Goal: Task Accomplishment & Management: Use online tool/utility

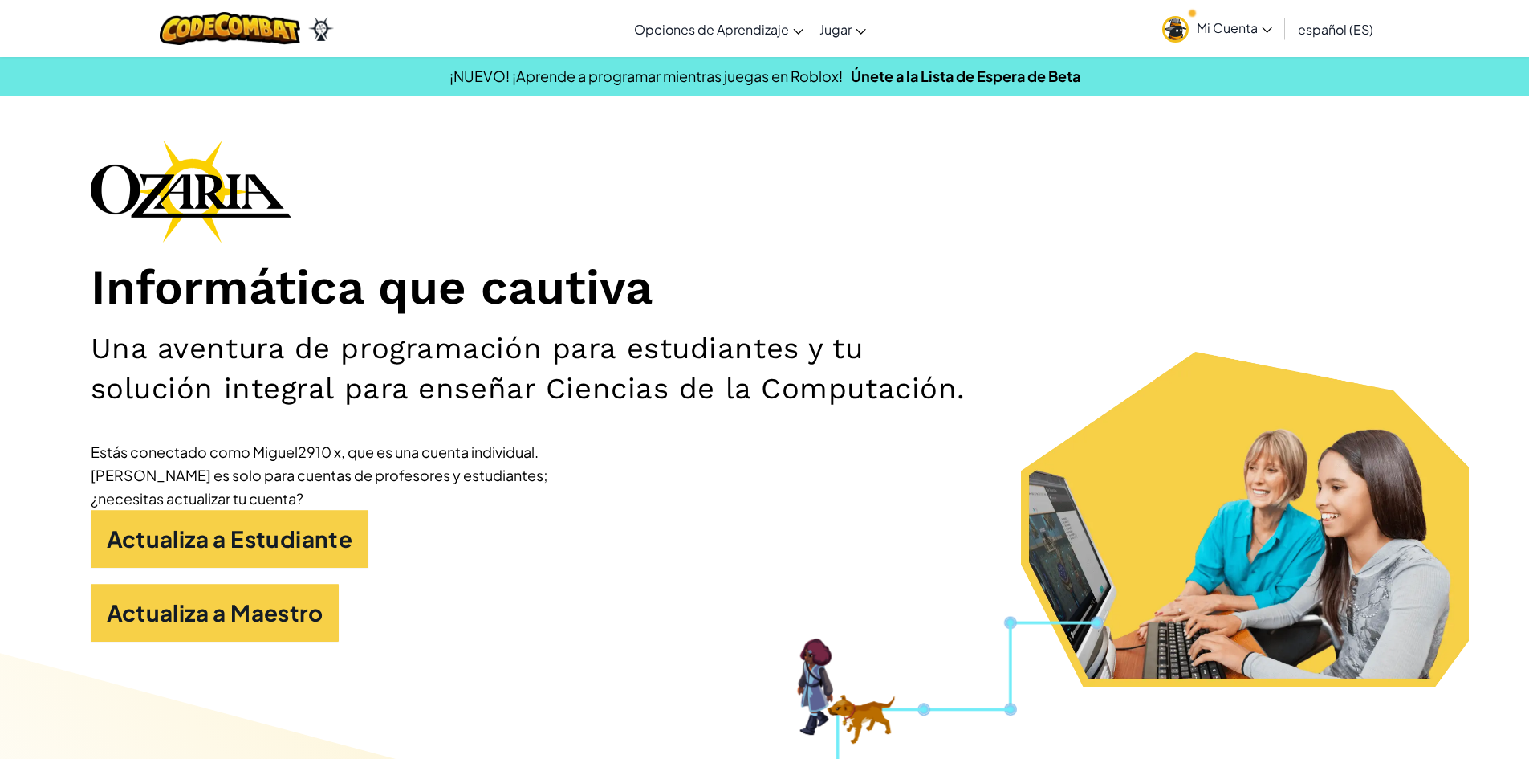
click at [1233, 32] on span "Mi Cuenta" at bounding box center [1234, 27] width 75 height 17
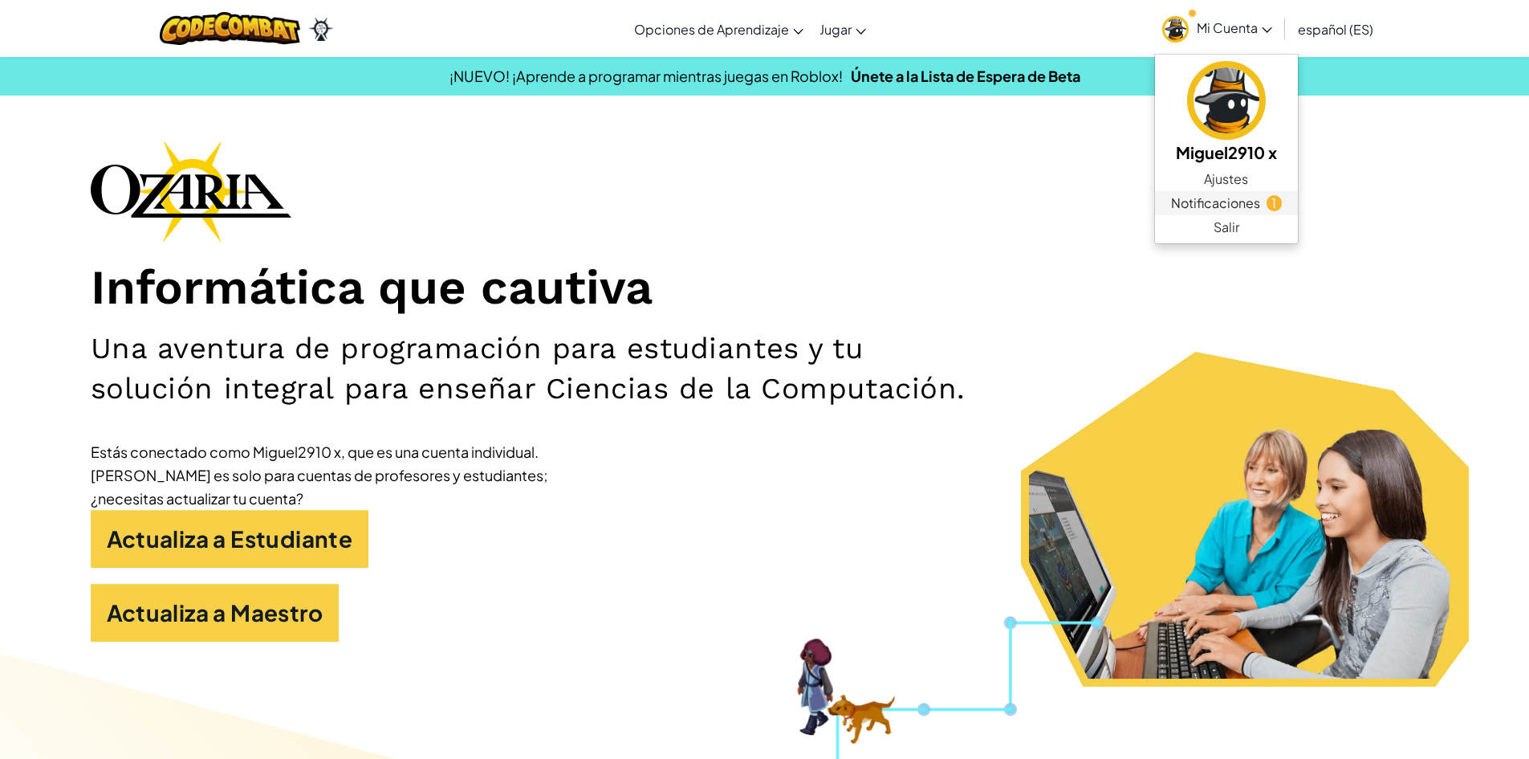
click at [1215, 206] on span "Notificaciones" at bounding box center [1215, 202] width 89 height 19
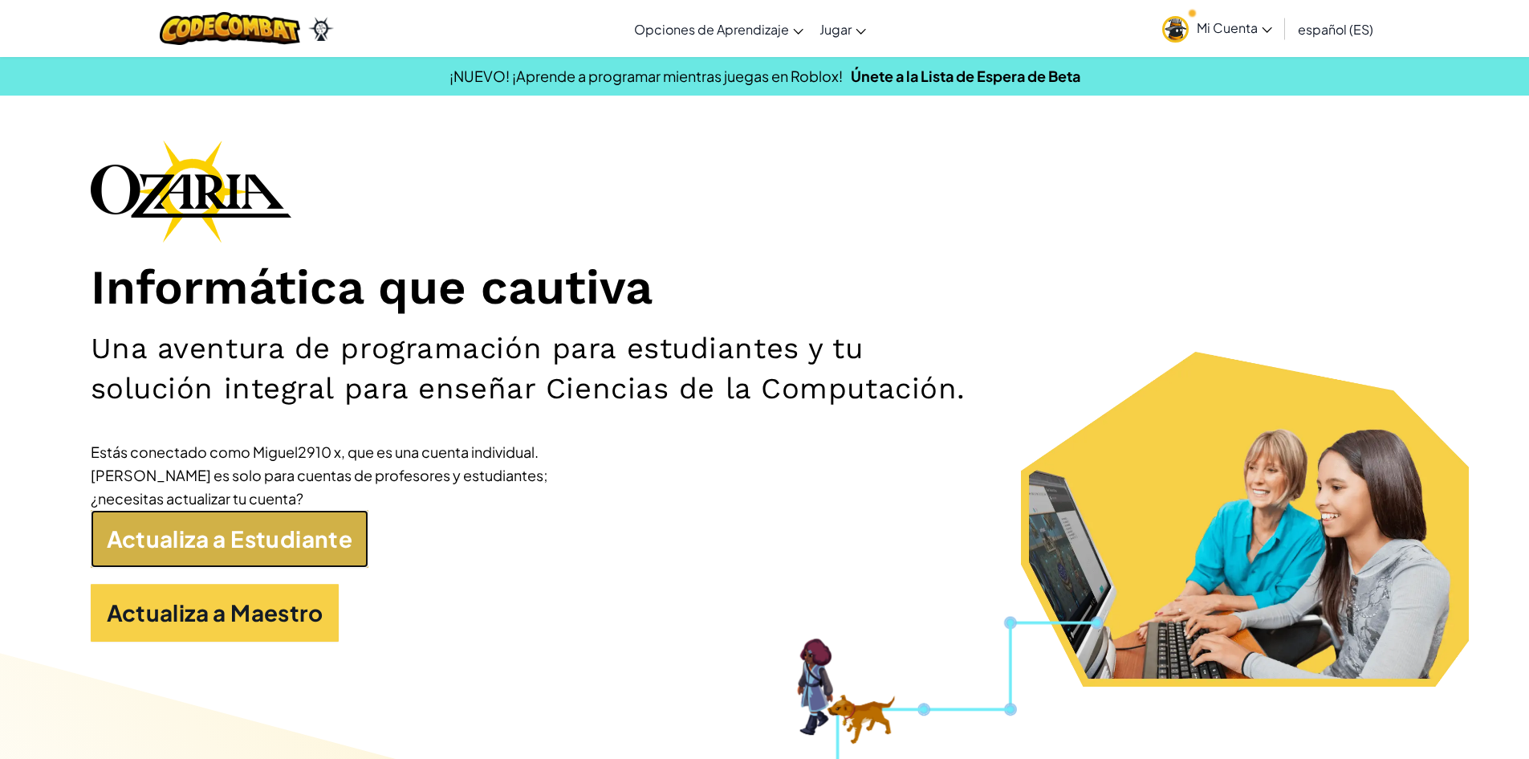
click at [272, 548] on link "Actualiza a Estudiante" at bounding box center [230, 539] width 279 height 58
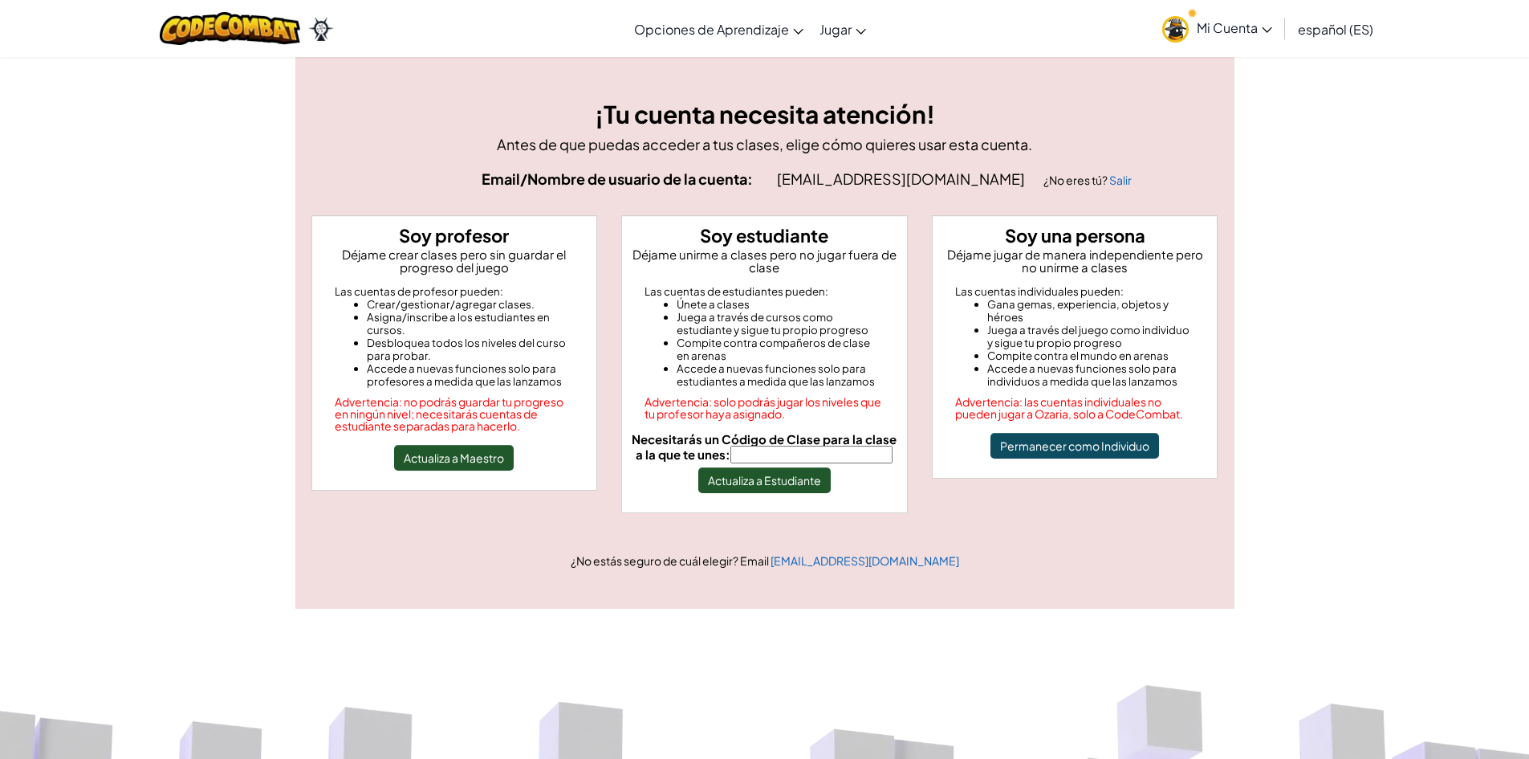
click at [804, 460] on input "Necesitarás un Código de Clase para la clase a la que te unes:" at bounding box center [811, 454] width 162 height 18
paste input "SharpRingFork"
type input "SharpRingFork"
click at [787, 474] on button "Actualiza a Estudiante" at bounding box center [764, 480] width 132 height 26
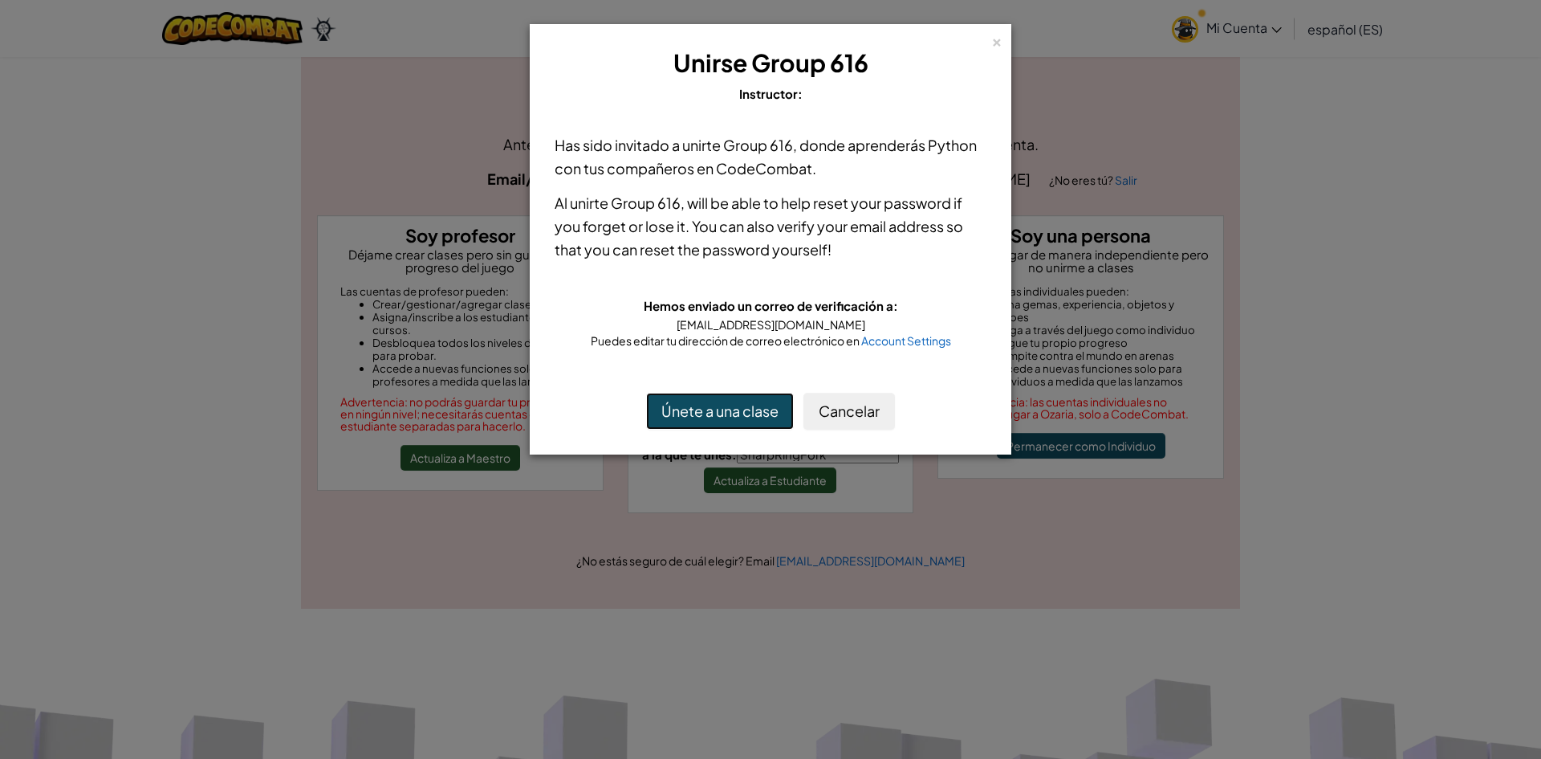
click at [734, 420] on button "Únete a una clase" at bounding box center [720, 411] width 148 height 37
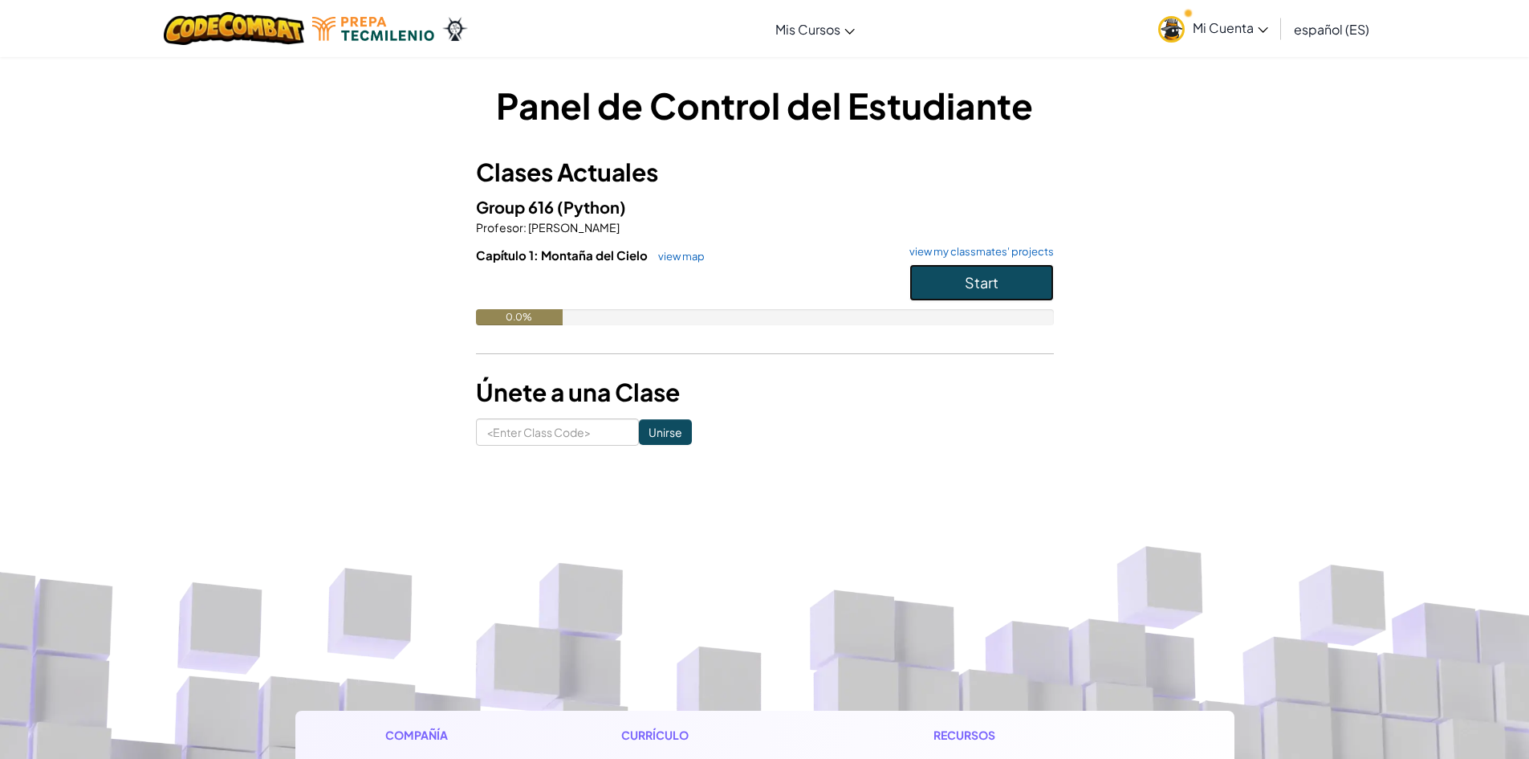
click at [961, 290] on button "Start" at bounding box center [981, 282] width 144 height 37
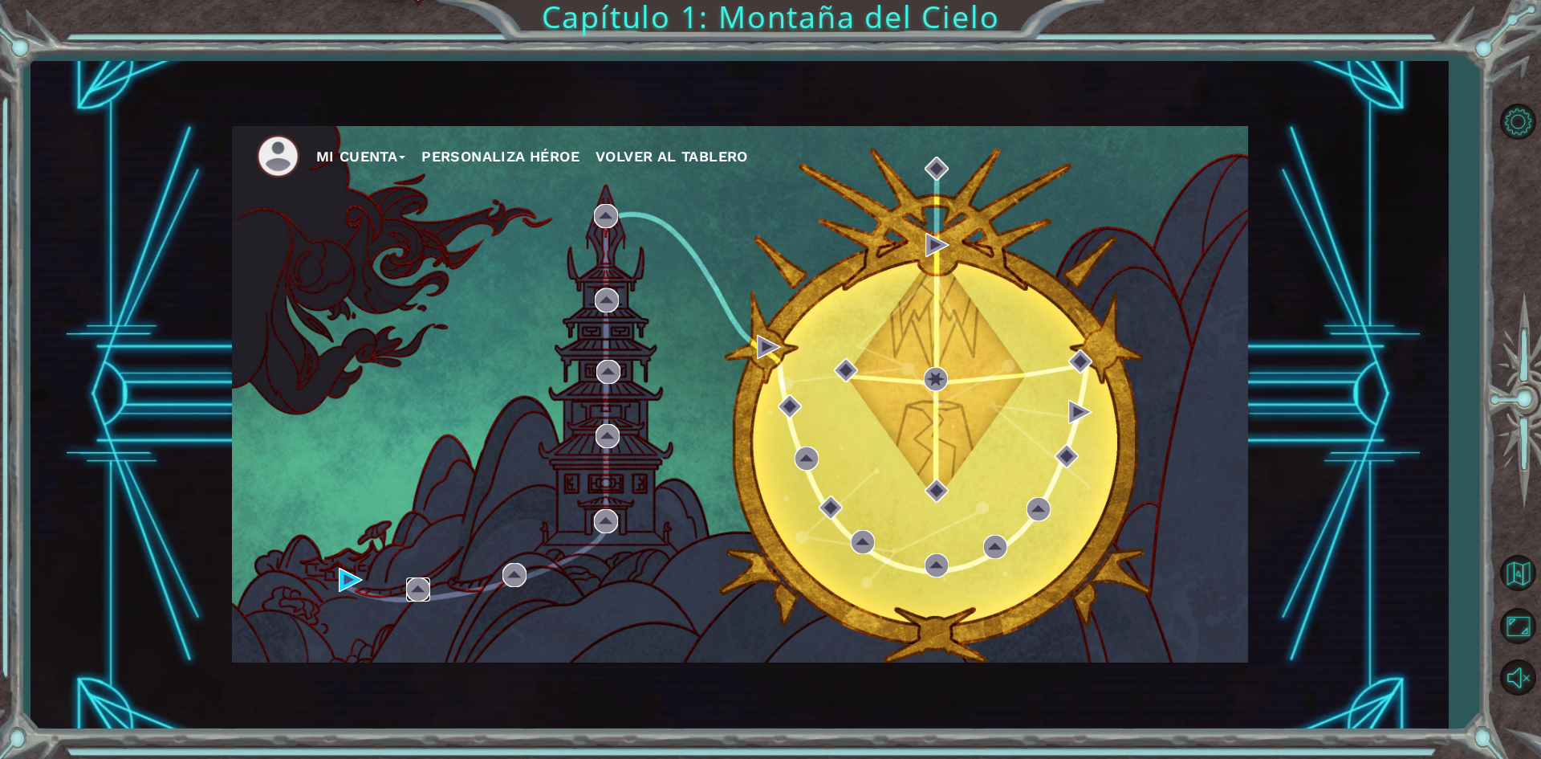
click at [415, 589] on img at bounding box center [418, 589] width 24 height 24
click at [418, 585] on img at bounding box center [418, 589] width 24 height 24
click at [929, 377] on img at bounding box center [936, 379] width 24 height 24
click at [605, 218] on img at bounding box center [606, 216] width 24 height 24
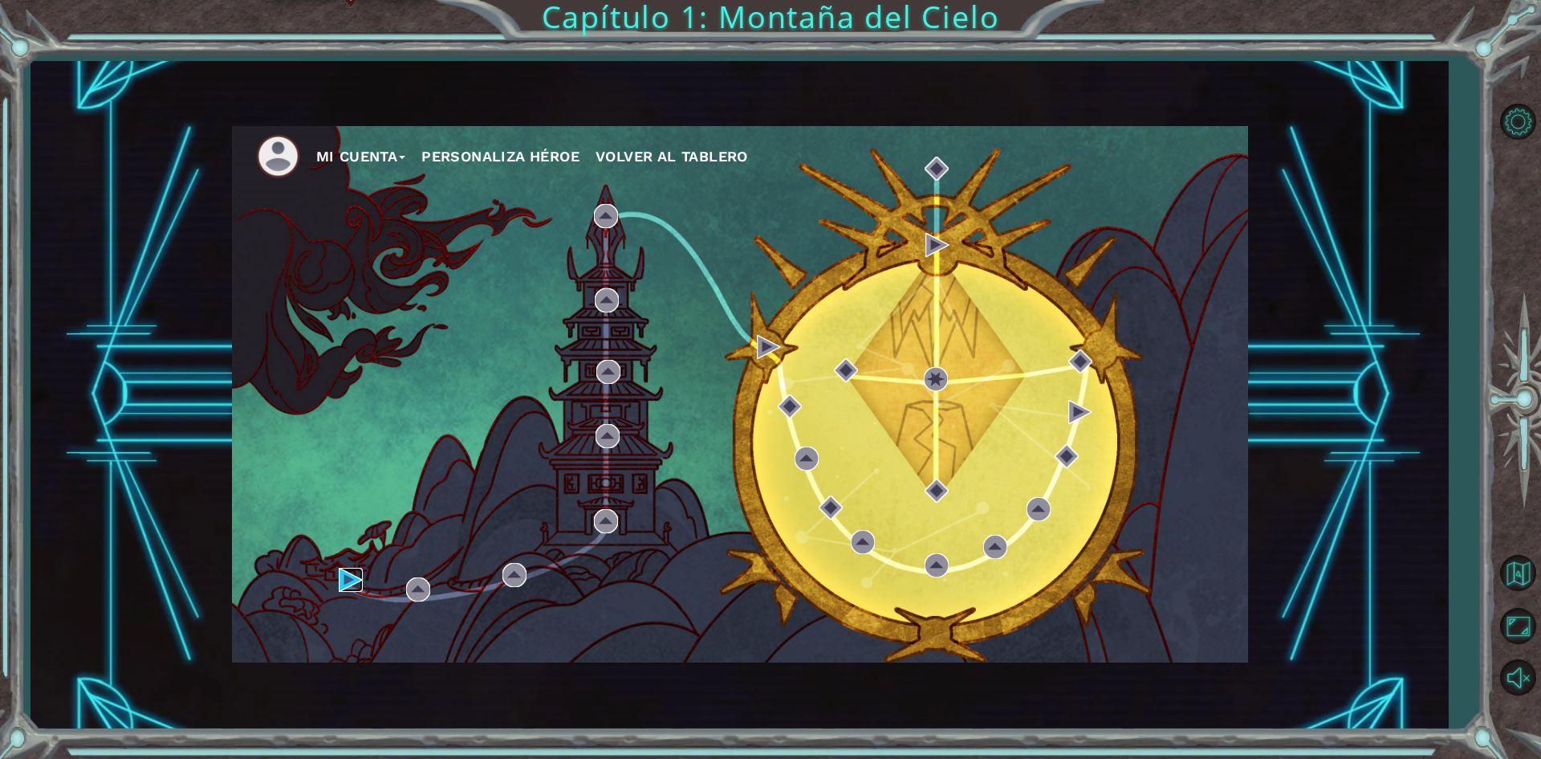
click at [351, 573] on img at bounding box center [351, 580] width 24 height 24
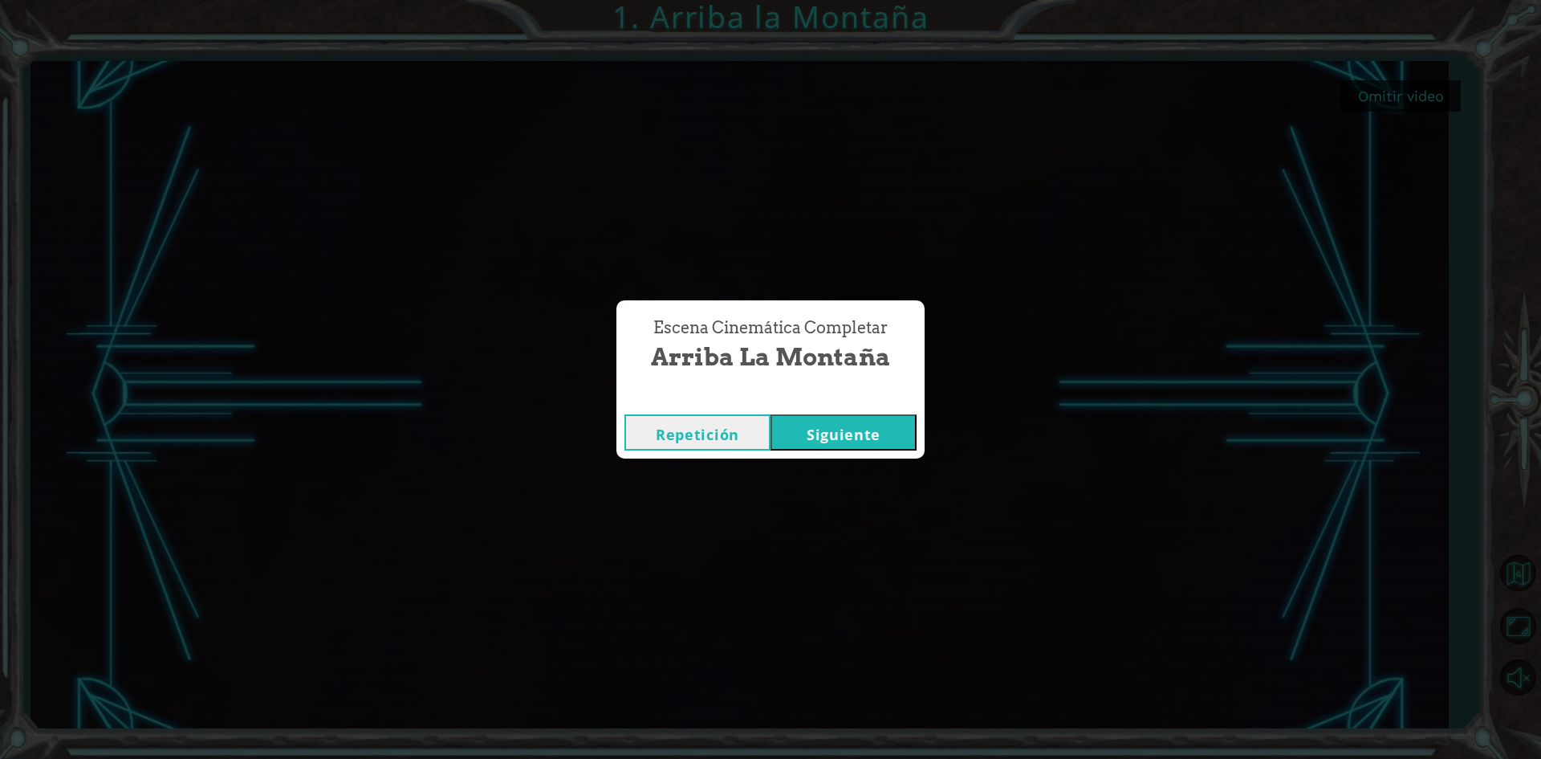
click at [892, 437] on button "Siguiente" at bounding box center [844, 432] width 146 height 36
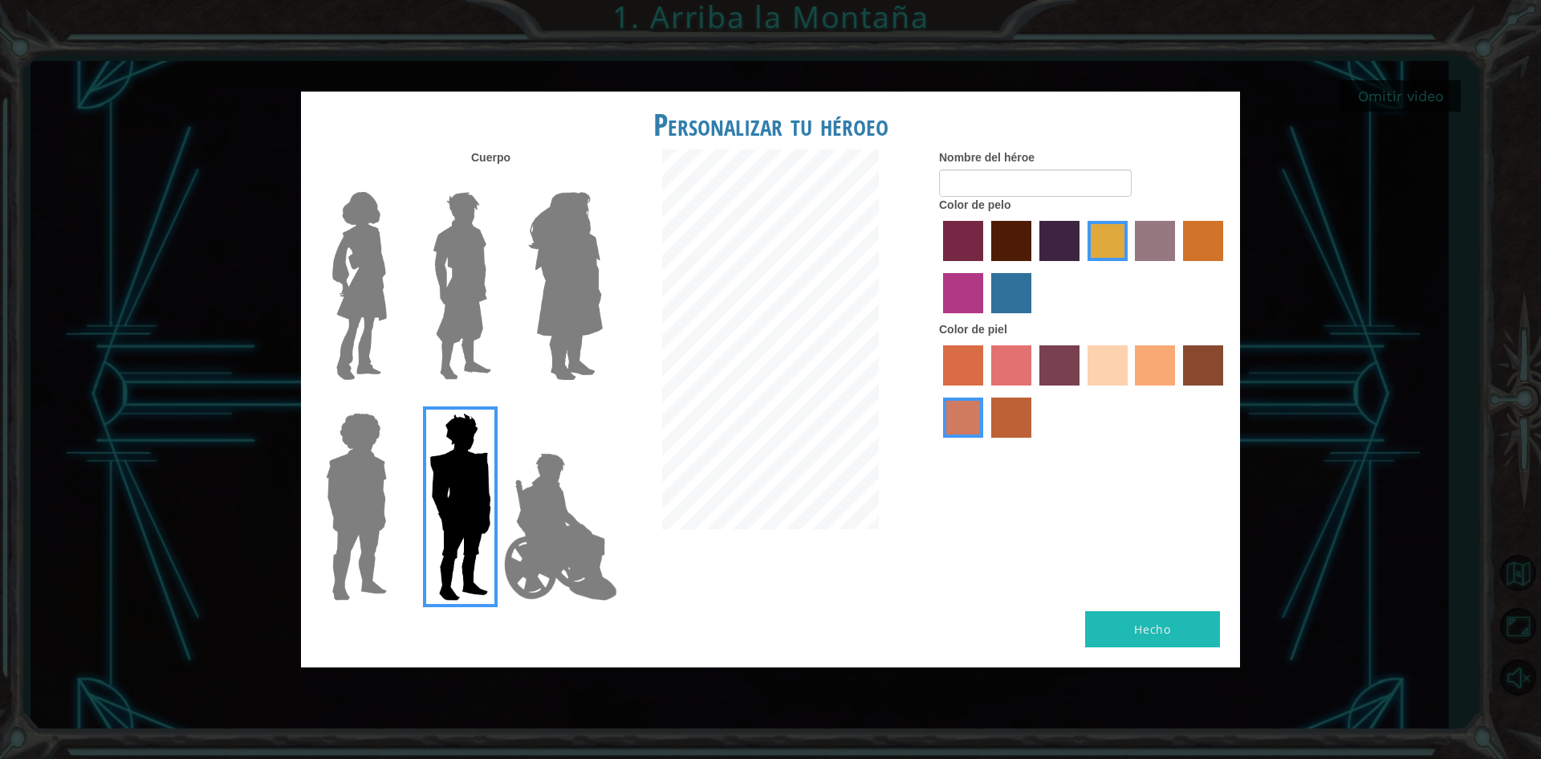
click at [474, 302] on img at bounding box center [461, 285] width 71 height 201
click at [498, 181] on input "Hero Lars" at bounding box center [498, 181] width 0 height 0
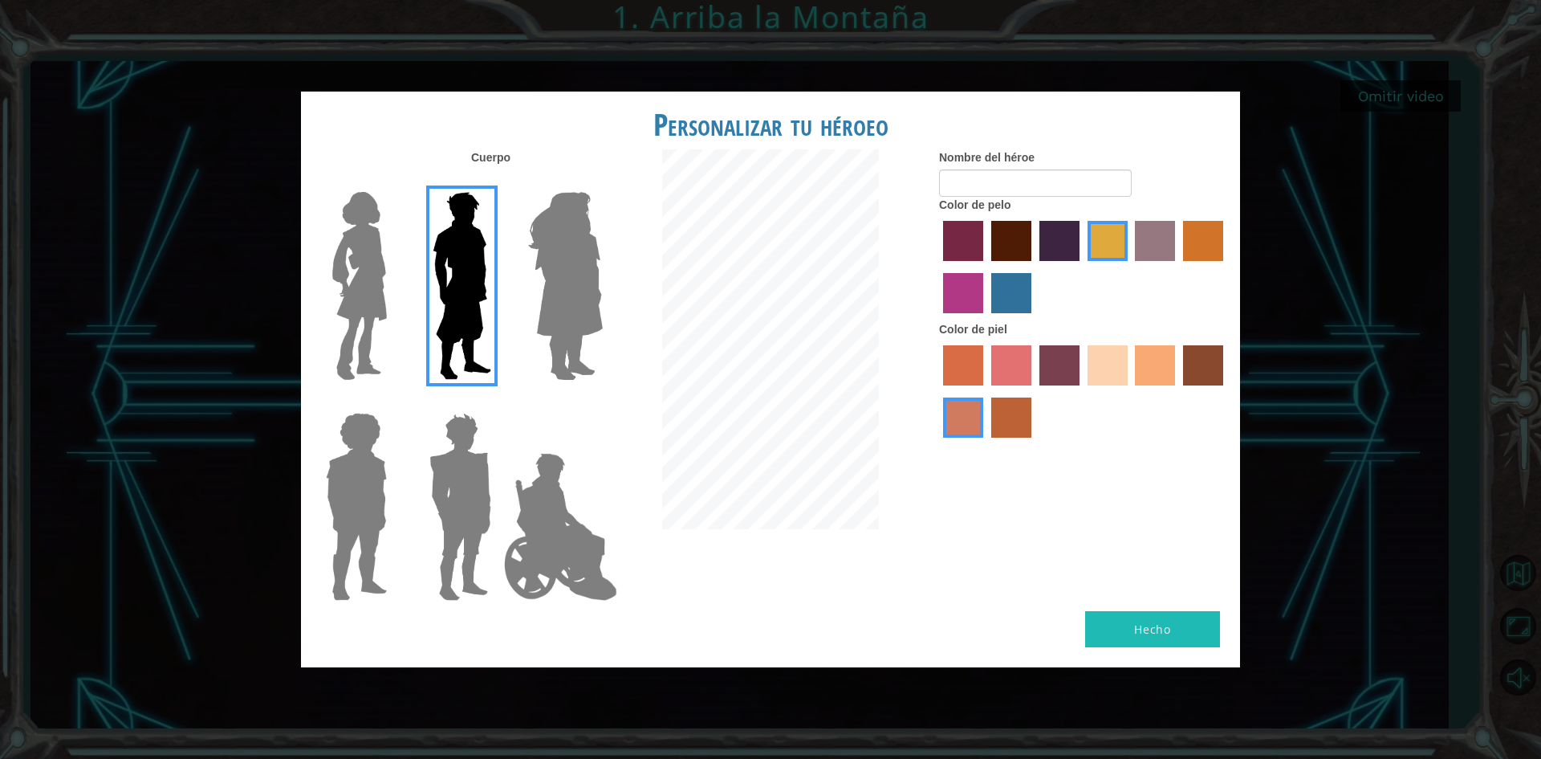
click at [1128, 368] on div at bounding box center [1083, 393] width 289 height 104
click at [1100, 368] on label "sandy beach skin color" at bounding box center [1108, 365] width 40 height 40
click at [1082, 391] on input "sandy beach skin color" at bounding box center [1082, 391] width 0 height 0
click at [1159, 371] on label "tacao skin color" at bounding box center [1155, 365] width 40 height 40
click at [1130, 391] on input "tacao skin color" at bounding box center [1130, 391] width 0 height 0
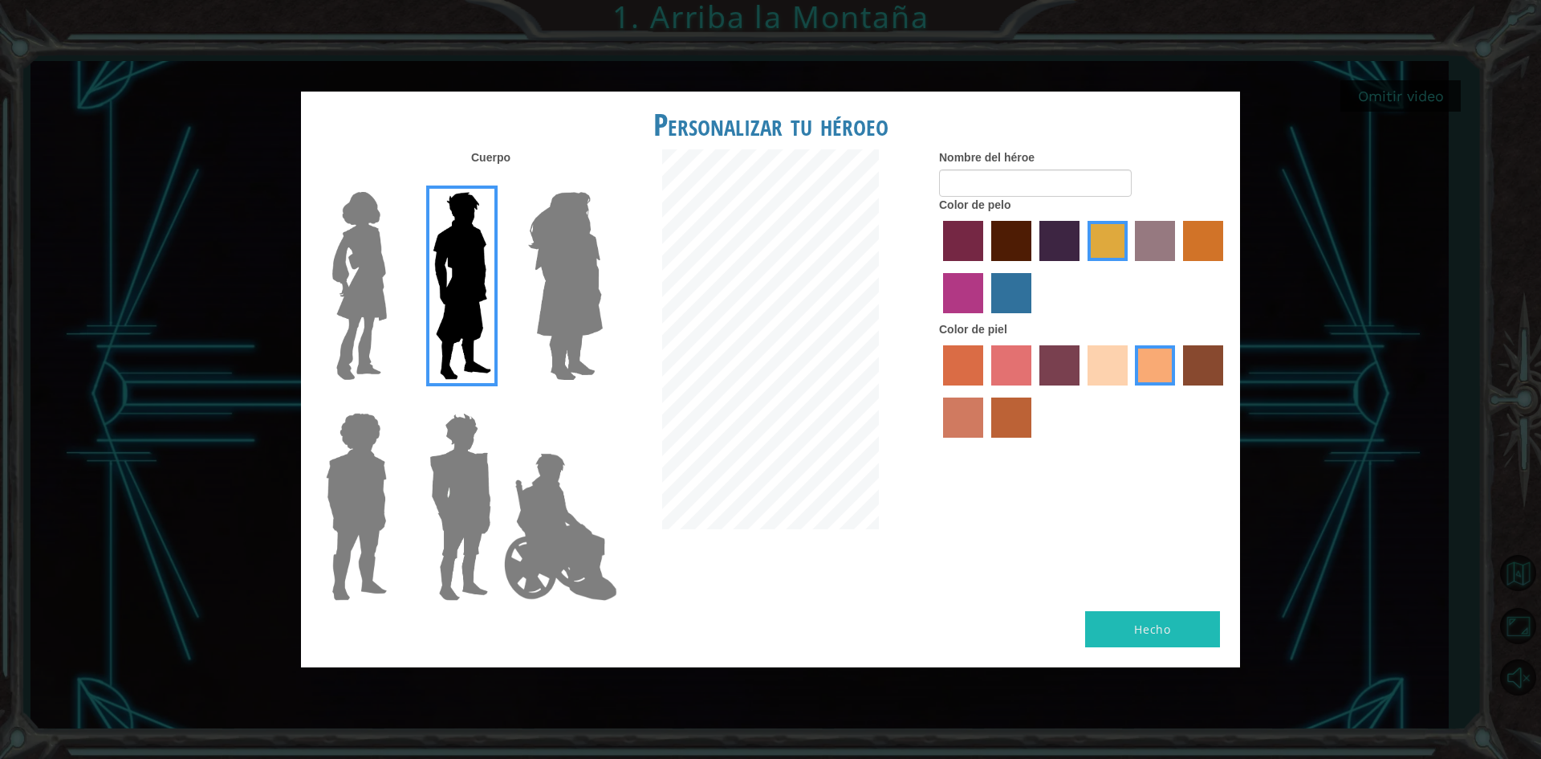
click at [1009, 251] on label "maroon hair color" at bounding box center [1011, 241] width 40 height 40
click at [986, 266] on input "maroon hair color" at bounding box center [986, 266] width 0 height 0
drag, startPoint x: 1080, startPoint y: 237, endPoint x: 1092, endPoint y: 238, distance: 12.1
click at [1091, 238] on div at bounding box center [1083, 269] width 289 height 104
click at [1096, 240] on label "tulip tree hair color" at bounding box center [1108, 241] width 40 height 40
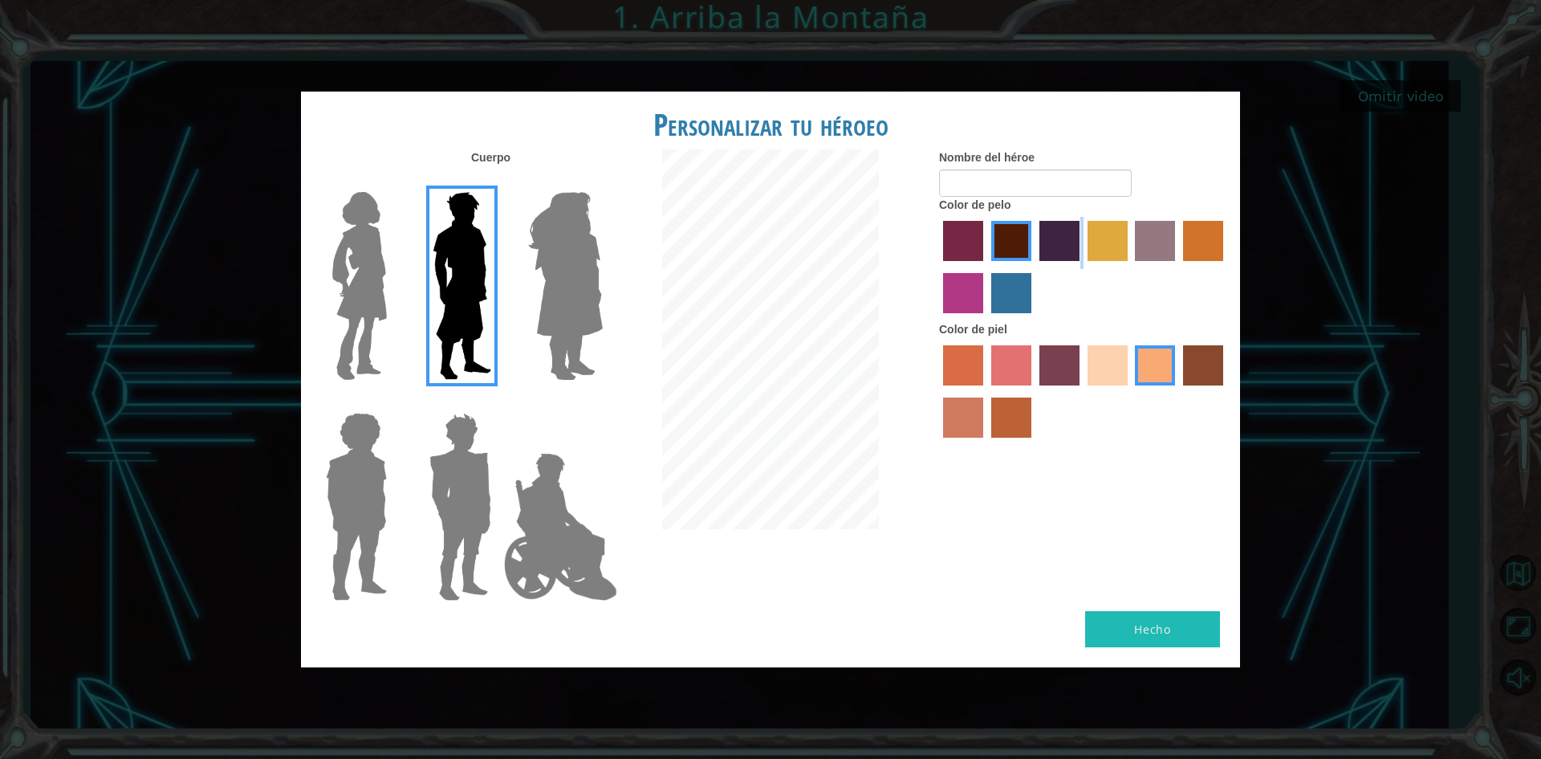
click at [1082, 266] on input "tulip tree hair color" at bounding box center [1082, 266] width 0 height 0
click at [1122, 621] on button "Hecho" at bounding box center [1152, 629] width 135 height 36
type input "miguelelcrack"
click at [1145, 635] on button "Hecho" at bounding box center [1152, 629] width 135 height 36
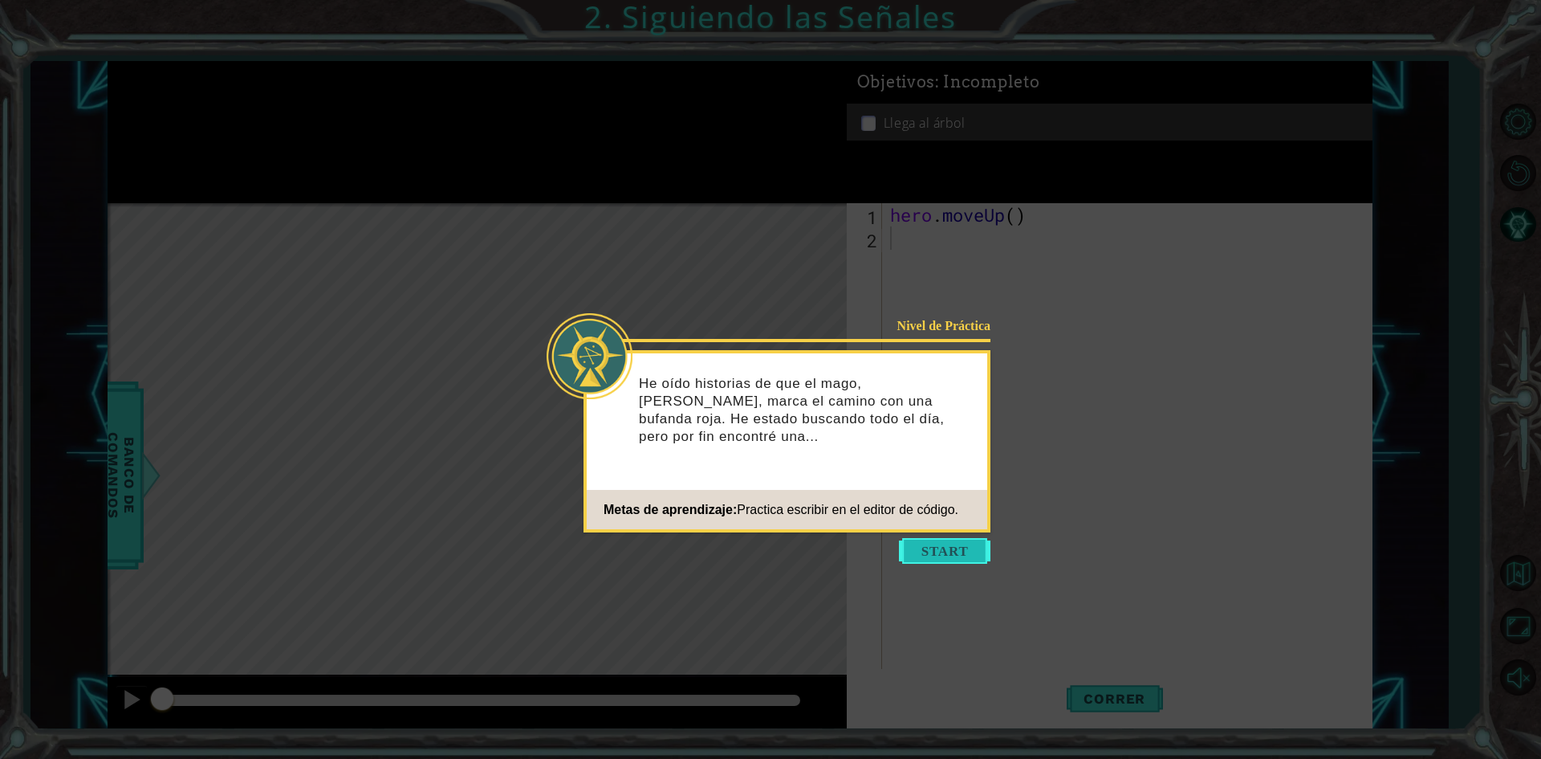
click at [944, 546] on button "Start" at bounding box center [945, 551] width 92 height 26
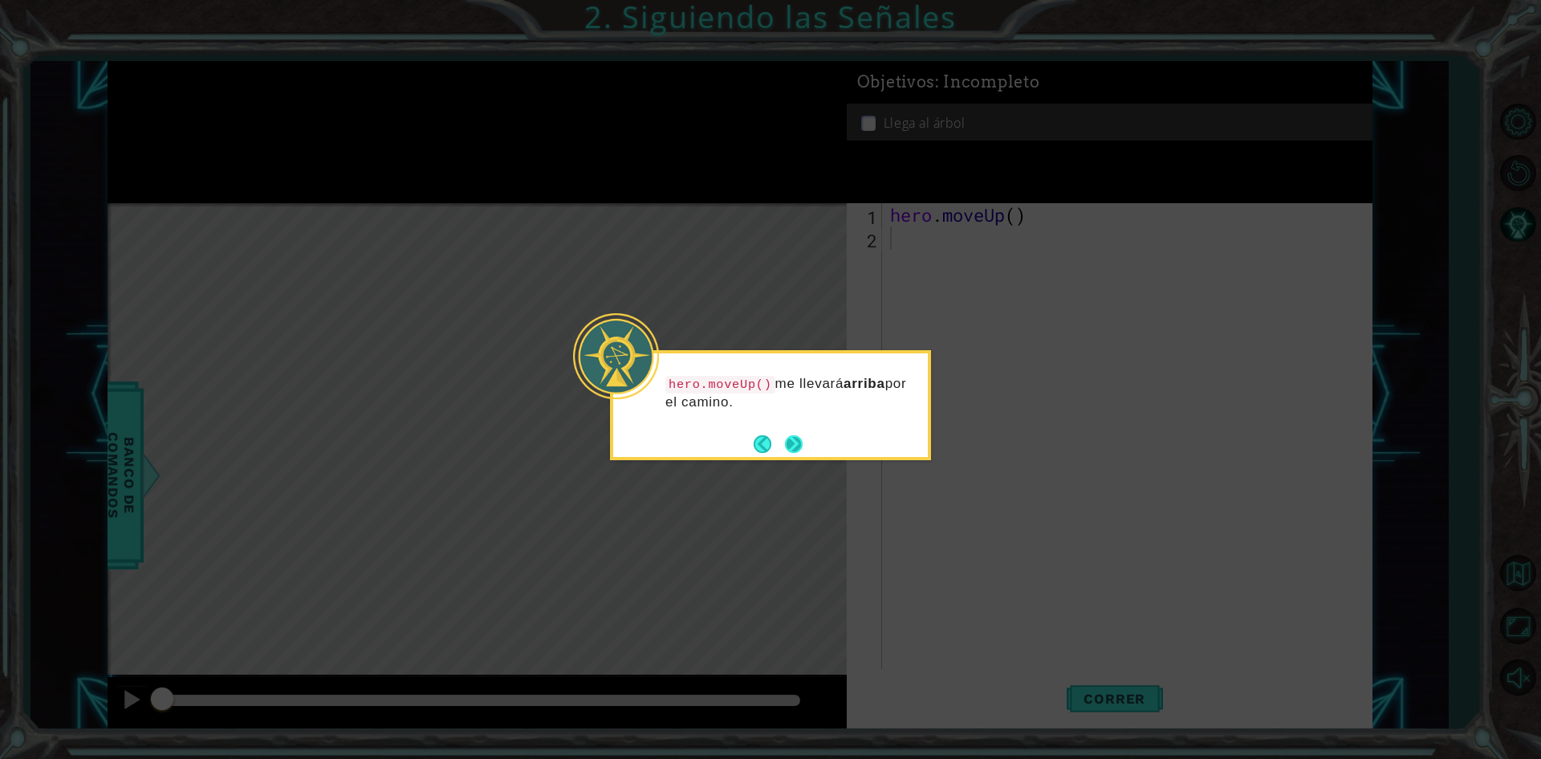
click at [795, 439] on button "Next" at bounding box center [794, 444] width 18 height 18
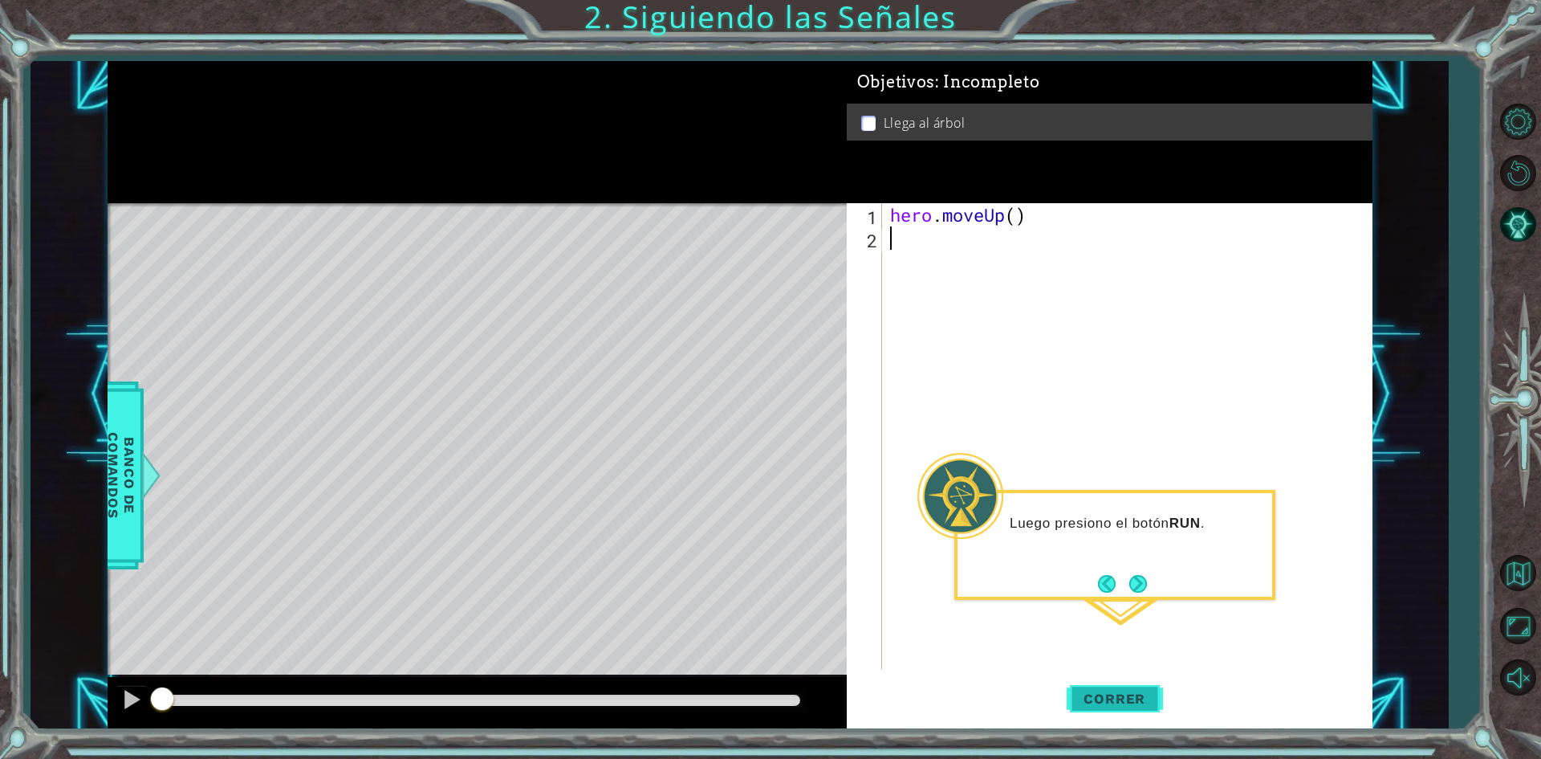
click at [1124, 705] on span "Correr" at bounding box center [1115, 698] width 94 height 16
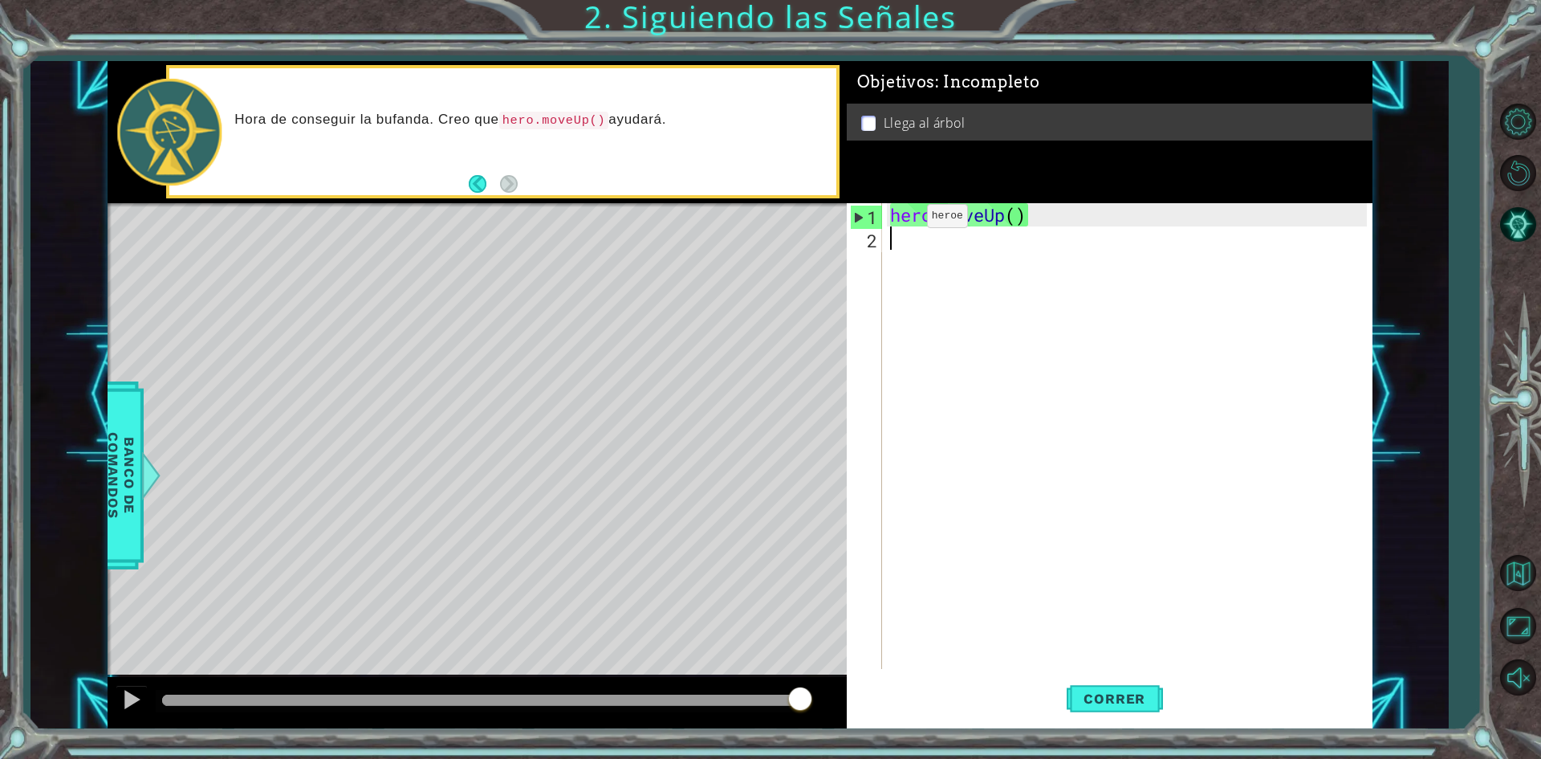
click at [903, 220] on div "hero . moveUp ( )" at bounding box center [1131, 459] width 488 height 512
type textarea "hero.moveUp()"
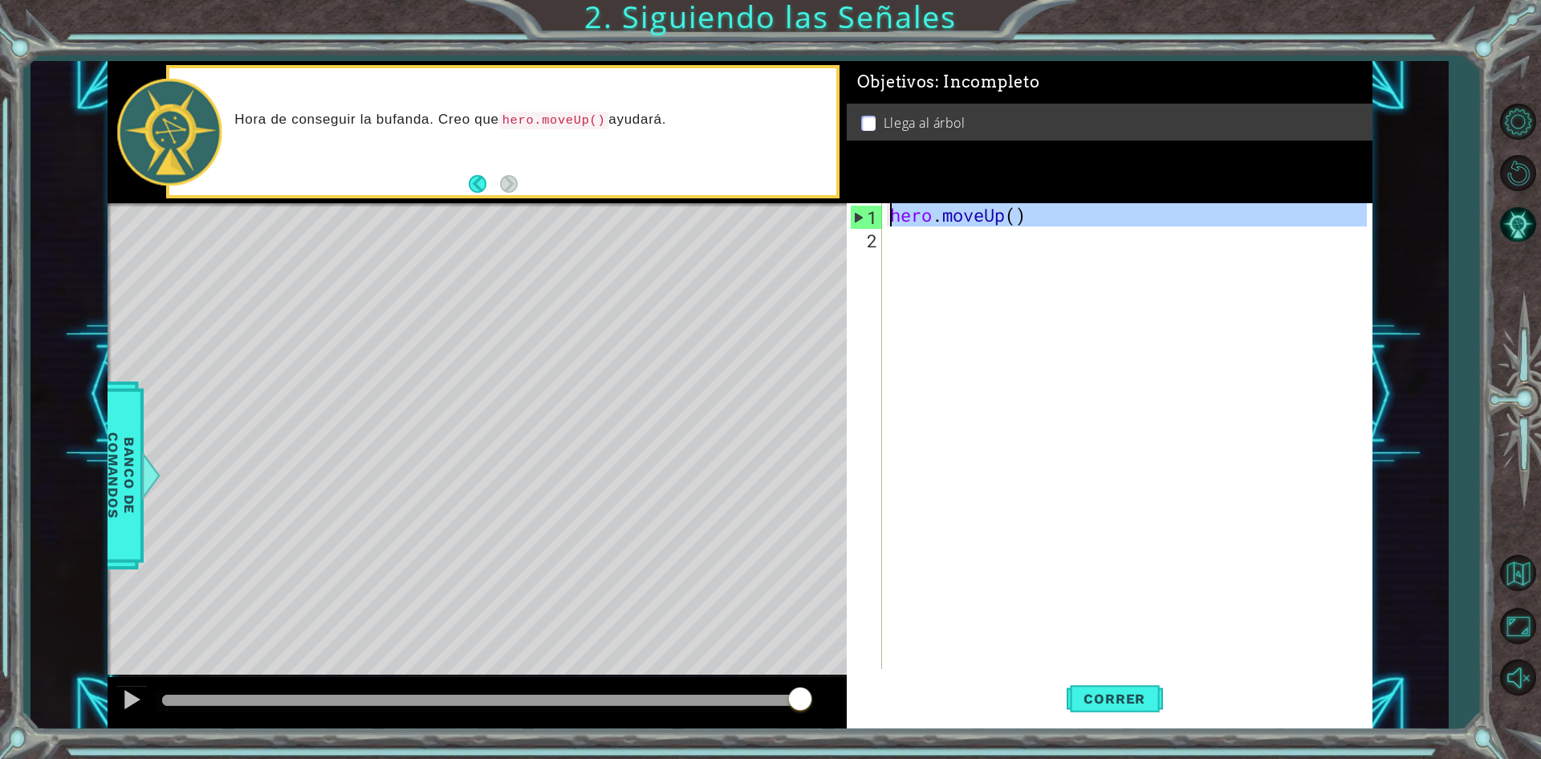
drag, startPoint x: 914, startPoint y: 247, endPoint x: 901, endPoint y: 246, distance: 12.9
click at [902, 245] on div "hero . moveUp ( )" at bounding box center [1127, 436] width 480 height 466
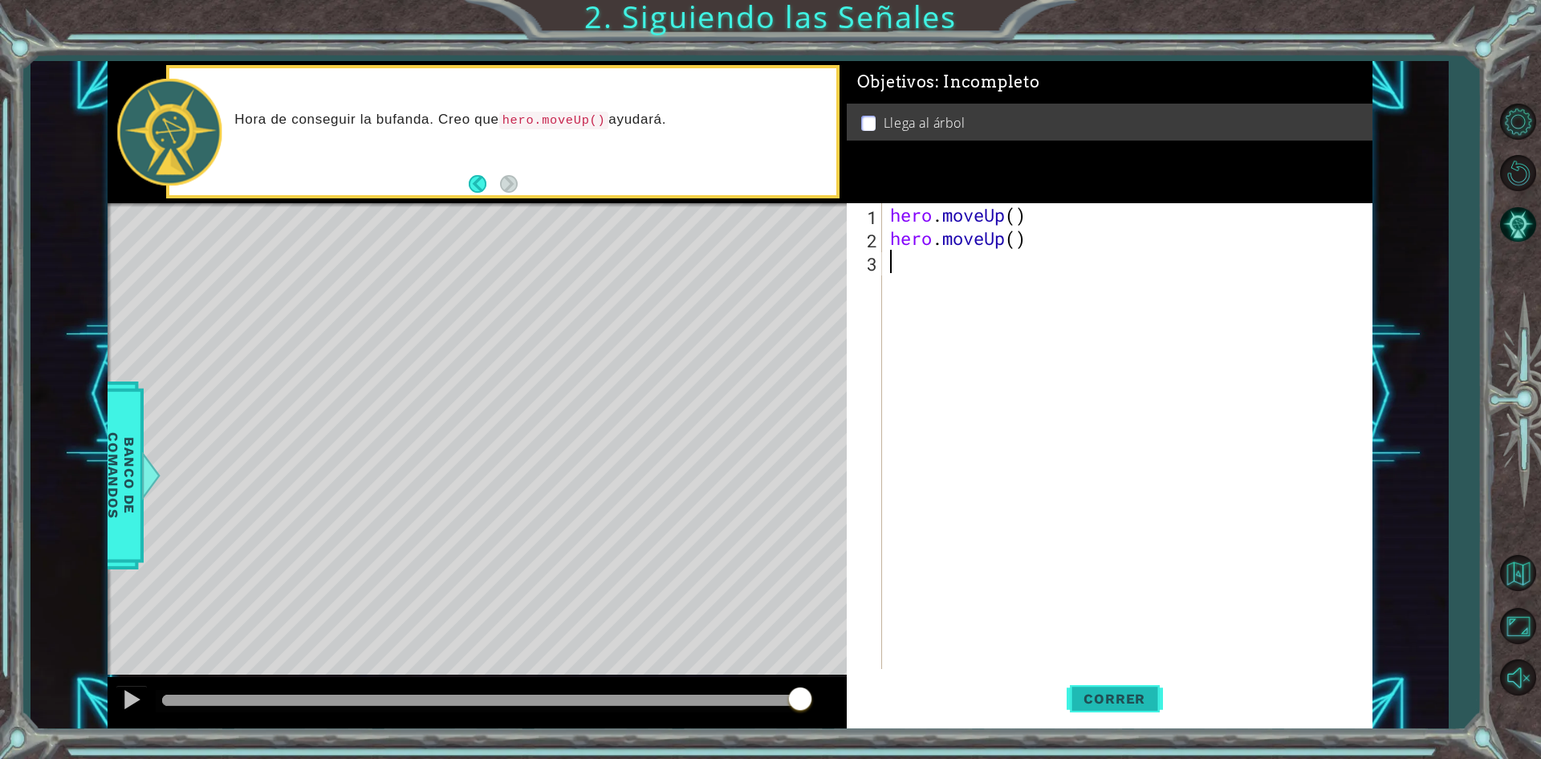
click at [1125, 699] on span "Correr" at bounding box center [1115, 698] width 94 height 16
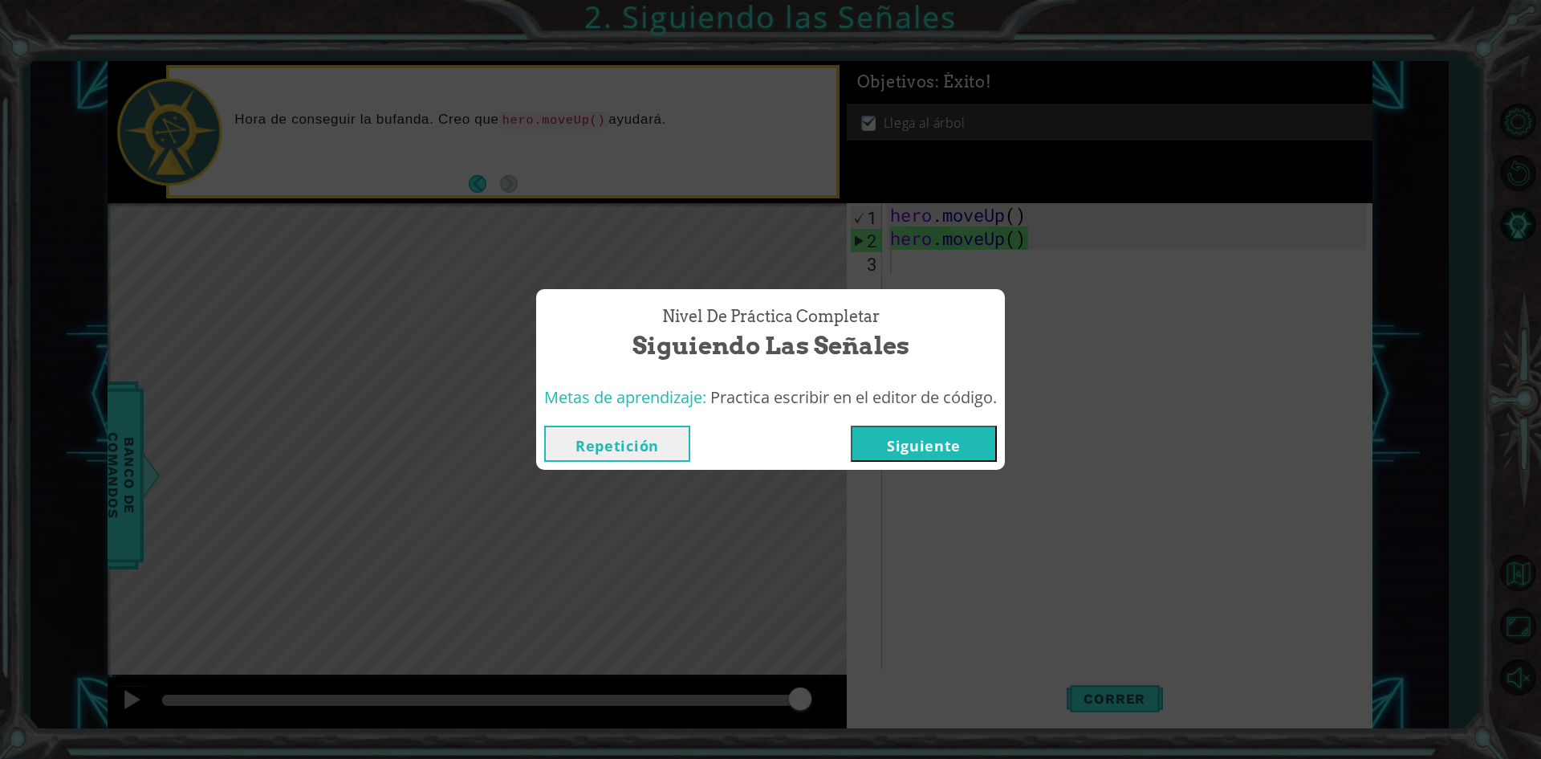
click at [900, 433] on button "Siguiente" at bounding box center [924, 443] width 146 height 36
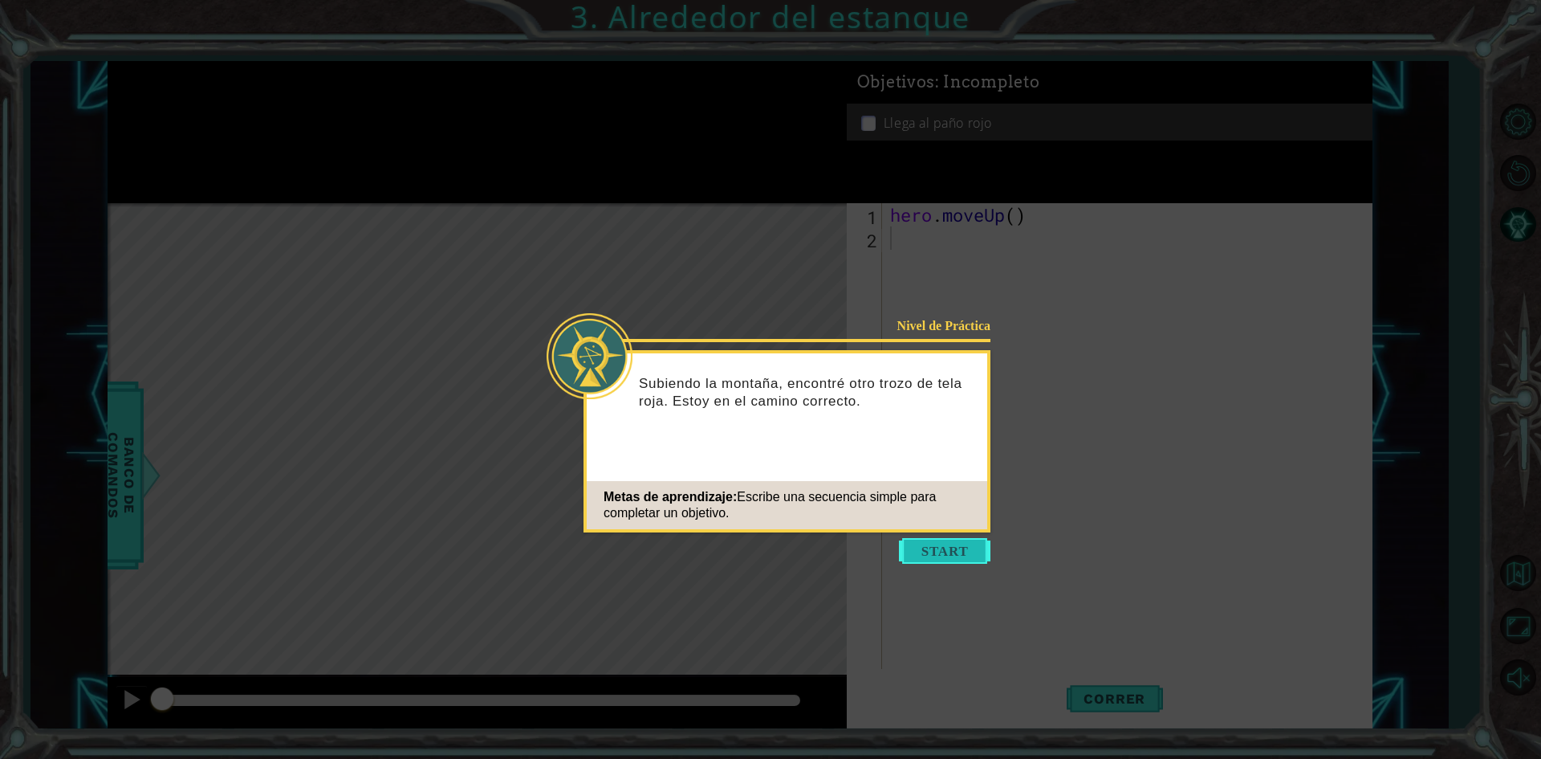
click at [920, 542] on button "Start" at bounding box center [945, 551] width 92 height 26
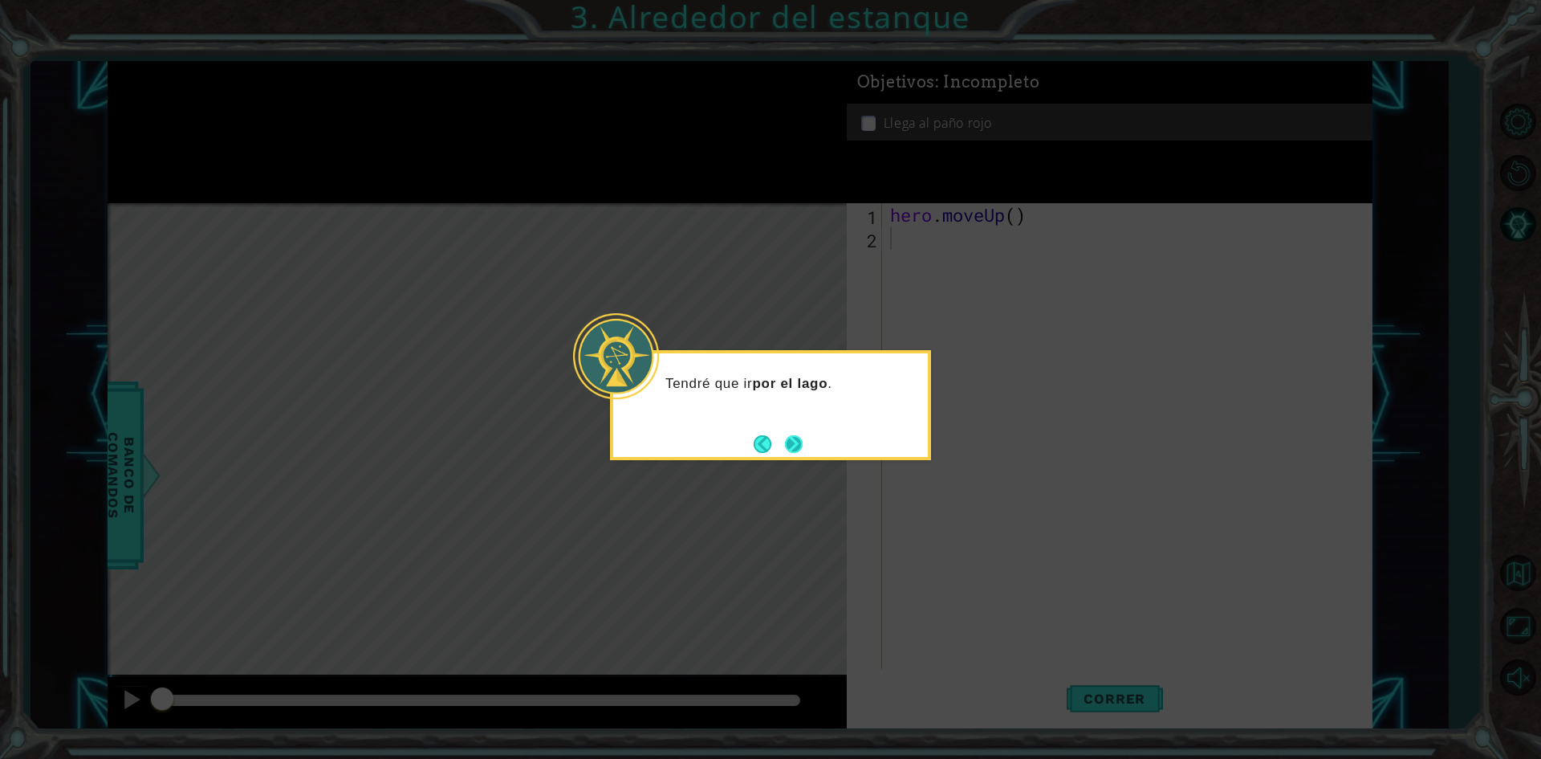
click at [794, 442] on button "Next" at bounding box center [794, 443] width 18 height 18
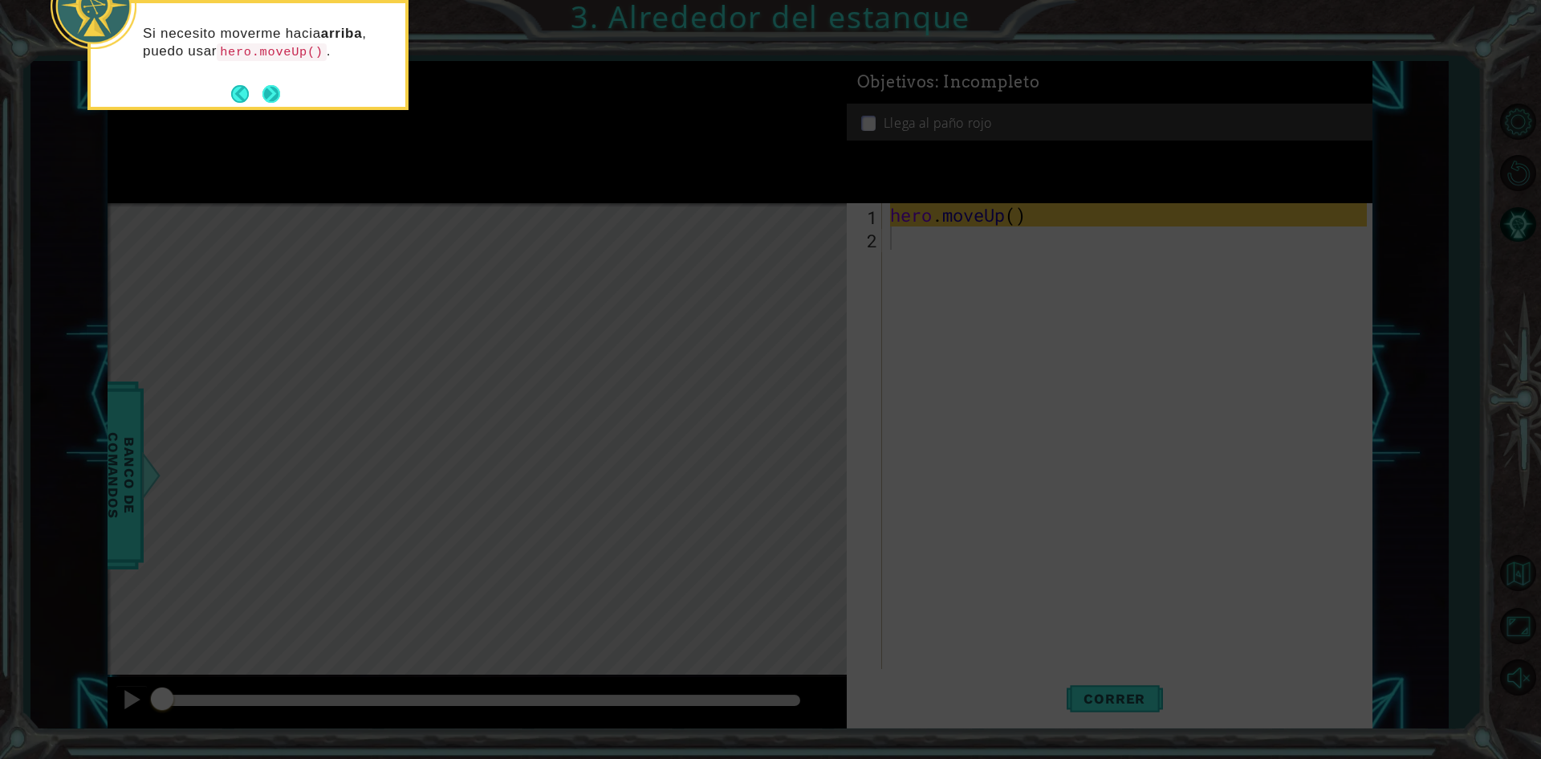
click at [274, 96] on button "Next" at bounding box center [271, 94] width 18 height 18
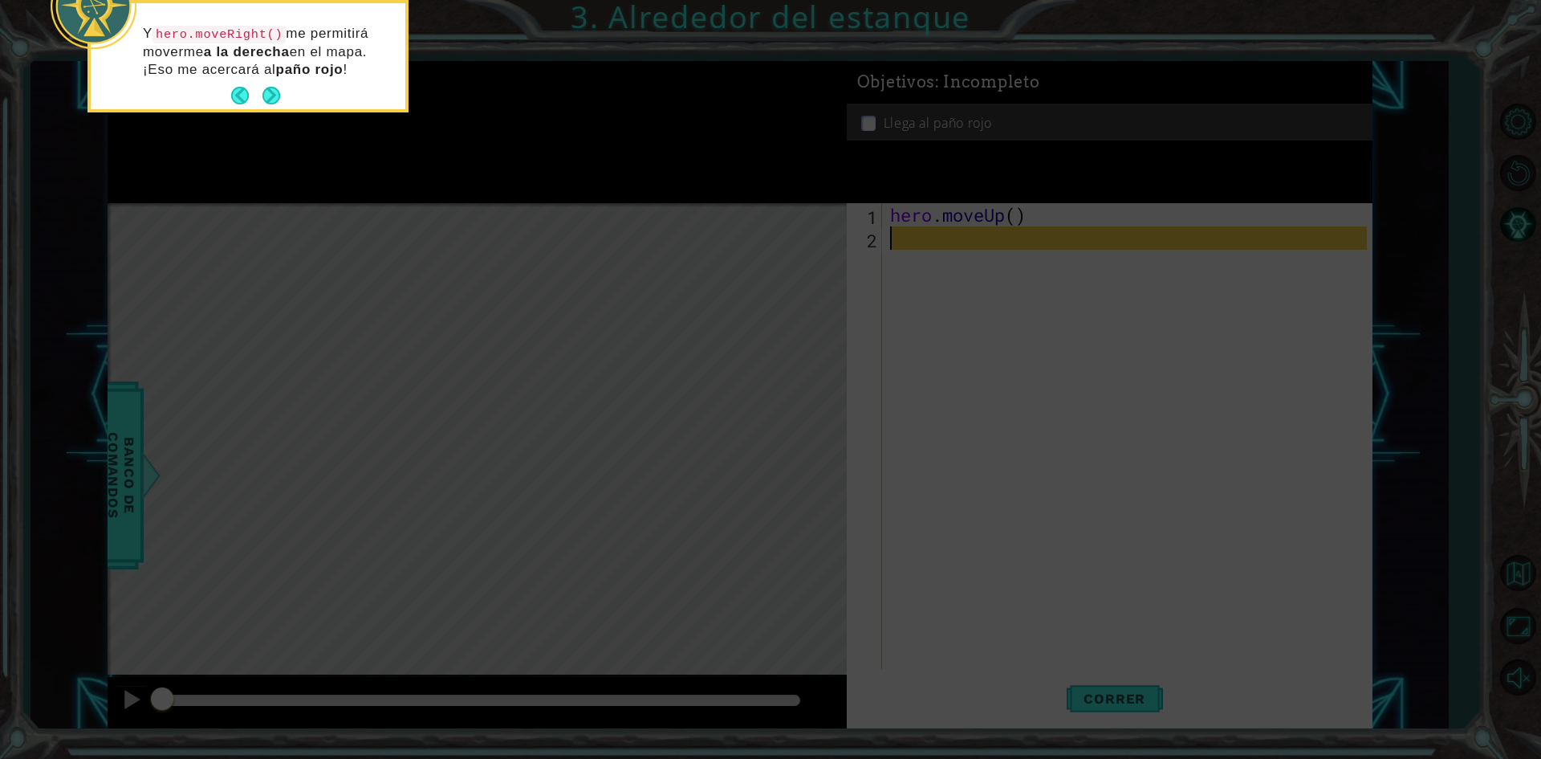
click at [274, 96] on button "Next" at bounding box center [271, 96] width 18 height 18
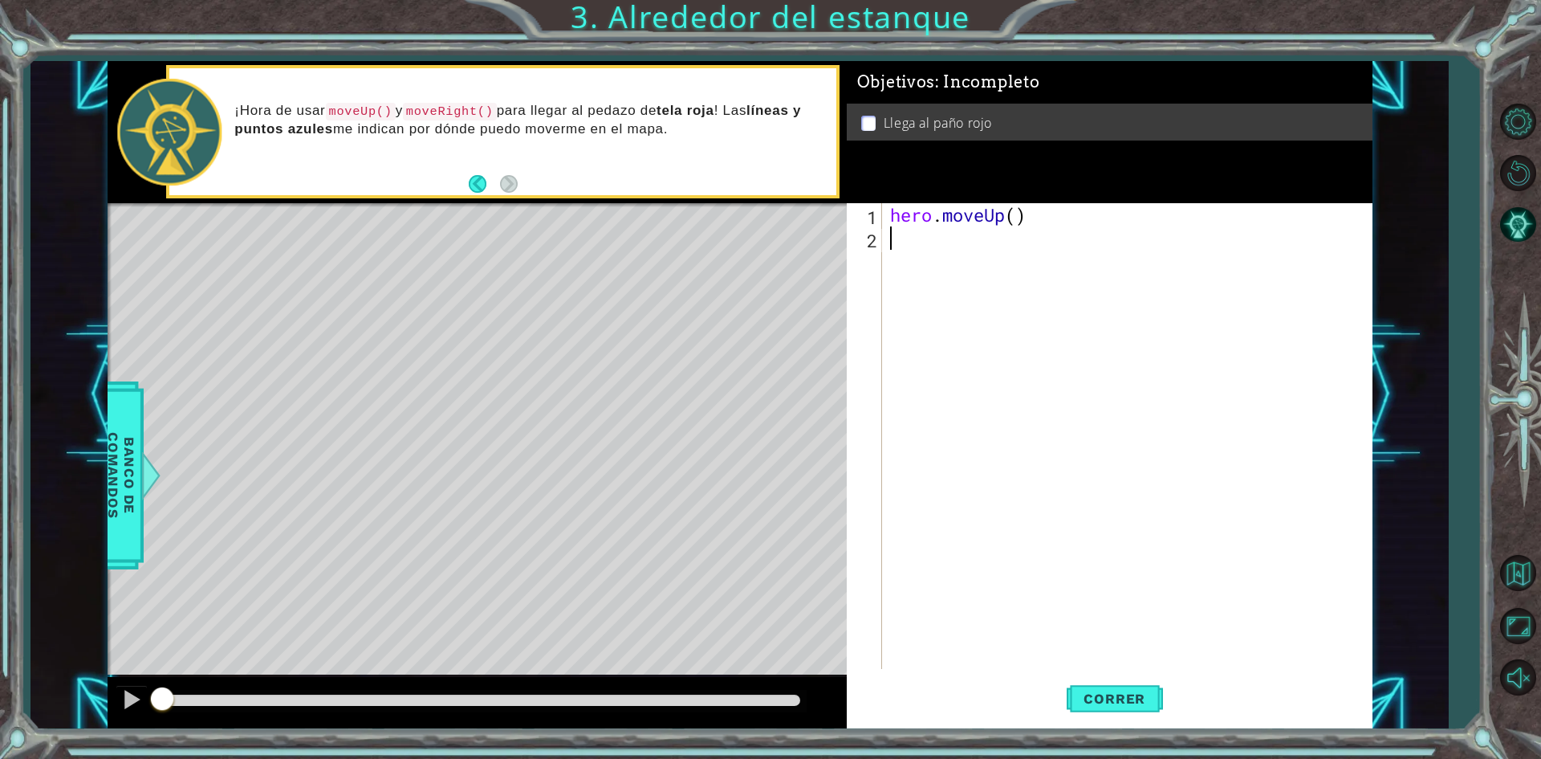
click at [465, 111] on code "moveRight()" at bounding box center [450, 112] width 94 height 18
click at [1135, 704] on span "Correr" at bounding box center [1115, 698] width 94 height 16
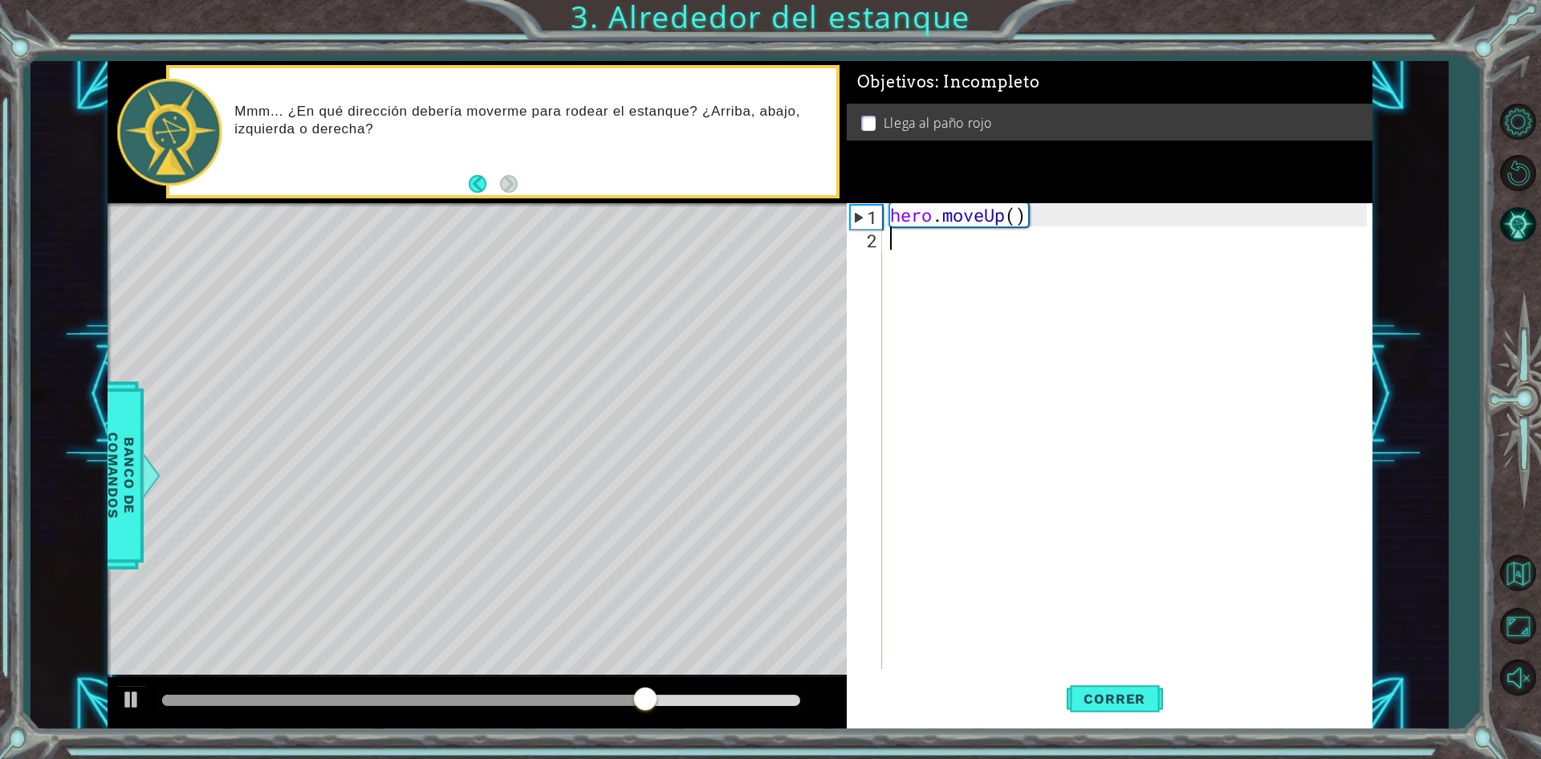
type textarea "he"
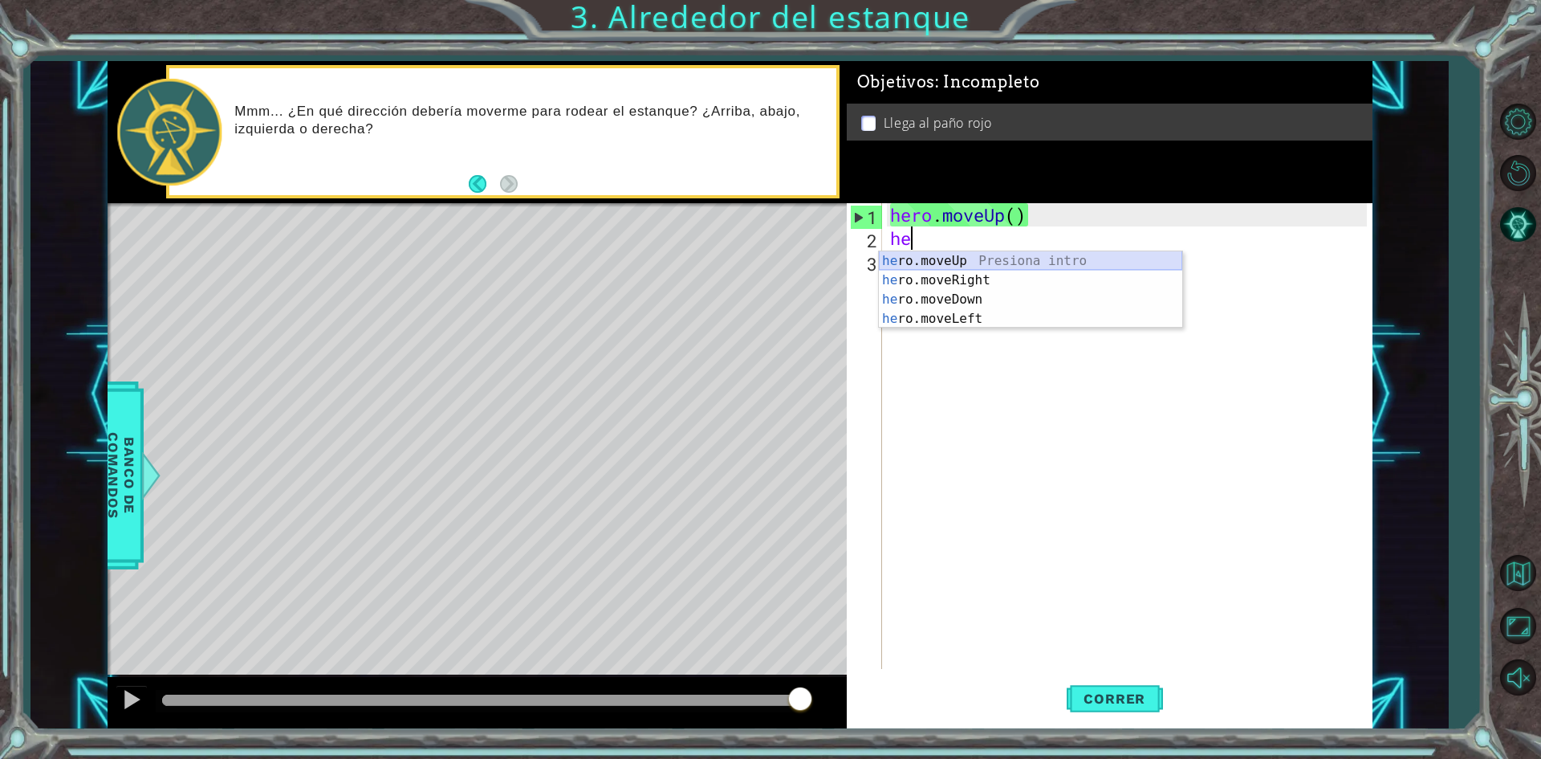
click at [967, 259] on div "he ro.moveUp Presiona intro he ro.moveRight Presiona intro he ro.moveDown Presi…" at bounding box center [1030, 309] width 303 height 116
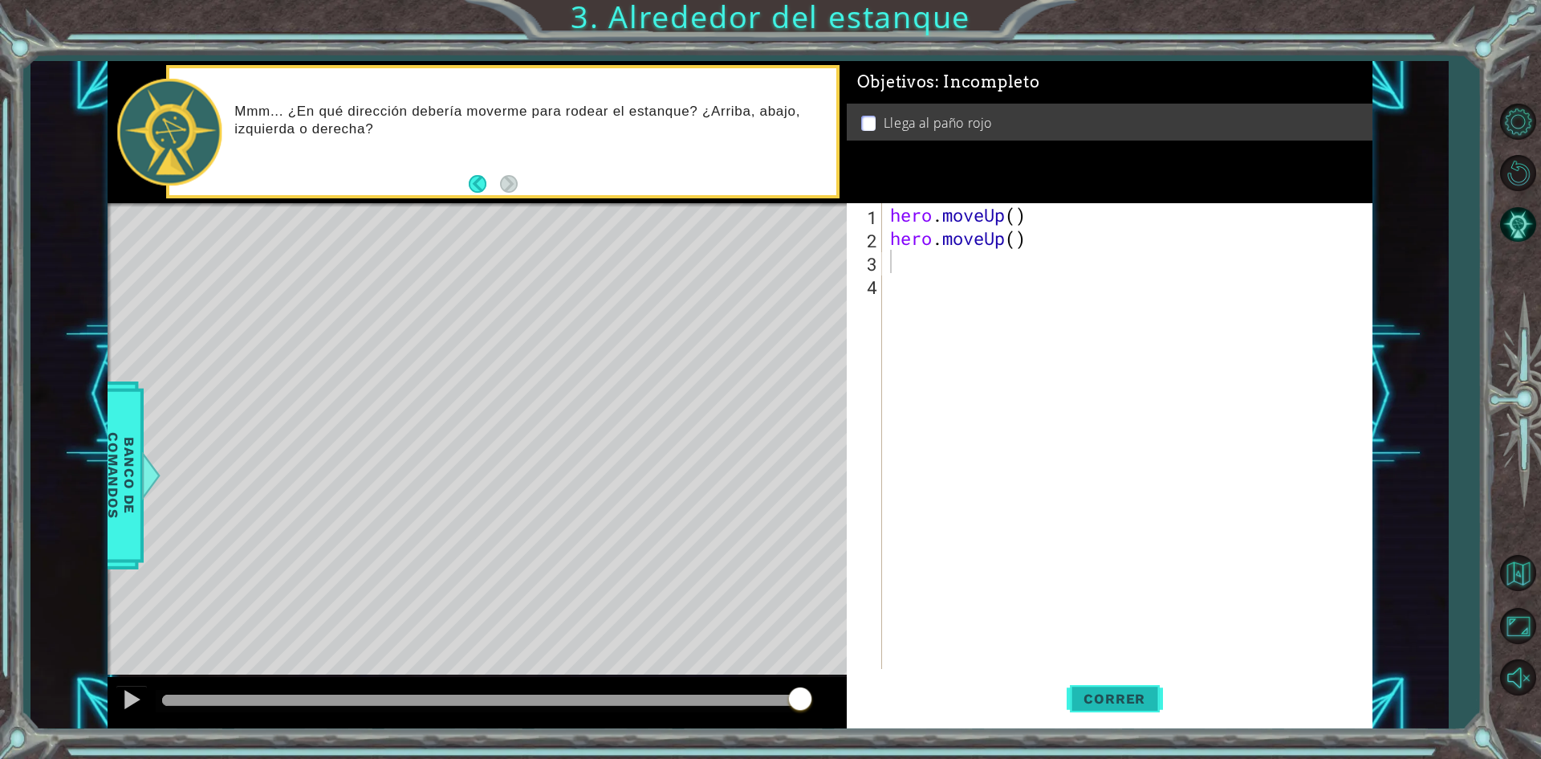
click at [1106, 689] on button "Correr" at bounding box center [1115, 699] width 96 height 52
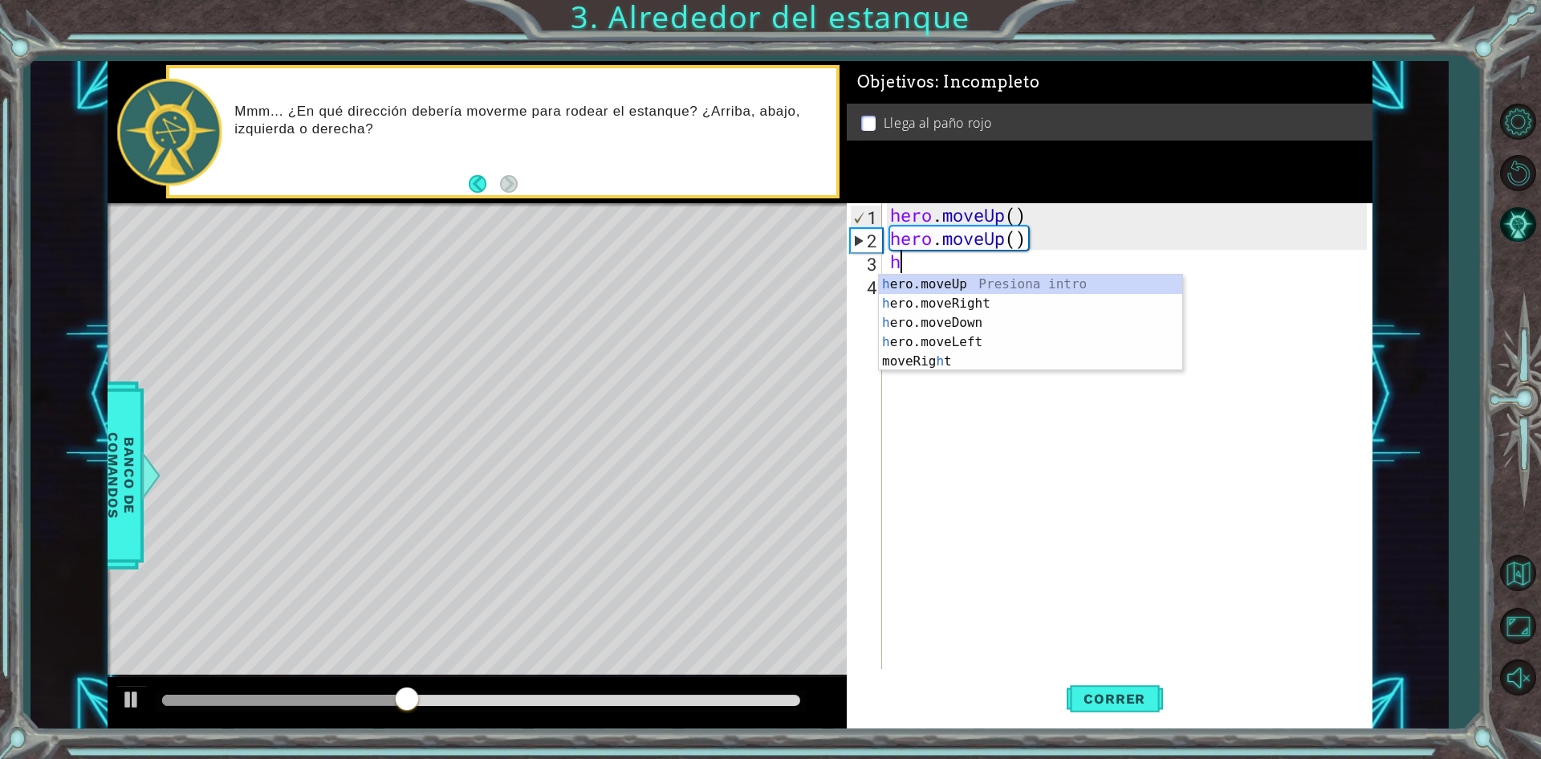
type textarea "he"
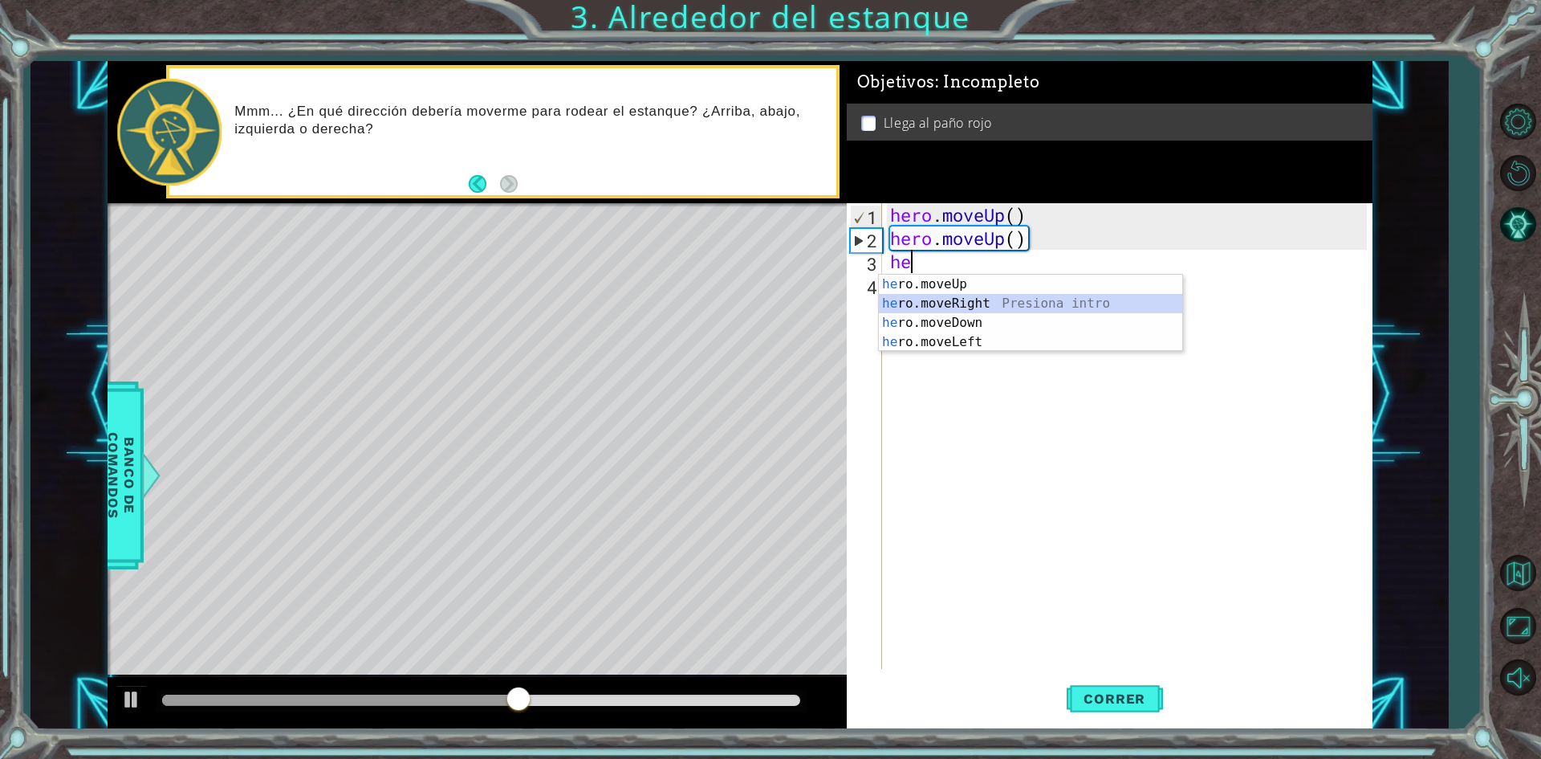
click at [1011, 302] on div "he ro.moveUp Presiona intro he ro.moveRight Presiona intro he ro.moveDown Presi…" at bounding box center [1030, 333] width 303 height 116
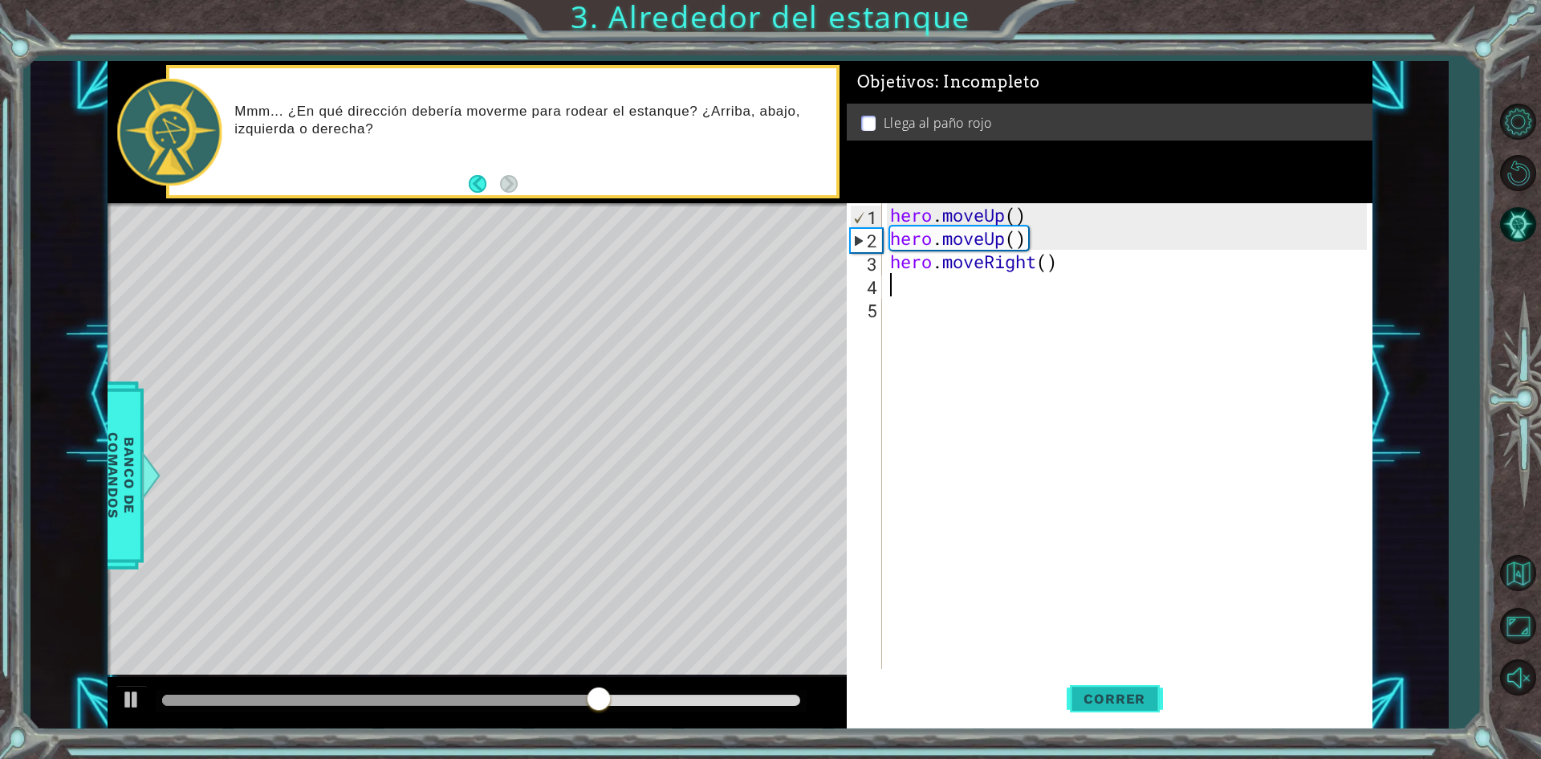
click at [1122, 702] on span "Correr" at bounding box center [1115, 698] width 94 height 16
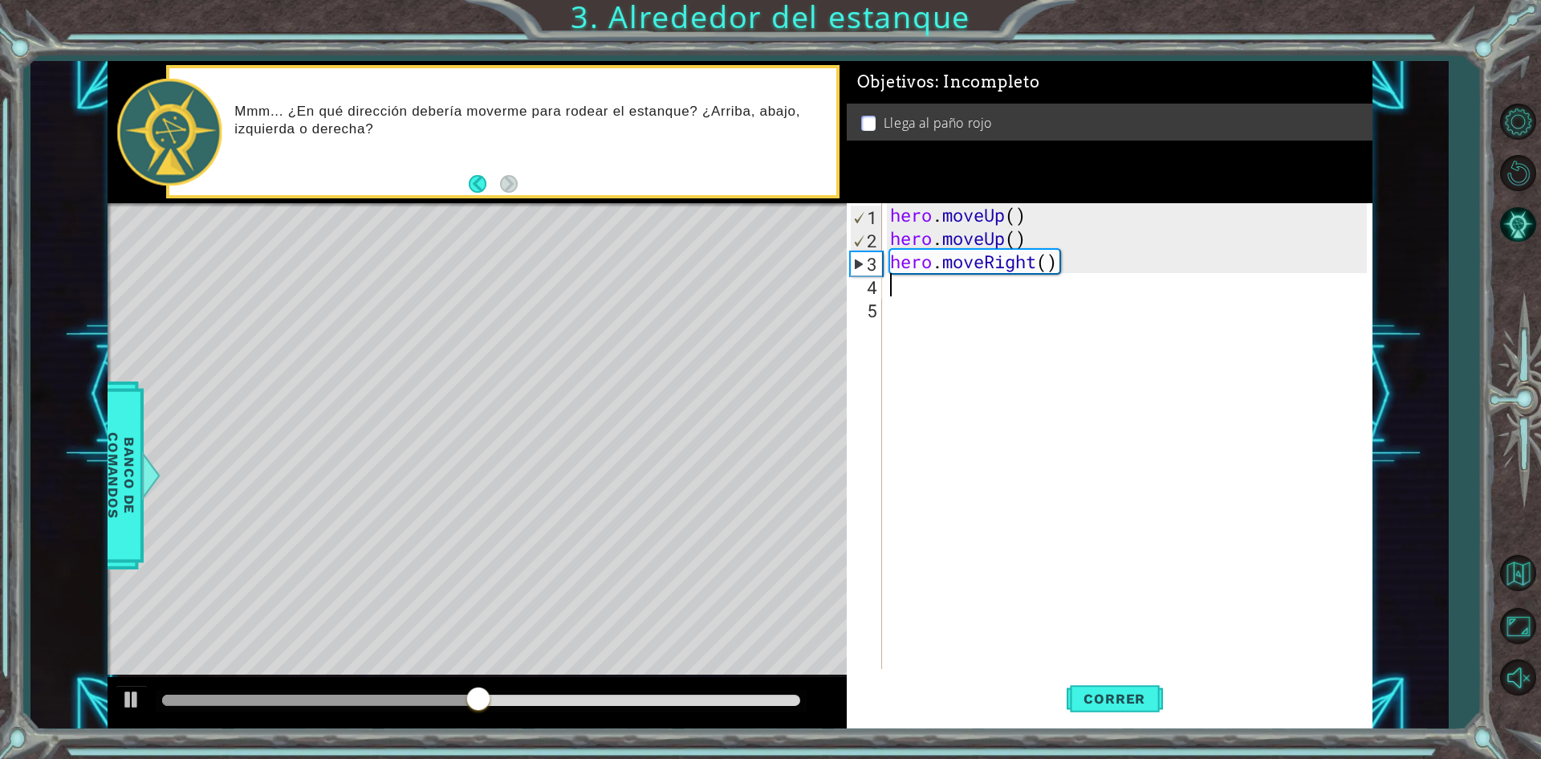
click at [890, 287] on div "hero . moveUp ( ) hero . moveUp ( ) hero . moveRight ( )" at bounding box center [1131, 459] width 488 height 512
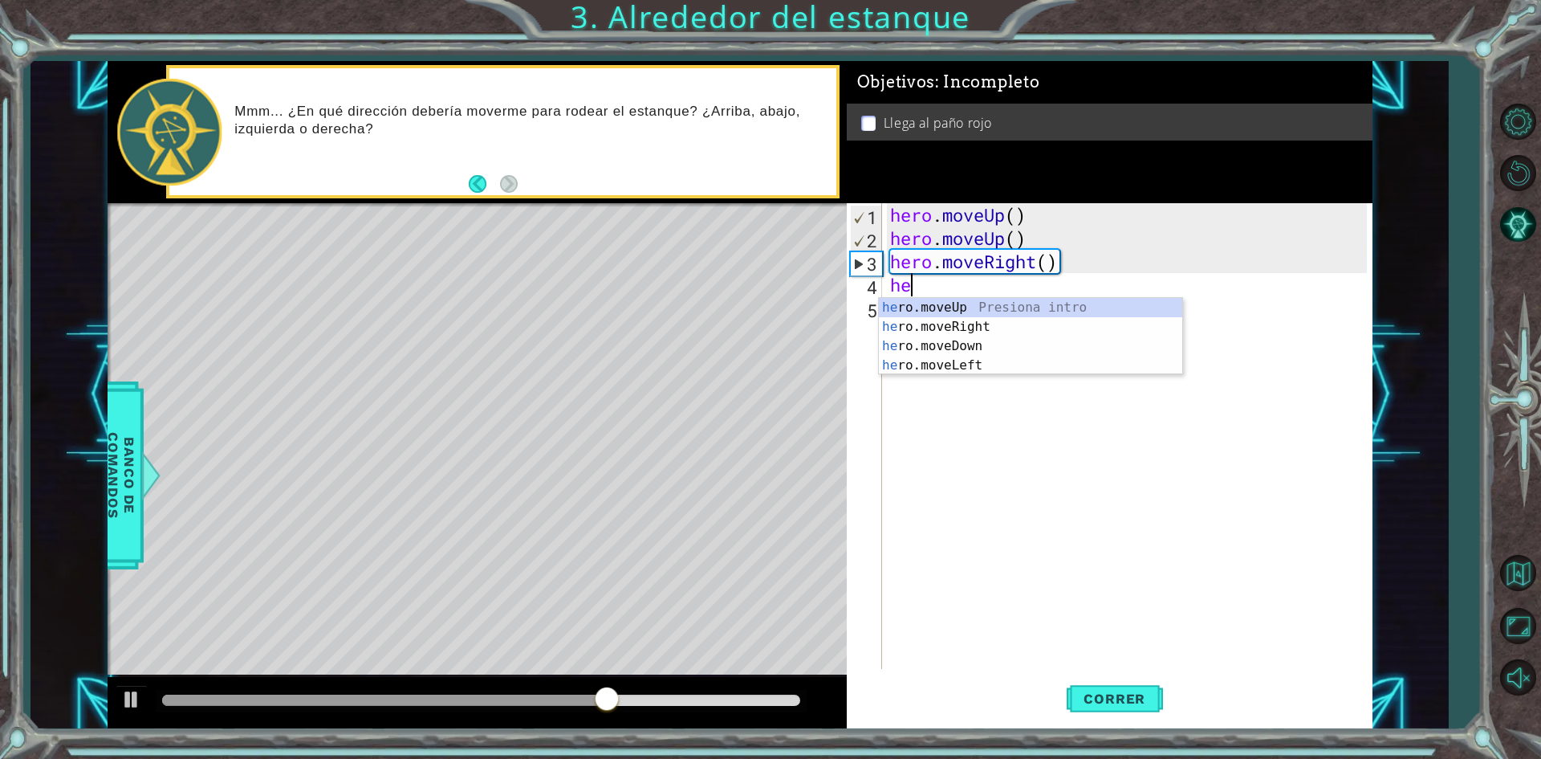
type textarea "hero"
click at [969, 304] on div "hero .moveUp Presiona intro hero .moveRight Presiona intro hero .moveDown Presi…" at bounding box center [1030, 356] width 303 height 116
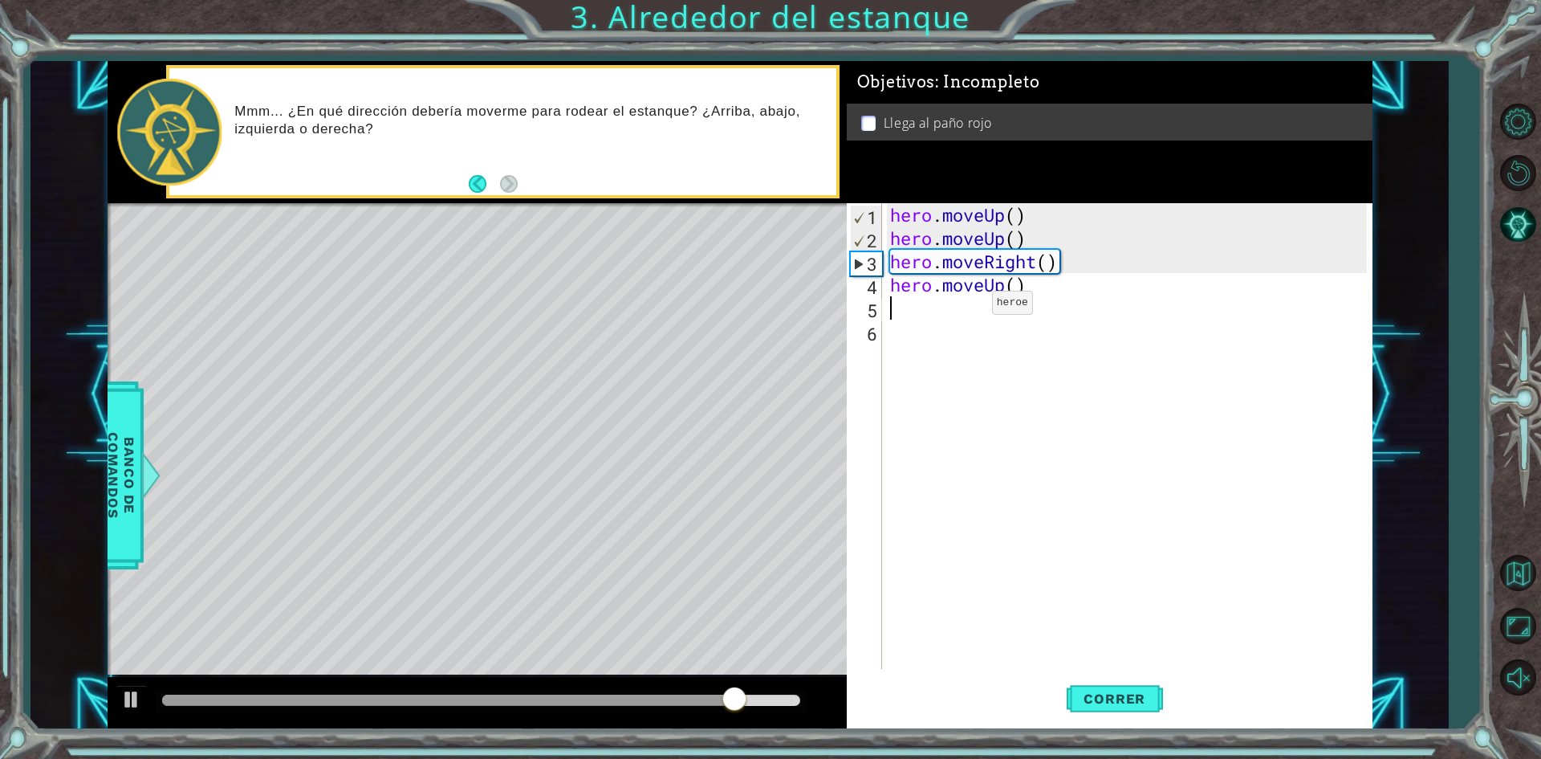
scroll to position [0, 0]
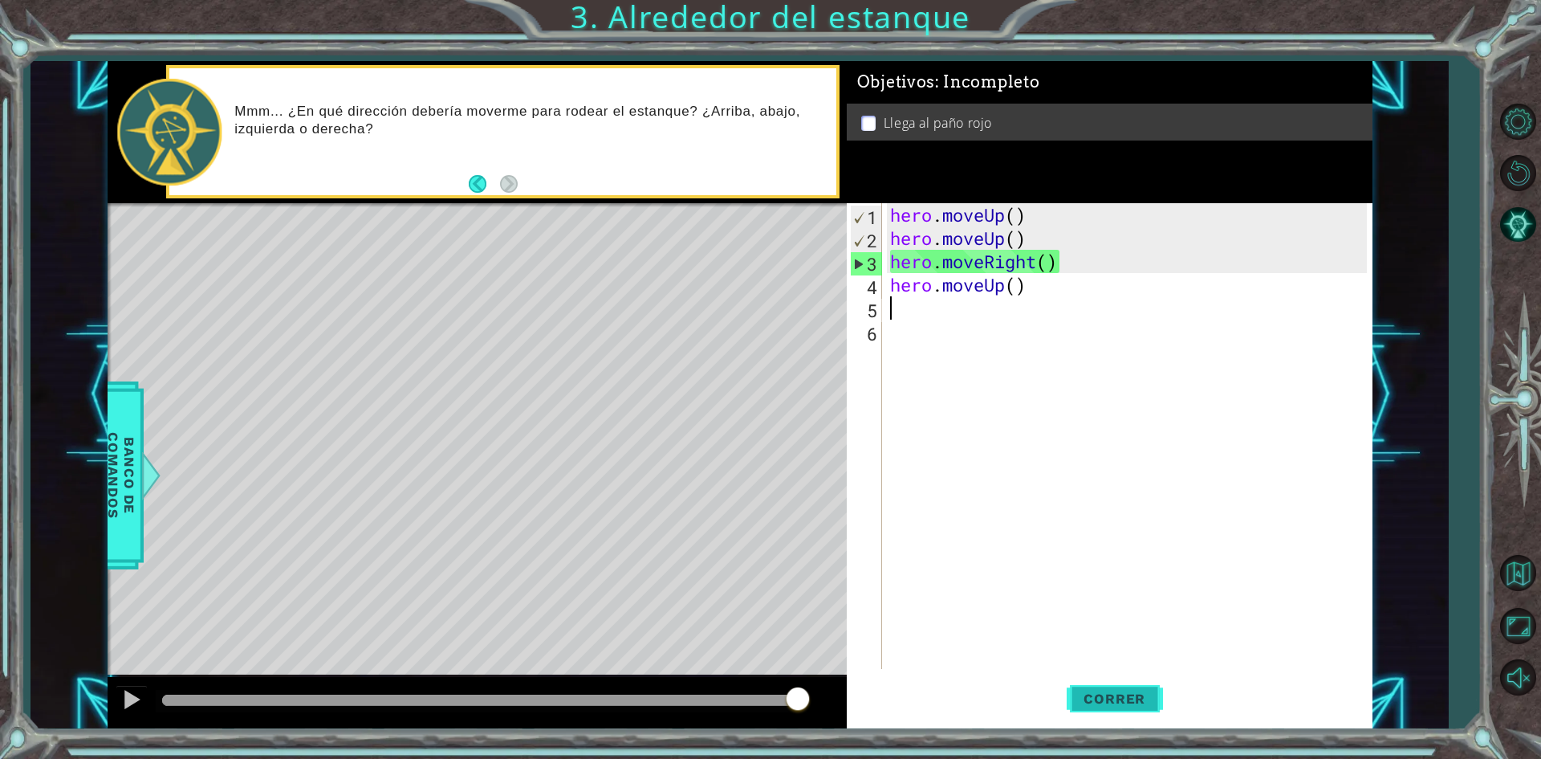
click at [1126, 690] on button "Correr" at bounding box center [1115, 699] width 96 height 52
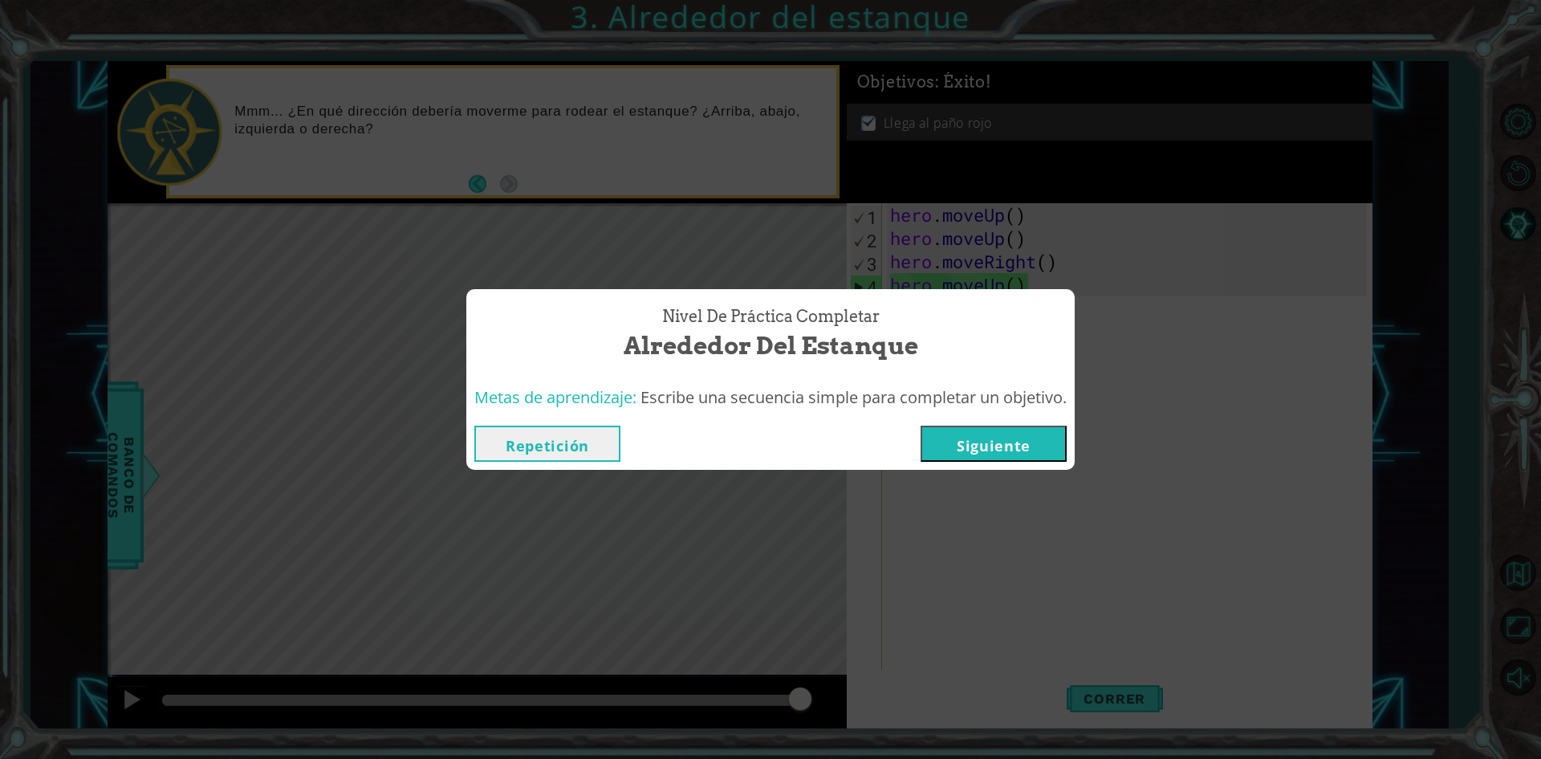
click at [993, 451] on button "Siguiente" at bounding box center [994, 443] width 146 height 36
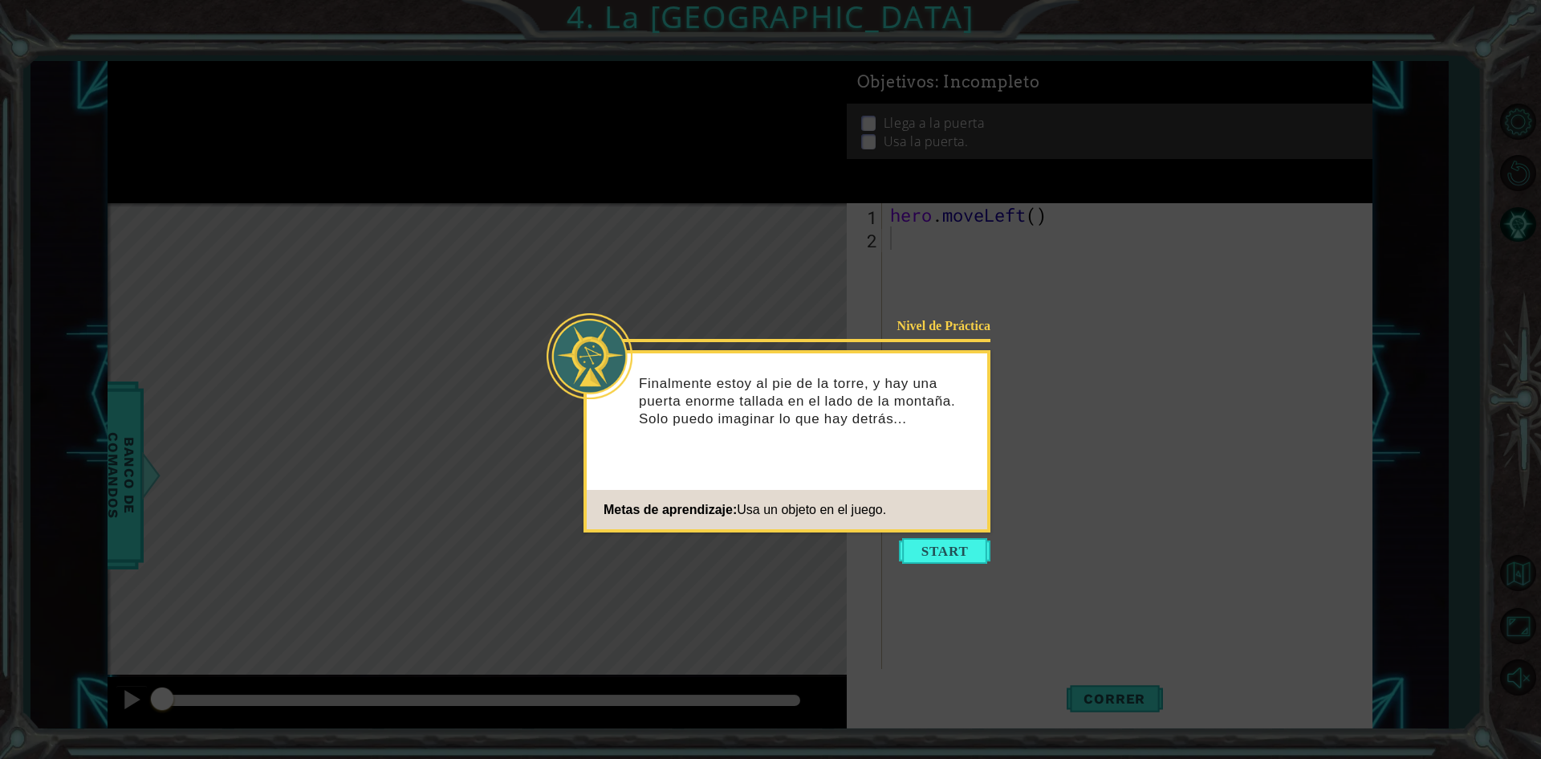
drag, startPoint x: 965, startPoint y: 557, endPoint x: 977, endPoint y: 563, distance: 13.6
drag, startPoint x: 977, startPoint y: 563, endPoint x: 950, endPoint y: 617, distance: 60.0
click at [952, 623] on icon at bounding box center [770, 379] width 1541 height 759
click at [937, 552] on button "Start" at bounding box center [945, 551] width 92 height 26
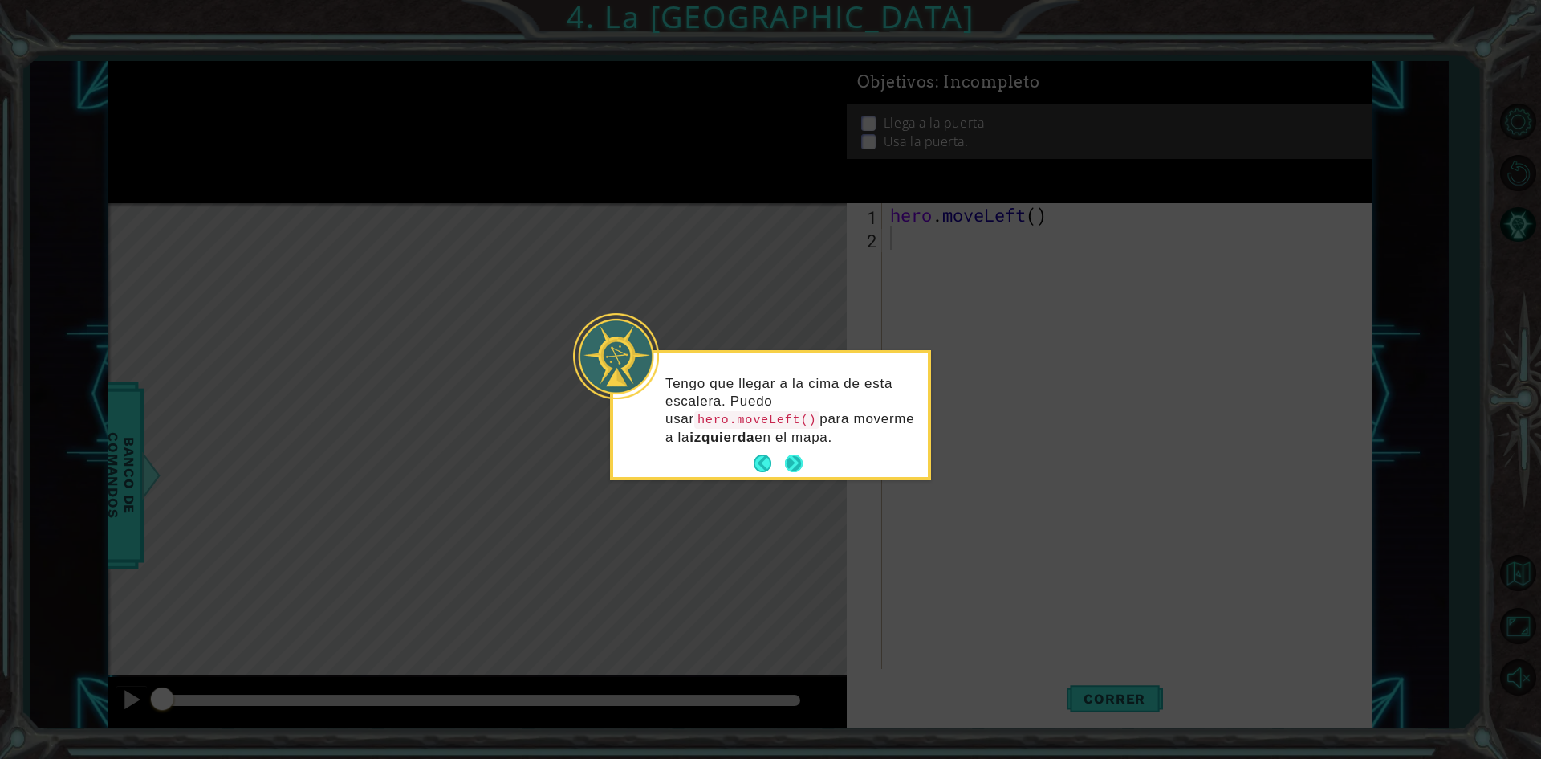
click at [795, 454] on button "Next" at bounding box center [794, 463] width 18 height 18
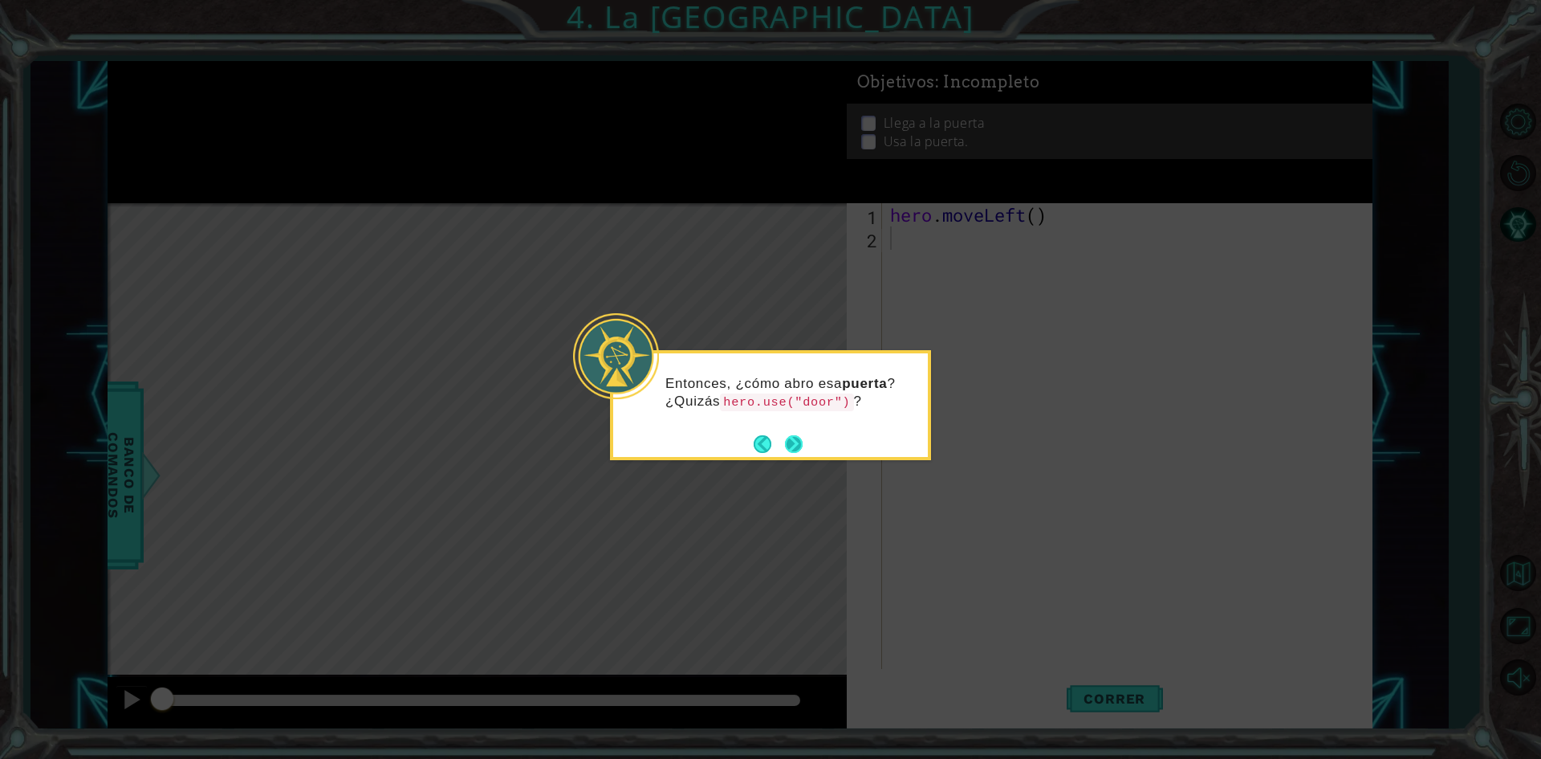
click at [798, 440] on button "Next" at bounding box center [794, 444] width 18 height 18
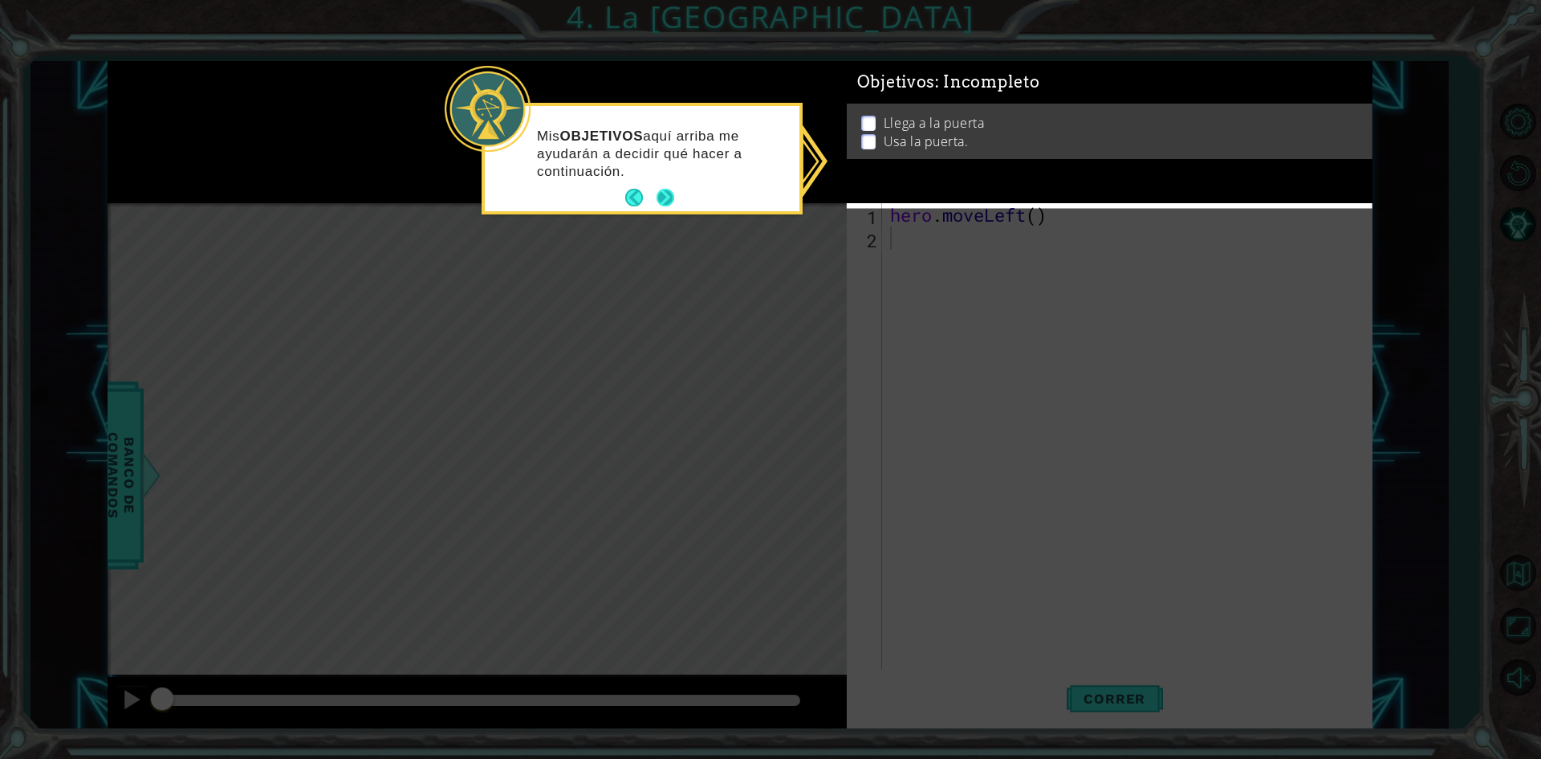
click at [673, 201] on button "Next" at bounding box center [666, 198] width 18 height 18
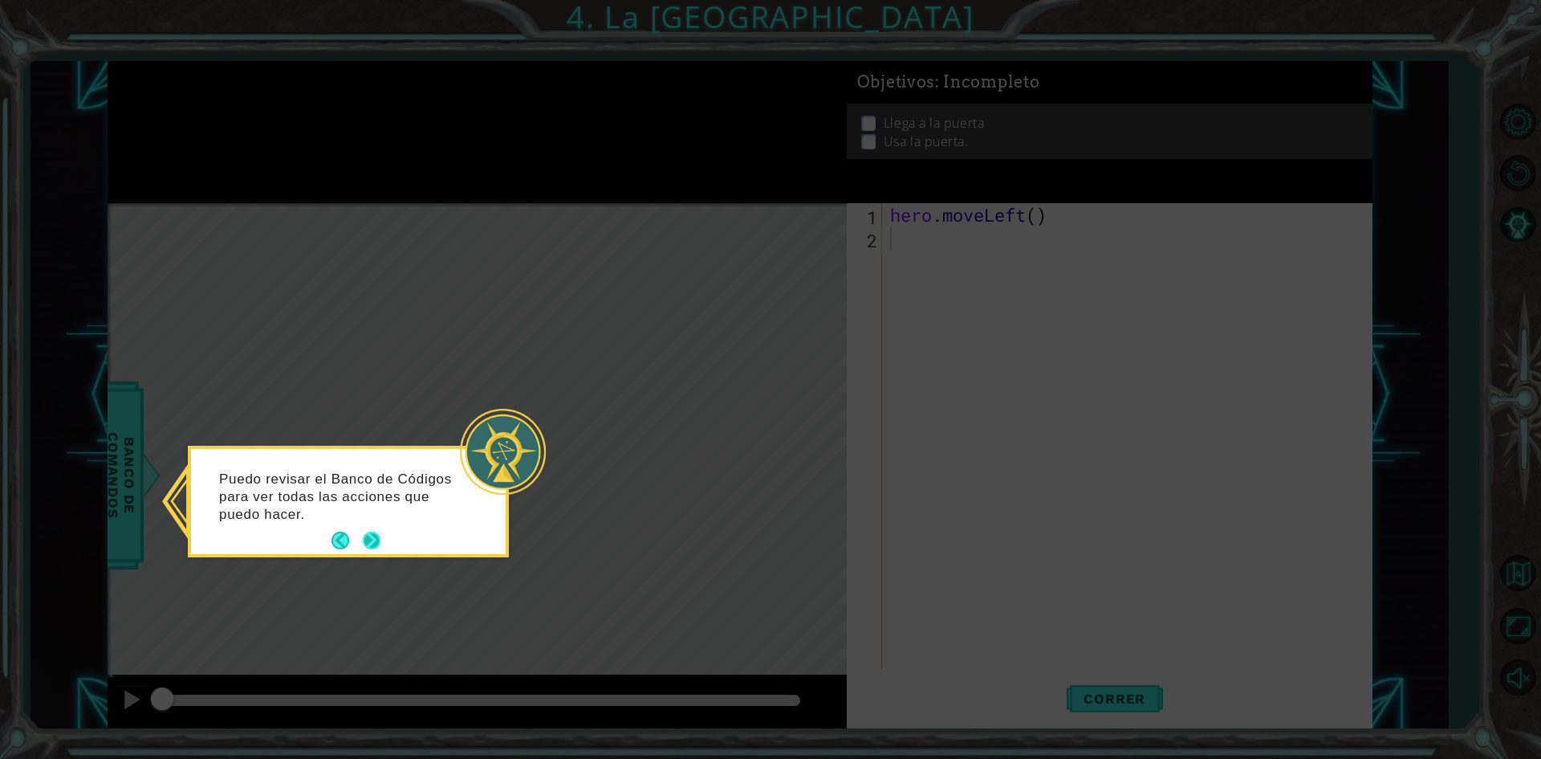
click at [372, 541] on button "Next" at bounding box center [372, 540] width 18 height 18
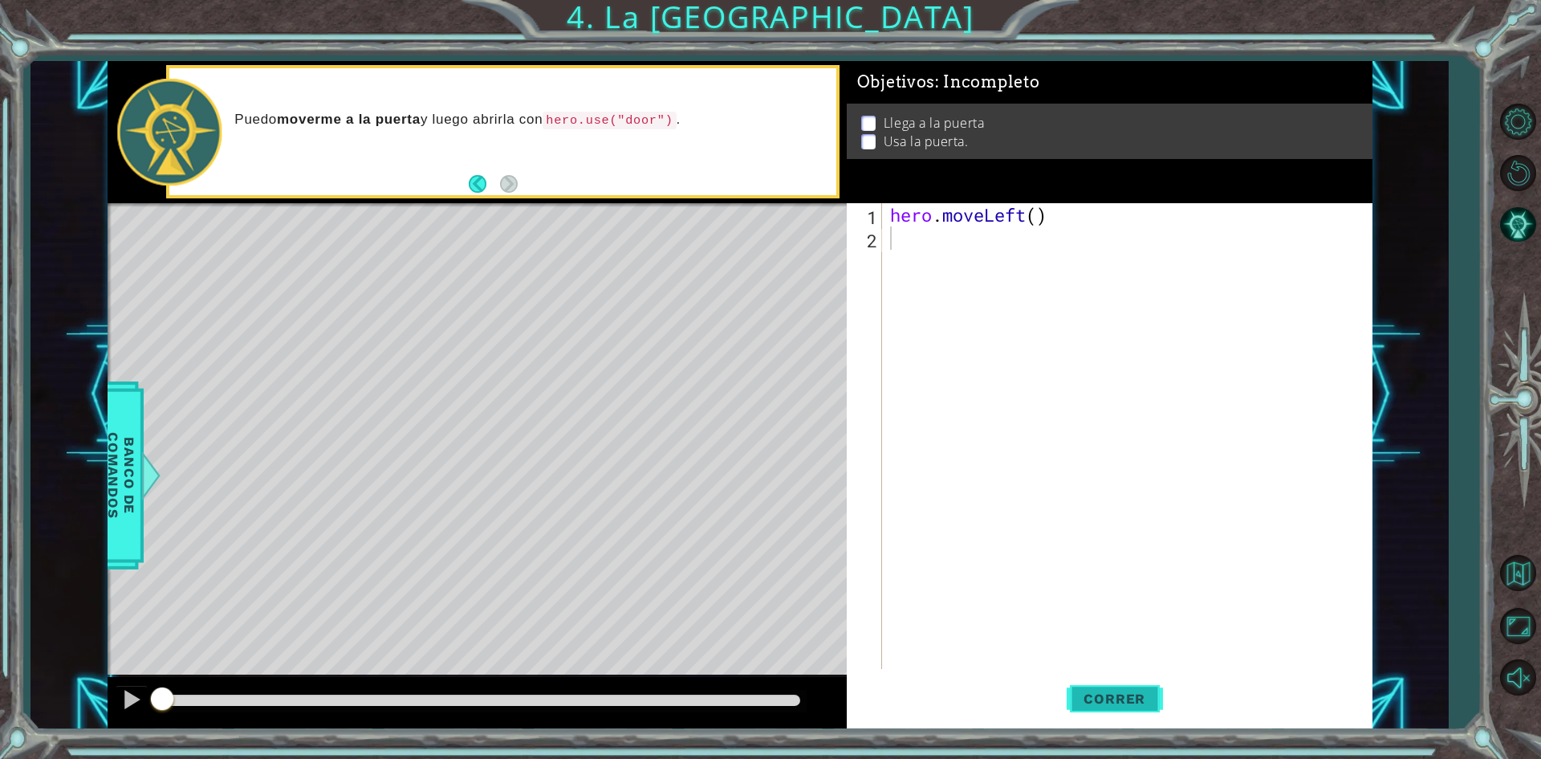
click at [1149, 710] on button "Correr" at bounding box center [1115, 699] width 96 height 52
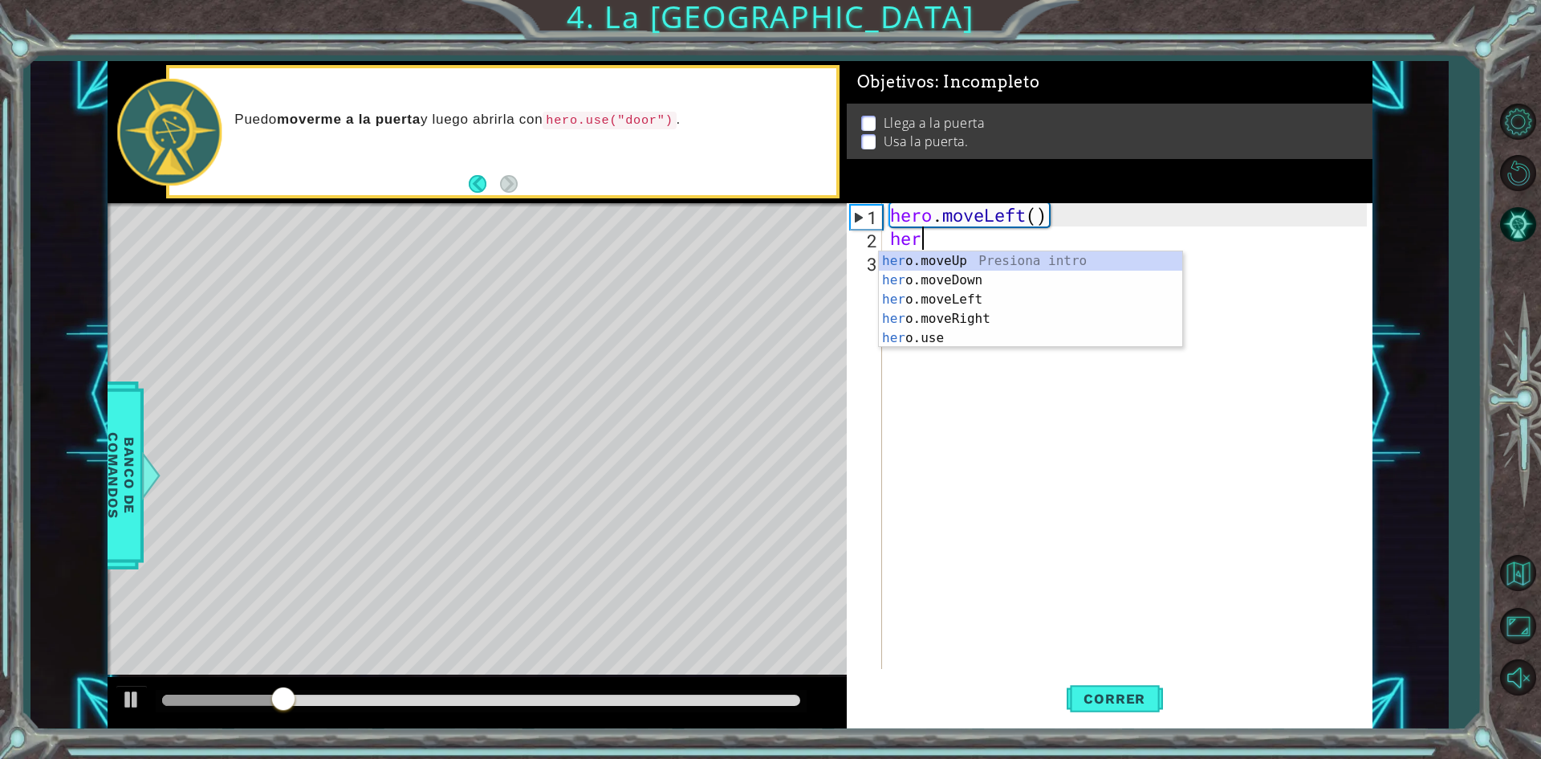
type textarea "hero"
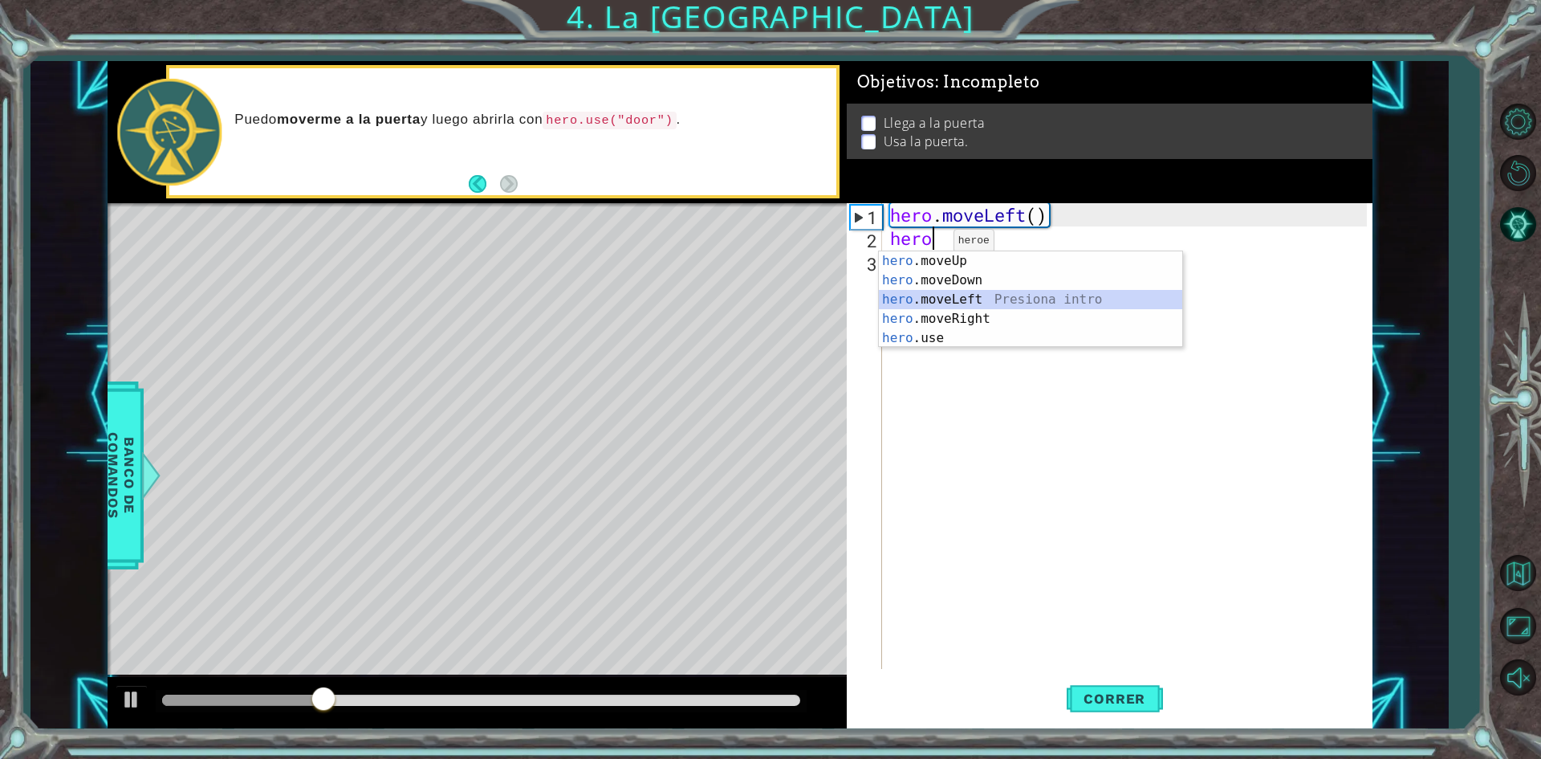
click at [937, 294] on div "hero .moveUp Presiona intro hero .moveDown Presiona intro hero .moveLeft Presio…" at bounding box center [1030, 318] width 303 height 135
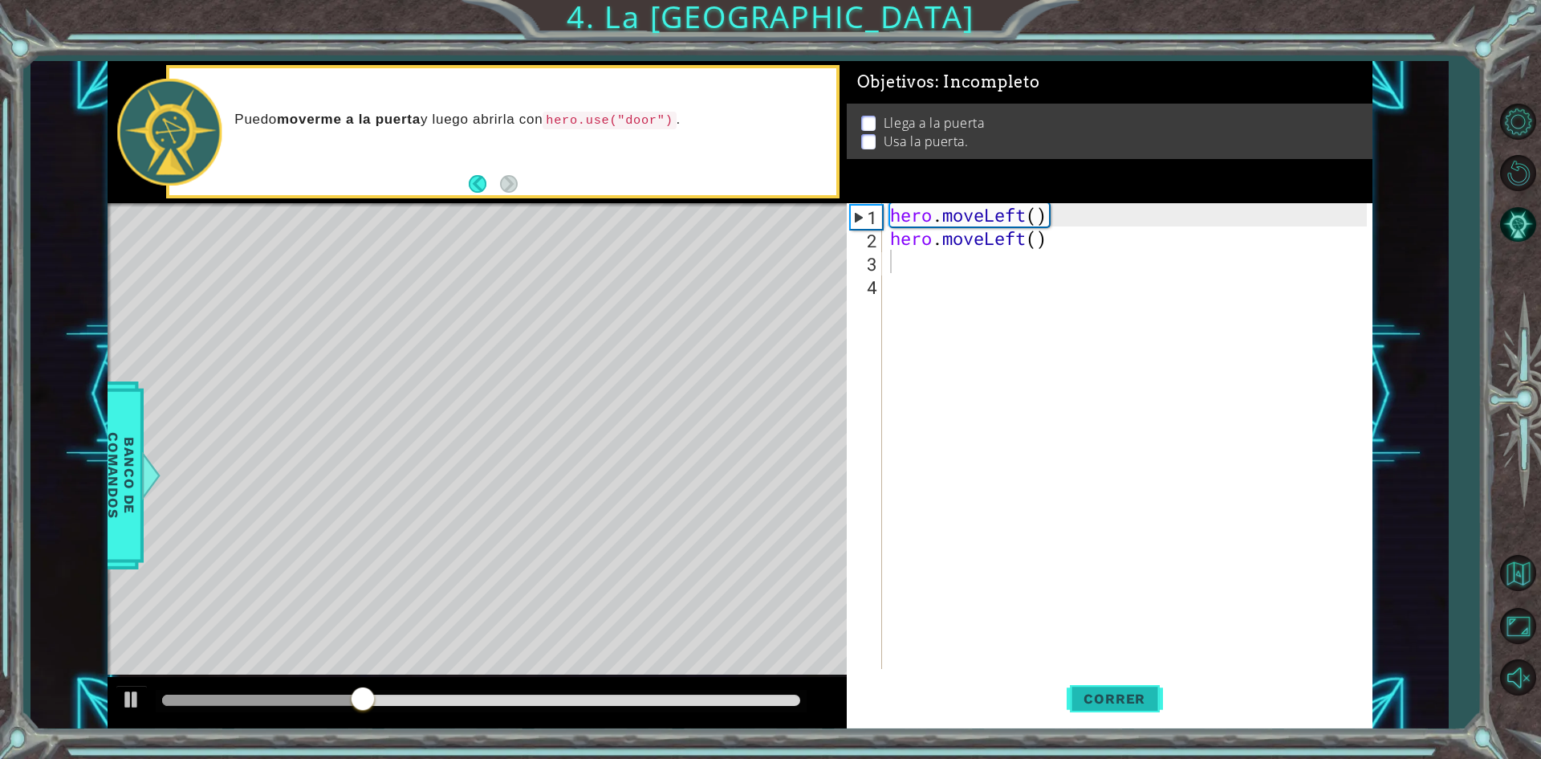
click at [1091, 698] on span "Correr" at bounding box center [1115, 698] width 94 height 16
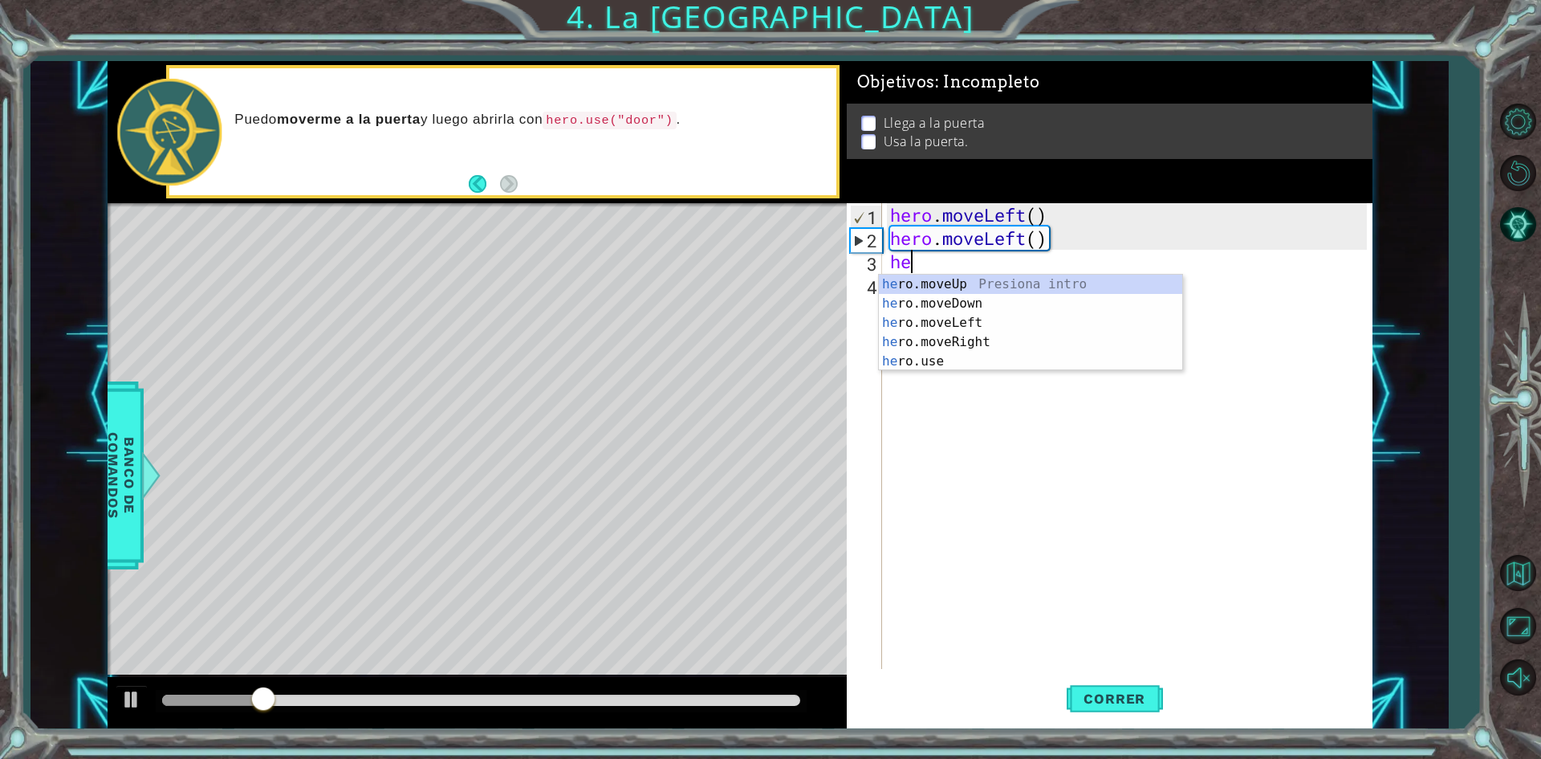
type textarea "hero"
click at [953, 283] on div "hero .moveUp Presiona intro hero .moveDown Presiona intro hero .moveLeft Presio…" at bounding box center [1030, 342] width 303 height 135
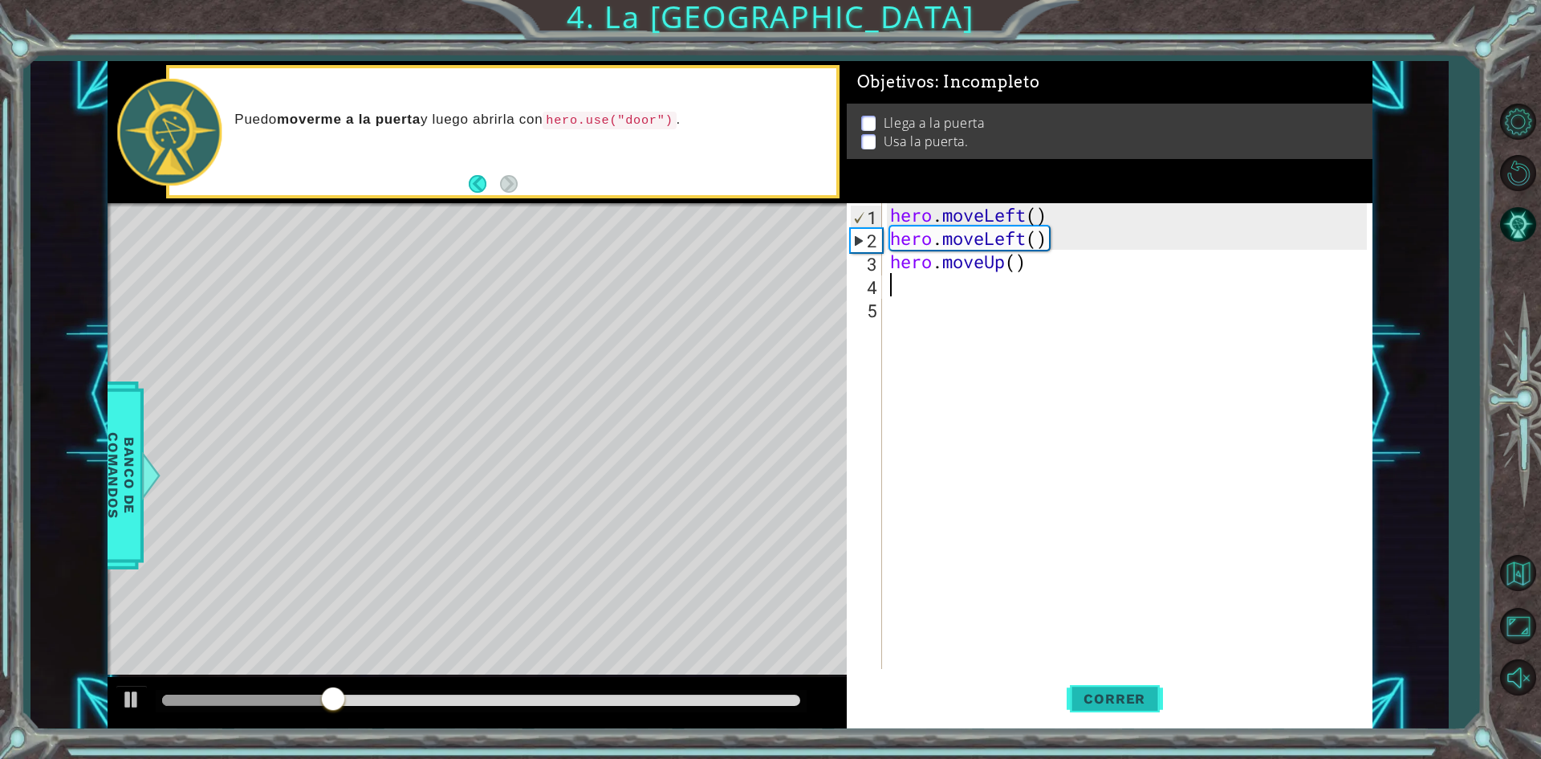
drag, startPoint x: 1127, startPoint y: 697, endPoint x: 924, endPoint y: 355, distance: 397.7
click at [1125, 696] on span "Correr" at bounding box center [1115, 698] width 94 height 16
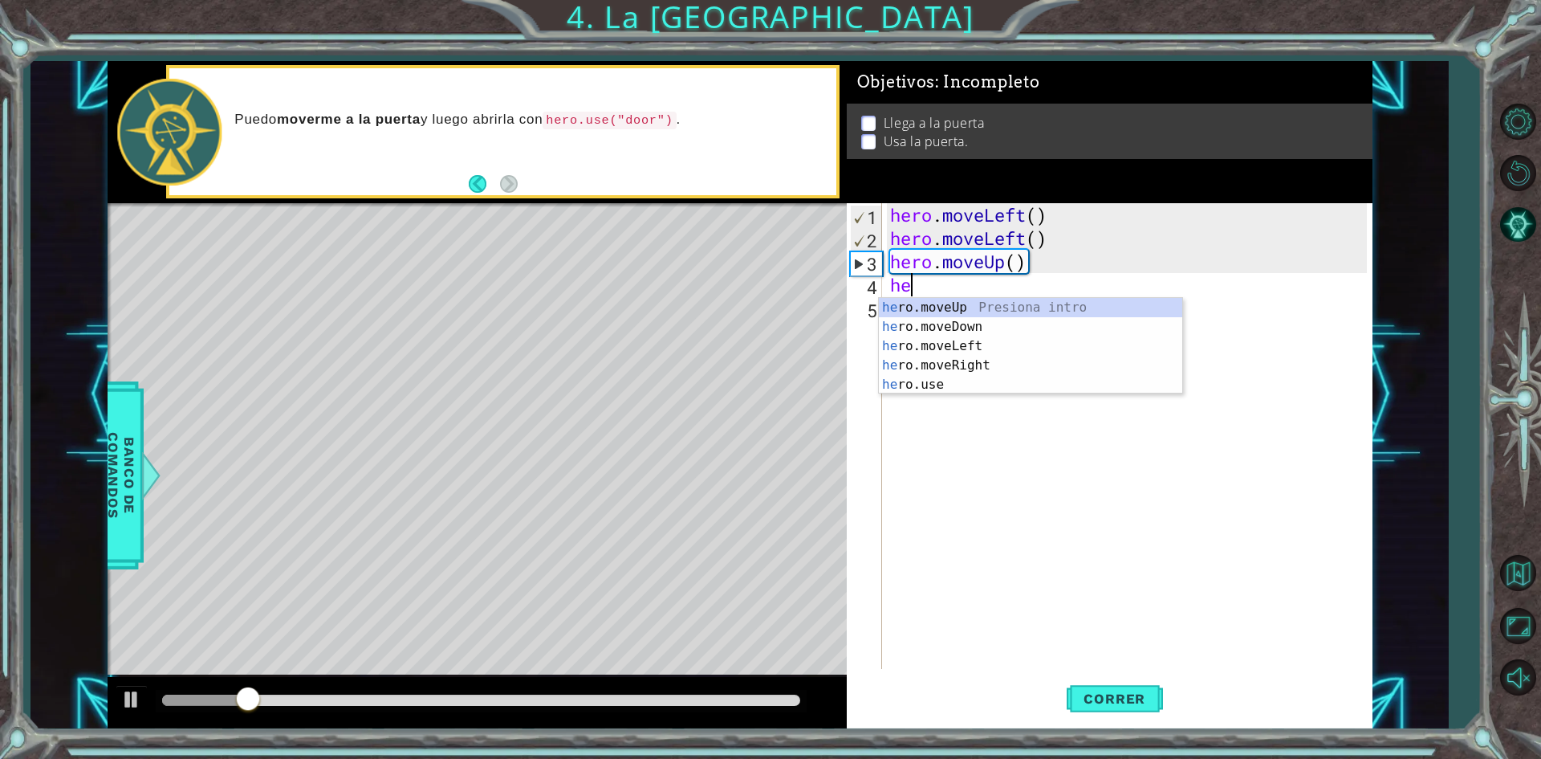
type textarea "hero"
click at [921, 301] on div "hero .moveUp Presiona intro hero .moveDown Presiona intro hero .moveLeft Presio…" at bounding box center [1030, 365] width 303 height 135
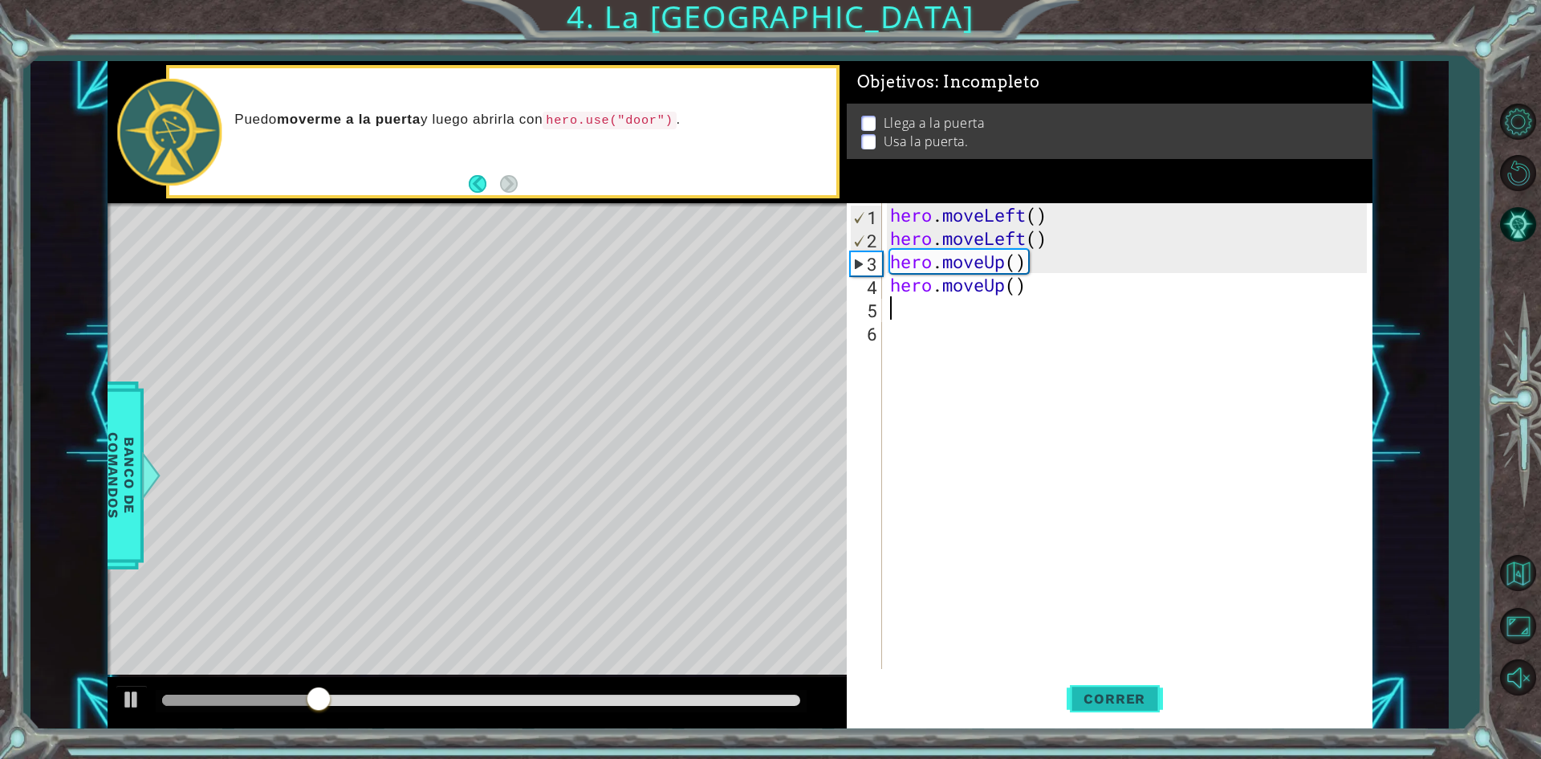
click at [1106, 708] on button "Correr" at bounding box center [1115, 699] width 96 height 52
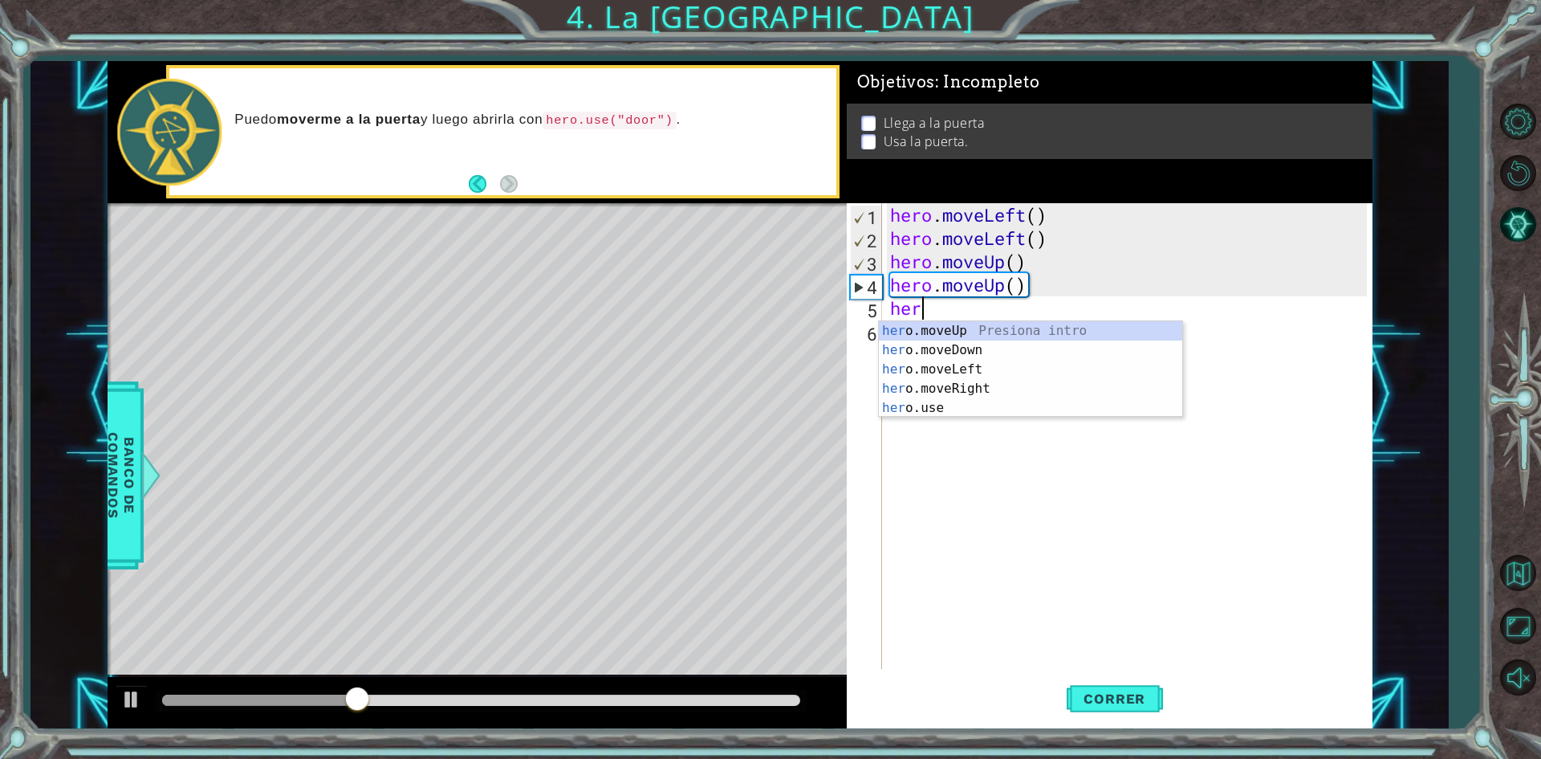
type textarea "hero"
click at [942, 389] on div "hero .moveUp Presiona intro hero .moveDown Presiona intro hero .moveLeft Presio…" at bounding box center [1030, 388] width 303 height 135
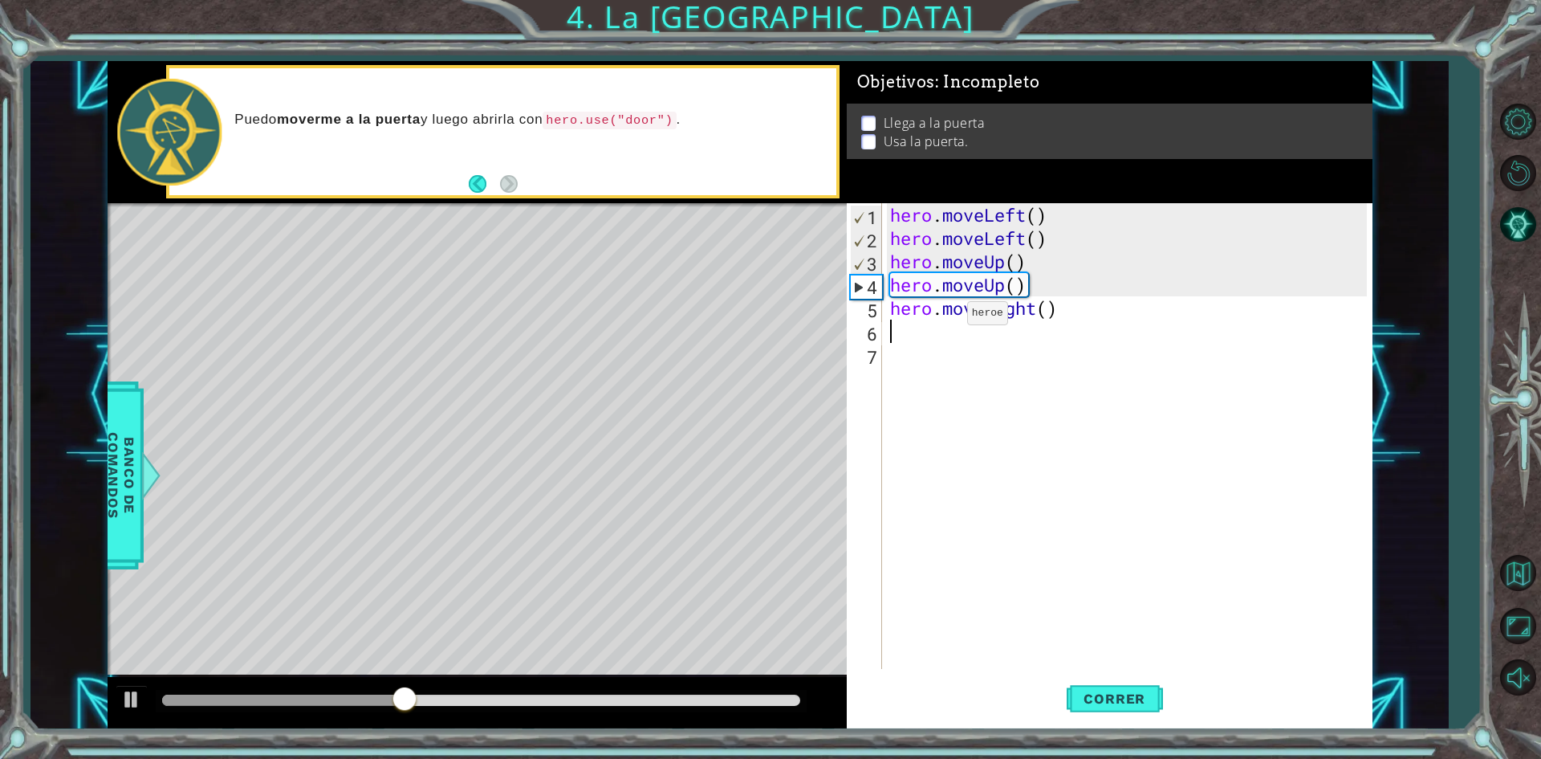
scroll to position [0, 0]
click at [1126, 687] on button "Correr" at bounding box center [1115, 699] width 96 height 52
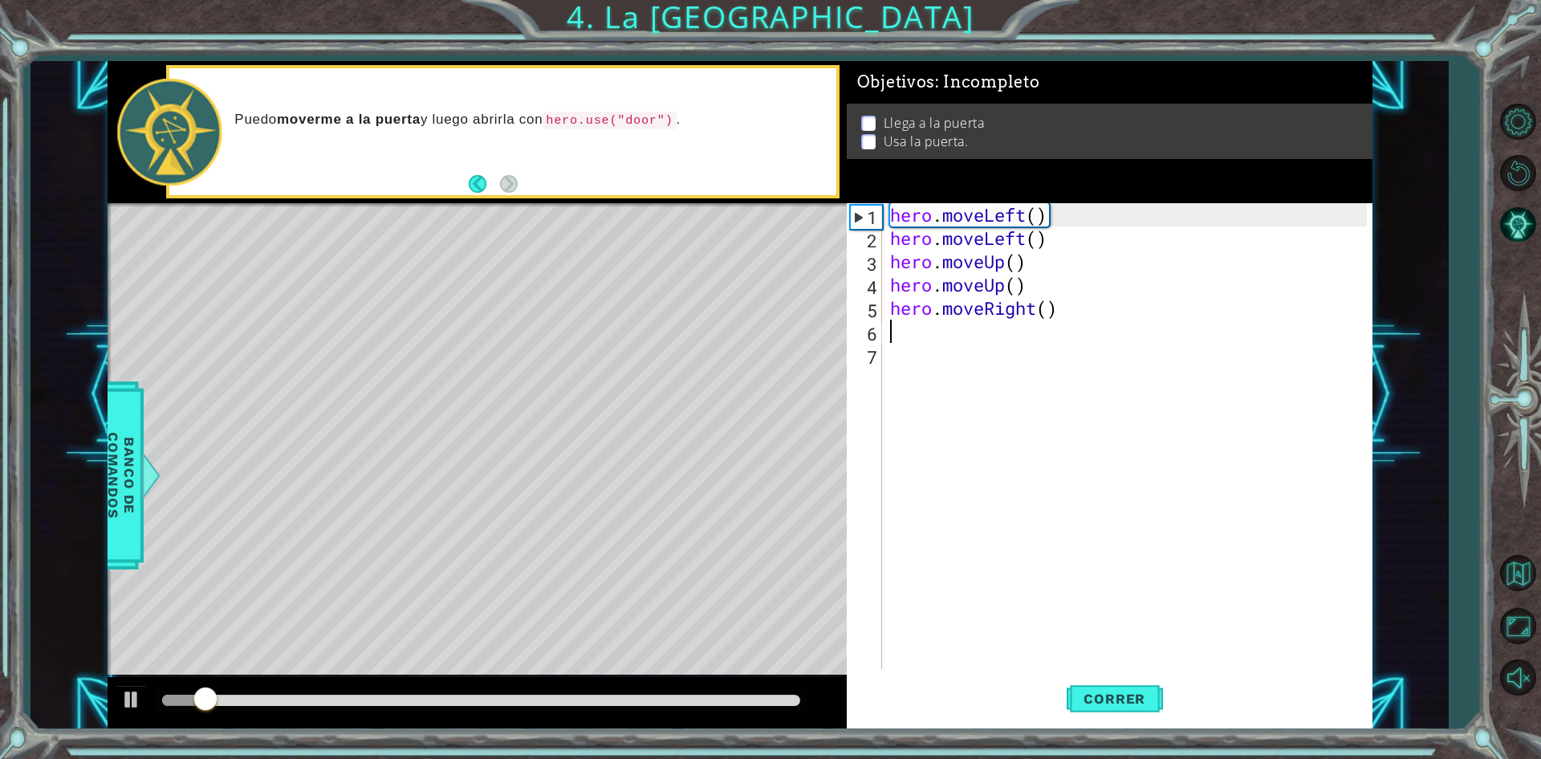
click at [873, 319] on div "5" at bounding box center [866, 310] width 32 height 23
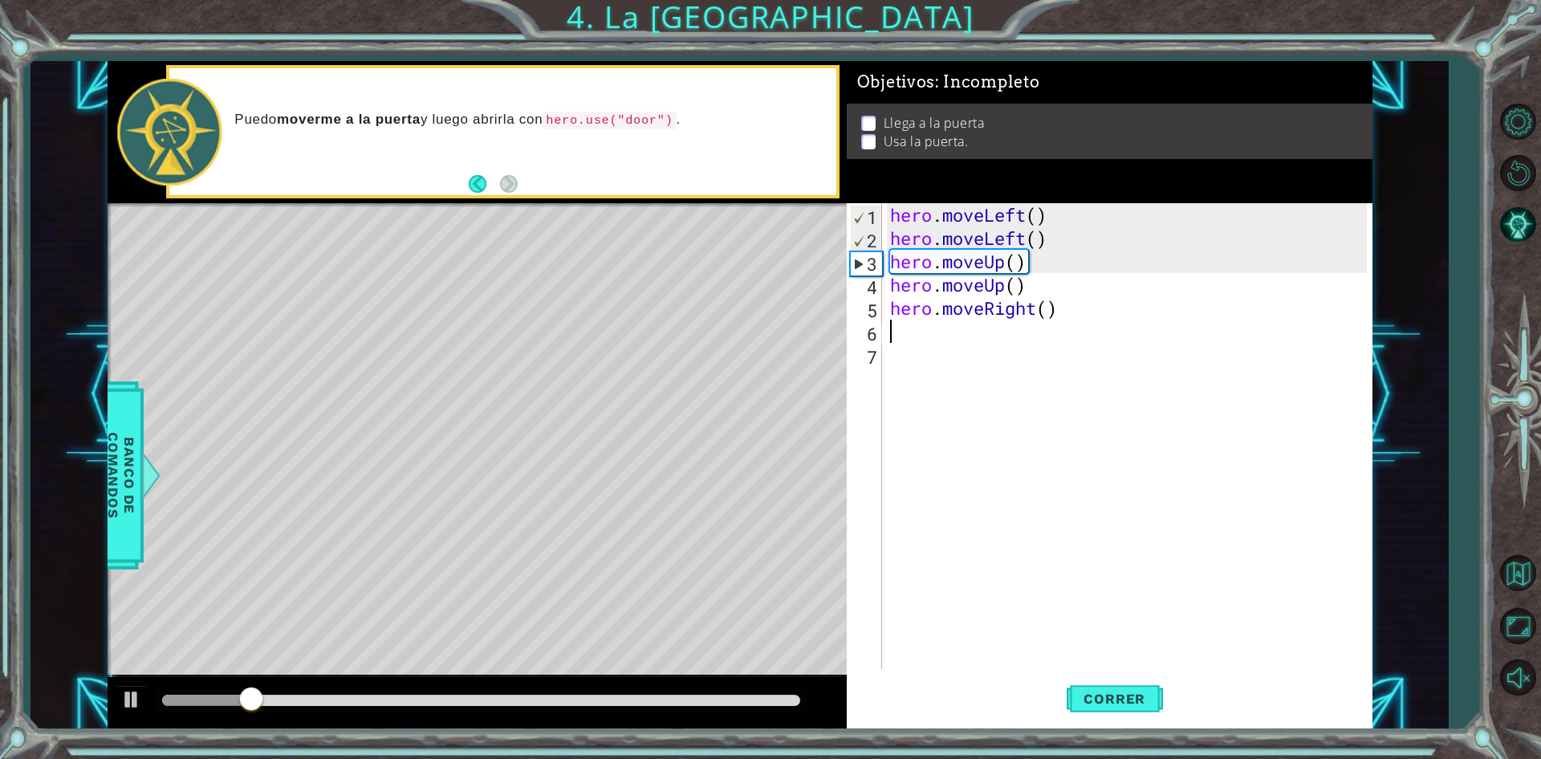
click at [904, 332] on div "hero . moveLeft ( ) hero . moveLeft ( ) hero . moveUp ( ) hero . moveUp ( ) her…" at bounding box center [1131, 459] width 488 height 512
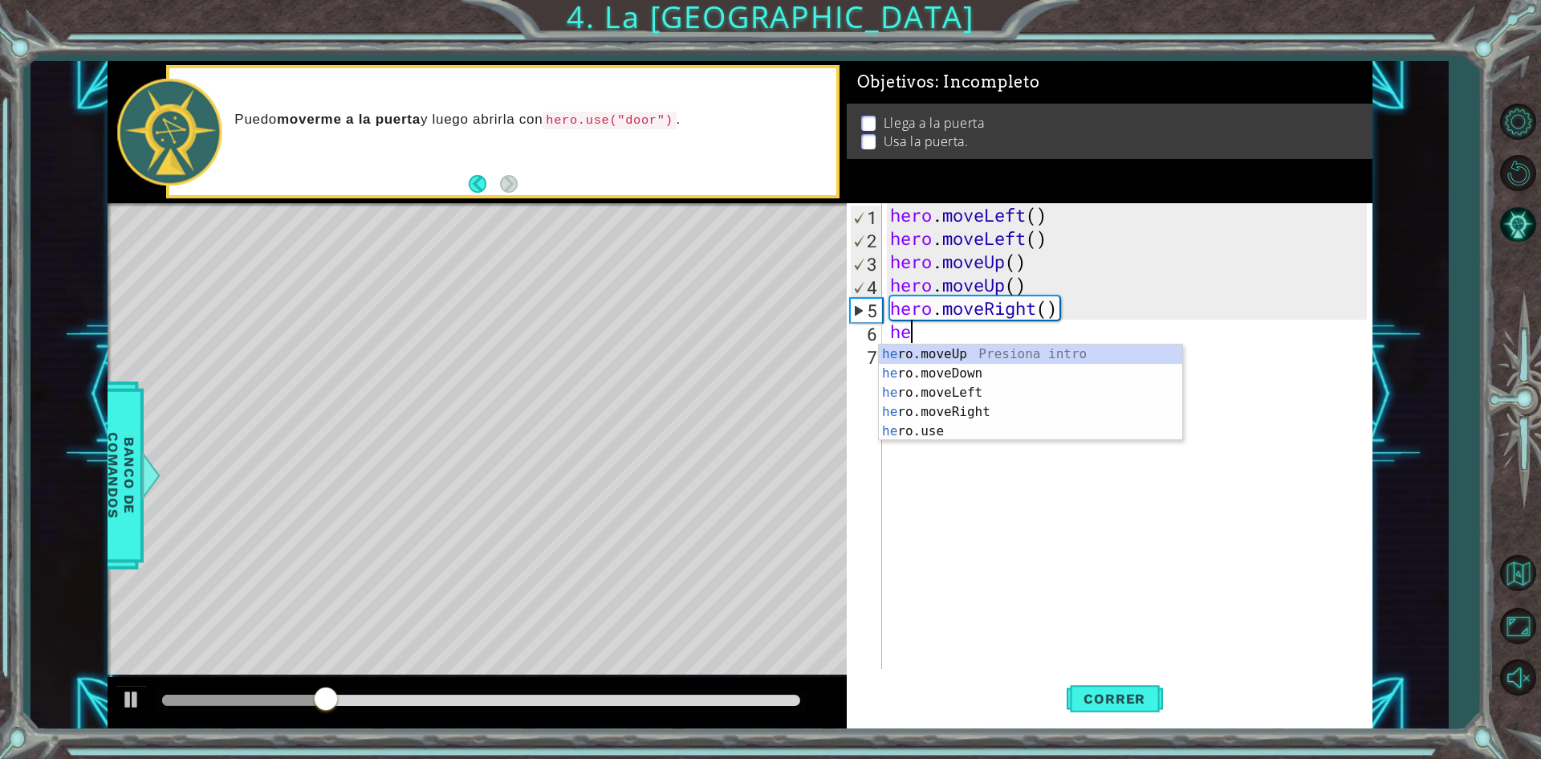
type textarea "hero"
click at [962, 407] on div "hero .moveUp Presiona intro hero .moveDown Presiona intro hero .moveLeft Presio…" at bounding box center [1030, 411] width 303 height 135
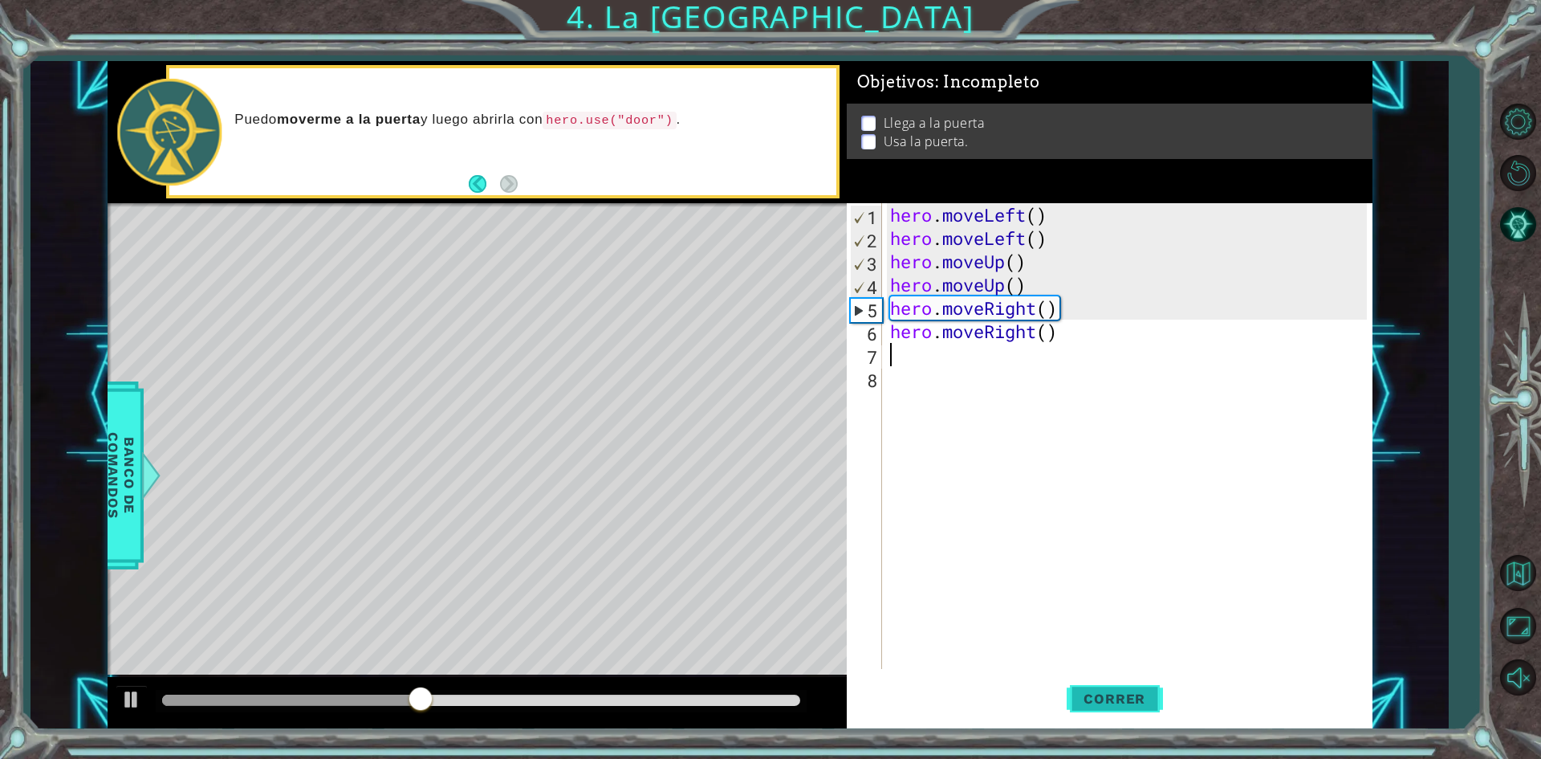
click at [1097, 701] on span "Correr" at bounding box center [1115, 698] width 94 height 16
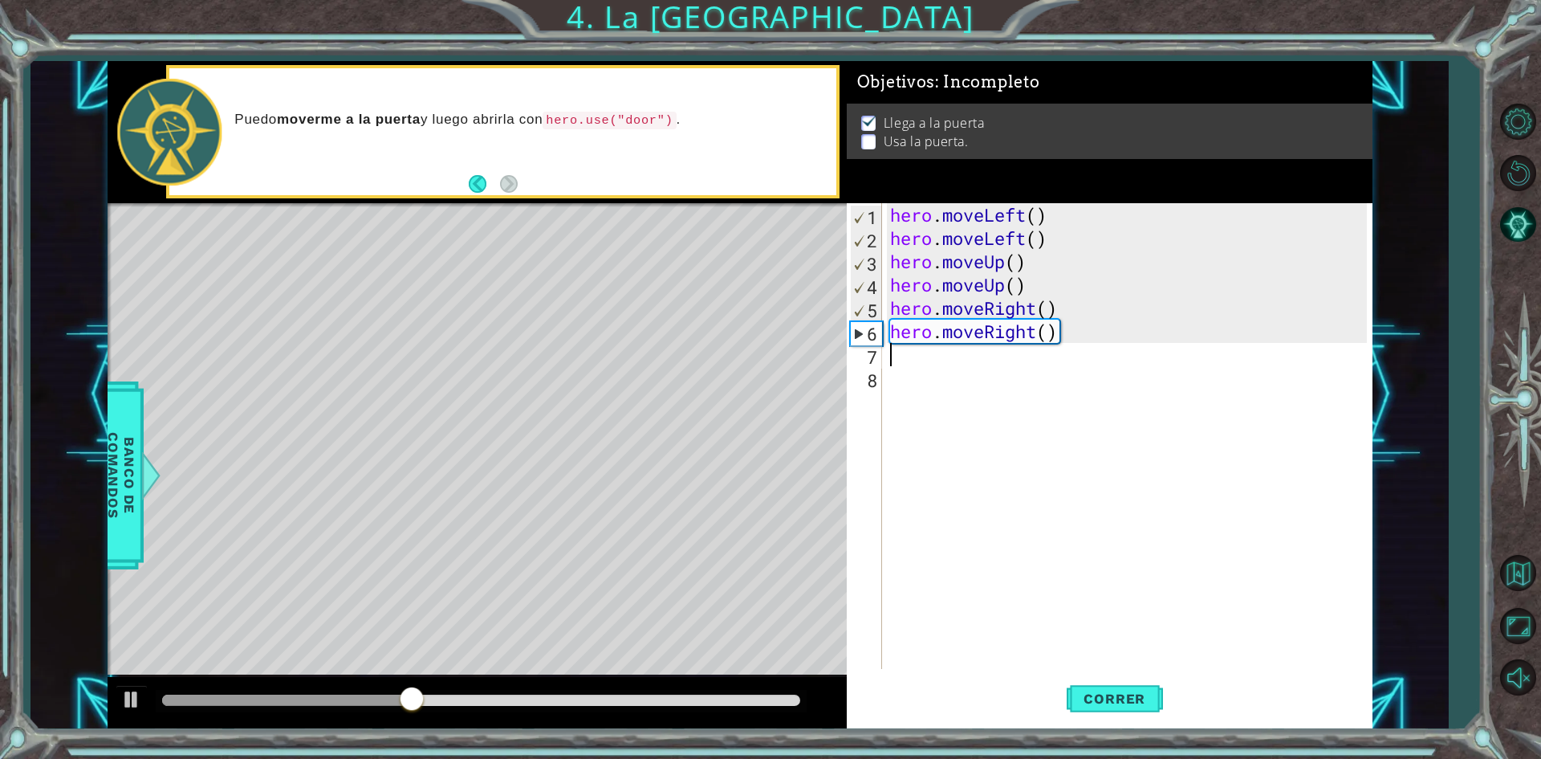
click at [901, 364] on div "hero . moveLeft ( ) hero . moveLeft ( ) hero . moveUp ( ) hero . moveUp ( ) her…" at bounding box center [1131, 459] width 488 height 512
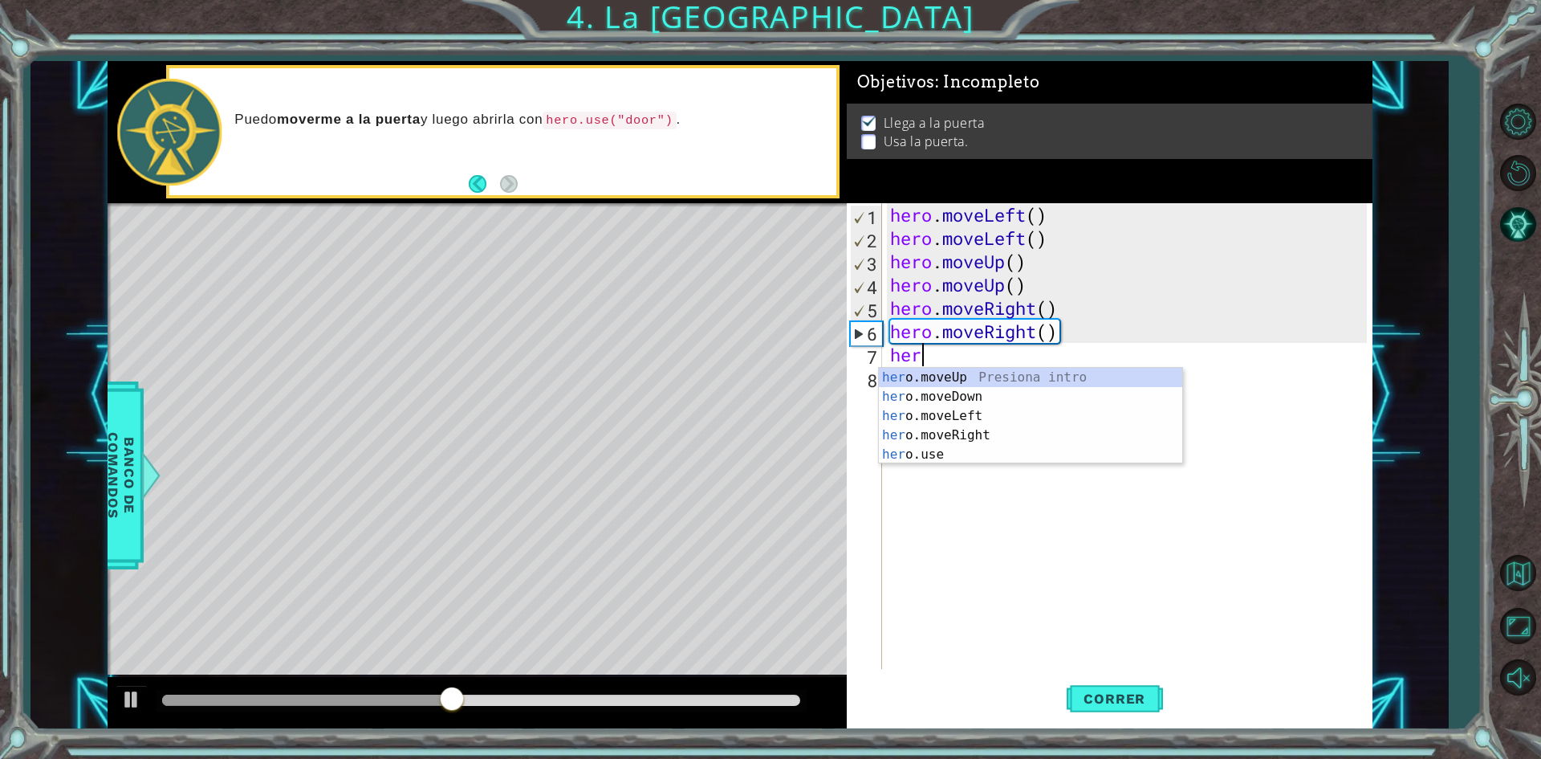
scroll to position [0, 1]
click at [921, 450] on div "hero .moveUp Presiona intro hero .moveDown Presiona intro hero .moveLeft Presio…" at bounding box center [1030, 435] width 303 height 135
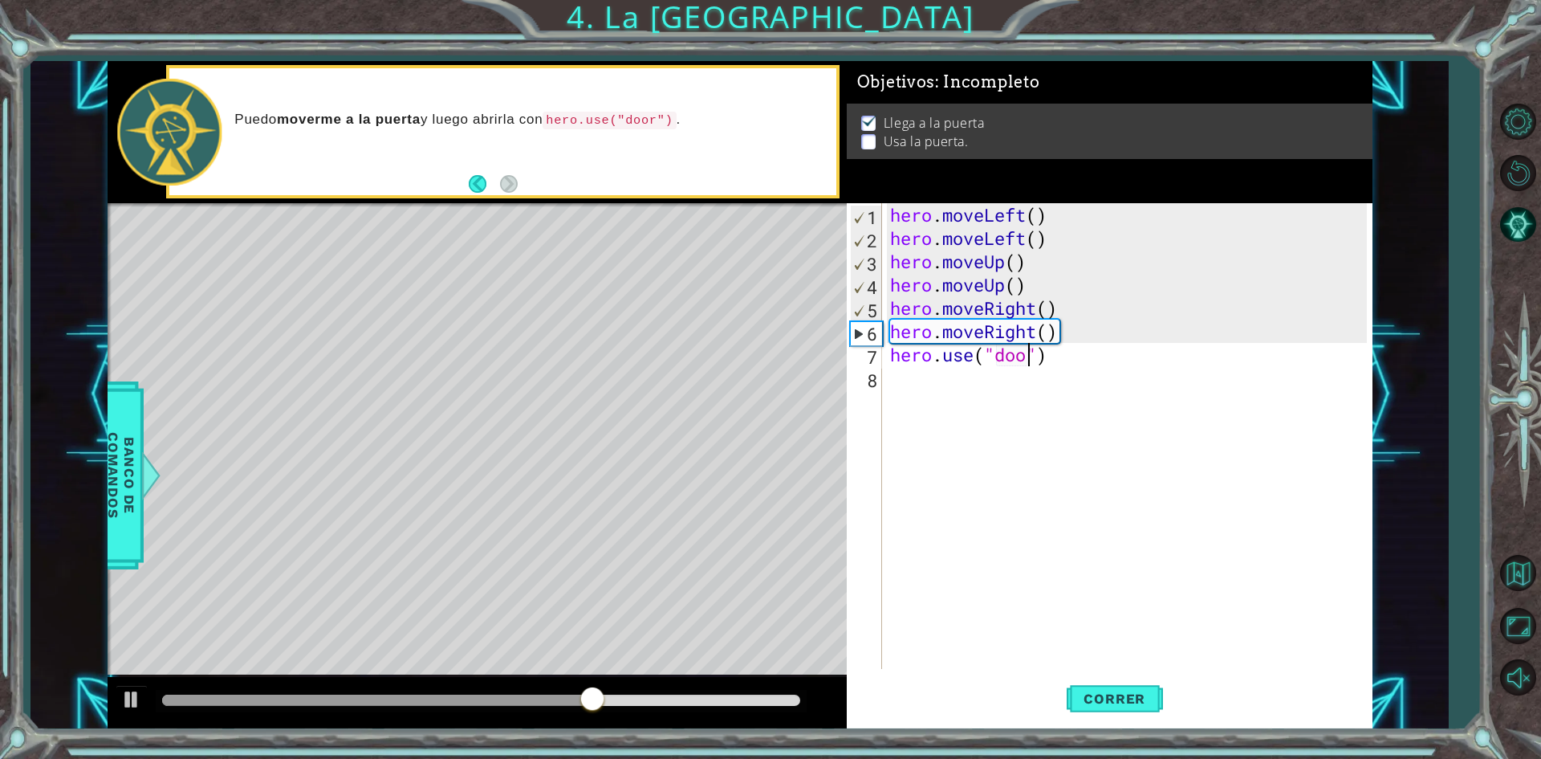
scroll to position [0, 6]
type textarea "hero.use("door")"
click at [1123, 692] on span "Correr" at bounding box center [1115, 698] width 94 height 16
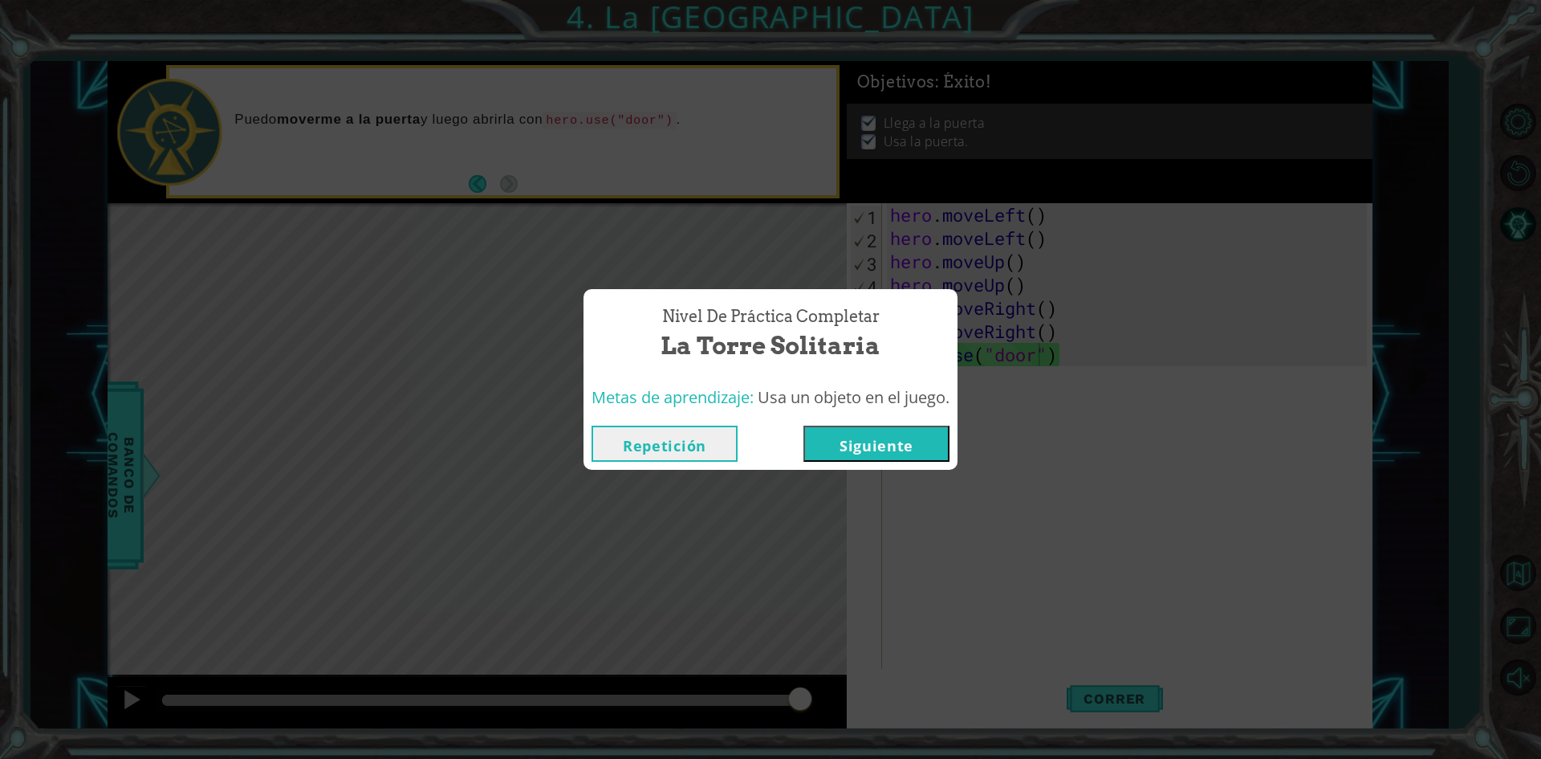
click at [888, 433] on button "Siguiente" at bounding box center [877, 443] width 146 height 36
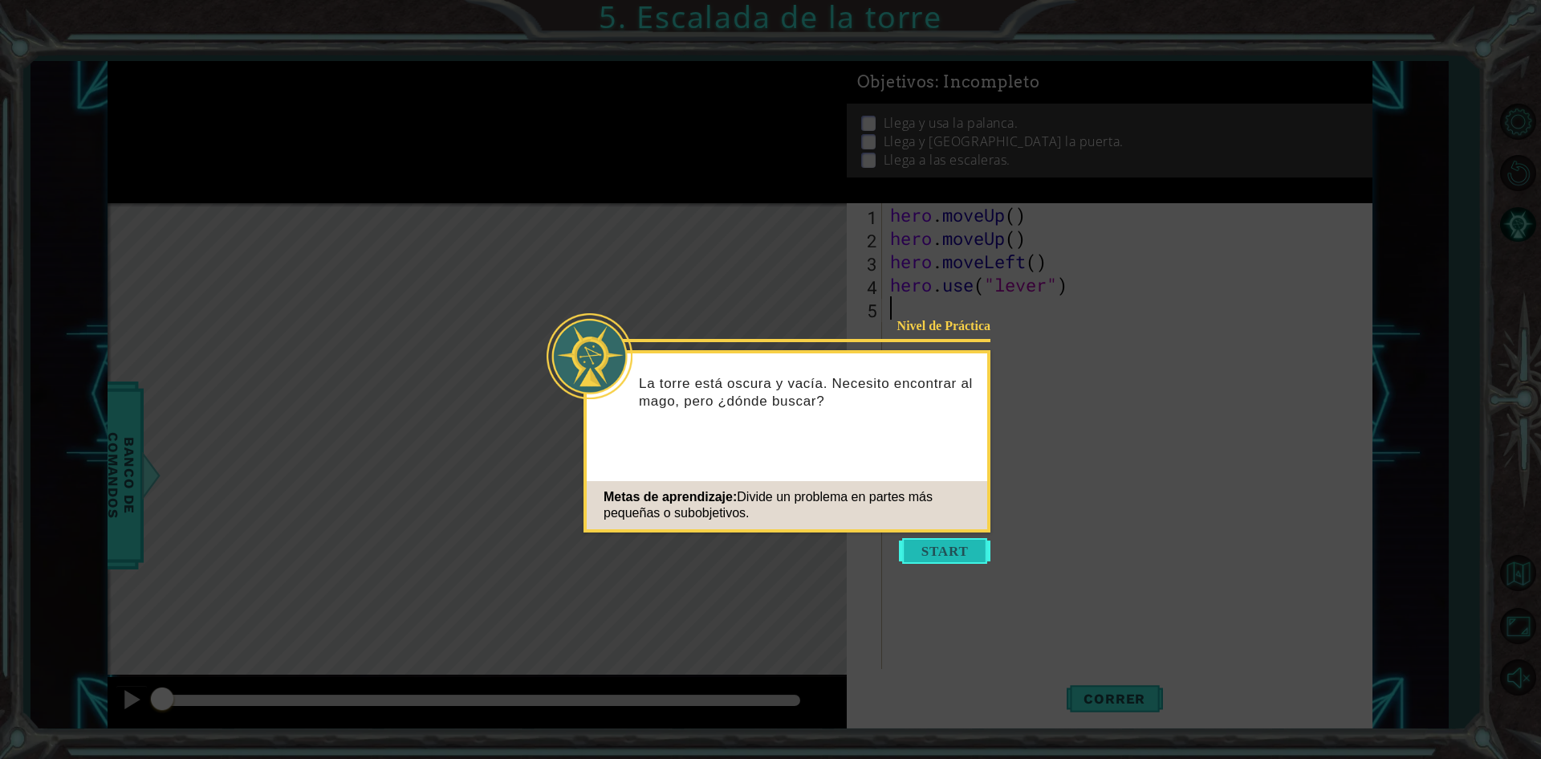
click at [948, 563] on button "Start" at bounding box center [945, 551] width 92 height 26
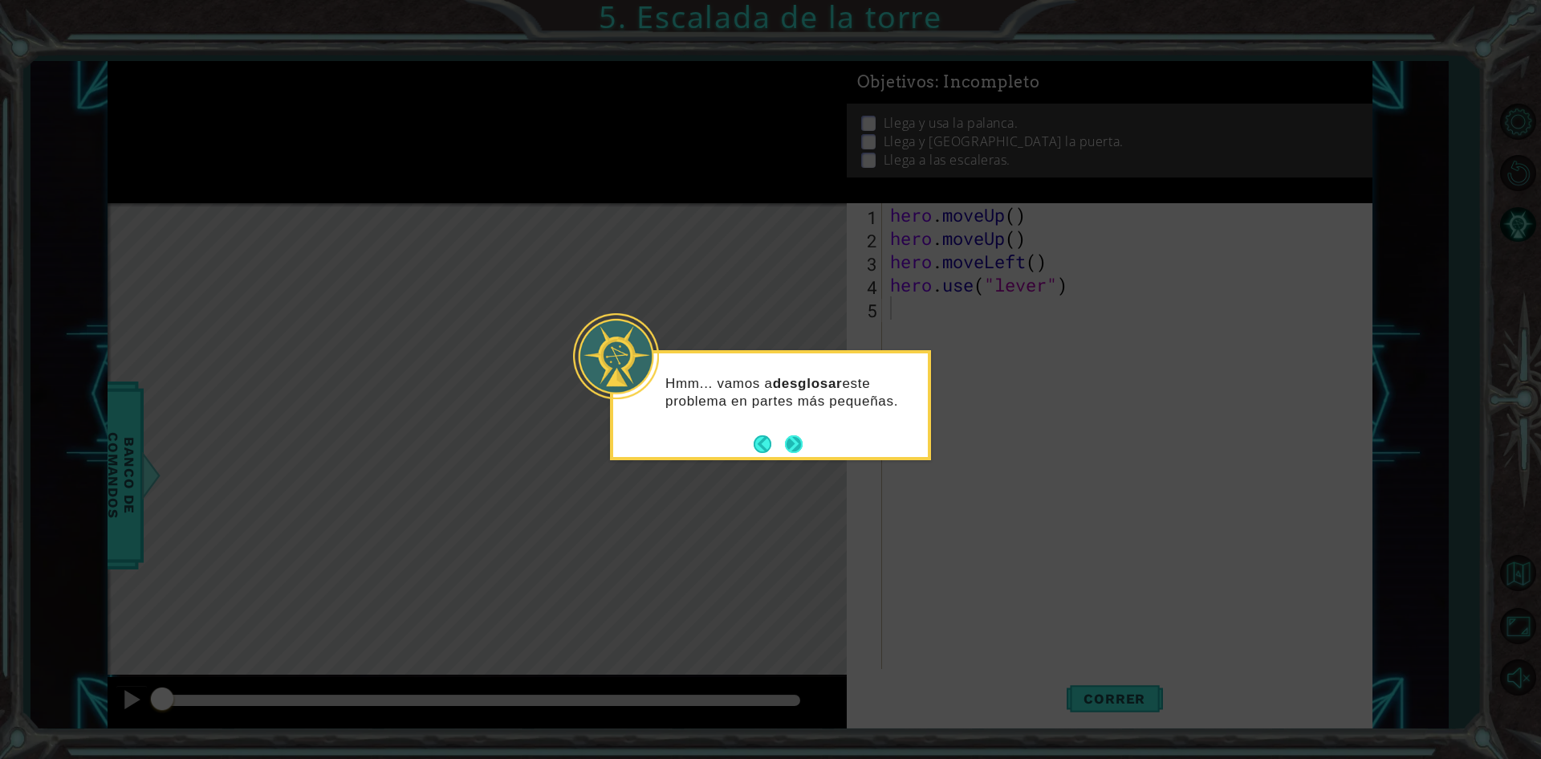
click at [795, 445] on button "Next" at bounding box center [794, 444] width 26 height 26
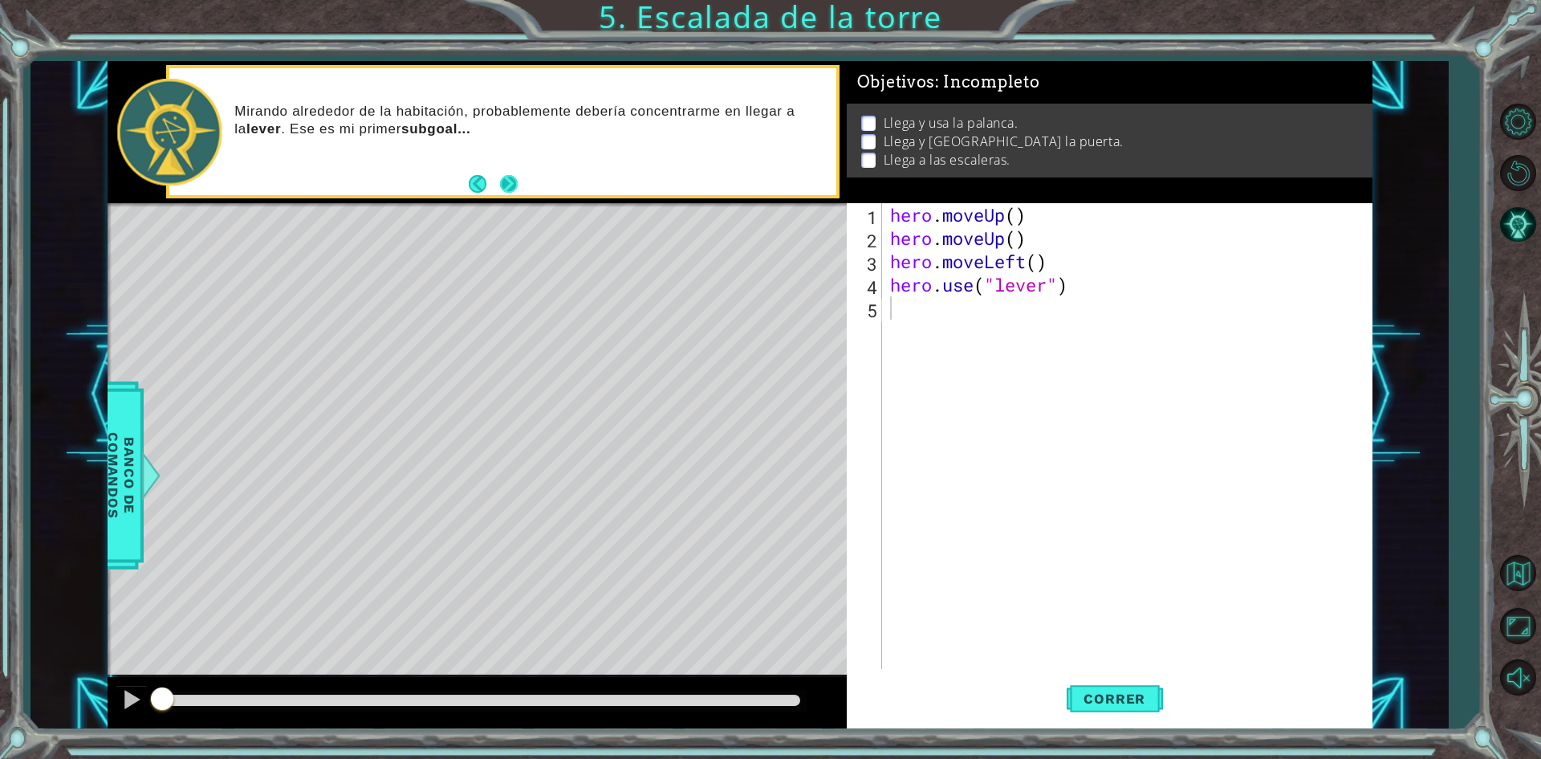
click at [511, 175] on button "Next" at bounding box center [509, 184] width 18 height 18
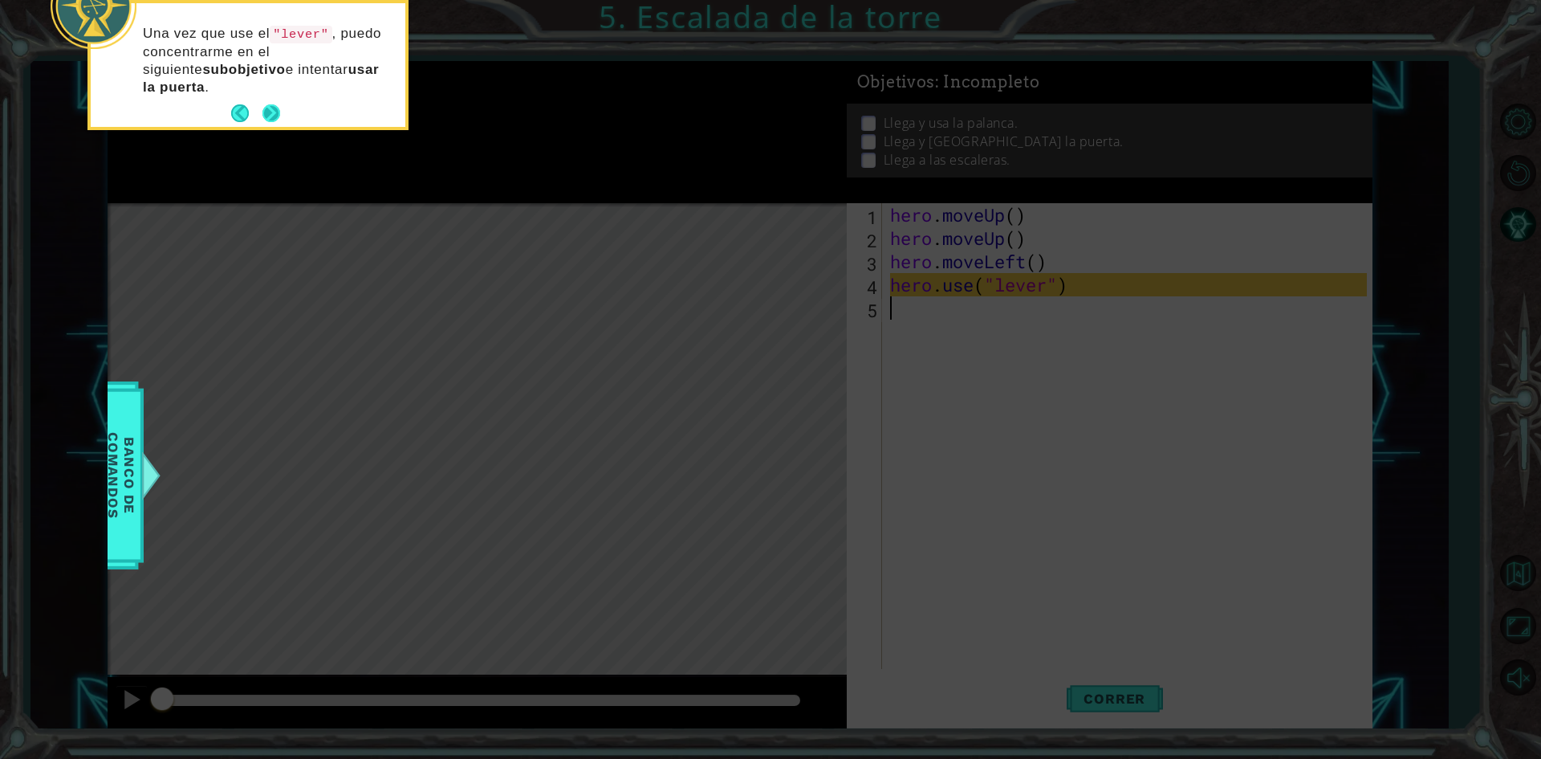
click at [272, 109] on button "Next" at bounding box center [271, 113] width 18 height 18
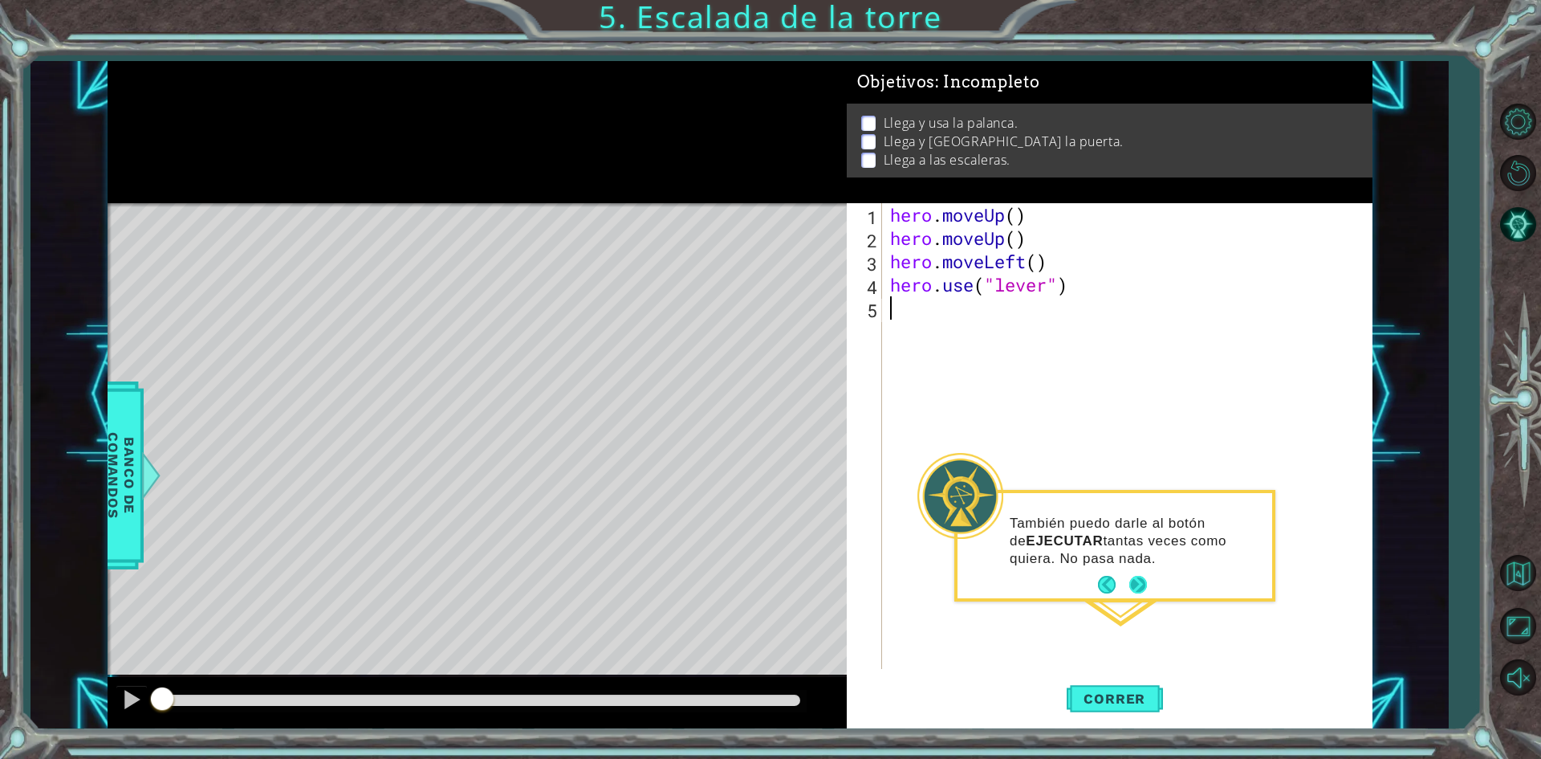
click at [1133, 587] on button "Next" at bounding box center [1138, 585] width 18 height 18
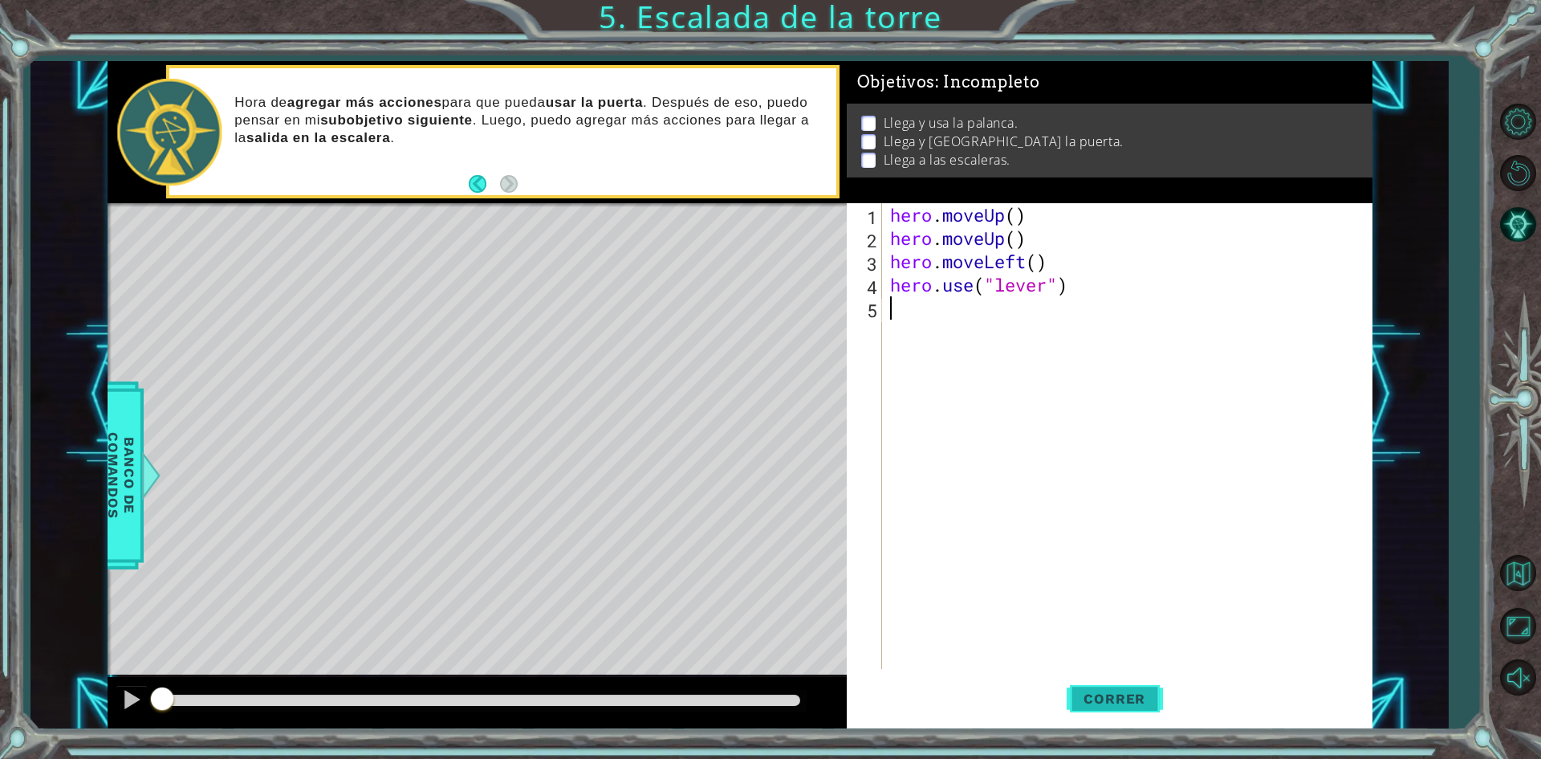
click at [1129, 699] on span "Correr" at bounding box center [1115, 698] width 94 height 16
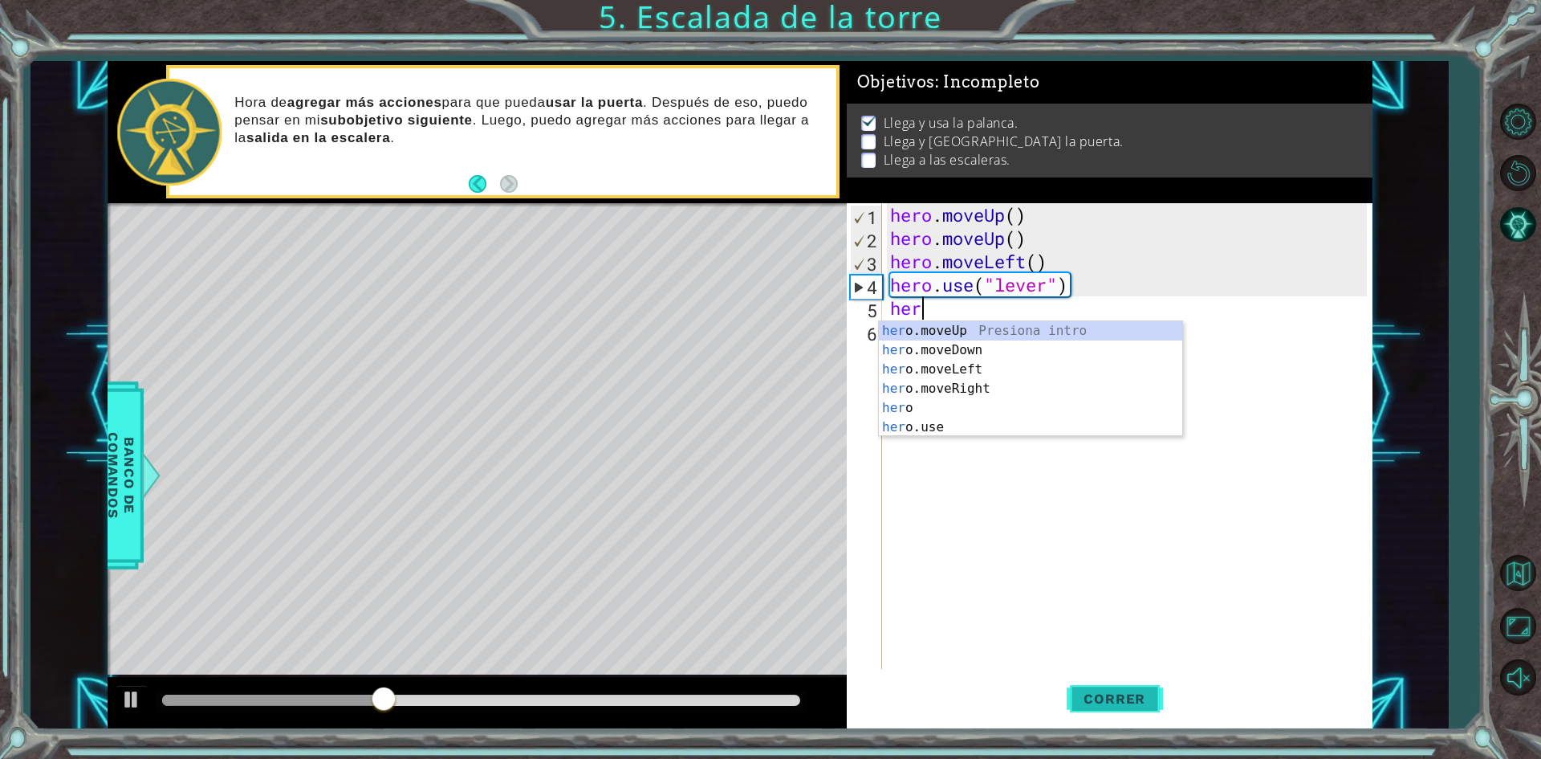
type textarea "hero"
click at [959, 406] on div "hero Presiona intro hero .moveUp Presiona intro hero .moveDown Presiona intro h…" at bounding box center [1030, 398] width 303 height 154
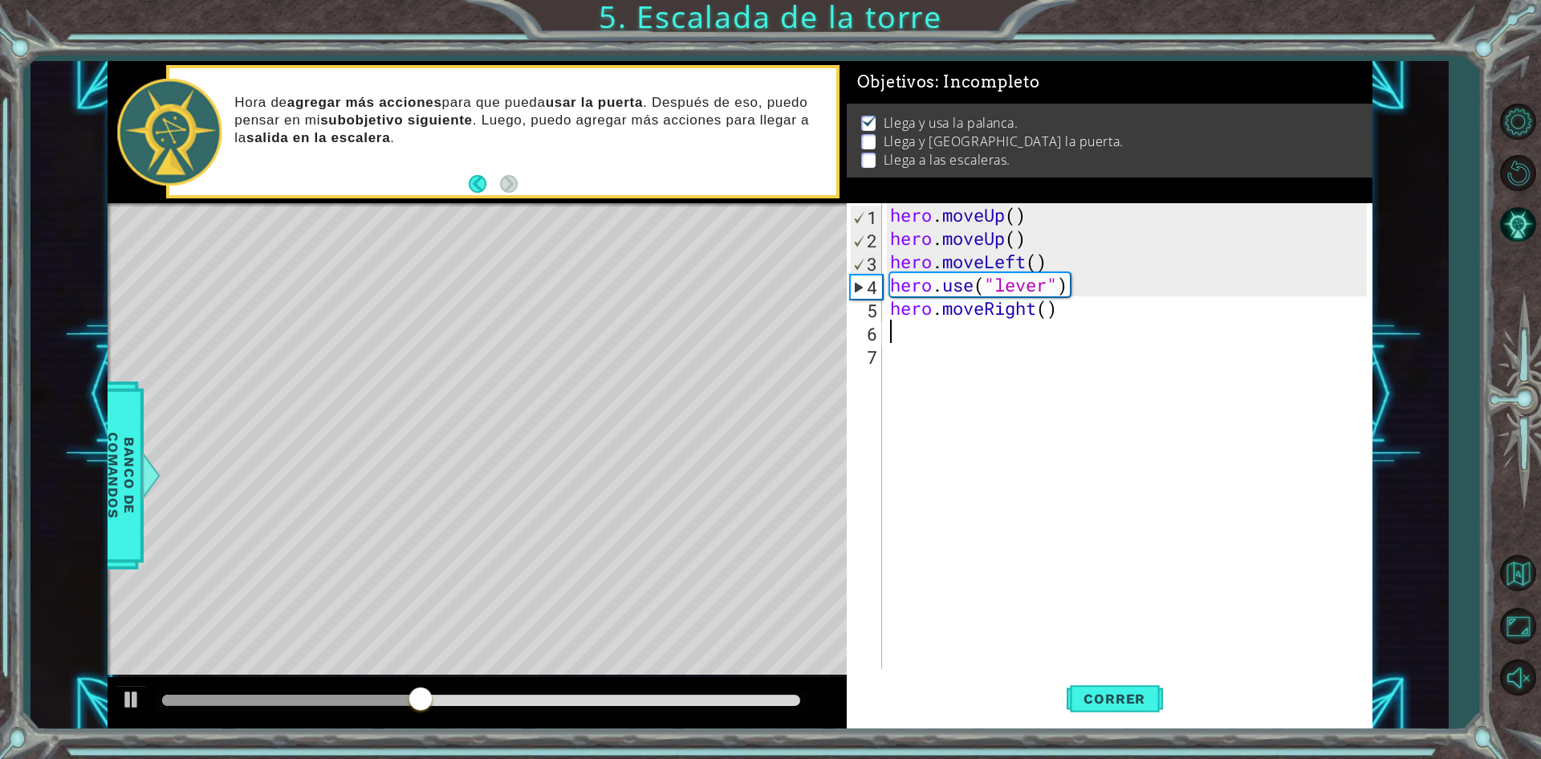
scroll to position [0, 0]
click at [915, 325] on div "hero . moveUp ( ) hero . moveUp ( ) hero . moveLeft ( ) hero . use ( "lever" ) …" at bounding box center [1131, 459] width 488 height 512
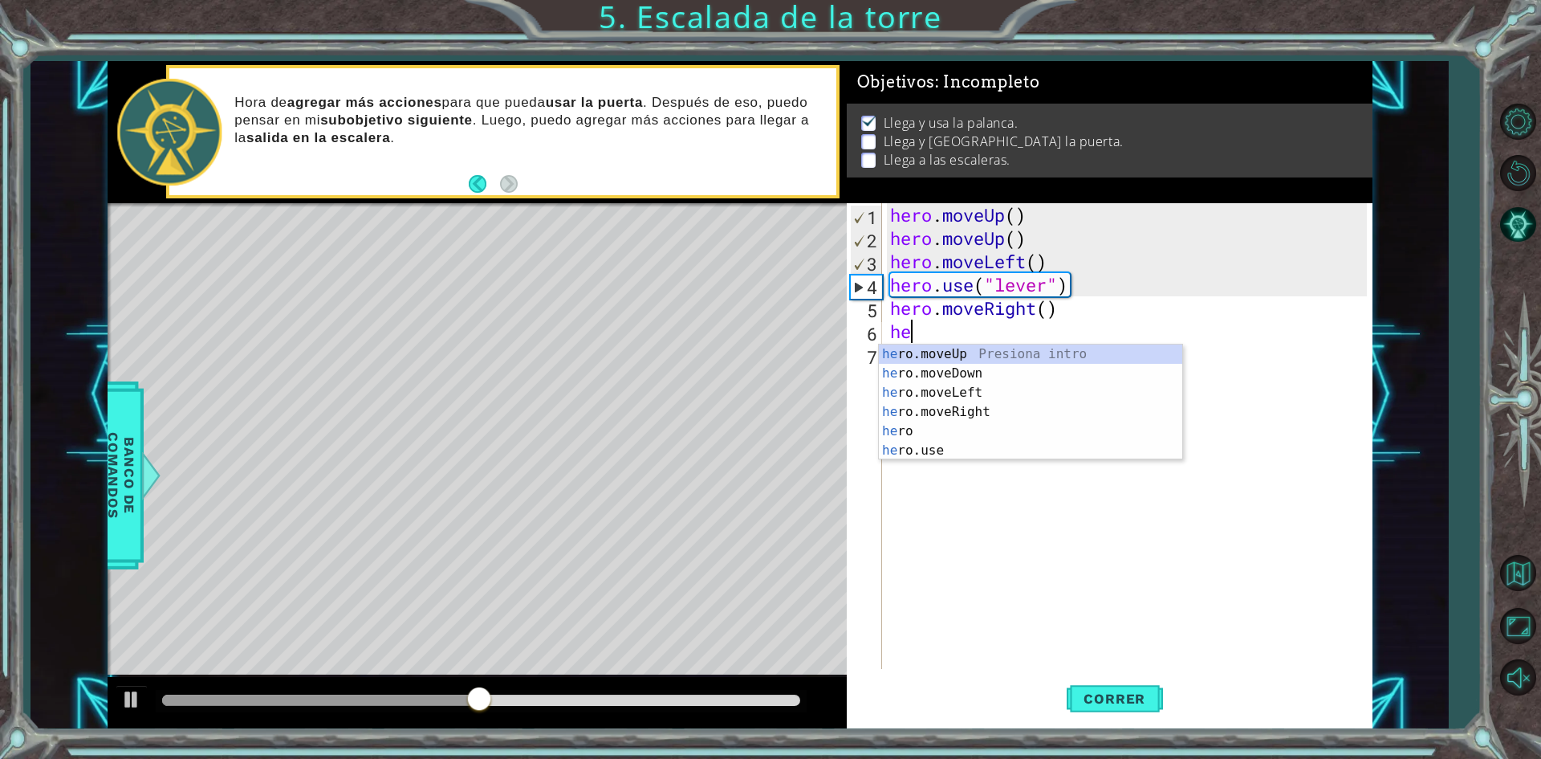
type textarea "hero"
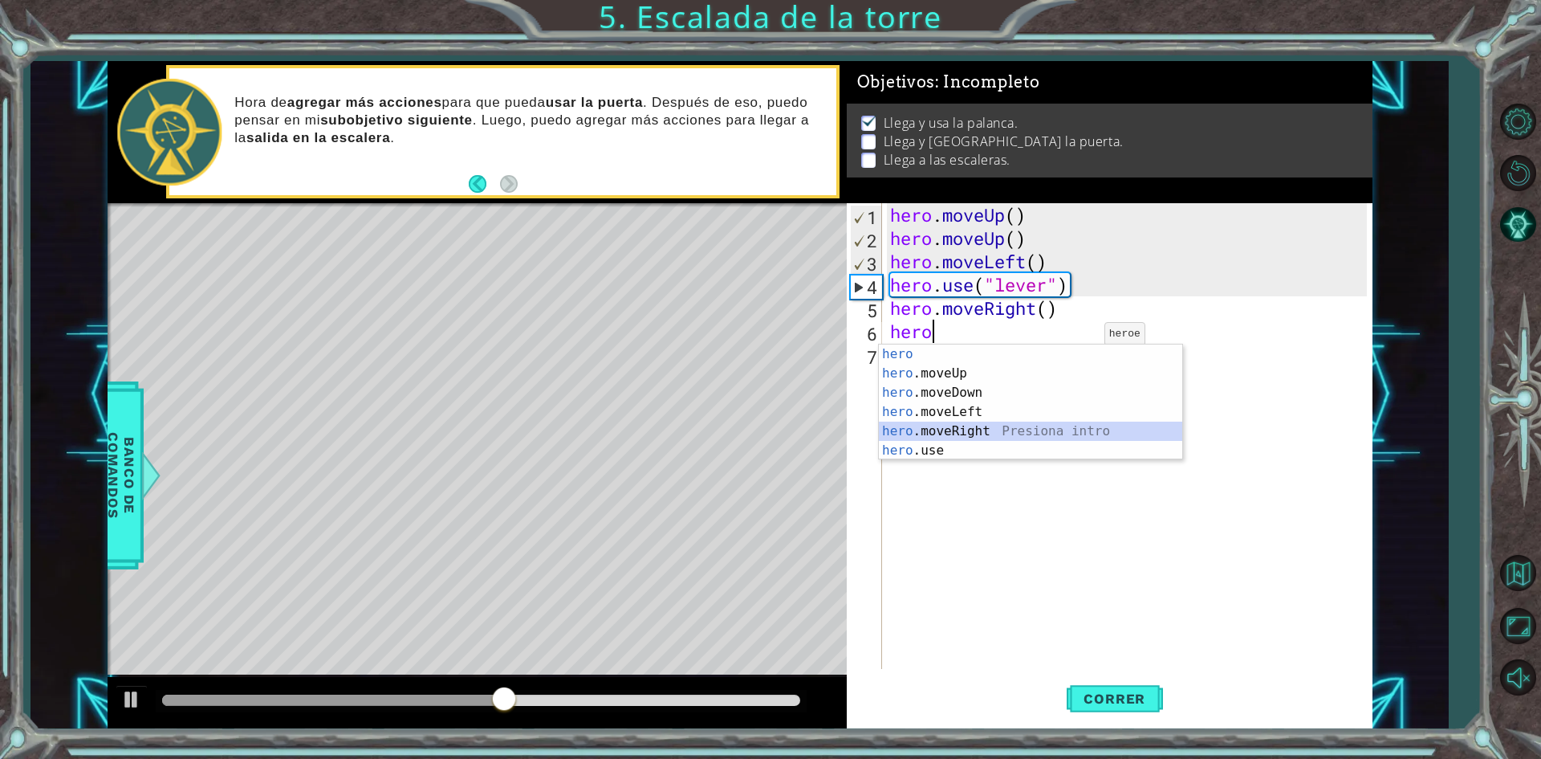
click at [975, 435] on div "hero Presiona intro hero .moveUp Presiona intro hero .moveDown Presiona intro h…" at bounding box center [1030, 421] width 303 height 154
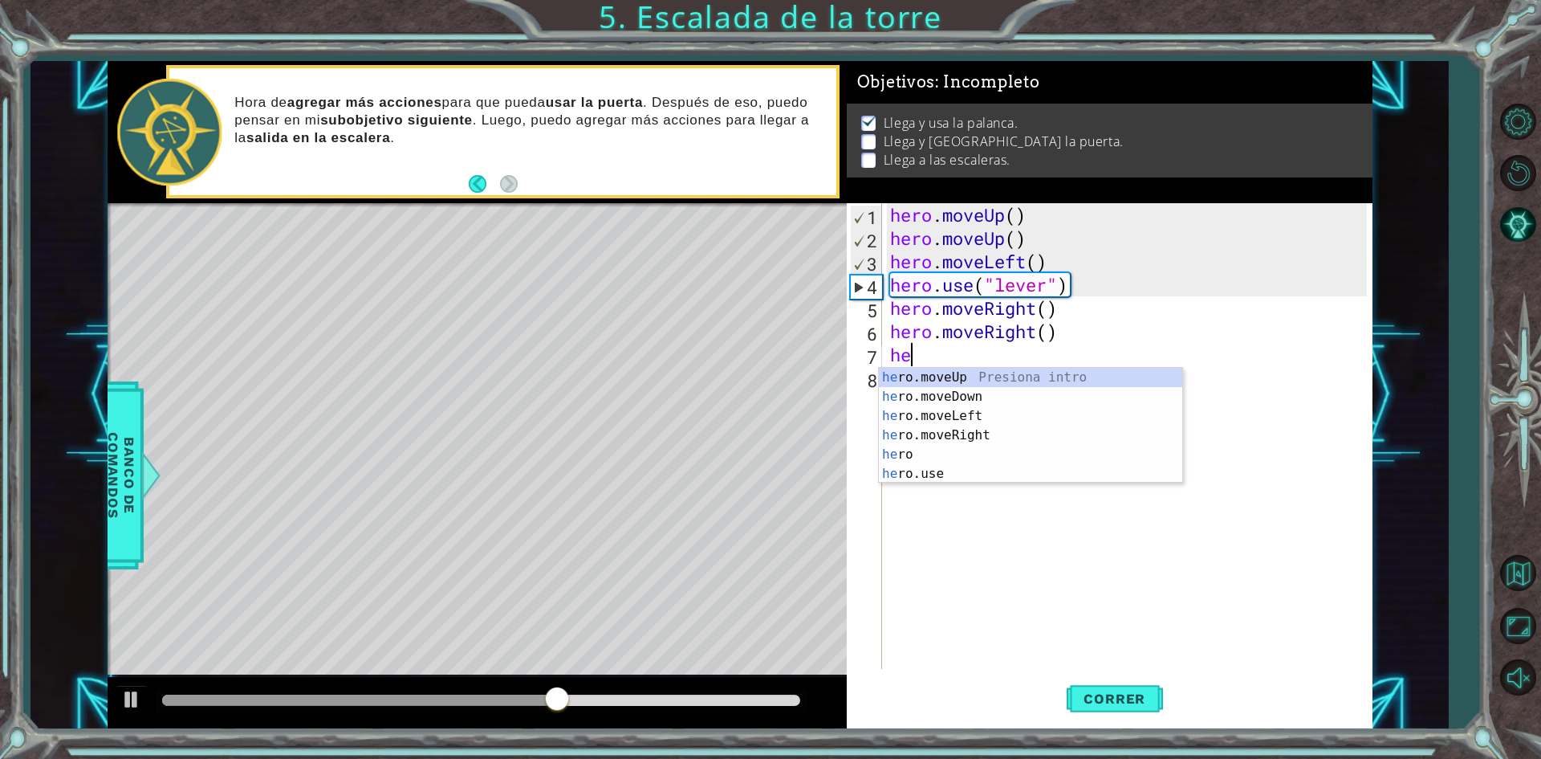
type textarea "hero"
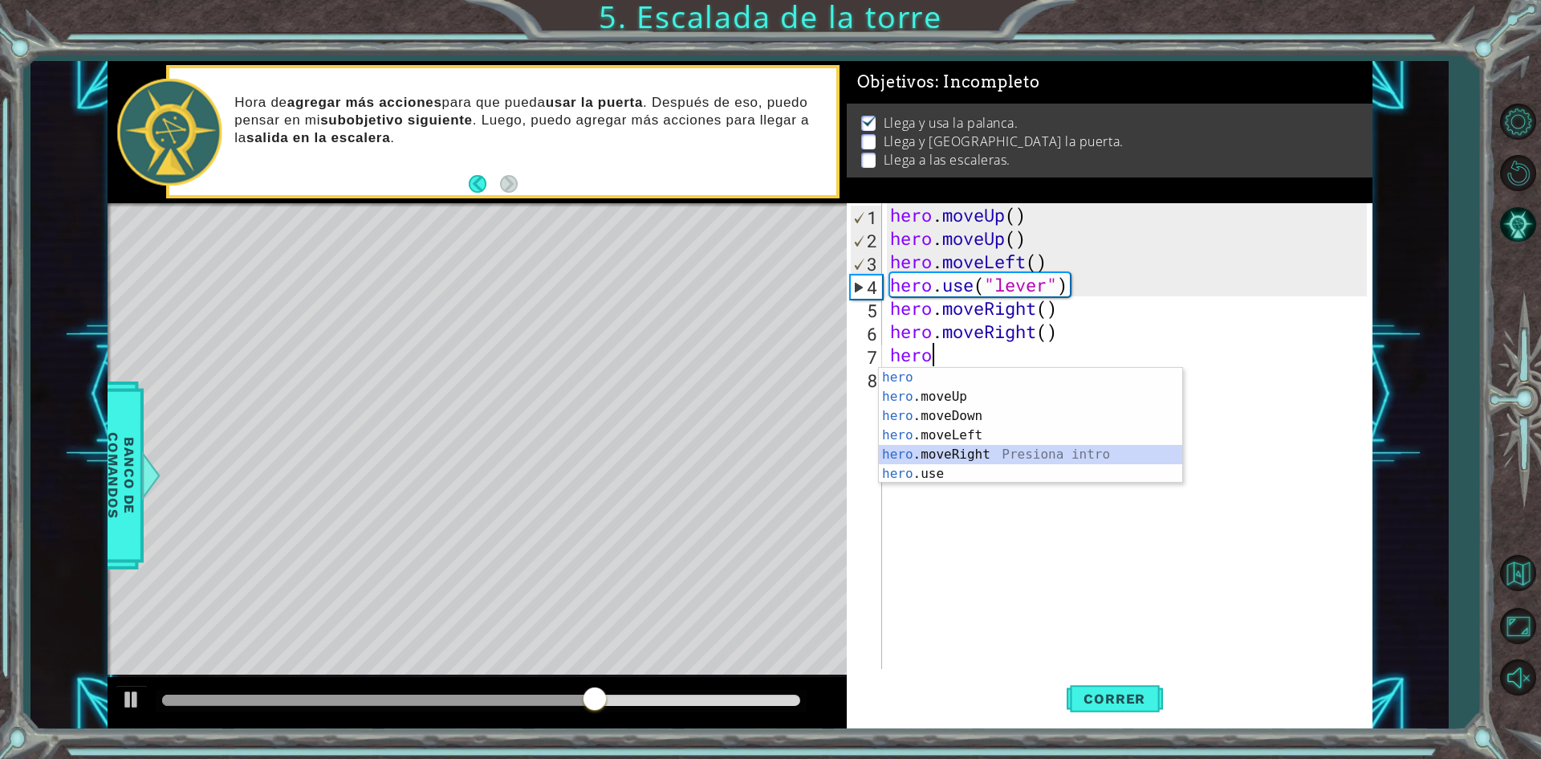
click at [939, 453] on div "hero Presiona intro hero .moveUp Presiona intro hero .moveDown Presiona intro h…" at bounding box center [1030, 445] width 303 height 154
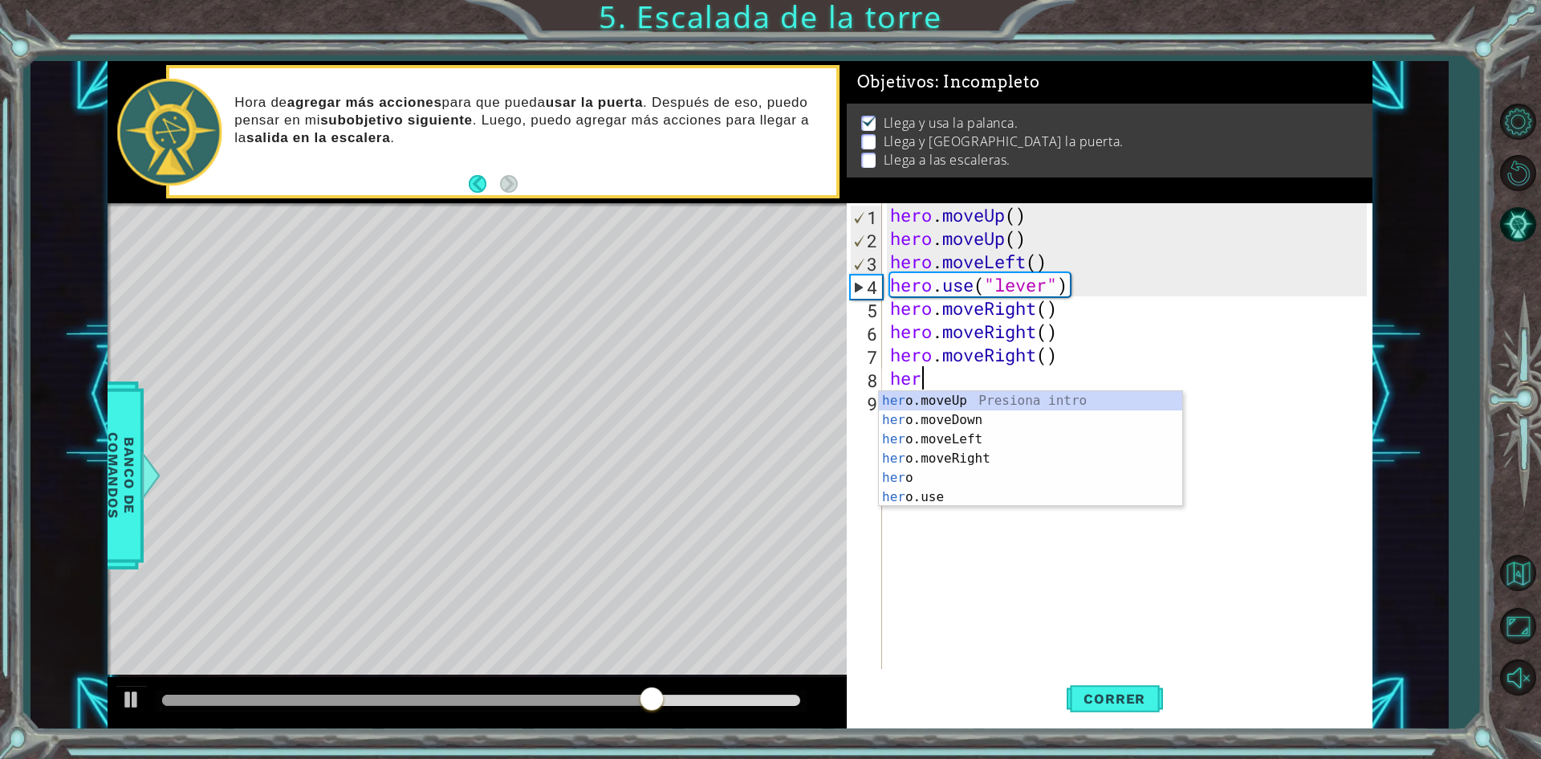
type textarea "hero"
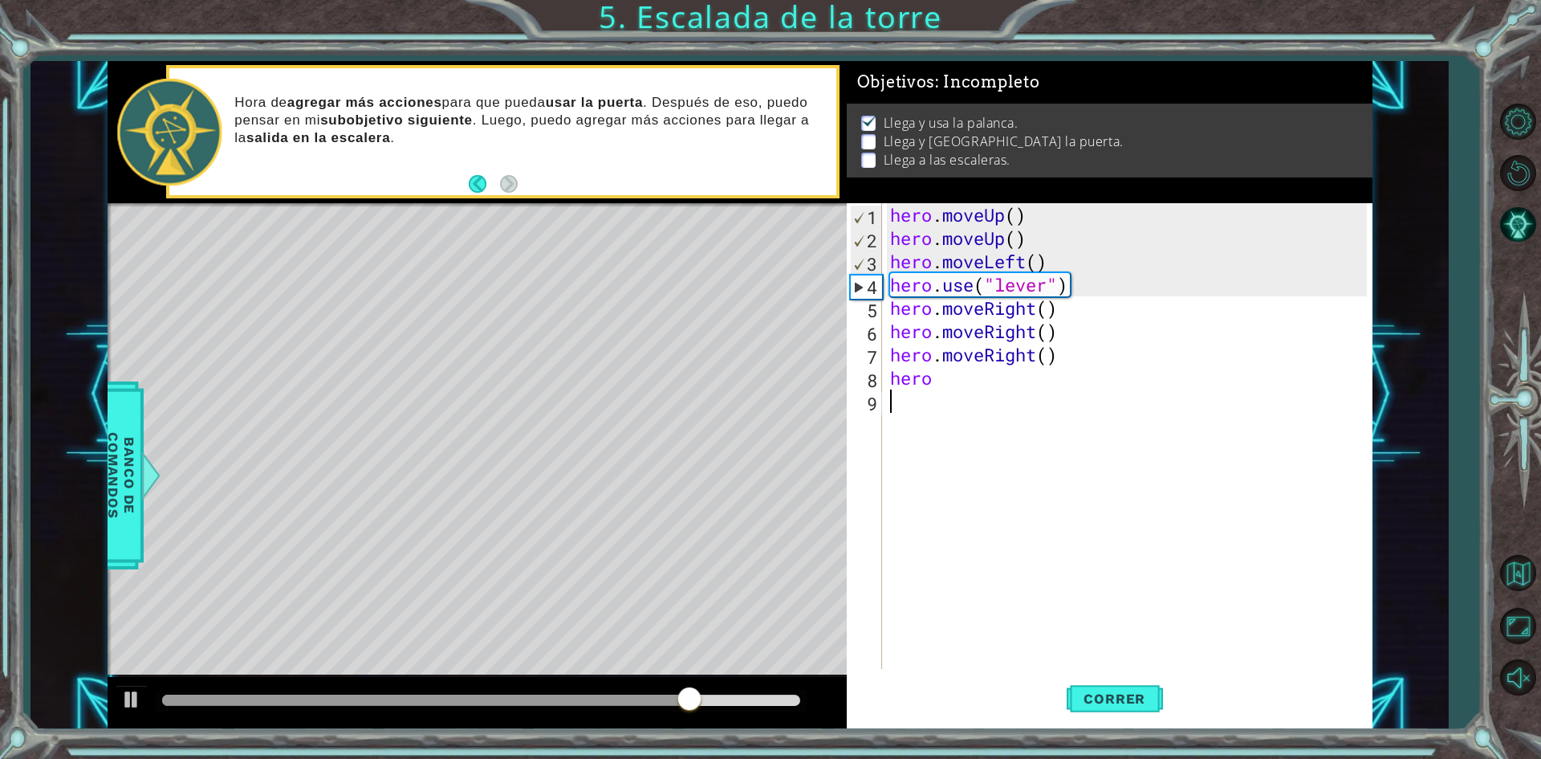
click at [929, 506] on div "hero . moveUp ( ) hero . moveUp ( ) hero . moveLeft ( ) hero . use ( "lever" ) …" at bounding box center [1131, 459] width 488 height 512
click at [938, 380] on div "hero . moveUp ( ) hero . moveUp ( ) hero . moveLeft ( ) hero . use ( "lever" ) …" at bounding box center [1131, 459] width 488 height 512
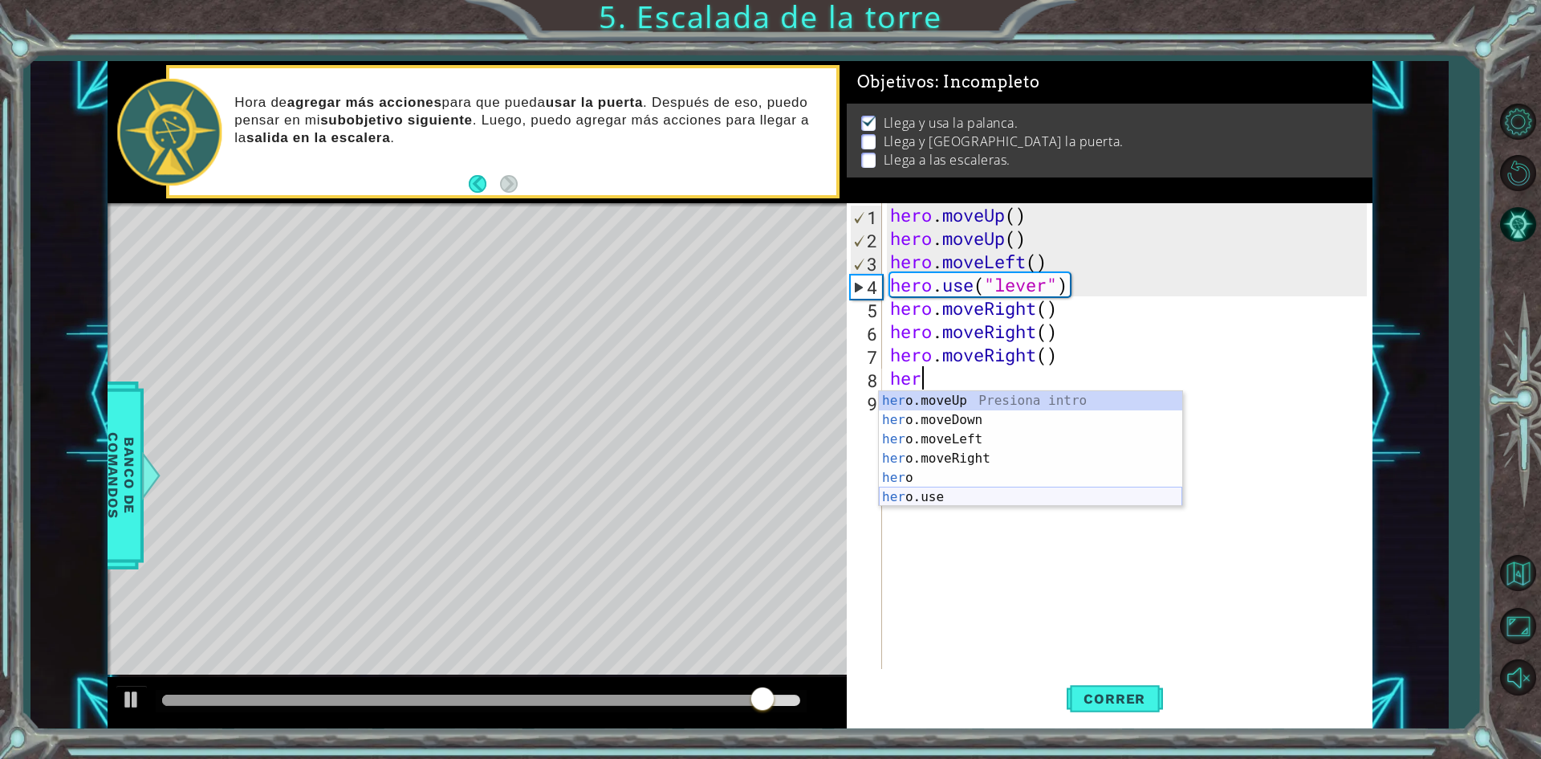
click at [971, 487] on div "her o.moveUp Presiona intro her o.moveDown Presiona intro her o.moveLeft Presio…" at bounding box center [1030, 468] width 303 height 154
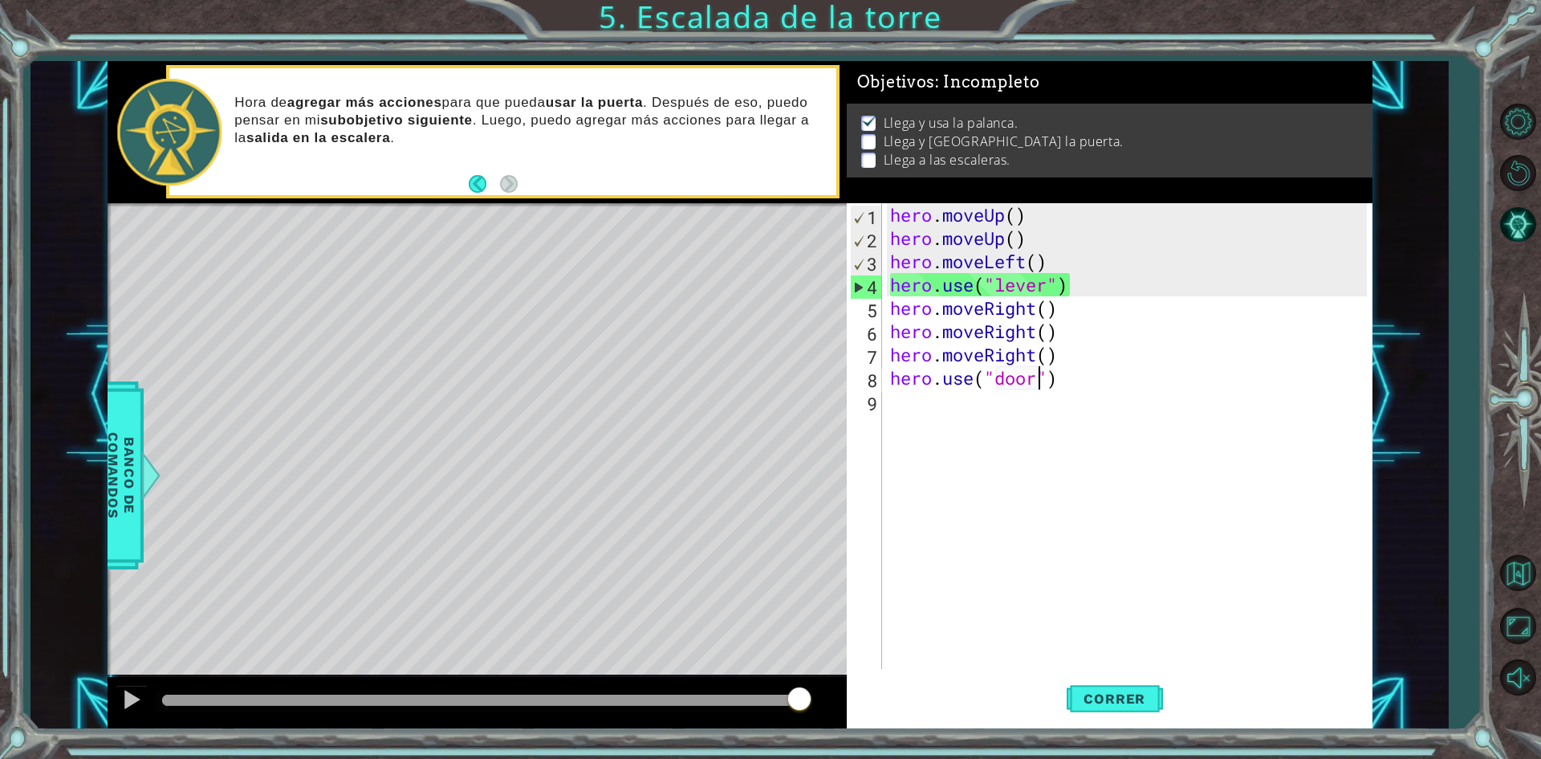
scroll to position [0, 6]
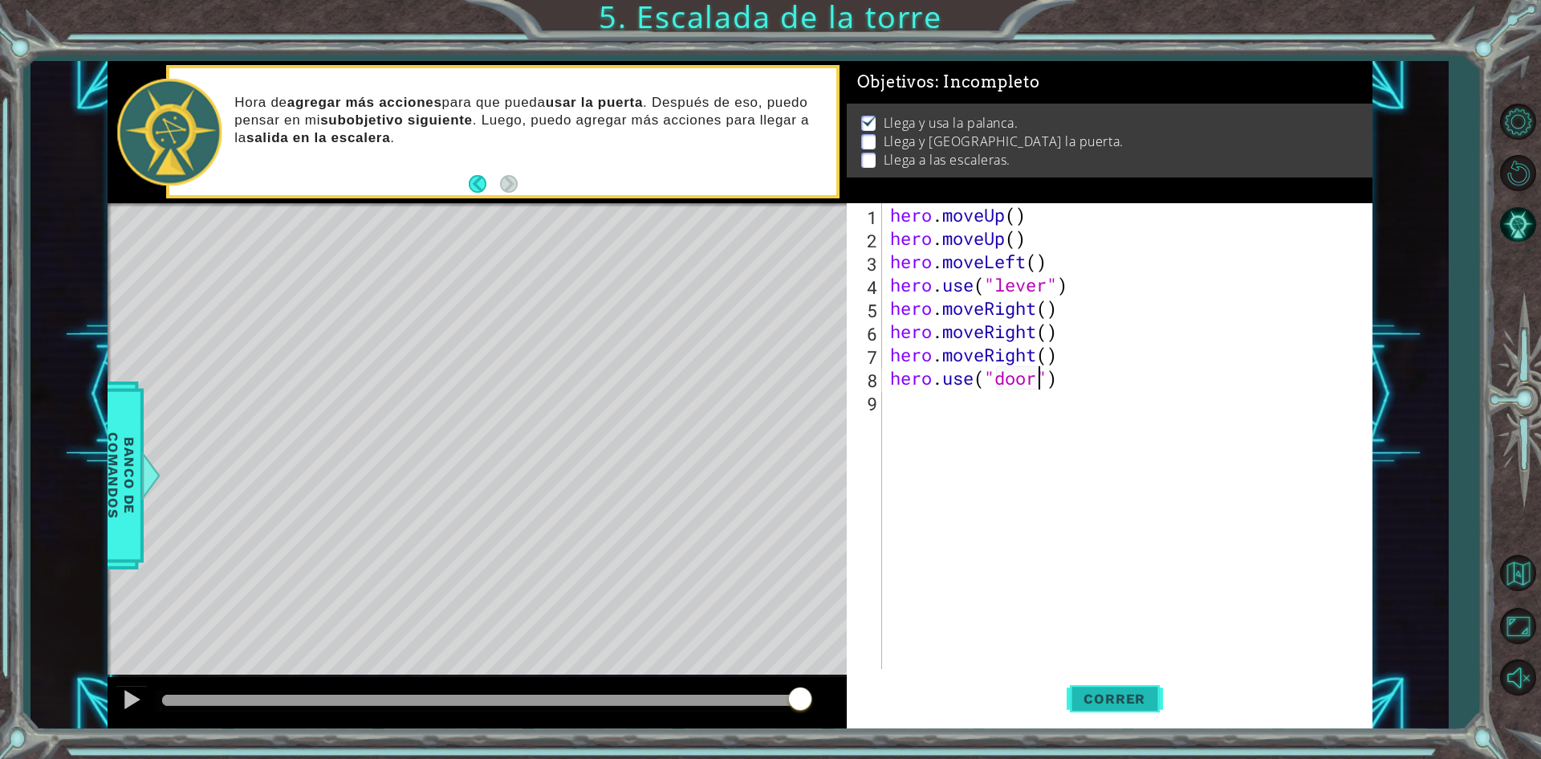
type textarea "hero.use("door")"
click at [1109, 703] on span "Correr" at bounding box center [1115, 698] width 94 height 16
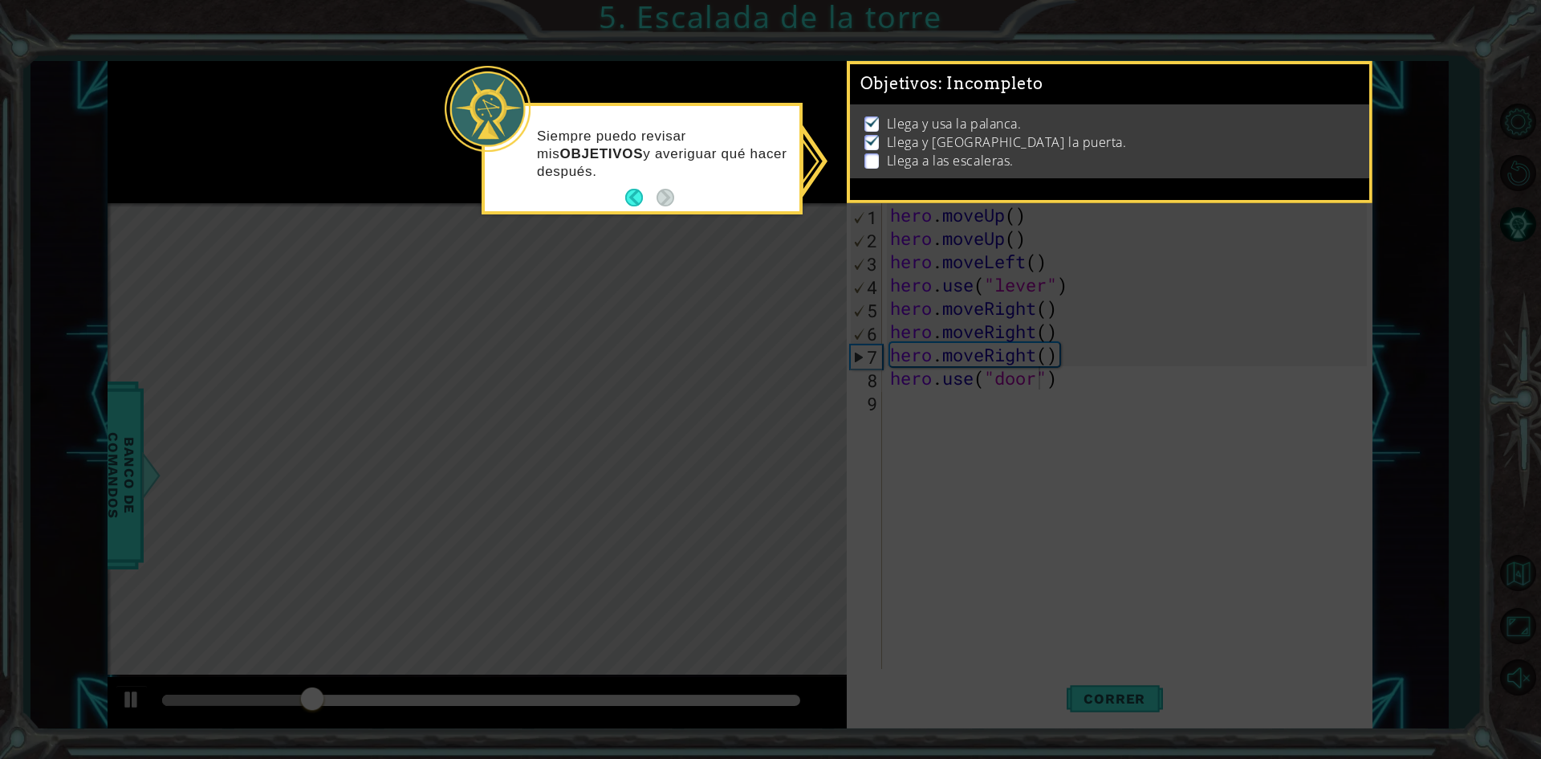
click at [707, 189] on div "Siempre puedo revisar mis OBJETIVOS y averiguar qué hacer después." at bounding box center [642, 161] width 315 height 99
click at [836, 486] on icon at bounding box center [770, 379] width 1541 height 759
click at [865, 158] on p at bounding box center [872, 160] width 14 height 15
click at [975, 145] on p "Llega y [GEOGRAPHIC_DATA] la puerta." at bounding box center [1007, 142] width 240 height 18
drag, startPoint x: 498, startPoint y: 112, endPoint x: 517, endPoint y: 112, distance: 18.5
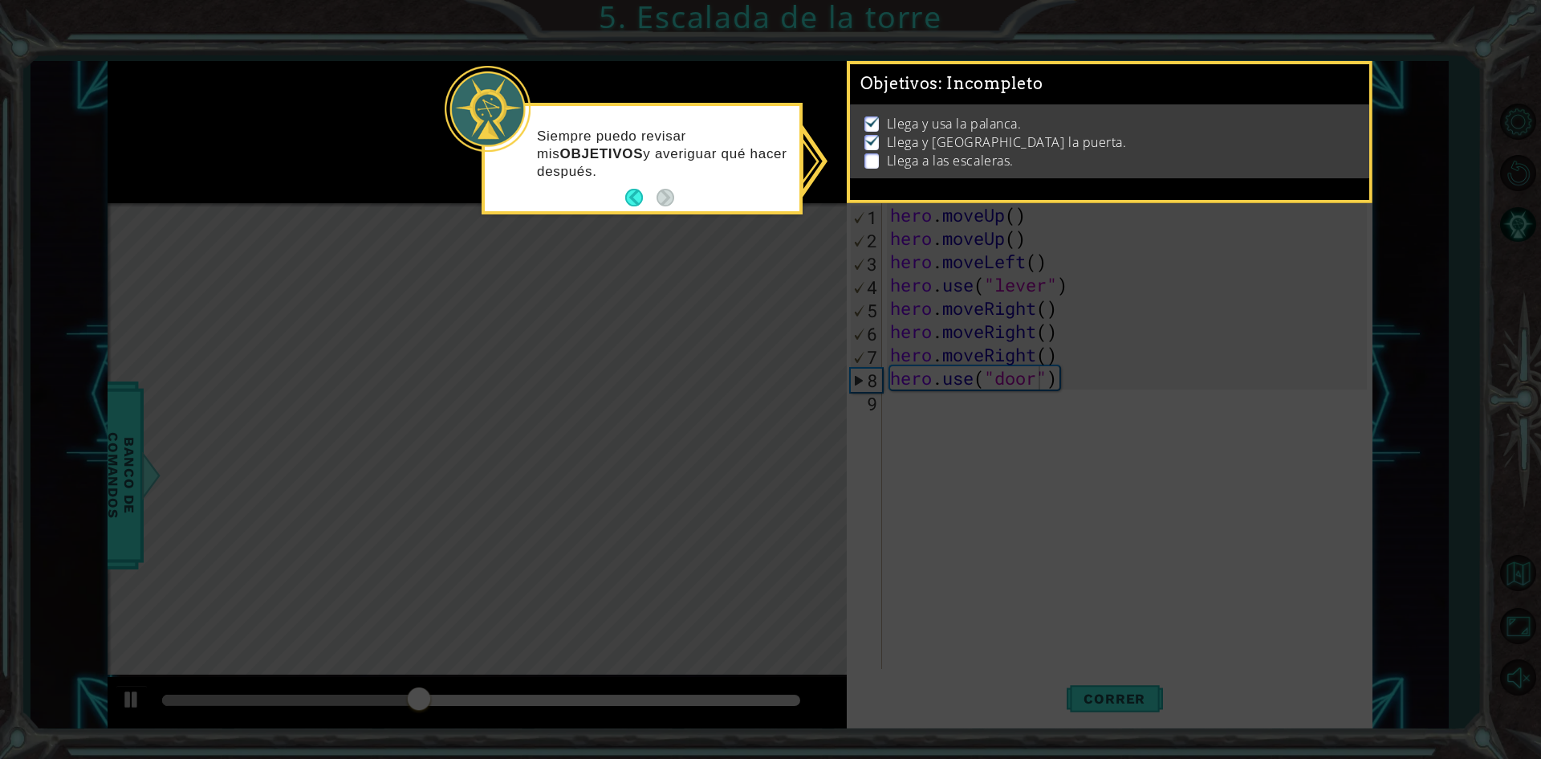
click at [507, 112] on div at bounding box center [488, 109] width 86 height 86
drag, startPoint x: 947, startPoint y: 74, endPoint x: 962, endPoint y: 77, distance: 14.8
click at [950, 74] on span ": Incompleto" at bounding box center [990, 83] width 104 height 19
drag, startPoint x: 966, startPoint y: 80, endPoint x: 1037, endPoint y: 196, distance: 135.9
click at [971, 81] on span ": Incompleto" at bounding box center [990, 83] width 104 height 19
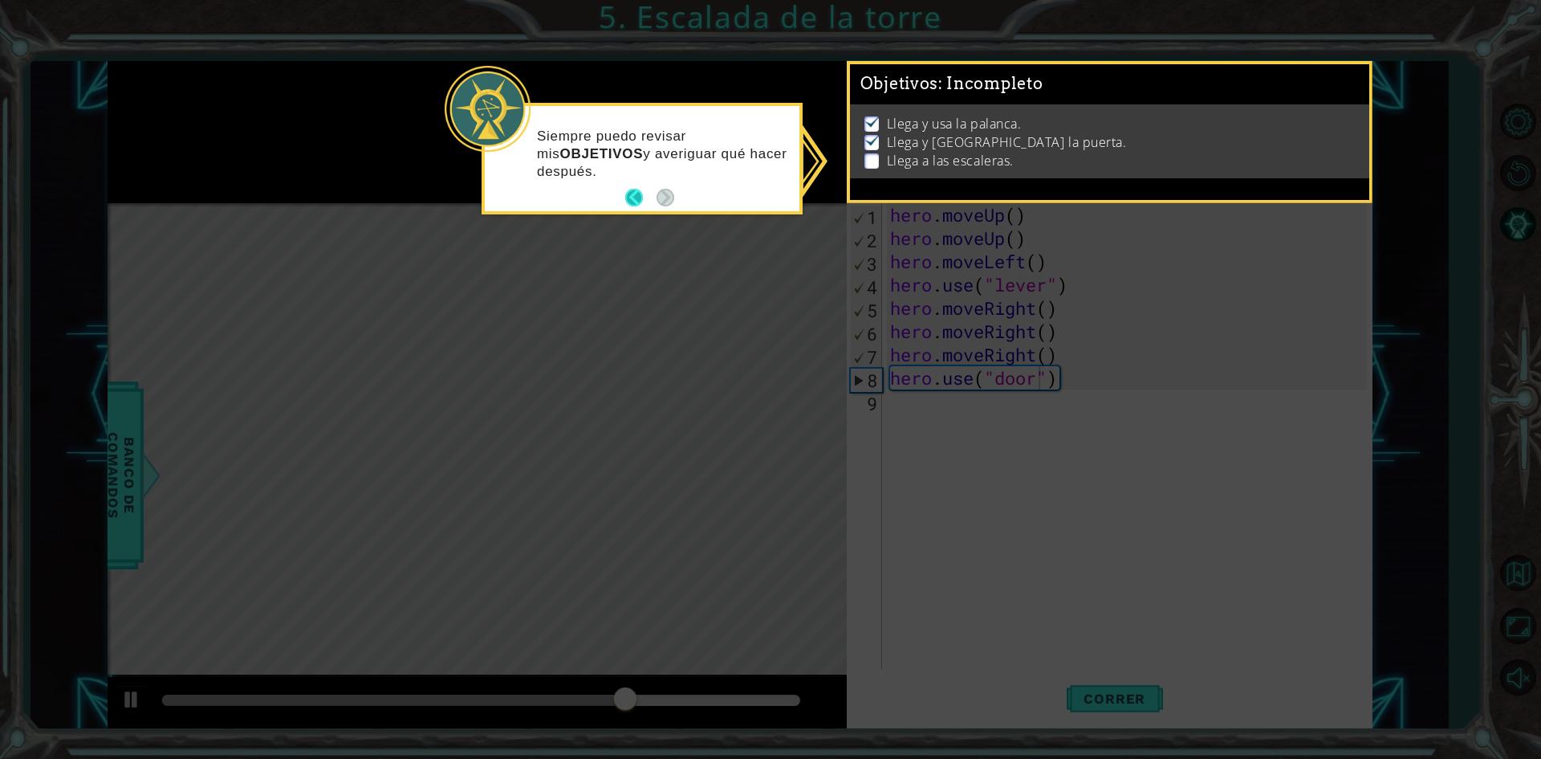
click at [634, 197] on button "Back" at bounding box center [640, 198] width 31 height 18
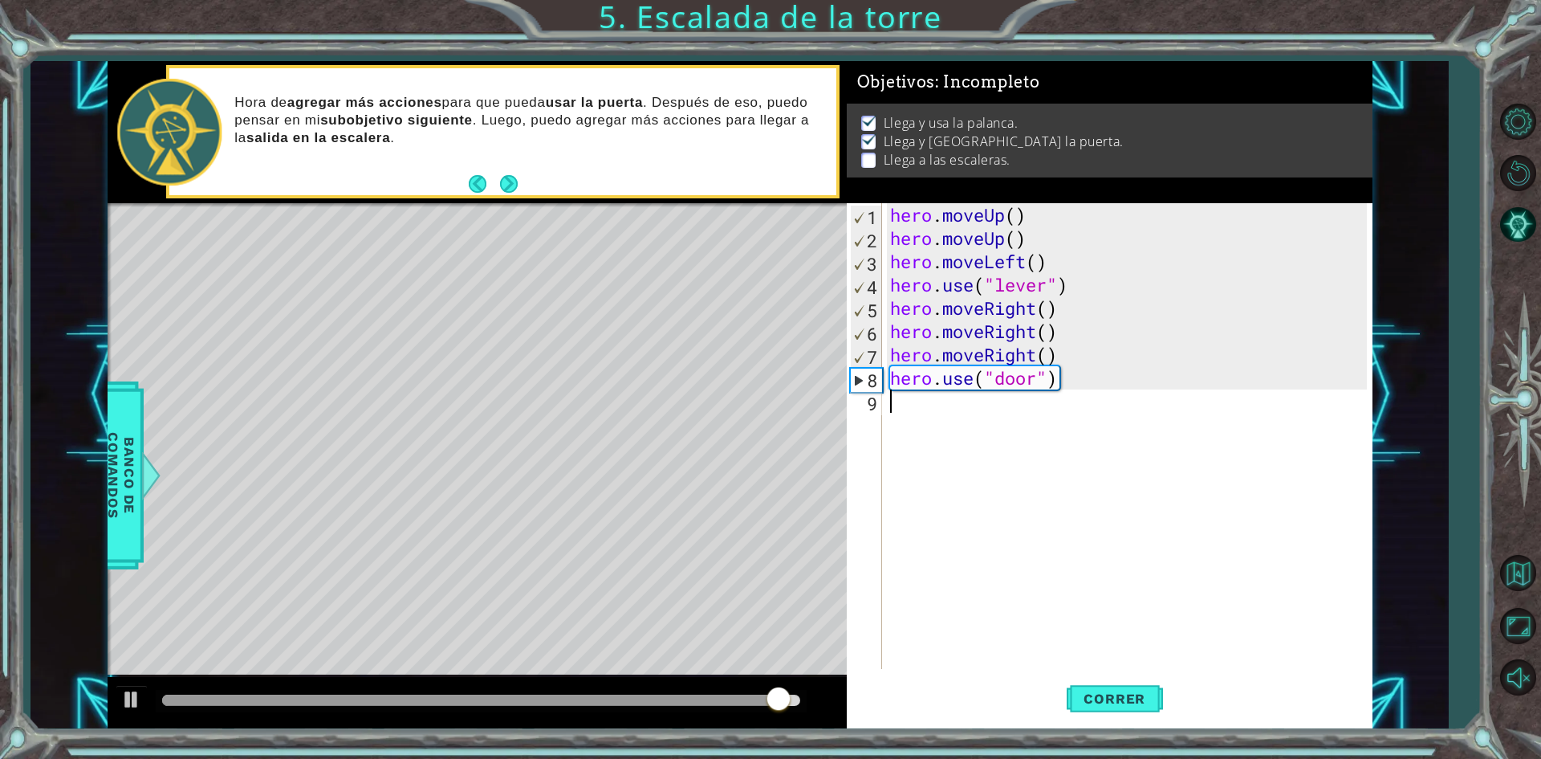
click at [891, 405] on div "hero . moveUp ( ) hero . moveUp ( ) hero . moveLeft ( ) hero . use ( "lever" ) …" at bounding box center [1131, 459] width 488 height 512
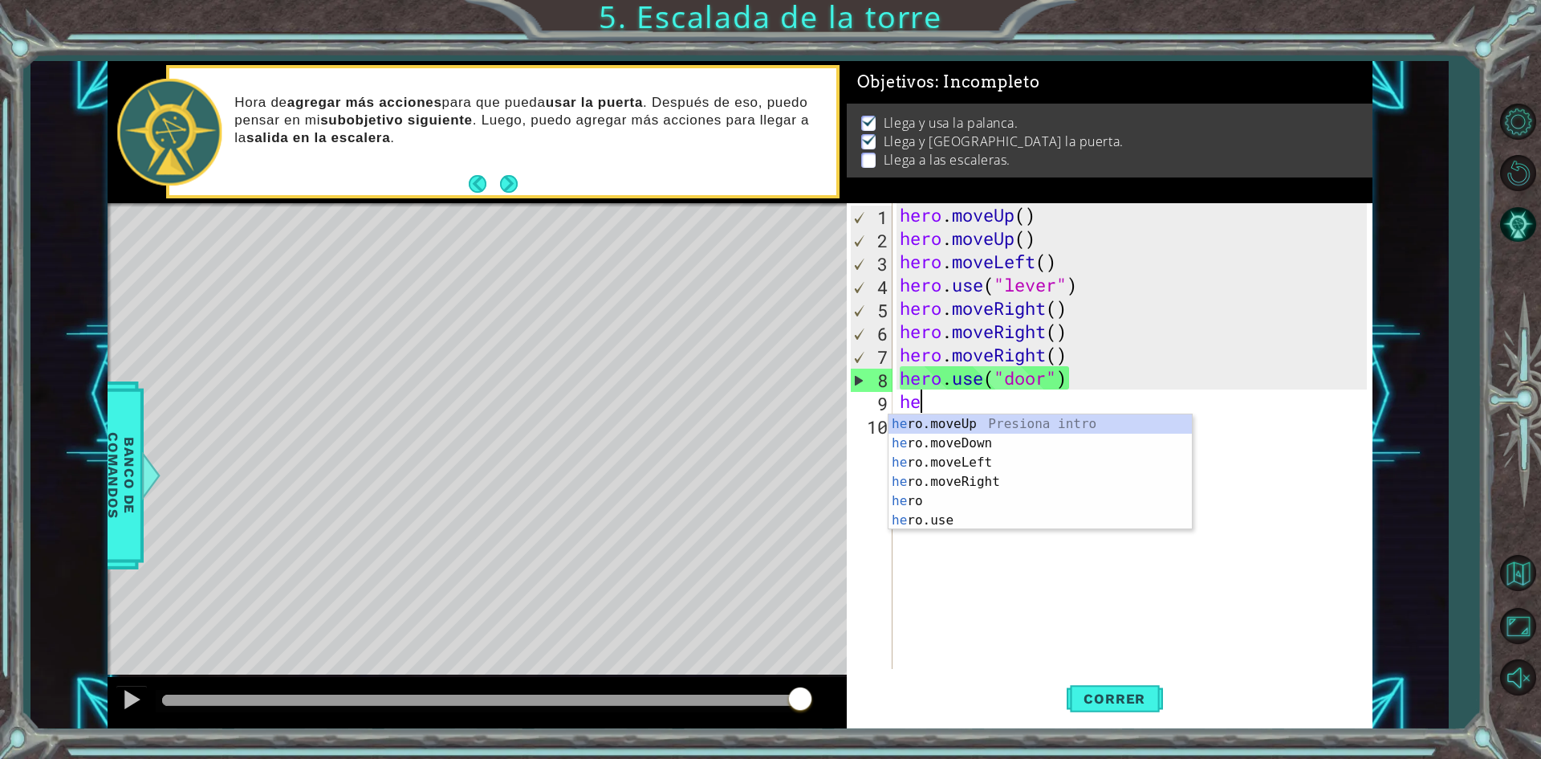
type textarea "hero"
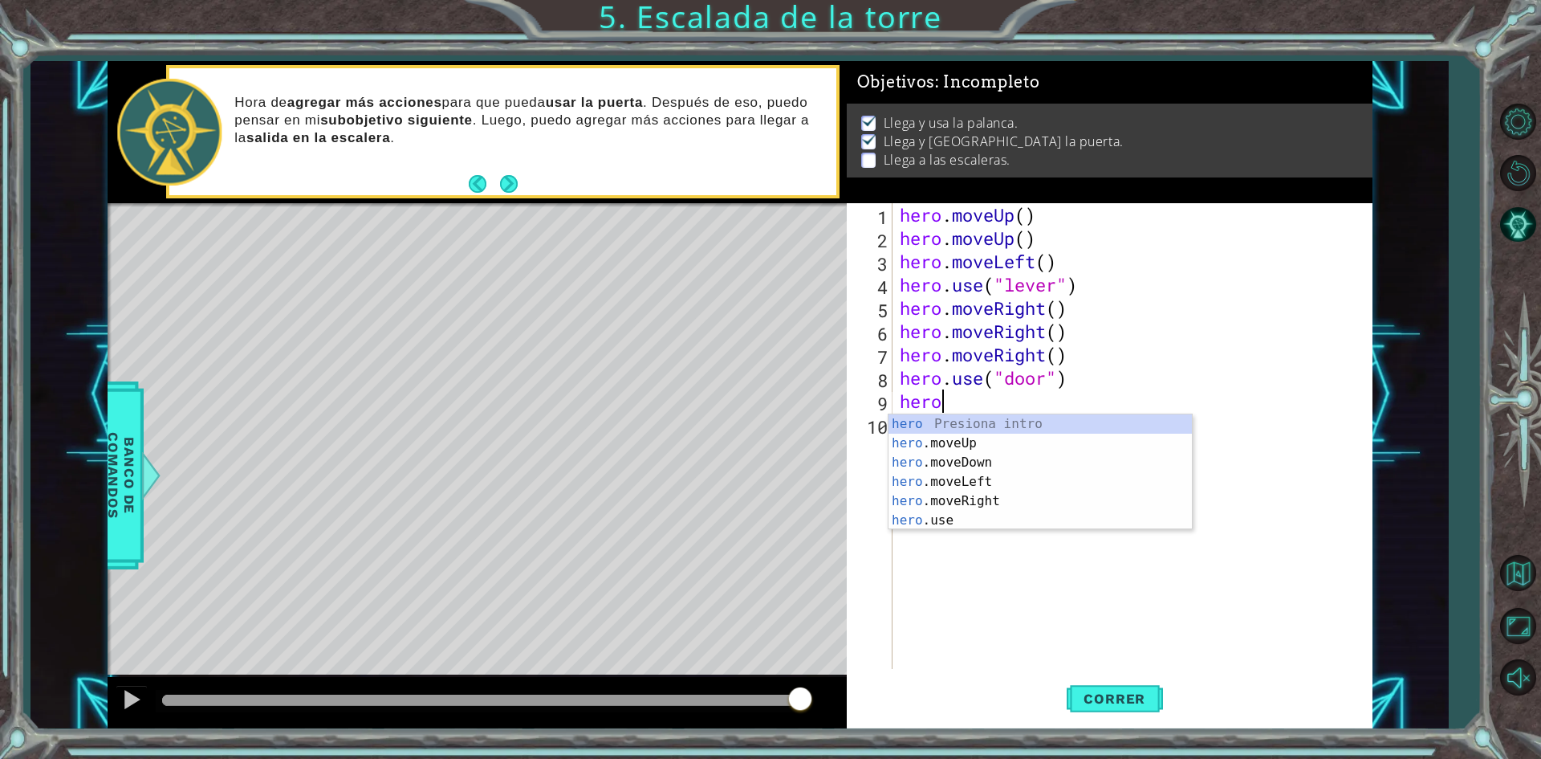
scroll to position [0, 1]
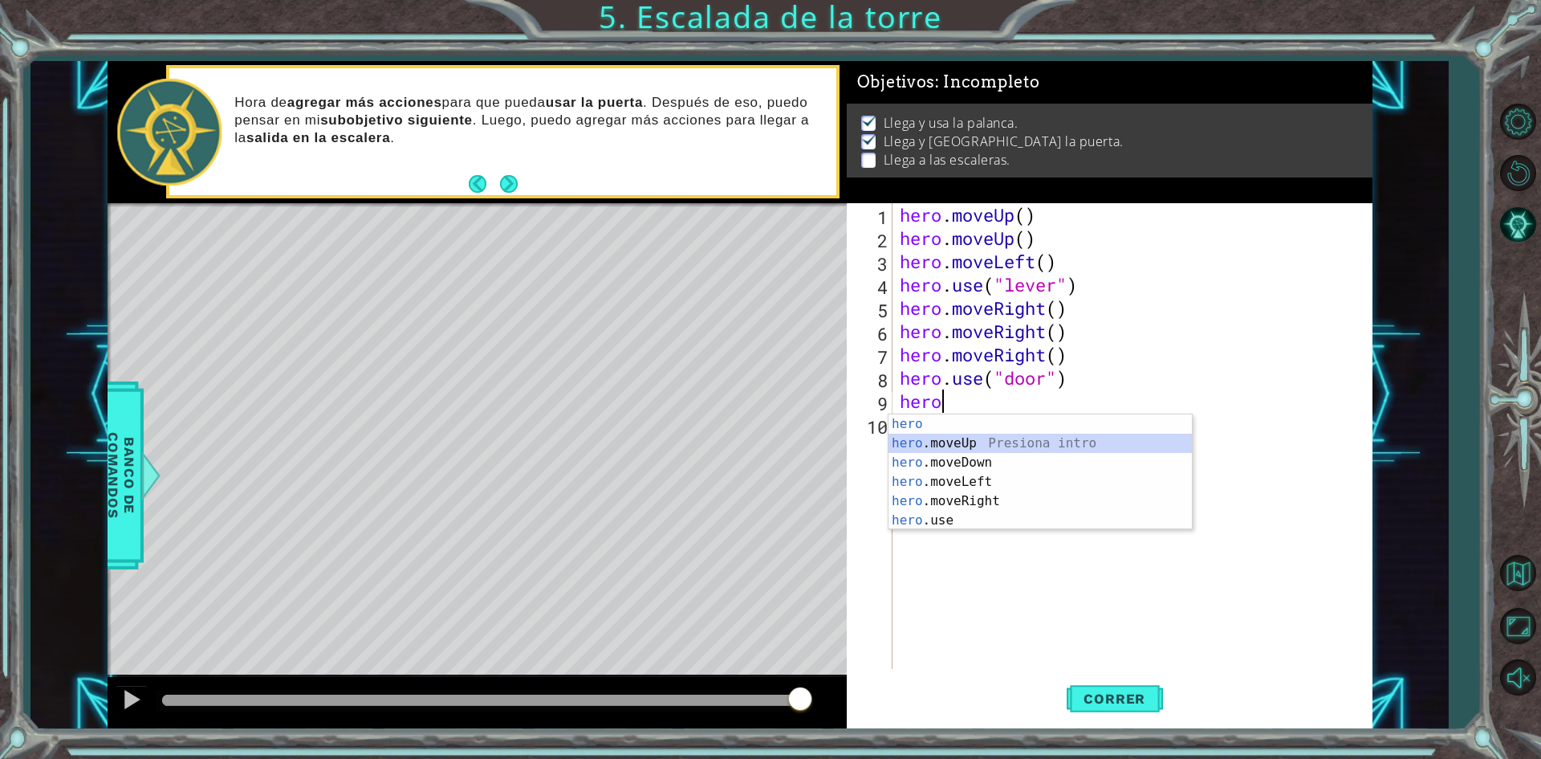
click at [922, 441] on div "hero Presiona intro hero .moveUp Presiona intro hero .moveDown Presiona intro h…" at bounding box center [1040, 491] width 303 height 154
type textarea "hero"
click at [955, 470] on div "hero Presiona intro hero .moveUp Presiona intro hero .moveDown Presiona intro h…" at bounding box center [1040, 514] width 303 height 154
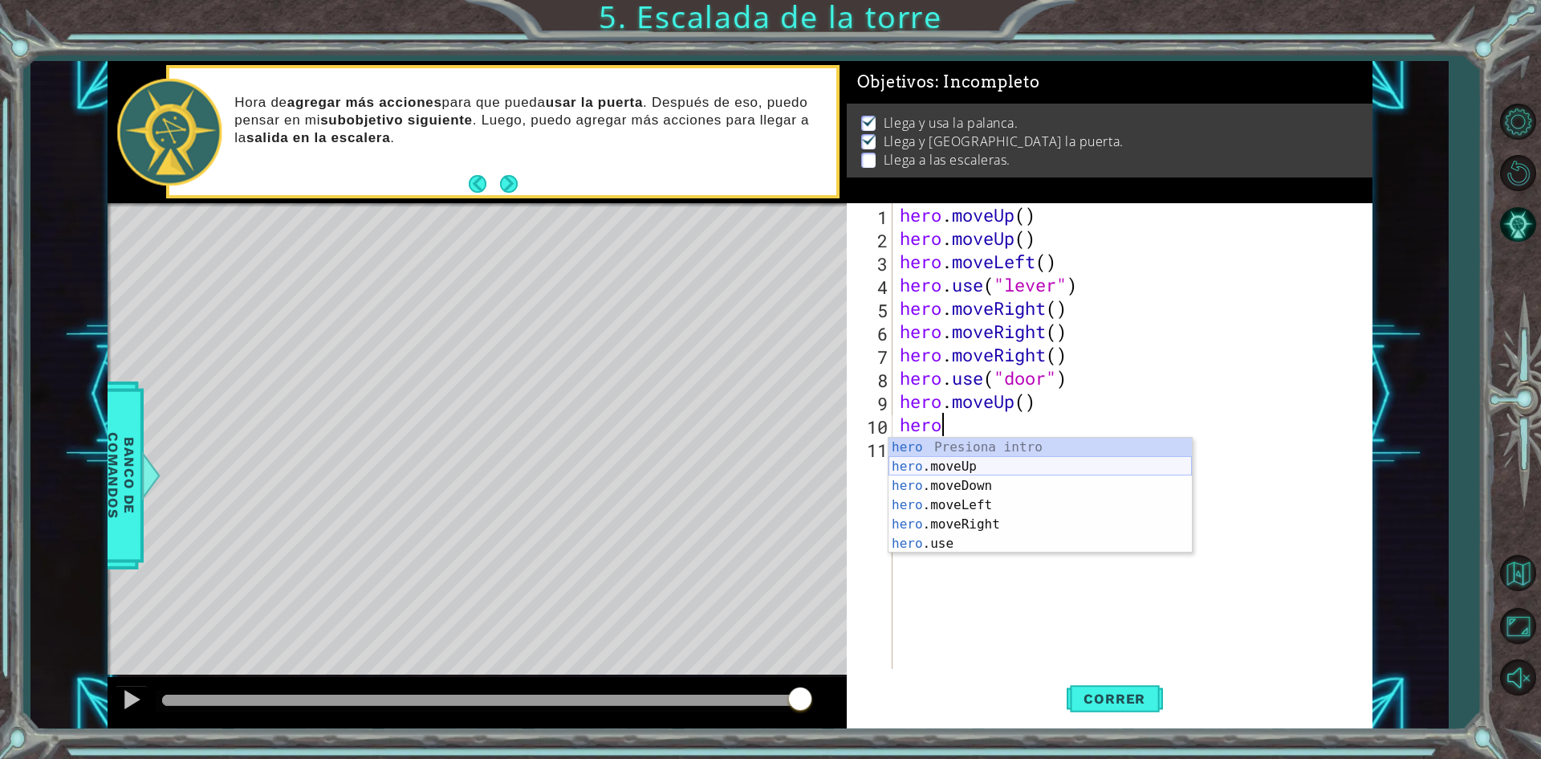
scroll to position [0, 0]
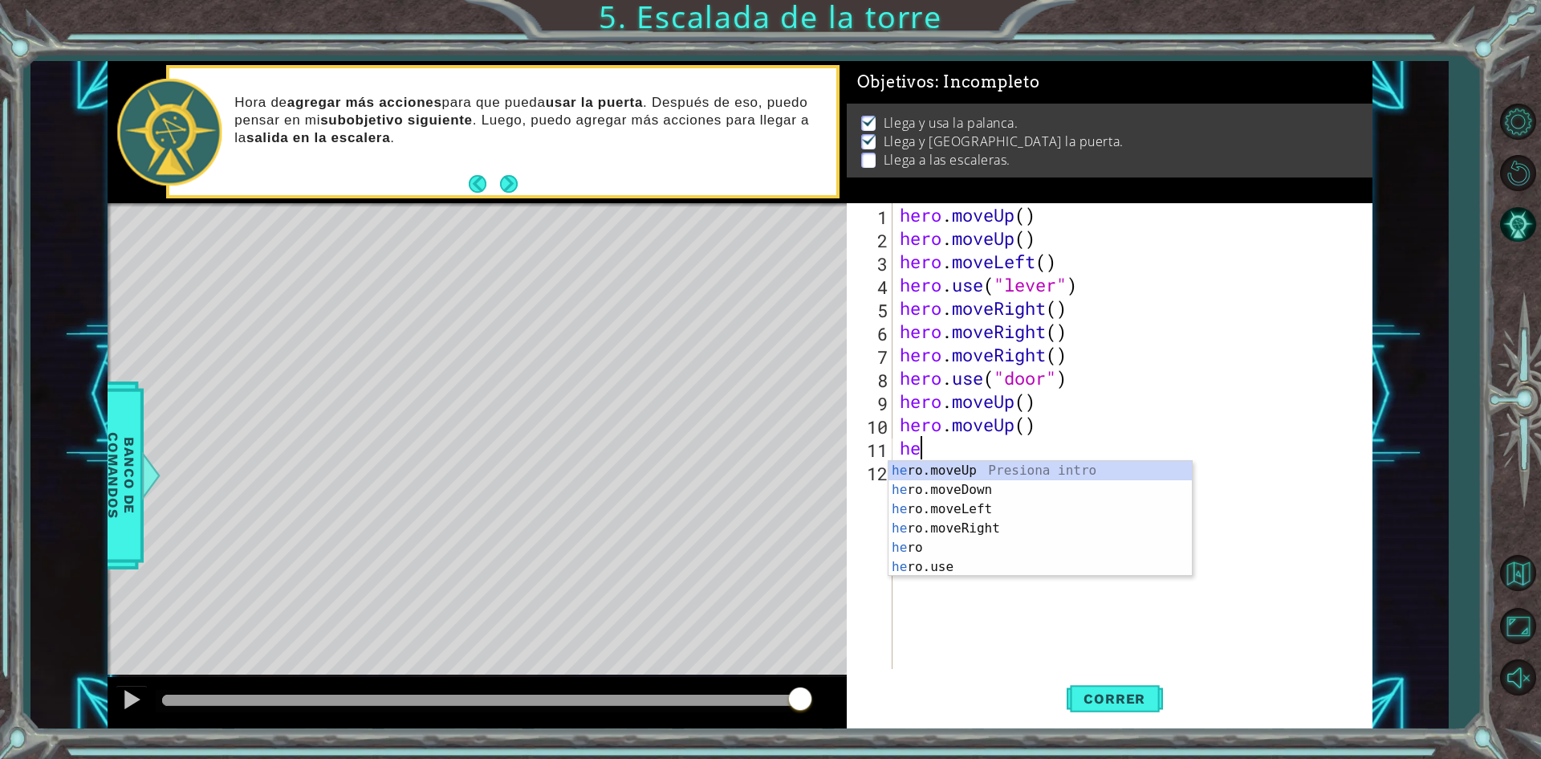
type textarea "hero"
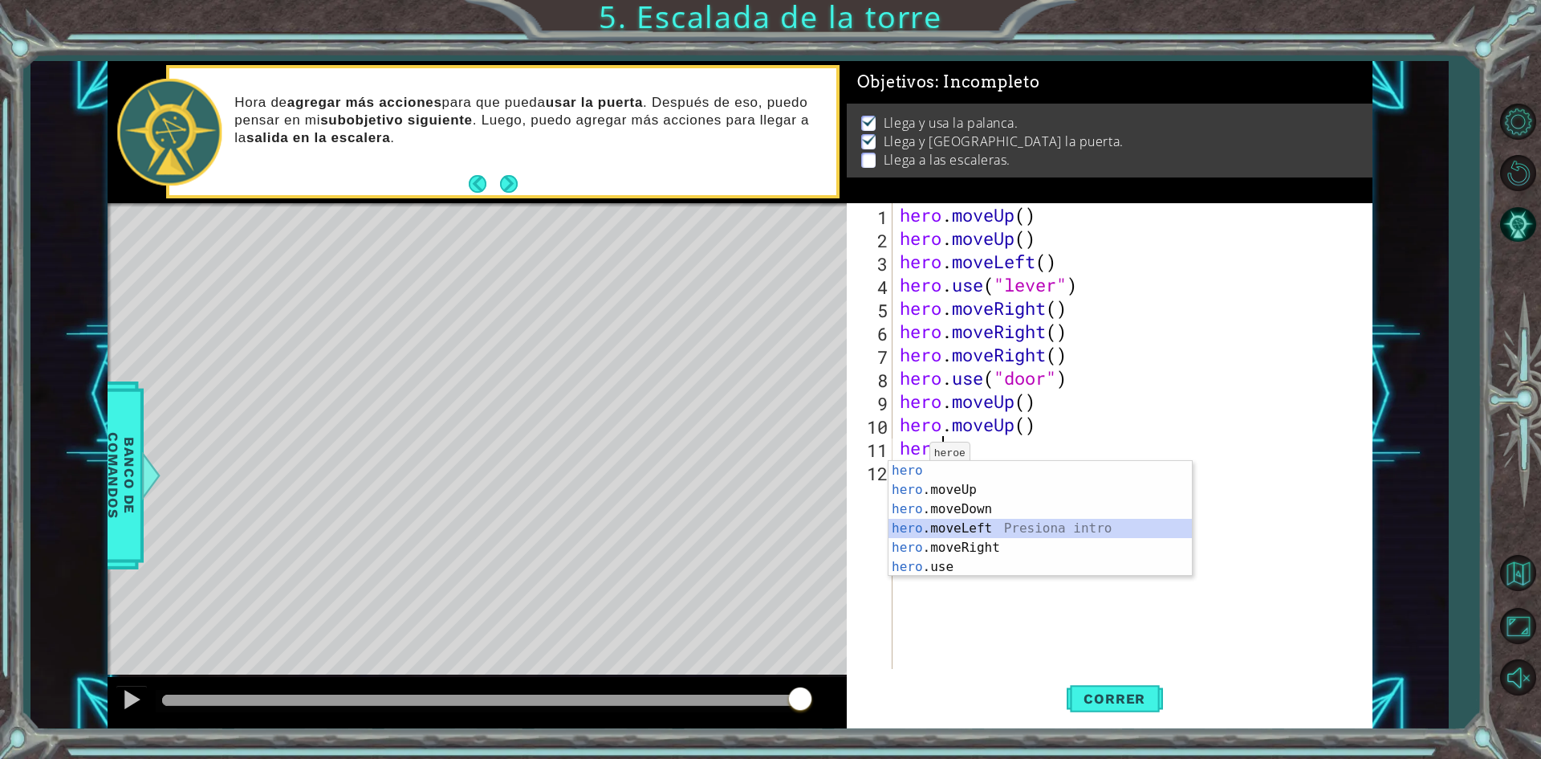
click at [952, 528] on div "hero Presiona intro hero .moveUp Presiona intro hero .moveDown Presiona intro h…" at bounding box center [1040, 538] width 303 height 154
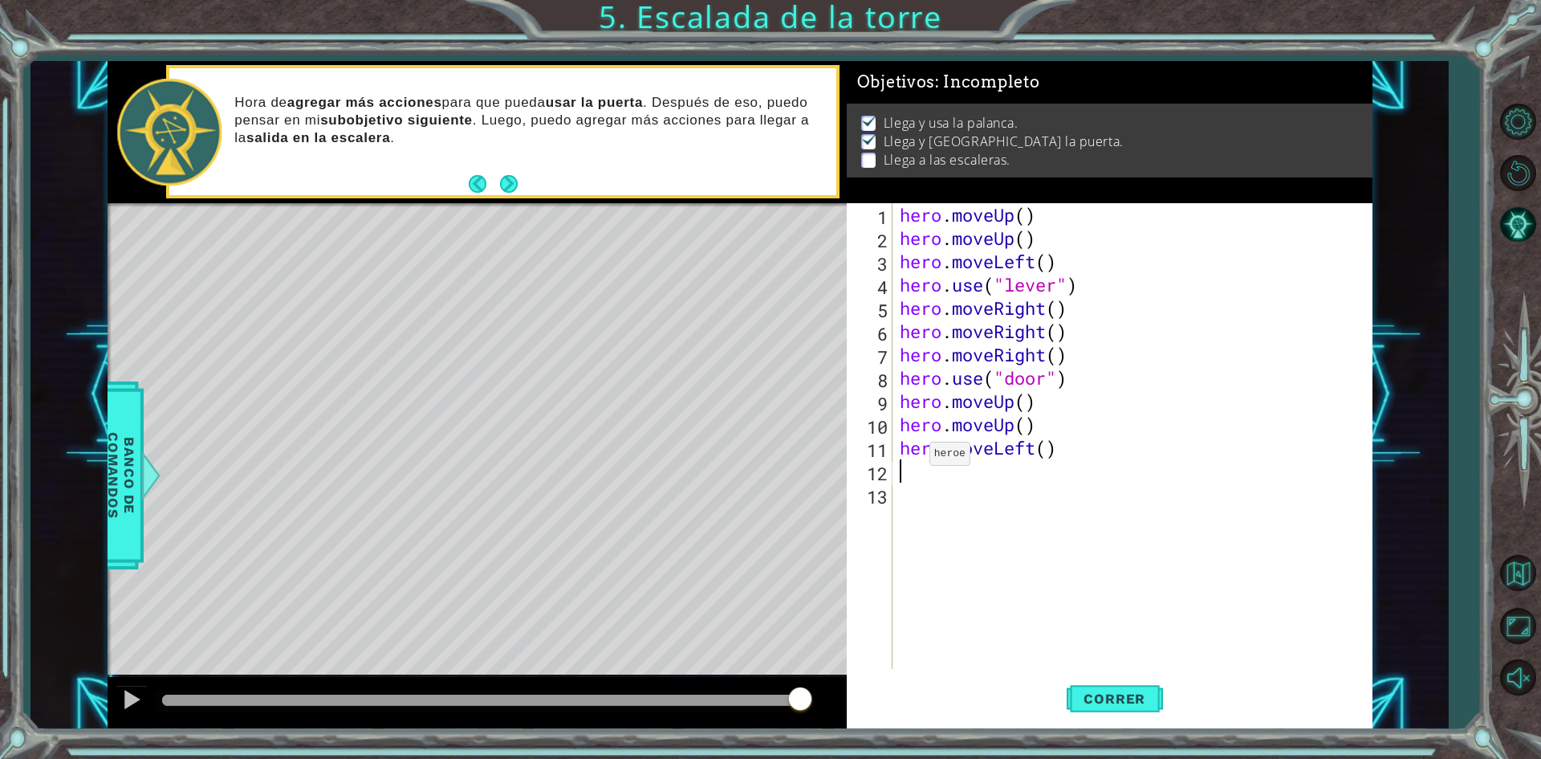
scroll to position [0, 0]
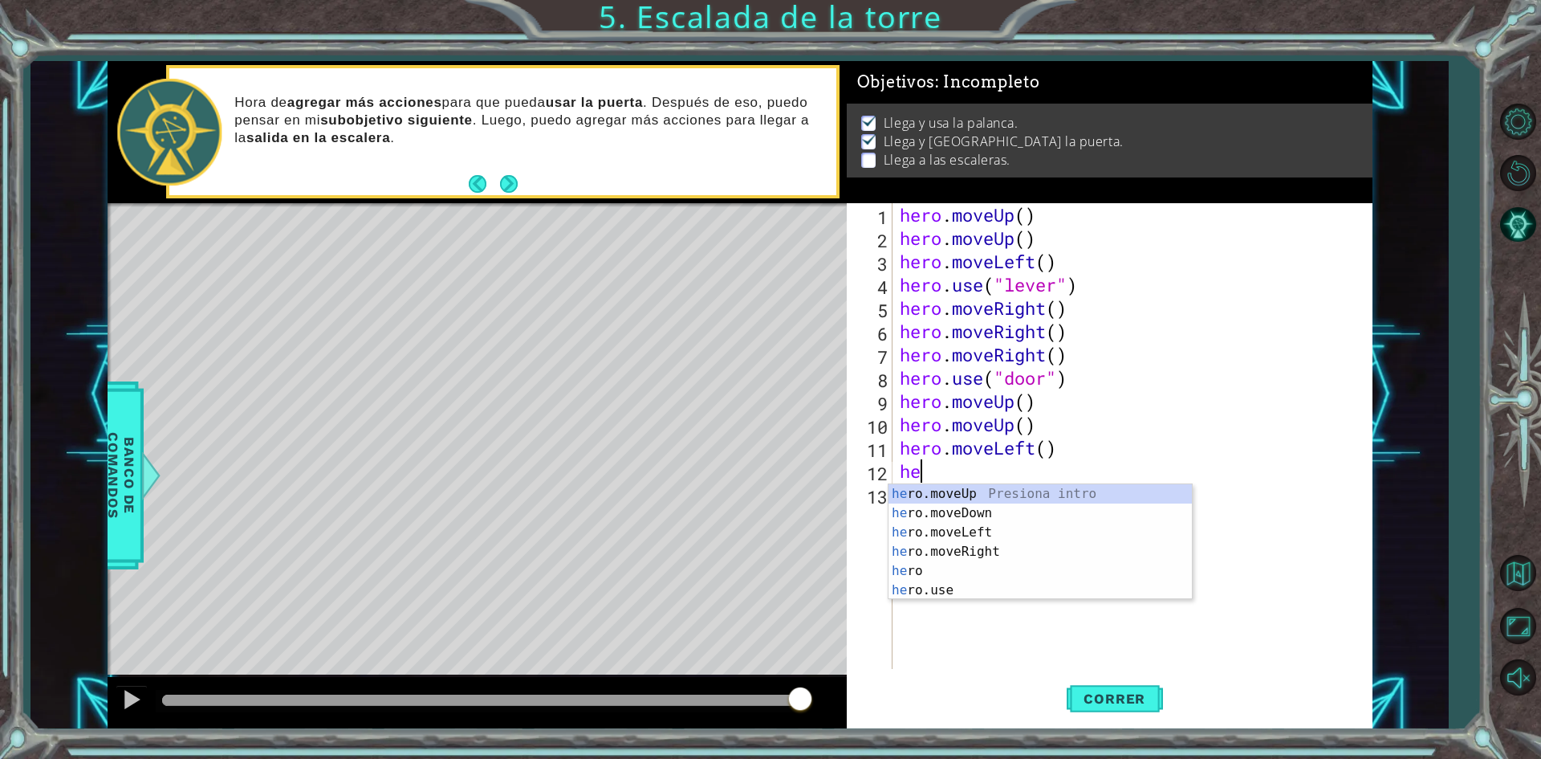
type textarea "hero"
click at [956, 550] on div "hero Presiona intro hero .moveUp Presiona intro hero .moveDown Presiona intro h…" at bounding box center [1040, 561] width 303 height 154
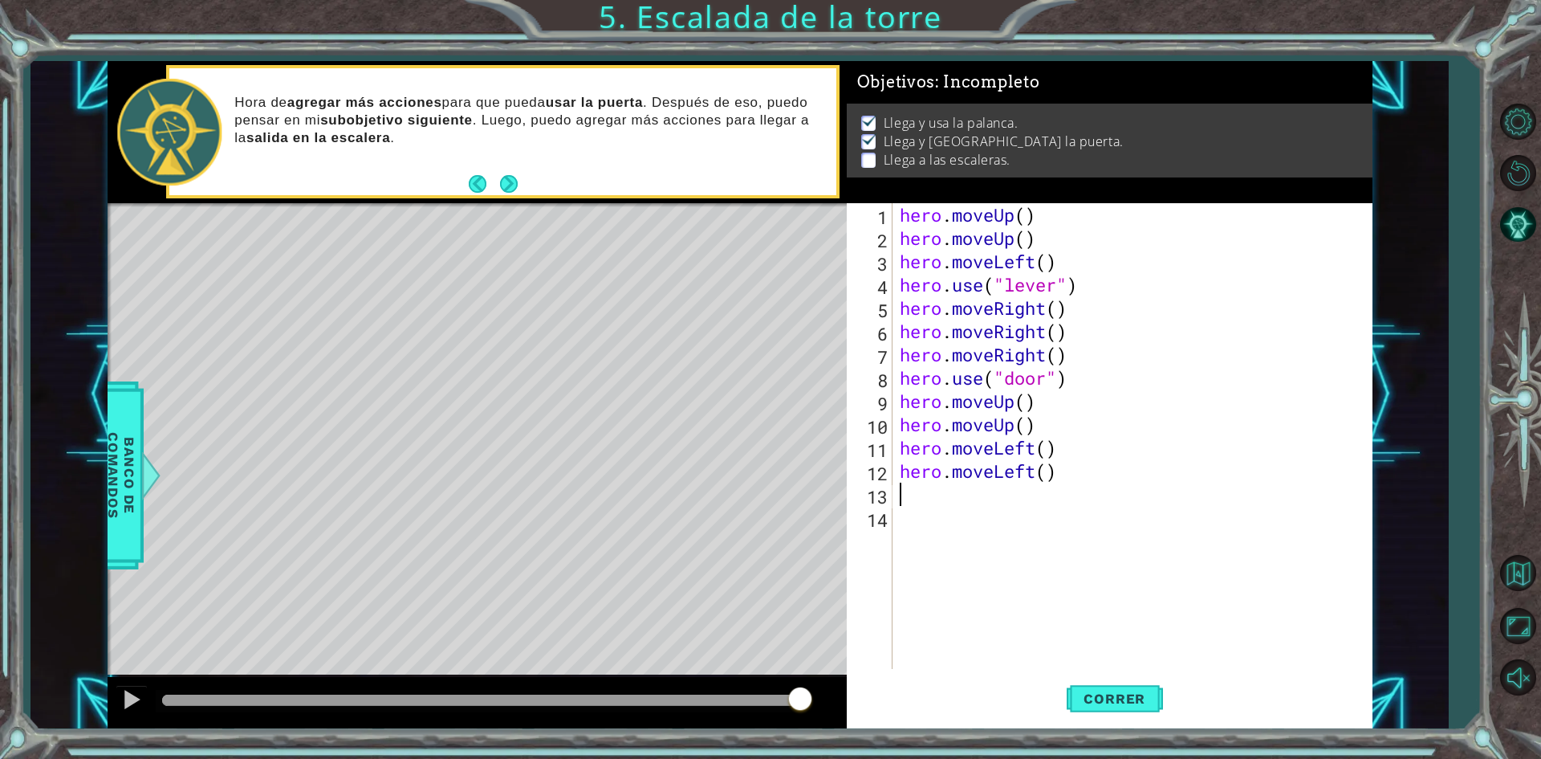
scroll to position [0, 0]
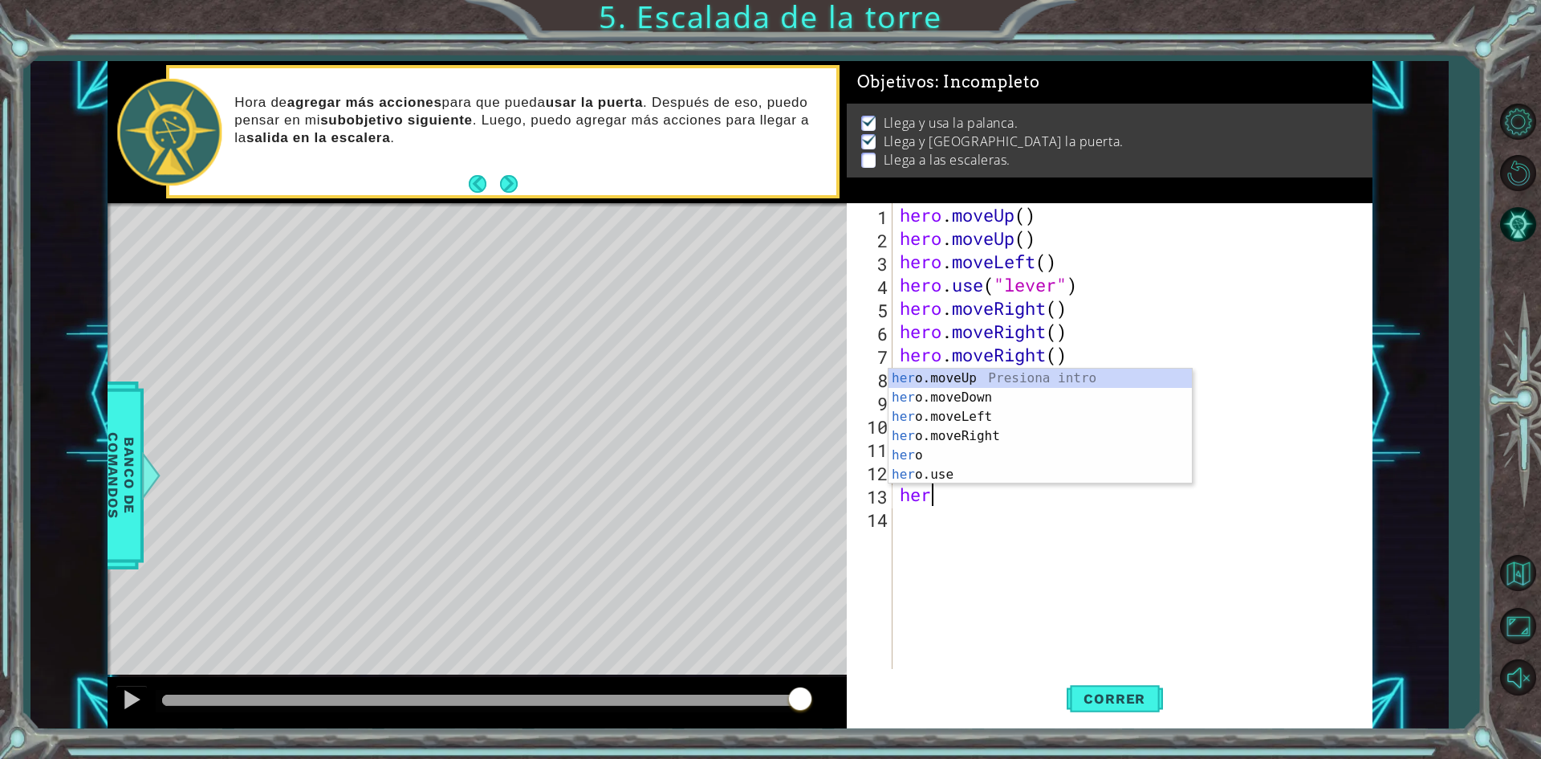
type textarea "hero"
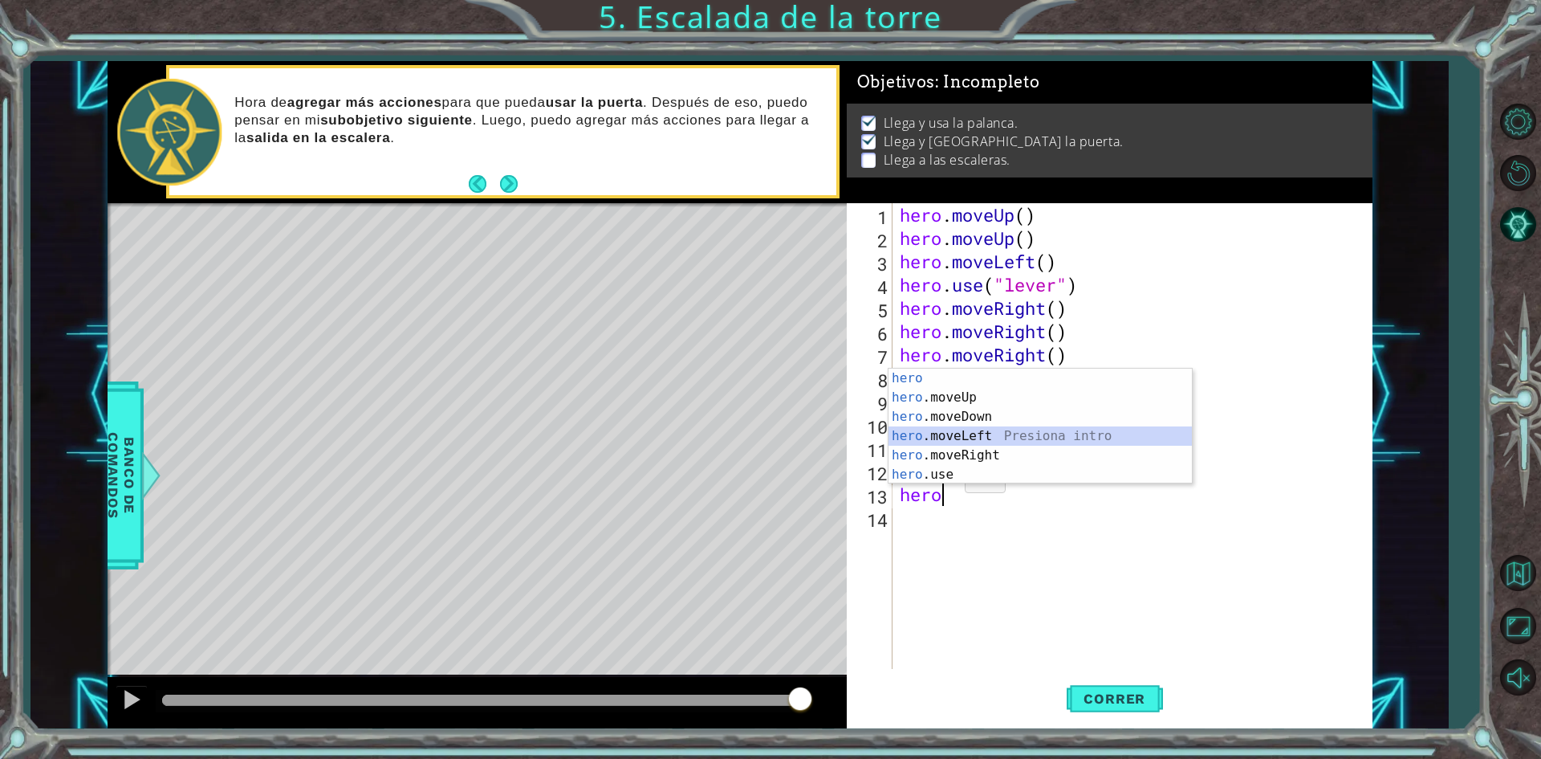
click at [954, 441] on div "hero Presiona intro hero .moveUp Presiona intro hero .moveDown Presiona intro h…" at bounding box center [1040, 445] width 303 height 154
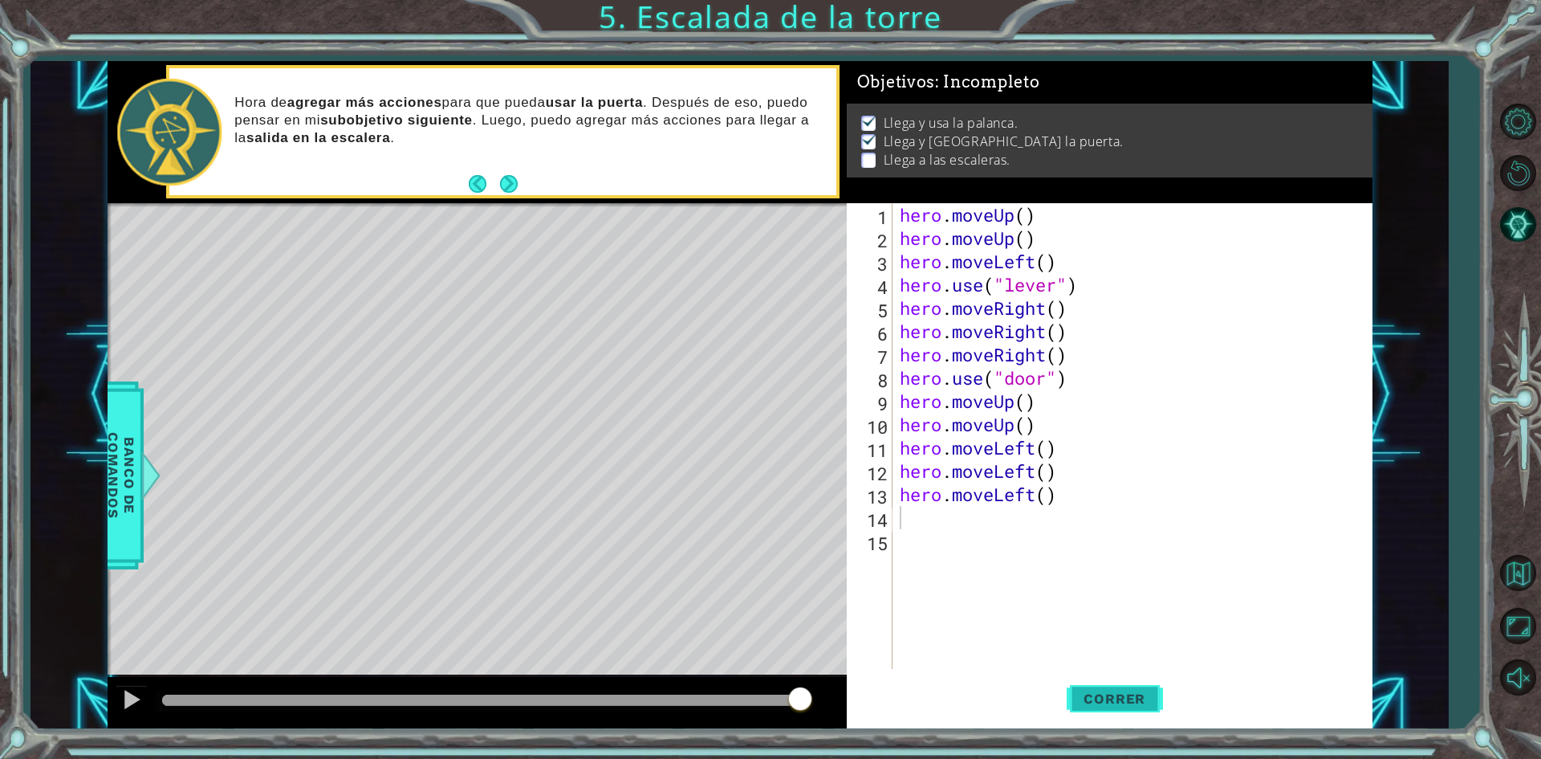
click at [1100, 706] on span "Correr" at bounding box center [1115, 698] width 94 height 16
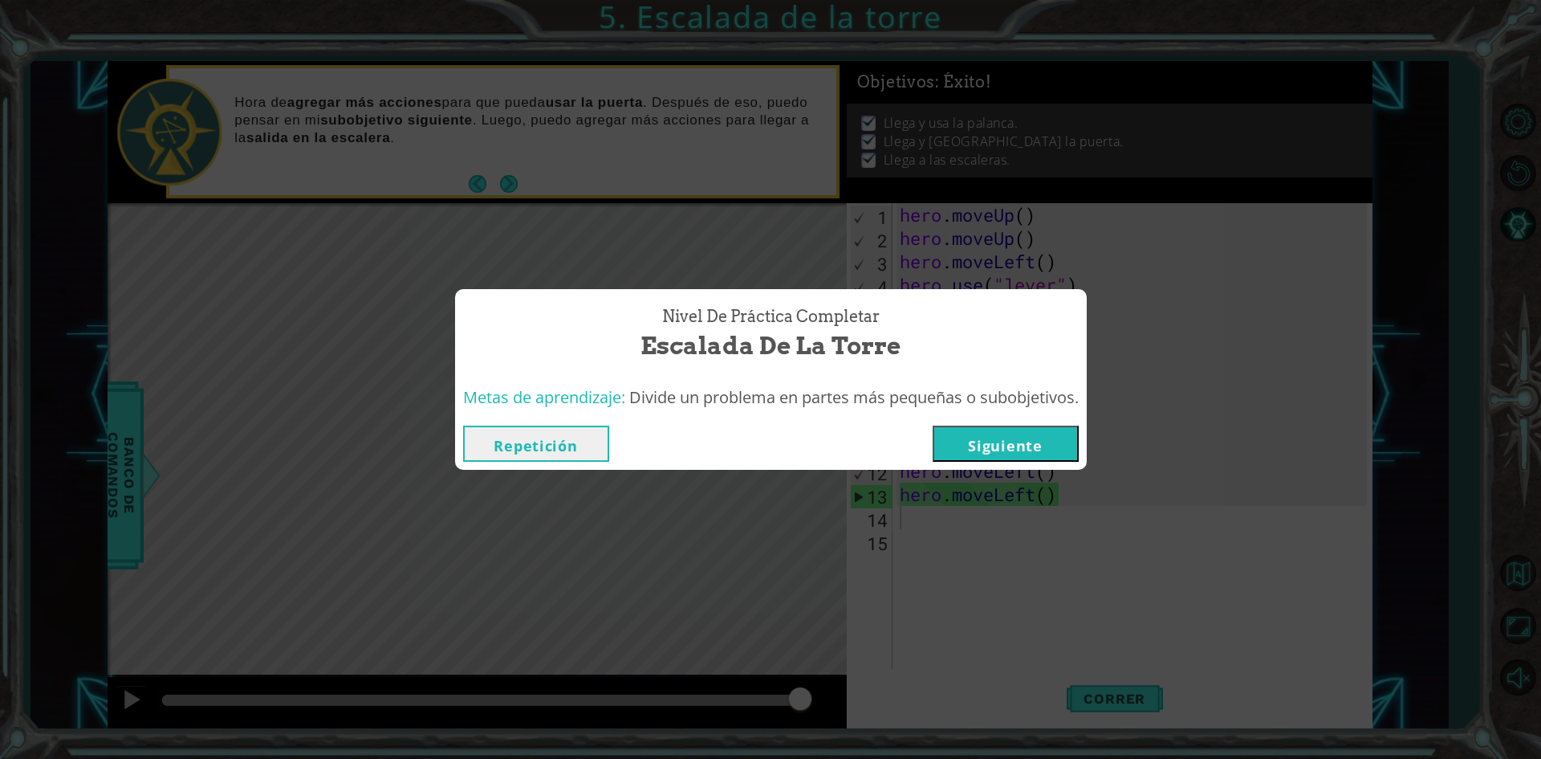
click at [1061, 451] on button "Siguiente" at bounding box center [1006, 443] width 146 height 36
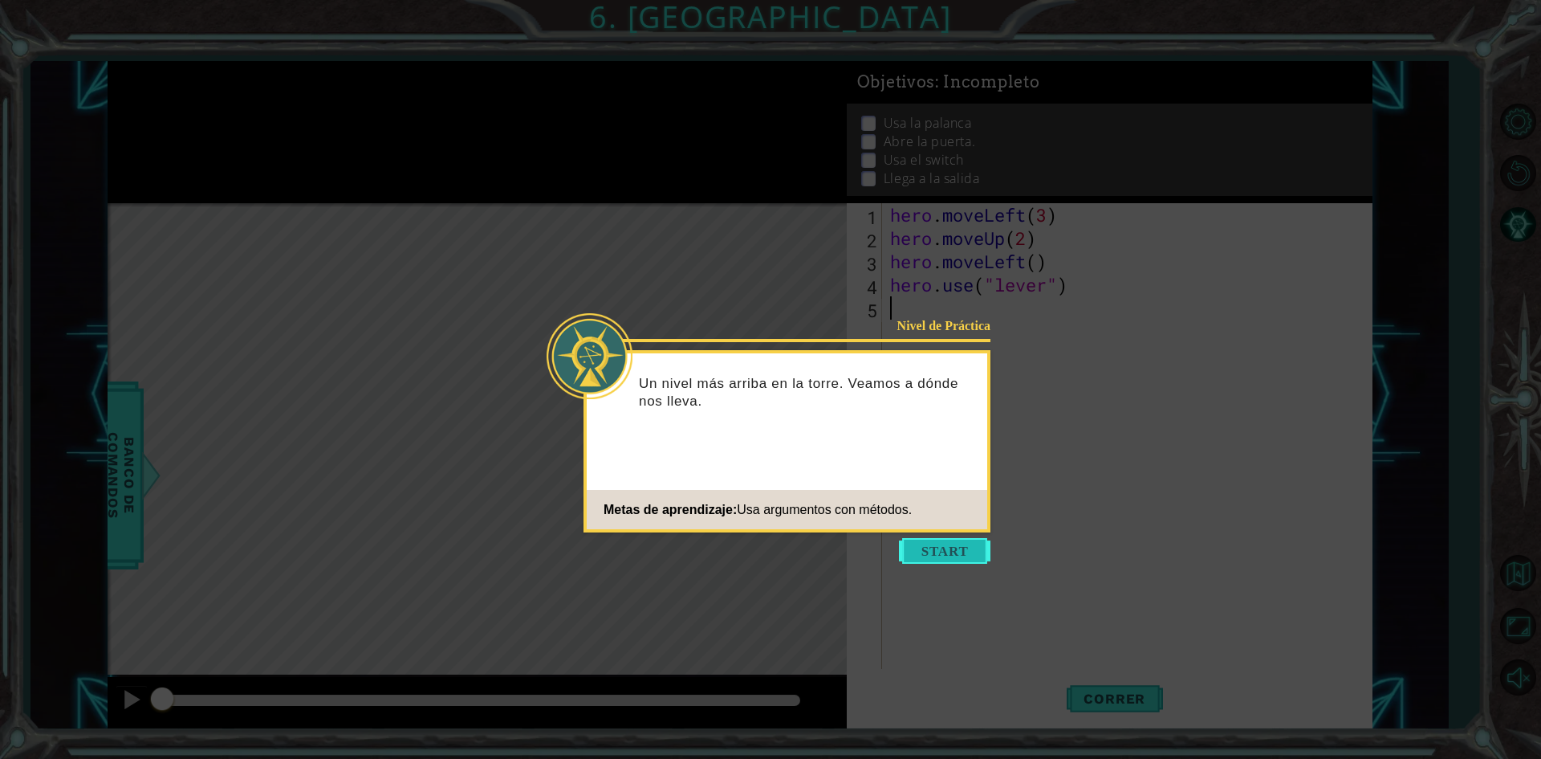
click at [941, 550] on button "Start" at bounding box center [945, 551] width 92 height 26
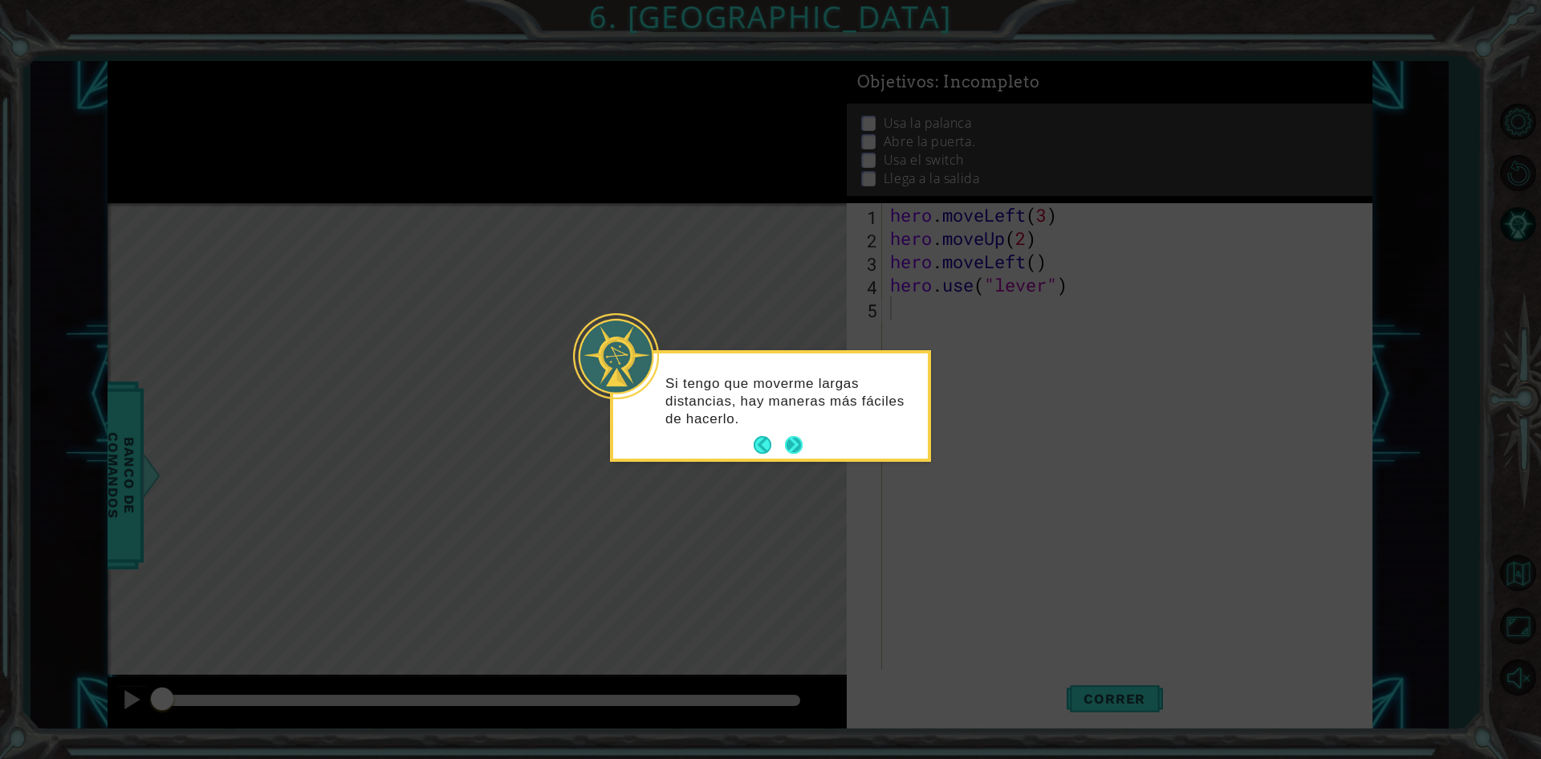
click at [790, 445] on button "Next" at bounding box center [793, 445] width 19 height 19
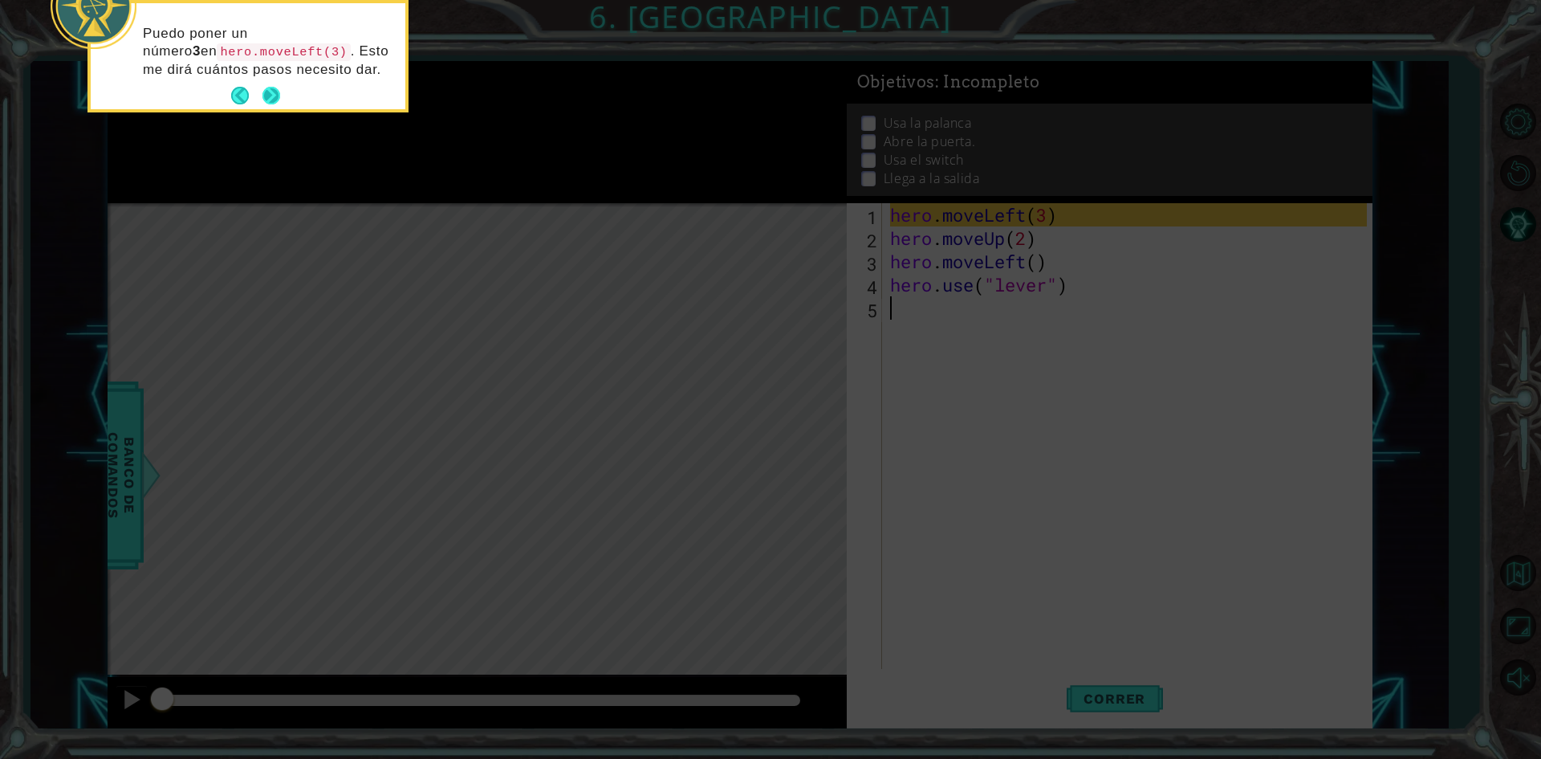
click at [272, 99] on button "Next" at bounding box center [271, 96] width 18 height 18
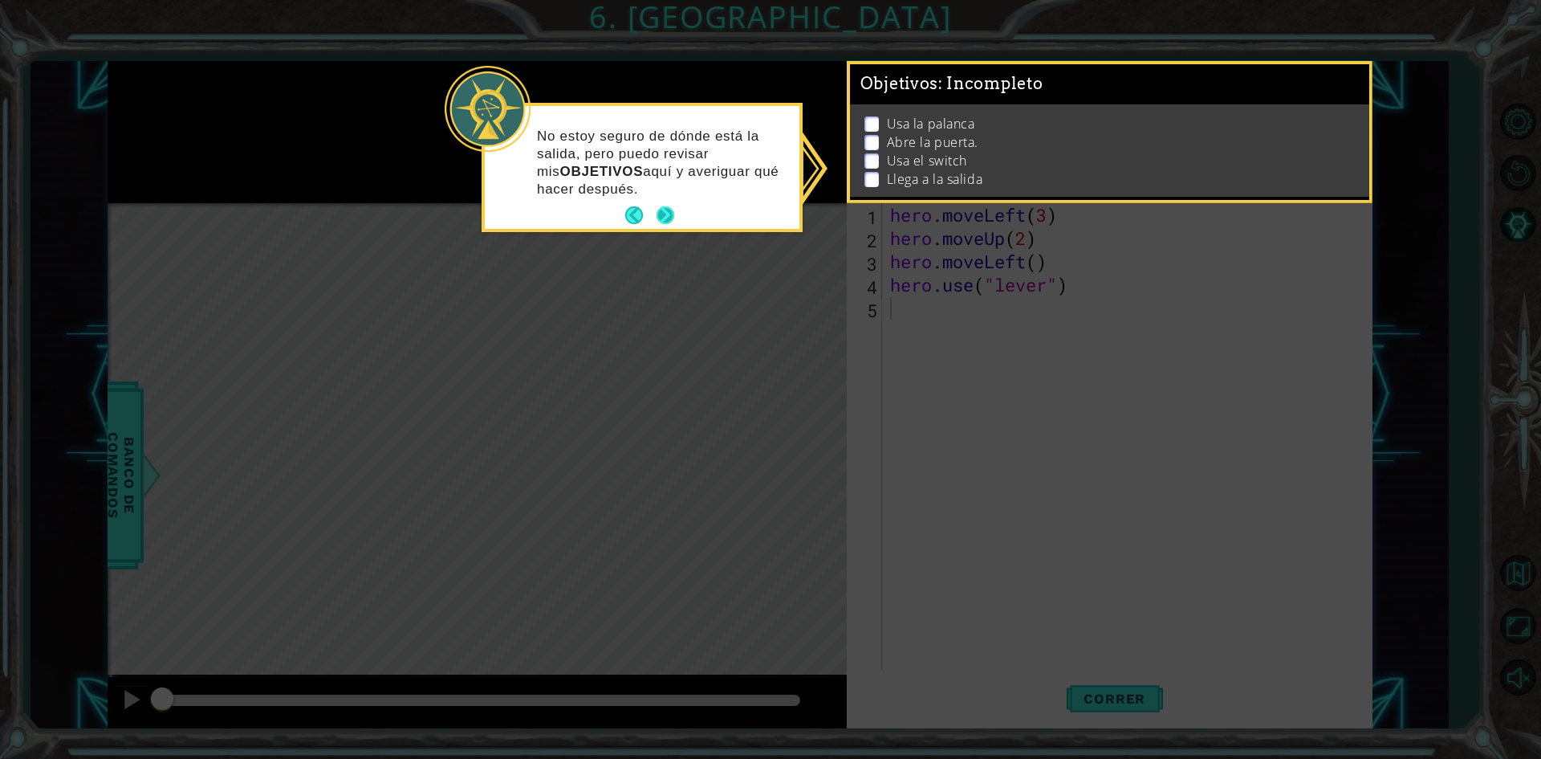
click at [669, 205] on footer at bounding box center [649, 215] width 49 height 24
click at [664, 219] on button "Next" at bounding box center [666, 215] width 18 height 18
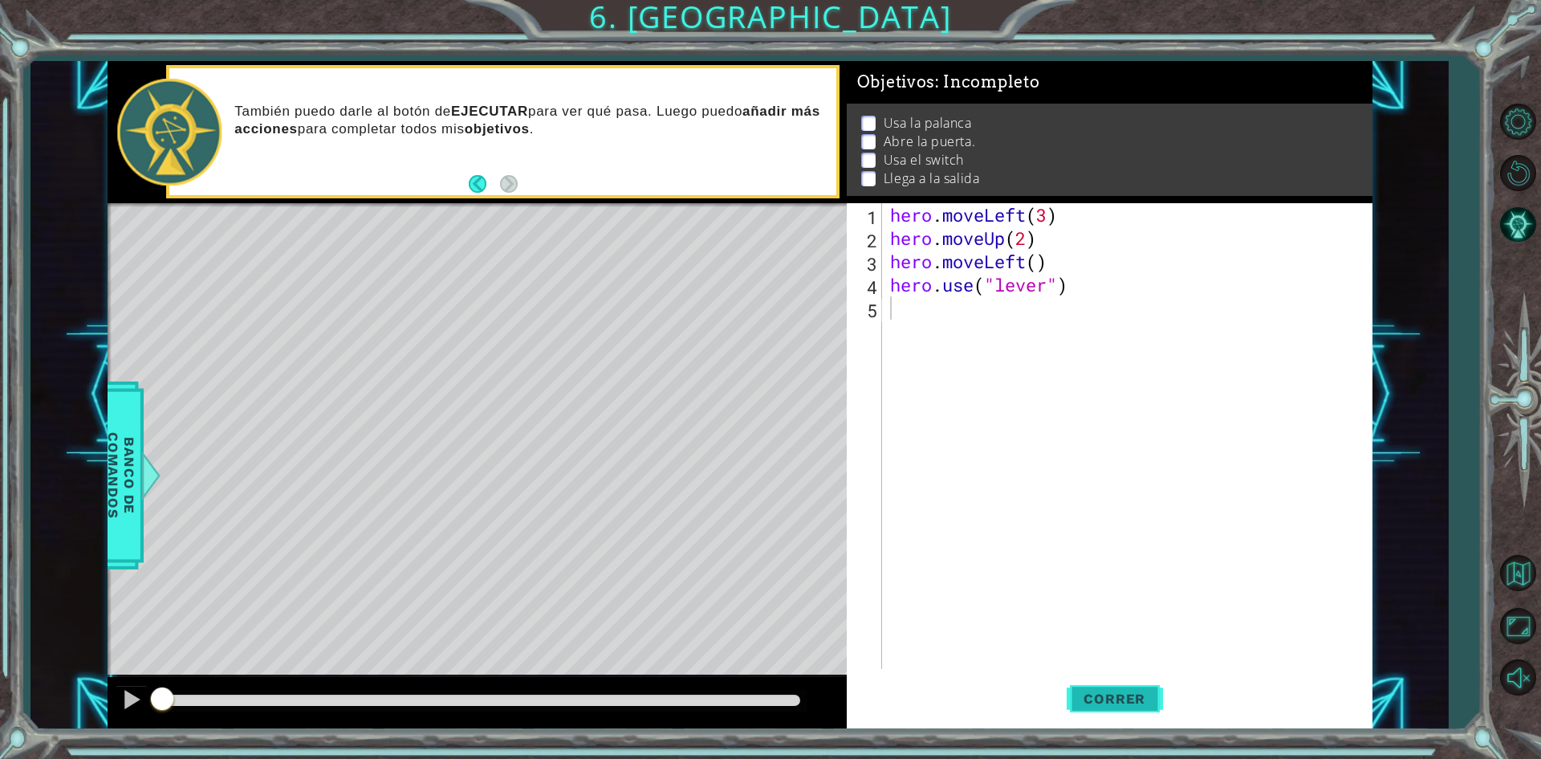
click at [1092, 682] on button "Correr" at bounding box center [1115, 699] width 96 height 52
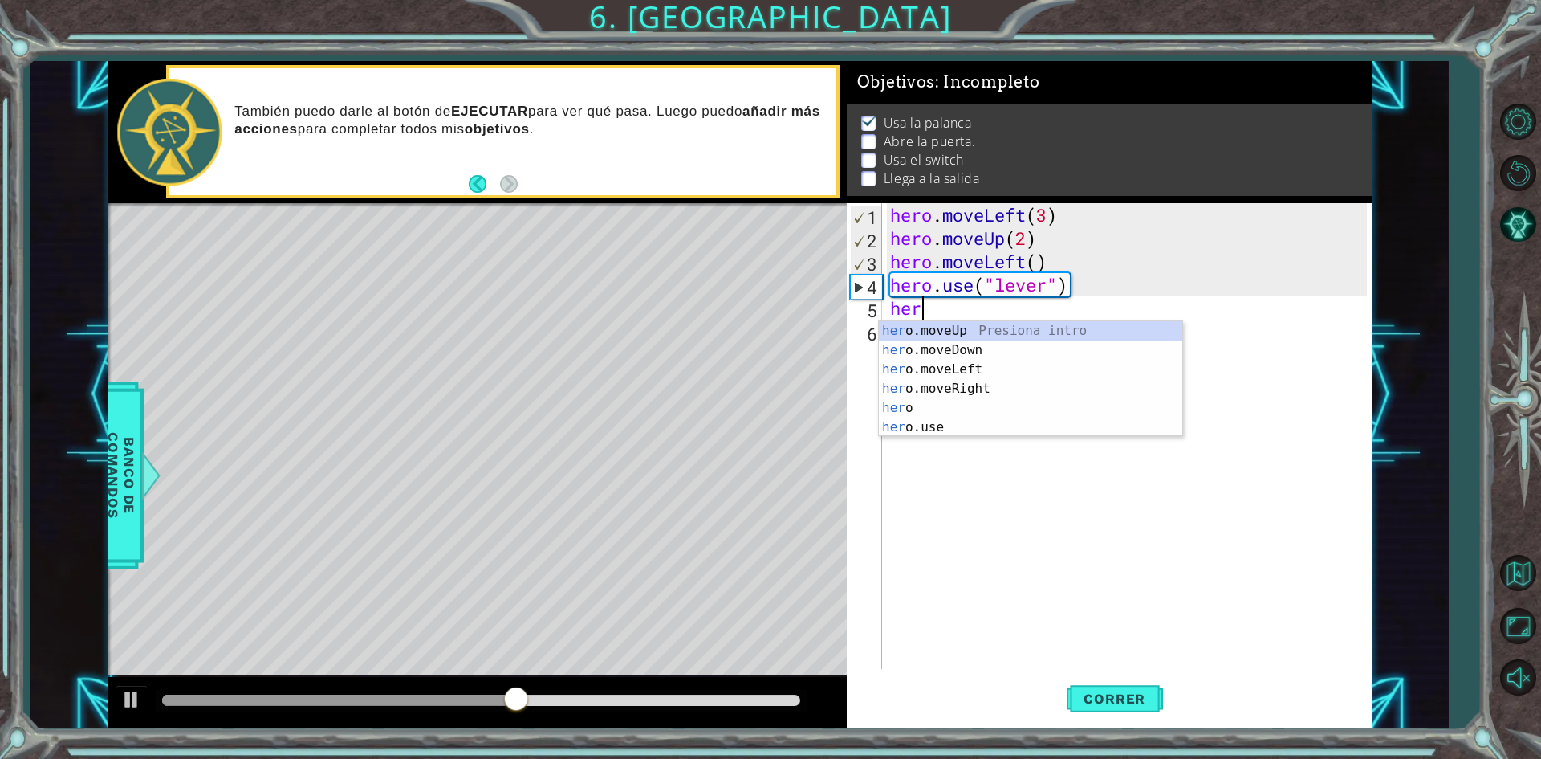
scroll to position [0, 1]
click at [964, 382] on div "hero Presiona intro hero .moveUp Presiona intro hero .moveDown Presiona intro h…" at bounding box center [1030, 398] width 303 height 154
type textarea "hero.moveLeft(1)"
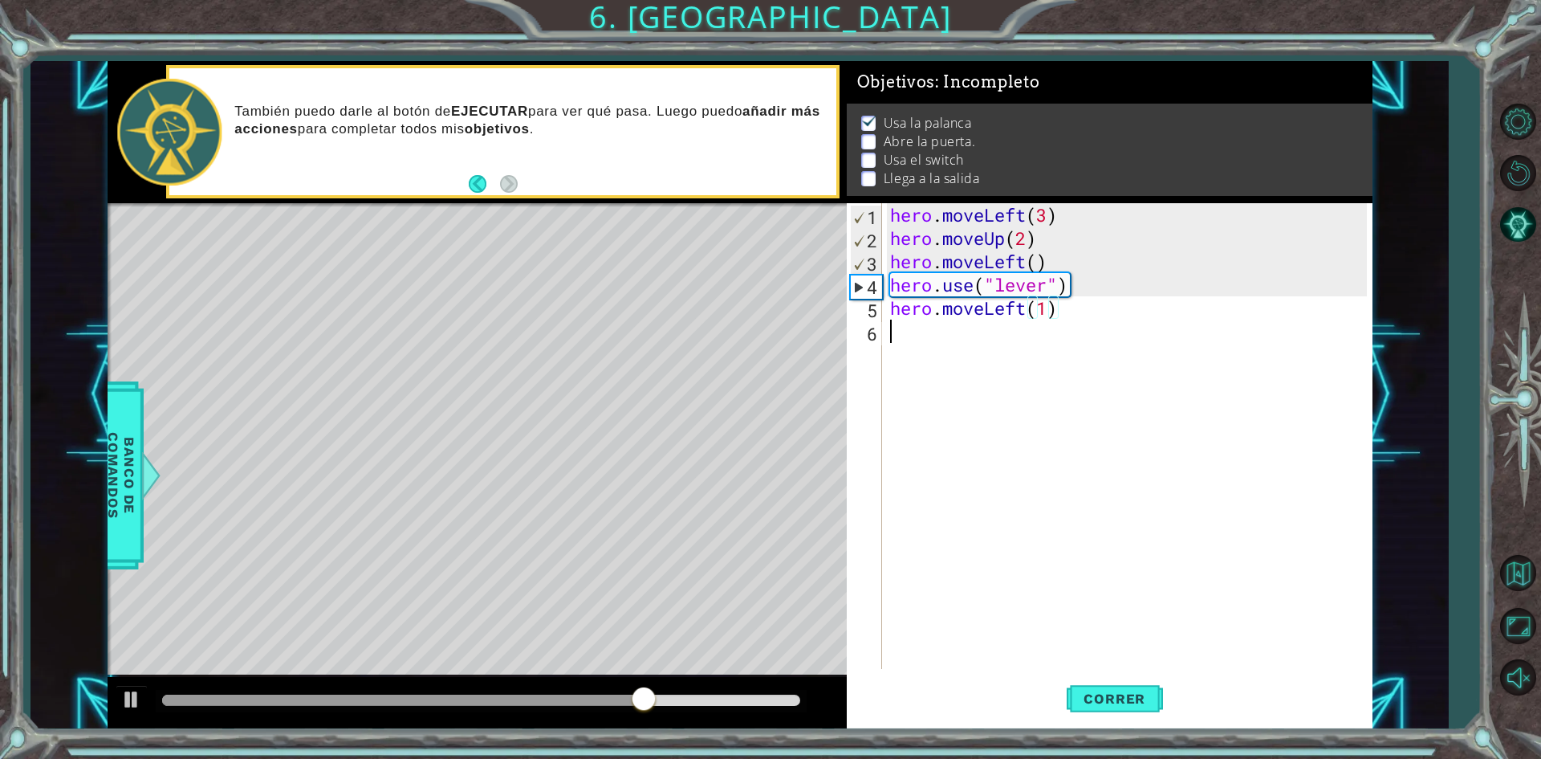
click at [919, 342] on div "hero . moveLeft ( 3 ) hero . moveUp ( 2 ) hero . moveLeft ( ) hero . use ( "lev…" at bounding box center [1131, 459] width 488 height 512
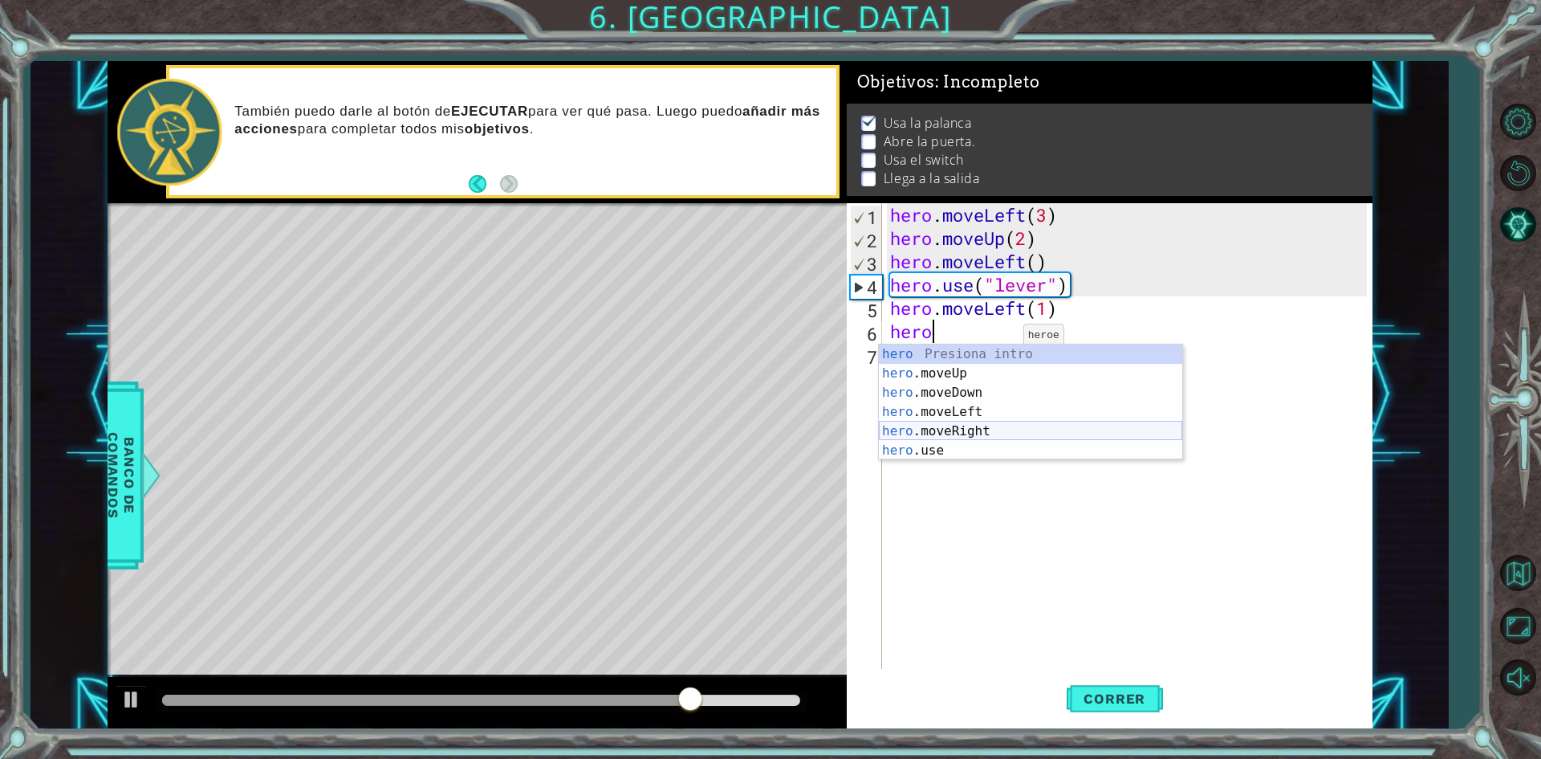
click at [958, 440] on div "hero Presiona intro hero .moveUp Presiona intro hero .moveDown Presiona intro h…" at bounding box center [1030, 421] width 303 height 154
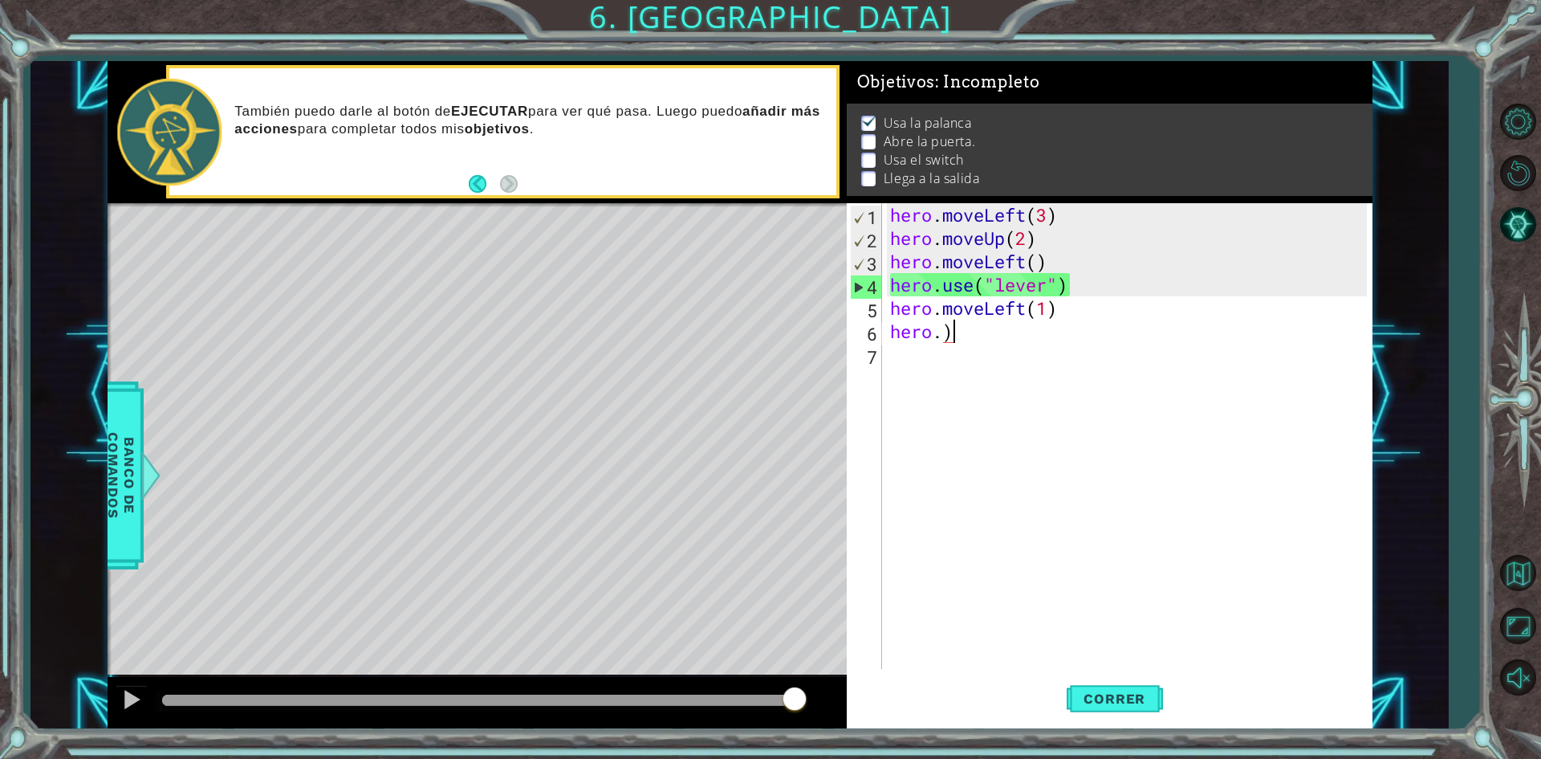
click at [971, 337] on div "hero . moveLeft ( 3 ) hero . moveUp ( 2 ) hero . moveLeft ( ) hero . use ( "lev…" at bounding box center [1131, 459] width 488 height 512
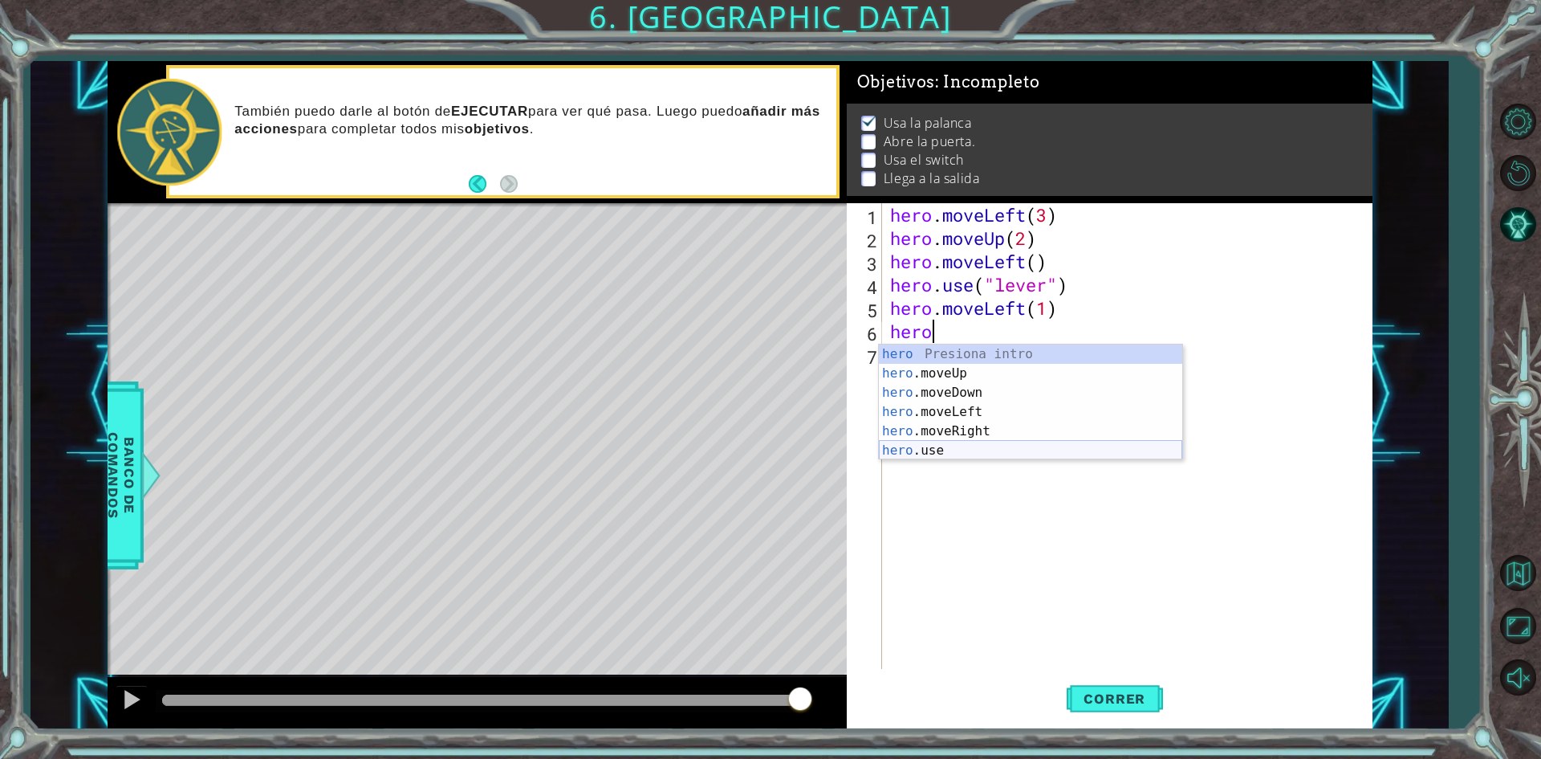
click at [936, 453] on div "hero Presiona intro hero .moveUp Presiona intro hero .moveDown Presiona intro h…" at bounding box center [1030, 421] width 303 height 154
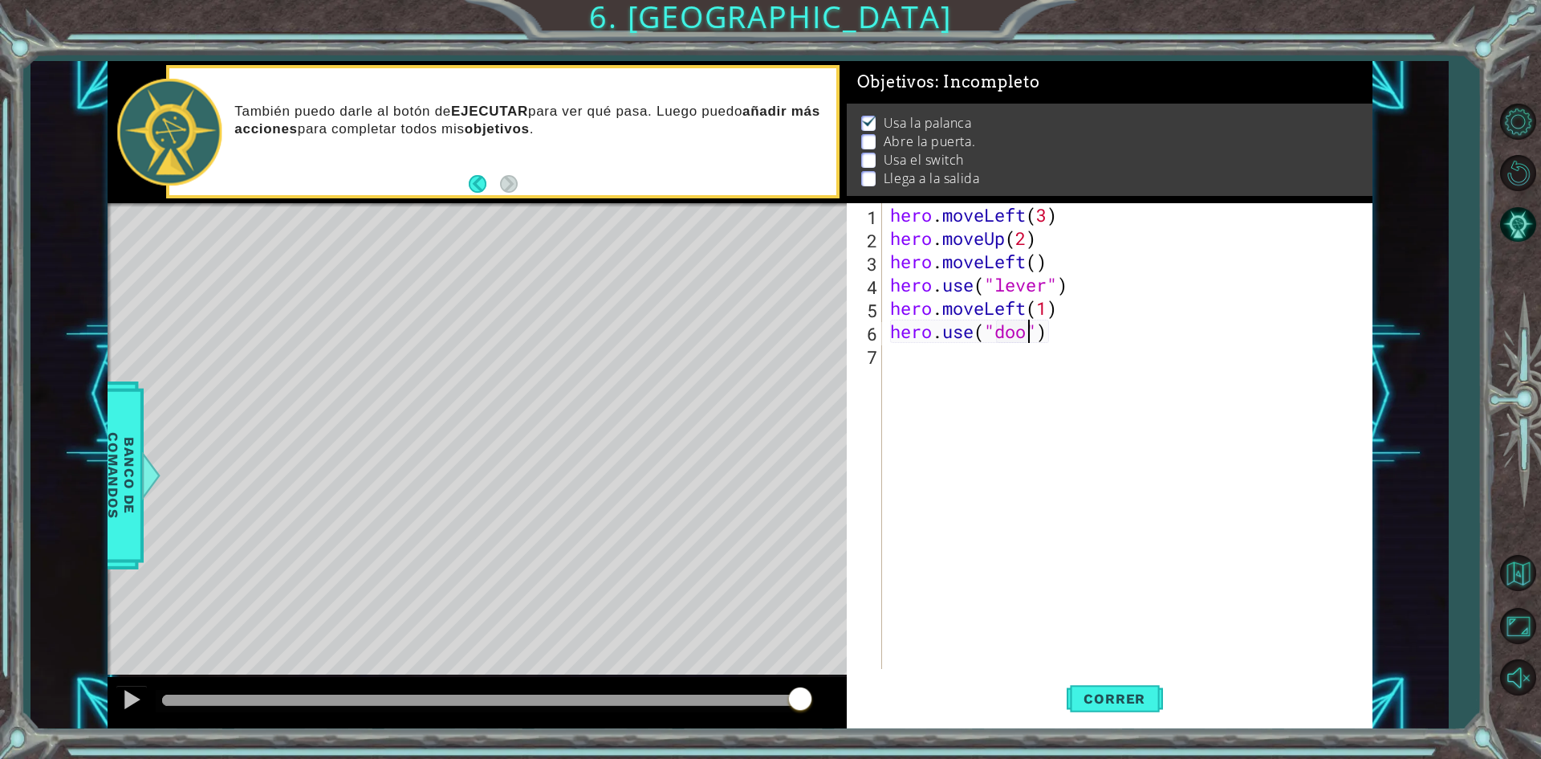
type textarea "hero.use("door")"
click at [898, 356] on div "hero . moveLeft ( 3 ) hero . moveUp ( 2 ) hero . moveLeft ( ) hero . use ( "lev…" at bounding box center [1131, 459] width 488 height 512
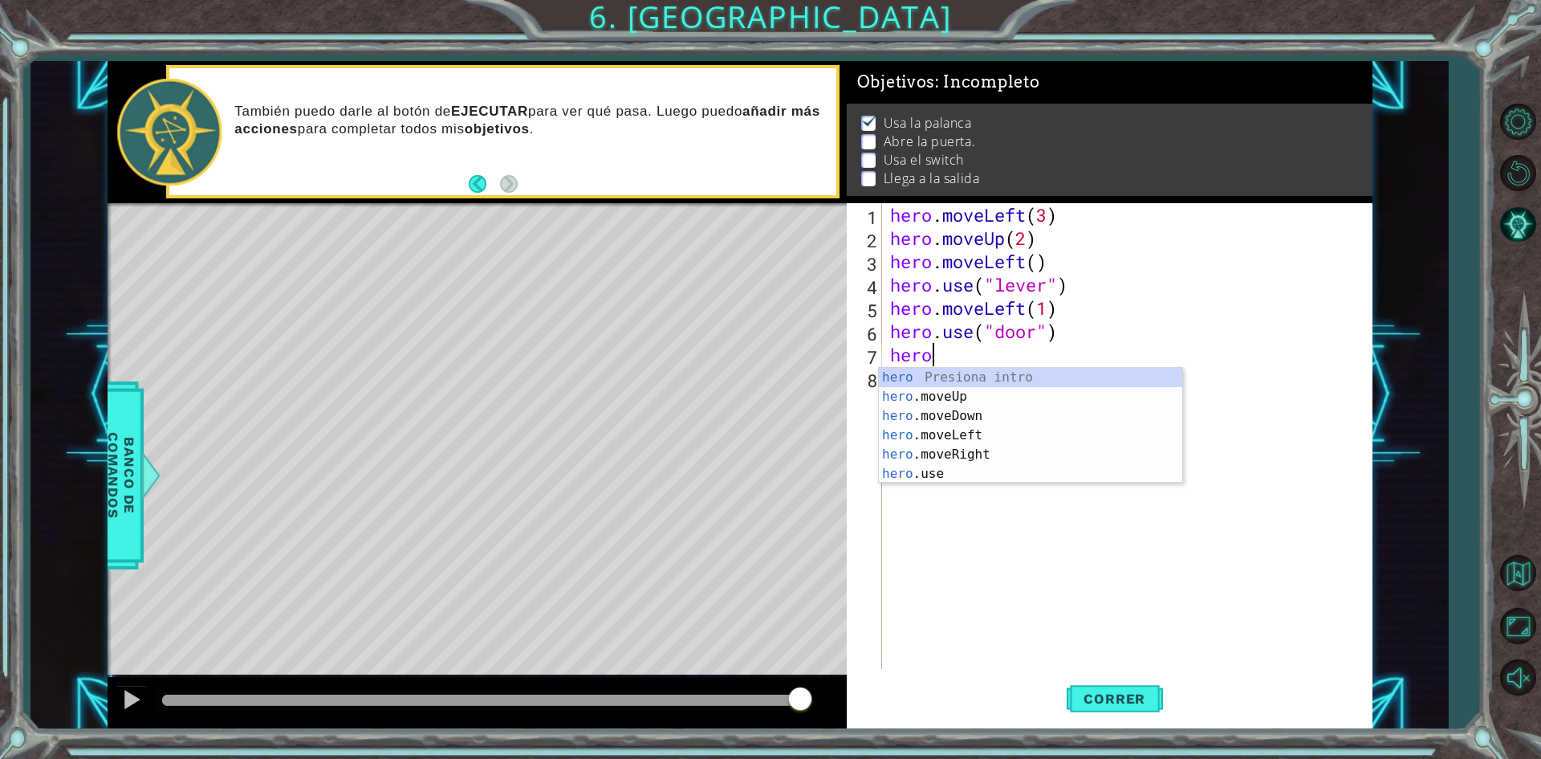
scroll to position [0, 1]
click at [924, 400] on div "hero Presiona intro hero .moveUp Presiona intro hero .moveDown Presiona intro h…" at bounding box center [1030, 445] width 303 height 154
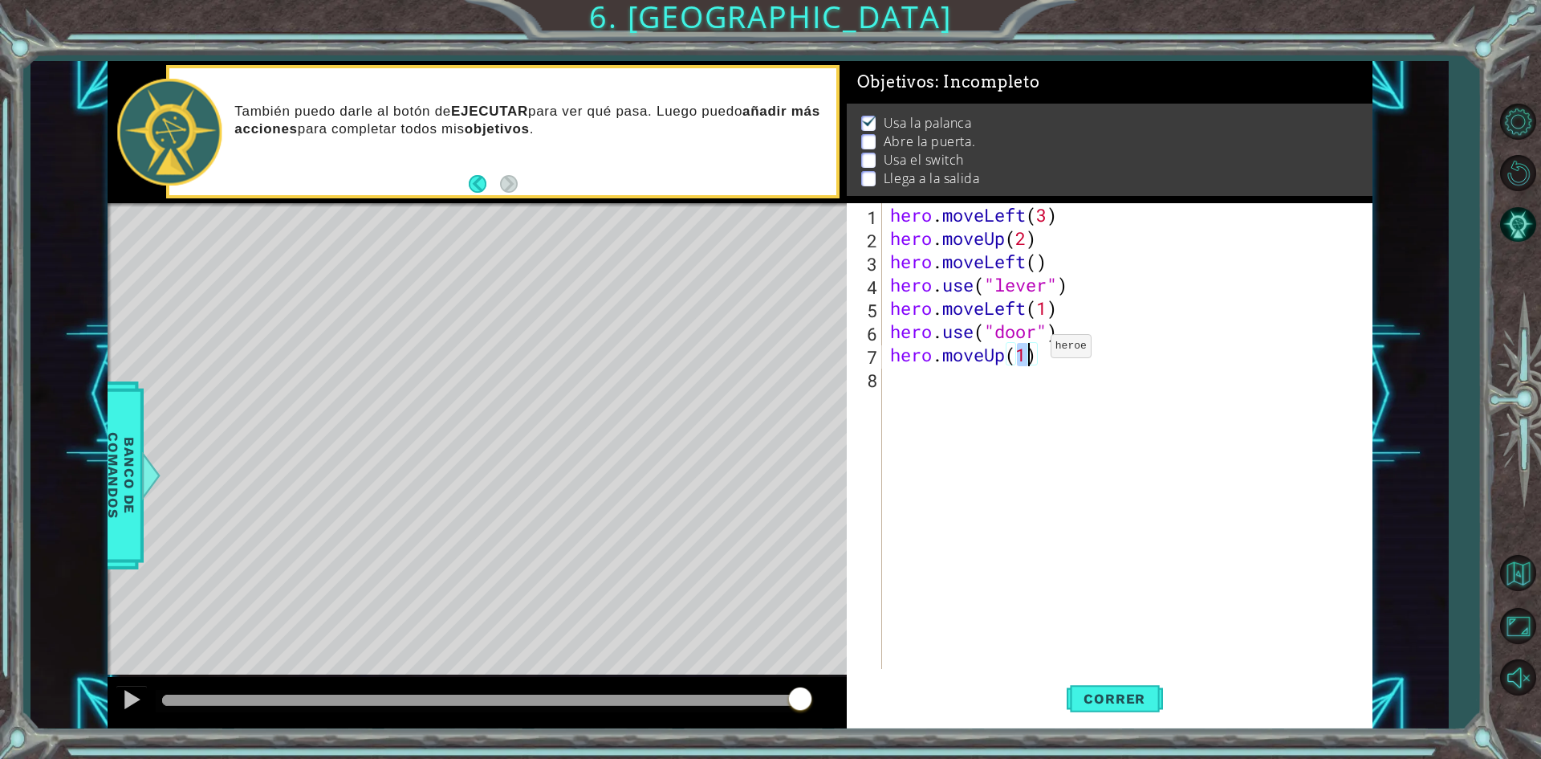
scroll to position [0, 6]
type textarea "hero.moveUp(2)"
click at [1088, 702] on span "Correr" at bounding box center [1115, 698] width 94 height 16
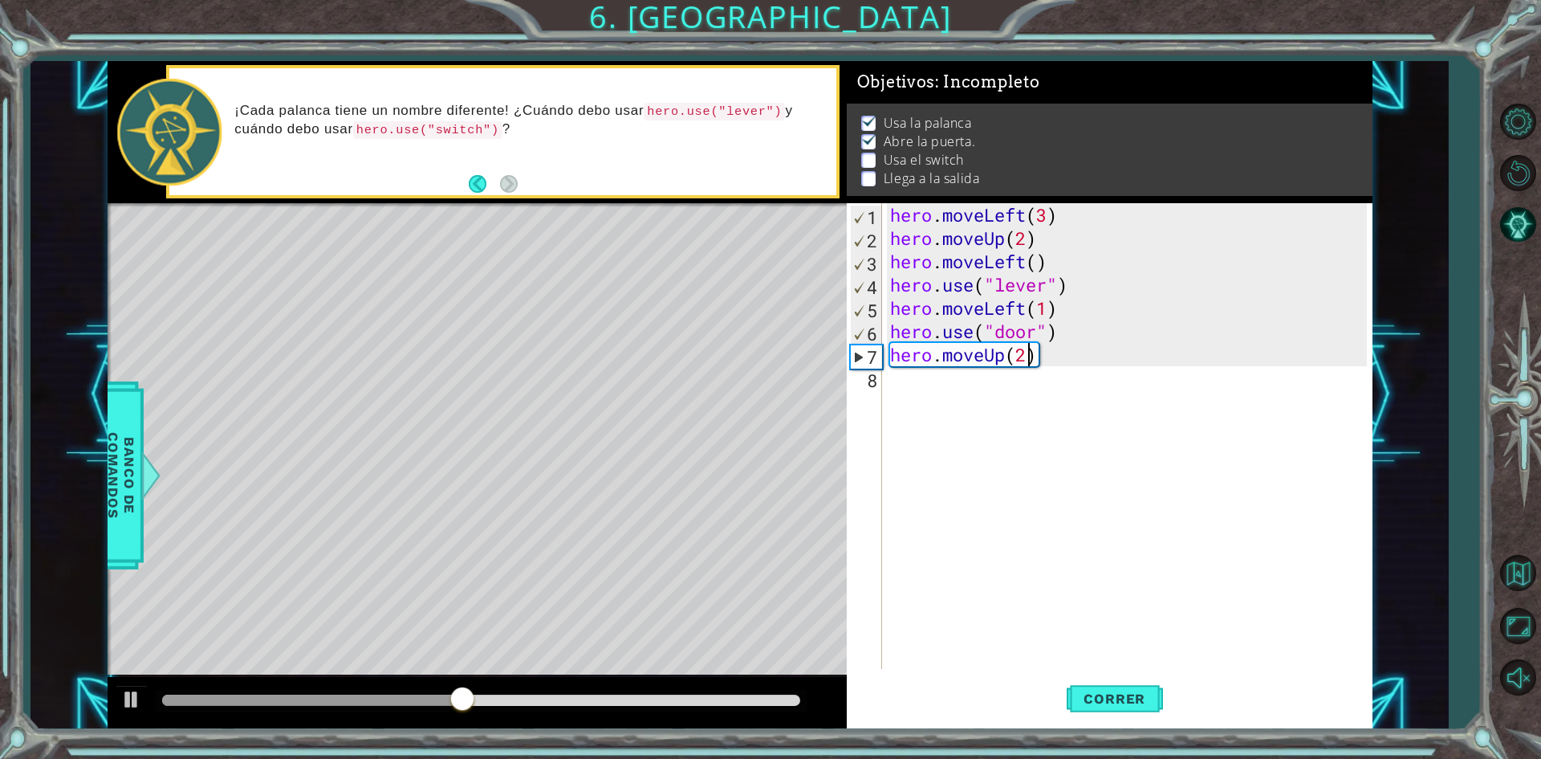
click at [909, 388] on div "hero . moveLeft ( 3 ) hero . moveUp ( 2 ) hero . moveLeft ( ) hero . use ( "lev…" at bounding box center [1131, 459] width 488 height 512
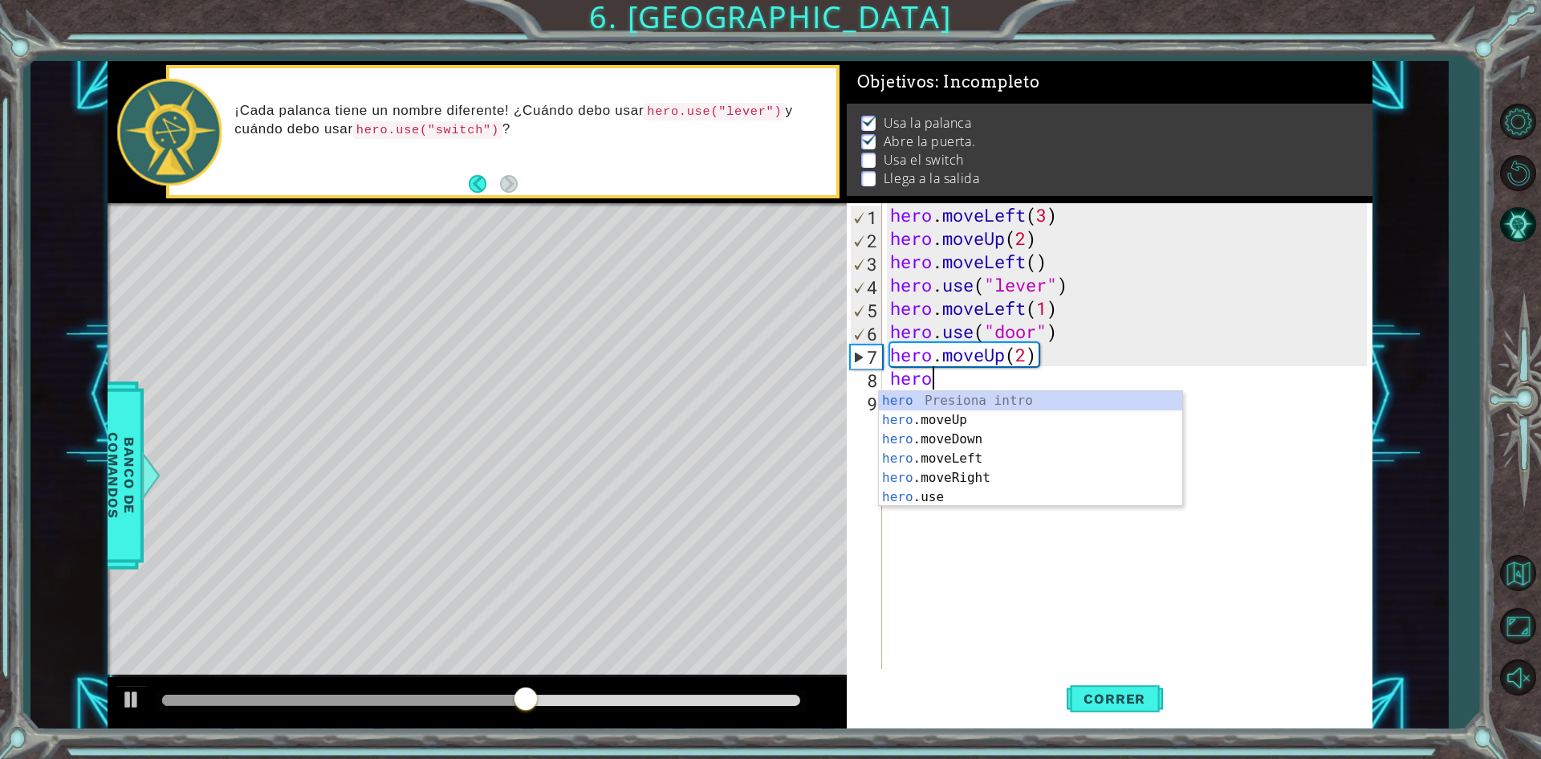
scroll to position [0, 1]
click at [950, 478] on div "hero Presiona intro hero .moveUp Presiona intro hero .moveDown Presiona intro h…" at bounding box center [1030, 468] width 303 height 154
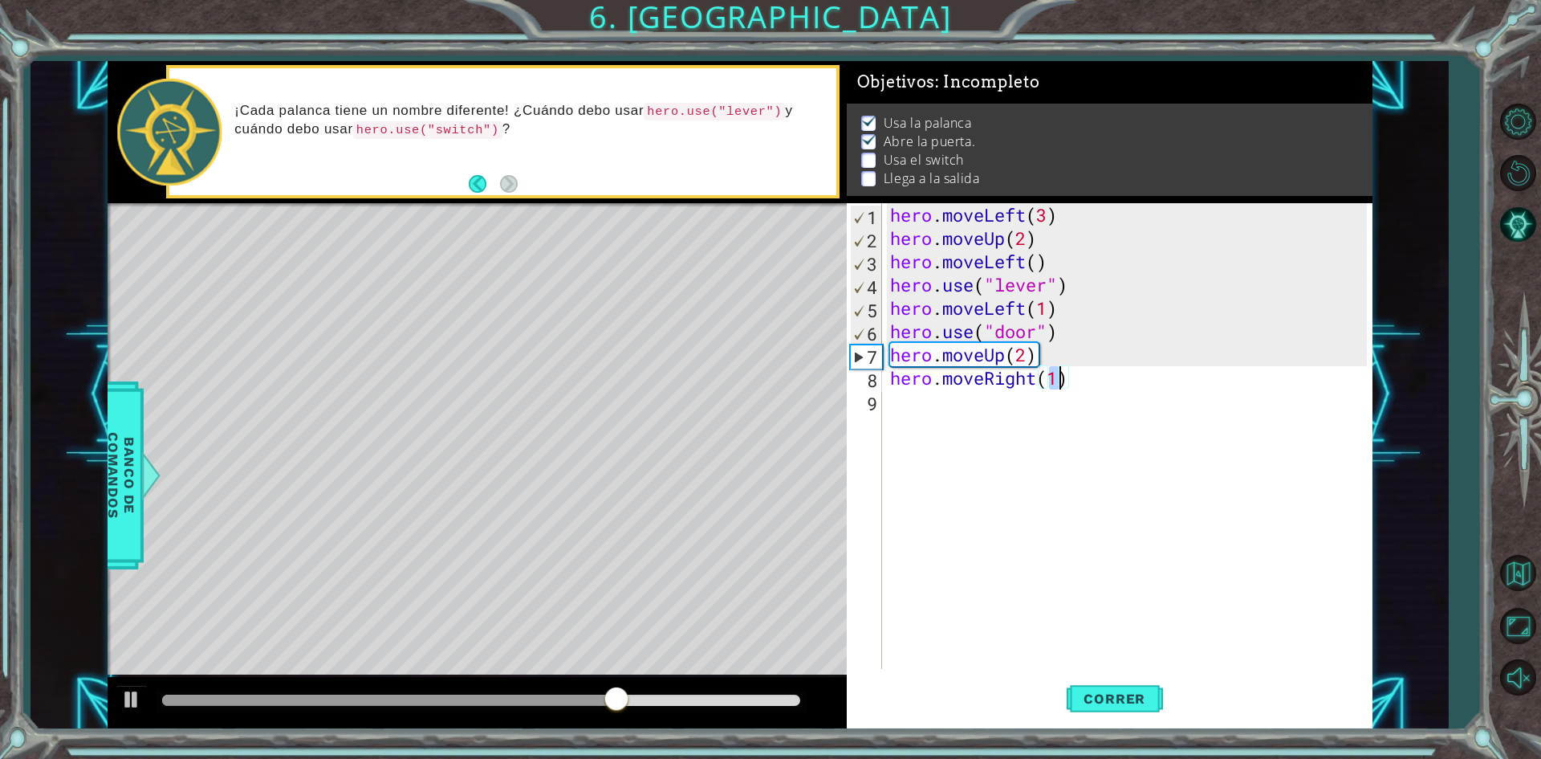
scroll to position [0, 7]
type textarea "hero.moveRight(2)"
click at [1092, 700] on span "Correr" at bounding box center [1115, 698] width 94 height 16
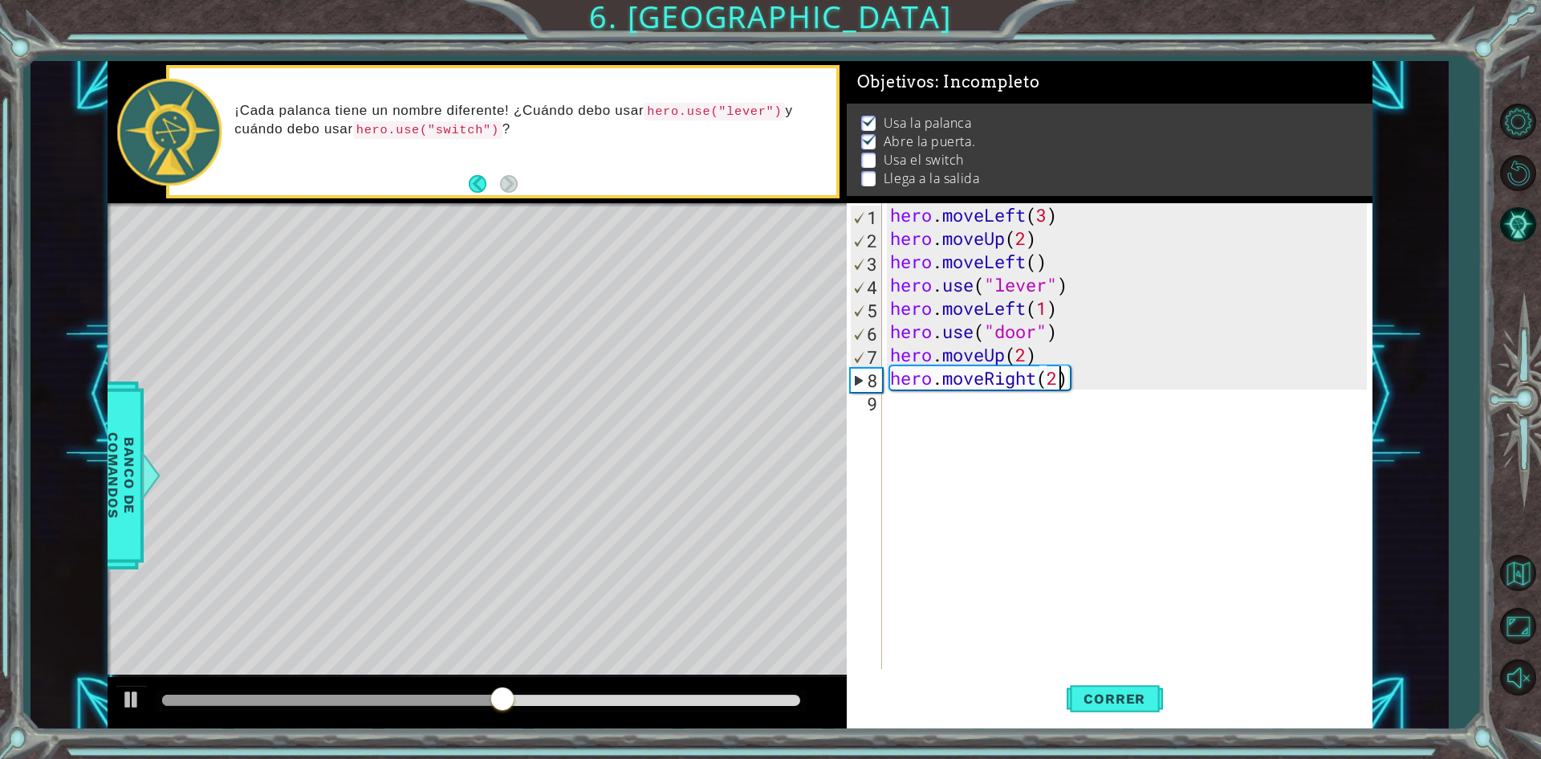
click at [895, 405] on div "hero . moveLeft ( 3 ) hero . moveUp ( 2 ) hero . moveLeft ( ) hero . use ( "lev…" at bounding box center [1131, 459] width 488 height 512
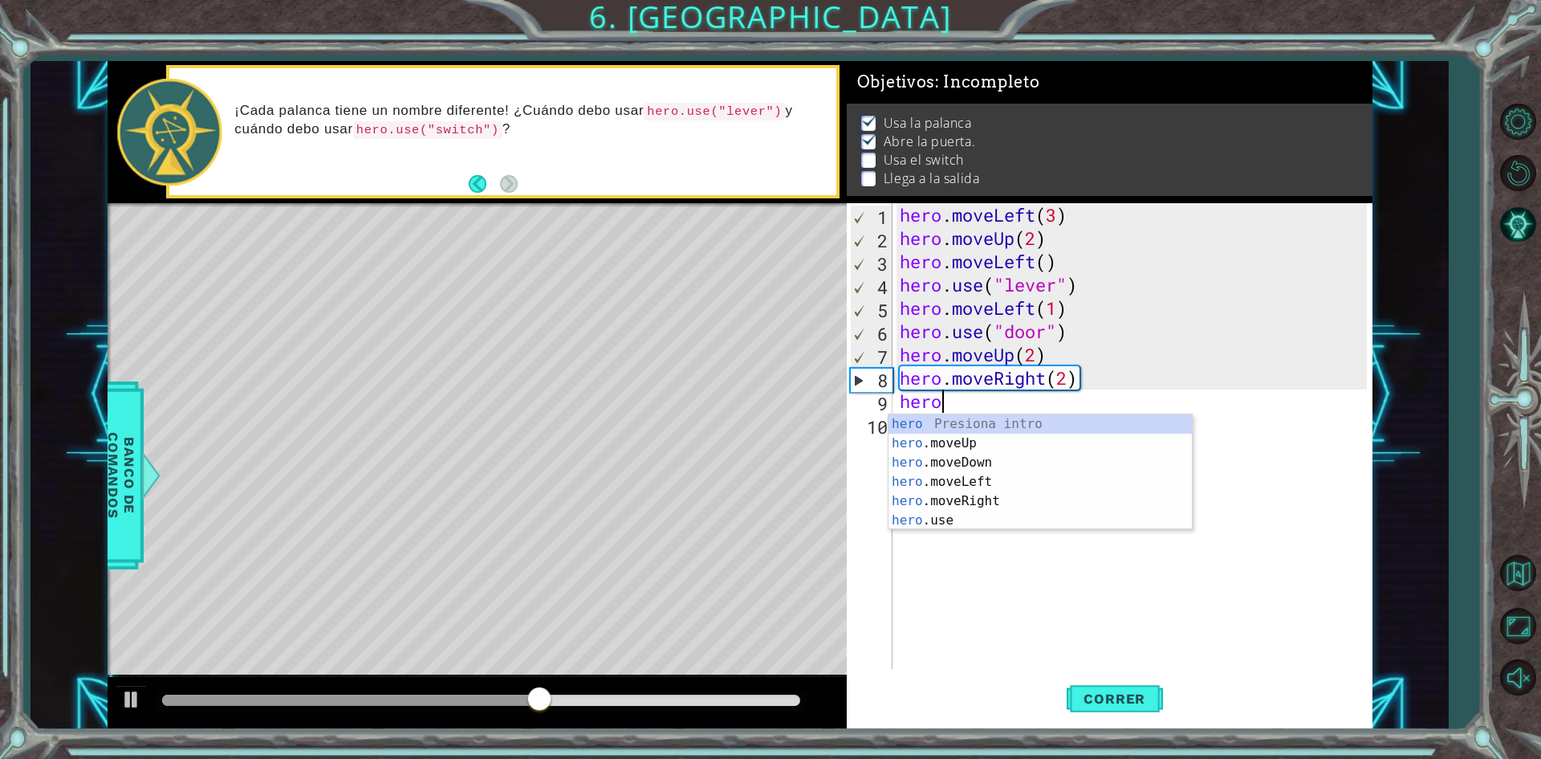
scroll to position [0, 1]
click at [942, 520] on div "hero Presiona intro hero .moveUp Presiona intro hero .moveDown Presiona intro h…" at bounding box center [1040, 491] width 303 height 154
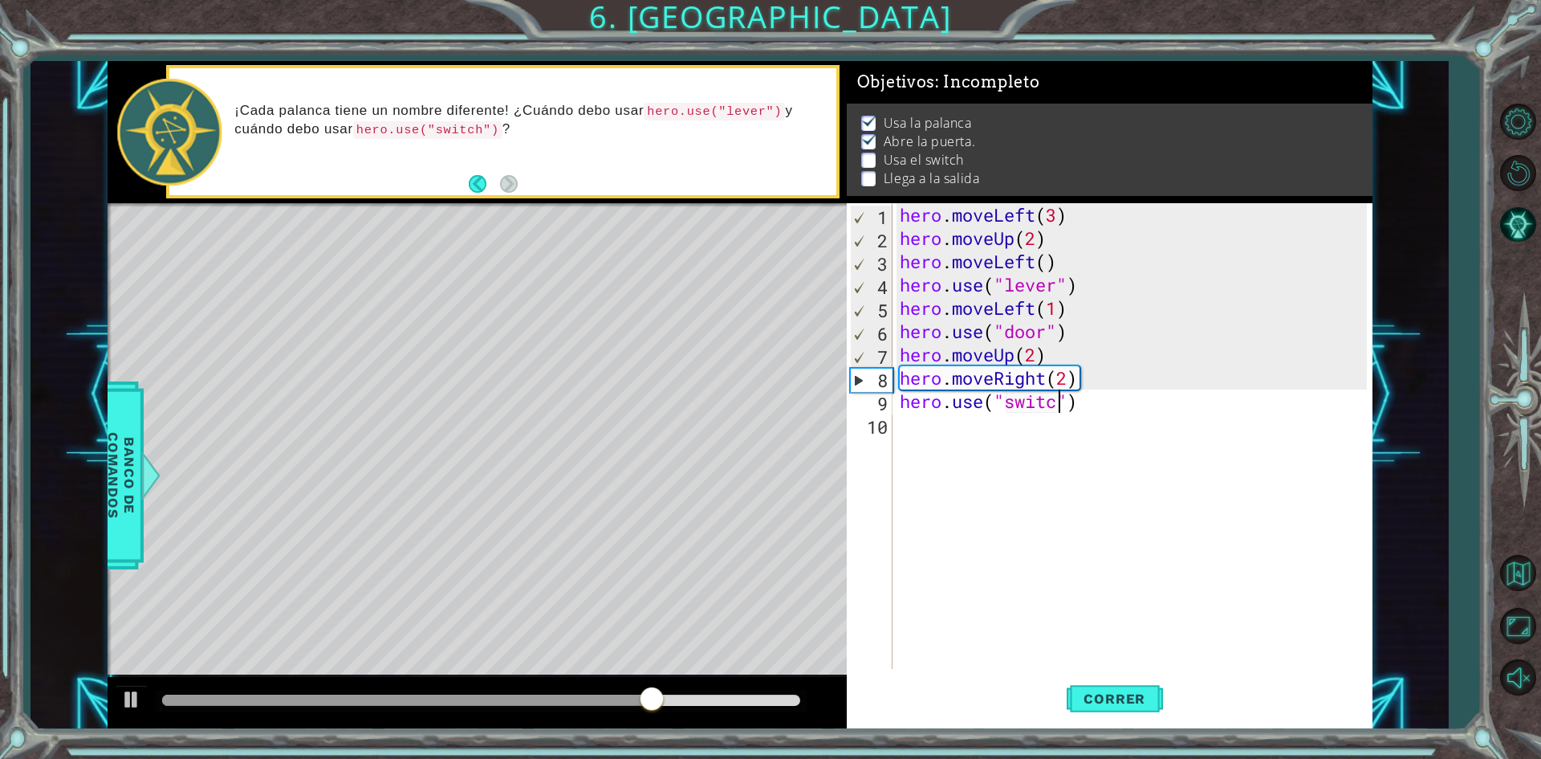
scroll to position [0, 7]
type textarea "hero.use("switch")"
click at [1133, 691] on span "Correr" at bounding box center [1115, 698] width 94 height 16
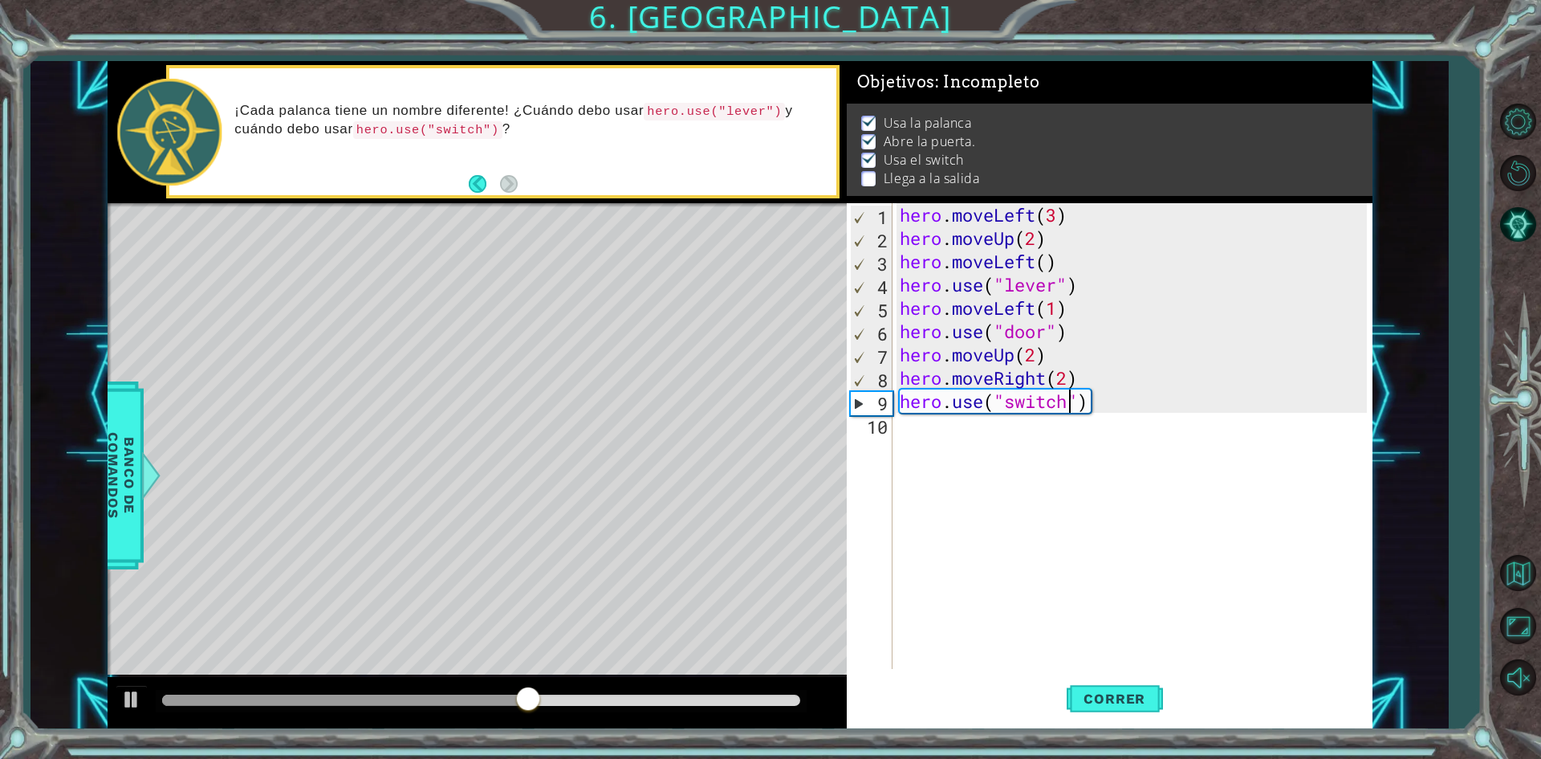
click at [924, 443] on div "hero . moveLeft ( 3 ) hero . moveUp ( 2 ) hero . moveLeft ( ) hero . use ( "lev…" at bounding box center [1136, 459] width 478 height 512
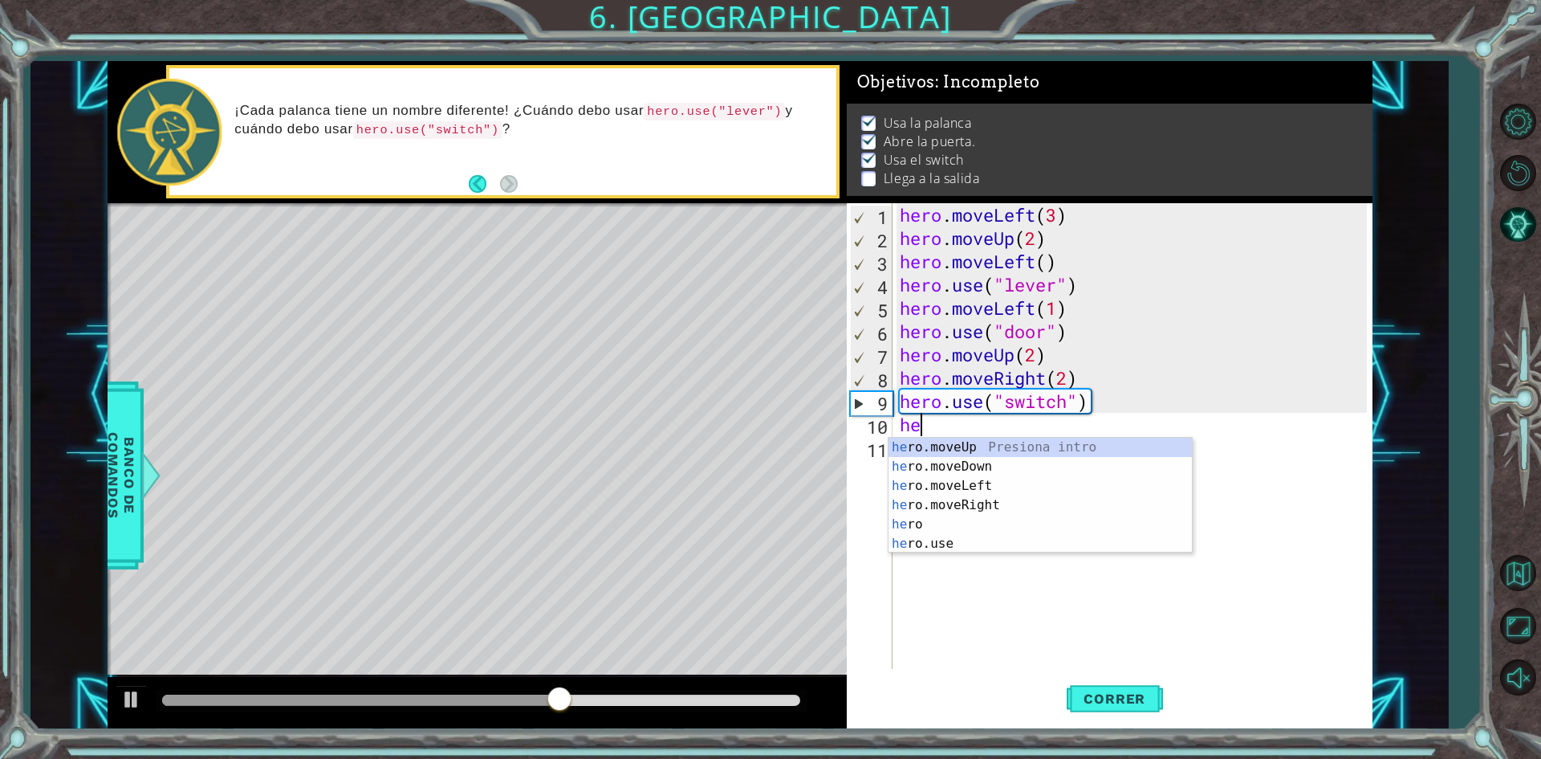
scroll to position [0, 1]
click at [965, 523] on div "hero Presiona intro hero .moveUp Presiona intro hero .moveDown Presiona intro h…" at bounding box center [1040, 514] width 303 height 154
type textarea "hero.moveRight(1)"
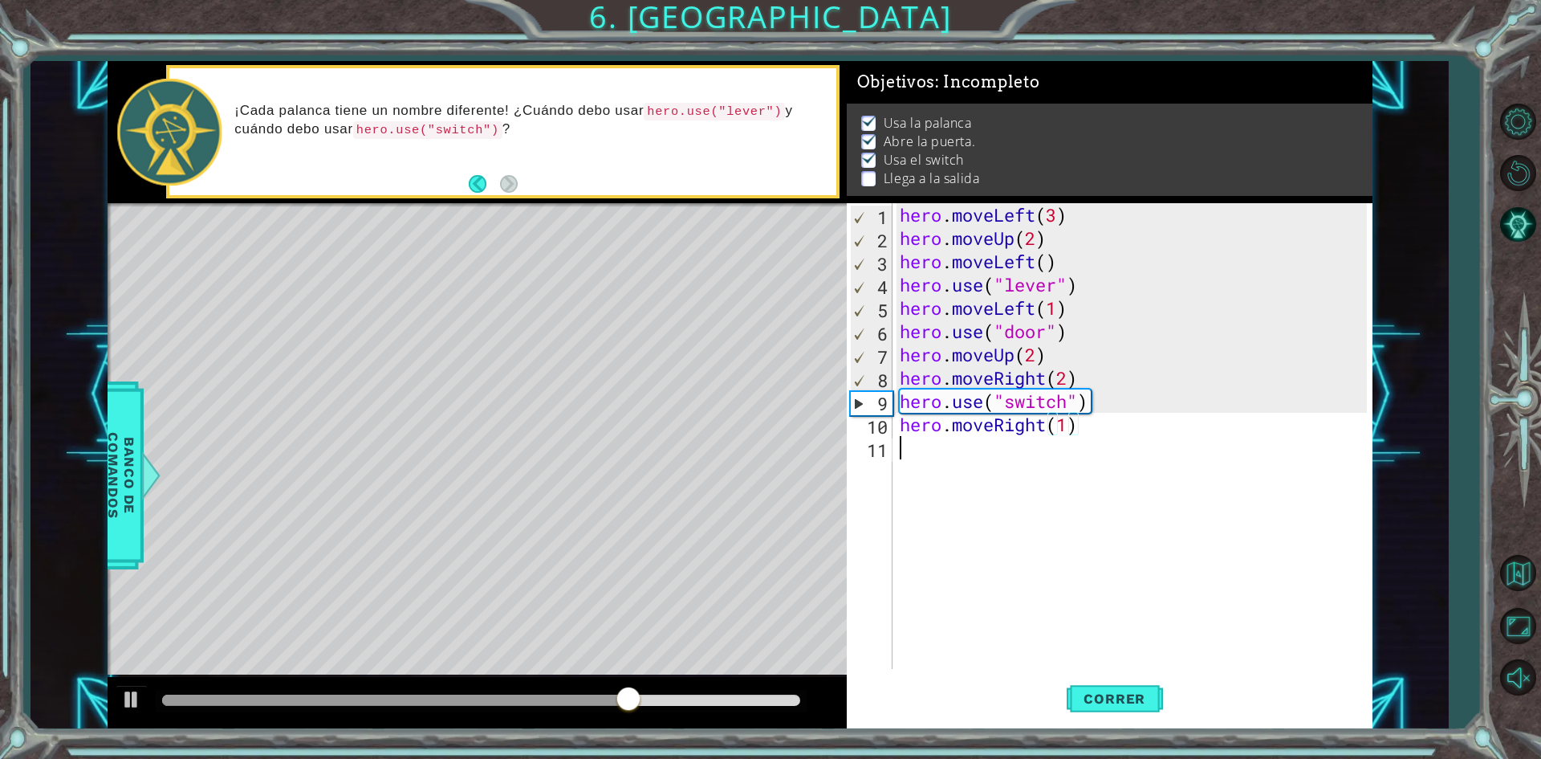
click at [926, 454] on div "hero . moveLeft ( 3 ) hero . moveUp ( 2 ) hero . moveLeft ( ) hero . use ( "lev…" at bounding box center [1136, 459] width 478 height 512
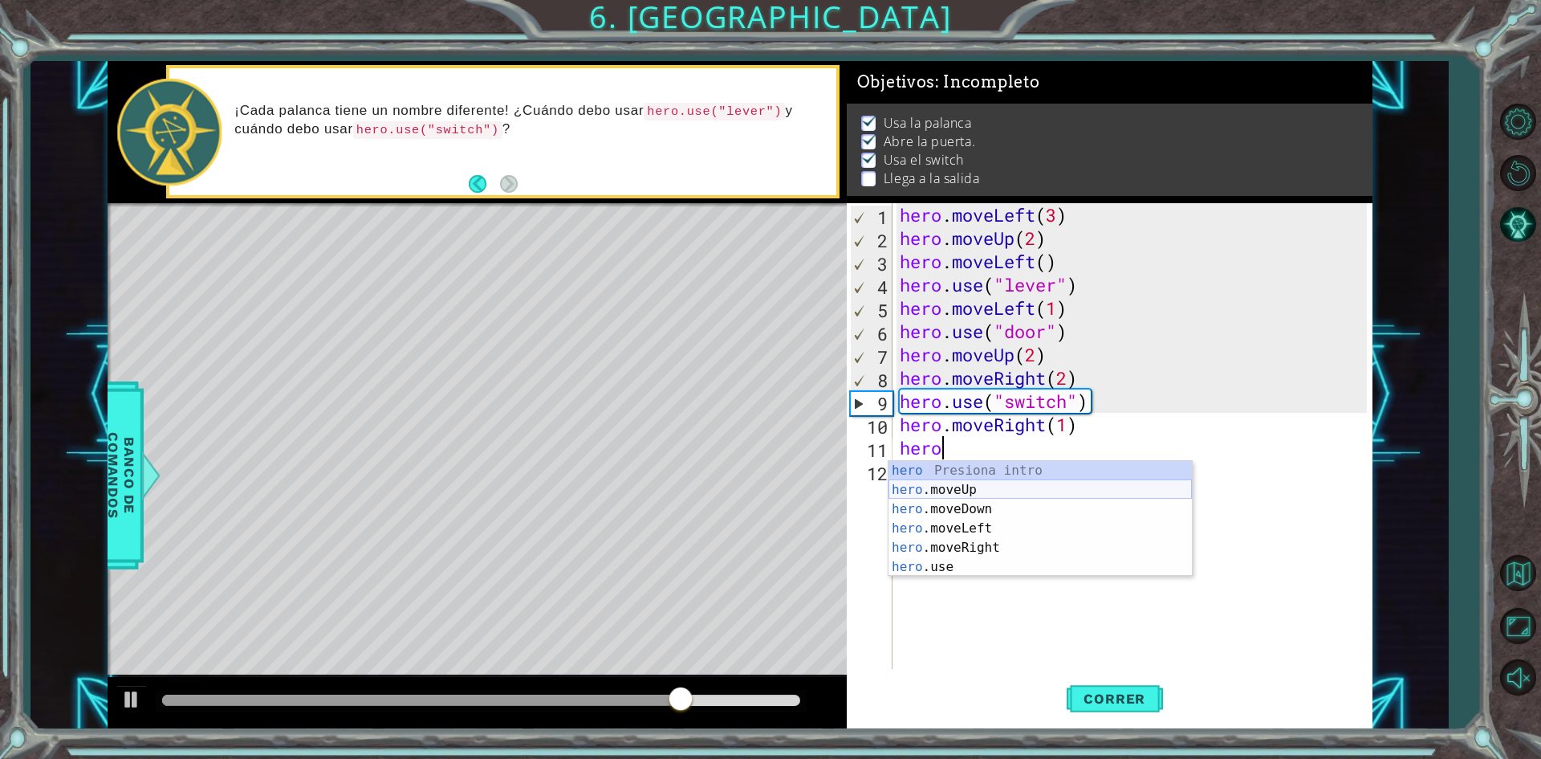
click at [989, 489] on div "hero Presiona intro hero .moveUp Presiona intro hero .moveDown Presiona intro h…" at bounding box center [1040, 538] width 303 height 154
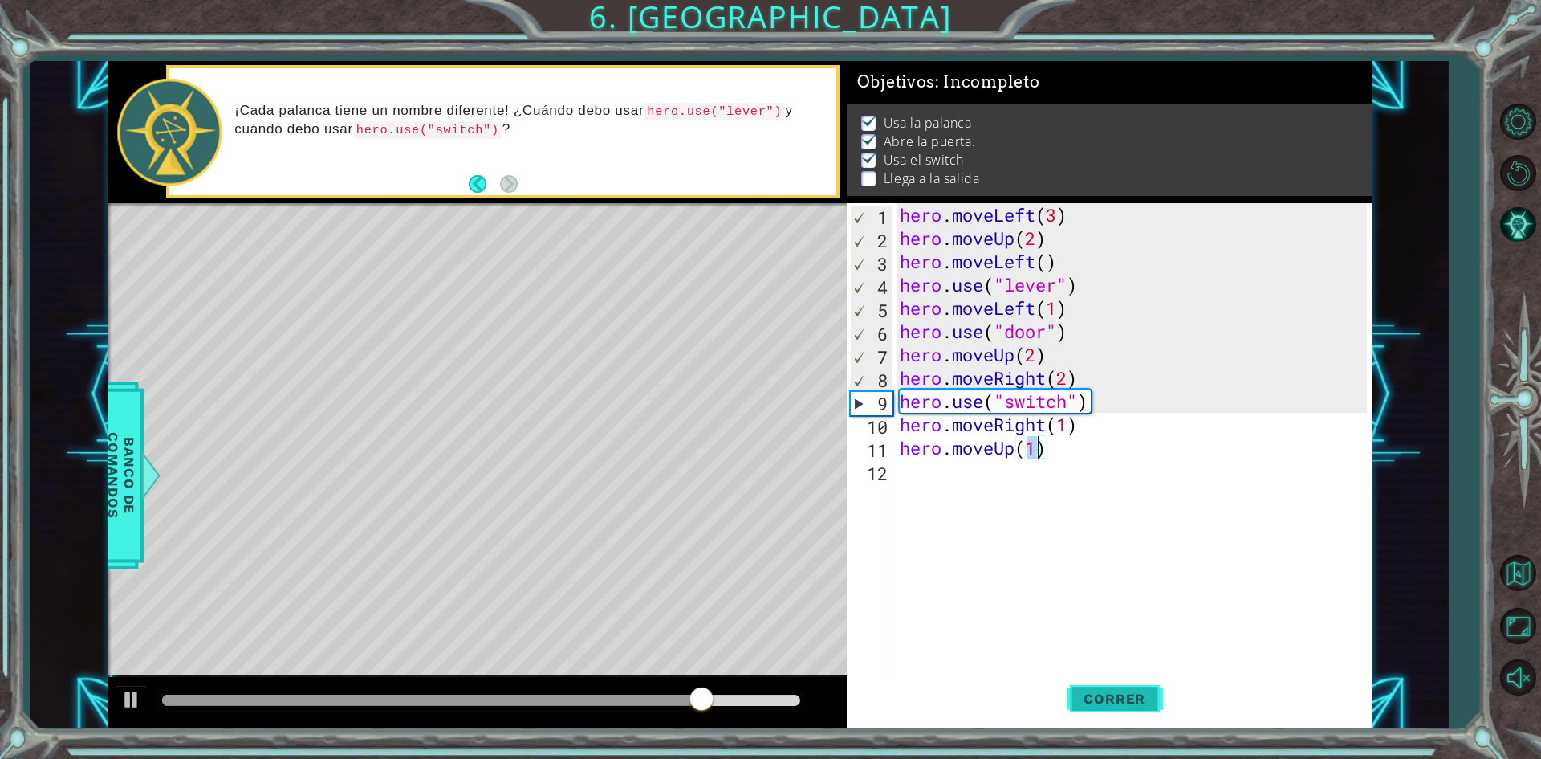
type textarea "hero.moveUp(1)"
click at [1111, 692] on span "Correr" at bounding box center [1115, 698] width 94 height 16
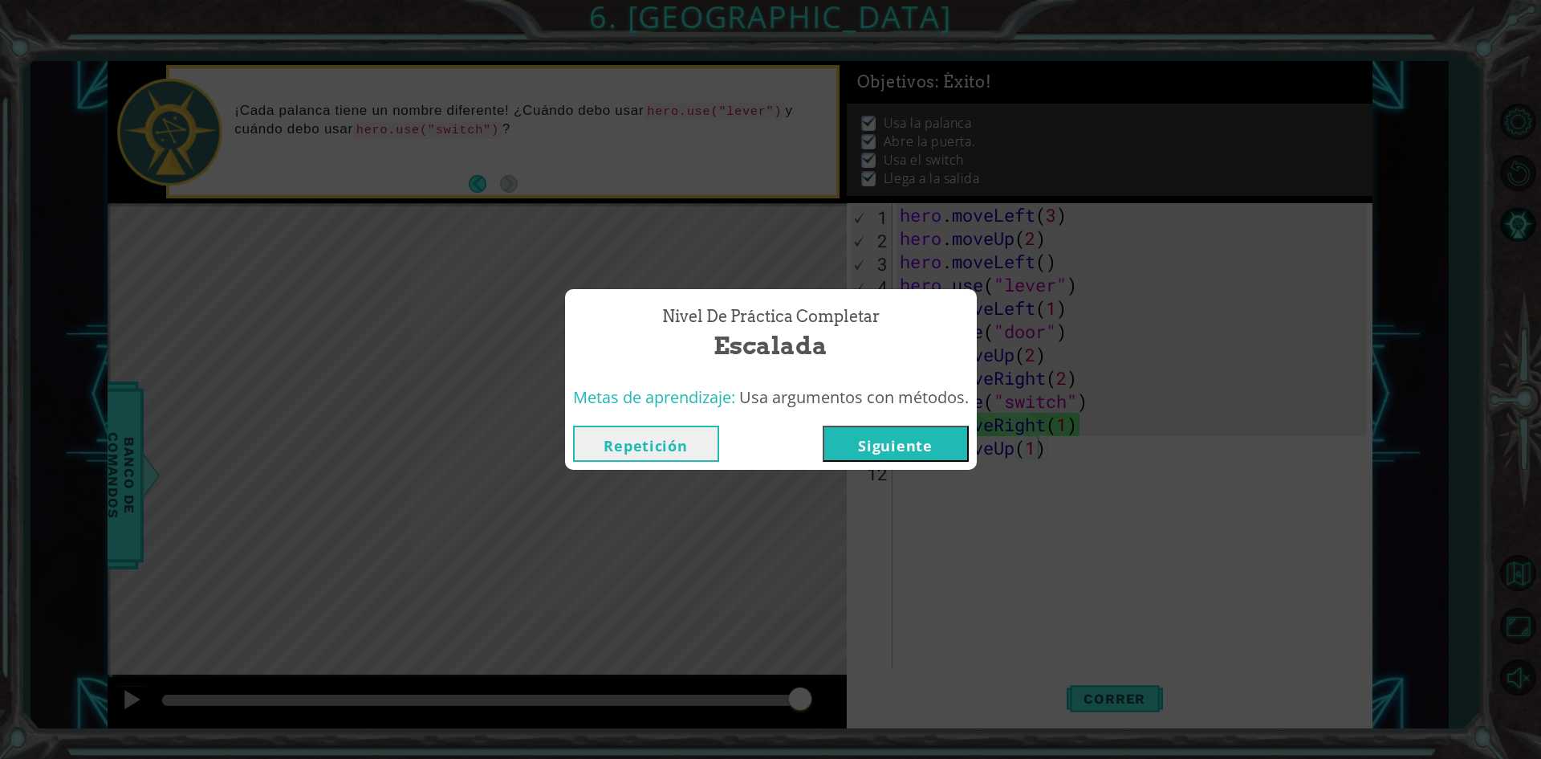
click at [884, 458] on button "Siguiente" at bounding box center [896, 443] width 146 height 36
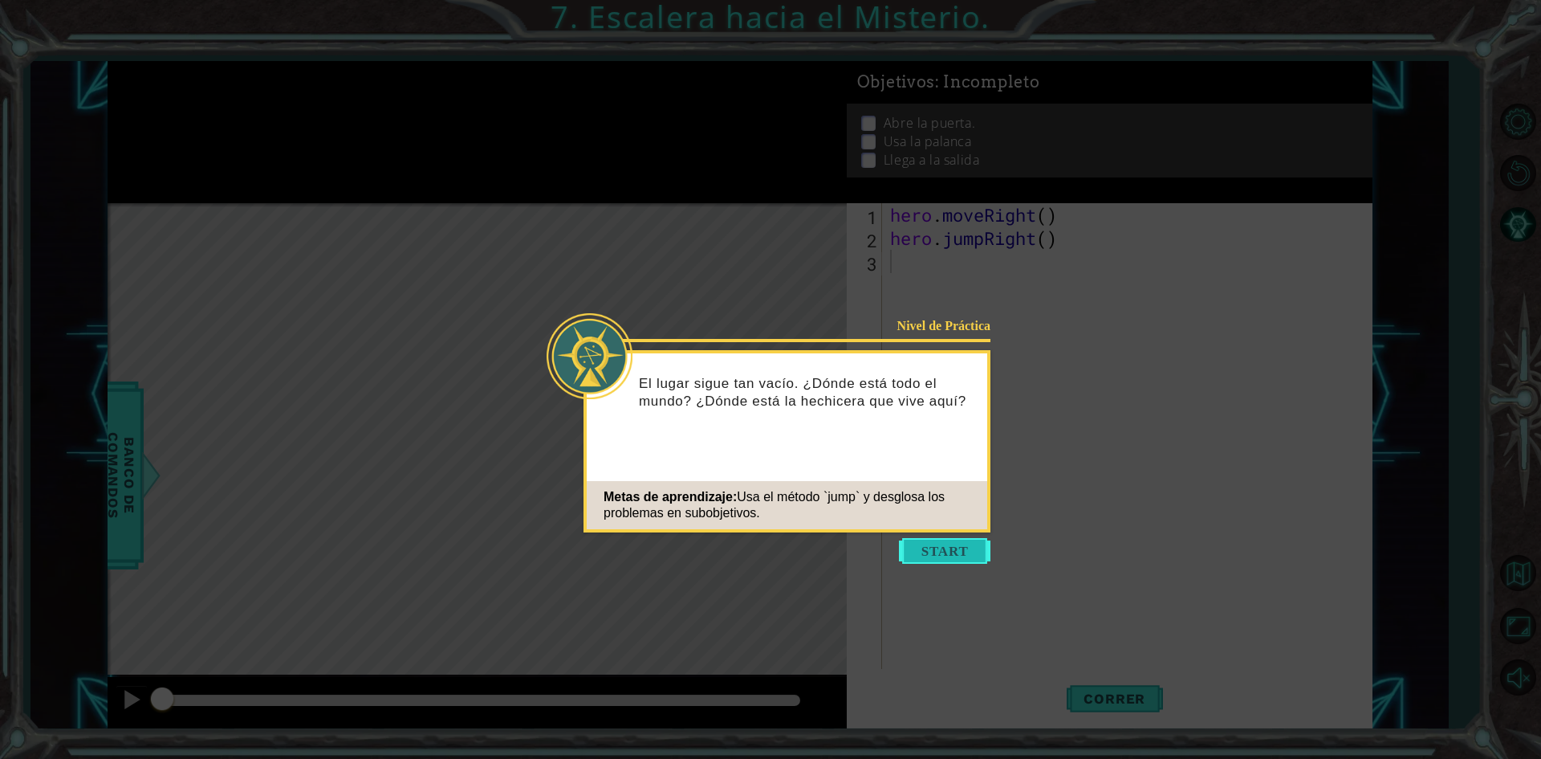
click at [927, 547] on button "Start" at bounding box center [945, 551] width 92 height 26
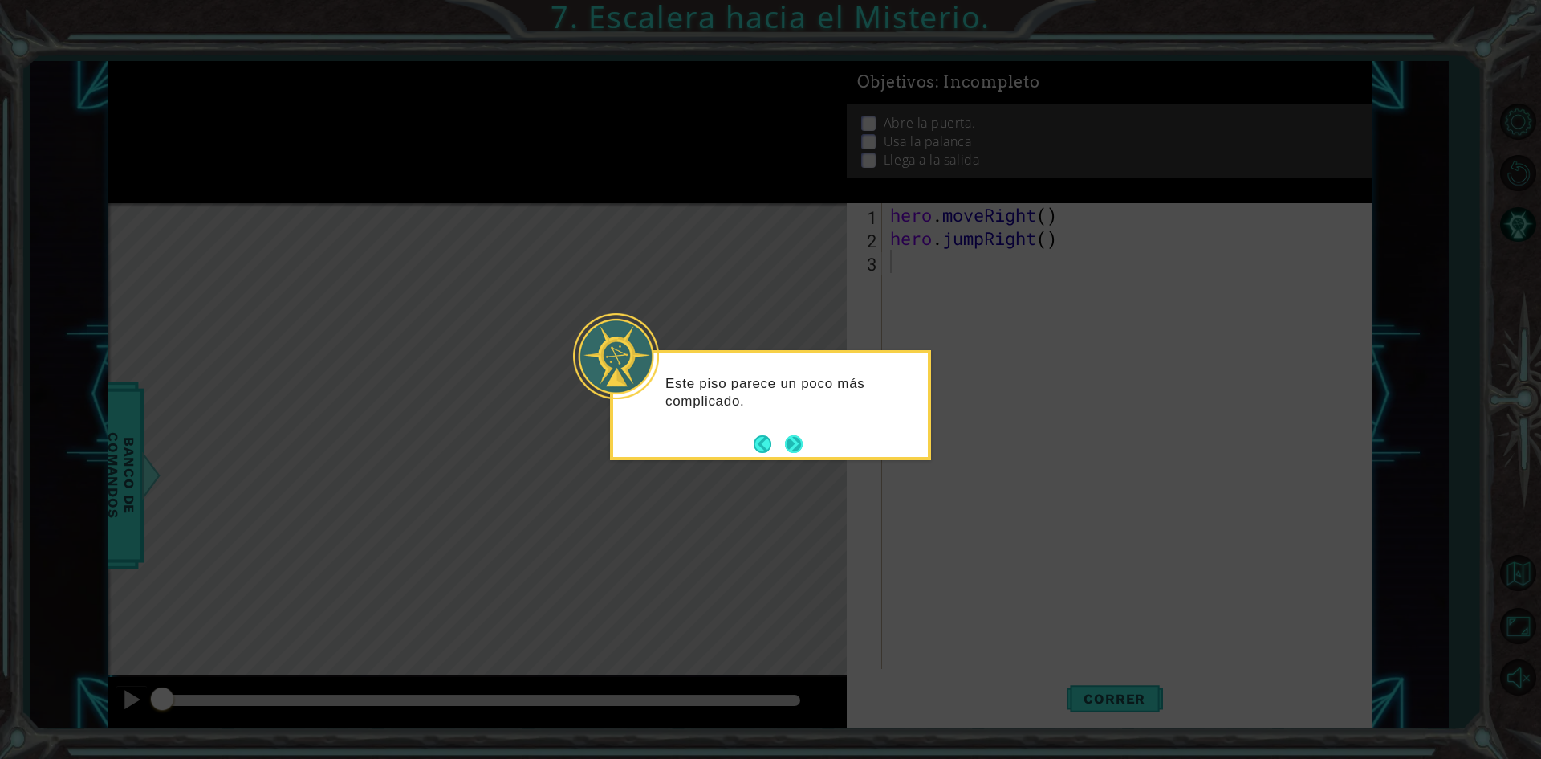
click at [793, 444] on button "Next" at bounding box center [794, 444] width 18 height 18
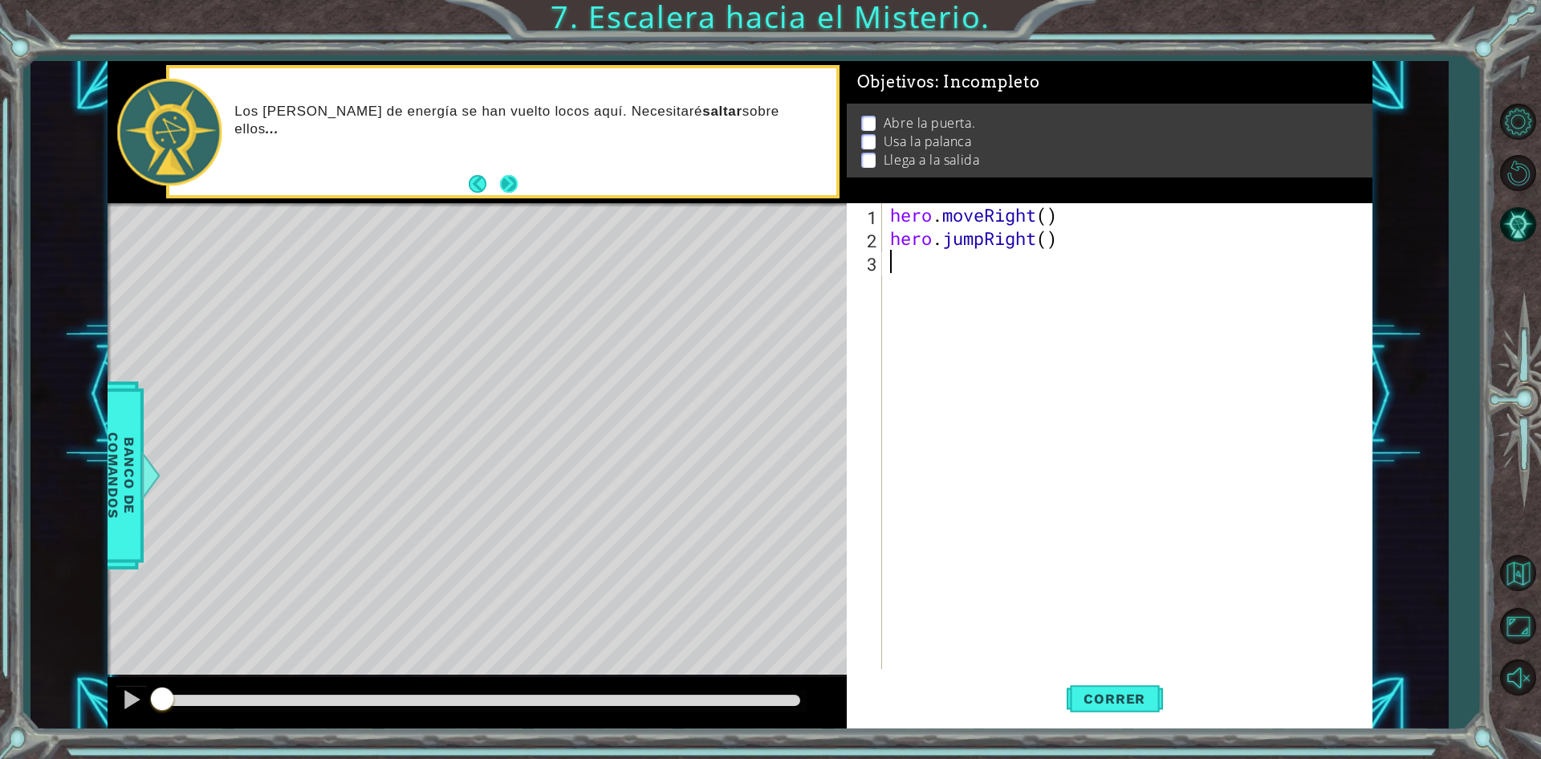
click at [502, 187] on button "Next" at bounding box center [509, 184] width 18 height 18
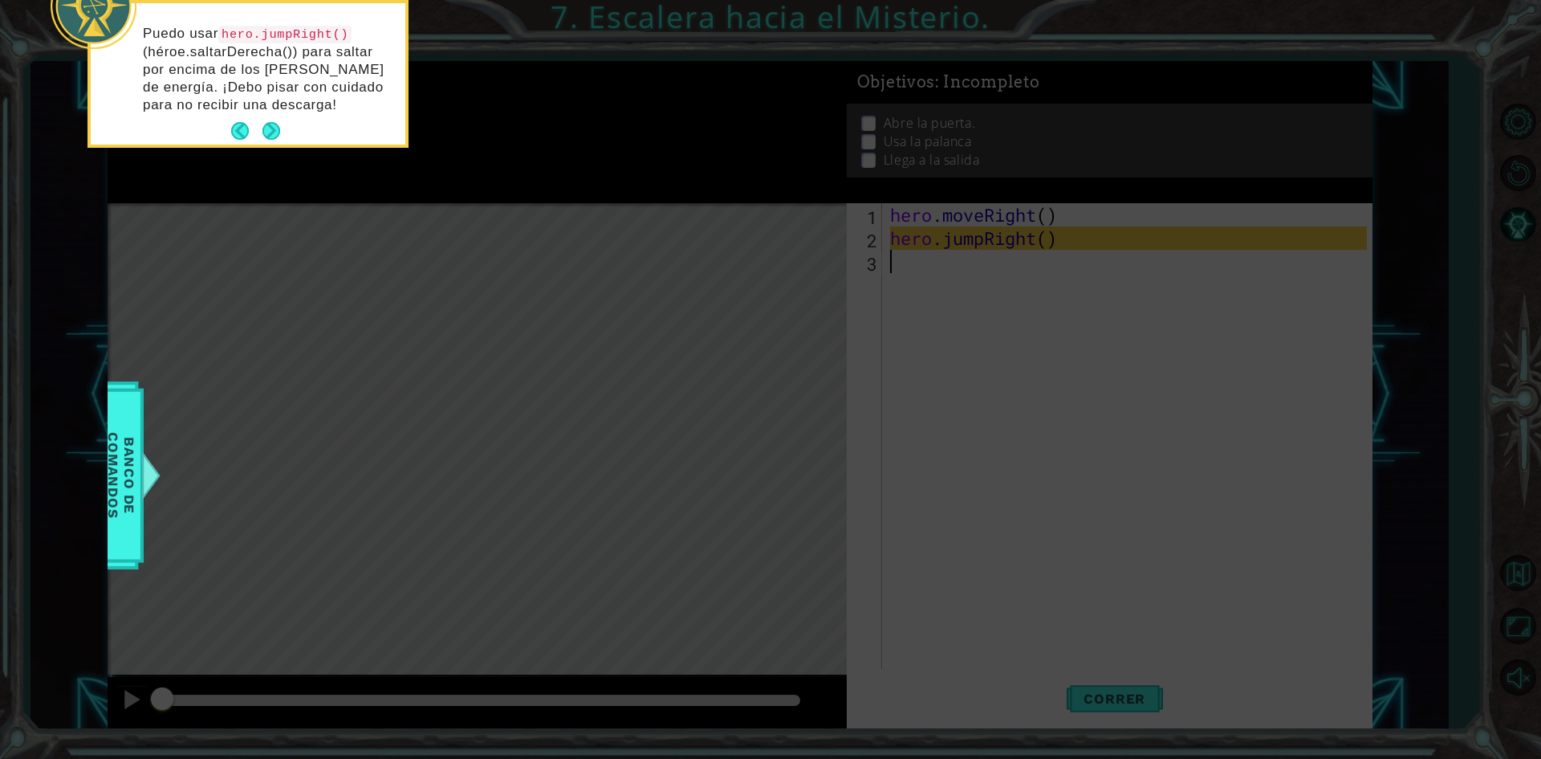
click at [266, 128] on button "Next" at bounding box center [271, 131] width 18 height 18
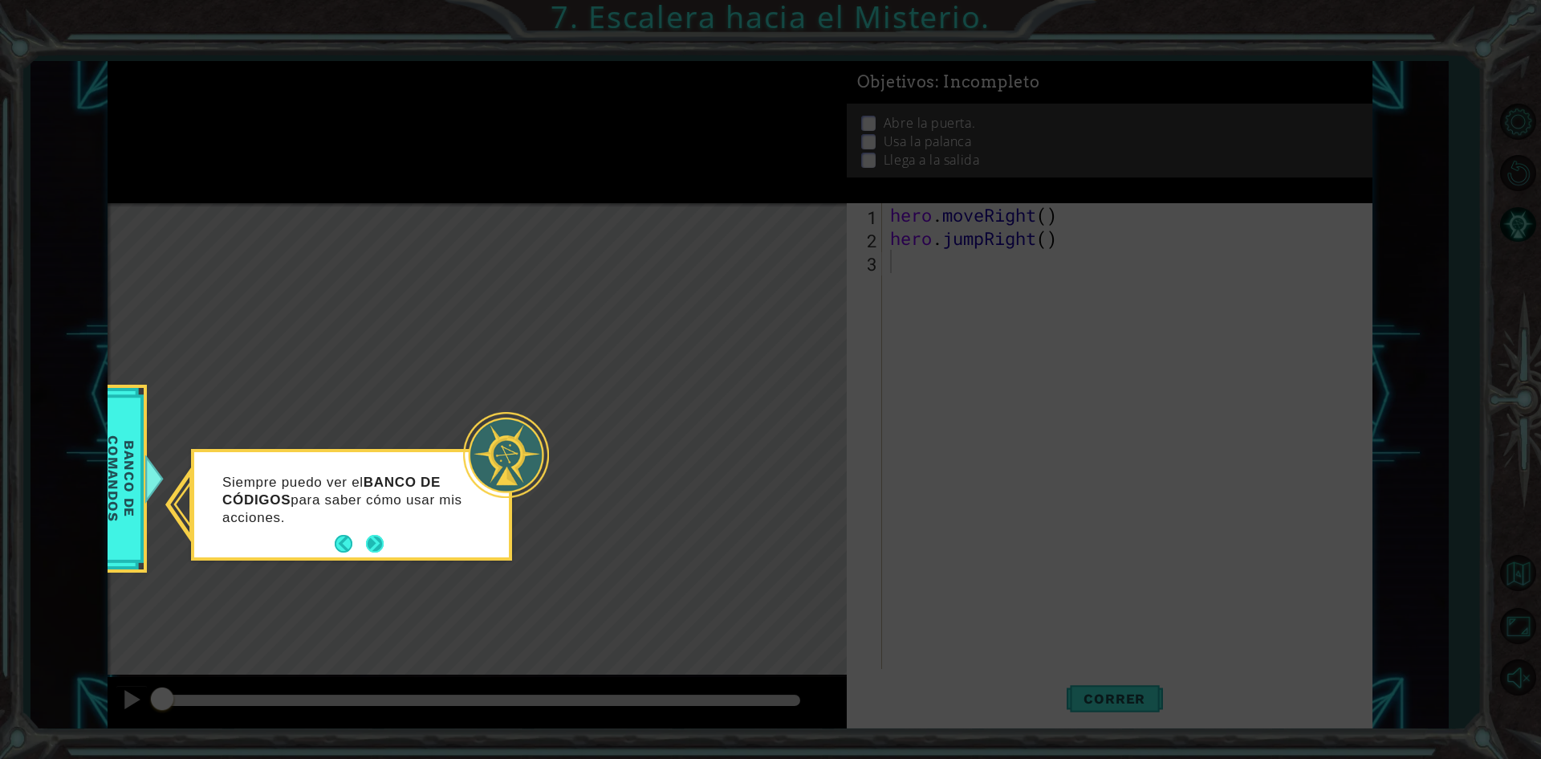
click at [379, 542] on button "Next" at bounding box center [375, 544] width 18 height 18
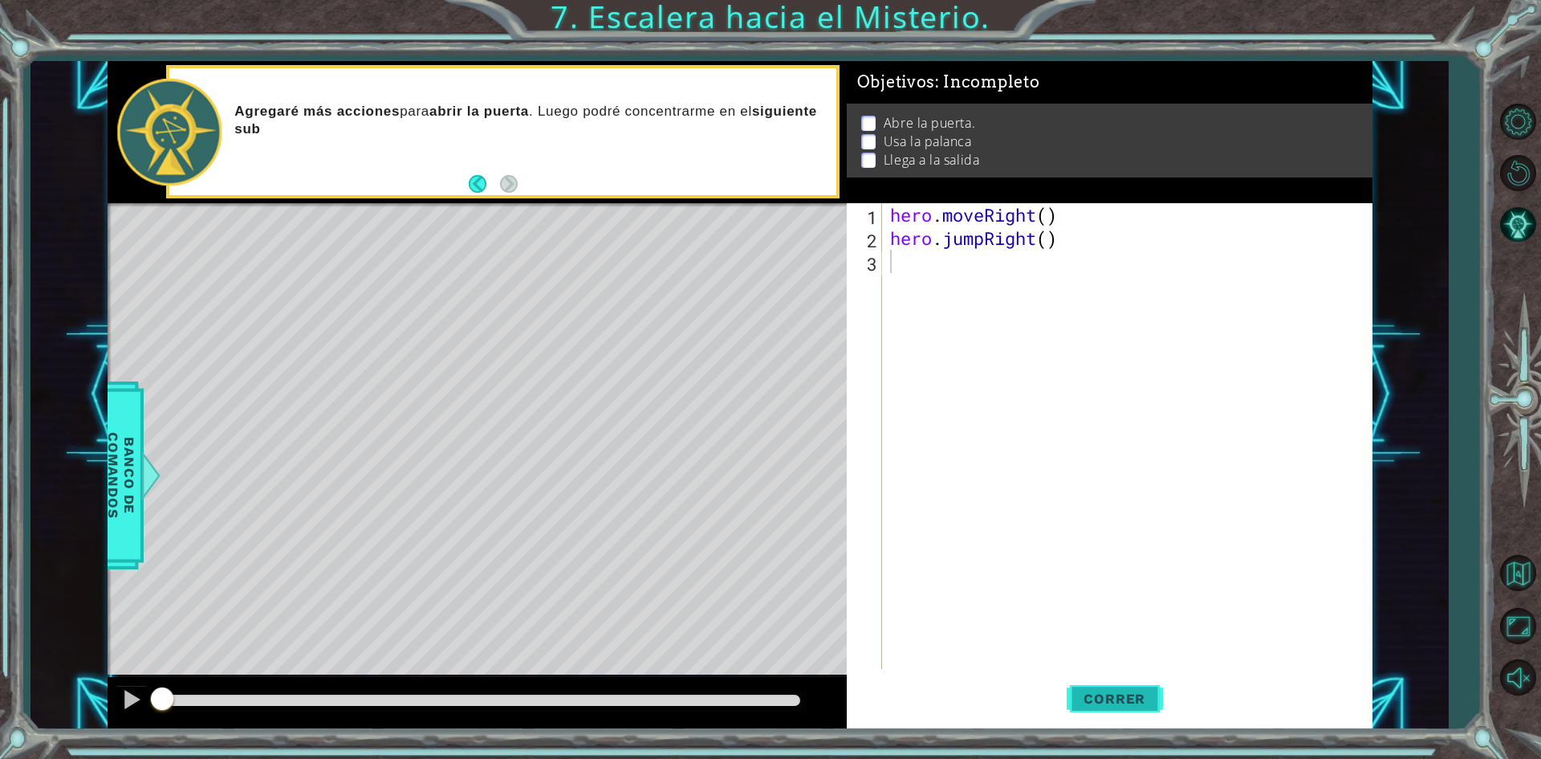
click at [1116, 706] on span "Correr" at bounding box center [1115, 698] width 94 height 16
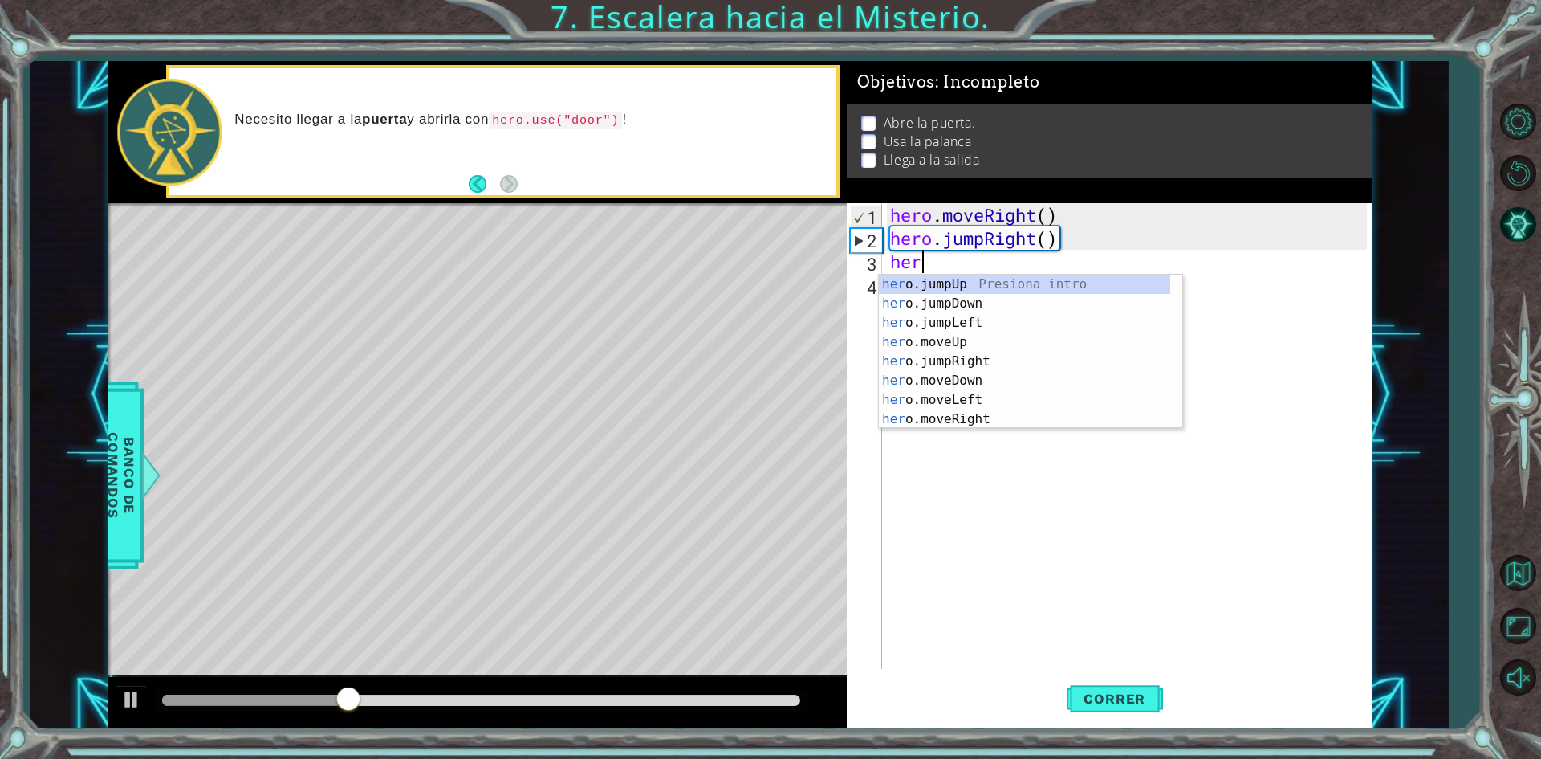
scroll to position [0, 1]
click at [956, 356] on div "hero .jumpUp Presiona intro hero .jumpDown Presiona intro hero .jumpLeft Presio…" at bounding box center [1024, 371] width 291 height 193
type textarea "hero.moveUp(1)"
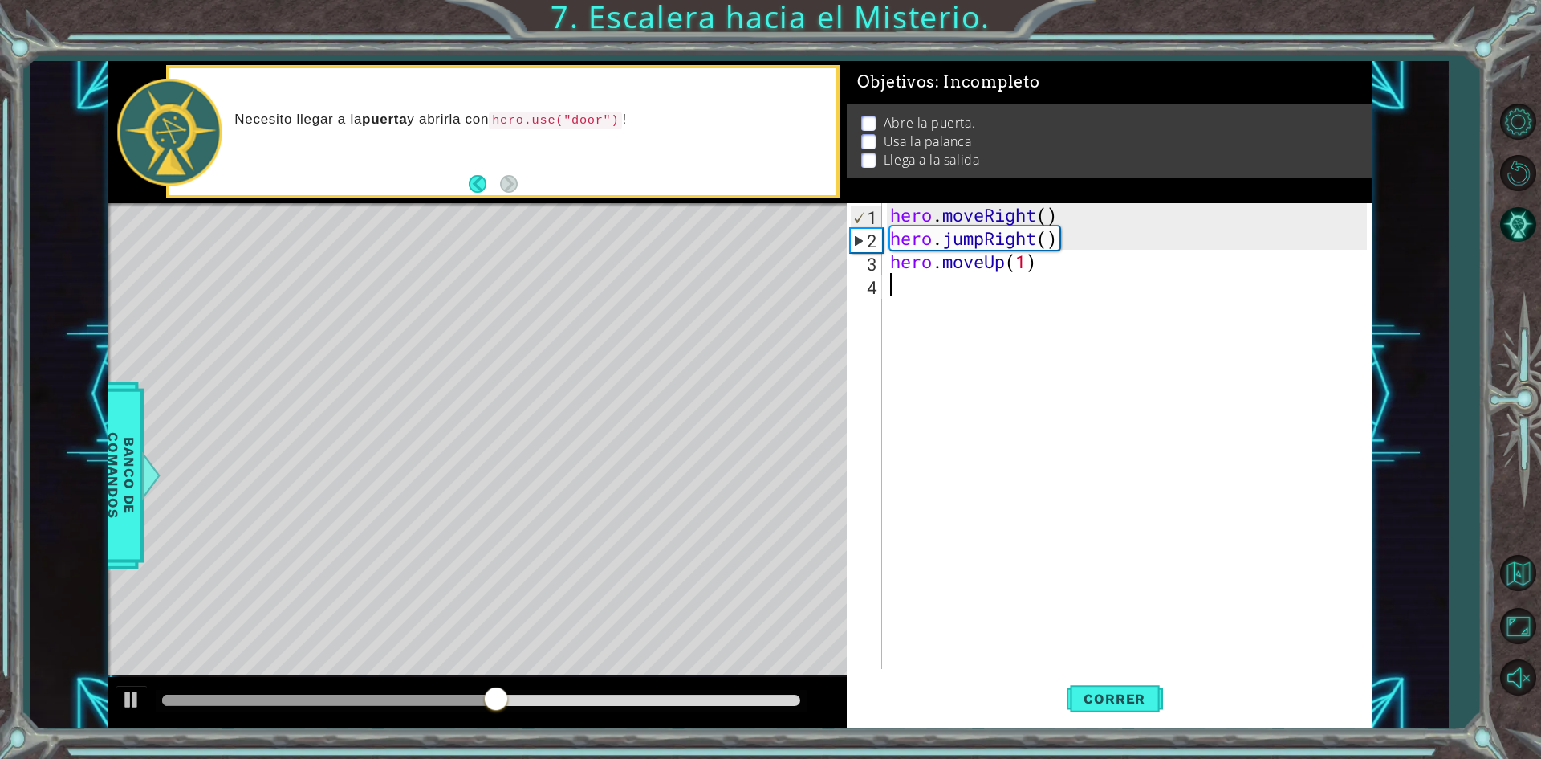
click at [917, 283] on div "hero . moveRight ( ) hero . jumpRight ( ) hero . moveUp ( 1 )" at bounding box center [1131, 459] width 488 height 512
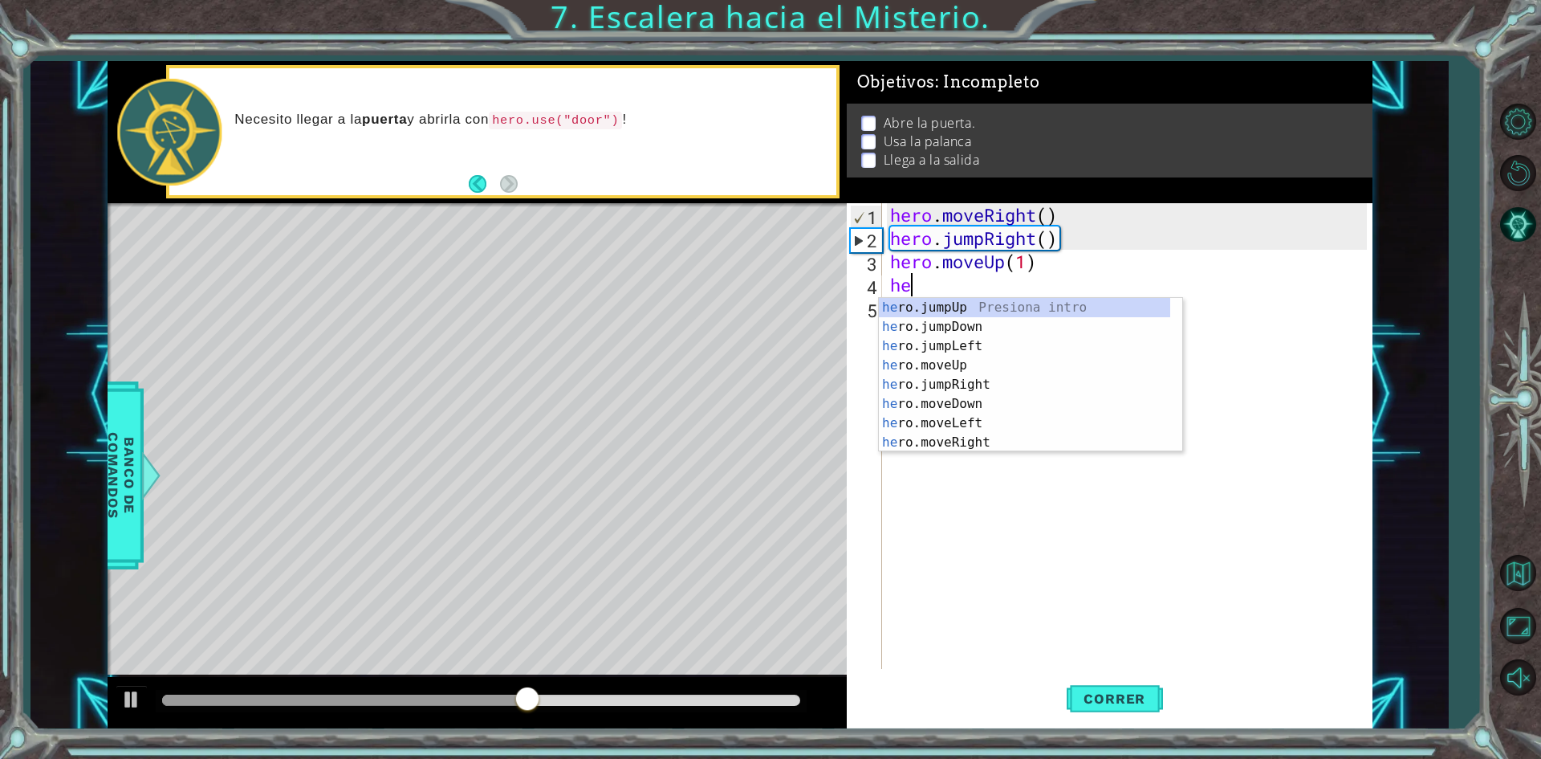
type textarea "hero"
click at [974, 360] on div "hero .jumpUp Presiona intro hero .jumpDown Presiona intro hero .jumpLeft Presio…" at bounding box center [1024, 394] width 291 height 193
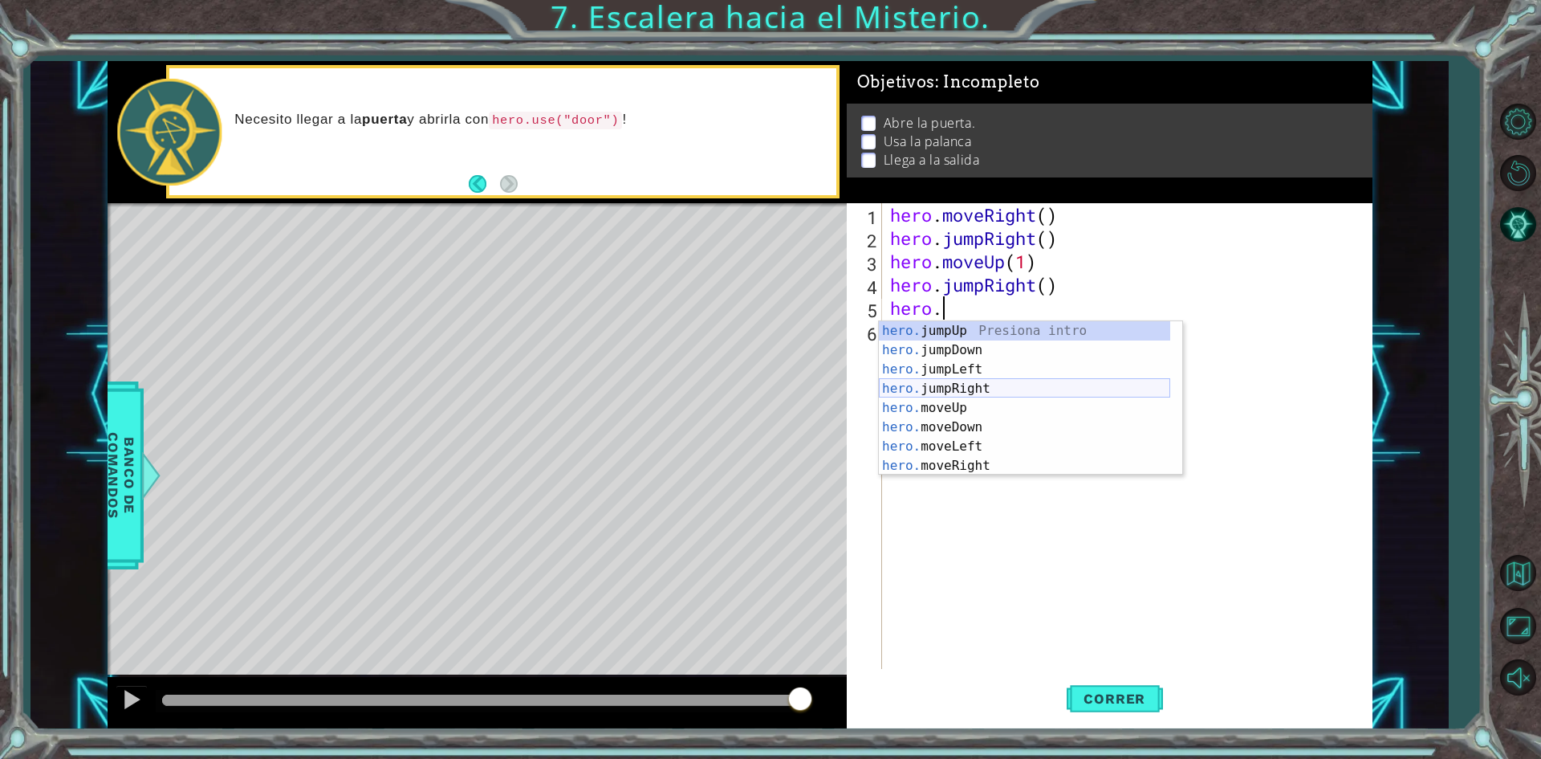
scroll to position [19, 0]
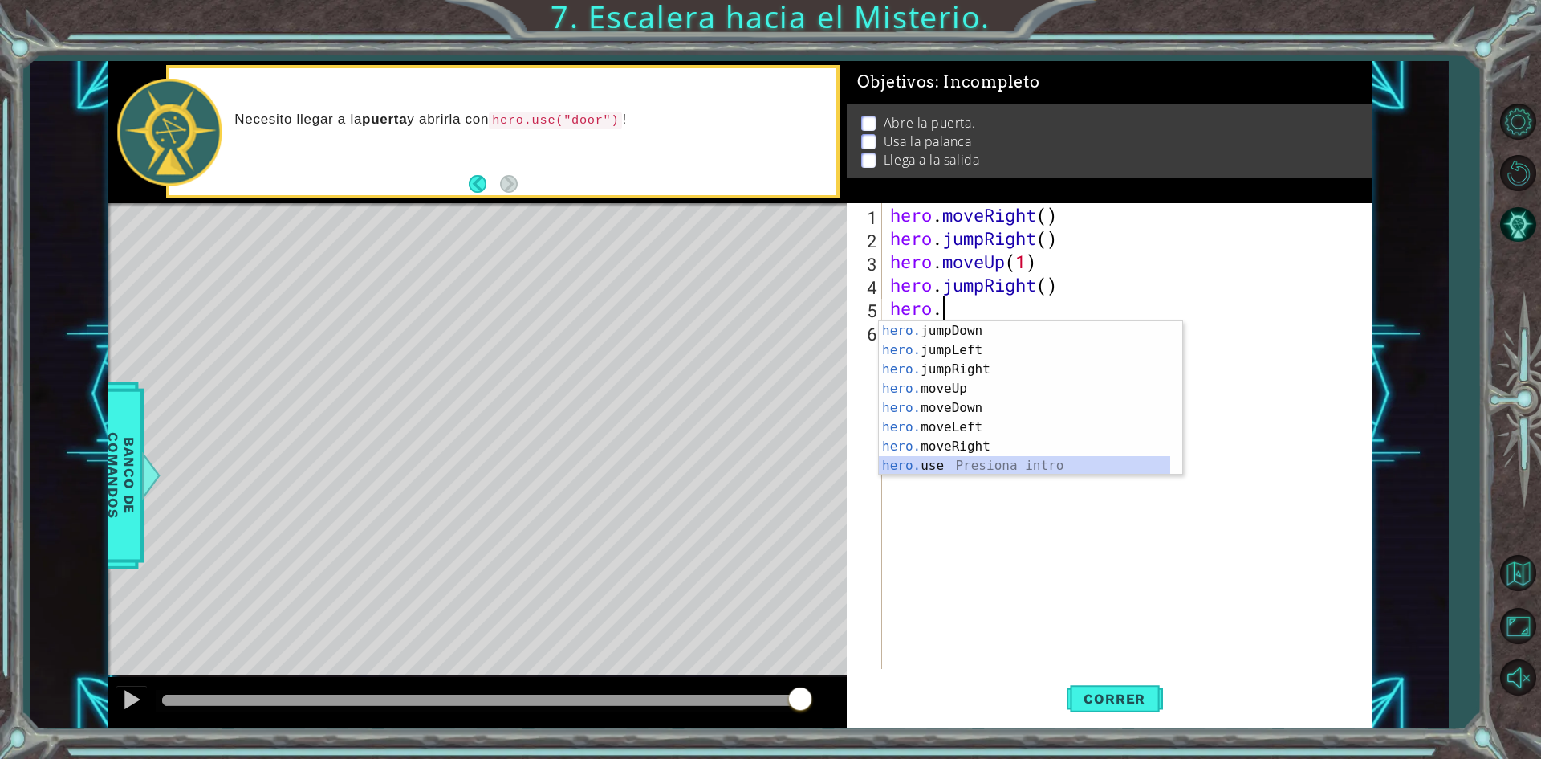
click at [971, 458] on div "hero. jumpDown Presiona intro hero. jumpLeft Presiona intro hero. jumpRight Pre…" at bounding box center [1024, 417] width 291 height 193
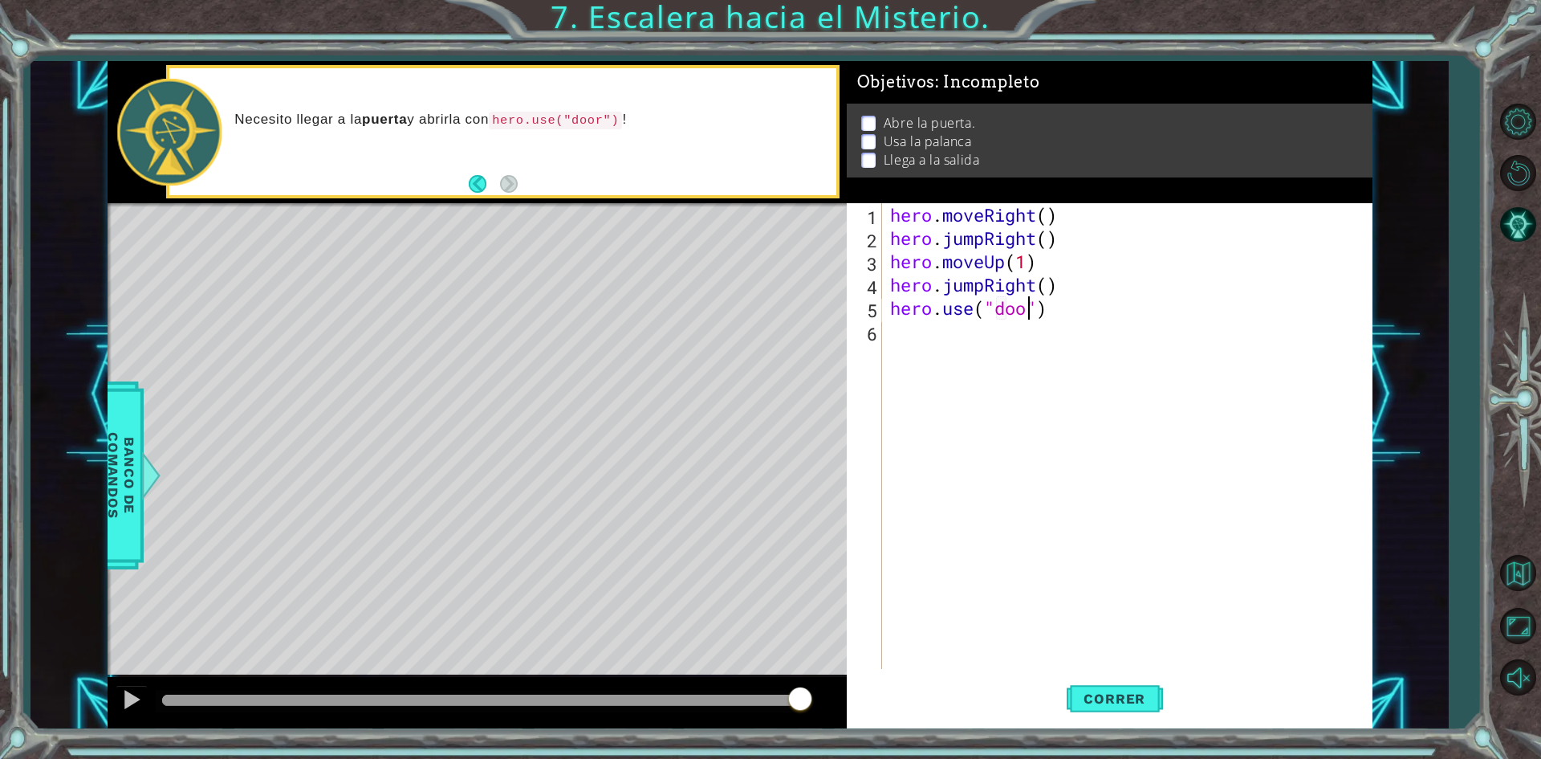
scroll to position [0, 6]
click at [1113, 696] on span "Correr" at bounding box center [1115, 698] width 94 height 16
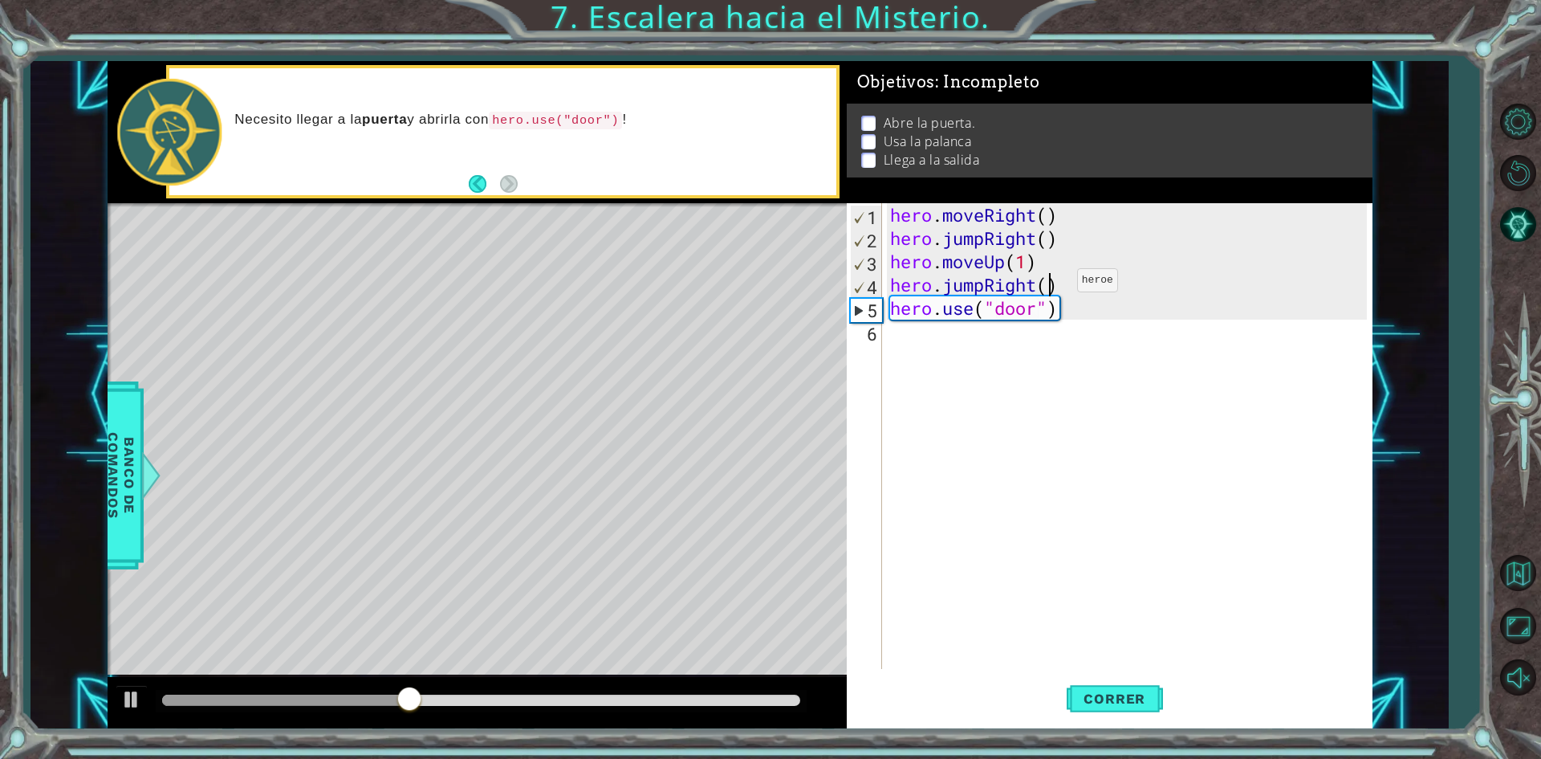
click at [1053, 284] on div "hero . moveRight ( ) hero . jumpRight ( ) hero . moveUp ( 1 ) hero . jumpRight …" at bounding box center [1131, 459] width 488 height 512
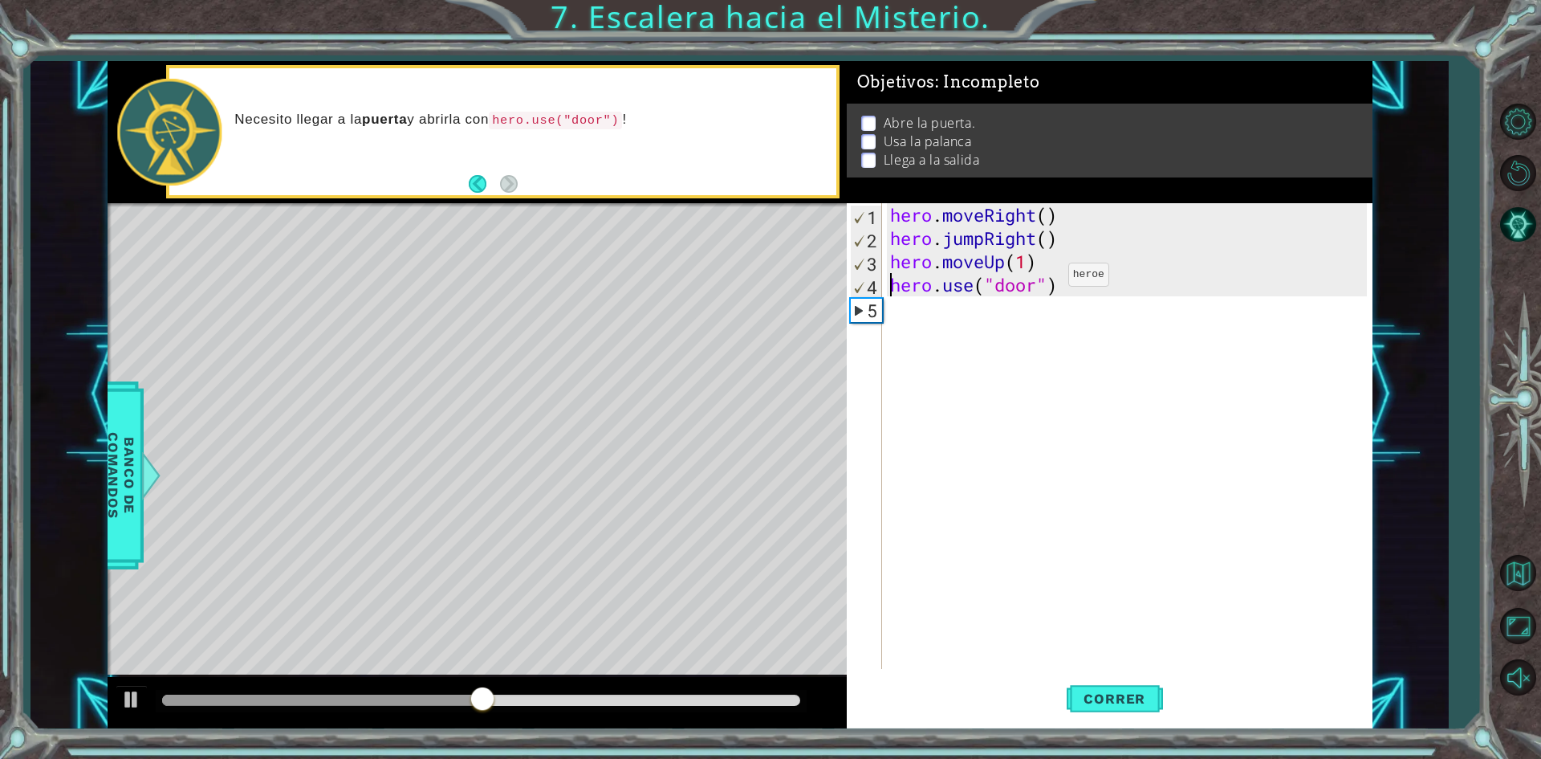
click at [1044, 279] on div "hero . moveRight ( ) hero . jumpRight ( ) hero . moveUp ( 1 ) hero . use ( "doo…" at bounding box center [1131, 459] width 488 height 512
click at [1043, 283] on div "hero . moveRight ( ) hero . jumpRight ( ) hero . moveUp ( 1 ) hero . use ( "doo…" at bounding box center [1131, 459] width 488 height 512
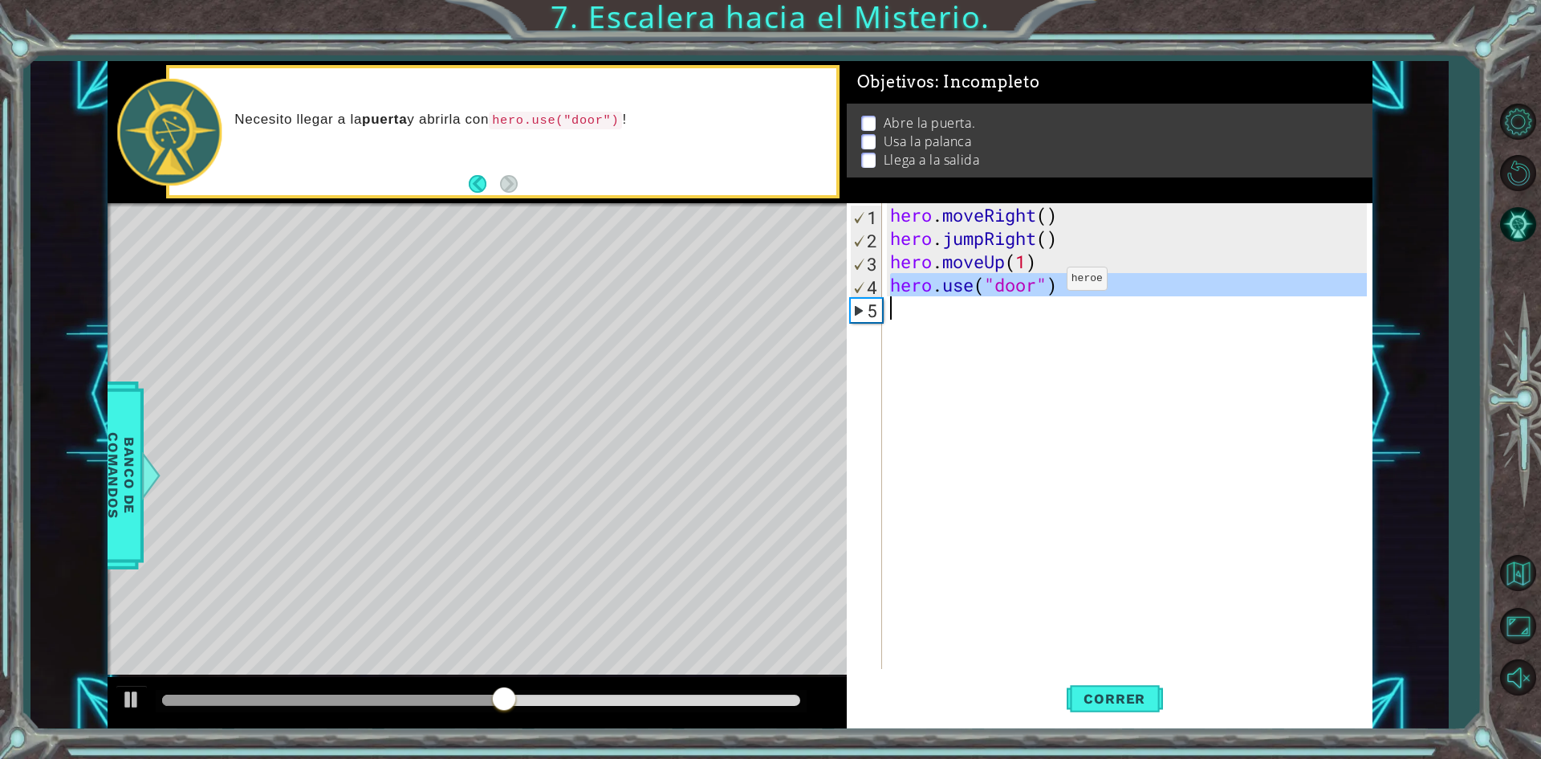
click at [1043, 283] on div "hero . moveRight ( ) hero . jumpRight ( ) hero . moveUp ( 1 ) hero . use ( "doo…" at bounding box center [1131, 459] width 488 height 512
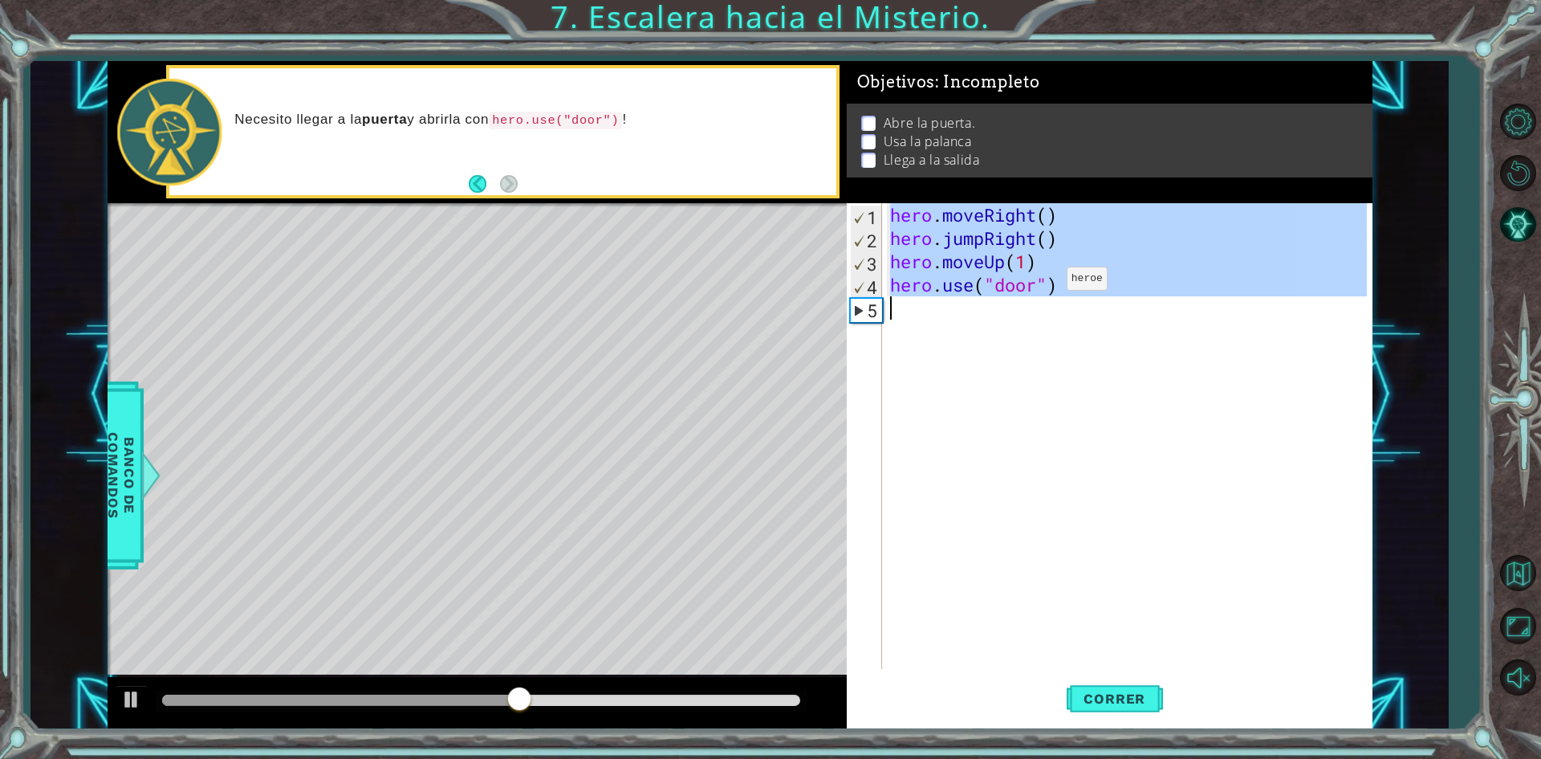
click at [1043, 283] on div "hero . moveRight ( ) hero . jumpRight ( ) hero . moveUp ( 1 ) hero . use ( "doo…" at bounding box center [1127, 436] width 480 height 466
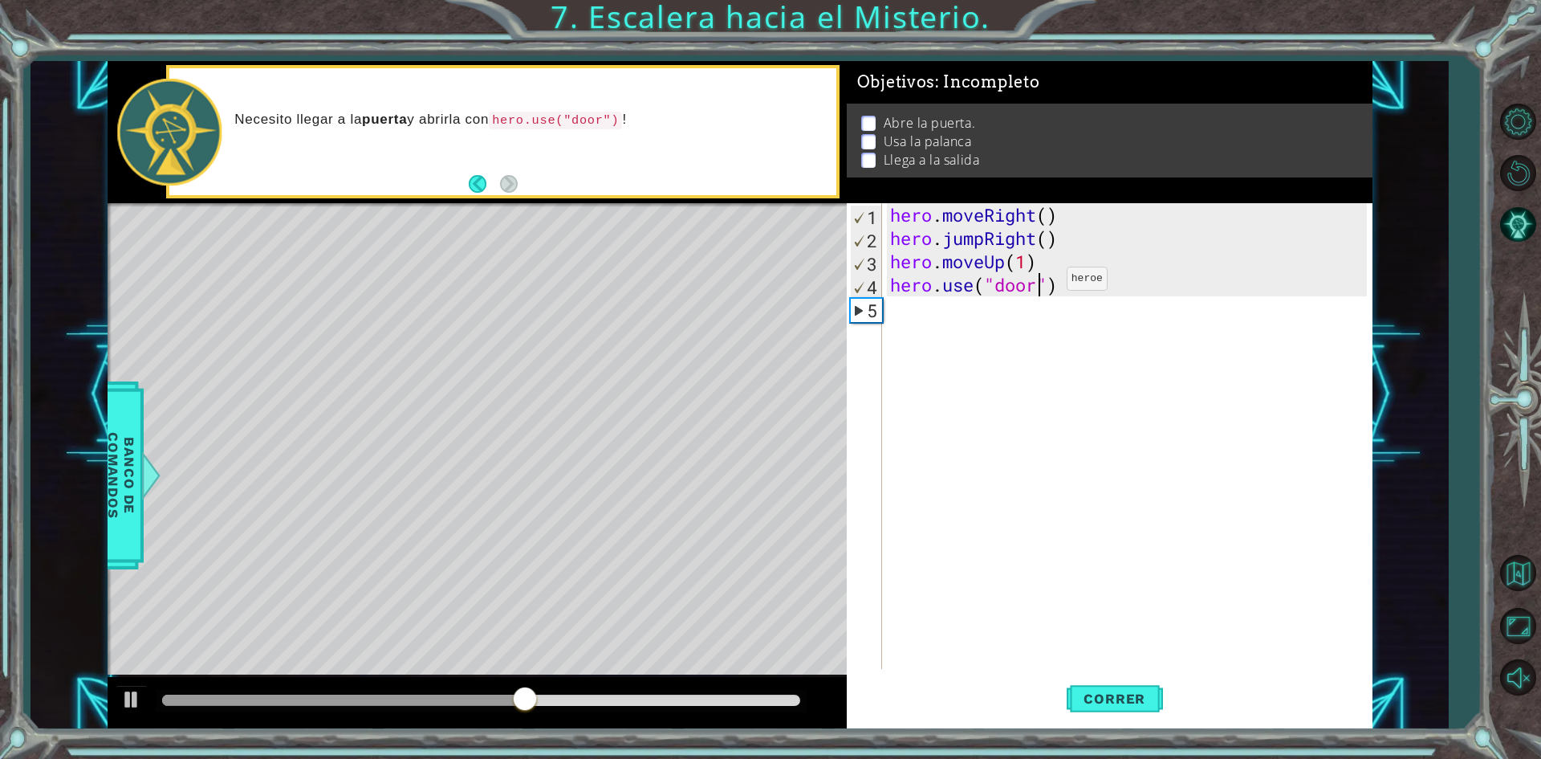
click at [1043, 283] on div "hero . moveRight ( ) hero . jumpRight ( ) hero . moveUp ( 1 ) hero . use ( "doo…" at bounding box center [1131, 459] width 488 height 512
type textarea "hero.use("door")"
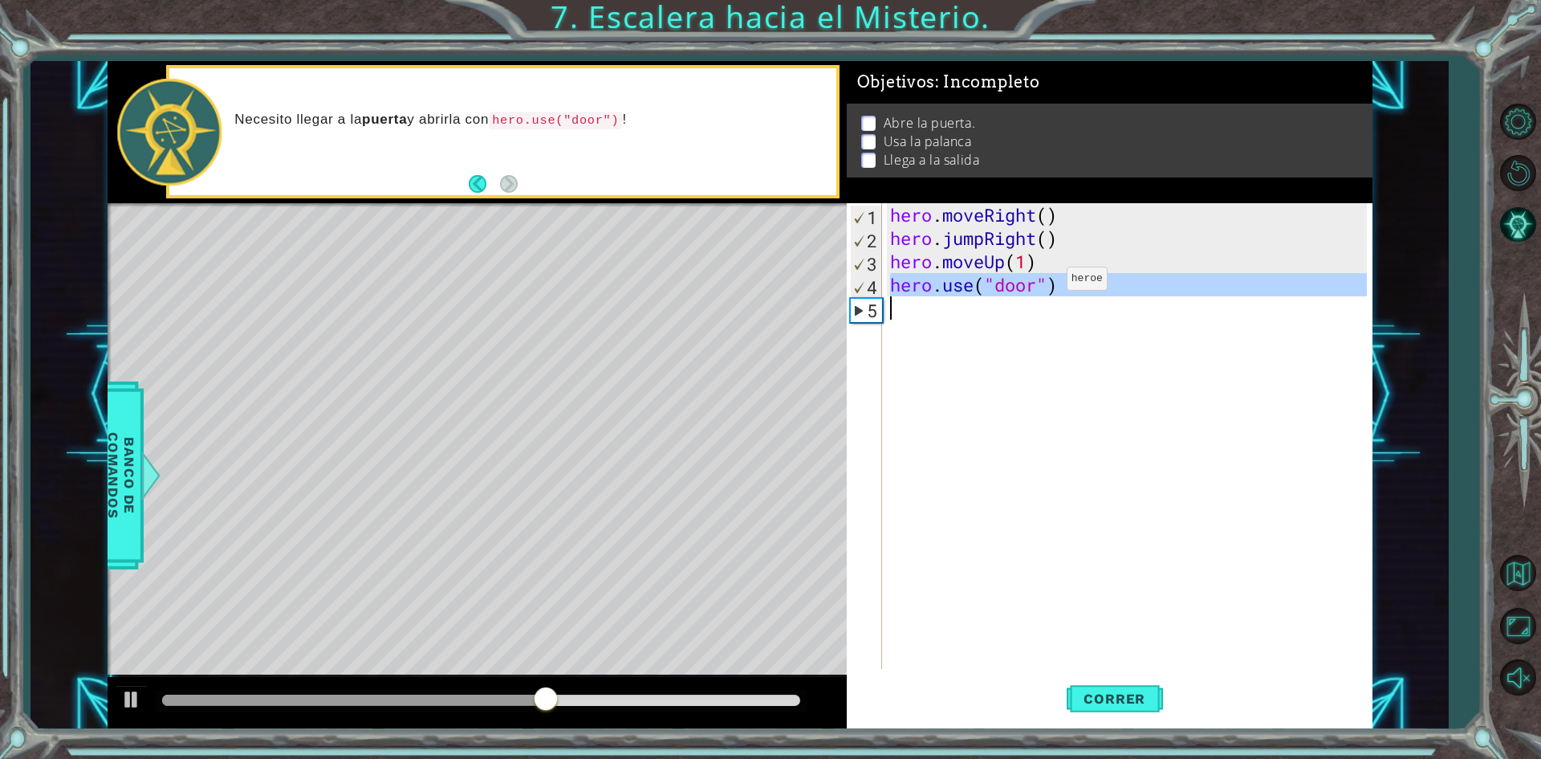
scroll to position [0, 0]
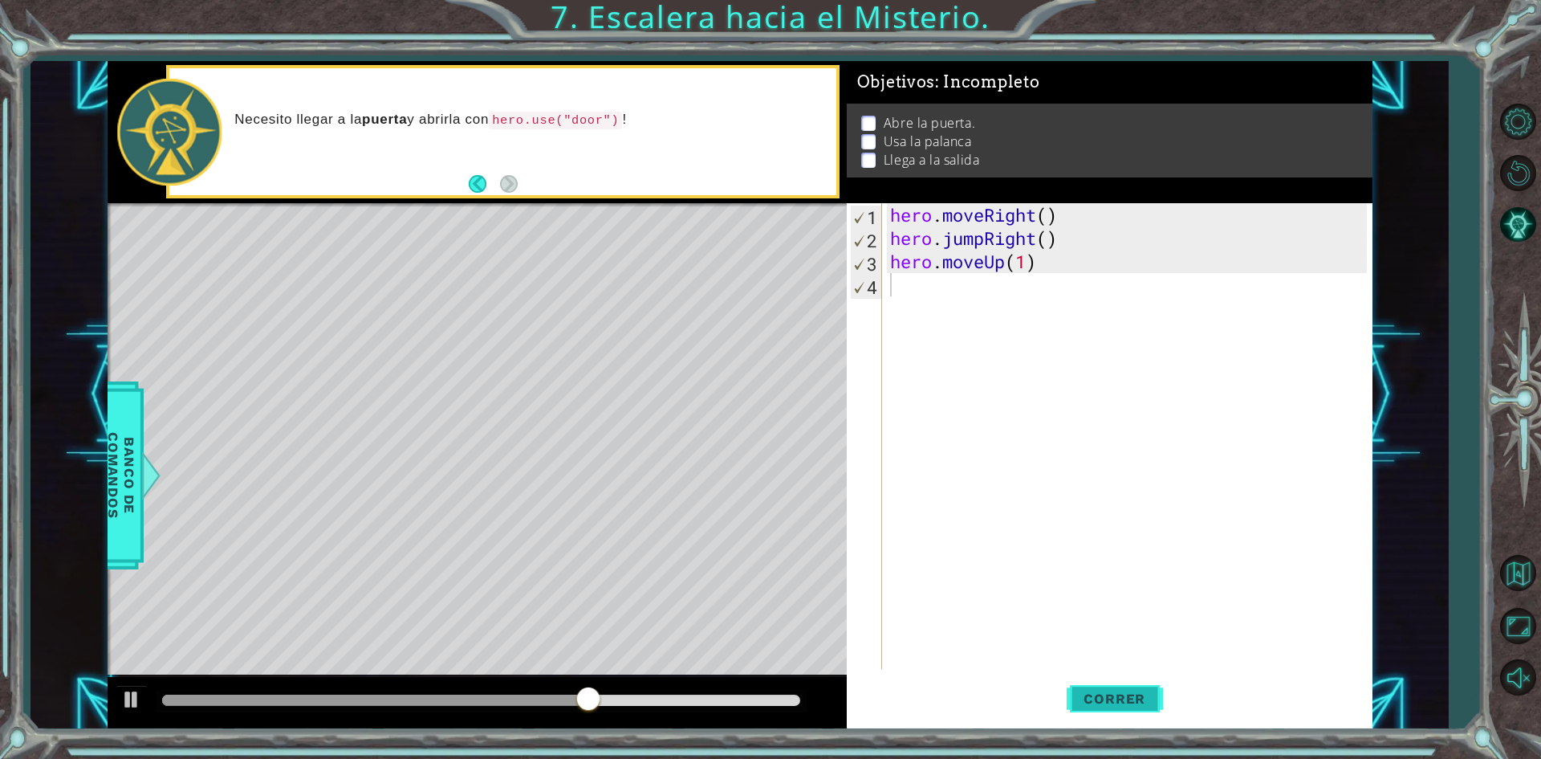
drag, startPoint x: 1133, startPoint y: 694, endPoint x: 1143, endPoint y: 677, distance: 18.7
click at [1134, 694] on span "Correr" at bounding box center [1115, 698] width 94 height 16
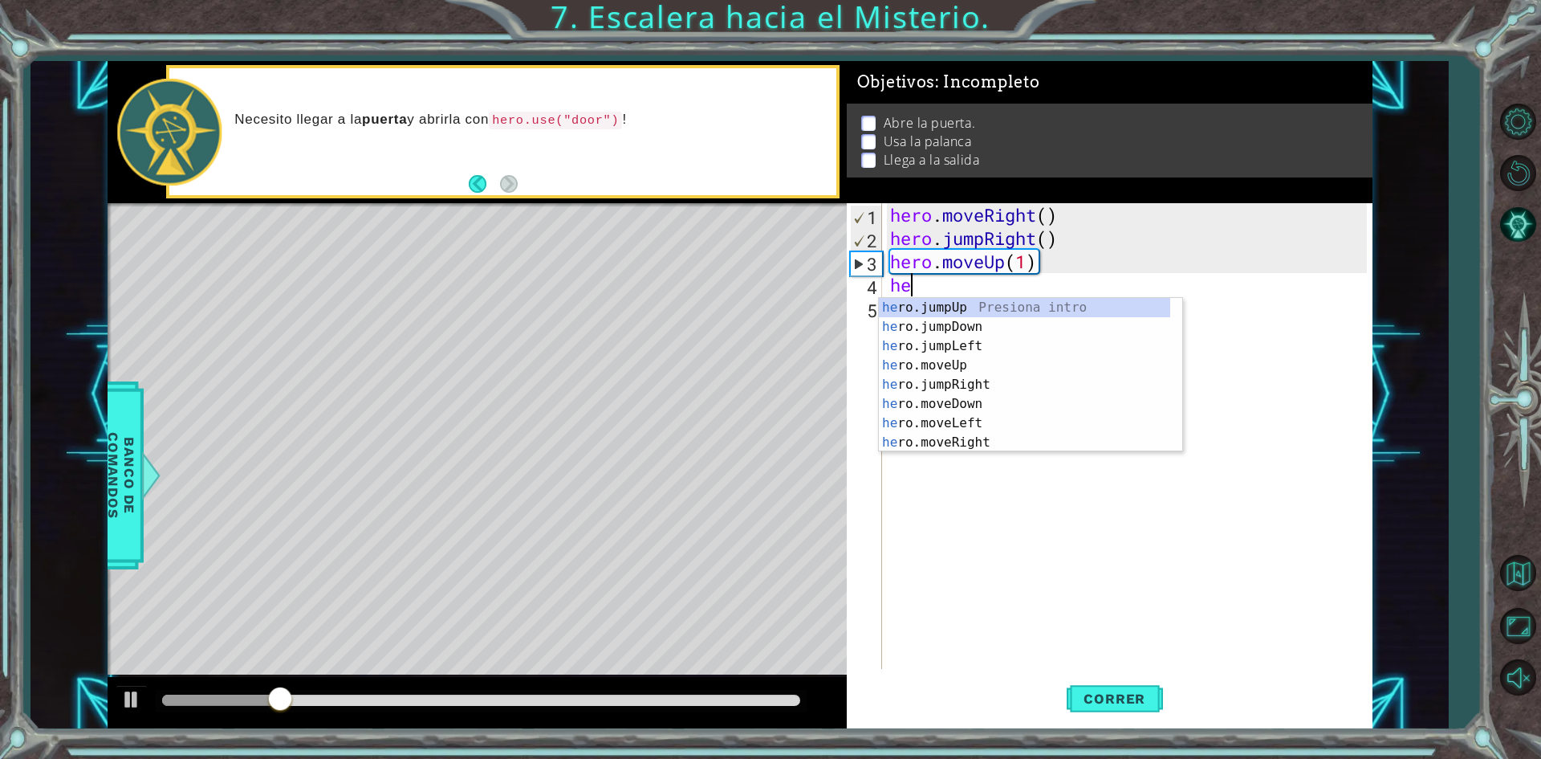
scroll to position [0, 1]
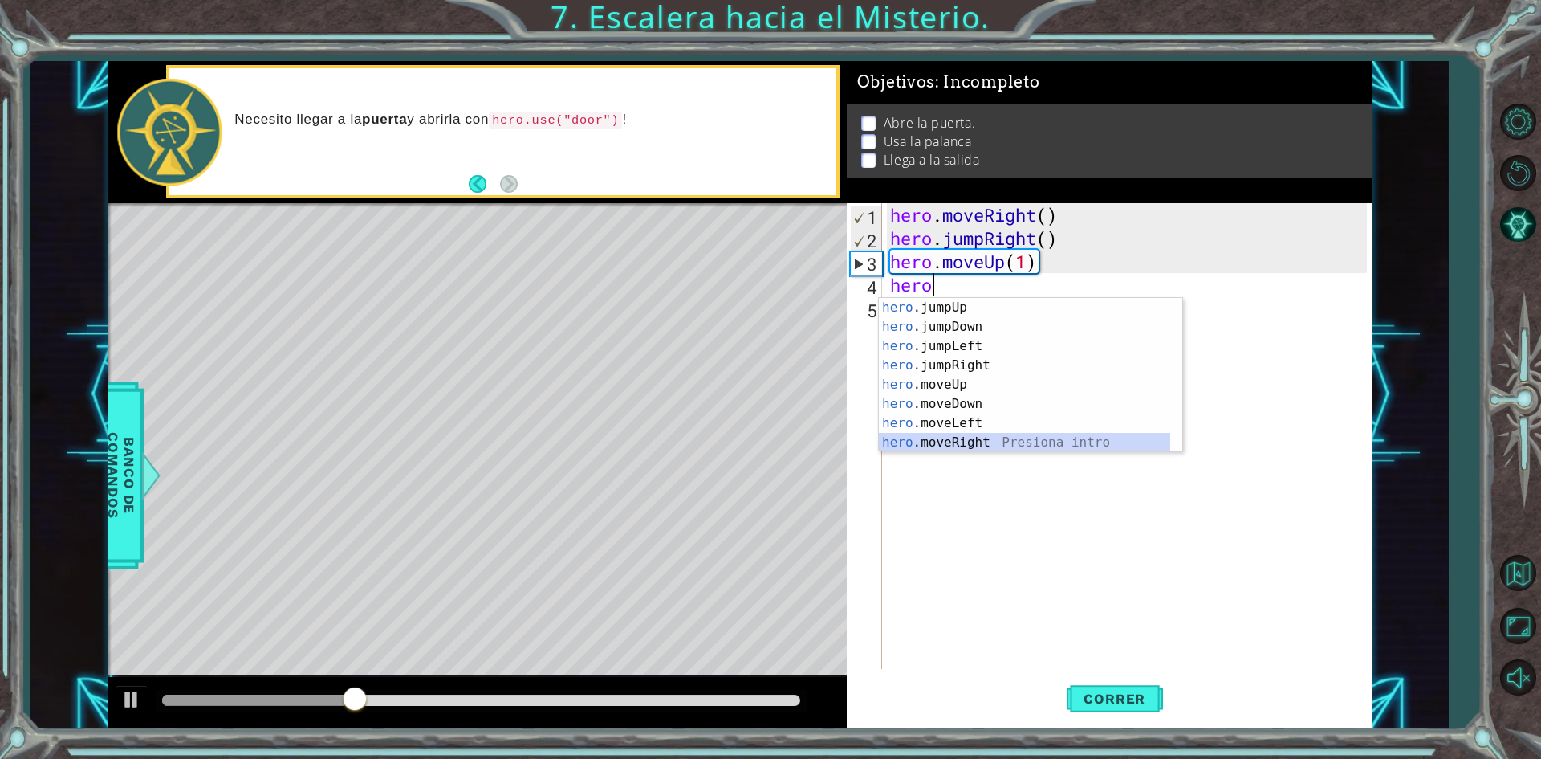
click at [974, 443] on div "hero .jumpUp Presiona intro hero .jumpDown Presiona intro hero .jumpLeft Presio…" at bounding box center [1024, 394] width 291 height 193
type textarea "hero.moveRight(1)"
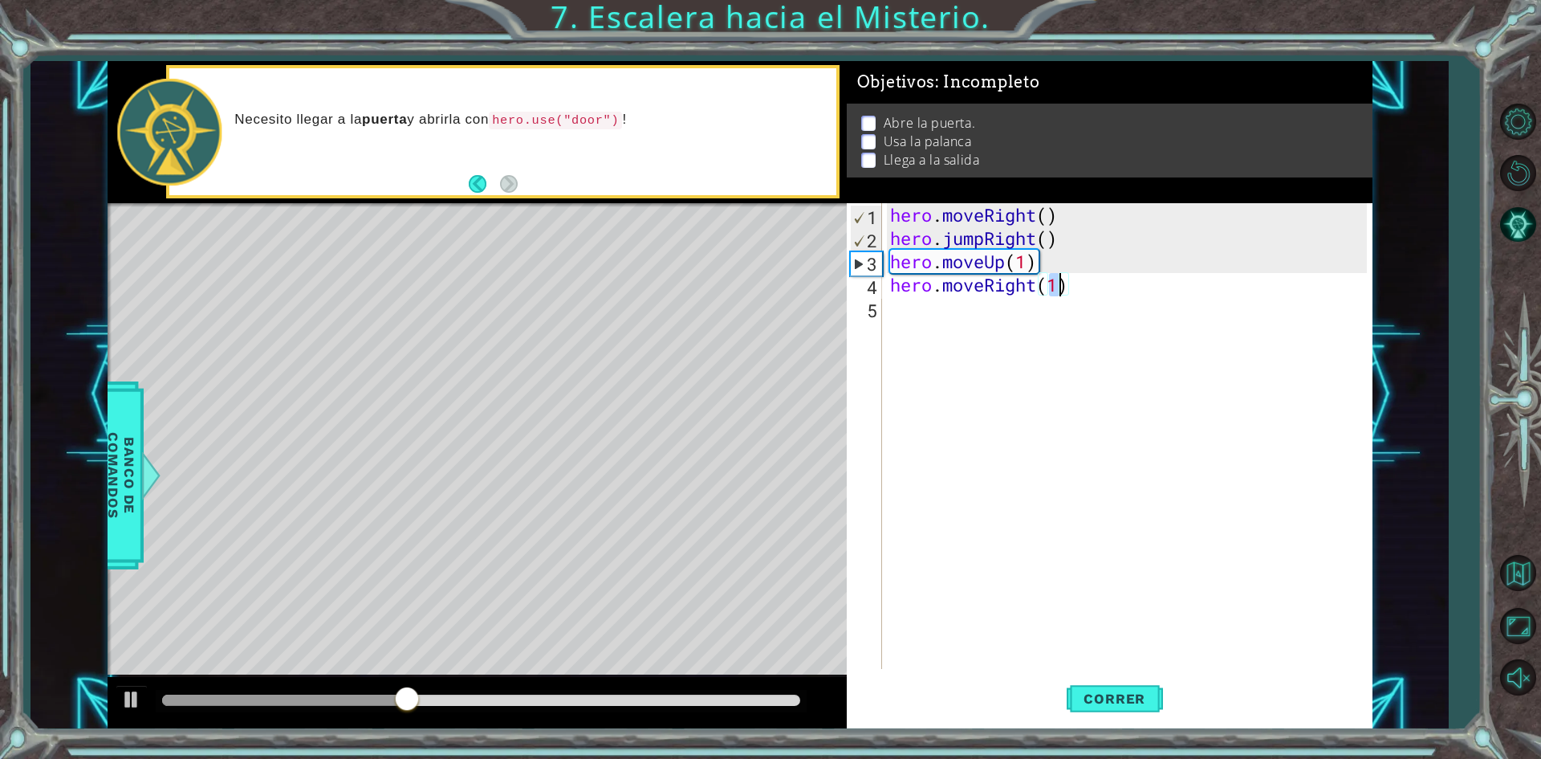
click at [911, 317] on div "hero . moveRight ( ) hero . jumpRight ( ) hero . moveUp ( 1 ) hero . moveRight …" at bounding box center [1131, 459] width 488 height 512
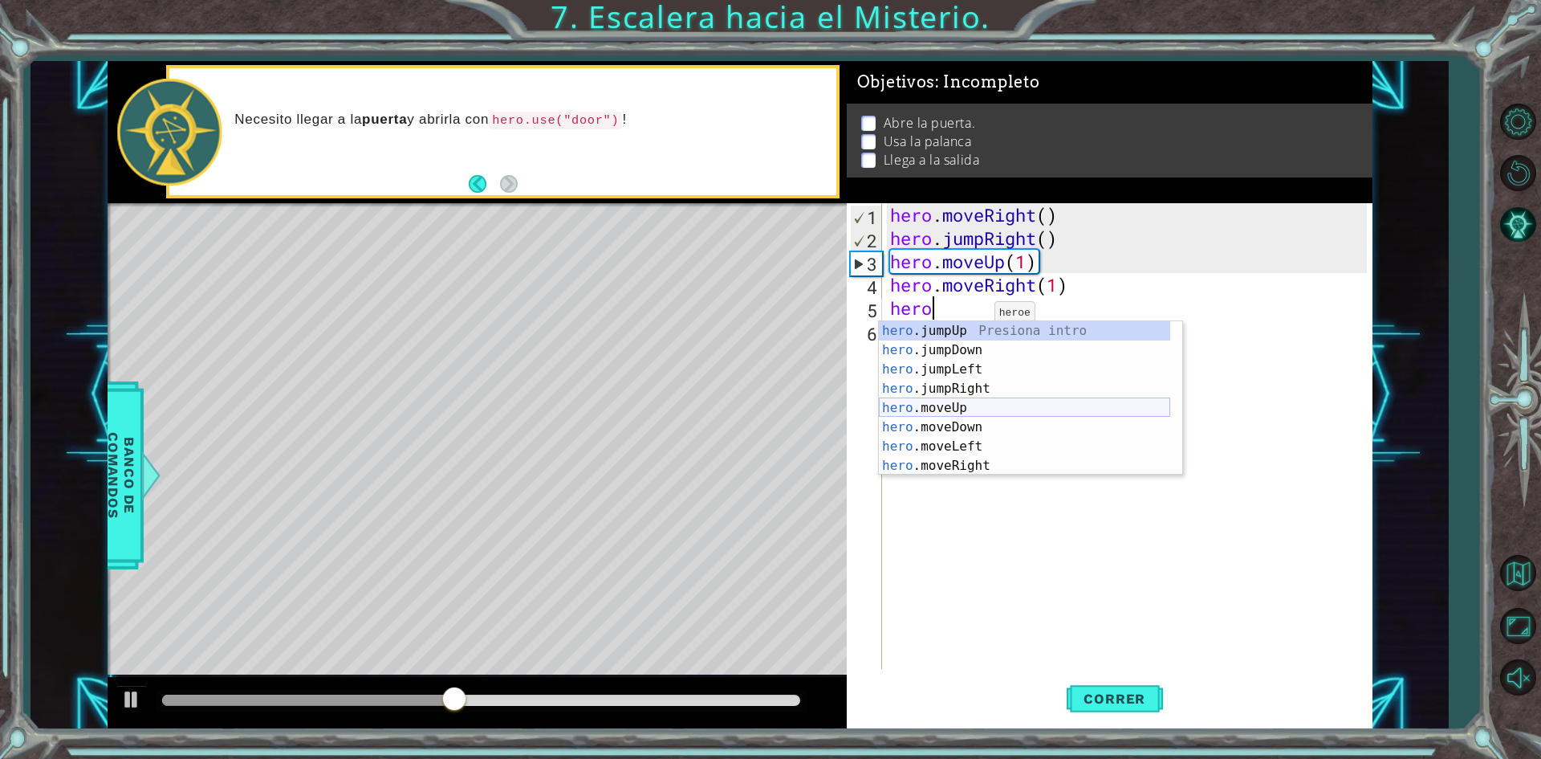
scroll to position [19, 0]
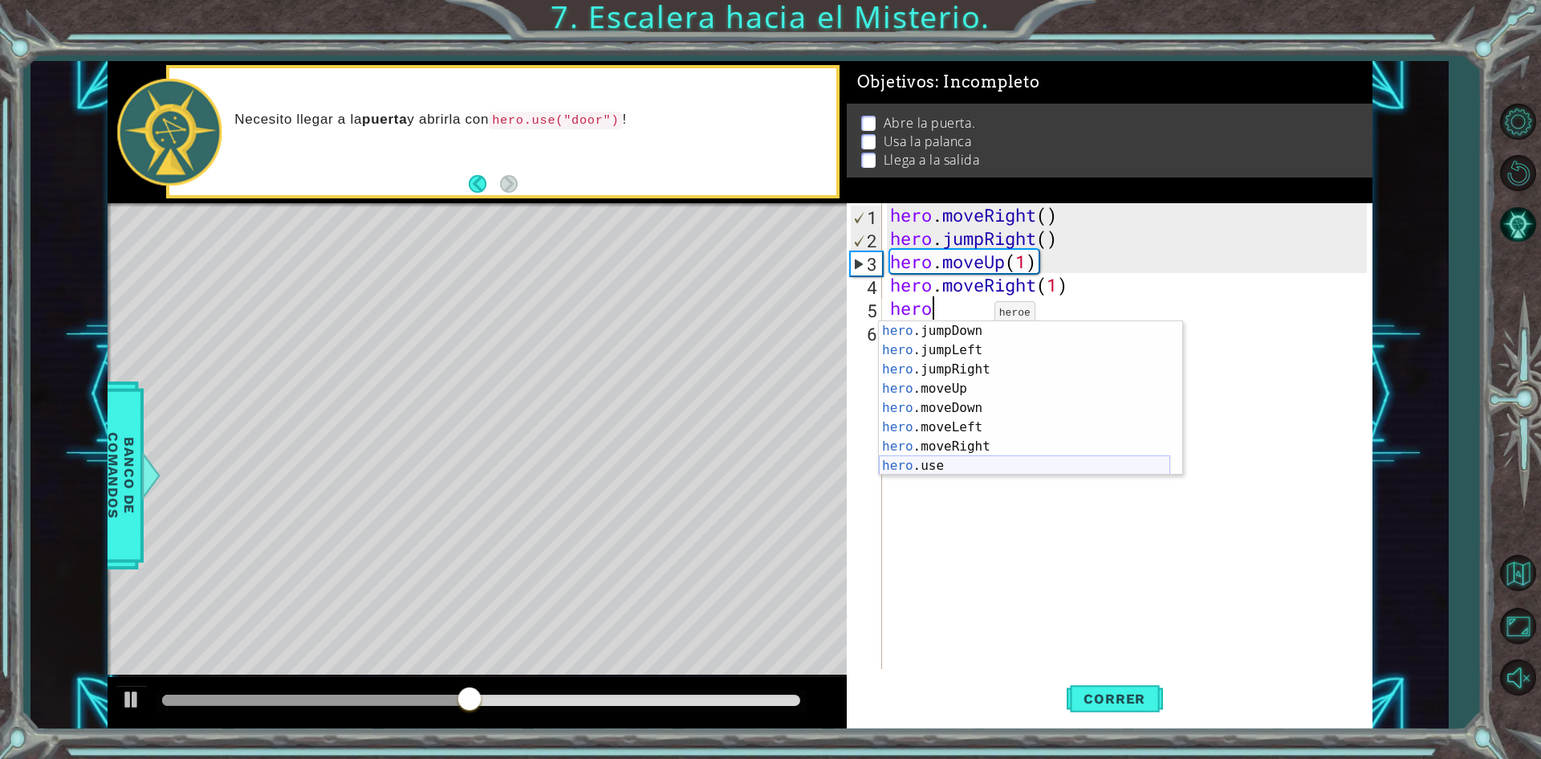
click at [970, 458] on div "hero .jumpDown Presiona intro hero .jumpLeft Presiona intro hero .jumpRight Pre…" at bounding box center [1024, 417] width 291 height 193
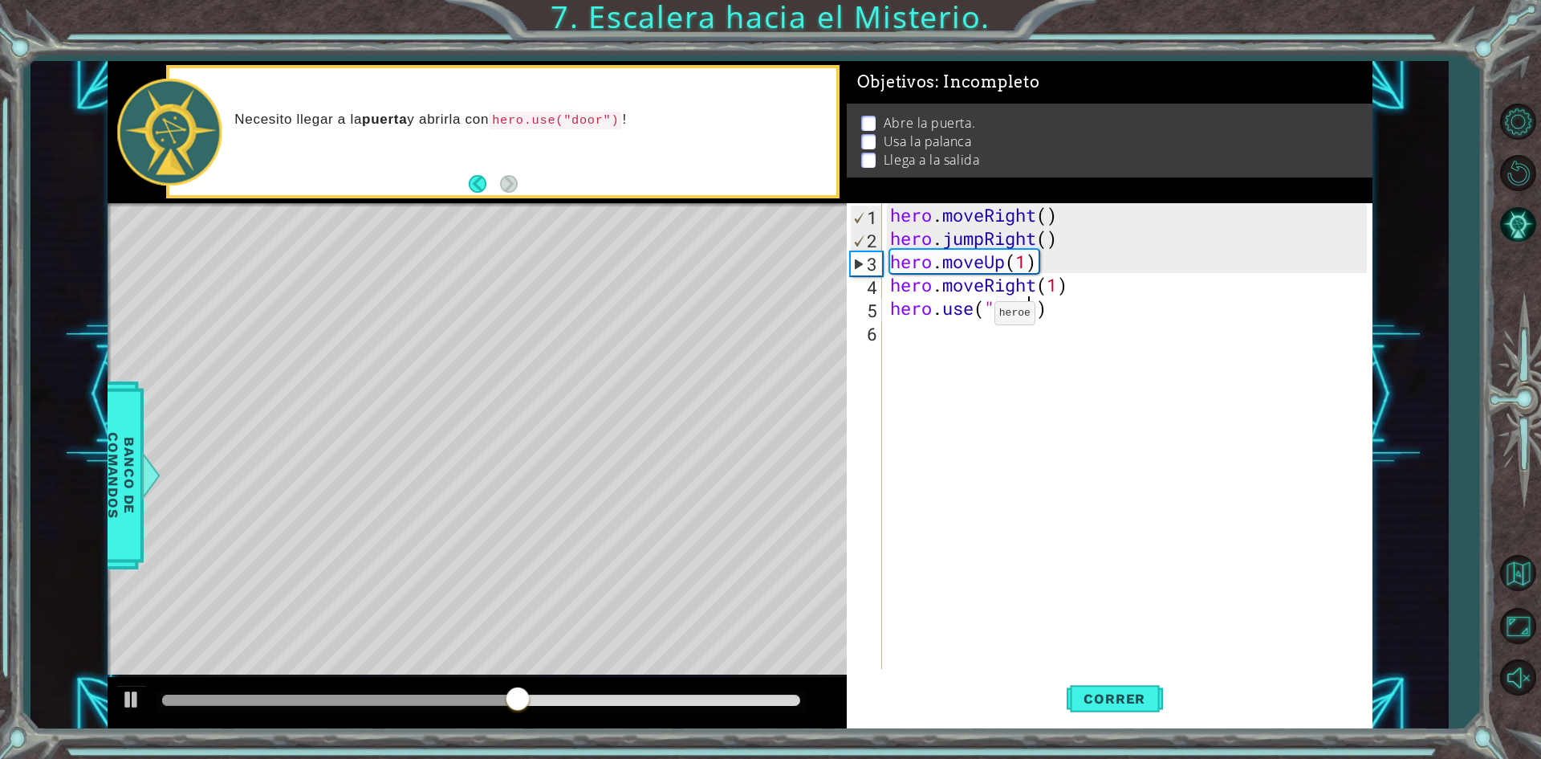
scroll to position [0, 6]
type textarea "hero.use("door")"
click at [1151, 695] on span "Correr" at bounding box center [1115, 698] width 94 height 16
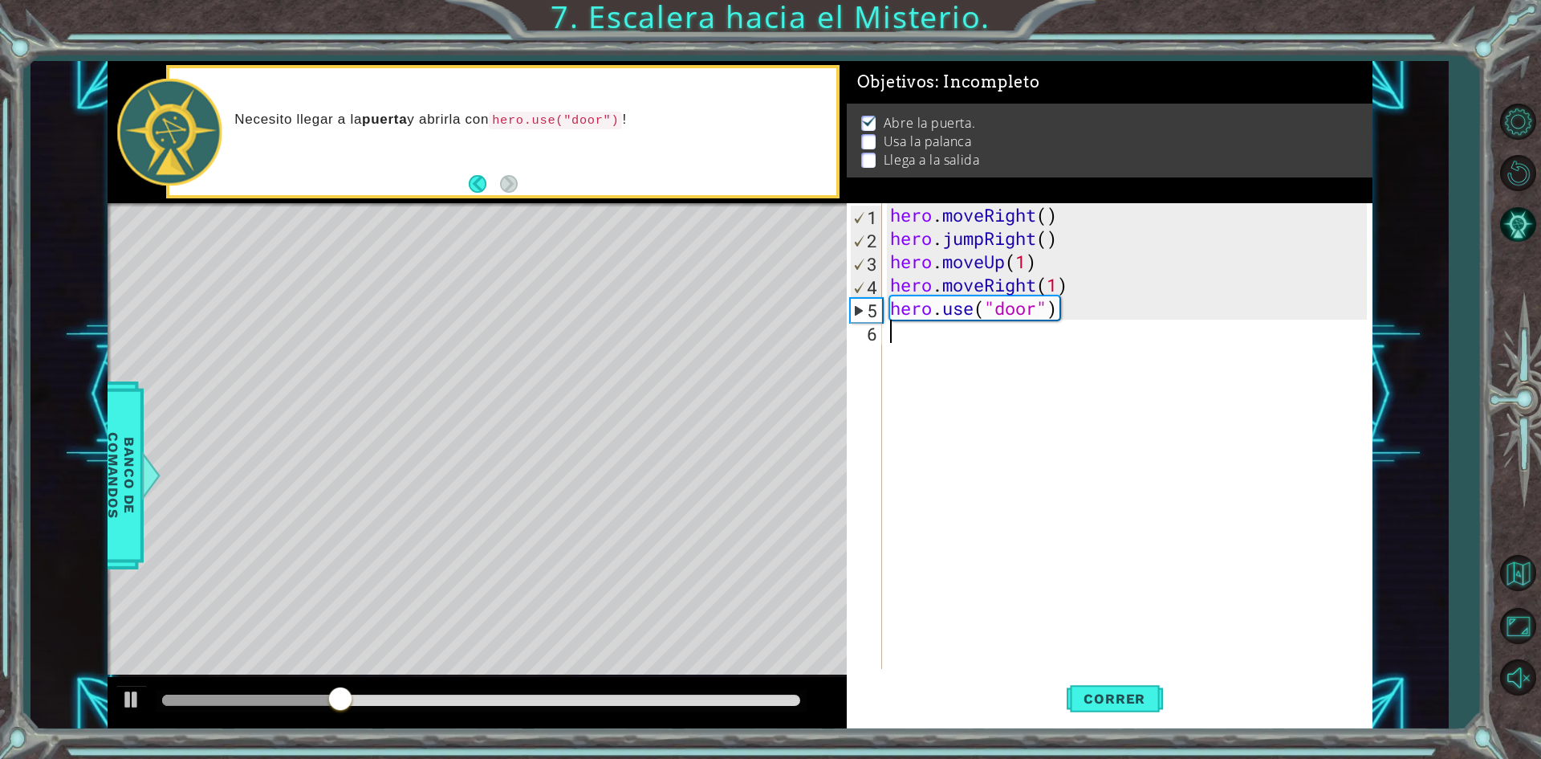
click at [905, 342] on div "hero . moveRight ( ) hero . jumpRight ( ) hero . moveUp ( 1 ) hero . moveRight …" at bounding box center [1131, 459] width 488 height 512
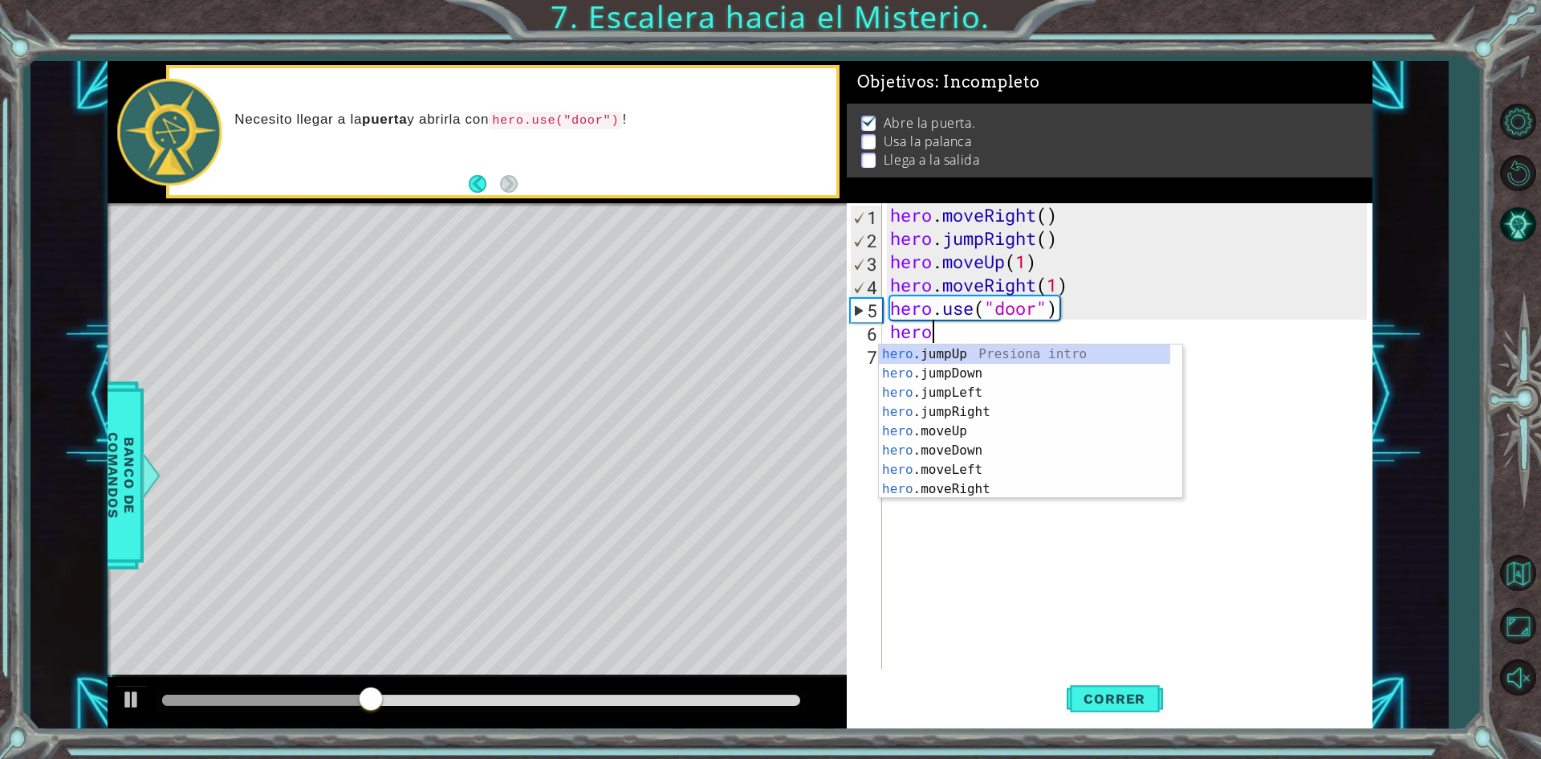
scroll to position [0, 1]
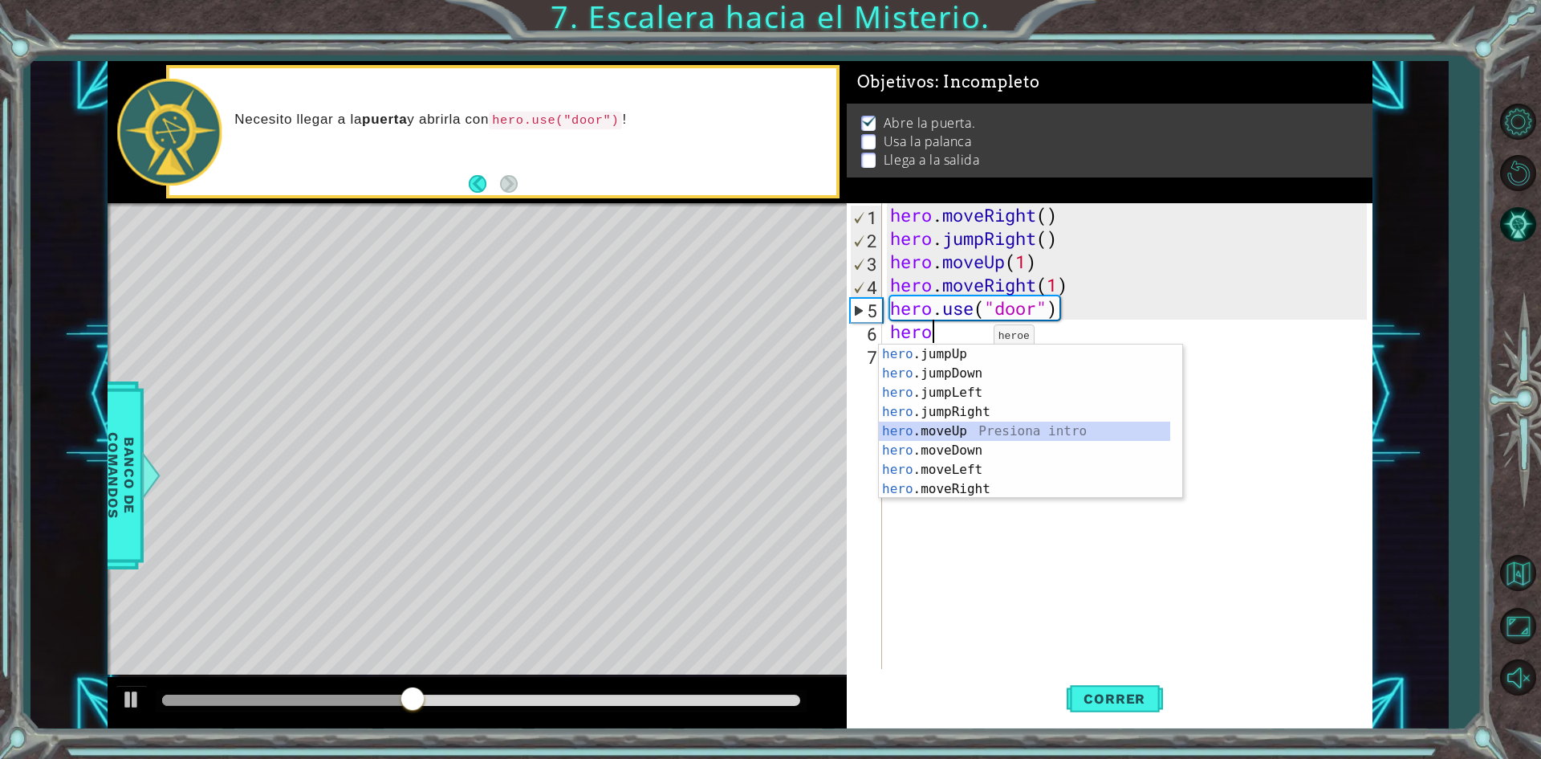
click at [961, 433] on div "hero .jumpUp Presiona intro hero .jumpDown Presiona intro hero .jumpLeft Presio…" at bounding box center [1024, 440] width 291 height 193
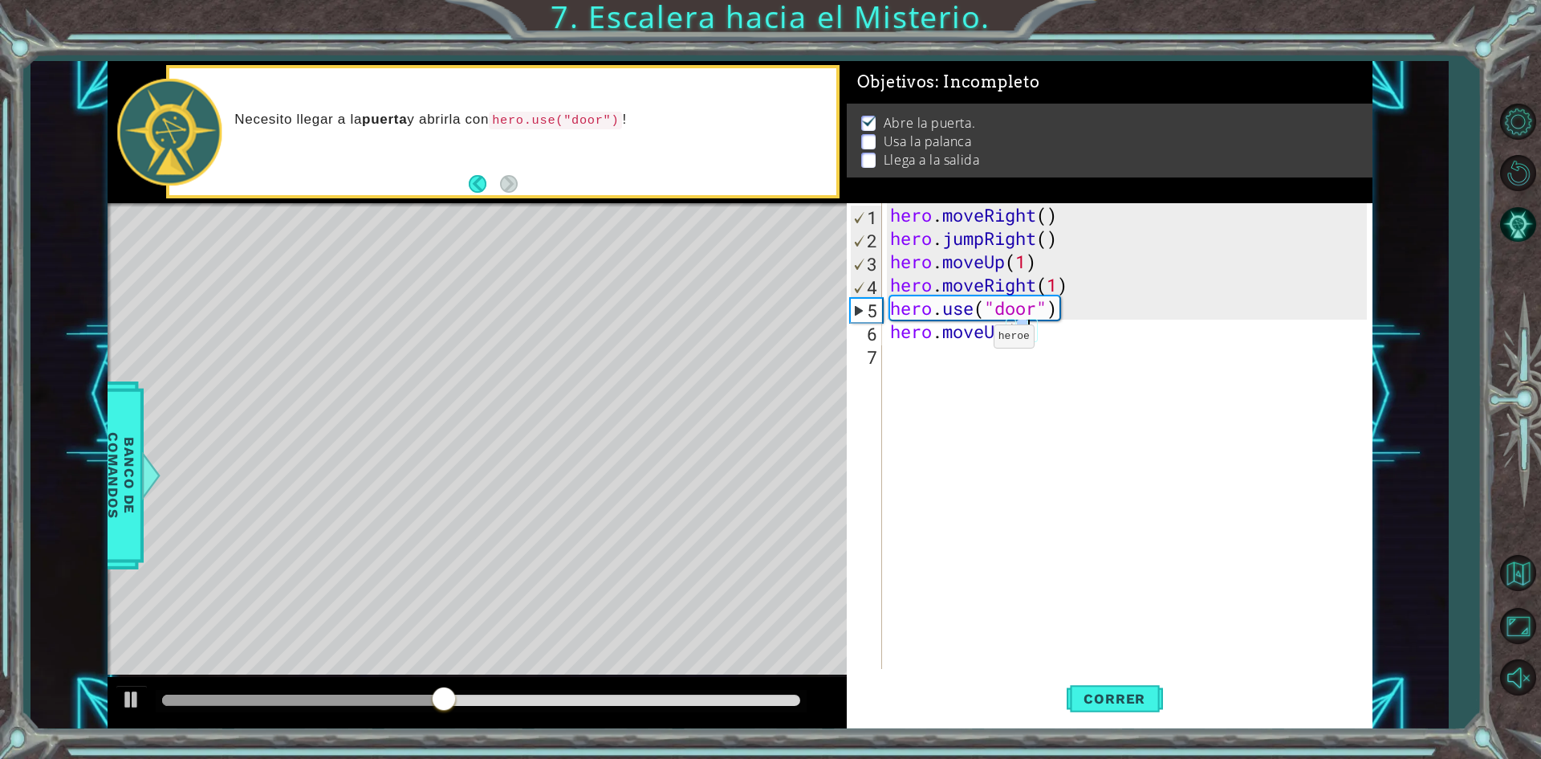
type textarea "hero.moveUp(2)"
click at [906, 373] on div "hero . moveRight ( ) hero . jumpRight ( ) hero . moveUp ( 1 ) hero . moveRight …" at bounding box center [1131, 459] width 488 height 512
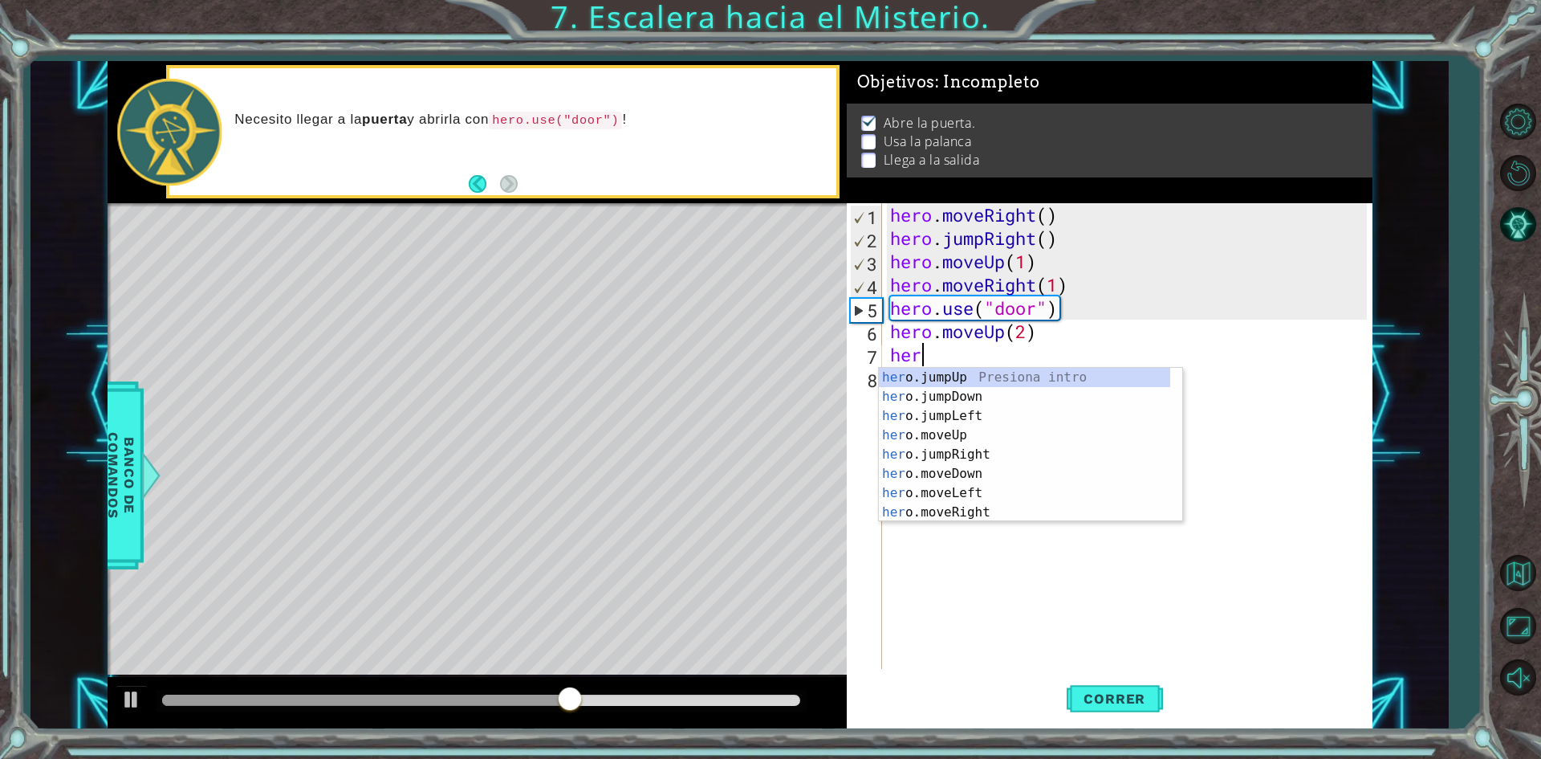
scroll to position [0, 1]
click at [965, 493] on div "hero .jumpUp Presiona intro hero .jumpDown Presiona intro hero .jumpLeft Presio…" at bounding box center [1024, 464] width 291 height 193
type textarea "hero.moveLeft(1)"
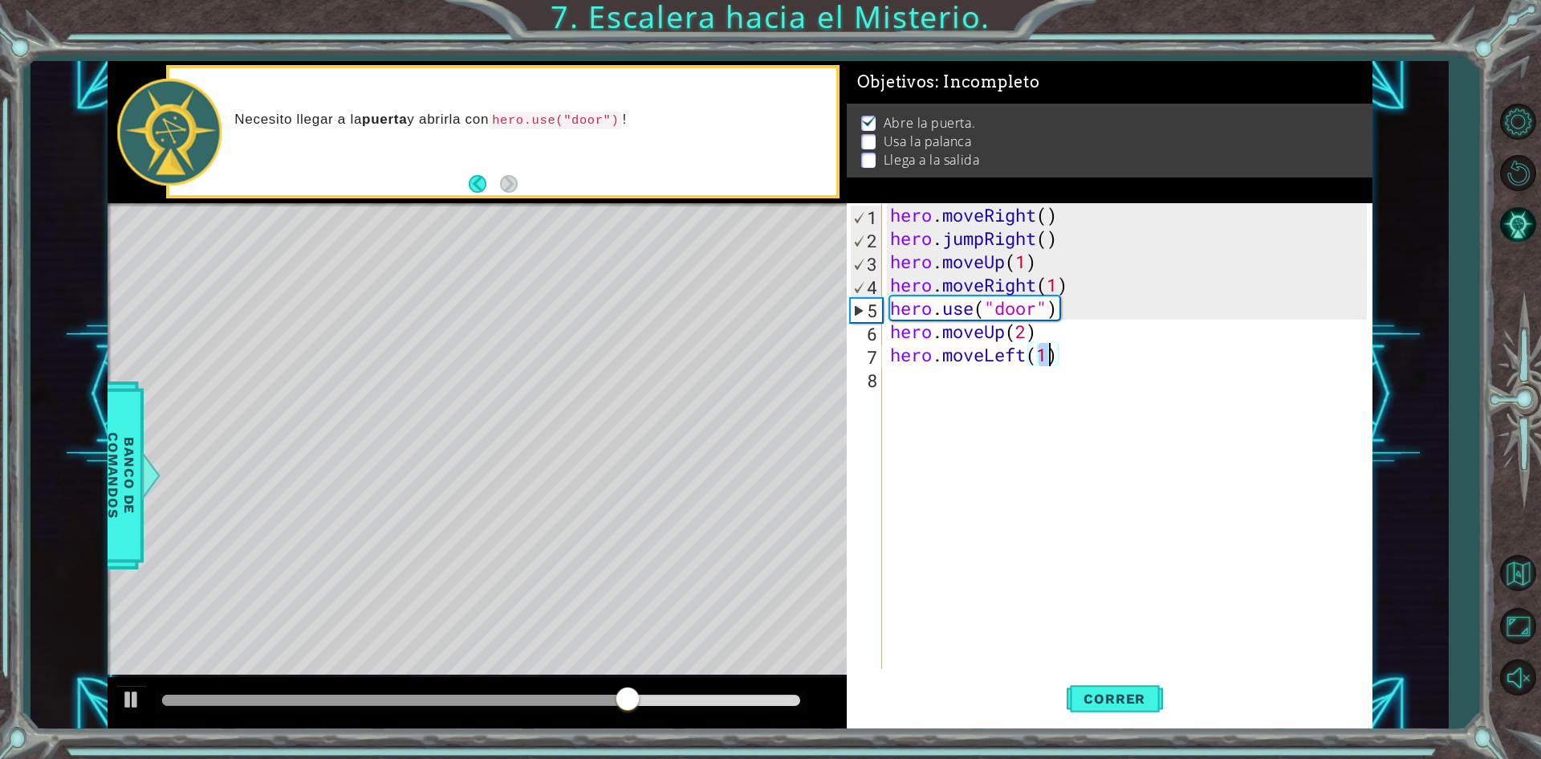
click at [921, 381] on div "hero . moveRight ( ) hero . jumpRight ( ) hero . moveUp ( 1 ) hero . moveRight …" at bounding box center [1131, 459] width 488 height 512
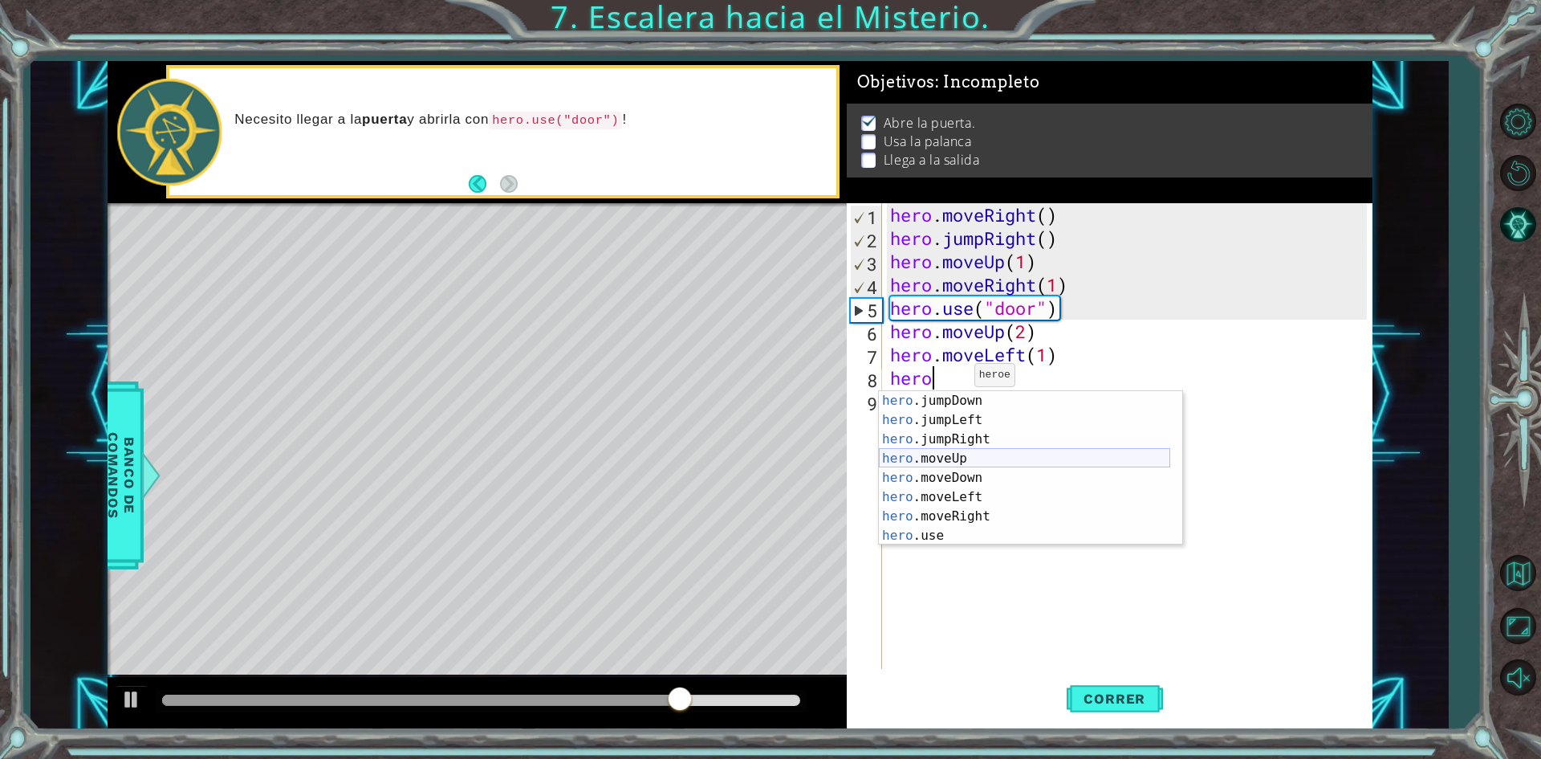
scroll to position [19, 0]
click at [950, 528] on div "hero .jumpDown Presiona intro hero .jumpLeft Presiona intro hero .jumpRight Pre…" at bounding box center [1024, 487] width 291 height 193
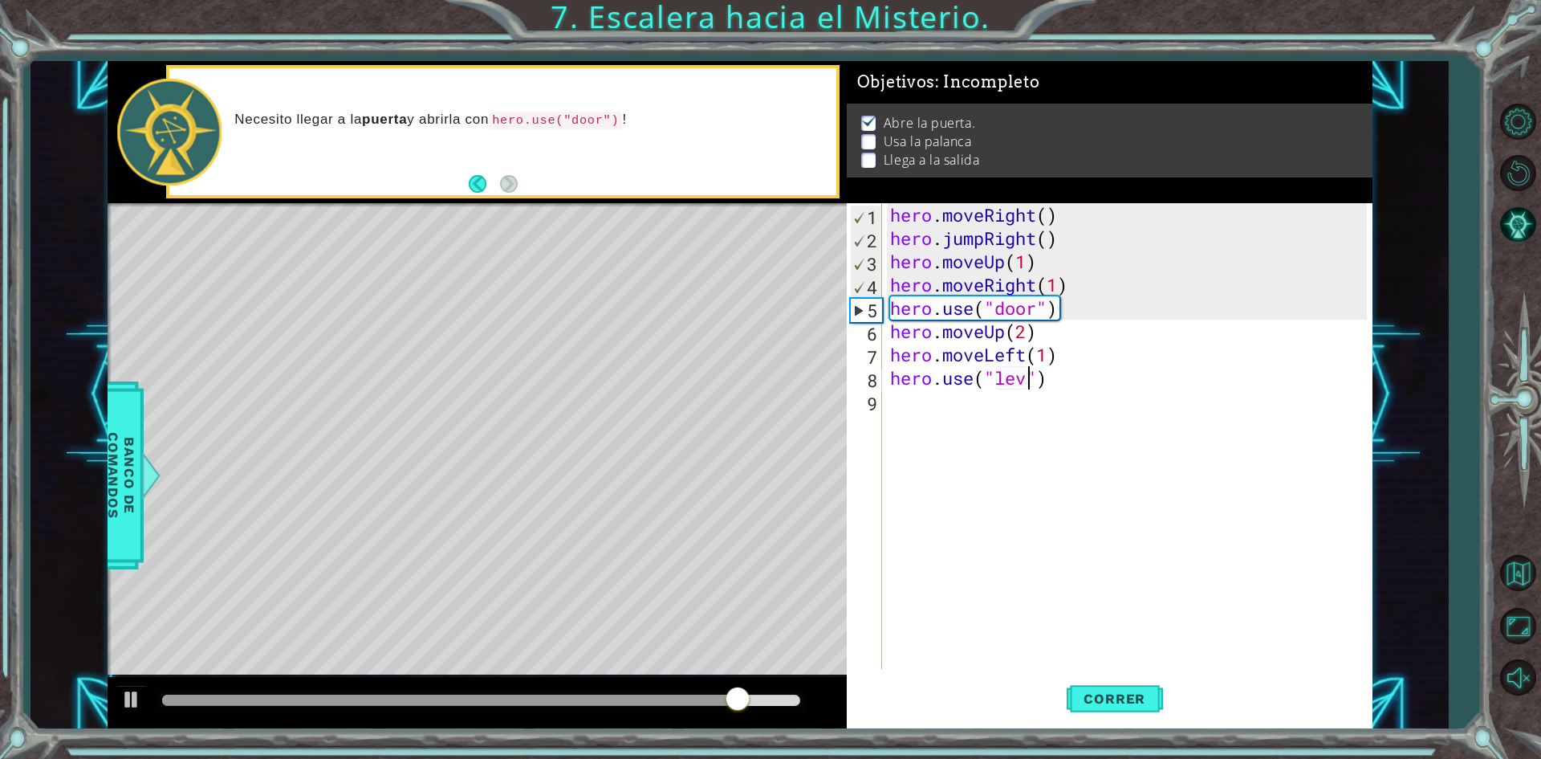
type textarea "hero.use("lever")"
click at [926, 411] on div "hero . moveRight ( ) hero . jumpRight ( ) hero . moveUp ( 1 ) hero . moveRight …" at bounding box center [1131, 459] width 488 height 512
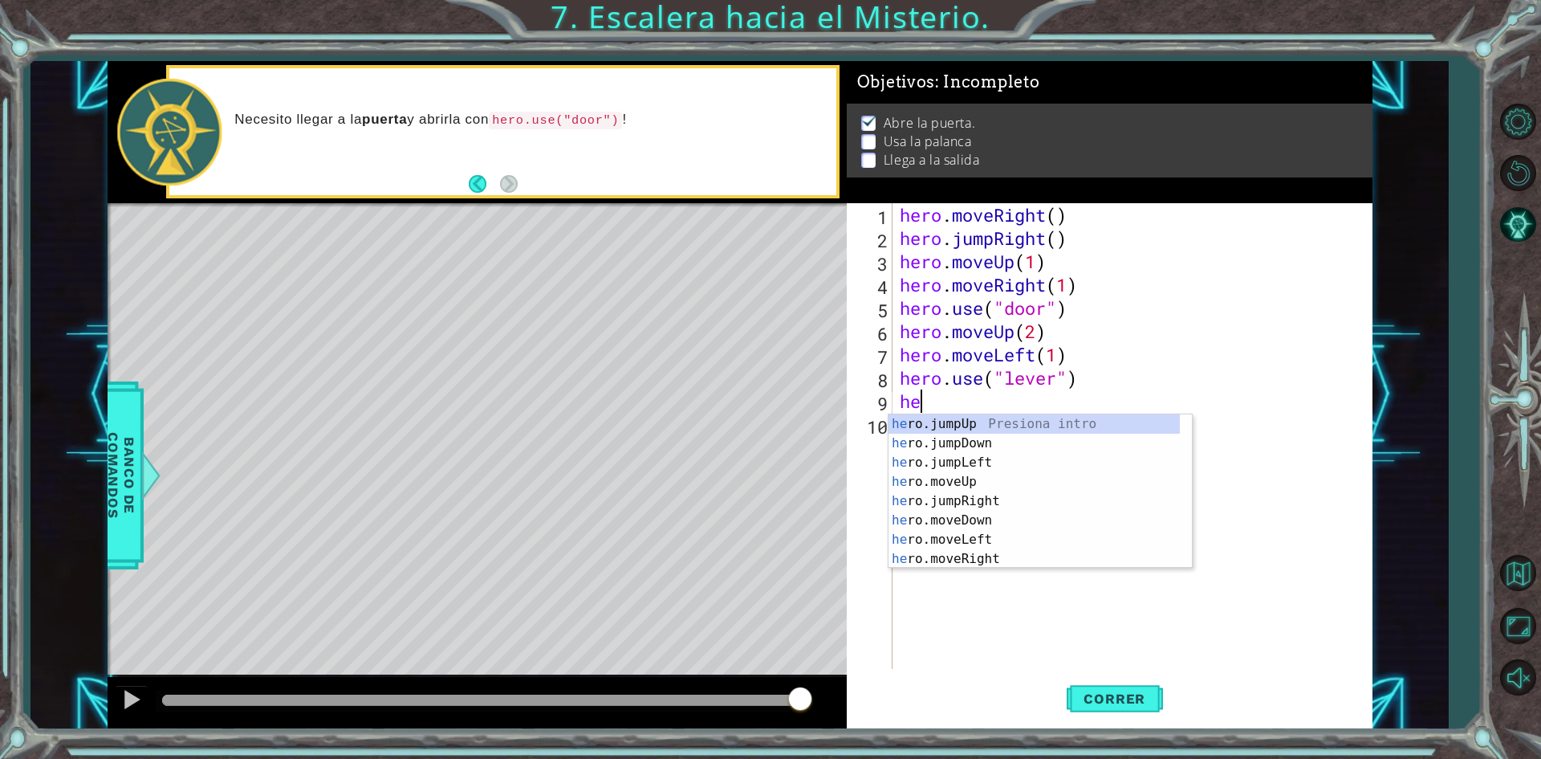
scroll to position [0, 1]
click at [962, 534] on div "hero .jumpUp Presiona intro hero .jumpDown Presiona intro hero .jumpLeft Presio…" at bounding box center [1034, 510] width 291 height 193
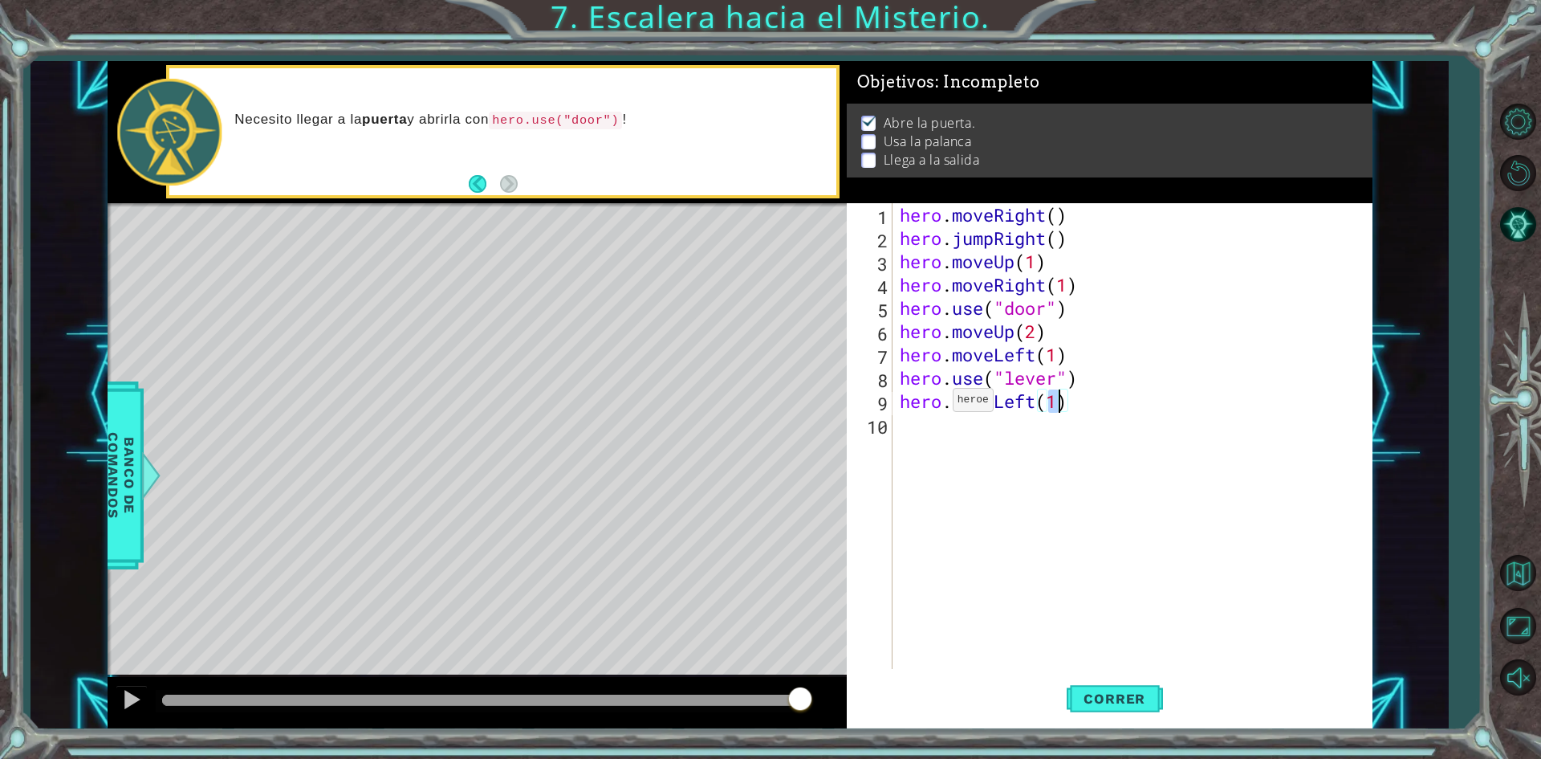
type textarea "hero.moveLeft(2)"
click at [917, 429] on div "hero . moveRight ( ) hero . jumpRight ( ) hero . moveUp ( 1 ) hero . moveRight …" at bounding box center [1136, 459] width 478 height 512
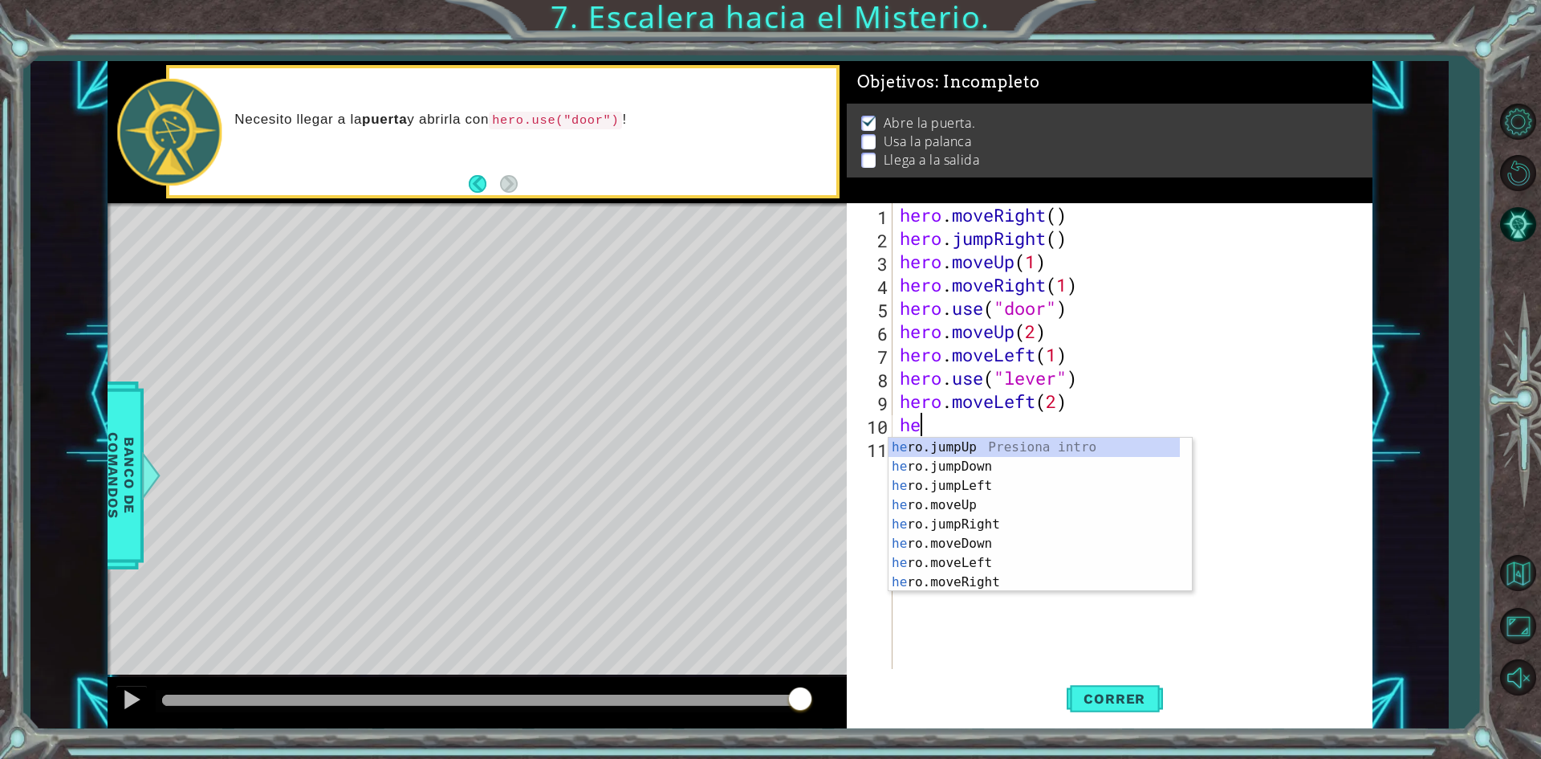
type textarea "hero"
click at [940, 448] on div "hero .jumpUp Presiona intro hero .jumpDown Presiona intro hero .jumpLeft Presio…" at bounding box center [1034, 533] width 291 height 193
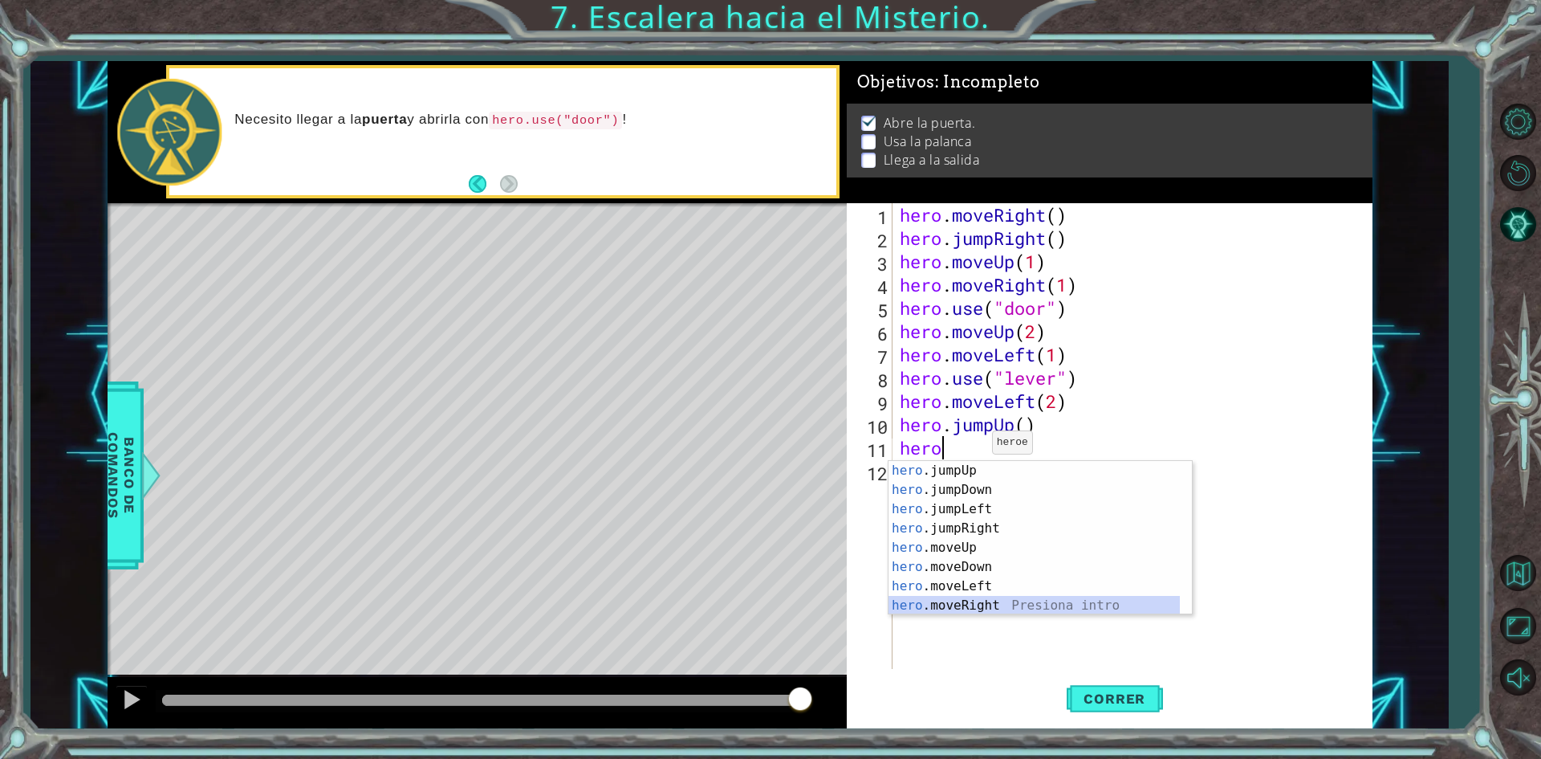
click at [982, 602] on div "hero .jumpUp Presiona intro hero .jumpDown Presiona intro hero .jumpLeft Presio…" at bounding box center [1034, 557] width 291 height 193
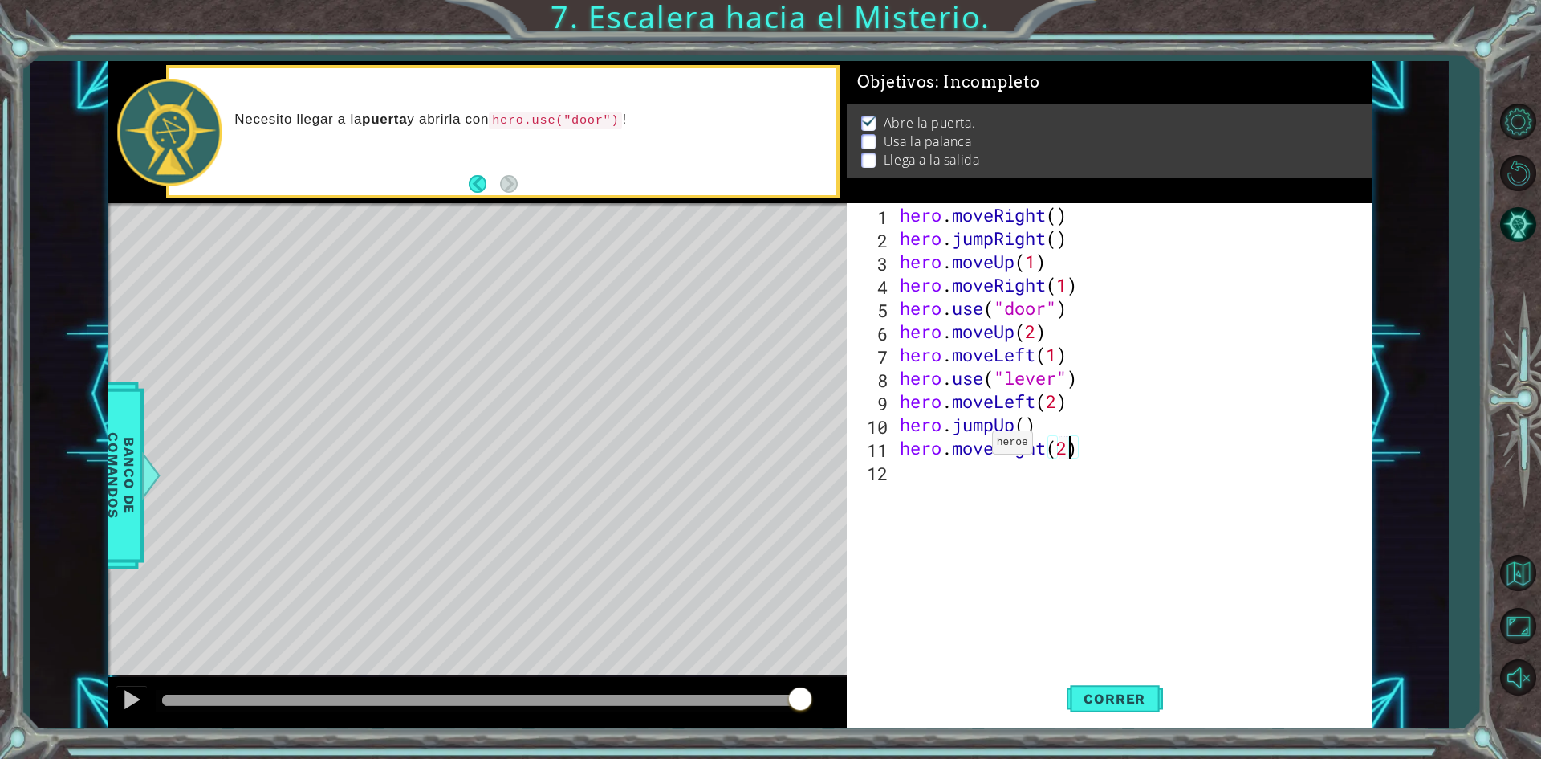
scroll to position [0, 7]
type textarea "hero.moveRight(2)"
click at [1117, 699] on span "Correr" at bounding box center [1115, 698] width 94 height 16
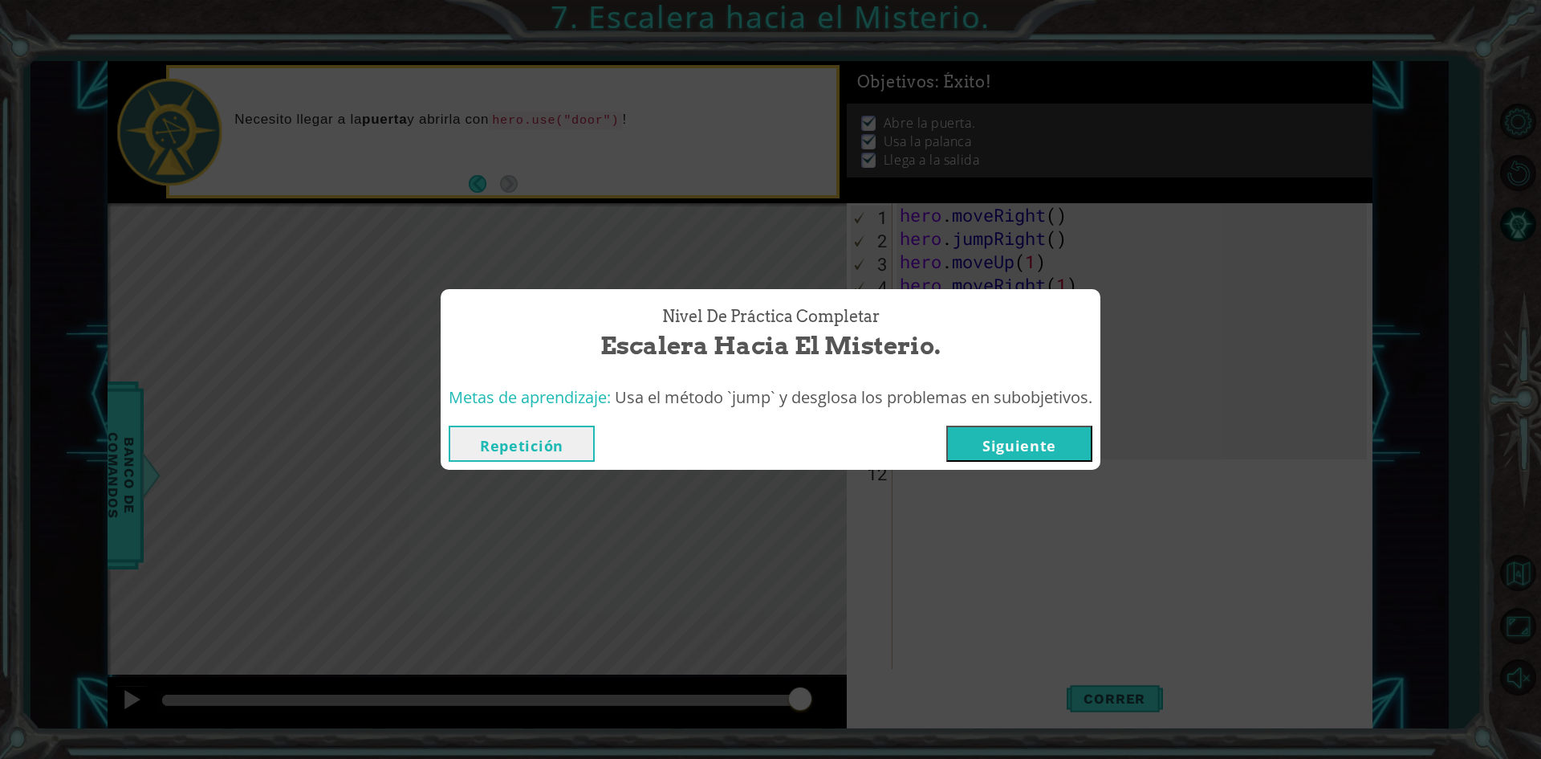
click at [1052, 448] on button "Siguiente" at bounding box center [1019, 443] width 146 height 36
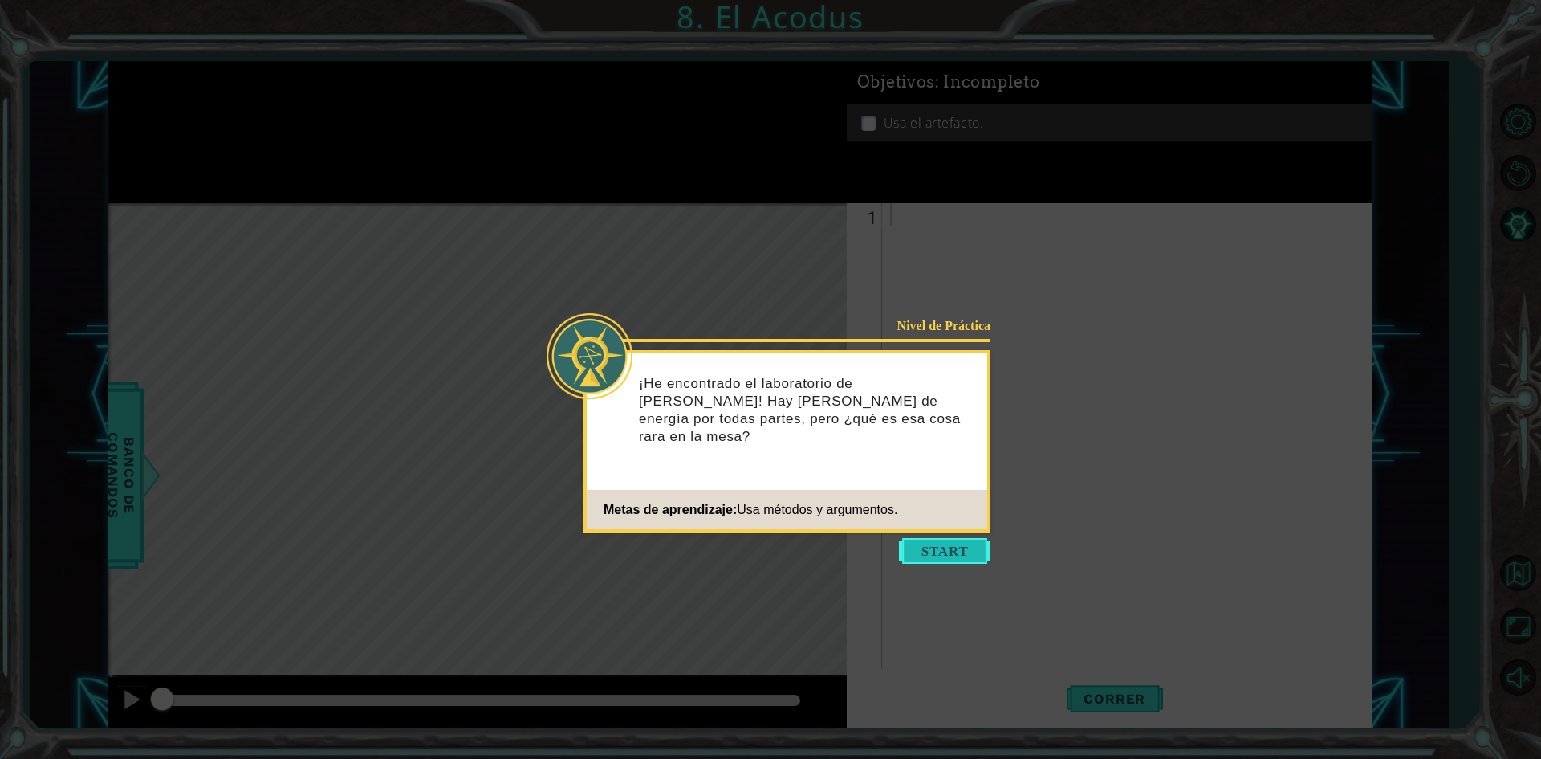
click at [950, 553] on button "Start" at bounding box center [945, 551] width 92 height 26
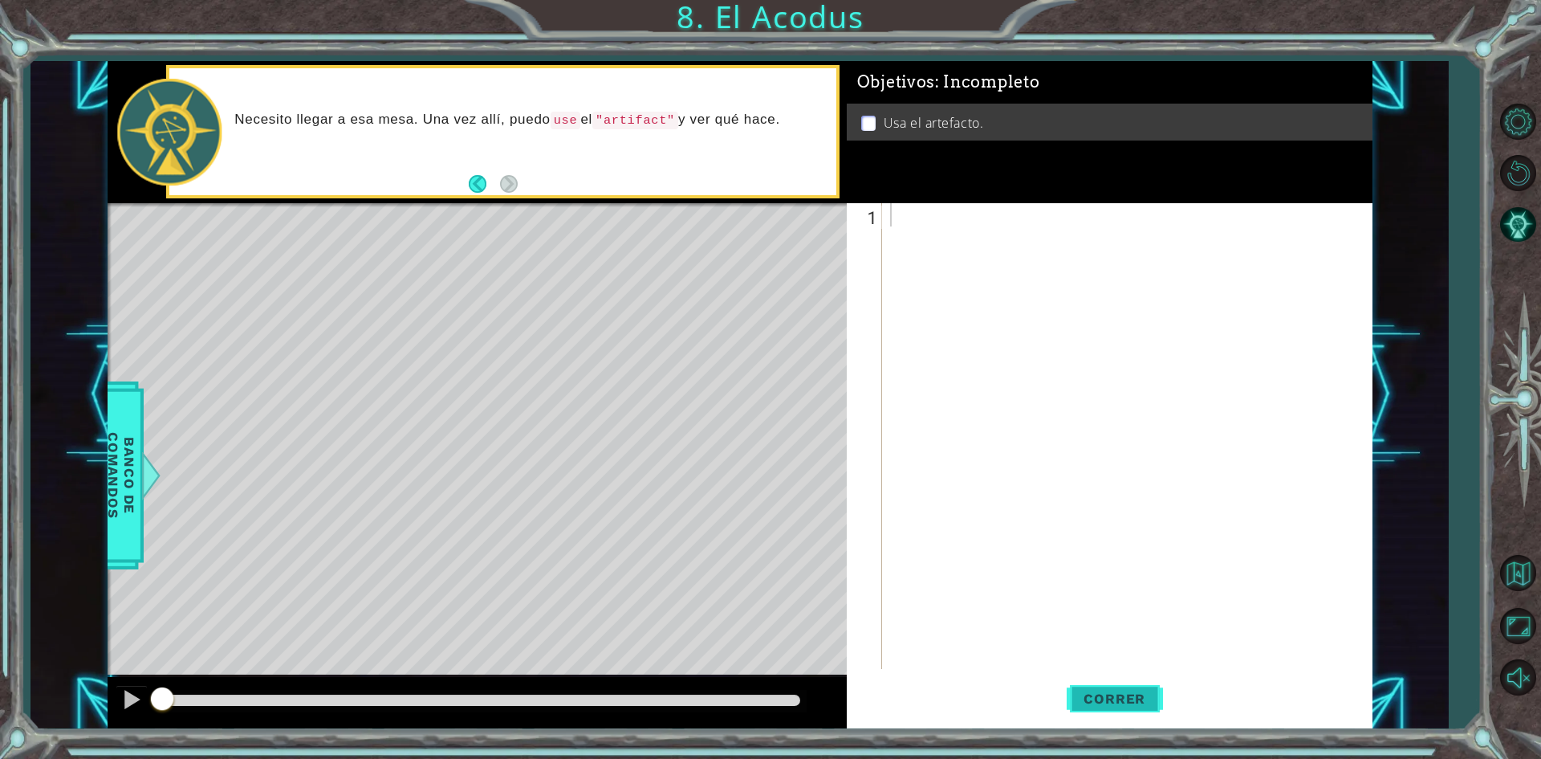
click at [1135, 695] on span "Correr" at bounding box center [1115, 698] width 94 height 16
click at [950, 444] on div at bounding box center [1131, 459] width 488 height 512
click at [1081, 686] on button "Correr" at bounding box center [1115, 699] width 96 height 52
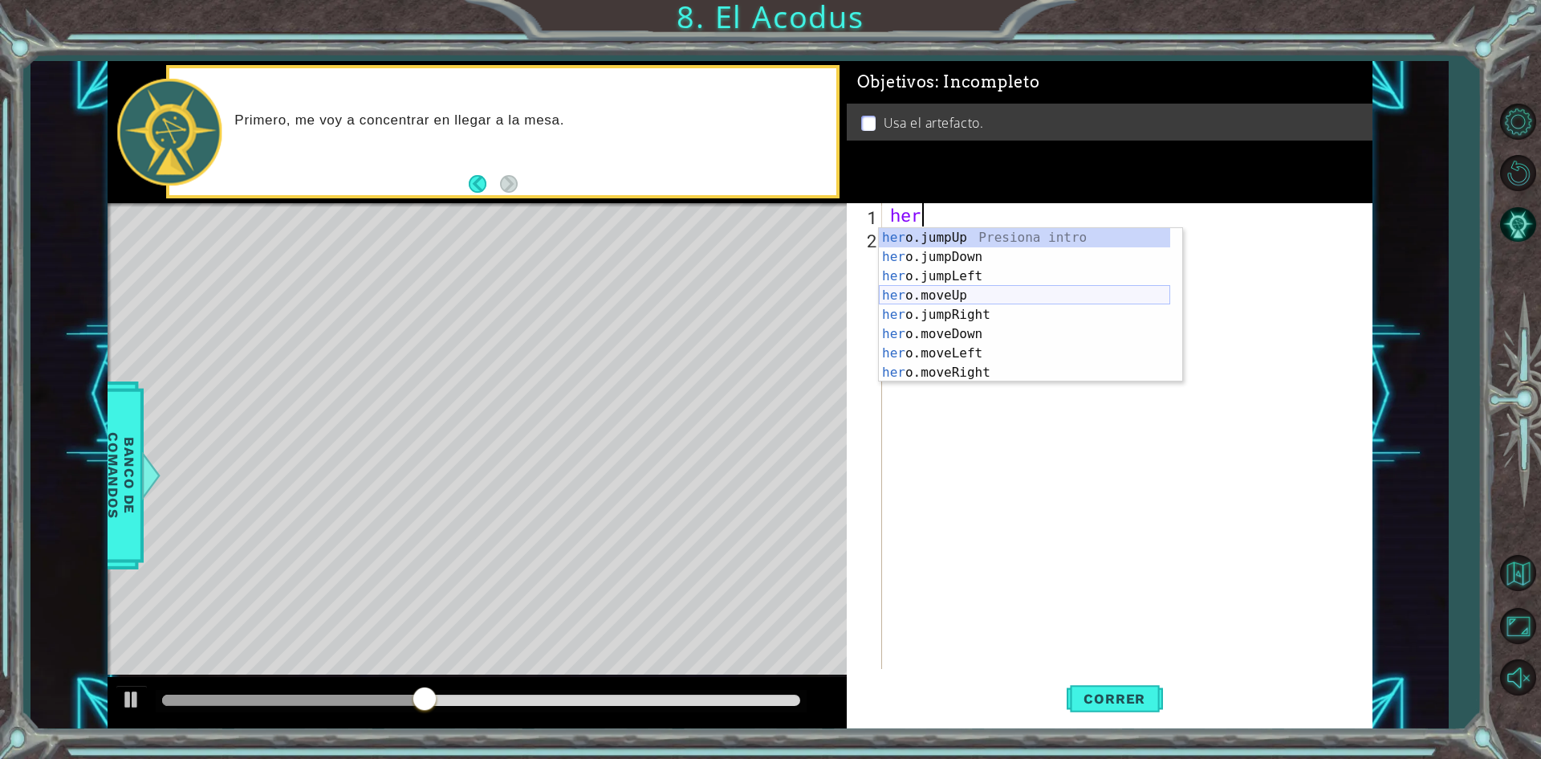
click at [942, 295] on div "her o.jumpUp Presiona intro her o.jumpDown Presiona intro her o.jumpLeft Presio…" at bounding box center [1024, 324] width 291 height 193
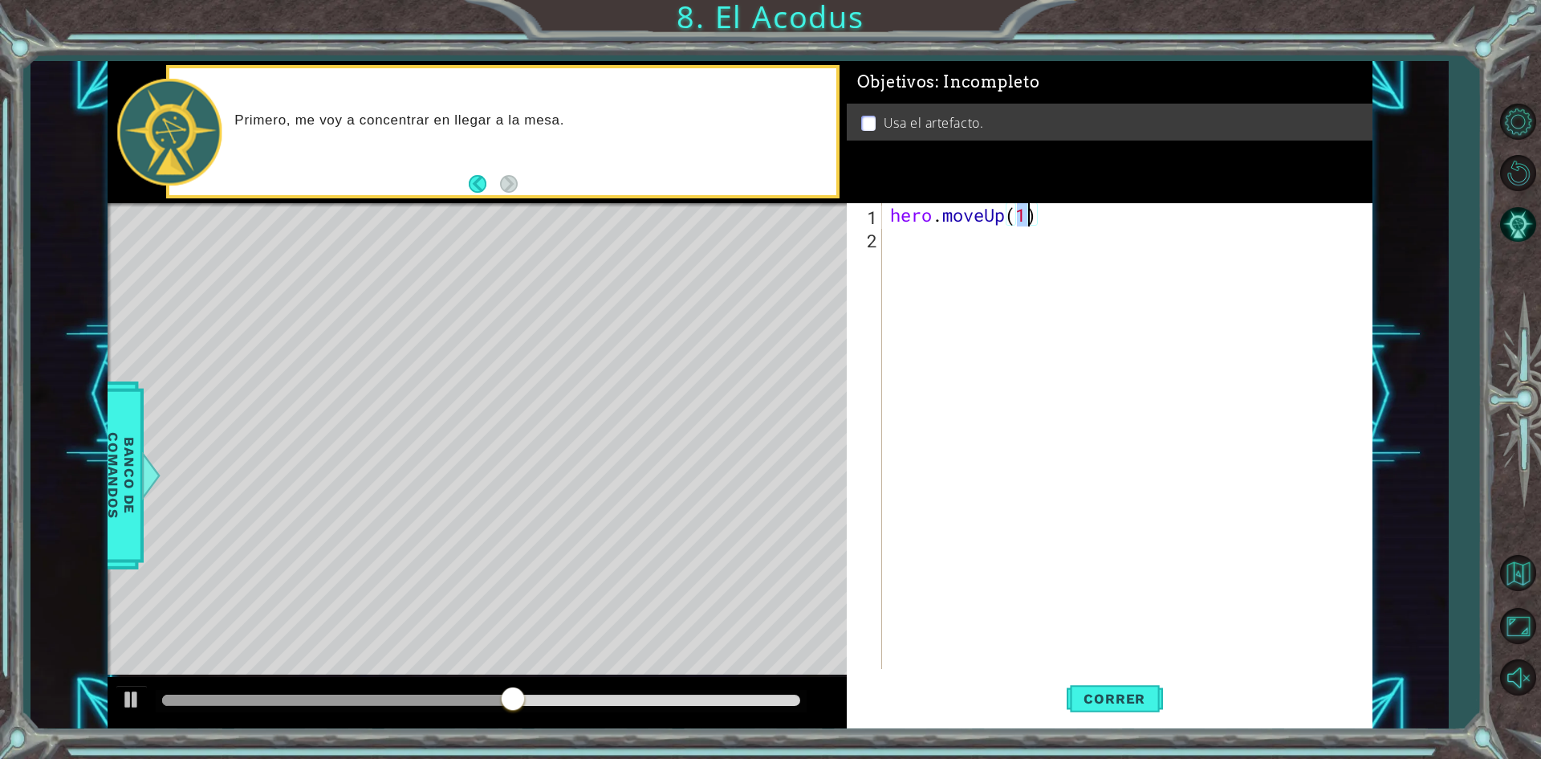
type textarea "hero.moveUp(2)"
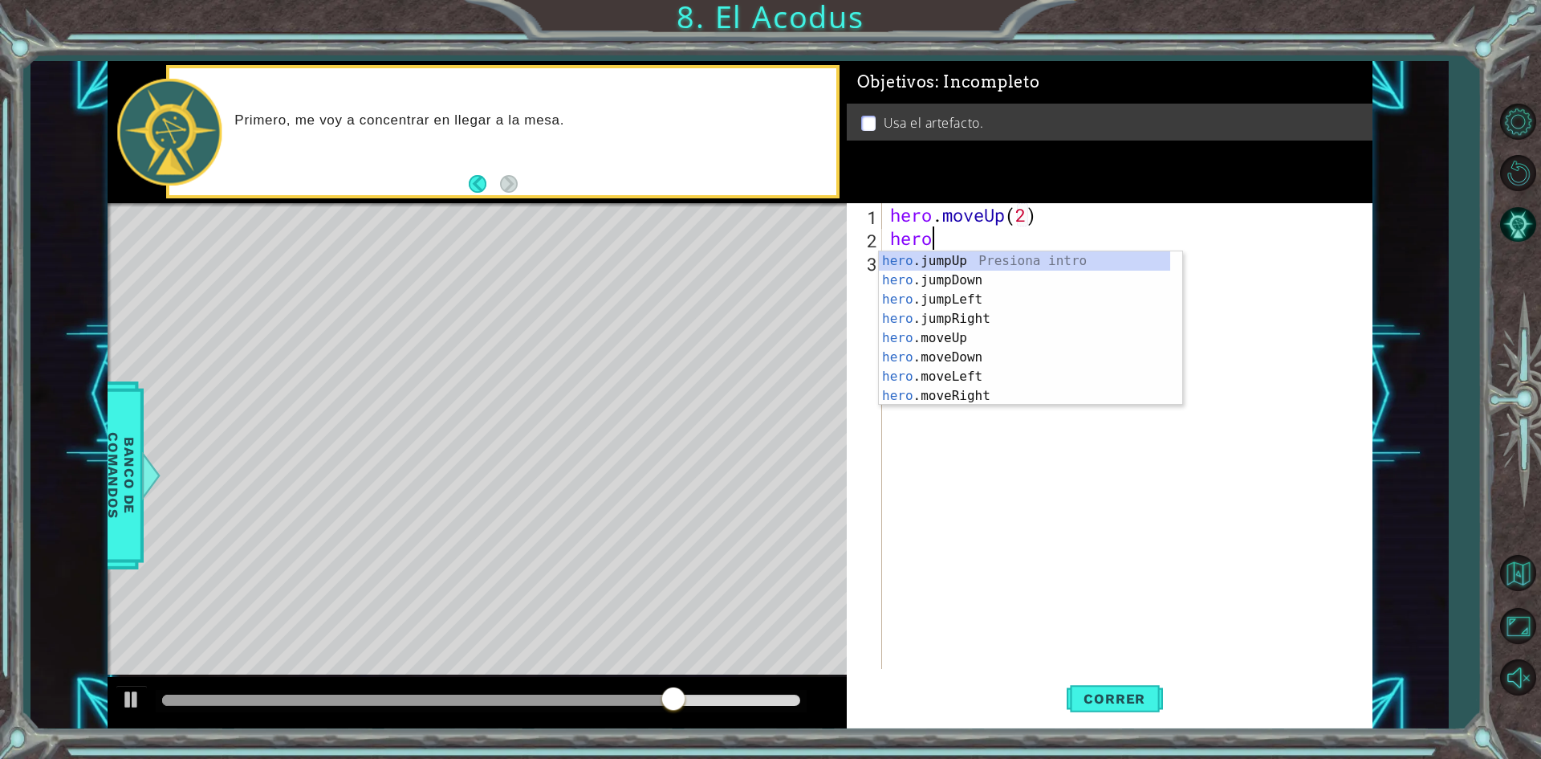
scroll to position [0, 1]
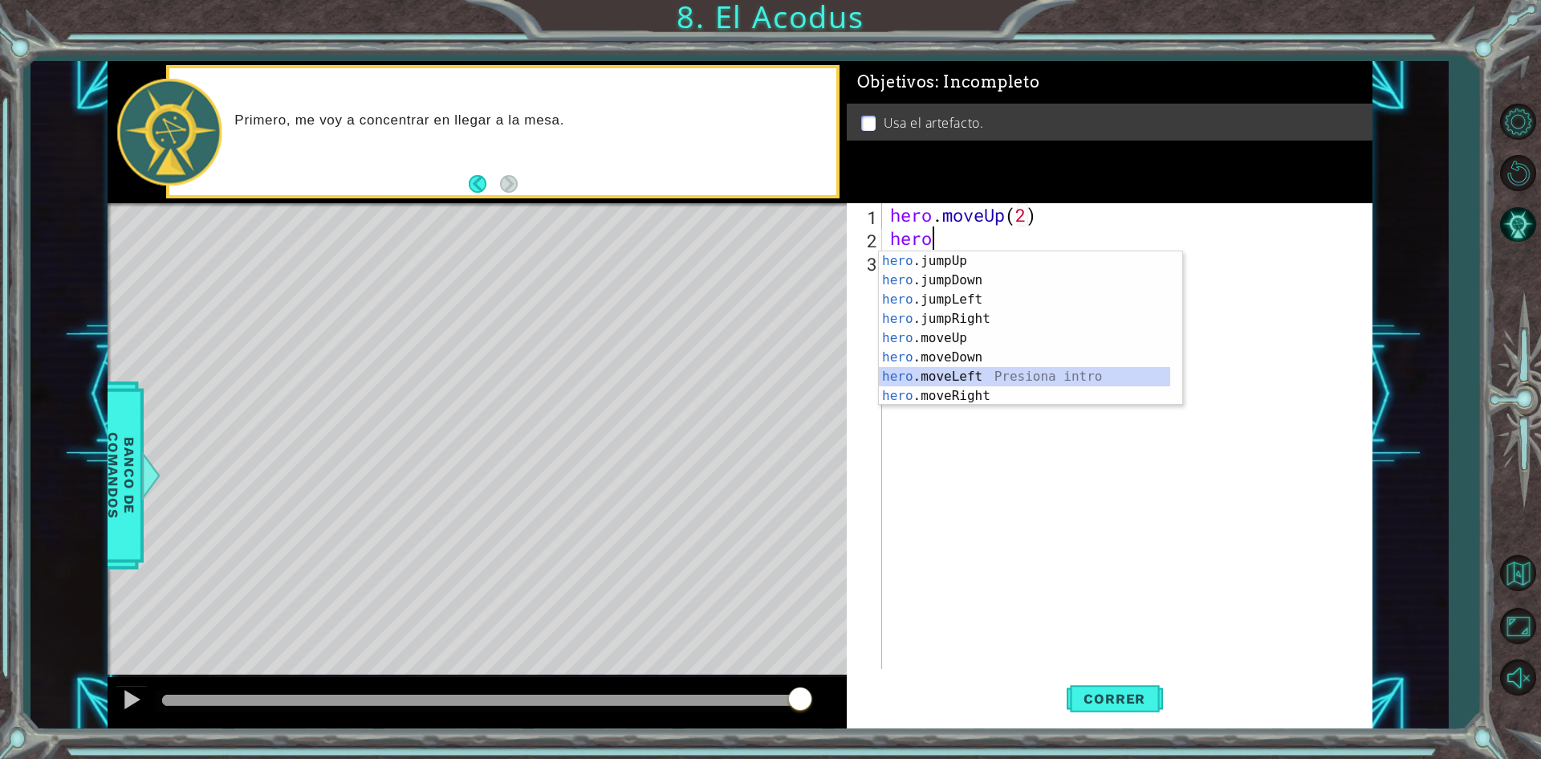
click at [987, 377] on div "hero .jumpUp Presiona intro hero .jumpDown Presiona intro hero .jumpLeft Presio…" at bounding box center [1024, 347] width 291 height 193
type textarea "hero.moveLeft(1)"
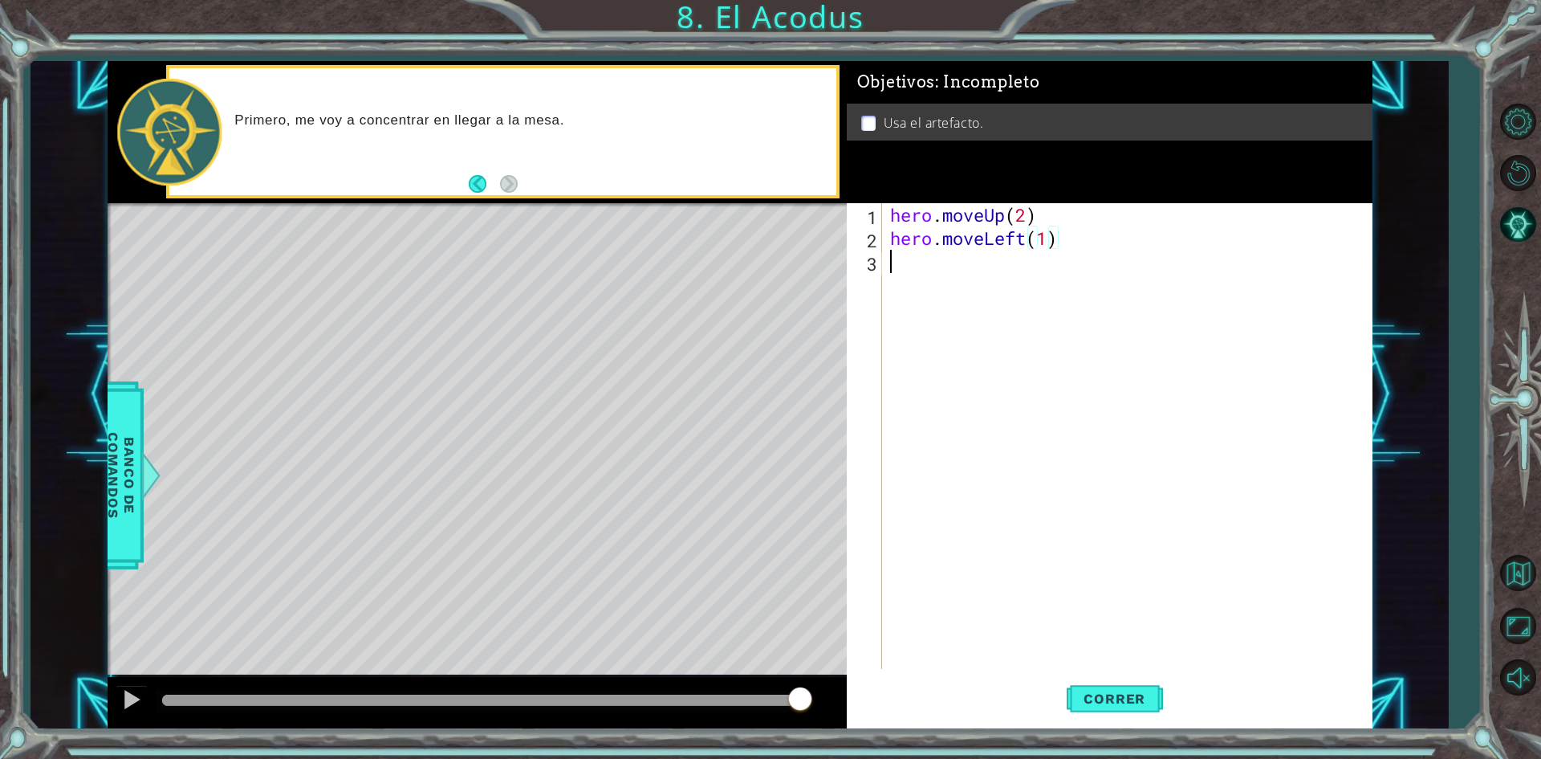
click at [896, 273] on div "hero . moveUp ( 2 ) hero . moveLeft ( 1 )" at bounding box center [1131, 459] width 488 height 512
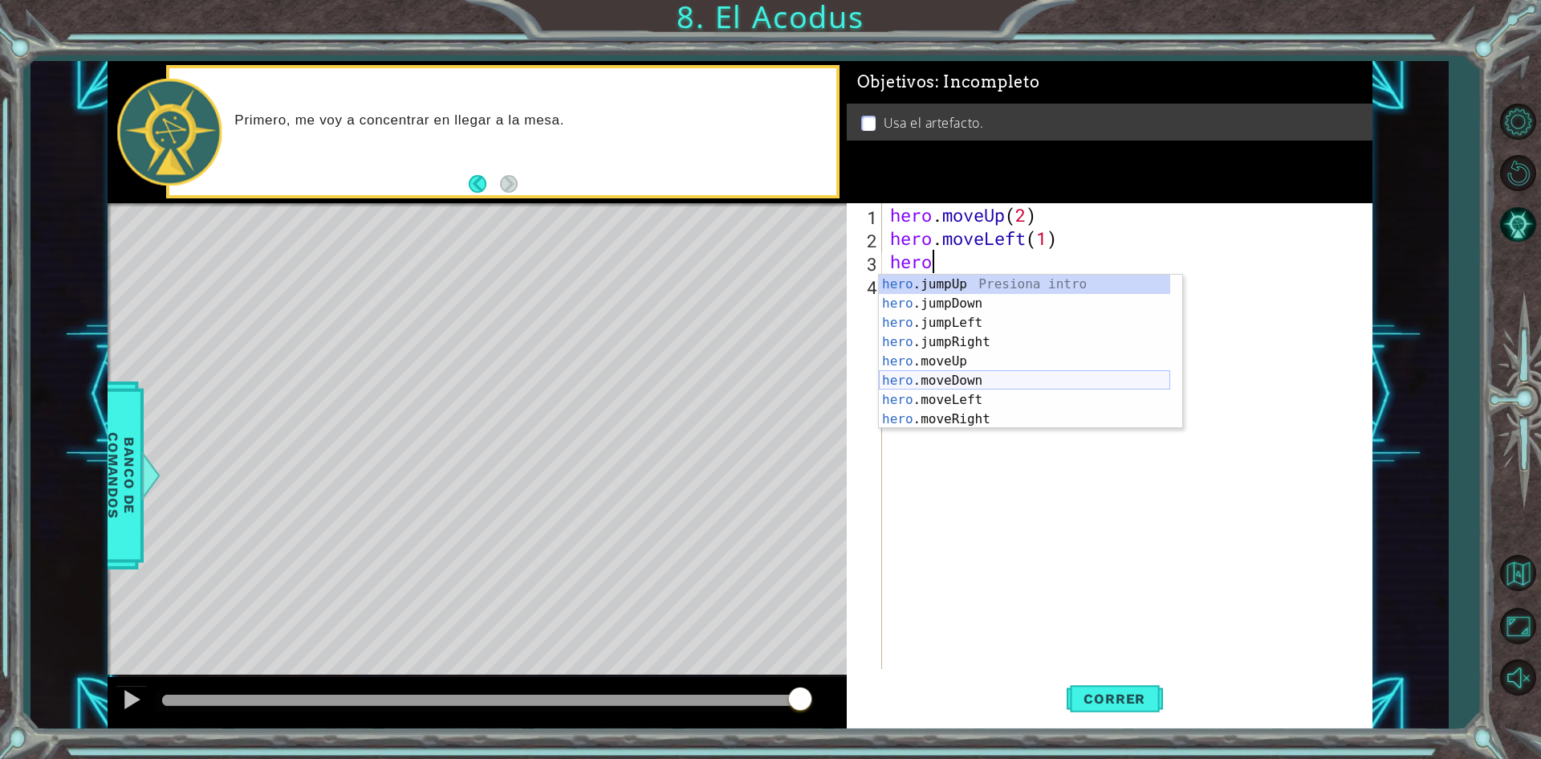
click at [991, 386] on div "hero .jumpUp Presiona intro hero .jumpDown Presiona intro hero .jumpLeft Presio…" at bounding box center [1024, 371] width 291 height 193
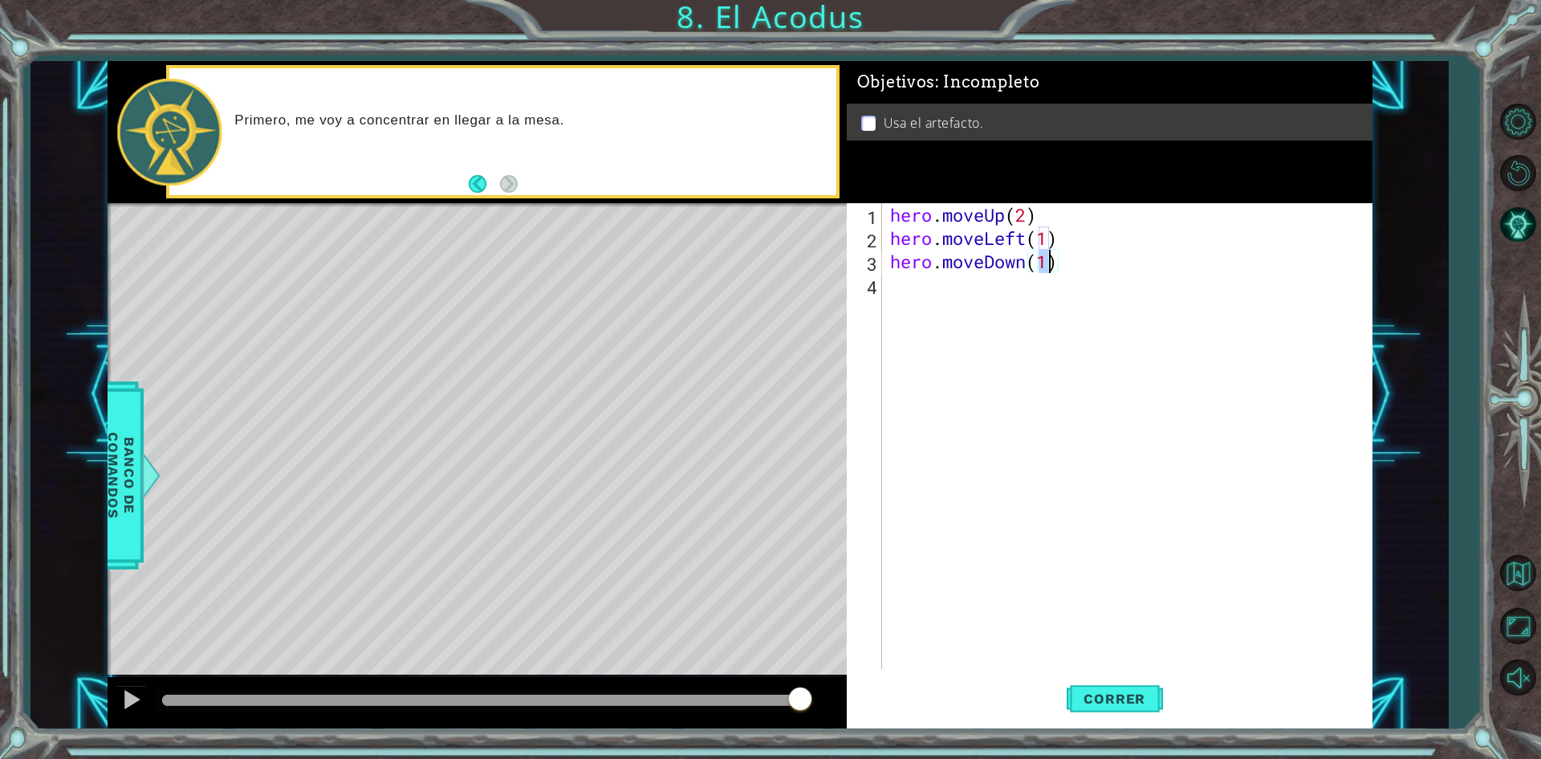
type textarea "hero.moveDown(2)"
click at [952, 288] on div "hero . moveUp ( 2 ) hero . moveLeft ( 1 ) hero . moveDown ( 2 )" at bounding box center [1131, 459] width 488 height 512
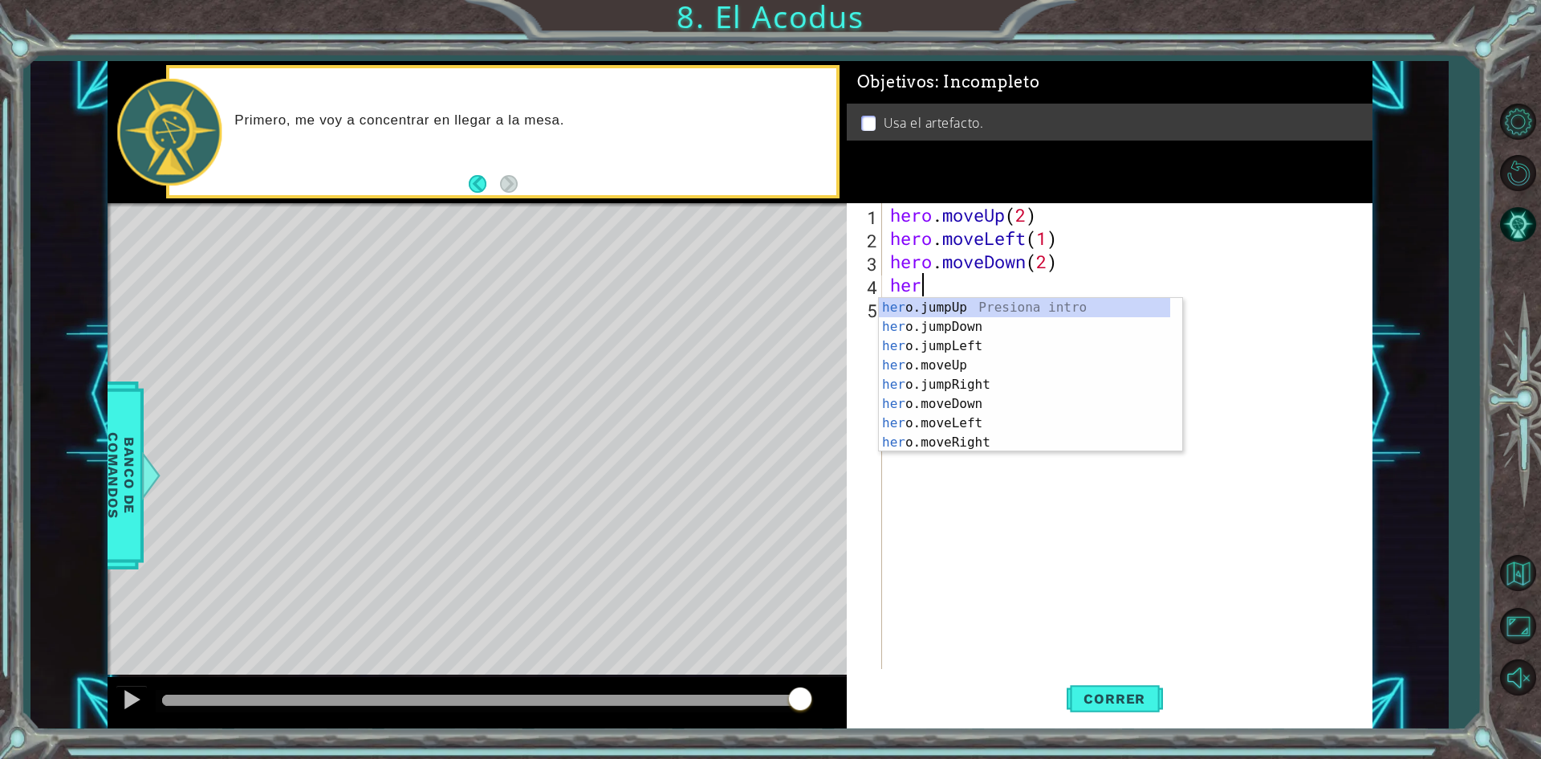
type textarea "hero"
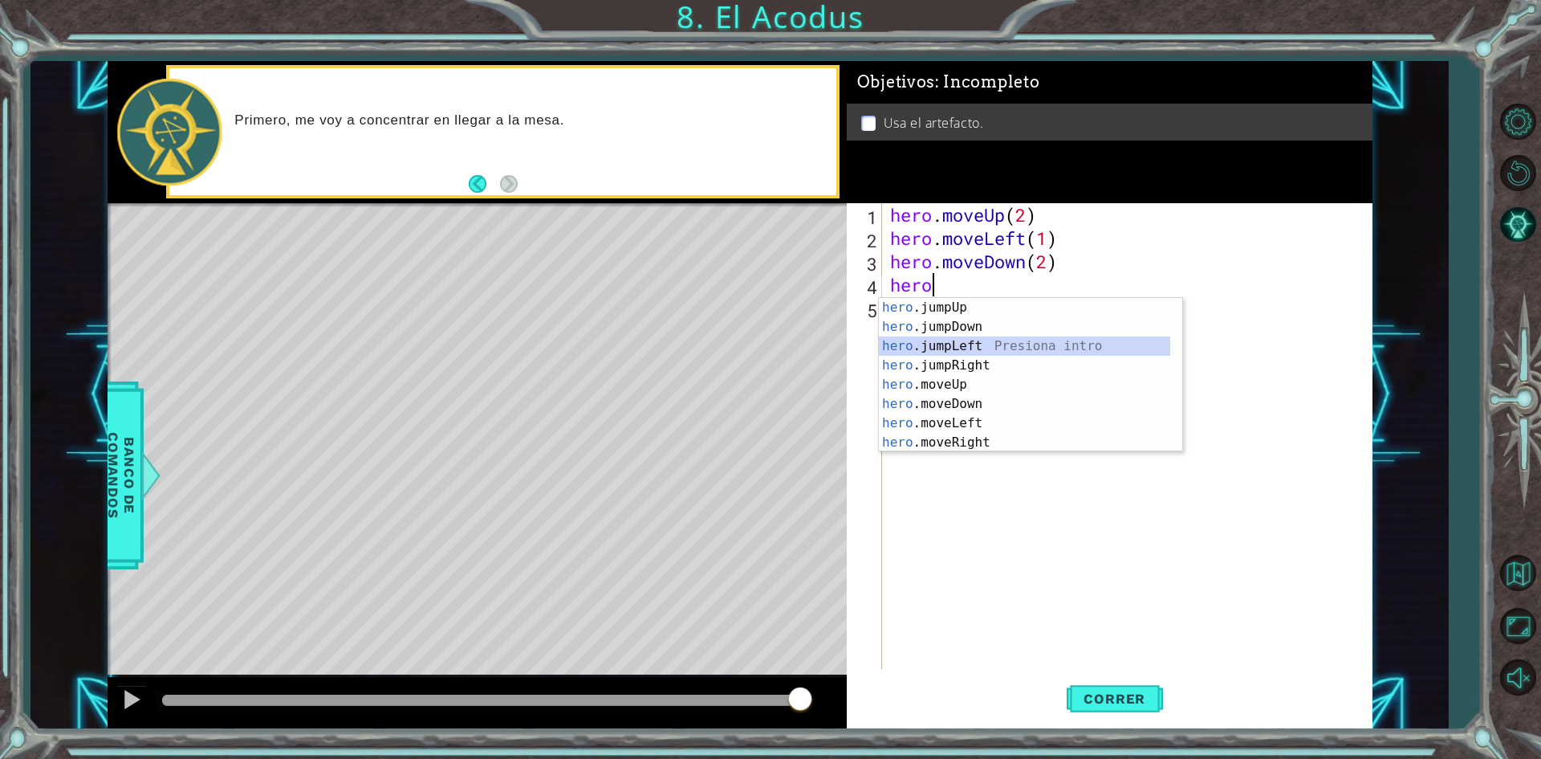
click at [974, 351] on div "hero .jumpUp Presiona intro hero .jumpDown Presiona intro hero .jumpLeft Presio…" at bounding box center [1024, 394] width 291 height 193
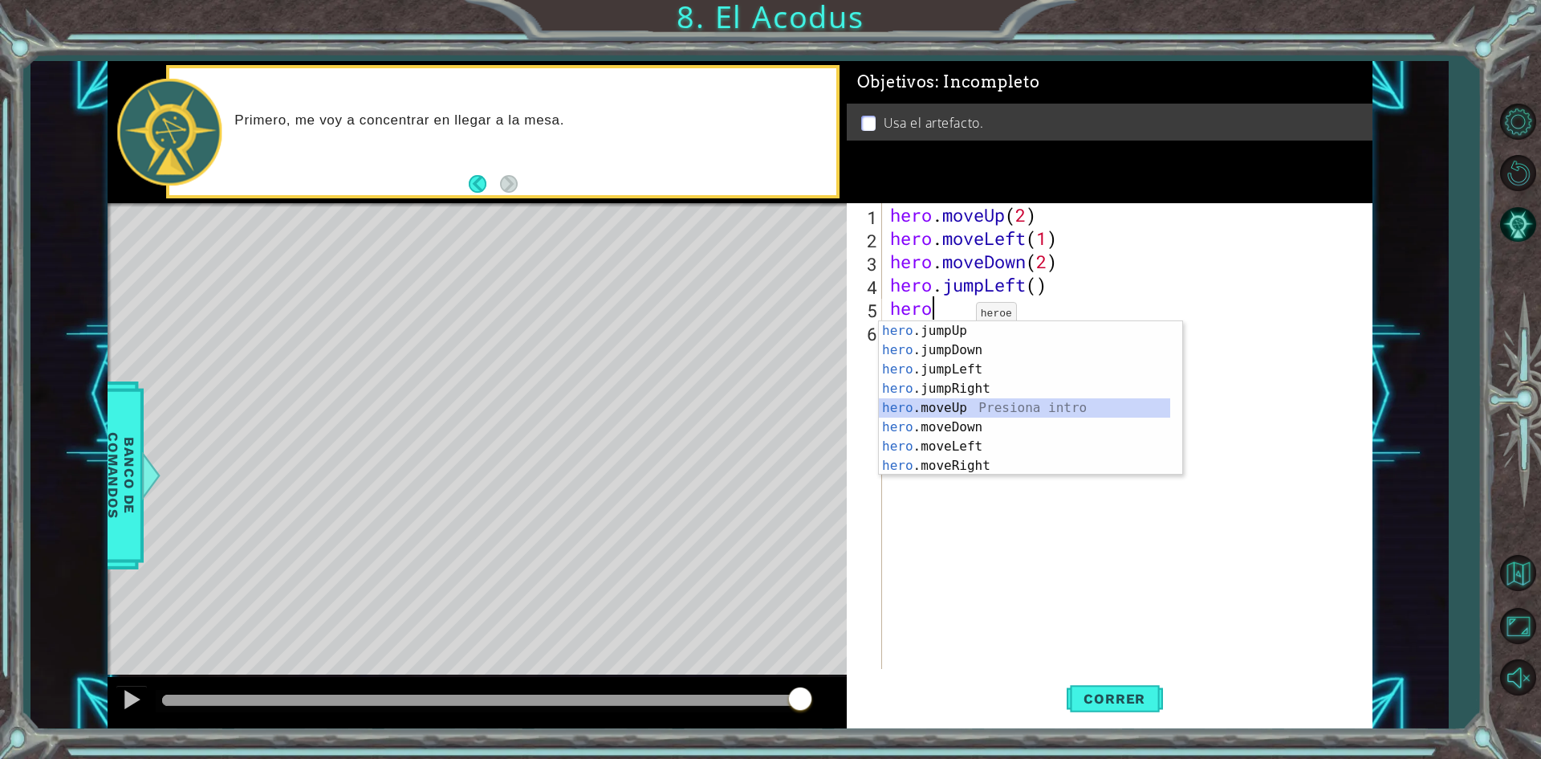
click at [960, 414] on div "hero .jumpUp Presiona intro hero .jumpDown Presiona intro hero .jumpLeft Presio…" at bounding box center [1024, 417] width 291 height 193
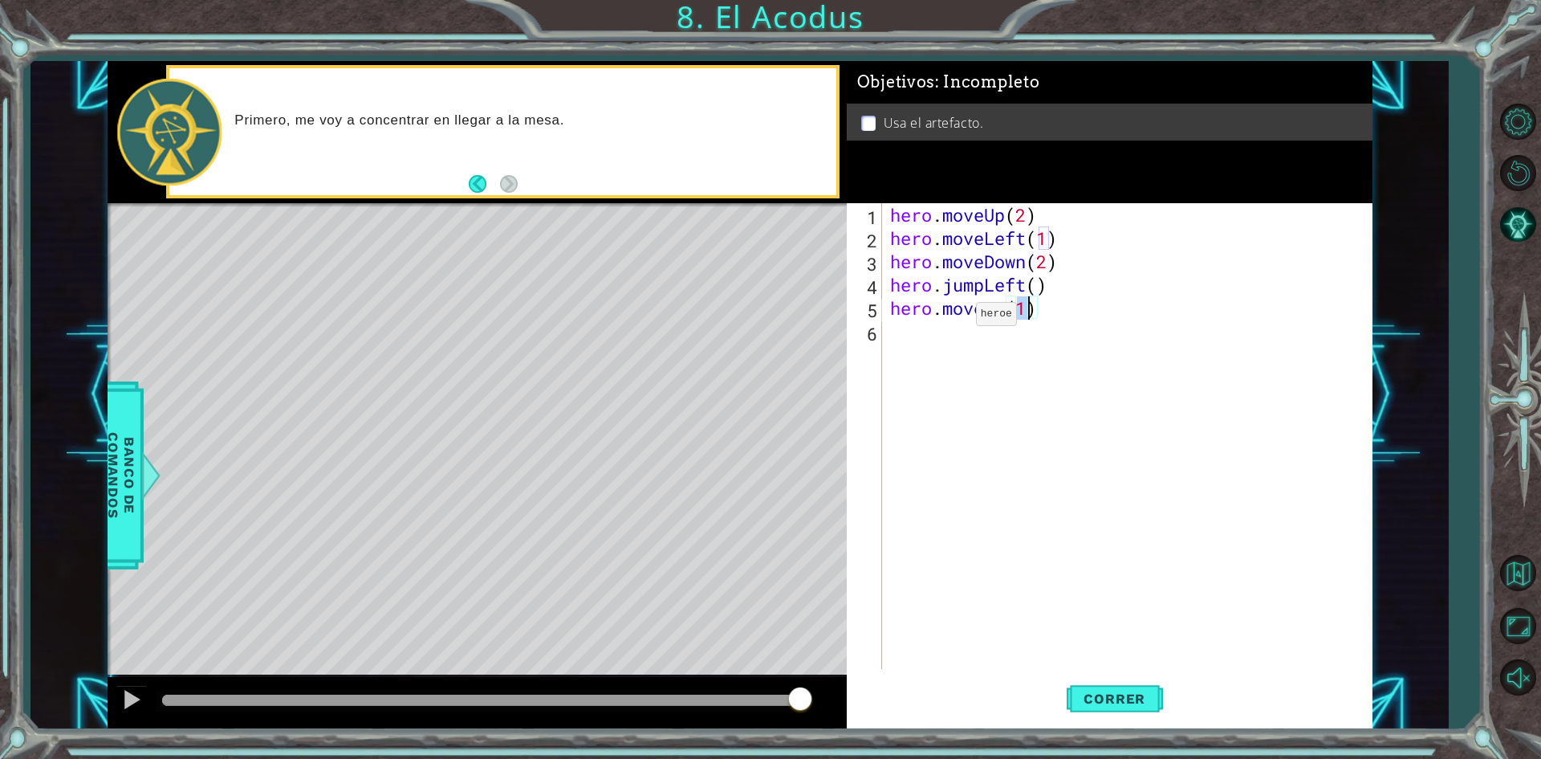
type textarea "hero.moveUp(2)"
click at [887, 332] on div "hero . moveUp ( 2 ) hero . moveLeft ( 1 ) hero . moveDown ( 2 ) hero . jumpLeft…" at bounding box center [1127, 436] width 480 height 466
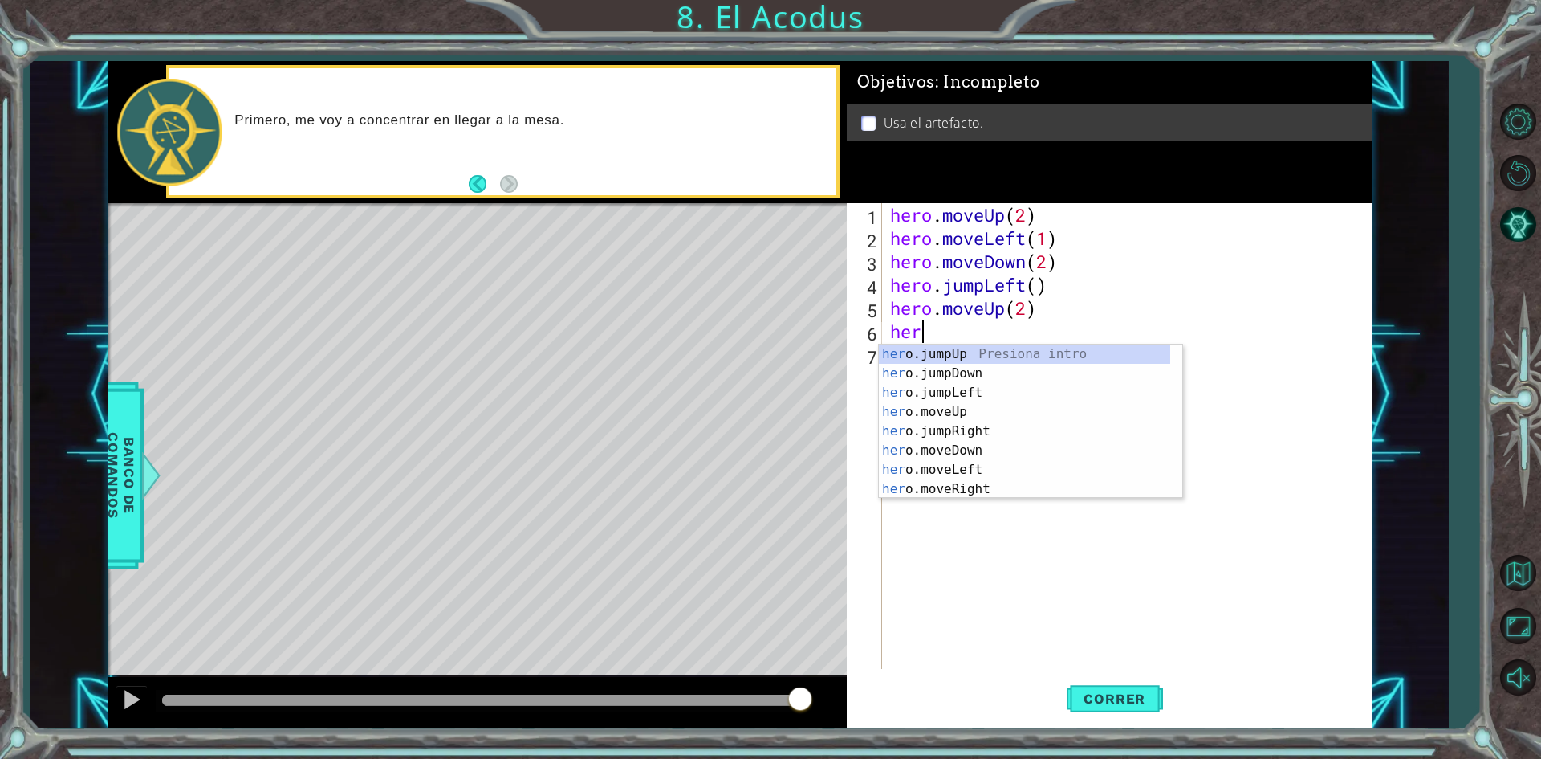
scroll to position [0, 1]
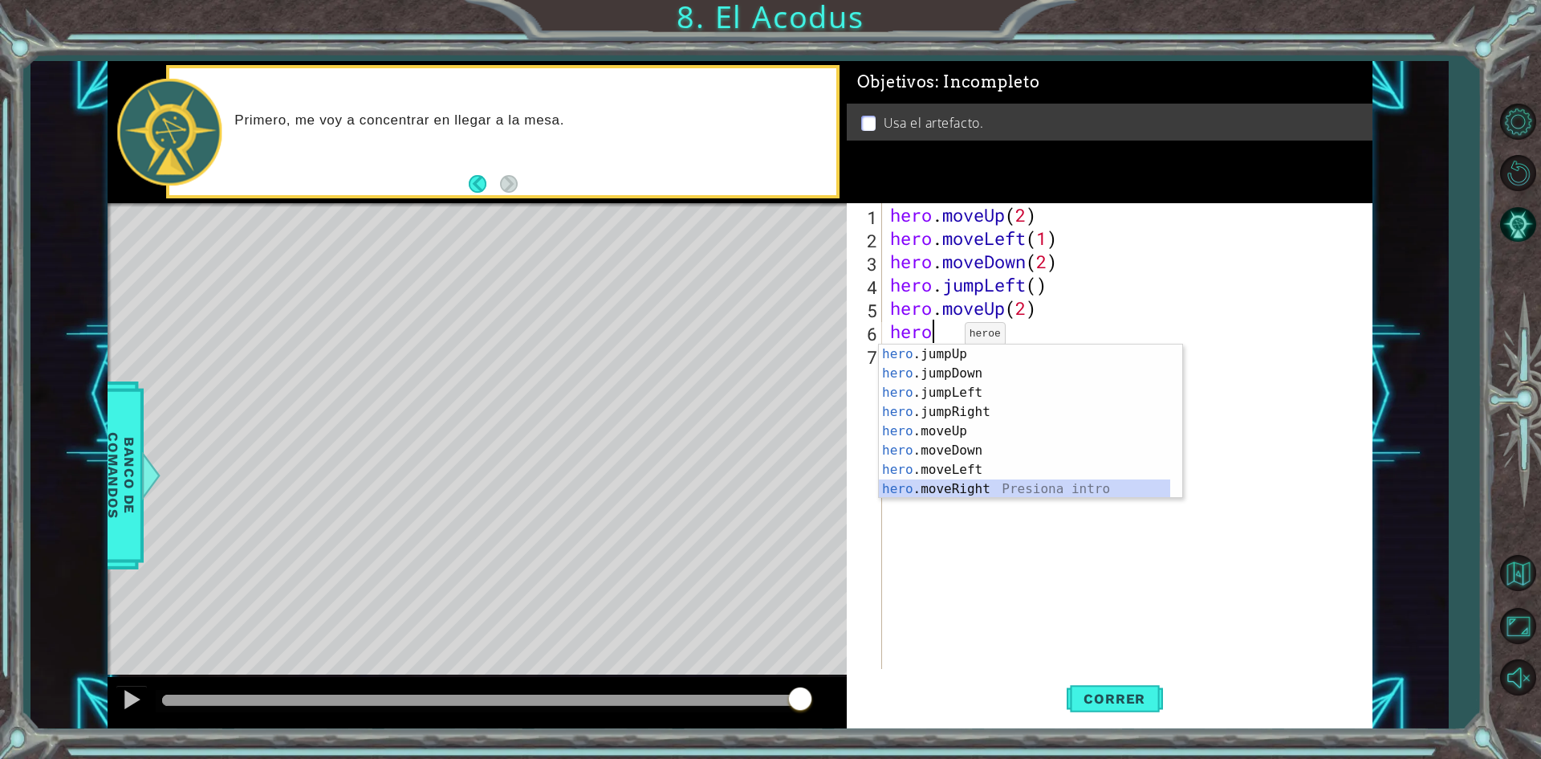
click at [980, 482] on div "hero .jumpUp Presiona intro hero .jumpDown Presiona intro hero .jumpLeft Presio…" at bounding box center [1024, 440] width 291 height 193
type textarea "hero.moveRight(1)"
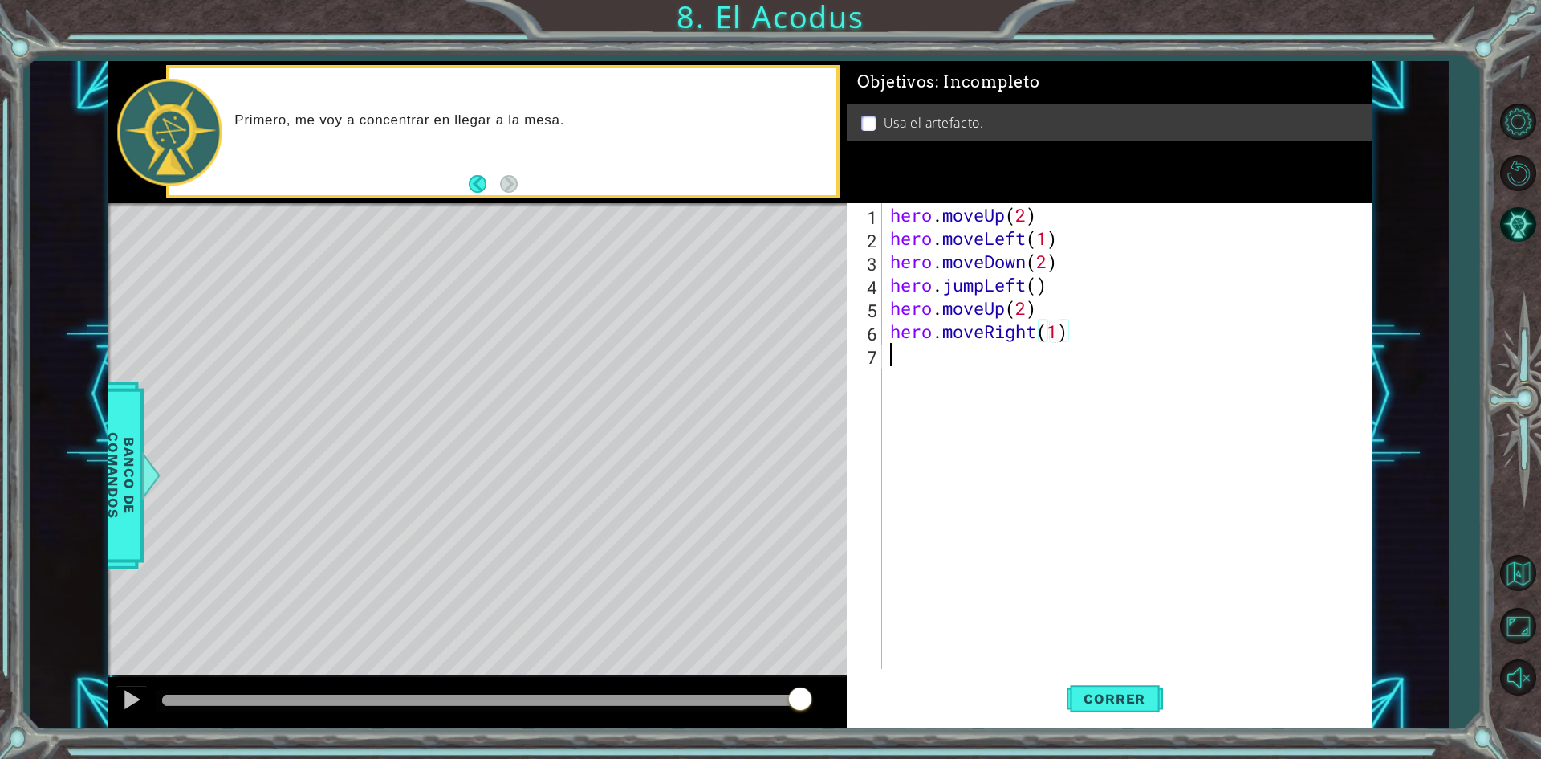
click at [913, 368] on div "hero . moveUp ( 2 ) hero . moveLeft ( 1 ) hero . moveDown ( 2 ) hero . jumpLeft…" at bounding box center [1131, 459] width 488 height 512
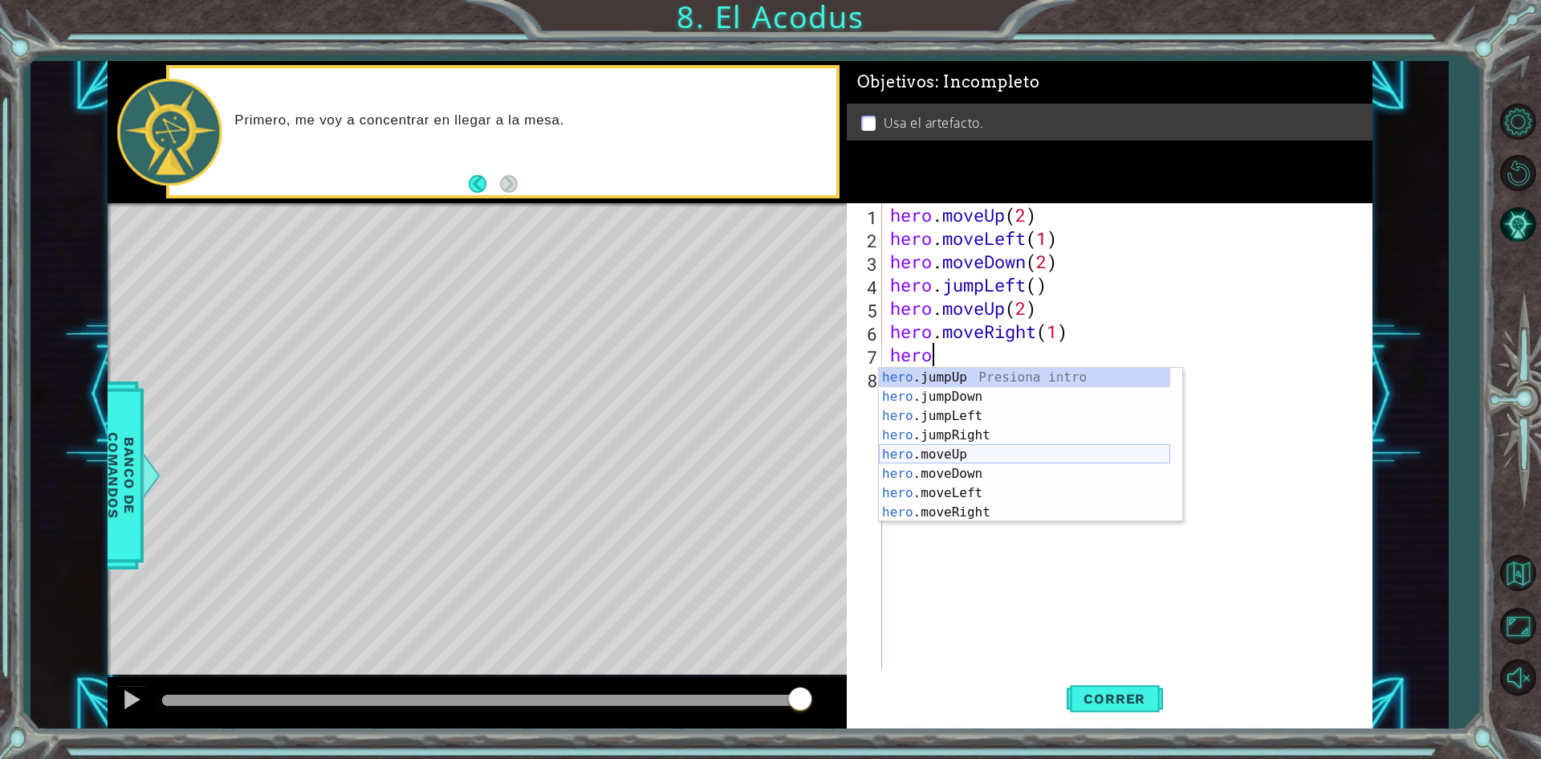
scroll to position [19, 0]
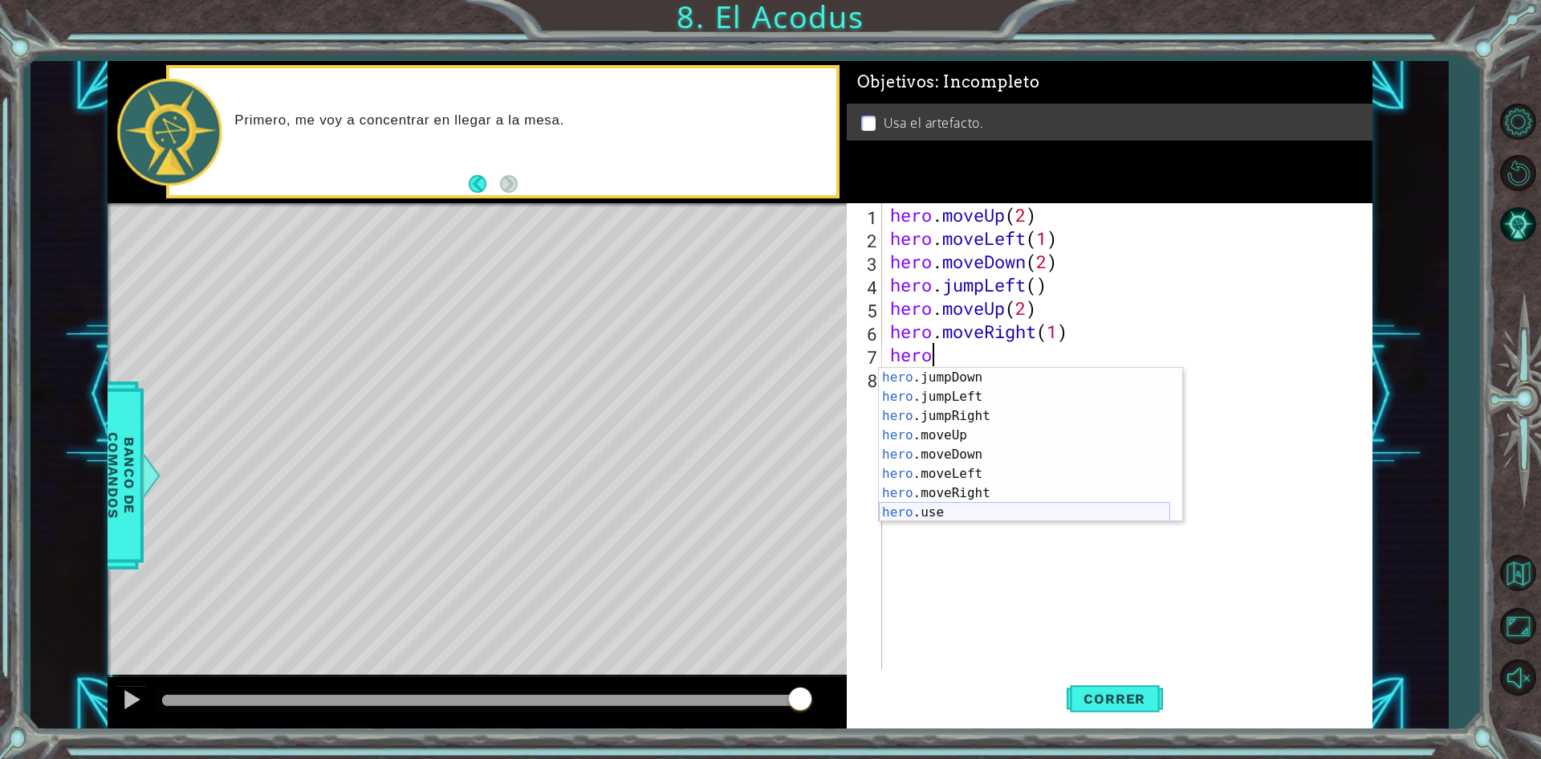
click at [958, 508] on div "hero .jumpDown Presiona intro hero .jumpLeft Presiona intro hero .jumpRight Pre…" at bounding box center [1024, 464] width 291 height 193
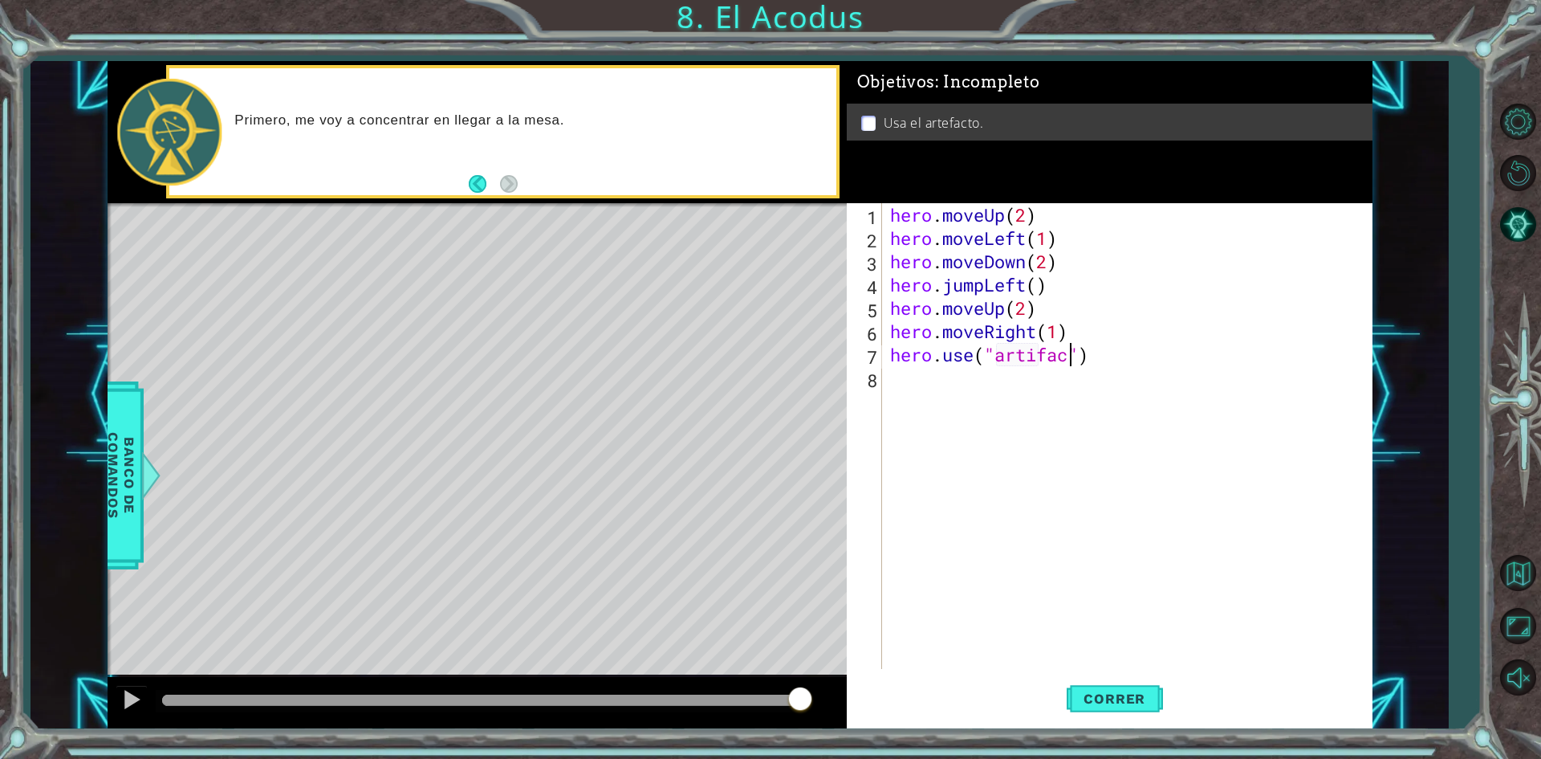
scroll to position [0, 8]
type textarea "hero.use("artifact")"
click at [1104, 701] on span "Correr" at bounding box center [1115, 698] width 94 height 16
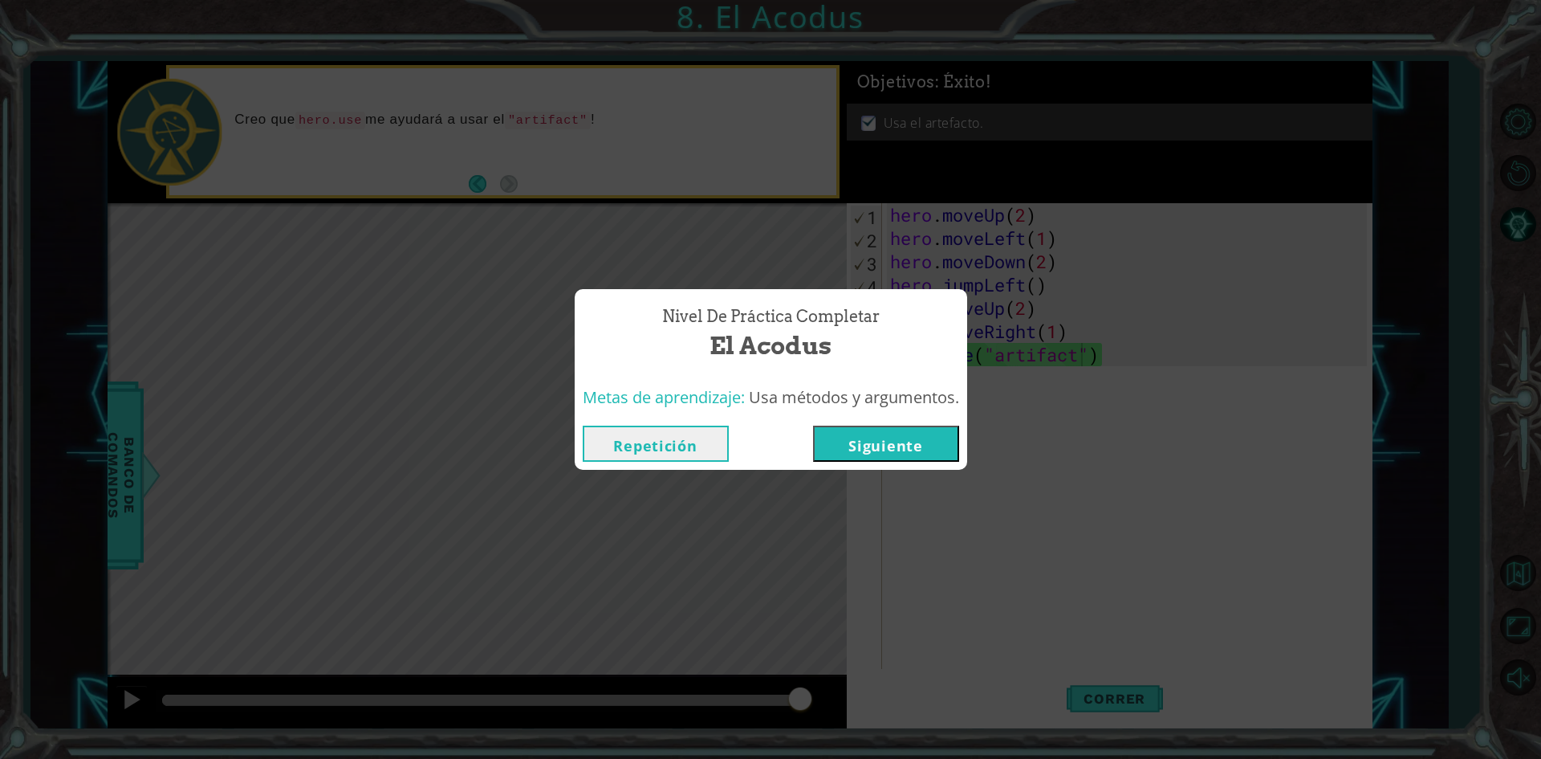
click at [917, 442] on button "Siguiente" at bounding box center [886, 443] width 146 height 36
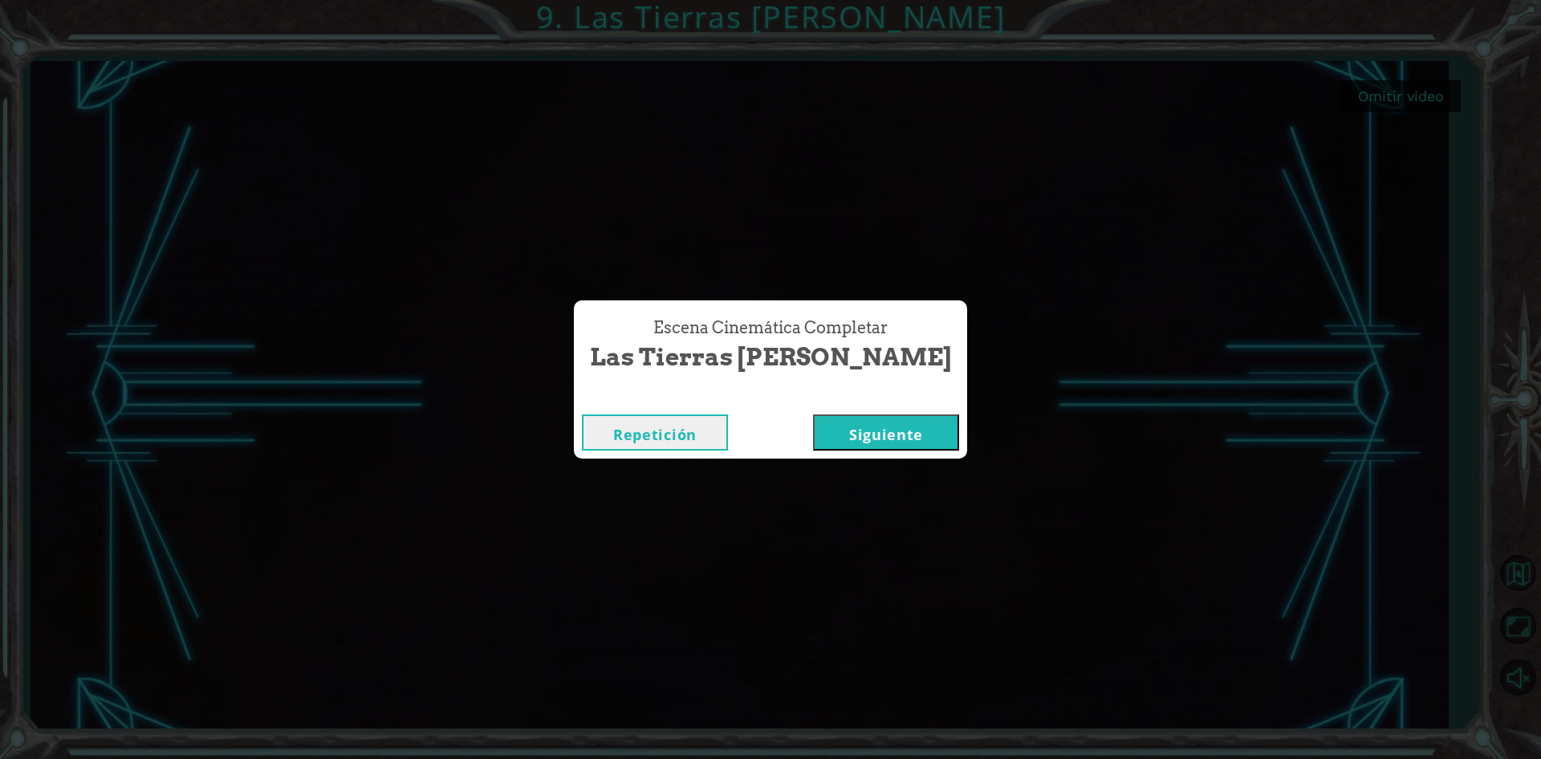
click at [862, 446] on button "Siguiente" at bounding box center [886, 432] width 146 height 36
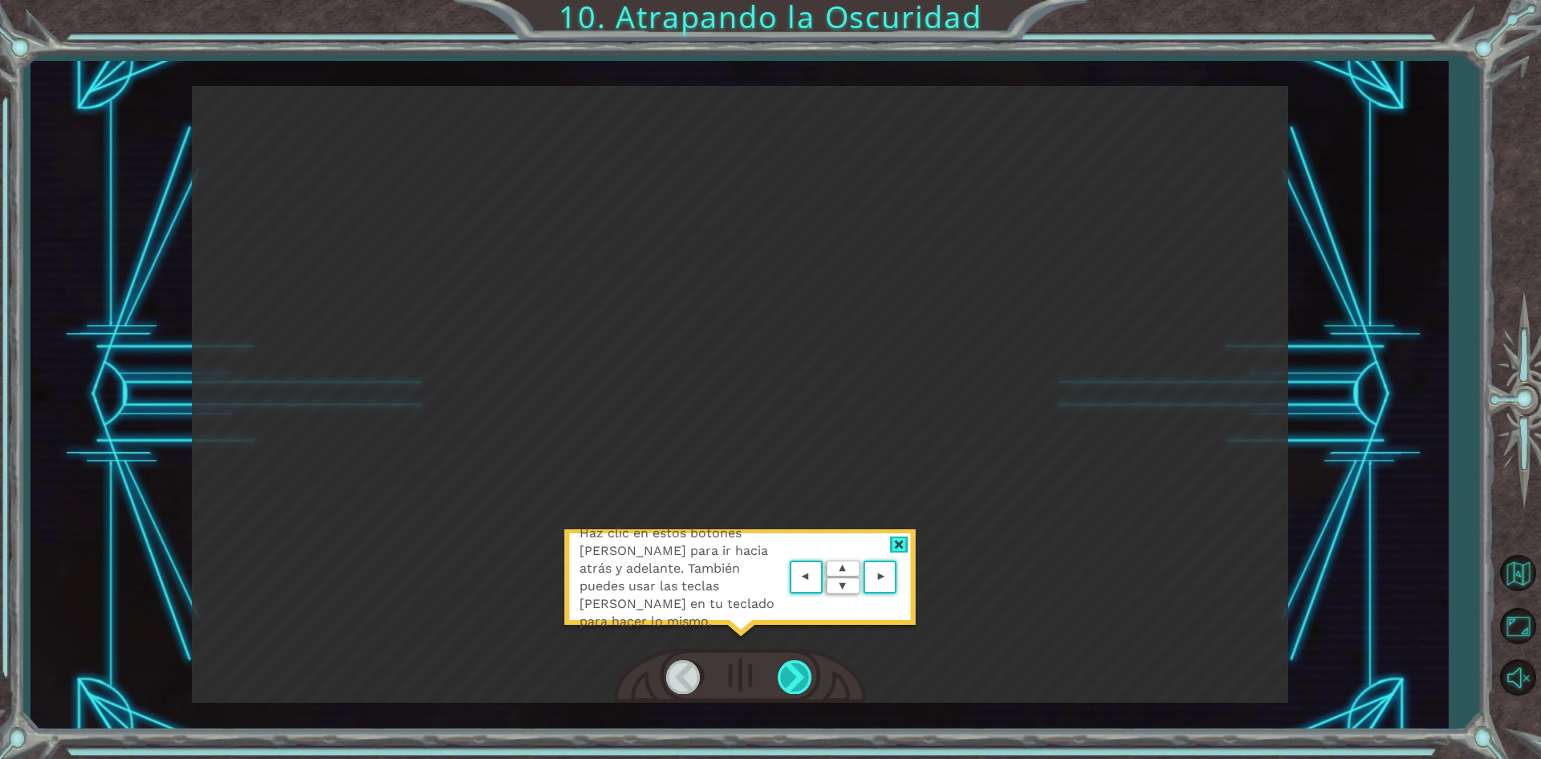
drag, startPoint x: 787, startPoint y: 689, endPoint x: 790, endPoint y: 678, distance: 10.7
click at [790, 685] on div at bounding box center [796, 676] width 36 height 33
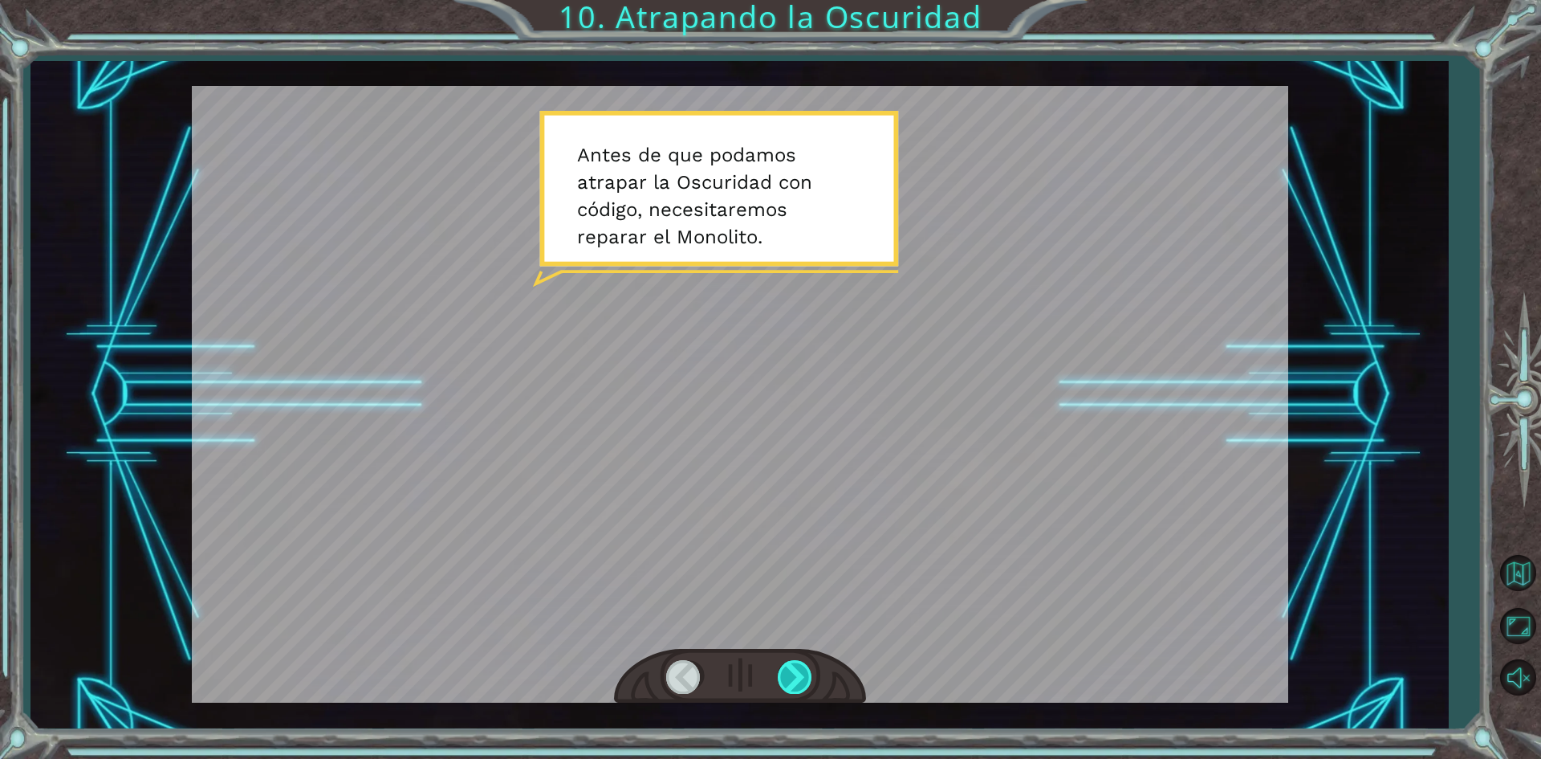
click at [791, 671] on div at bounding box center [796, 676] width 36 height 33
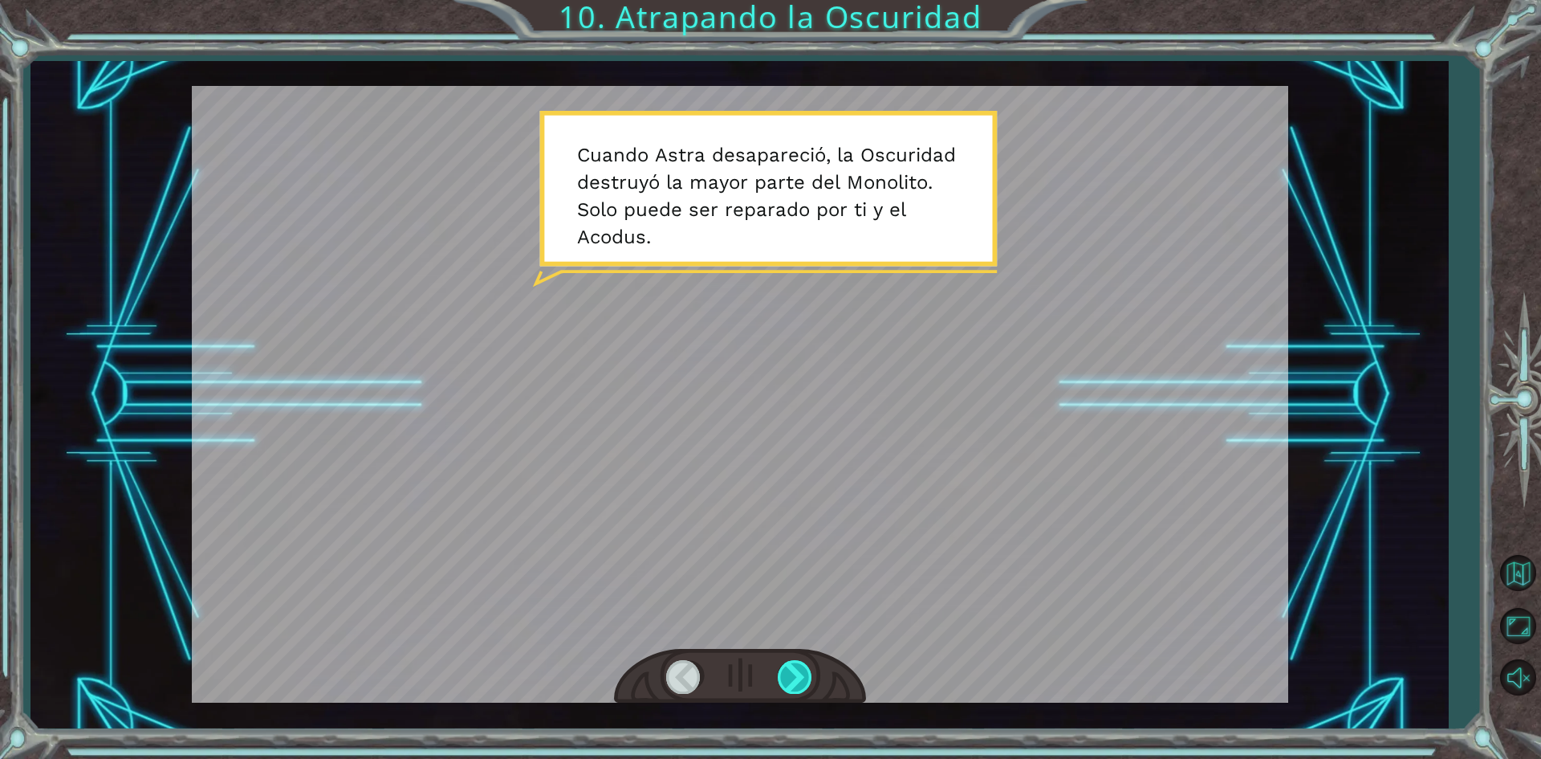
click at [794, 671] on div at bounding box center [796, 676] width 36 height 33
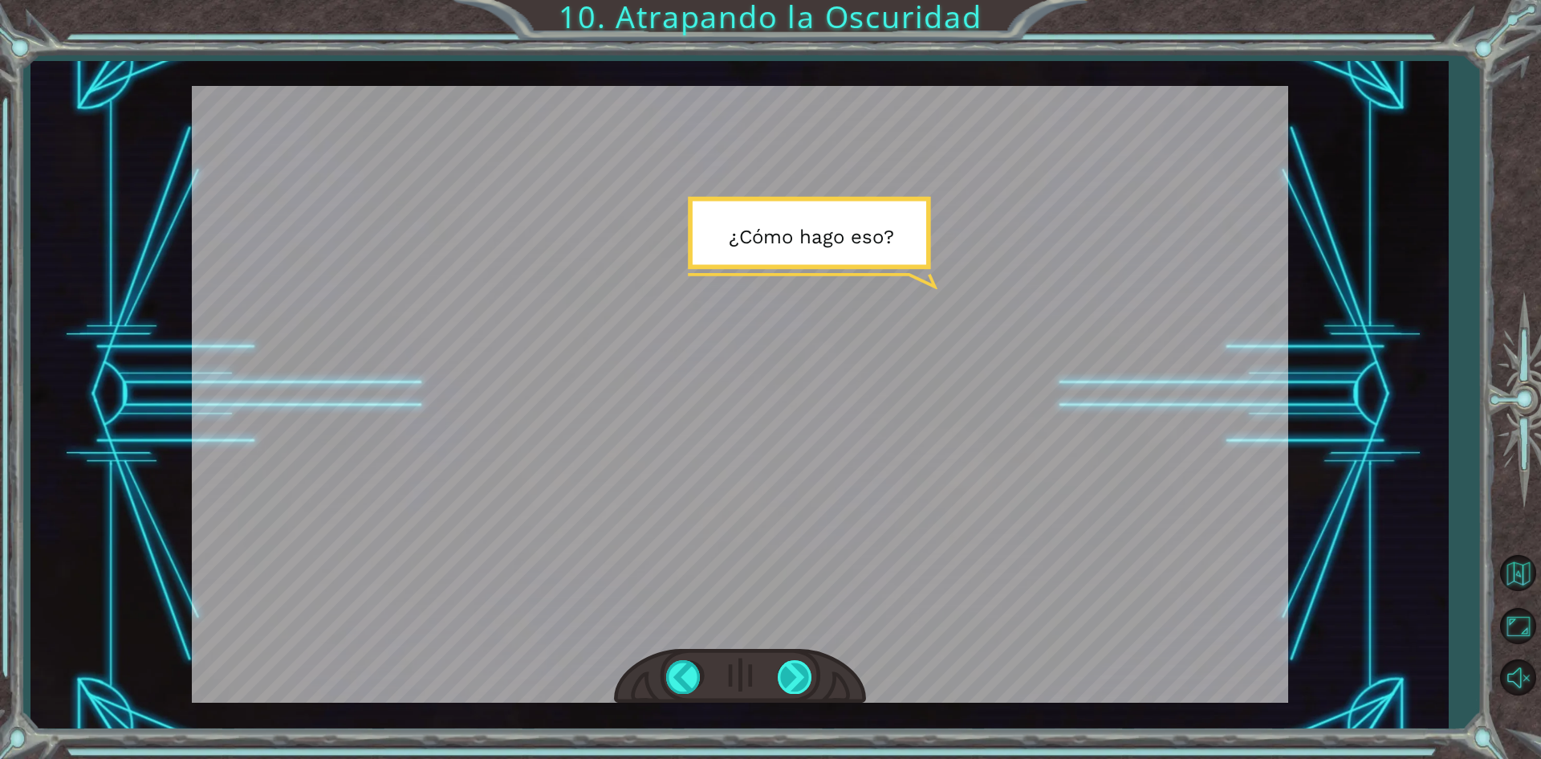
click at [794, 671] on div at bounding box center [796, 676] width 36 height 33
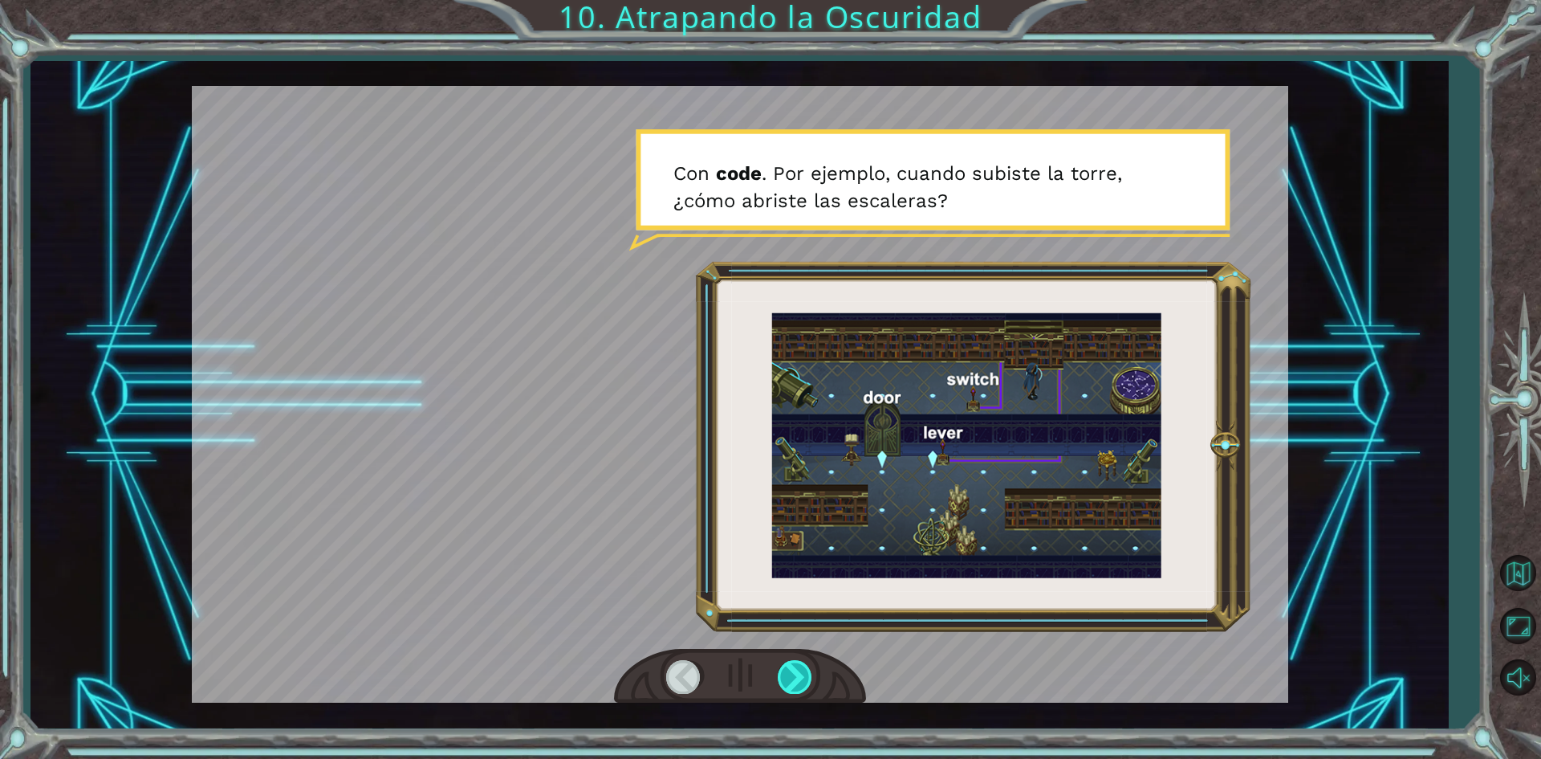
click at [808, 678] on div at bounding box center [796, 676] width 36 height 33
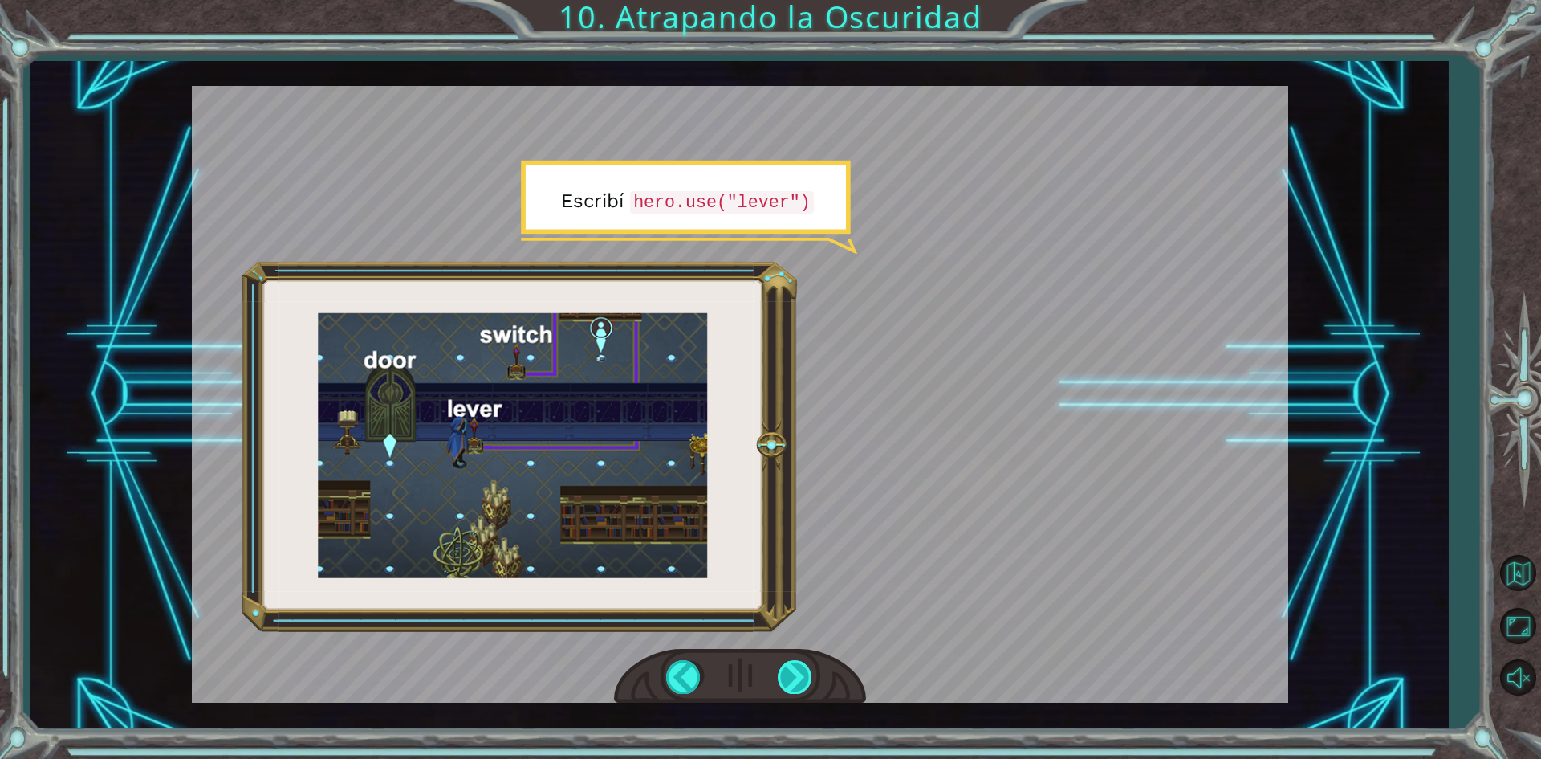
click at [799, 675] on div at bounding box center [796, 676] width 36 height 33
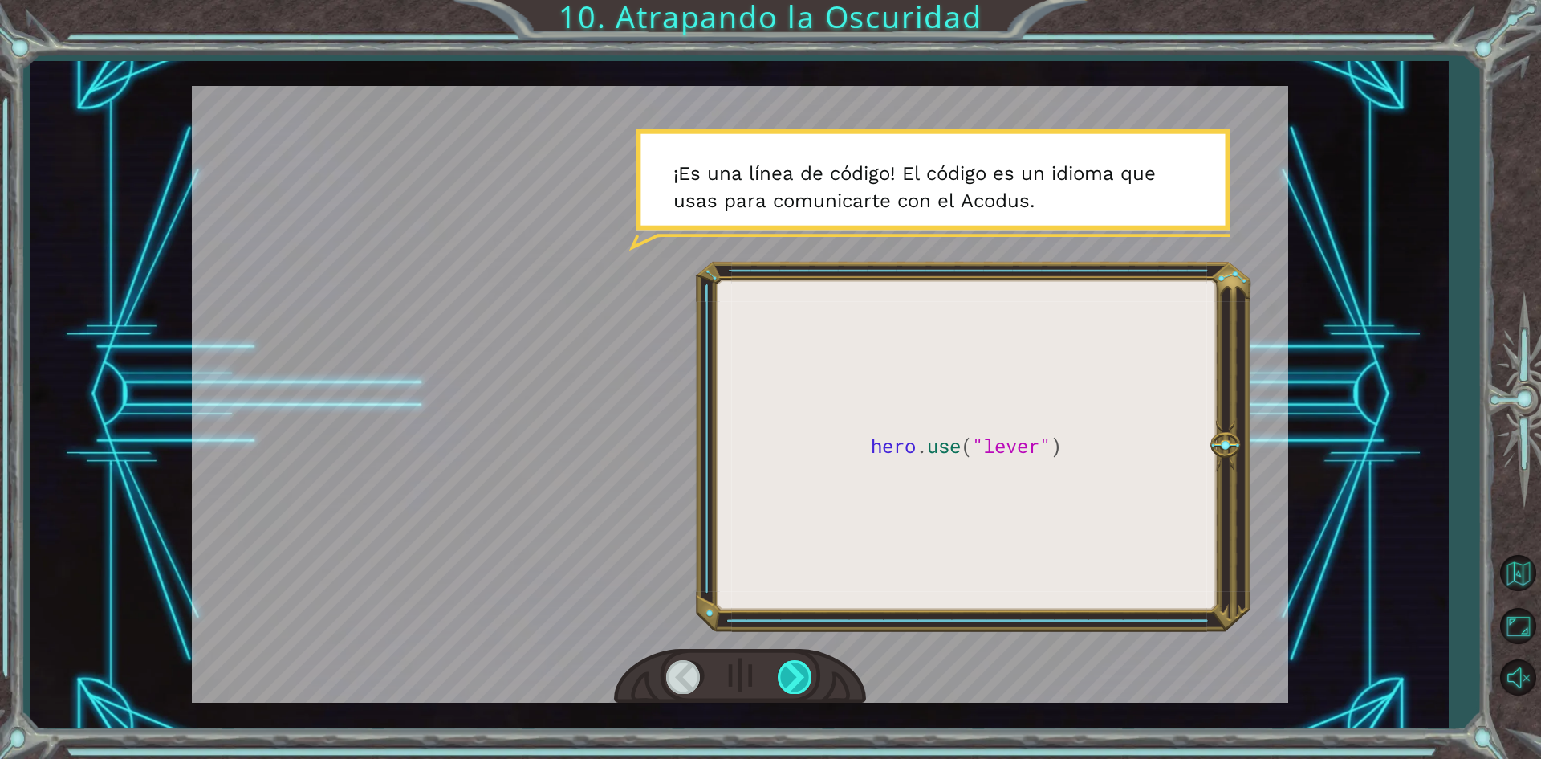
click at [799, 675] on div at bounding box center [796, 676] width 36 height 33
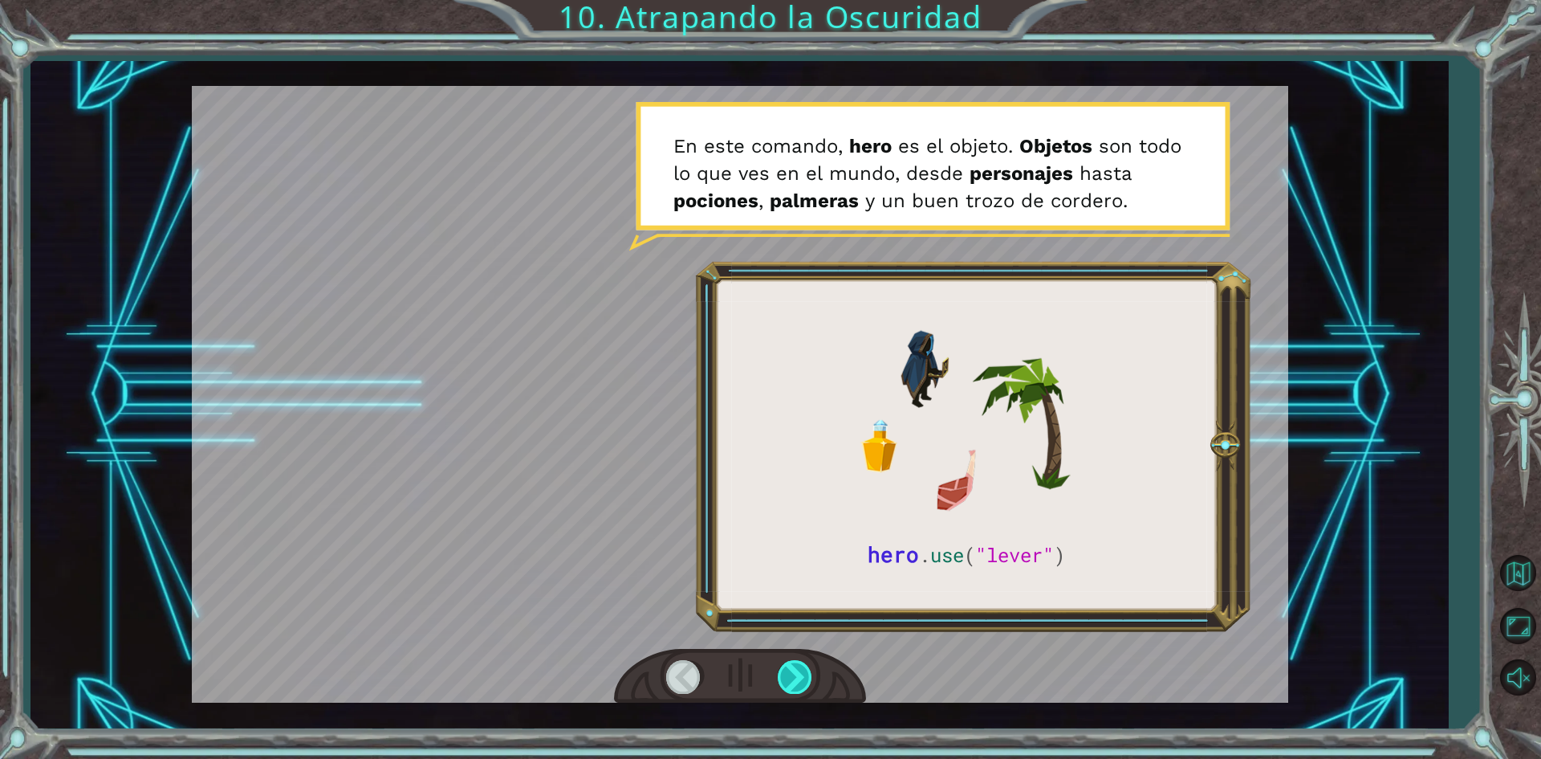
click at [799, 675] on div at bounding box center [796, 676] width 36 height 33
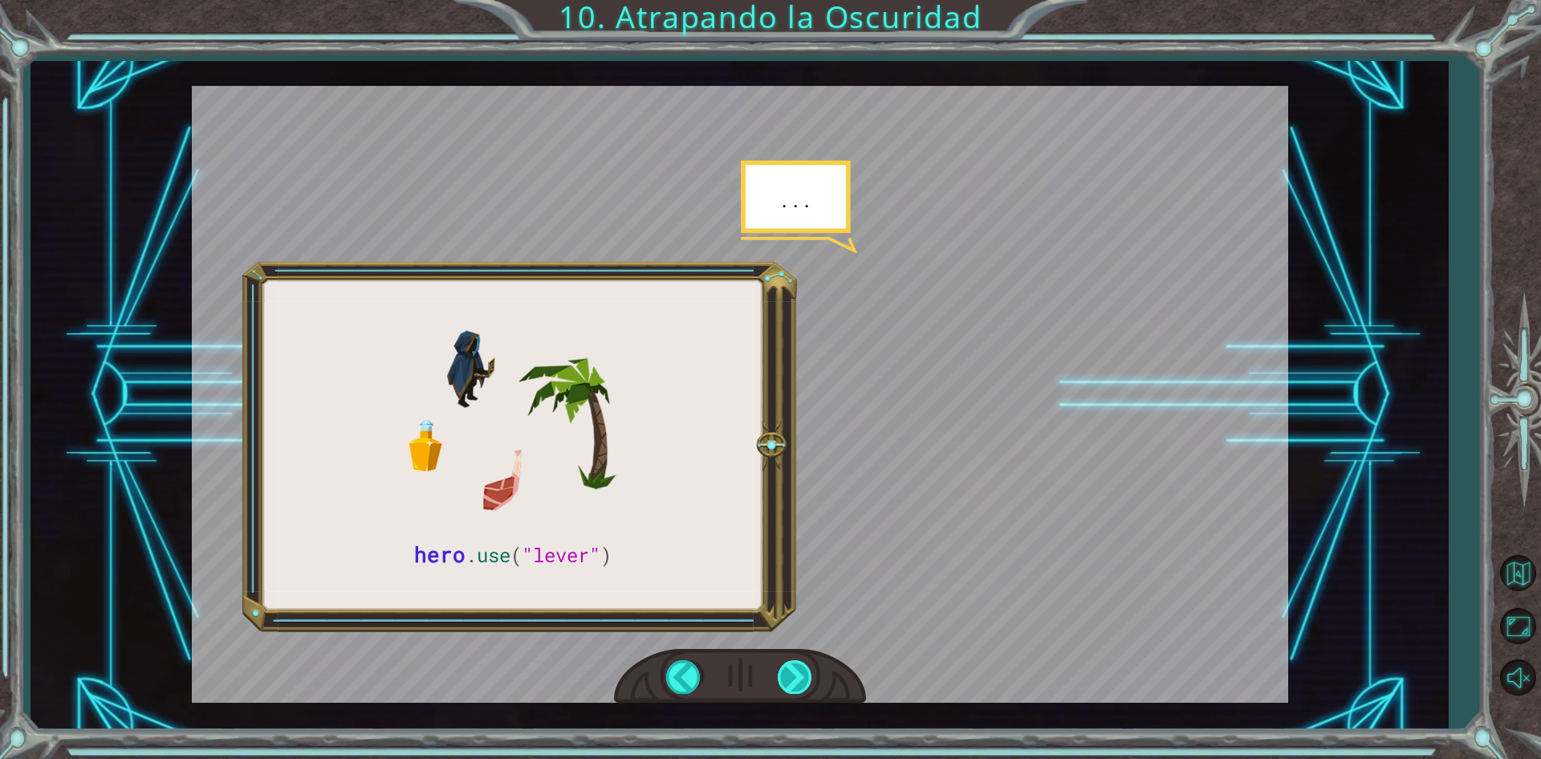
click at [799, 675] on div at bounding box center [796, 676] width 36 height 33
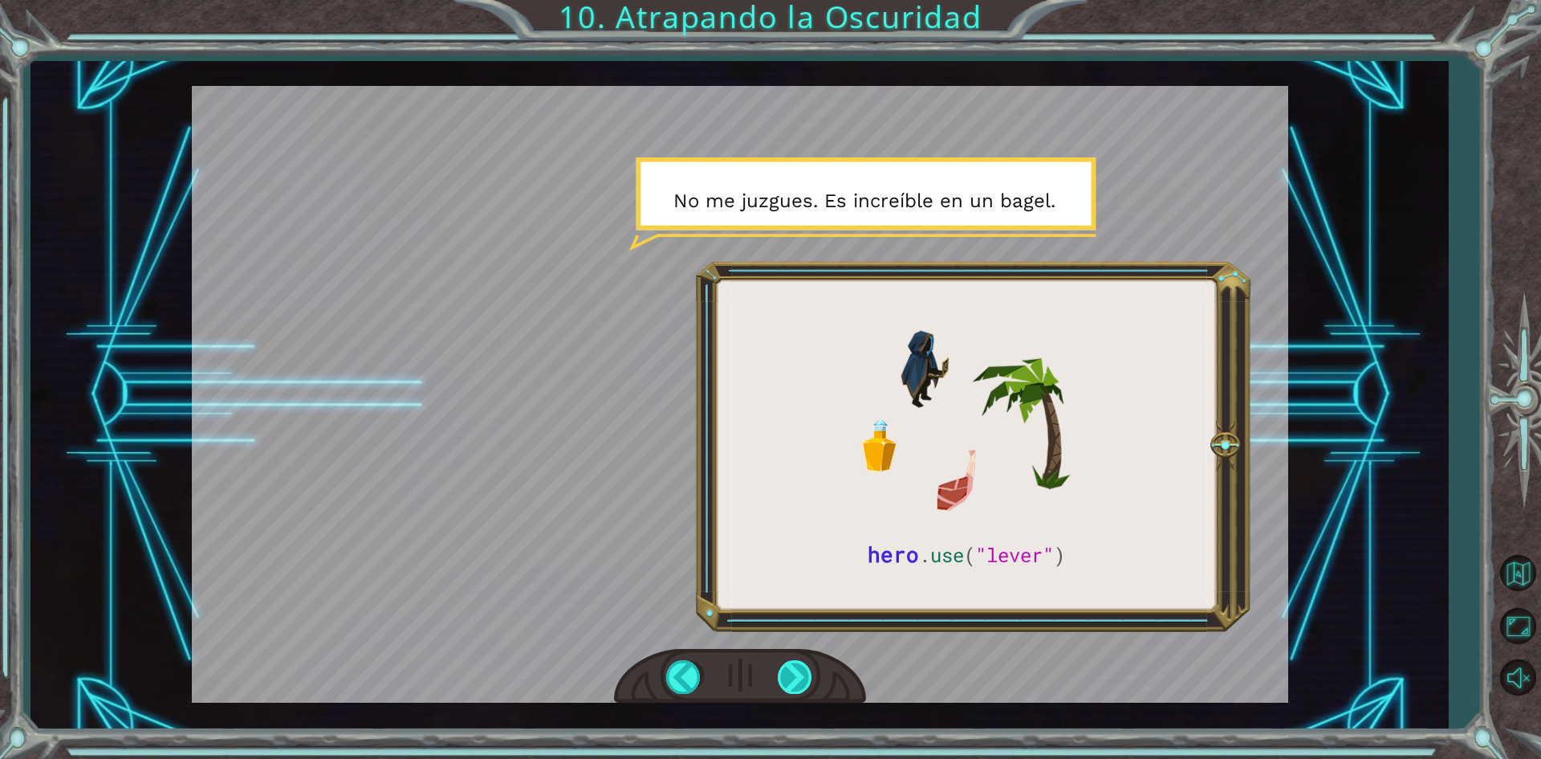
click at [799, 675] on div at bounding box center [796, 676] width 36 height 33
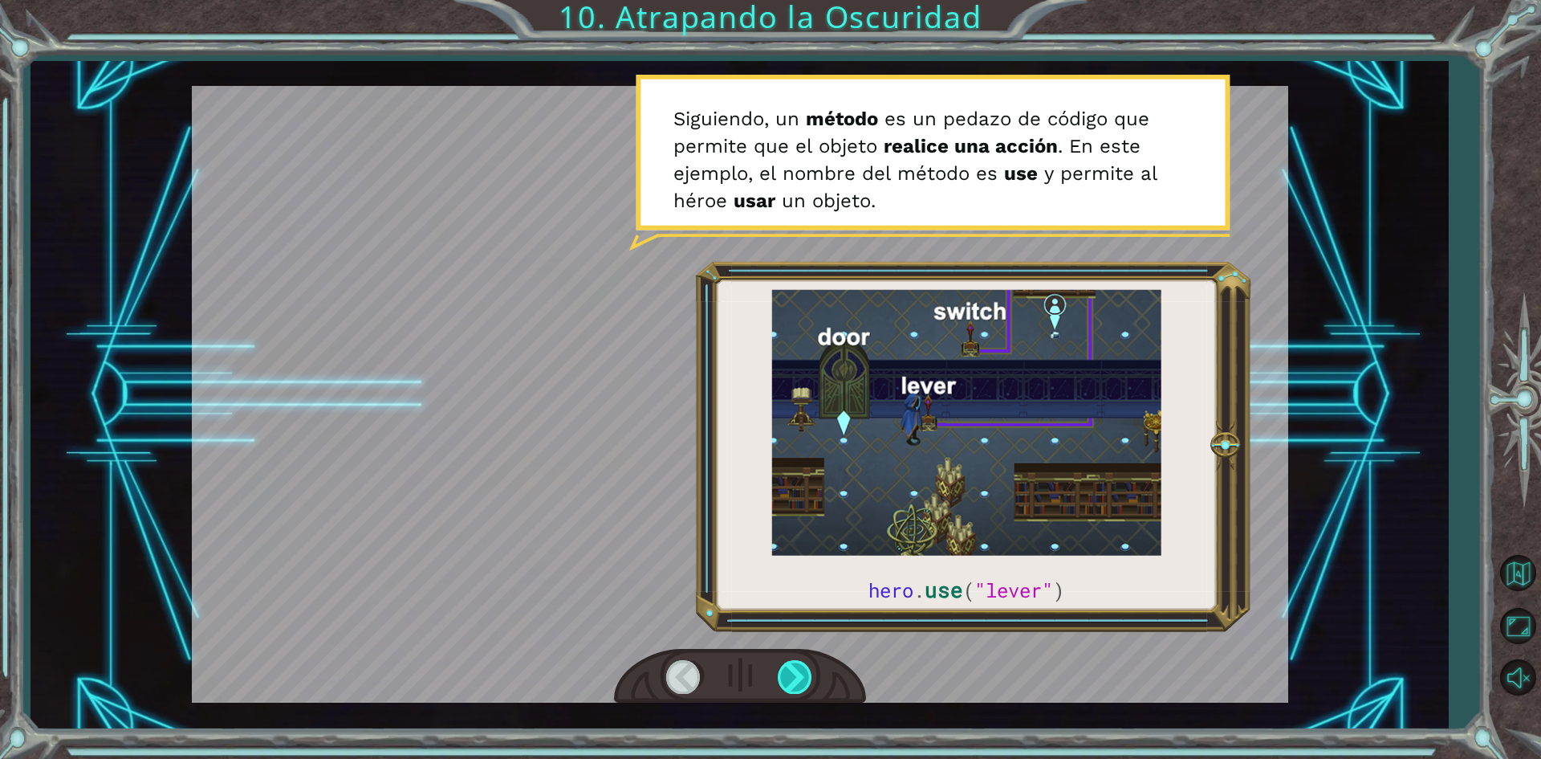
click at [799, 675] on div at bounding box center [796, 676] width 36 height 33
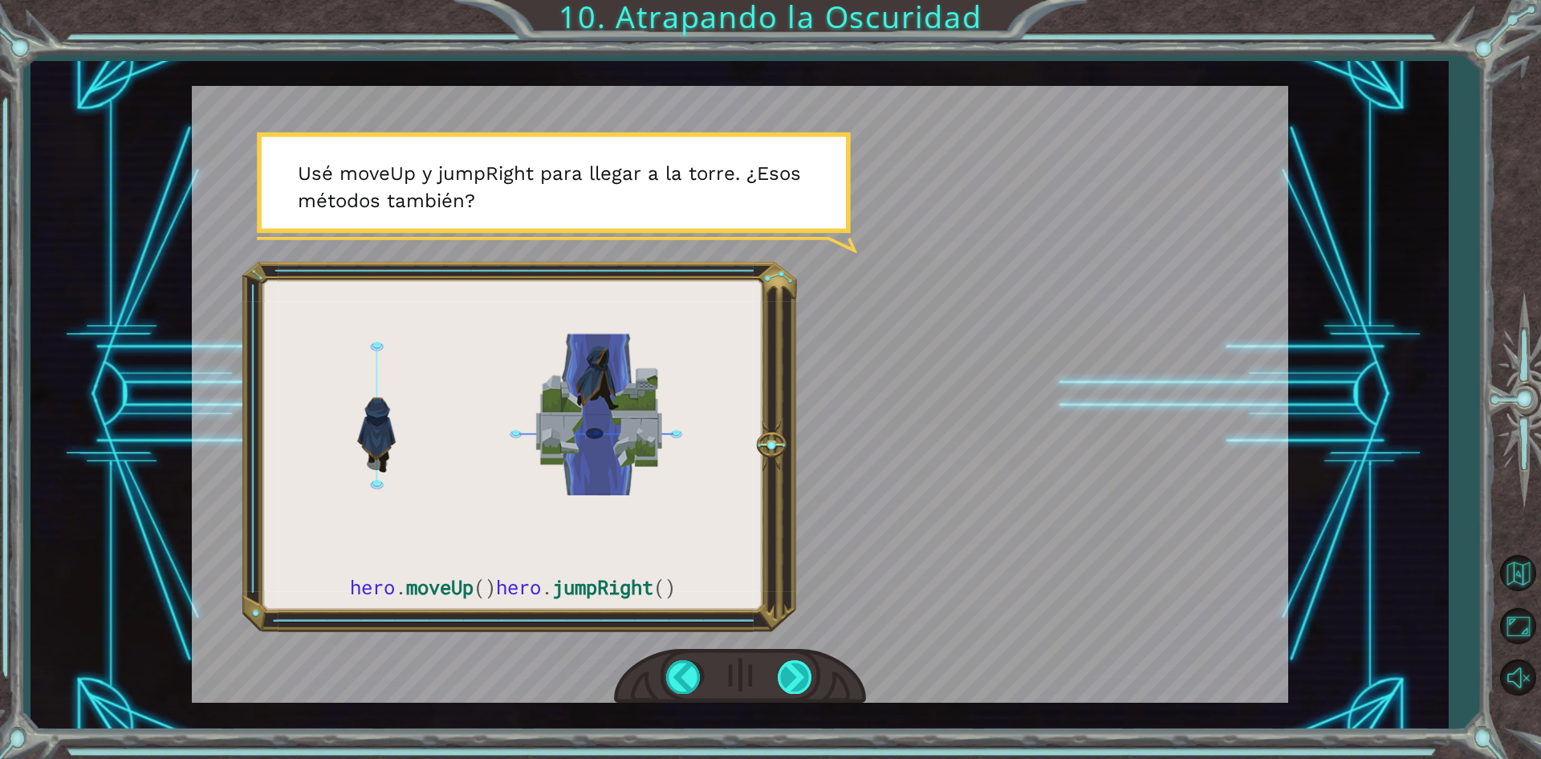
click at [804, 665] on div at bounding box center [796, 676] width 36 height 33
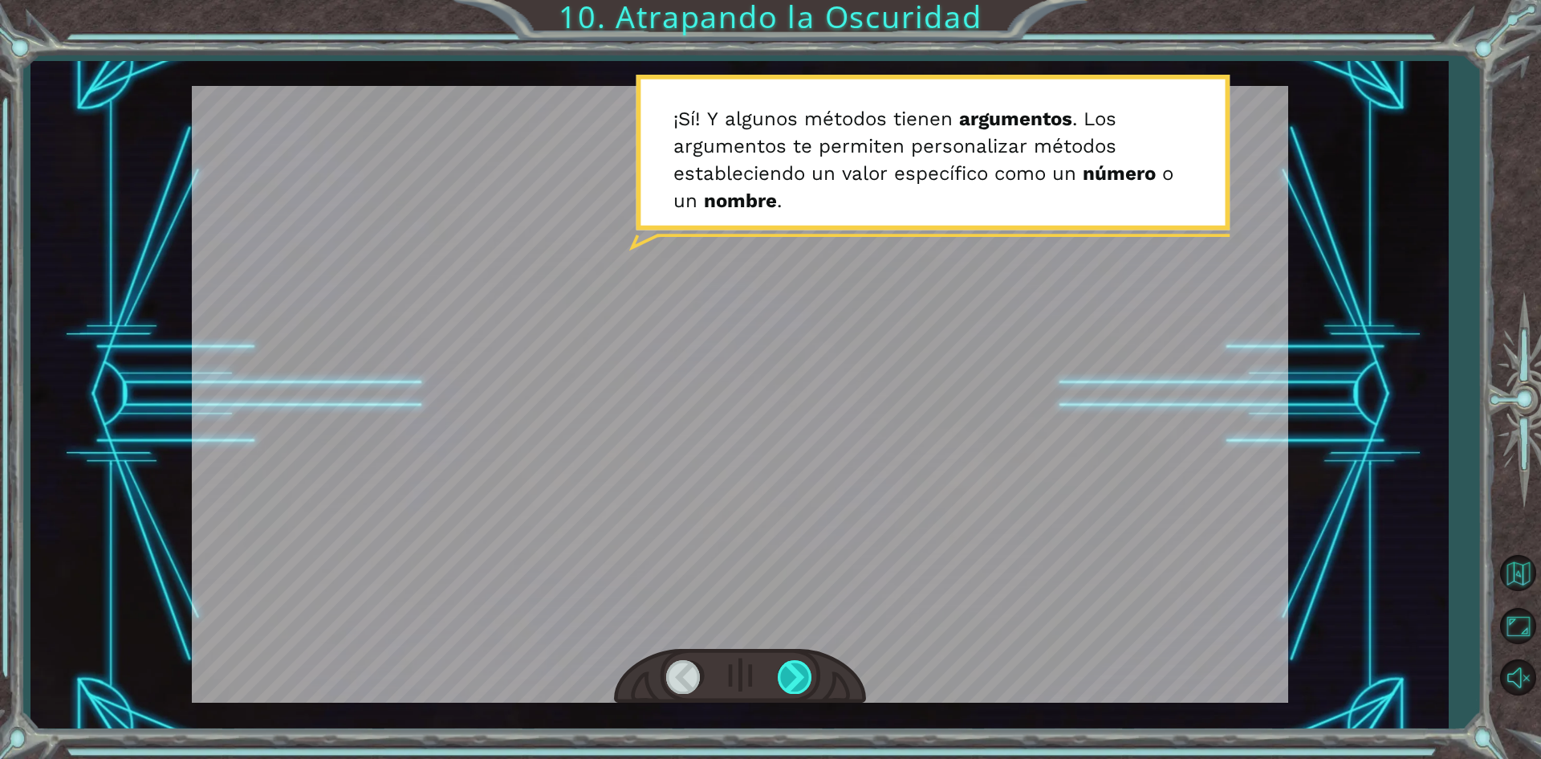
click at [804, 665] on div at bounding box center [796, 676] width 36 height 33
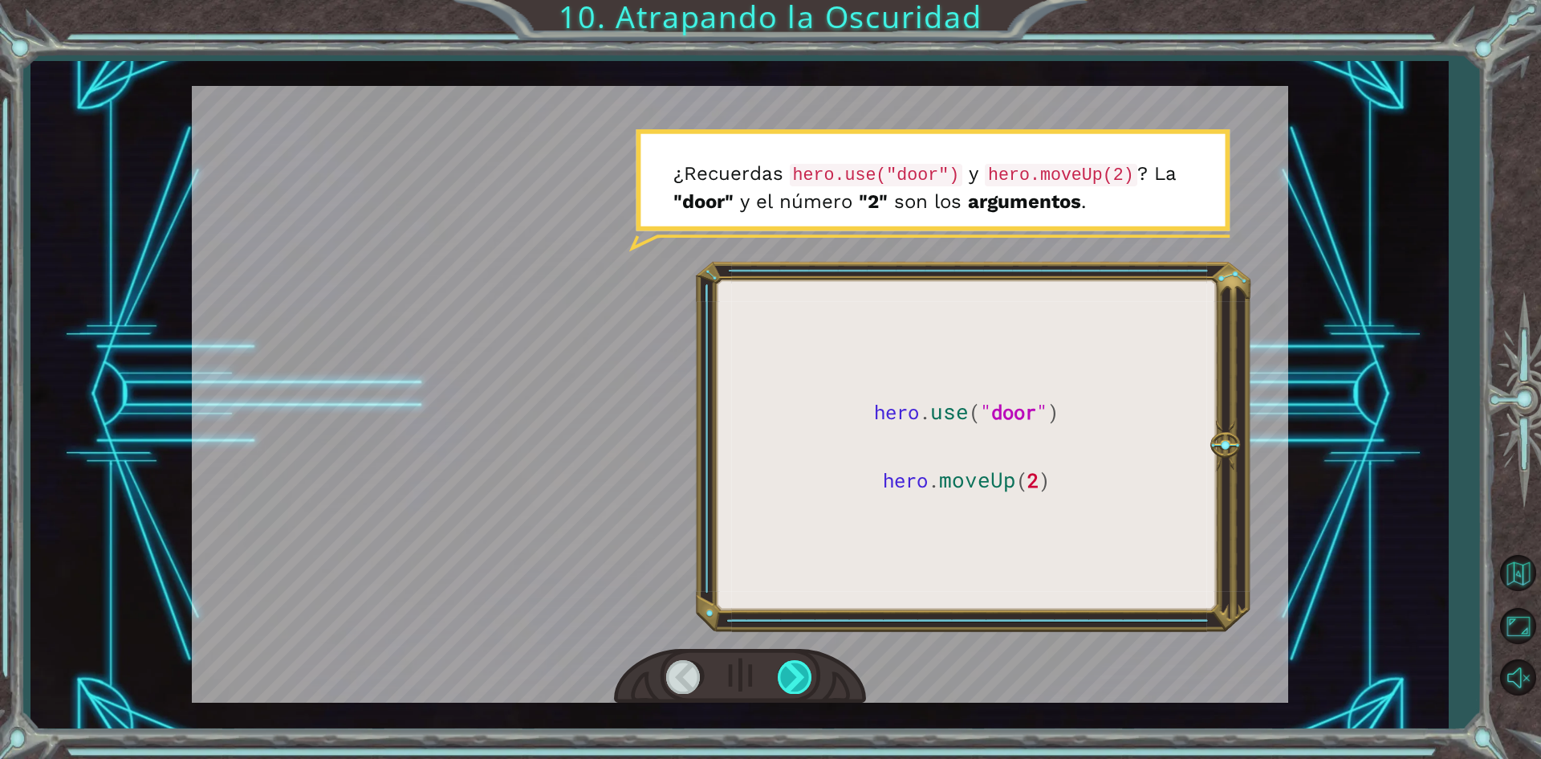
click at [804, 665] on div at bounding box center [796, 676] width 36 height 33
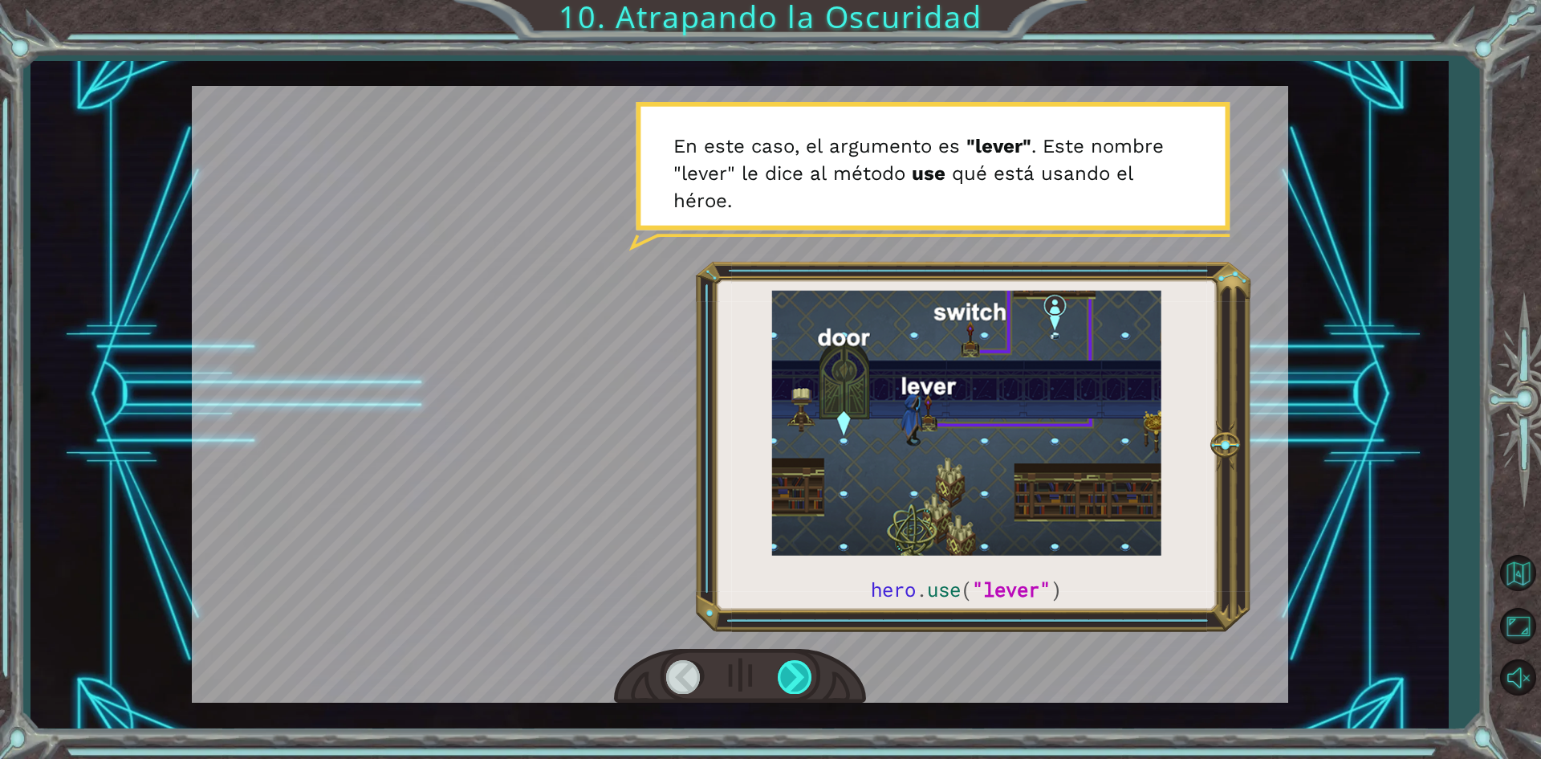
click at [804, 665] on div at bounding box center [796, 676] width 36 height 33
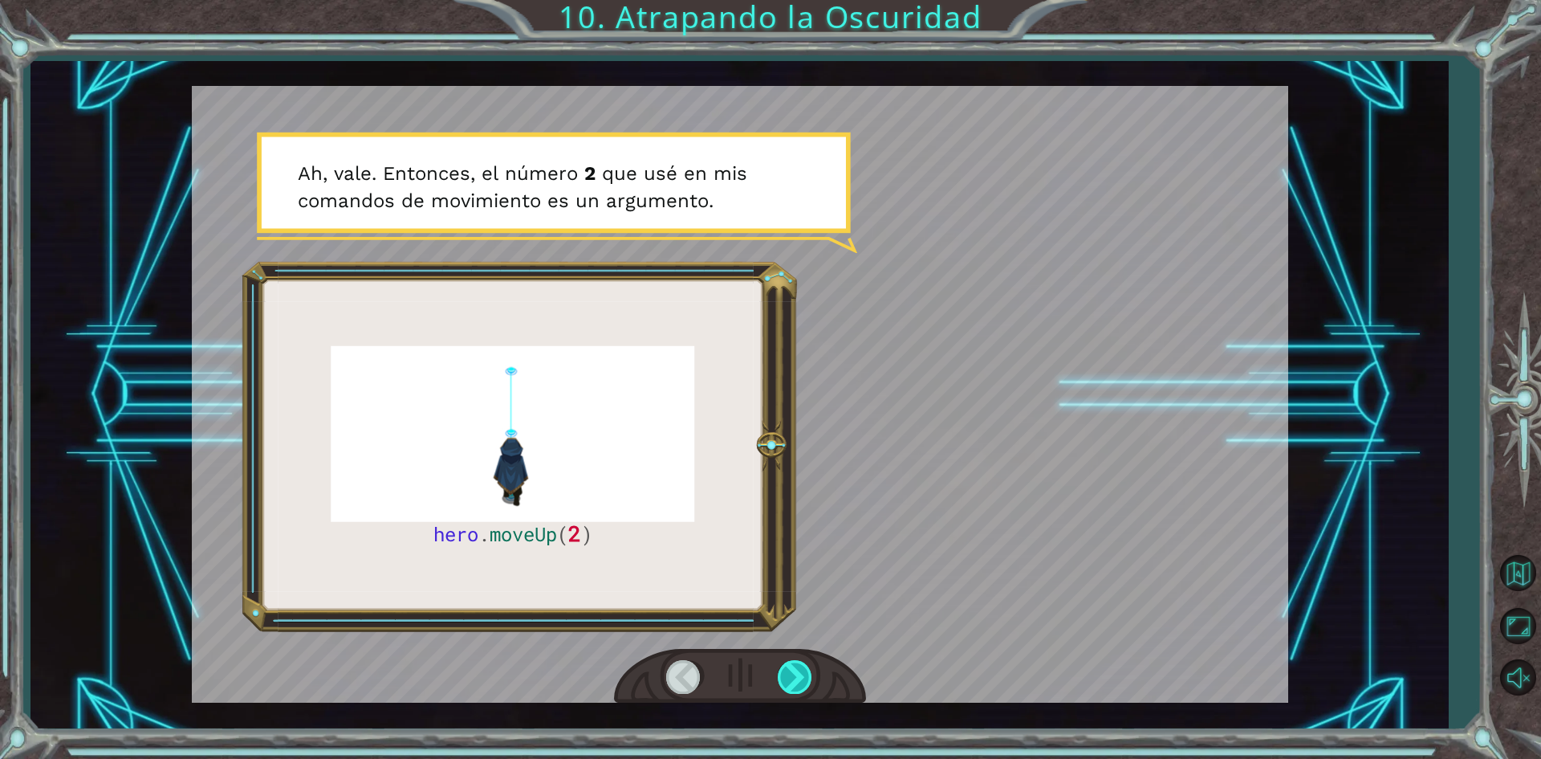
click at [804, 665] on div at bounding box center [796, 676] width 36 height 33
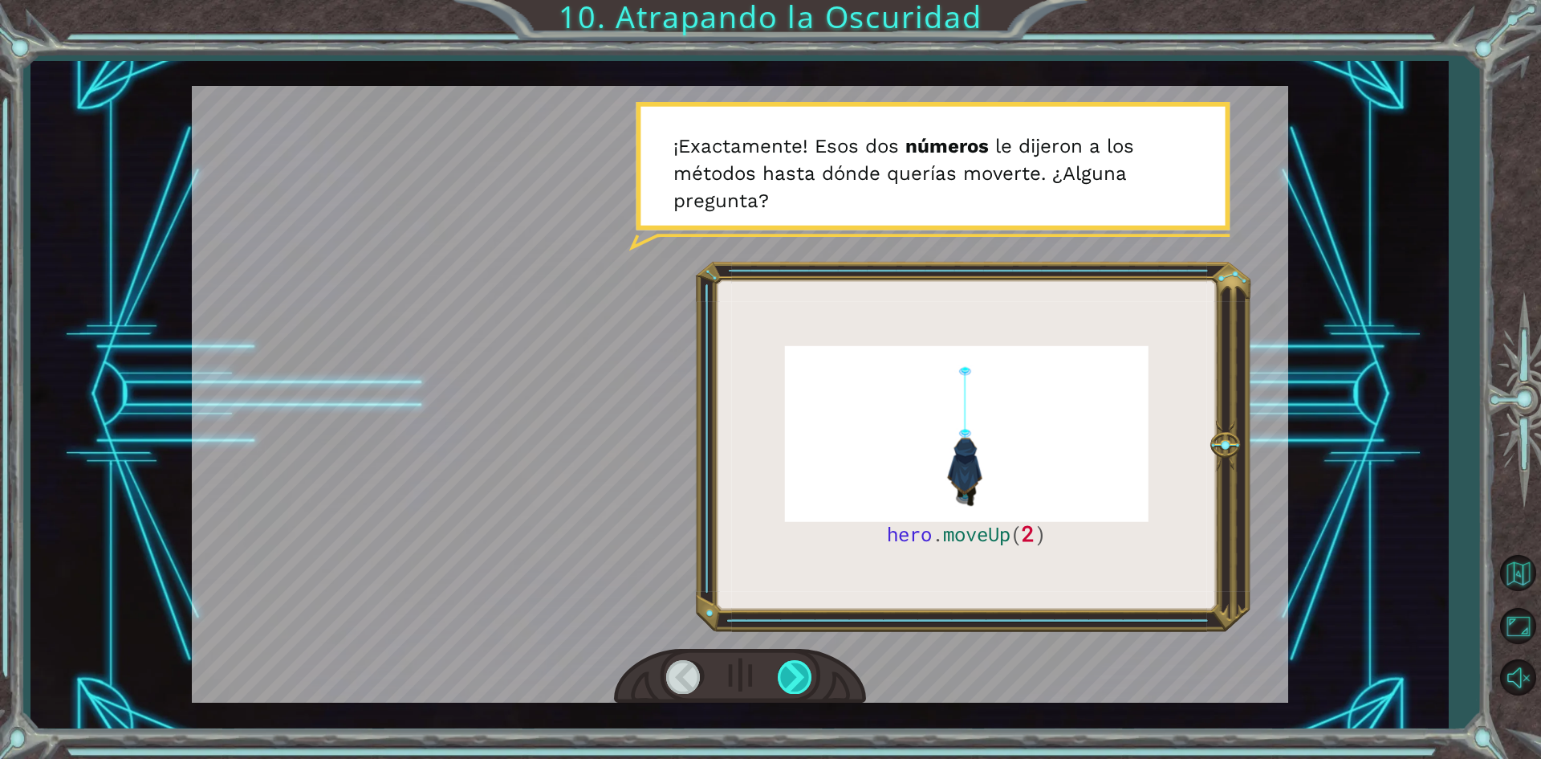
click at [804, 665] on div at bounding box center [796, 676] width 36 height 33
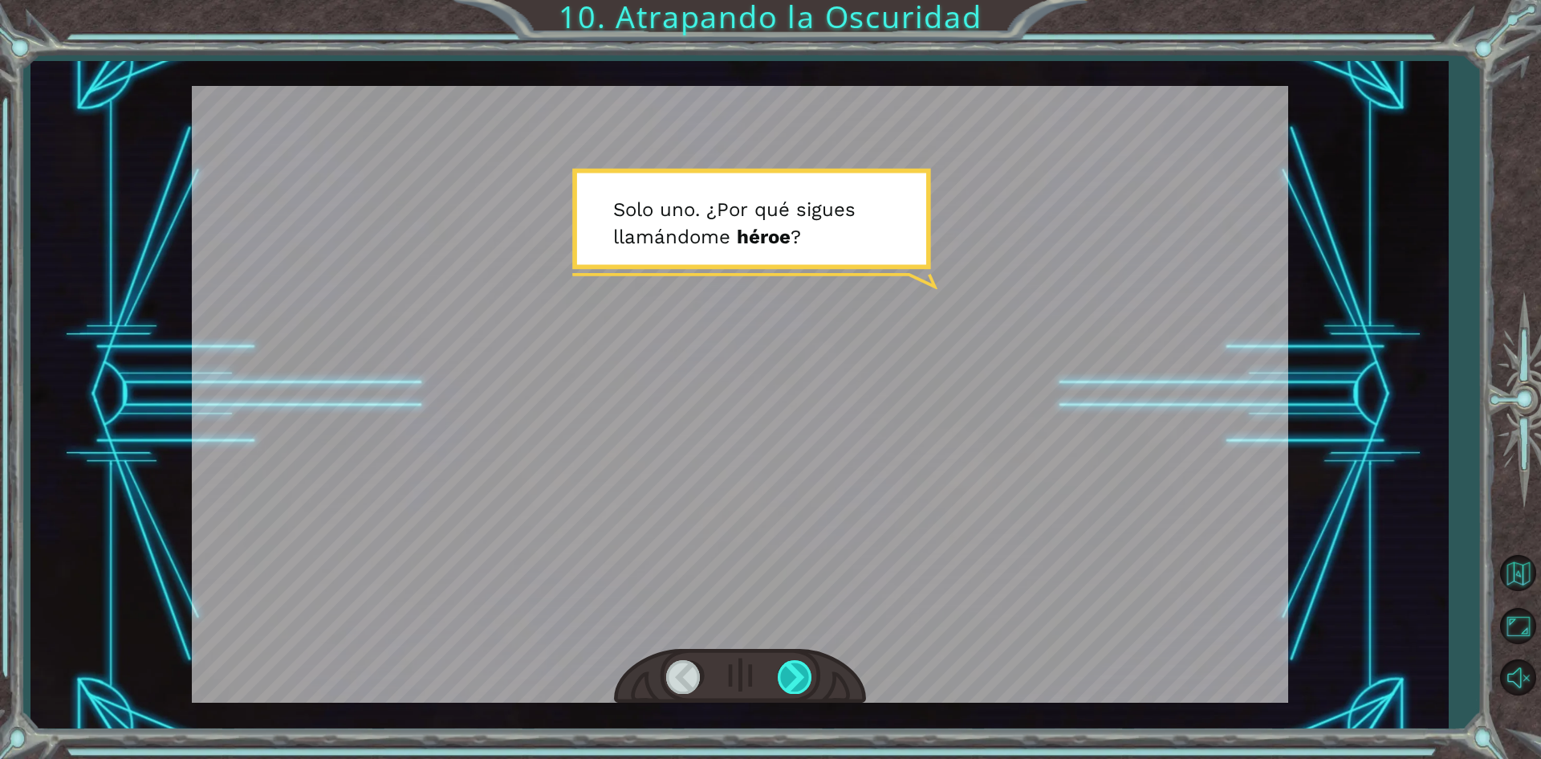
click at [804, 665] on div at bounding box center [796, 676] width 36 height 33
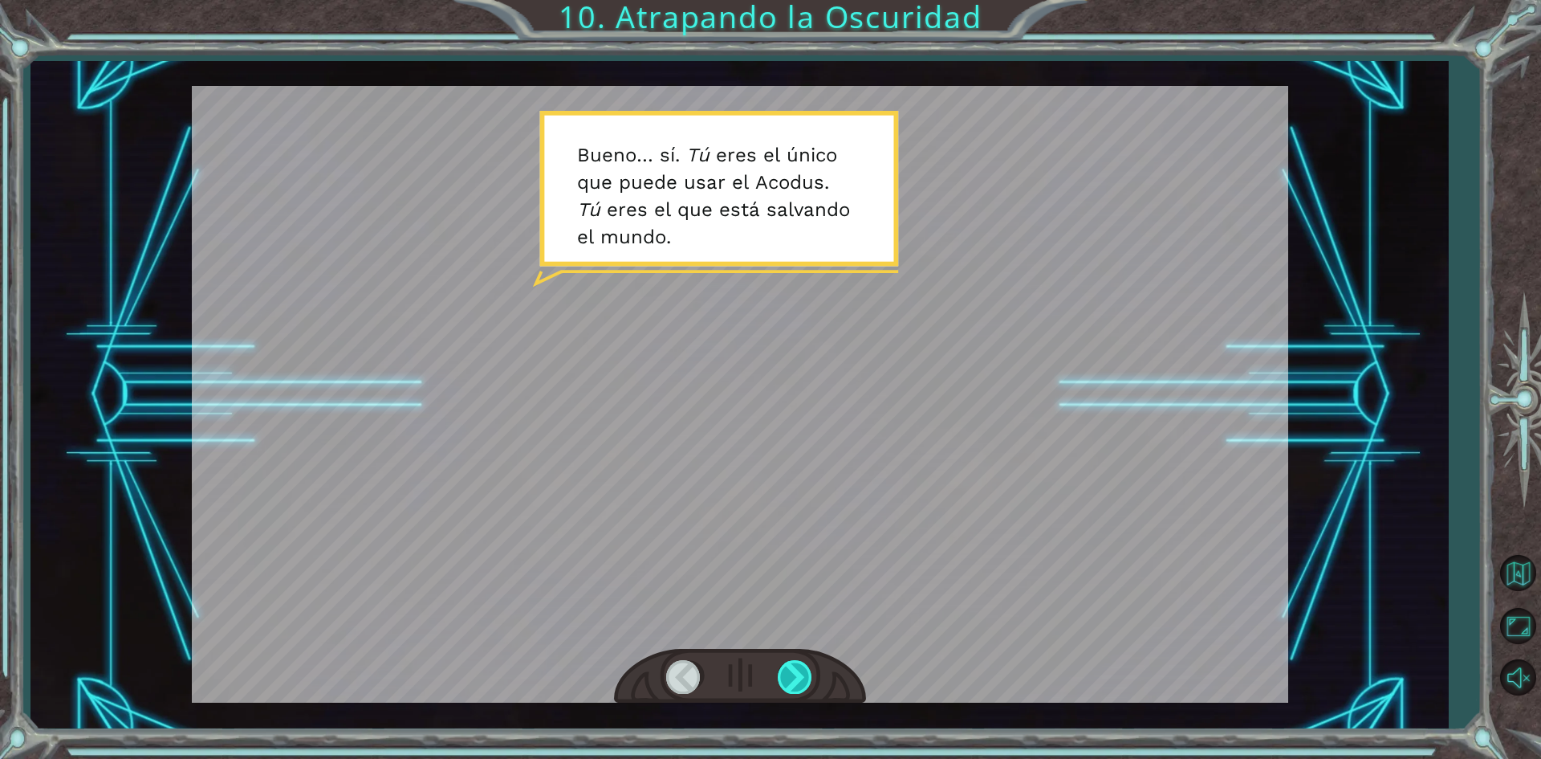
click at [804, 665] on div at bounding box center [796, 676] width 36 height 33
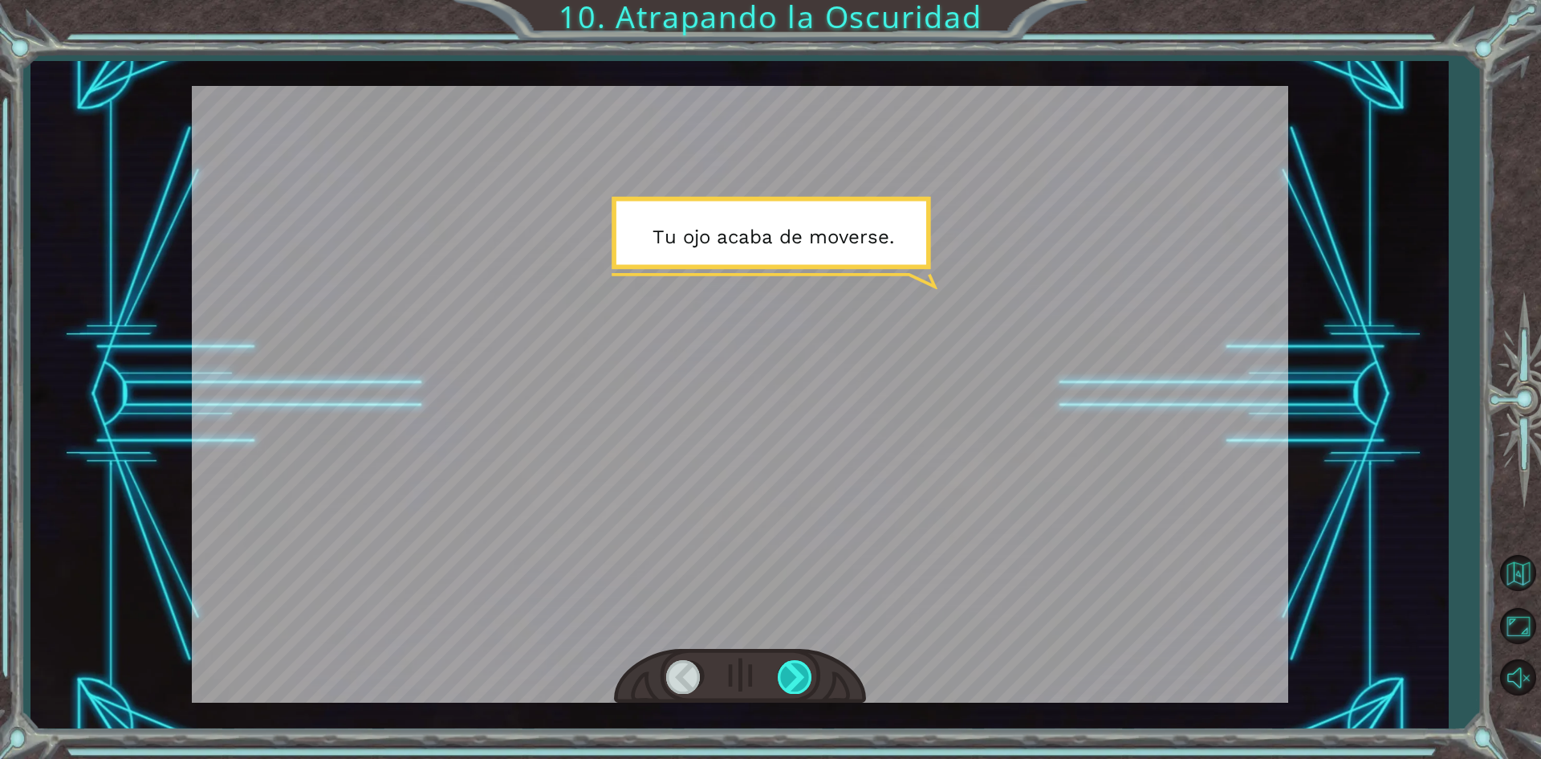
click at [804, 665] on div at bounding box center [796, 676] width 36 height 33
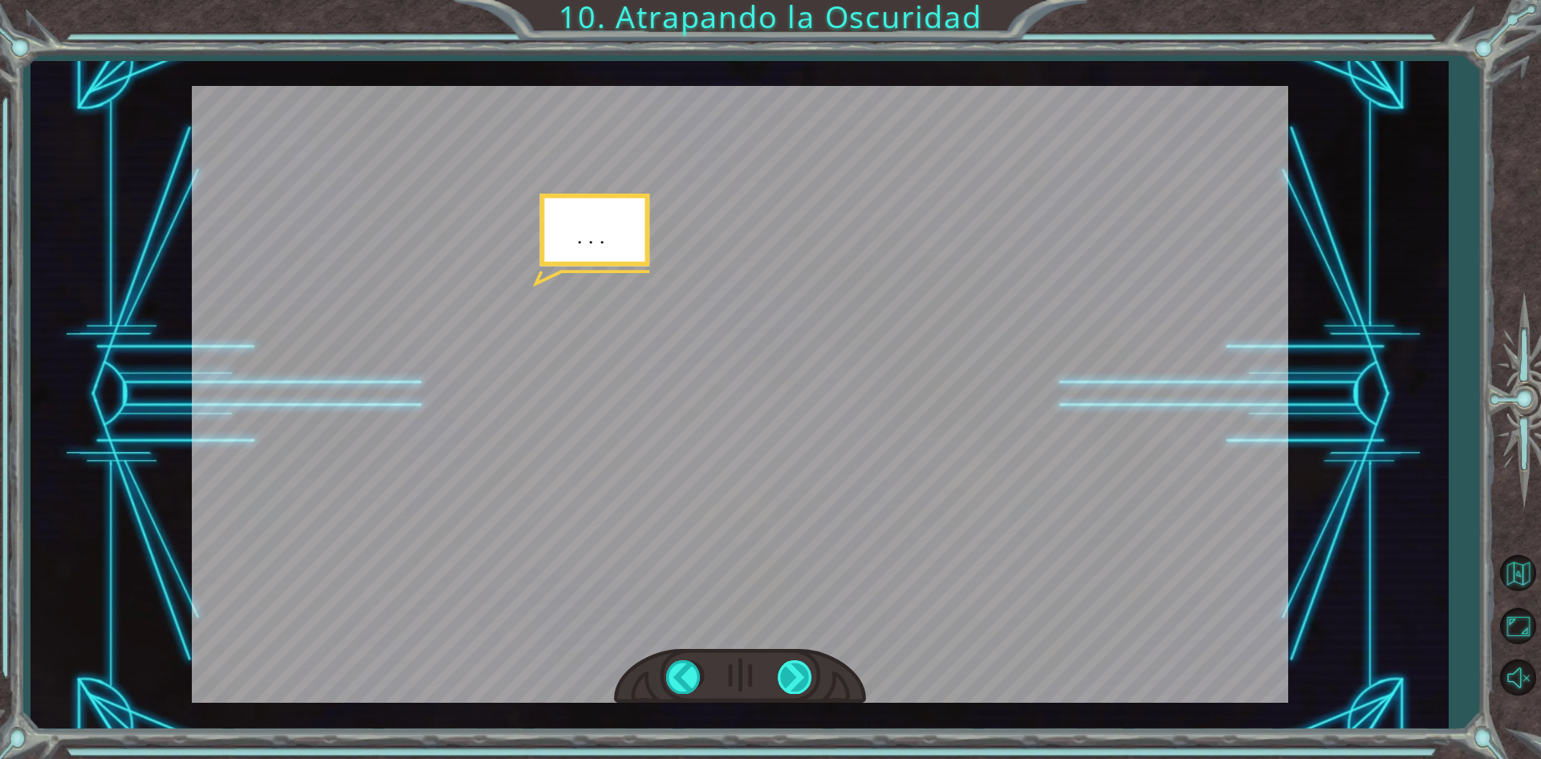
click at [804, 665] on div at bounding box center [796, 676] width 36 height 33
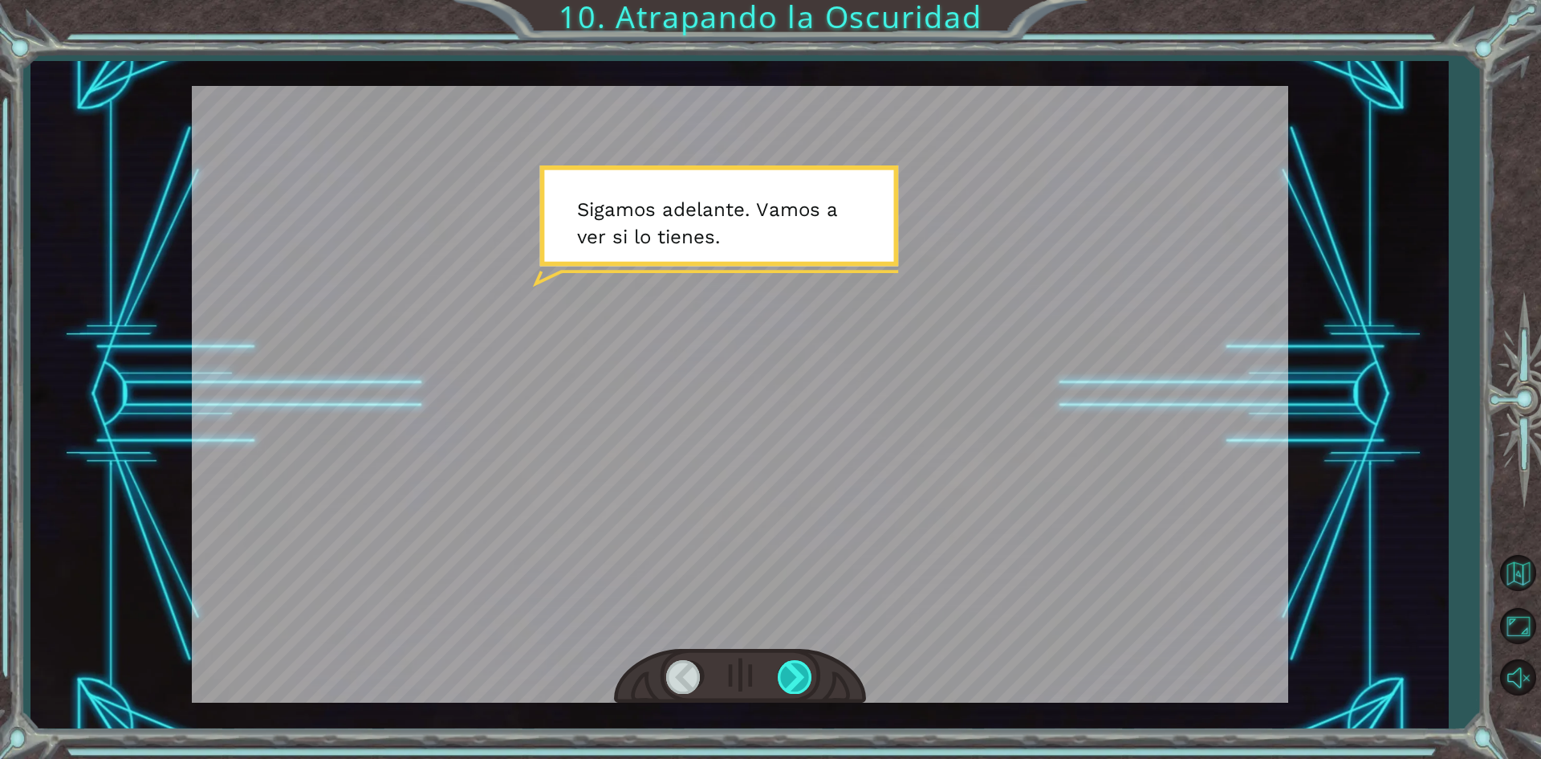
click at [804, 665] on div at bounding box center [796, 676] width 36 height 33
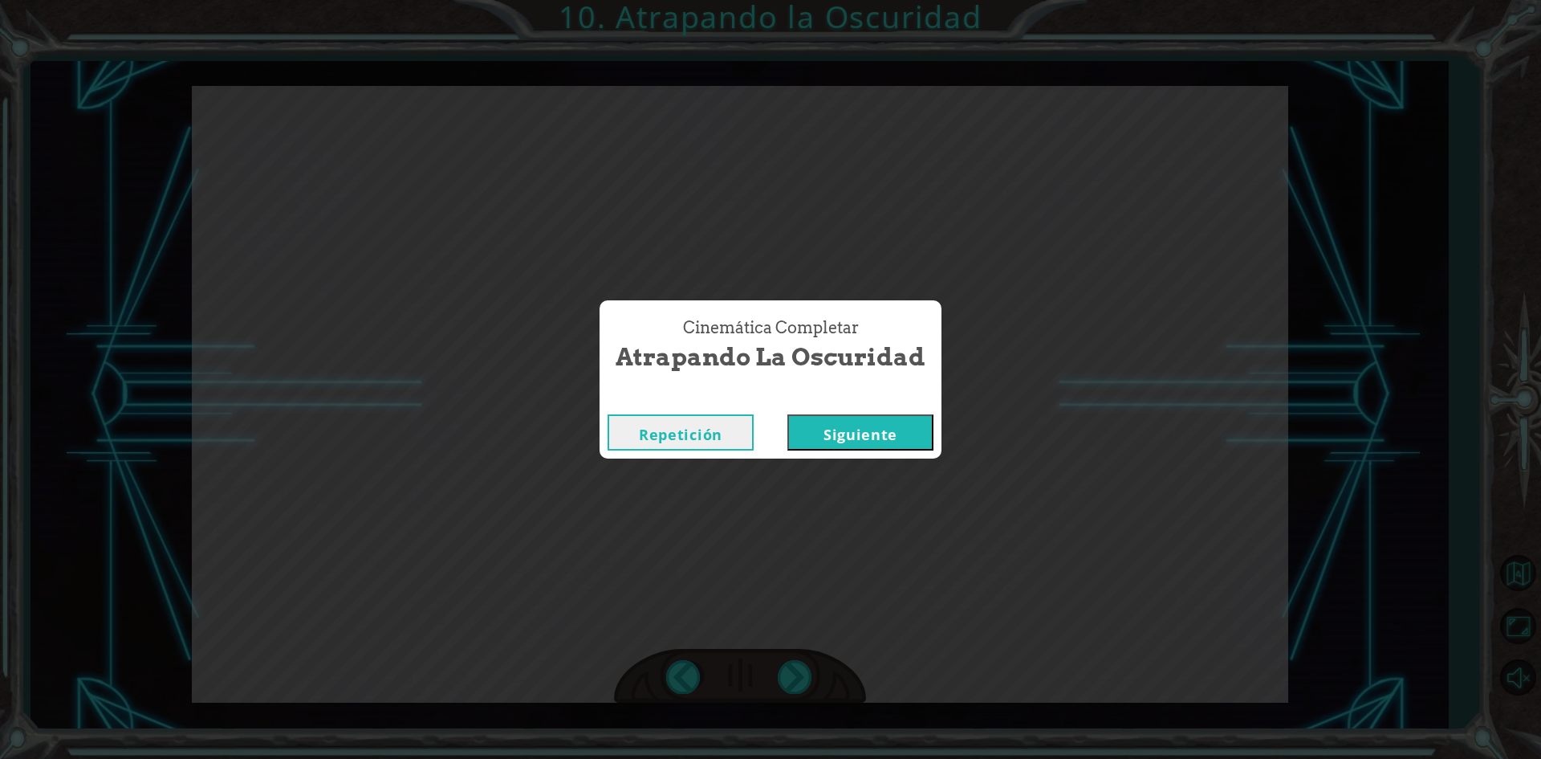
click at [892, 441] on button "Siguiente" at bounding box center [860, 432] width 146 height 36
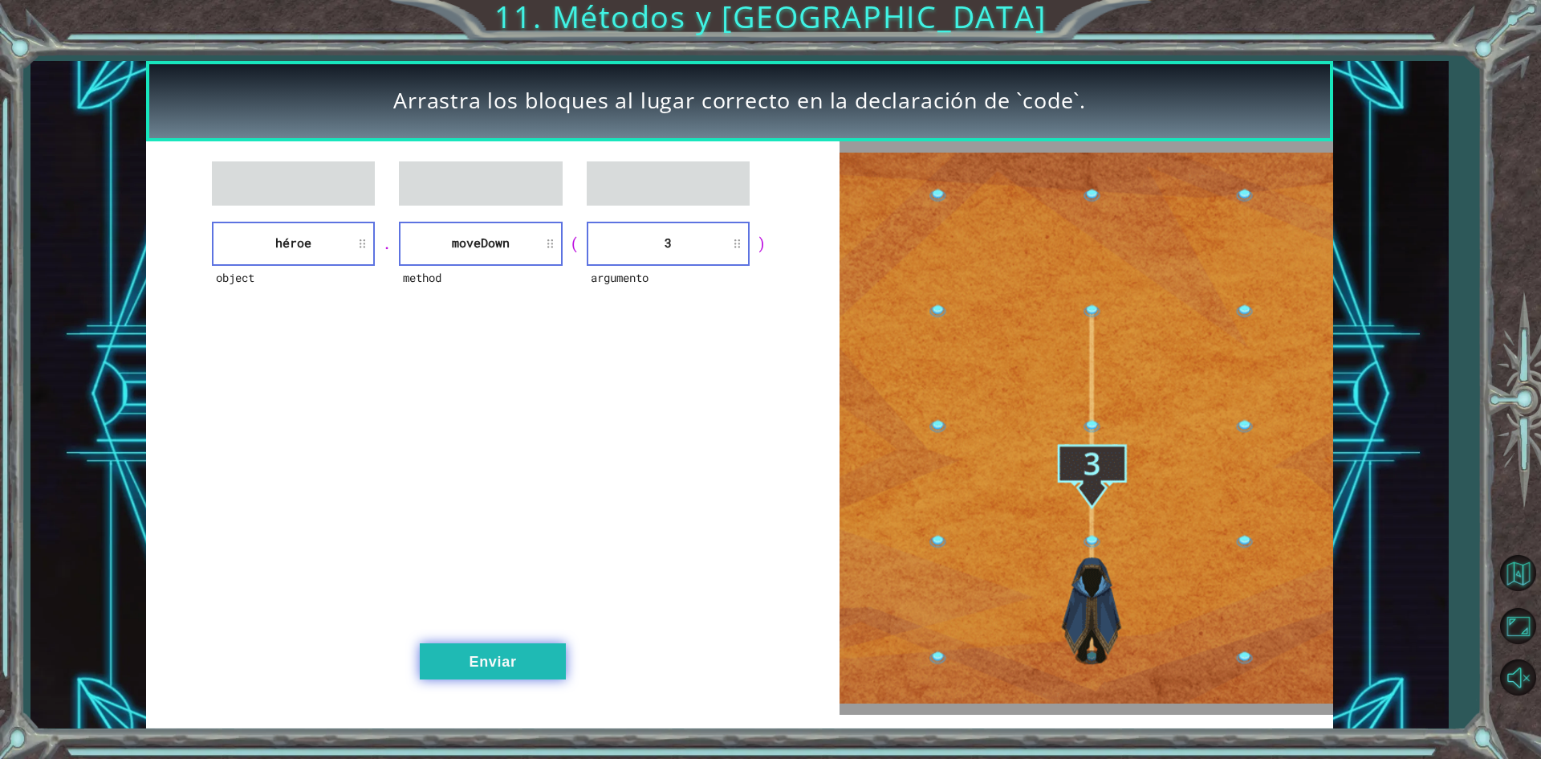
click at [530, 649] on button "Enviar" at bounding box center [493, 661] width 146 height 36
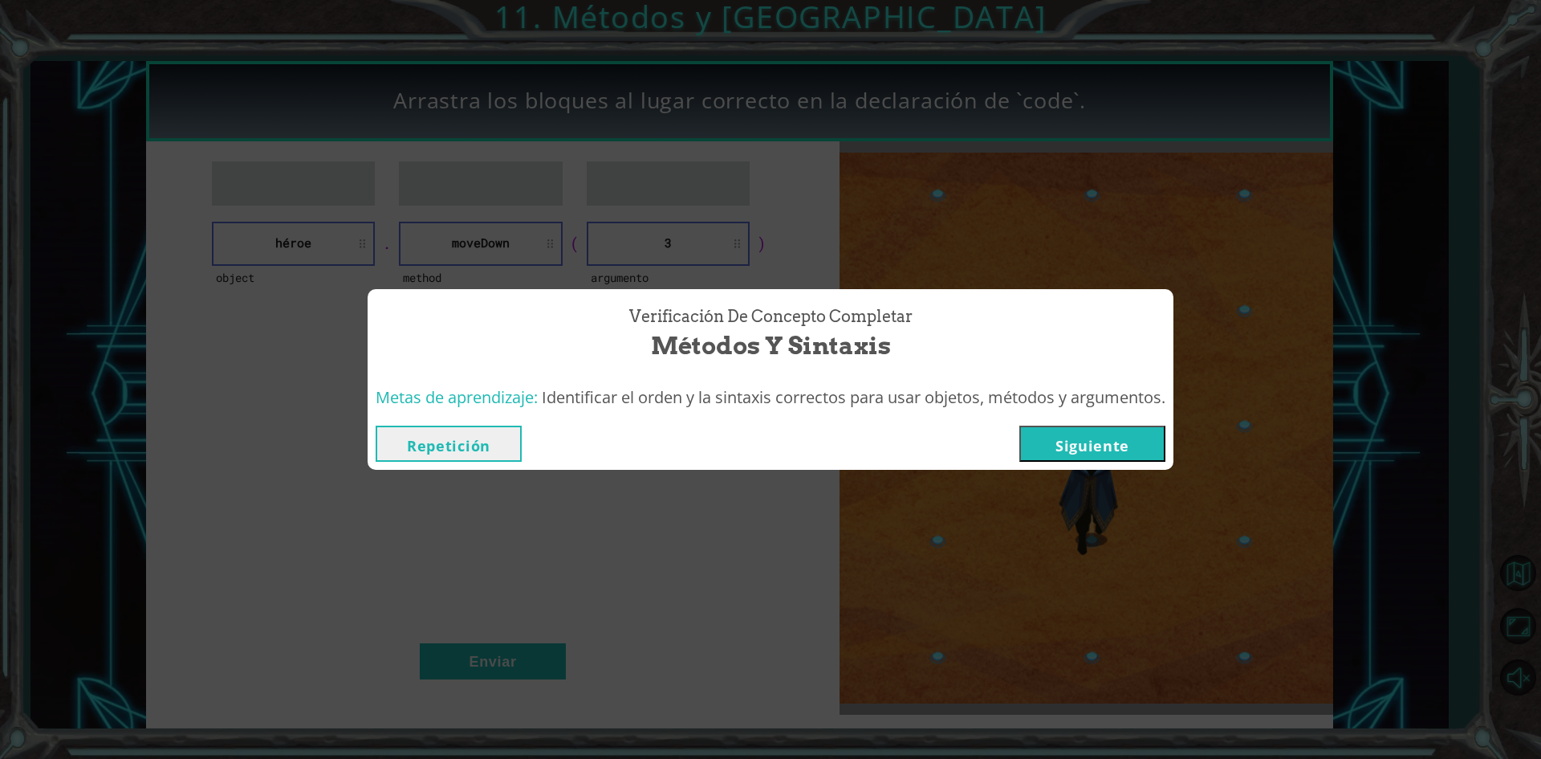
click at [1118, 446] on button "Siguiente" at bounding box center [1092, 443] width 146 height 36
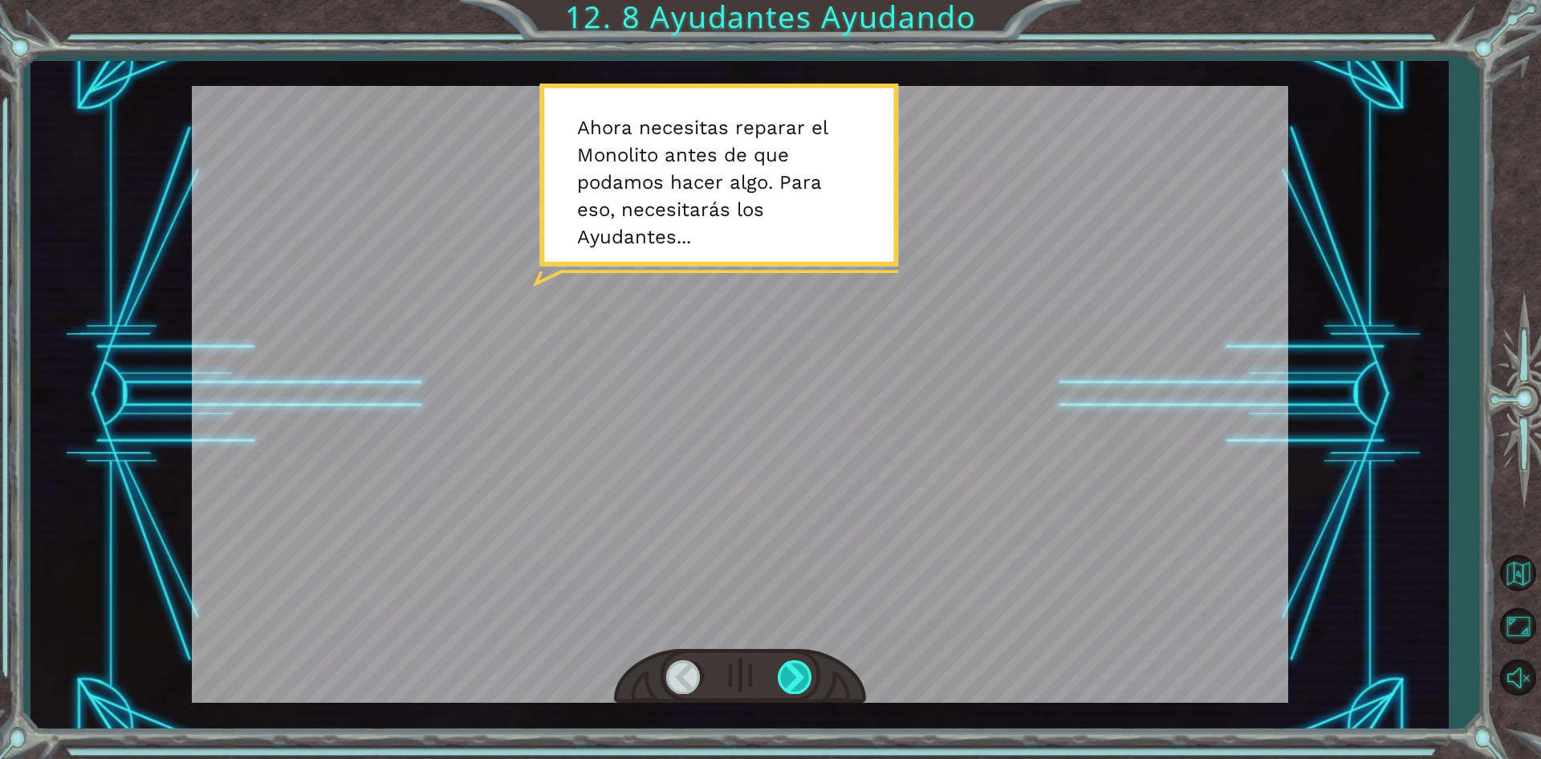
click at [790, 687] on div at bounding box center [796, 676] width 36 height 33
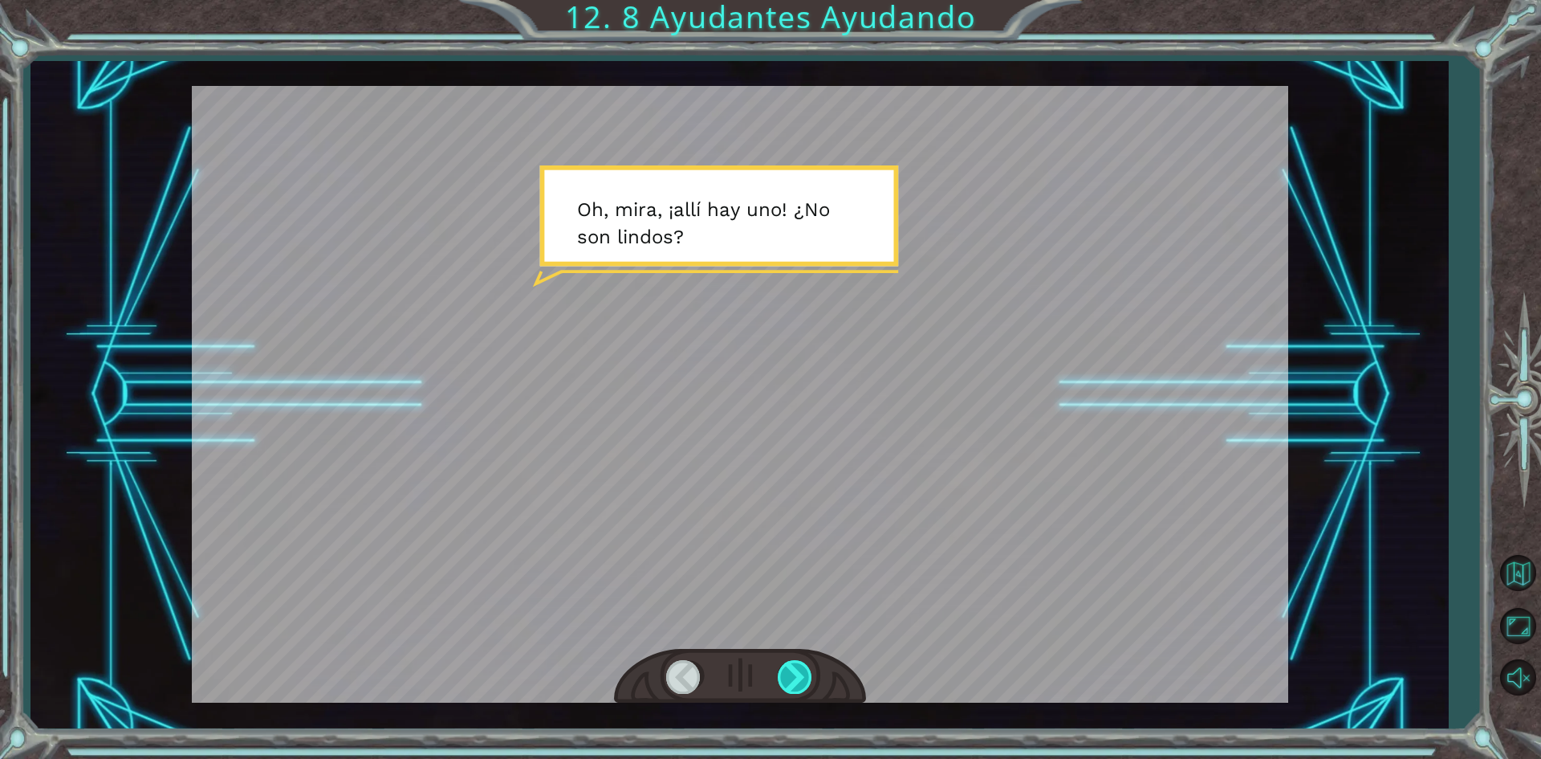
click at [778, 681] on div at bounding box center [796, 676] width 36 height 33
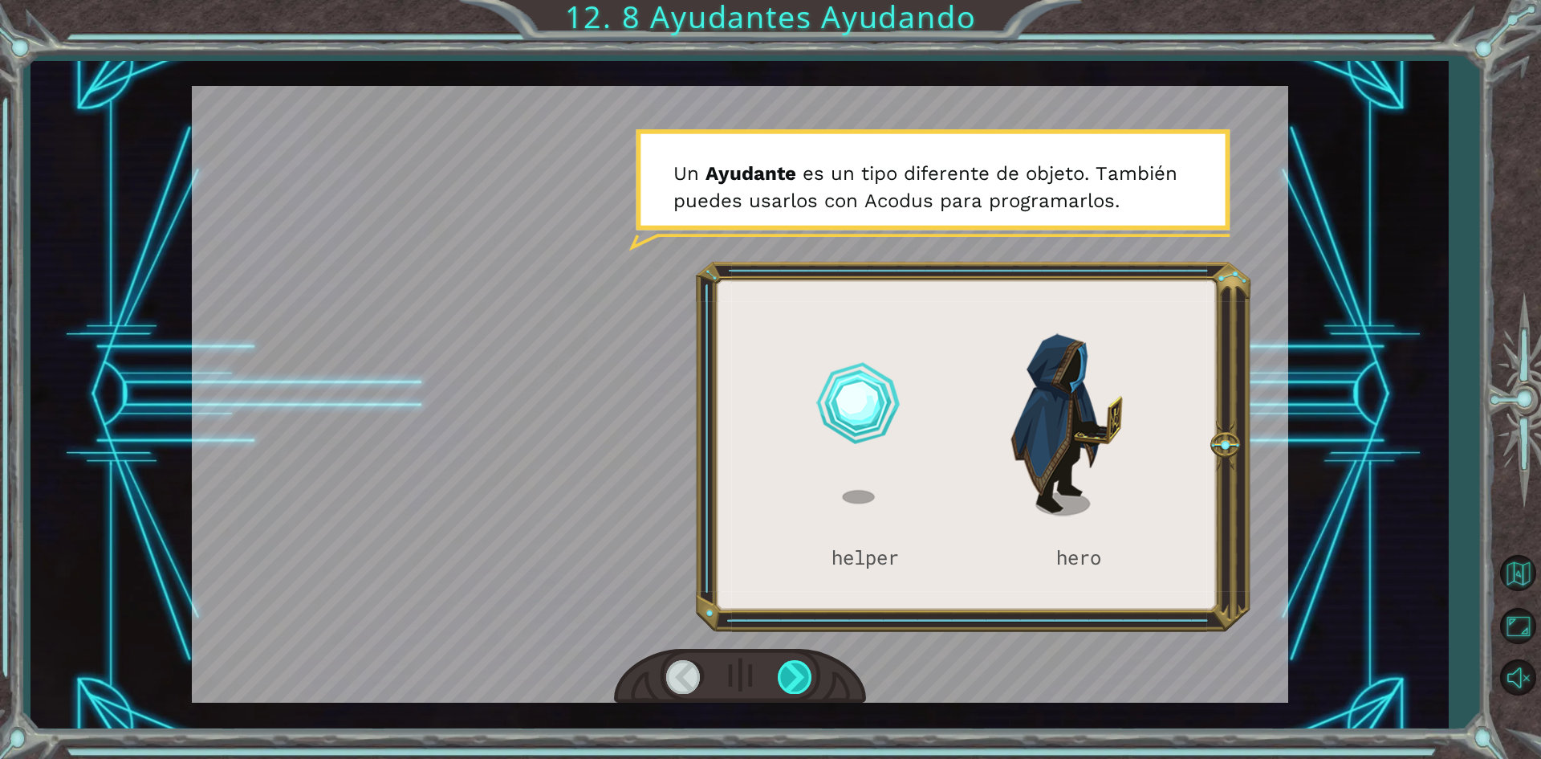
click at [790, 678] on div at bounding box center [796, 676] width 36 height 33
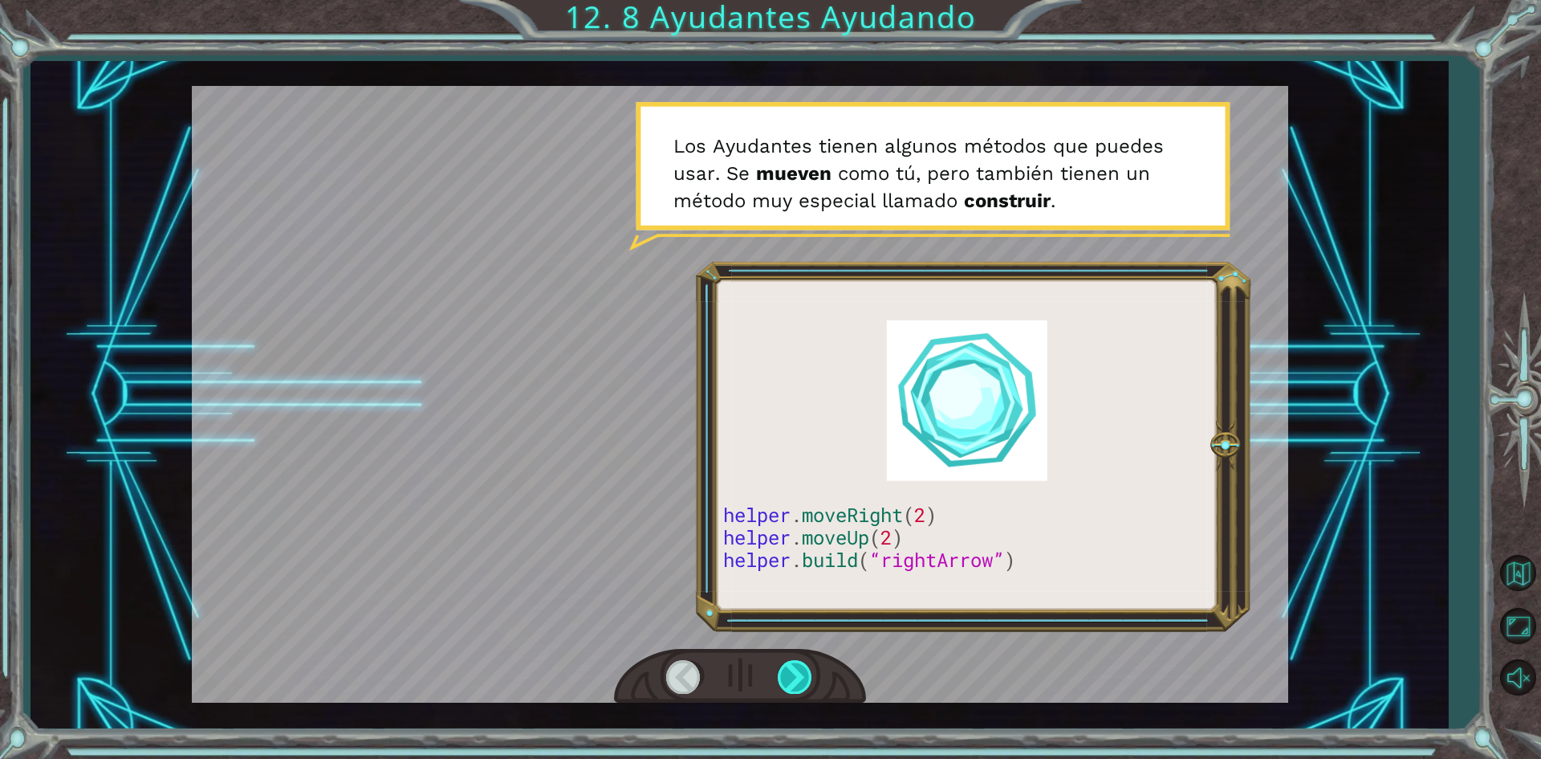
click at [790, 678] on div at bounding box center [796, 676] width 36 height 33
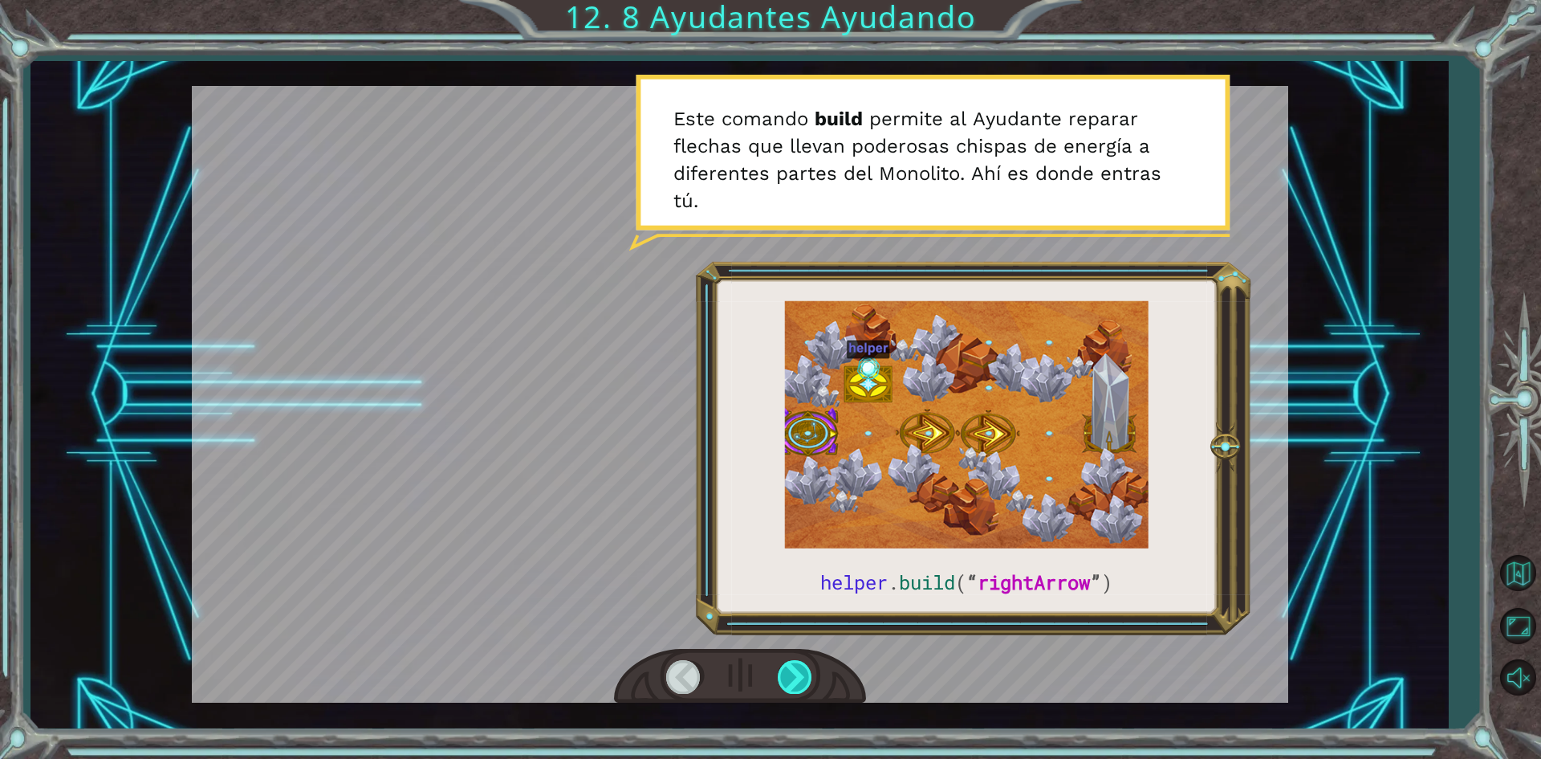
click at [790, 678] on div at bounding box center [796, 676] width 36 height 33
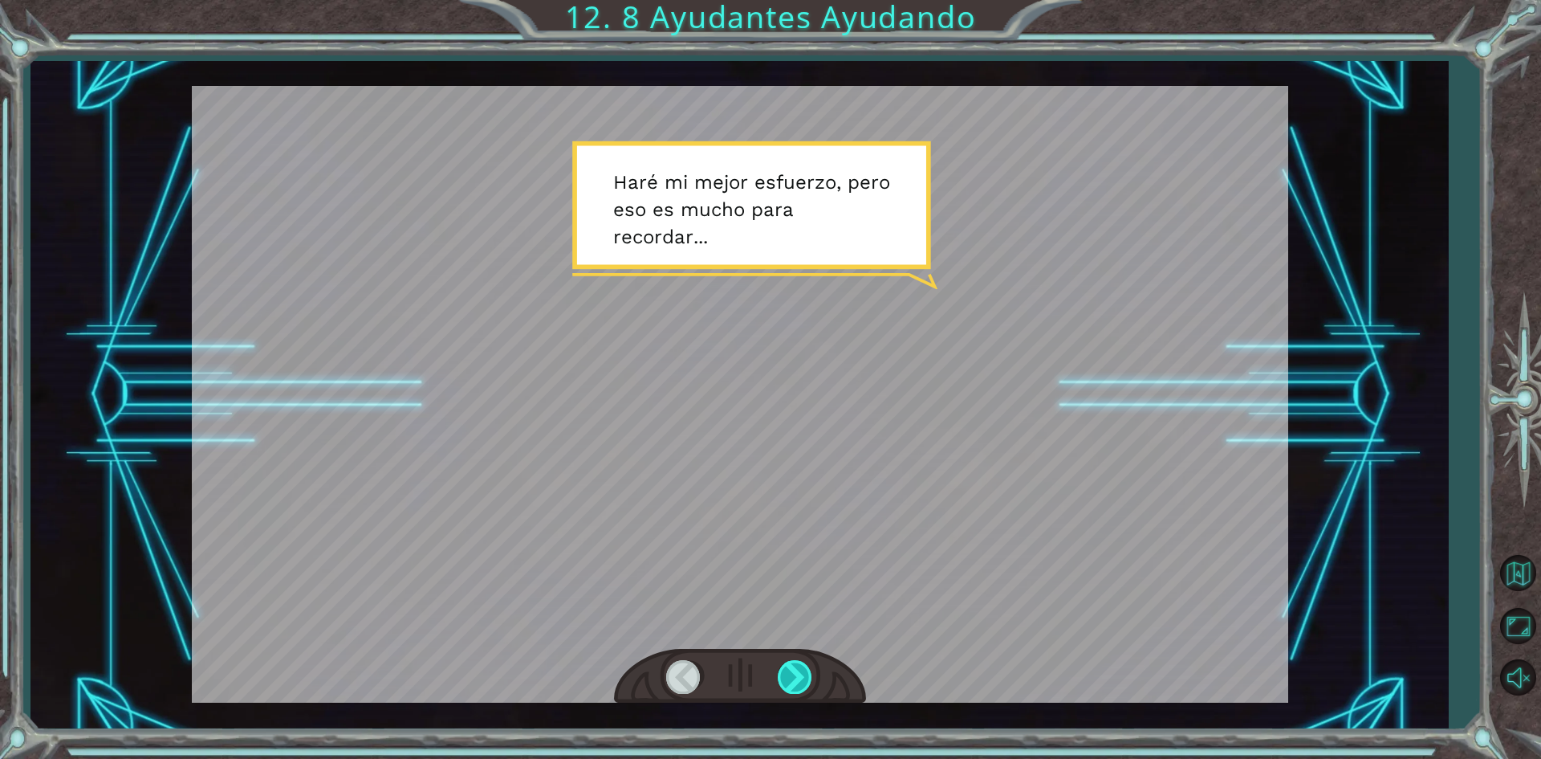
click at [790, 678] on div at bounding box center [796, 676] width 36 height 33
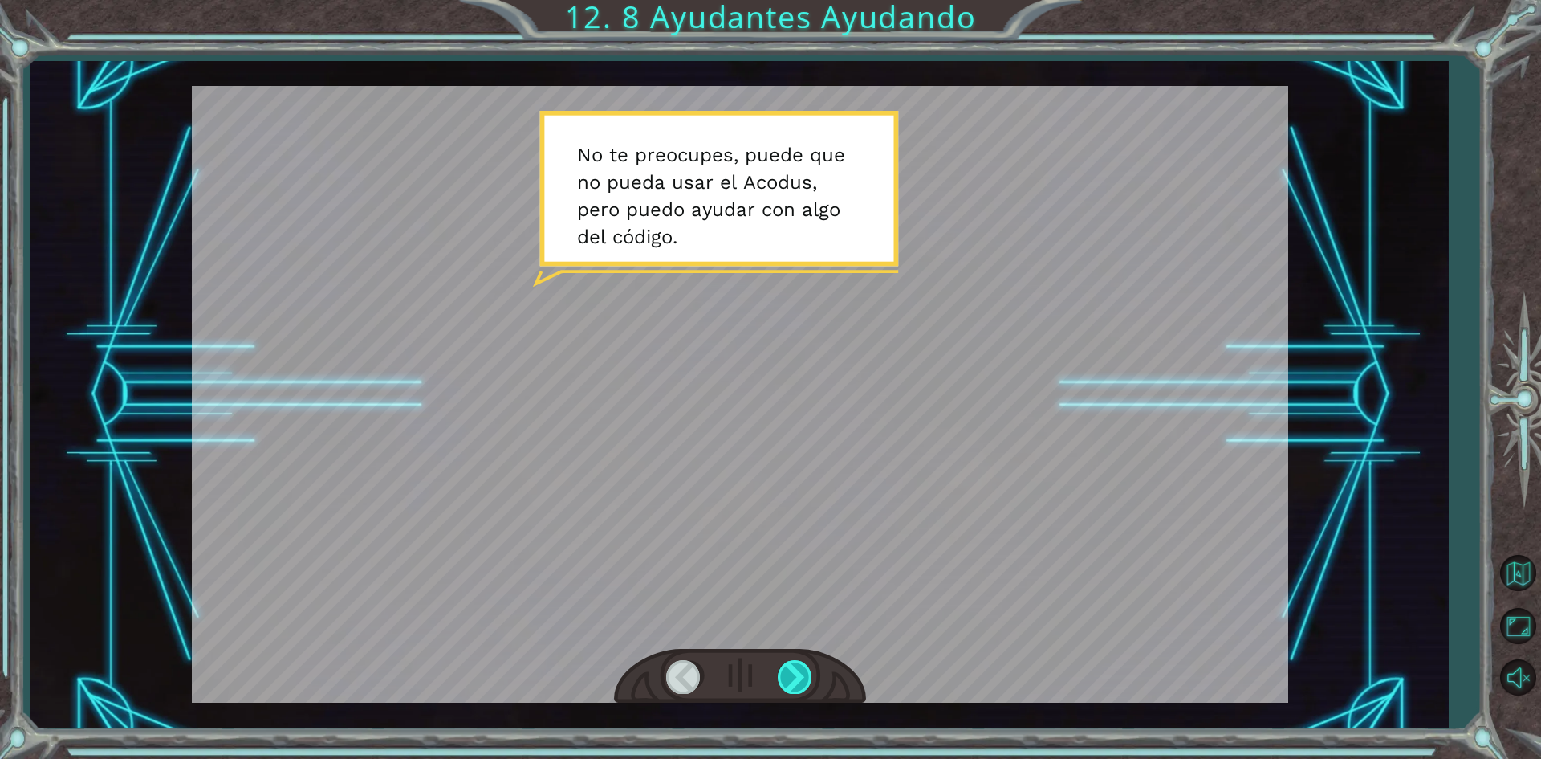
click at [790, 678] on div at bounding box center [796, 676] width 36 height 33
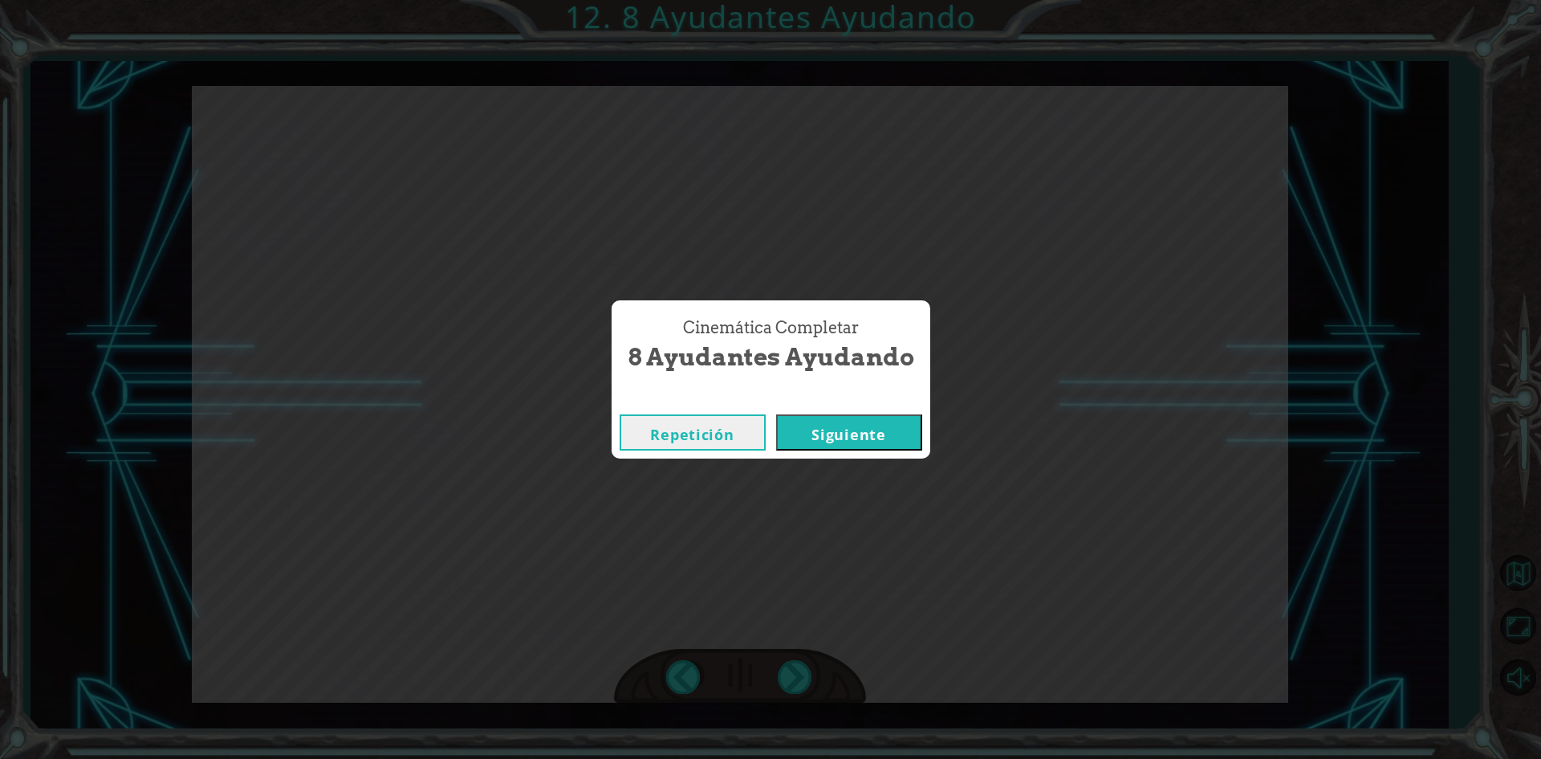
click at [829, 425] on button "Siguiente" at bounding box center [849, 432] width 146 height 36
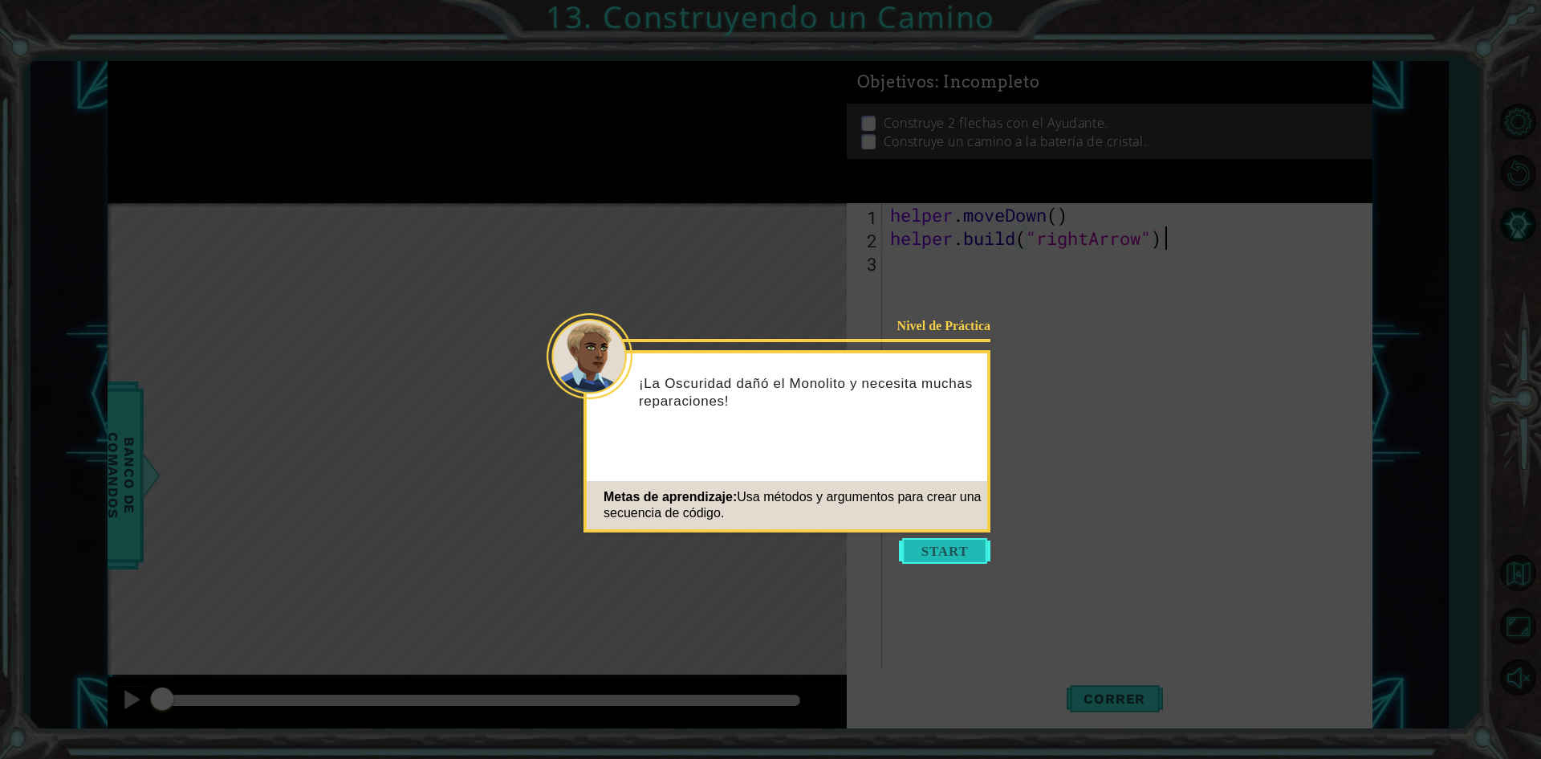
click at [907, 549] on button "Start" at bounding box center [945, 551] width 92 height 26
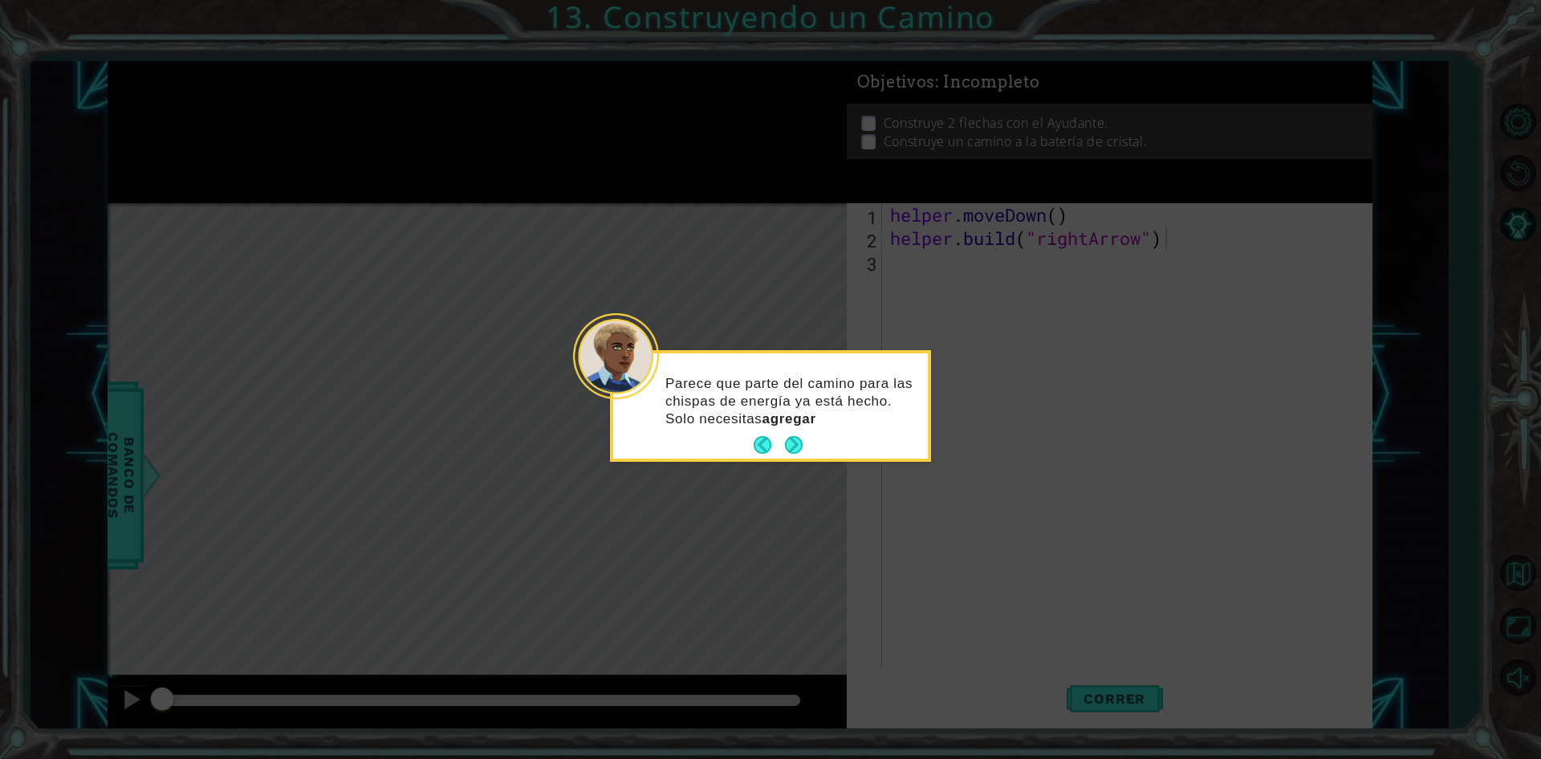
click at [794, 437] on button "Next" at bounding box center [794, 445] width 18 height 18
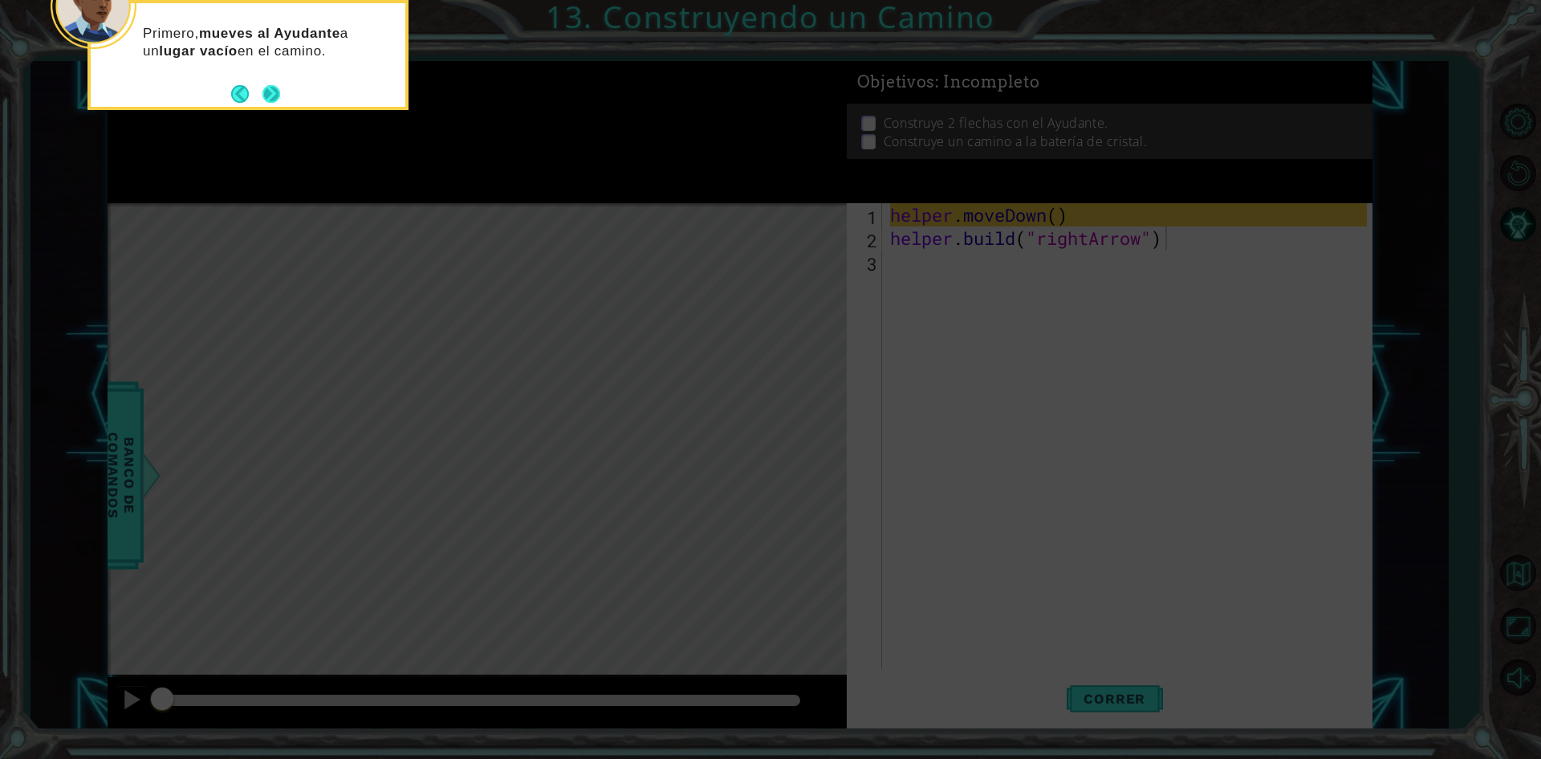
click at [270, 93] on button "Next" at bounding box center [271, 94] width 18 height 18
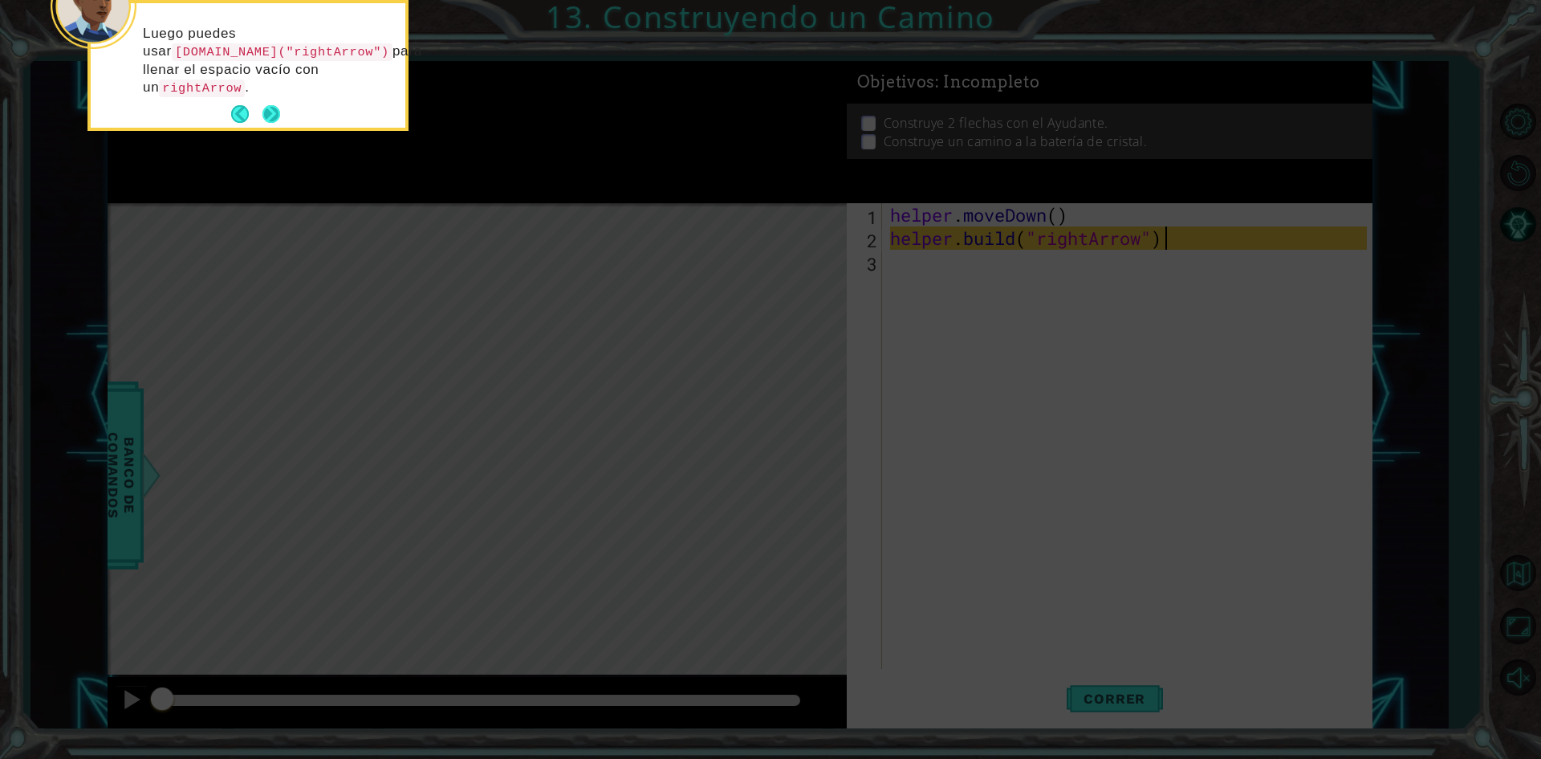
click at [275, 104] on button "Next" at bounding box center [271, 113] width 19 height 19
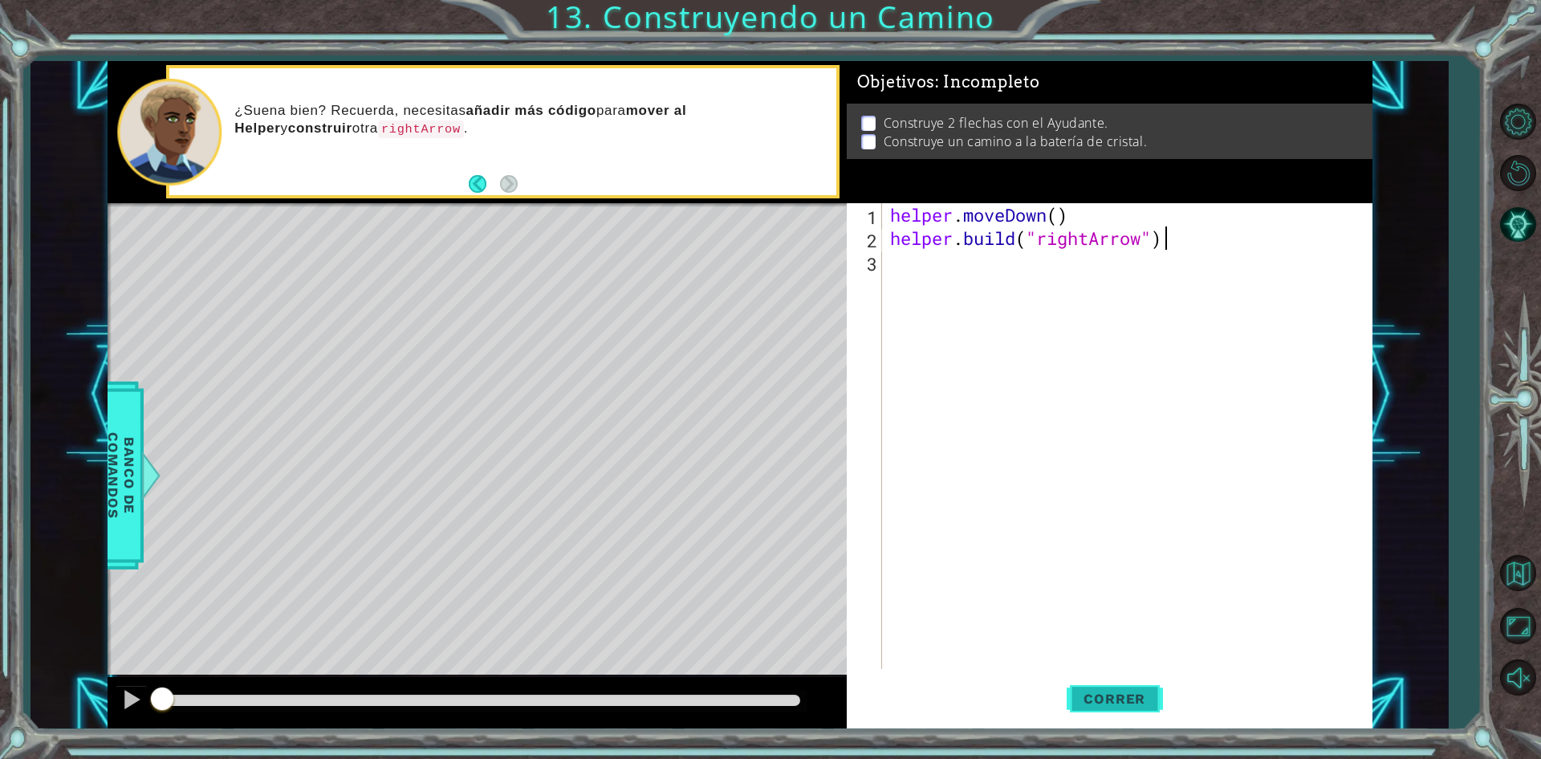
click at [1101, 690] on button "Correr" at bounding box center [1115, 699] width 96 height 52
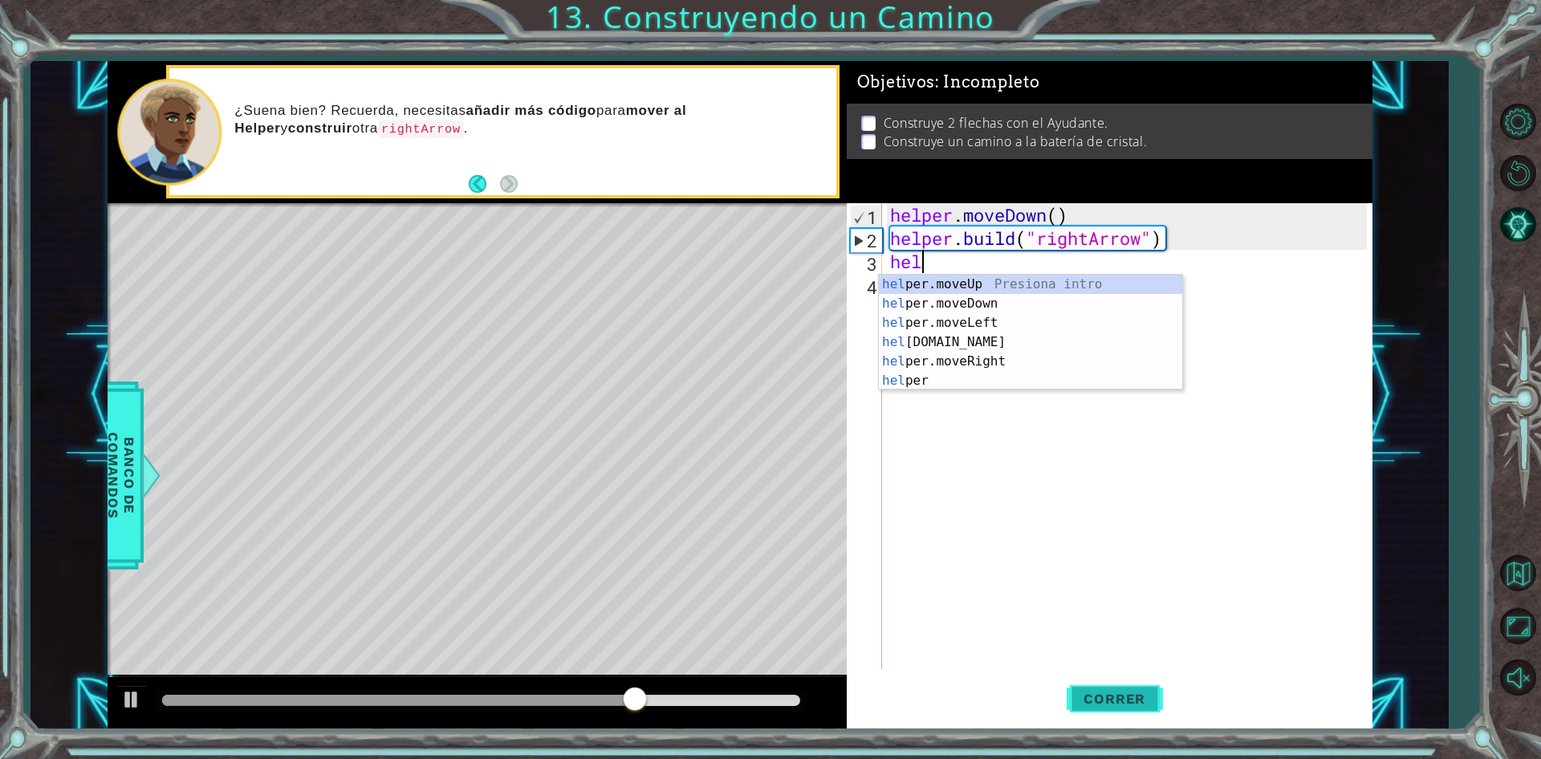
scroll to position [0, 2]
click at [965, 357] on div "helper Presiona intro helper .moveUp Presiona intro helper .moveDown Presiona i…" at bounding box center [1030, 352] width 303 height 154
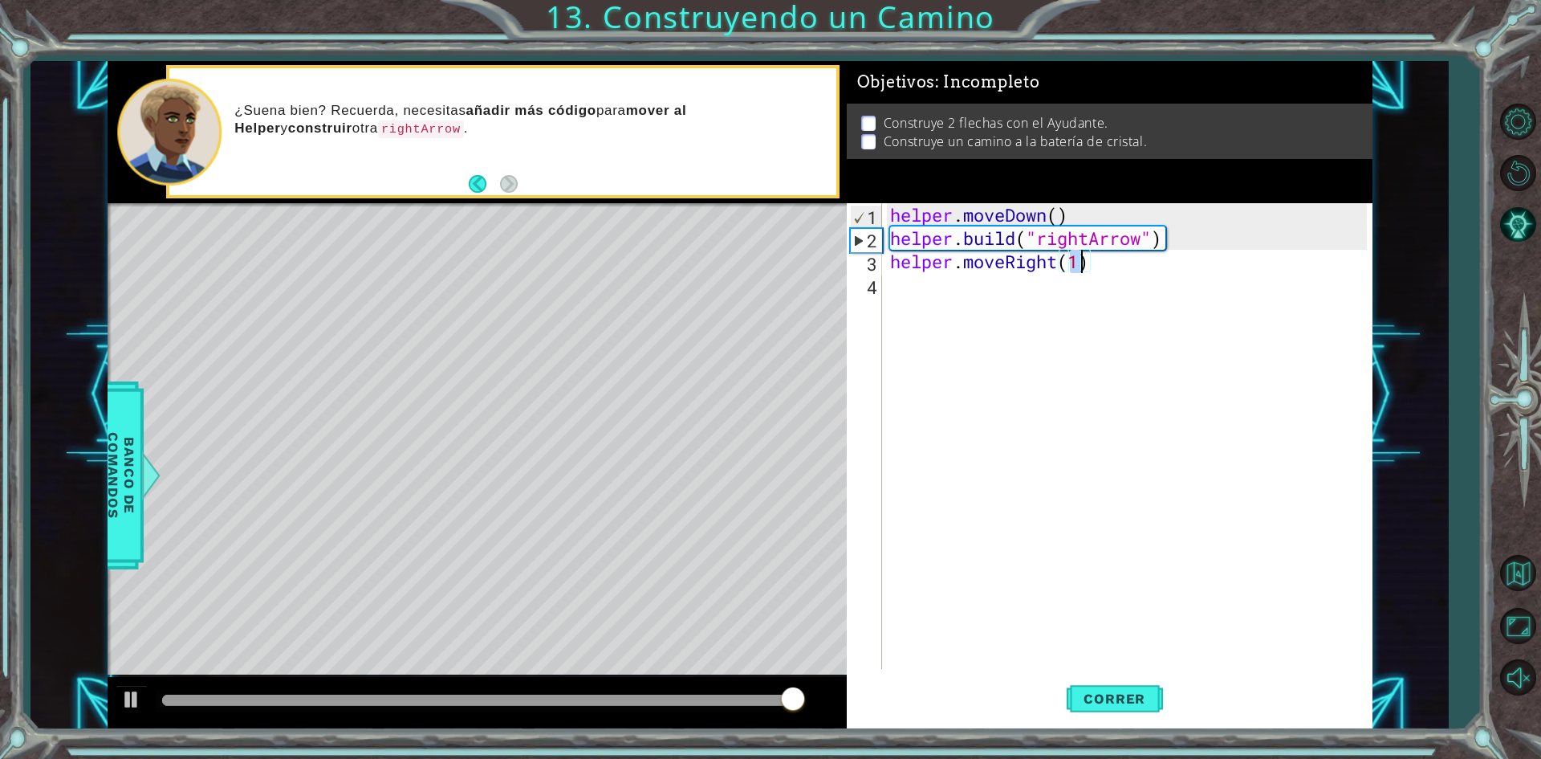
scroll to position [0, 8]
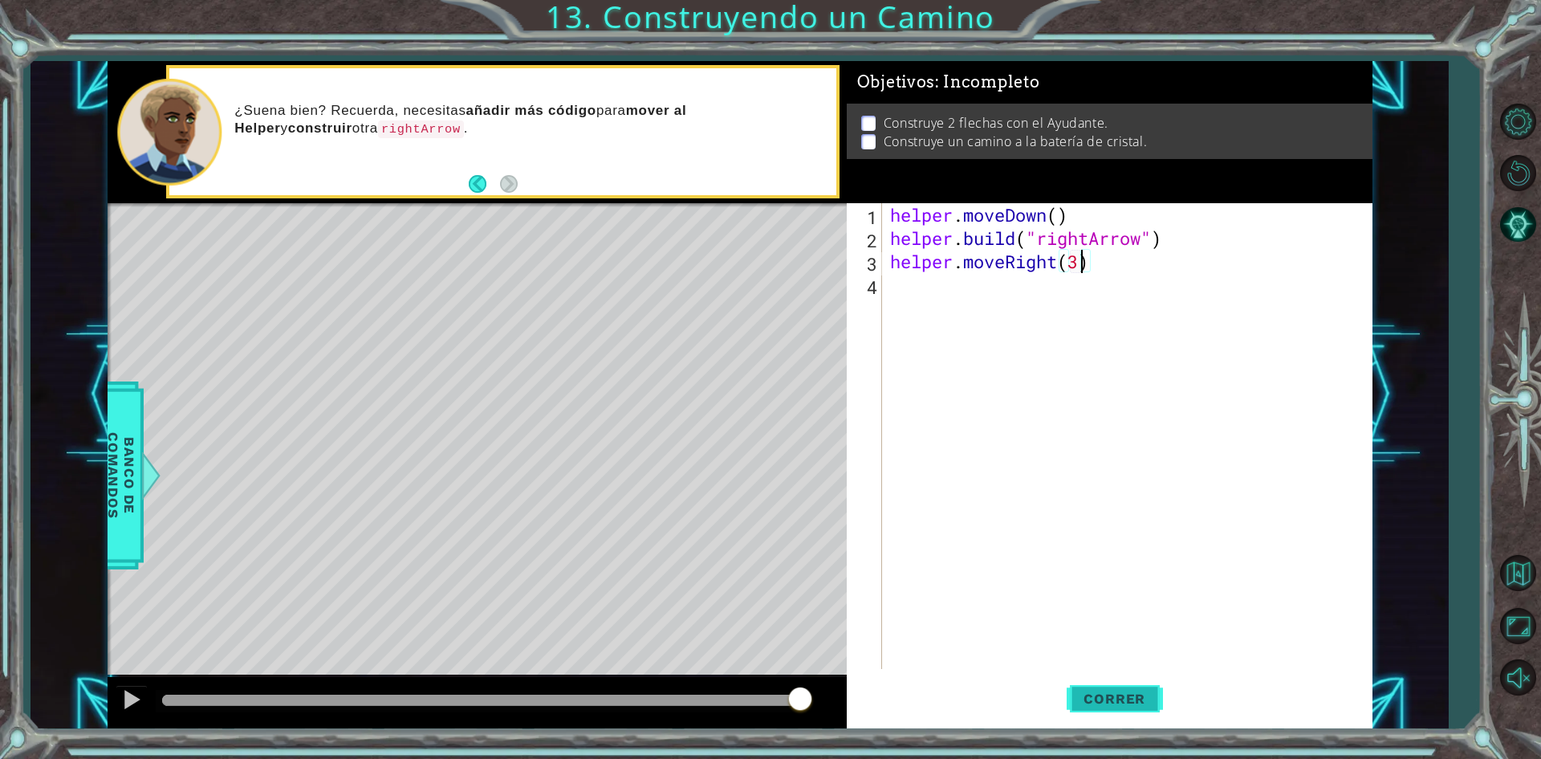
type textarea "helper.moveRight(3)"
click at [1122, 685] on button "Correr" at bounding box center [1115, 699] width 96 height 52
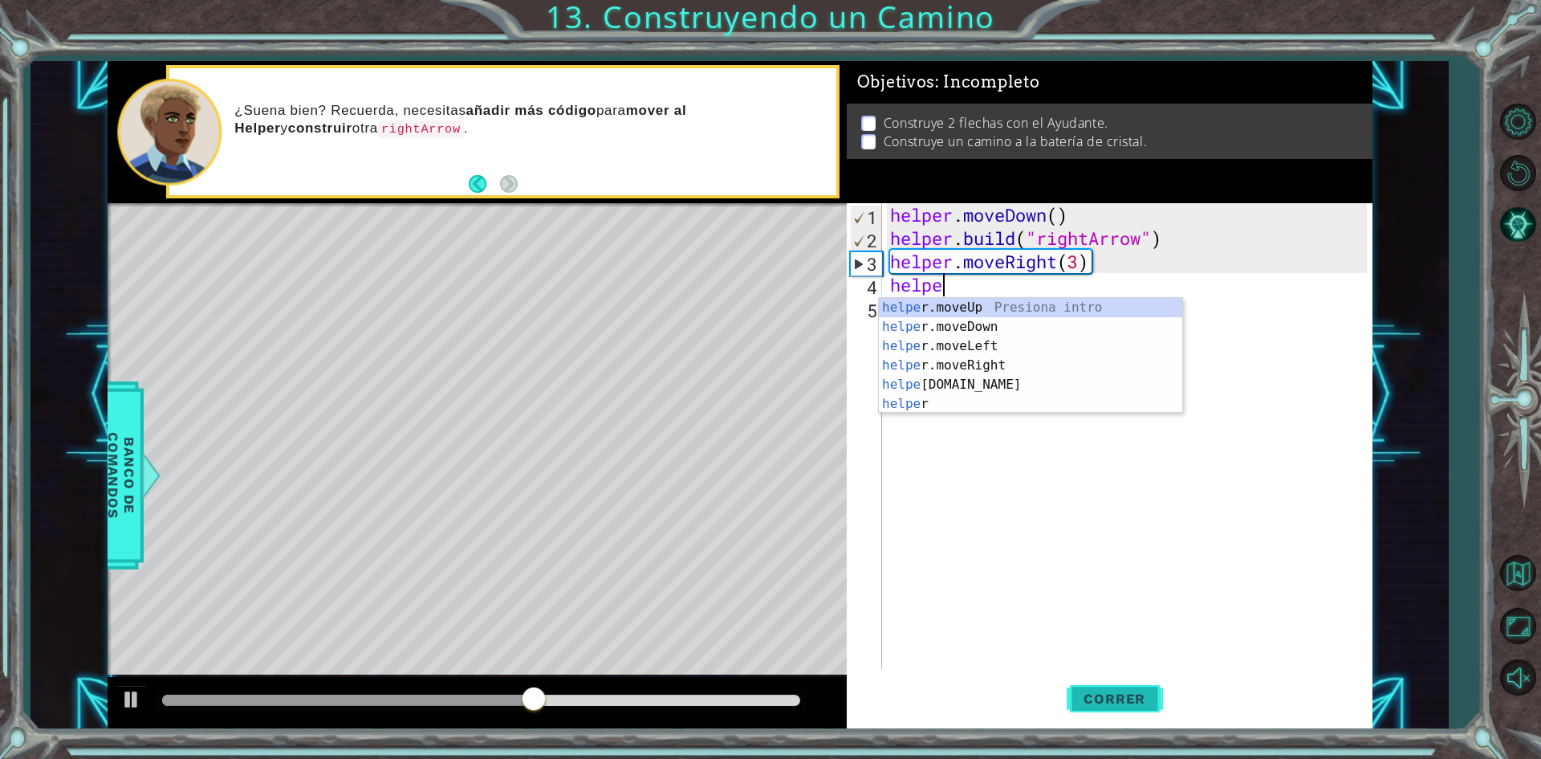
scroll to position [0, 2]
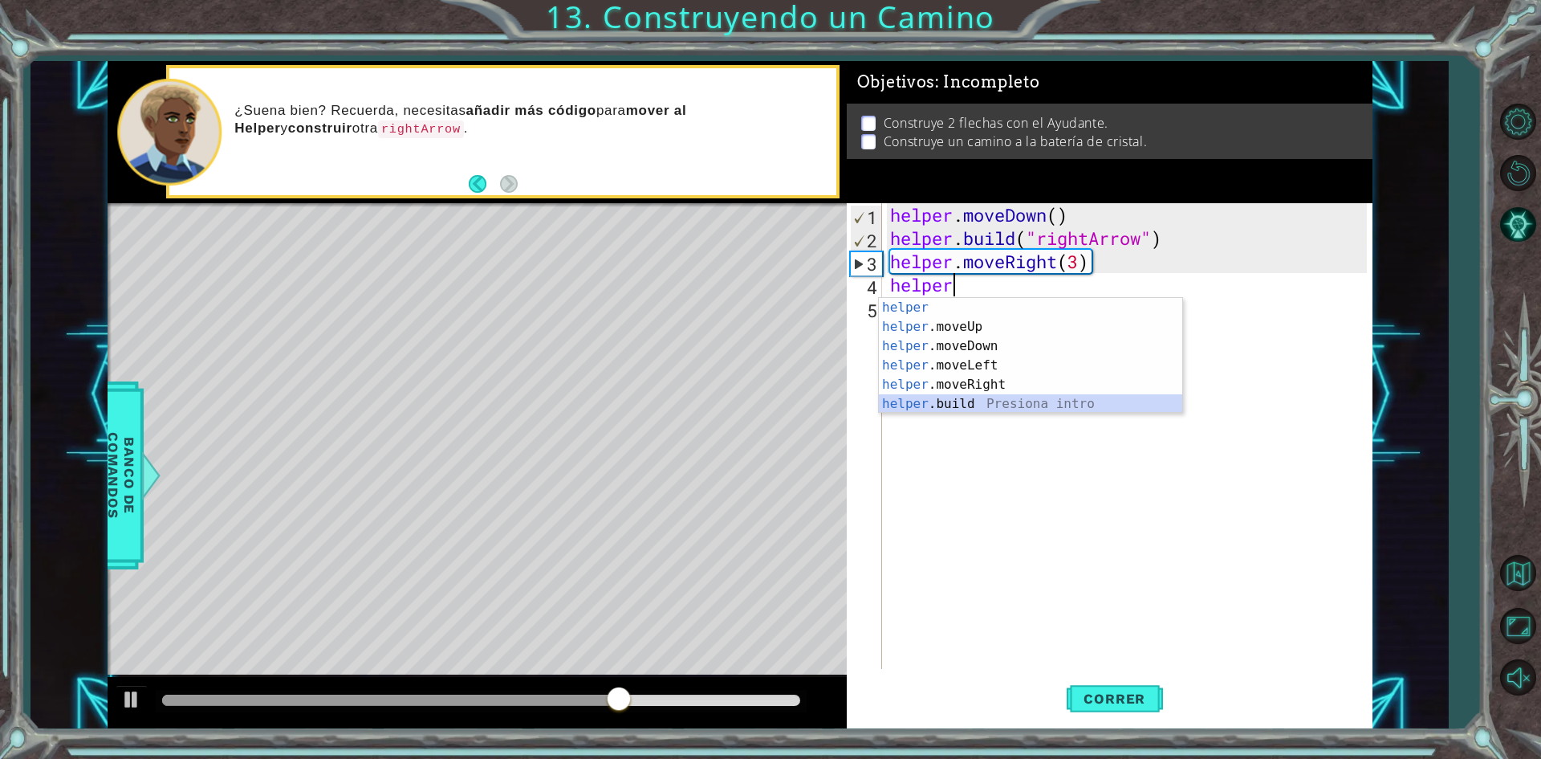
click at [953, 405] on div "helper Presiona intro helper .moveUp Presiona intro helper .moveDown Presiona i…" at bounding box center [1030, 375] width 303 height 154
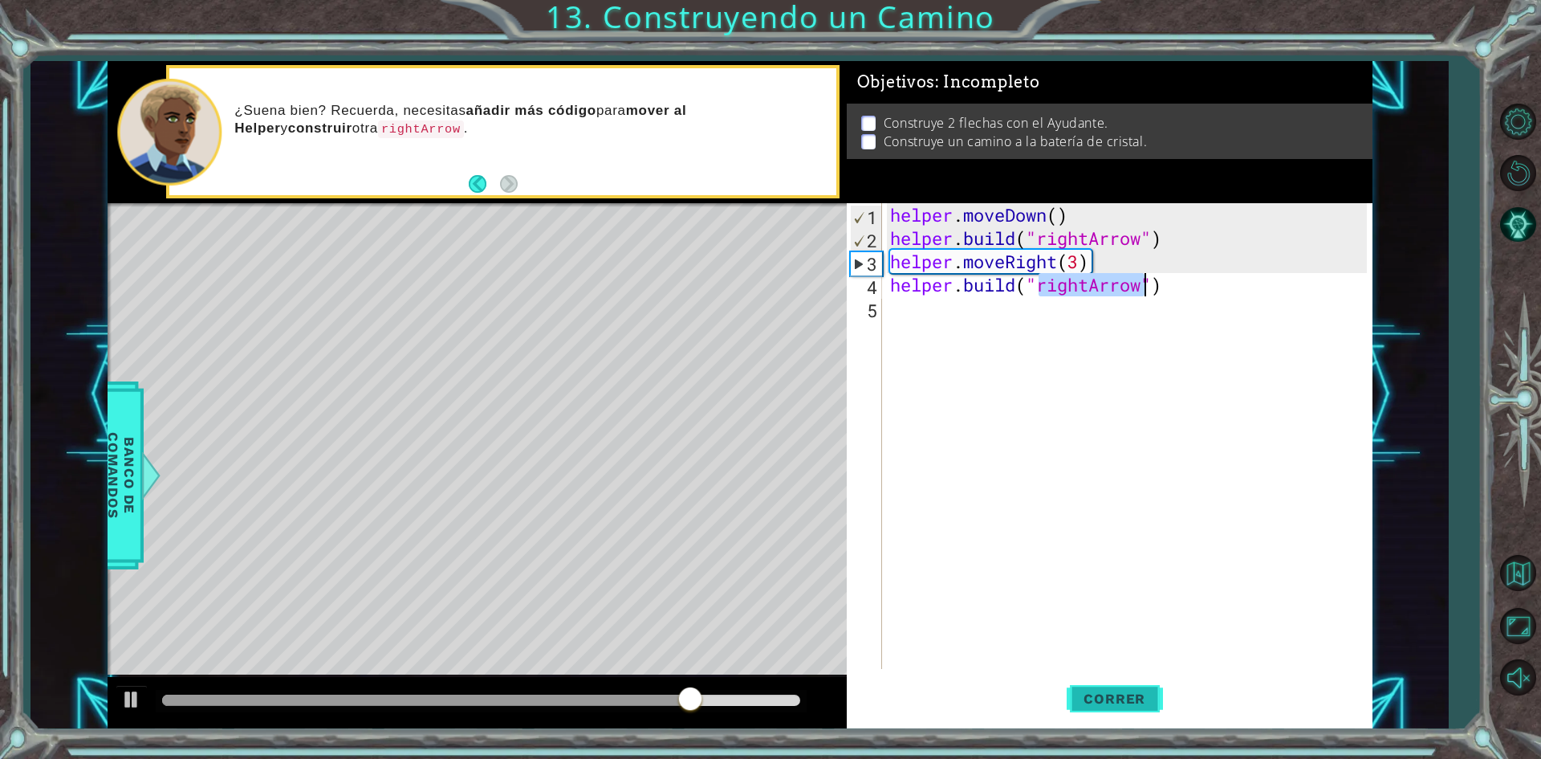
type textarea "[DOMAIN_NAME]("rightArrow")"
click at [1115, 705] on span "Correr" at bounding box center [1115, 698] width 94 height 16
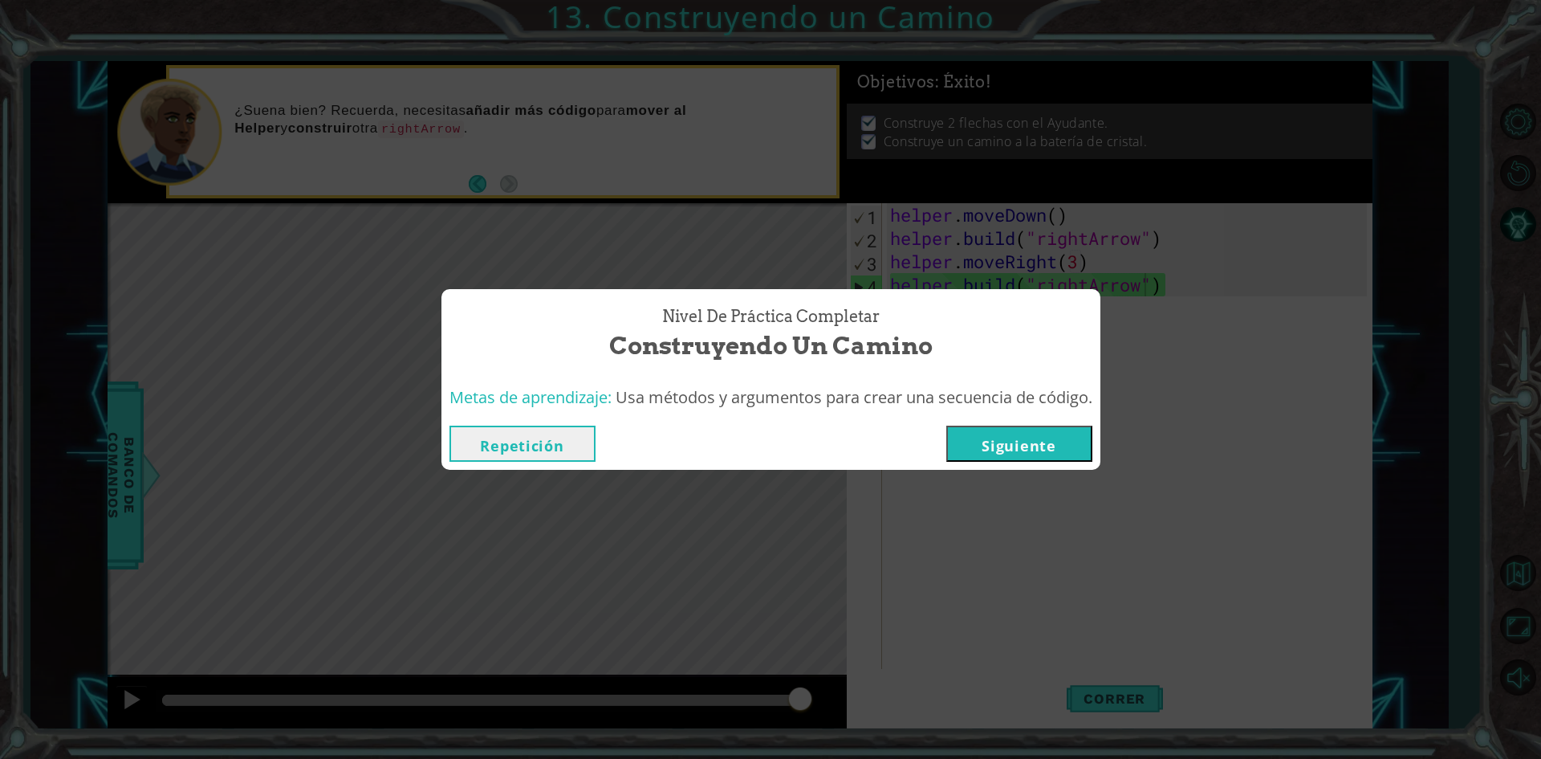
click at [1031, 439] on button "Siguiente" at bounding box center [1019, 443] width 146 height 36
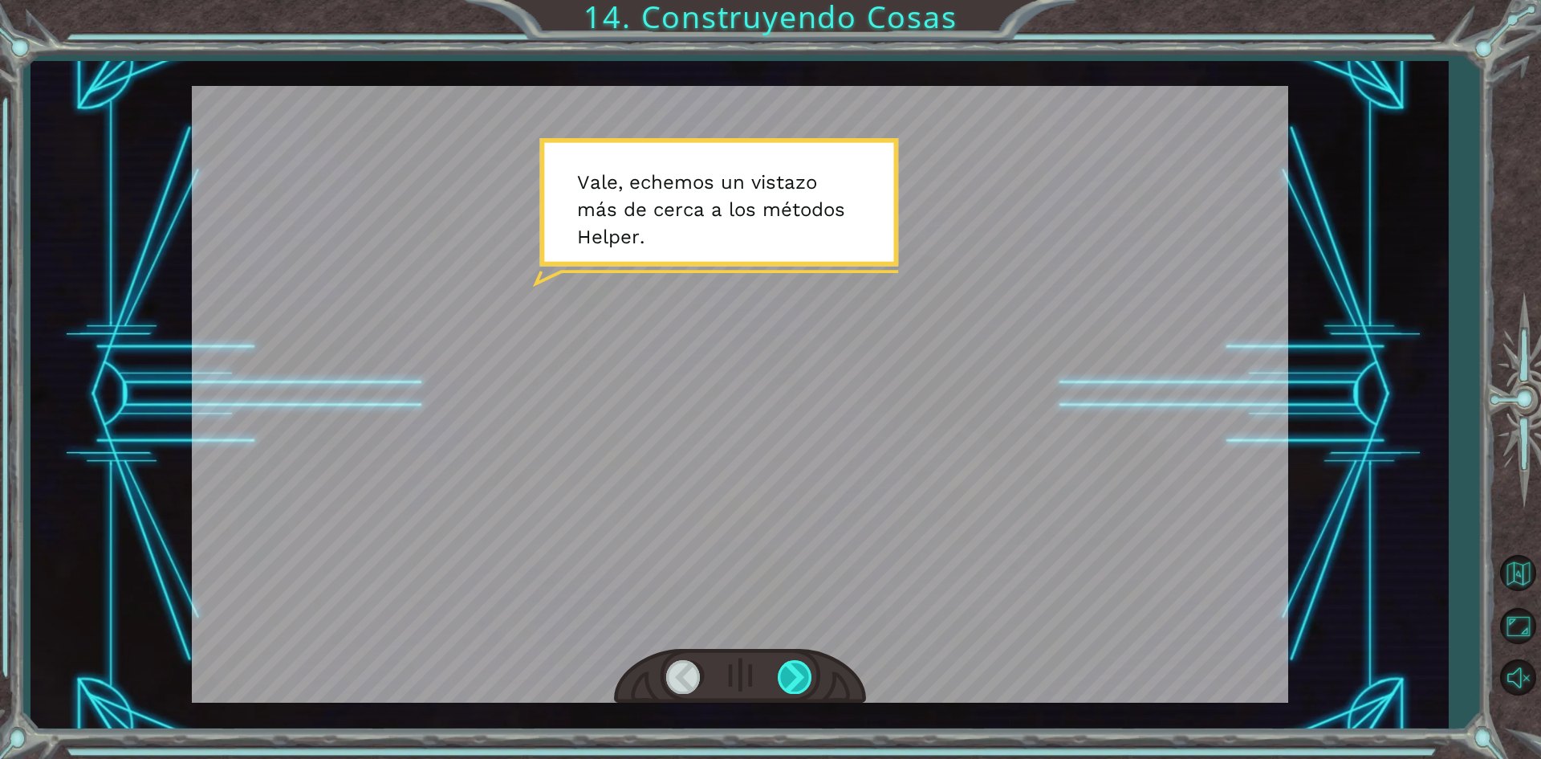
click at [791, 669] on div at bounding box center [796, 676] width 36 height 33
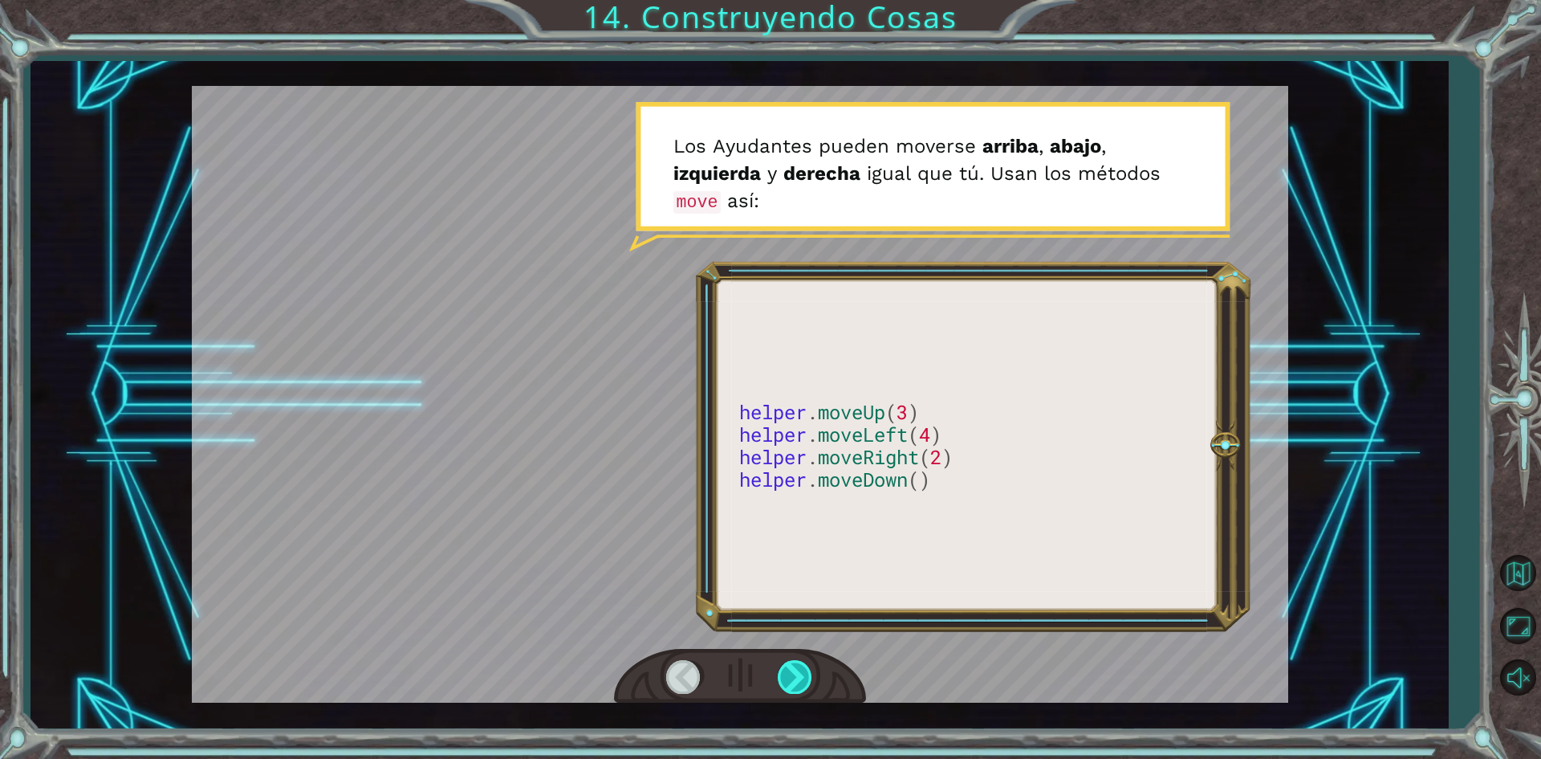
click at [793, 677] on div at bounding box center [796, 676] width 36 height 33
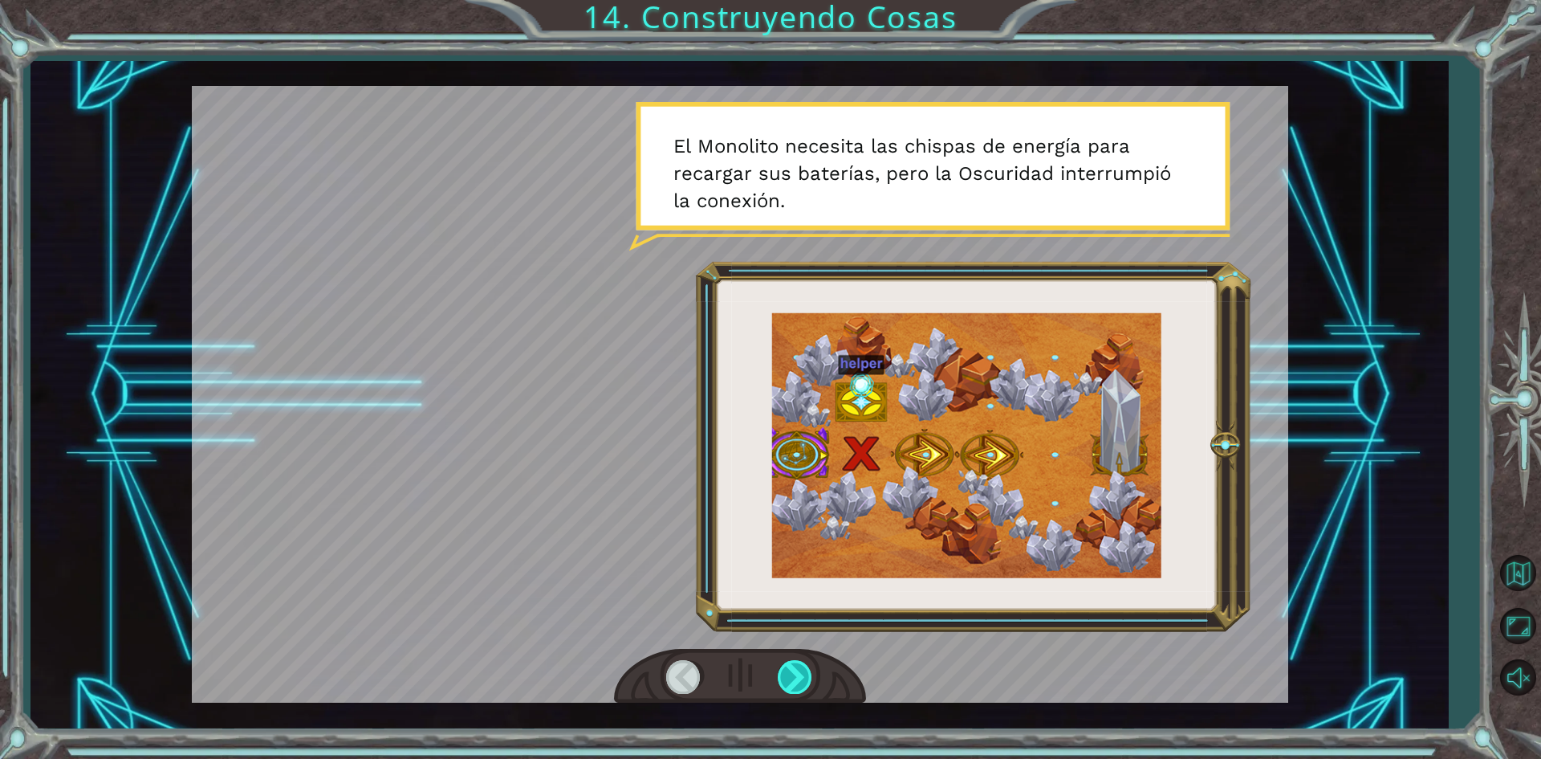
click at [793, 677] on div at bounding box center [796, 676] width 36 height 33
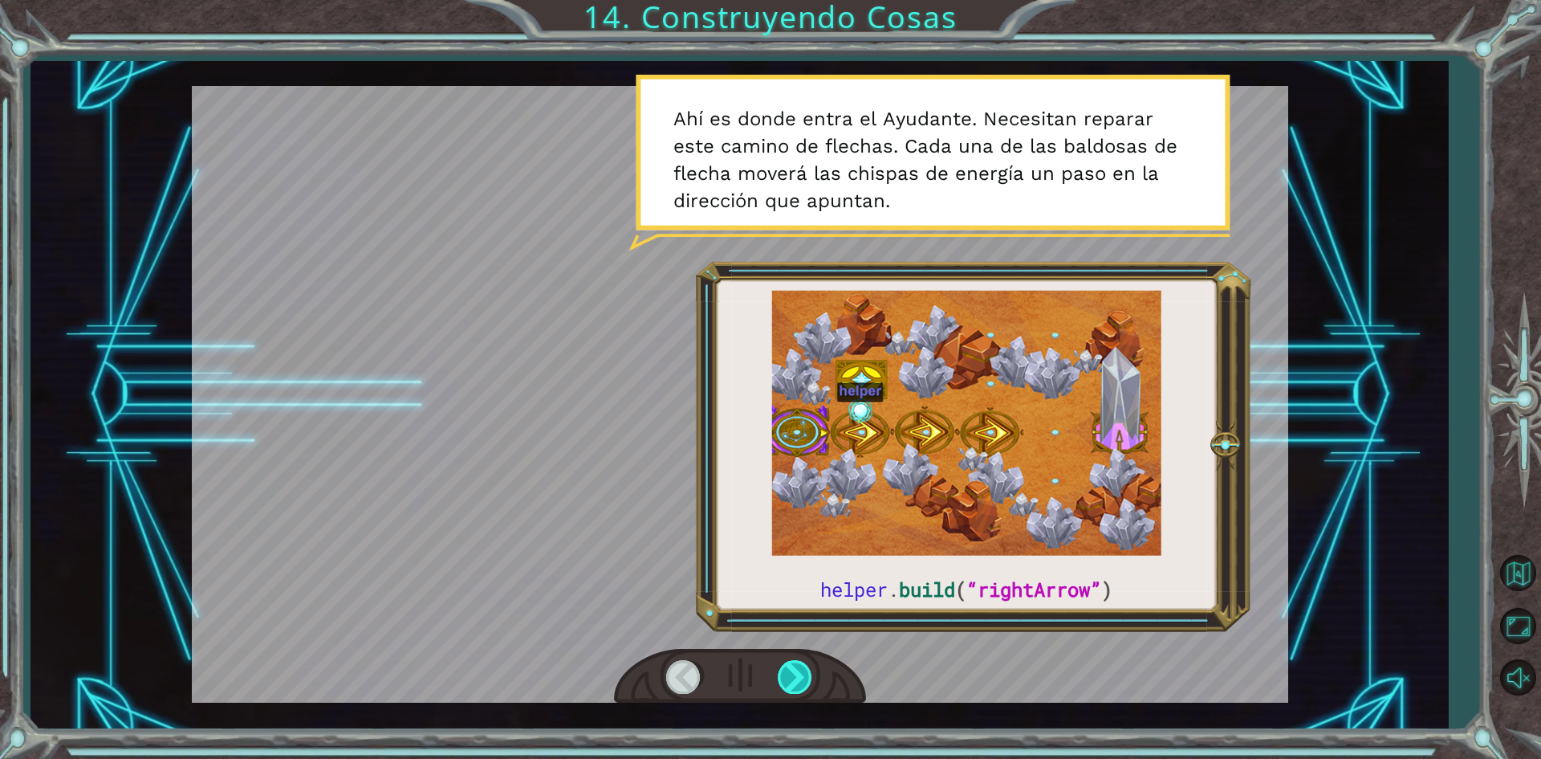
click at [793, 677] on div at bounding box center [796, 676] width 36 height 33
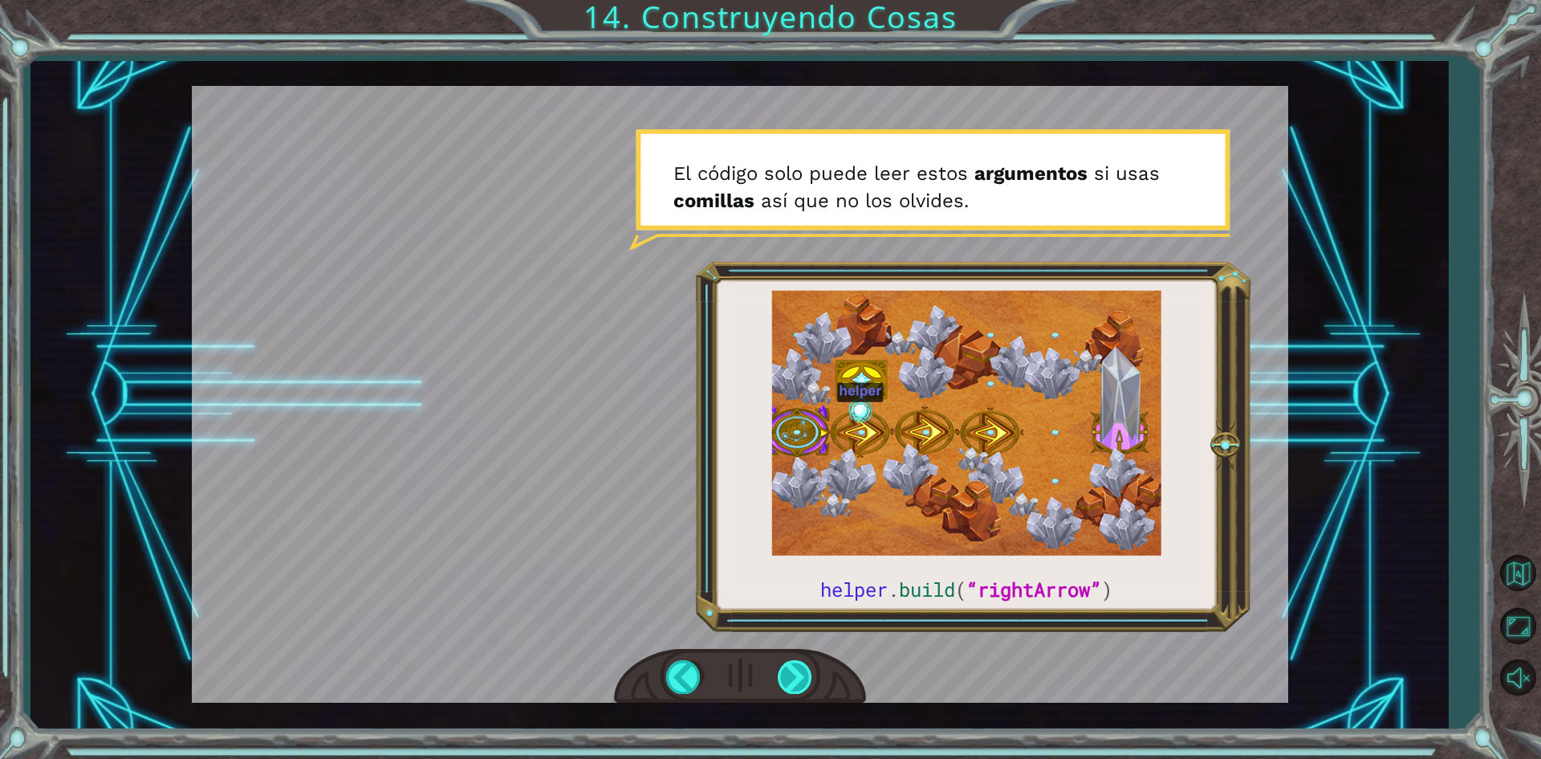
click at [797, 678] on div at bounding box center [796, 676] width 36 height 33
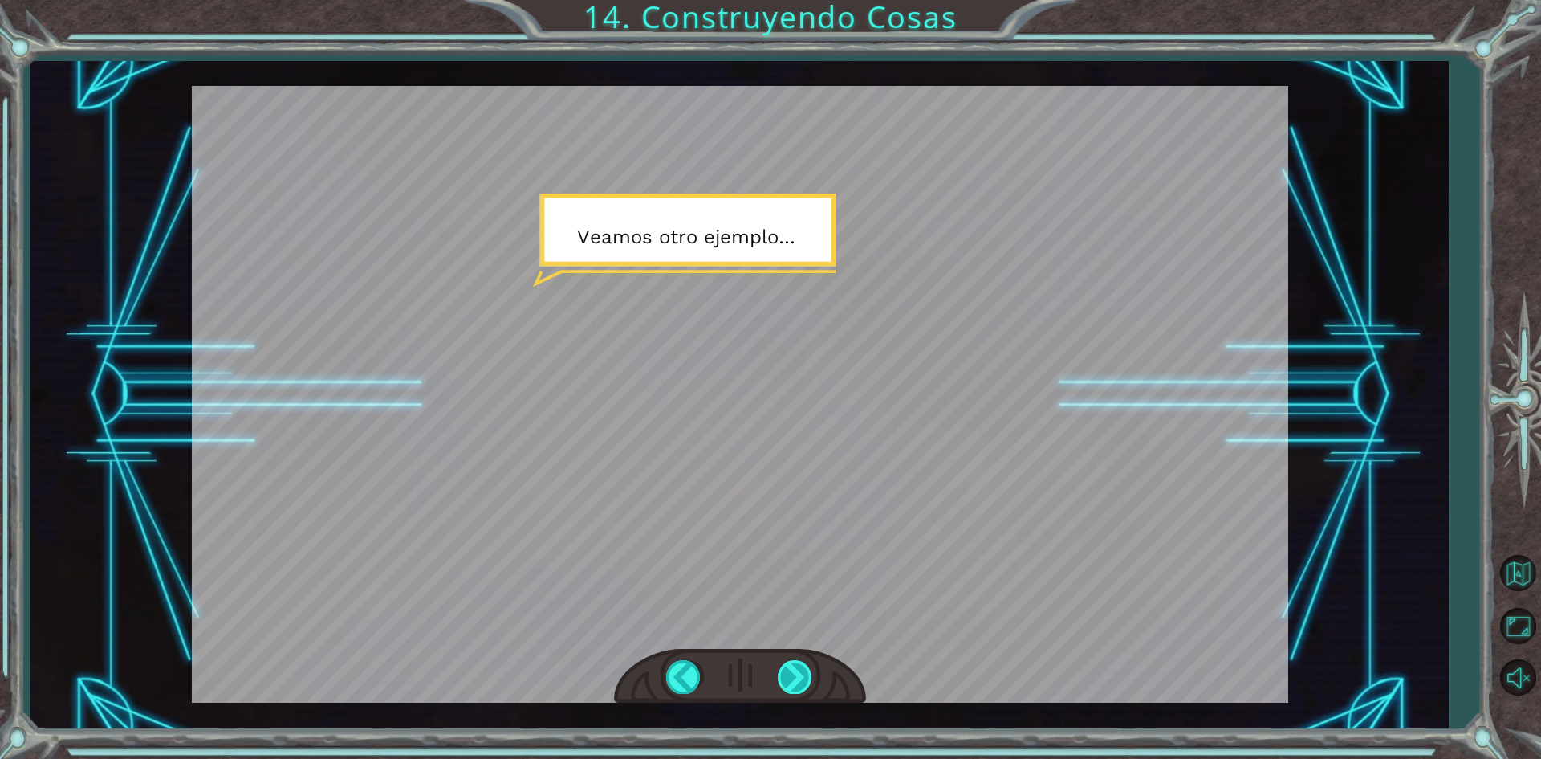
click at [809, 674] on div at bounding box center [796, 676] width 36 height 33
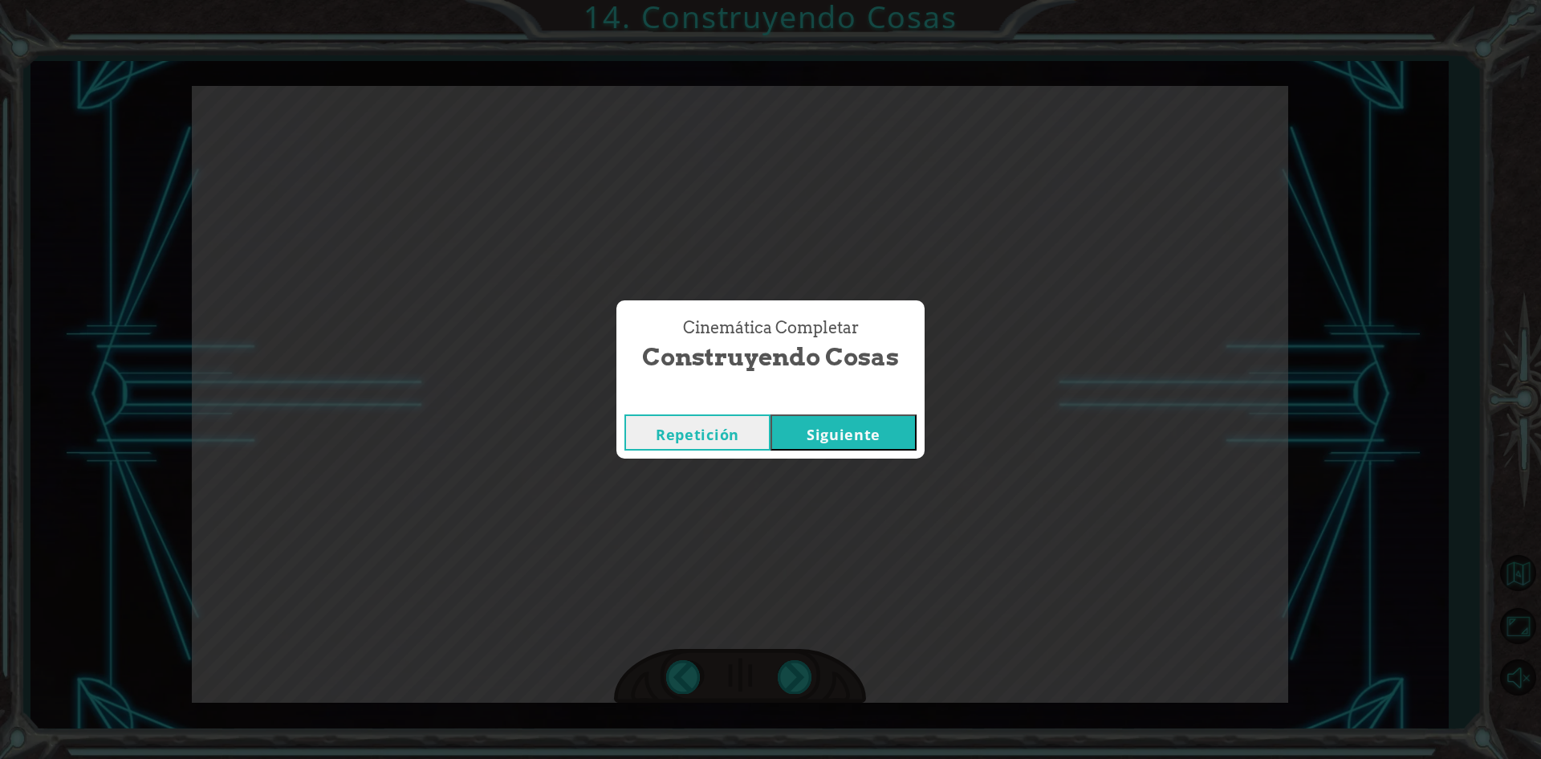
click at [848, 433] on button "Siguiente" at bounding box center [844, 432] width 146 height 36
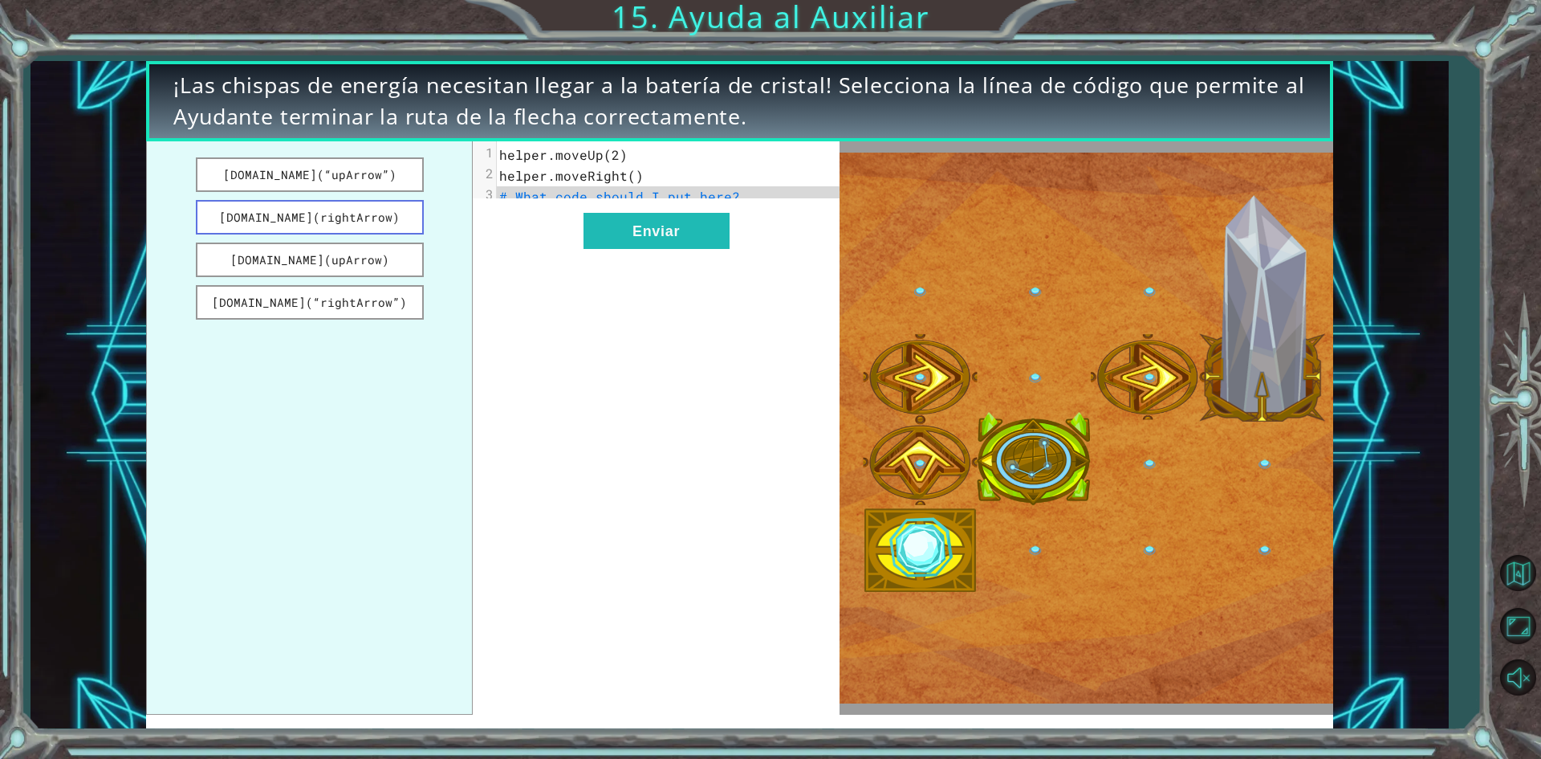
click at [347, 209] on button "[DOMAIN_NAME](rightArrow)" at bounding box center [310, 217] width 228 height 35
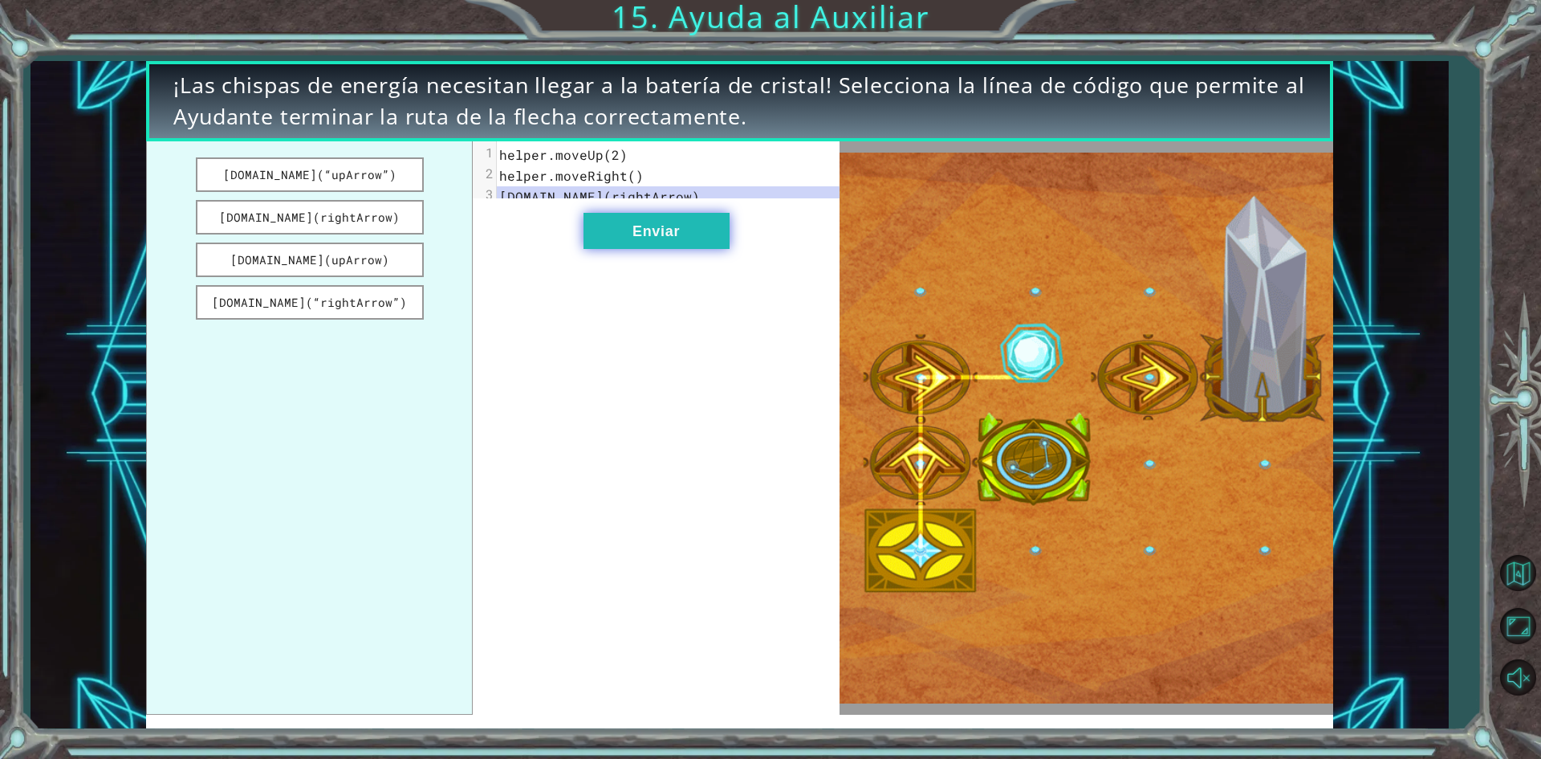
click at [645, 246] on button "Enviar" at bounding box center [657, 231] width 146 height 36
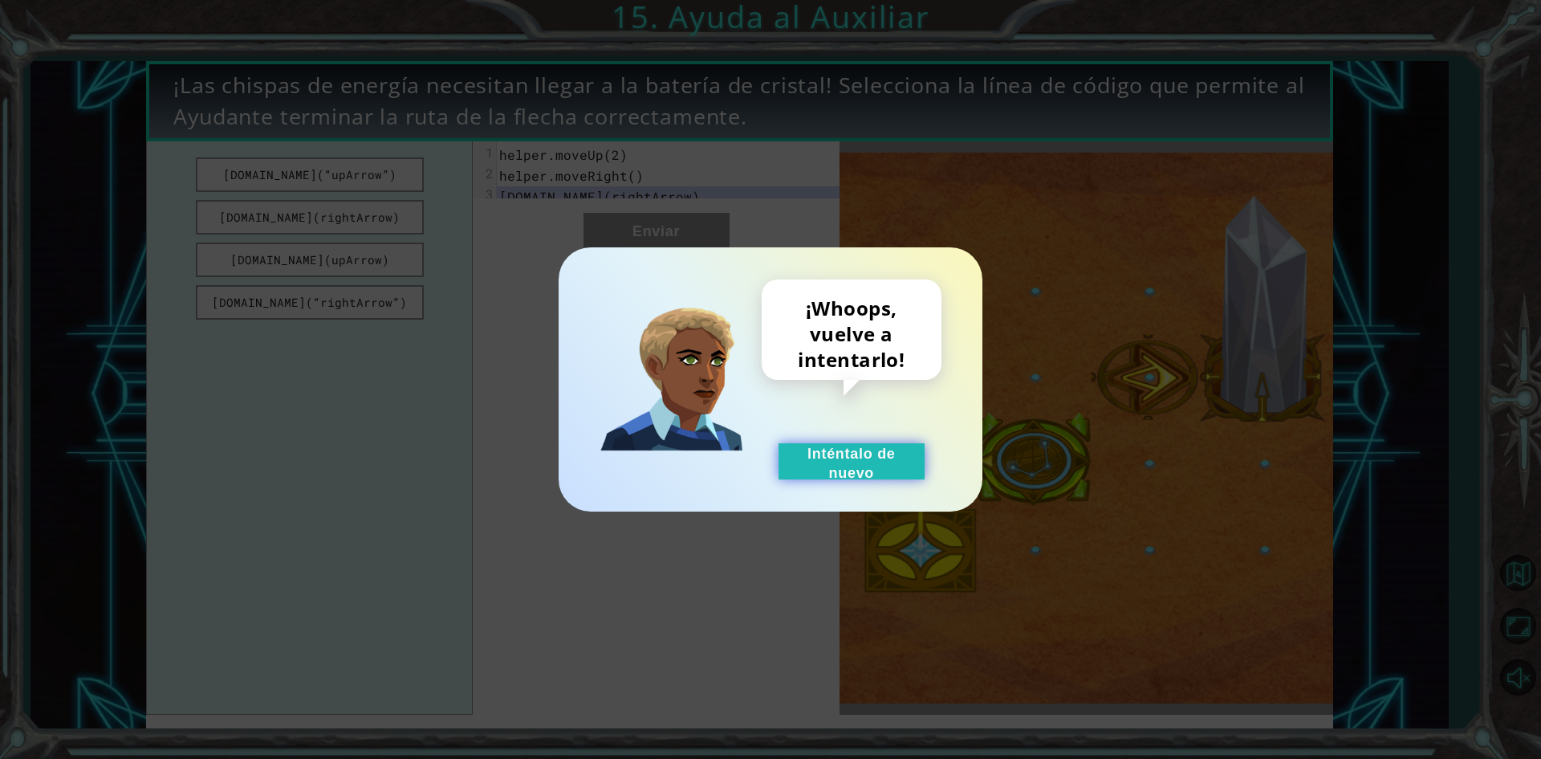
click at [825, 470] on button "Inténtalo de nuevo" at bounding box center [852, 461] width 146 height 36
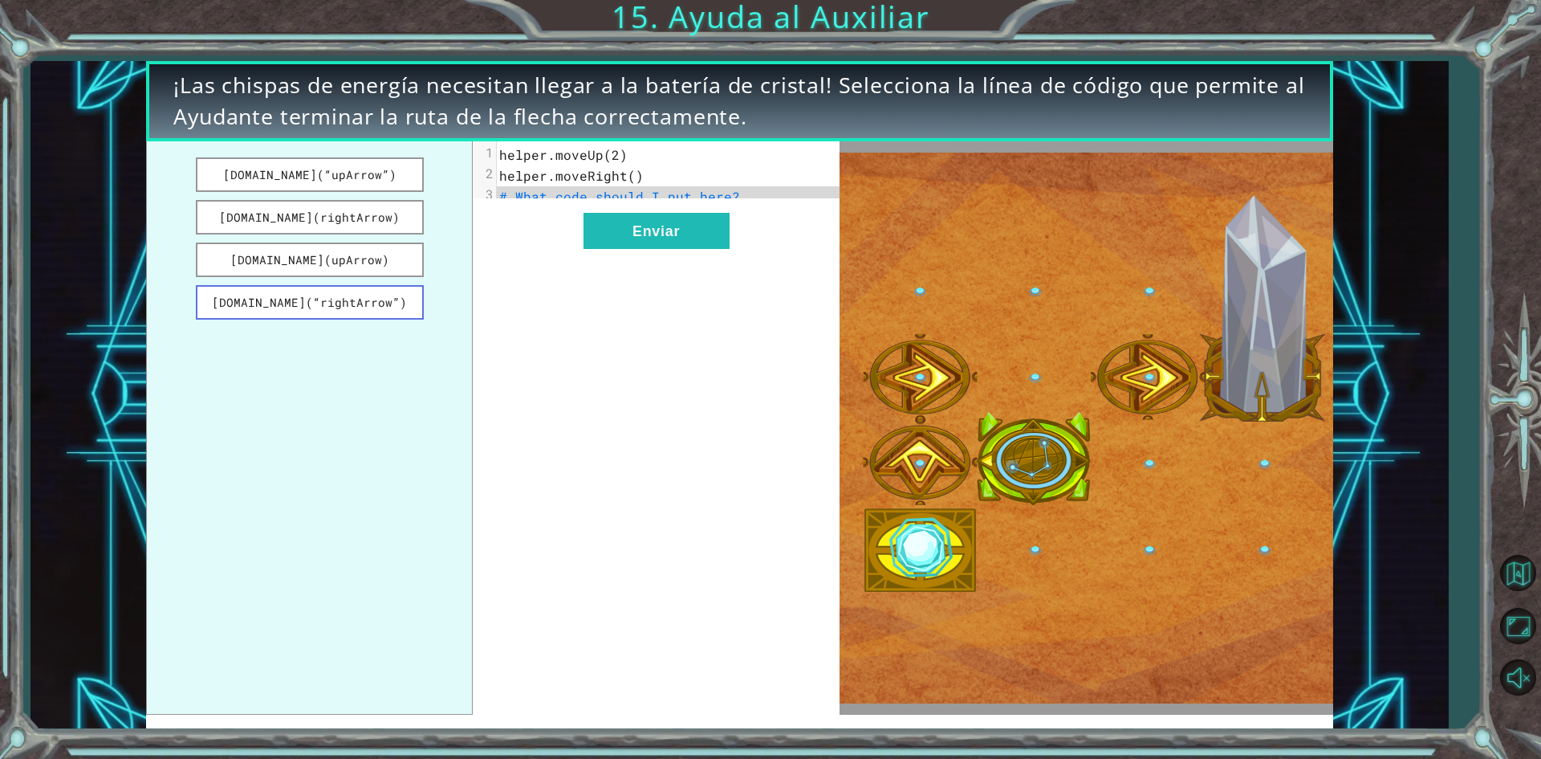
click at [356, 295] on button "[DOMAIN_NAME](“rightArrow”)" at bounding box center [310, 302] width 228 height 35
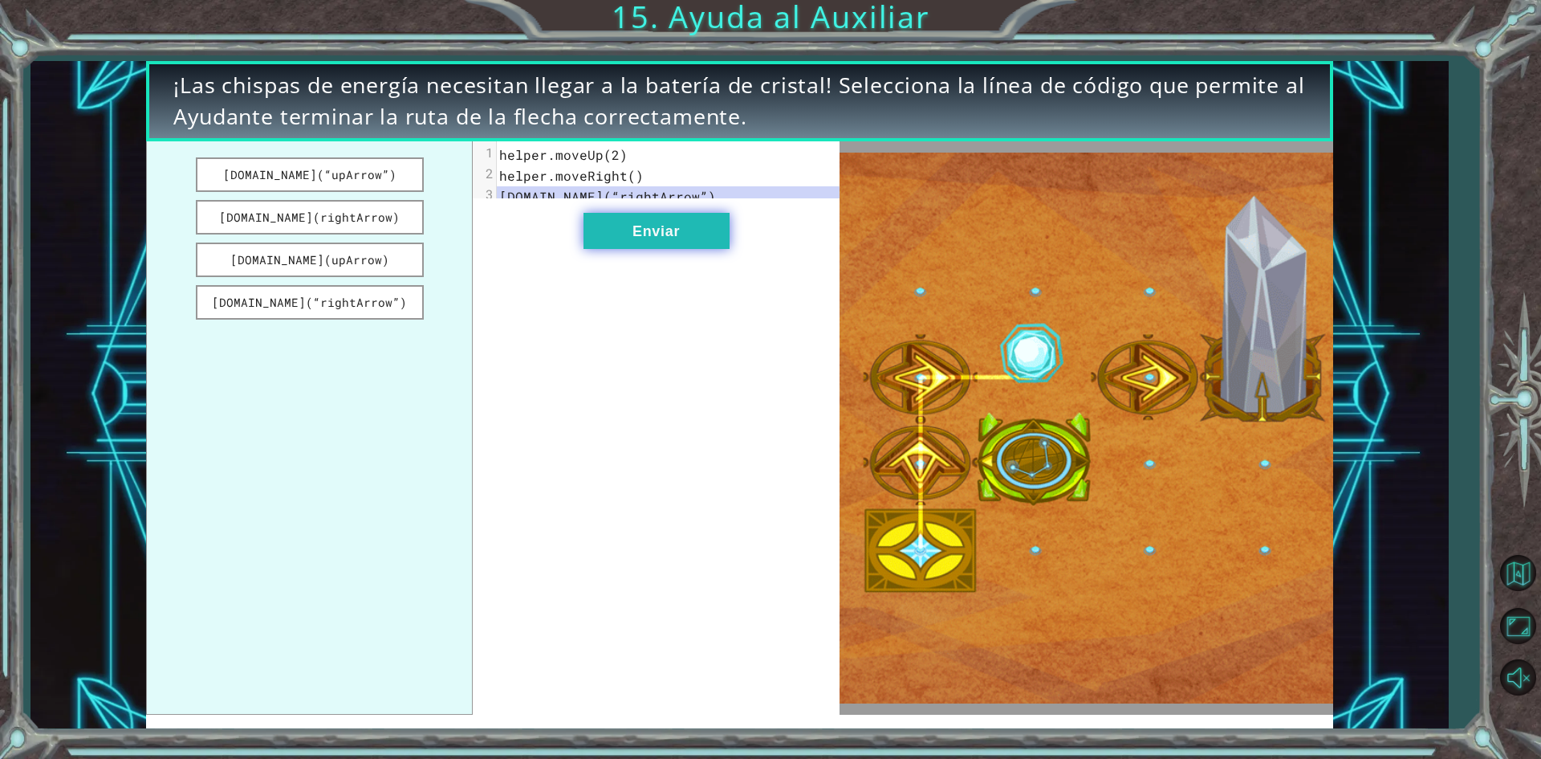
click at [635, 240] on button "Enviar" at bounding box center [657, 231] width 146 height 36
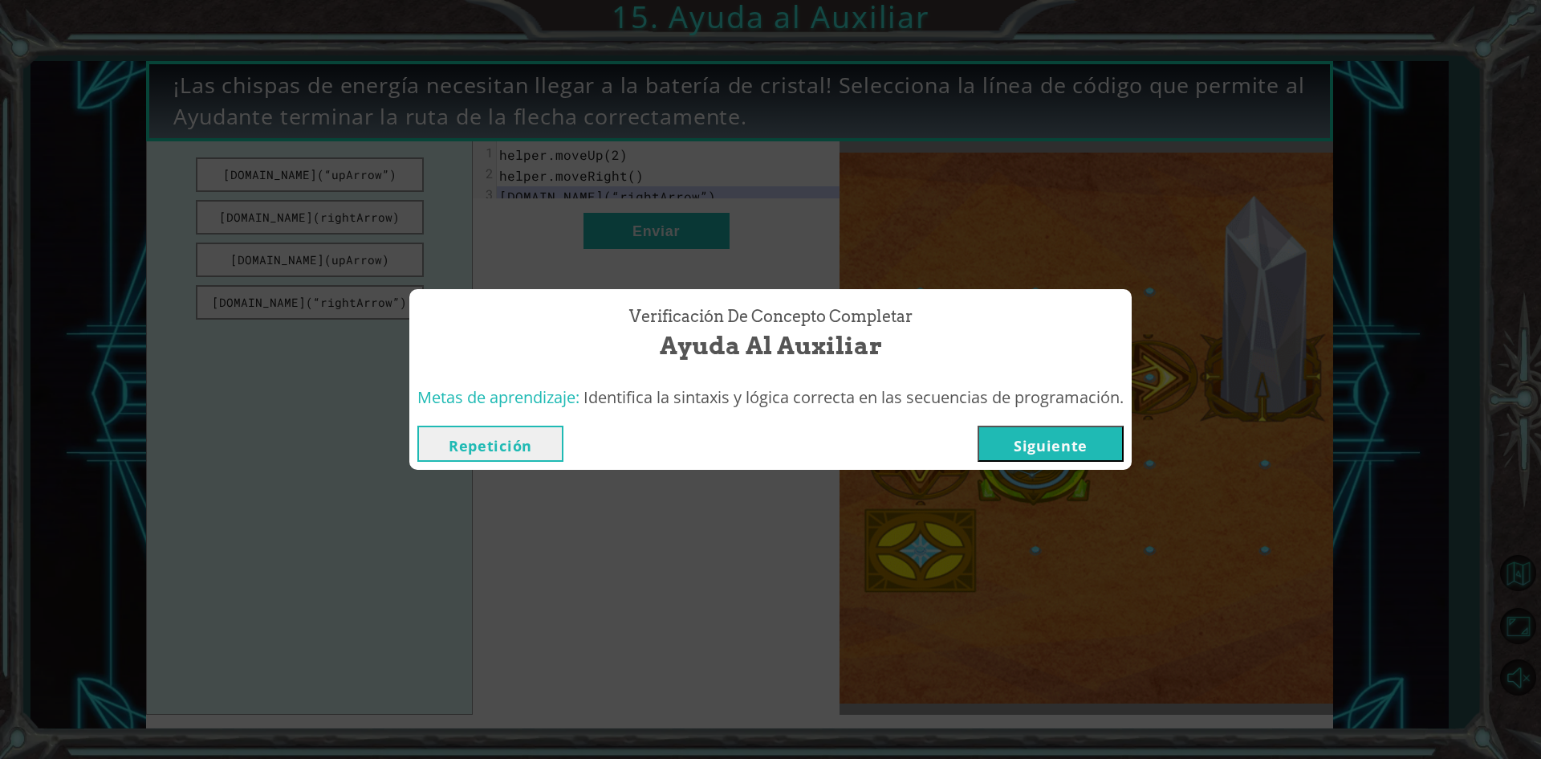
click at [1036, 440] on button "Siguiente" at bounding box center [1051, 443] width 146 height 36
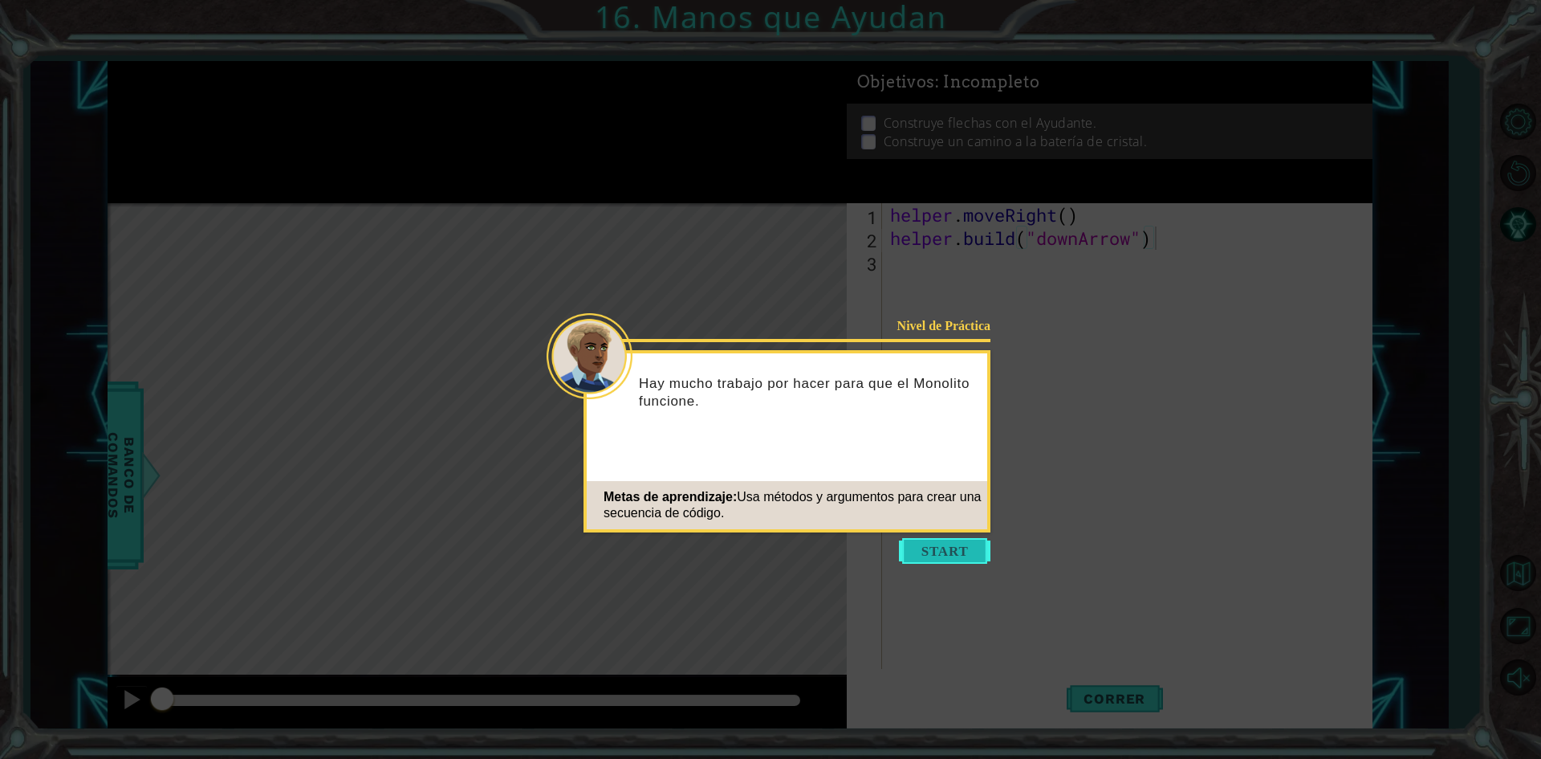
click at [930, 563] on button "Start" at bounding box center [945, 551] width 92 height 26
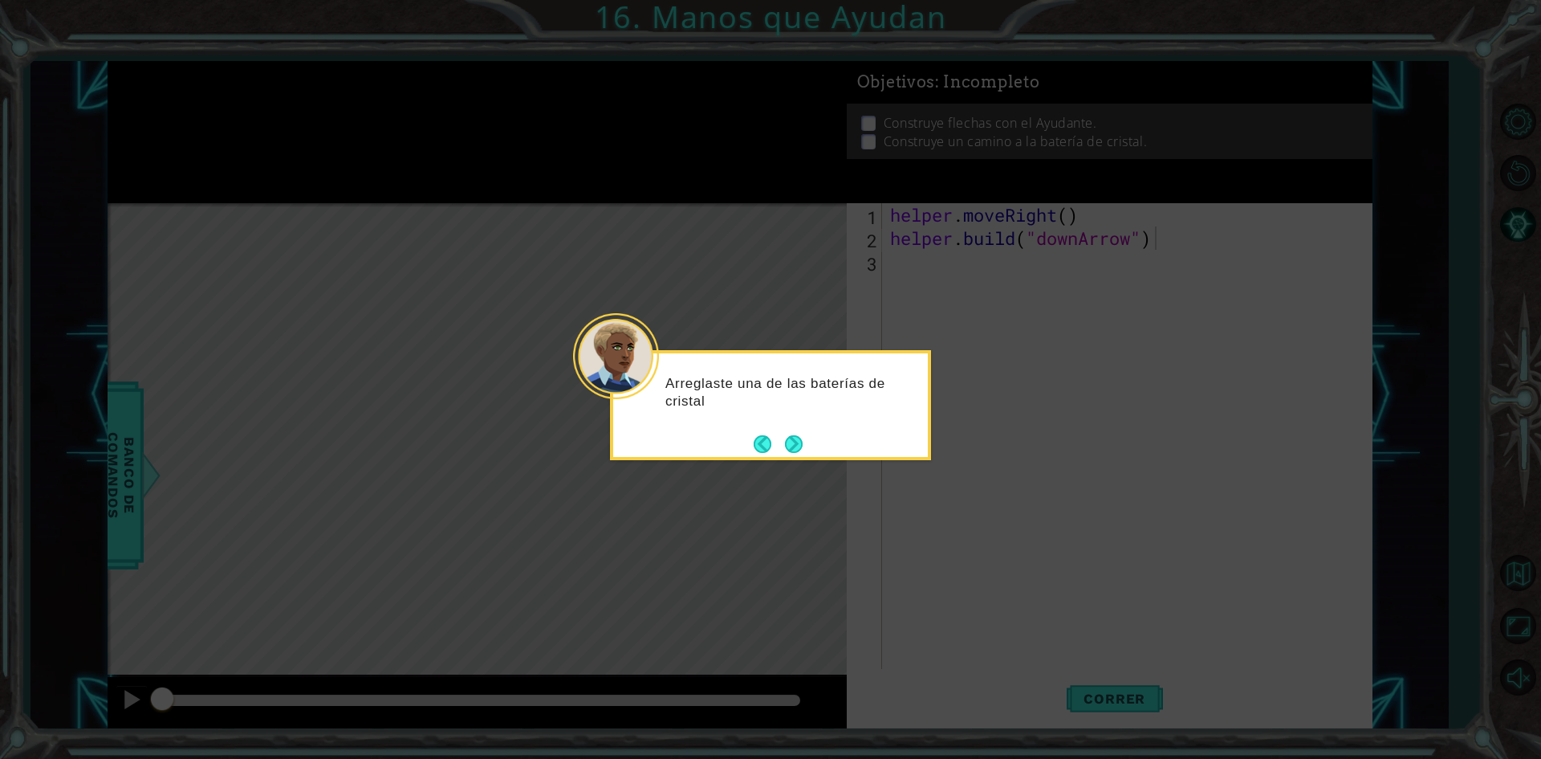
drag, startPoint x: 930, startPoint y: 563, endPoint x: 838, endPoint y: 509, distance: 106.8
click at [849, 524] on icon at bounding box center [770, 379] width 1541 height 759
click at [795, 439] on button "Next" at bounding box center [793, 444] width 21 height 21
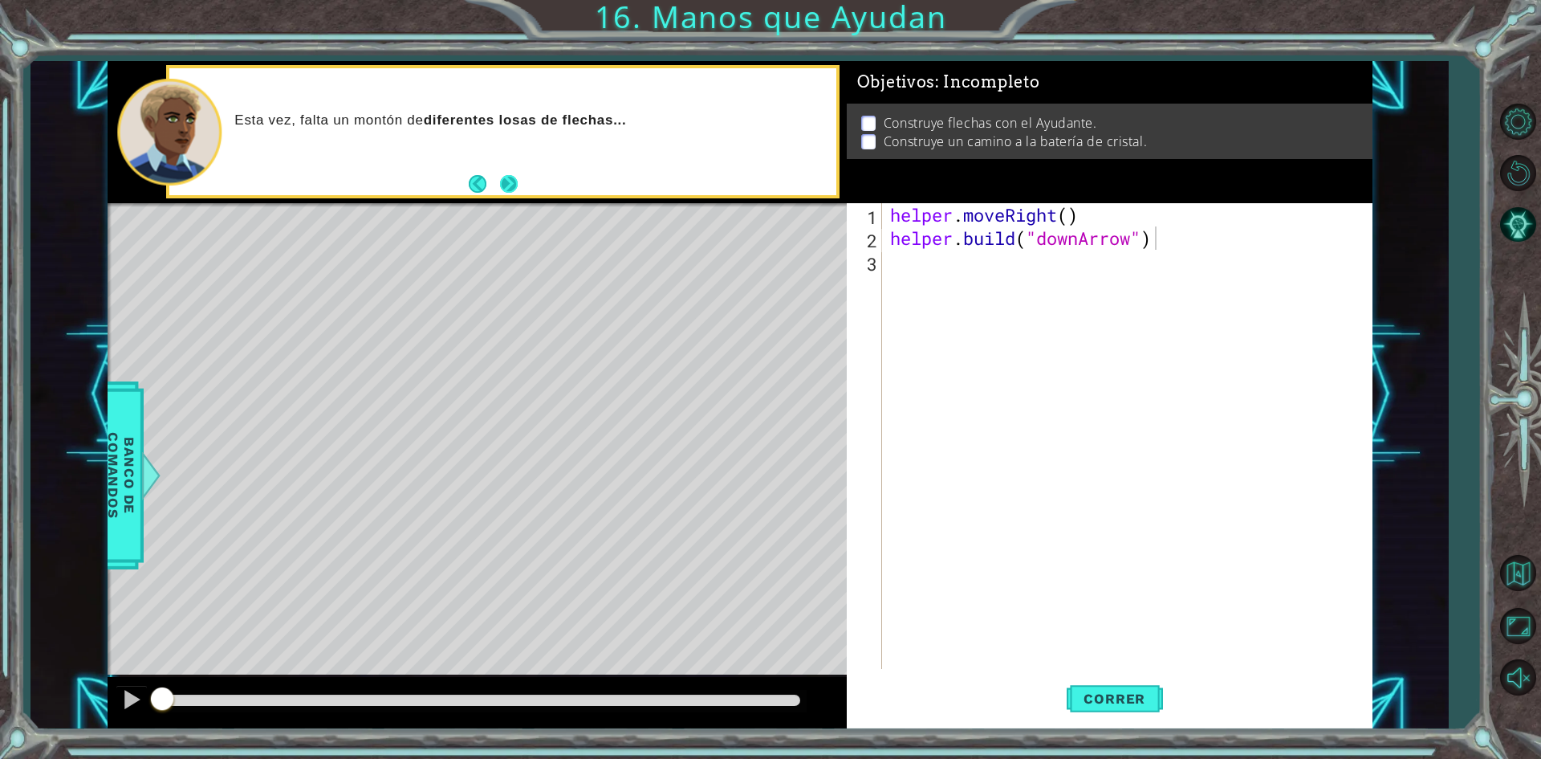
click at [511, 183] on button "Next" at bounding box center [509, 184] width 18 height 18
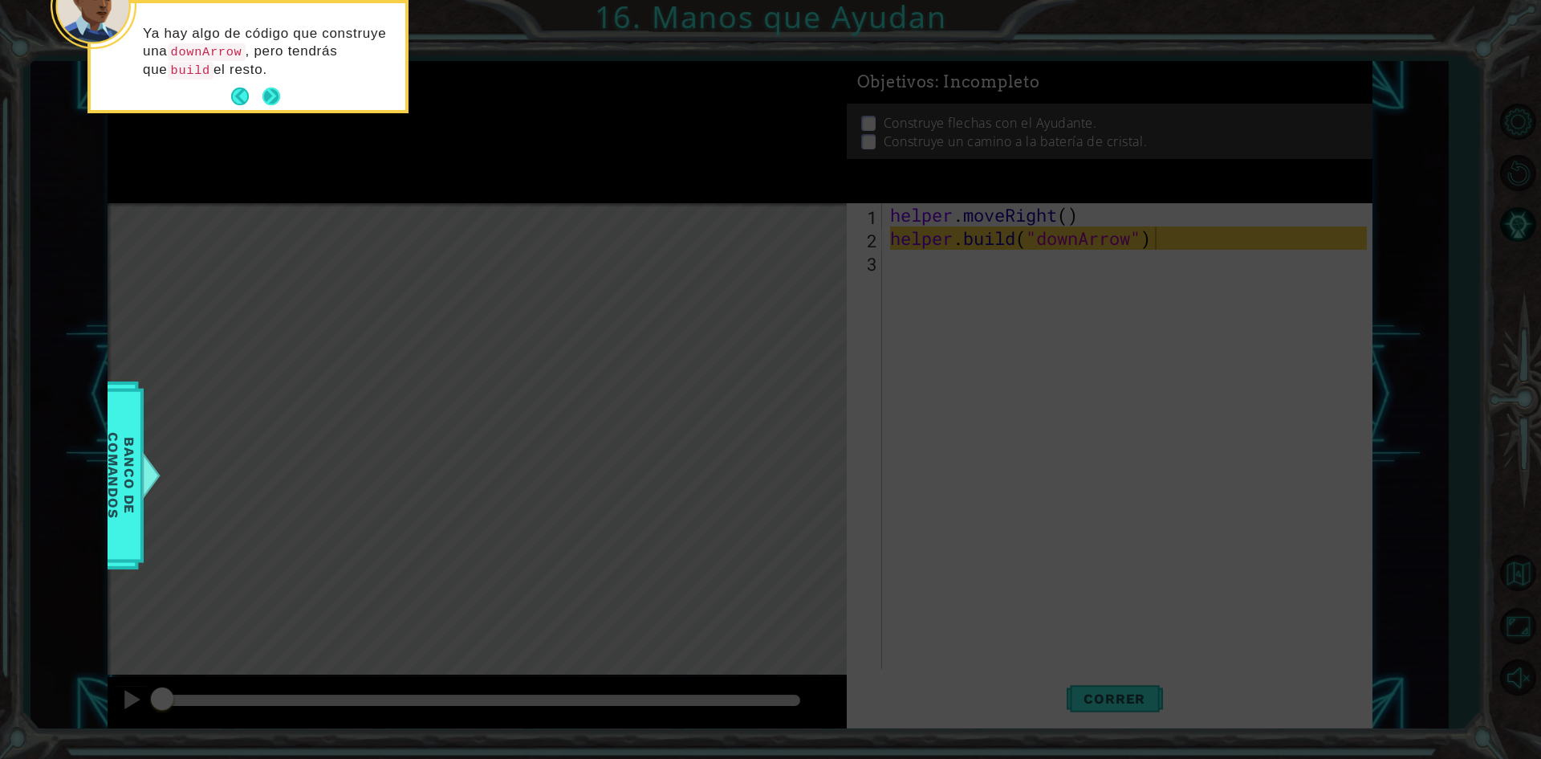
click at [276, 90] on button "Next" at bounding box center [271, 96] width 18 height 18
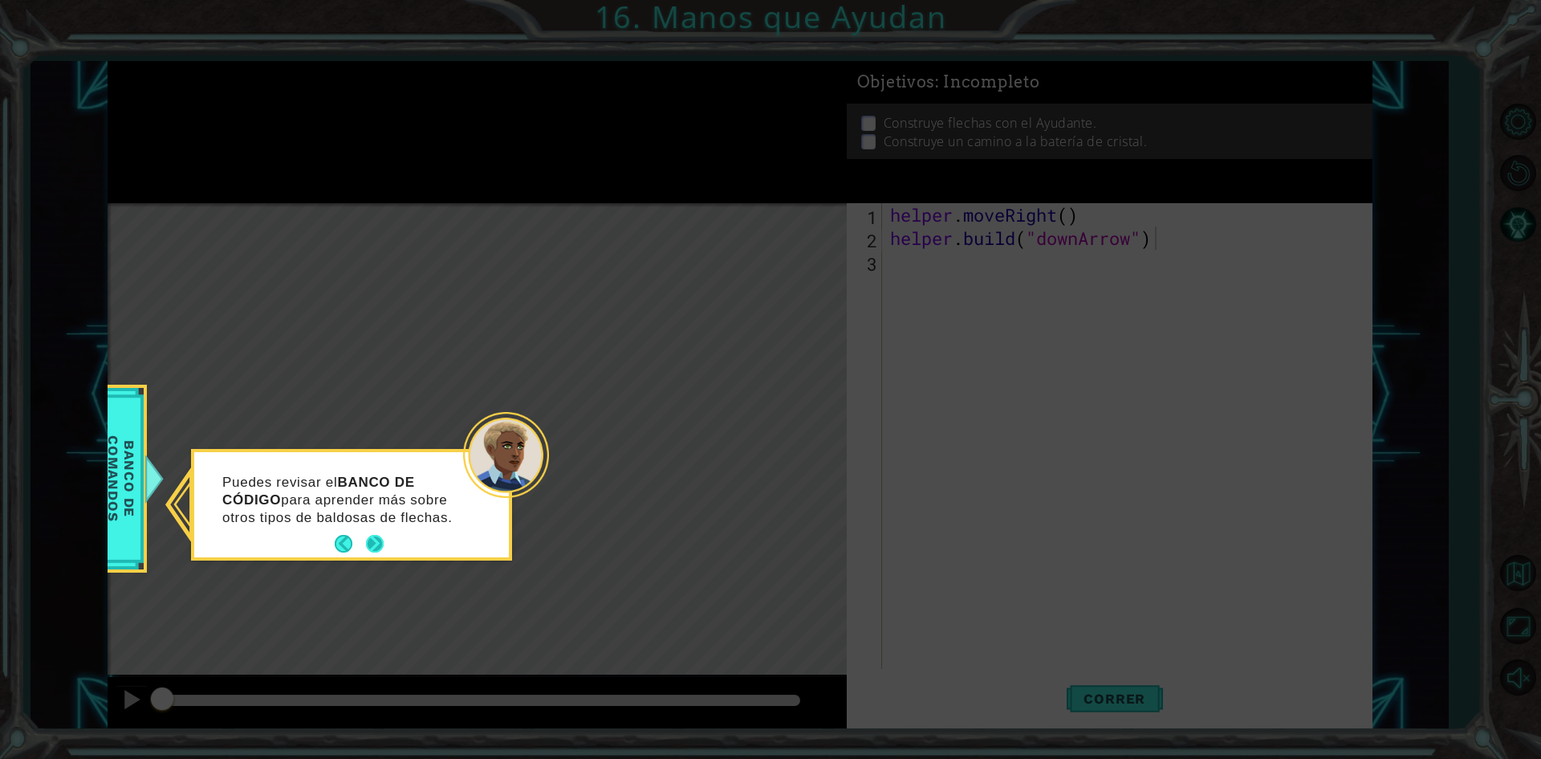
click at [372, 538] on button "Next" at bounding box center [375, 544] width 18 height 18
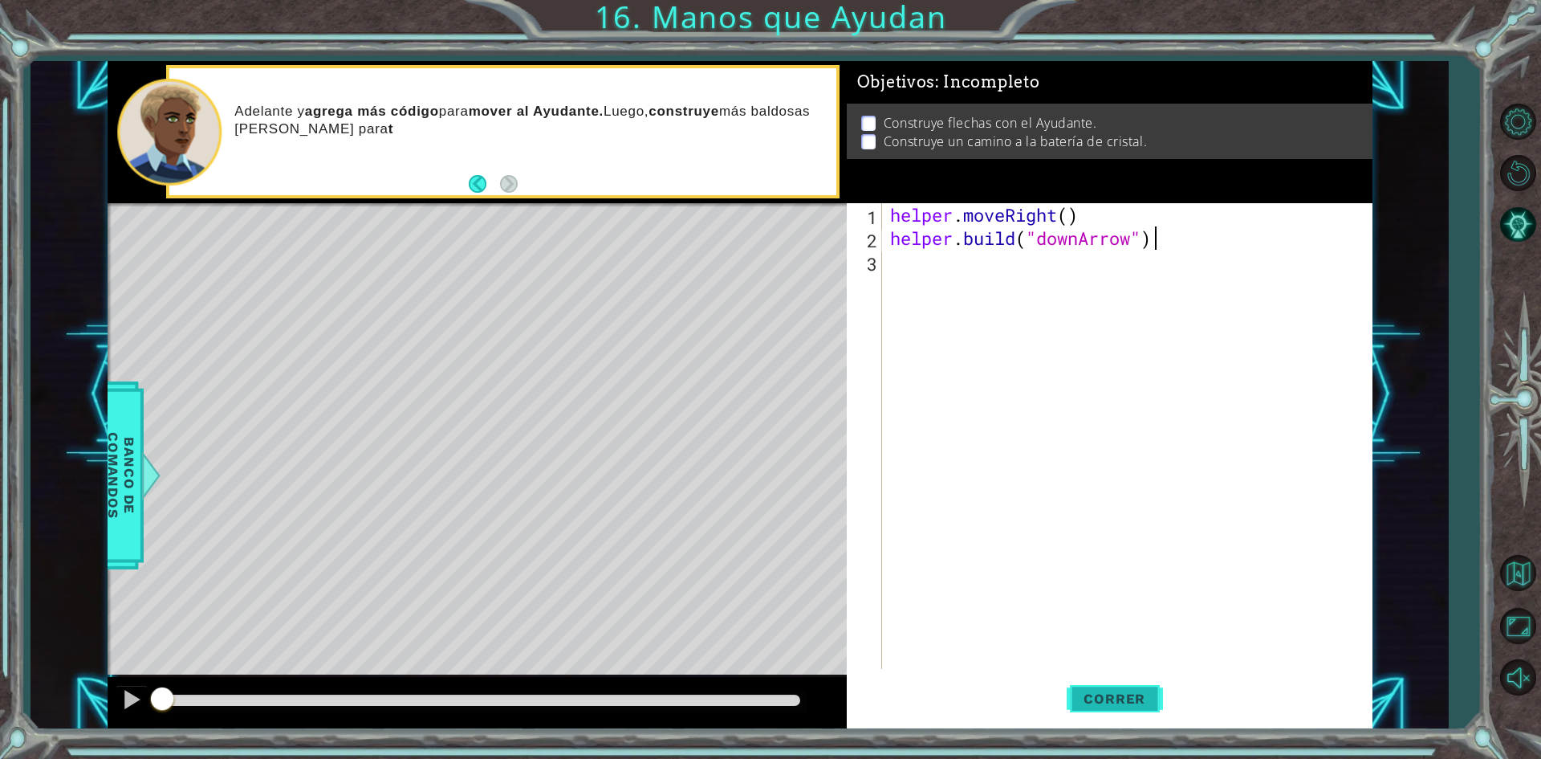
click at [1100, 715] on button "Correr" at bounding box center [1115, 699] width 96 height 52
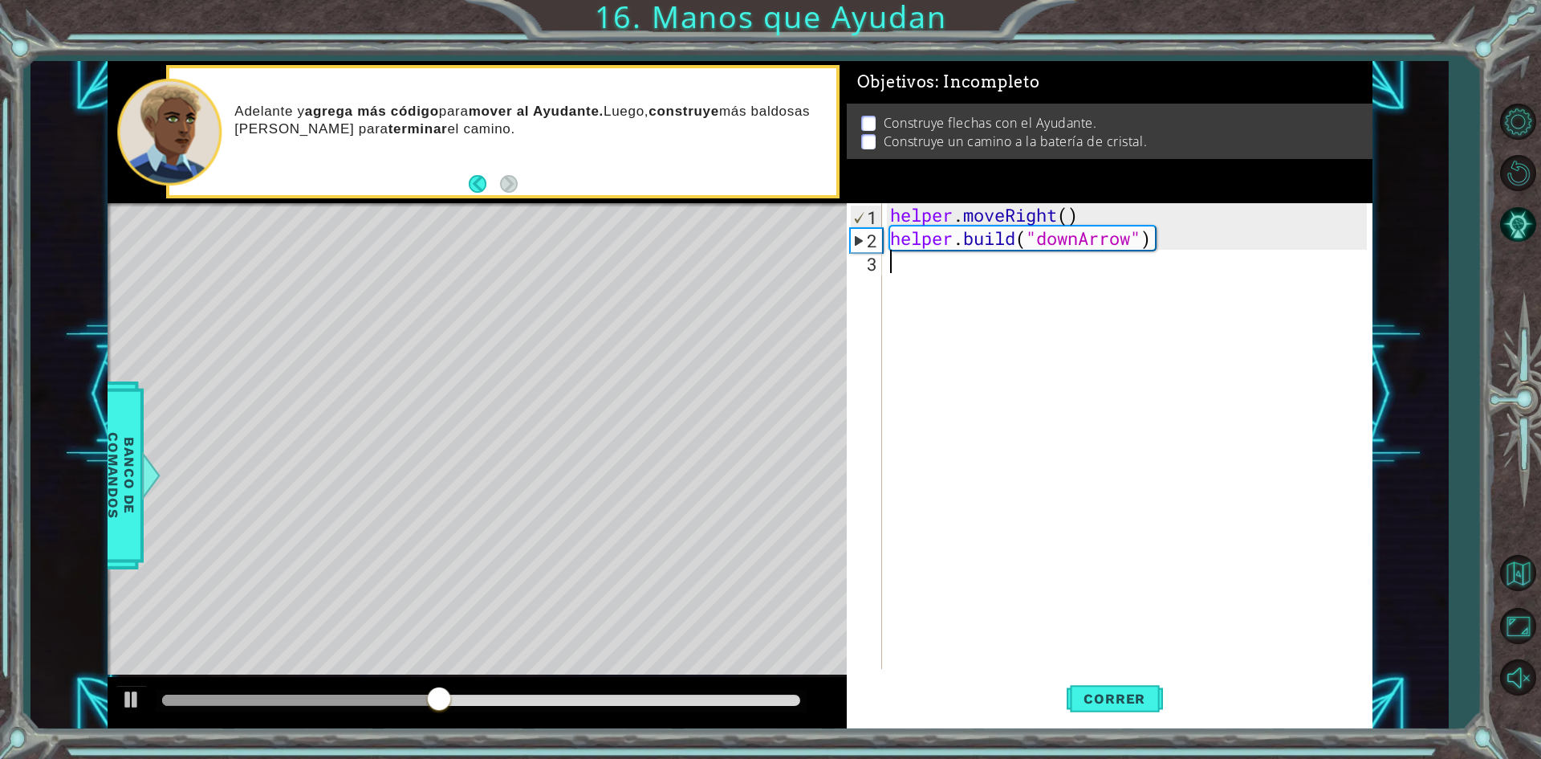
drag, startPoint x: 918, startPoint y: 269, endPoint x: 898, endPoint y: 269, distance: 20.1
click at [908, 269] on div "helper . moveRight ( ) helper . build ( "downArrow" )" at bounding box center [1131, 459] width 488 height 512
type textarea "u"
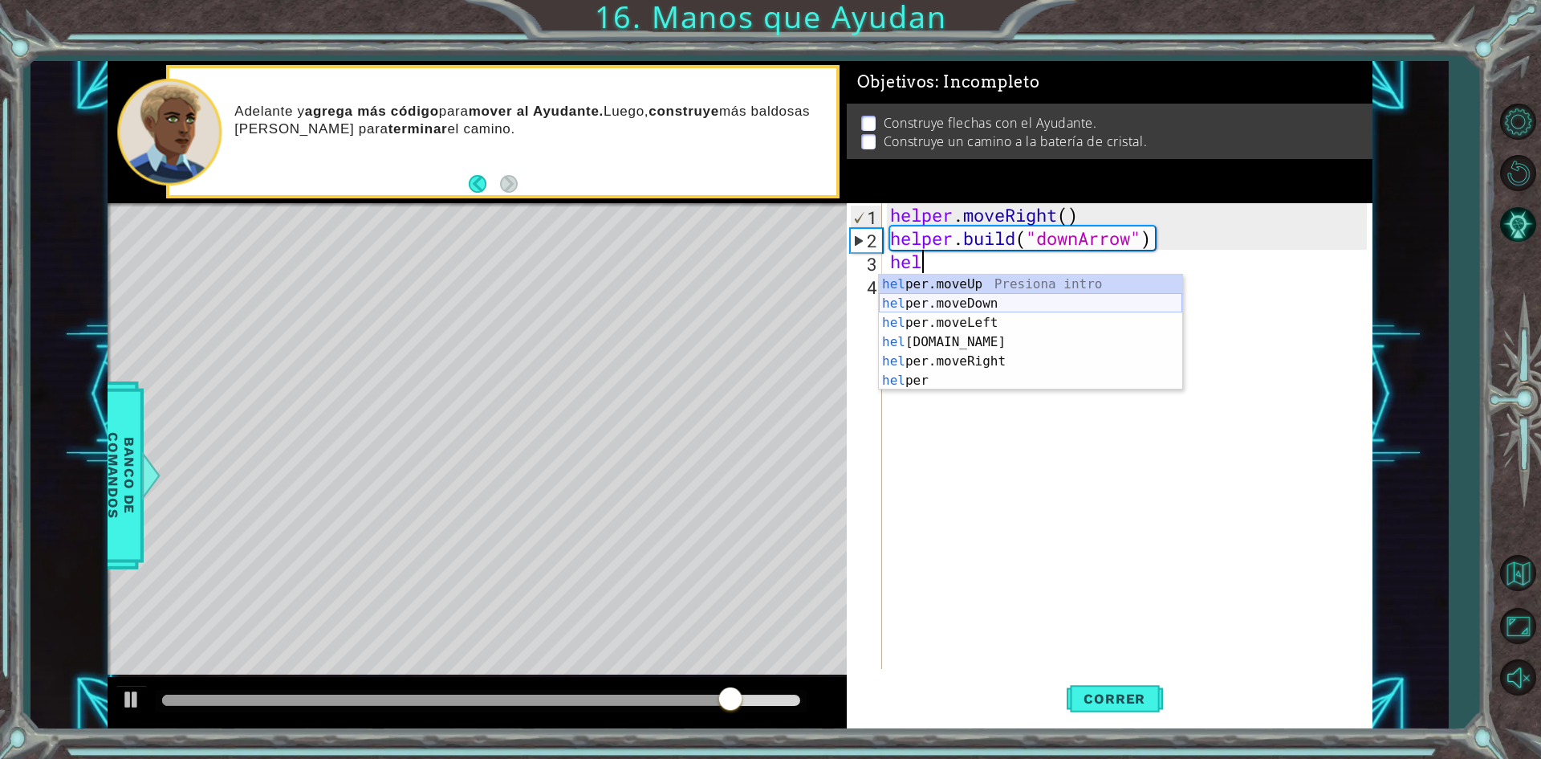
click at [993, 295] on div "hel per.moveUp Presiona intro hel per.moveDown Presiona intro hel per.moveLeft …" at bounding box center [1030, 352] width 303 height 154
type textarea "helper.moveDown(1)"
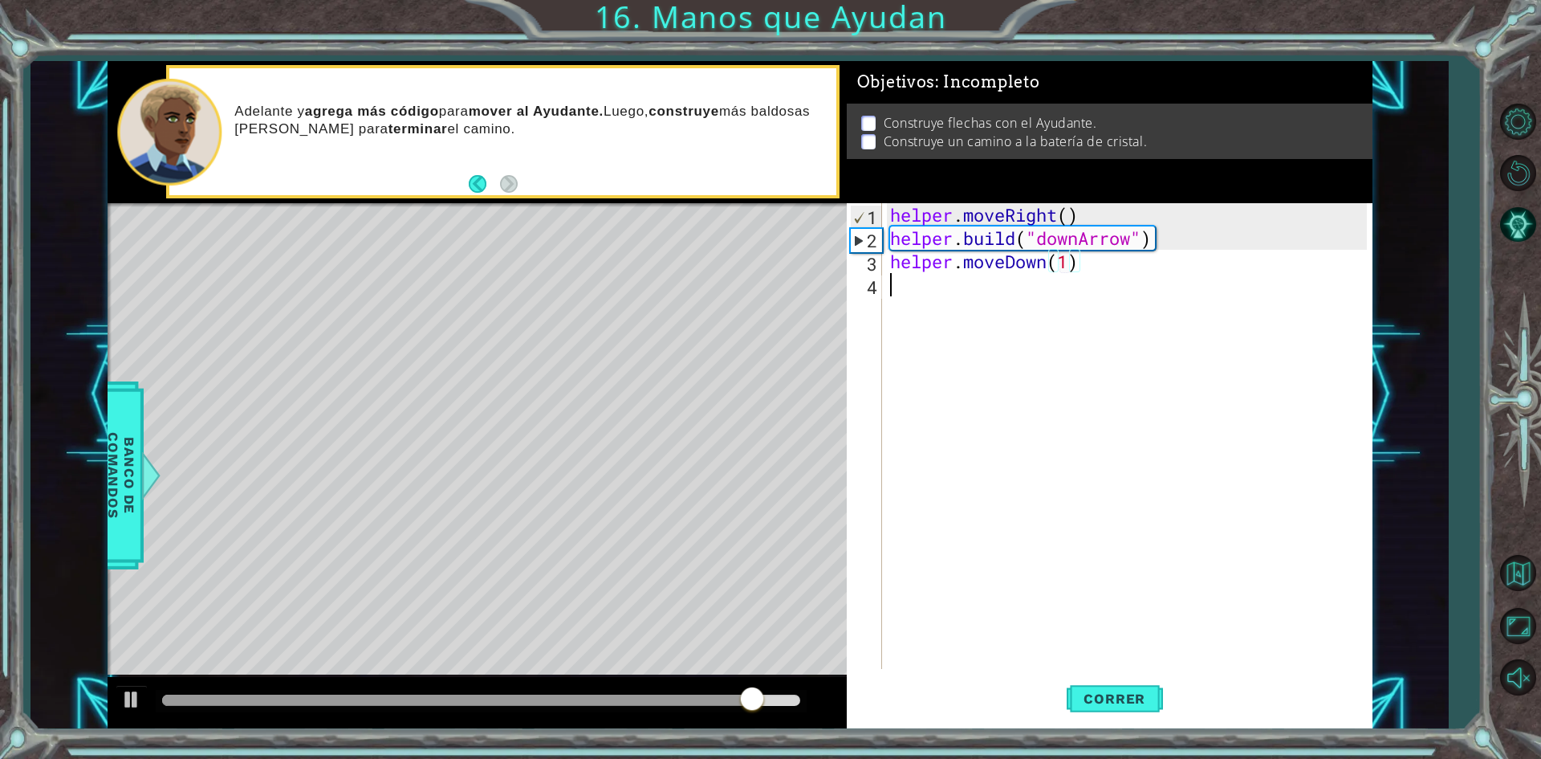
click at [938, 291] on div "helper . moveRight ( ) helper . build ( "downArrow" ) helper . moveDown ( 1 )" at bounding box center [1131, 459] width 488 height 512
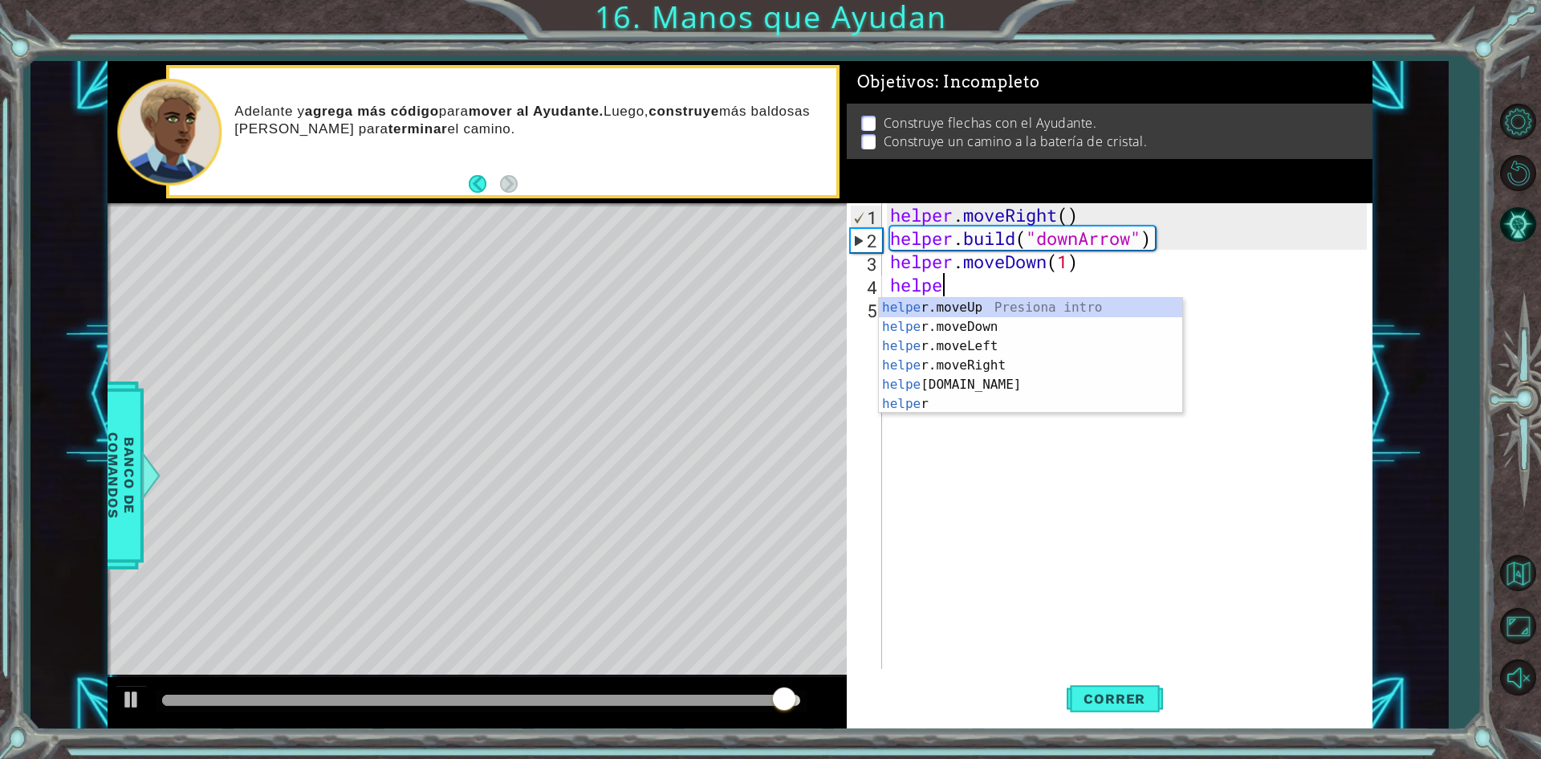
scroll to position [0, 2]
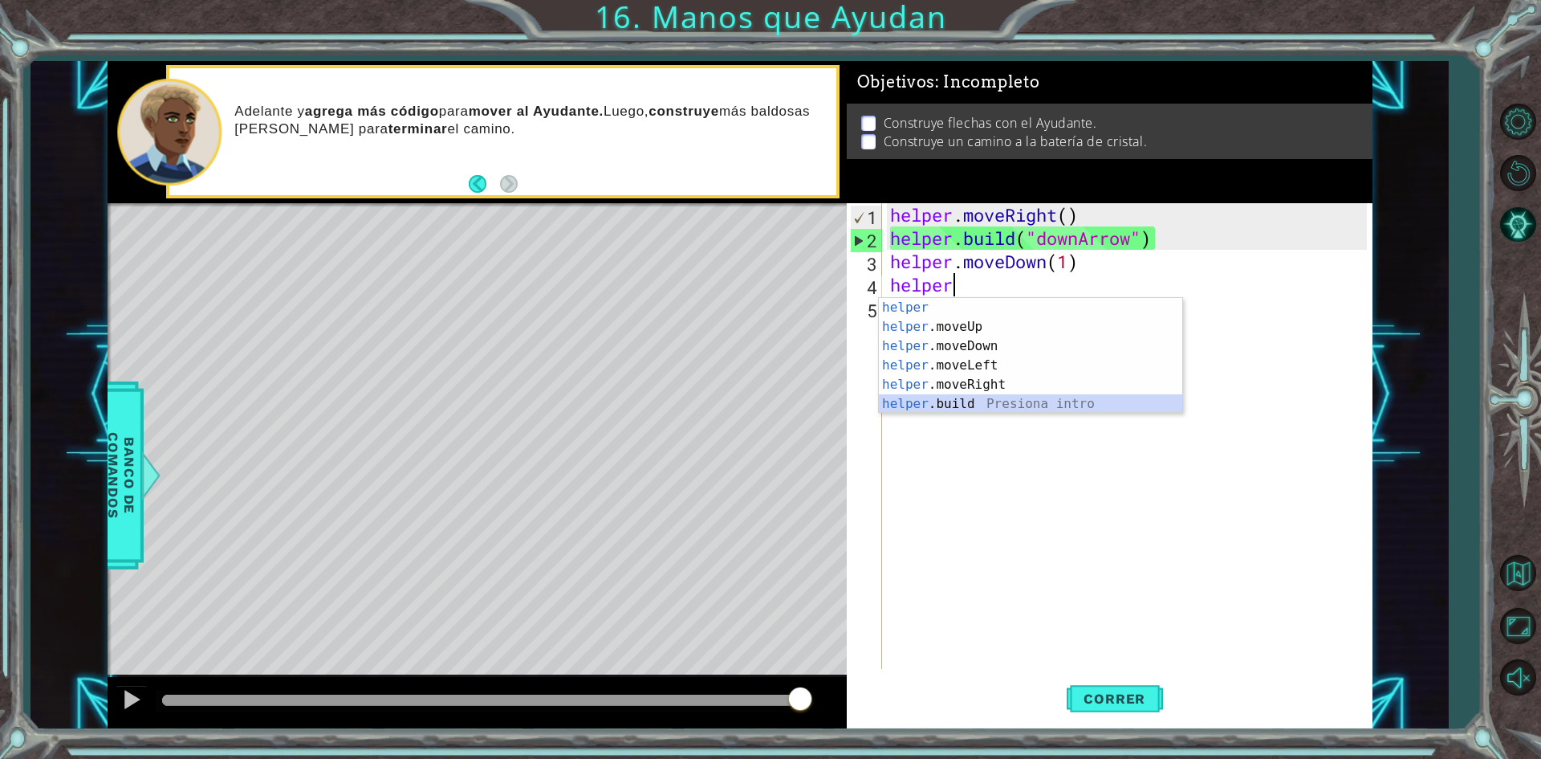
click at [968, 403] on div "helper Presiona intro helper .moveUp Presiona intro helper .moveDown Presiona i…" at bounding box center [1030, 375] width 303 height 154
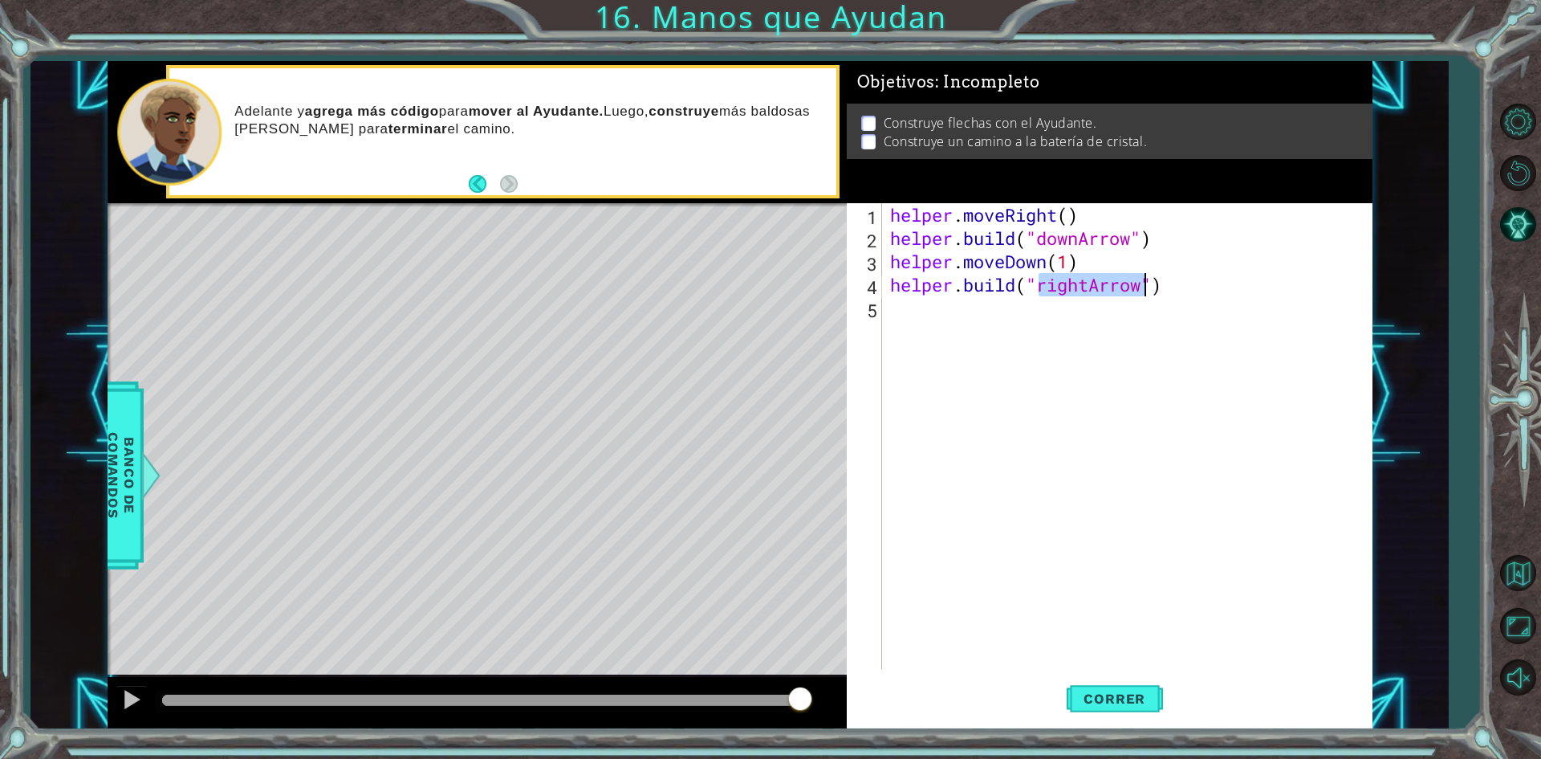
click at [1088, 282] on div "helper . moveRight ( ) helper . build ( "downArrow" ) helper . moveDown ( 1 ) h…" at bounding box center [1127, 436] width 480 height 466
type textarea "[DOMAIN_NAME]("downArrow")"
click at [1082, 286] on div "helper . moveRight ( ) helper . build ( "downArrow" ) helper . moveDown ( 1 ) h…" at bounding box center [1131, 459] width 488 height 512
type textarea "[DOMAIN_NAME]("rightArrow")"
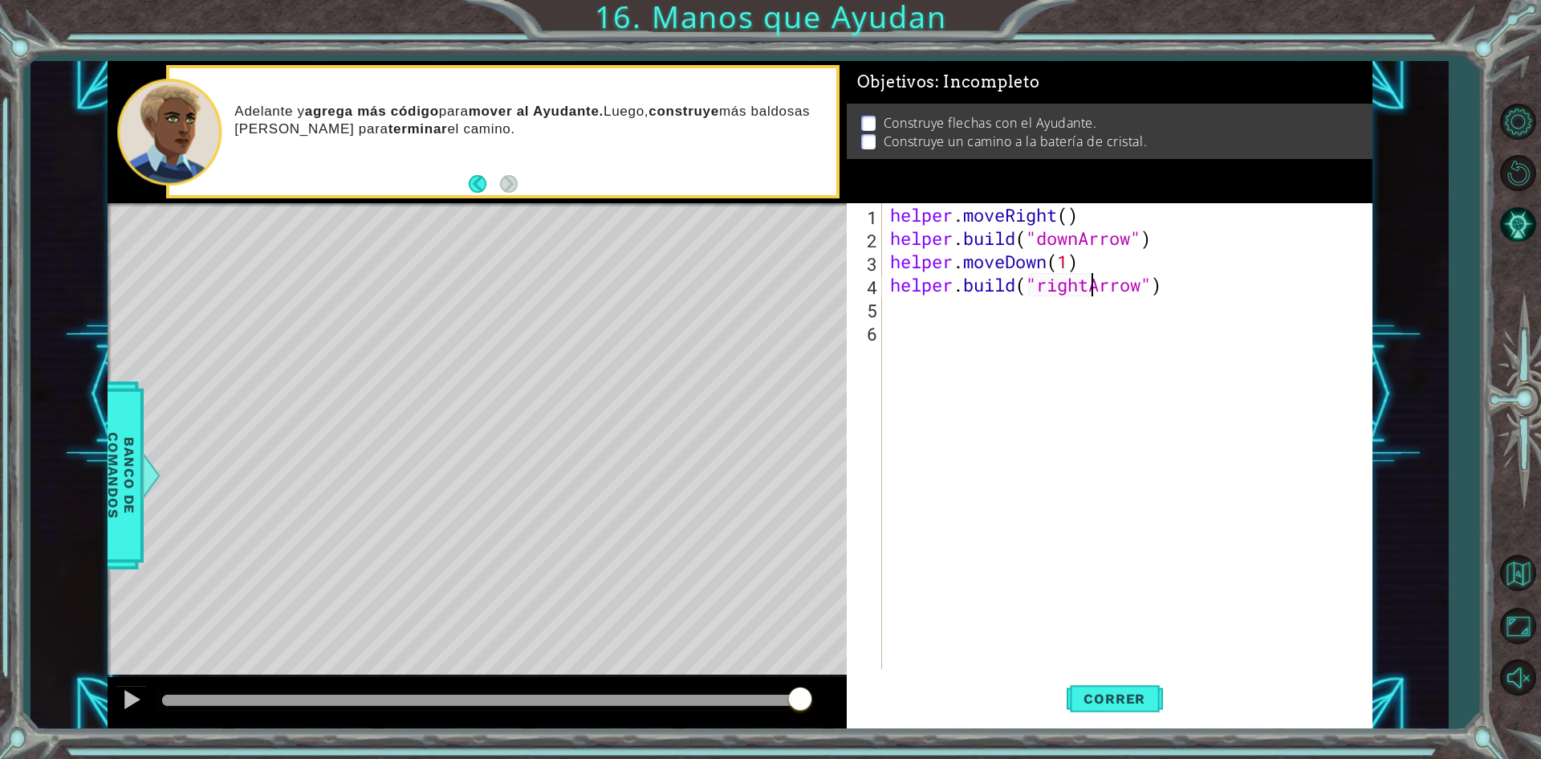
scroll to position [0, 9]
click at [1185, 299] on div "helper . moveRight ( ) helper . build ( "downArrow" ) helper . moveDown ( 1 ) h…" at bounding box center [1131, 459] width 488 height 512
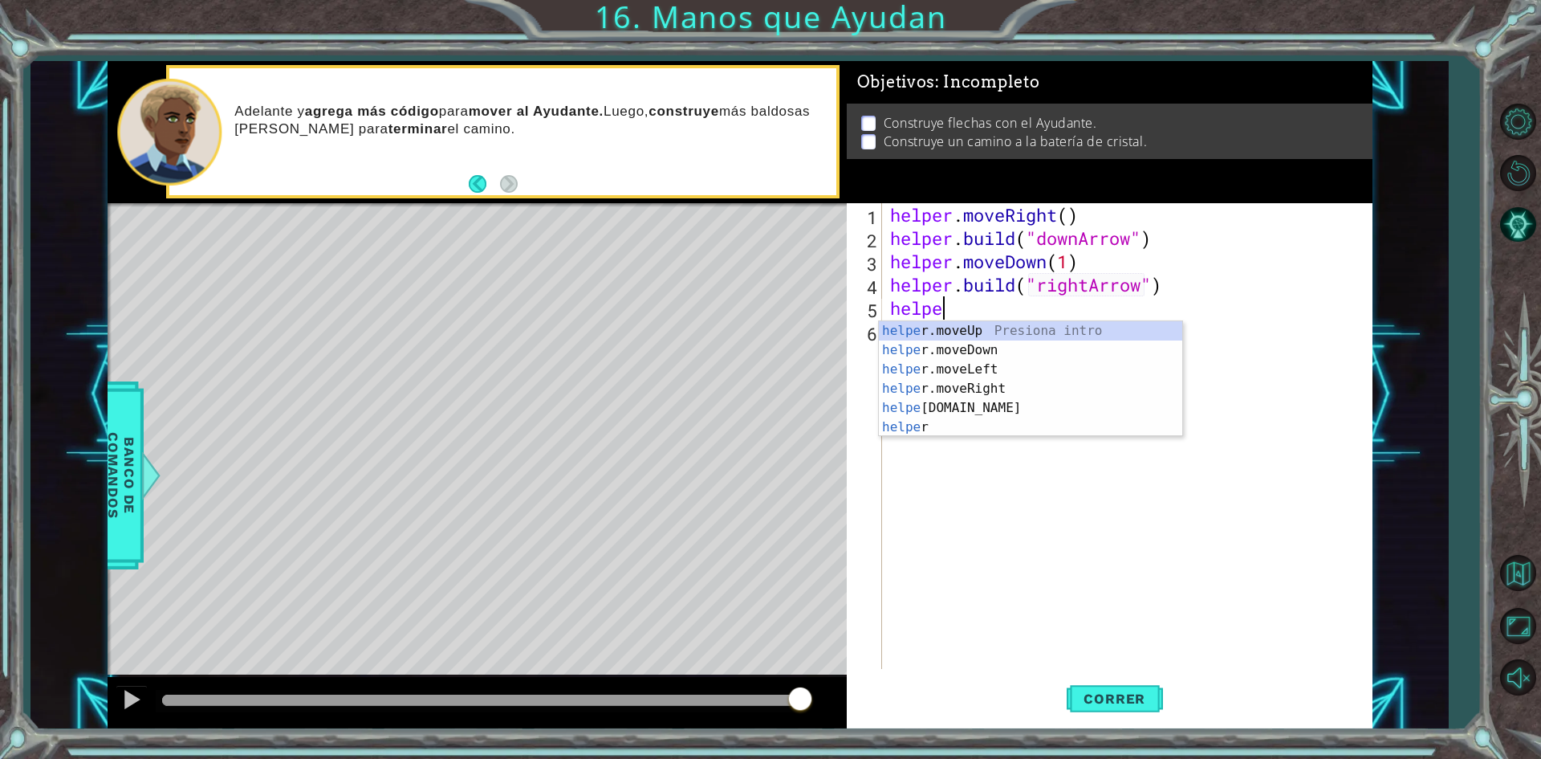
scroll to position [0, 2]
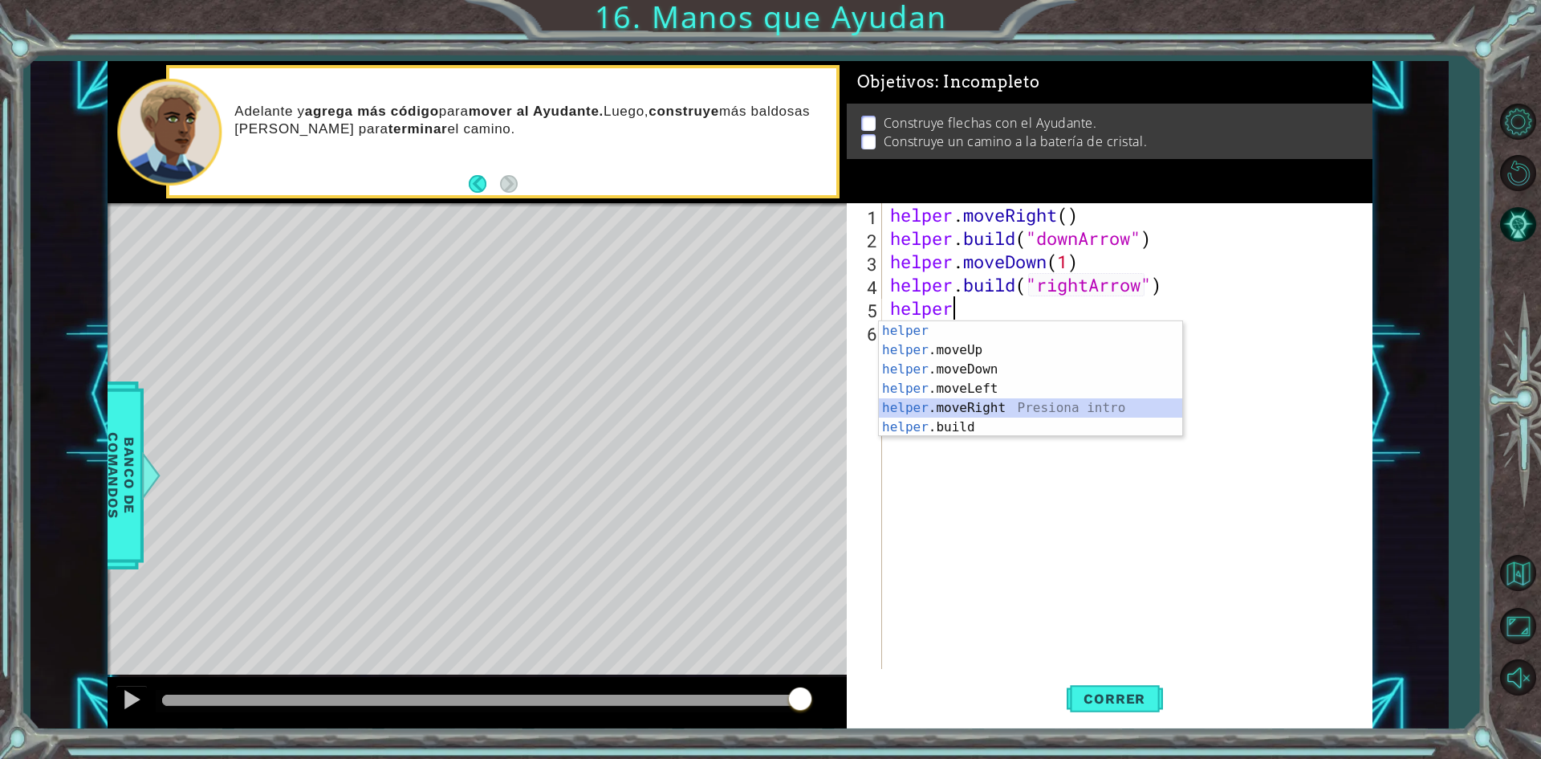
click at [988, 408] on div "helper Presiona intro helper .moveUp Presiona intro helper .moveDown Presiona i…" at bounding box center [1030, 398] width 303 height 154
type textarea "helper.moveRight(1)"
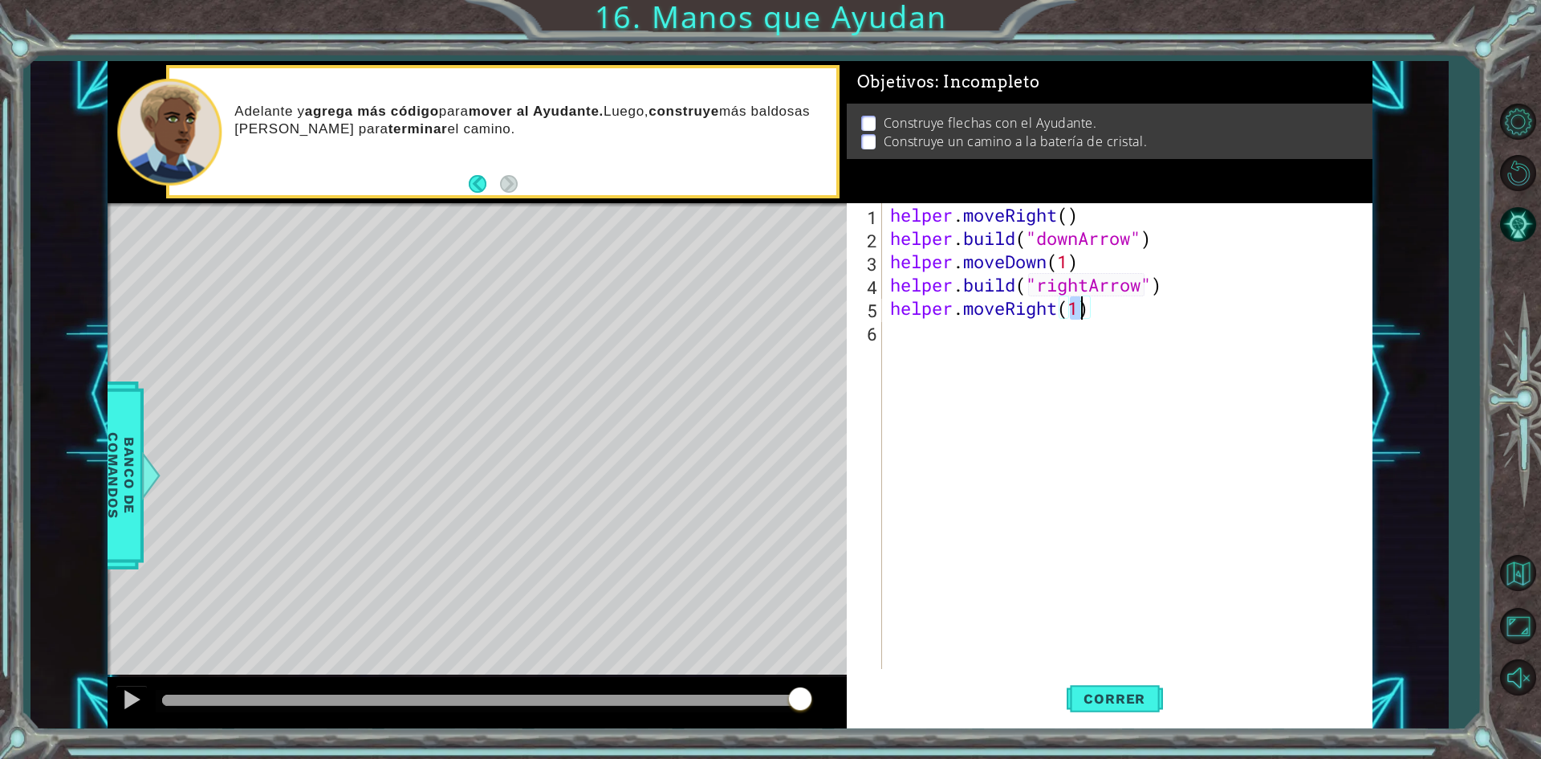
click at [943, 336] on div "helper . moveRight ( ) helper . build ( "downArrow" ) helper . moveDown ( 1 ) h…" at bounding box center [1131, 459] width 488 height 512
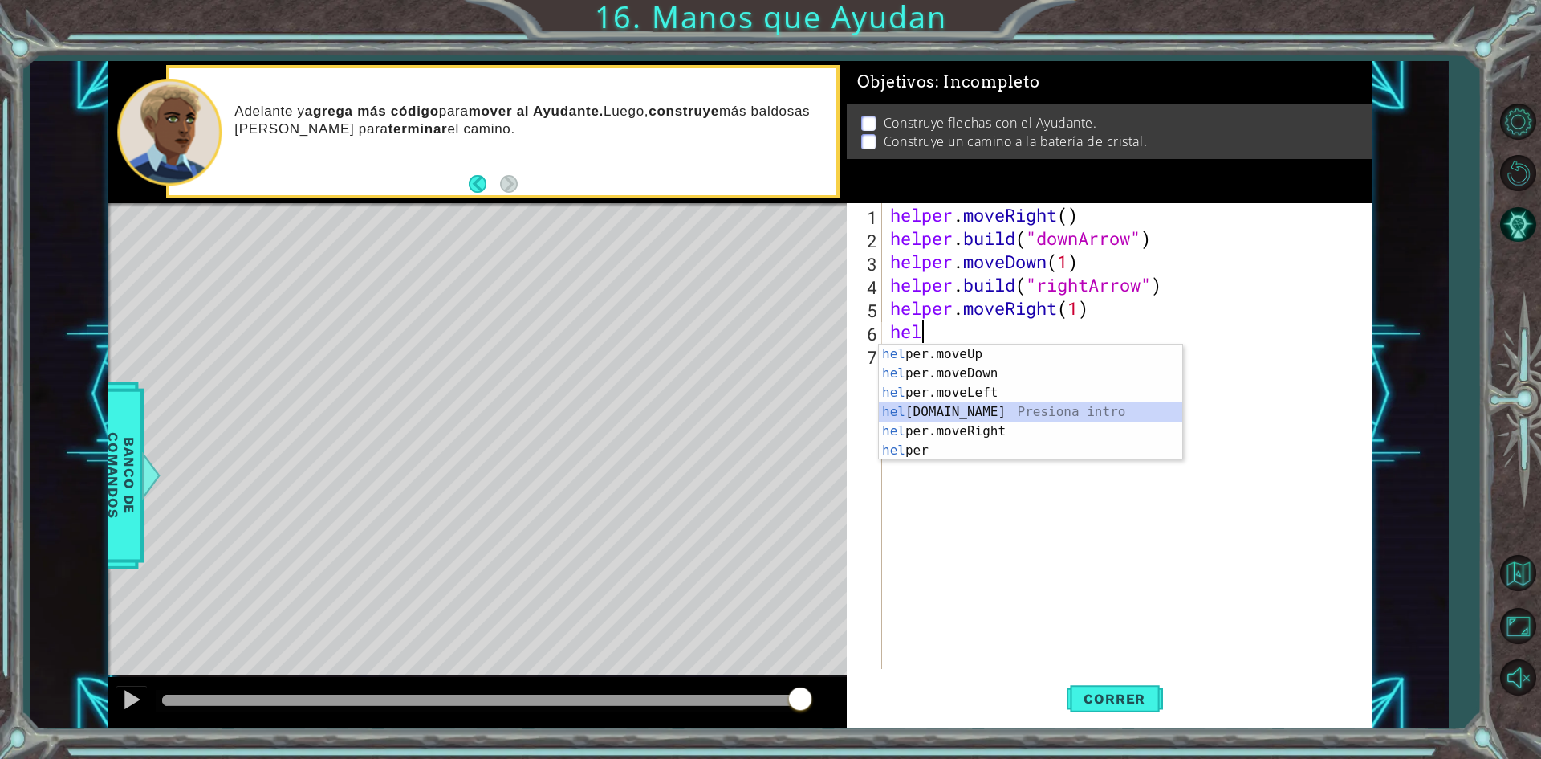
click at [974, 409] on div "hel per.moveUp Presiona intro hel per.moveDown Presiona intro hel per.moveLeft …" at bounding box center [1030, 421] width 303 height 154
type textarea "[DOMAIN_NAME]("rightArrow")"
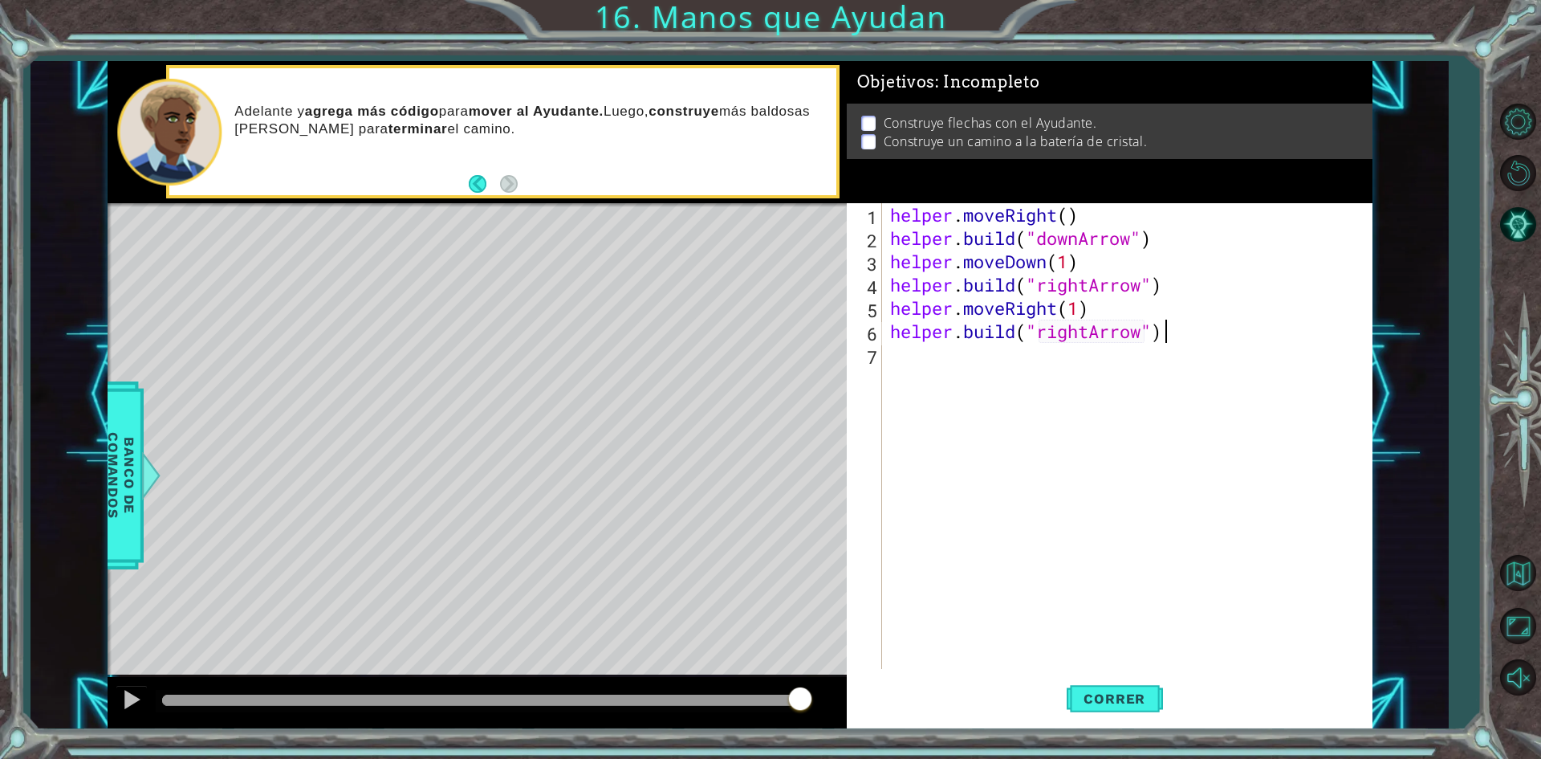
click at [1166, 332] on div "helper . moveRight ( ) helper . build ( "downArrow" ) helper . moveDown ( 1 ) h…" at bounding box center [1131, 459] width 488 height 512
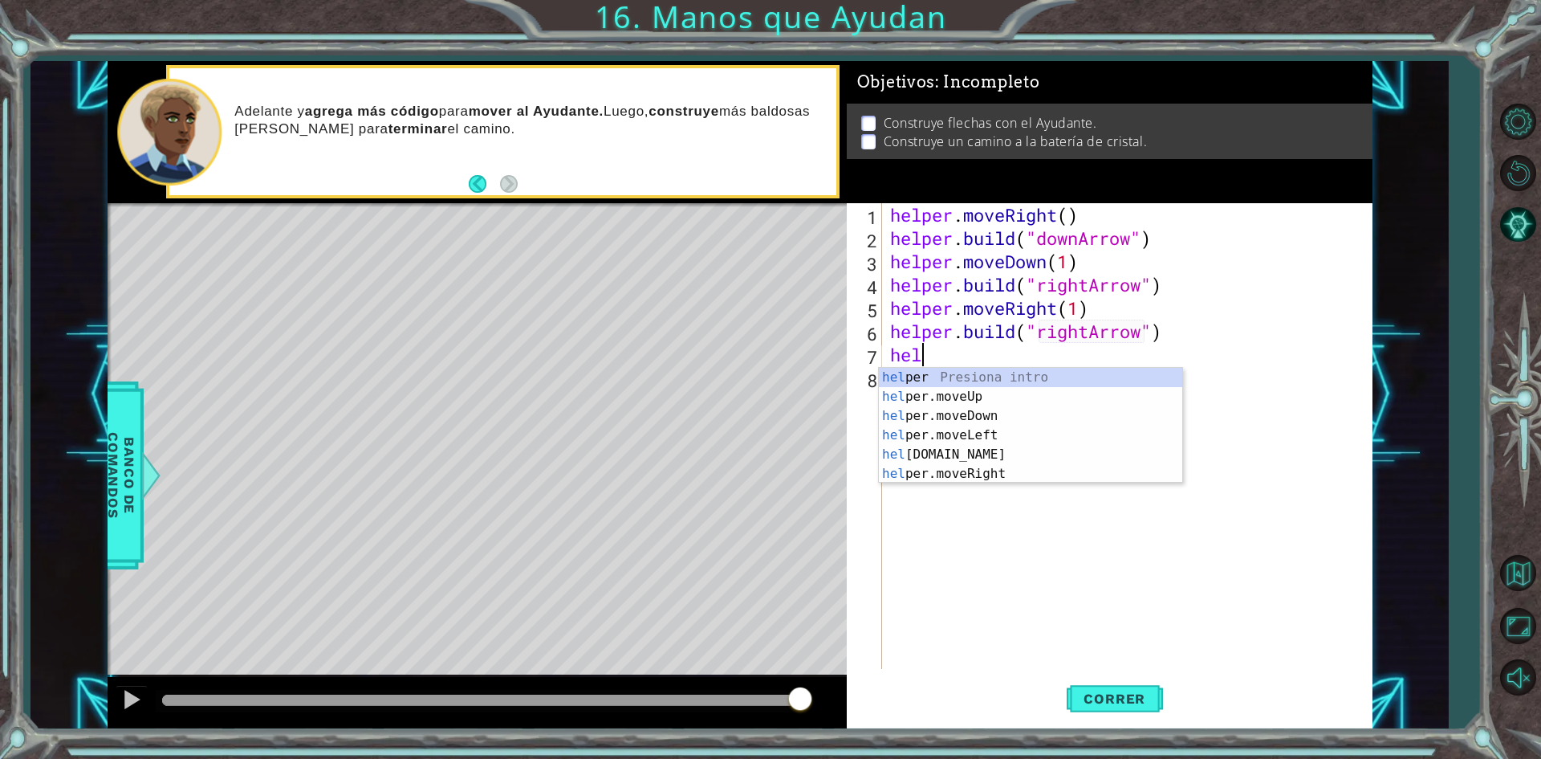
scroll to position [0, 2]
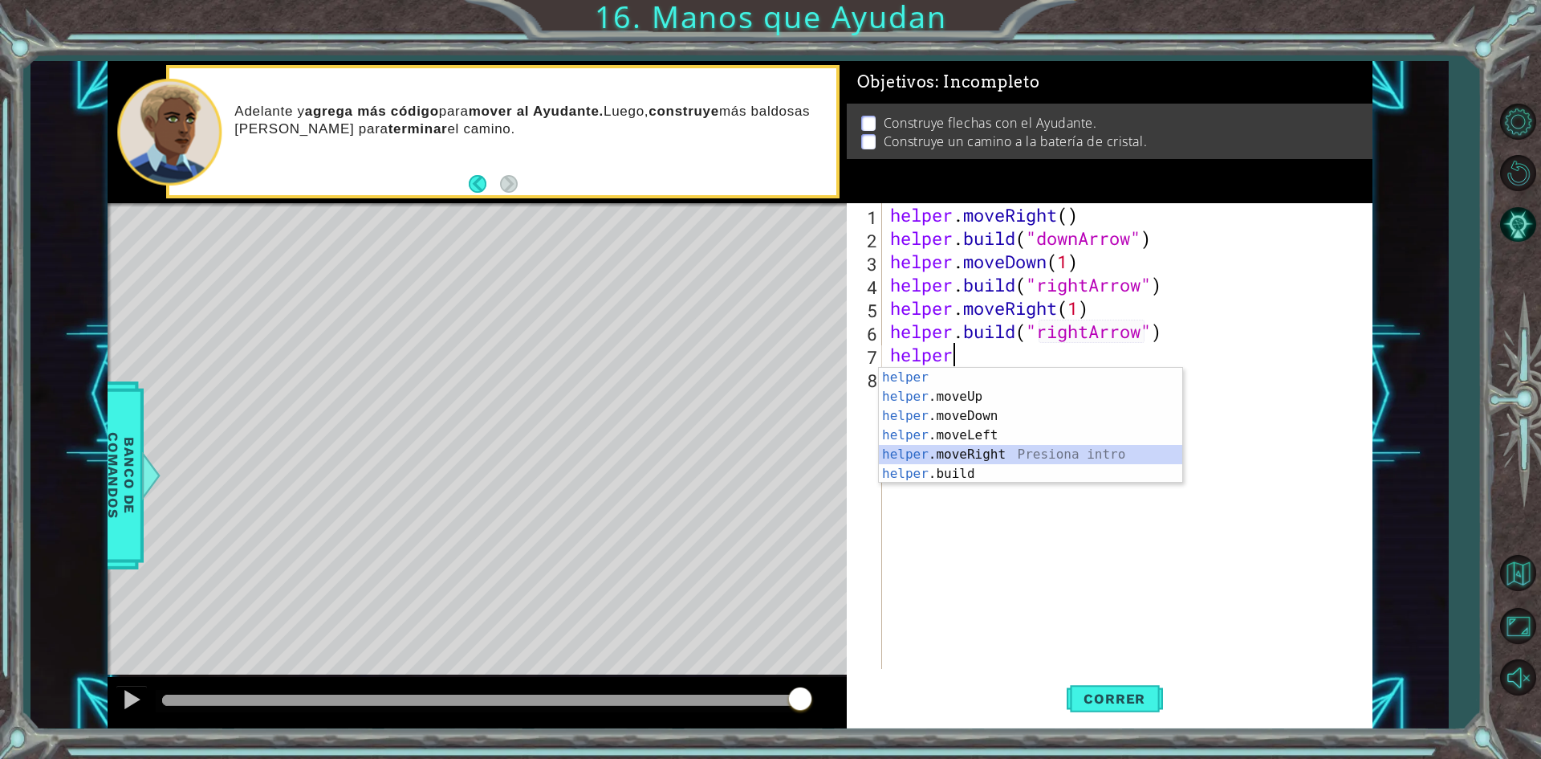
click at [987, 456] on div "helper Presiona intro helper .moveUp Presiona intro helper .moveDown Presiona i…" at bounding box center [1030, 445] width 303 height 154
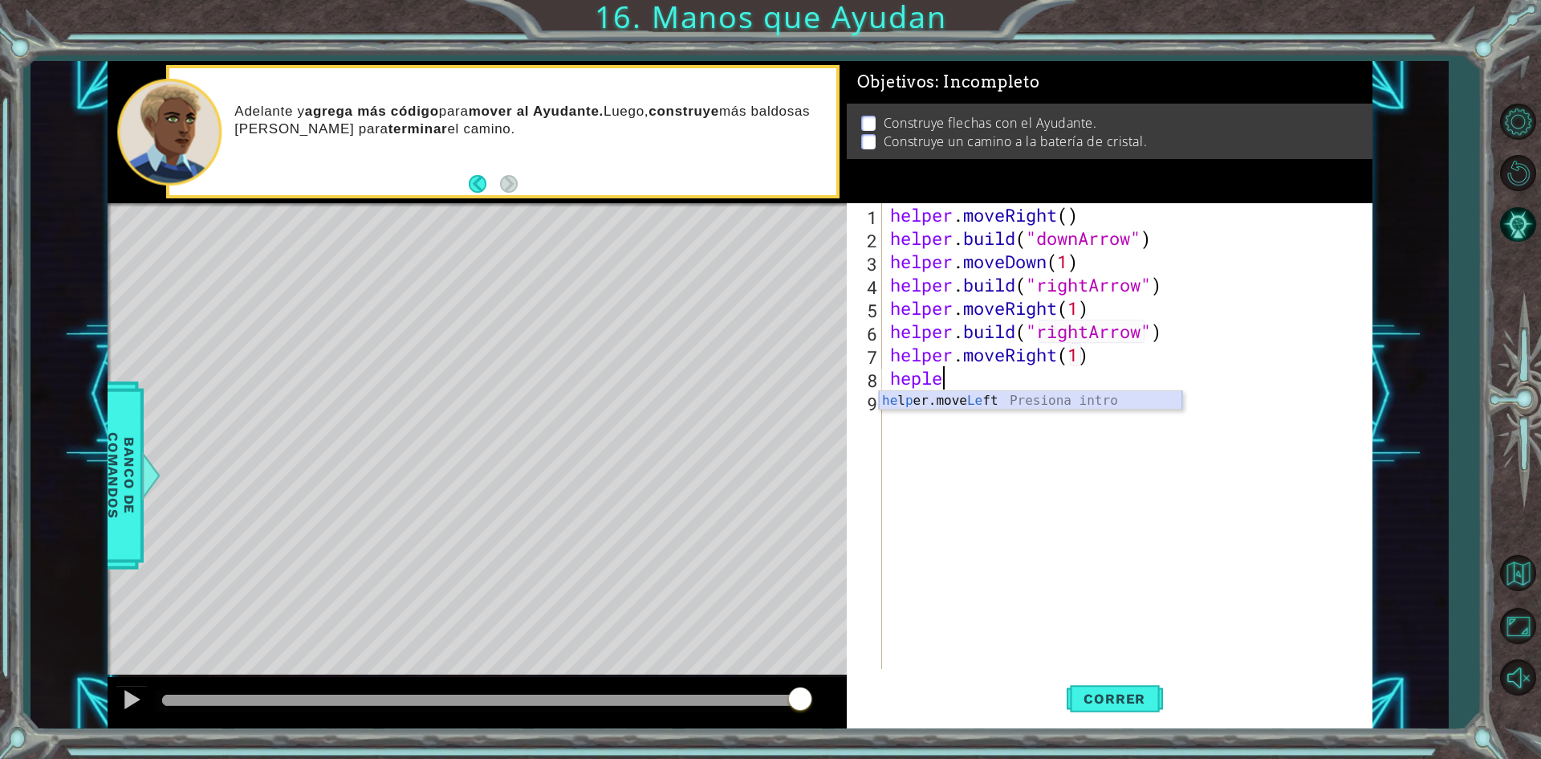
scroll to position [0, 1]
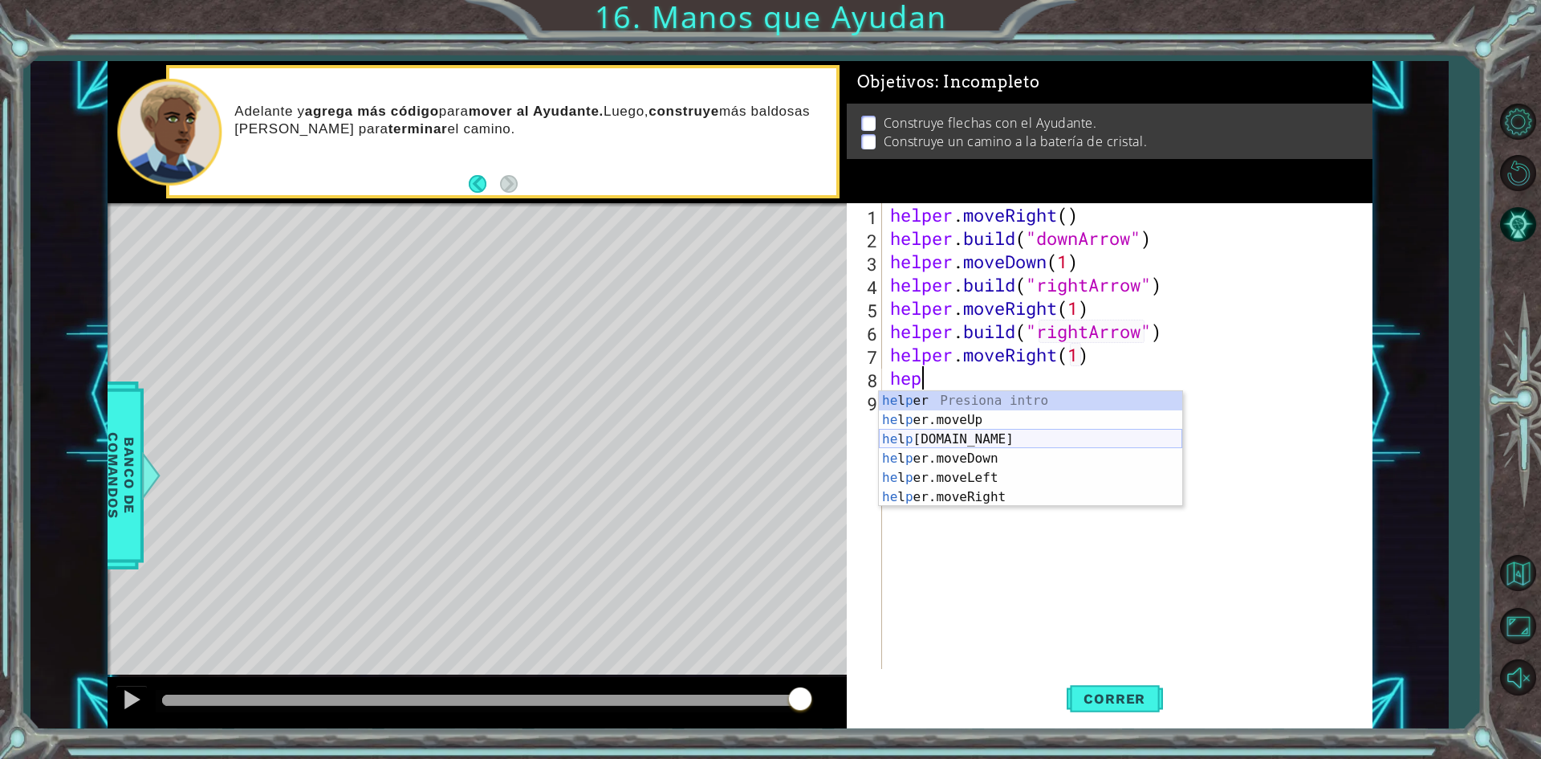
click at [1003, 437] on div "he l p er Presiona intro he l p er.moveUp Presiona intro he l p [DOMAIN_NAME] P…" at bounding box center [1030, 468] width 303 height 154
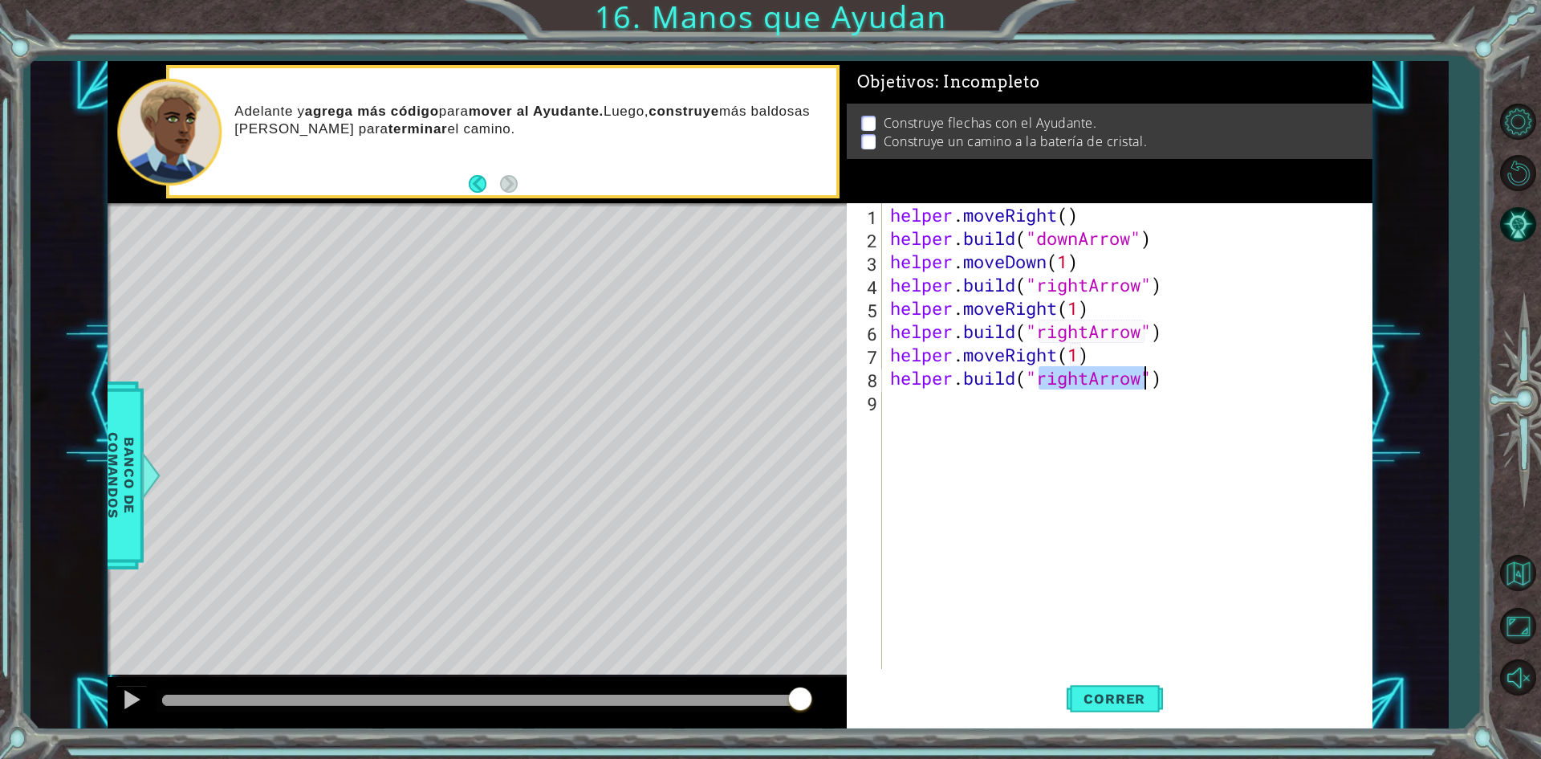
click at [1080, 380] on div "helper . moveRight ( ) helper . build ( "downArrow" ) helper . moveDown ( 1 ) h…" at bounding box center [1127, 436] width 480 height 466
click at [1086, 377] on div "helper . moveRight ( ) helper . build ( "downArrow" ) helper . moveDown ( 1 ) h…" at bounding box center [1131, 459] width 488 height 512
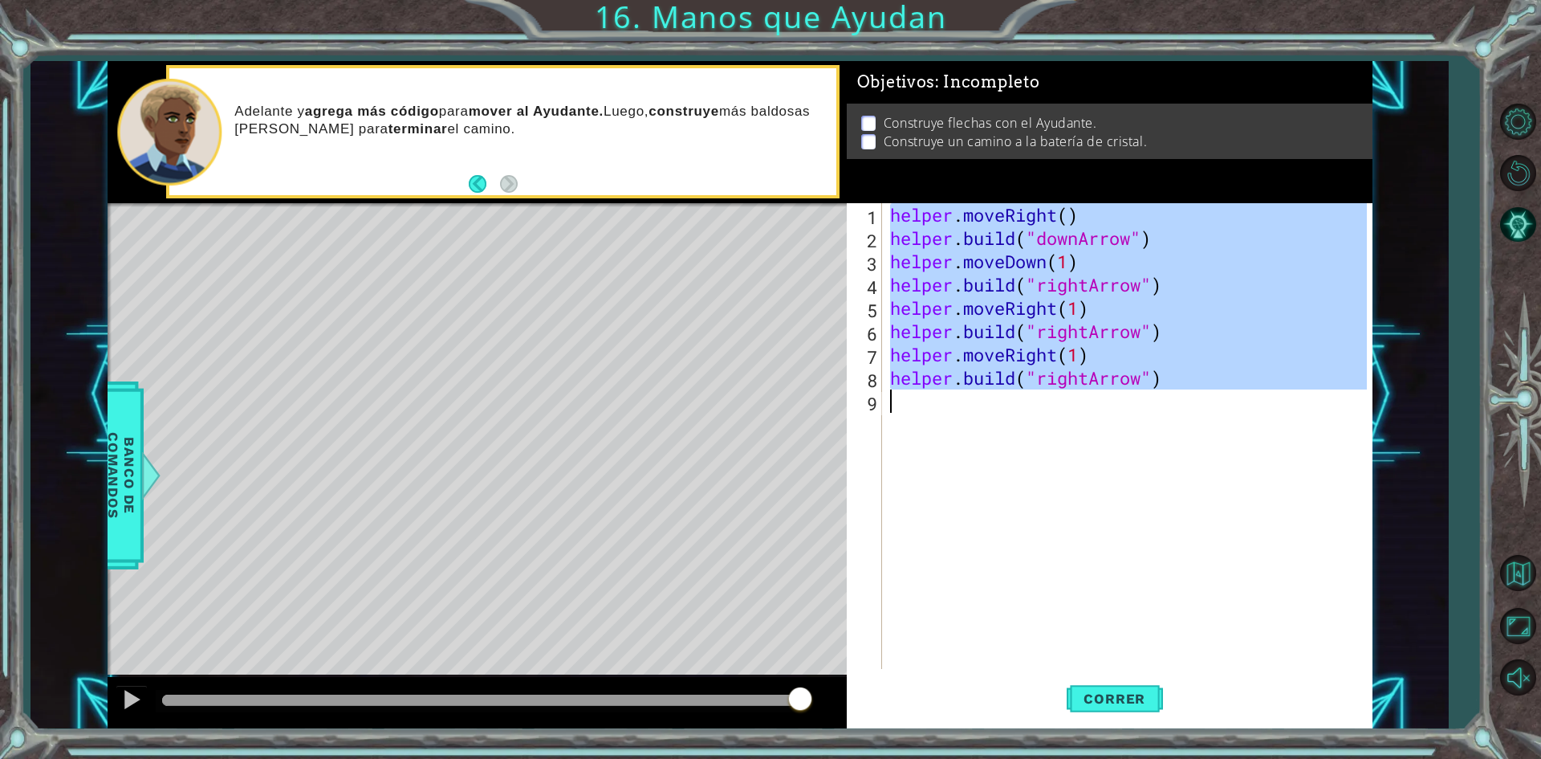
click at [1086, 377] on div "helper . moveRight ( ) helper . build ( "downArrow" ) helper . moveDown ( 1 ) h…" at bounding box center [1131, 459] width 488 height 512
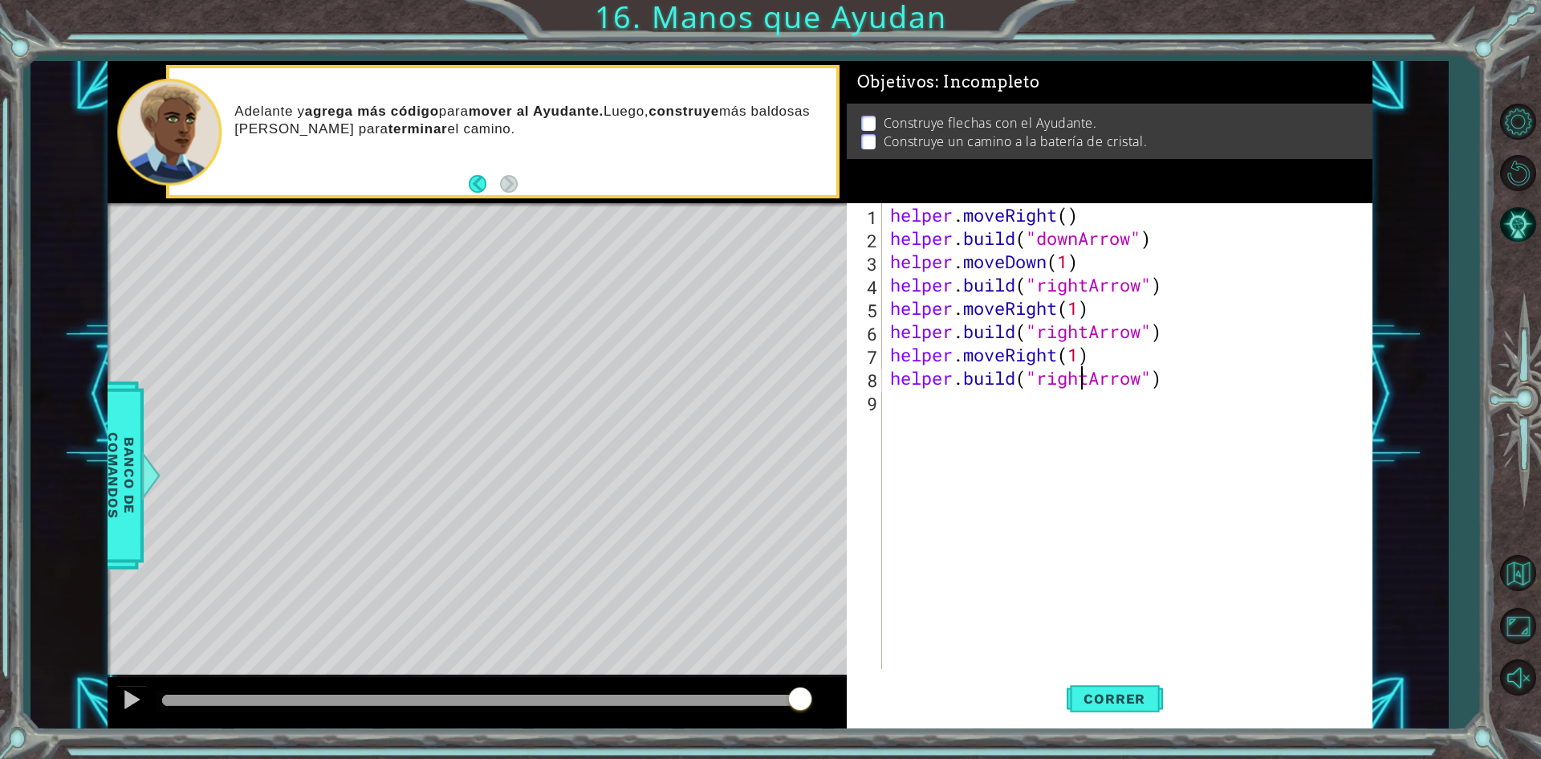
click at [1088, 377] on div "helper . moveRight ( ) helper . build ( "downArrow" ) helper . moveDown ( 1 ) h…" at bounding box center [1131, 459] width 488 height 512
type textarea "[DOMAIN_NAME]("upArrow")"
click at [1084, 694] on span "Correr" at bounding box center [1115, 698] width 94 height 16
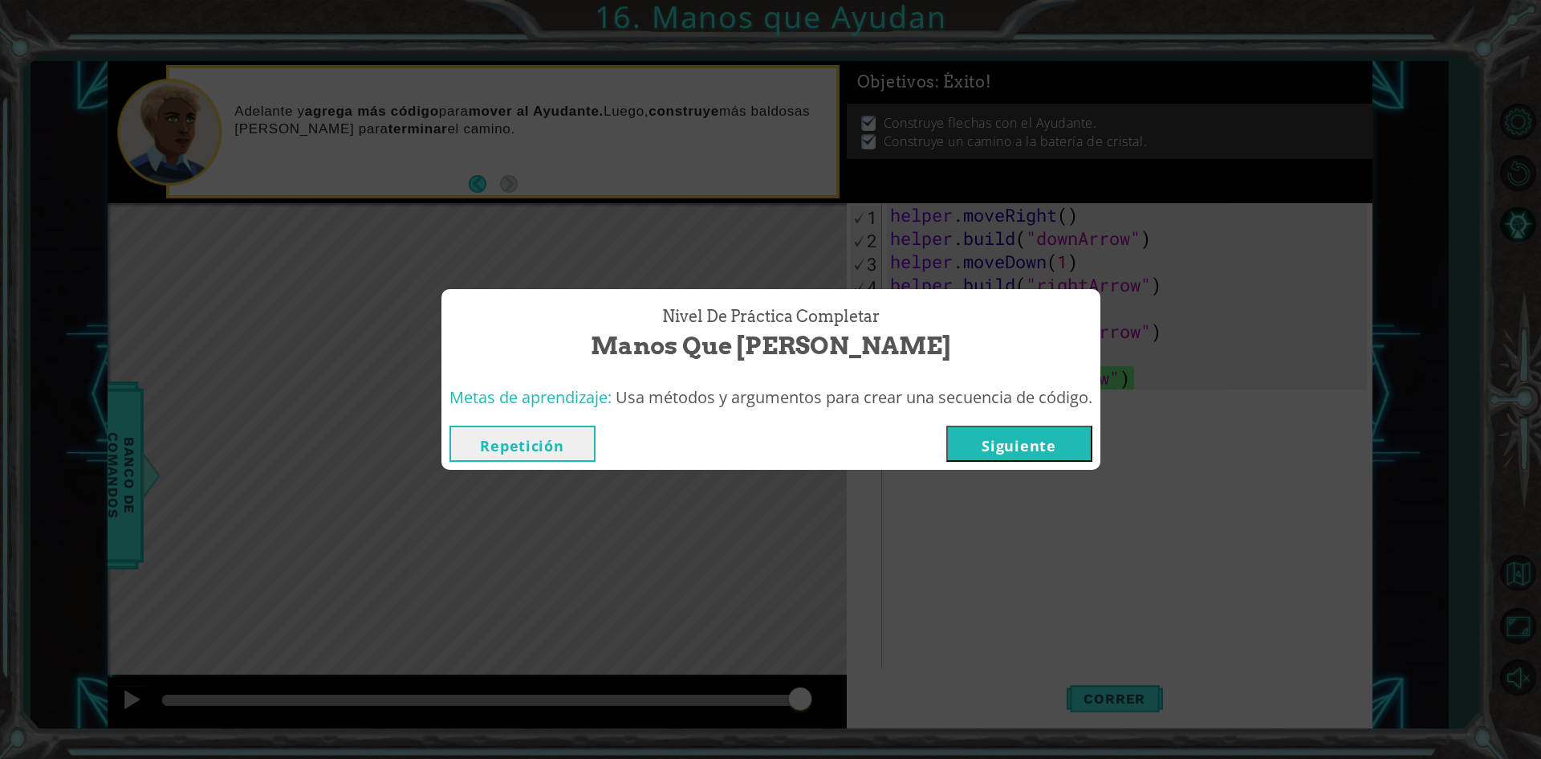
click at [1042, 449] on button "Siguiente" at bounding box center [1019, 443] width 146 height 36
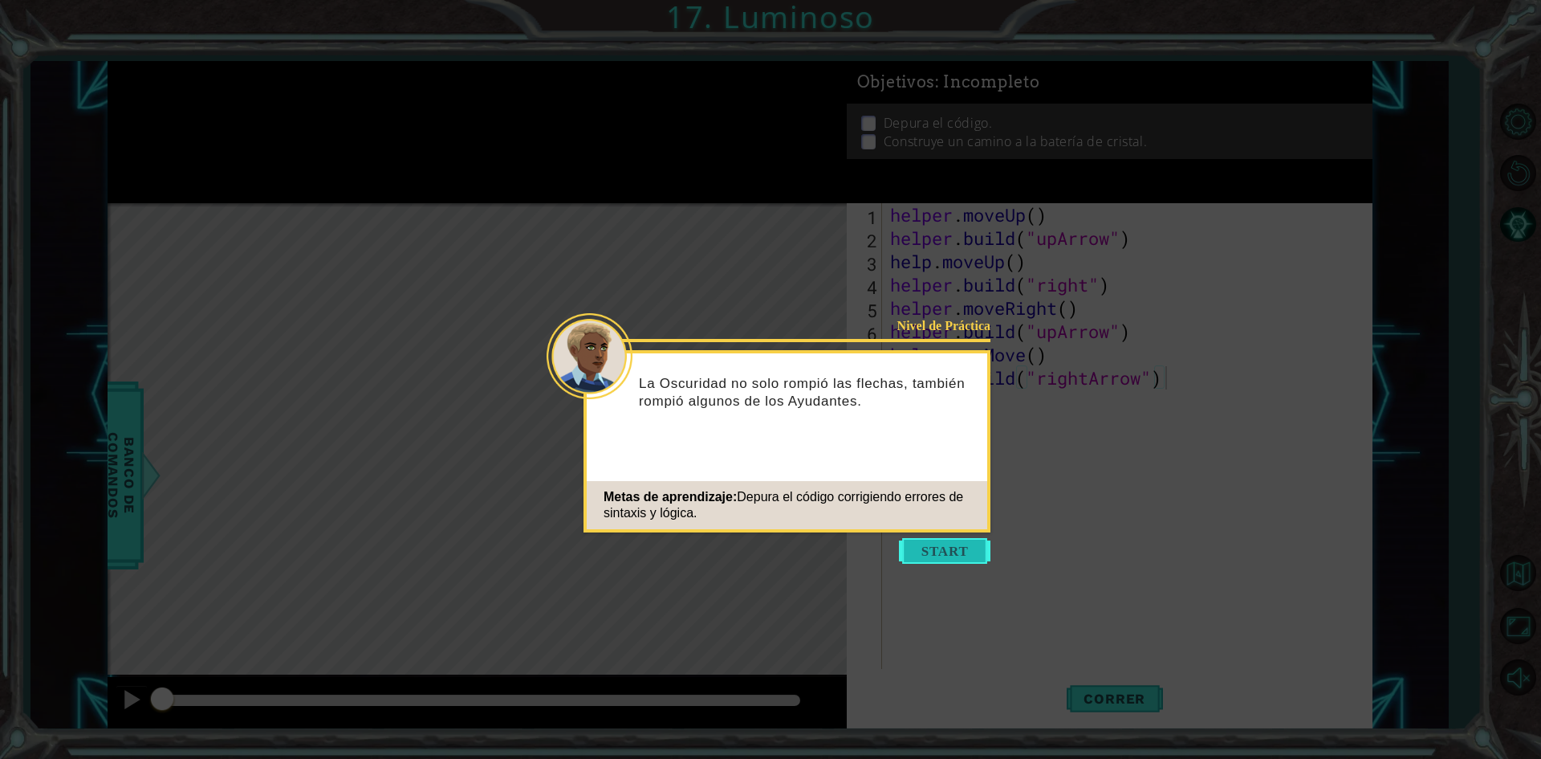
click at [940, 554] on button "Start" at bounding box center [945, 551] width 92 height 26
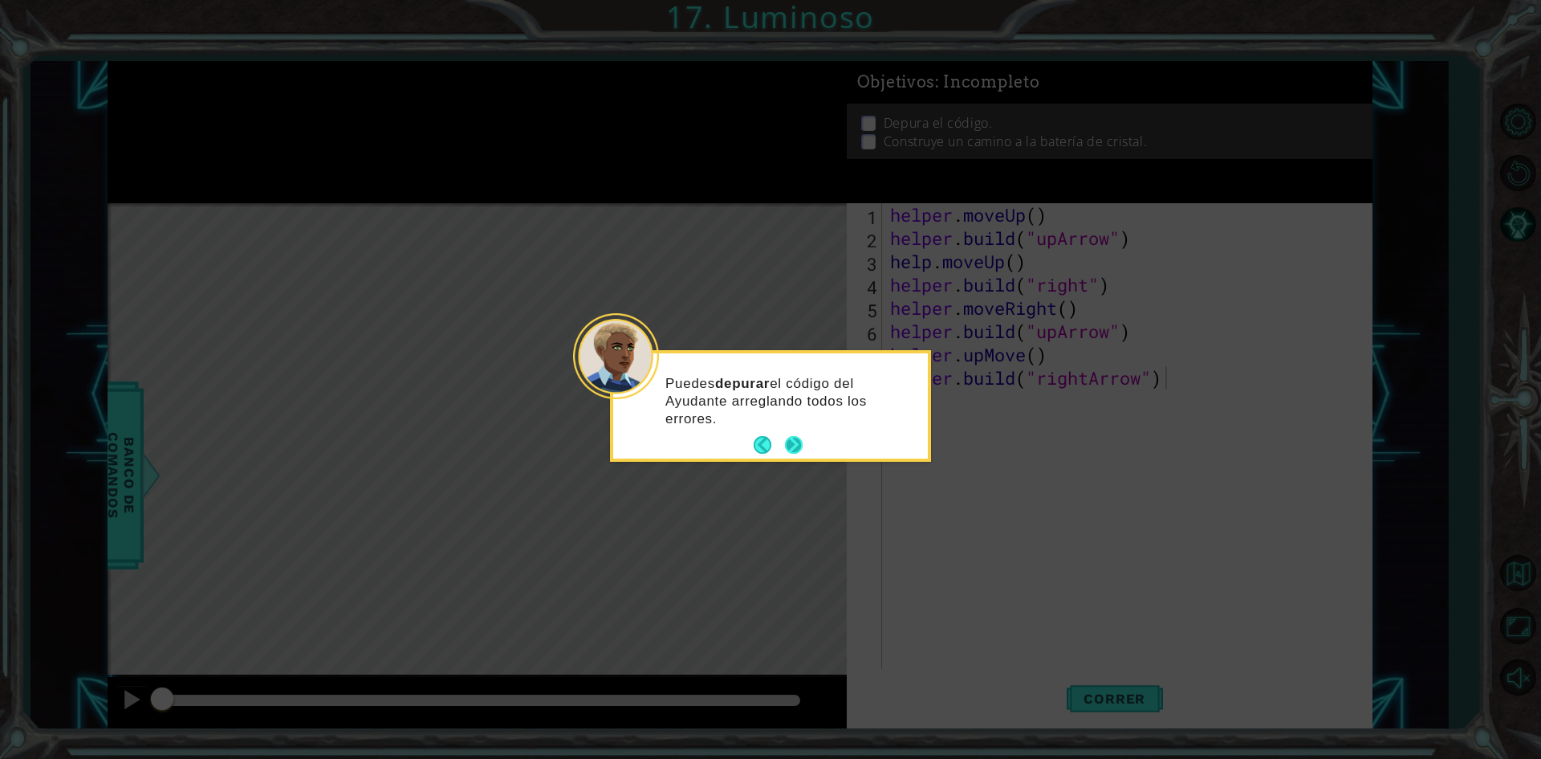
click at [791, 441] on button "Next" at bounding box center [794, 445] width 18 height 18
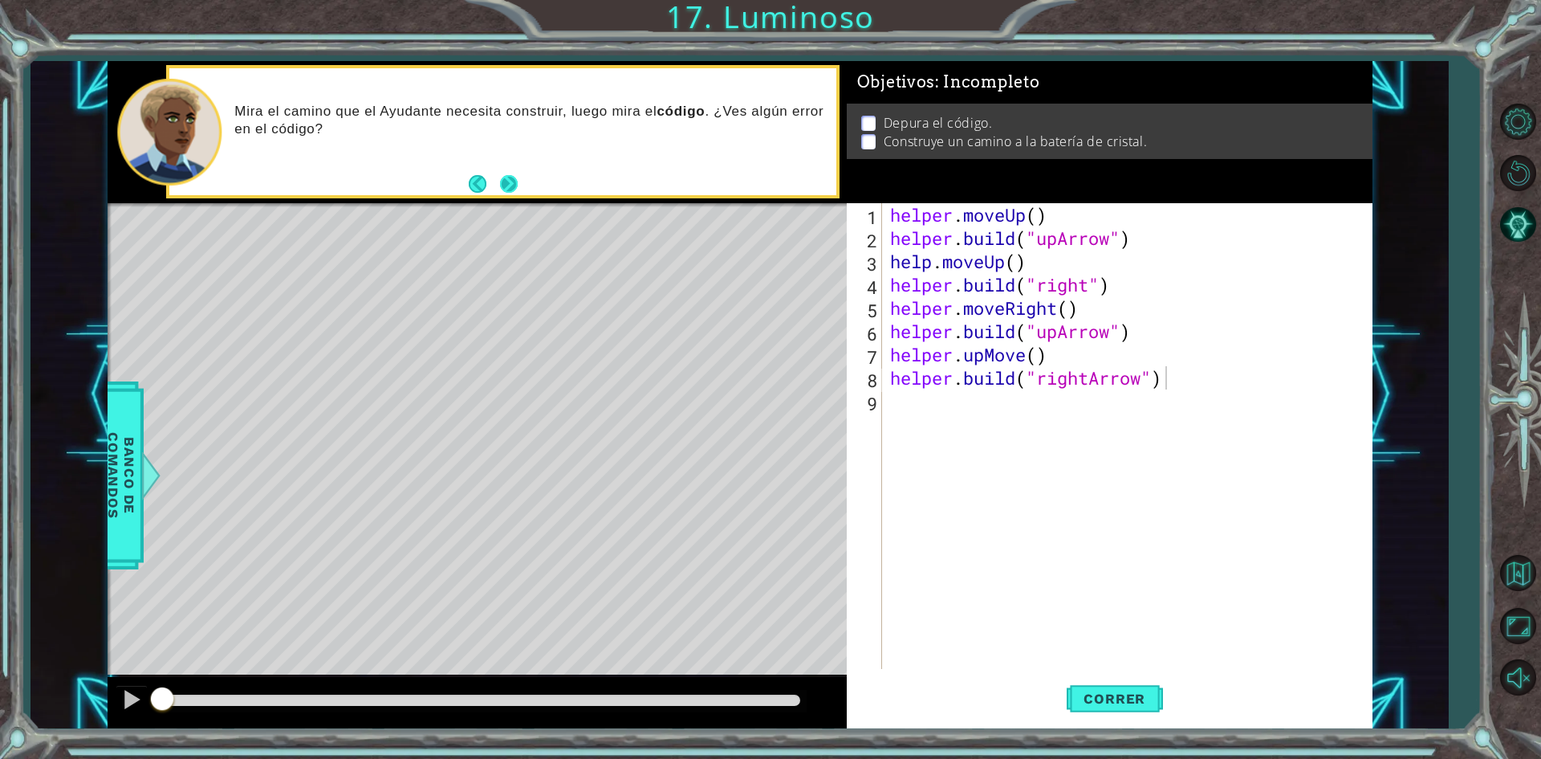
click at [510, 181] on button "Next" at bounding box center [509, 184] width 18 height 18
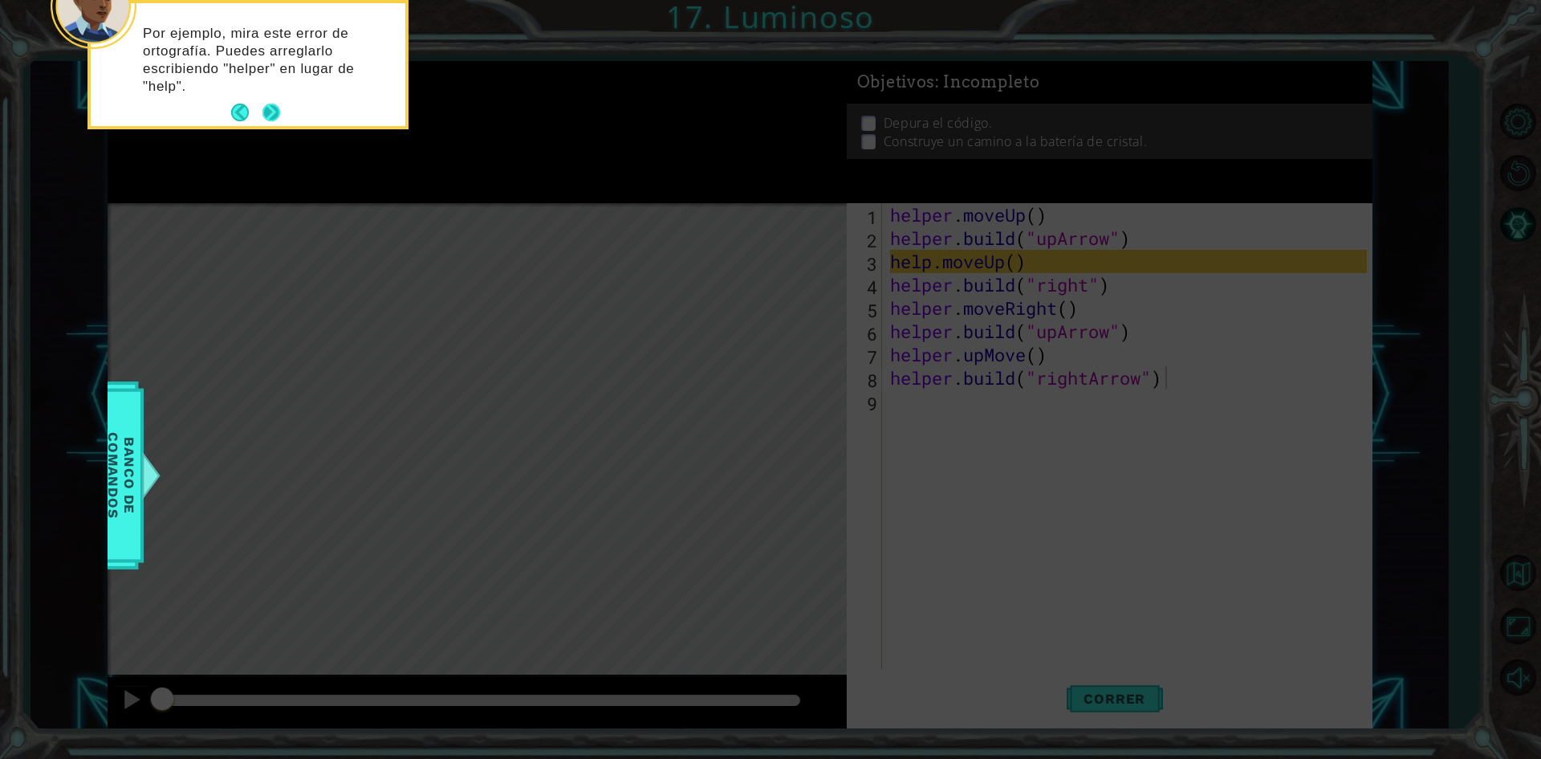
click at [277, 95] on p "Por ejemplo, mira este error de ortografía. Puedes arreglarlo escribiendo "help…" at bounding box center [268, 60] width 251 height 71
click at [274, 113] on button "Next" at bounding box center [271, 113] width 18 height 18
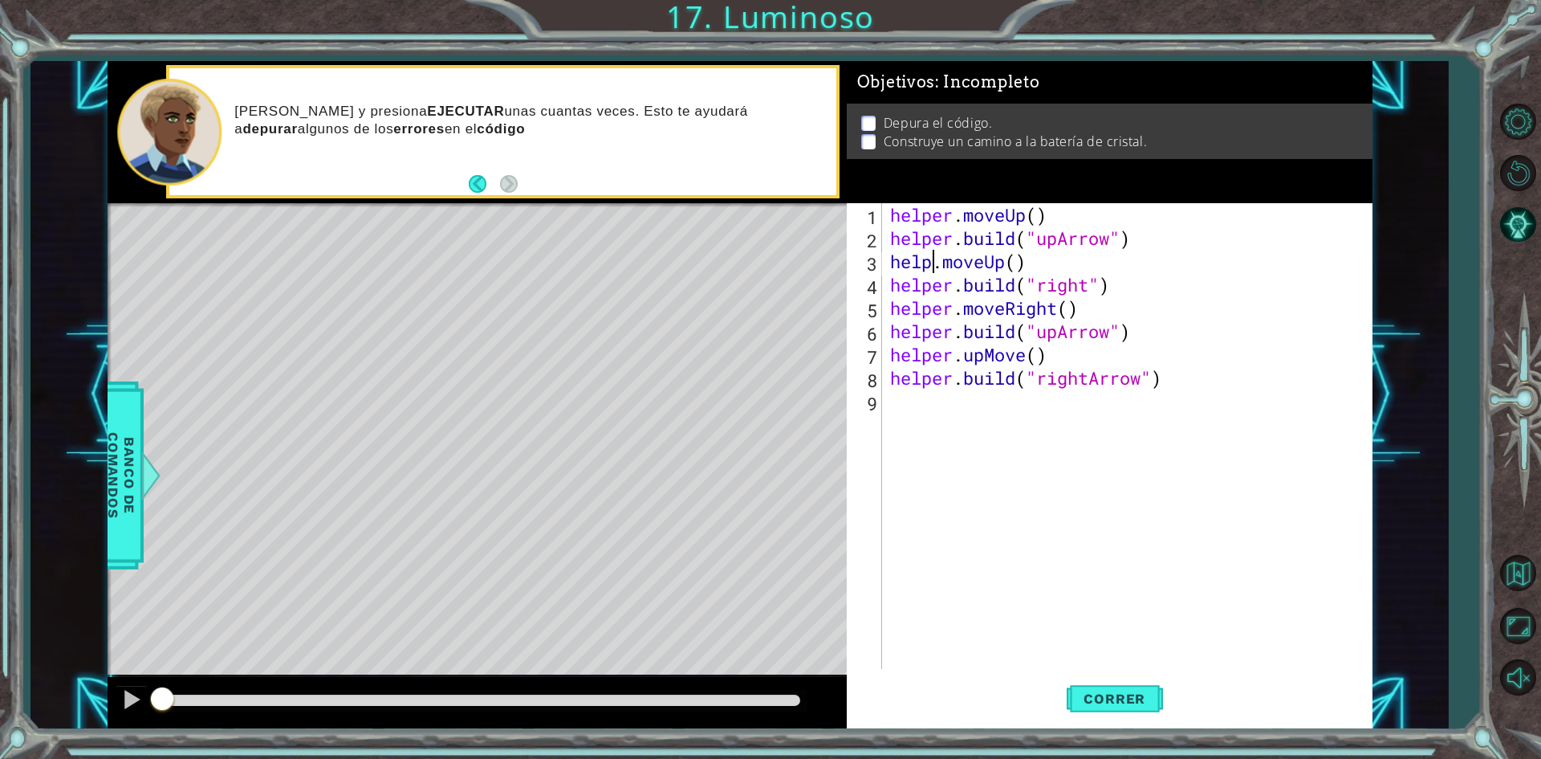
click at [931, 263] on div "helper . moveUp ( ) helper . build ( "upArrow" ) help . moveUp ( ) helper . bui…" at bounding box center [1131, 459] width 488 height 512
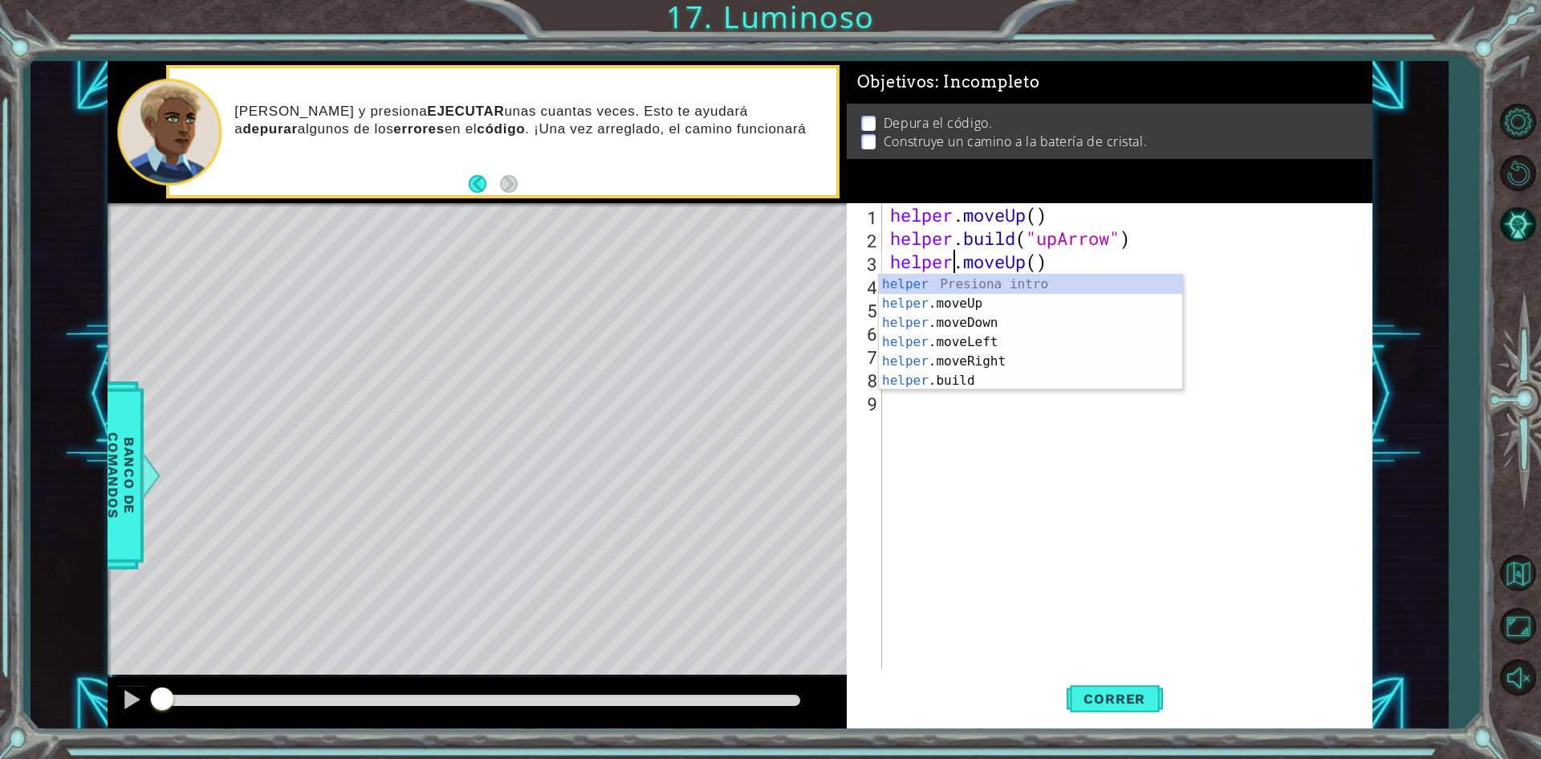
scroll to position [0, 2]
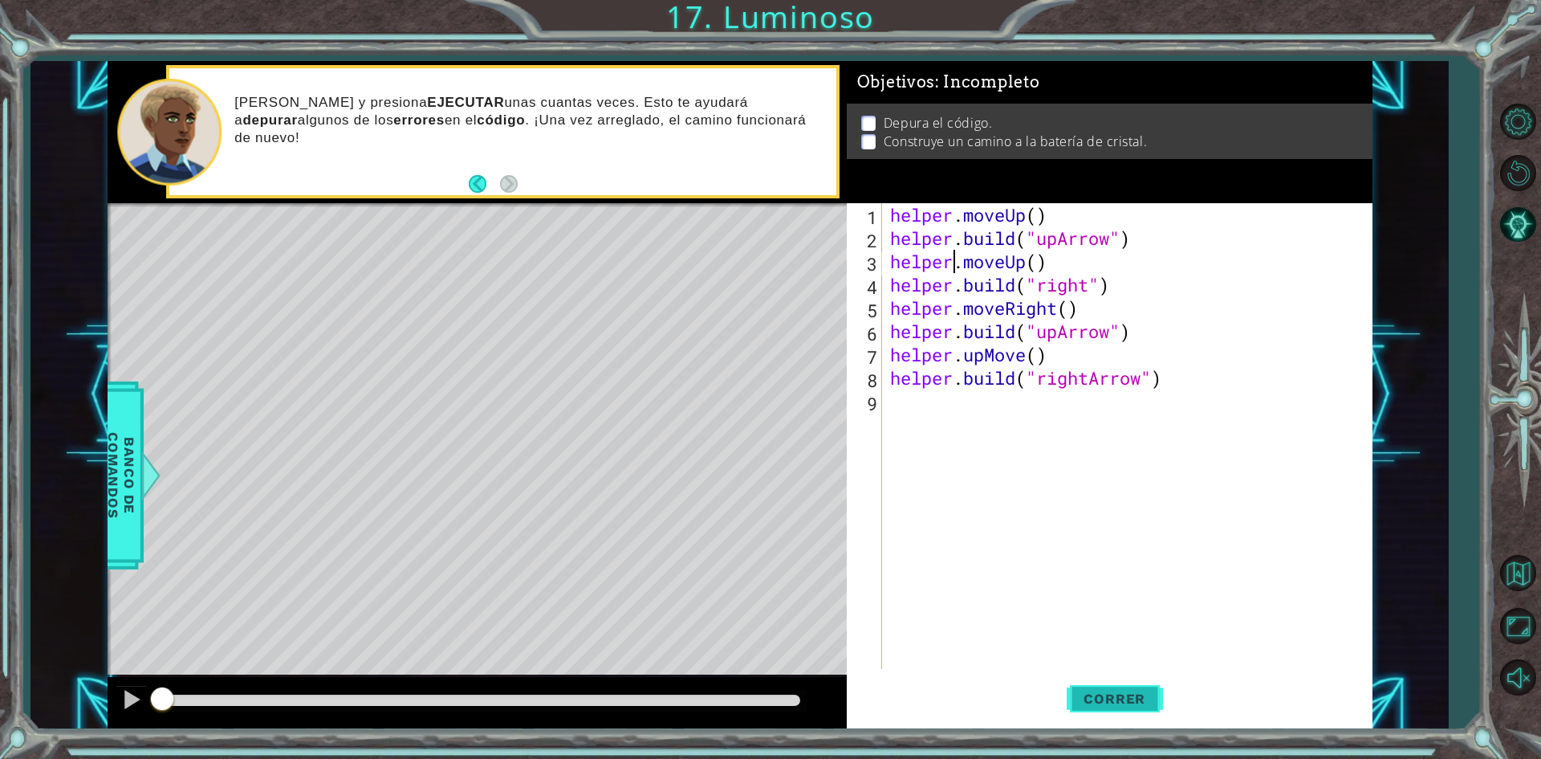
click at [1113, 698] on span "Correr" at bounding box center [1115, 698] width 94 height 16
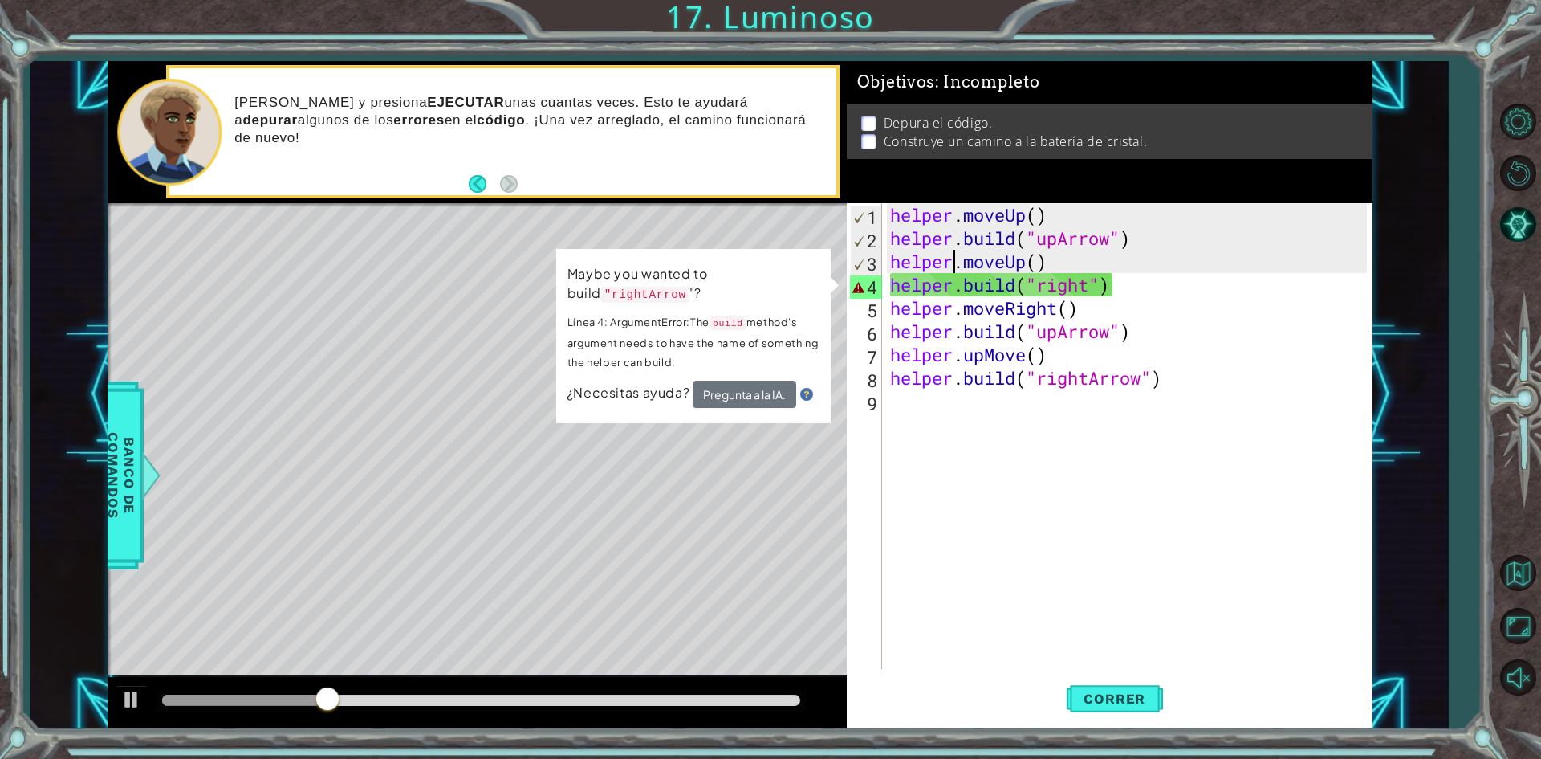
click at [1088, 280] on div "helper . moveUp ( ) helper . build ( "upArrow" ) helper . moveUp ( ) helper . b…" at bounding box center [1131, 459] width 488 height 512
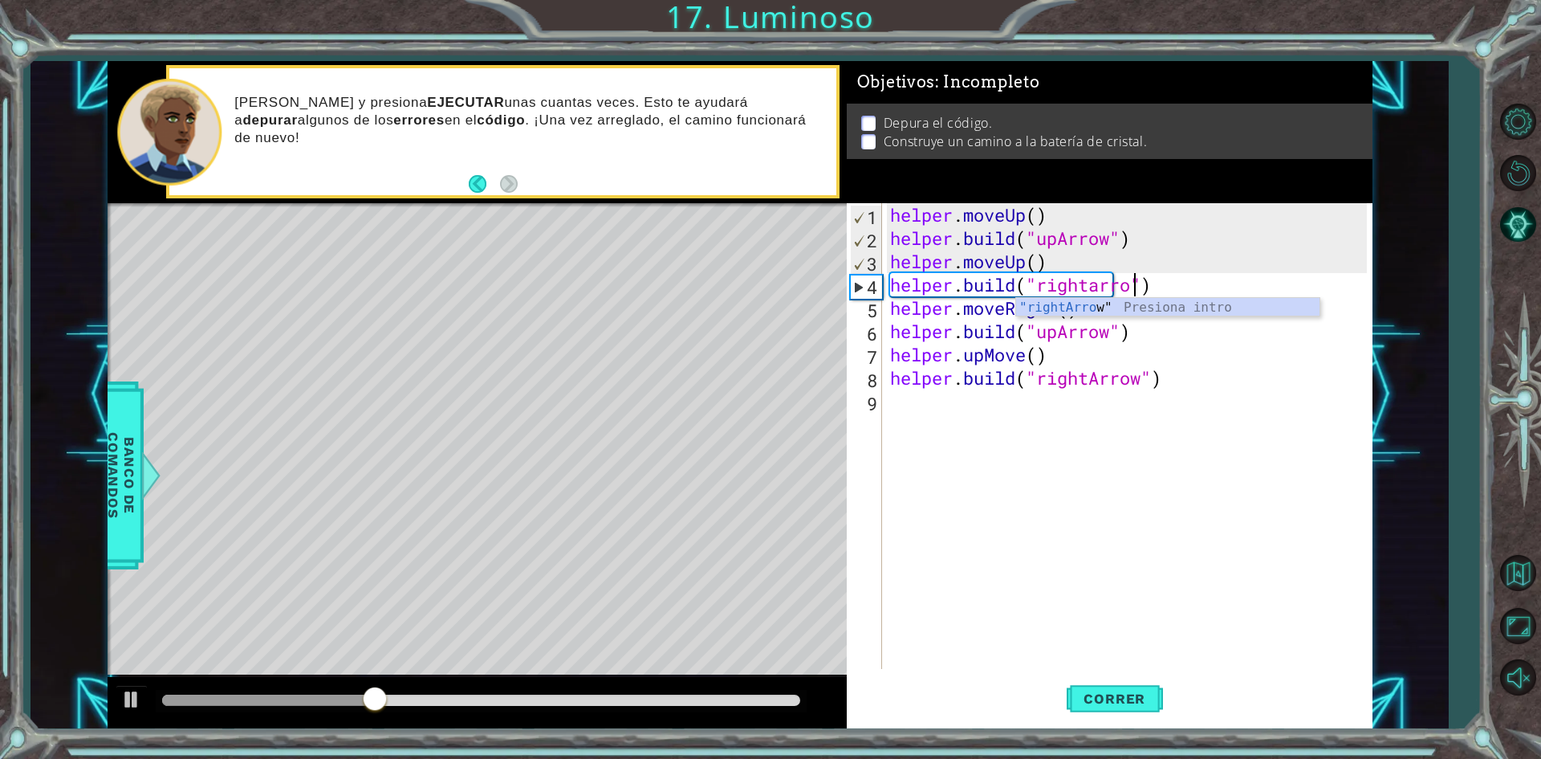
scroll to position [0, 11]
click at [1105, 693] on span "Correr" at bounding box center [1115, 698] width 94 height 16
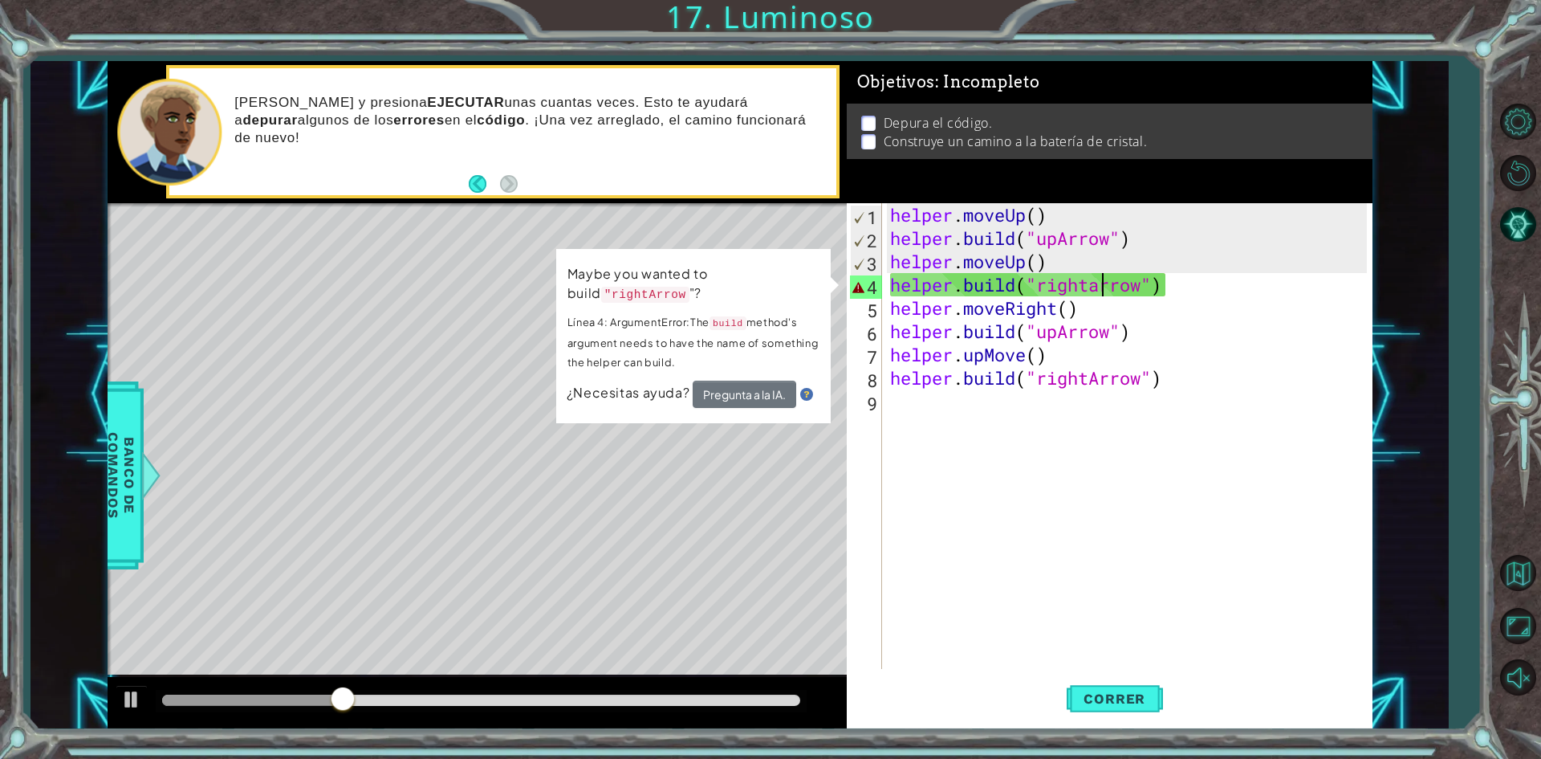
click at [1101, 283] on div "helper . moveUp ( ) helper . build ( "upArrow" ) helper . moveUp ( ) helper . b…" at bounding box center [1131, 459] width 488 height 512
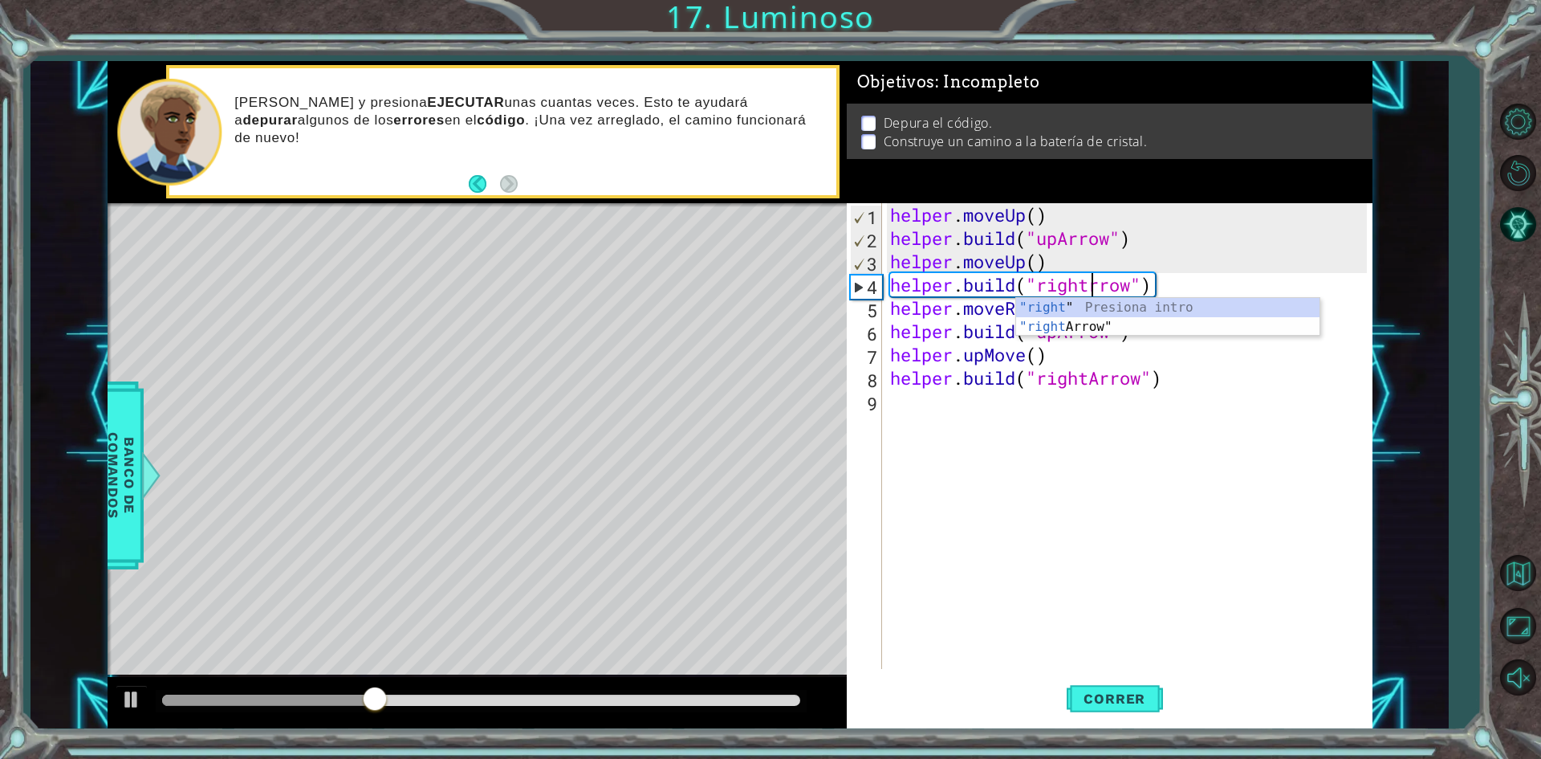
scroll to position [0, 10]
click at [1145, 694] on span "Correr" at bounding box center [1115, 698] width 94 height 16
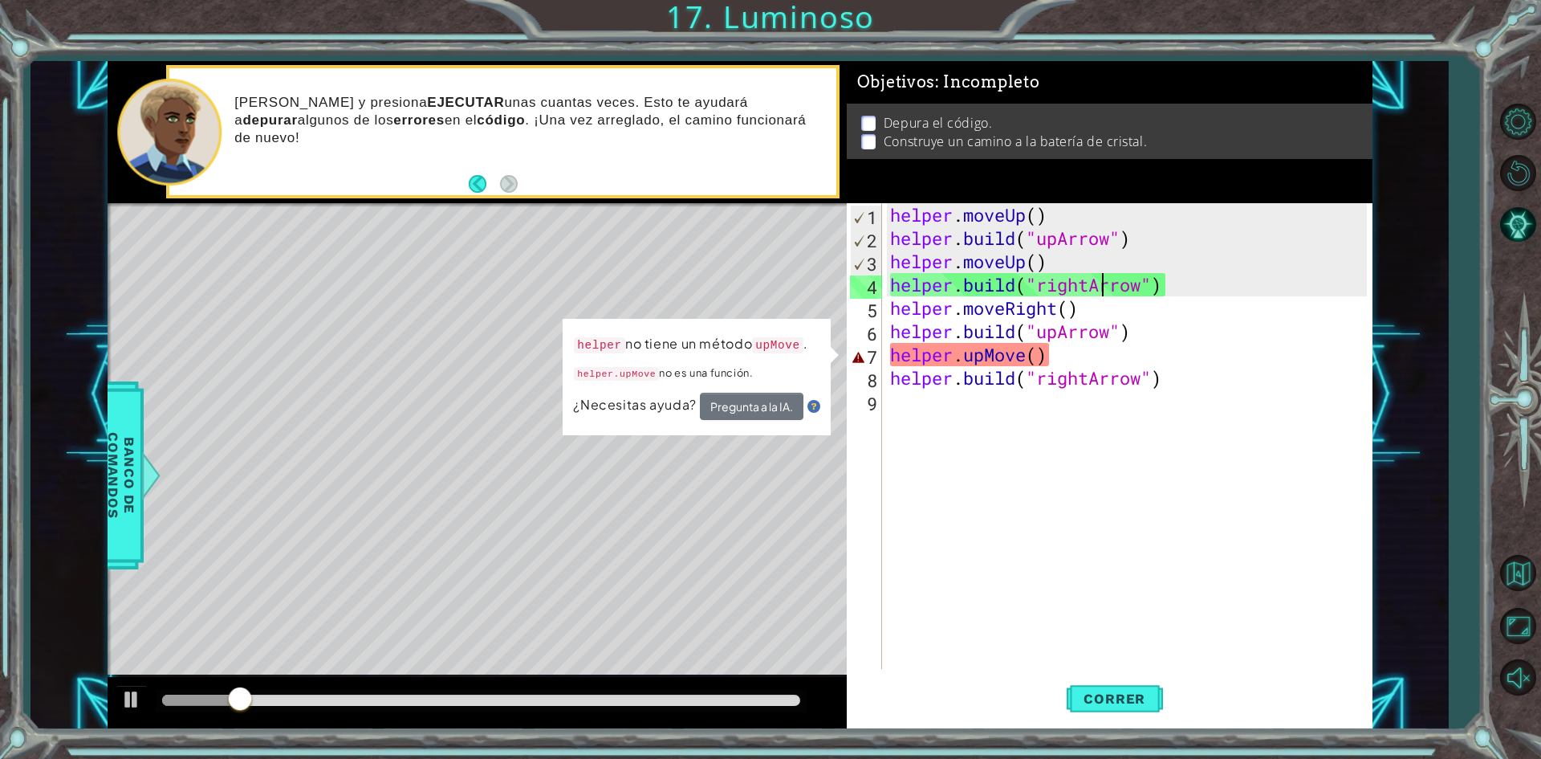
click at [1021, 354] on div "helper . moveUp ( ) helper . build ( "upArrow" ) helper . moveUp ( ) helper . b…" at bounding box center [1131, 459] width 488 height 512
click at [1024, 358] on div "helper . moveUp ( ) helper . build ( "upArrow" ) helper . moveUp ( ) helper . b…" at bounding box center [1131, 459] width 488 height 512
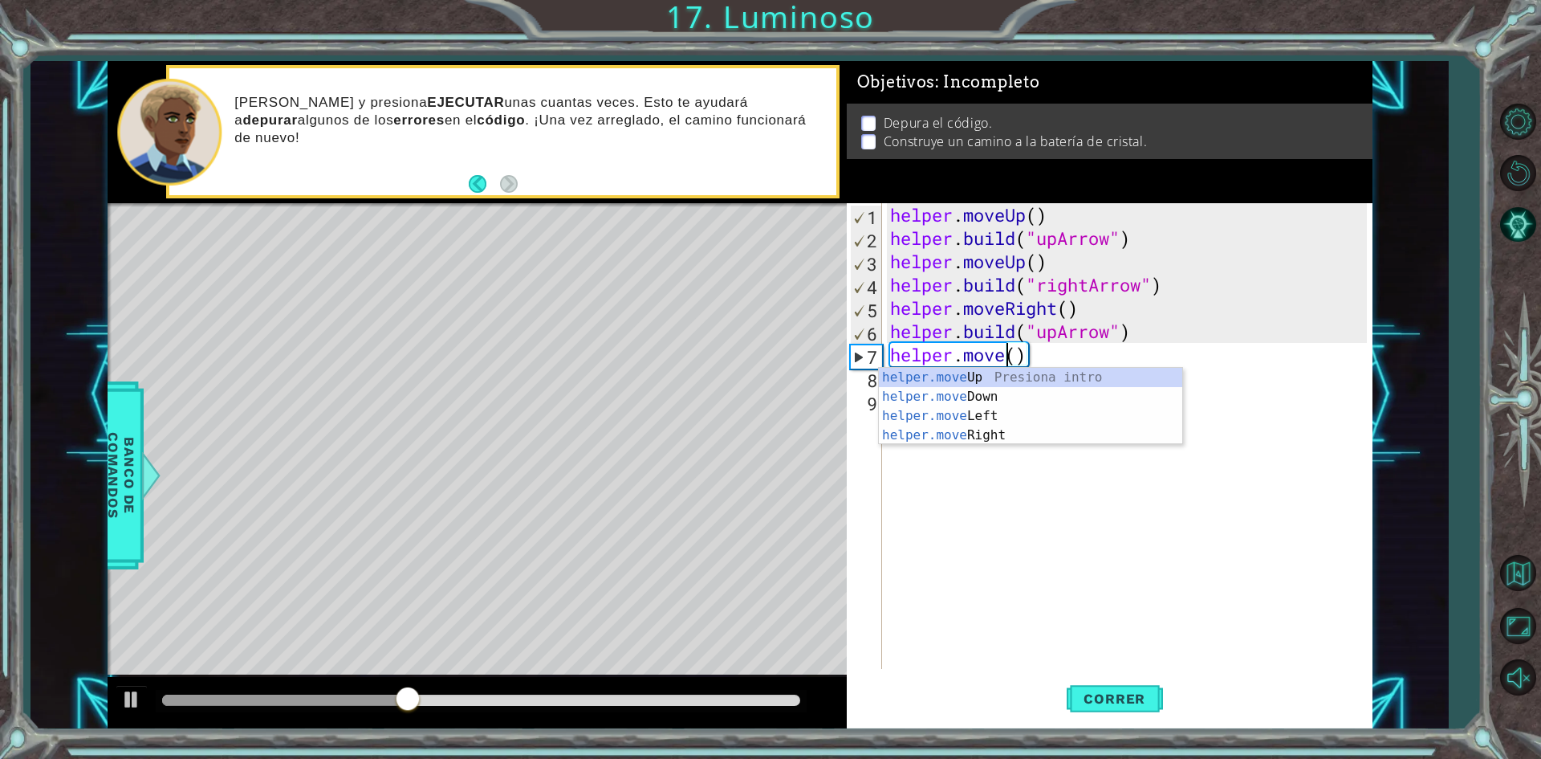
scroll to position [0, 6]
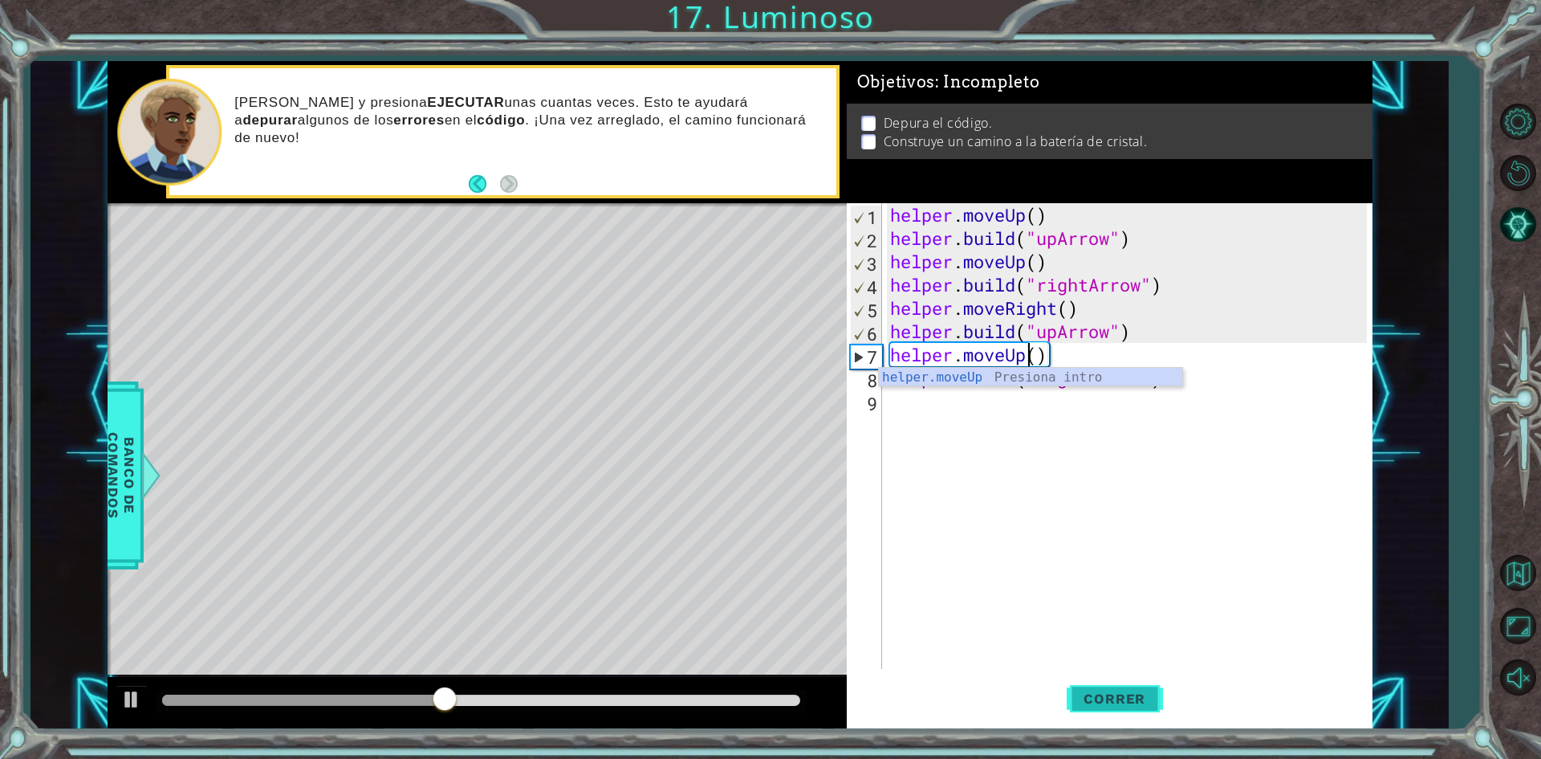
type textarea "helper.moveUp()"
click at [1109, 706] on span "Correr" at bounding box center [1115, 698] width 94 height 16
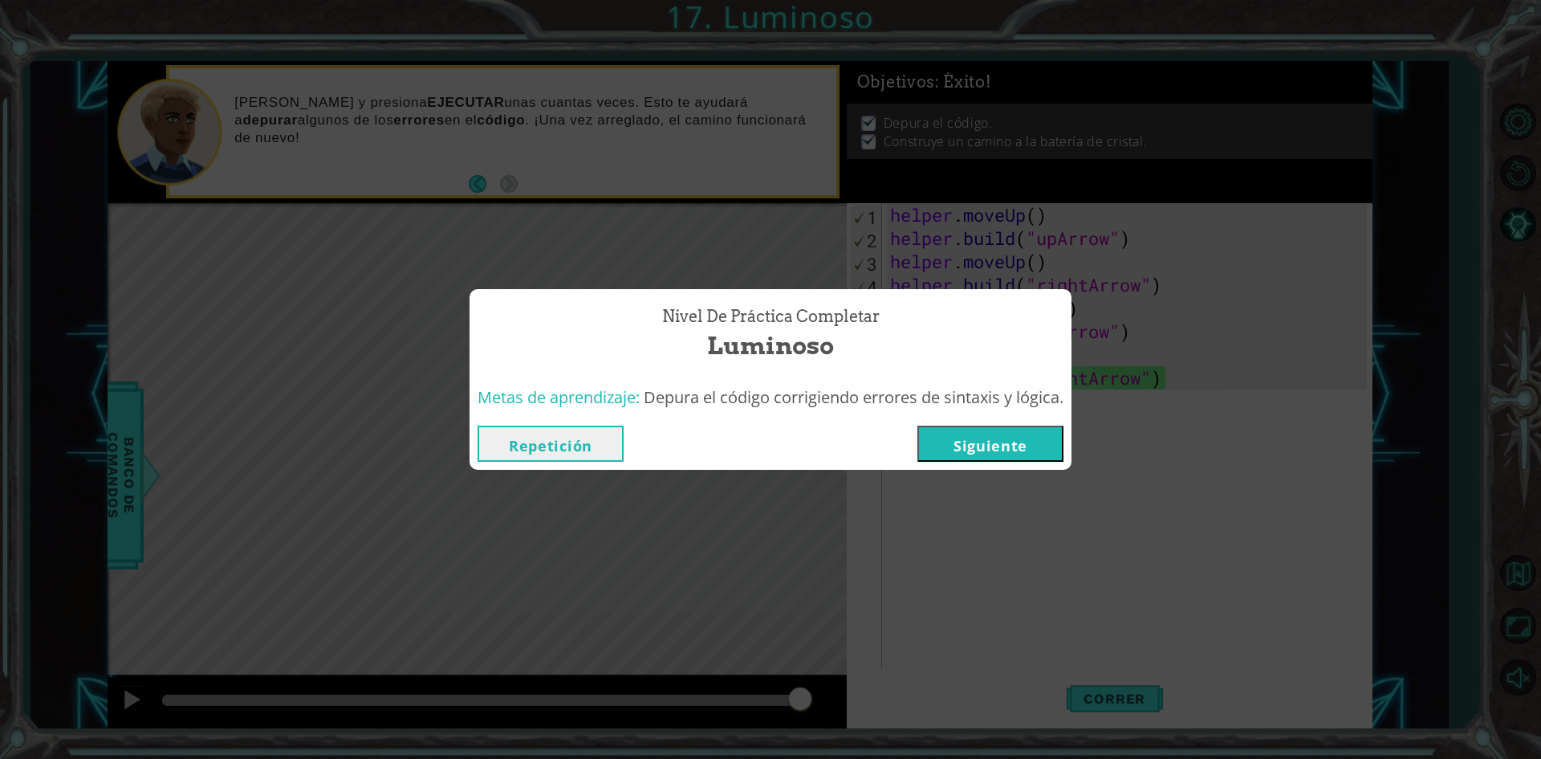
click at [966, 442] on button "Siguiente" at bounding box center [990, 443] width 146 height 36
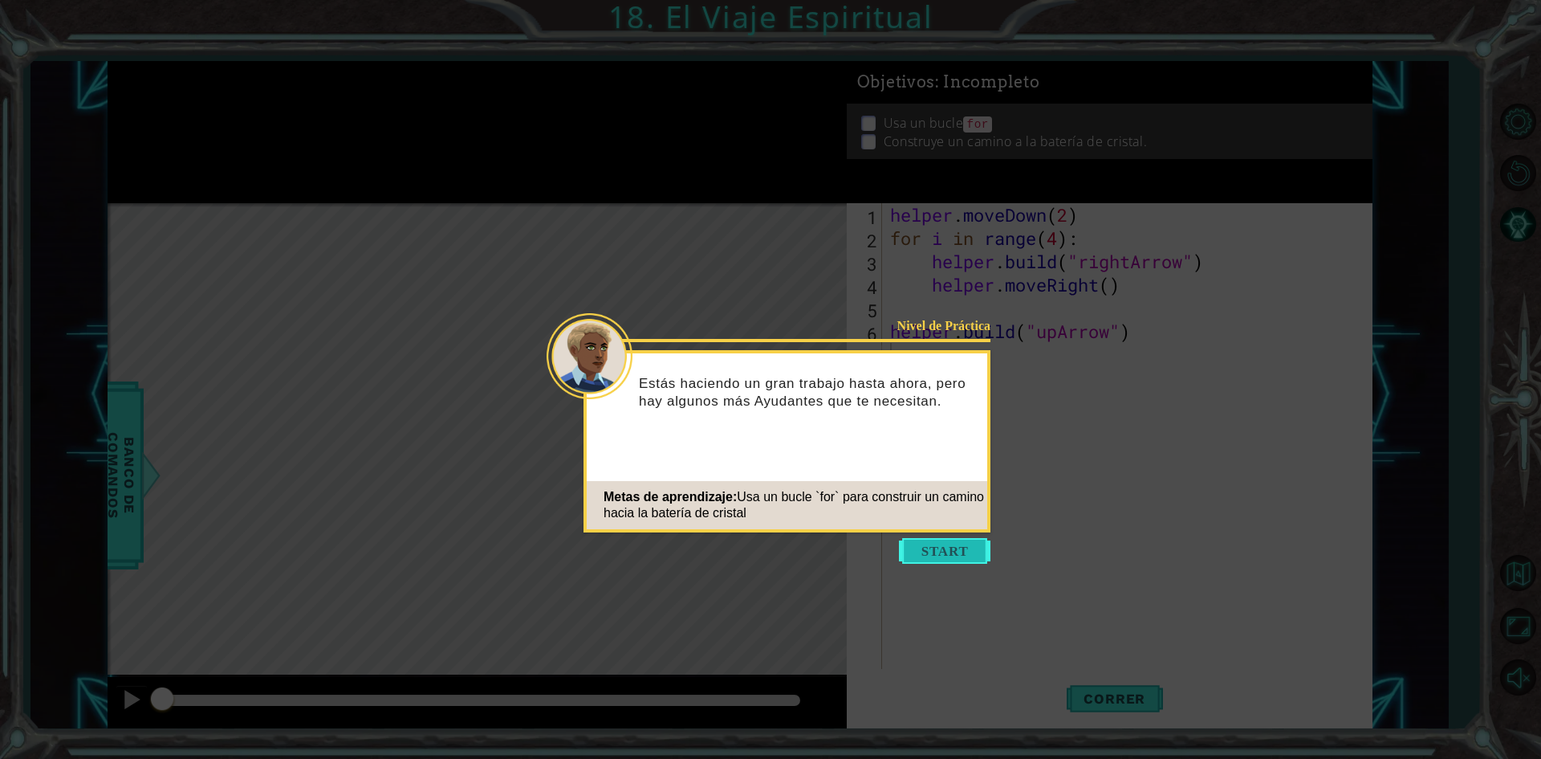
click at [947, 555] on button "Start" at bounding box center [945, 551] width 92 height 26
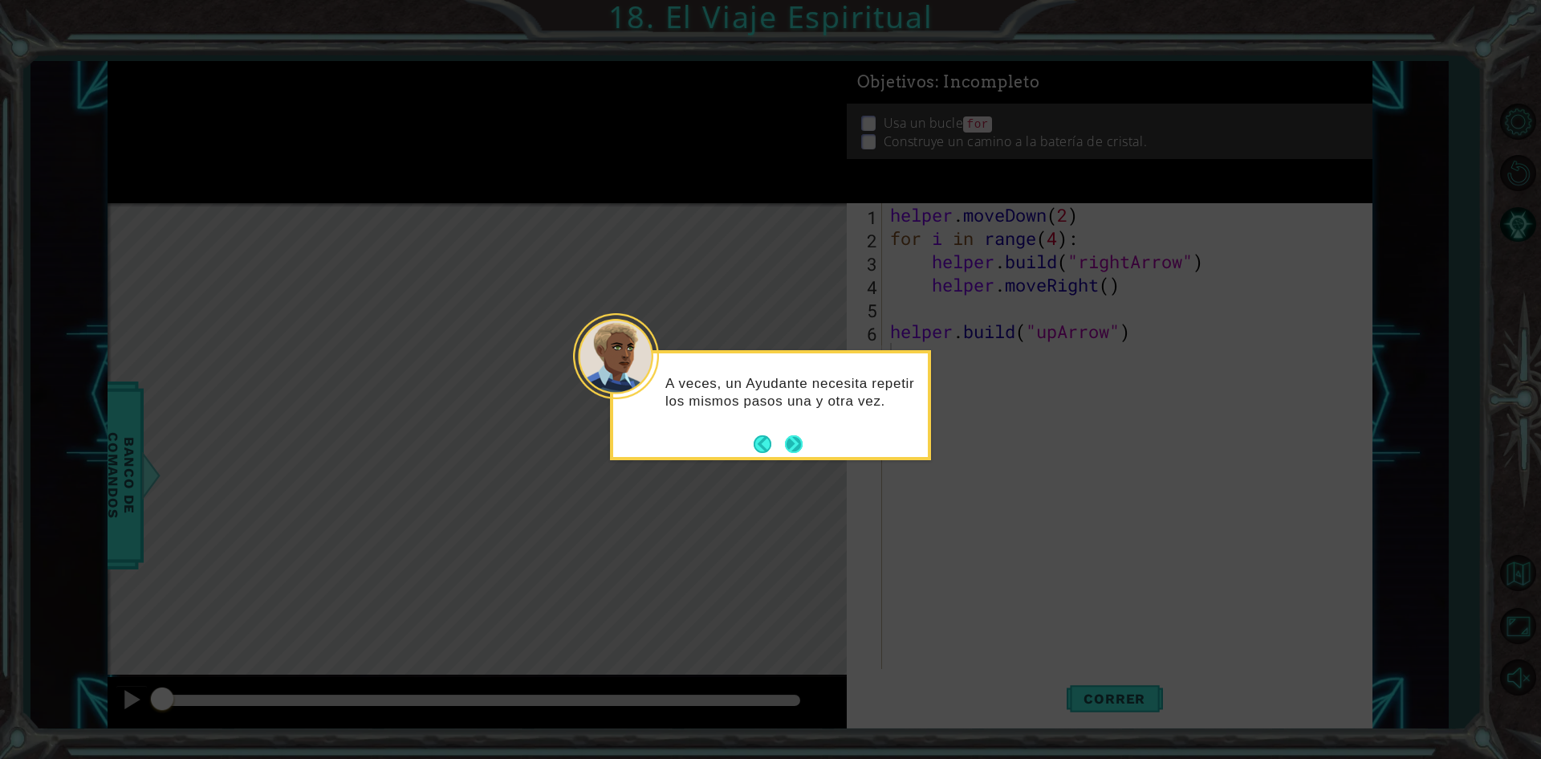
click at [800, 440] on button "Next" at bounding box center [794, 444] width 18 height 18
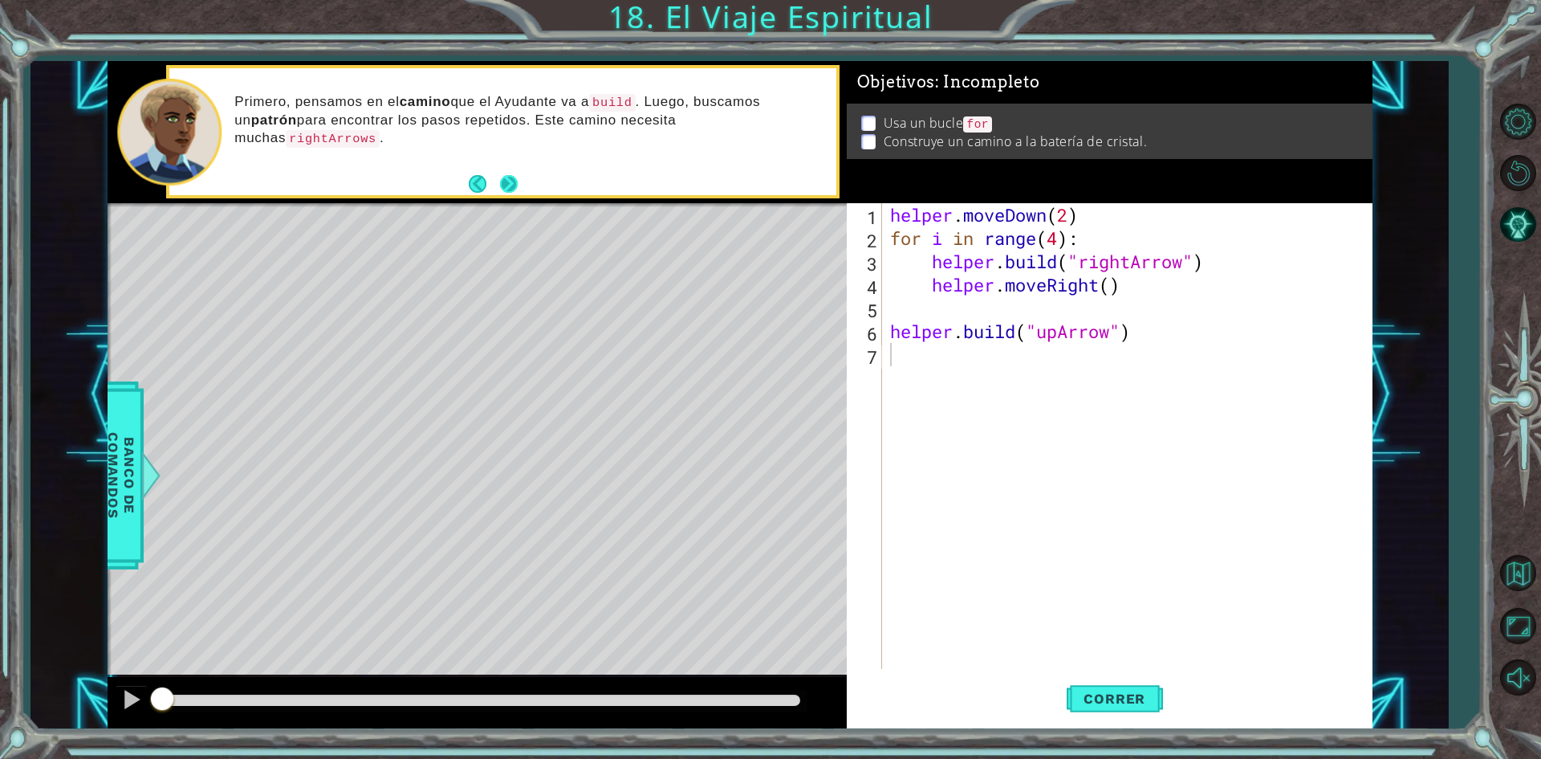
click at [512, 182] on button "Next" at bounding box center [509, 184] width 18 height 18
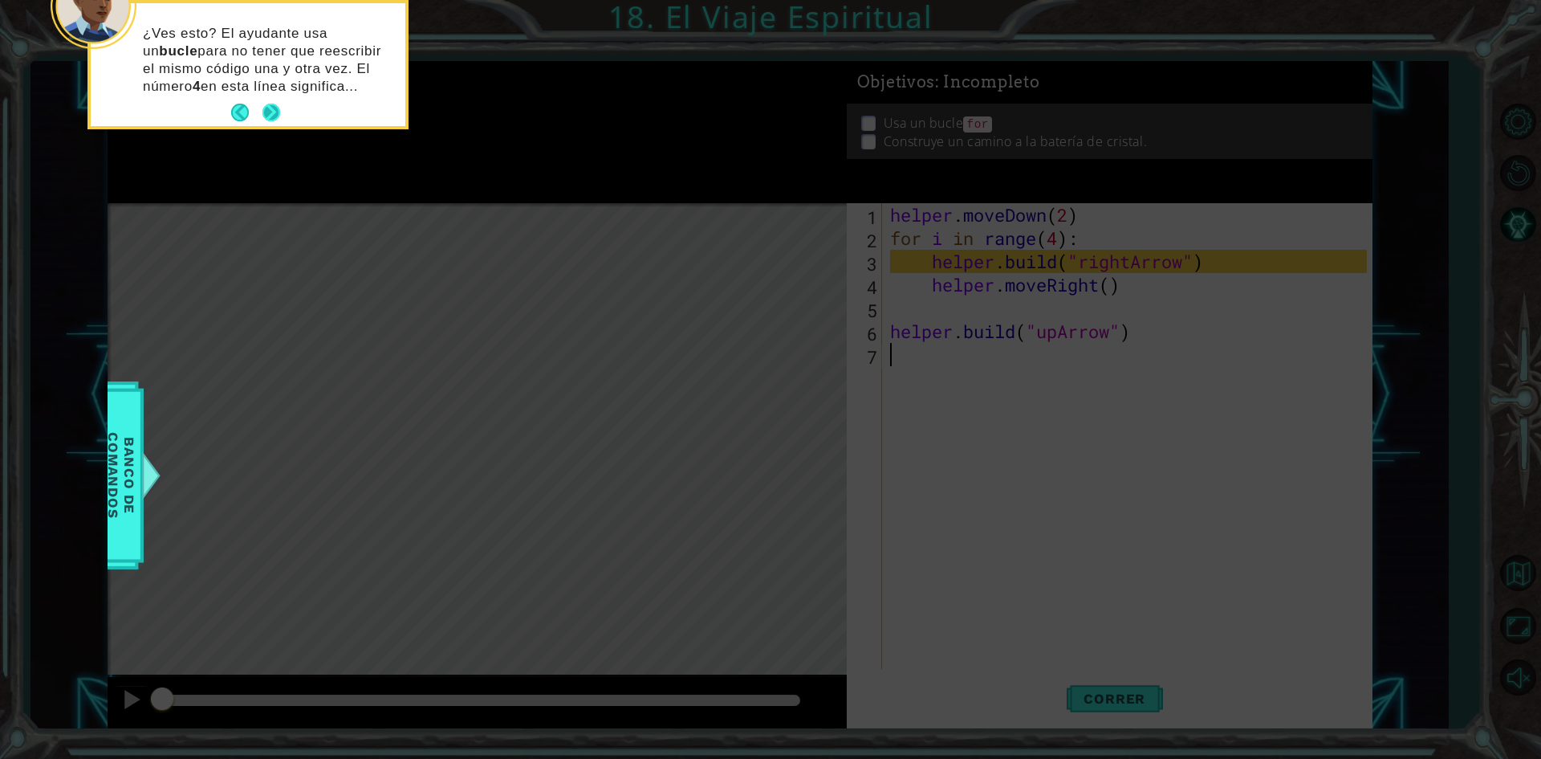
click at [272, 108] on button "Next" at bounding box center [271, 113] width 18 height 18
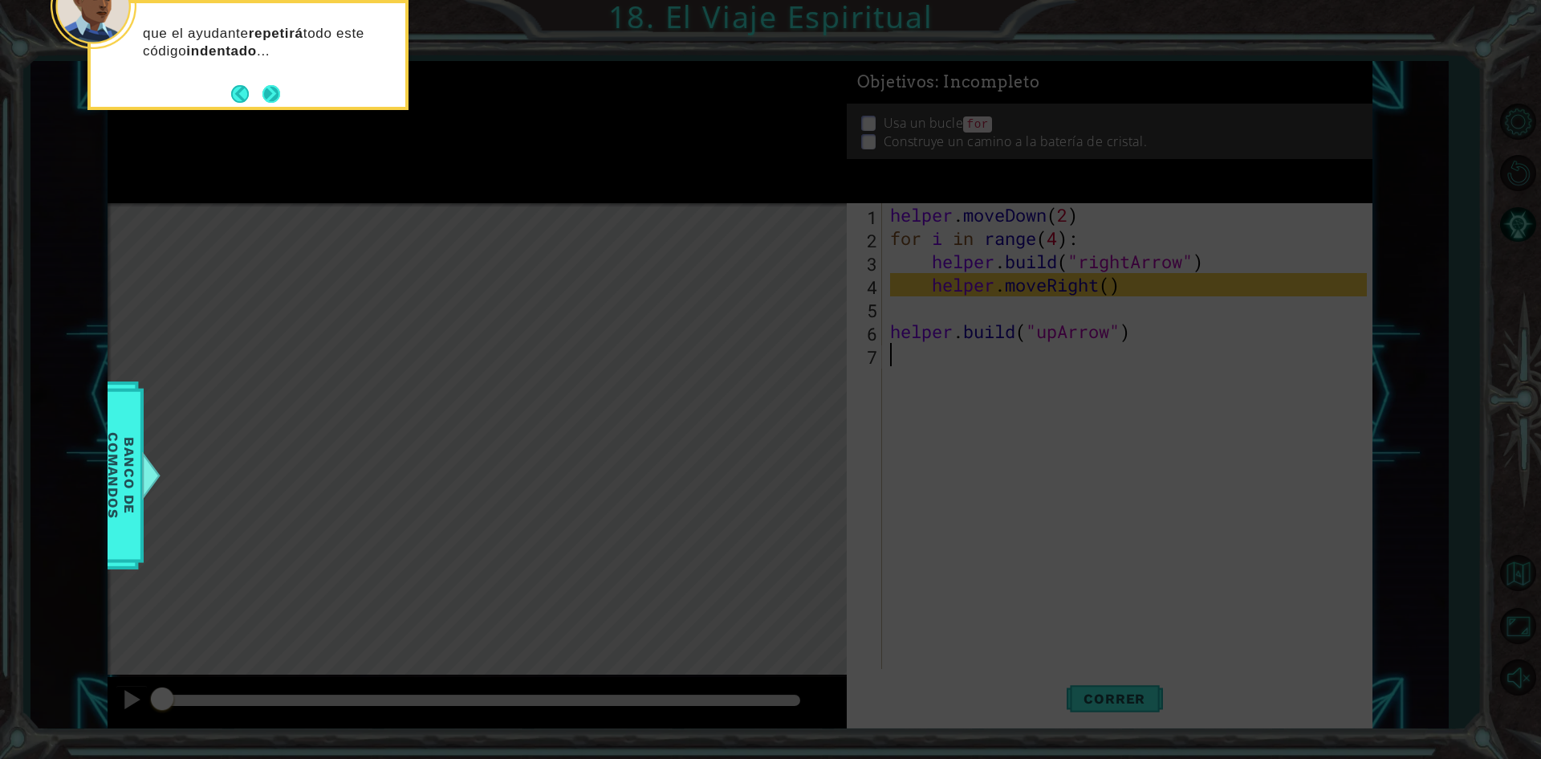
click at [273, 97] on button "Next" at bounding box center [271, 93] width 18 height 18
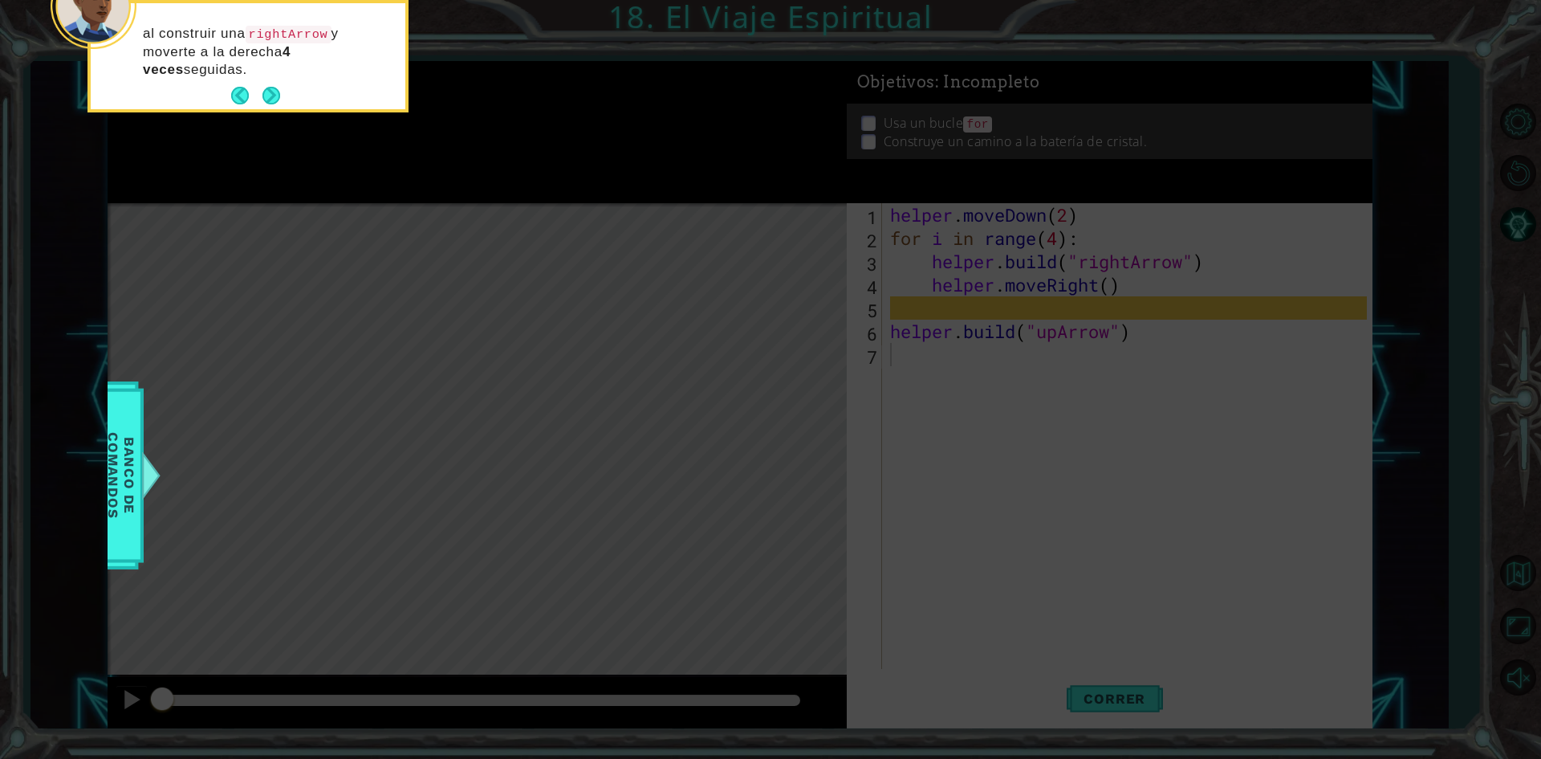
click at [273, 97] on button "Next" at bounding box center [271, 96] width 18 height 18
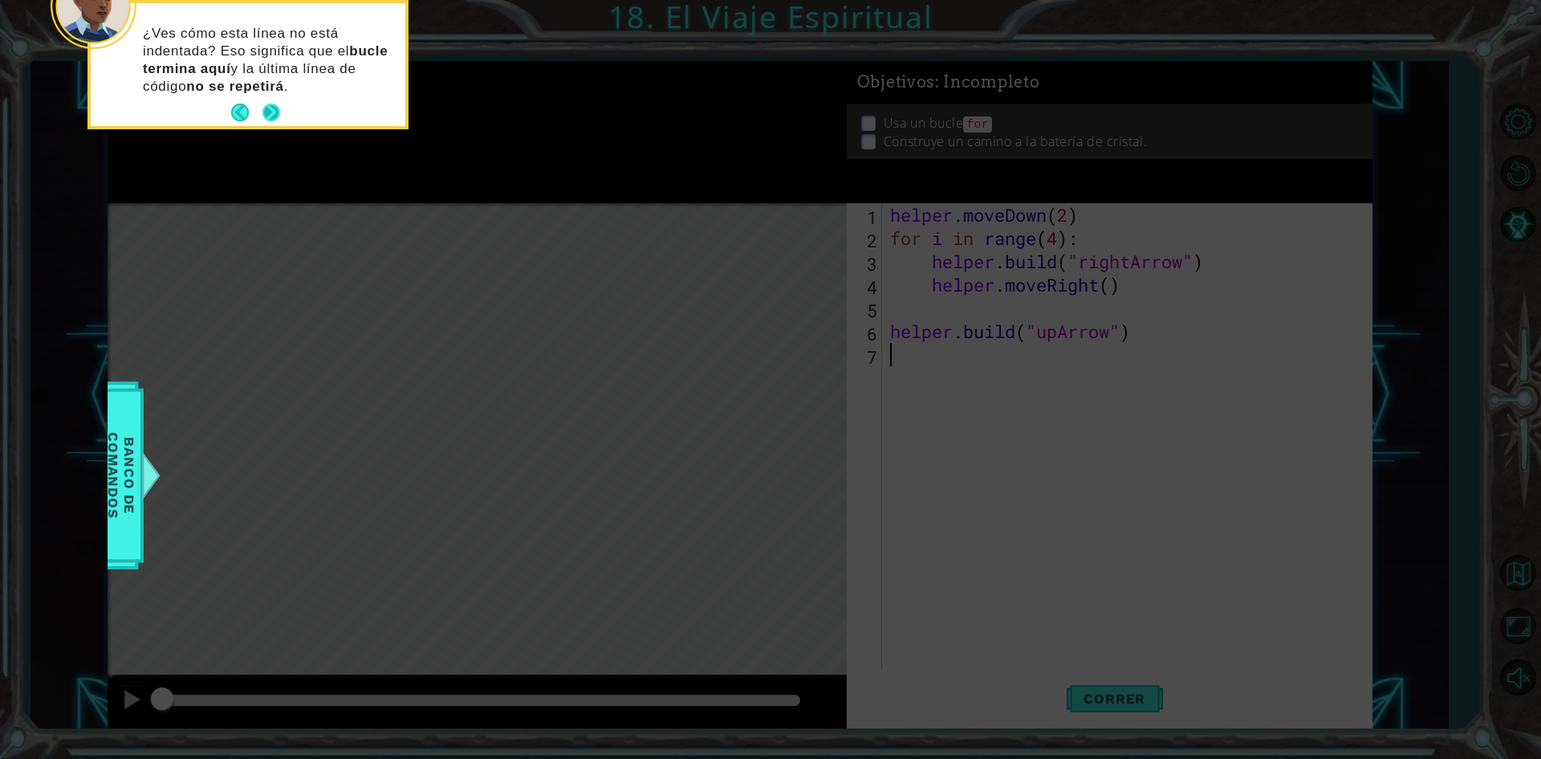
click at [272, 98] on div "¿Ves cómo esta línea no está indentada? Eso significa que el bucle termina aquí…" at bounding box center [248, 68] width 315 height 116
click at [272, 115] on button "Next" at bounding box center [271, 113] width 18 height 18
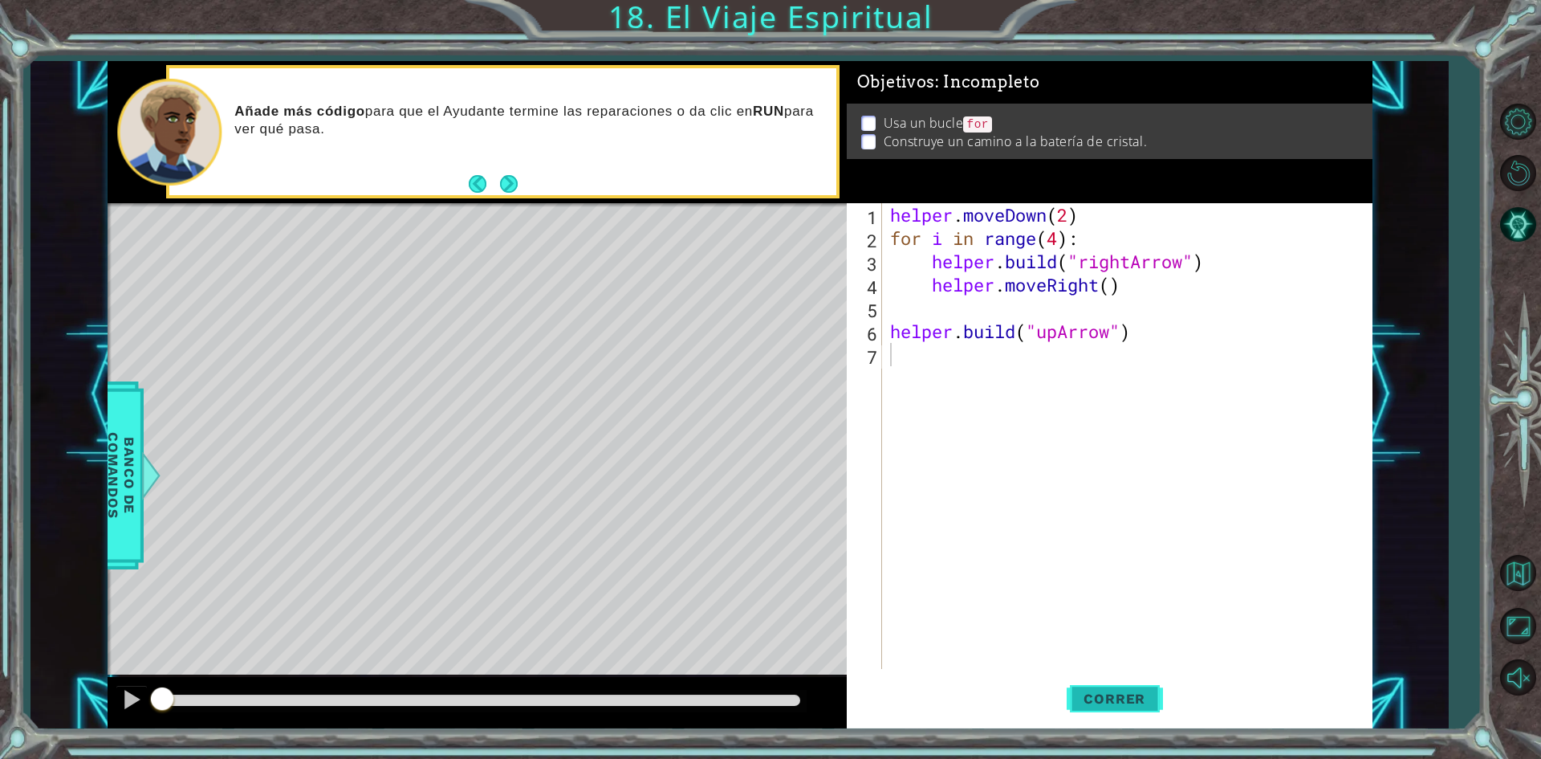
click at [1077, 692] on span "Correr" at bounding box center [1115, 698] width 94 height 16
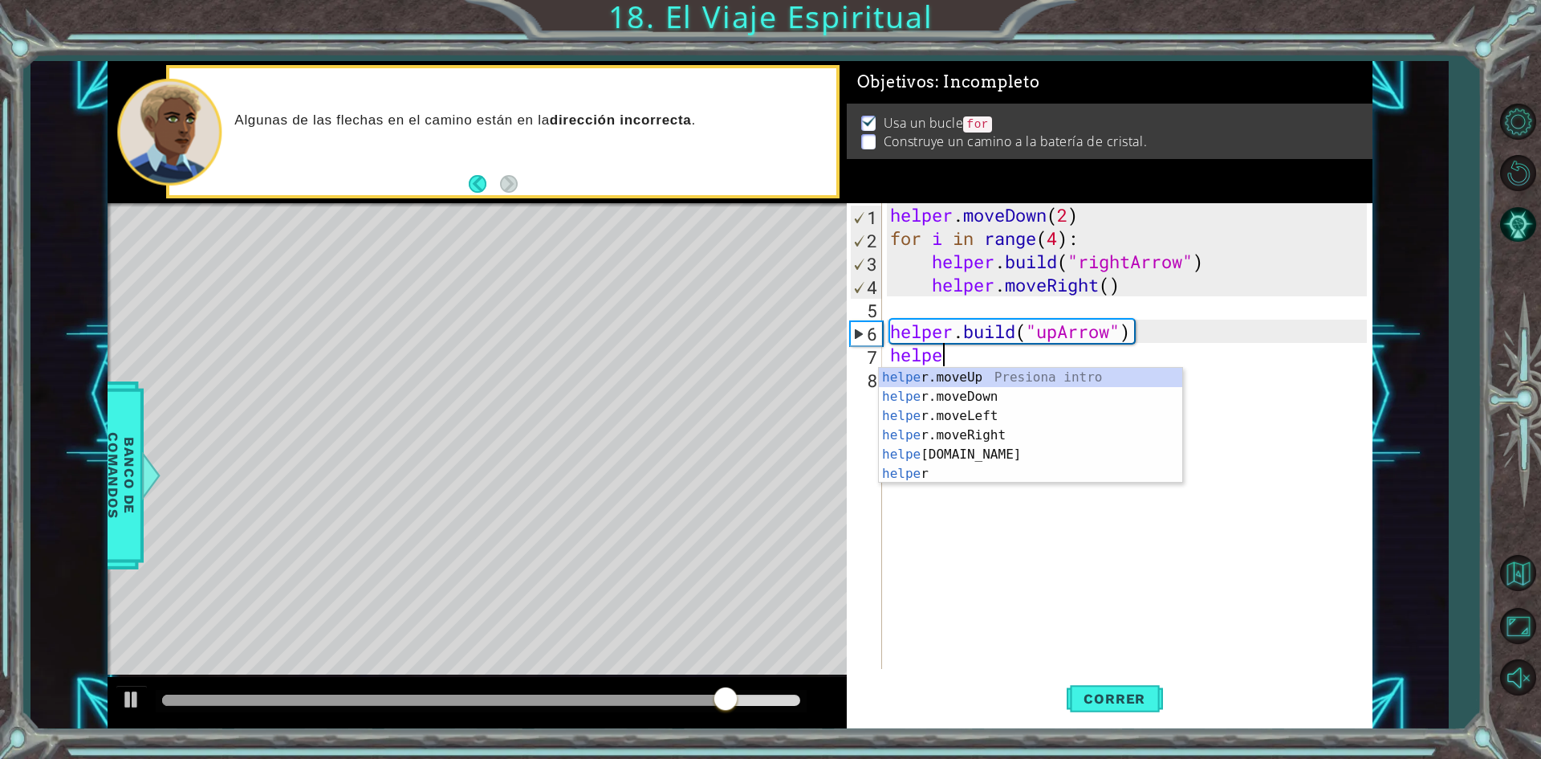
scroll to position [0, 2]
click at [992, 377] on div "helpe [PERSON_NAME]moveUp Presiona intro helpe r.moveDown Presiona intro helpe …" at bounding box center [1030, 445] width 303 height 154
type textarea "helper.moveUp(1)"
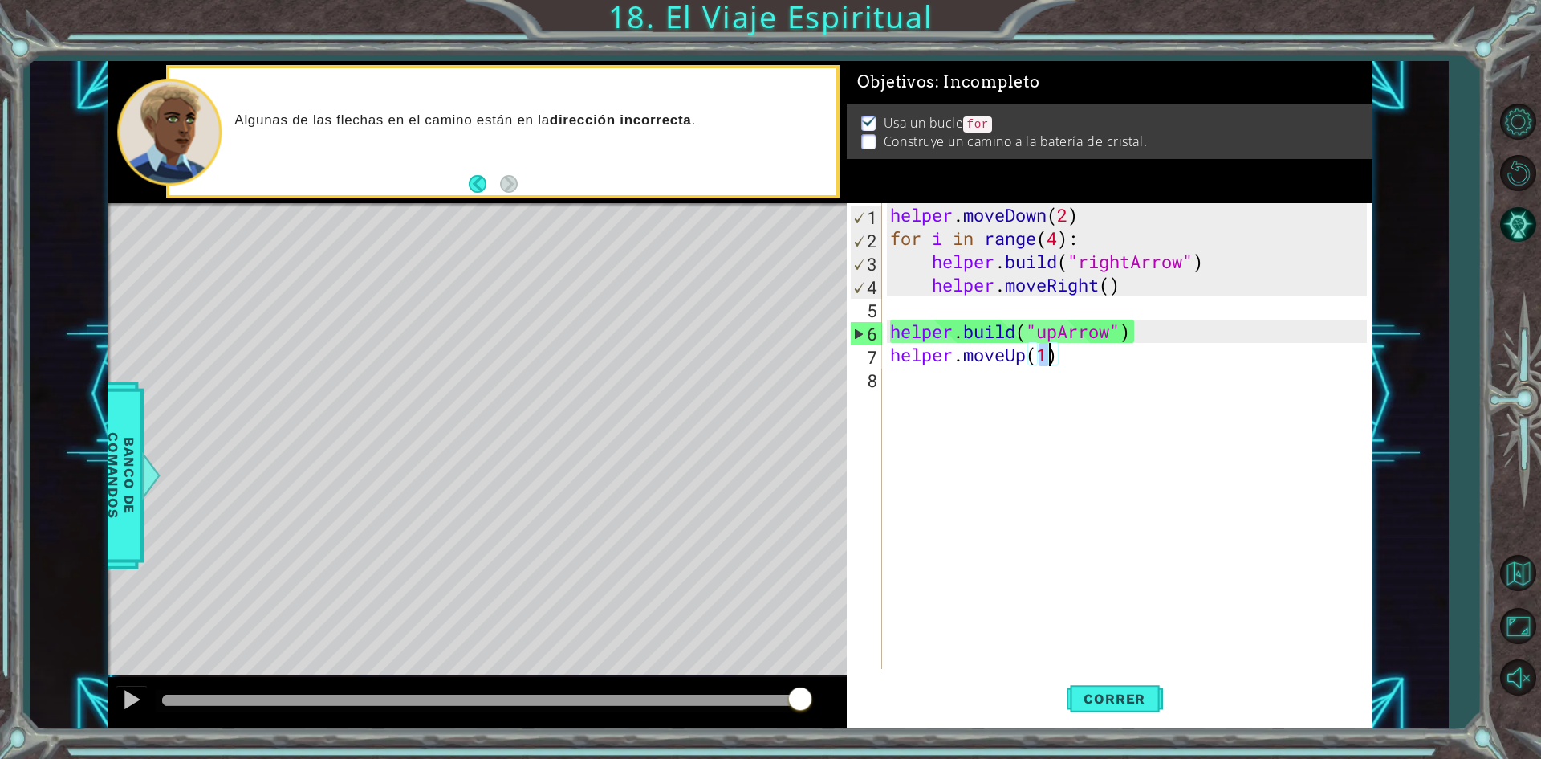
click at [957, 376] on div "helper . moveDown ( 2 ) for i in range ( 4 ) : helper . build ( "rightArrow" ) …" at bounding box center [1131, 459] width 488 height 512
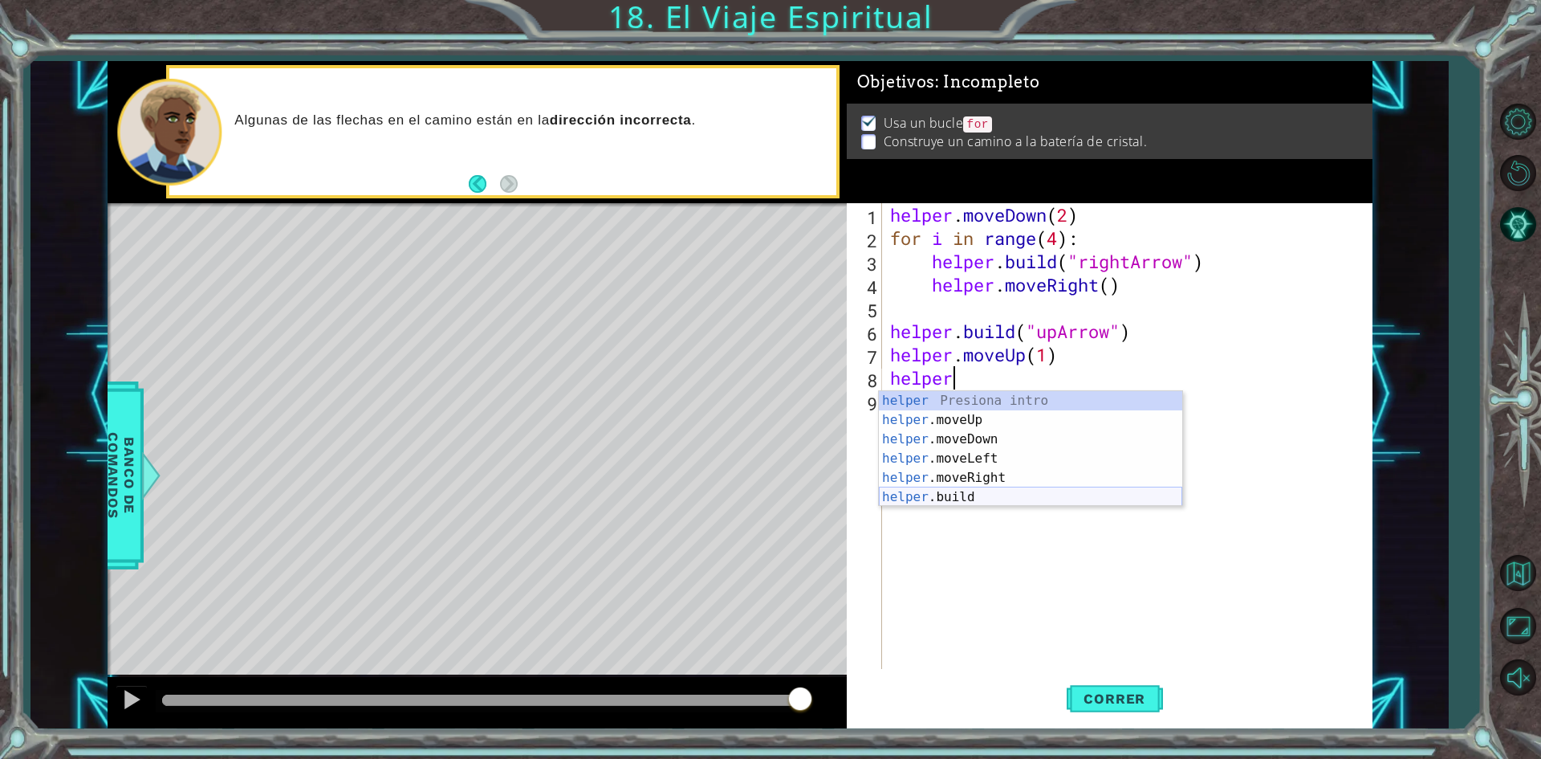
click at [966, 499] on div "helper Presiona intro helper .moveUp Presiona intro helper .moveDown Presiona i…" at bounding box center [1030, 468] width 303 height 154
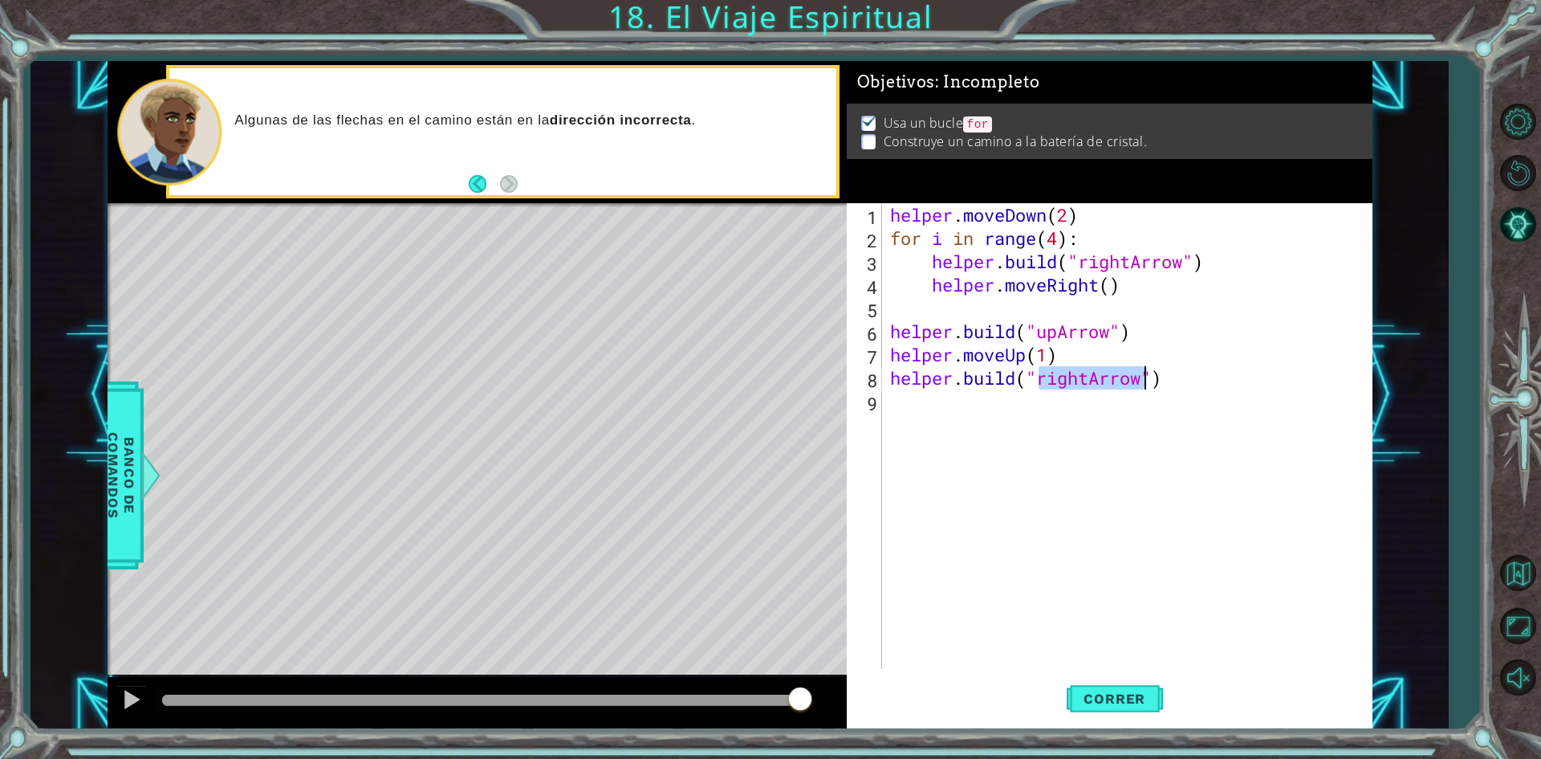
click at [1082, 376] on div "helper . moveDown ( 2 ) for i in range ( 4 ) : helper . build ( "rightArrow" ) …" at bounding box center [1127, 436] width 480 height 466
click at [1088, 375] on div "helper . moveDown ( 2 ) for i in range ( 4 ) : helper . build ( "rightArrow" ) …" at bounding box center [1131, 459] width 488 height 512
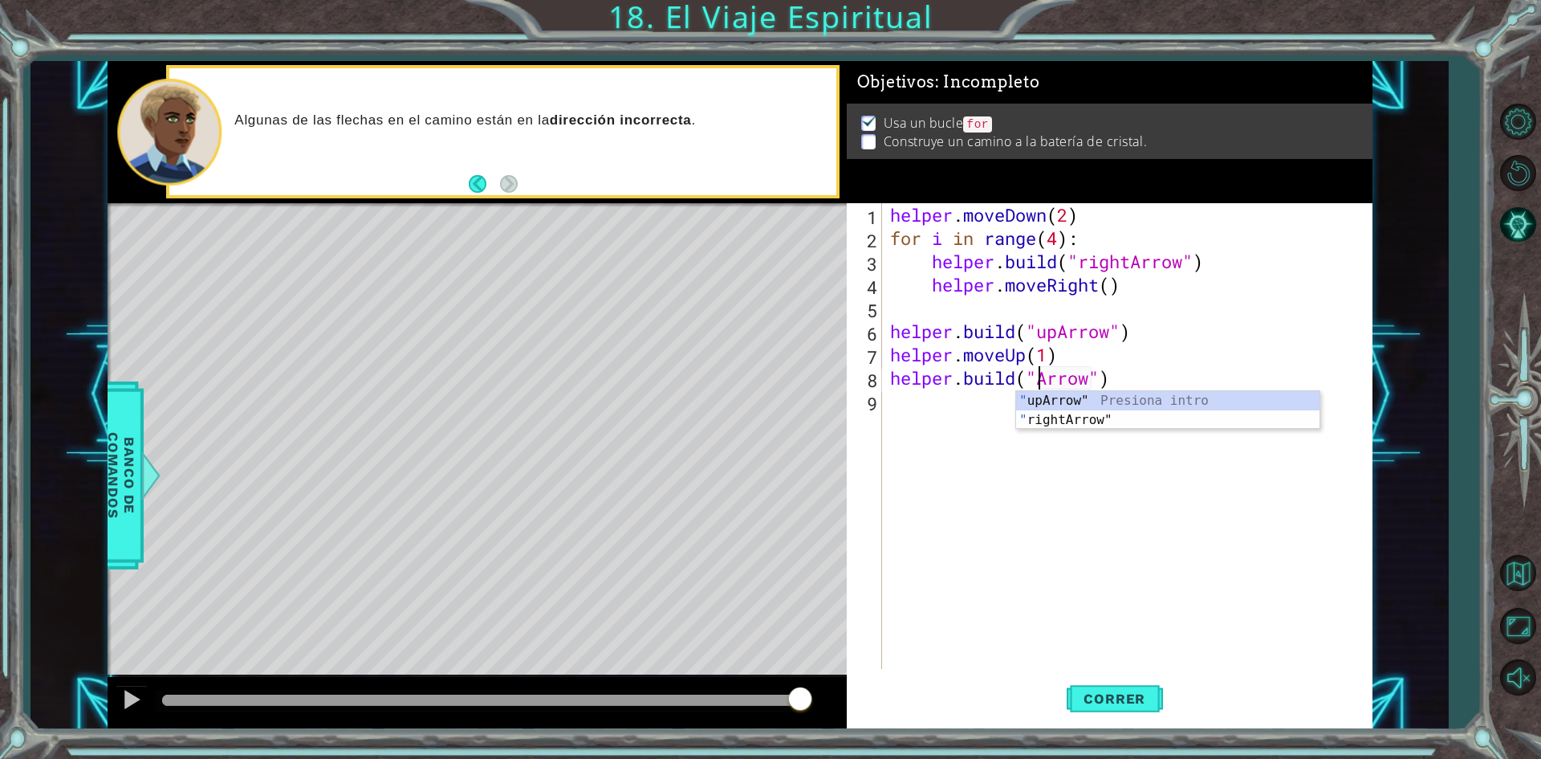
scroll to position [0, 7]
type textarea "[DOMAIN_NAME]("upArrow")"
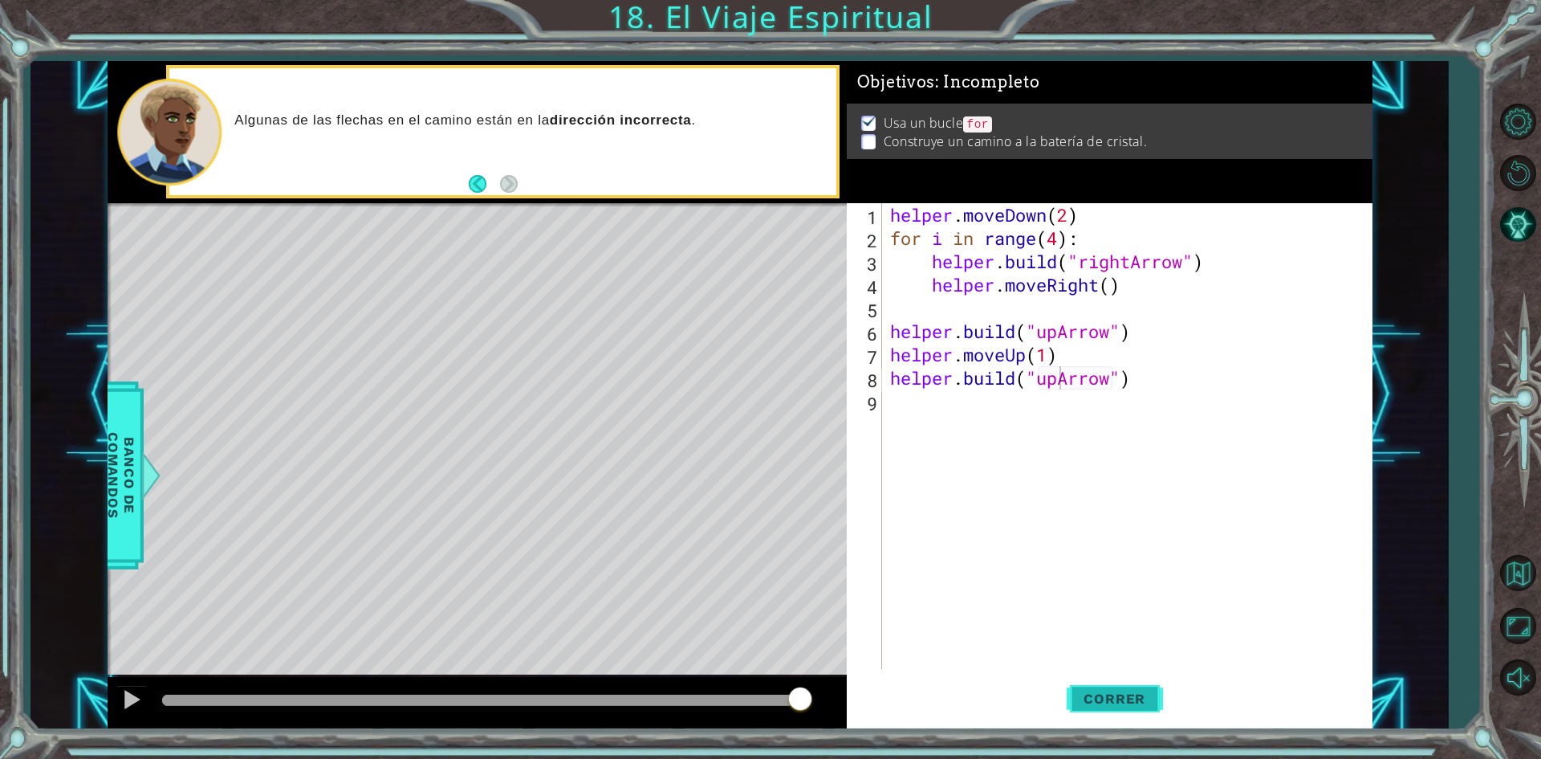
click at [1118, 699] on span "Correr" at bounding box center [1115, 698] width 94 height 16
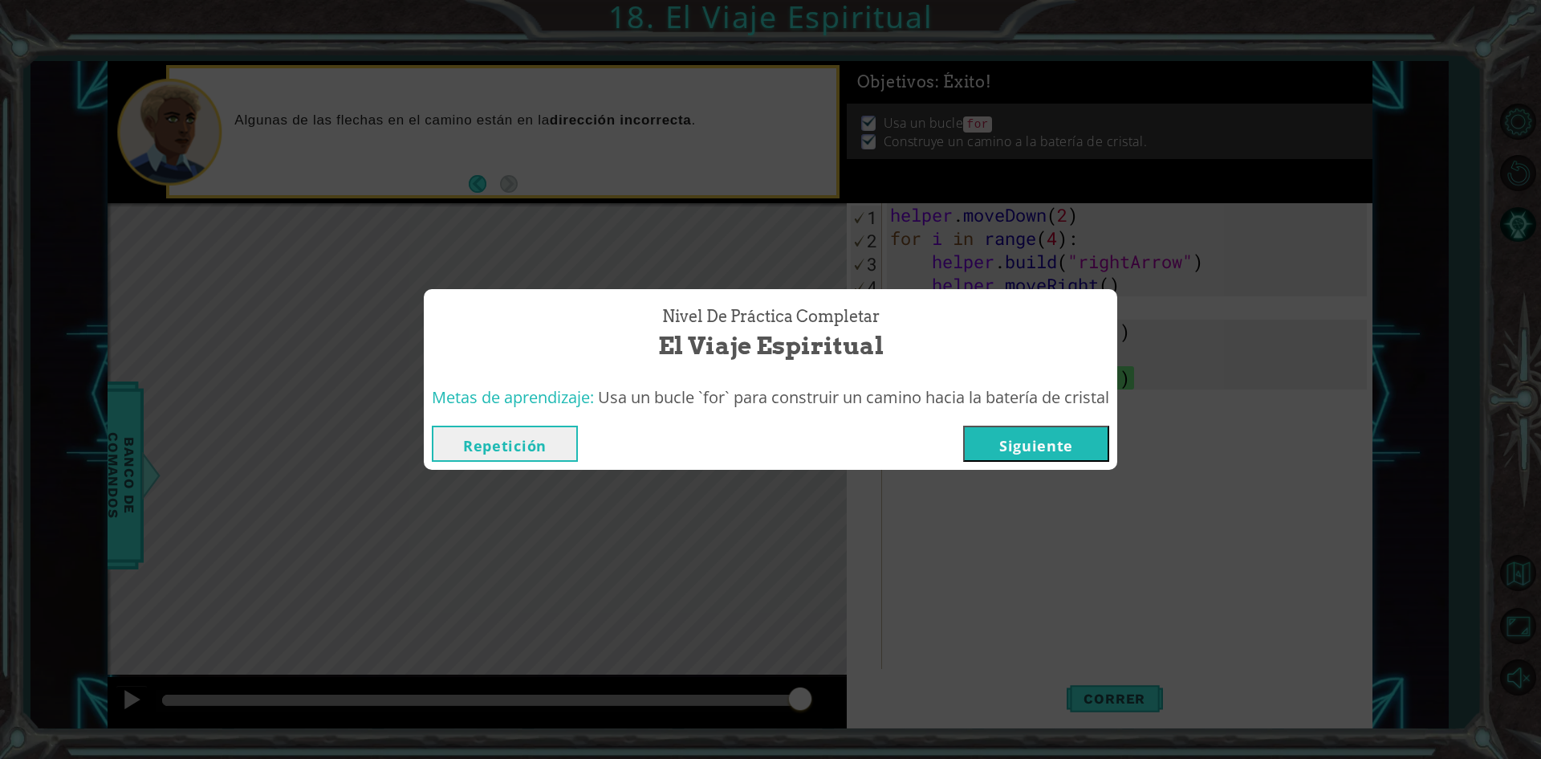
click at [1052, 438] on button "Siguiente" at bounding box center [1036, 443] width 146 height 36
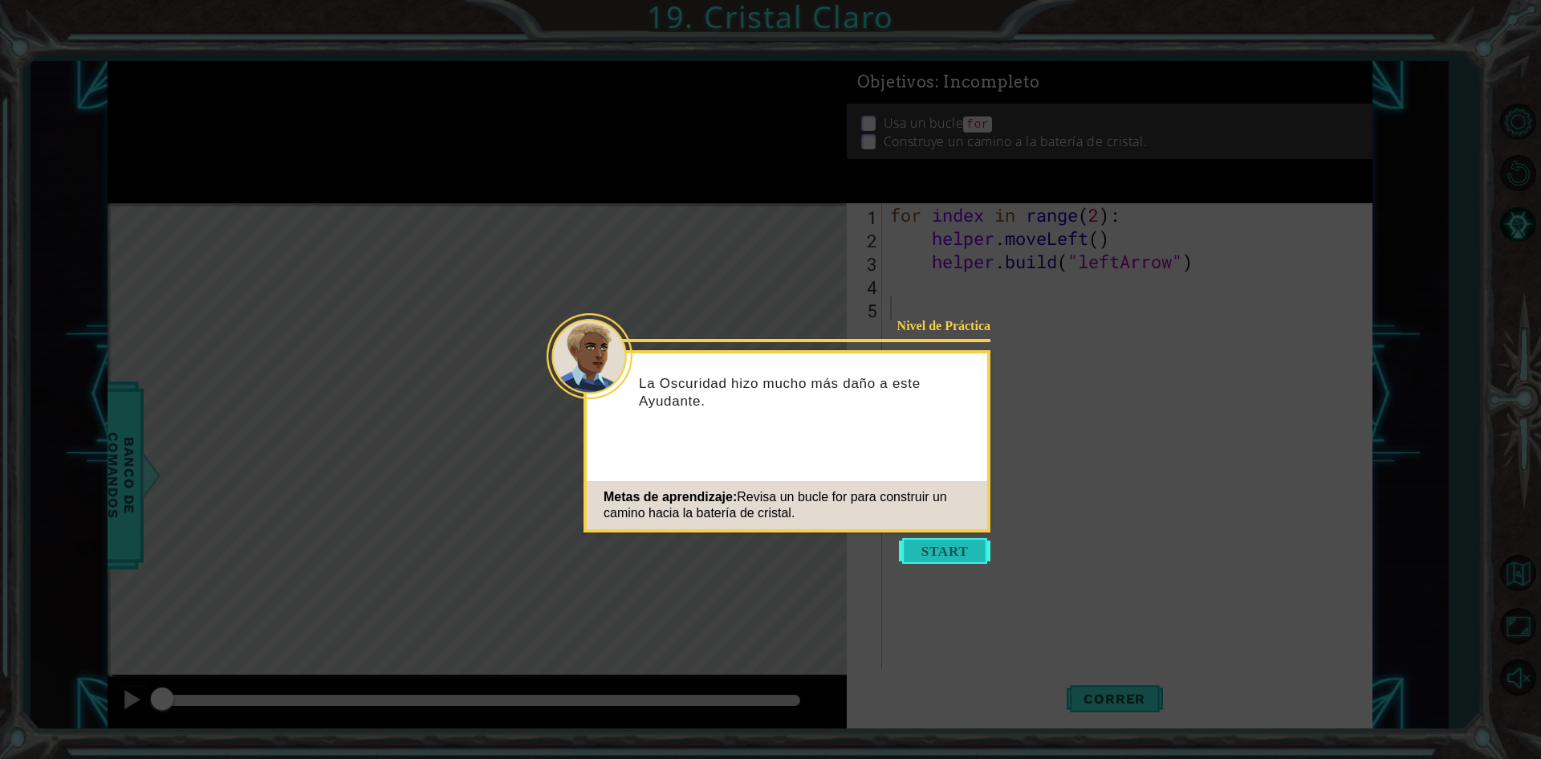
click at [933, 543] on button "Start" at bounding box center [945, 551] width 92 height 26
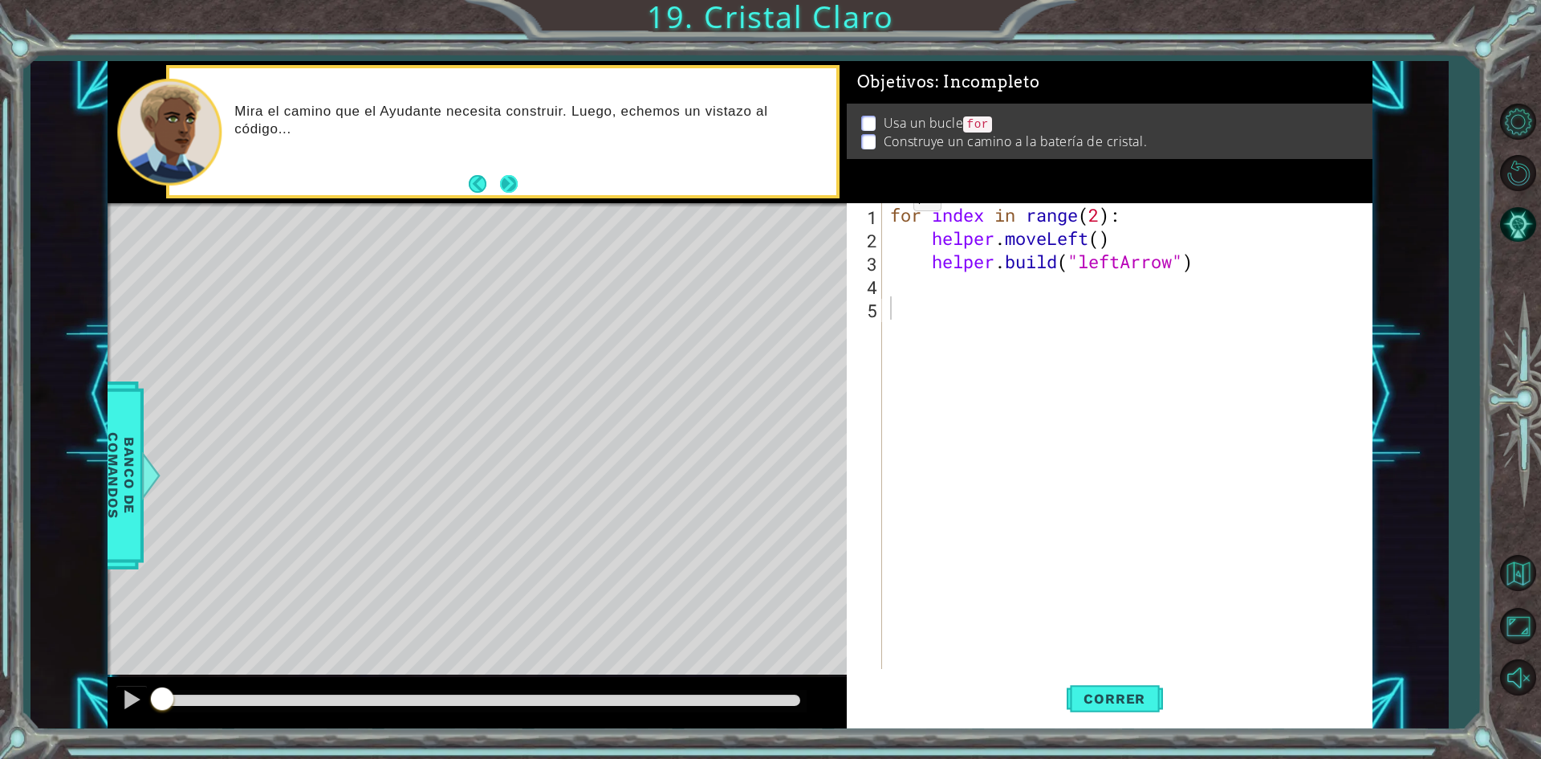
click at [498, 178] on footer at bounding box center [493, 184] width 49 height 24
click at [505, 178] on button "Next" at bounding box center [509, 184] width 18 height 18
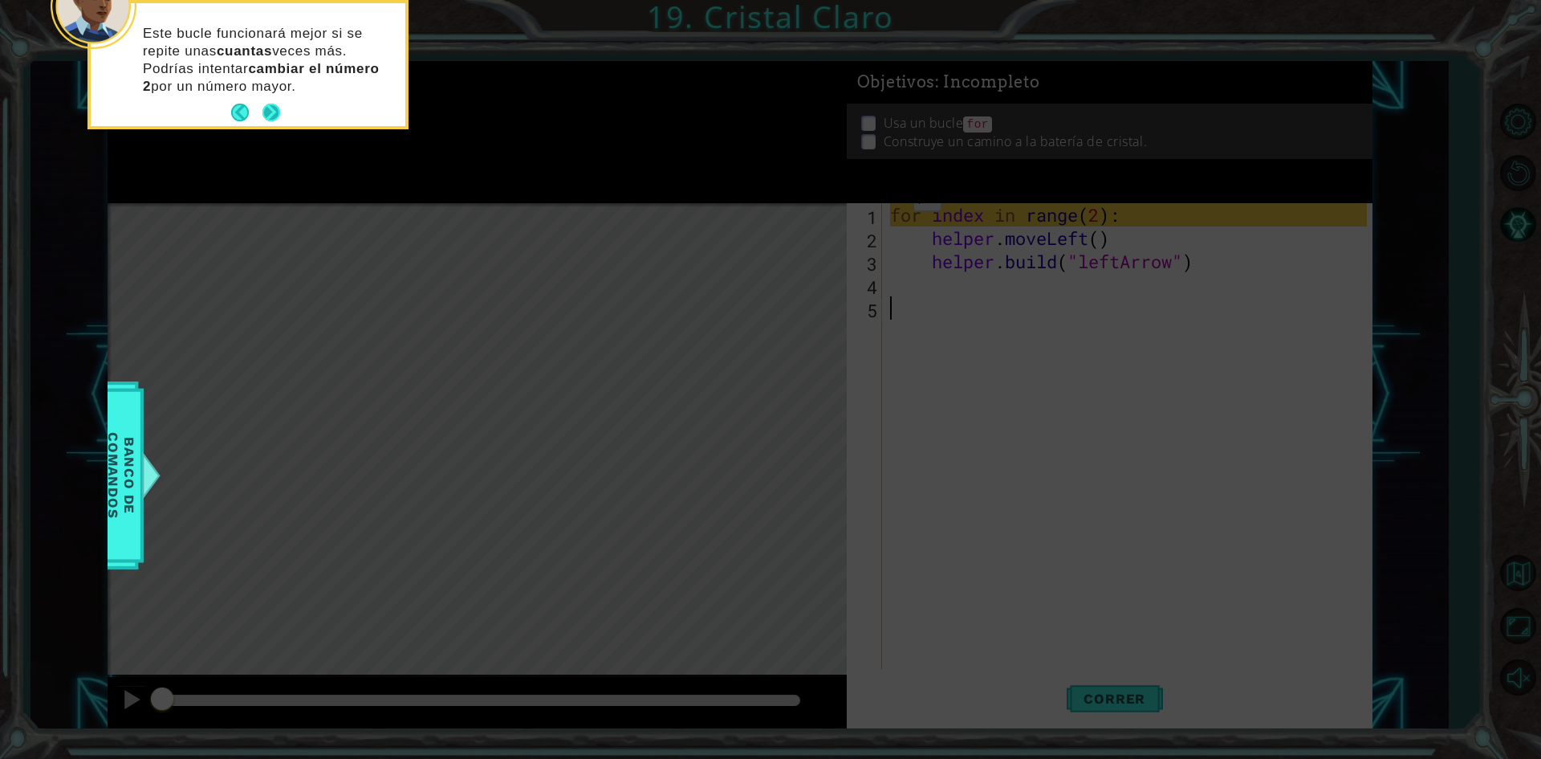
click at [275, 108] on button "Next" at bounding box center [271, 113] width 18 height 18
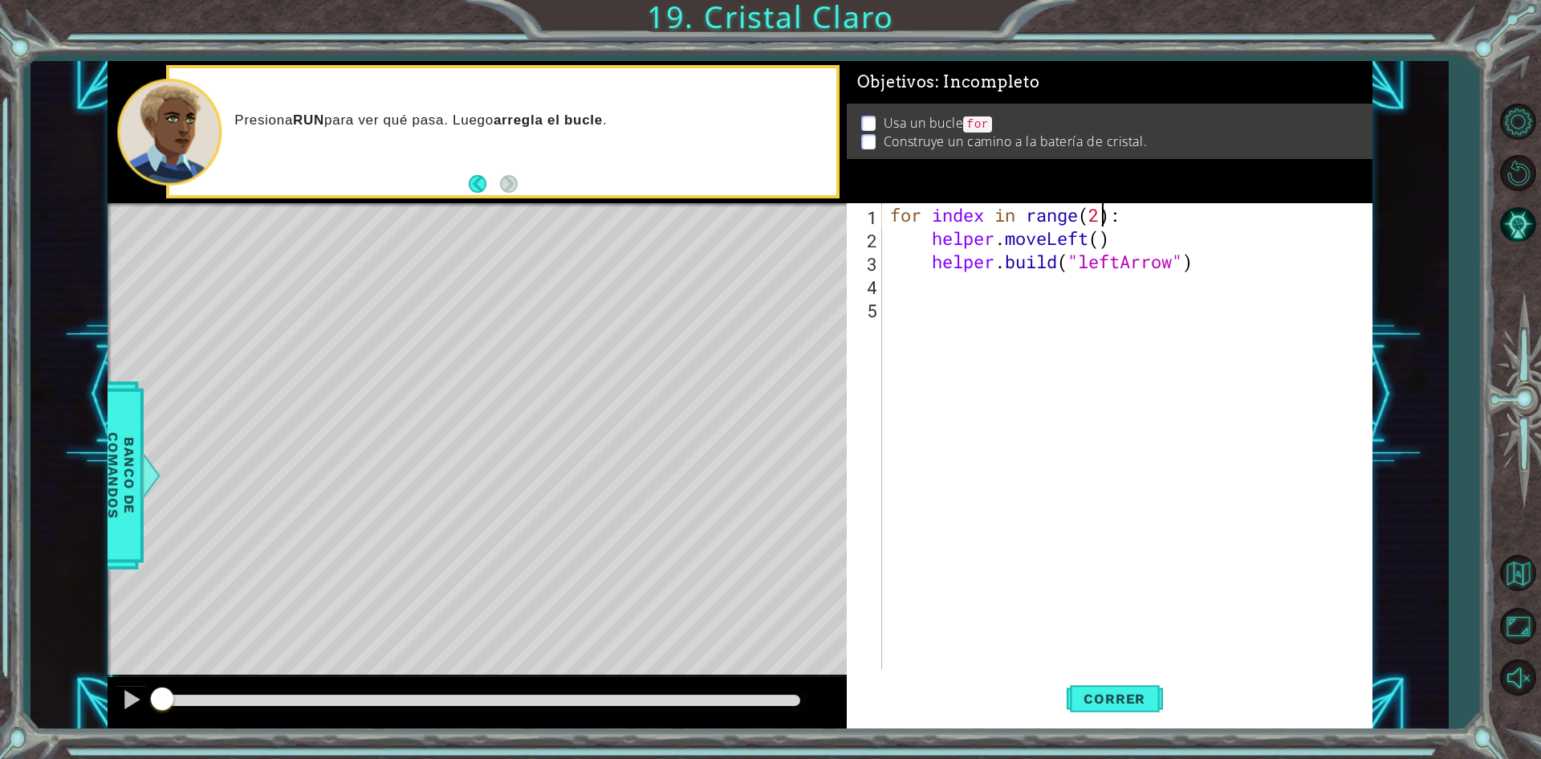
click at [1102, 218] on div "for index in range ( 2 ) : helper . moveLeft ( ) helper . build ( "leftArrow" )" at bounding box center [1131, 459] width 488 height 512
type textarea "for index in range(4):"
click at [1145, 712] on button "Correr" at bounding box center [1115, 699] width 96 height 52
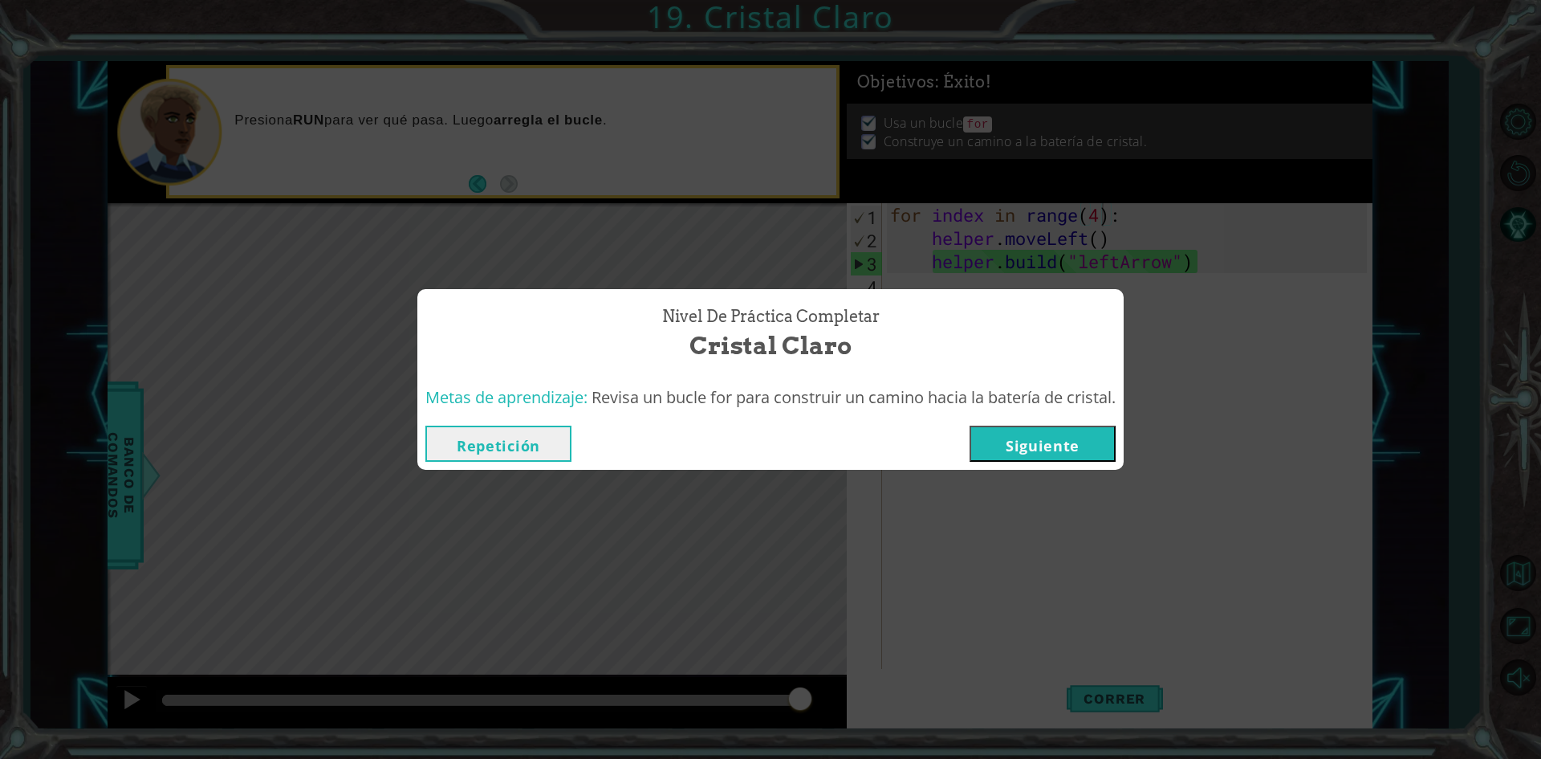
click at [1093, 455] on button "Siguiente" at bounding box center [1043, 443] width 146 height 36
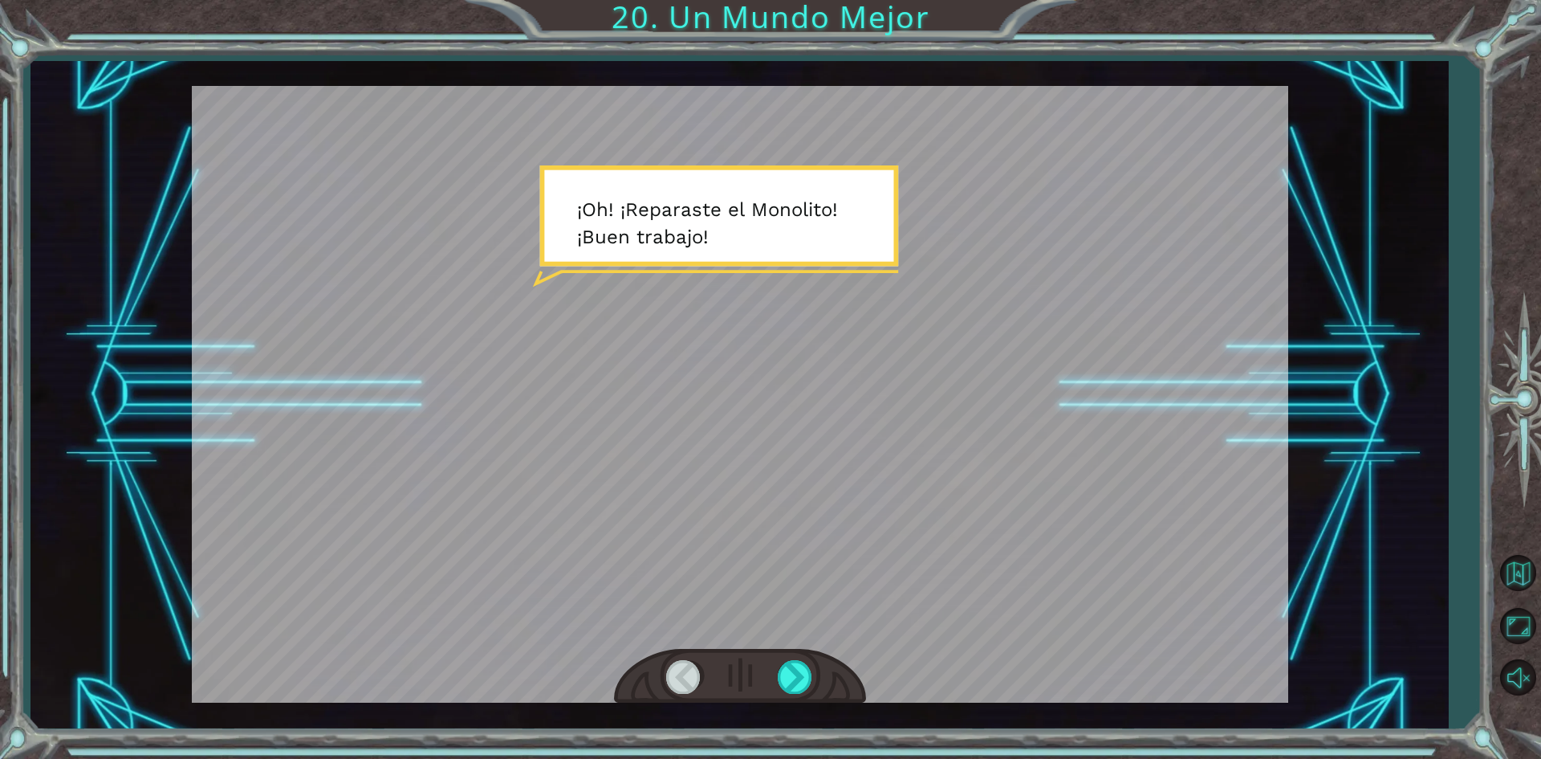
click at [771, 667] on div at bounding box center [740, 676] width 252 height 55
click at [785, 669] on div at bounding box center [796, 676] width 36 height 33
click at [808, 675] on div at bounding box center [796, 676] width 36 height 33
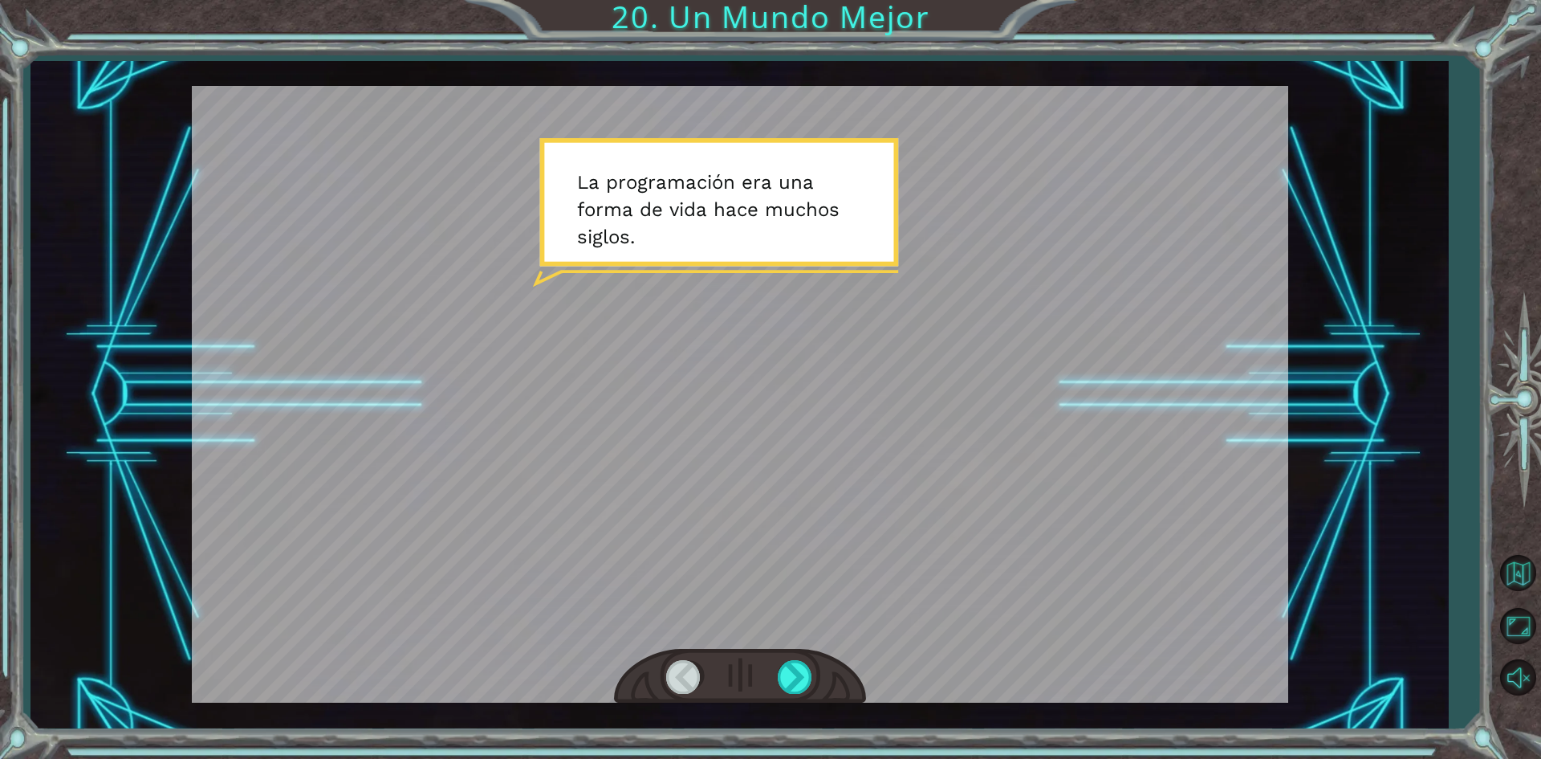
click at [814, 681] on div at bounding box center [740, 676] width 252 height 55
click at [806, 679] on div at bounding box center [796, 676] width 36 height 33
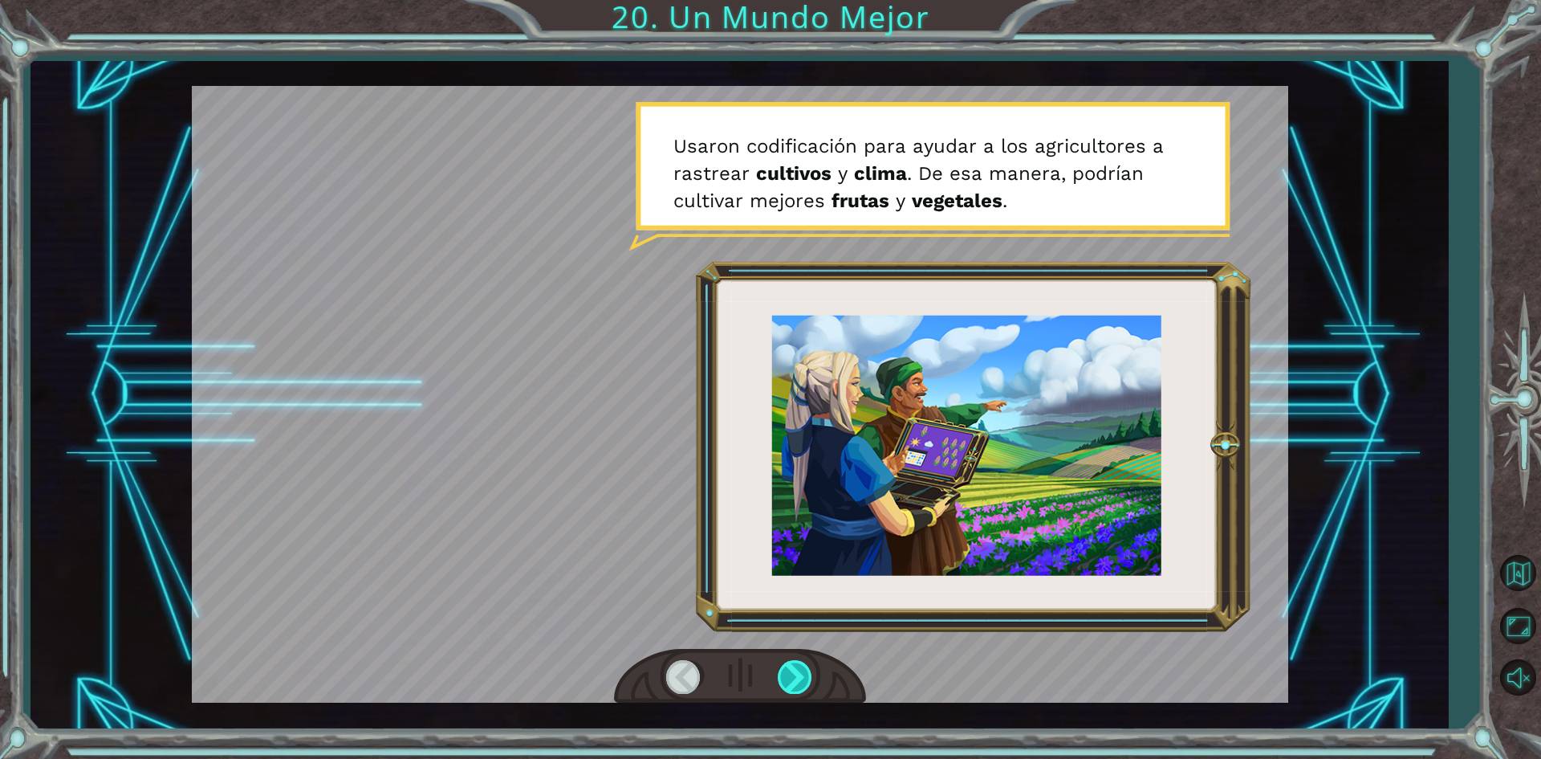
click at [792, 665] on div at bounding box center [796, 676] width 36 height 33
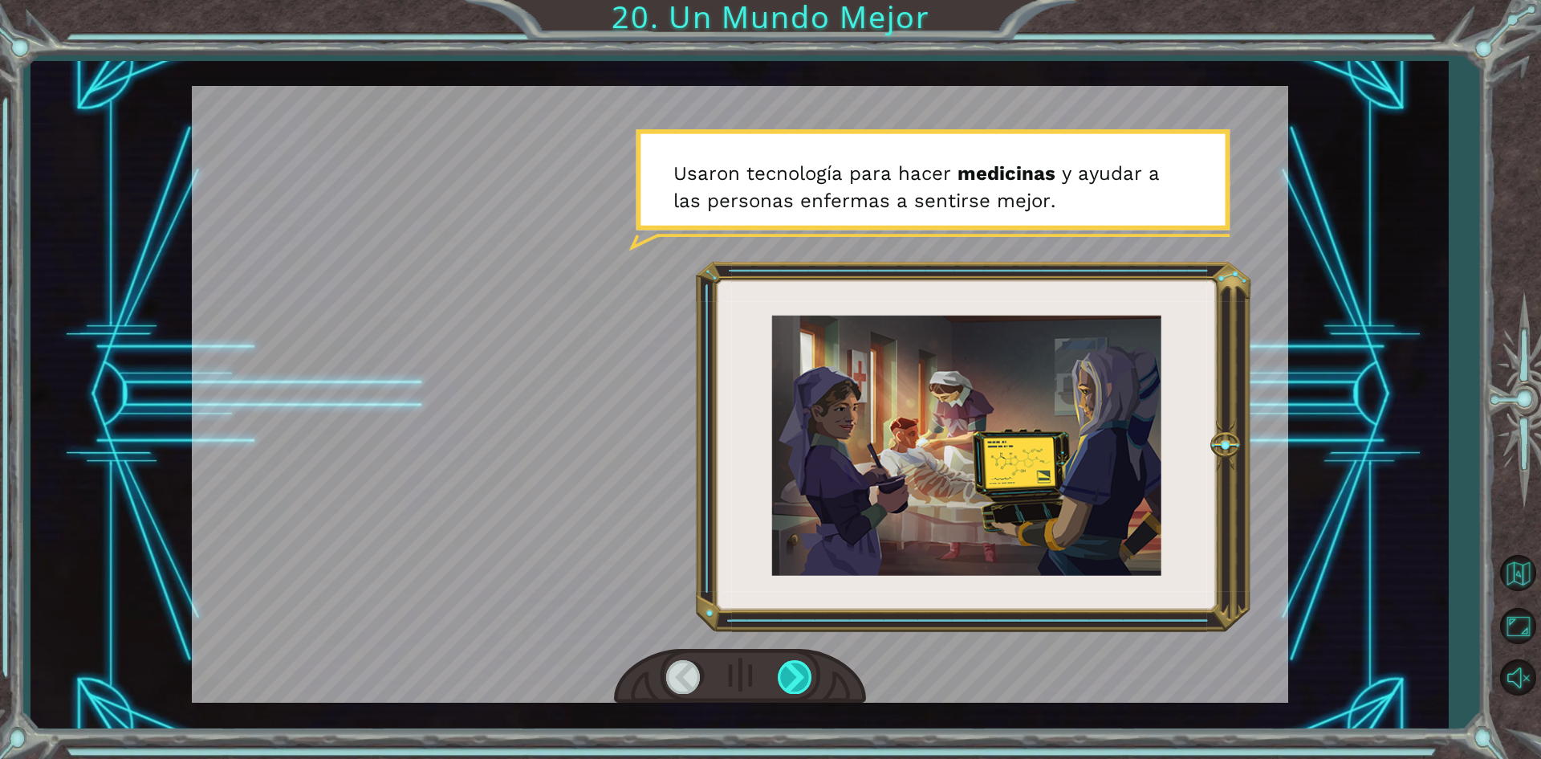
click at [792, 665] on div at bounding box center [796, 676] width 36 height 33
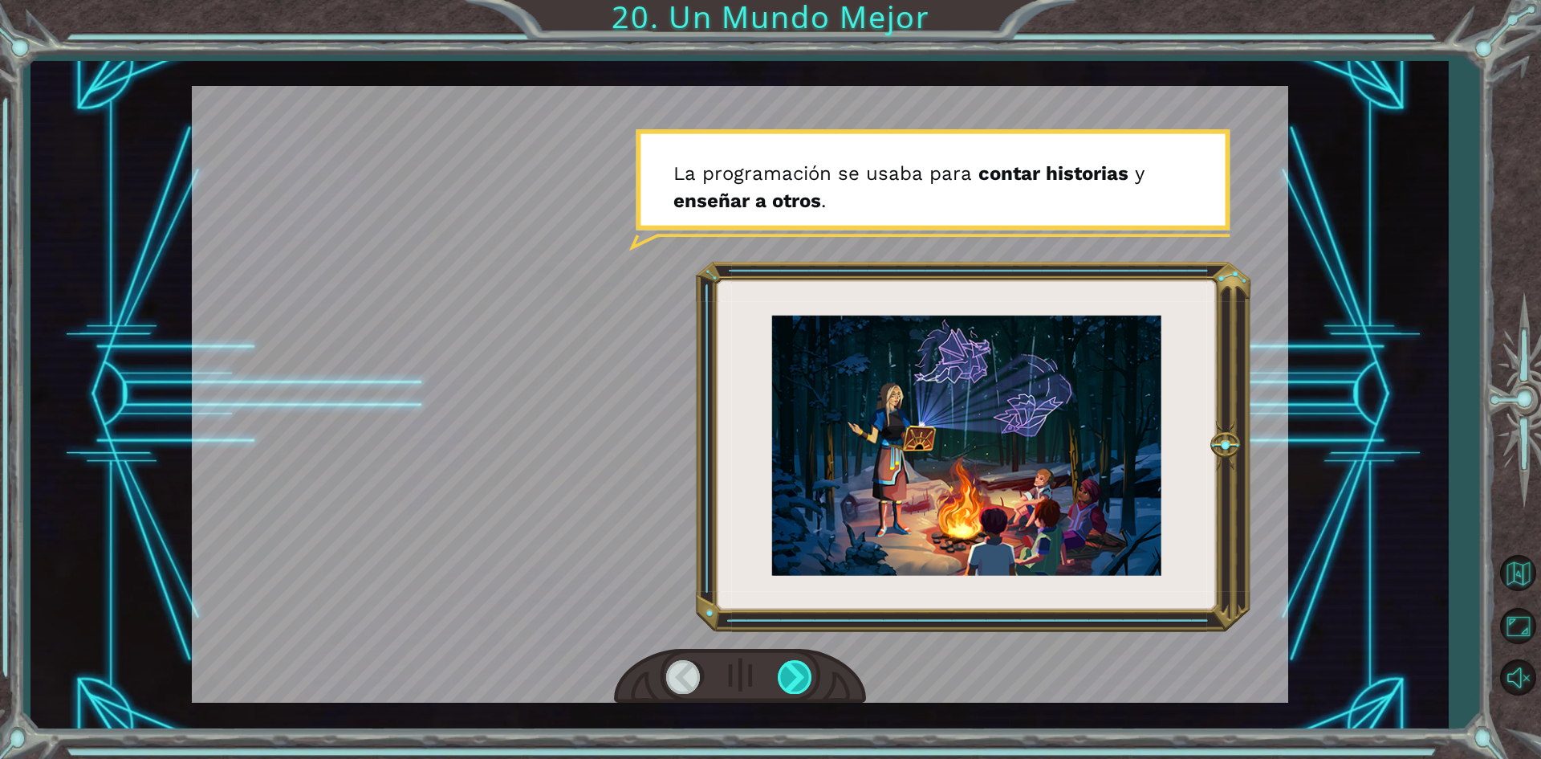
click at [792, 665] on div at bounding box center [796, 676] width 36 height 33
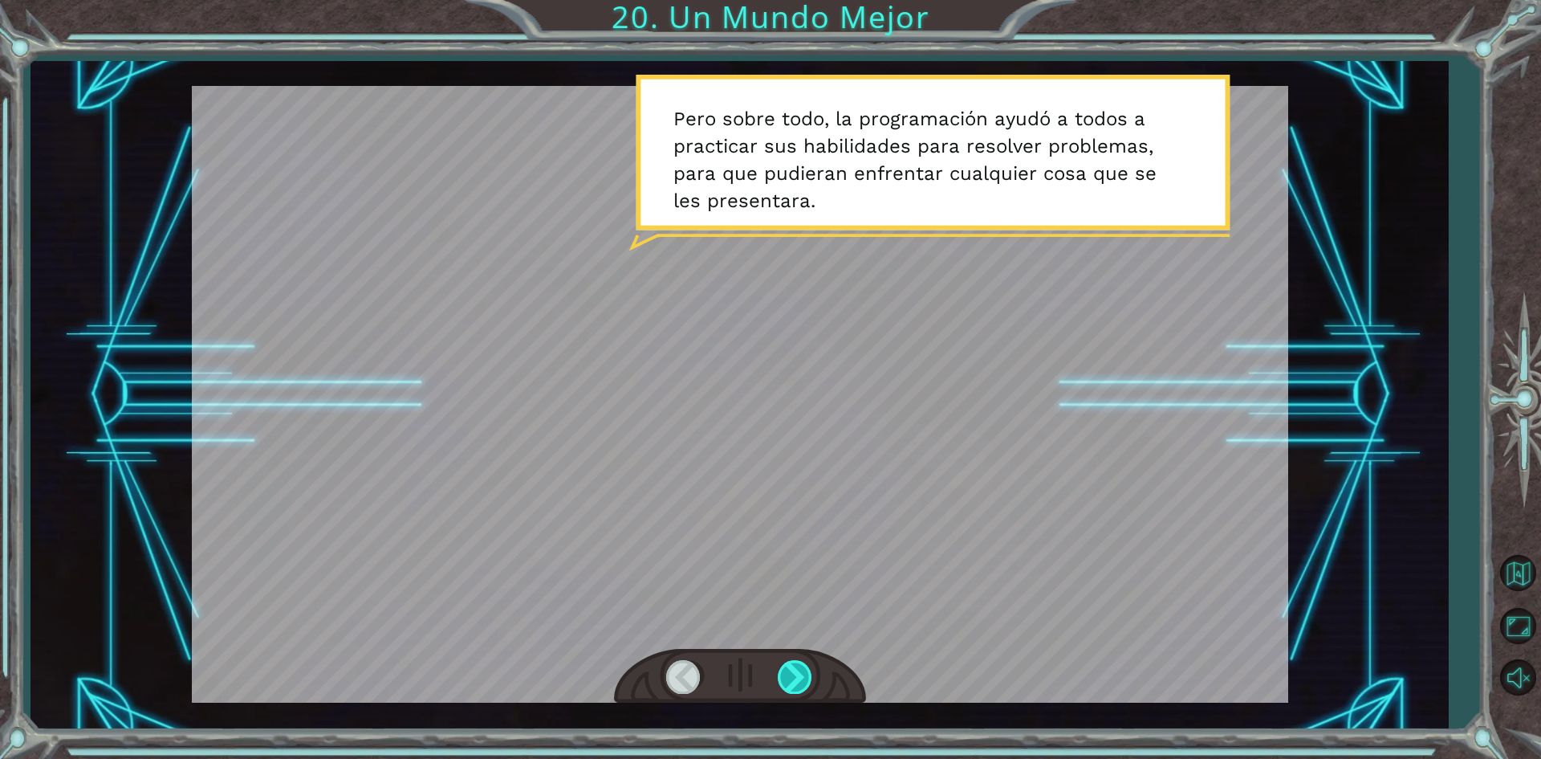
click at [792, 665] on div at bounding box center [796, 676] width 36 height 33
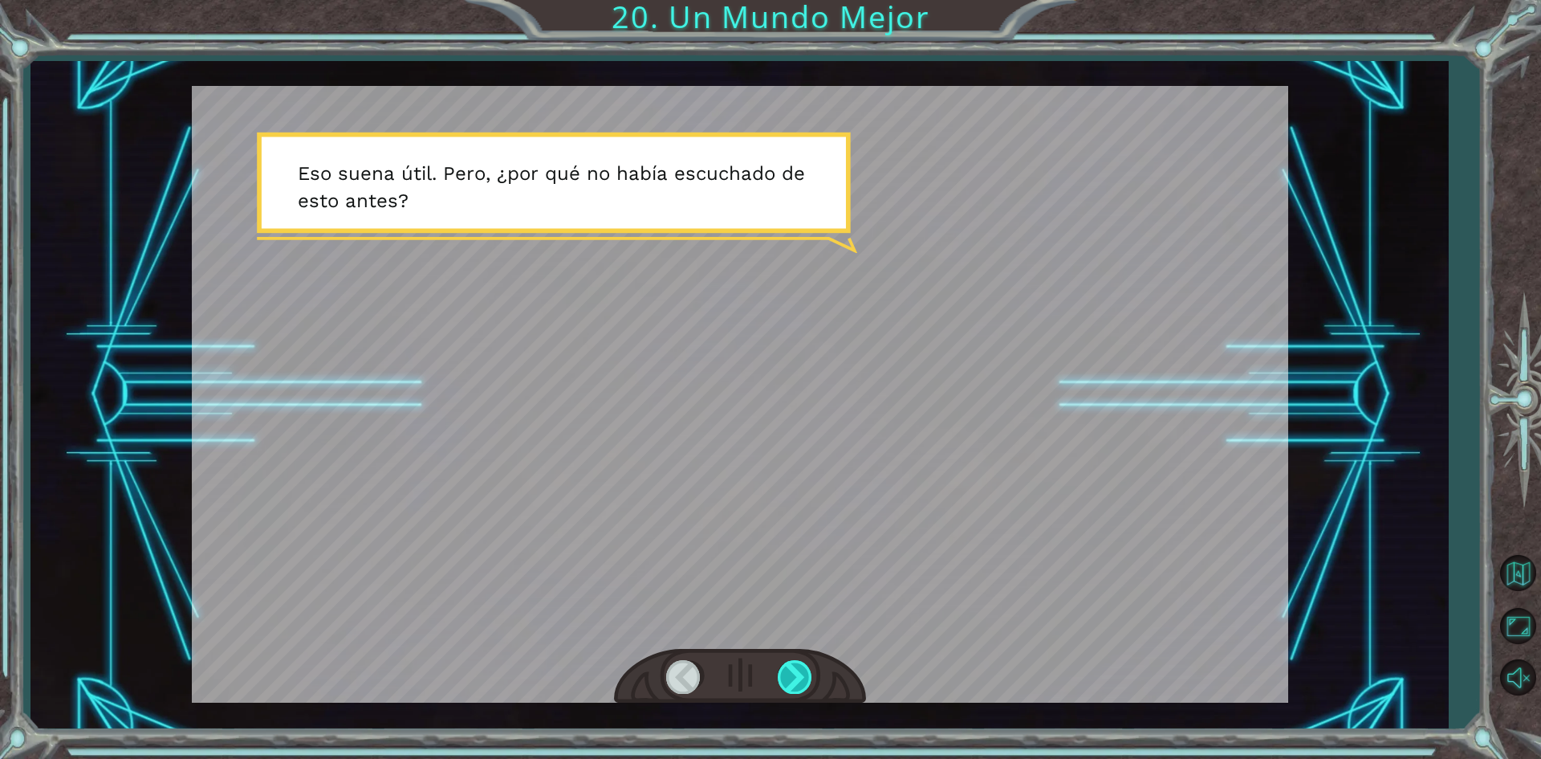
click at [792, 665] on div at bounding box center [796, 676] width 36 height 33
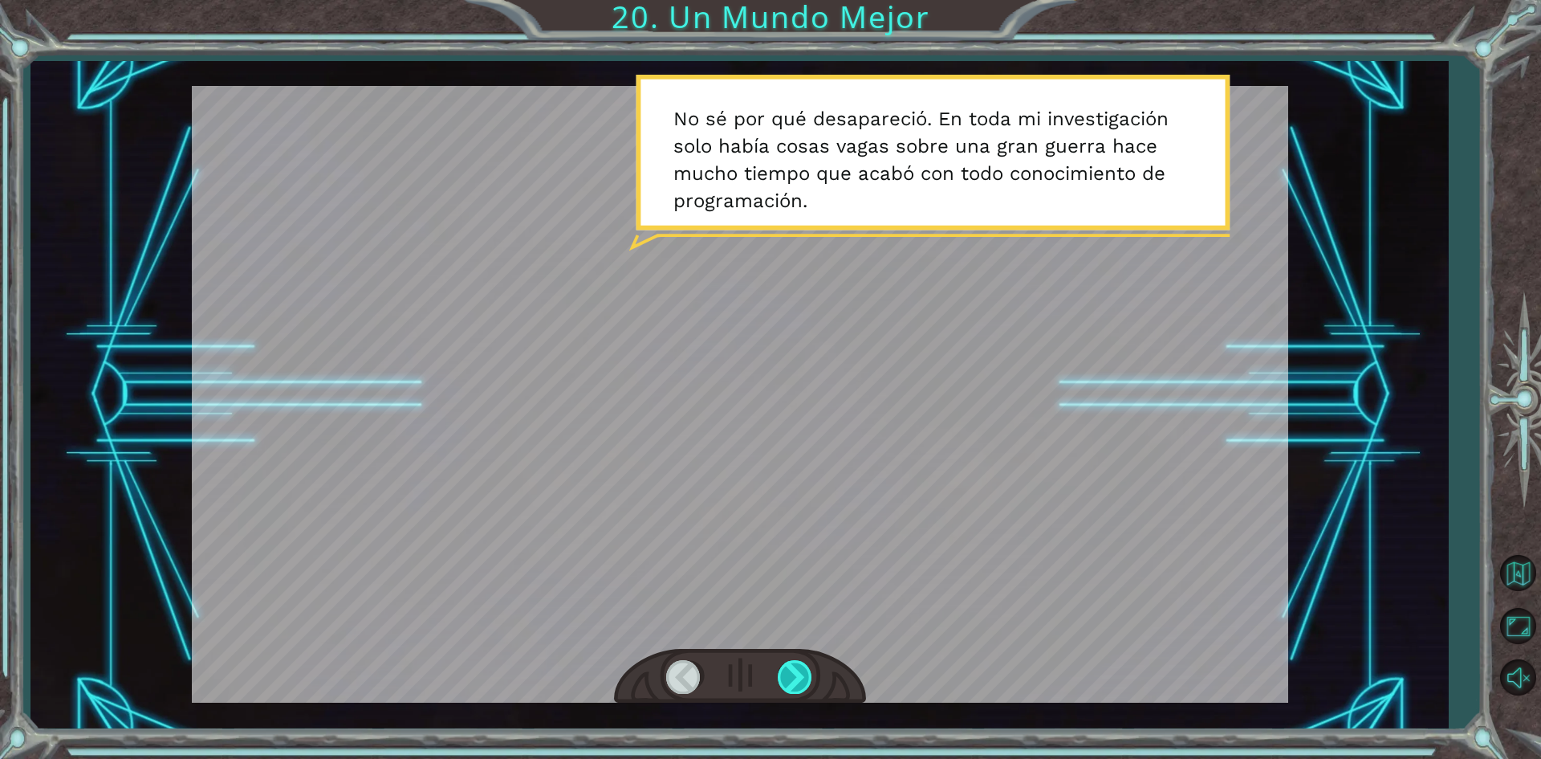
click at [792, 665] on div at bounding box center [796, 676] width 36 height 33
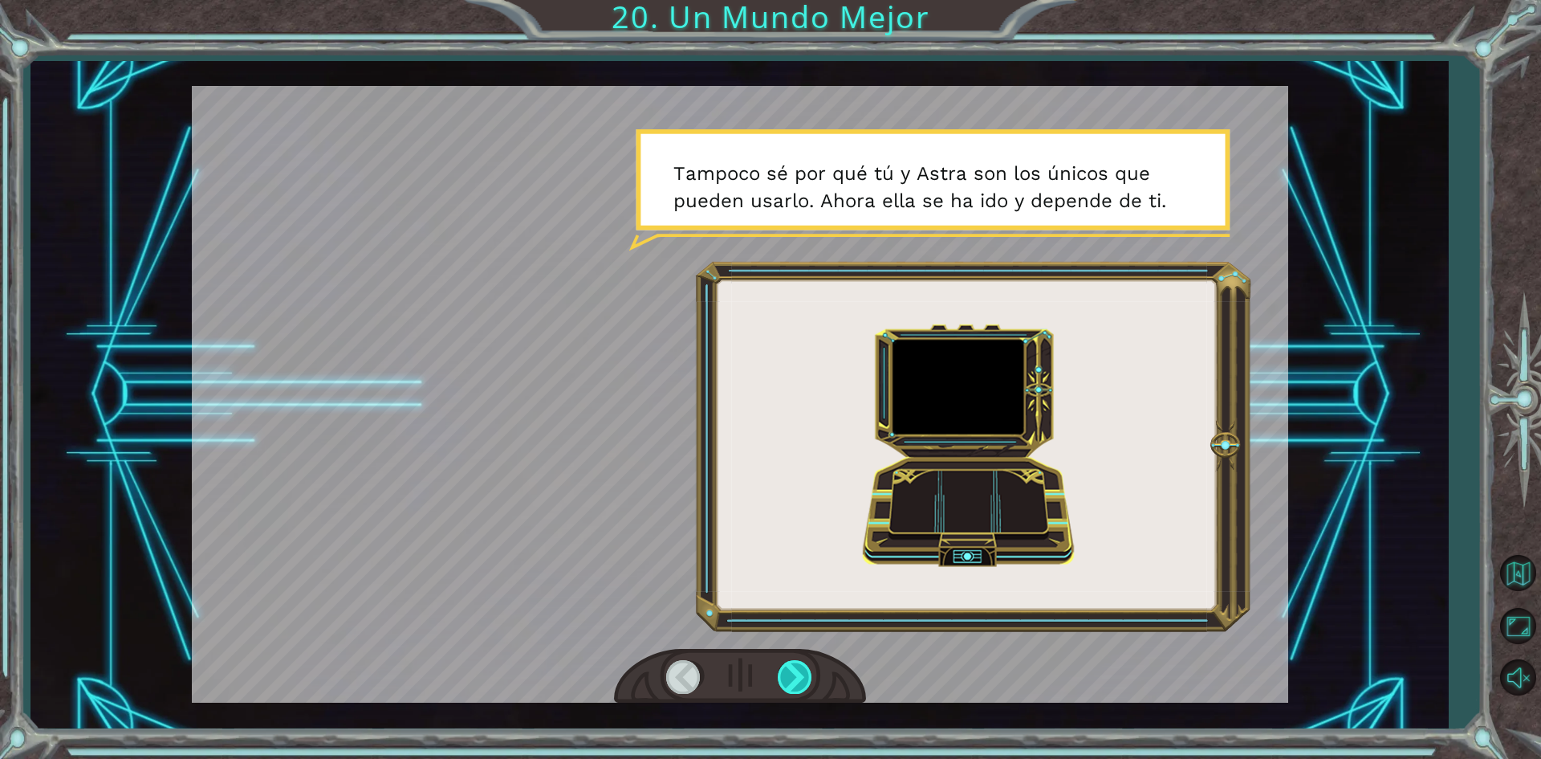
click at [792, 665] on div at bounding box center [796, 676] width 36 height 33
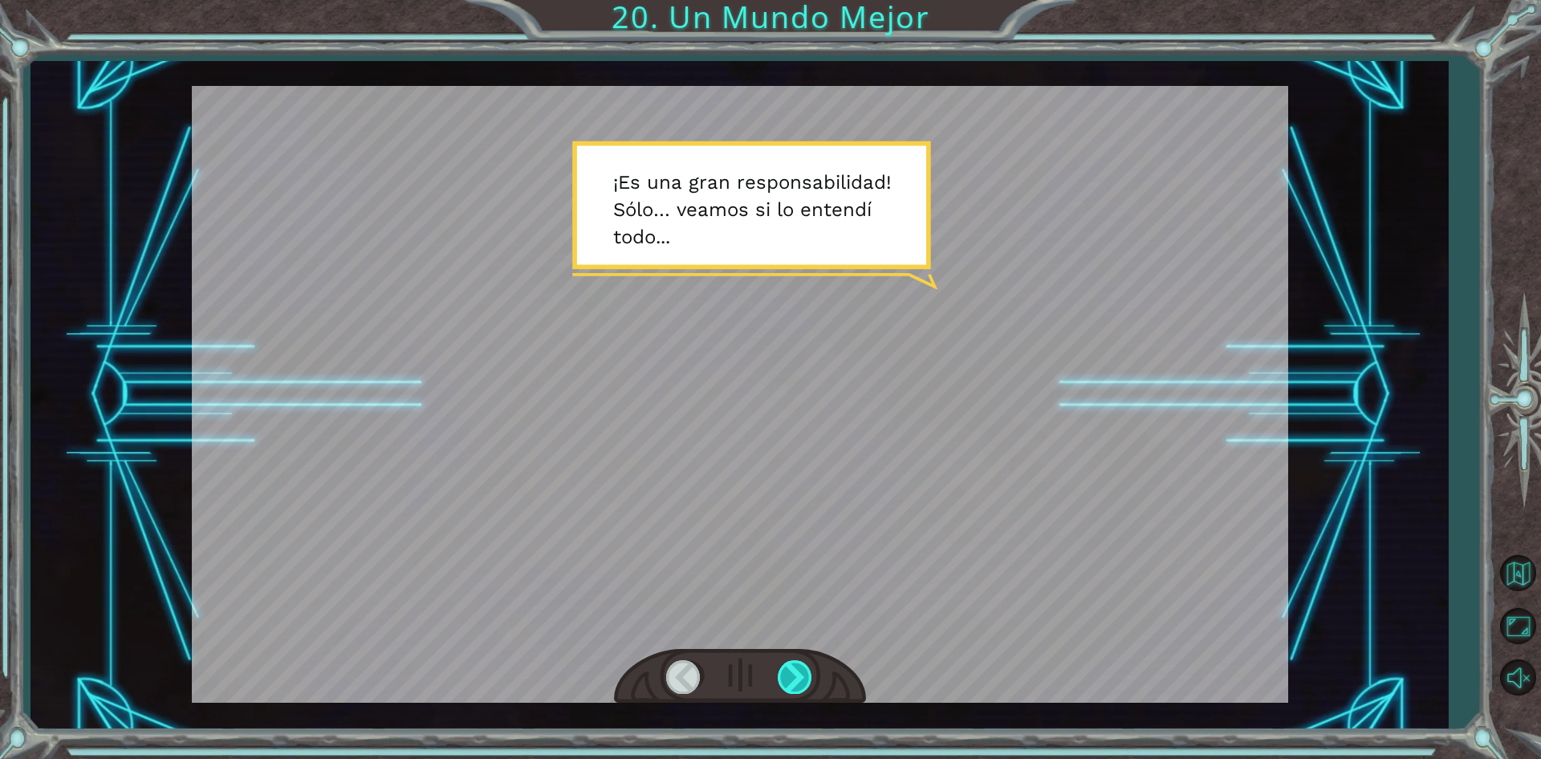
click at [792, 665] on div at bounding box center [796, 676] width 36 height 33
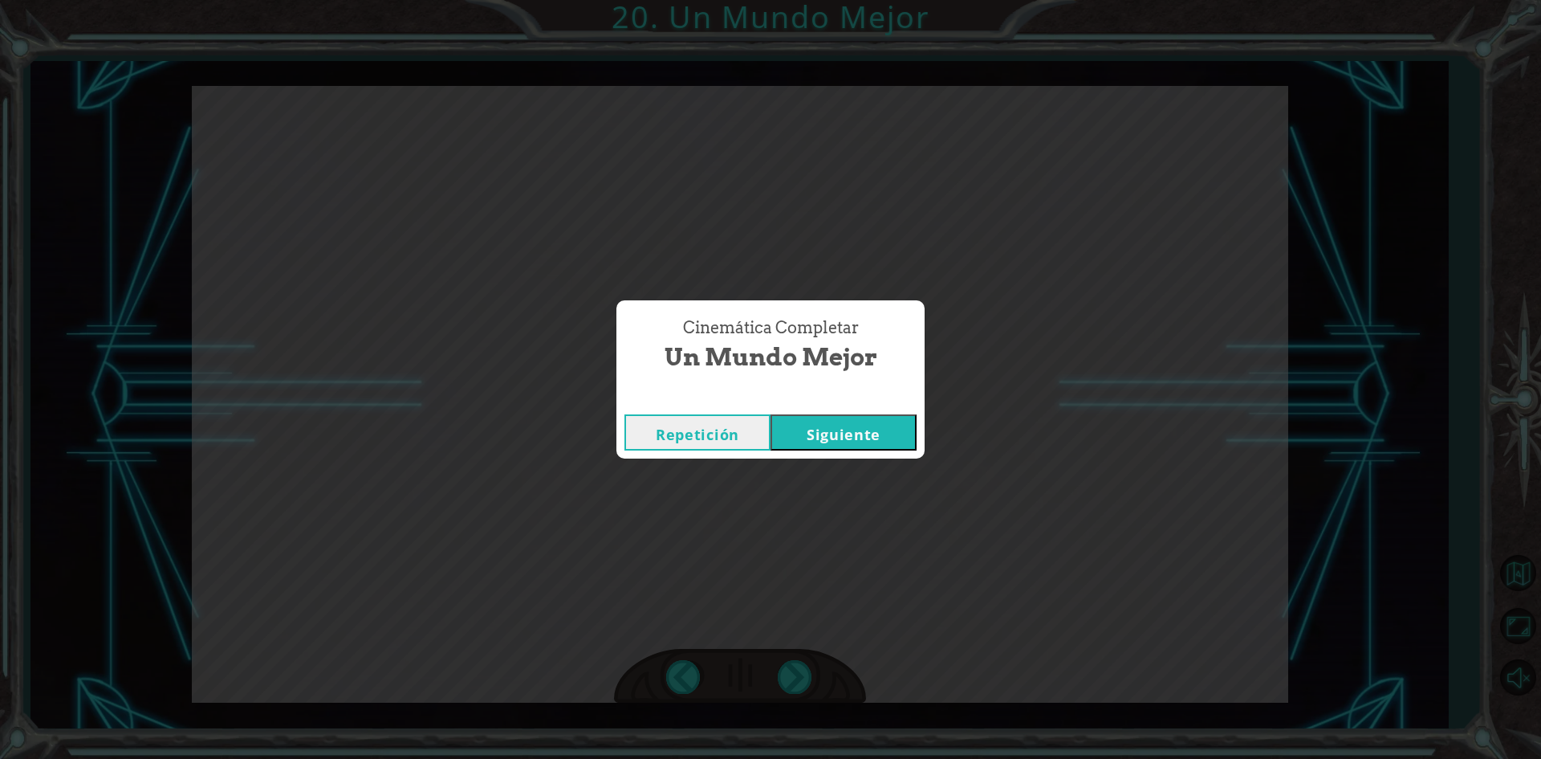
click at [863, 444] on button "Siguiente" at bounding box center [844, 432] width 146 height 36
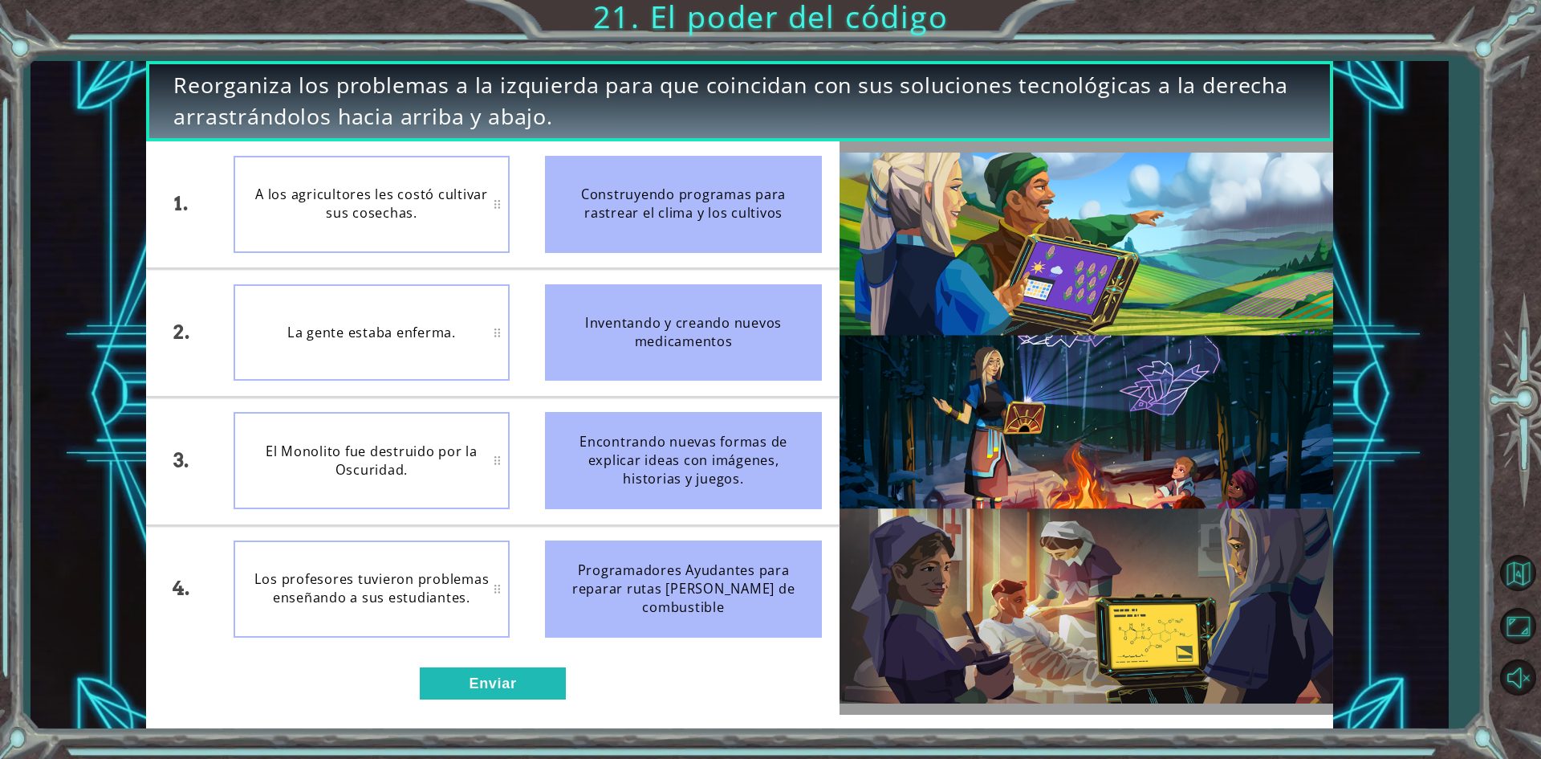
drag, startPoint x: 655, startPoint y: 222, endPoint x: 409, endPoint y: 195, distance: 247.9
click at [471, 195] on div "1. 2. 3. 4. A los agricultores les costó cultivar sus cosechas. La gente estaba…" at bounding box center [492, 396] width 693 height 511
click at [475, 689] on button "Enviar" at bounding box center [493, 683] width 146 height 32
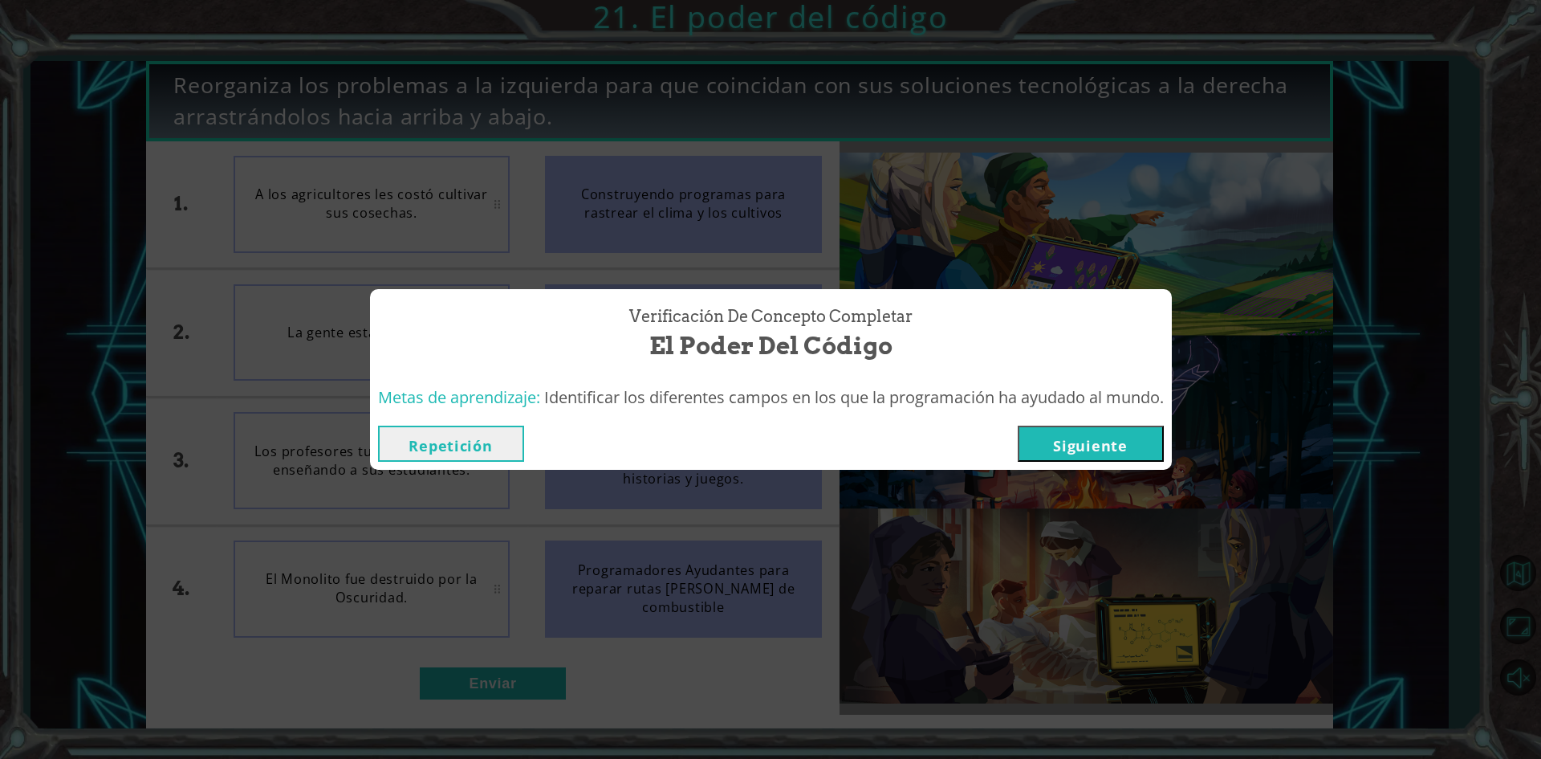
click at [1062, 439] on button "Siguiente" at bounding box center [1091, 443] width 146 height 36
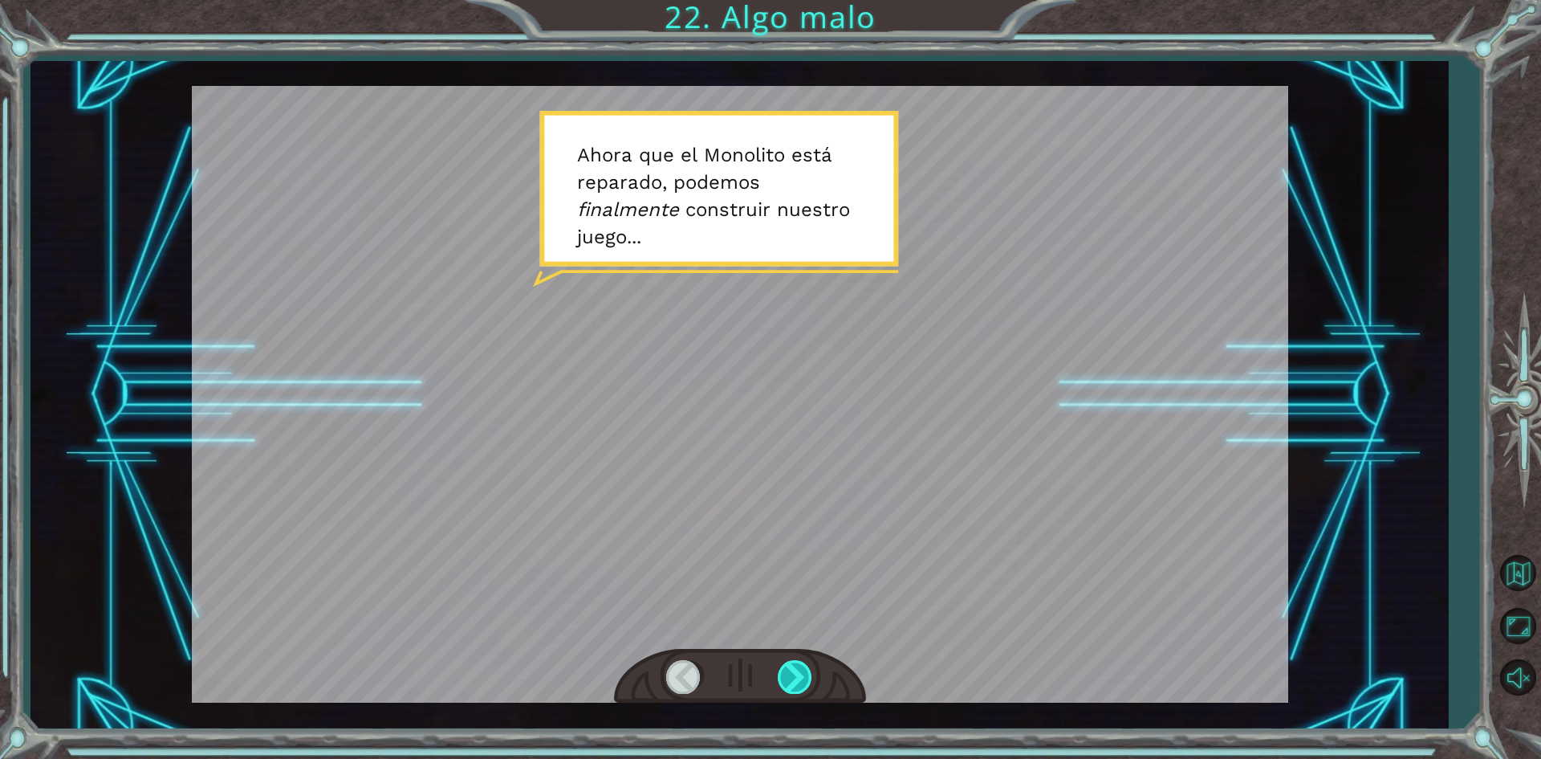
click at [804, 674] on div at bounding box center [796, 676] width 36 height 33
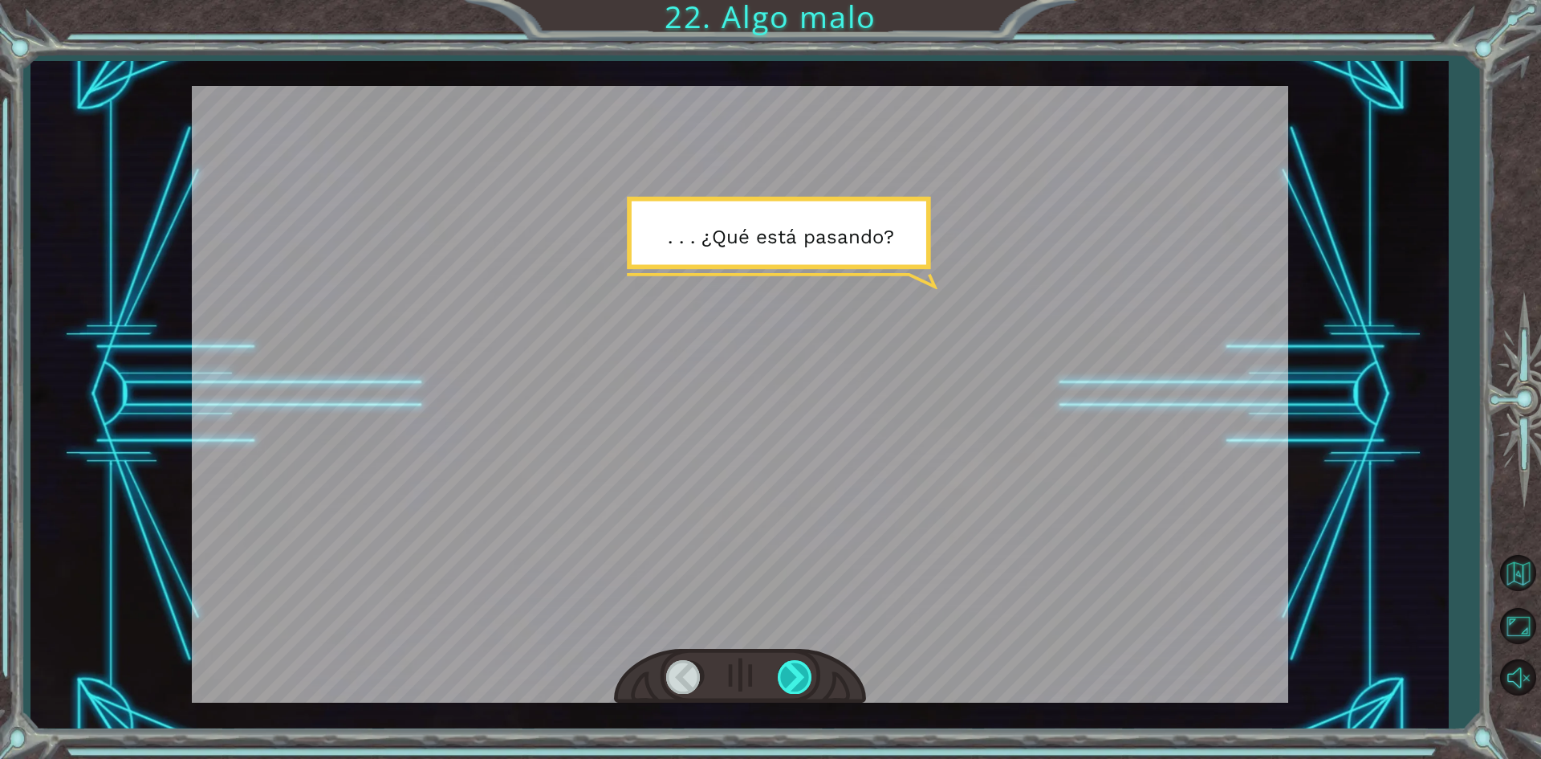
click at [793, 673] on div at bounding box center [796, 676] width 36 height 33
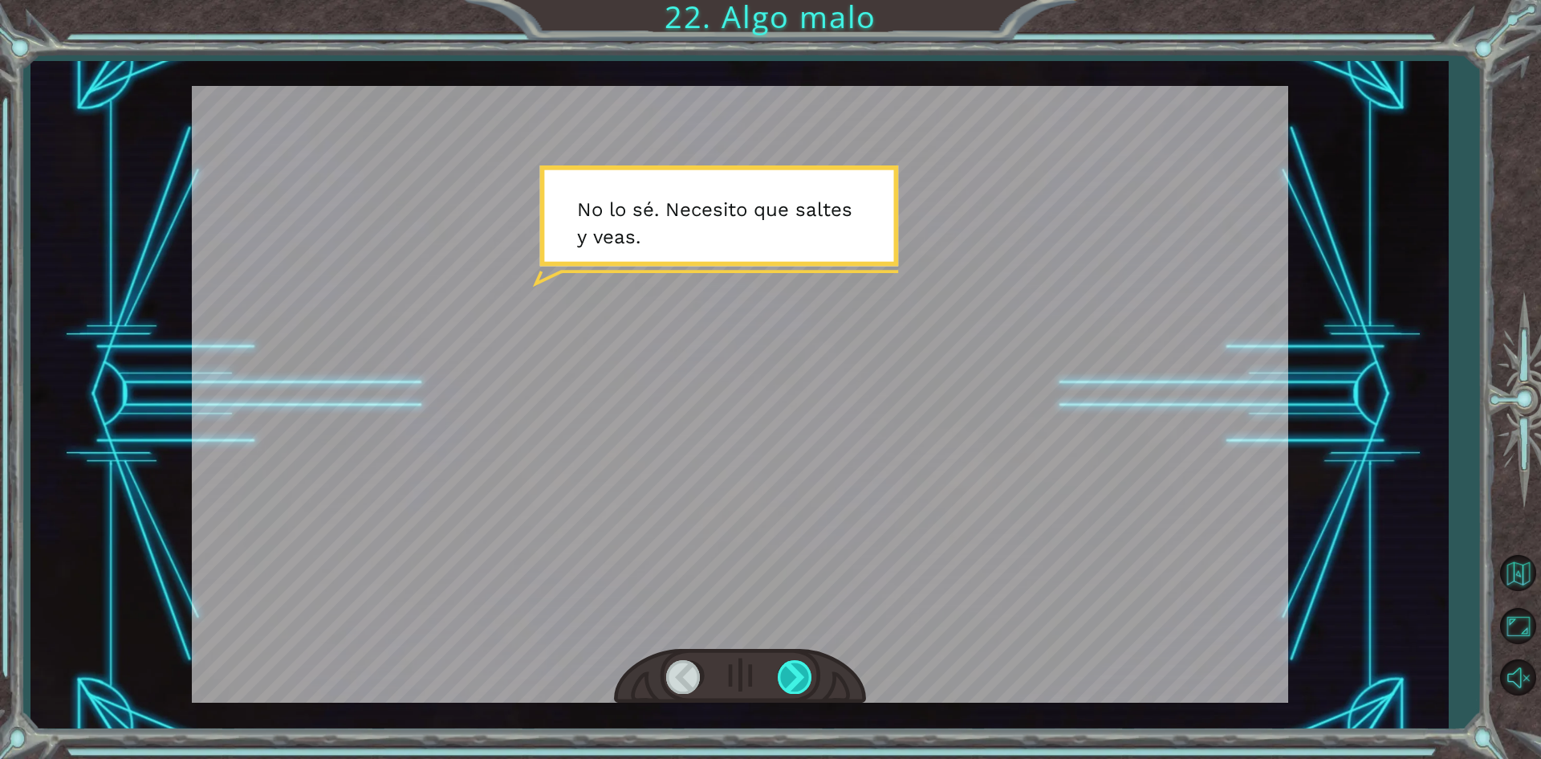
click at [794, 673] on div at bounding box center [796, 676] width 36 height 33
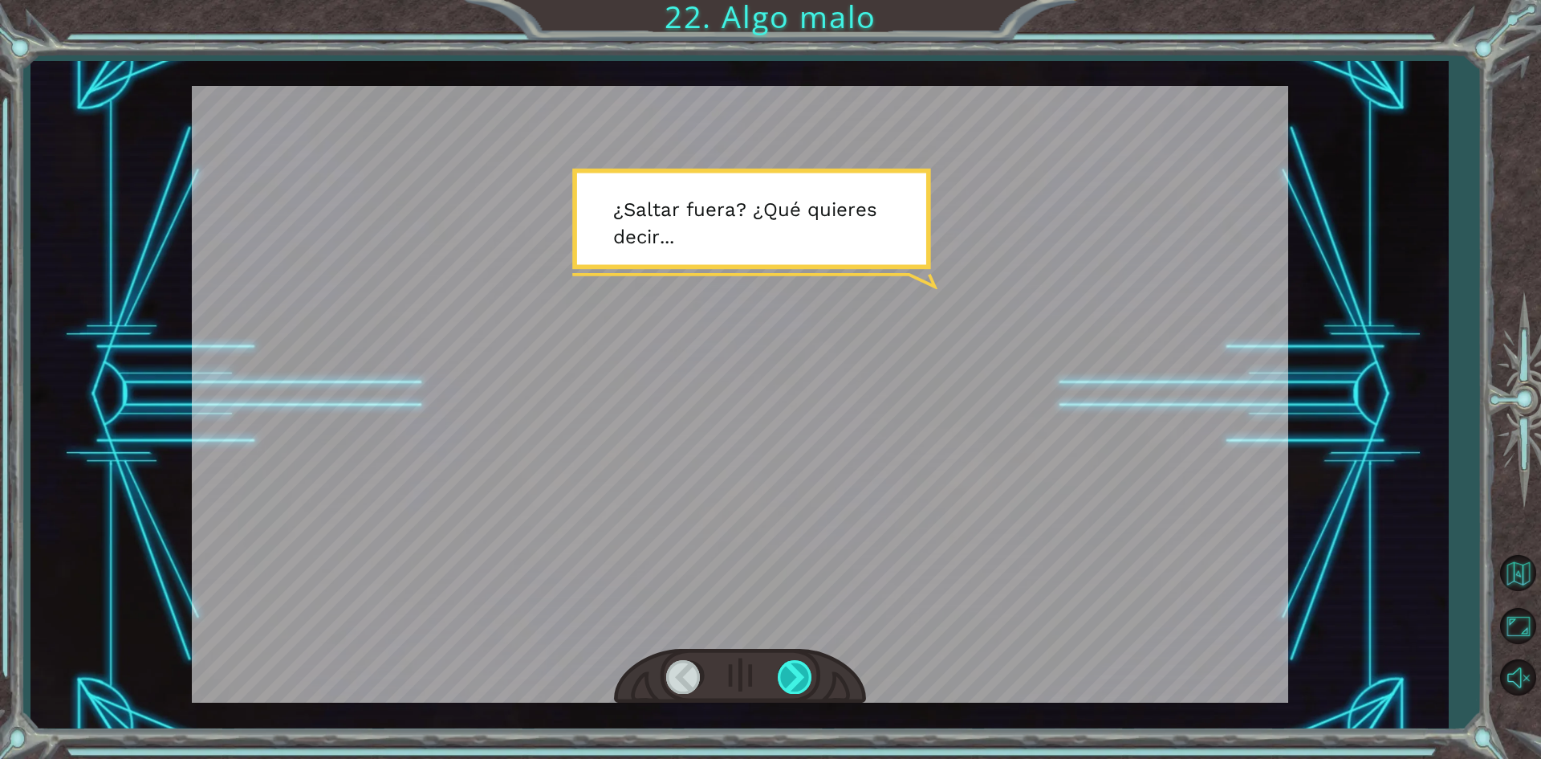
click at [796, 673] on div at bounding box center [796, 676] width 36 height 33
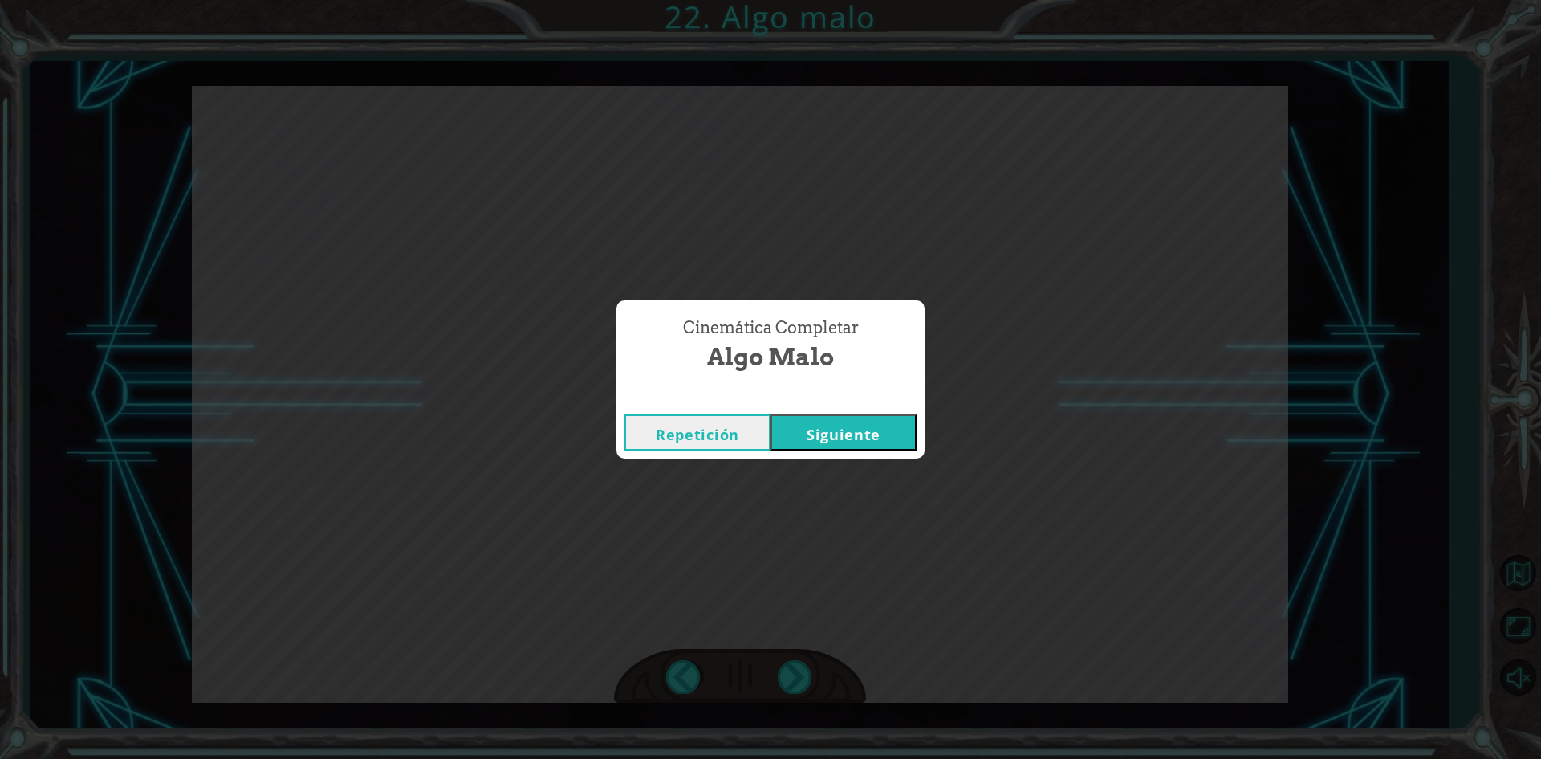
click at [807, 438] on button "Siguiente" at bounding box center [844, 432] width 146 height 36
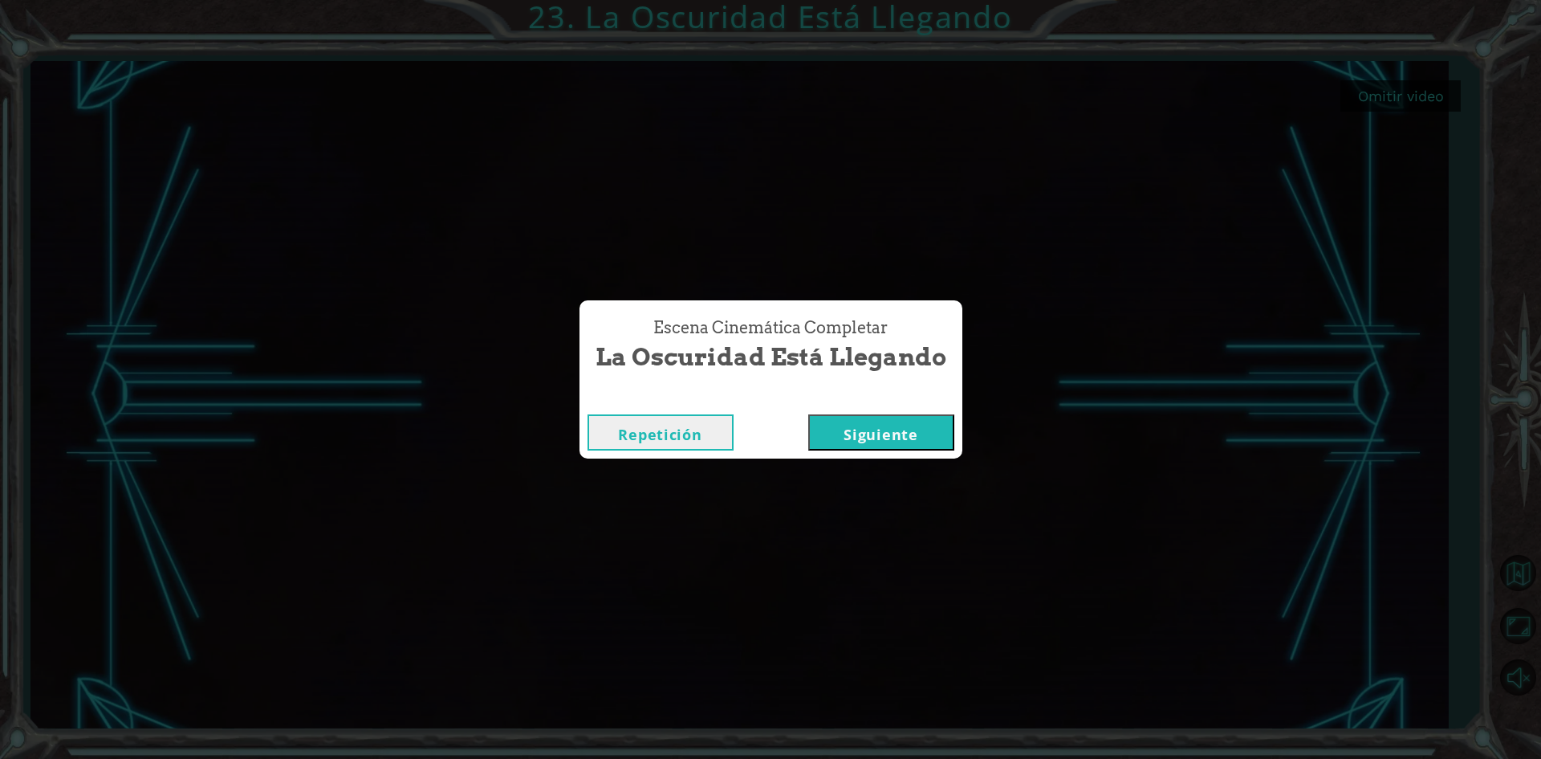
click at [853, 436] on button "Siguiente" at bounding box center [881, 432] width 146 height 36
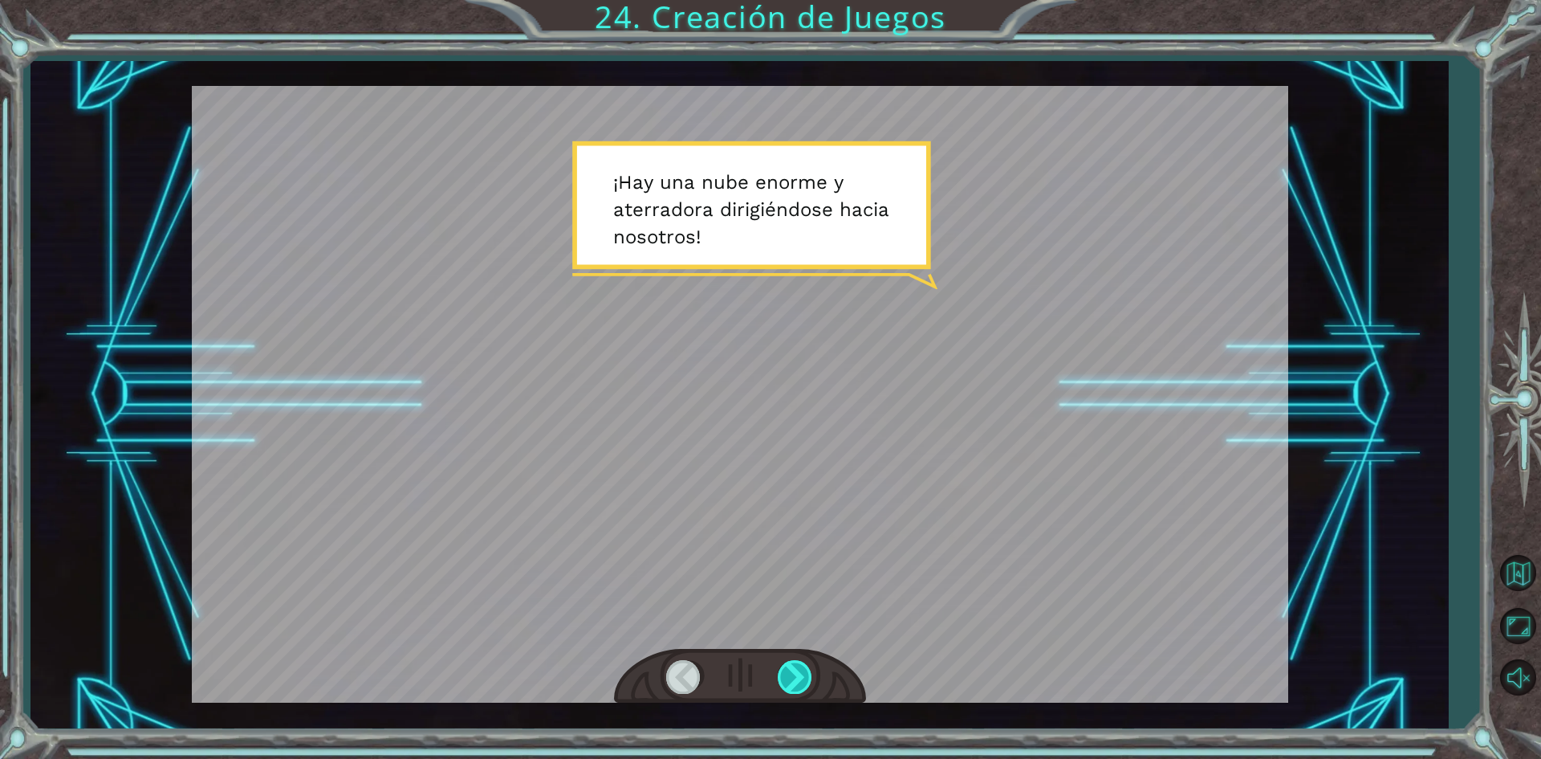
click at [795, 664] on div at bounding box center [796, 676] width 36 height 33
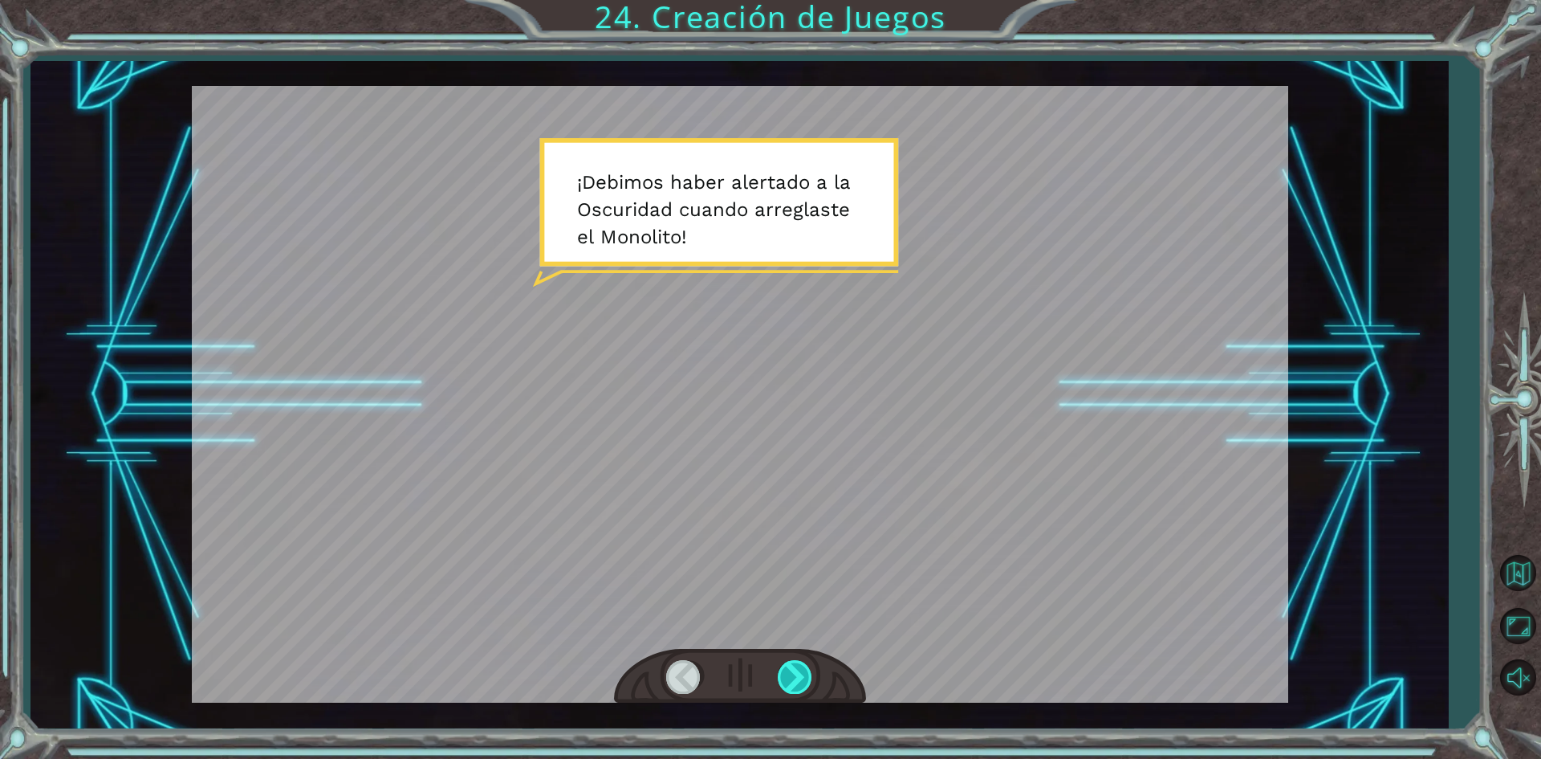
click at [797, 664] on div at bounding box center [796, 676] width 36 height 33
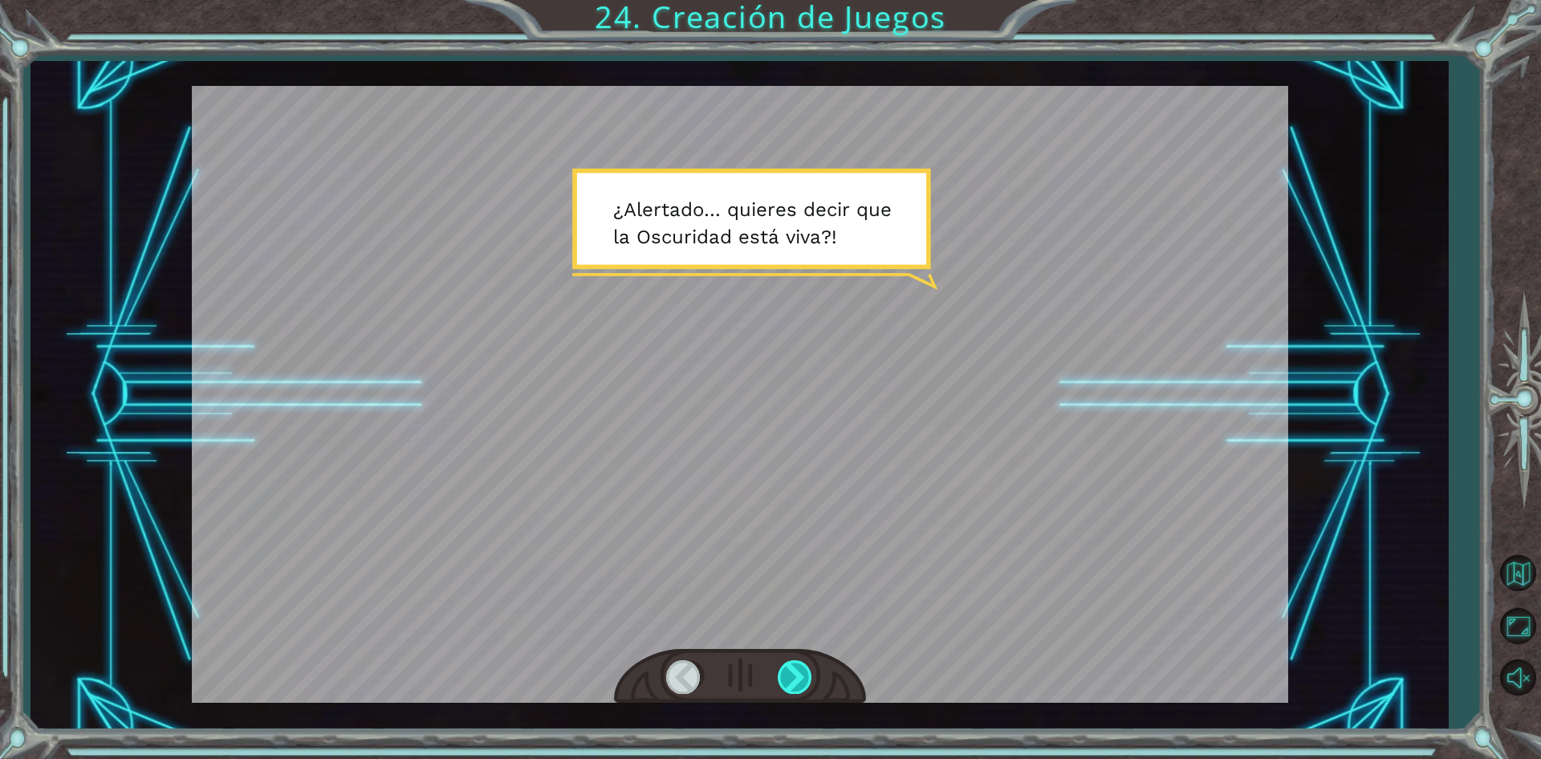
click at [796, 673] on div at bounding box center [796, 676] width 36 height 33
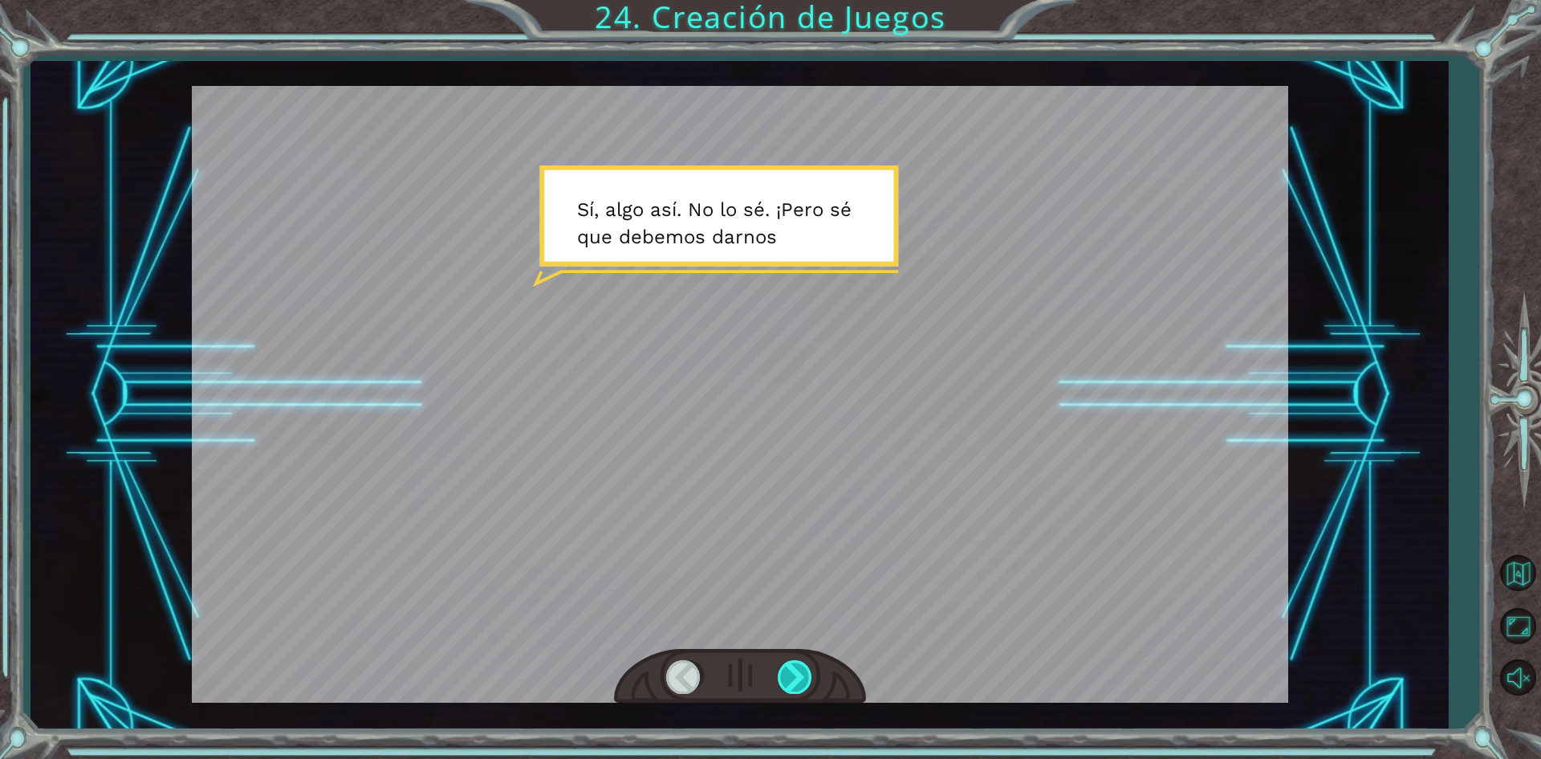
click at [796, 673] on div at bounding box center [796, 676] width 36 height 33
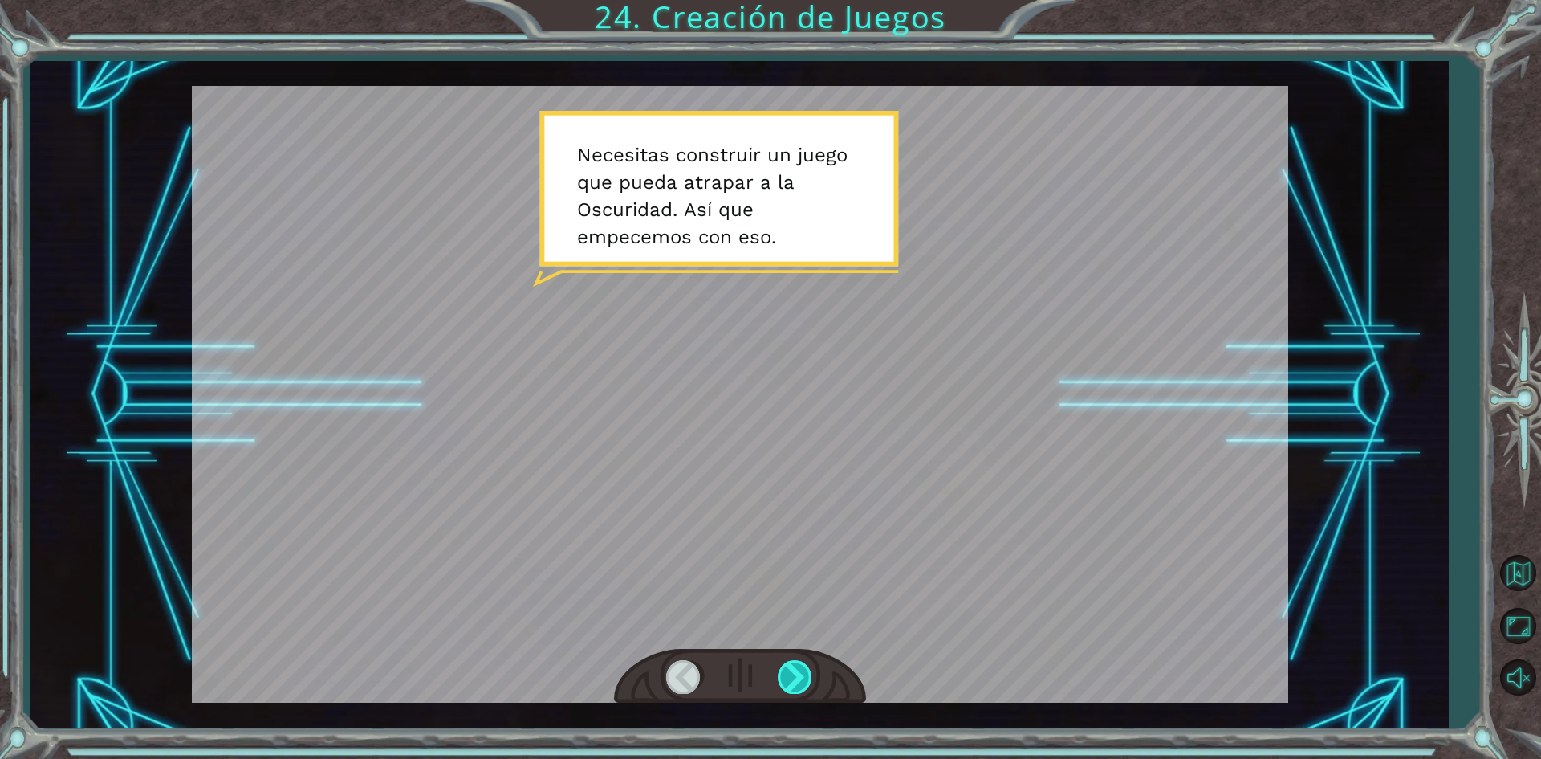
click at [796, 673] on div at bounding box center [796, 676] width 36 height 33
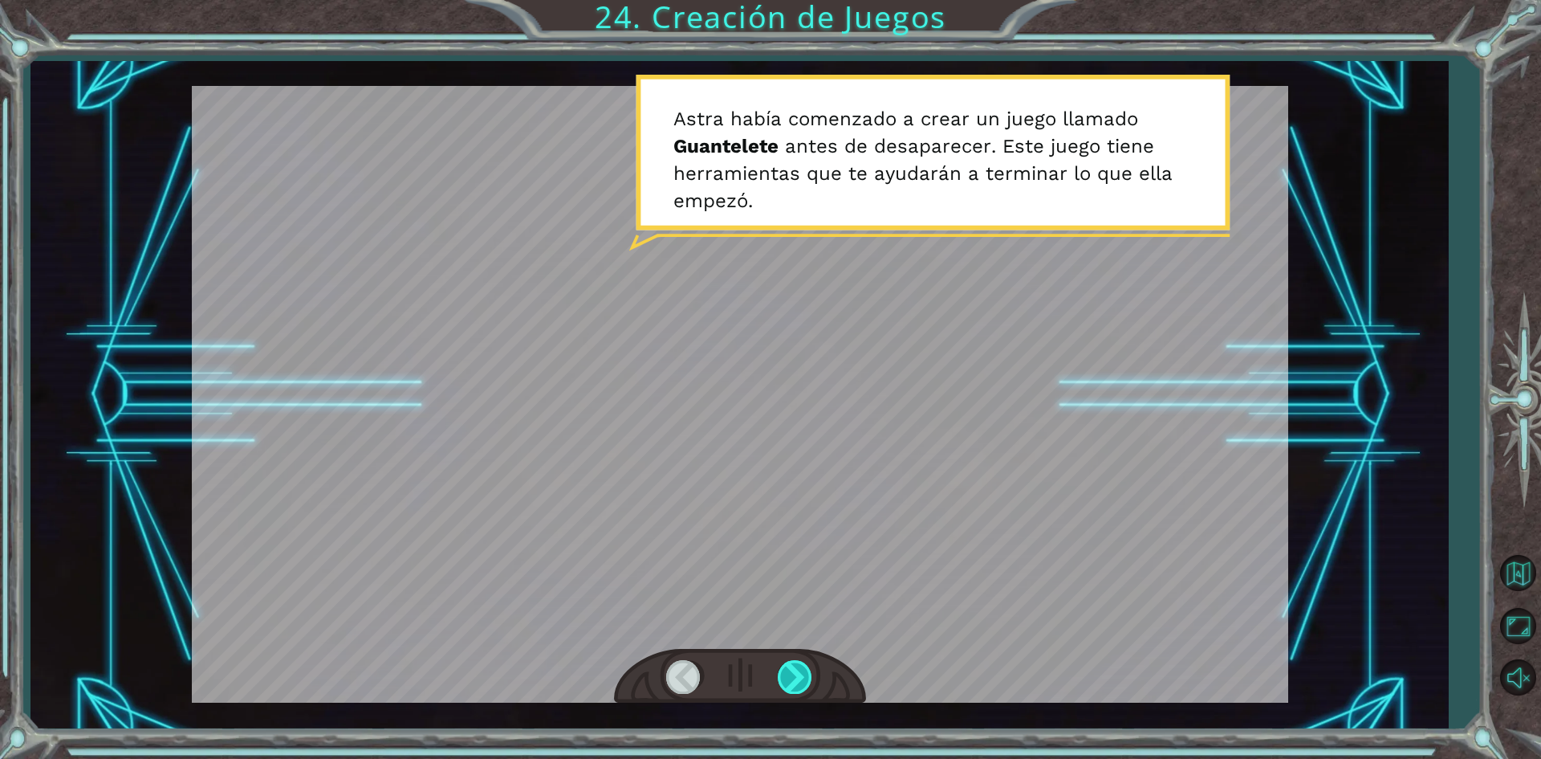
click at [796, 673] on div at bounding box center [796, 676] width 36 height 33
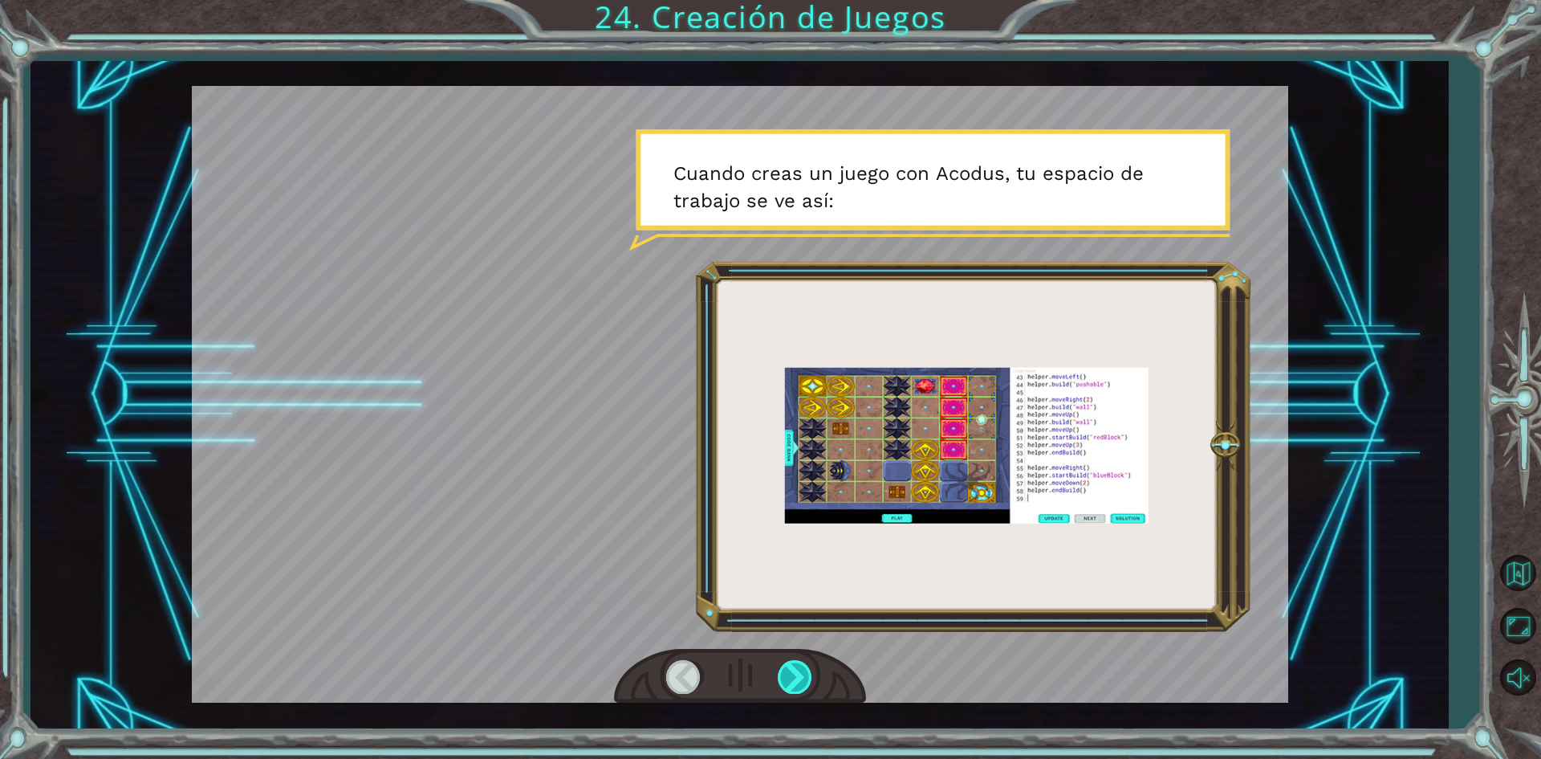
click at [796, 673] on div at bounding box center [796, 676] width 36 height 33
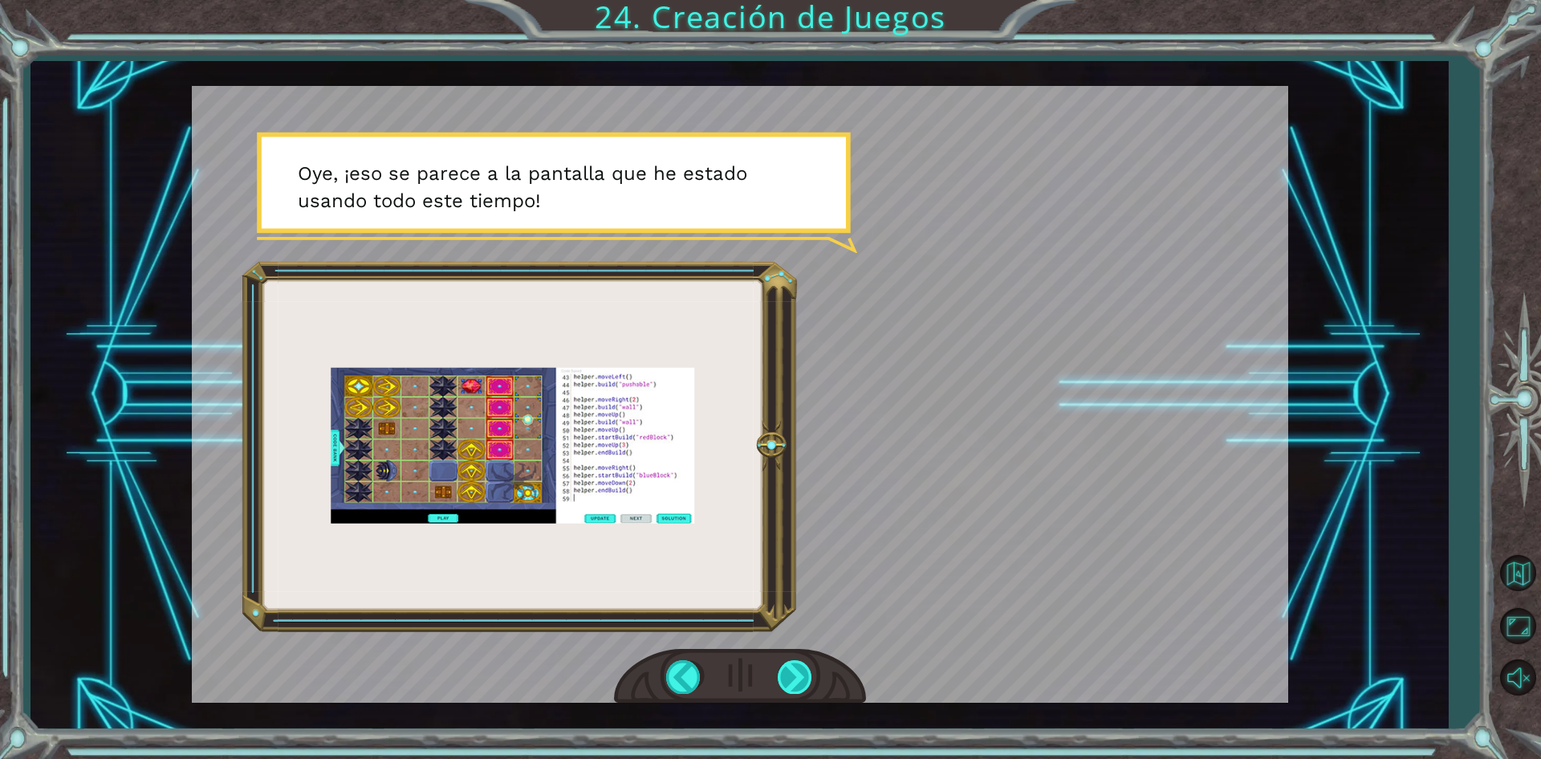
click at [796, 673] on div at bounding box center [796, 676] width 36 height 33
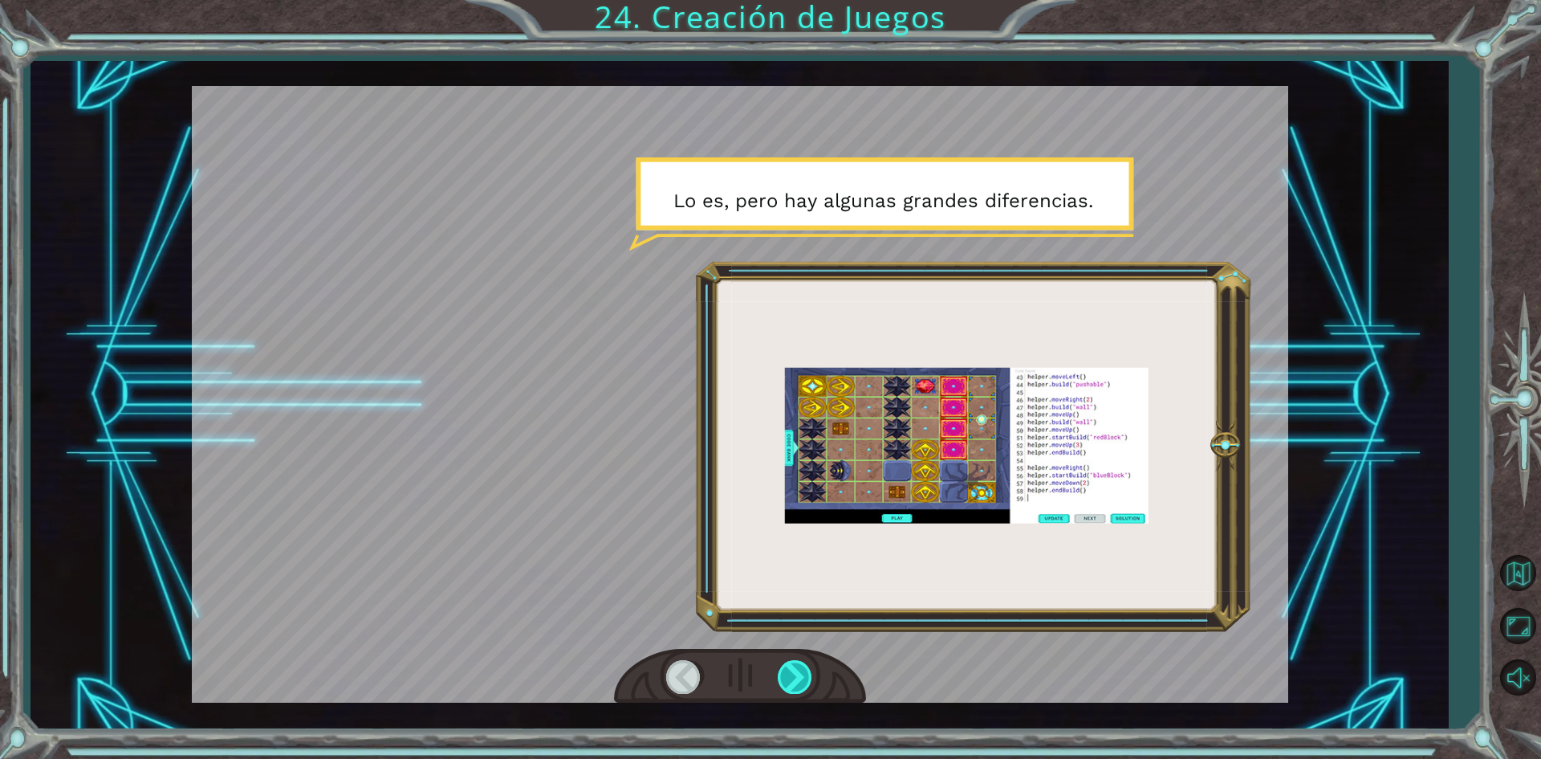
click at [796, 673] on div at bounding box center [796, 676] width 36 height 33
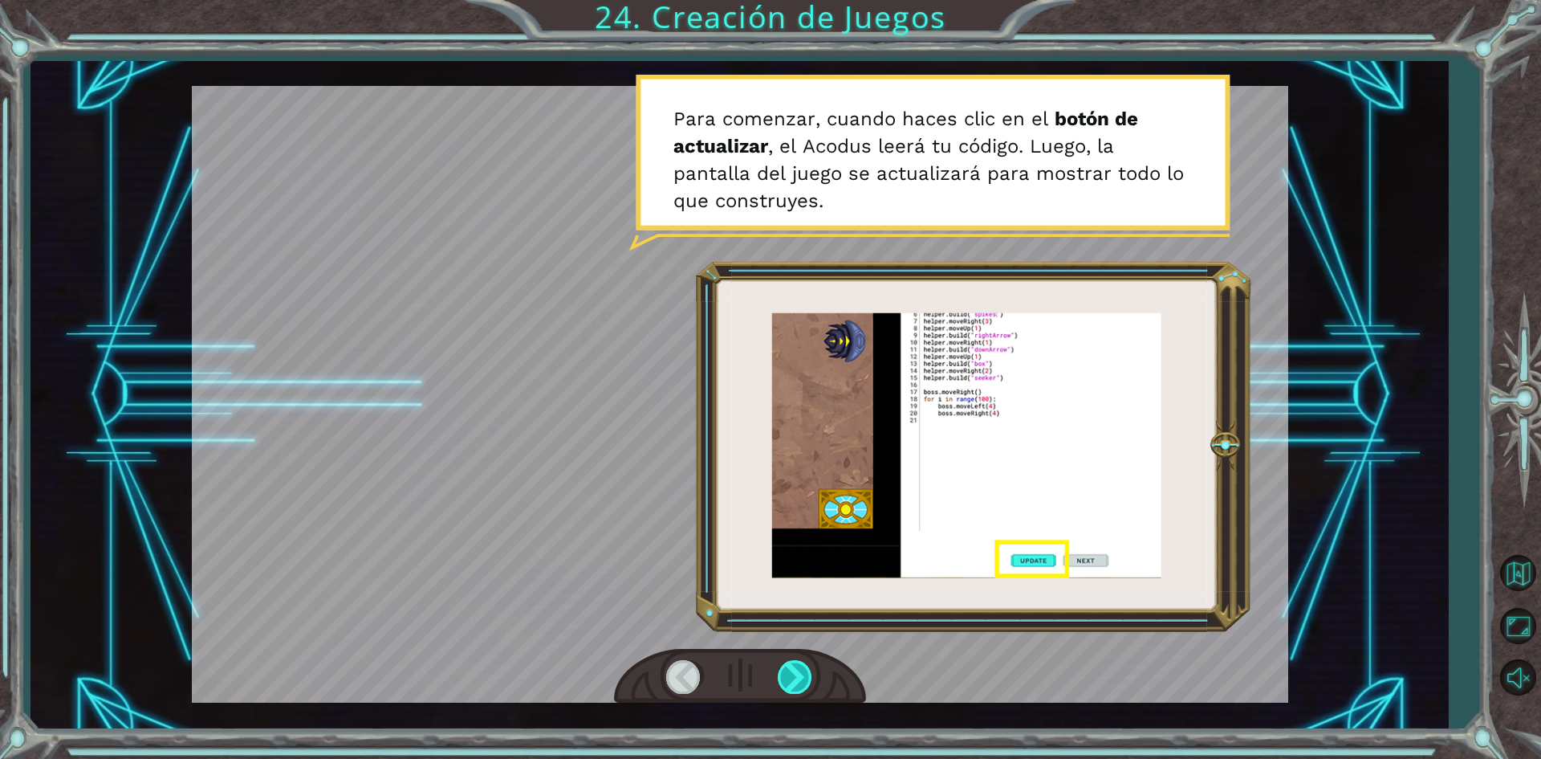
click at [796, 673] on div at bounding box center [796, 676] width 36 height 33
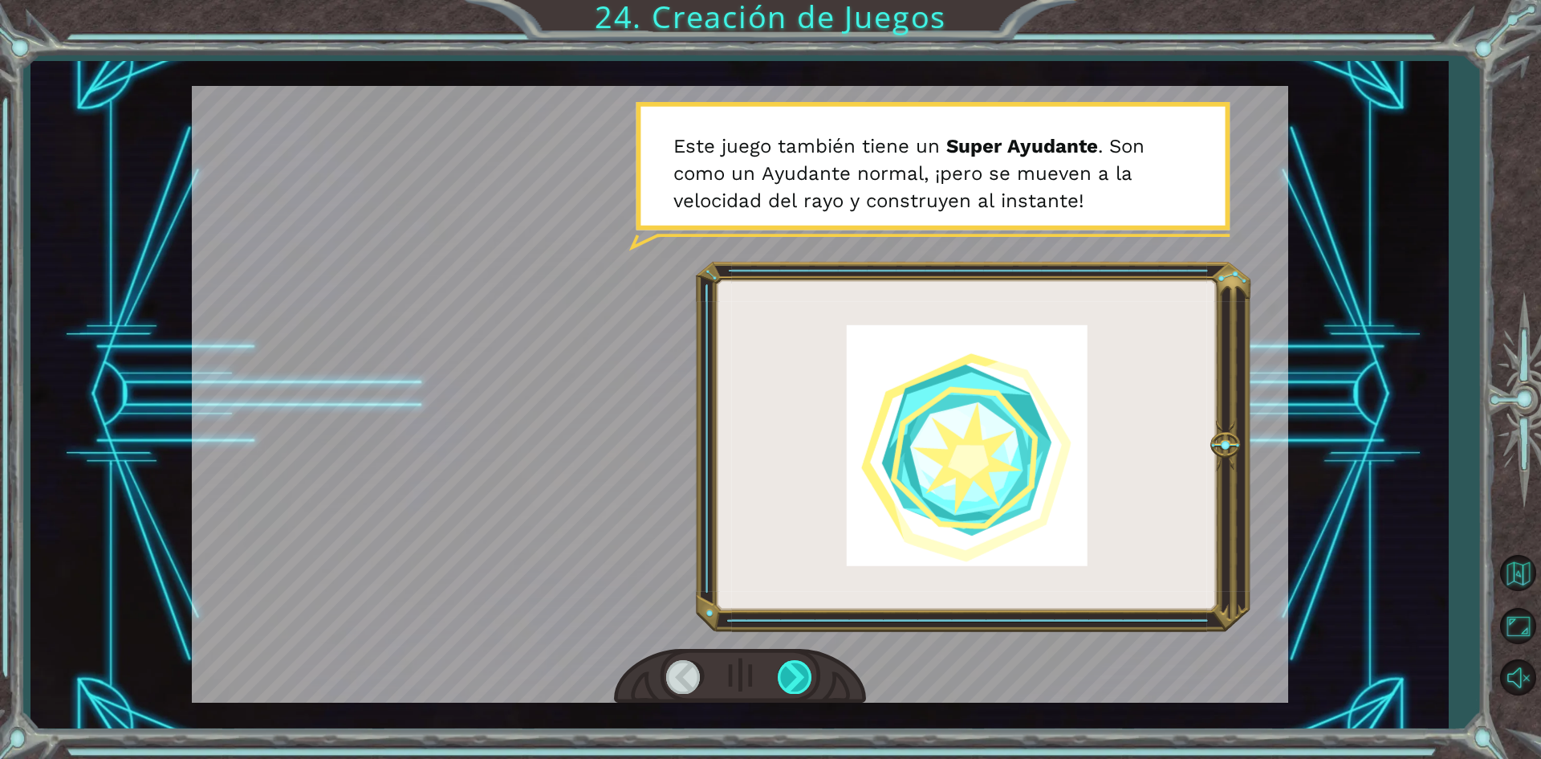
click at [796, 673] on div at bounding box center [796, 676] width 36 height 33
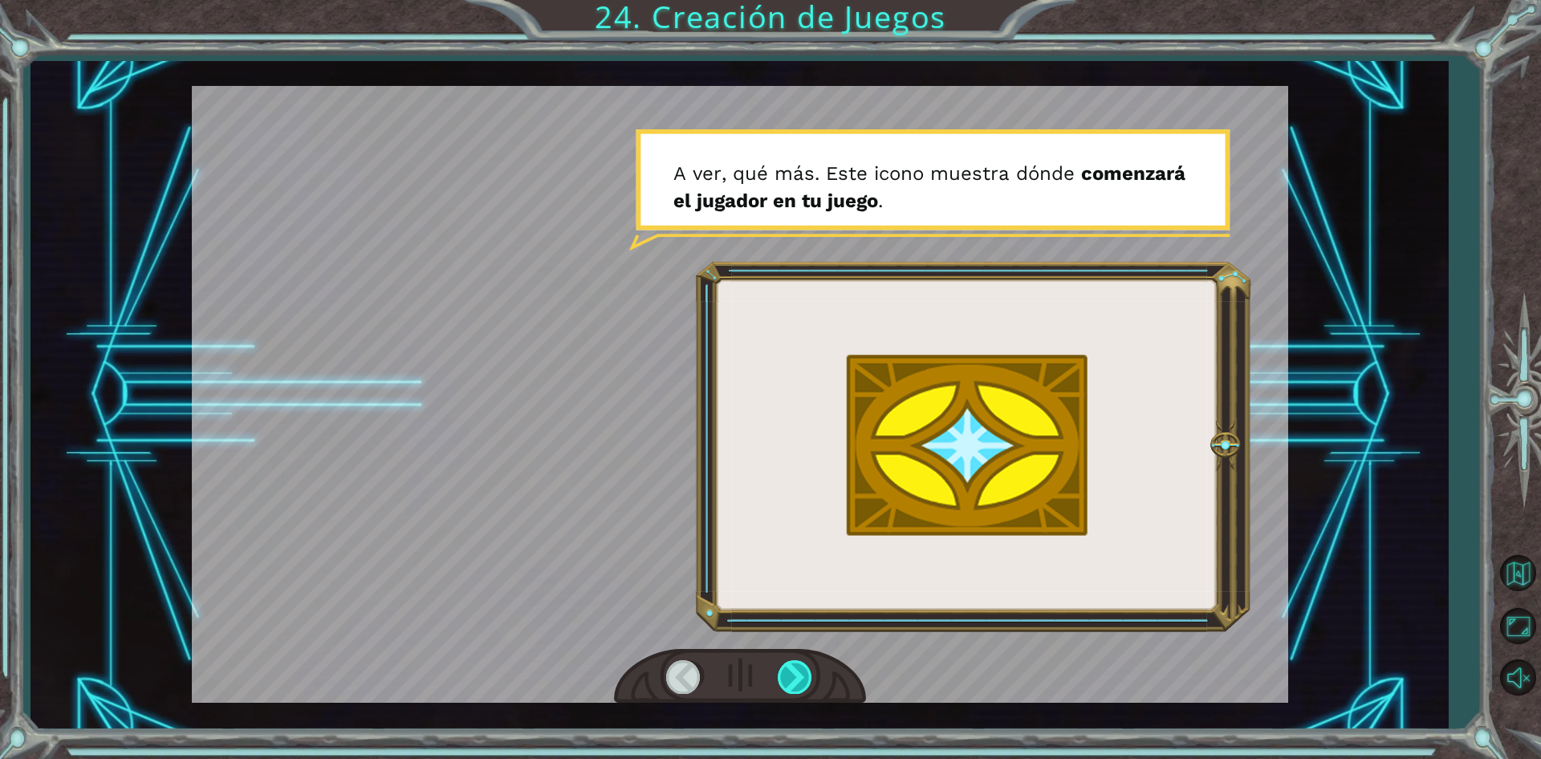
click at [796, 673] on div at bounding box center [796, 676] width 36 height 33
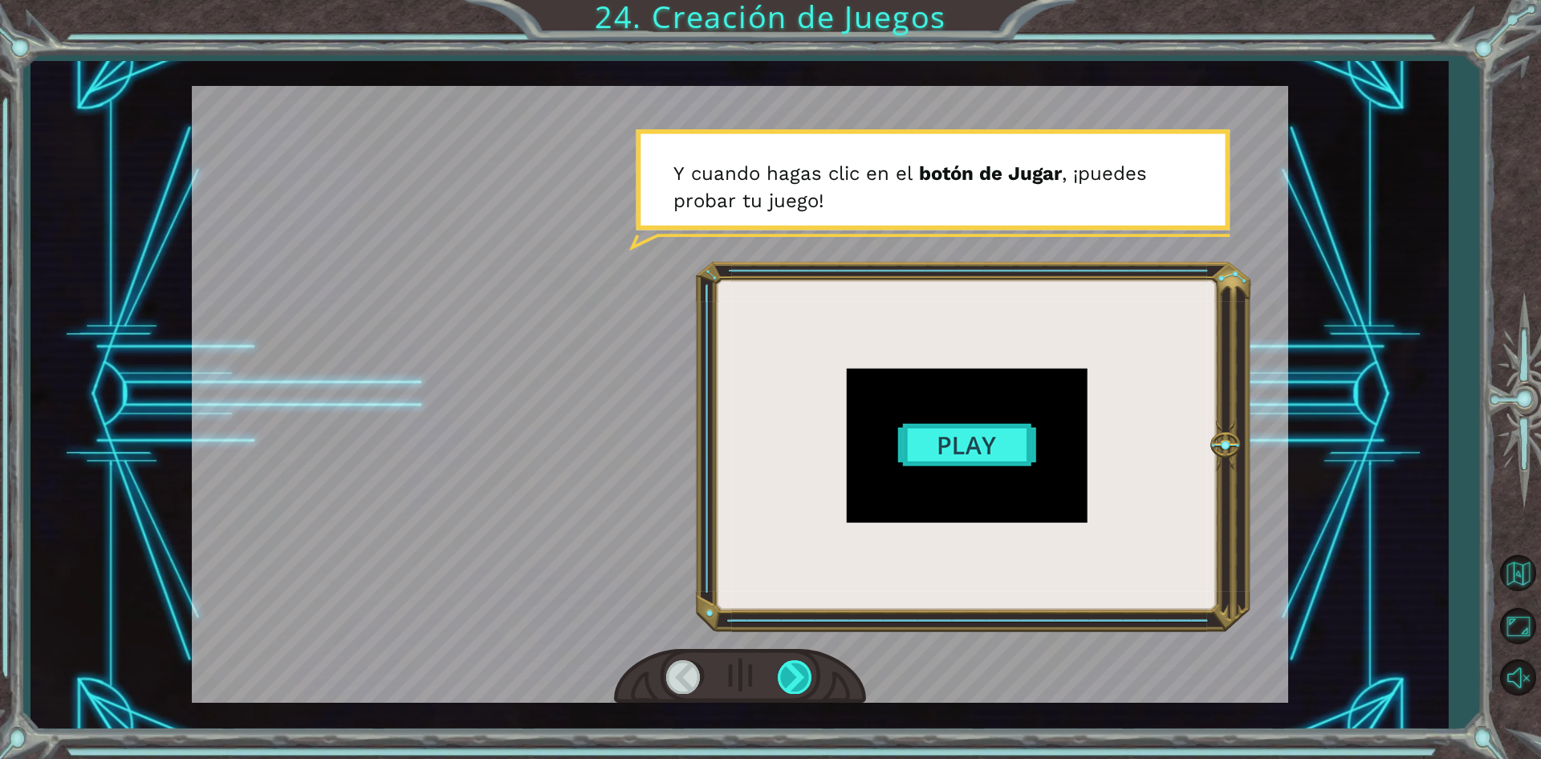
click at [796, 673] on div at bounding box center [796, 676] width 36 height 33
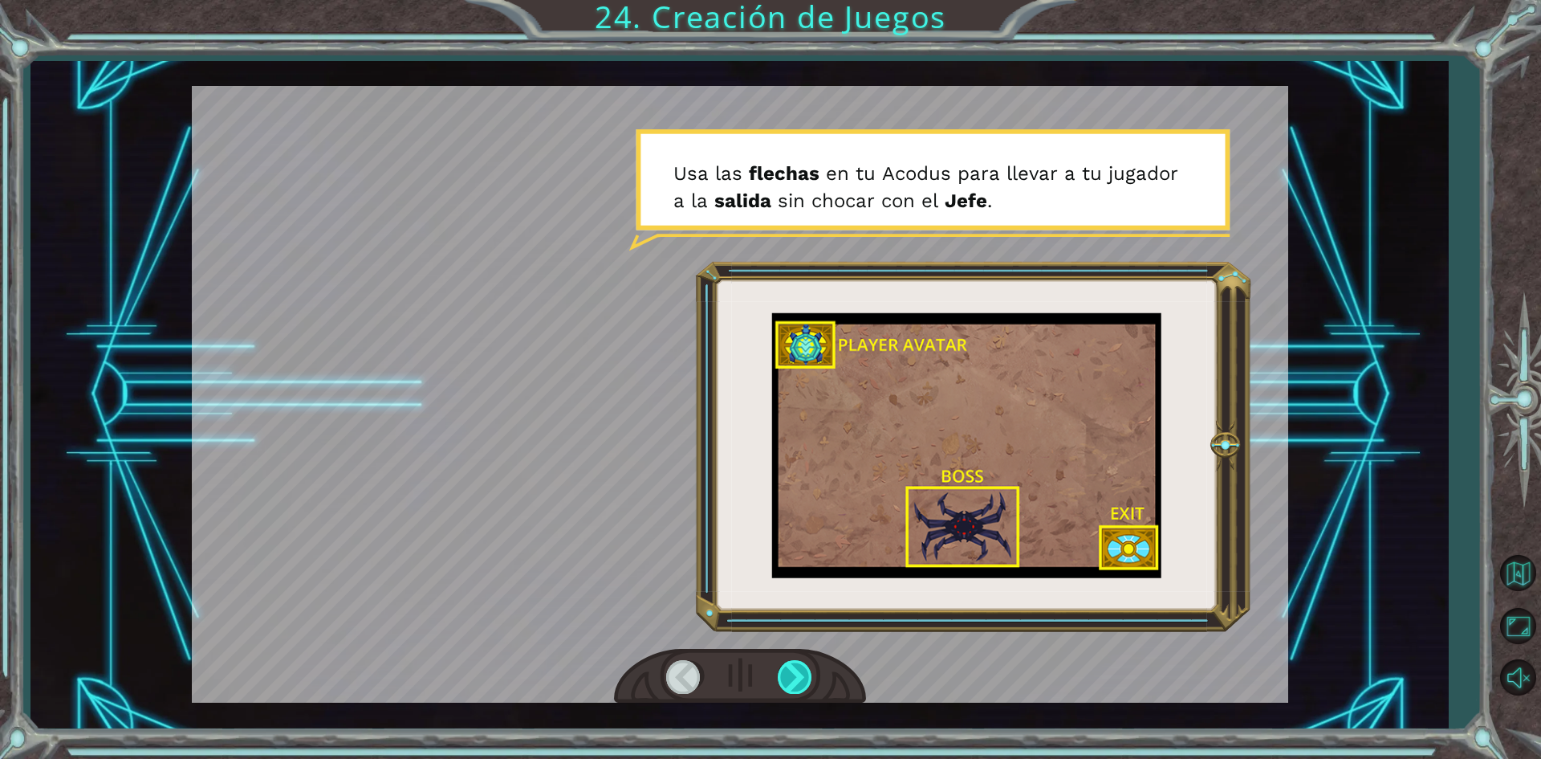
click at [796, 673] on div at bounding box center [796, 676] width 36 height 33
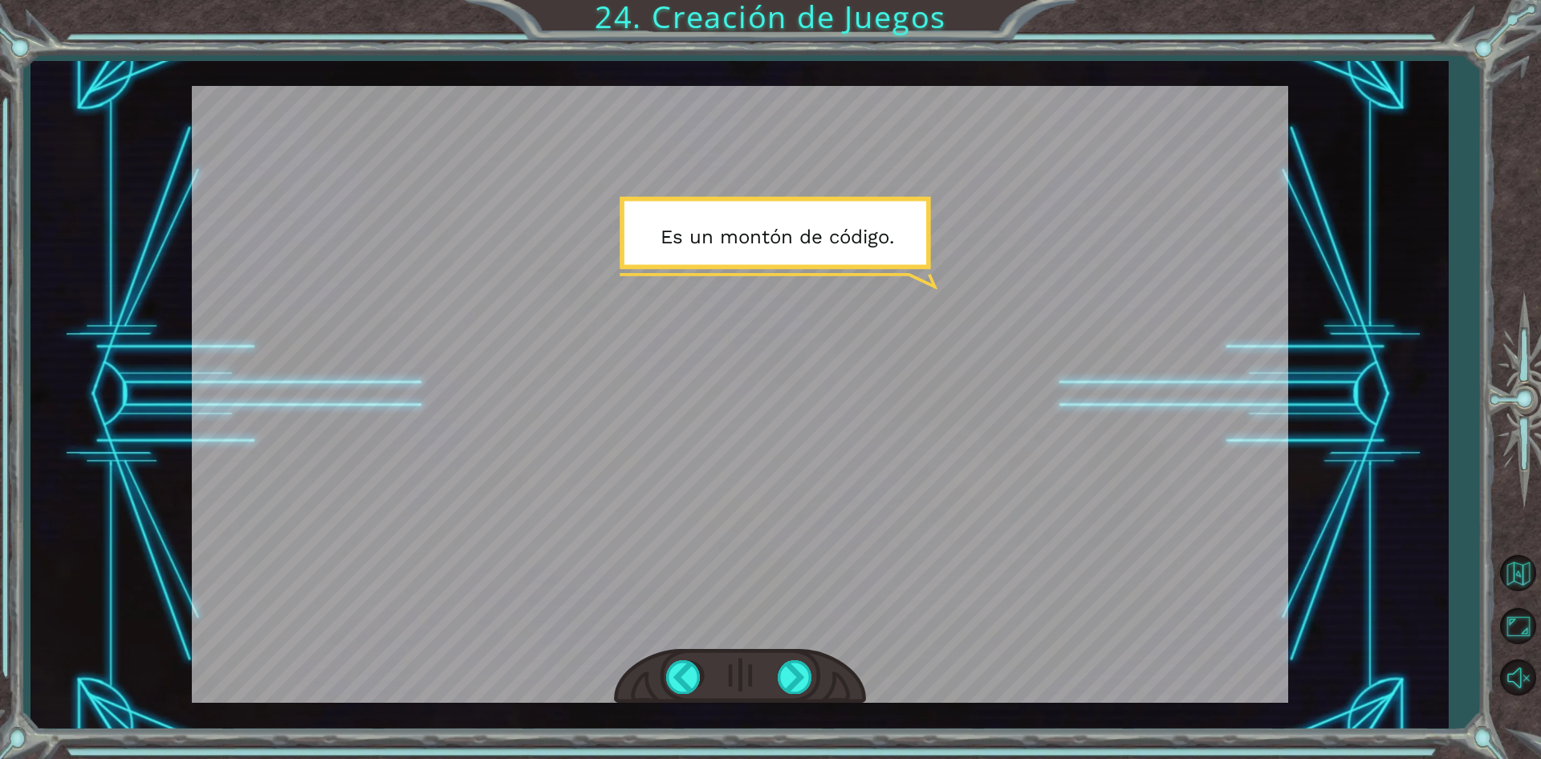
drag, startPoint x: 803, startPoint y: 677, endPoint x: 779, endPoint y: 543, distance: 135.3
click at [779, 543] on div at bounding box center [740, 394] width 1096 height 616
click at [799, 677] on div at bounding box center [796, 676] width 36 height 33
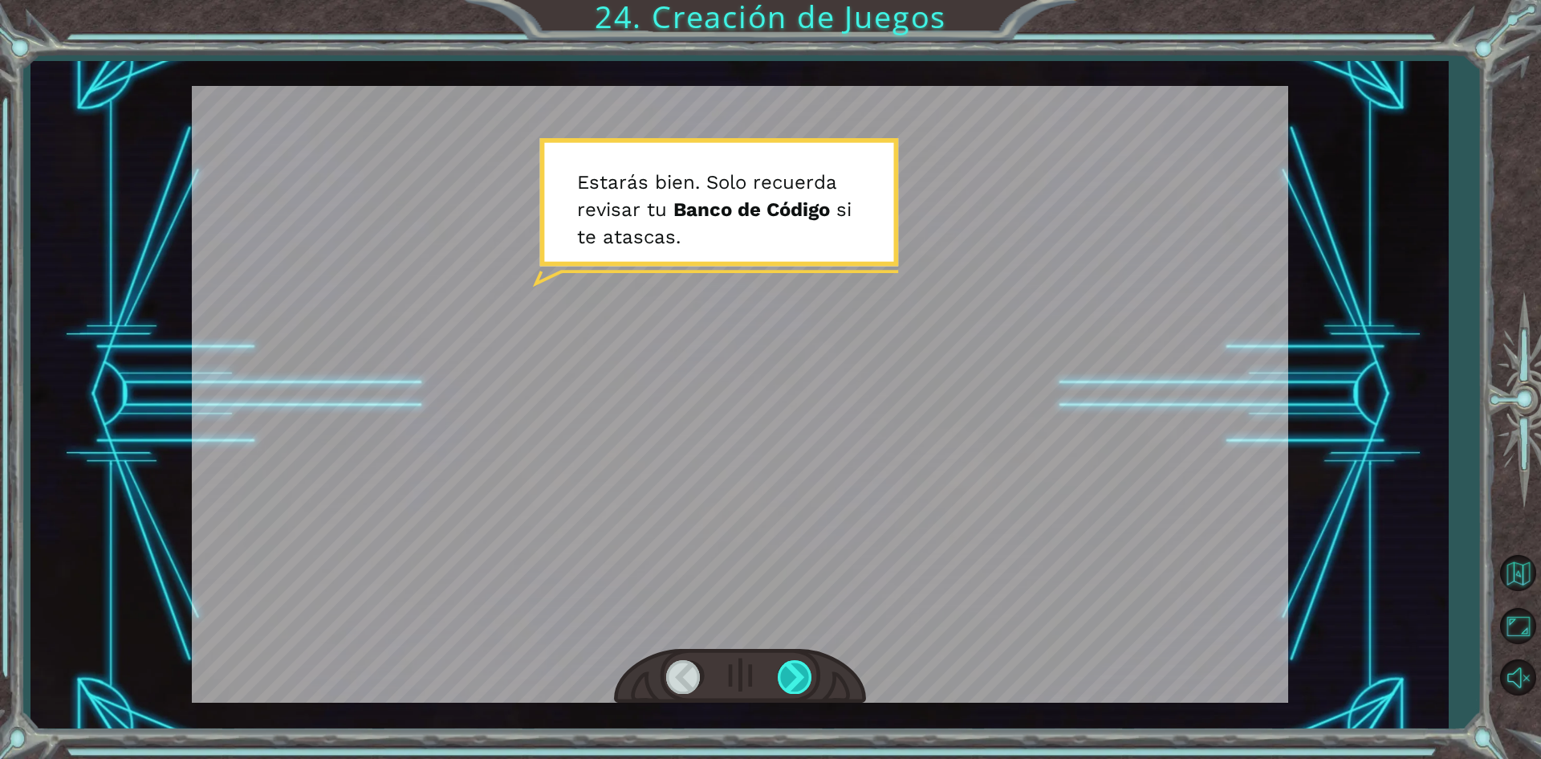
click at [803, 677] on div at bounding box center [796, 676] width 36 height 33
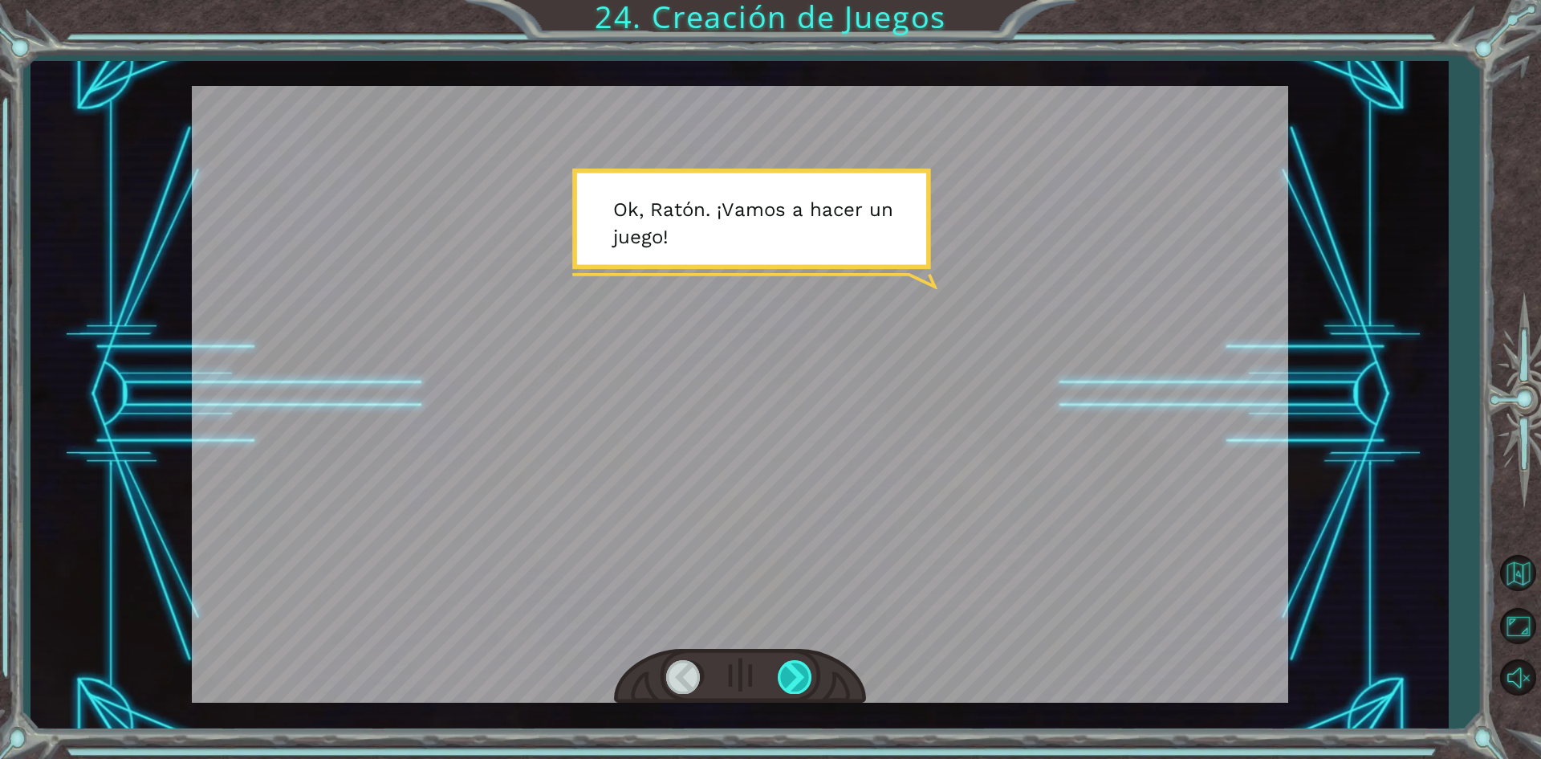
click at [803, 677] on div at bounding box center [796, 676] width 36 height 33
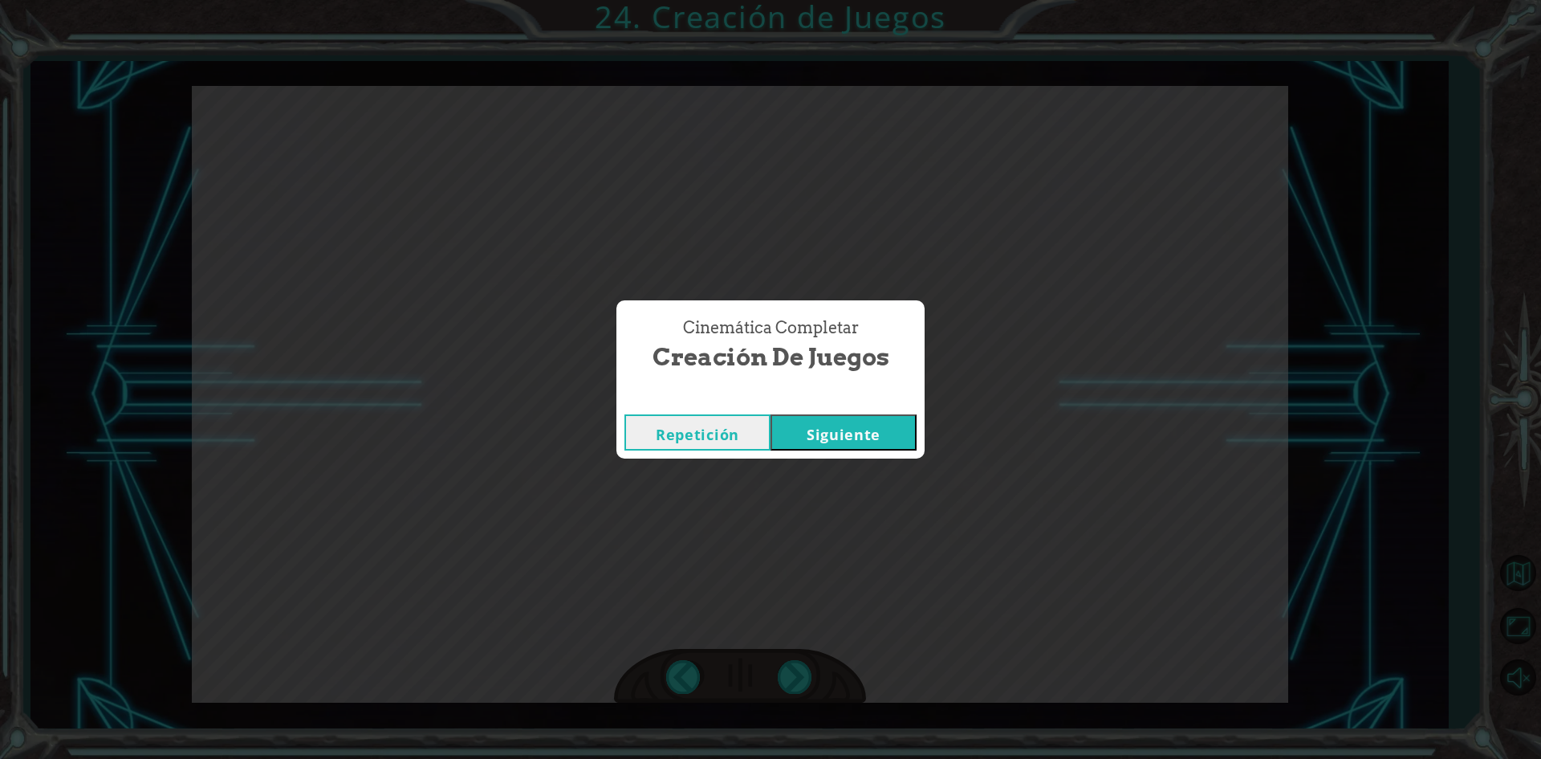
click at [889, 437] on button "Siguiente" at bounding box center [844, 432] width 146 height 36
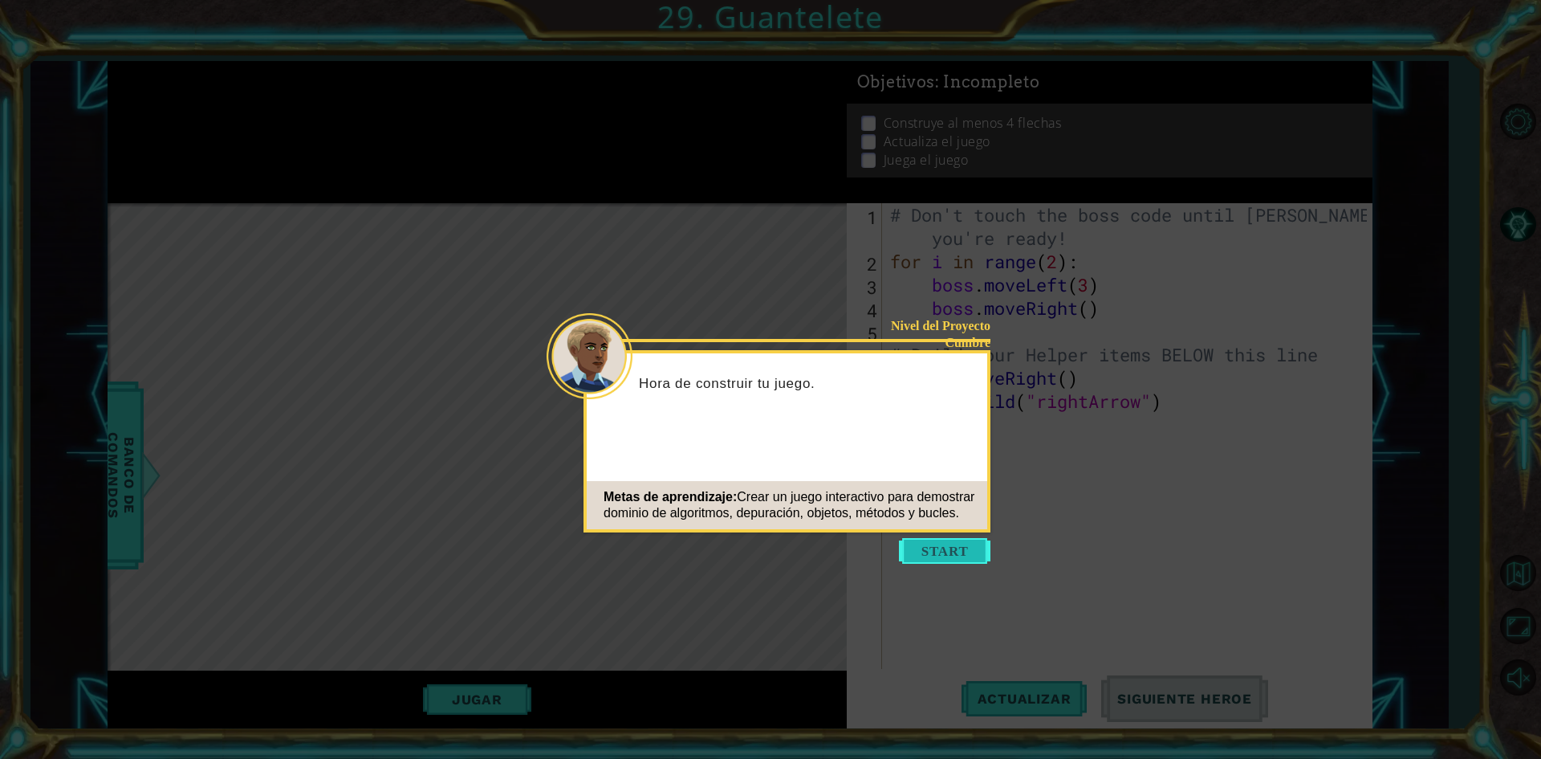
click at [918, 551] on button "Start" at bounding box center [945, 551] width 92 height 26
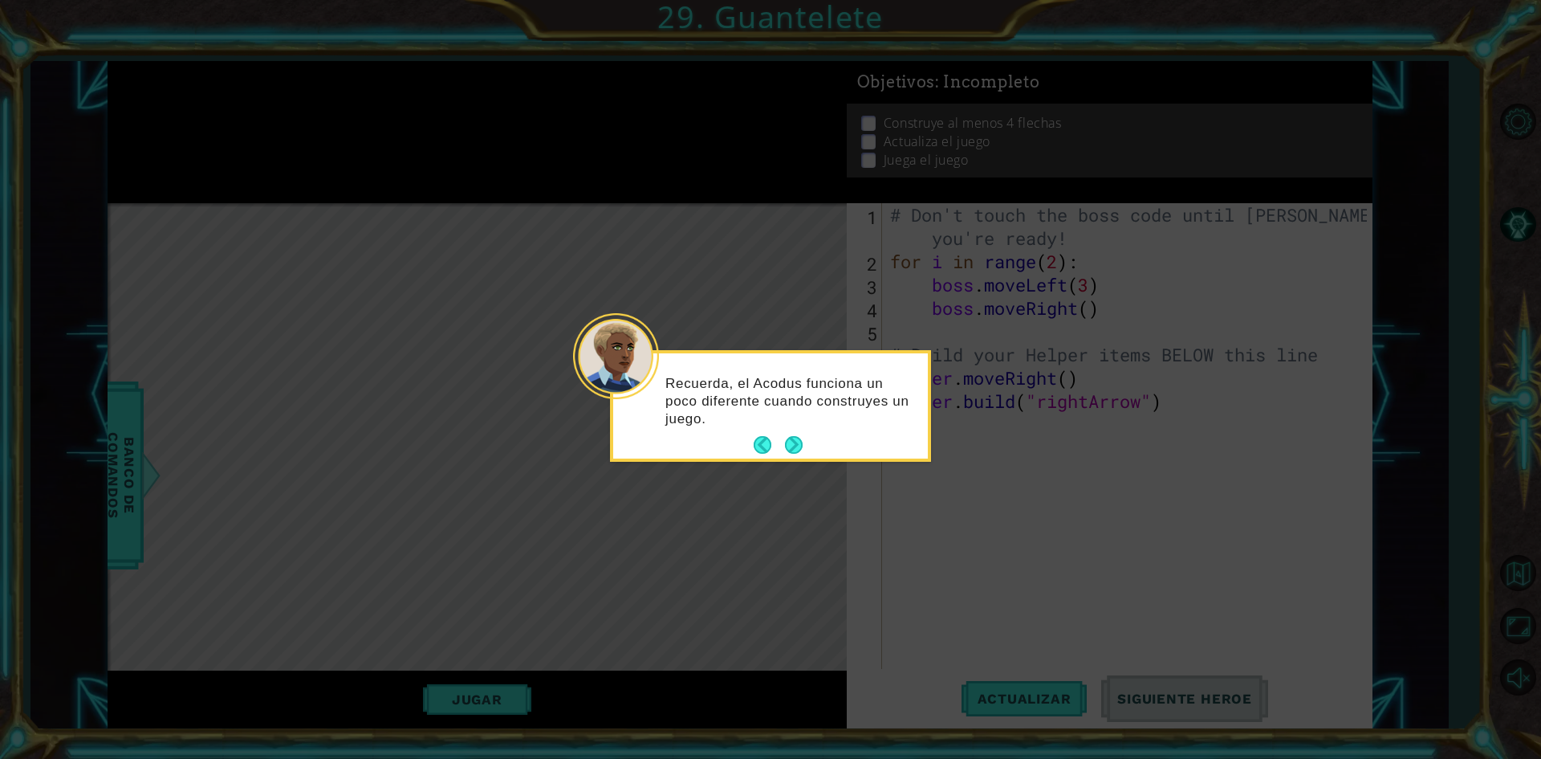
click at [797, 443] on button "Next" at bounding box center [794, 445] width 18 height 18
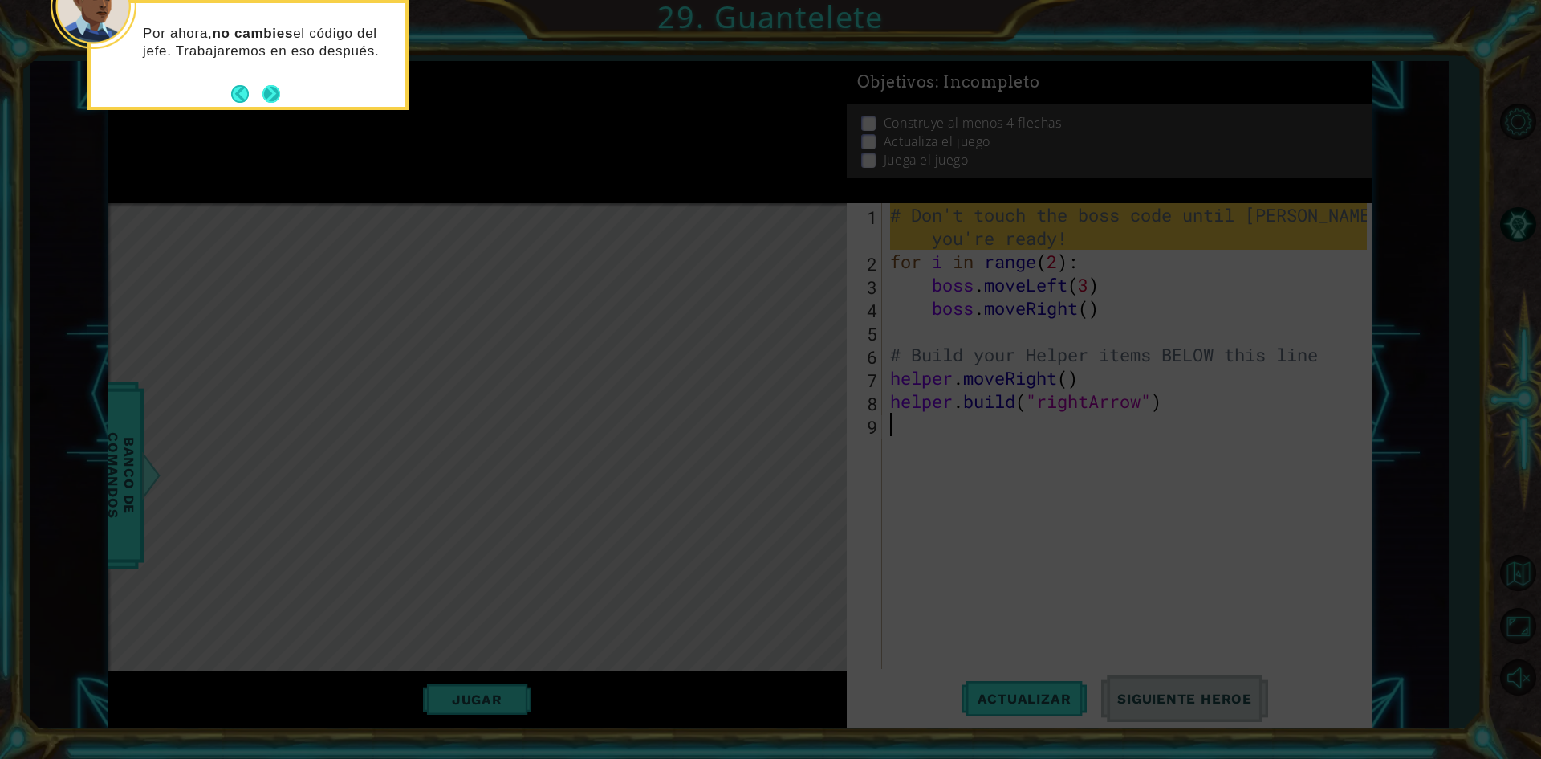
click at [272, 94] on button "Next" at bounding box center [271, 94] width 18 height 18
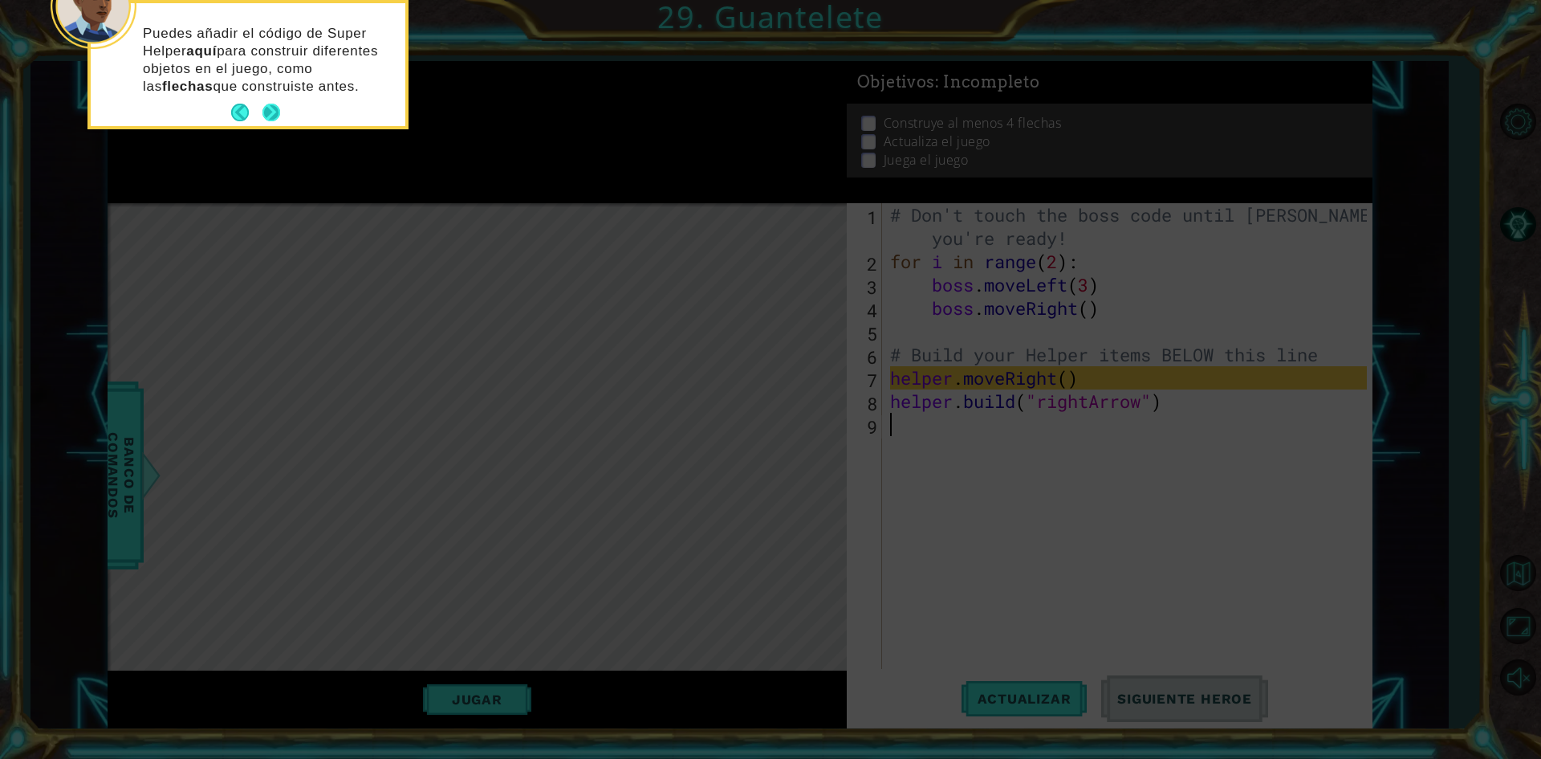
click at [275, 98] on div "Puedes añadir el código de Super Helper aquí para construir diferentes objetos …" at bounding box center [248, 68] width 315 height 116
click at [272, 112] on button "Next" at bounding box center [271, 113] width 18 height 18
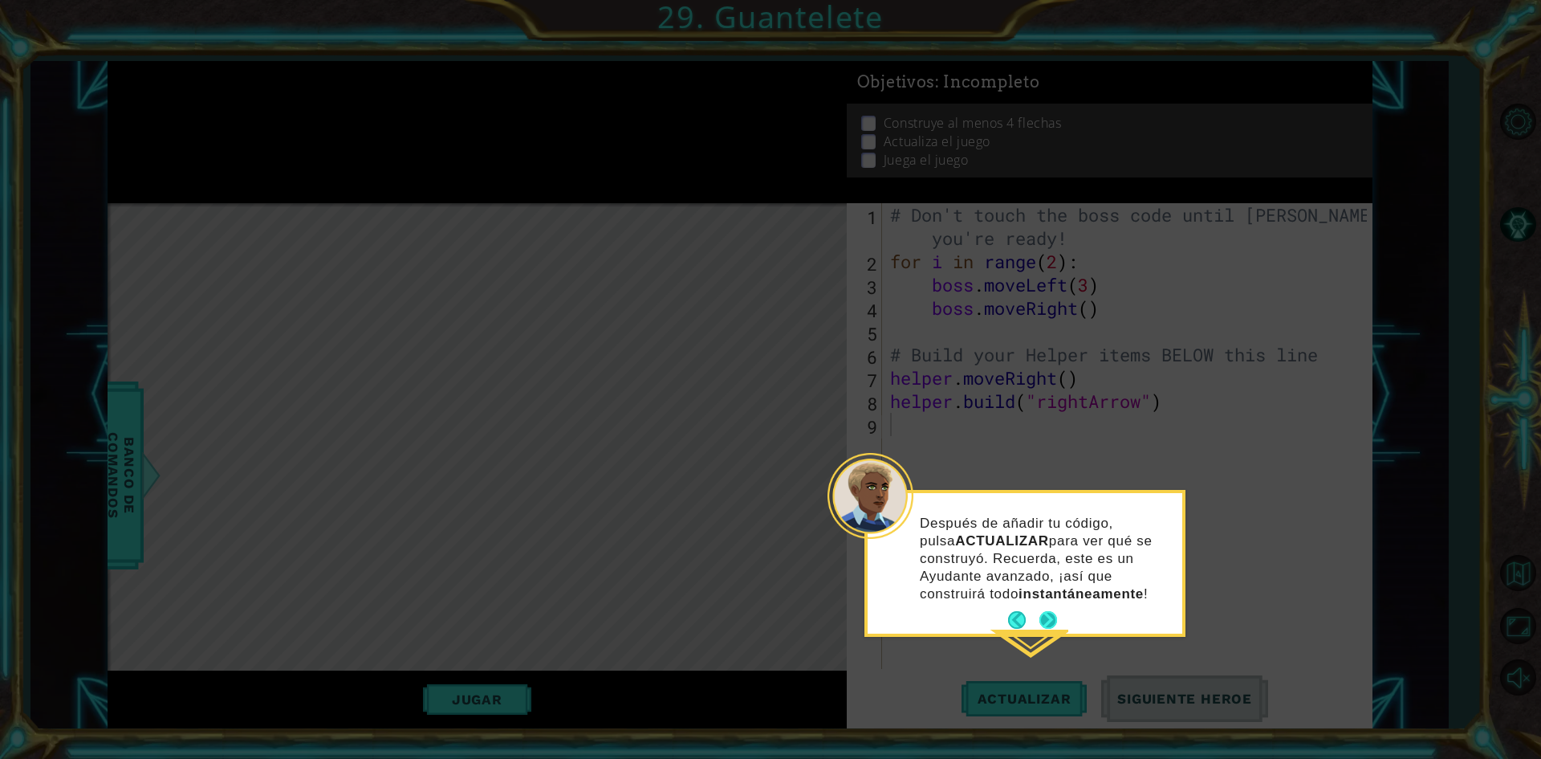
click at [1051, 611] on button "Next" at bounding box center [1048, 620] width 18 height 18
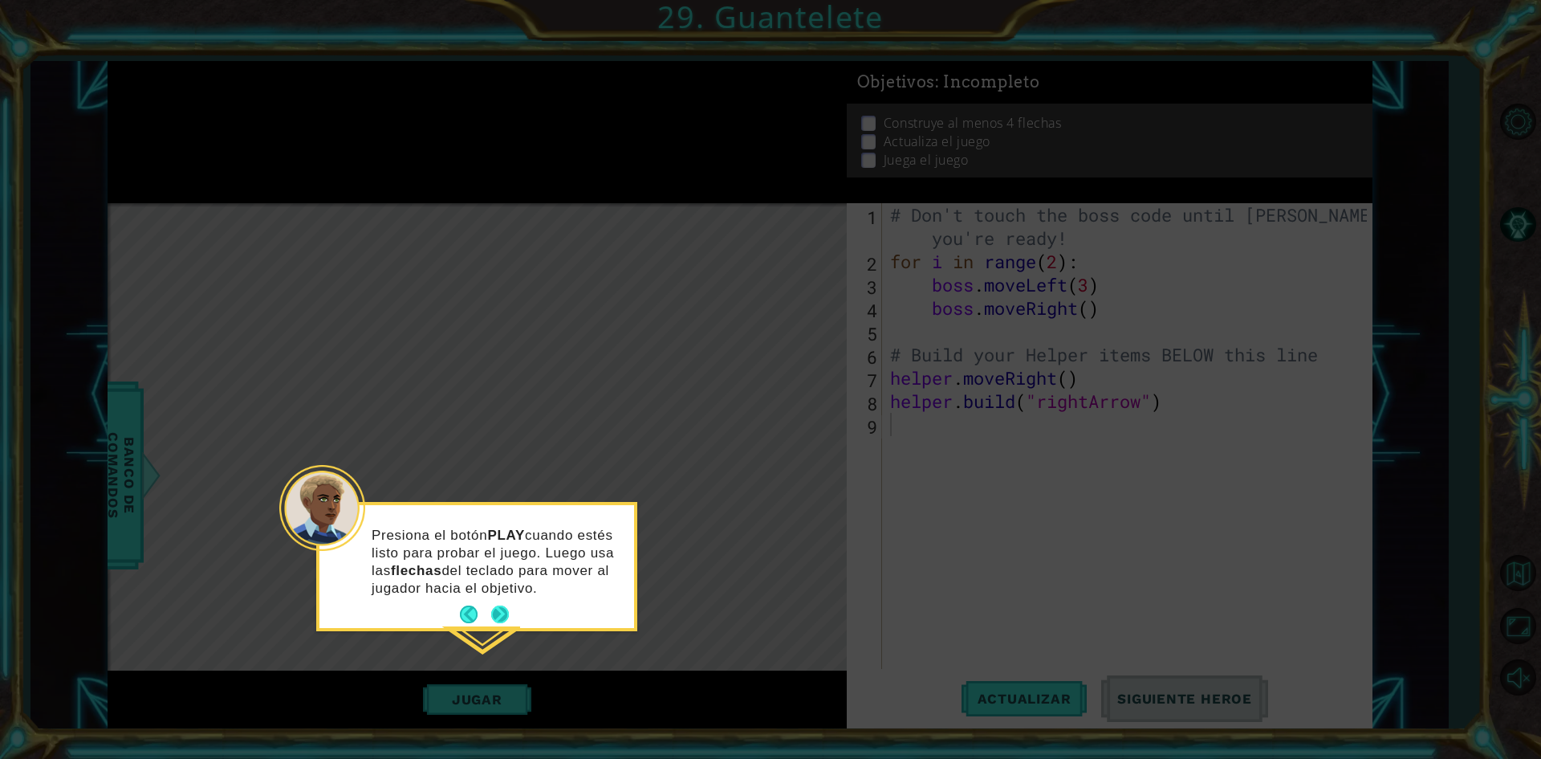
click at [497, 611] on button "Next" at bounding box center [500, 614] width 18 height 18
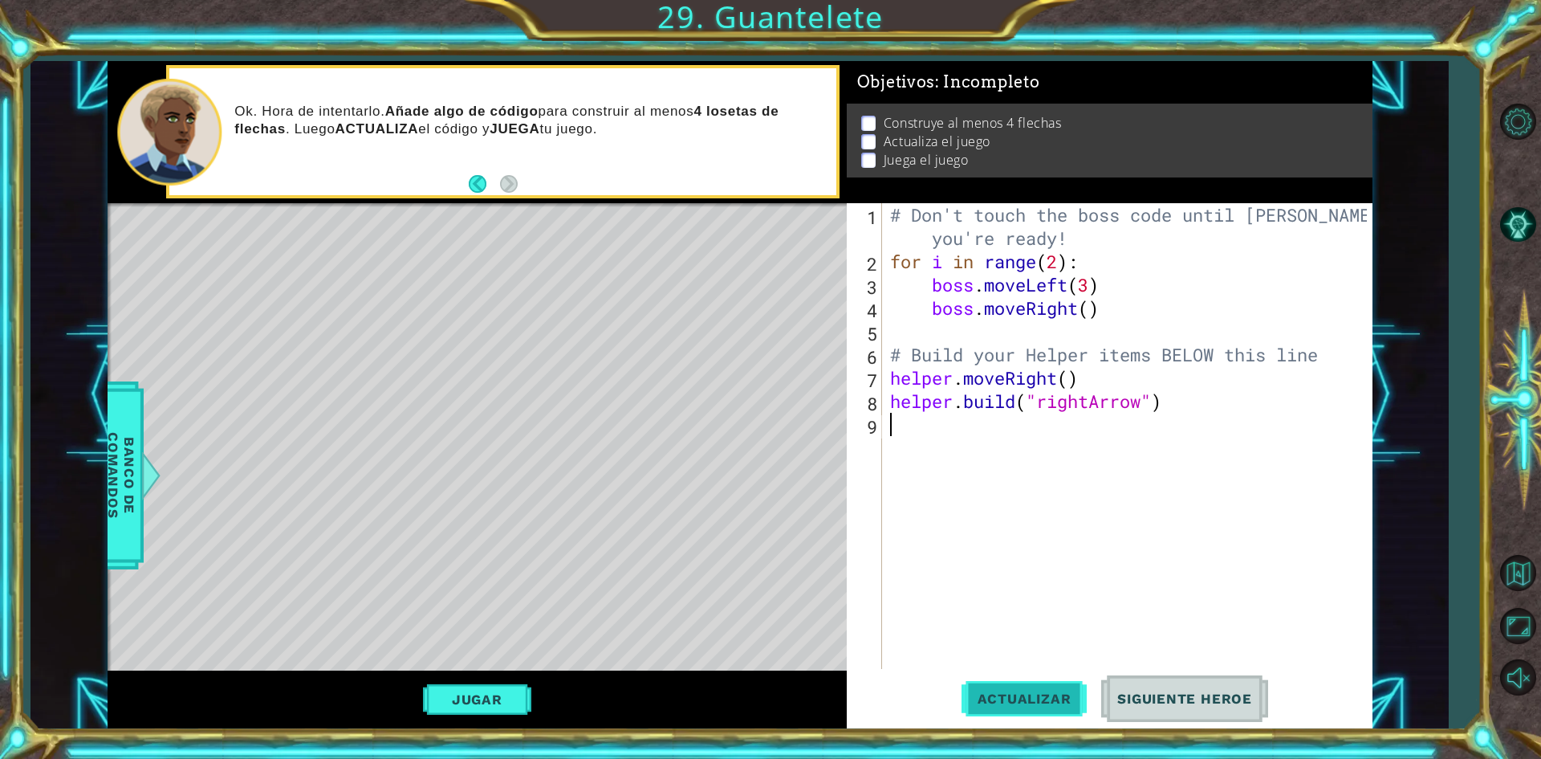
click at [1046, 702] on span "Actualizar" at bounding box center [1025, 698] width 126 height 16
click at [1149, 683] on button "Siguiente Heroe" at bounding box center [1184, 699] width 167 height 52
click at [1138, 695] on span "Siguiente Heroe" at bounding box center [1184, 698] width 167 height 16
click at [1050, 702] on span "Actualizar" at bounding box center [1025, 698] width 126 height 16
click at [524, 699] on button "Jugar" at bounding box center [477, 699] width 108 height 31
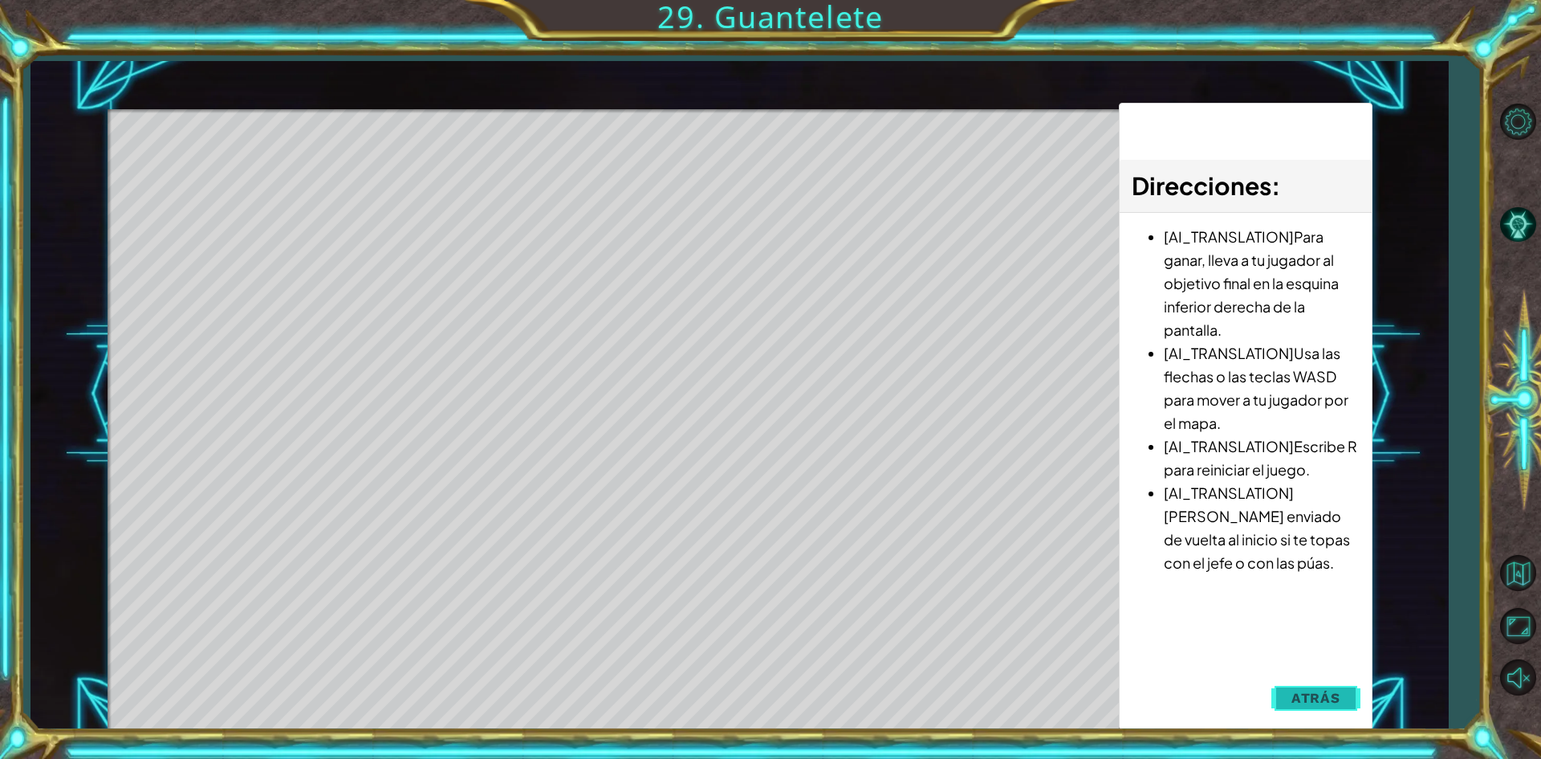
click at [1319, 704] on span "Atrás" at bounding box center [1316, 698] width 49 height 16
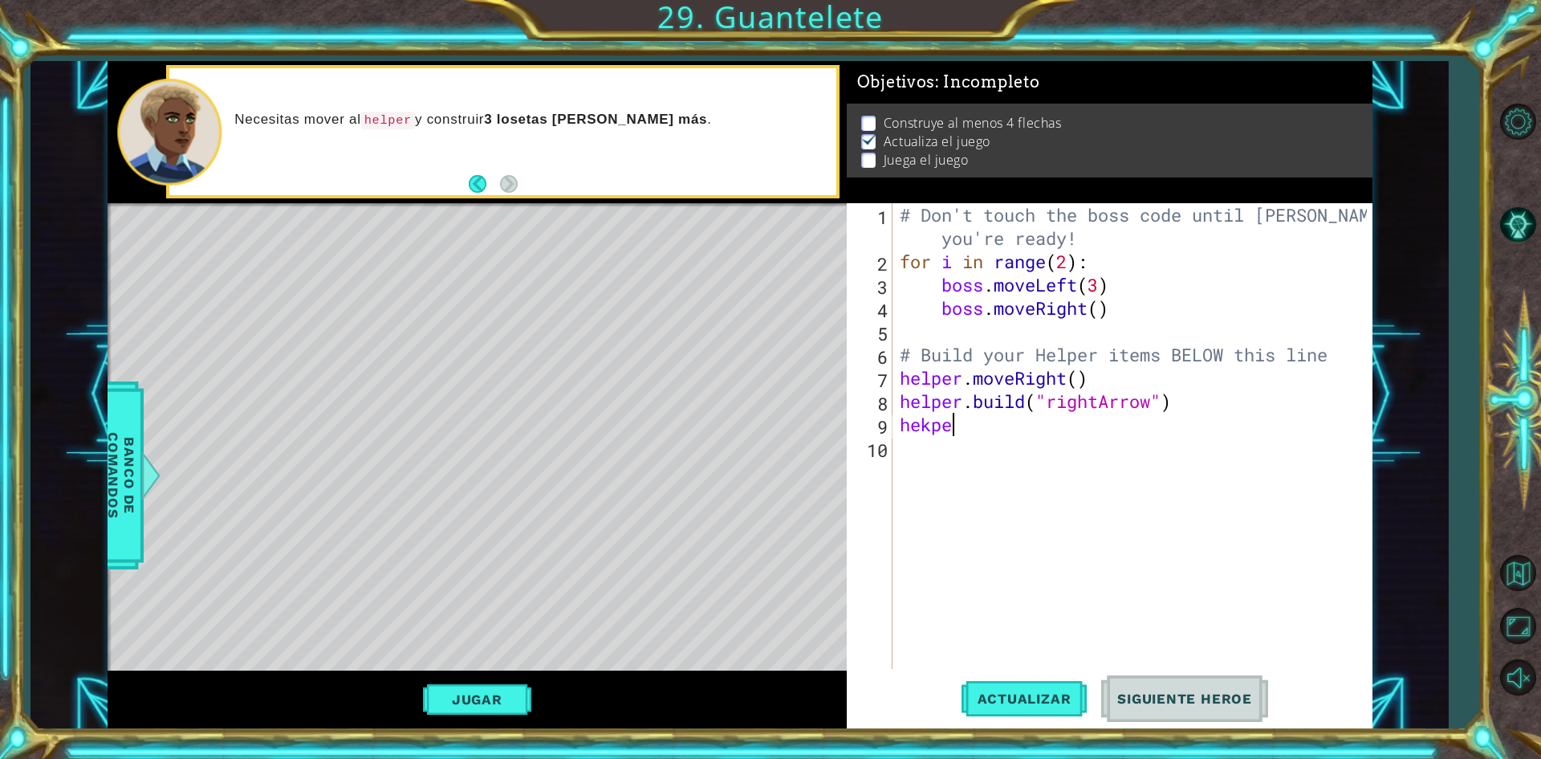
scroll to position [0, 1]
type textarea "he"
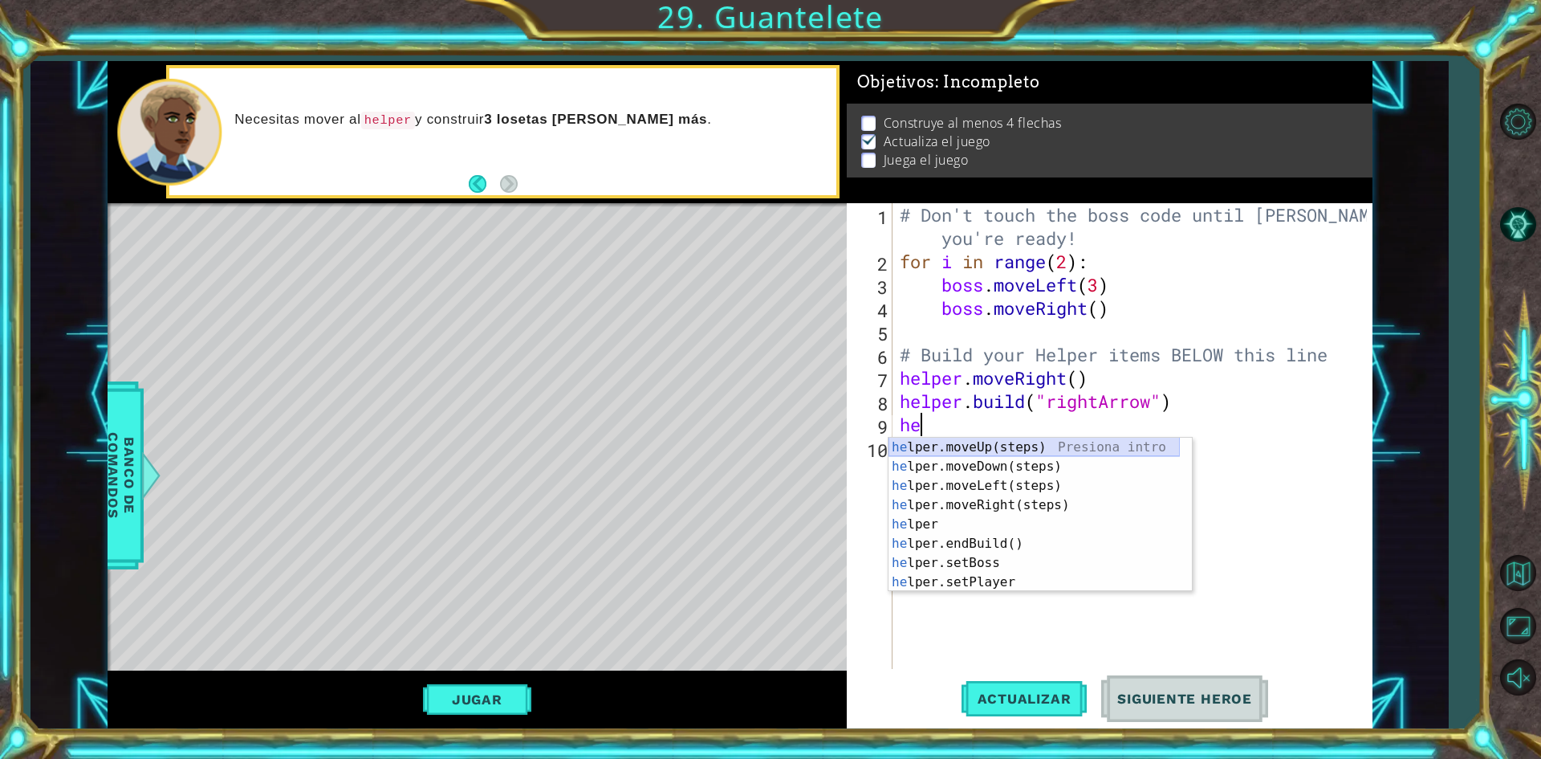
click at [1023, 445] on div "he lper.moveUp(steps) Presiona intro he lper.moveDown(steps) Presiona intro he …" at bounding box center [1034, 533] width 291 height 193
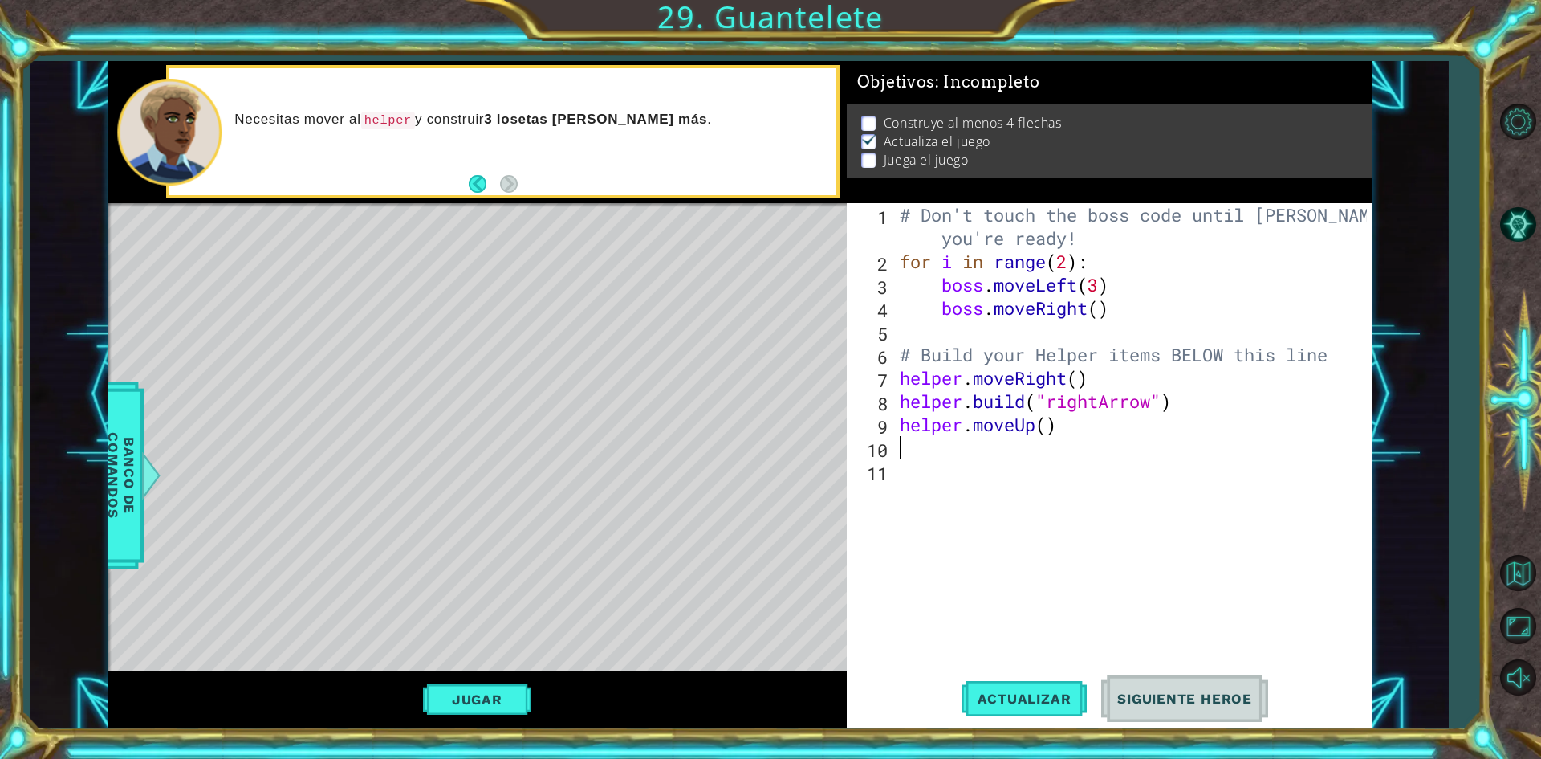
click at [1043, 426] on div "# Don't touch the boss code until [PERSON_NAME] says you're ready! for i in ran…" at bounding box center [1136, 470] width 478 height 535
click at [1050, 426] on div "# Don't touch the boss code until [PERSON_NAME] says you're ready! for i in ran…" at bounding box center [1136, 470] width 478 height 535
click at [521, 688] on button "Jugar" at bounding box center [477, 699] width 108 height 31
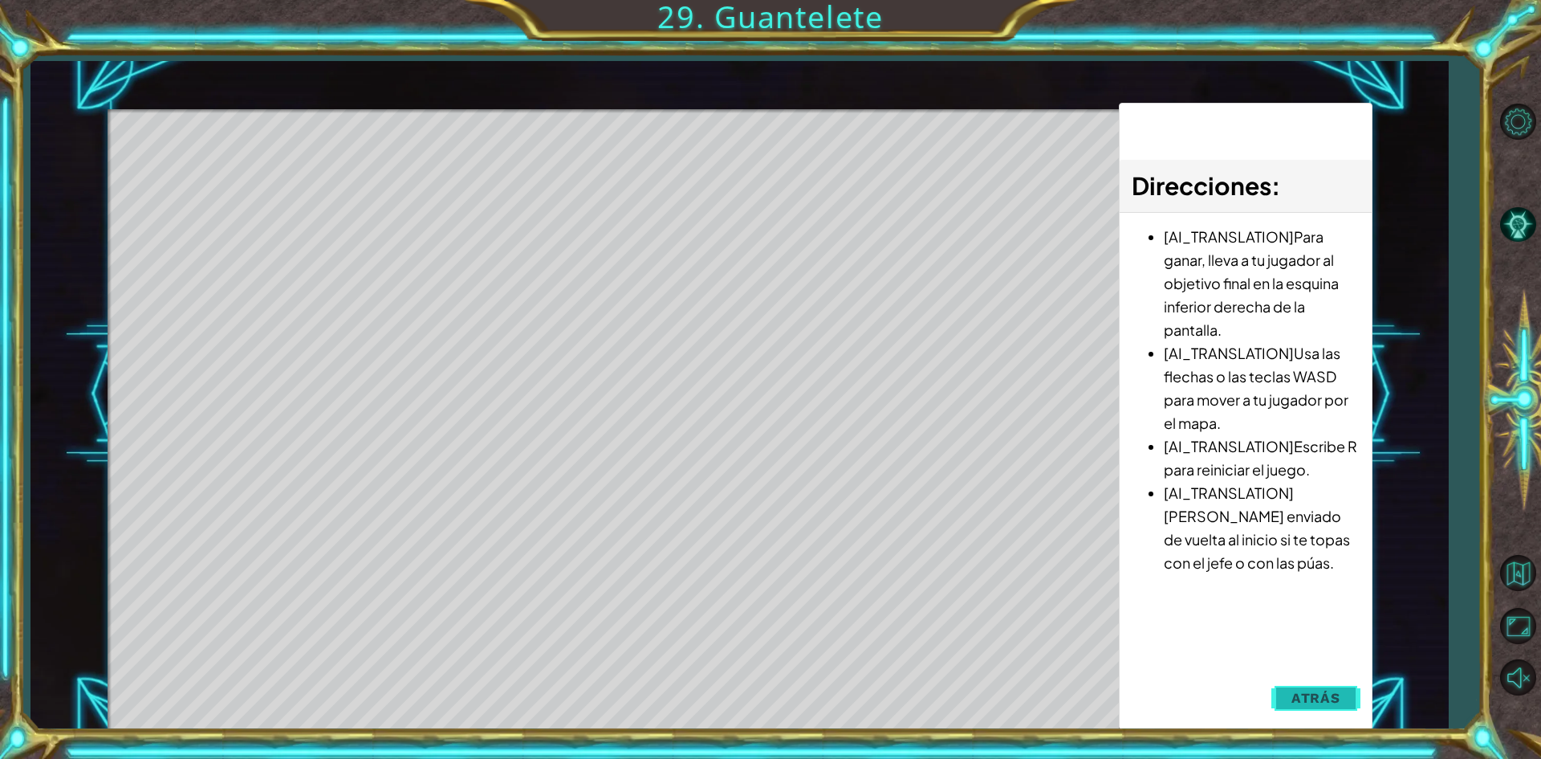
click at [1296, 698] on span "Atrás" at bounding box center [1316, 698] width 49 height 16
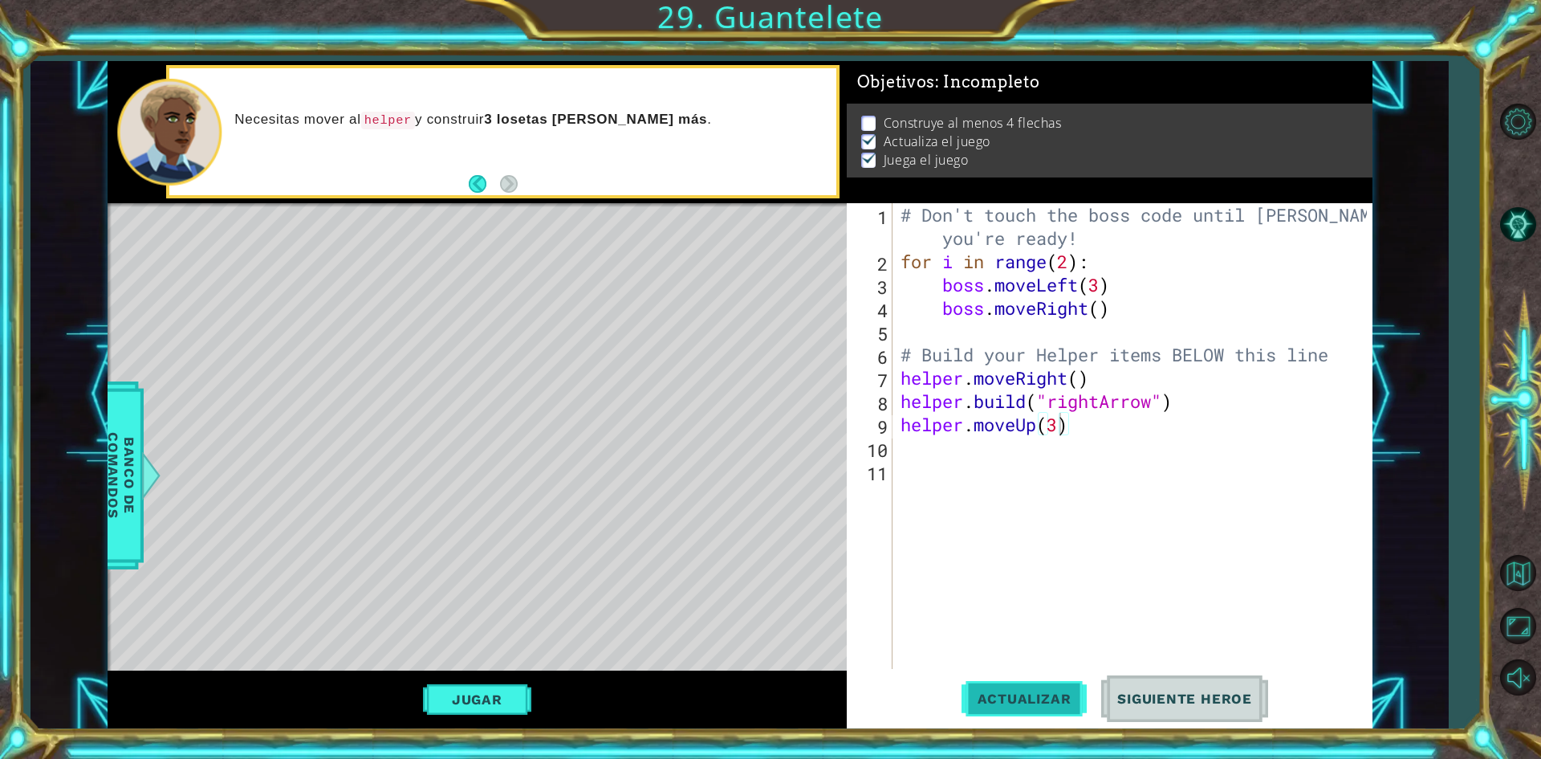
click at [1032, 694] on span "Actualizar" at bounding box center [1025, 698] width 126 height 16
click at [514, 690] on button "Jugar" at bounding box center [477, 699] width 108 height 31
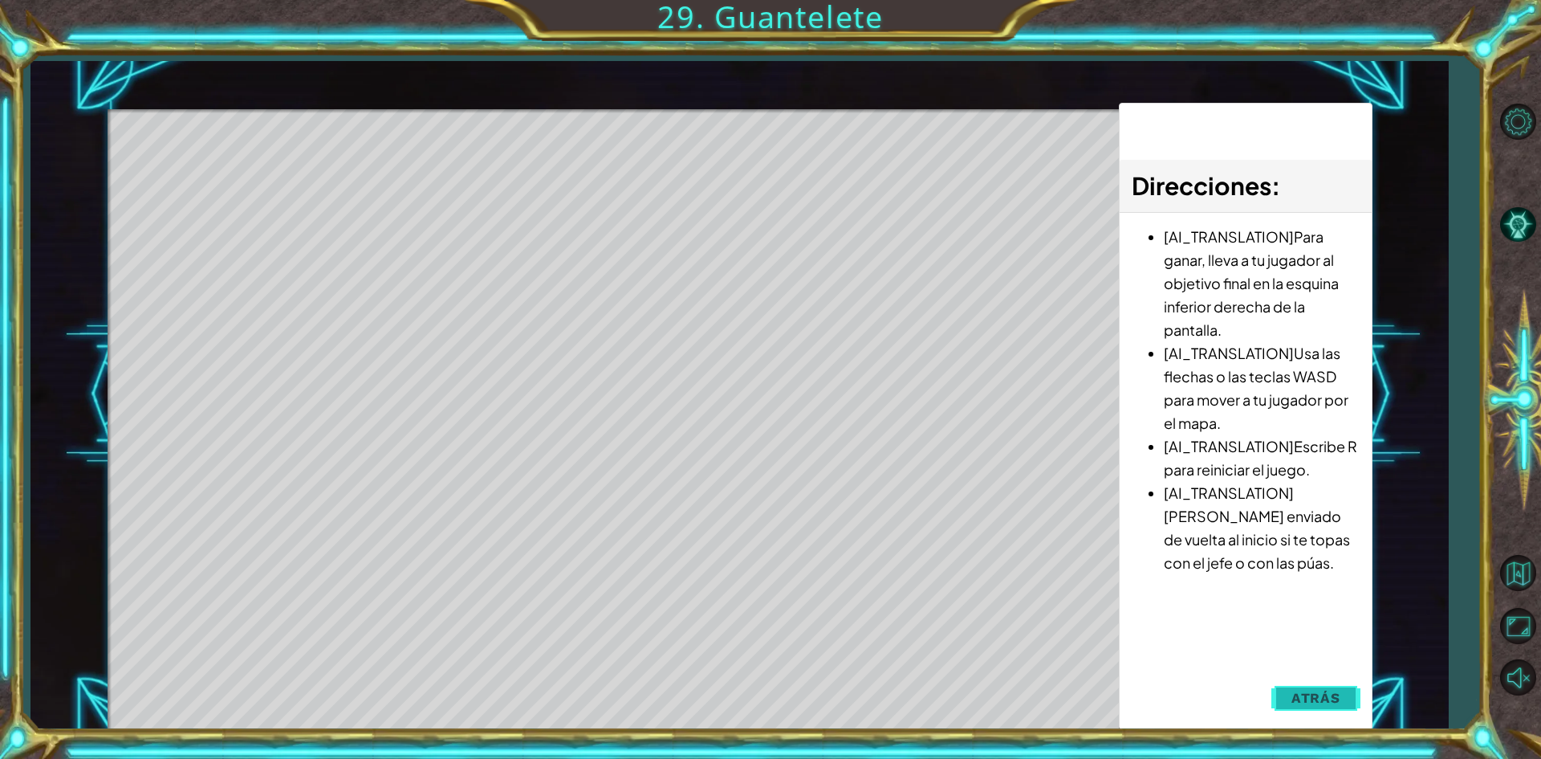
click at [1308, 694] on span "Atrás" at bounding box center [1316, 698] width 49 height 16
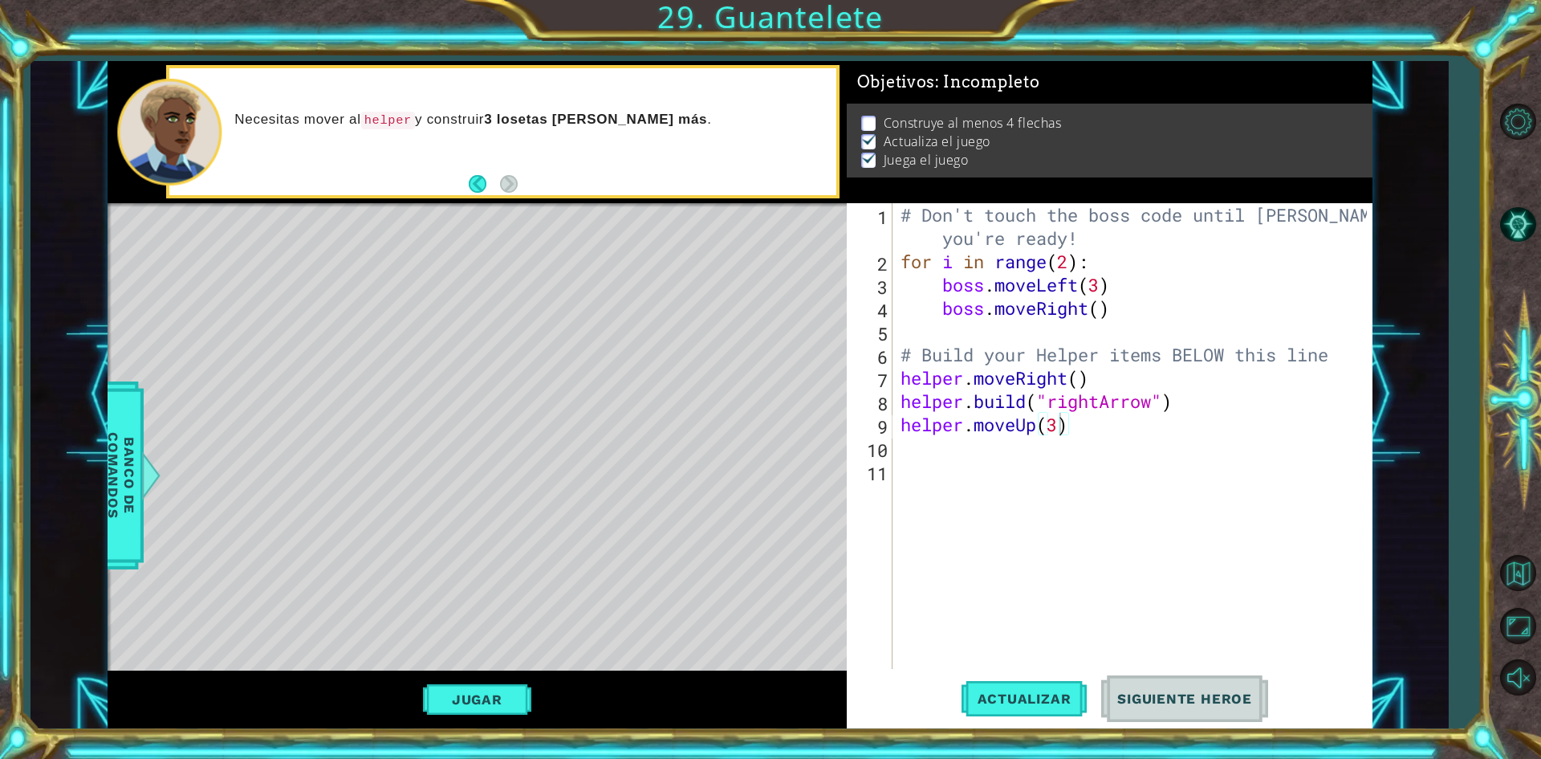
click at [504, 690] on button "Jugar" at bounding box center [477, 699] width 108 height 31
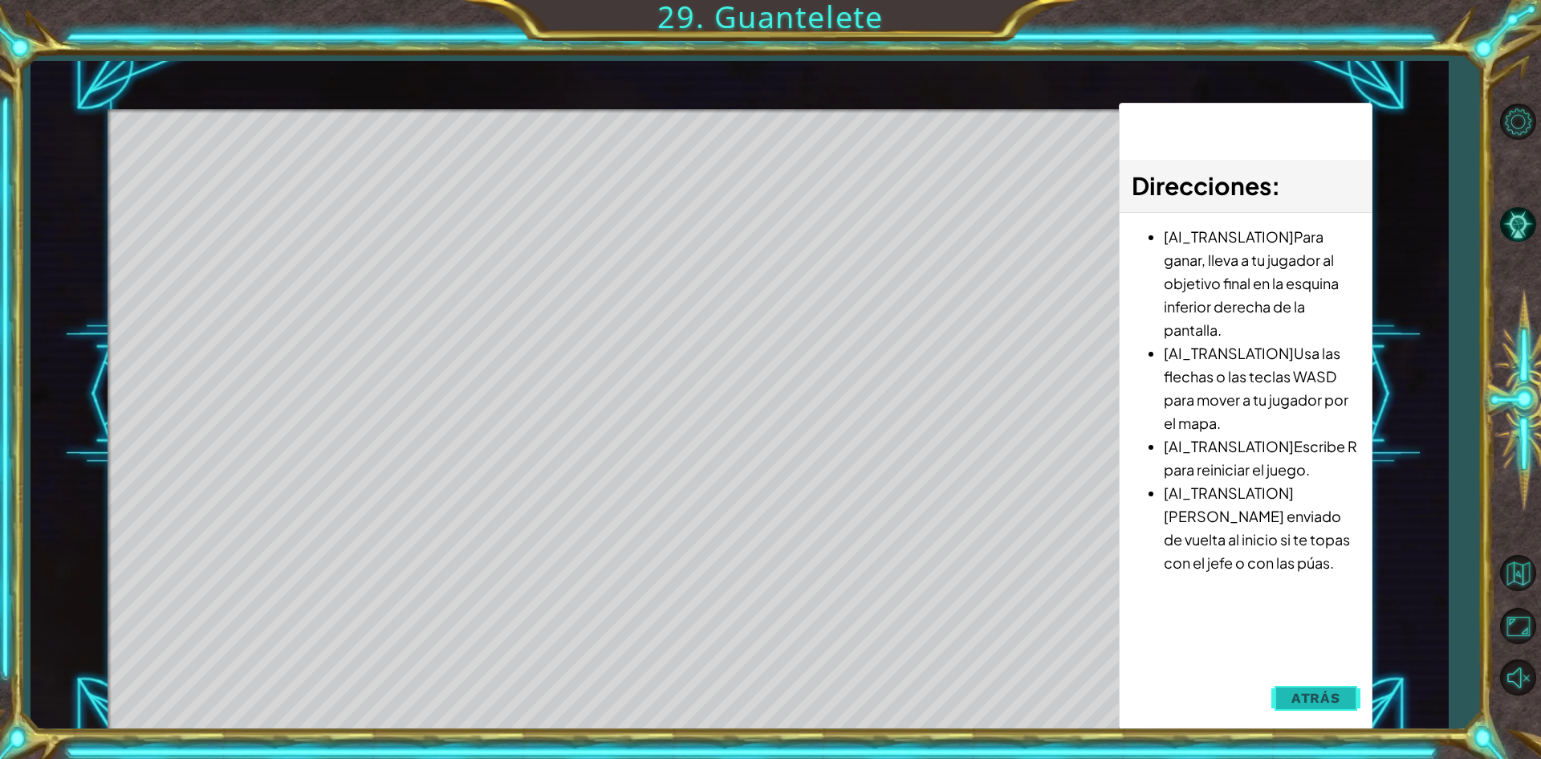
click at [1311, 686] on button "Atrás" at bounding box center [1315, 697] width 89 height 32
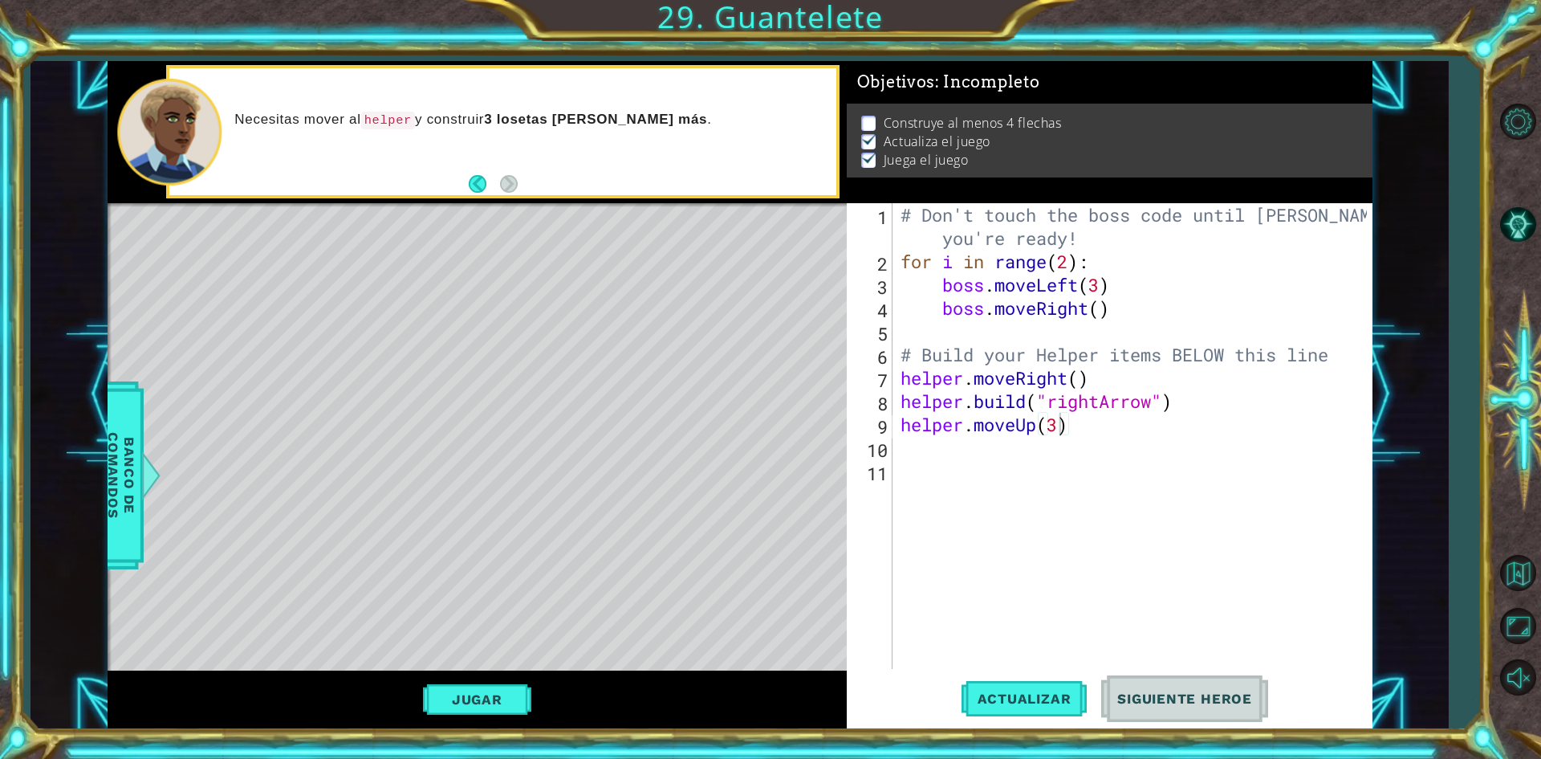
click at [1031, 423] on div "# Don't touch the boss code until [PERSON_NAME] says you're ready! for i in ran…" at bounding box center [1136, 470] width 478 height 535
click at [1036, 421] on div "# Don't touch the boss code until [PERSON_NAME] says you're ready! for i in ran…" at bounding box center [1132, 436] width 470 height 466
click at [1026, 425] on div "# Don't touch the boss code until [PERSON_NAME] says you're ready! for i in ran…" at bounding box center [1136, 470] width 478 height 535
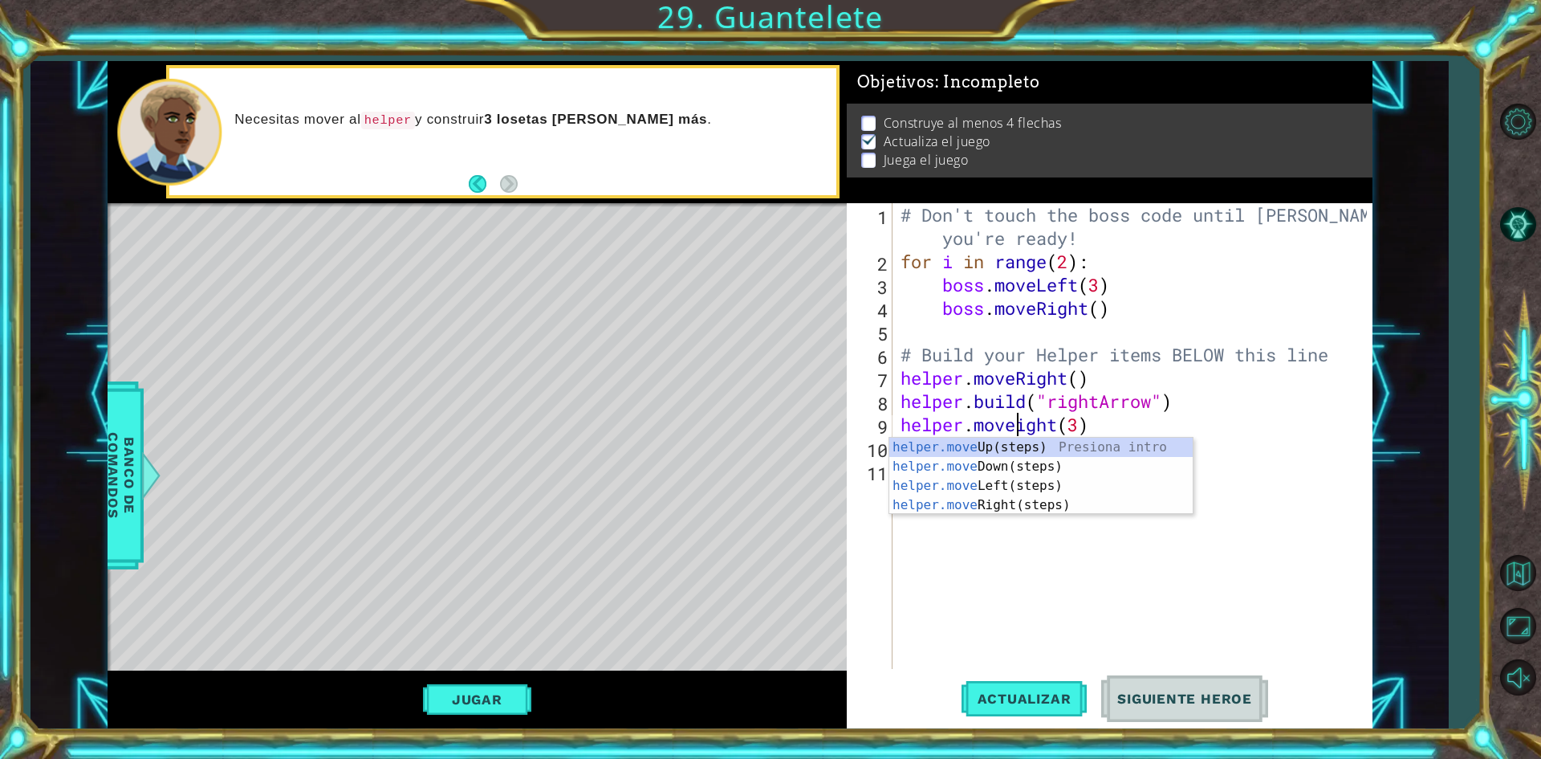
scroll to position [0, 6]
click at [1011, 695] on span "Actualizar" at bounding box center [1025, 698] width 126 height 16
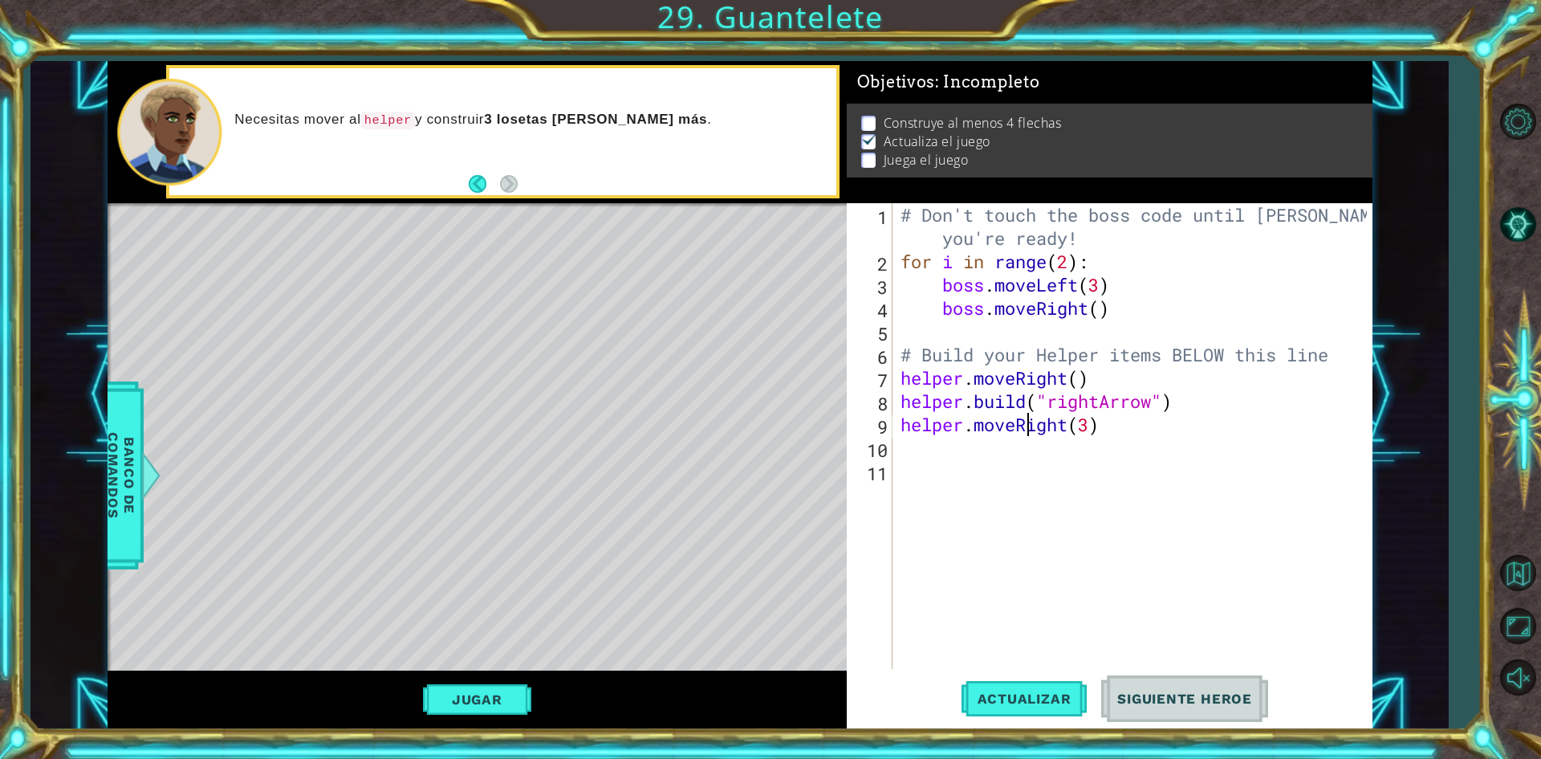
click at [1094, 429] on div "# Don't touch the boss code until [PERSON_NAME] says you're ready! for i in ran…" at bounding box center [1136, 470] width 478 height 535
type textarea "helper.moveRight(1)"
click at [893, 448] on div "helper.moveRight(1) 1 2 3 4 5 6 7 8 9 10 11 # Don't touch the boss code until […" at bounding box center [1107, 436] width 520 height 466
click at [911, 450] on div "# Don't touch the boss code until [PERSON_NAME] says you're ready! for i in ran…" at bounding box center [1136, 470] width 478 height 535
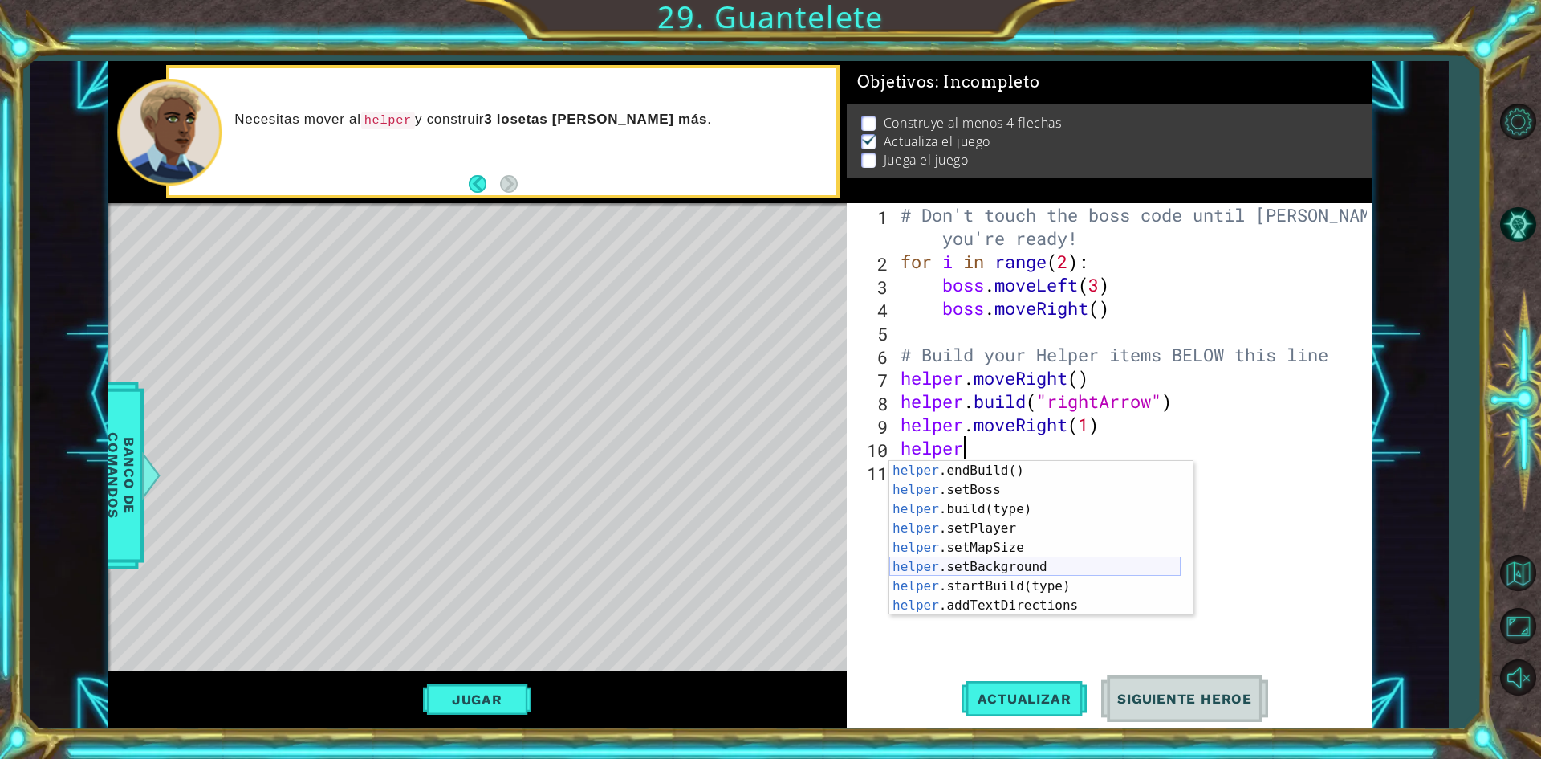
scroll to position [96, 0]
click at [999, 505] on div "helper .endBuild() Presiona intro helper .setBoss Presiona intro helper .build(…" at bounding box center [1034, 557] width 291 height 193
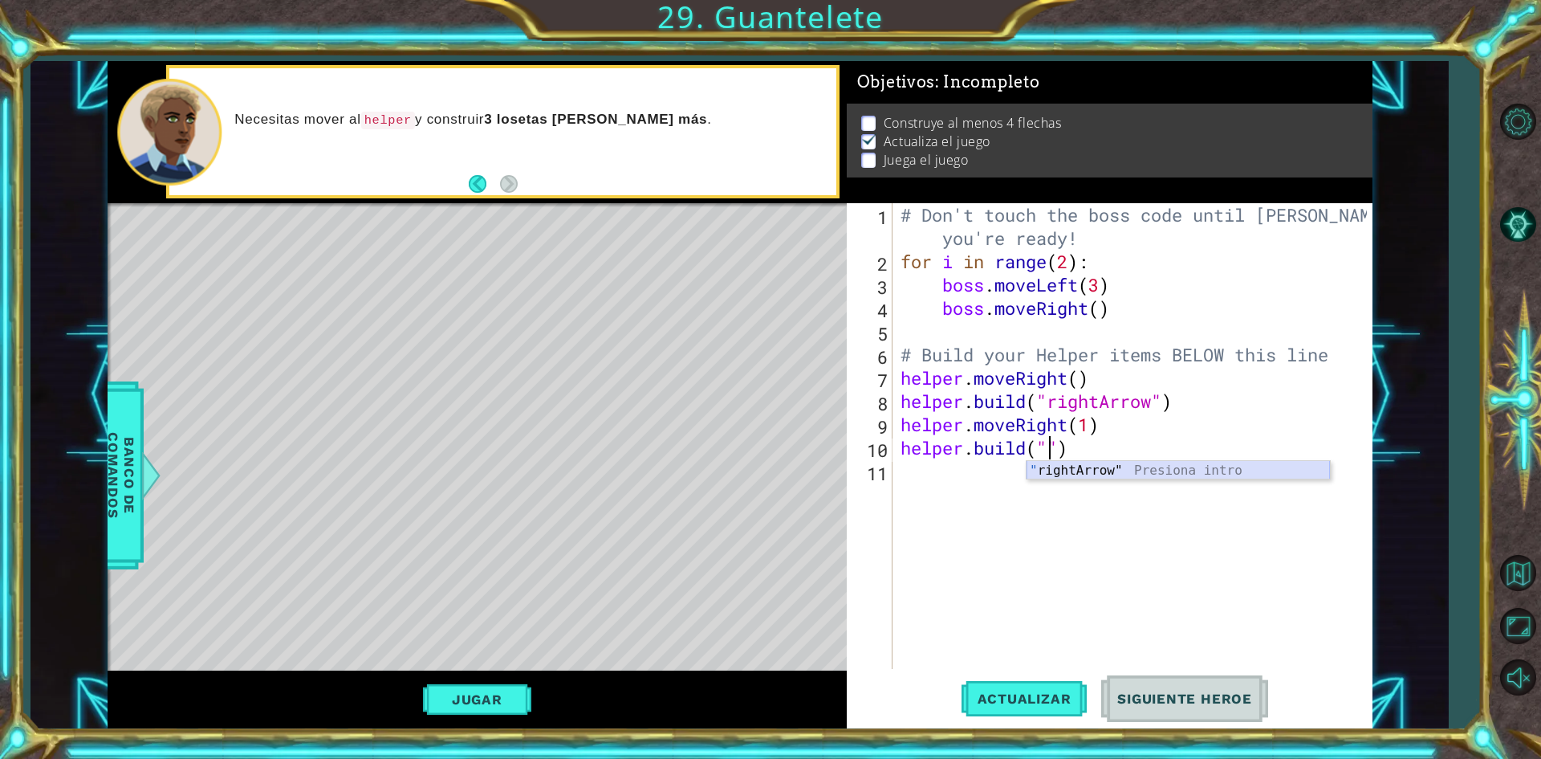
click at [1074, 468] on div "" rightArrow" Presiona intro" at bounding box center [1178, 490] width 303 height 58
type textarea "[DOMAIN_NAME]("rightArrow")"
click at [934, 474] on div "# Don't touch the boss code until [PERSON_NAME] says you're ready! for i in ran…" at bounding box center [1136, 470] width 478 height 535
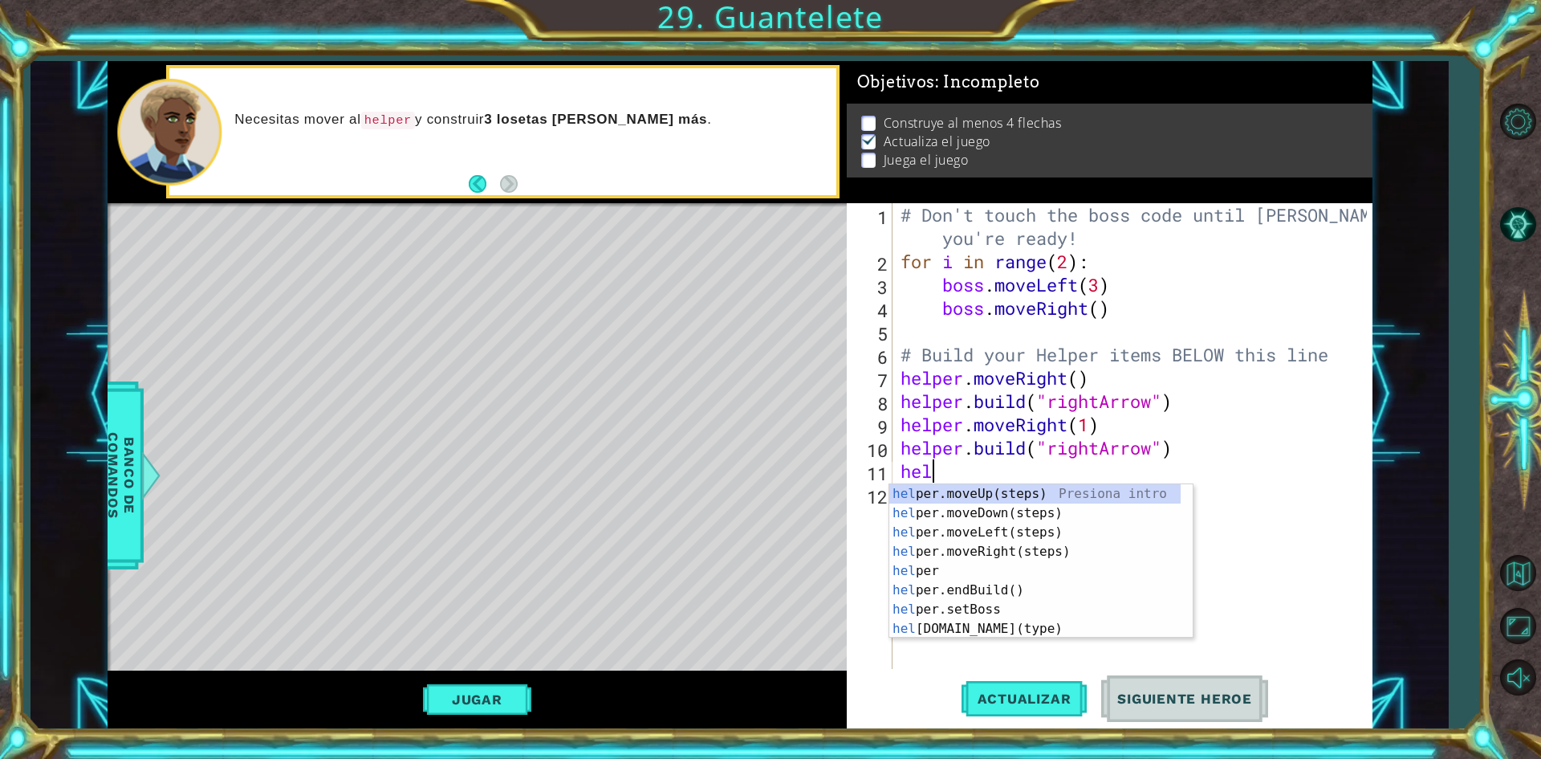
scroll to position [0, 2]
type textarea "helper"
click at [1057, 568] on div "helper Presiona intro helper .moveUp(steps) Presiona intro helper .moveDown(ste…" at bounding box center [1034, 580] width 291 height 193
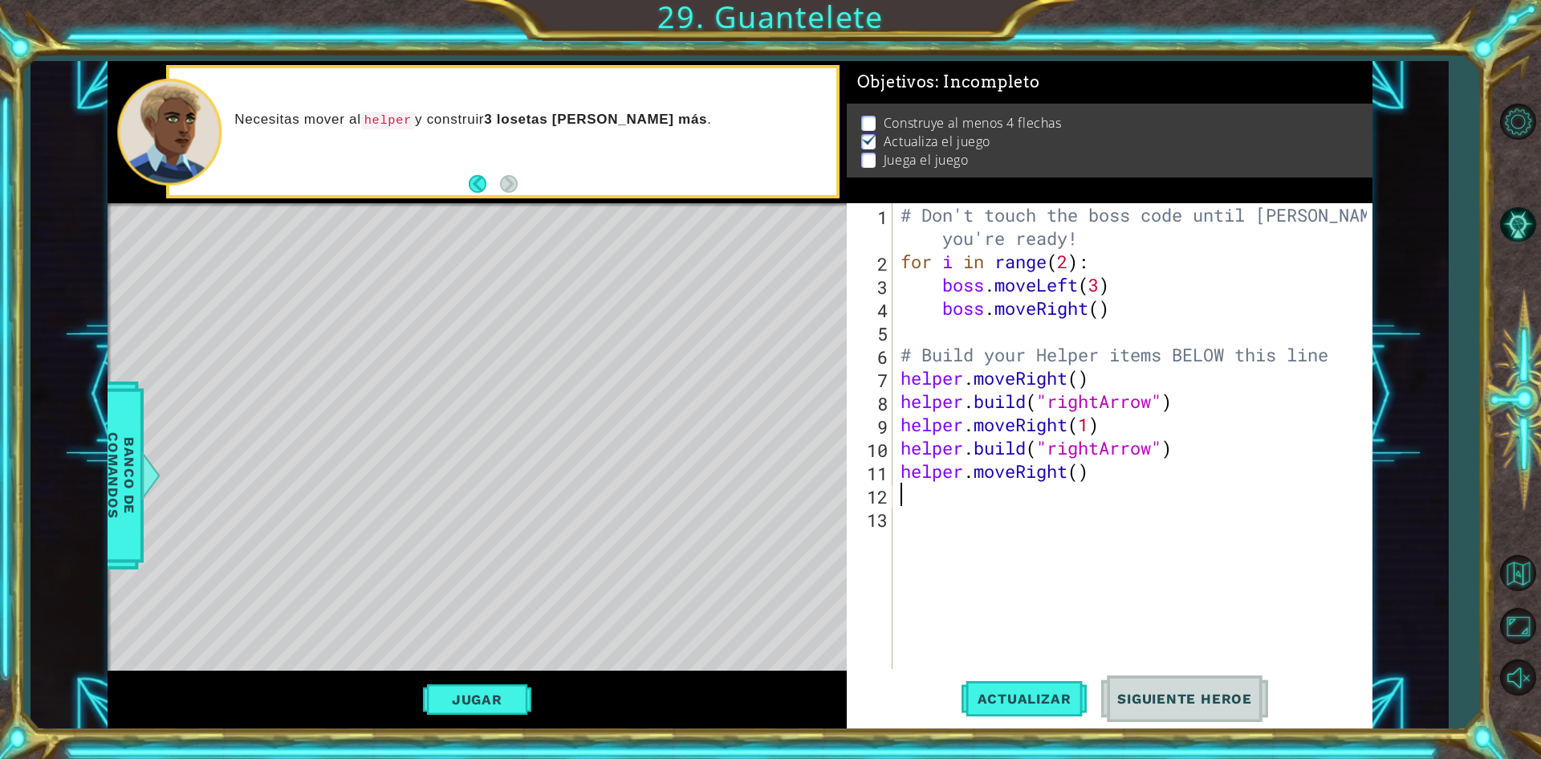
click at [1076, 476] on div "# Don't touch the boss code until [PERSON_NAME] says you're ready! for i in ran…" at bounding box center [1136, 470] width 478 height 535
type textarea "helper.moveRight(1)"
click at [926, 499] on div "# Don't touch the boss code until [PERSON_NAME] says you're ready! for i in ran…" at bounding box center [1136, 470] width 478 height 535
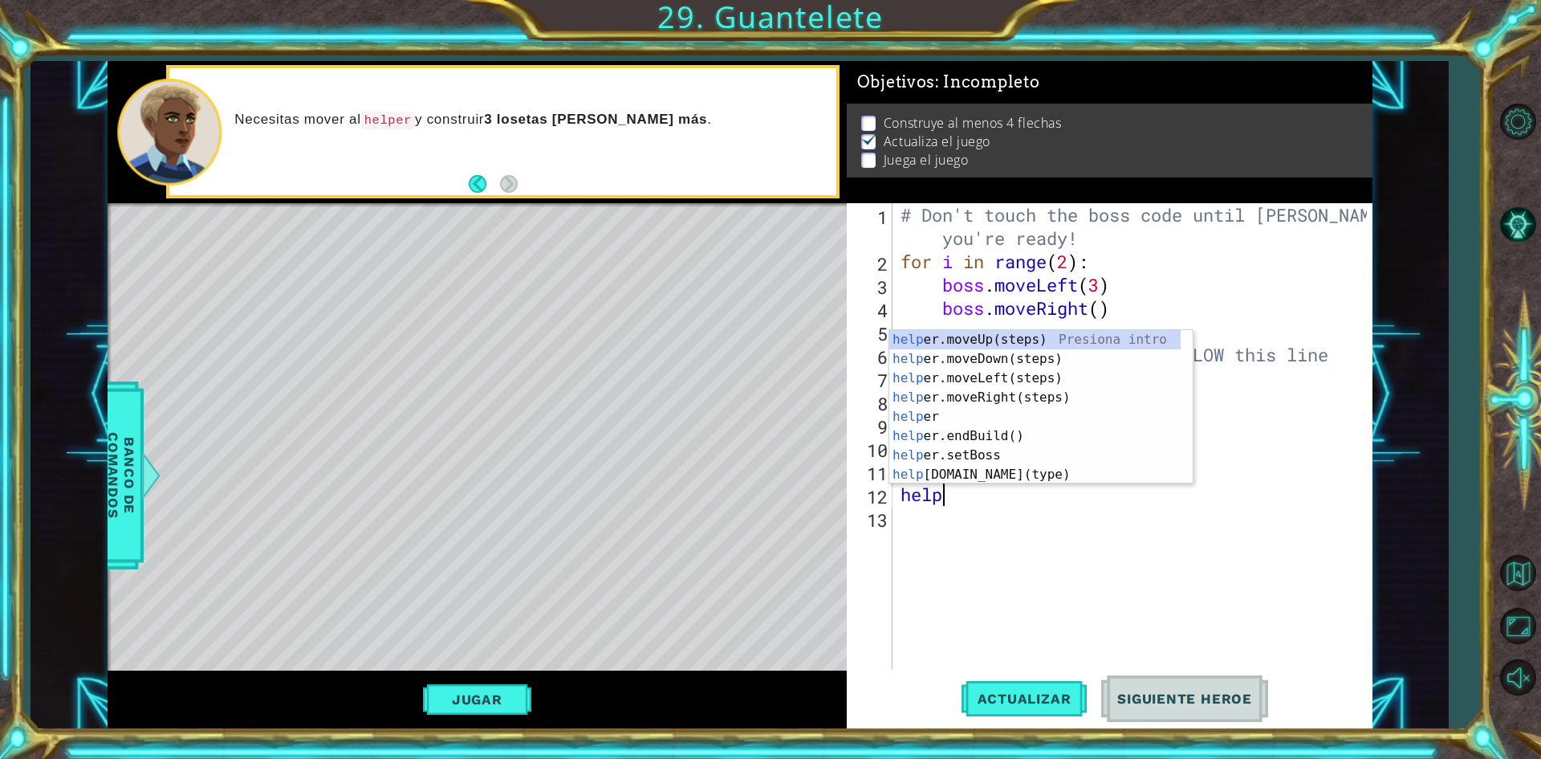
scroll to position [0, 2]
click at [1012, 469] on div "helper Presiona intro helper .moveUp(steps) Presiona intro helper .moveDown(ste…" at bounding box center [1034, 426] width 291 height 193
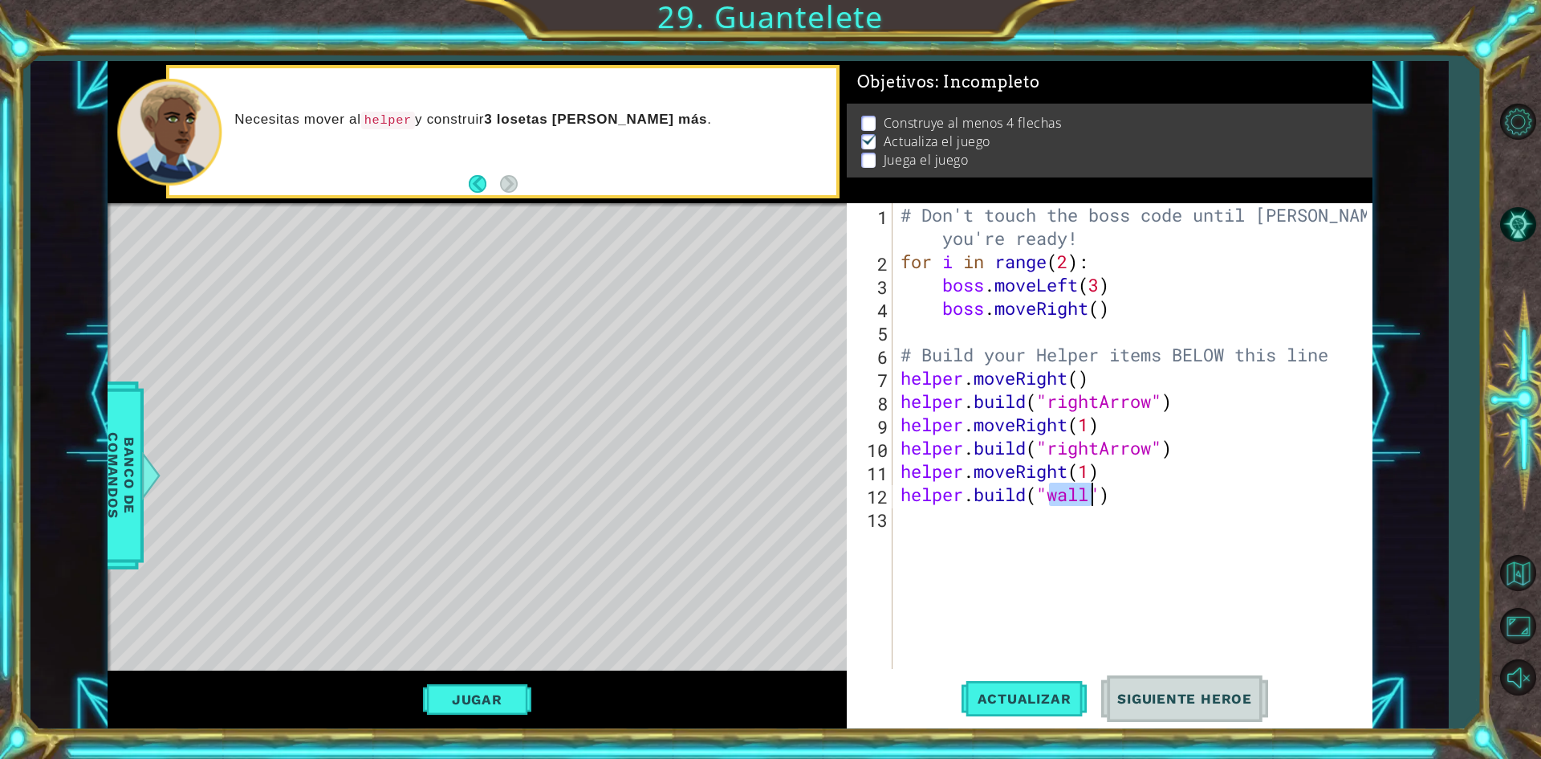
click at [1075, 497] on div "# Don't touch the boss code until [PERSON_NAME] says you're ready! for i in ran…" at bounding box center [1132, 436] width 470 height 466
drag, startPoint x: 1075, startPoint y: 497, endPoint x: 1066, endPoint y: 494, distance: 9.4
click at [1068, 494] on div "# Don't touch the boss code until [PERSON_NAME] says you're ready! for i in ran…" at bounding box center [1136, 470] width 478 height 535
click at [1066, 494] on div "# Don't touch the boss code until [PERSON_NAME] says you're ready! for i in ran…" at bounding box center [1136, 470] width 478 height 535
click at [1061, 476] on div "" rightArrow" Presiona intro" at bounding box center [1178, 494] width 303 height 58
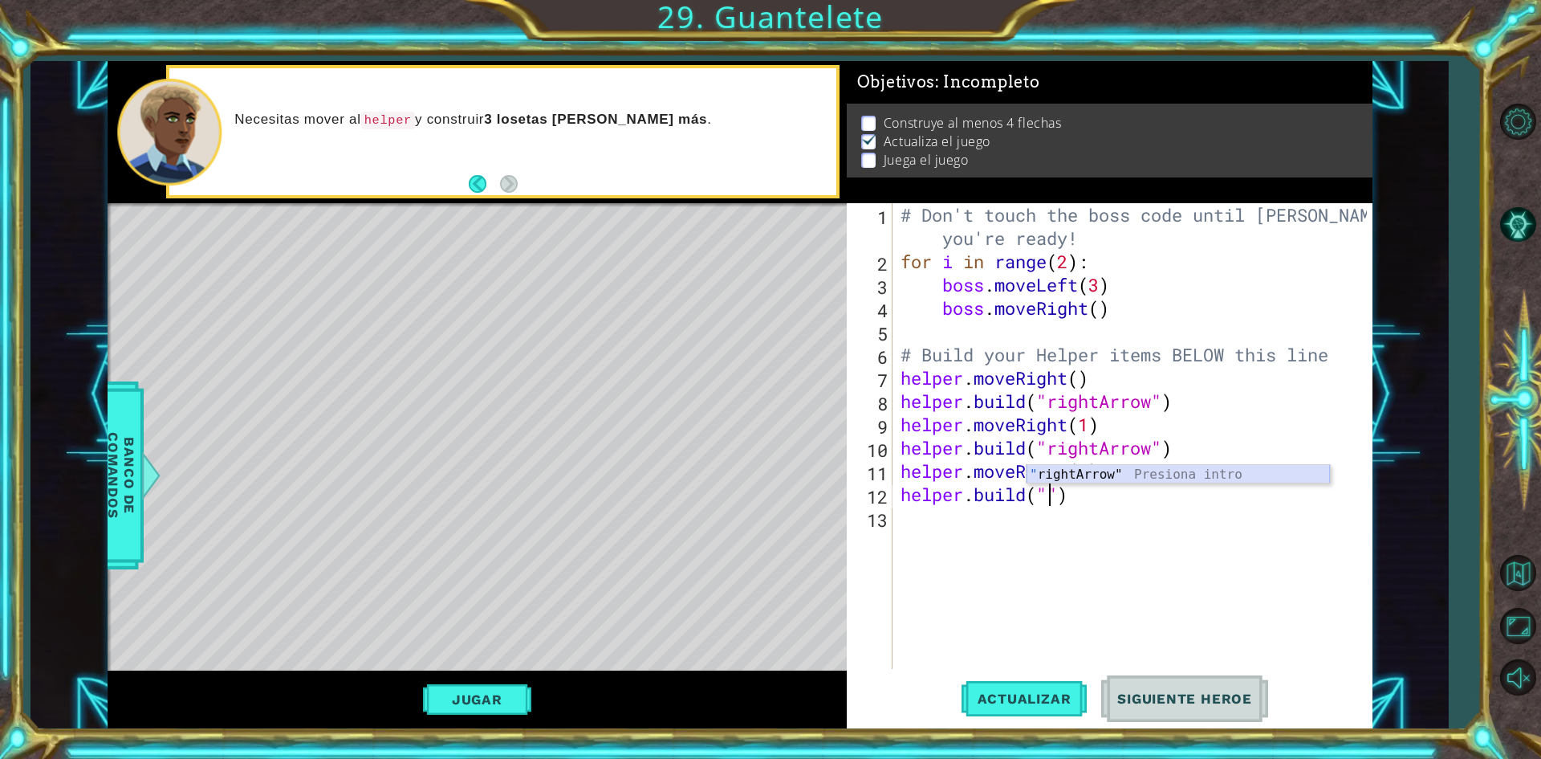
type textarea "[DOMAIN_NAME]("rightArrow")"
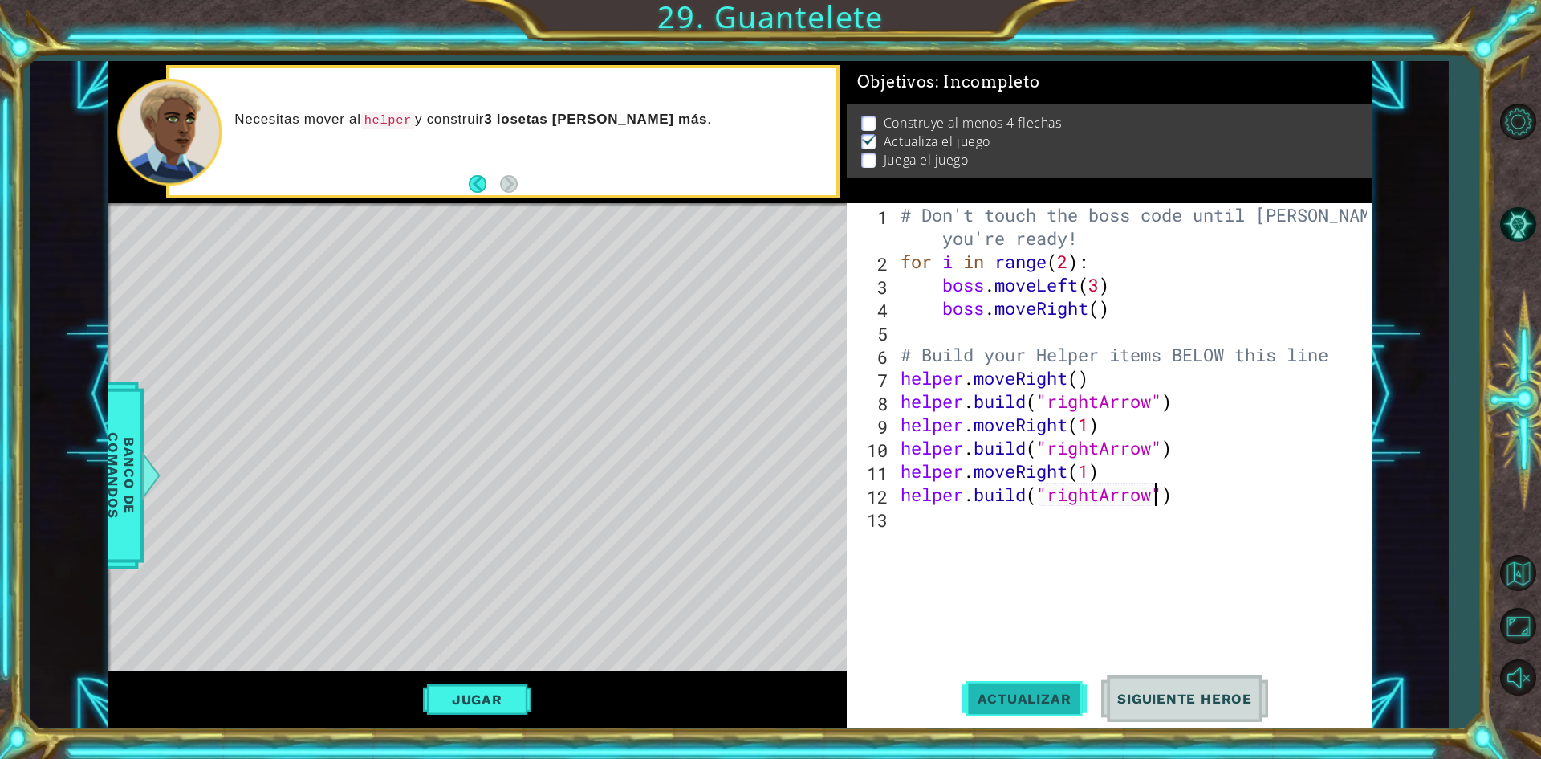
click at [1003, 709] on button "Actualizar" at bounding box center [1025, 699] width 126 height 52
click at [934, 529] on div "# Don't touch the boss code until [PERSON_NAME] says you're ready! for i in ran…" at bounding box center [1136, 470] width 478 height 535
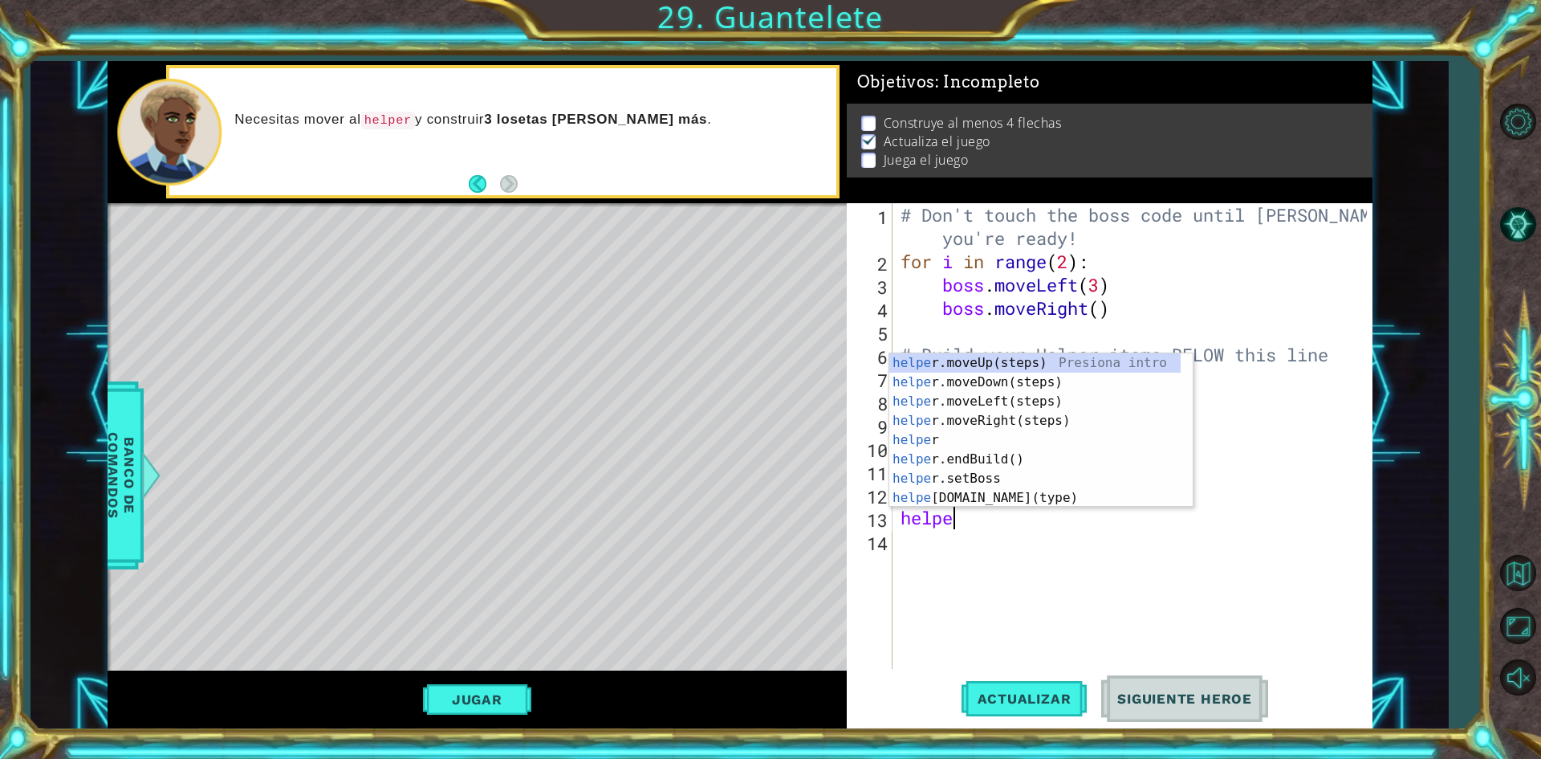
type textarea "helper"
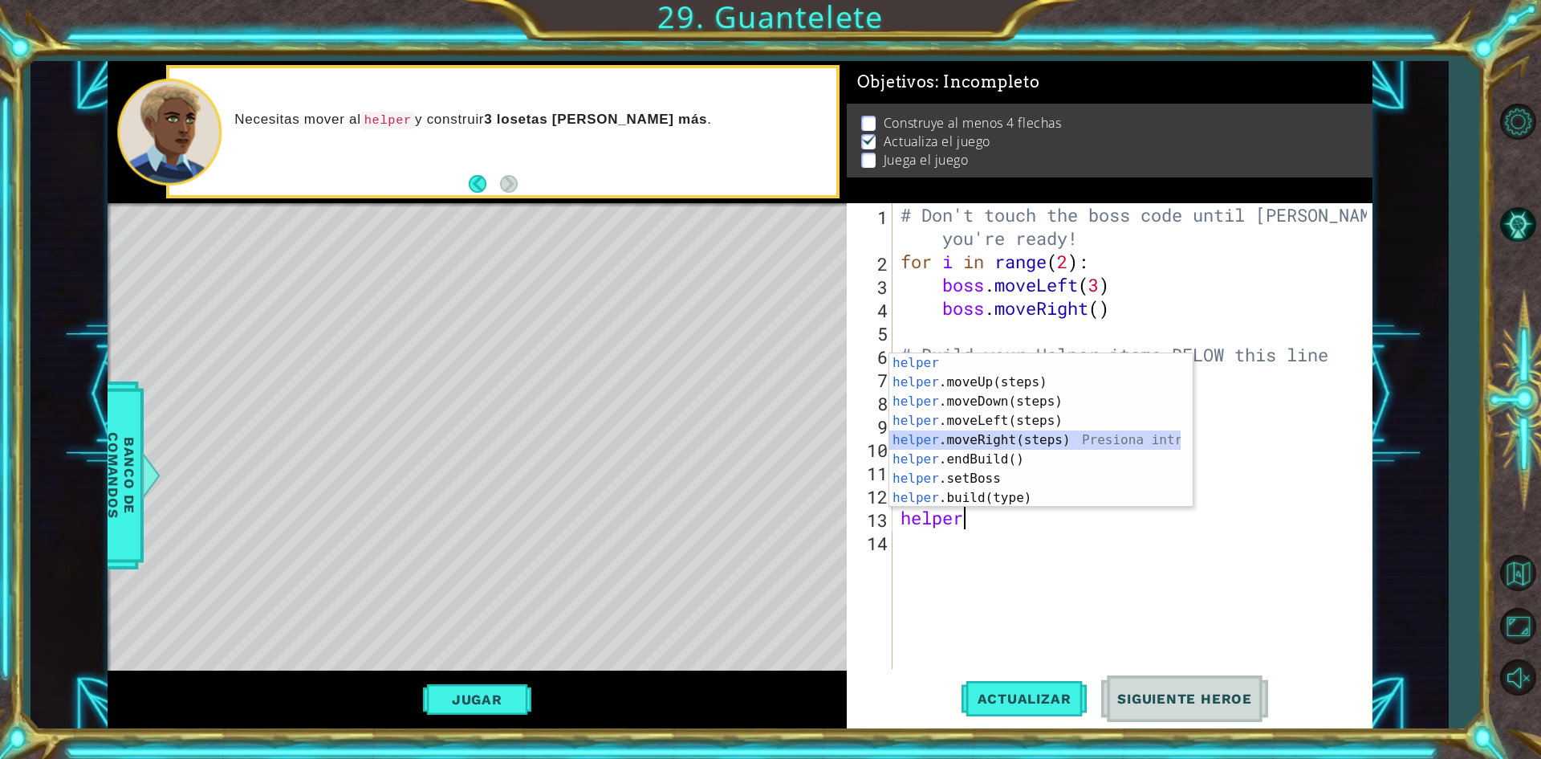
click at [994, 435] on div "helper Presiona intro helper .moveUp(steps) Presiona intro helper .moveDown(ste…" at bounding box center [1034, 449] width 291 height 193
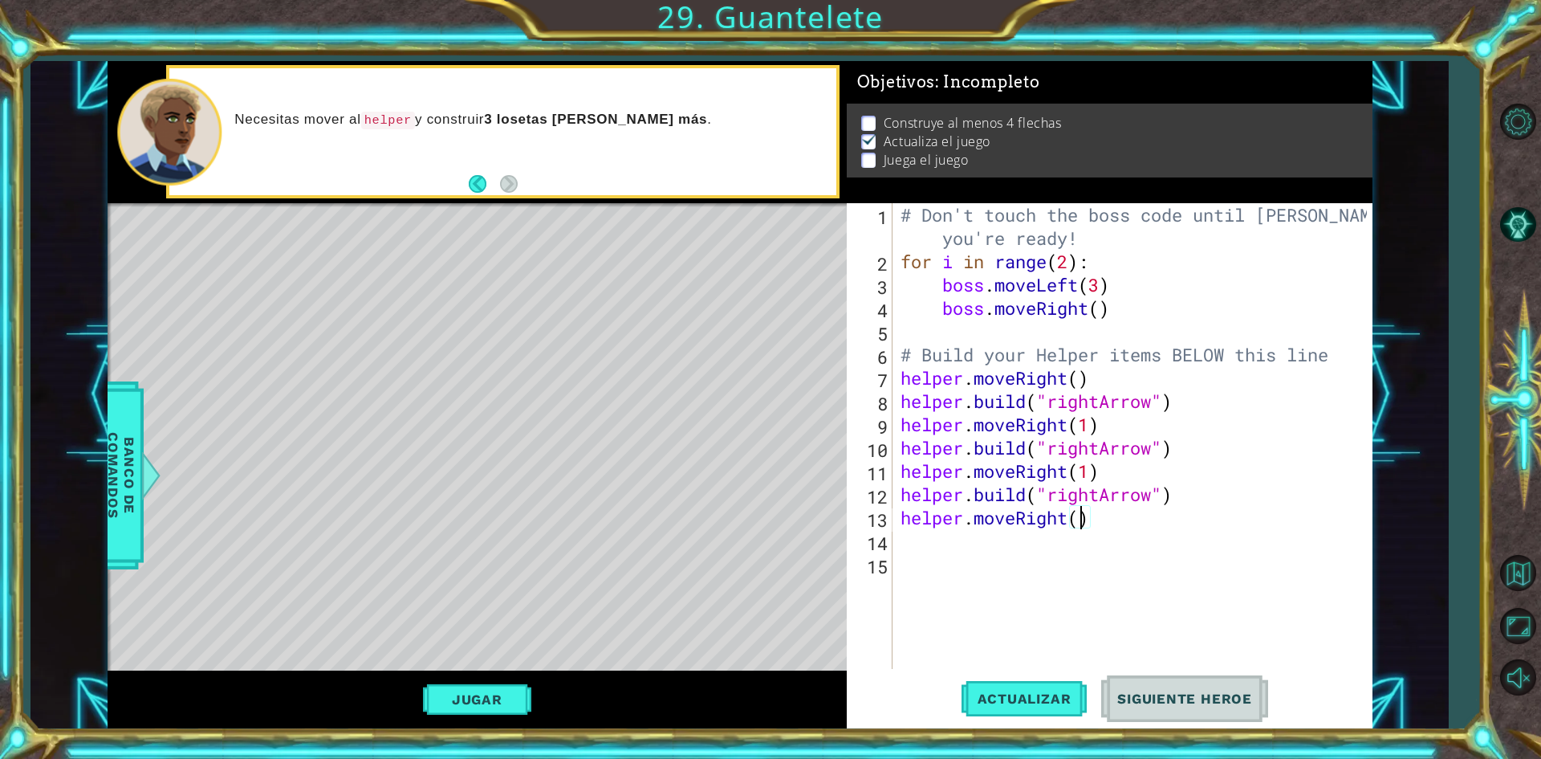
click at [1085, 527] on div "# Don't touch the boss code until [PERSON_NAME] says you're ready! for i in ran…" at bounding box center [1136, 470] width 478 height 535
type textarea "helper.moveRight(1)"
click at [984, 547] on div "# Don't touch the boss code until [PERSON_NAME] says you're ready! for i in ran…" at bounding box center [1136, 470] width 478 height 535
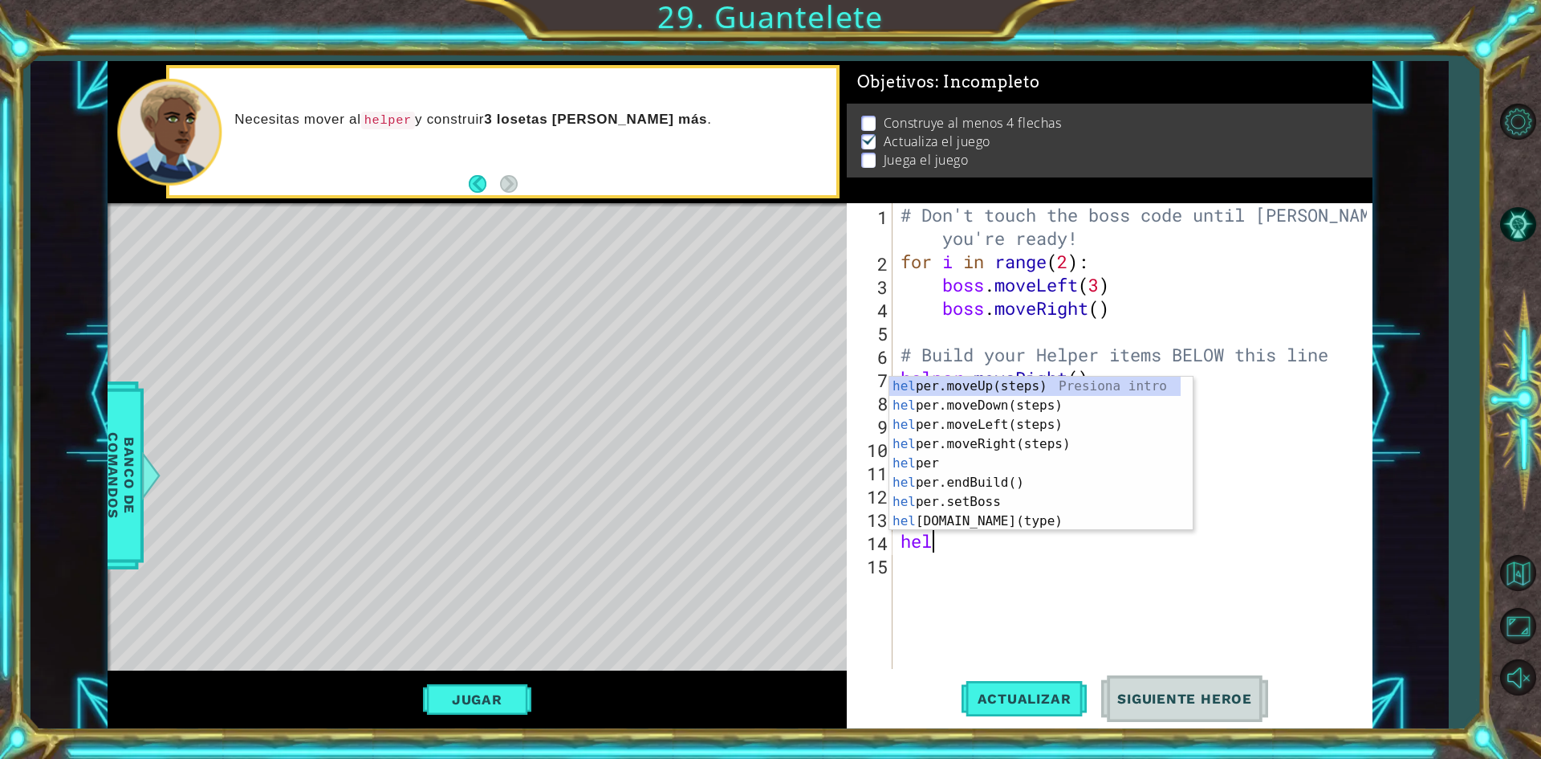
scroll to position [0, 2]
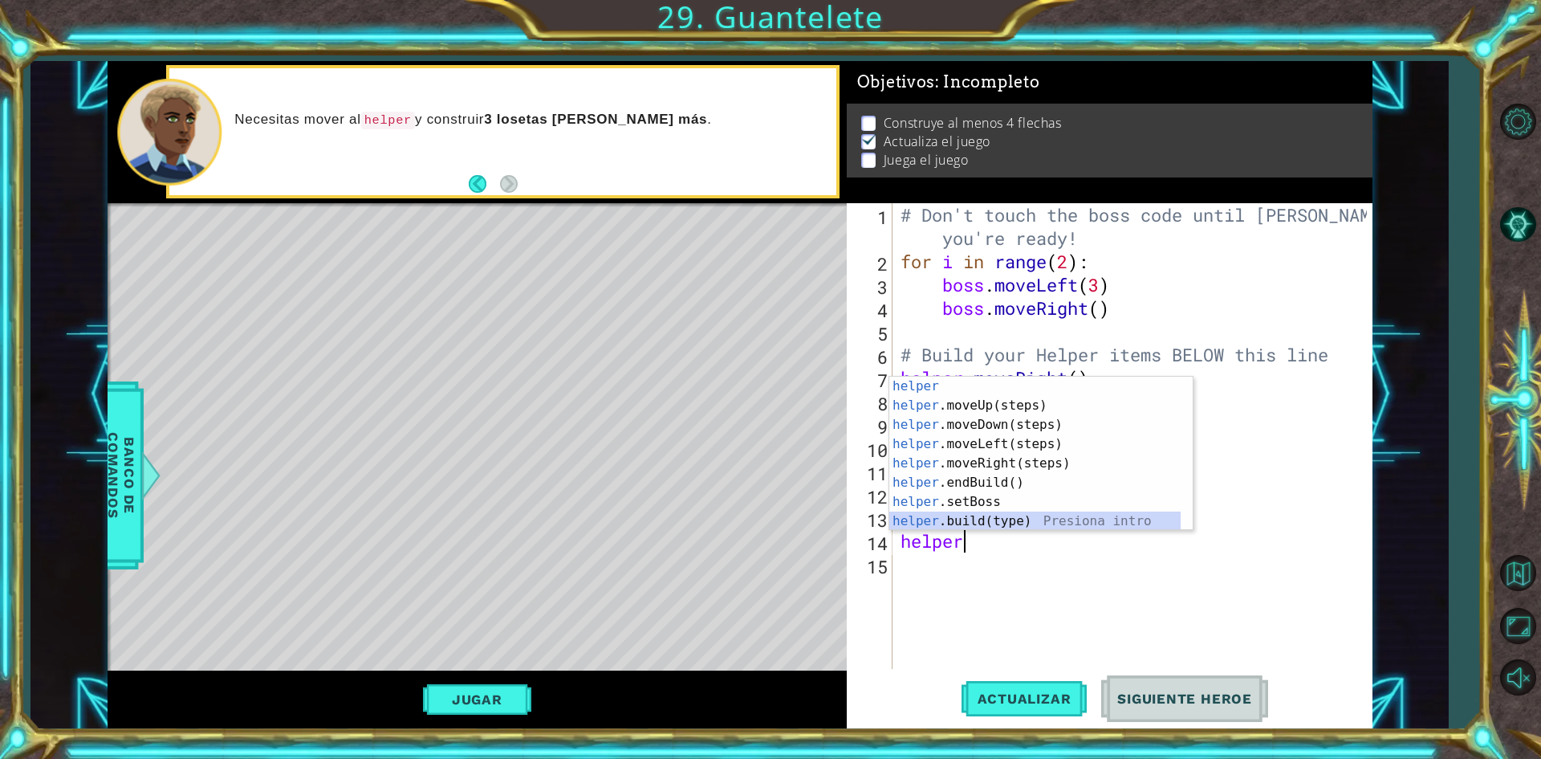
click at [1021, 516] on div "helper Presiona intro helper .moveUp(steps) Presiona intro helper .moveDown(ste…" at bounding box center [1034, 472] width 291 height 193
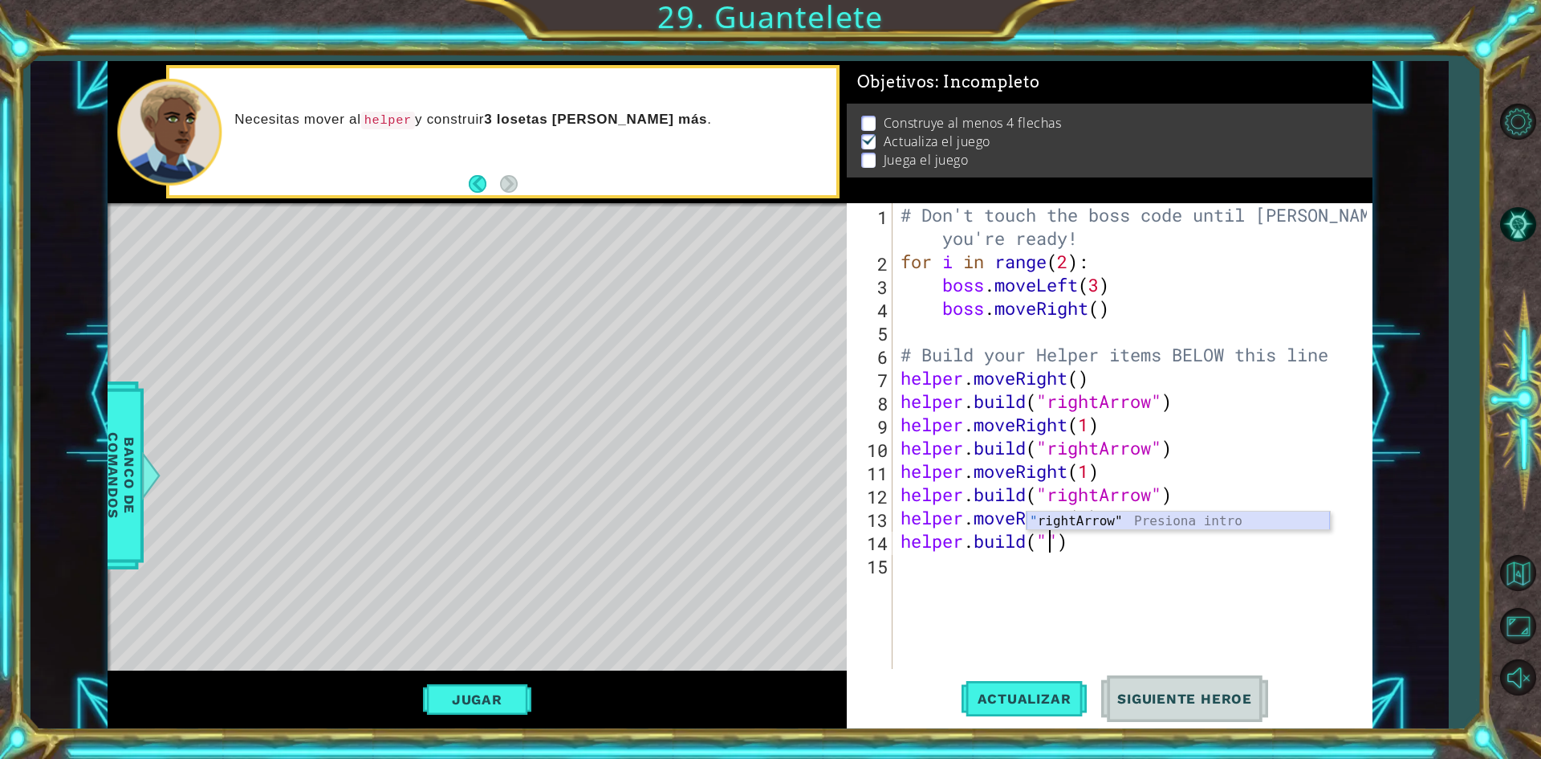
click at [1096, 520] on div "" rightArrow" Presiona intro" at bounding box center [1178, 540] width 303 height 58
type textarea "[DOMAIN_NAME]("rightArrow")"
click at [1061, 707] on button "Actualizar" at bounding box center [1025, 699] width 126 height 52
click at [479, 698] on button "Jugar" at bounding box center [477, 699] width 108 height 31
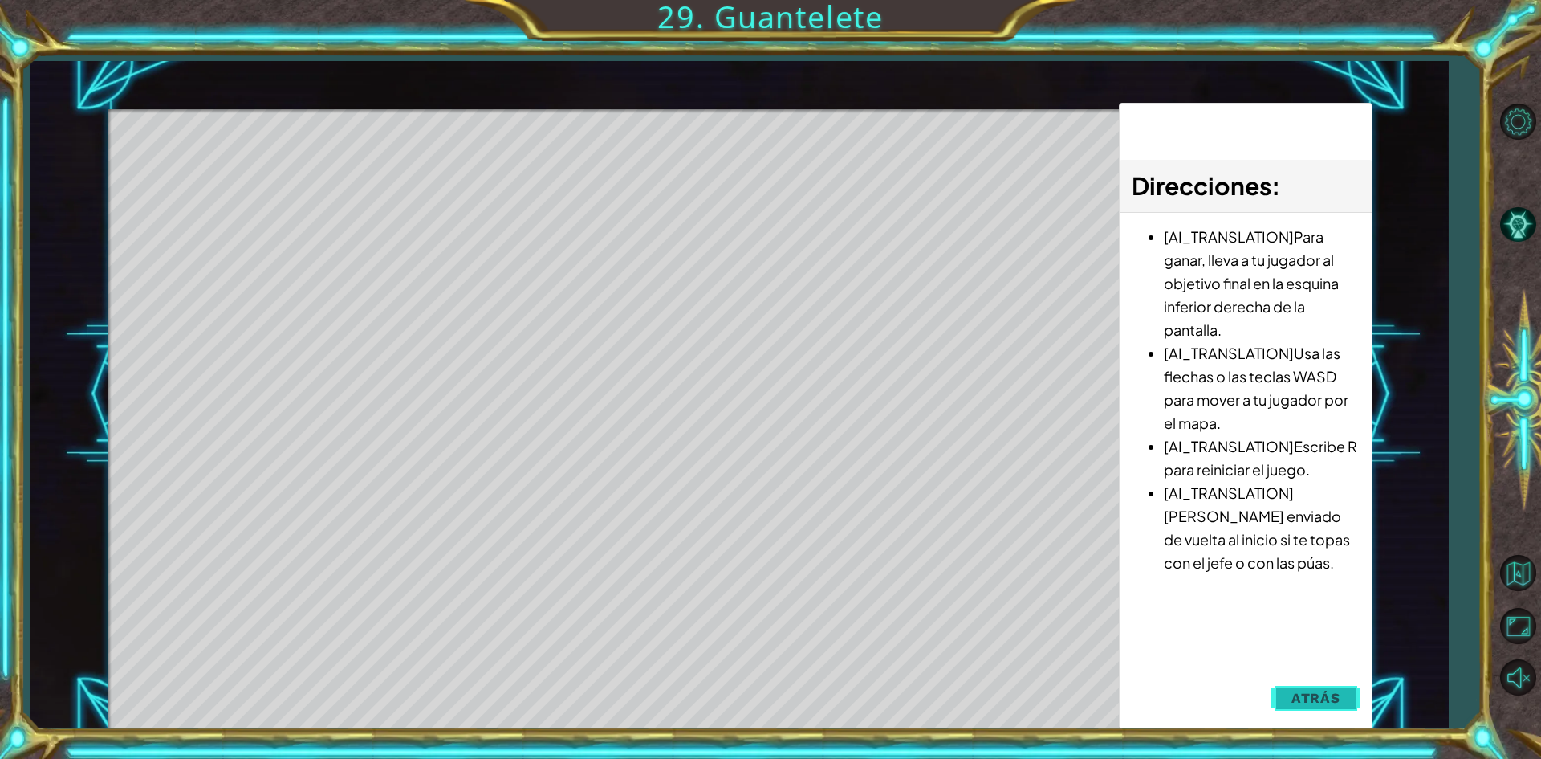
click at [1316, 699] on span "Atrás" at bounding box center [1316, 698] width 49 height 16
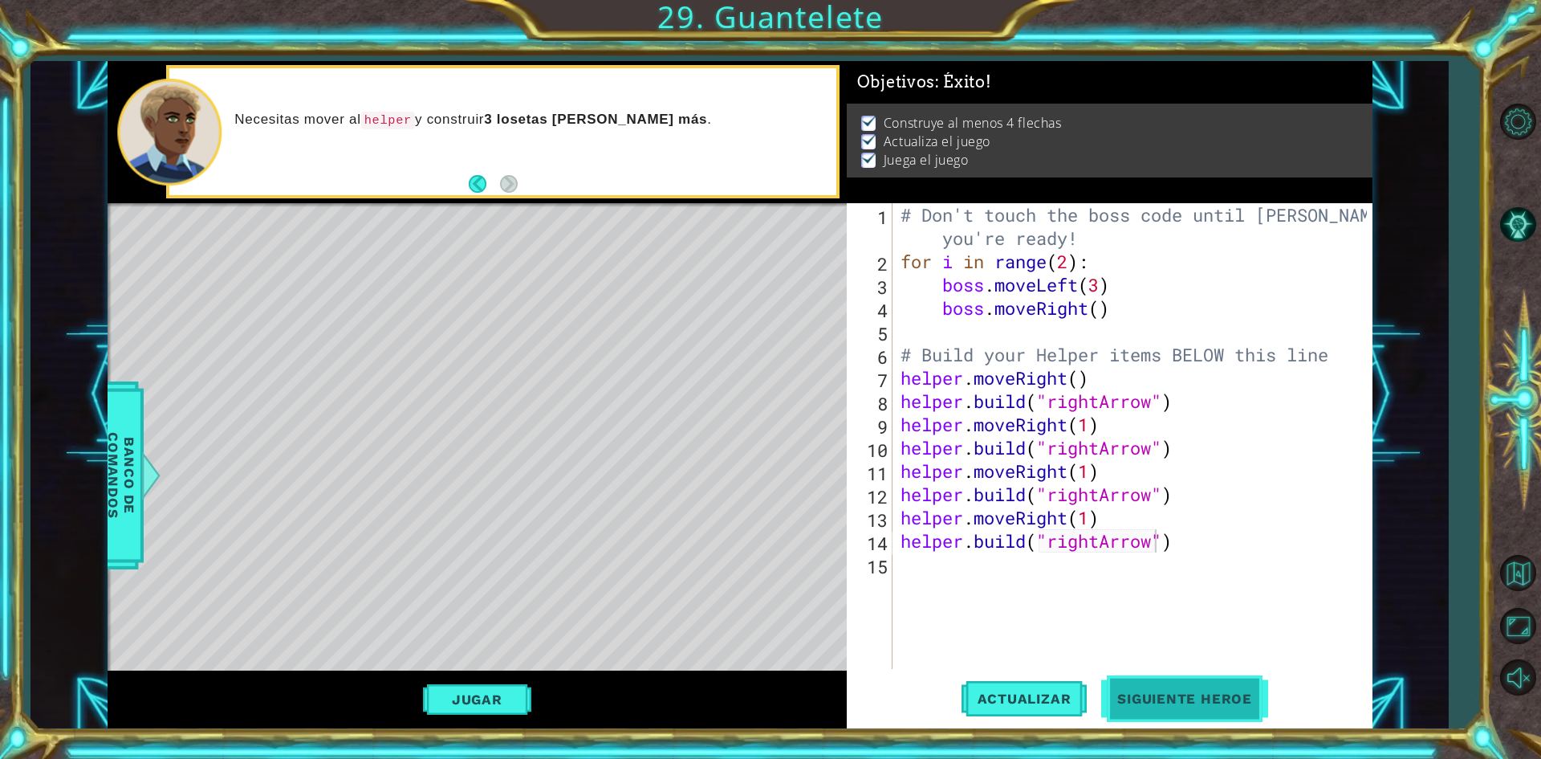
click at [1210, 686] on button "Siguiente Heroe" at bounding box center [1184, 700] width 167 height 52
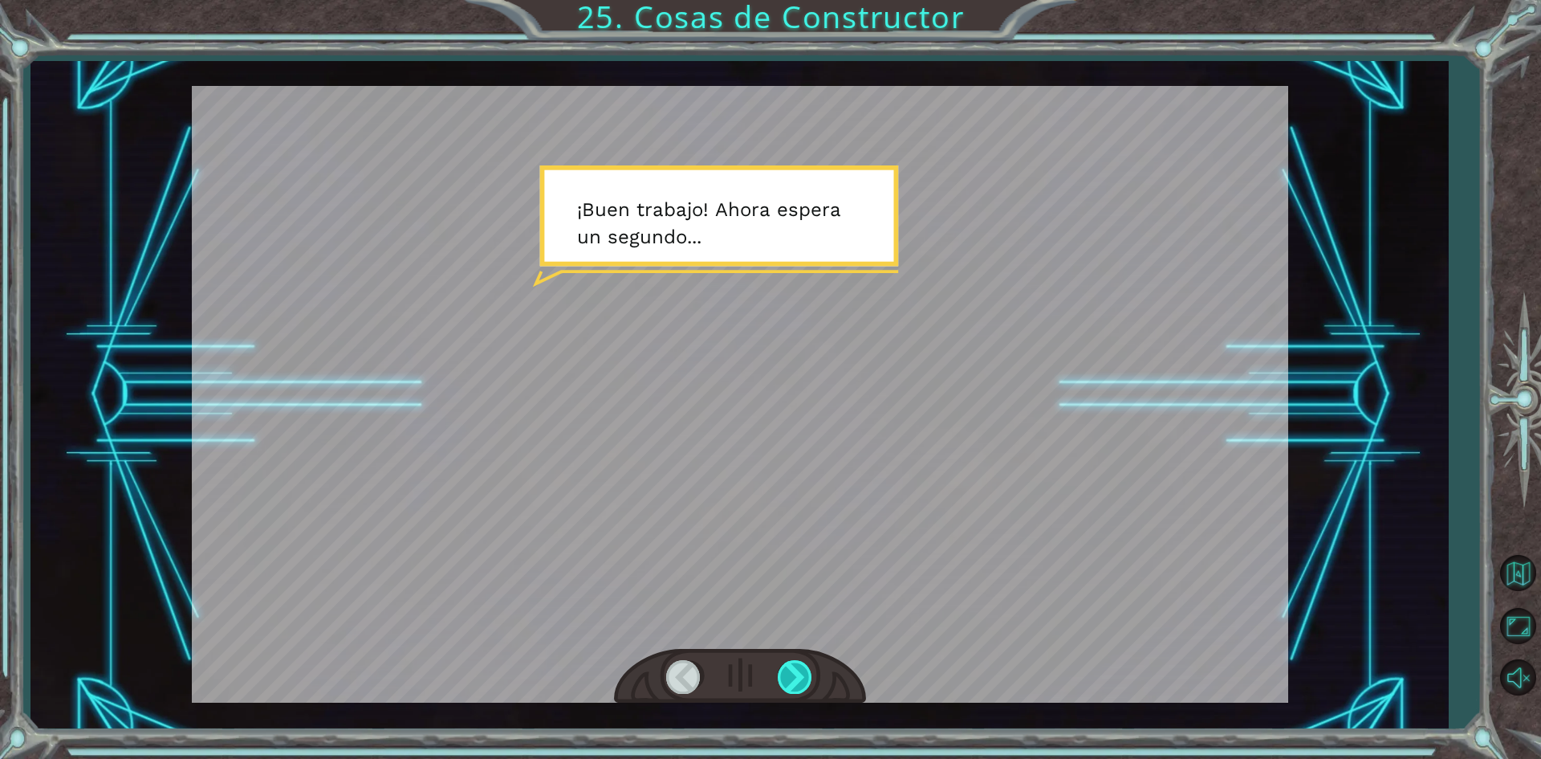
click at [789, 665] on div at bounding box center [796, 676] width 36 height 33
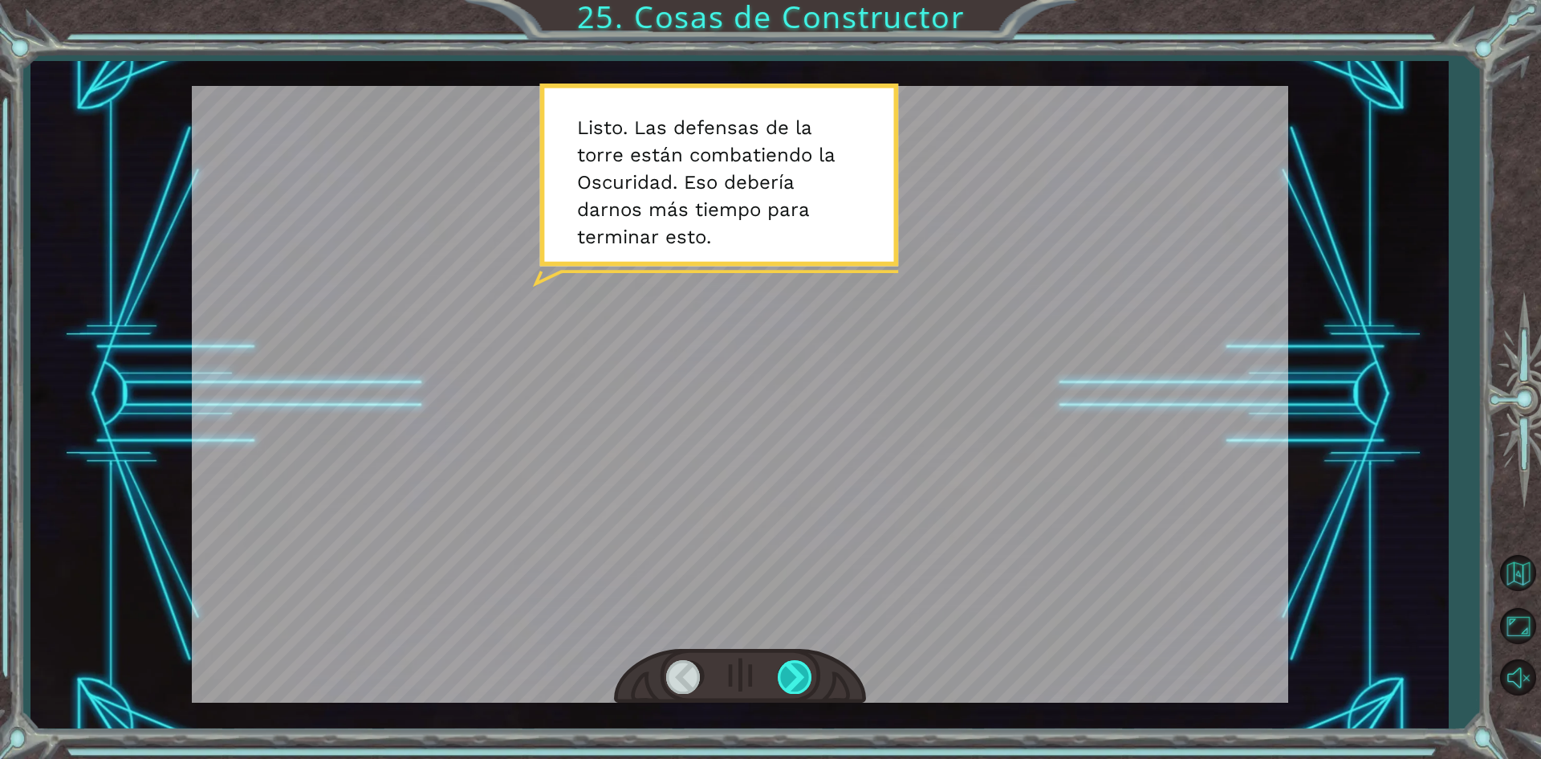
click at [787, 663] on div at bounding box center [796, 676] width 36 height 33
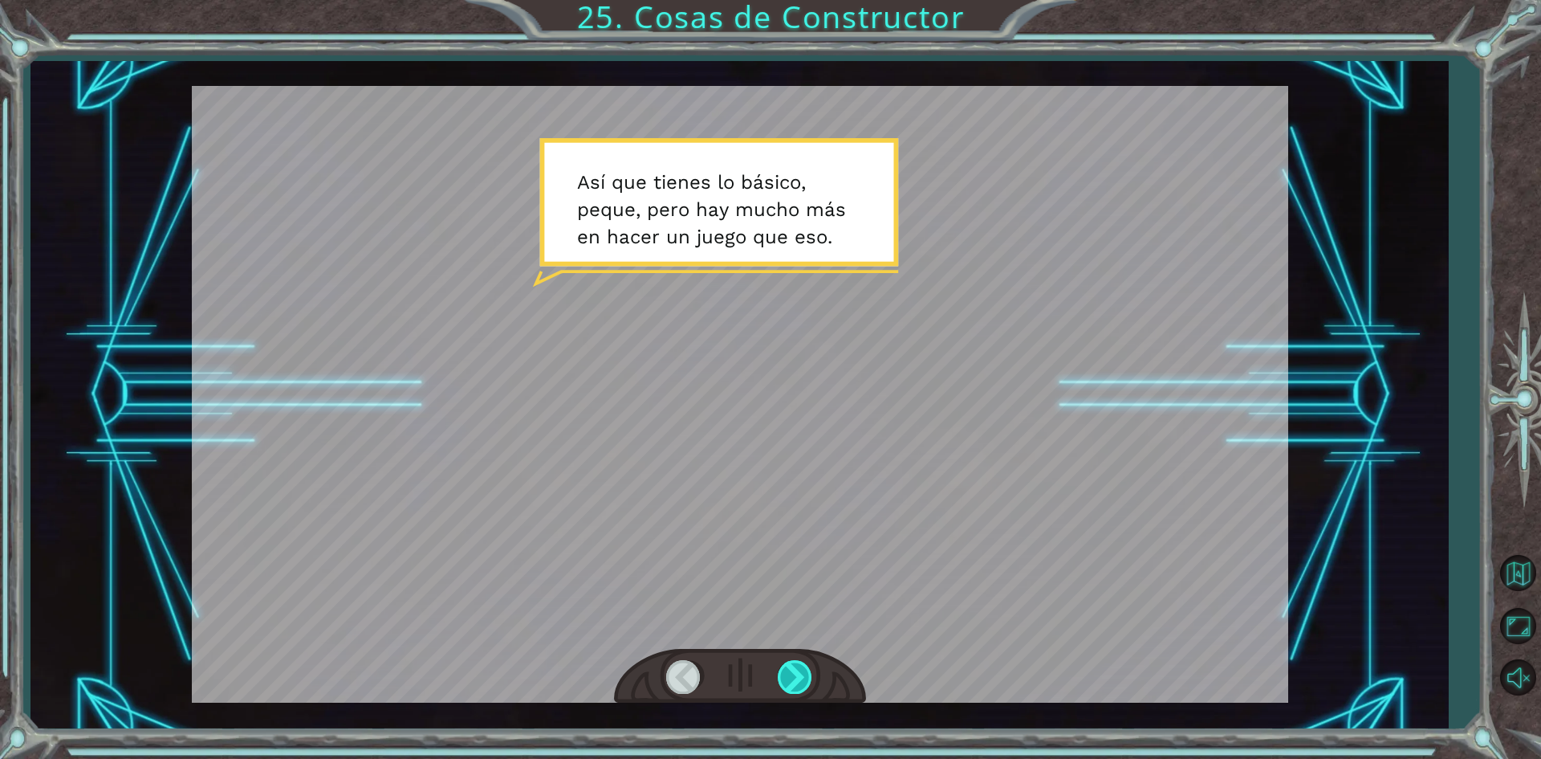
click at [791, 676] on div at bounding box center [796, 676] width 36 height 33
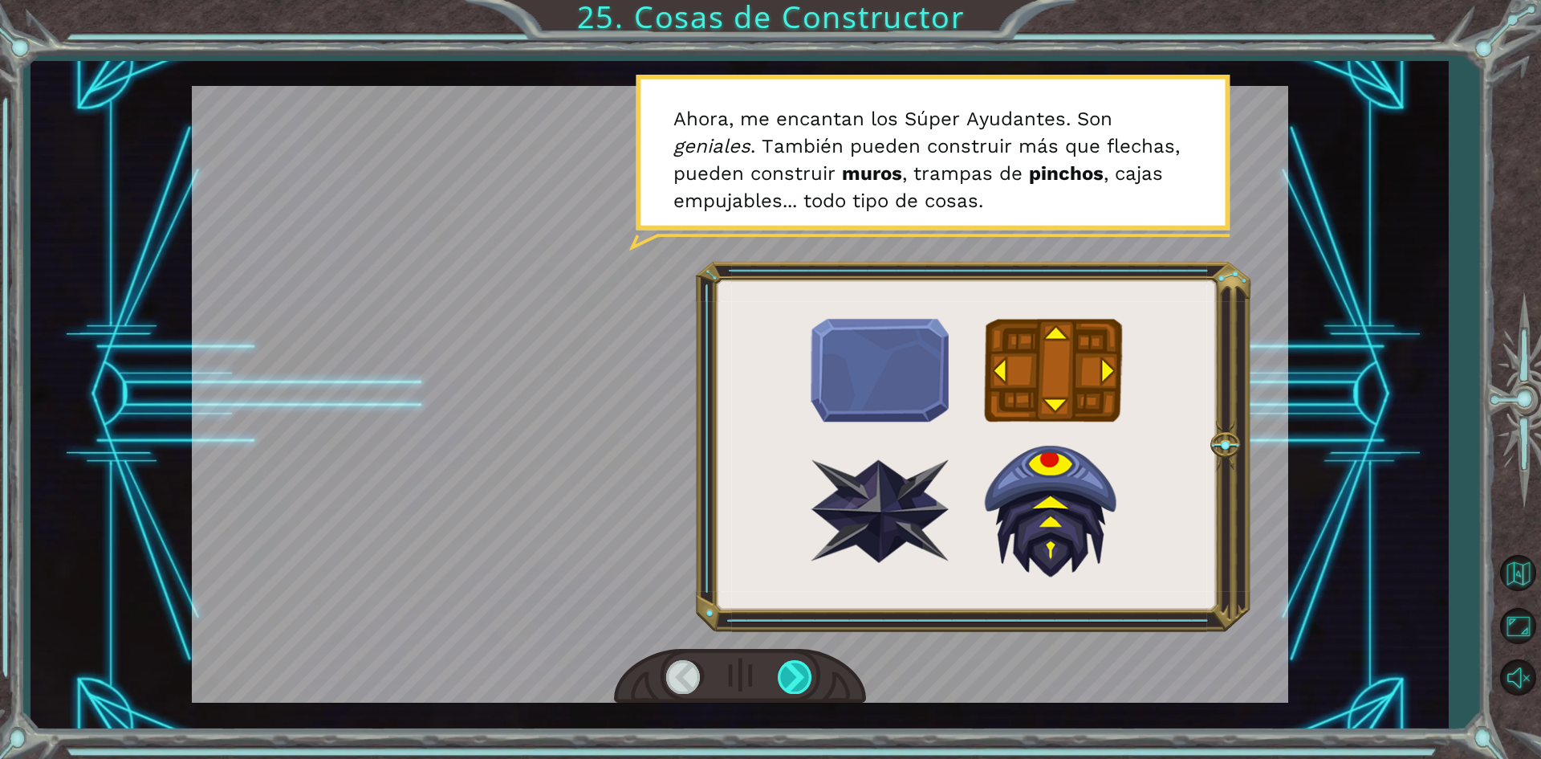
click at [791, 676] on div at bounding box center [796, 676] width 36 height 33
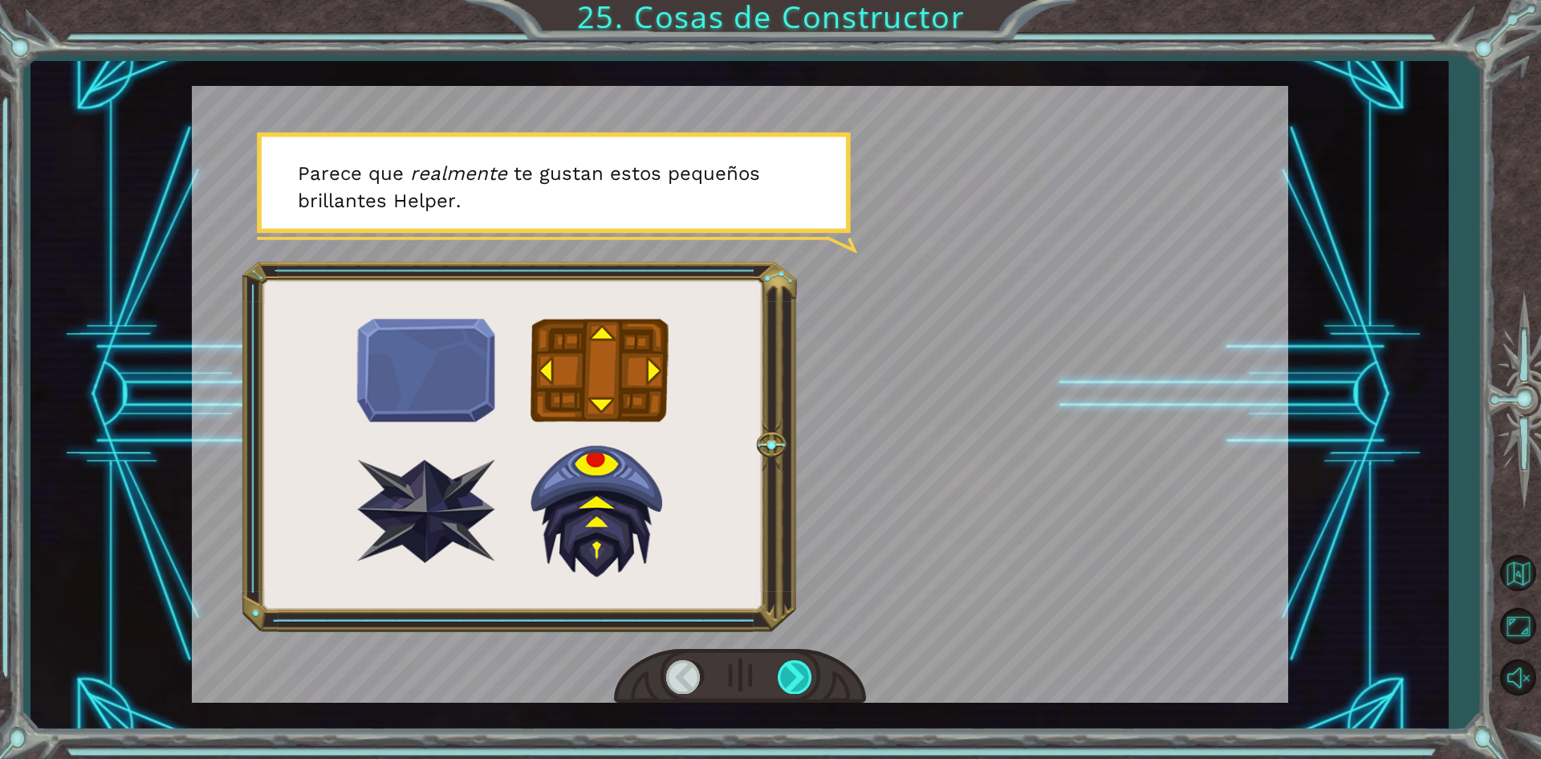
click at [791, 681] on div at bounding box center [796, 676] width 36 height 33
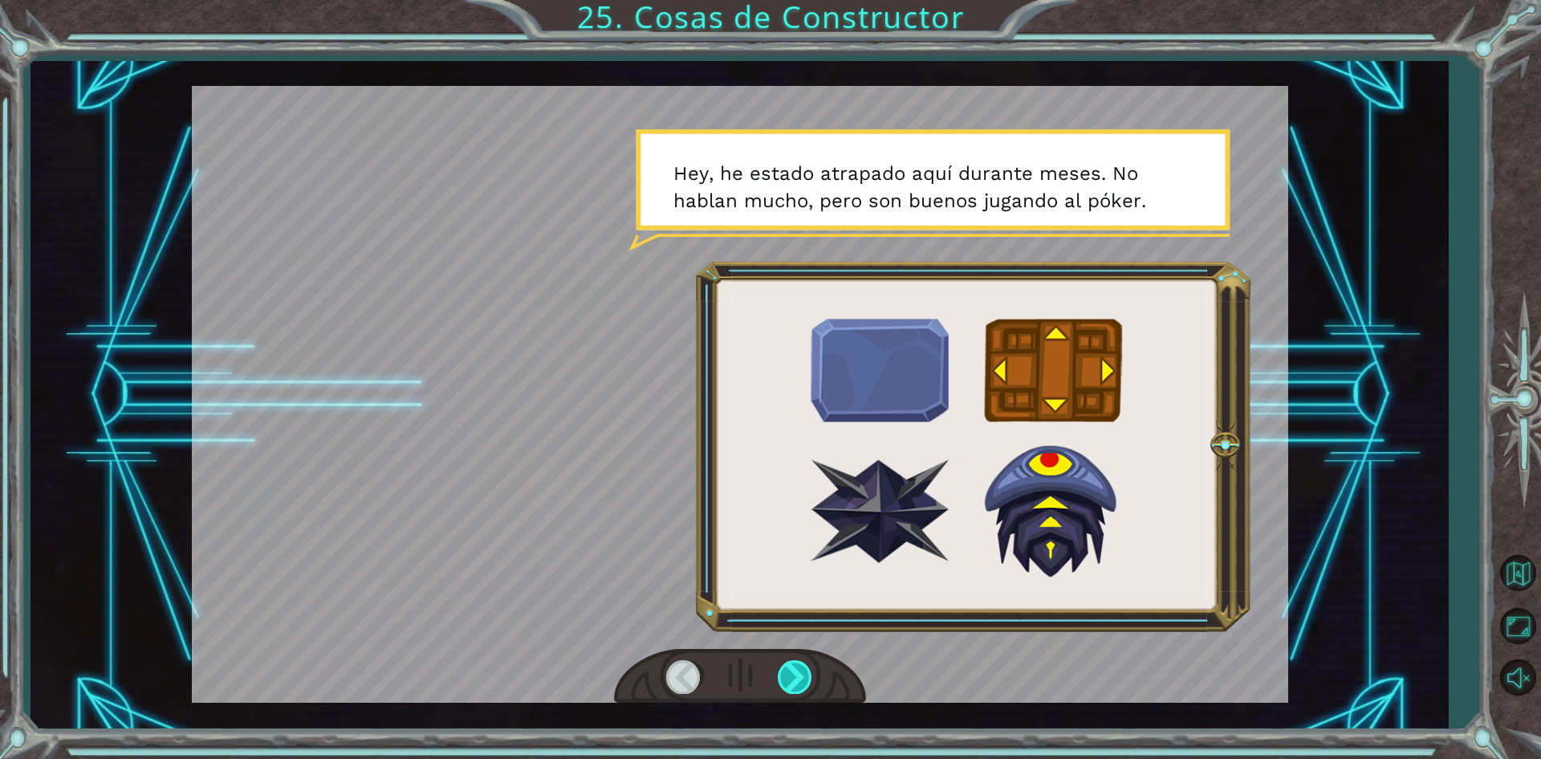
click at [791, 682] on div at bounding box center [796, 676] width 36 height 33
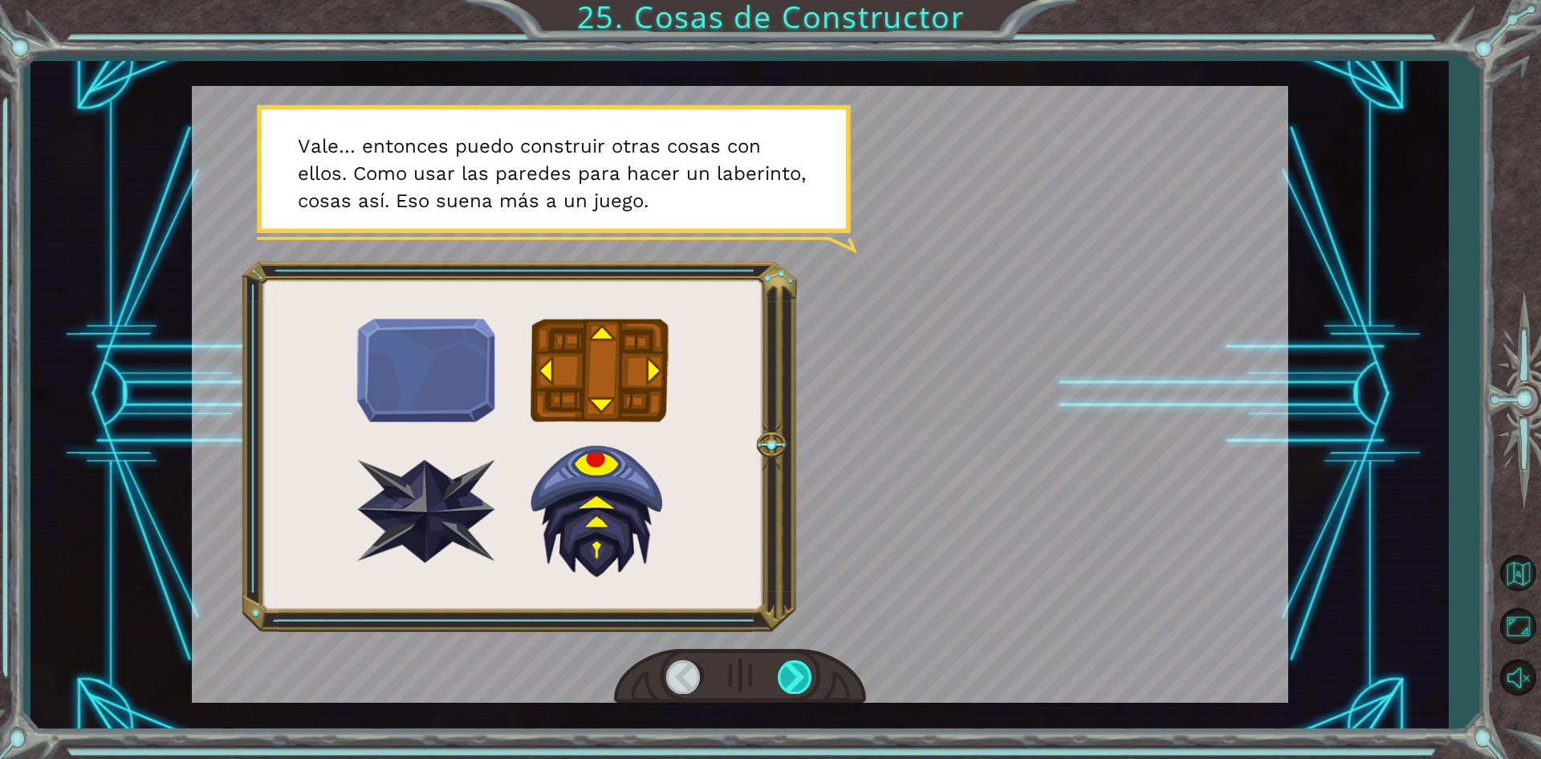
click at [791, 682] on div at bounding box center [796, 676] width 36 height 33
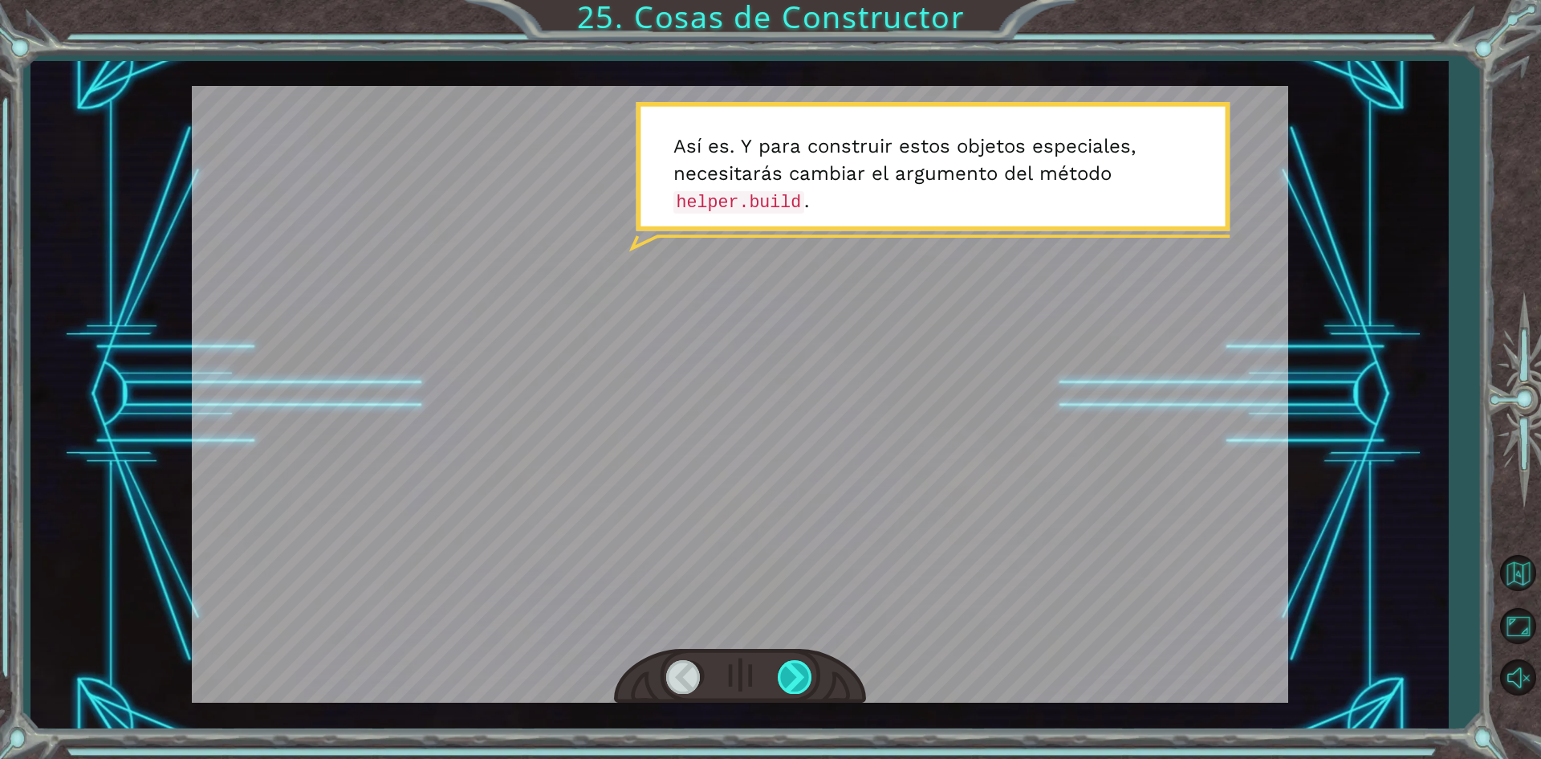
click at [791, 682] on div at bounding box center [796, 676] width 36 height 33
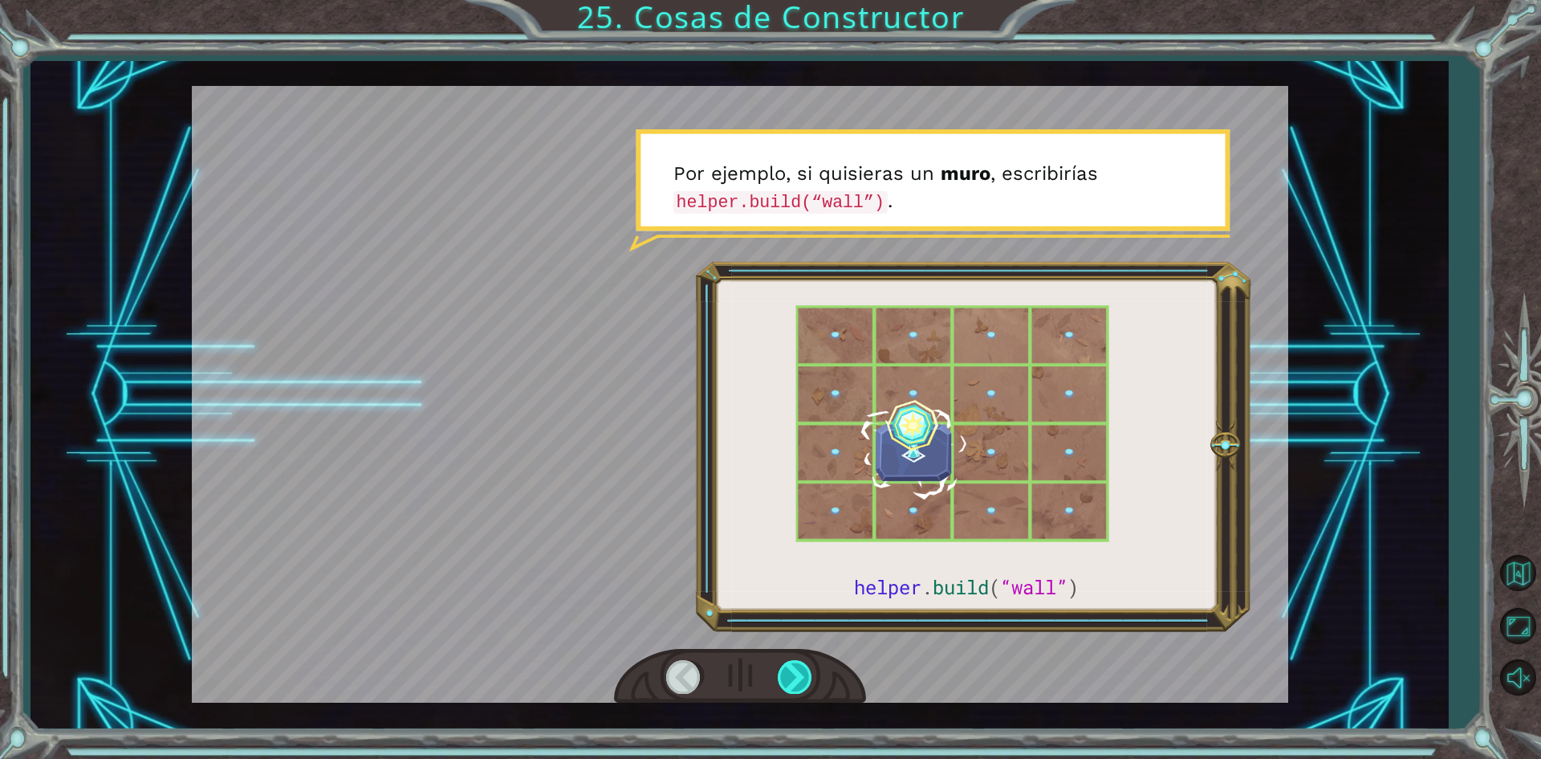
click at [791, 682] on div at bounding box center [796, 676] width 36 height 33
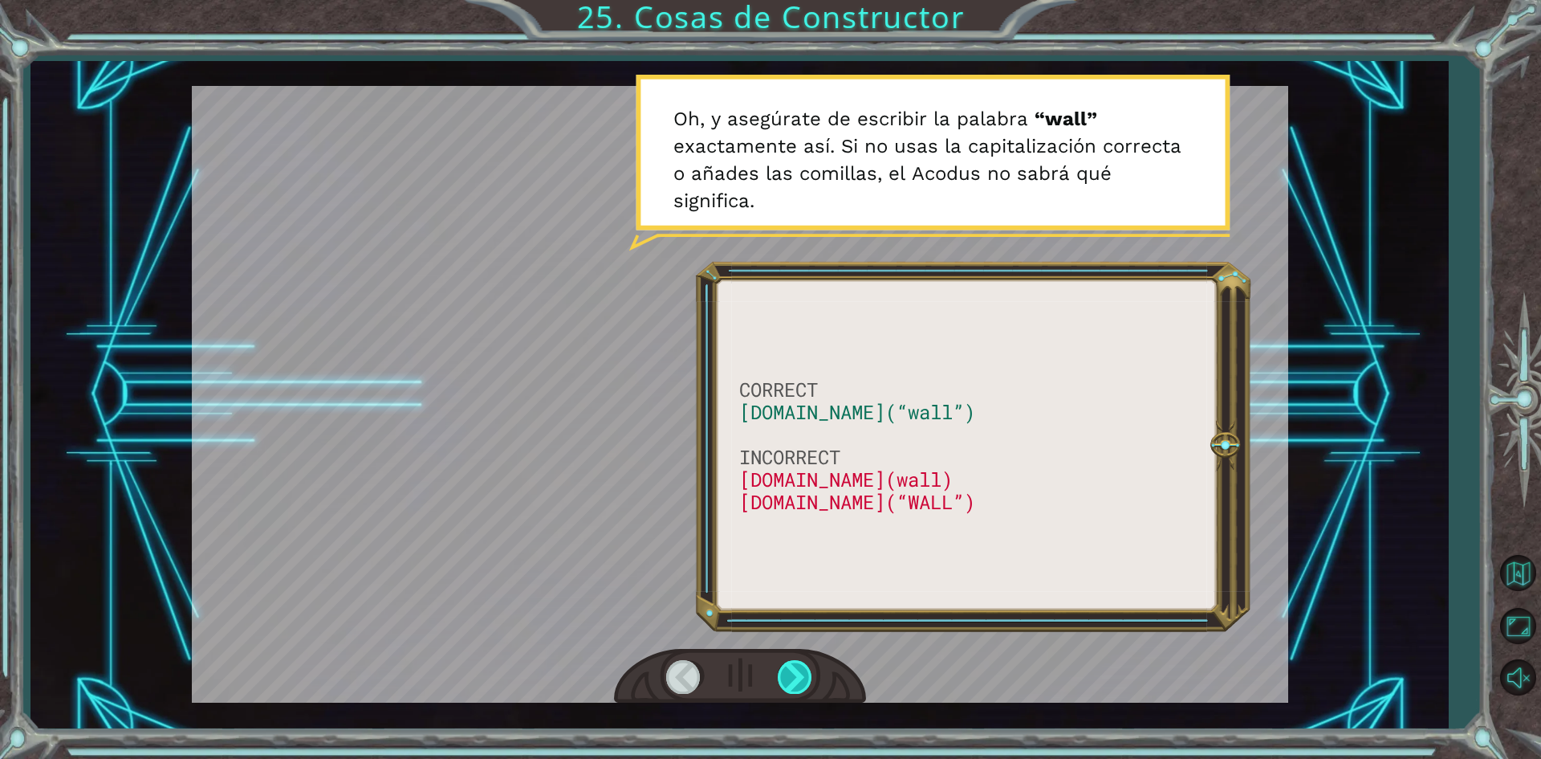
click at [791, 682] on div at bounding box center [796, 676] width 36 height 33
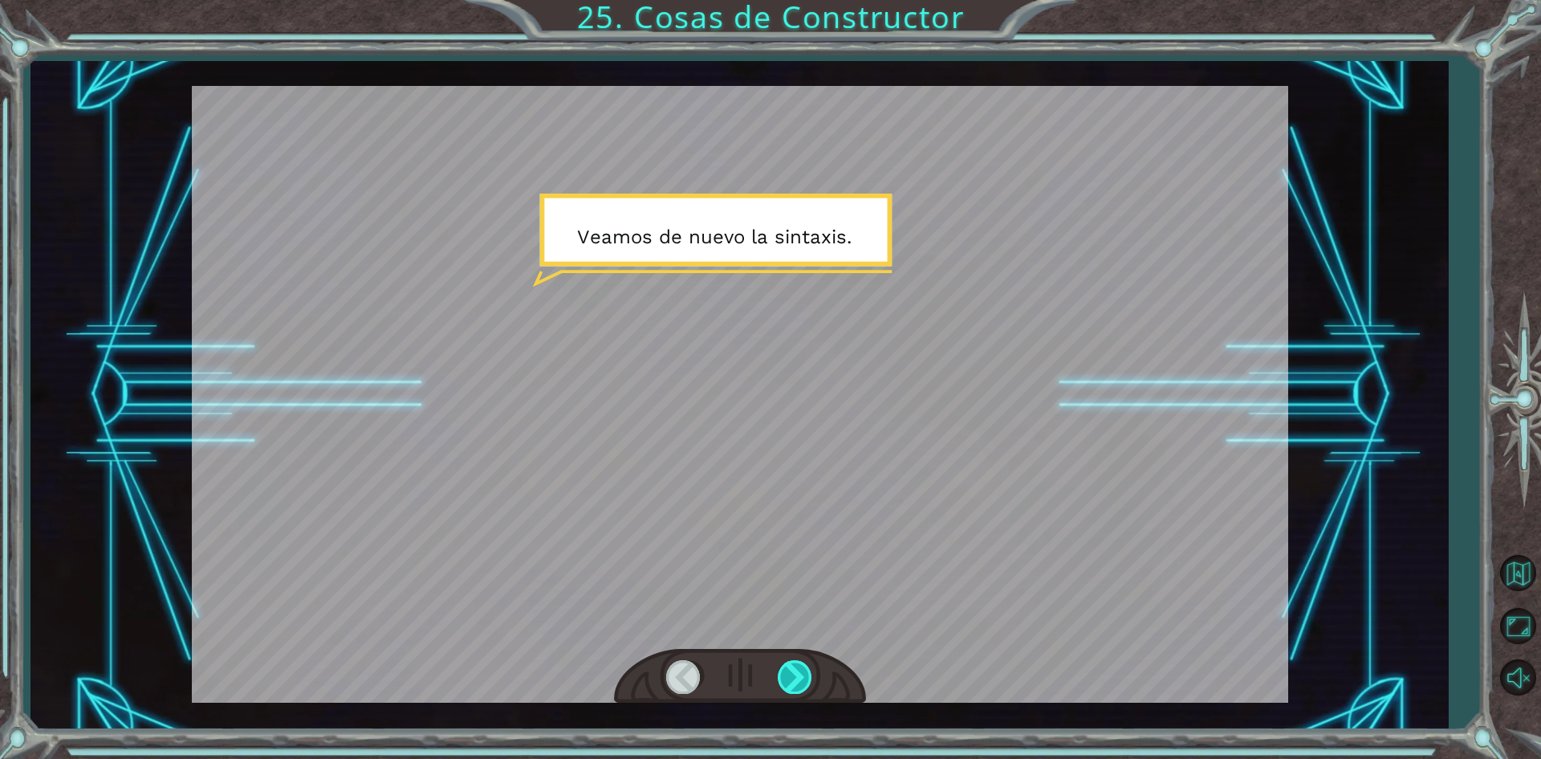
click at [791, 682] on div at bounding box center [796, 676] width 36 height 33
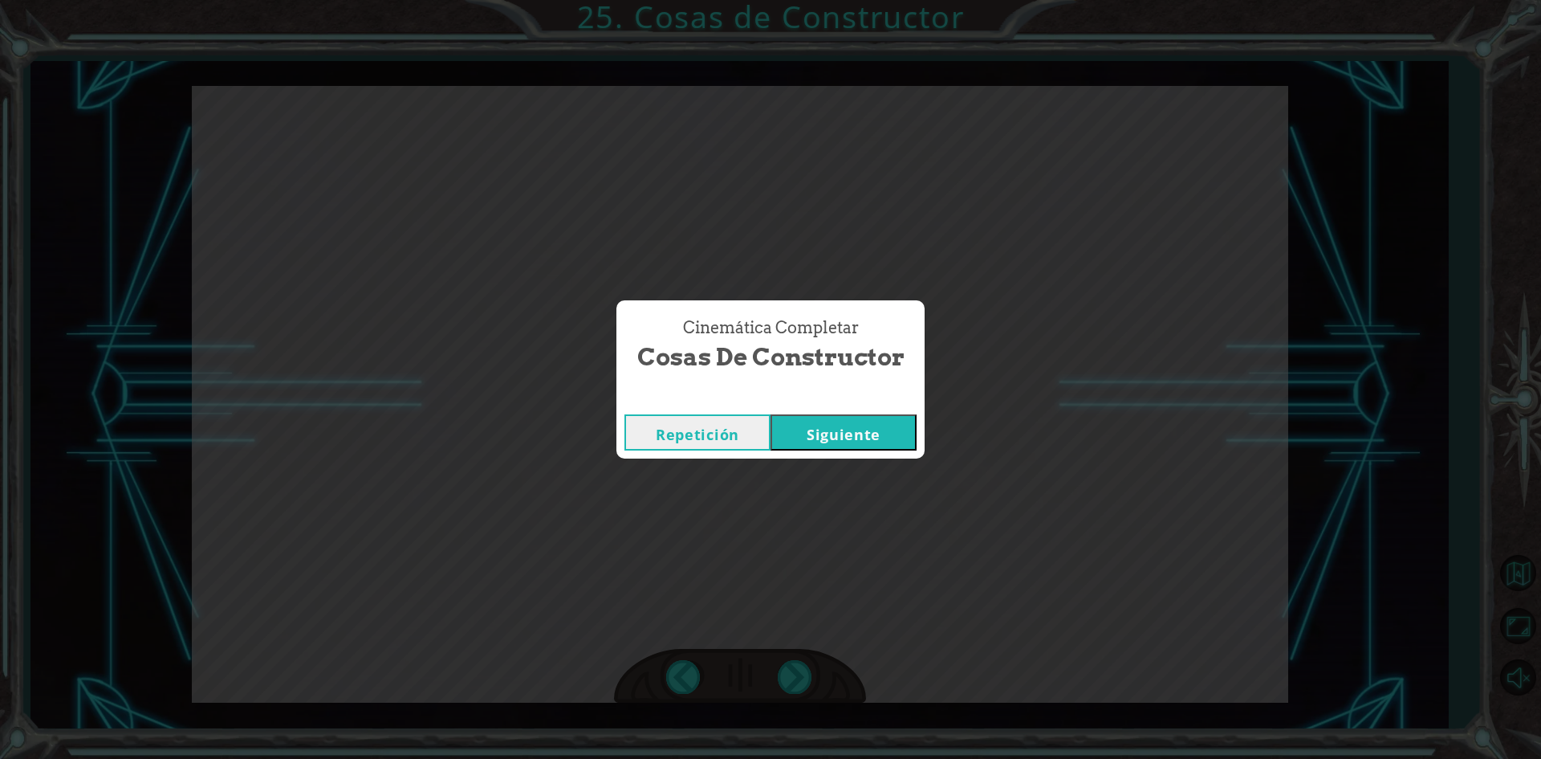
click at [828, 424] on button "Siguiente" at bounding box center [844, 432] width 146 height 36
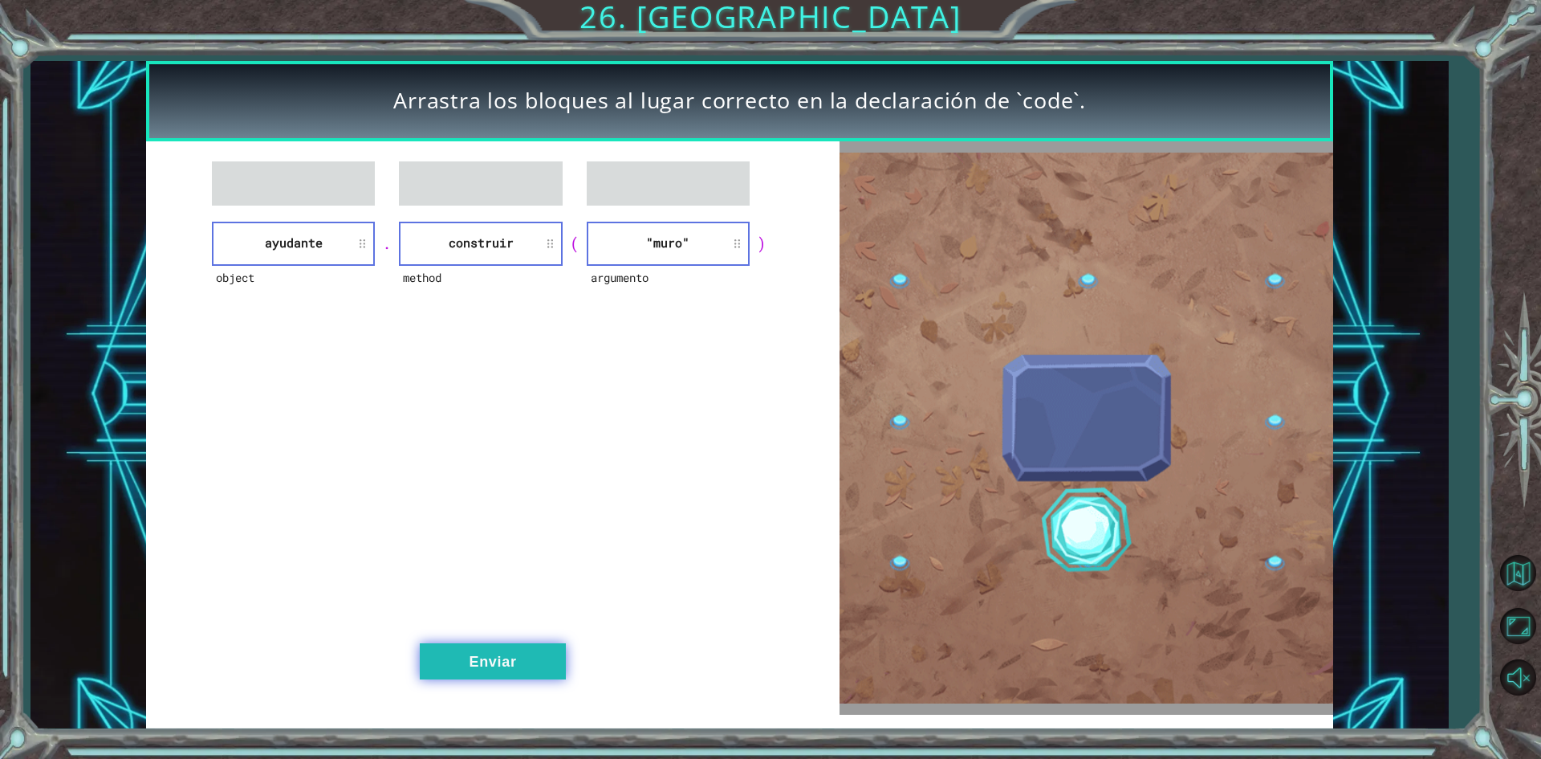
click at [499, 669] on button "Enviar" at bounding box center [493, 661] width 146 height 36
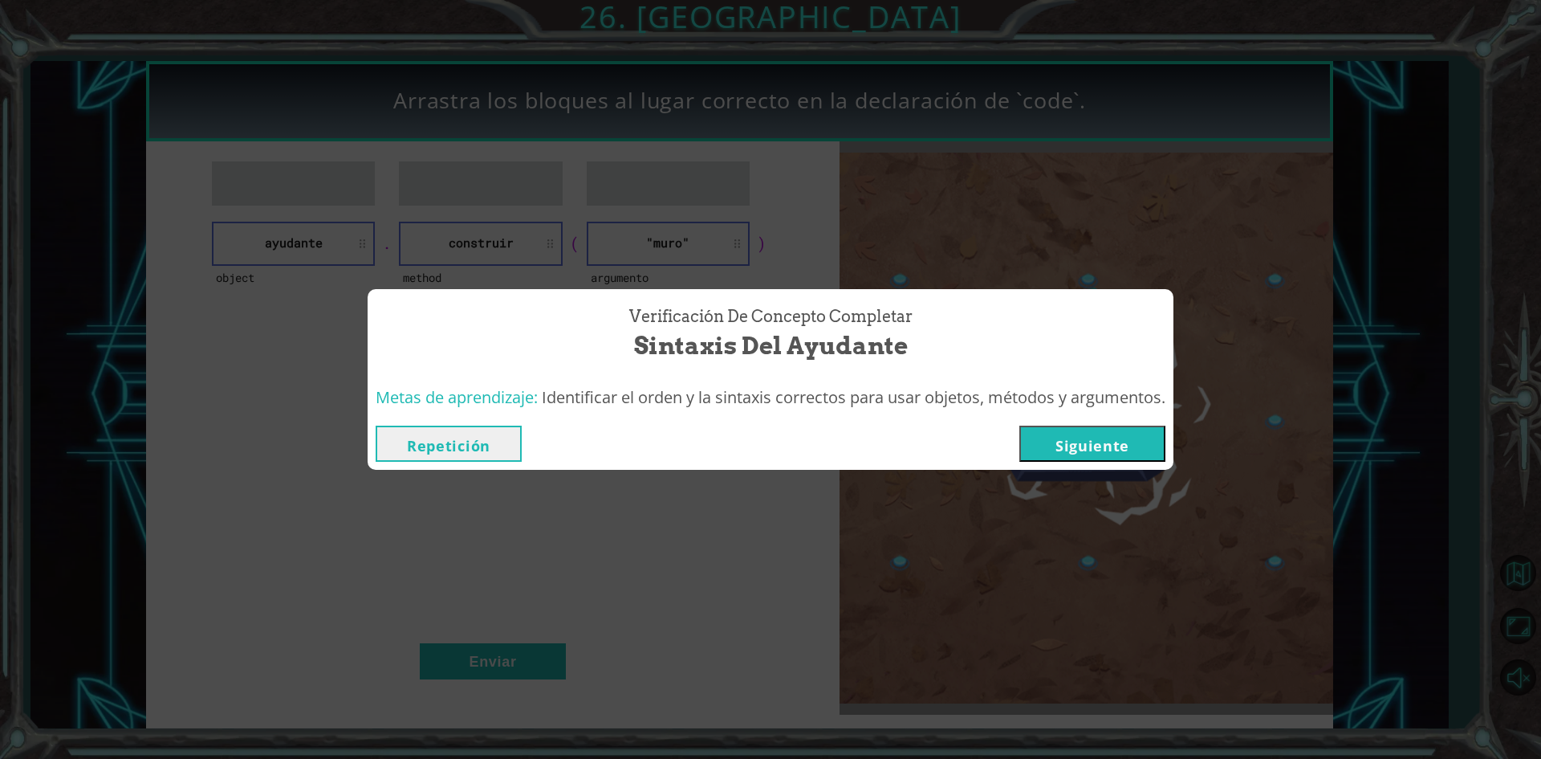
click at [1048, 435] on button "Siguiente" at bounding box center [1092, 443] width 146 height 36
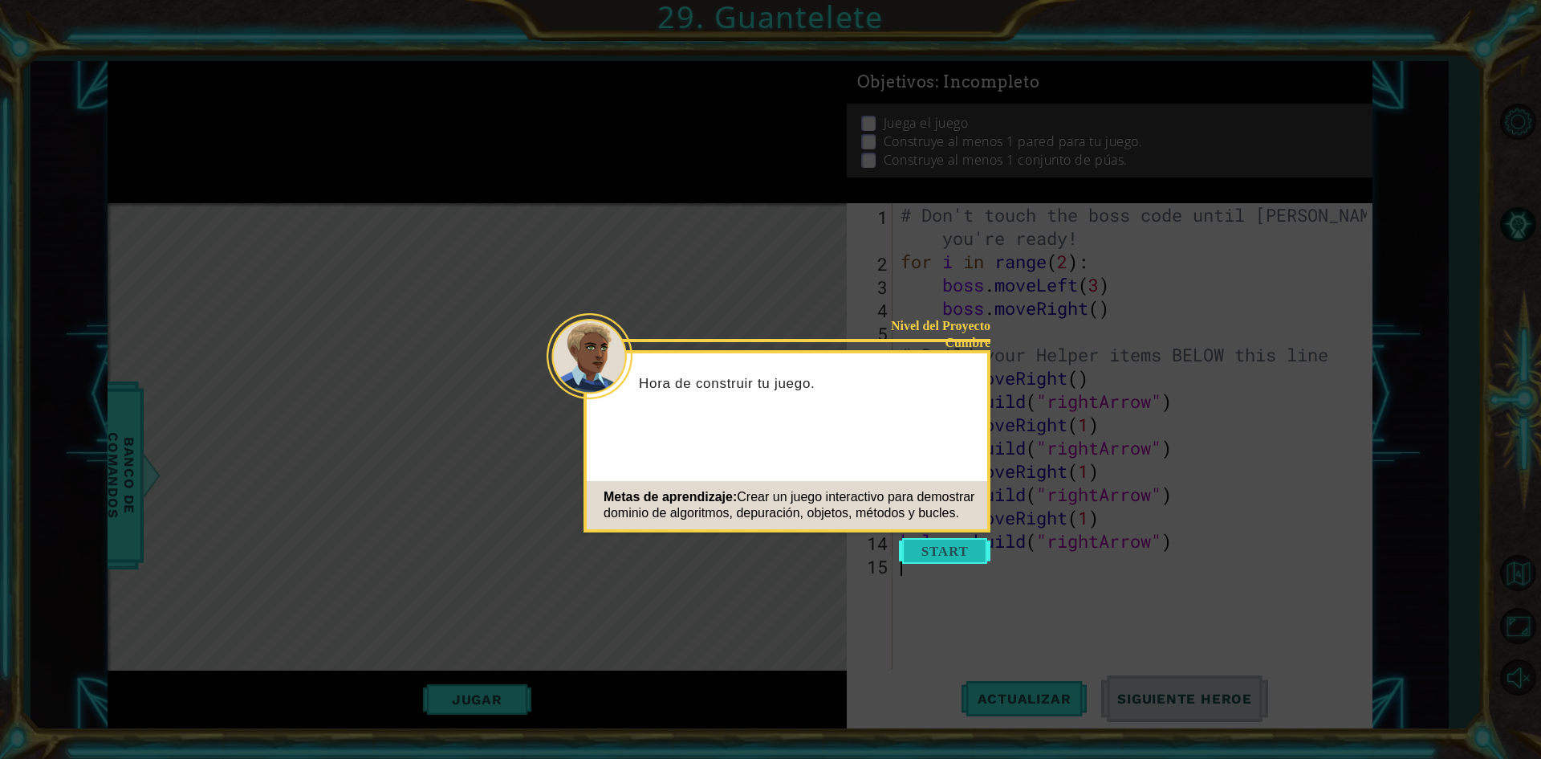
click at [934, 547] on button "Start" at bounding box center [945, 551] width 92 height 26
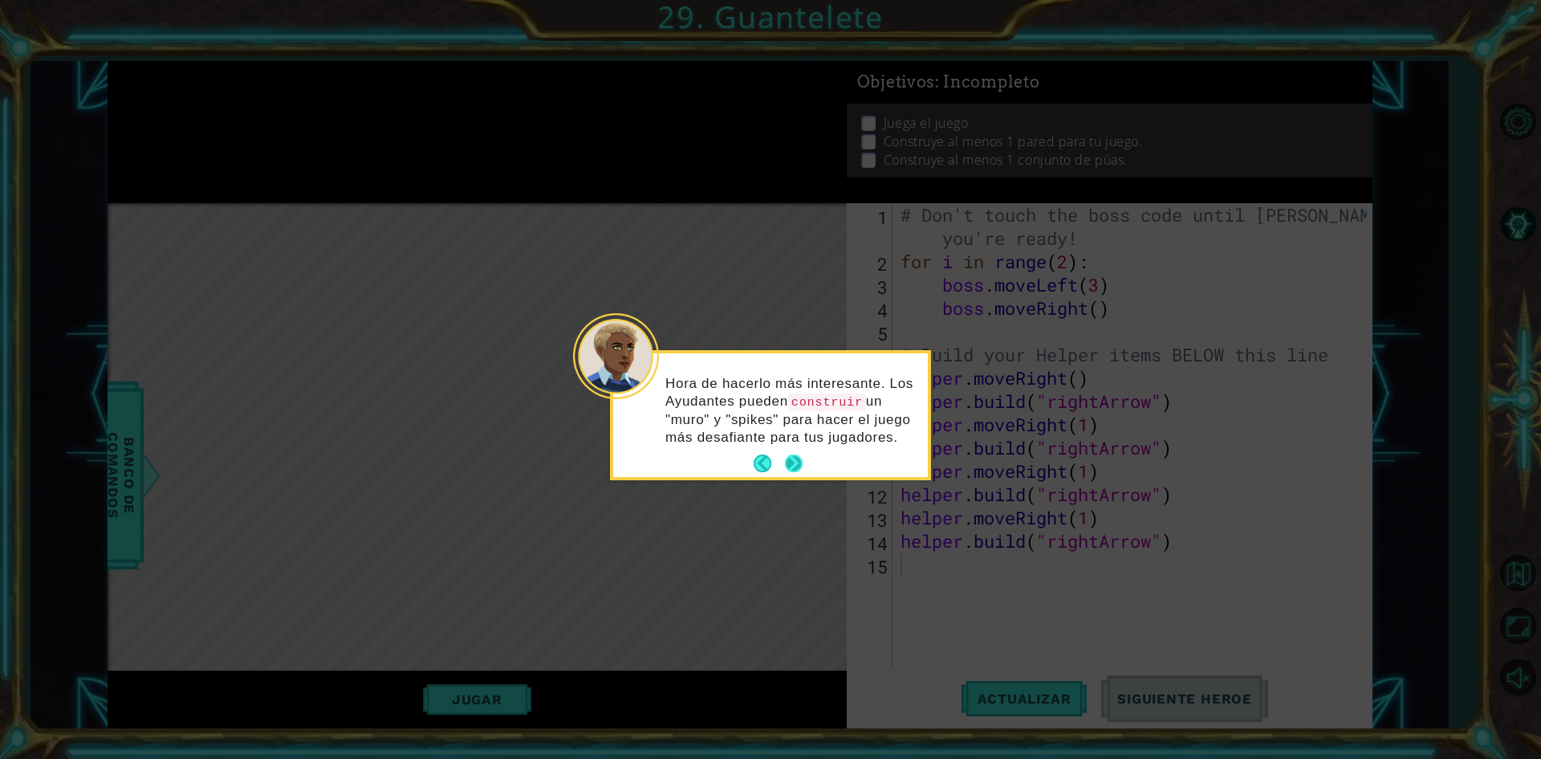
click at [795, 462] on button "Next" at bounding box center [794, 463] width 18 height 18
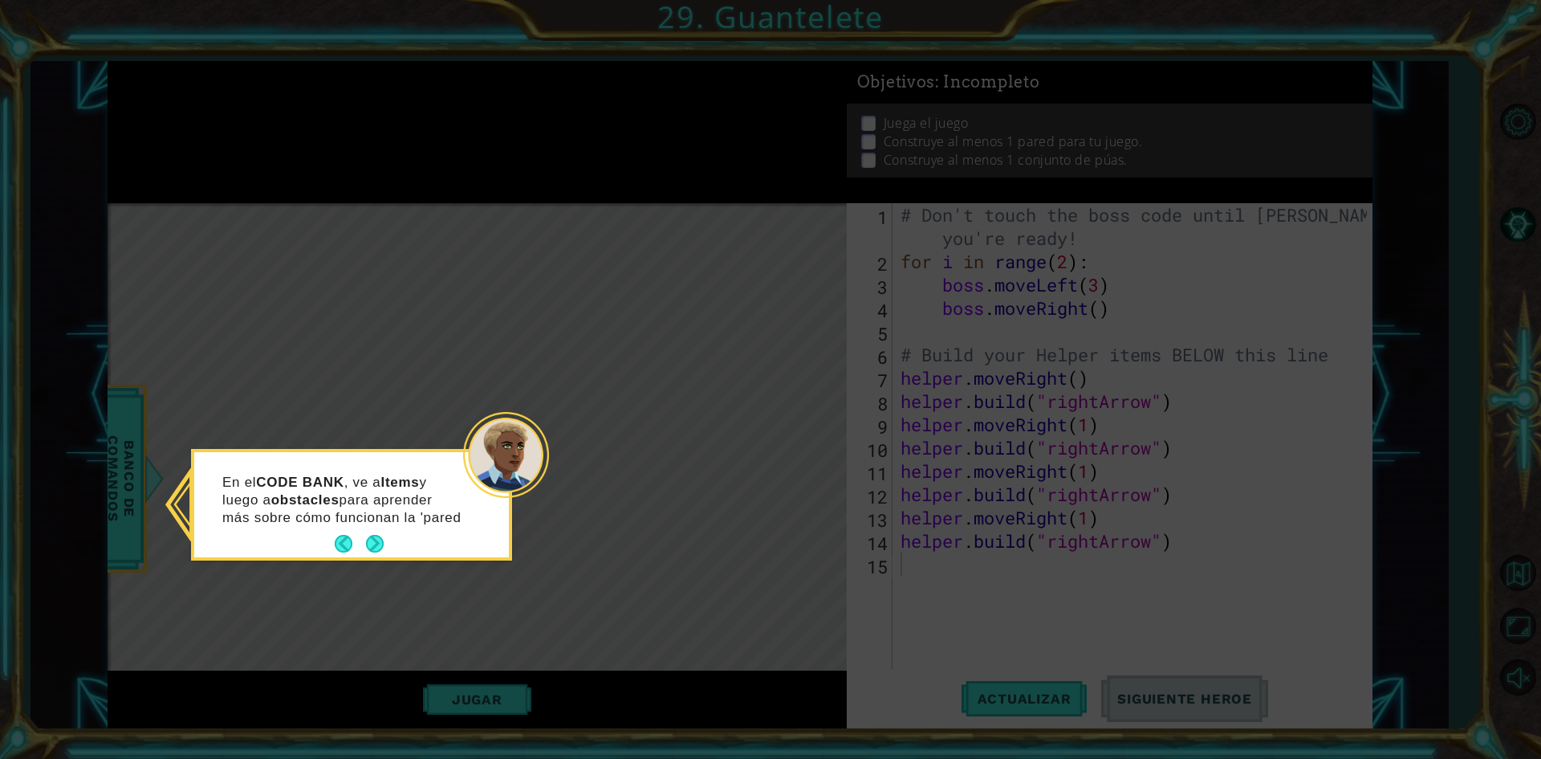
click at [381, 527] on p "En el CODE BANK , ve a Items y luego a obstacles para aprender más sobre cómo f…" at bounding box center [342, 500] width 240 height 53
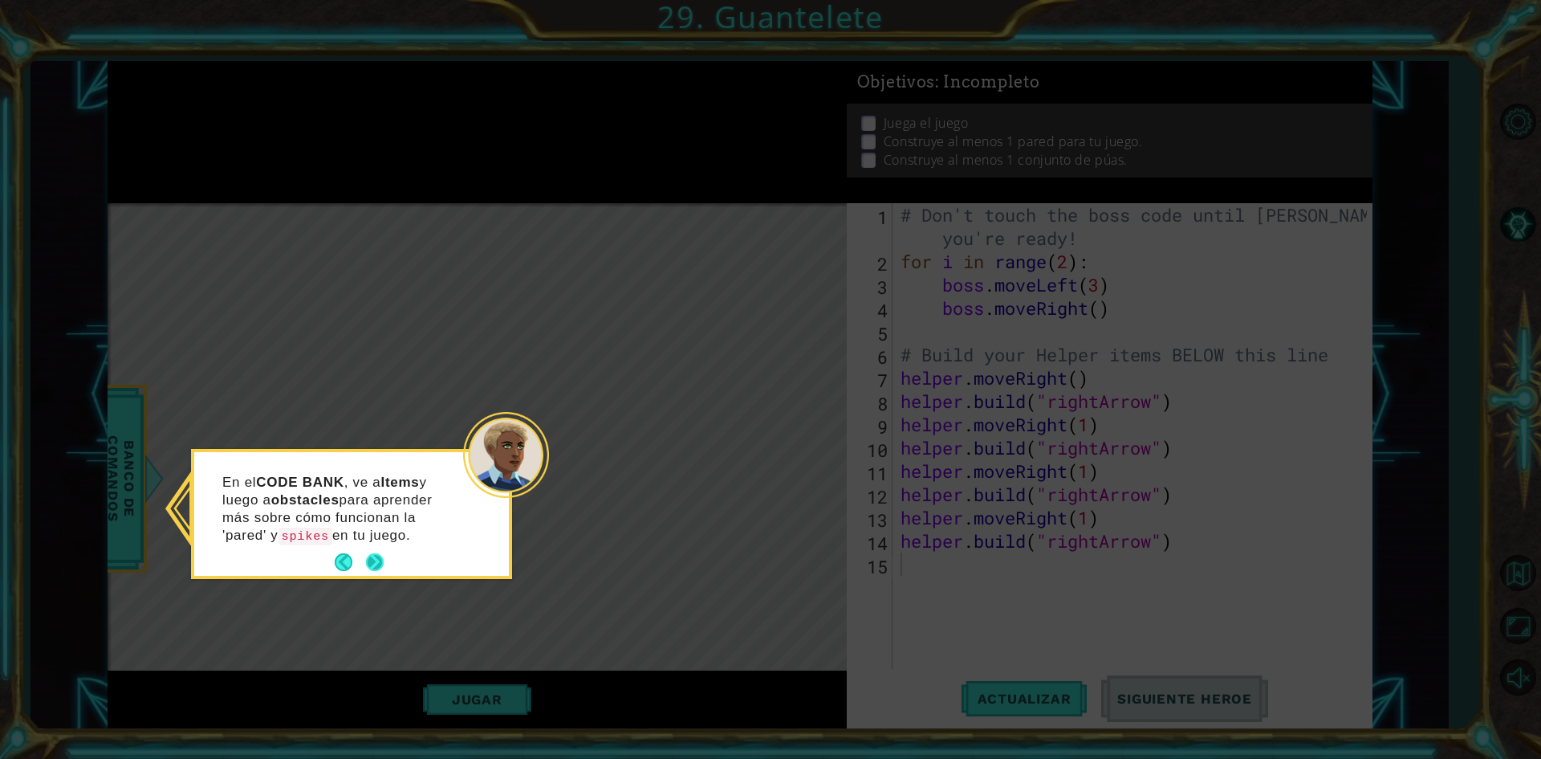
click at [387, 555] on div "En el CODE BANK , ve a Items y luego a obstacles para aprender más sobre cómo f…" at bounding box center [351, 516] width 315 height 117
click at [369, 559] on button "Next" at bounding box center [375, 562] width 18 height 18
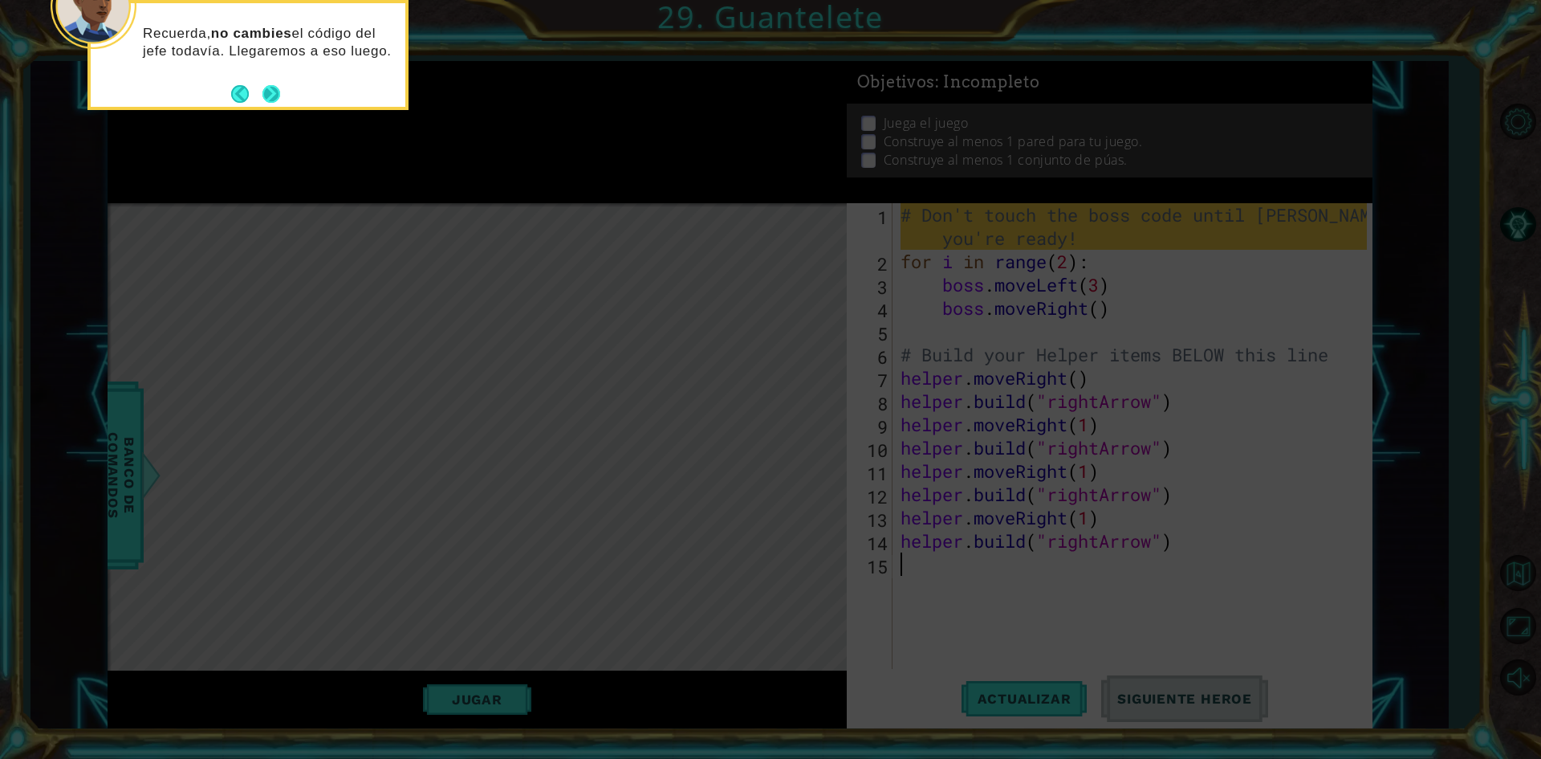
click at [272, 95] on button "Next" at bounding box center [271, 93] width 18 height 18
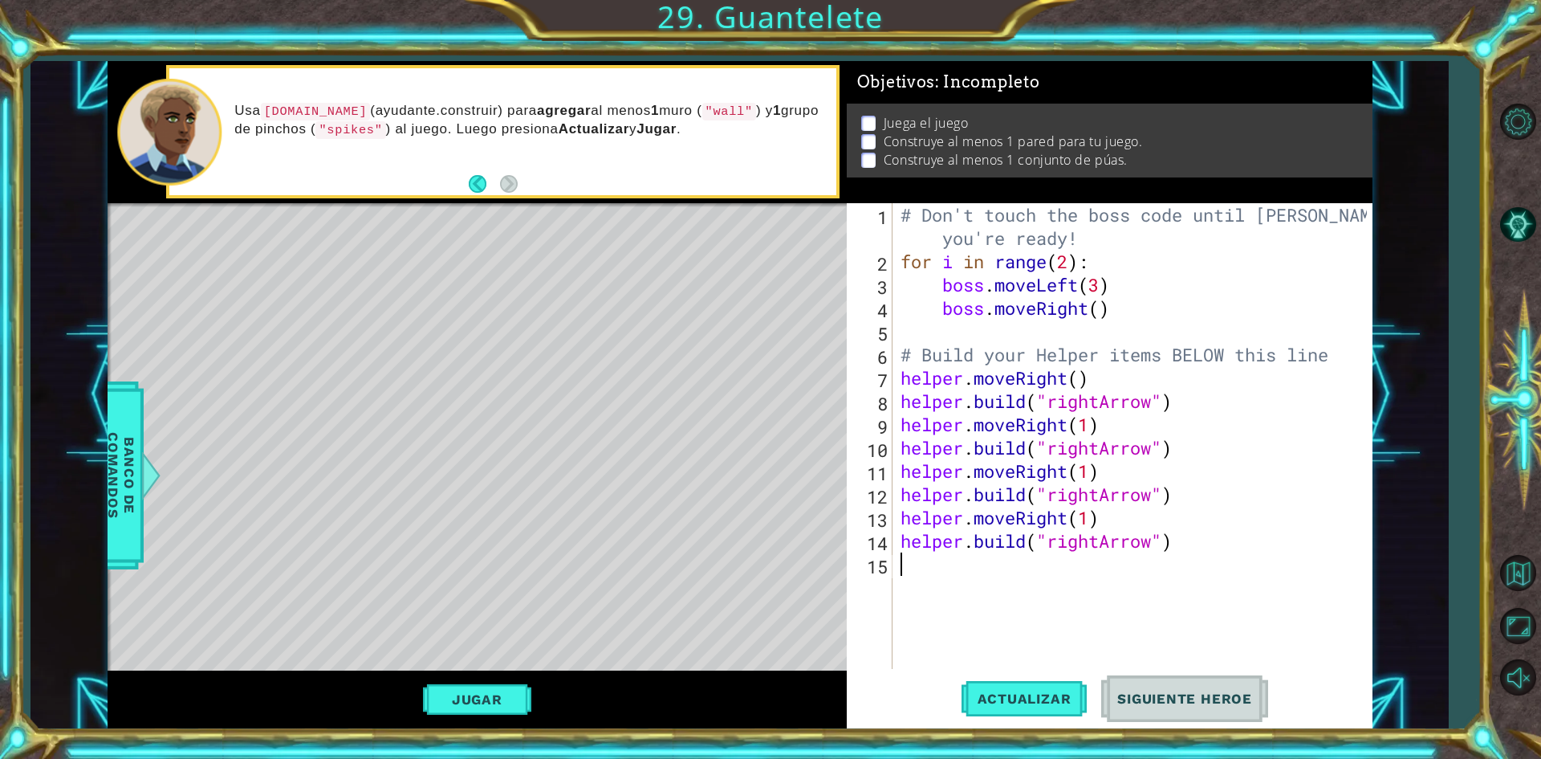
click at [919, 567] on div "# Don't touch the boss code until [PERSON_NAME] says you're ready! for i in ran…" at bounding box center [1136, 470] width 478 height 535
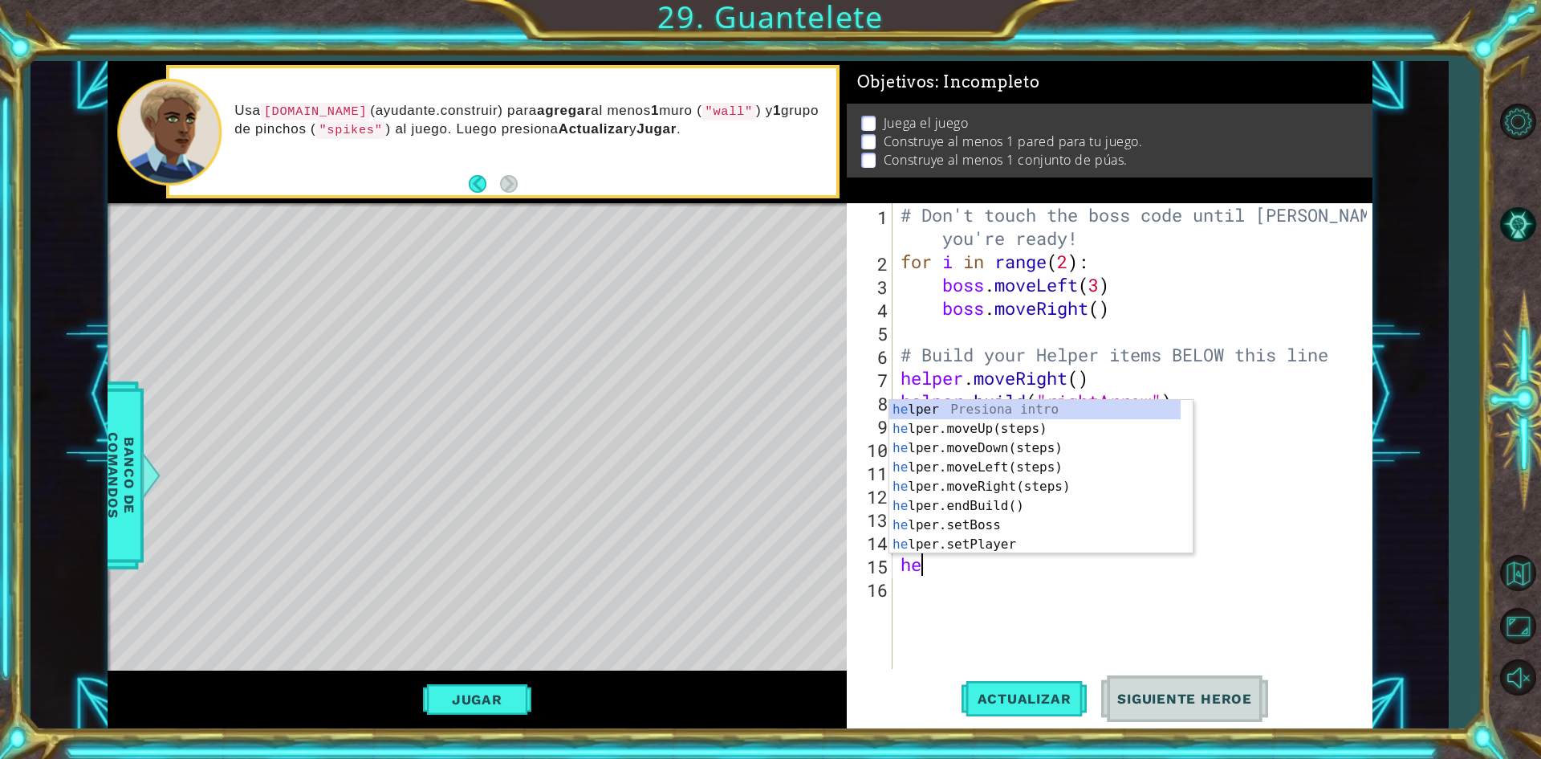
type textarea "hel"
click at [1005, 489] on div "hel per Presiona intro hel per.moveUp(steps) Presiona intro hel per.moveDown(st…" at bounding box center [1034, 496] width 291 height 193
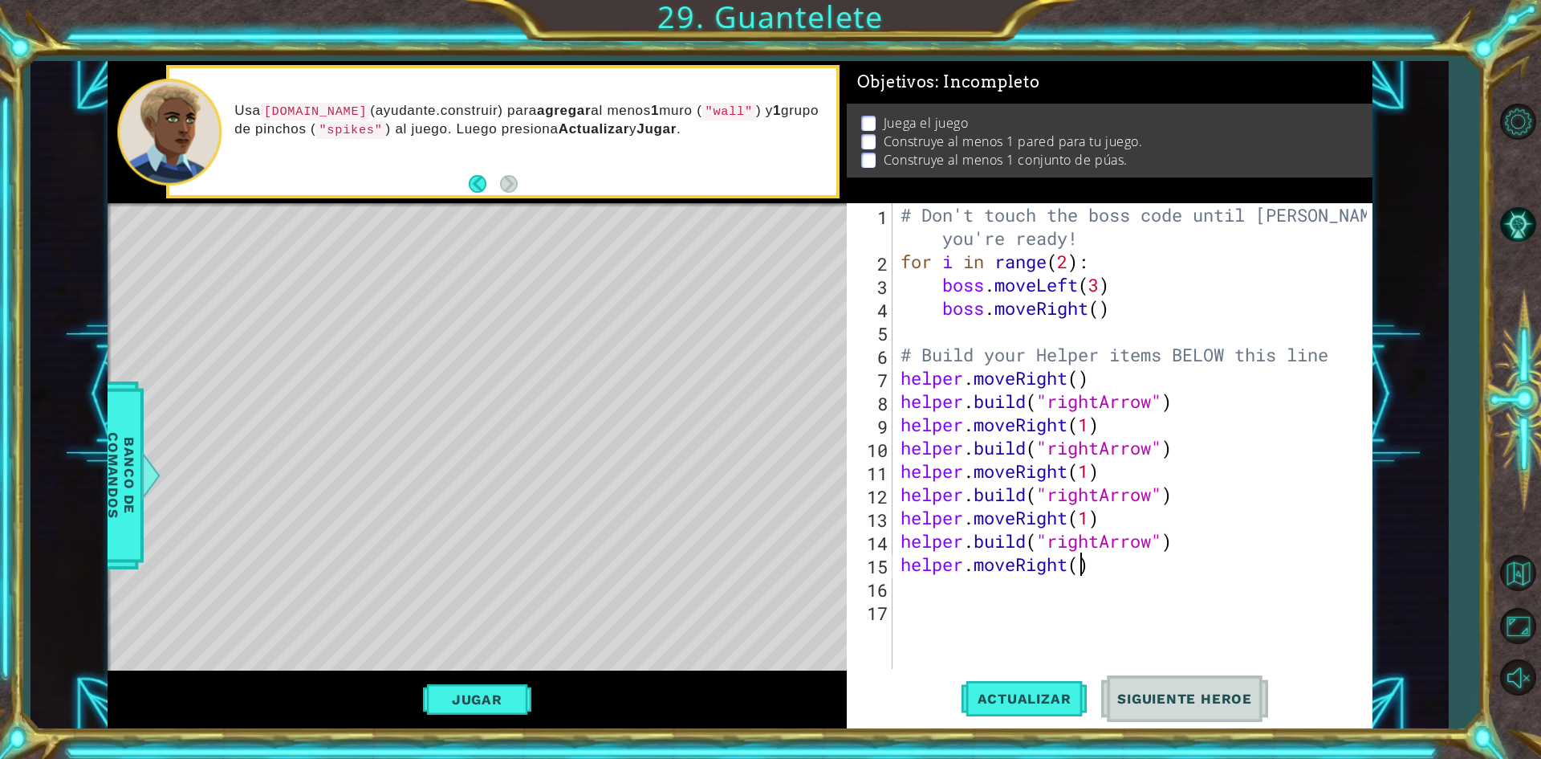
click at [1080, 565] on div "# Don't touch the boss code until [PERSON_NAME] says you're ready! for i in ran…" at bounding box center [1136, 470] width 478 height 535
type textarea "helper.moveRight(1)"
click at [913, 590] on div "# Don't touch the boss code until [PERSON_NAME] says you're ready! for i in ran…" at bounding box center [1136, 470] width 478 height 535
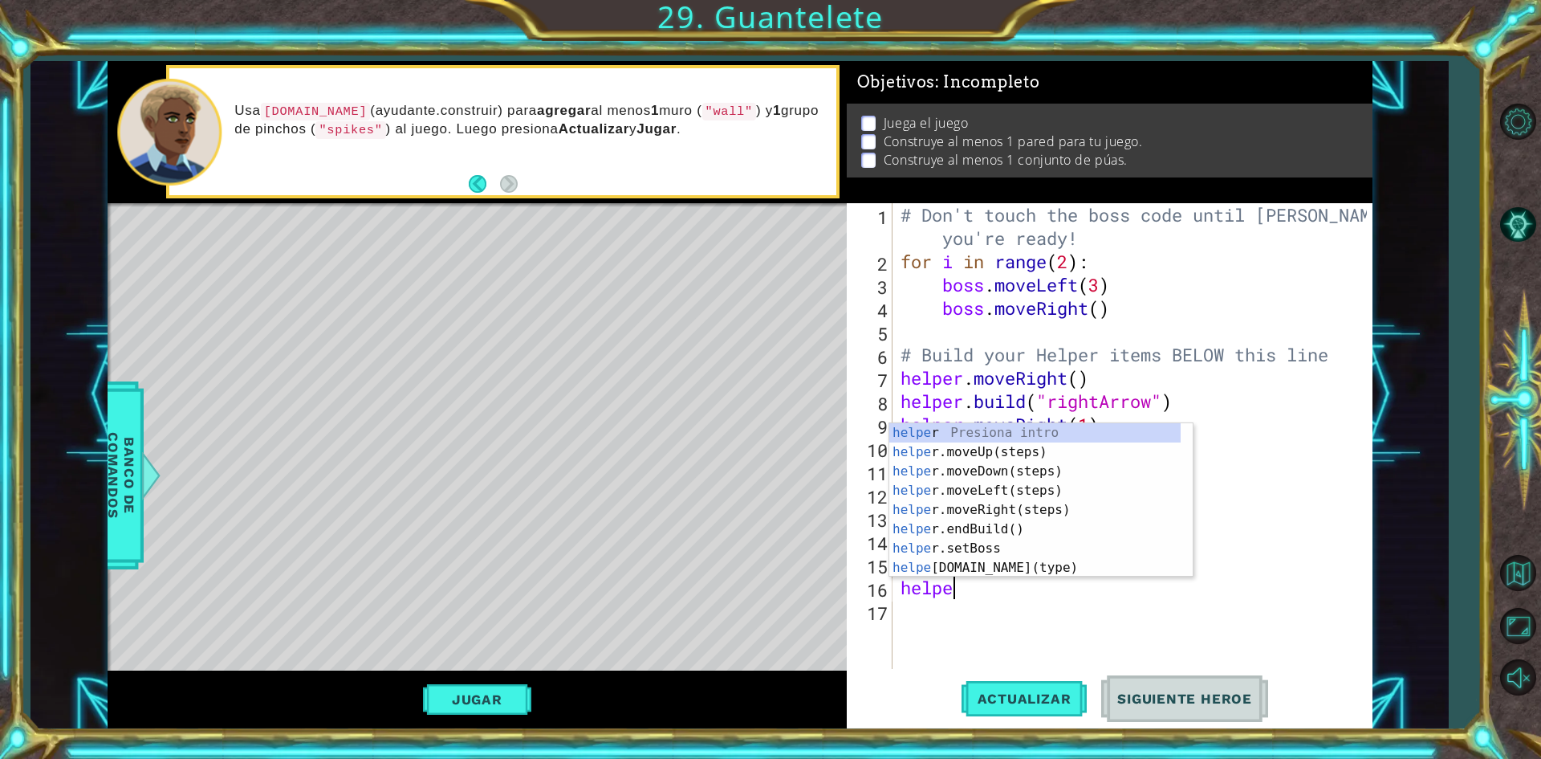
scroll to position [0, 2]
click at [1011, 571] on div "helper Presiona intro helper .moveUp(steps) Presiona intro helper .moveDown(ste…" at bounding box center [1034, 519] width 291 height 193
type textarea "[DOMAIN_NAME]("wall")"
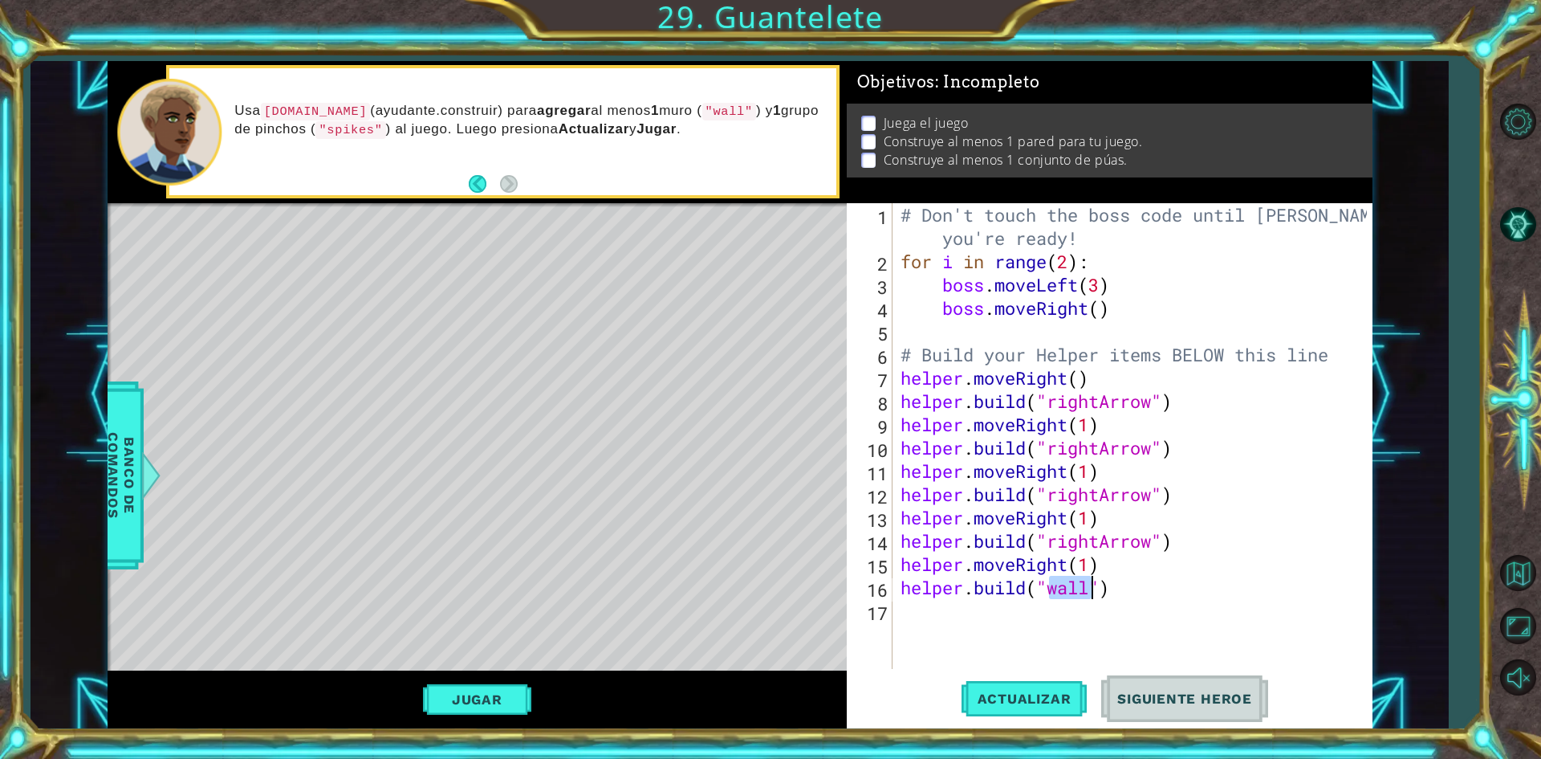
click at [946, 608] on div "# Don't touch the boss code until [PERSON_NAME] says you're ready! for i in ran…" at bounding box center [1136, 470] width 478 height 535
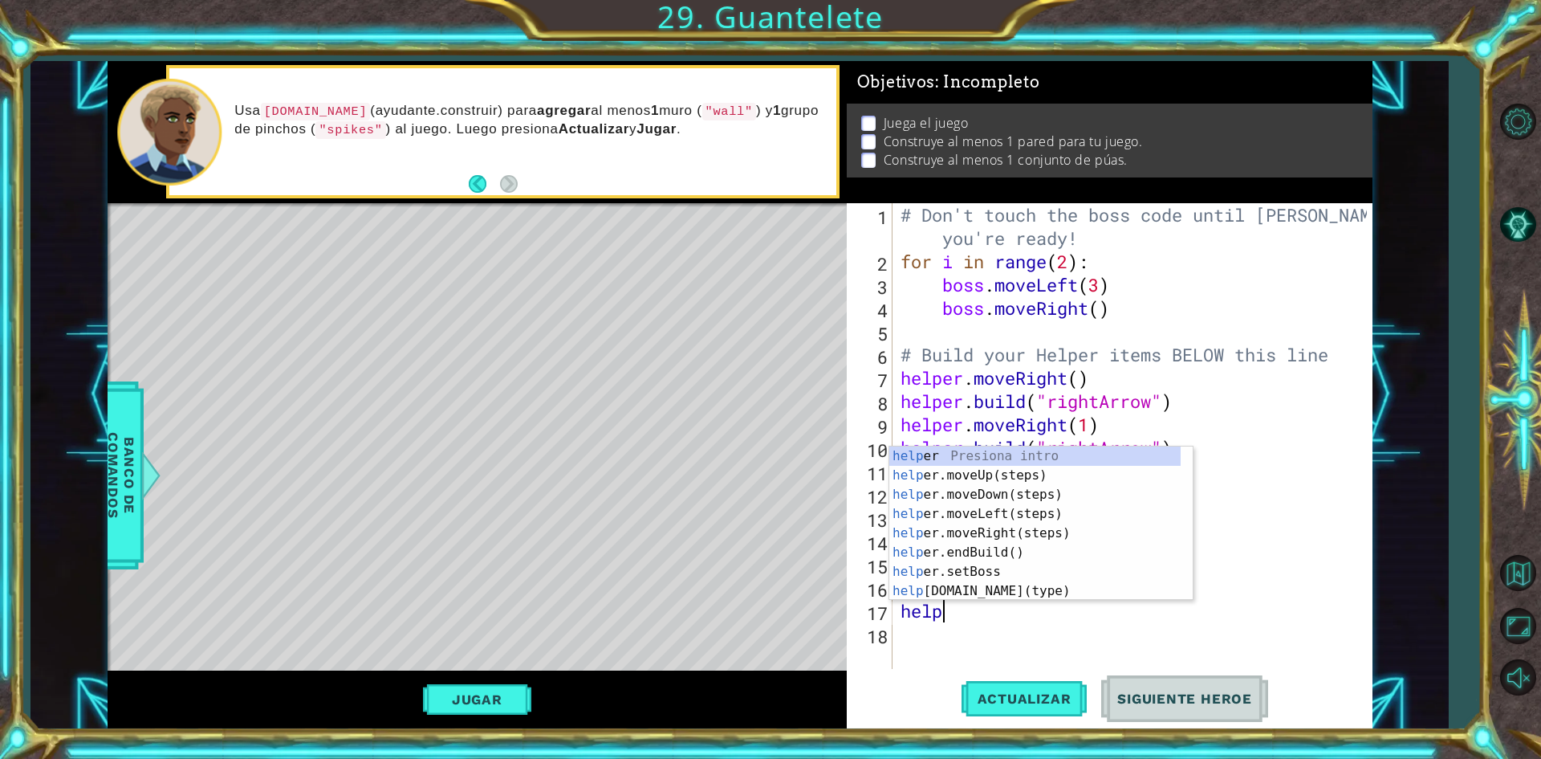
type textarea "helper"
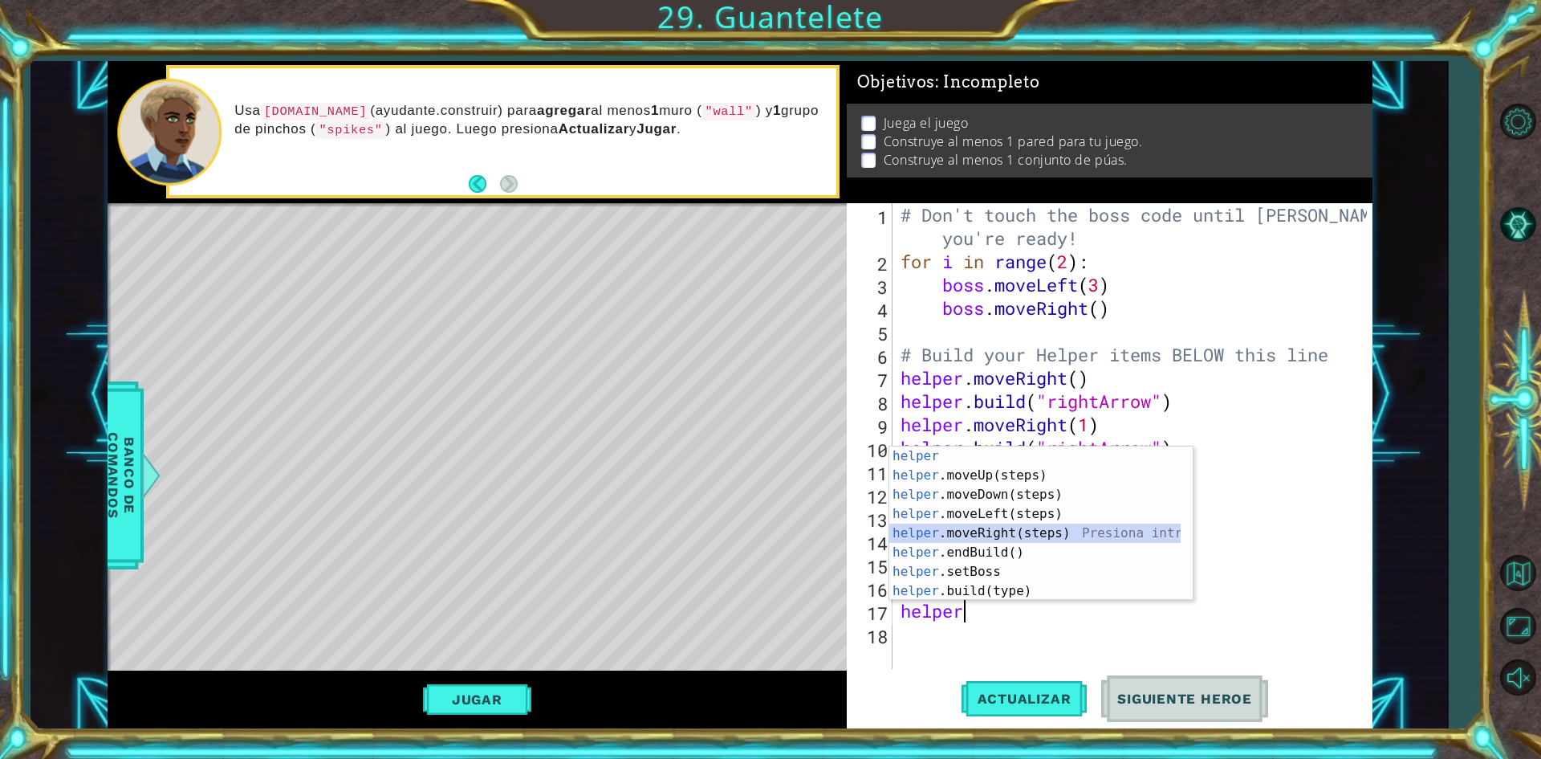
click at [1023, 539] on div "helper Presiona intro helper .moveUp(steps) Presiona intro helper .moveDown(ste…" at bounding box center [1034, 542] width 291 height 193
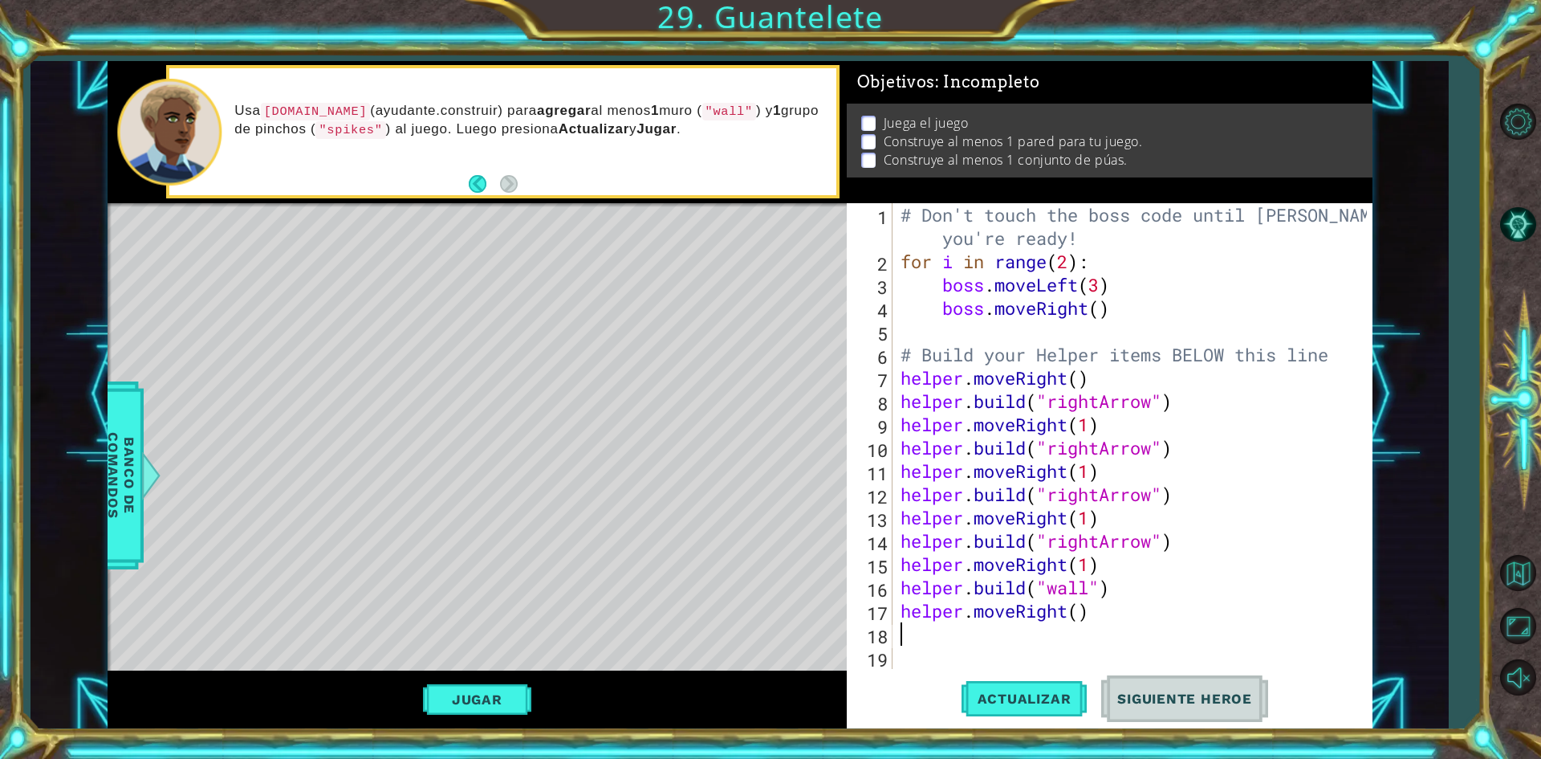
click at [1077, 613] on div "# Don't touch the boss code until [PERSON_NAME] says you're ready! for i in ran…" at bounding box center [1136, 470] width 478 height 535
type textarea "helper.moveRight(1)"
click at [943, 643] on div "# Don't touch the boss code until [PERSON_NAME] says you're ready! for i in ran…" at bounding box center [1136, 470] width 478 height 535
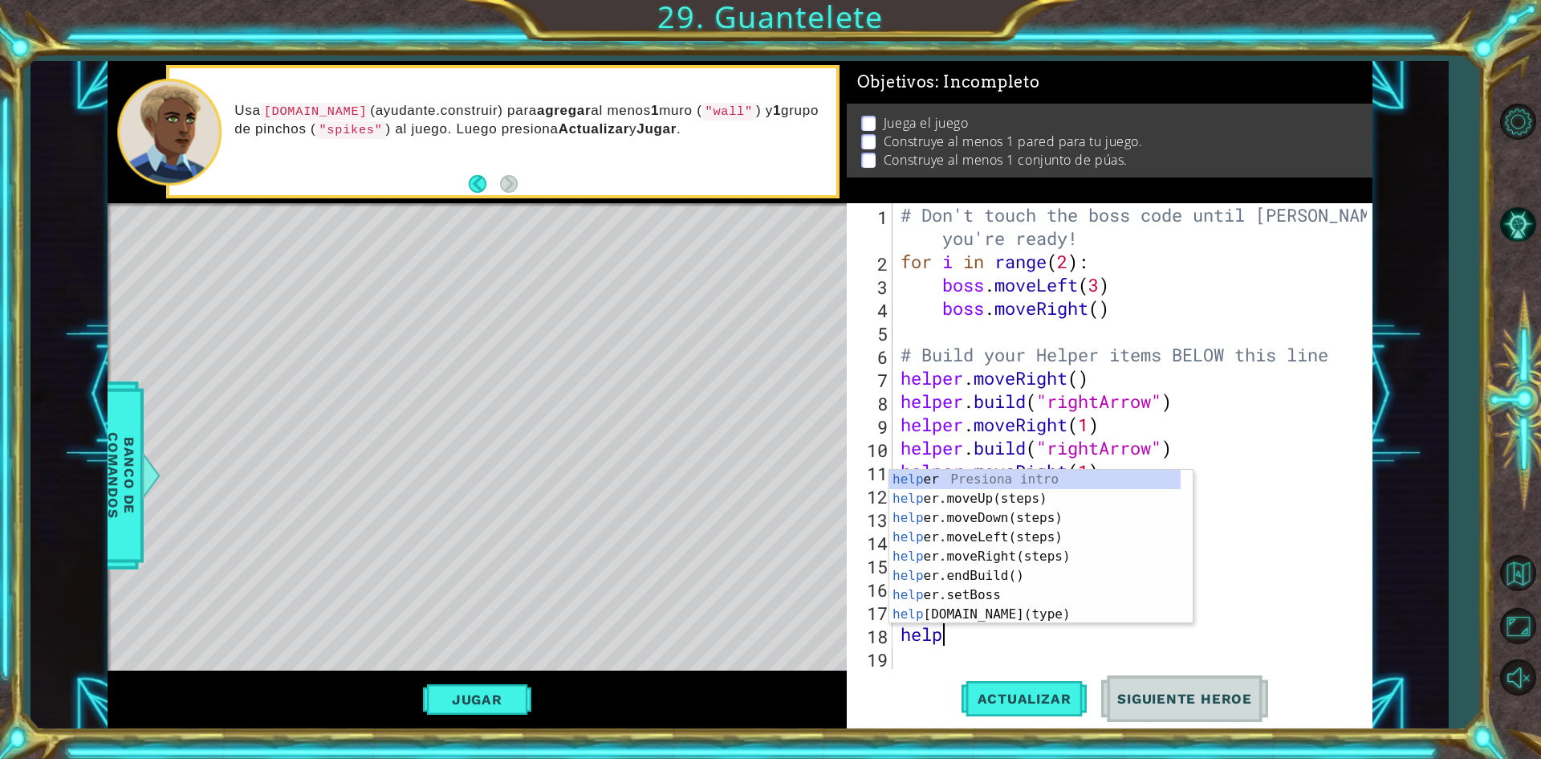
scroll to position [0, 2]
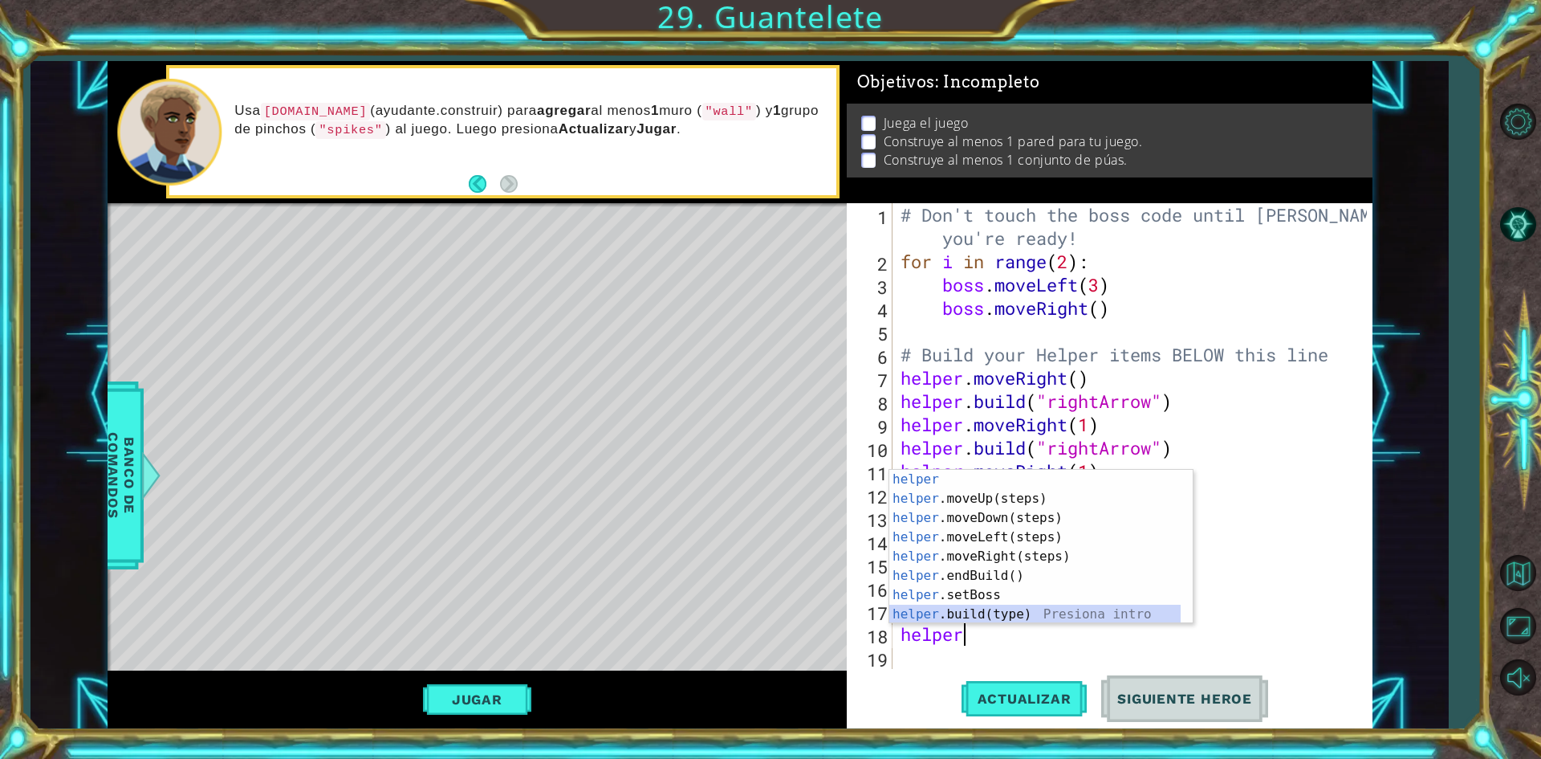
click at [1009, 610] on div "helper Presiona intro helper .moveUp(steps) Presiona intro helper .moveDown(ste…" at bounding box center [1034, 566] width 291 height 193
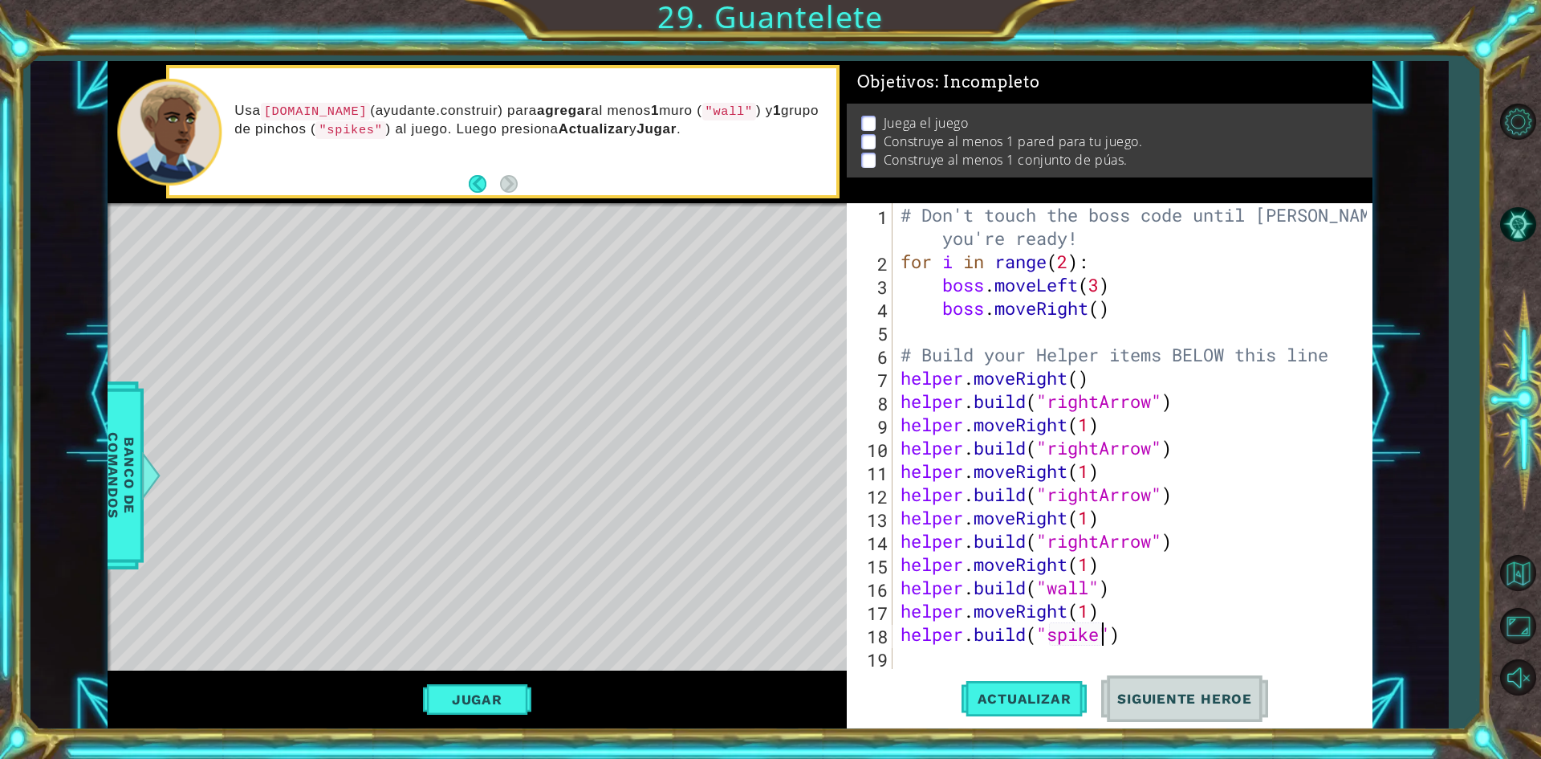
scroll to position [0, 10]
click at [1026, 690] on span "Actualizar" at bounding box center [1025, 698] width 126 height 16
click at [460, 697] on button "Jugar" at bounding box center [477, 699] width 108 height 31
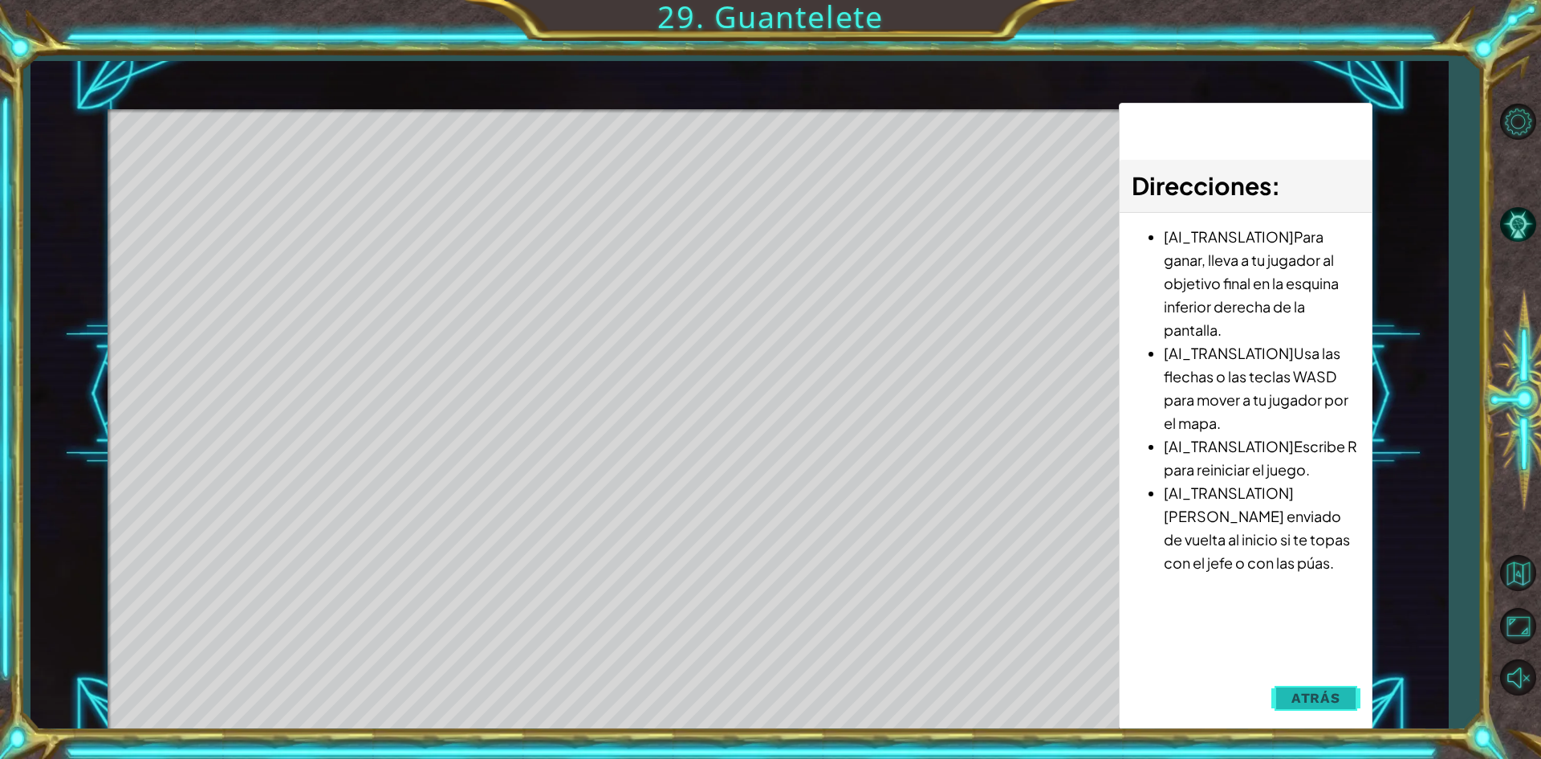
click at [1333, 702] on span "Atrás" at bounding box center [1316, 698] width 49 height 16
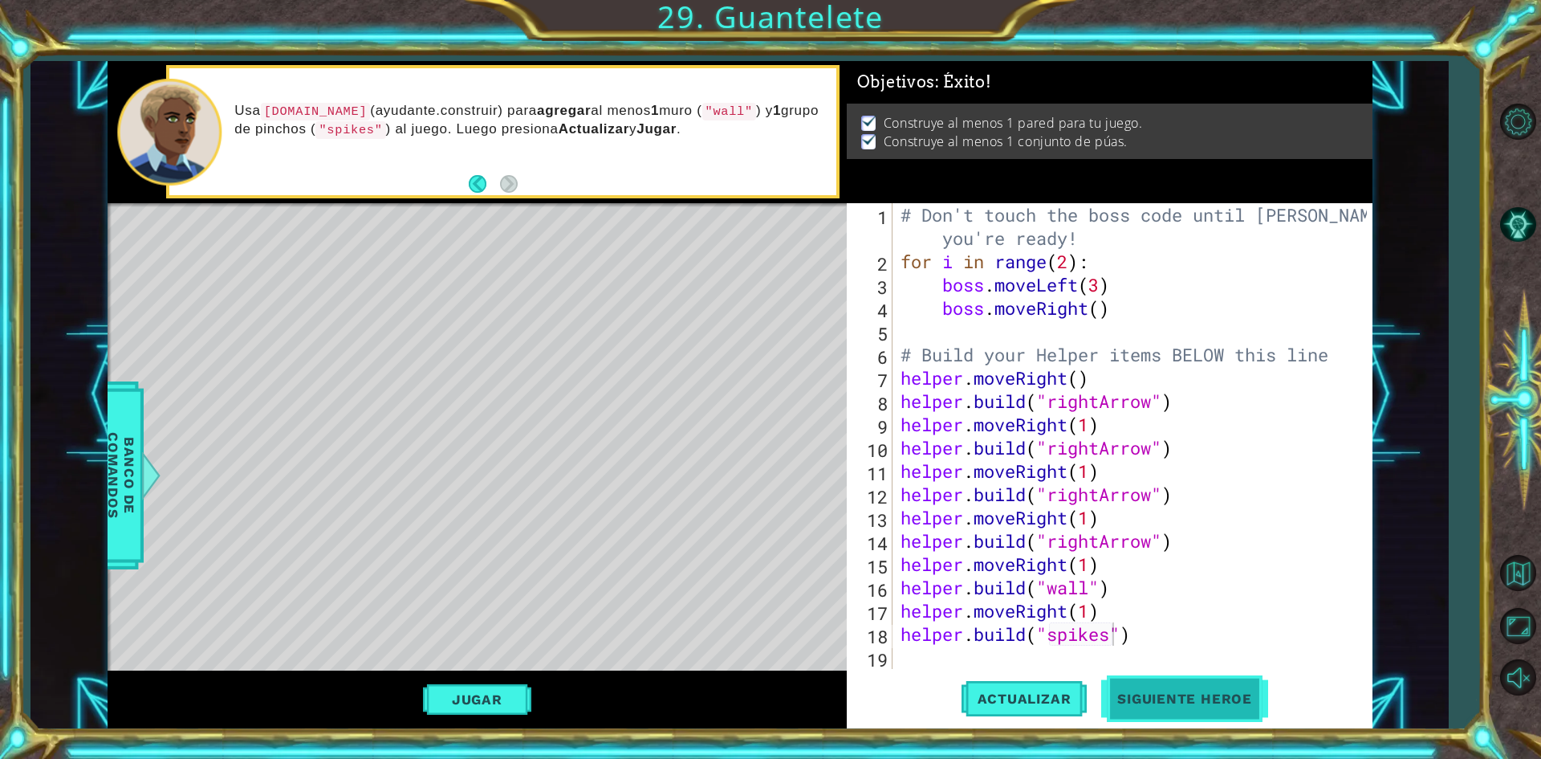
click at [1158, 693] on span "Siguiente Heroe" at bounding box center [1184, 701] width 167 height 16
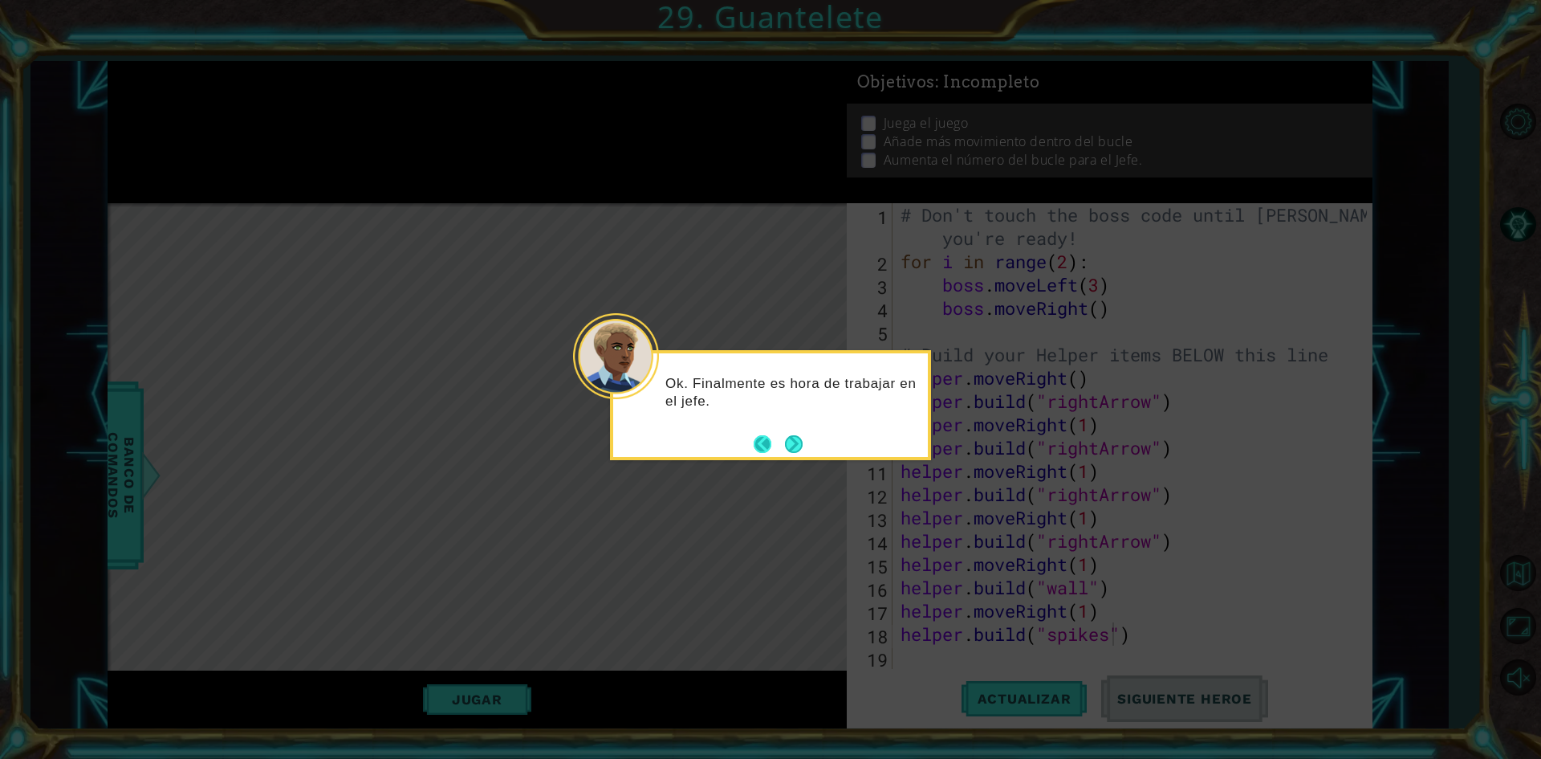
click at [783, 439] on button "Back" at bounding box center [769, 444] width 31 height 18
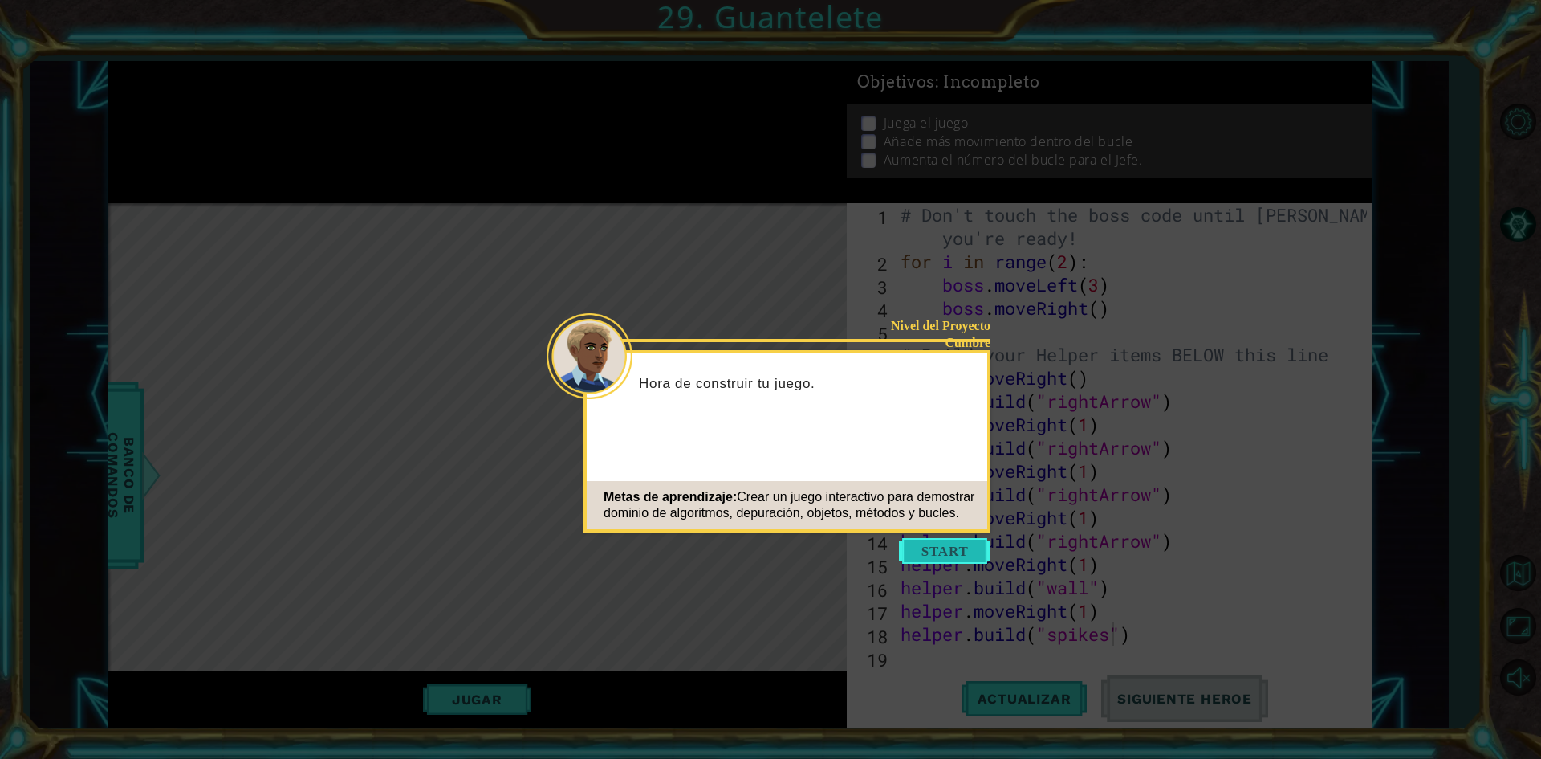
click at [966, 551] on button "Start" at bounding box center [945, 551] width 92 height 26
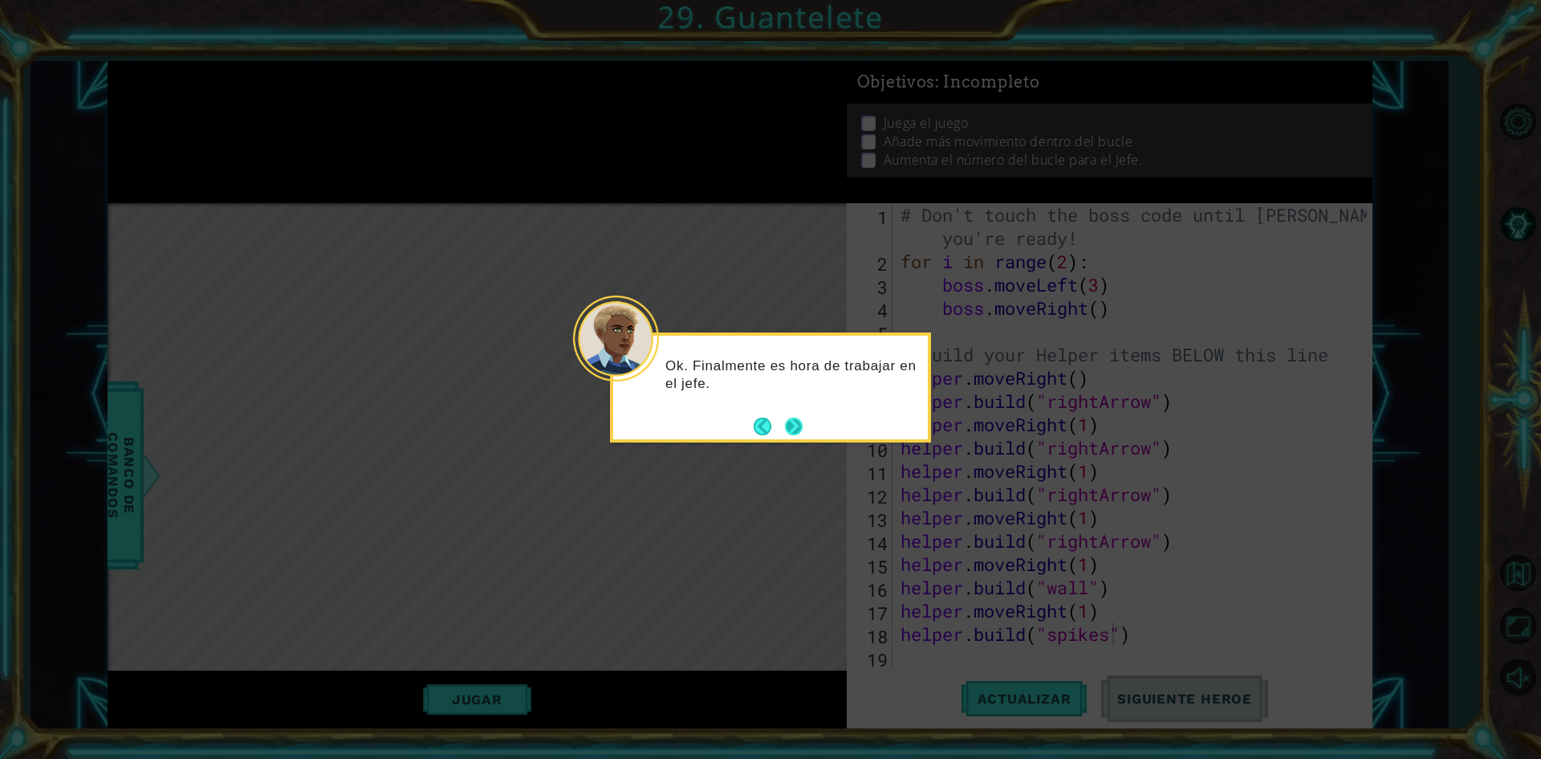
click at [803, 424] on button "Next" at bounding box center [794, 426] width 18 height 18
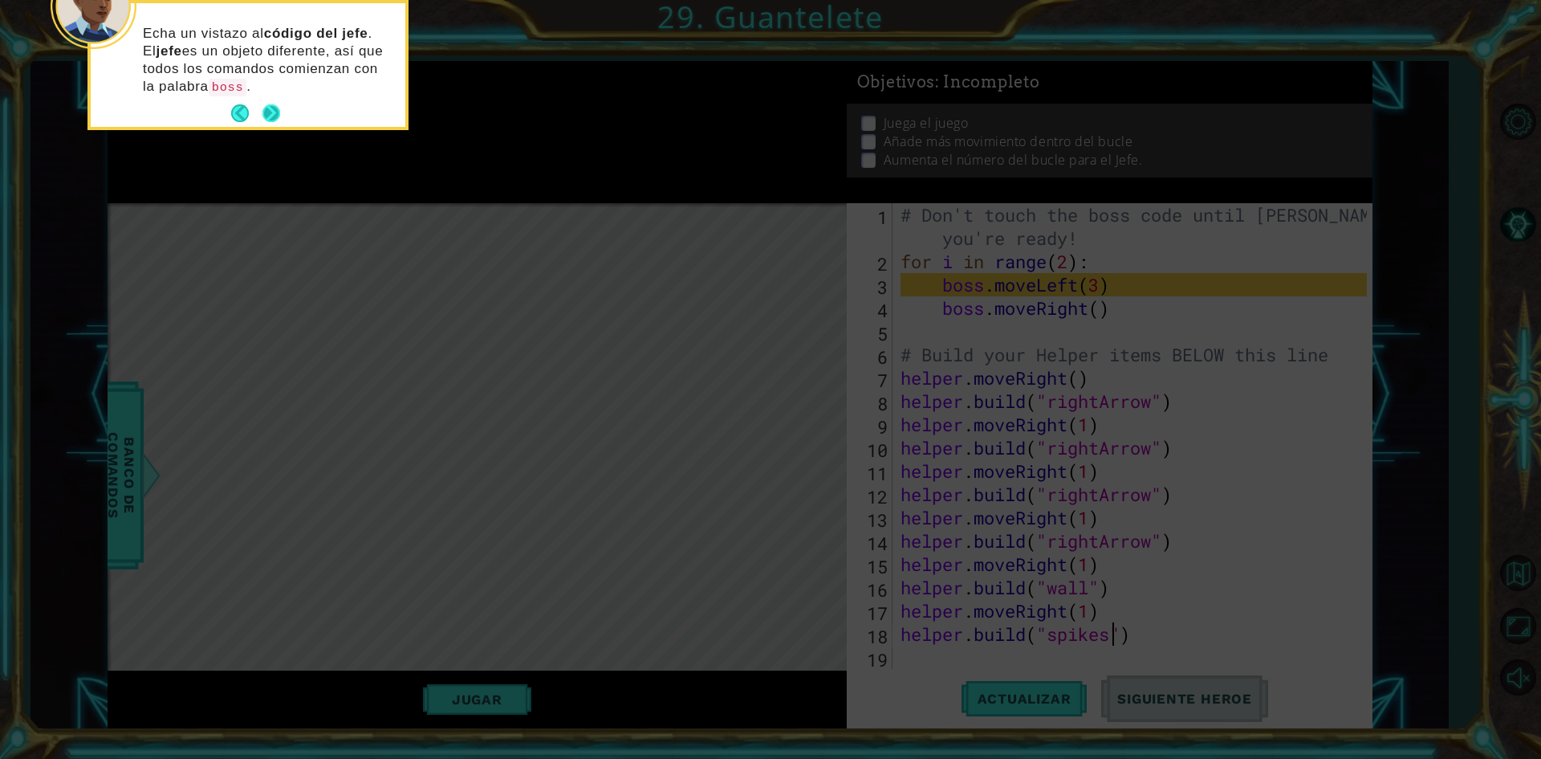
click at [275, 101] on footer at bounding box center [255, 113] width 49 height 24
click at [272, 107] on button "Next" at bounding box center [271, 113] width 18 height 18
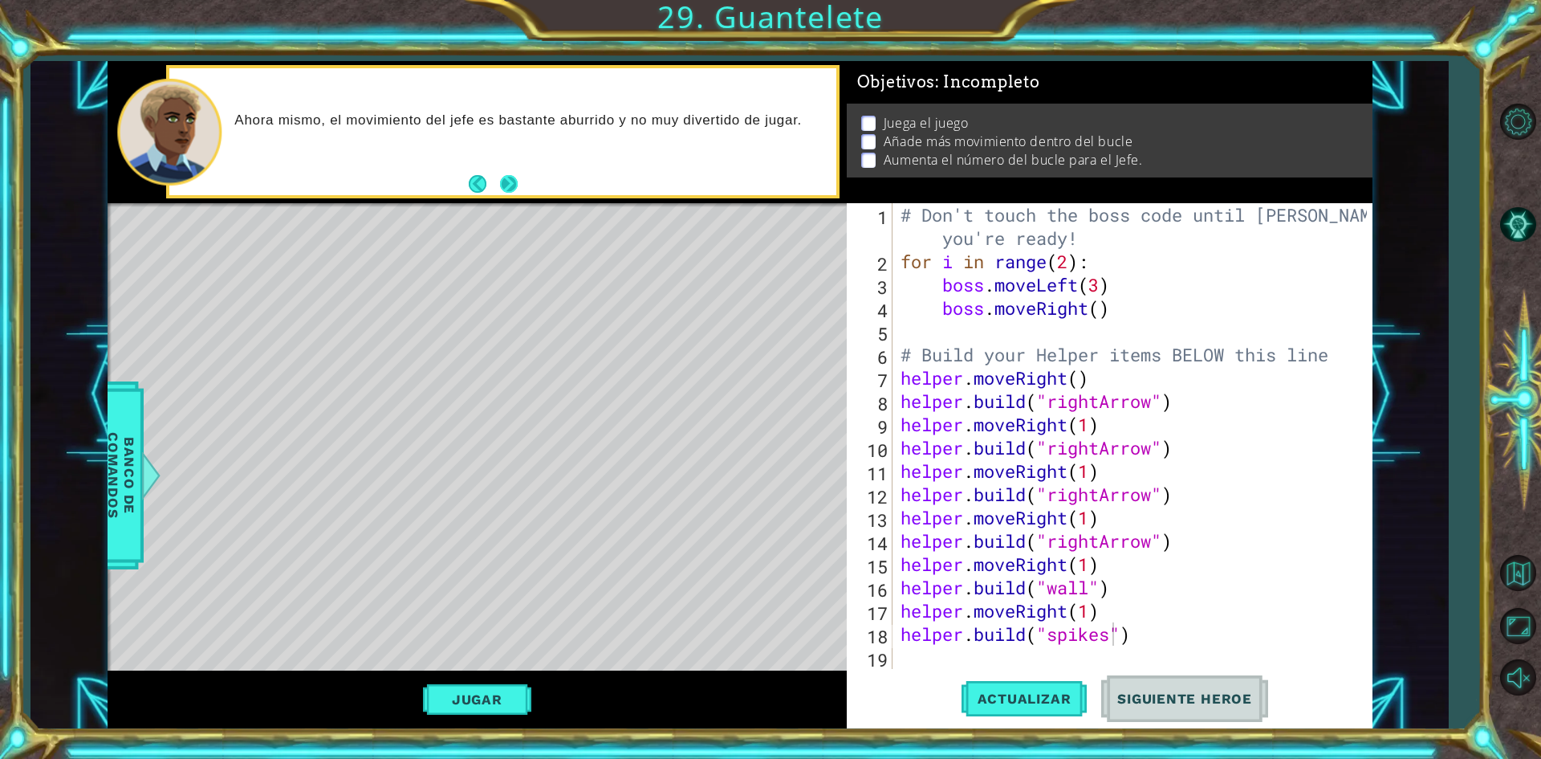
click at [502, 178] on button "Next" at bounding box center [509, 184] width 18 height 18
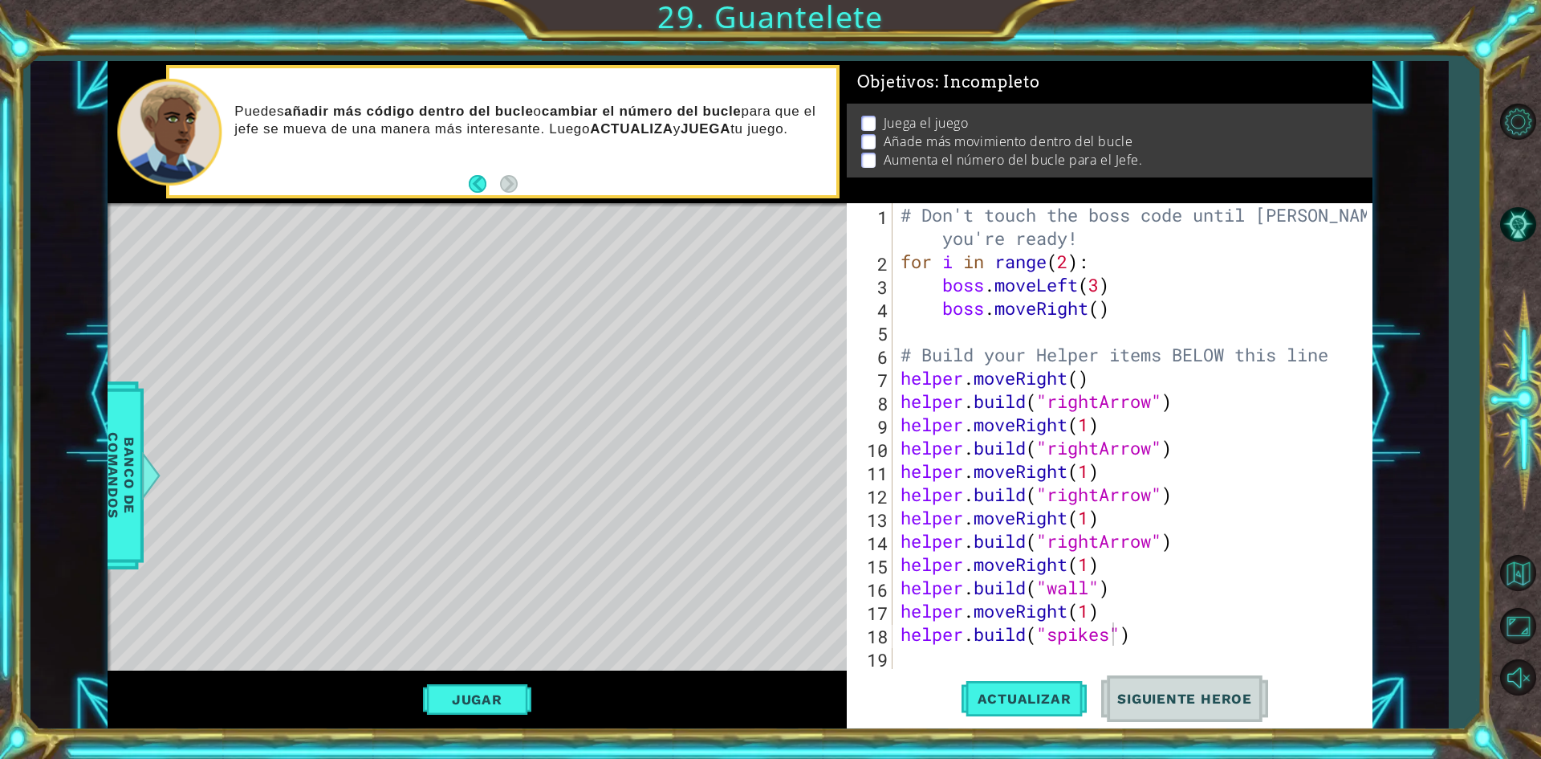
scroll to position [0, 9]
click at [1101, 313] on div "# Don't touch the boss code until [PERSON_NAME] says you're ready! for i in ran…" at bounding box center [1136, 470] width 478 height 535
type textarea "boss.moveRight(1)"
click at [1063, 686] on button "Actualizar" at bounding box center [1025, 699] width 126 height 52
click at [506, 710] on button "Jugar" at bounding box center [477, 699] width 108 height 31
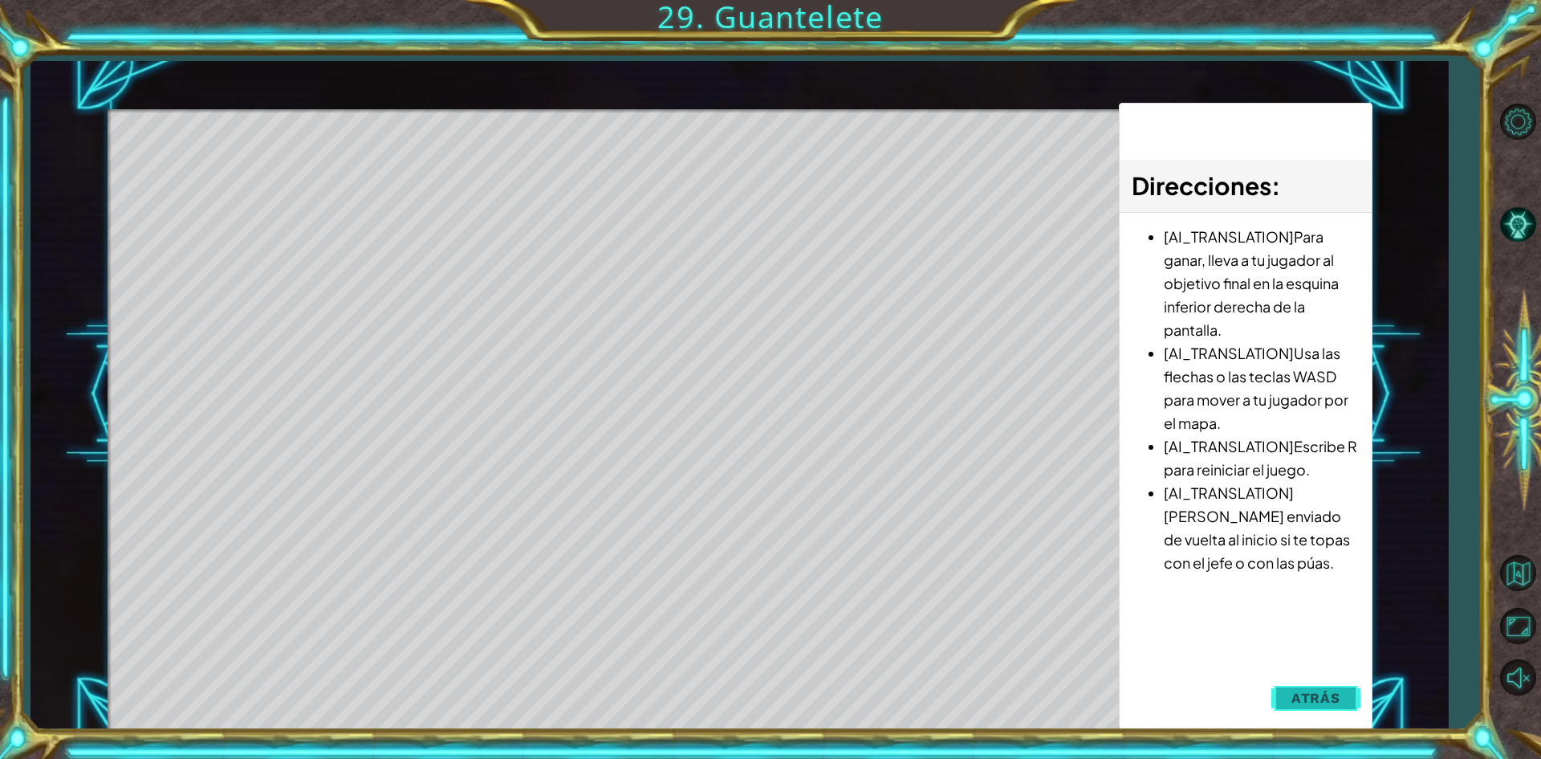
click at [1305, 700] on span "Atrás" at bounding box center [1316, 698] width 49 height 16
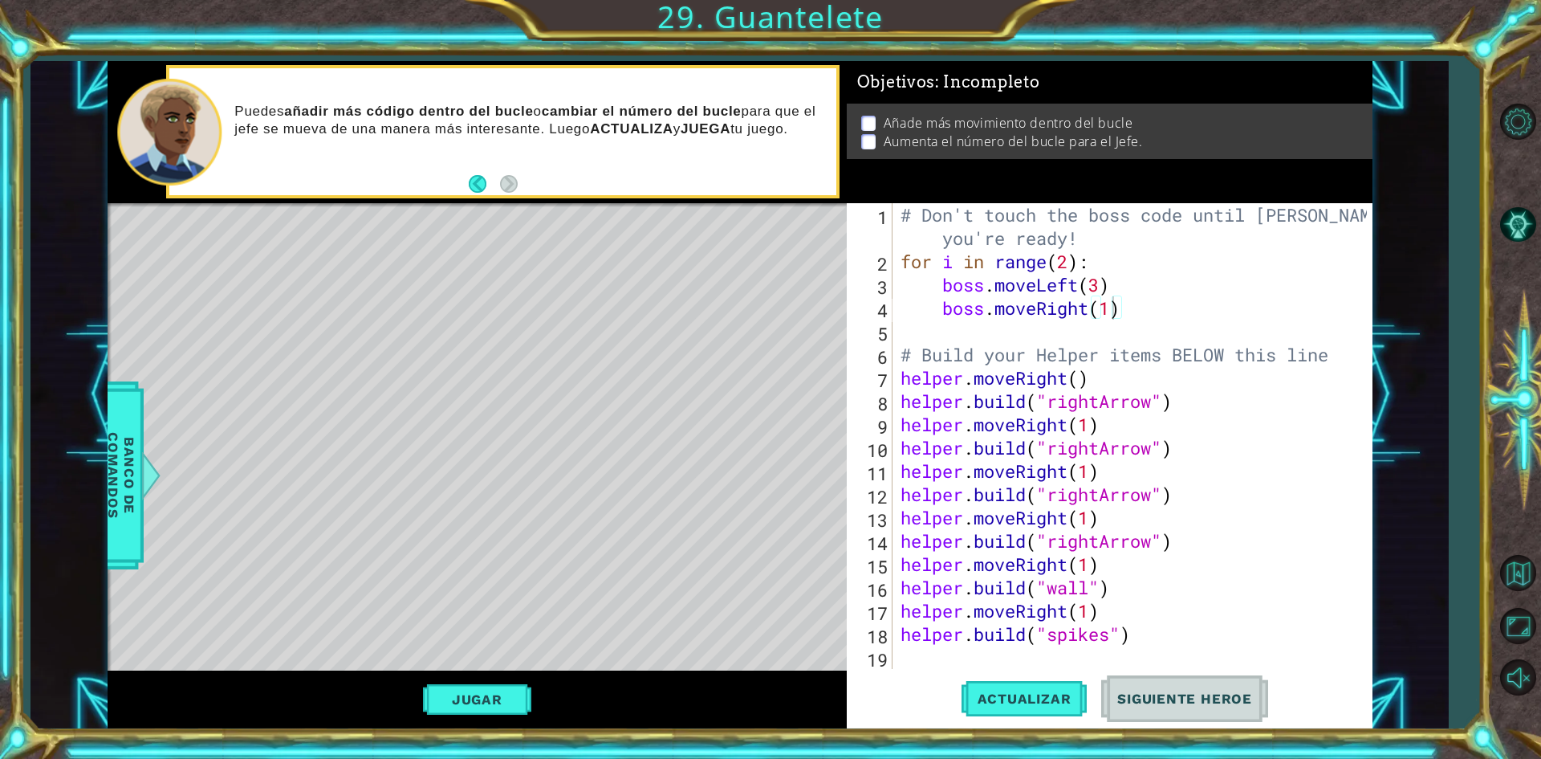
click at [1127, 315] on div "# Don't touch the boss code until [PERSON_NAME] says you're ready! for i in ran…" at bounding box center [1136, 470] width 478 height 535
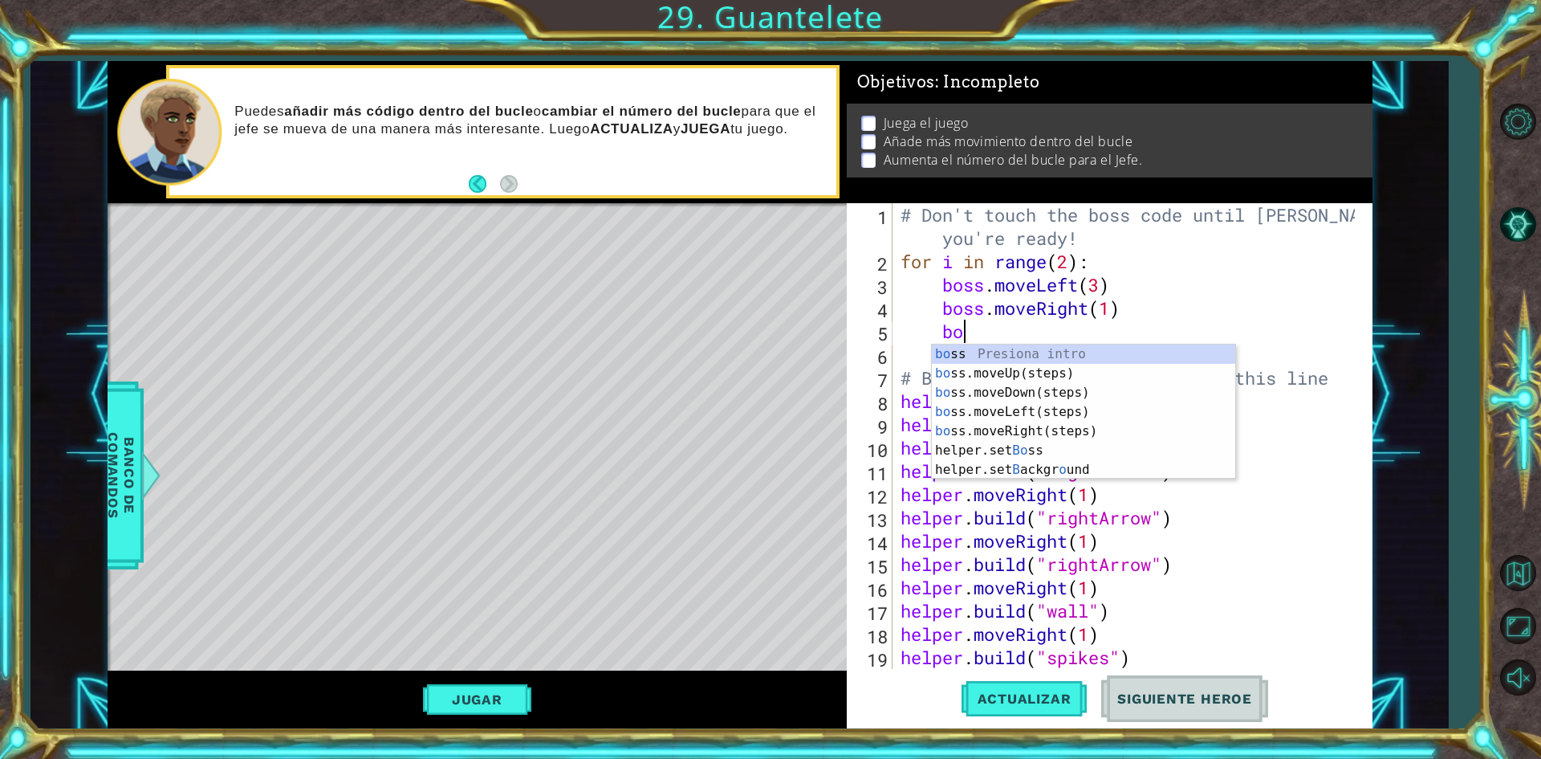
type textarea "bos"
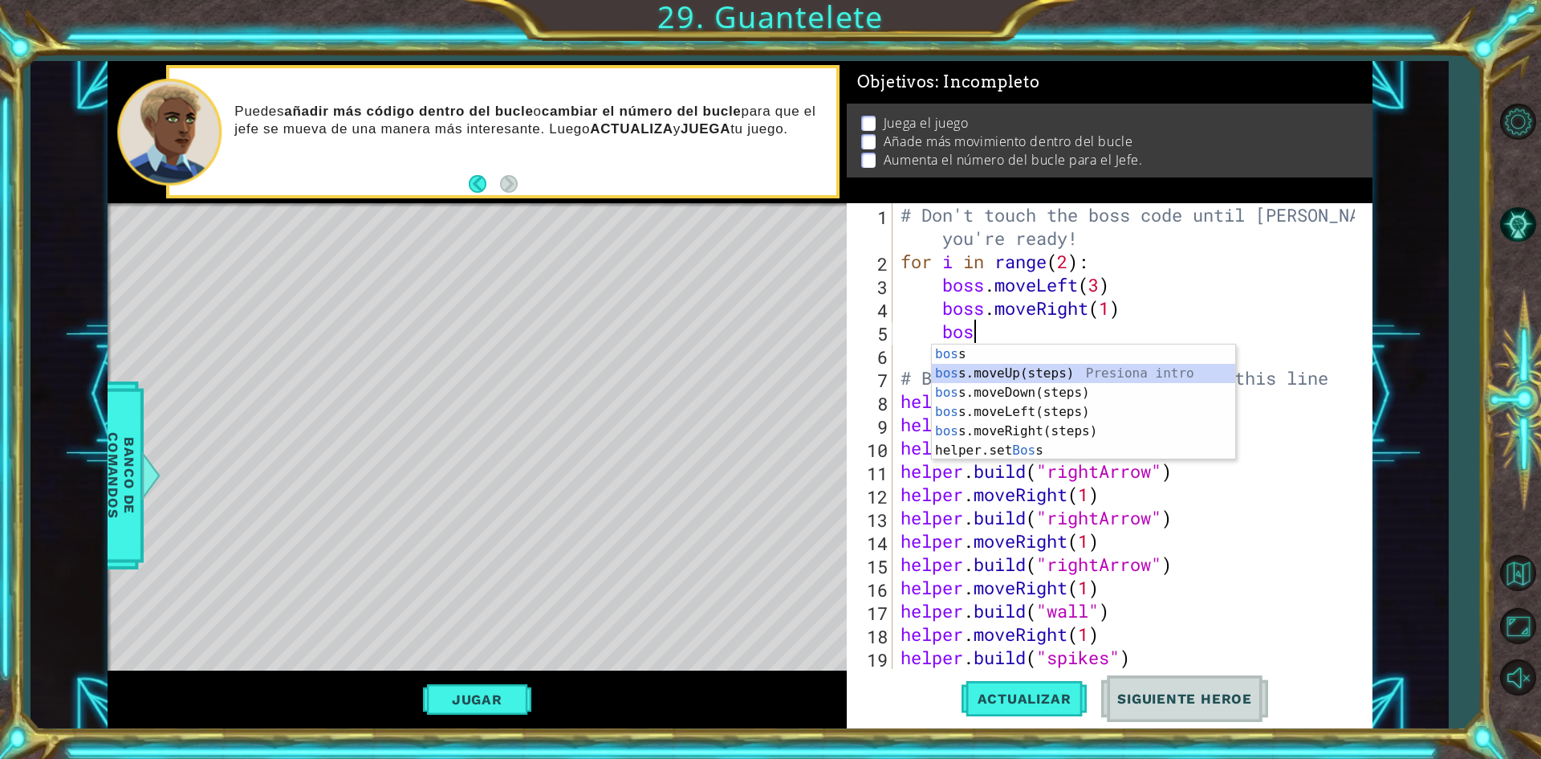
click at [1033, 372] on div "bos s Presiona intro bos s.moveUp(steps) Presiona intro bos s.moveDown(steps) P…" at bounding box center [1083, 421] width 303 height 154
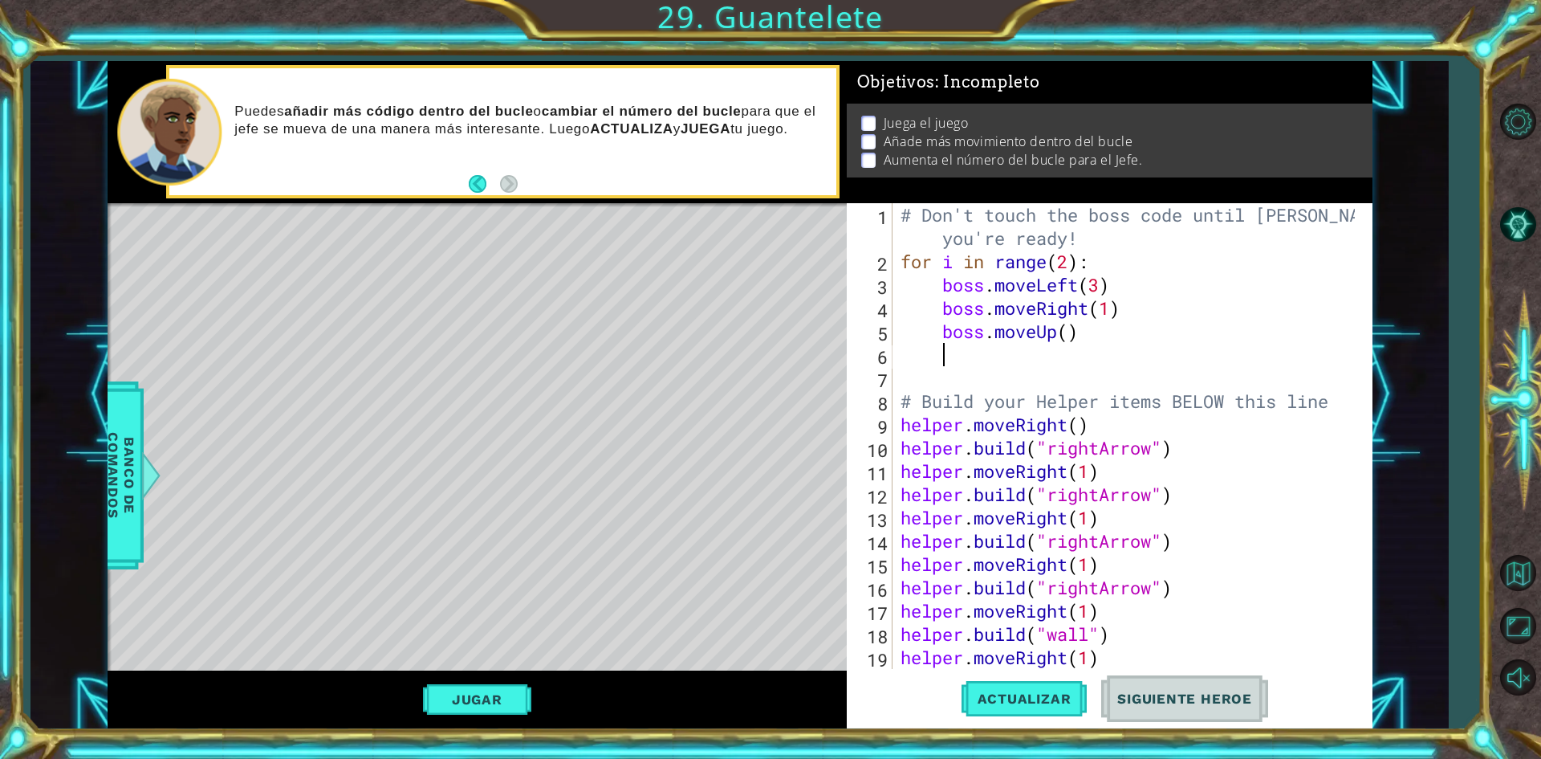
click at [1068, 340] on div "# Don't touch the boss code until [PERSON_NAME] says you're ready! for i in ran…" at bounding box center [1130, 470] width 466 height 535
type textarea "boss.moveUp(2)"
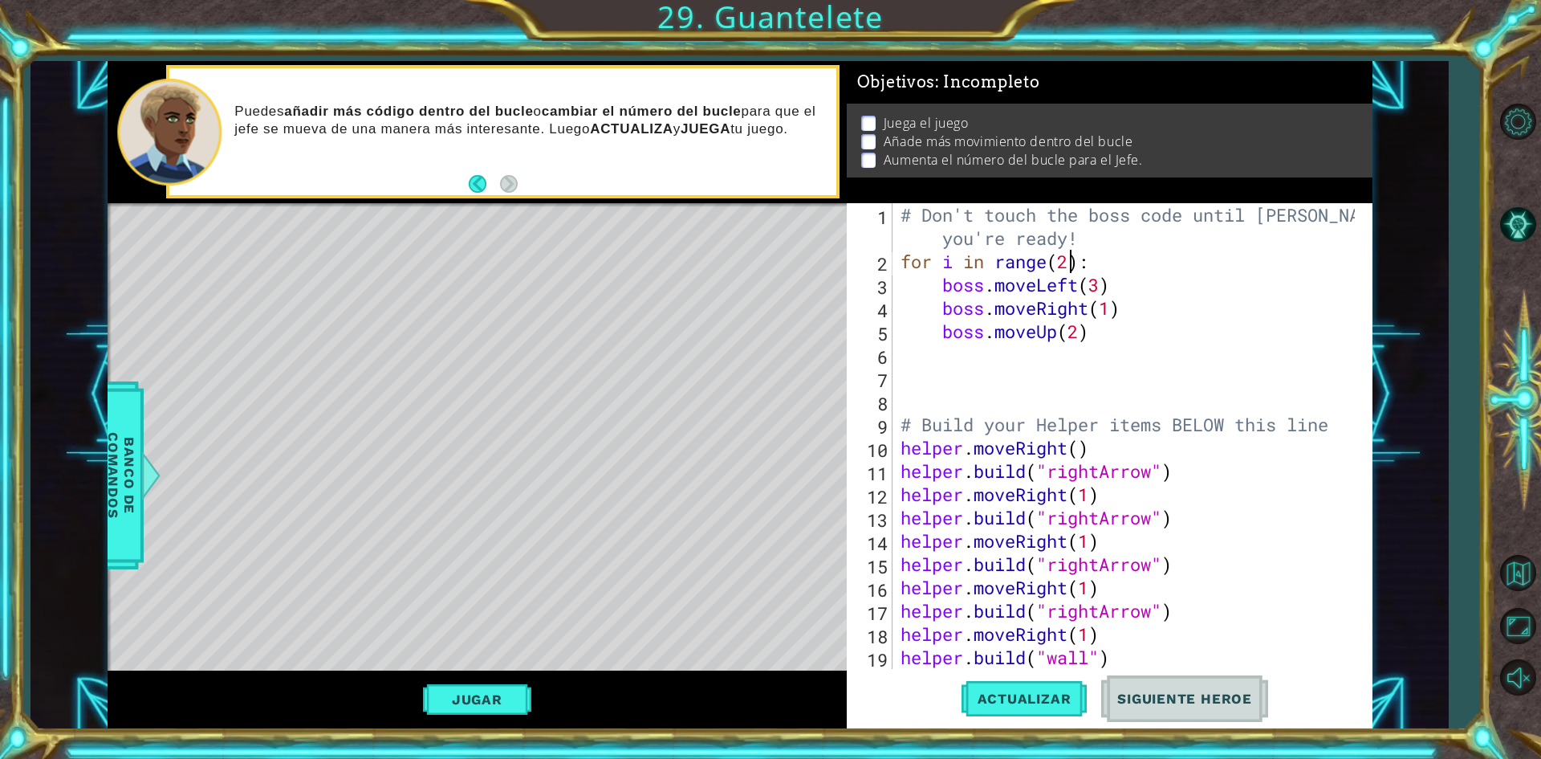
click at [1070, 268] on div "# Don't touch the boss code until [PERSON_NAME] says you're ready! for i in ran…" at bounding box center [1130, 470] width 466 height 535
type textarea "for i in range(3):"
click at [1030, 684] on button "Actualizar" at bounding box center [1025, 699] width 126 height 52
click at [511, 697] on button "Jugar" at bounding box center [477, 699] width 108 height 31
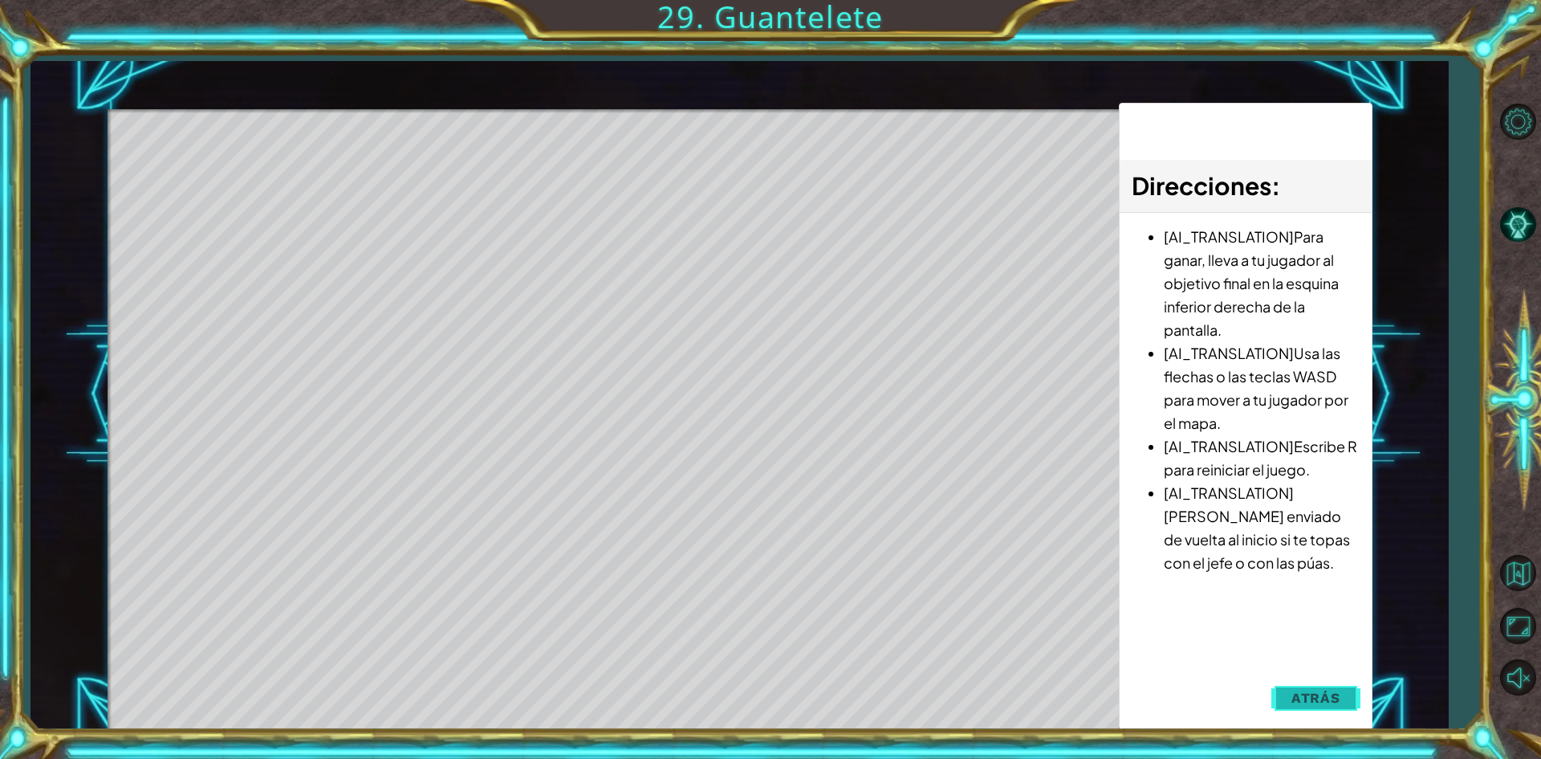
click at [1350, 703] on button "Atrás" at bounding box center [1315, 697] width 89 height 32
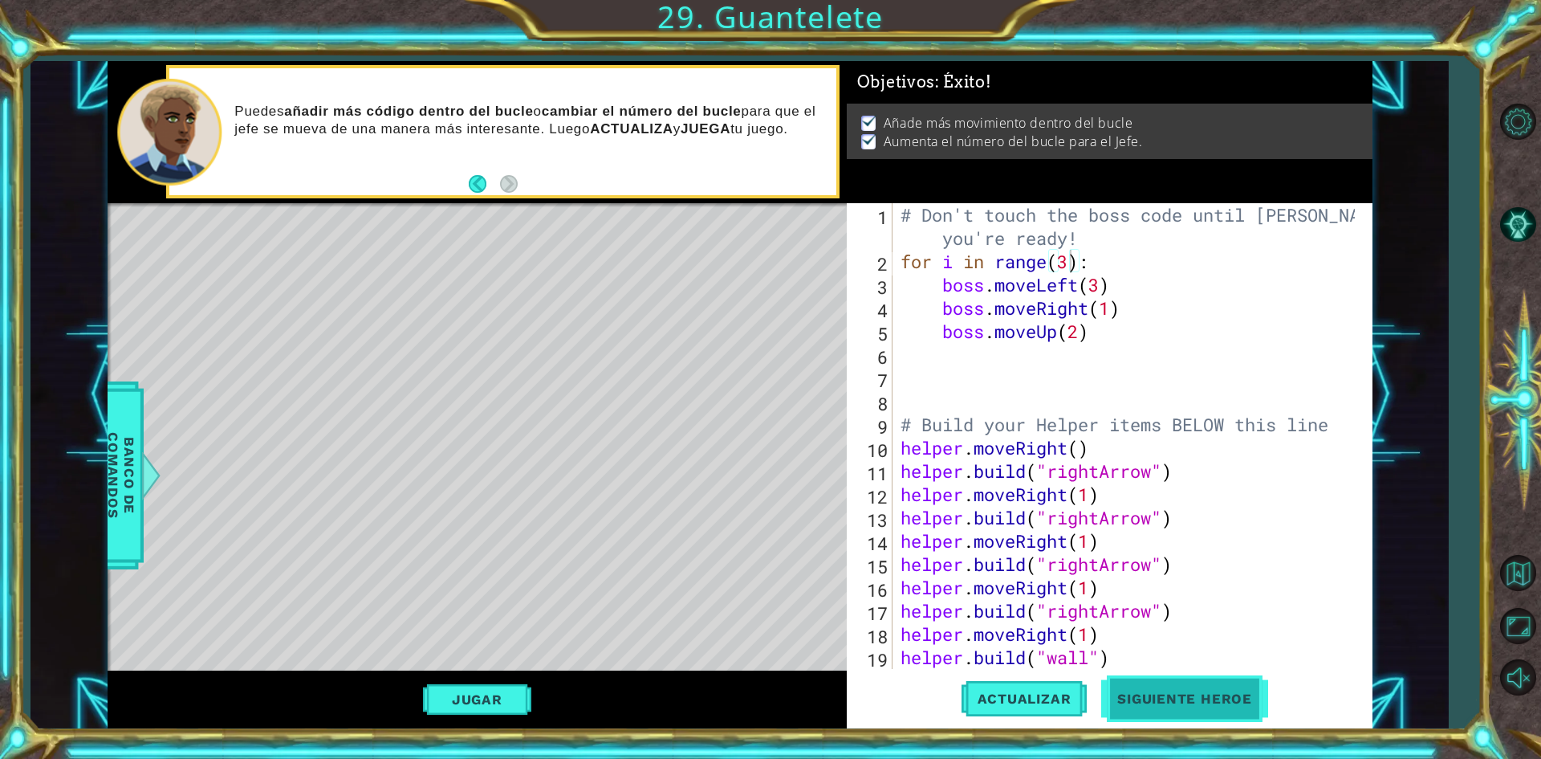
click at [1209, 693] on span "Siguiente Heroe" at bounding box center [1184, 700] width 167 height 16
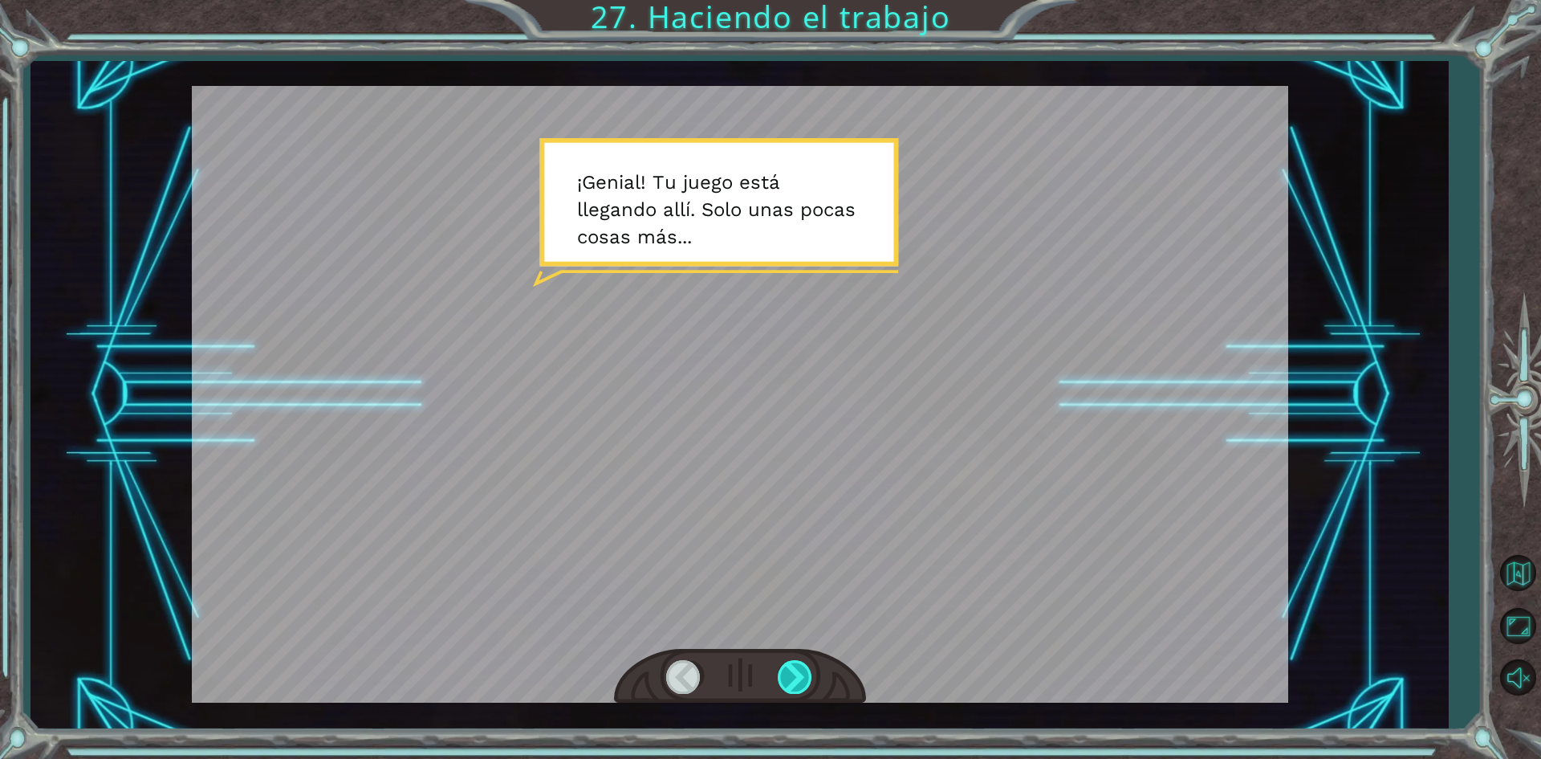
click at [810, 688] on div at bounding box center [796, 676] width 36 height 33
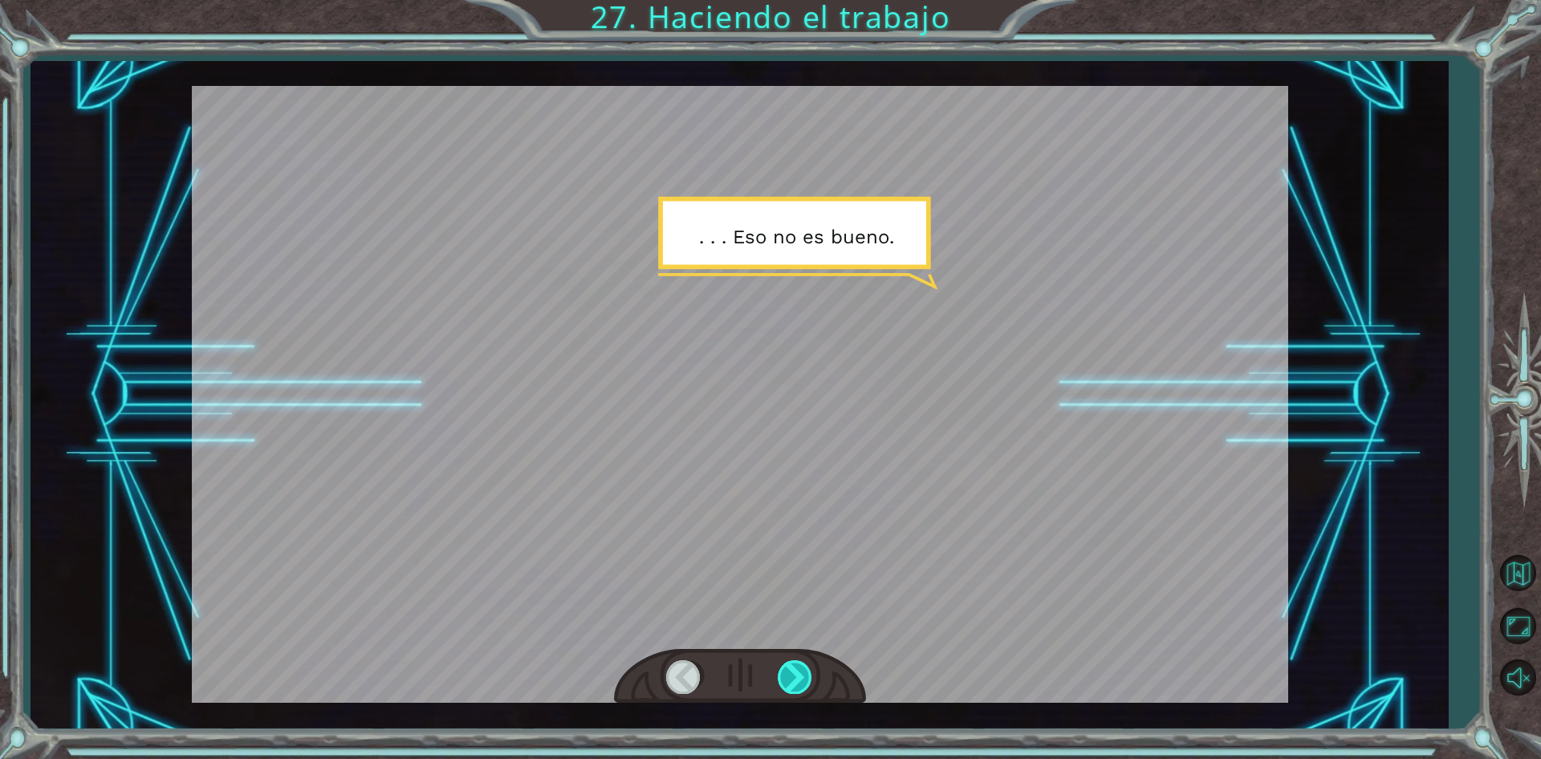
click at [797, 673] on div at bounding box center [796, 676] width 36 height 33
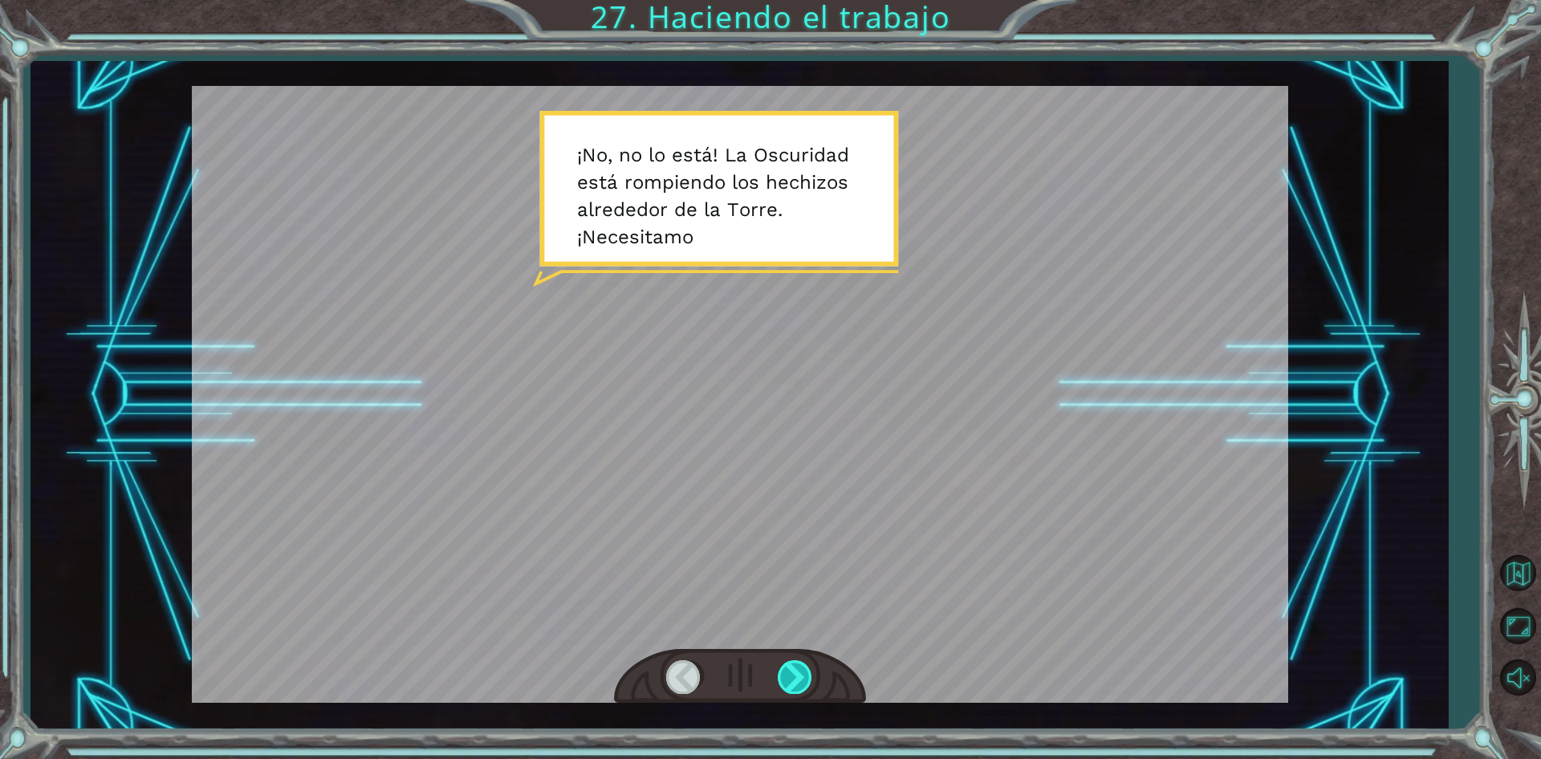
click at [797, 673] on div at bounding box center [796, 676] width 36 height 33
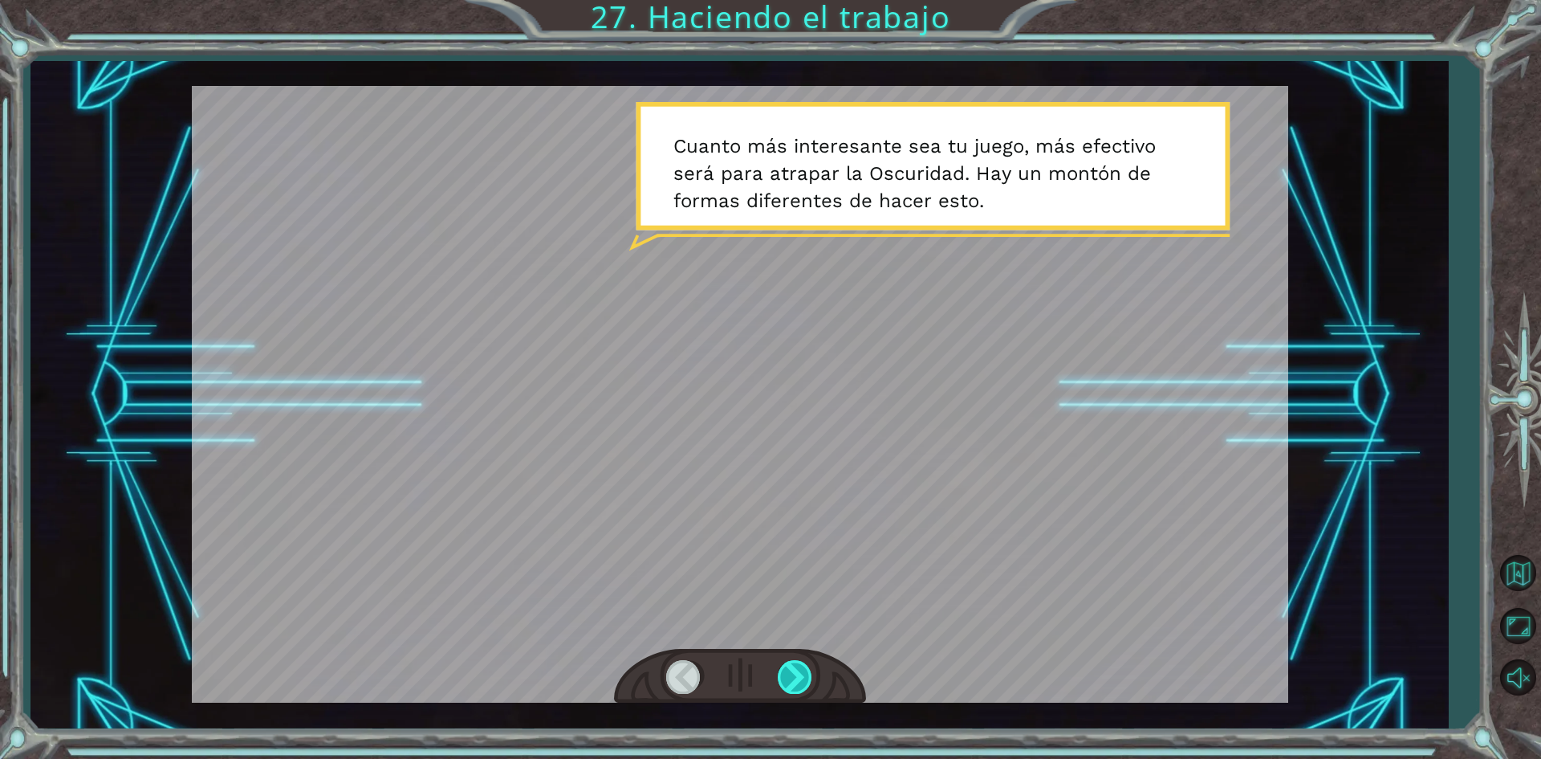
click at [797, 673] on div at bounding box center [796, 676] width 36 height 33
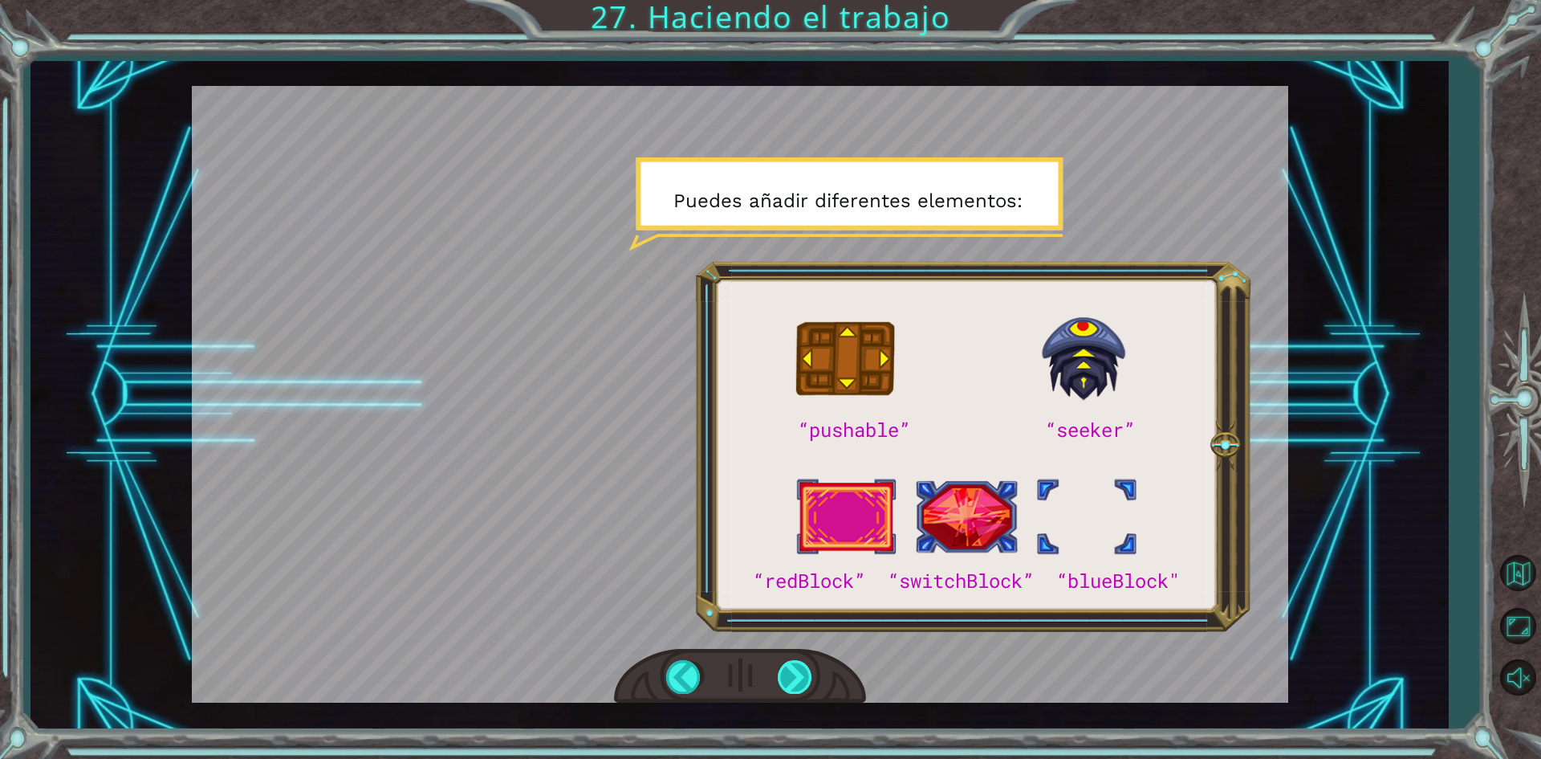
click at [797, 673] on div at bounding box center [796, 676] width 36 height 33
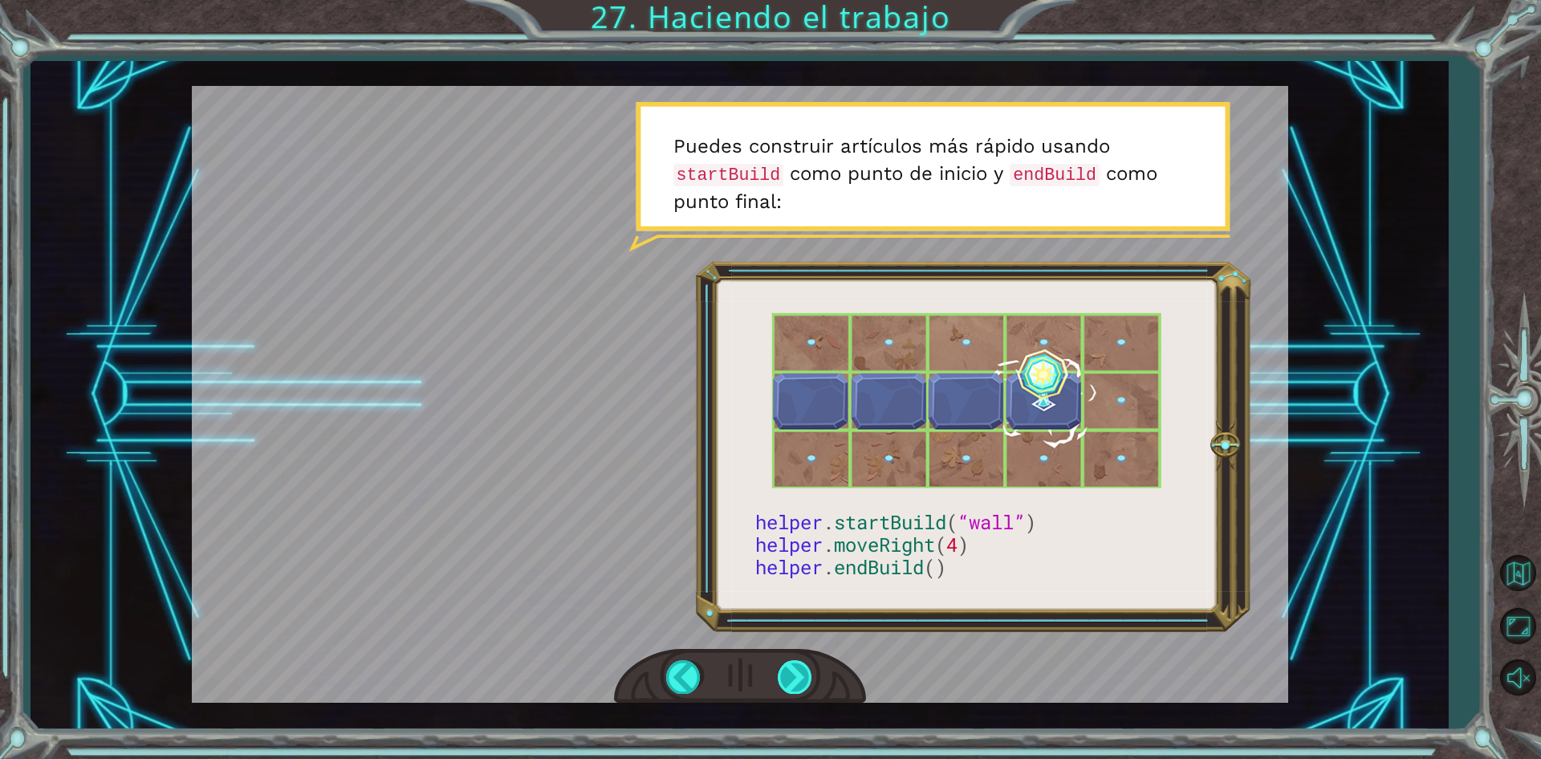
click at [797, 673] on div at bounding box center [796, 676] width 36 height 33
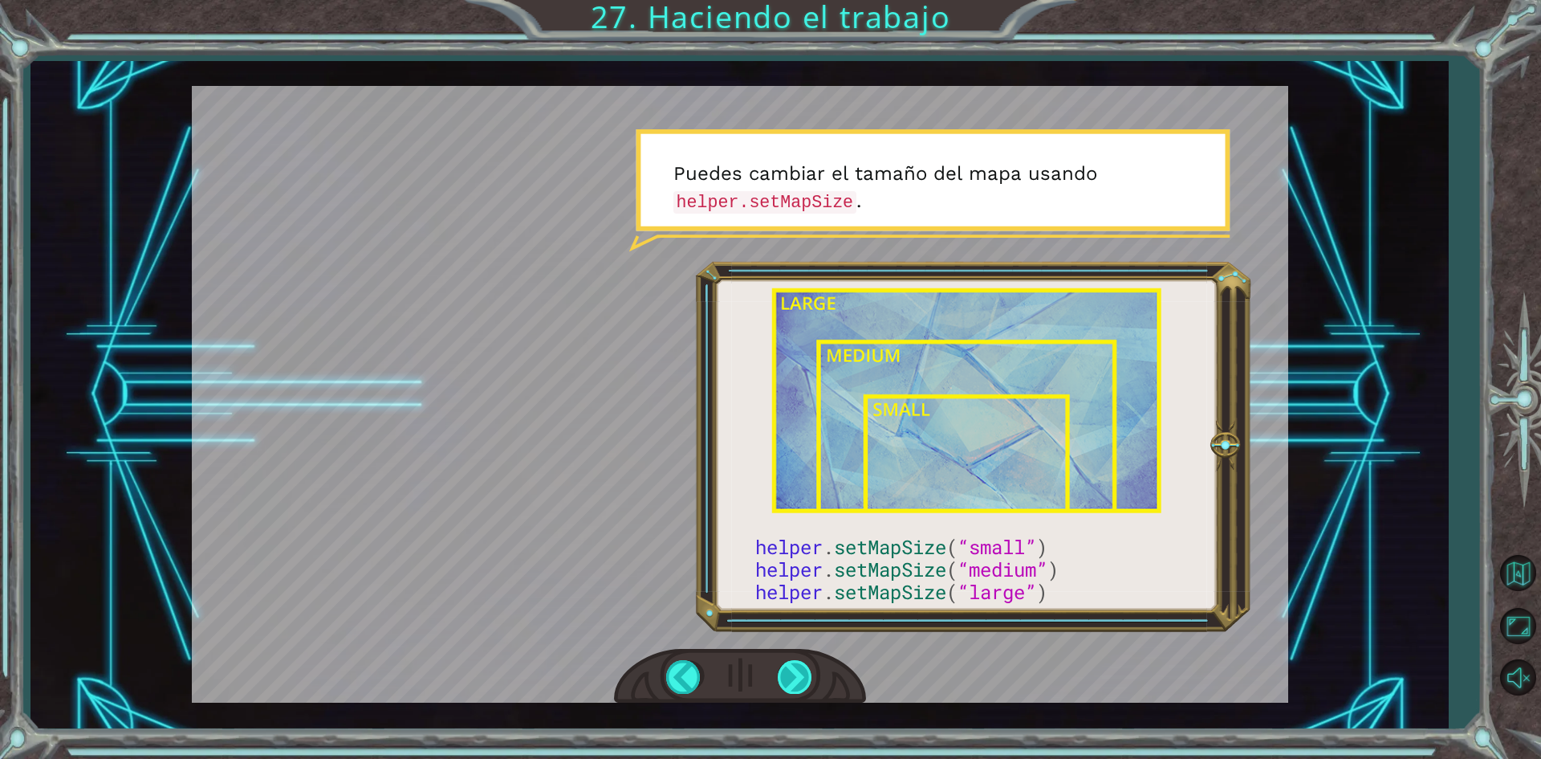
click at [801, 668] on div at bounding box center [796, 676] width 36 height 33
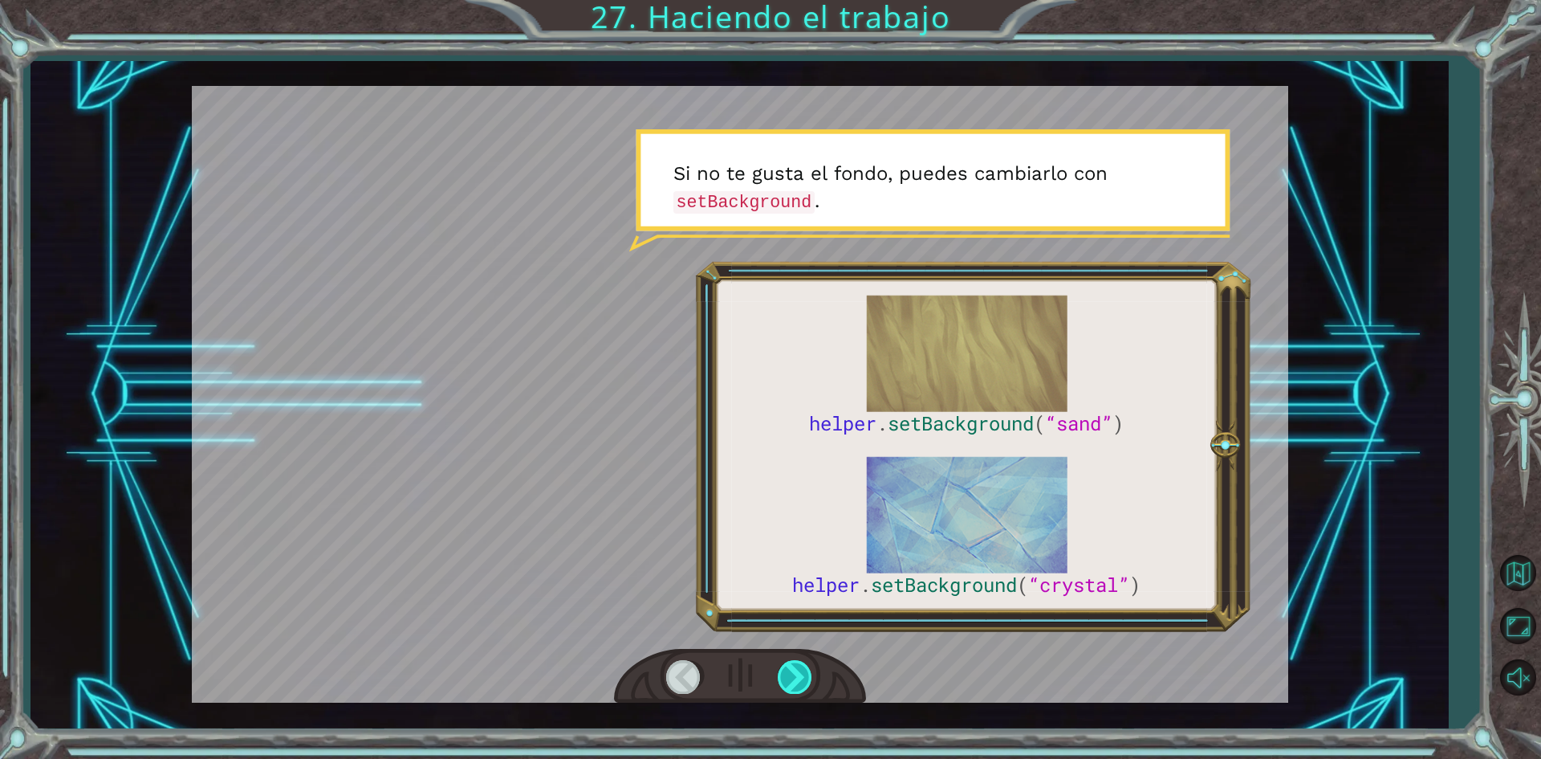
click at [801, 668] on div at bounding box center [796, 676] width 36 height 33
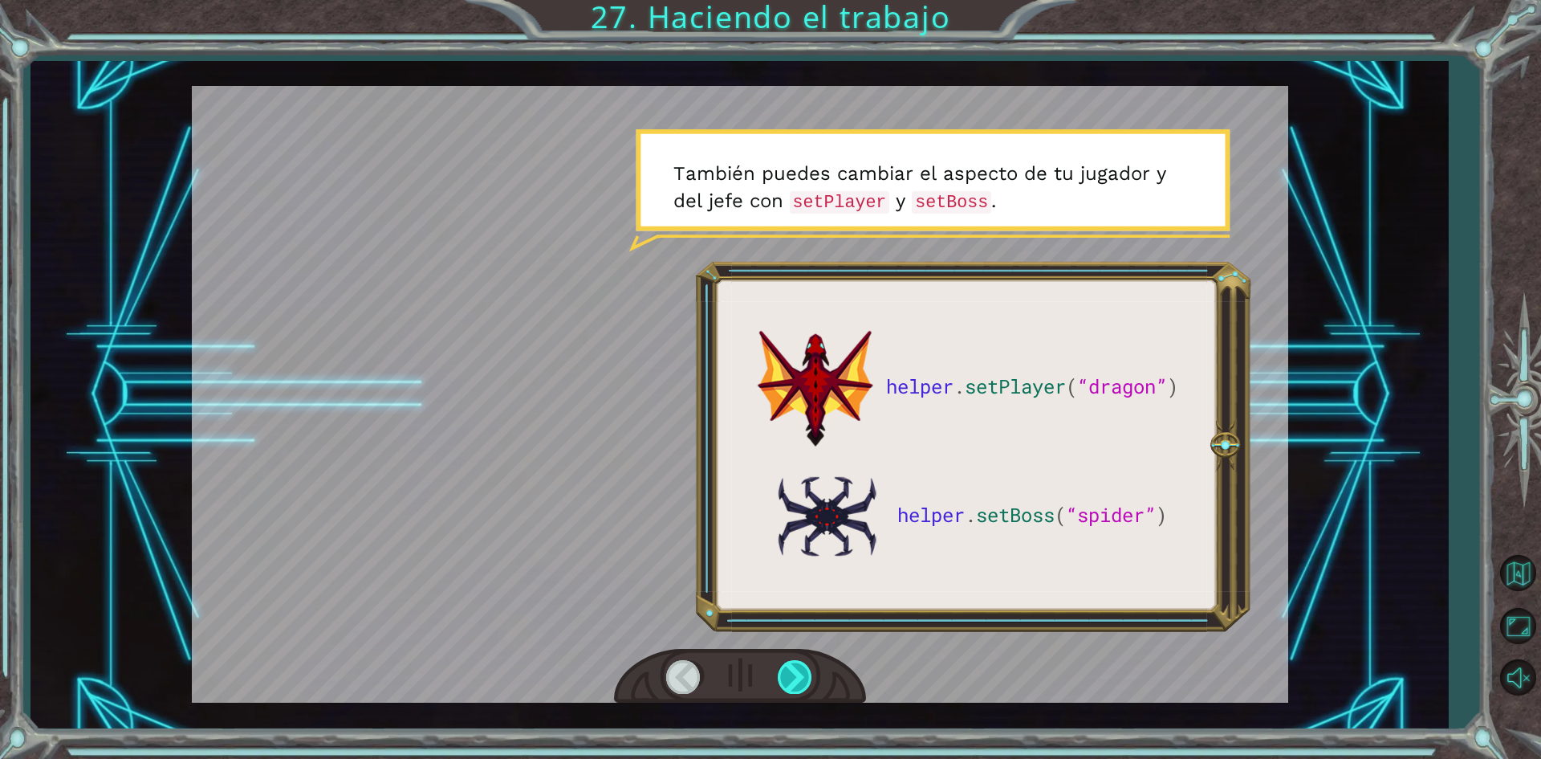
click at [803, 673] on div at bounding box center [796, 676] width 36 height 33
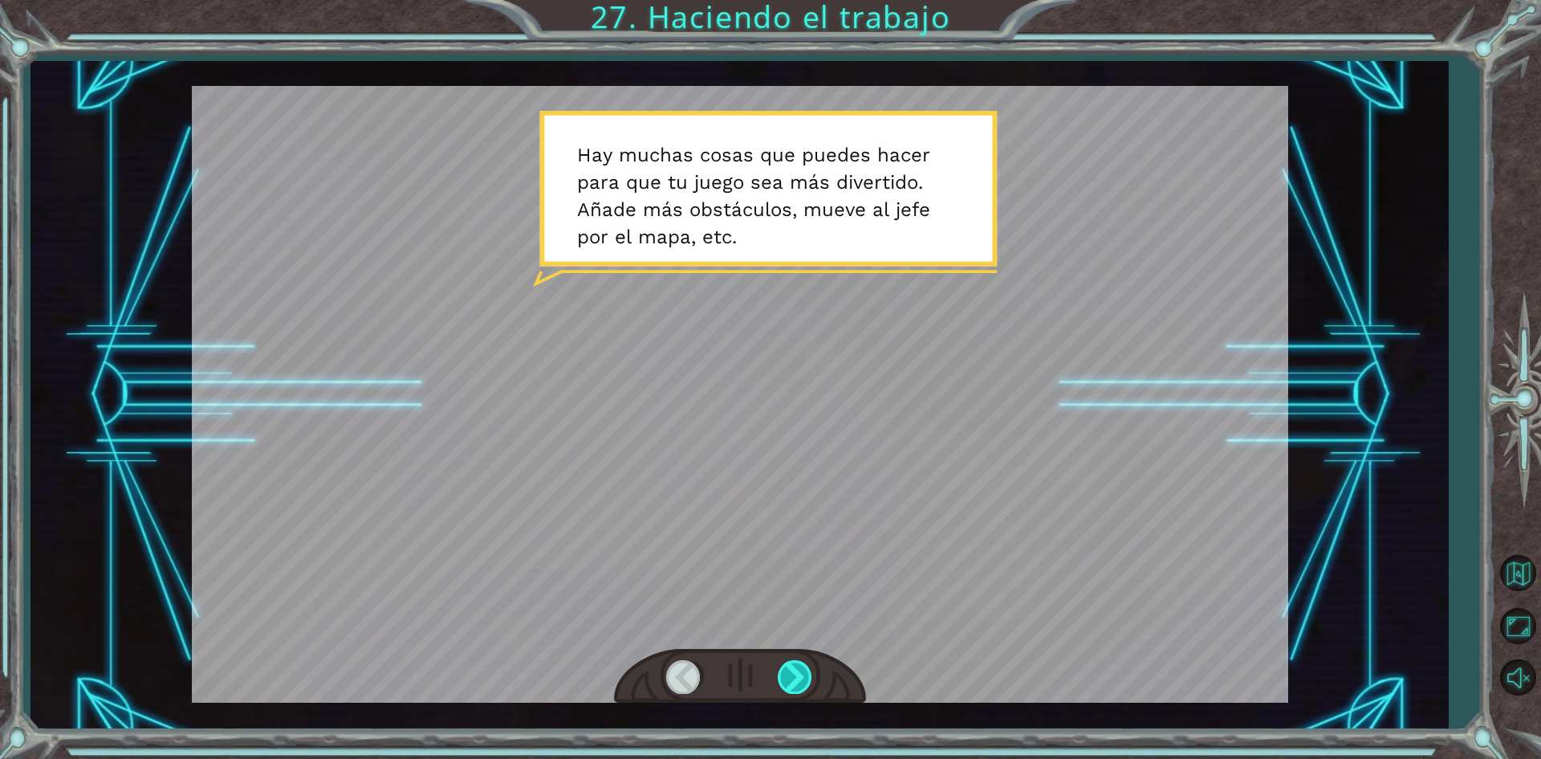
click at [799, 672] on div at bounding box center [796, 676] width 36 height 33
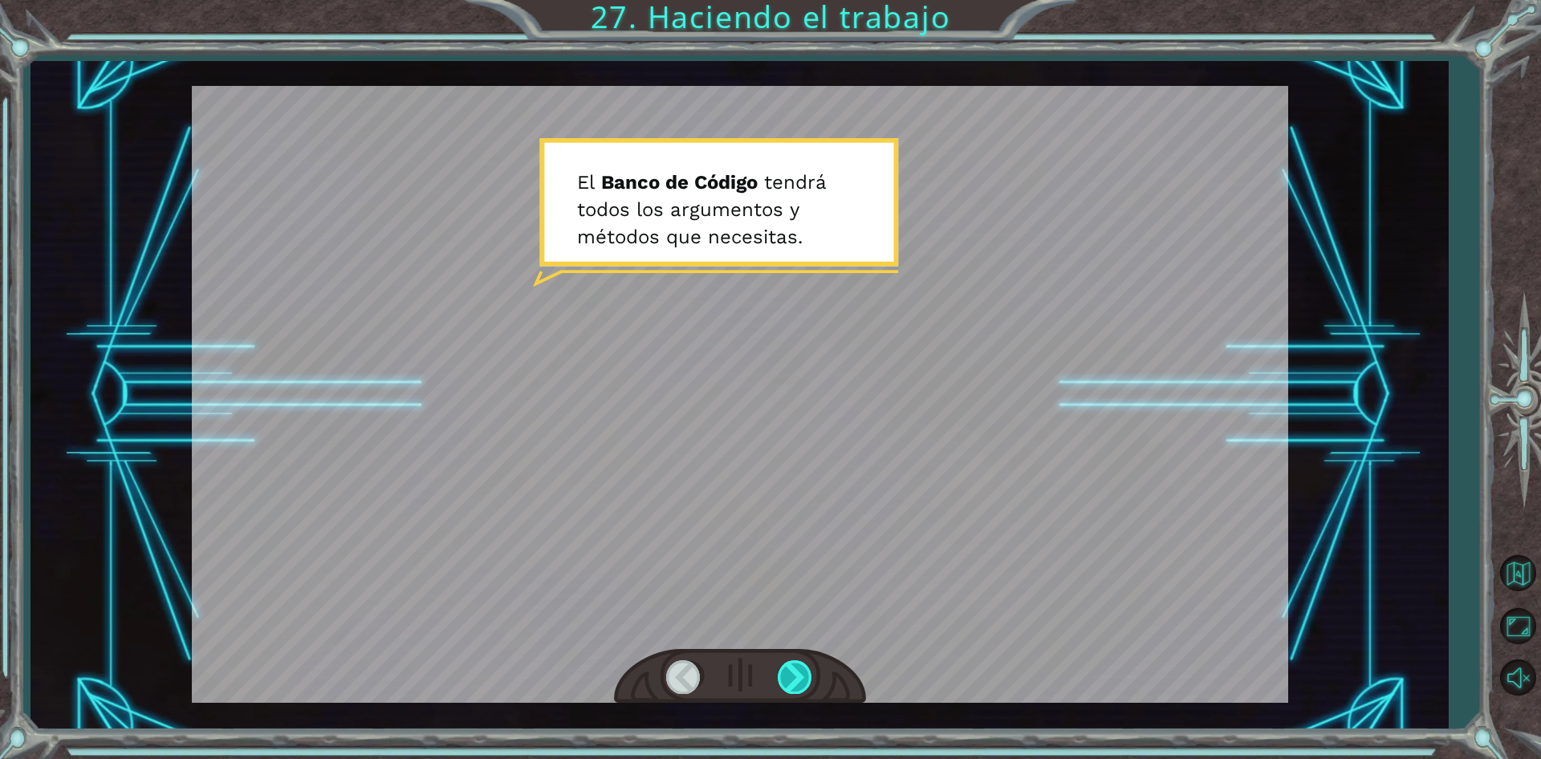
click at [799, 672] on div at bounding box center [796, 676] width 36 height 33
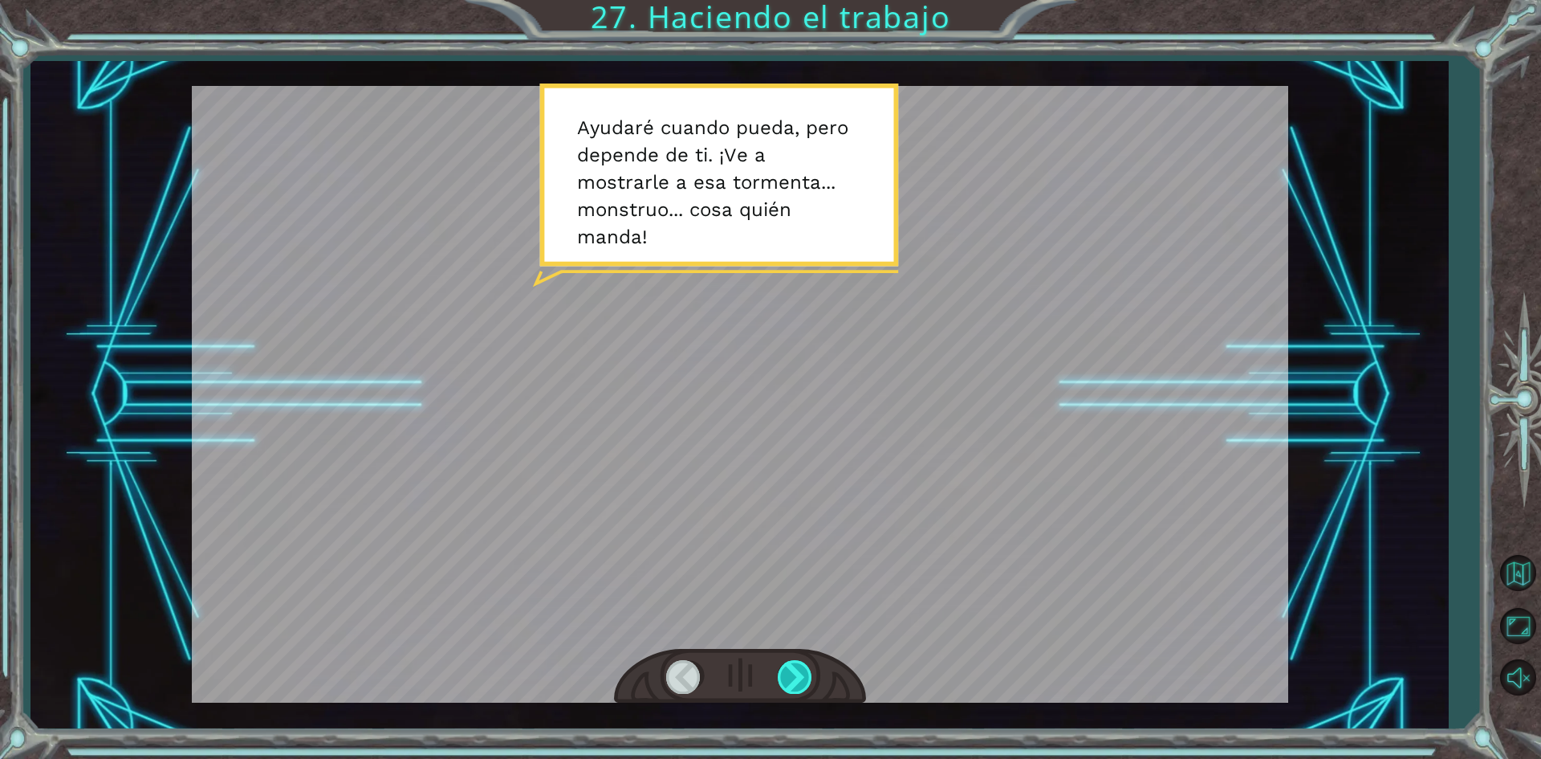
click at [799, 672] on div at bounding box center [796, 676] width 36 height 33
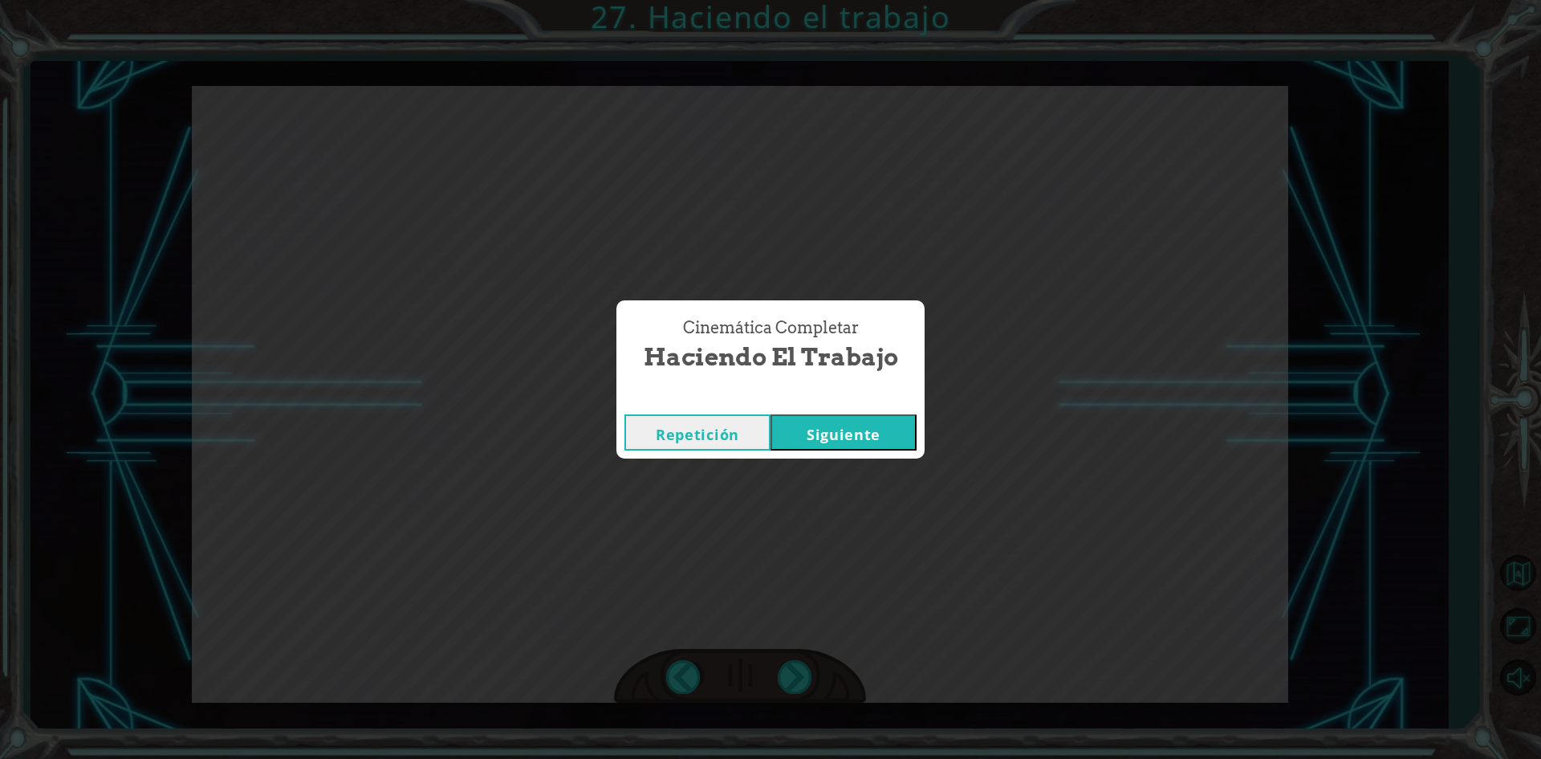
click at [855, 447] on button "Siguiente" at bounding box center [844, 432] width 146 height 36
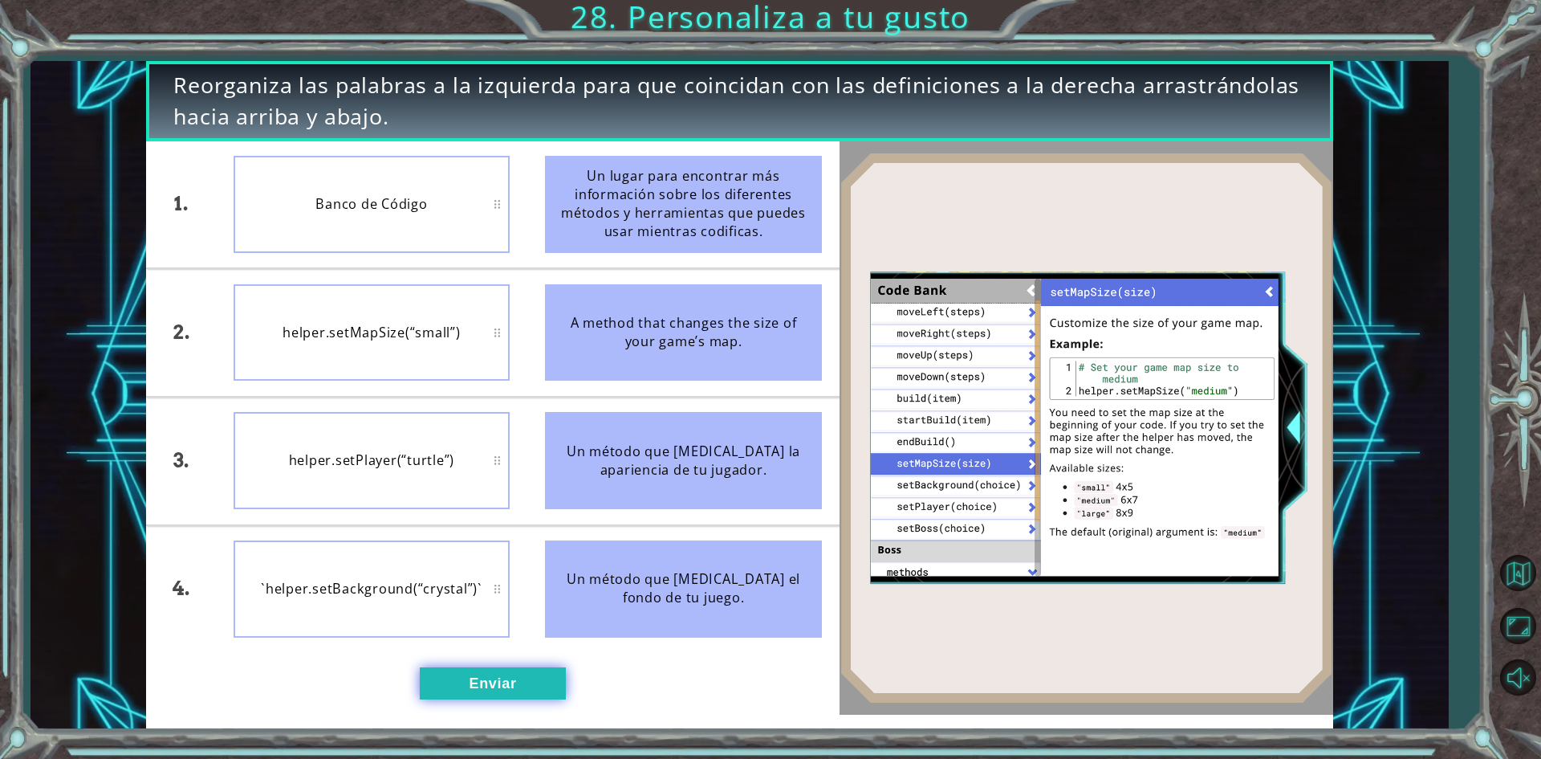
click at [519, 667] on button "Enviar" at bounding box center [493, 683] width 146 height 32
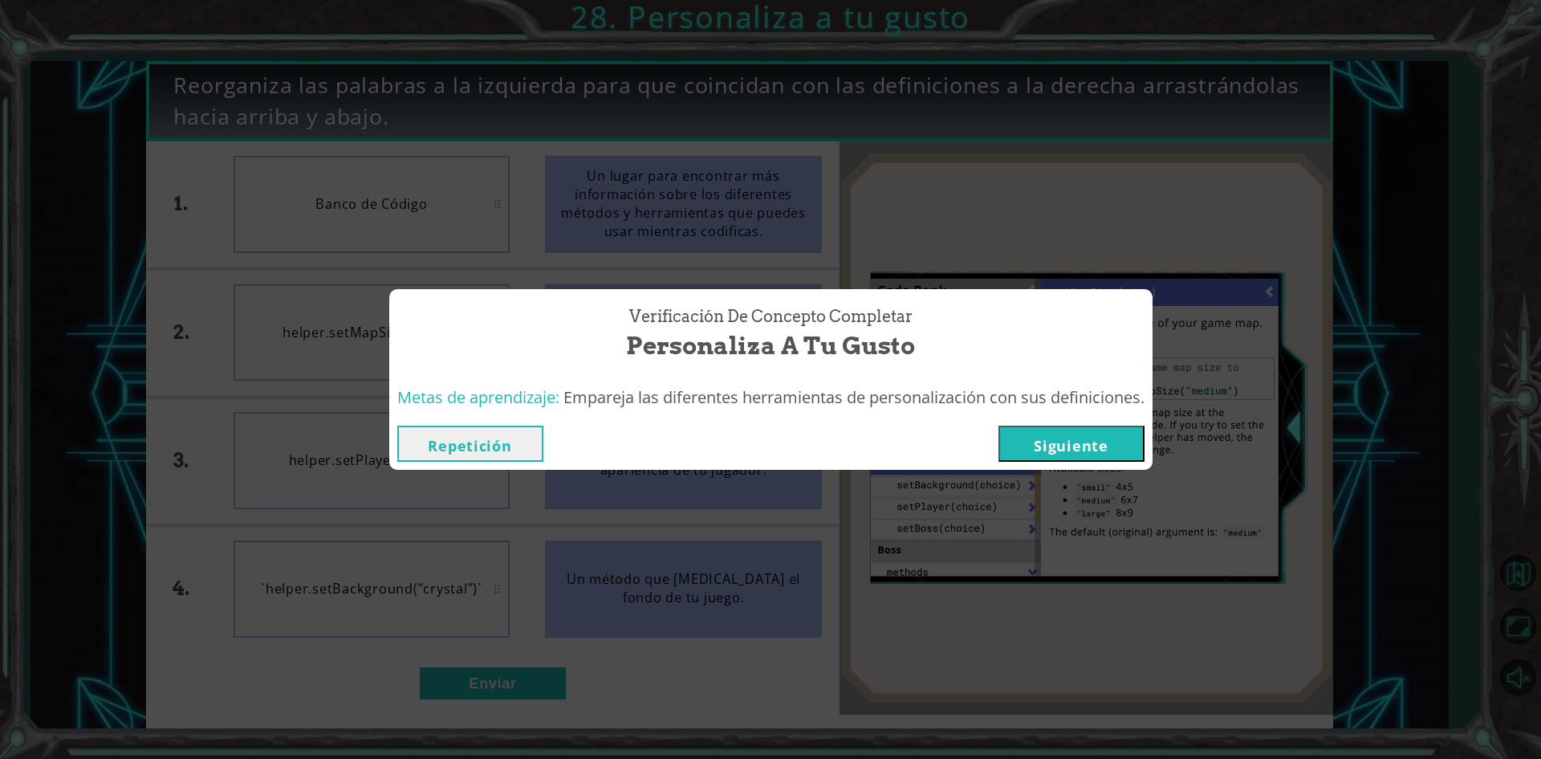
click at [1035, 442] on button "Siguiente" at bounding box center [1072, 443] width 146 height 36
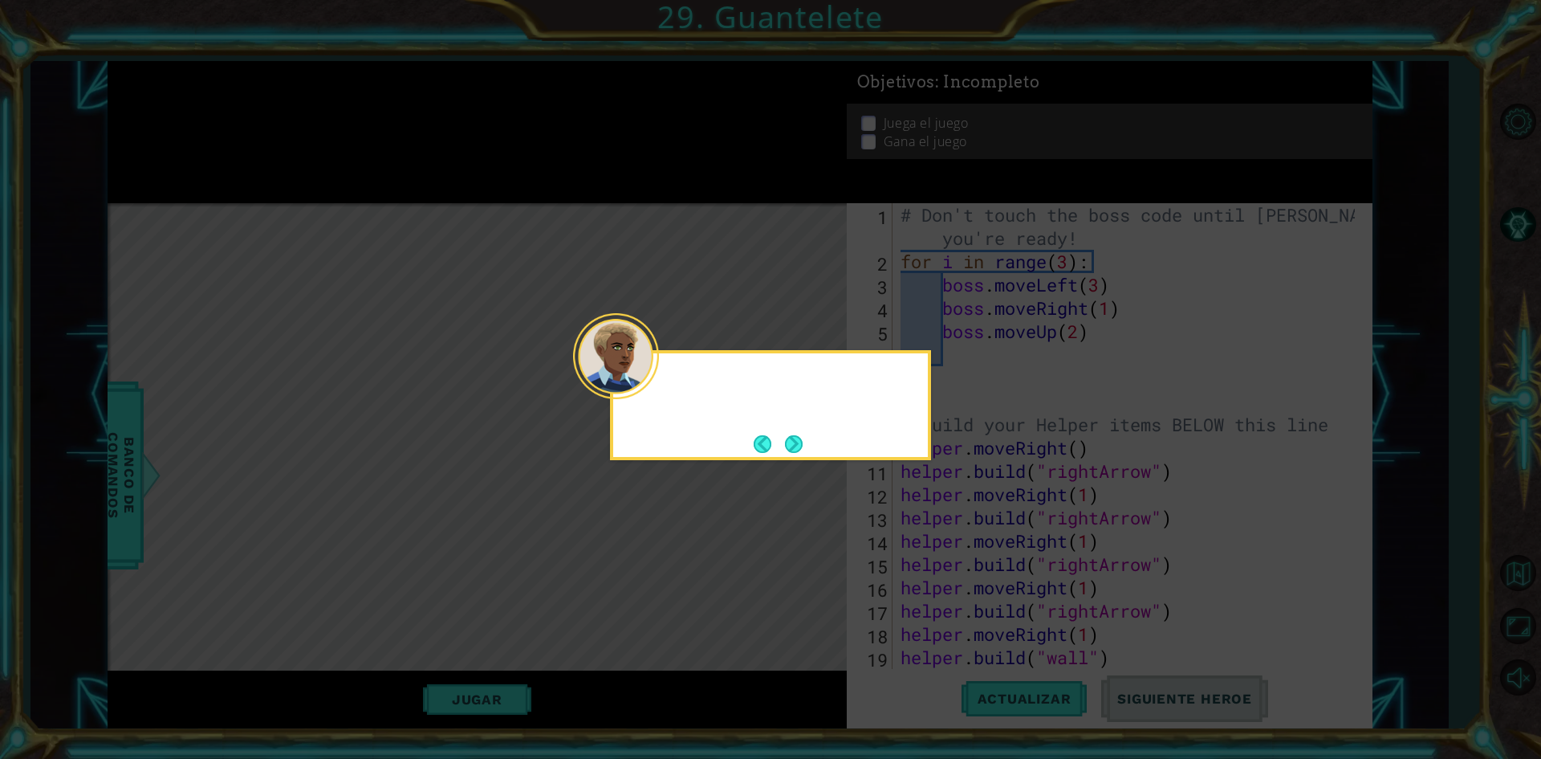
scroll to position [70, 0]
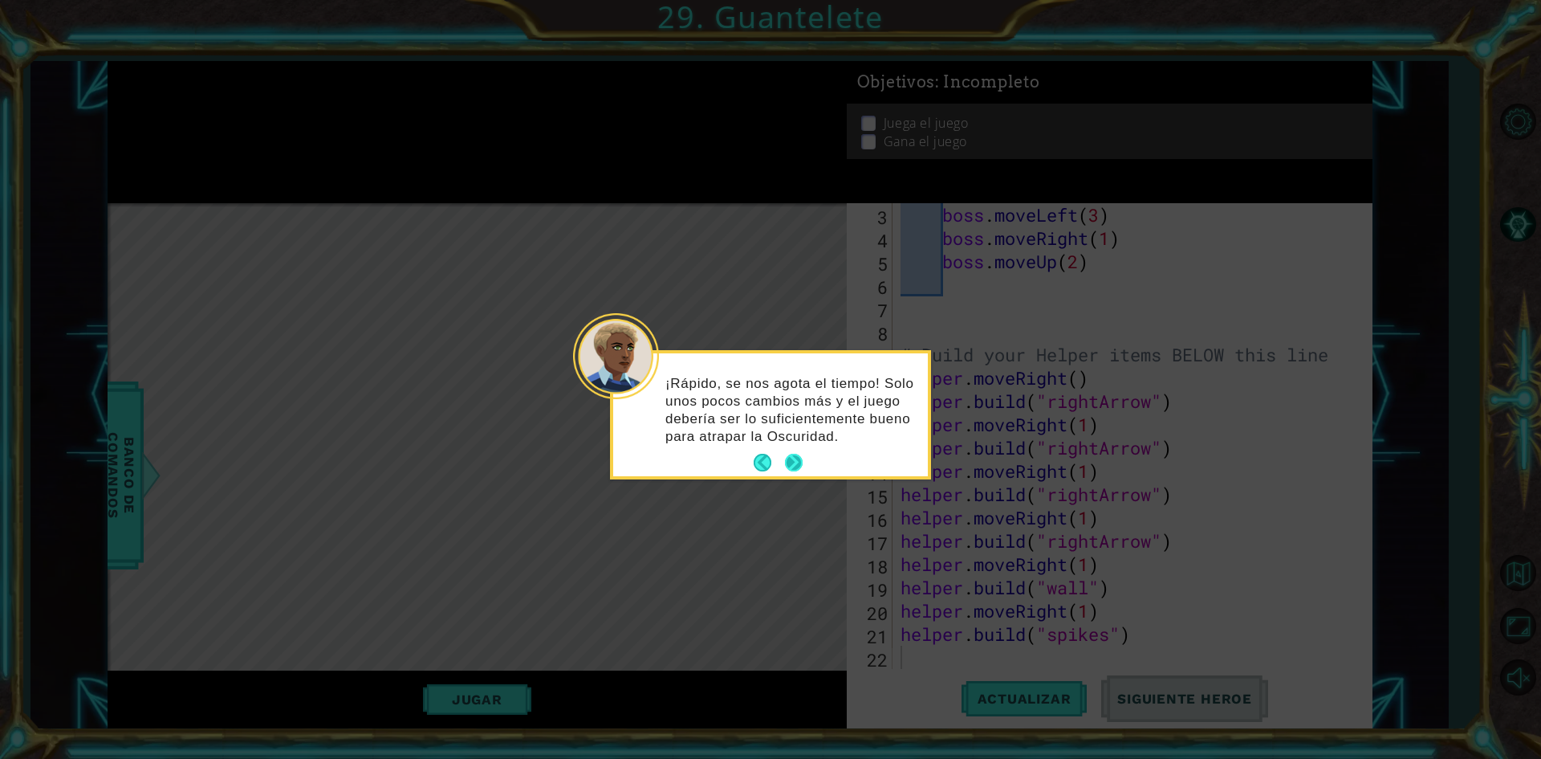
click at [794, 454] on button "Next" at bounding box center [794, 463] width 18 height 18
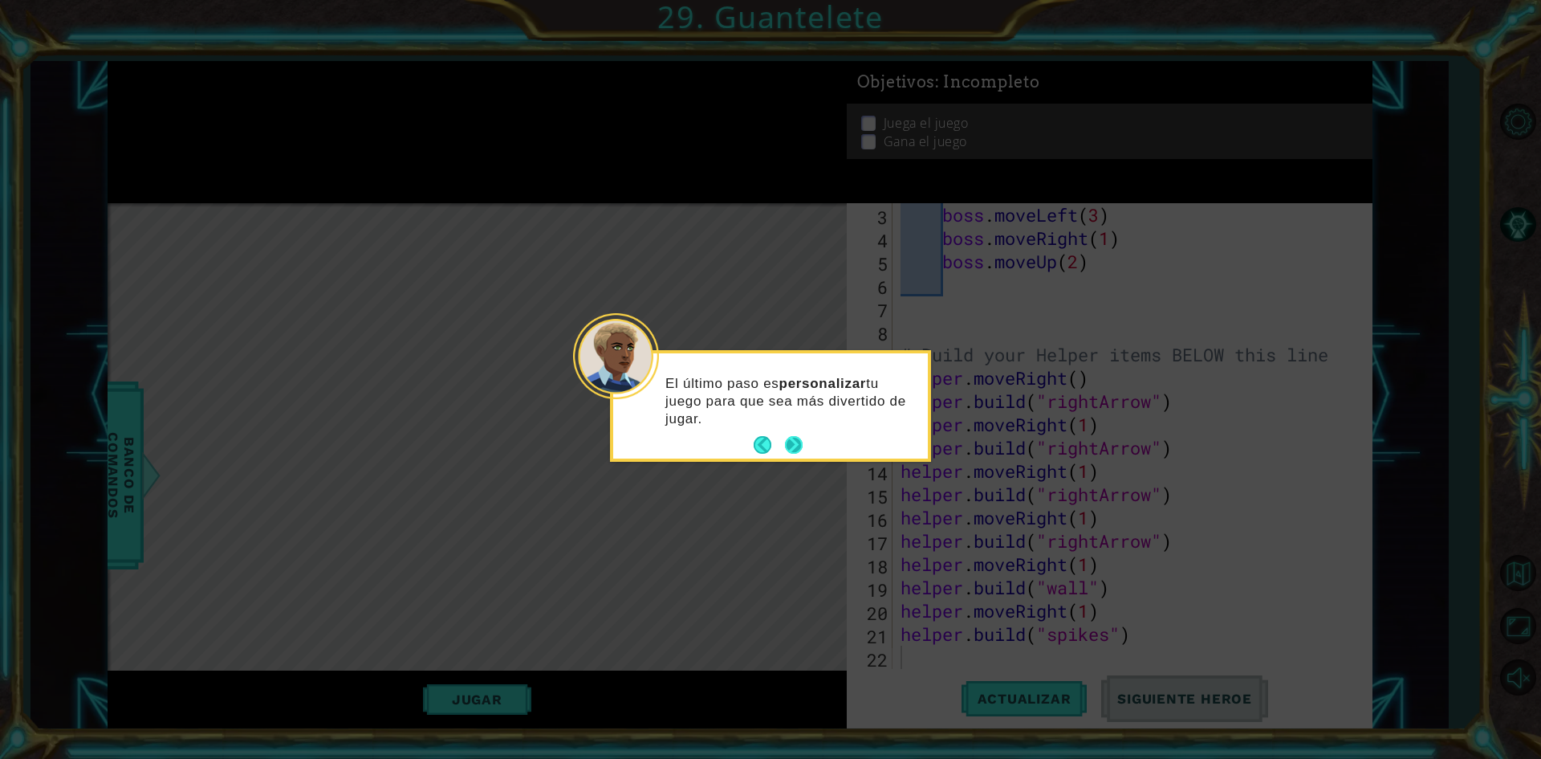
click at [795, 446] on button "Next" at bounding box center [794, 445] width 18 height 18
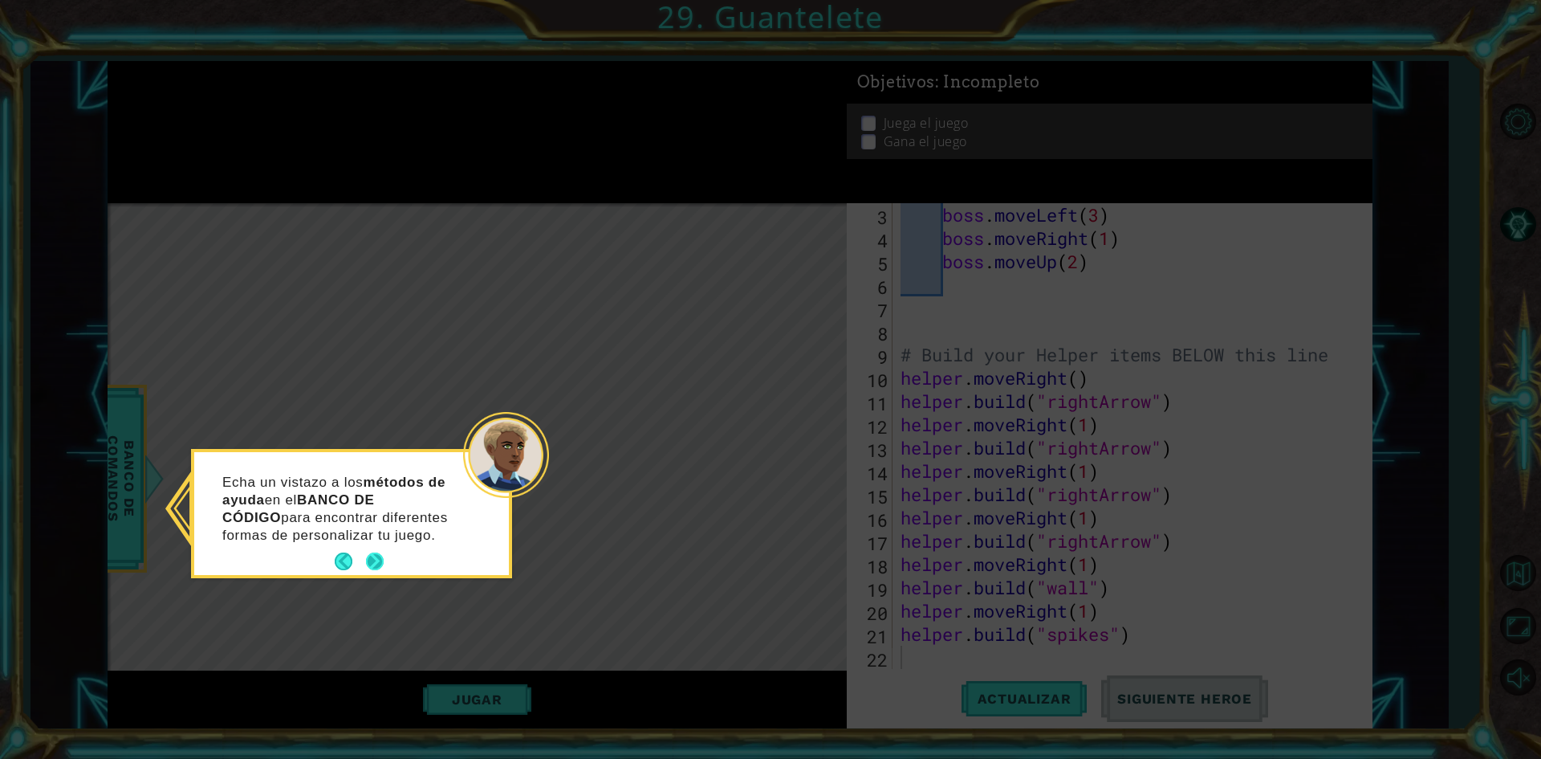
click at [378, 558] on button "Next" at bounding box center [375, 561] width 18 height 18
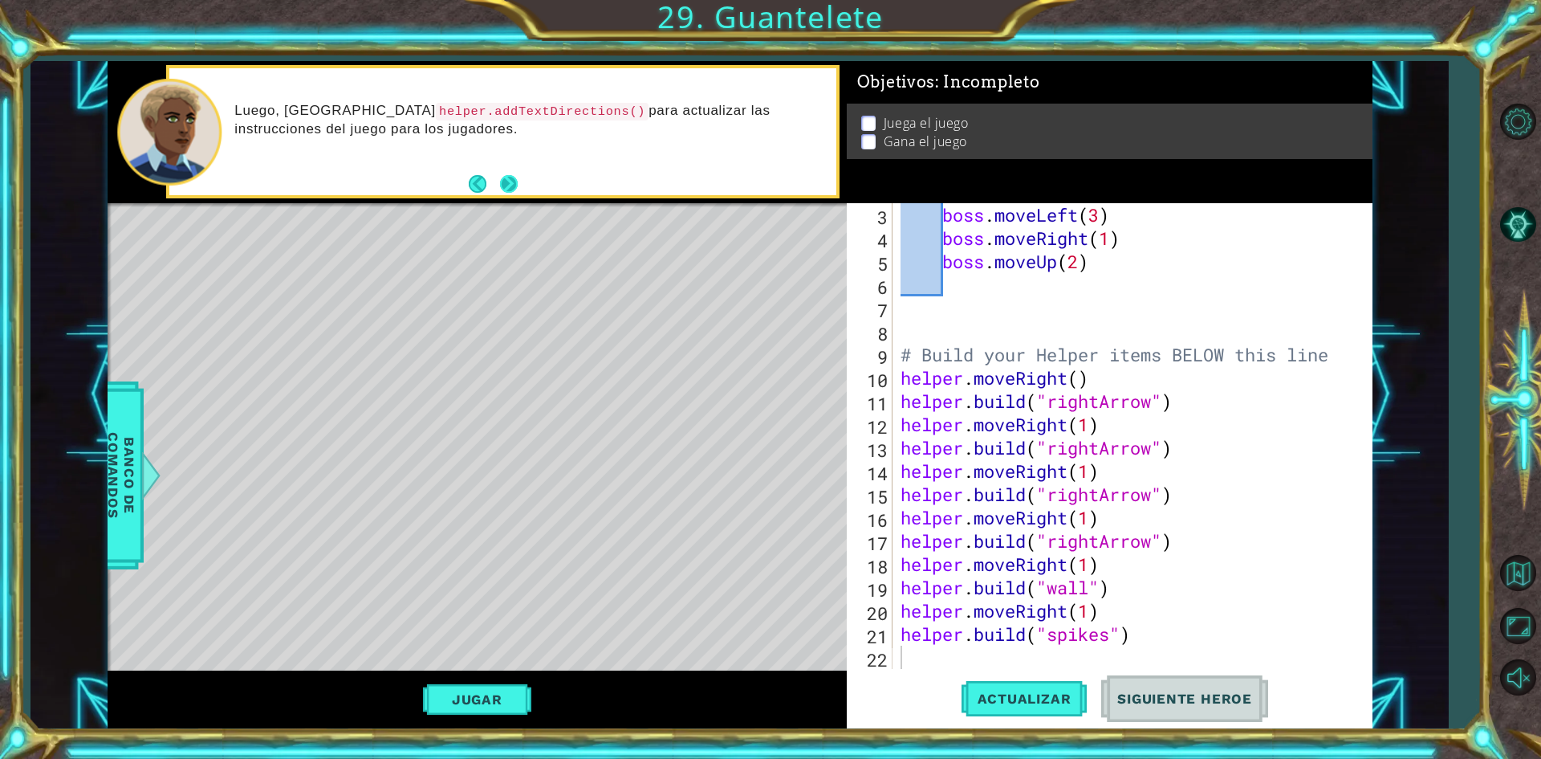
click at [504, 181] on button "Next" at bounding box center [509, 183] width 18 height 18
click at [517, 183] on button "Next" at bounding box center [509, 184] width 18 height 18
click at [1037, 711] on button "Actualizar" at bounding box center [1025, 699] width 126 height 52
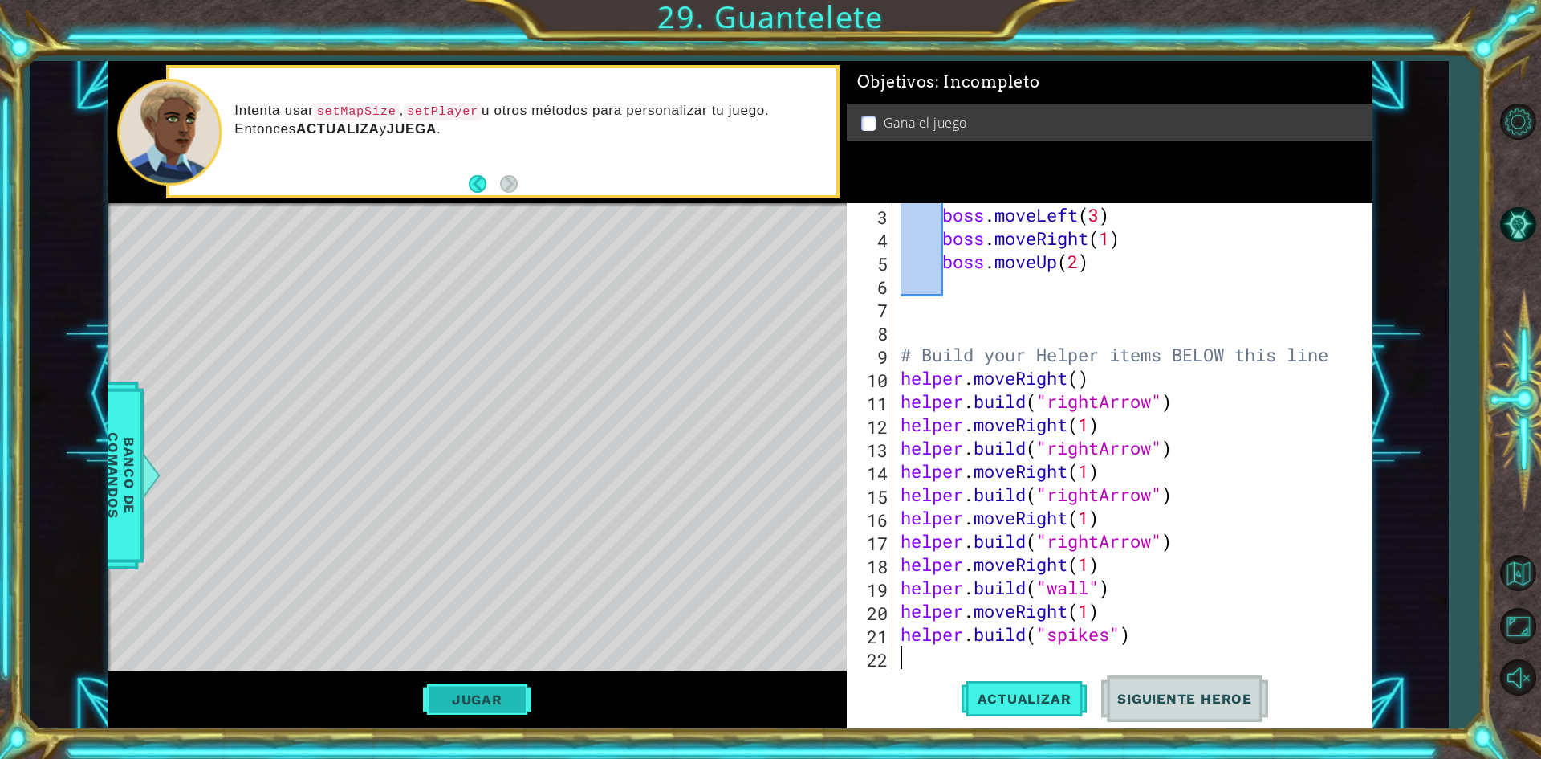
click at [497, 688] on button "Jugar" at bounding box center [477, 699] width 108 height 31
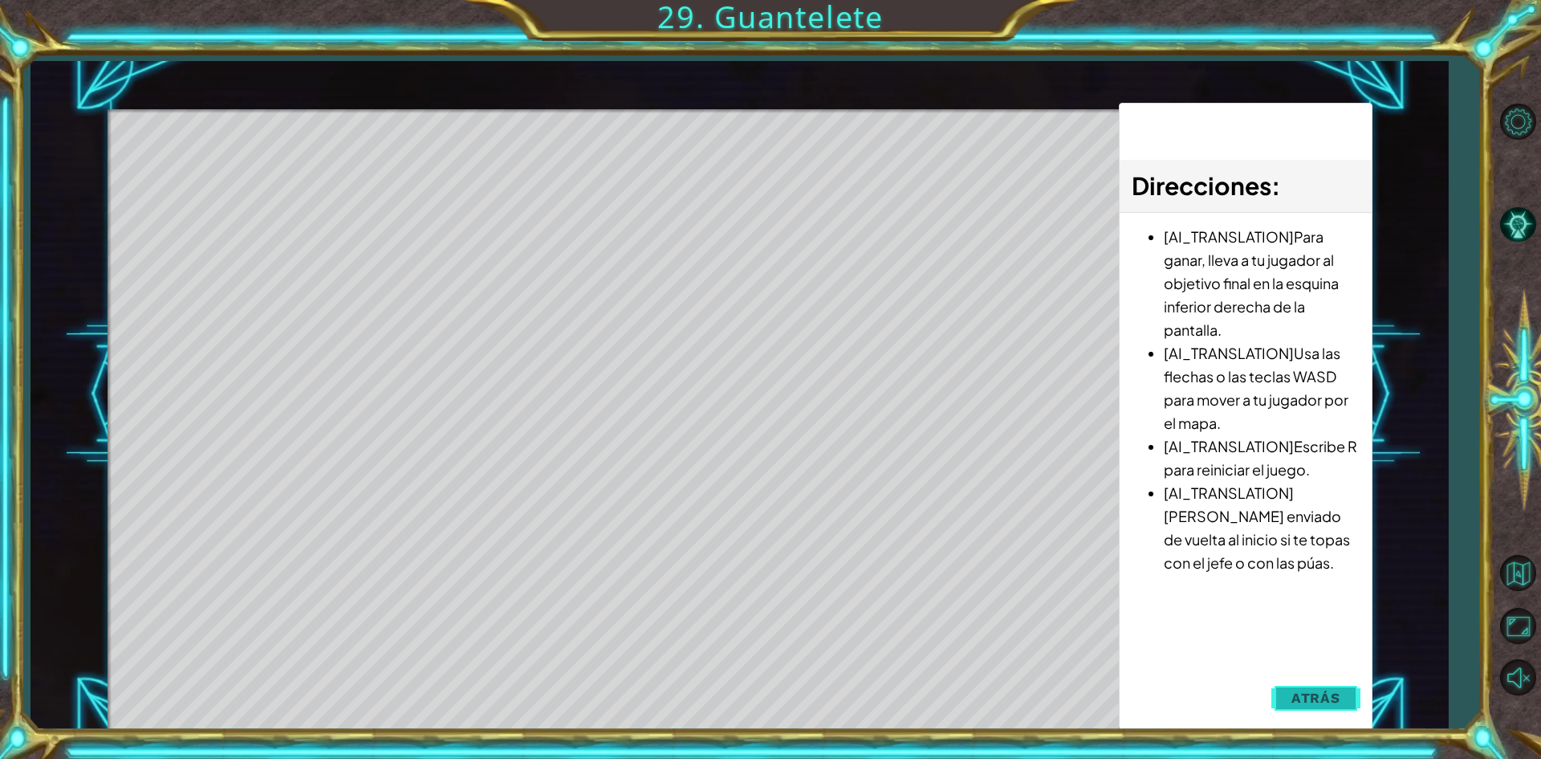
click at [1299, 702] on span "Atrás" at bounding box center [1316, 698] width 49 height 16
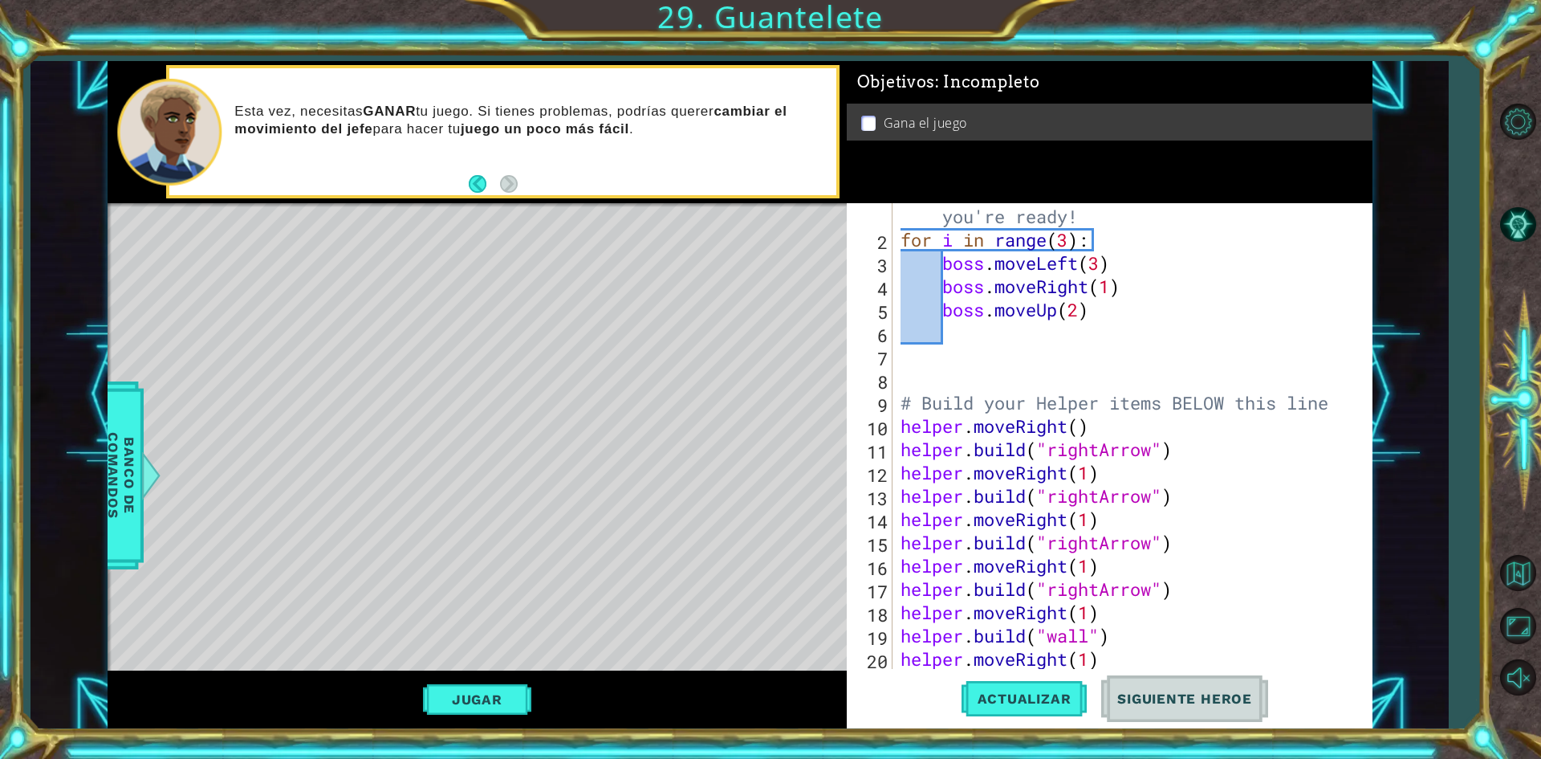
scroll to position [0, 0]
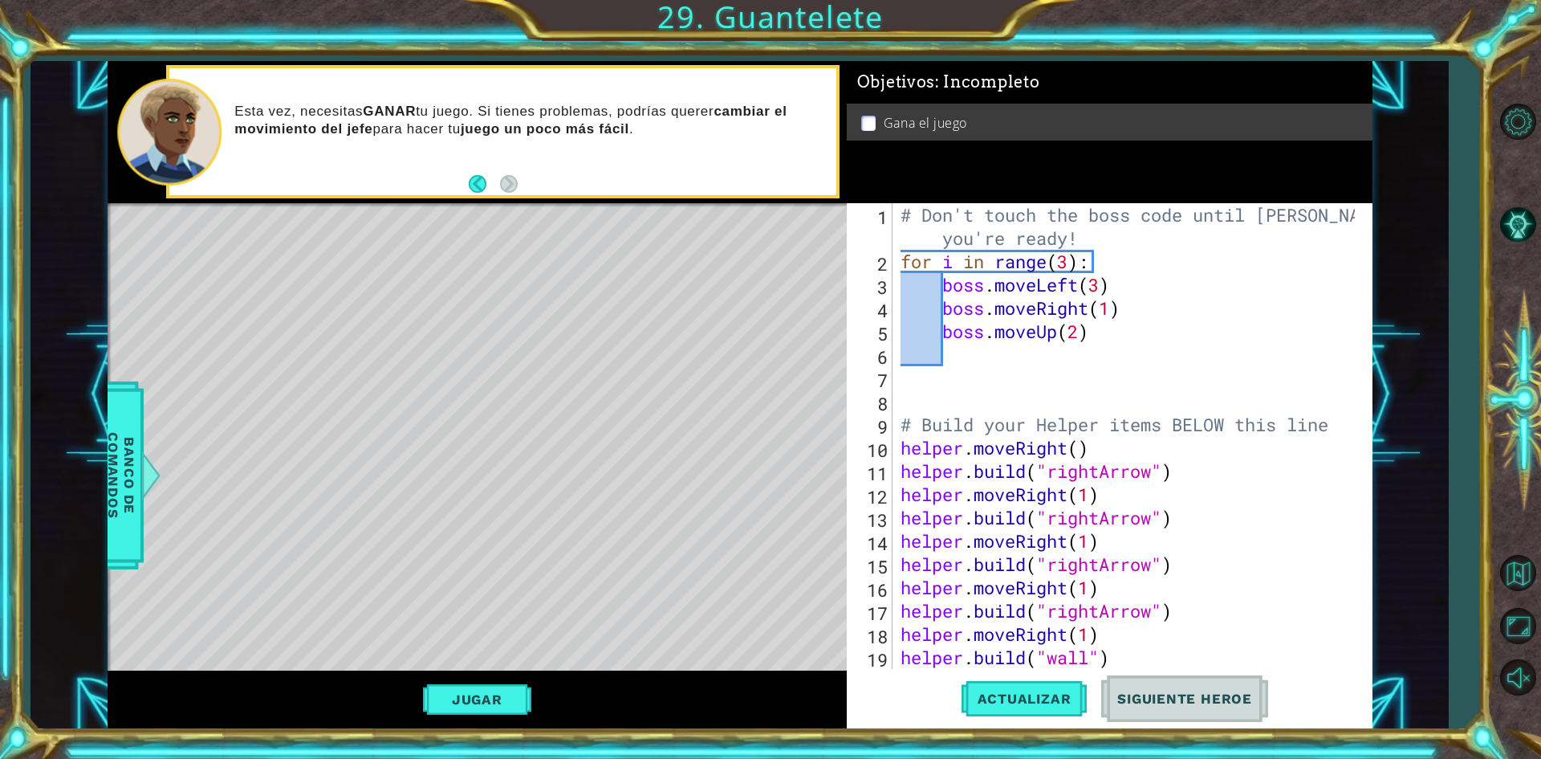
click at [985, 356] on div "# Don't touch the boss code until [PERSON_NAME] says you're ready! for i in ran…" at bounding box center [1130, 470] width 466 height 535
click at [499, 705] on button "Jugar" at bounding box center [477, 699] width 108 height 31
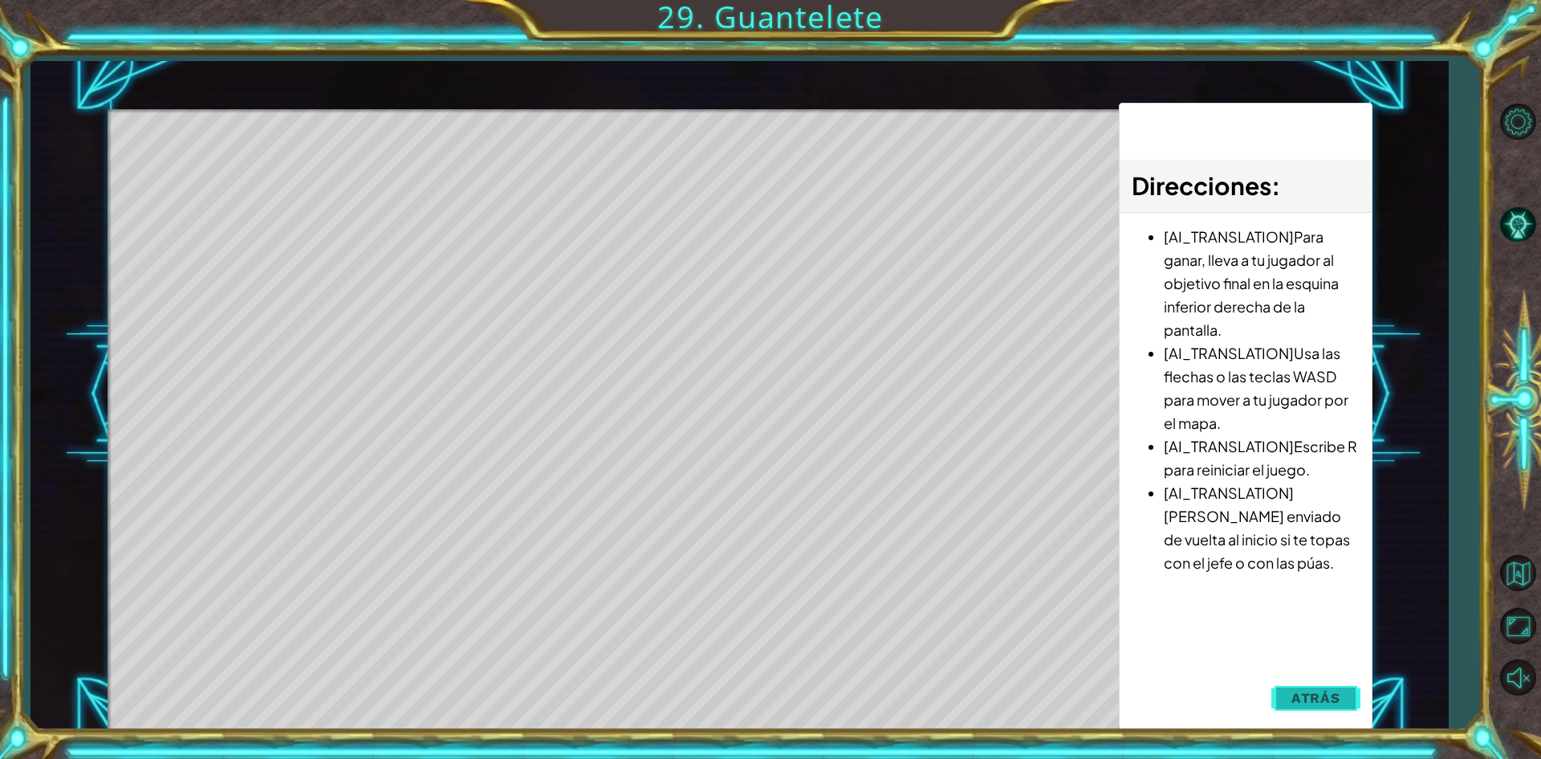
click at [1297, 696] on span "Atrás" at bounding box center [1316, 698] width 49 height 16
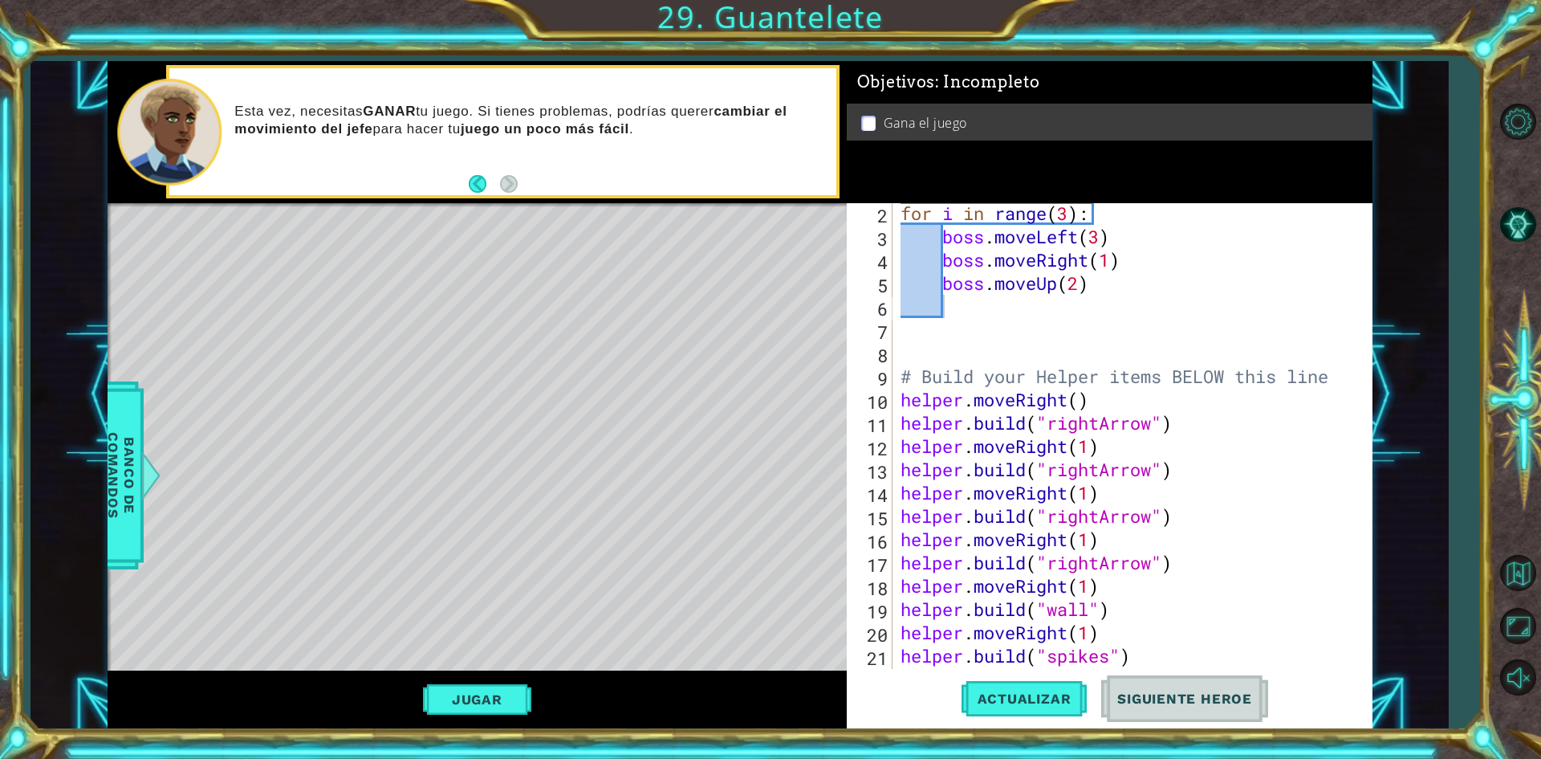
scroll to position [70, 0]
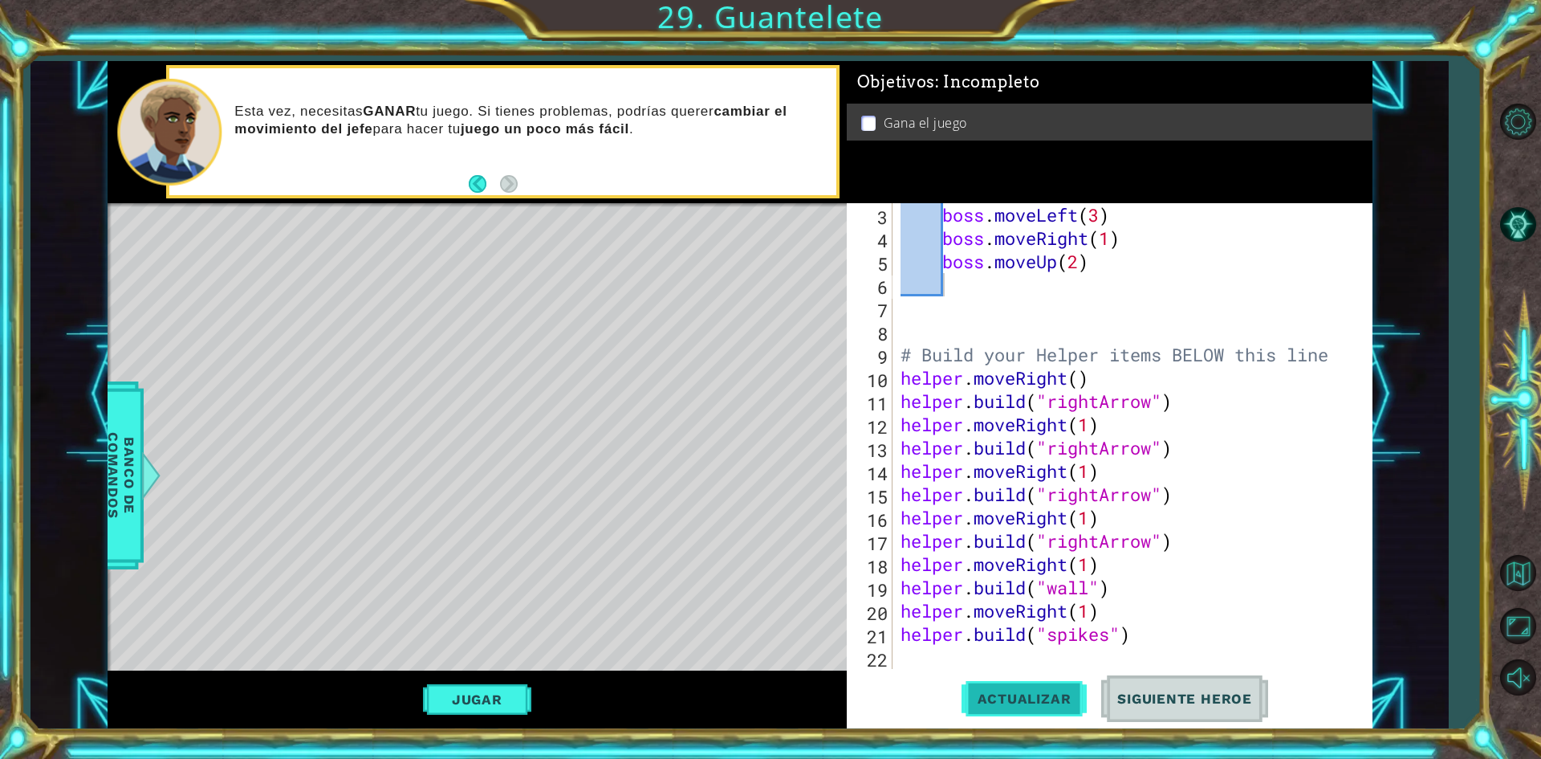
click at [1072, 695] on span "Actualizar" at bounding box center [1025, 698] width 126 height 16
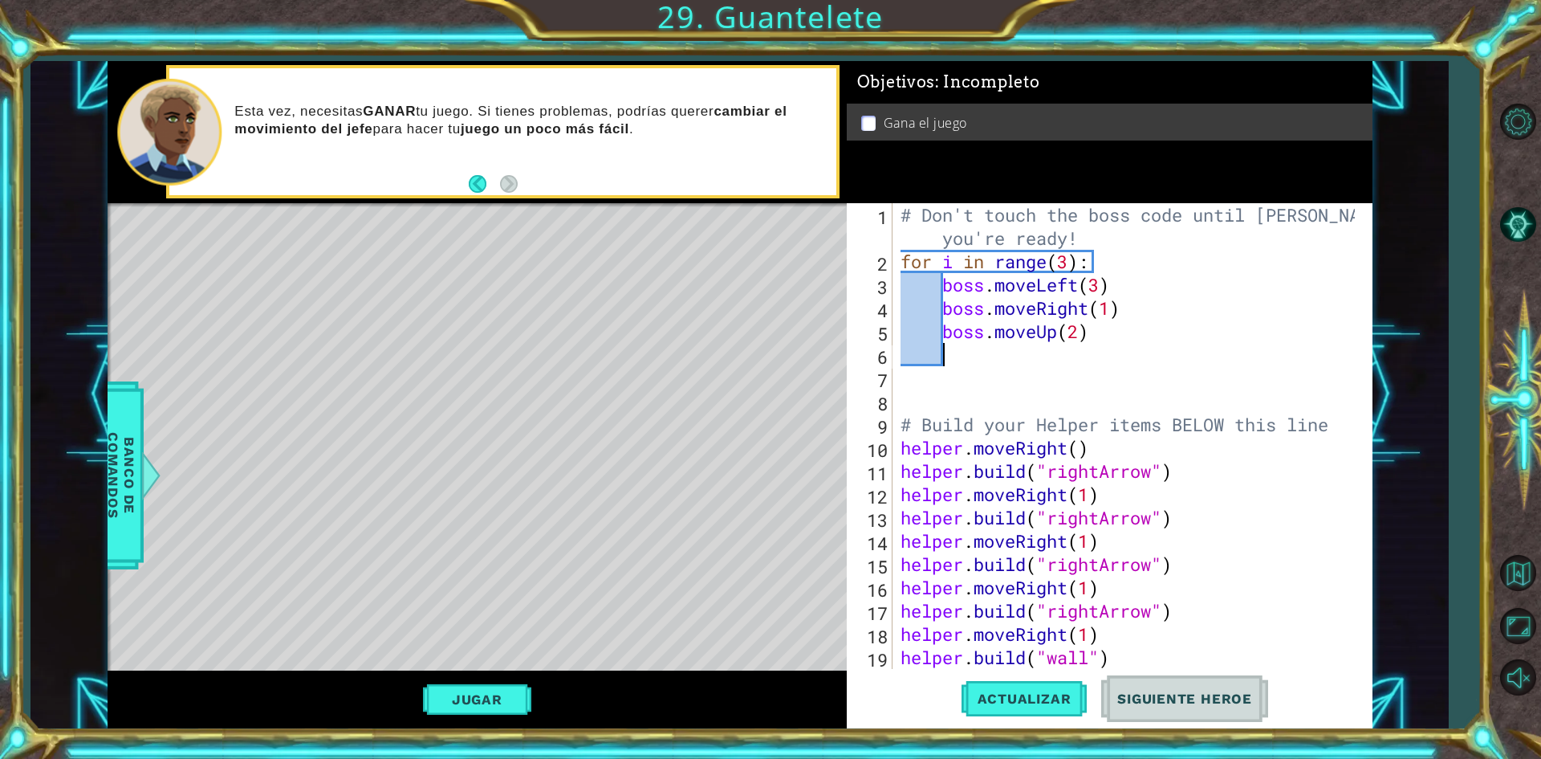
scroll to position [0, 0]
click at [869, 116] on p at bounding box center [868, 123] width 14 height 15
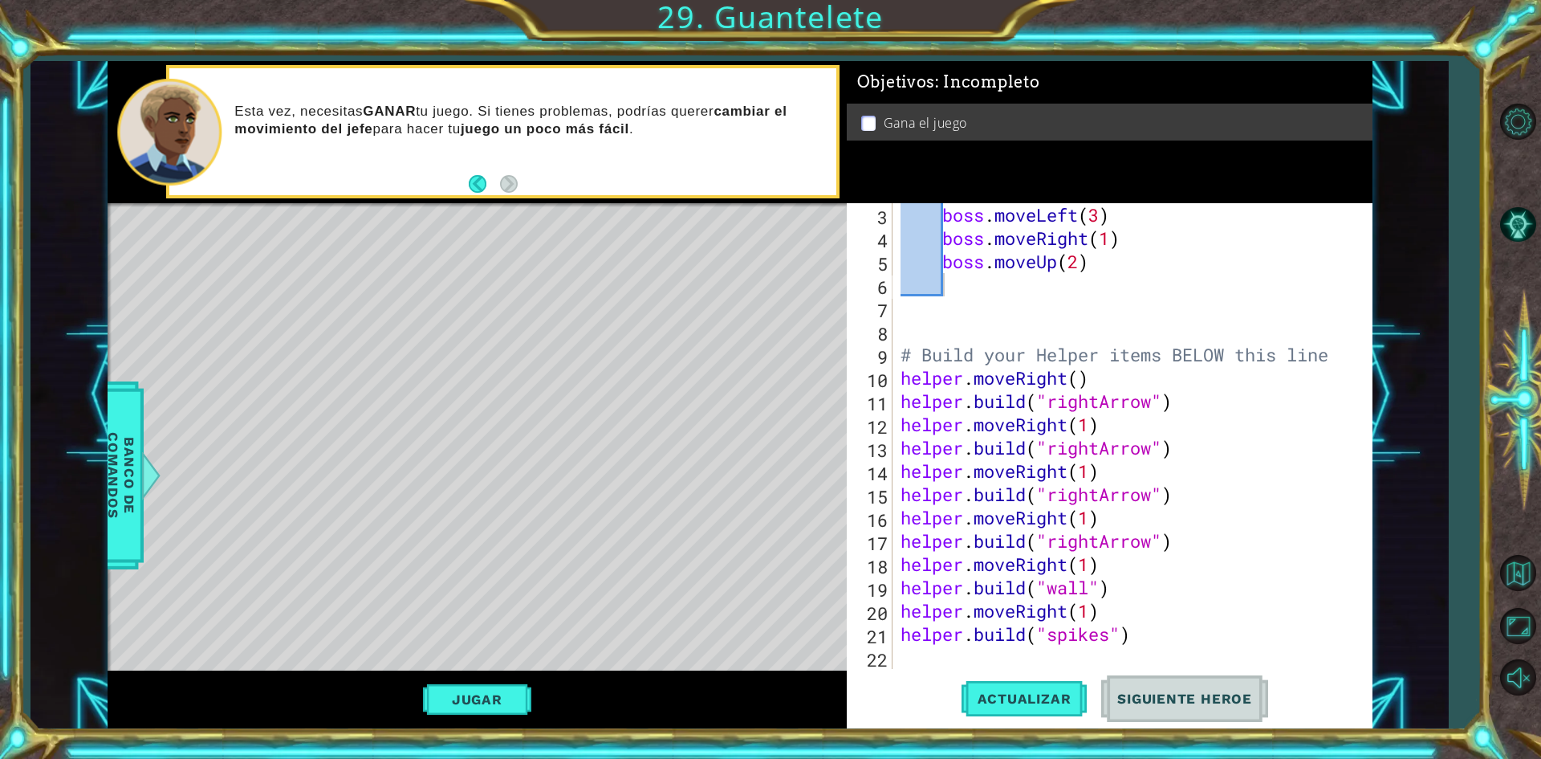
click at [916, 654] on div "boss . moveLeft ( 3 ) boss . moveRight ( 1 ) boss . moveUp ( 2 ) # Build your H…" at bounding box center [1130, 459] width 466 height 512
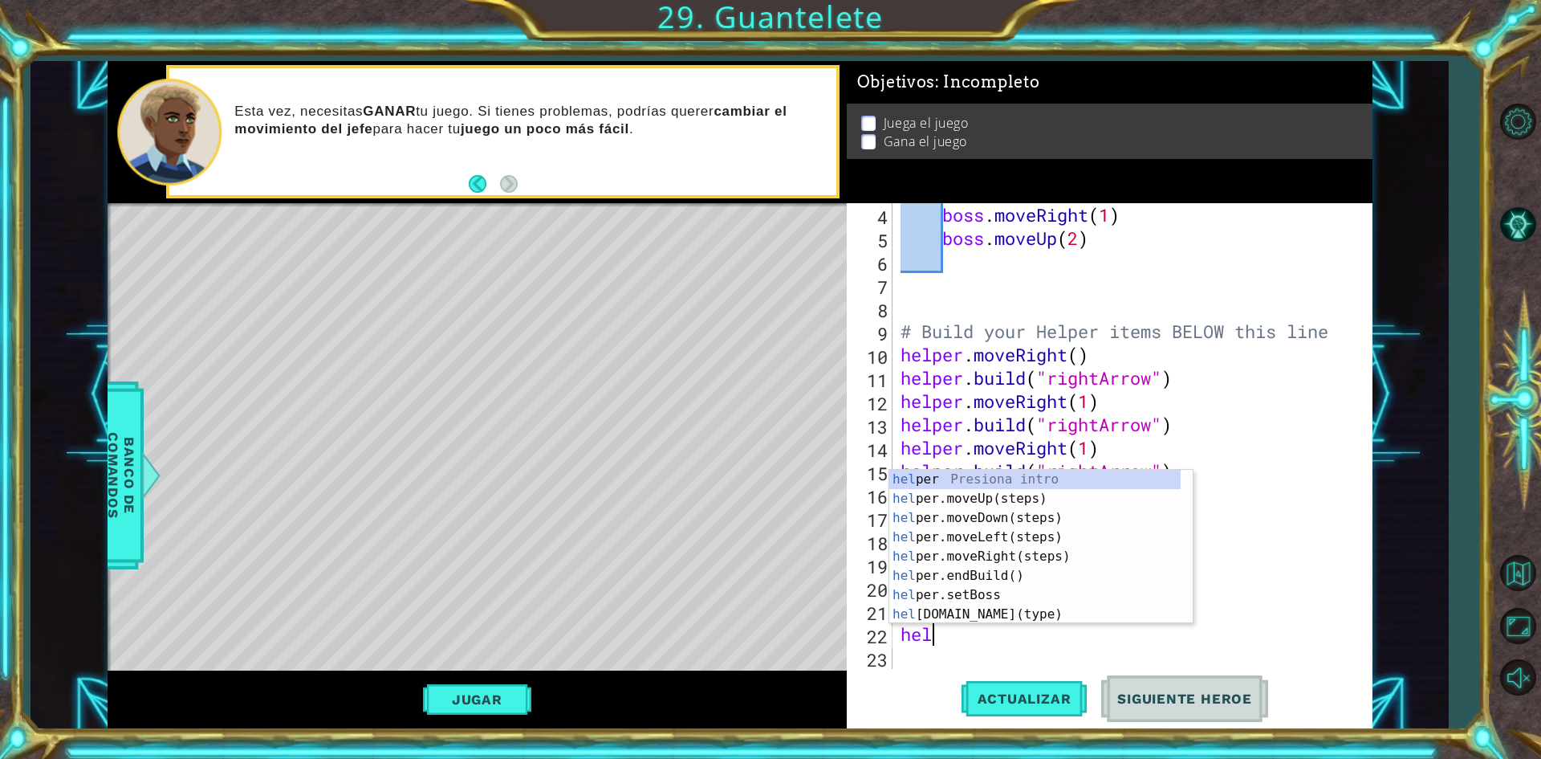
scroll to position [0, 2]
type textarea "helper"
click at [1009, 517] on div "helper Presiona intro helper .moveUp(steps) Presiona intro helper .moveDown(ste…" at bounding box center [1034, 566] width 291 height 193
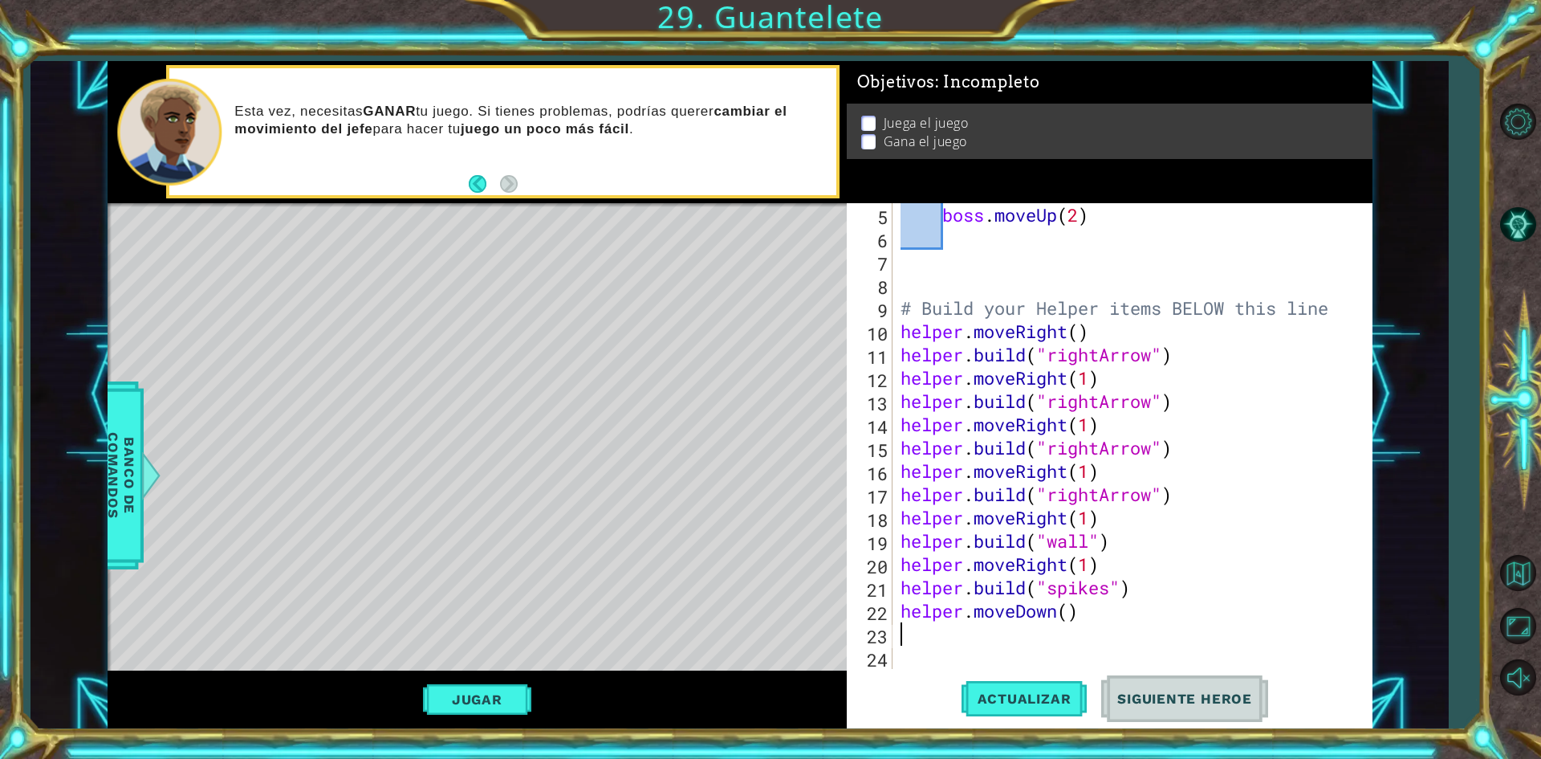
scroll to position [116, 0]
click at [1072, 616] on div "boss . moveUp ( 2 ) # Build your Helper items BELOW this line helper . moveRigh…" at bounding box center [1130, 459] width 466 height 512
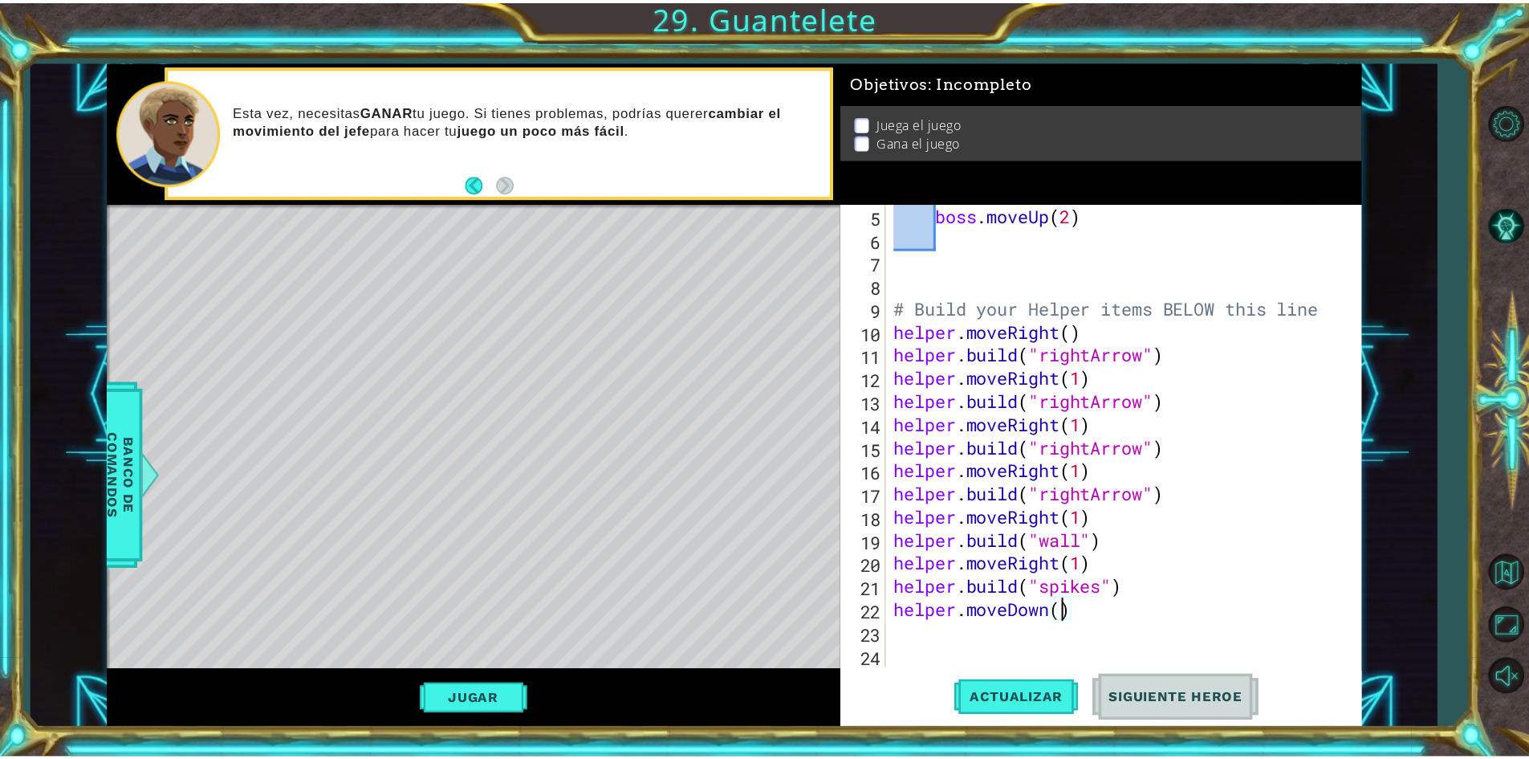
scroll to position [0, 7]
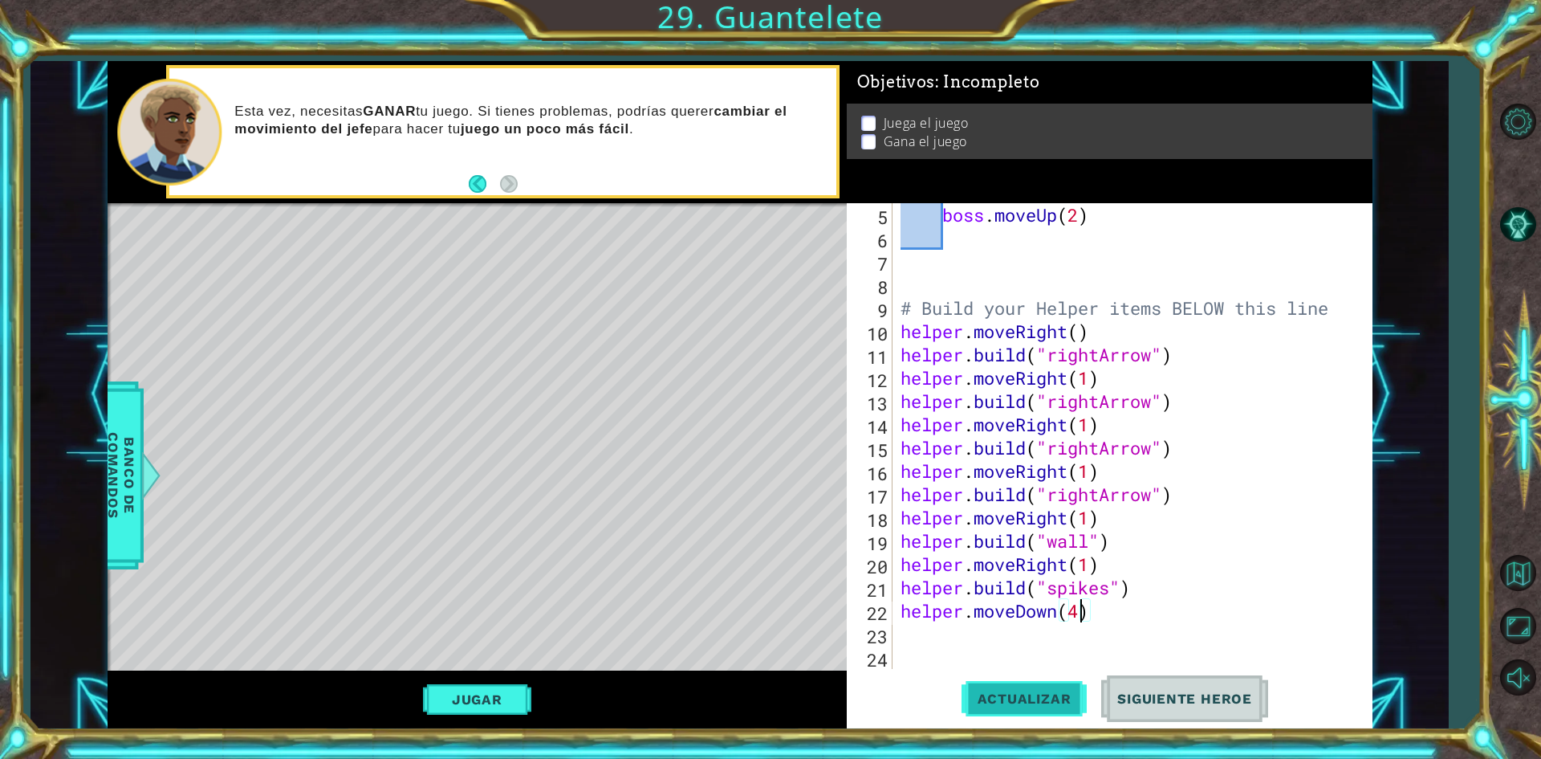
type textarea "helper.moveDown(4)"
click at [1048, 691] on span "Actualizar" at bounding box center [1025, 698] width 126 height 16
click at [481, 698] on button "Jugar" at bounding box center [477, 699] width 108 height 31
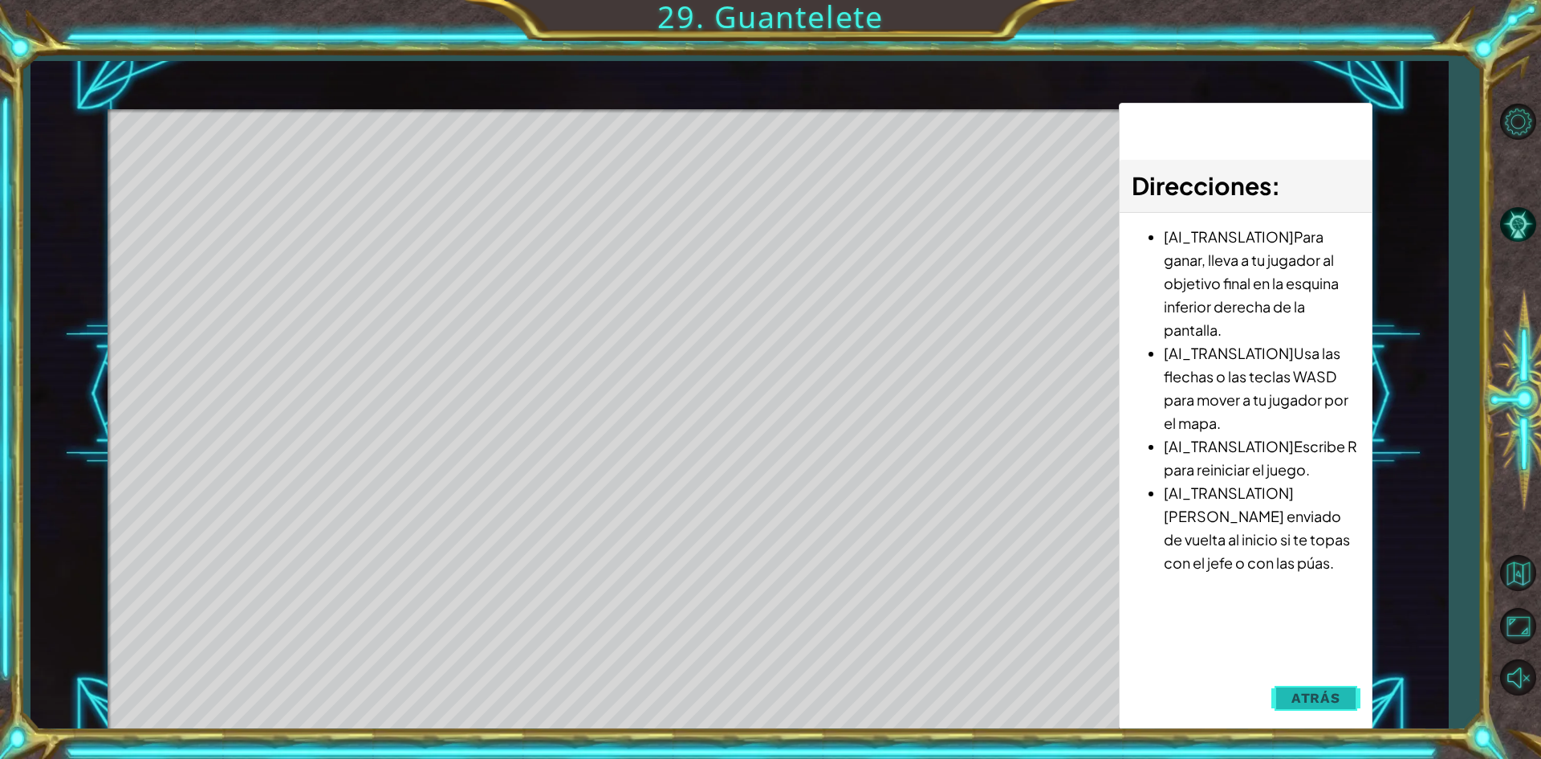
click at [1345, 703] on button "Atrás" at bounding box center [1315, 697] width 89 height 32
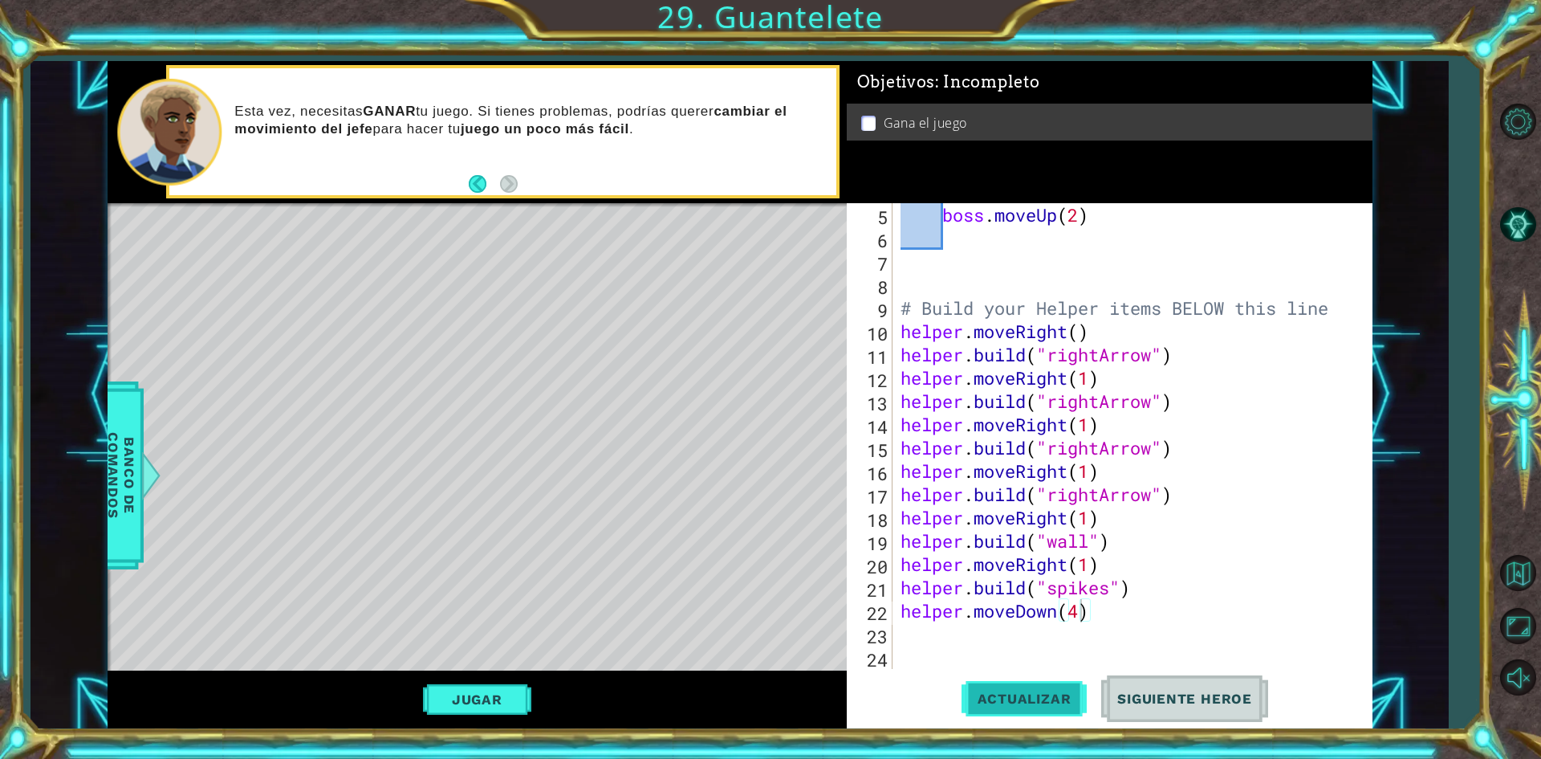
click at [1006, 709] on button "Actualizar" at bounding box center [1025, 699] width 126 height 52
click at [484, 694] on button "Jugar" at bounding box center [477, 699] width 108 height 31
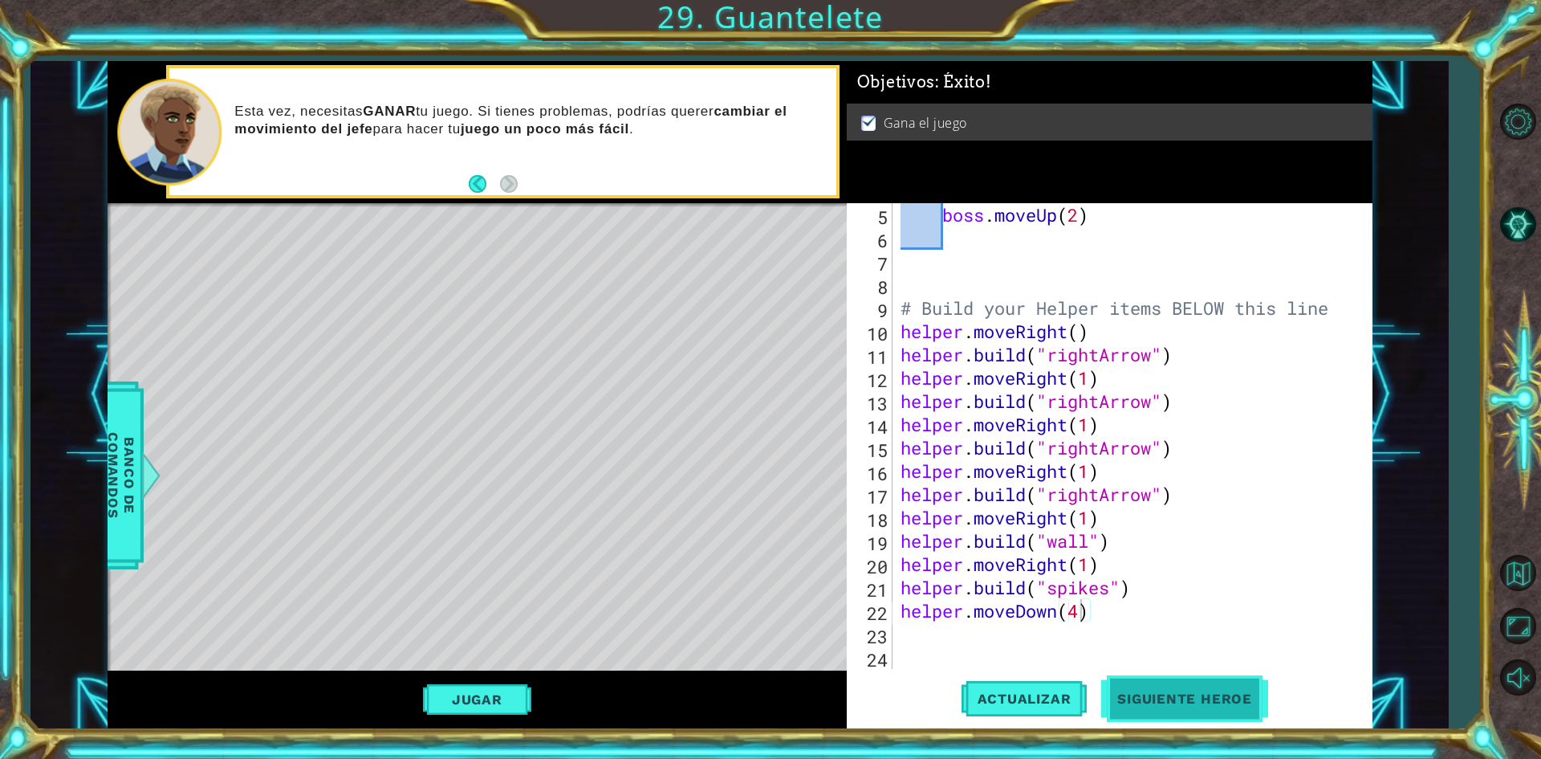
click at [1203, 698] on span "Siguiente Heroe" at bounding box center [1184, 699] width 167 height 16
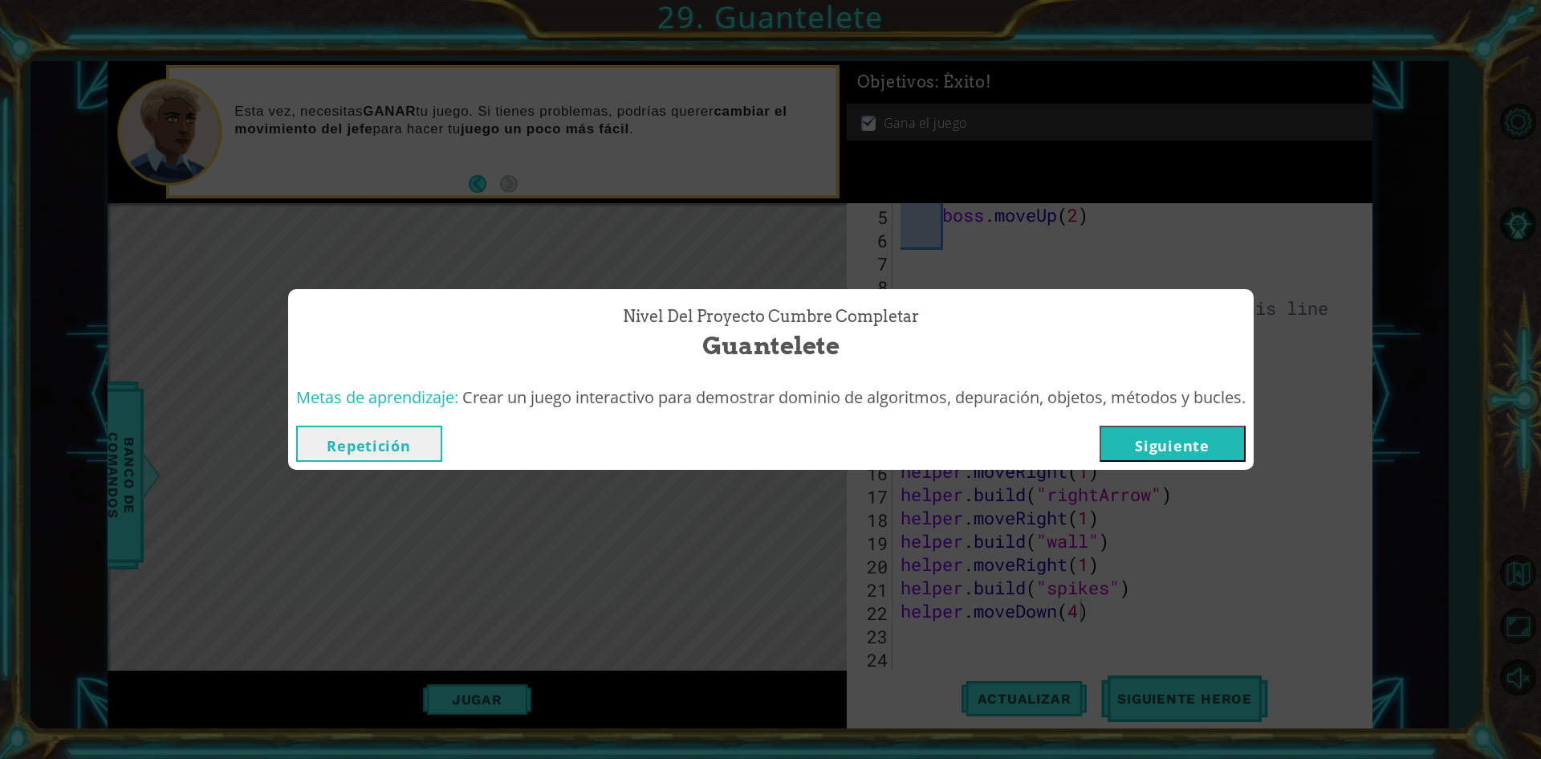
click at [1196, 450] on button "Siguiente" at bounding box center [1173, 443] width 146 height 36
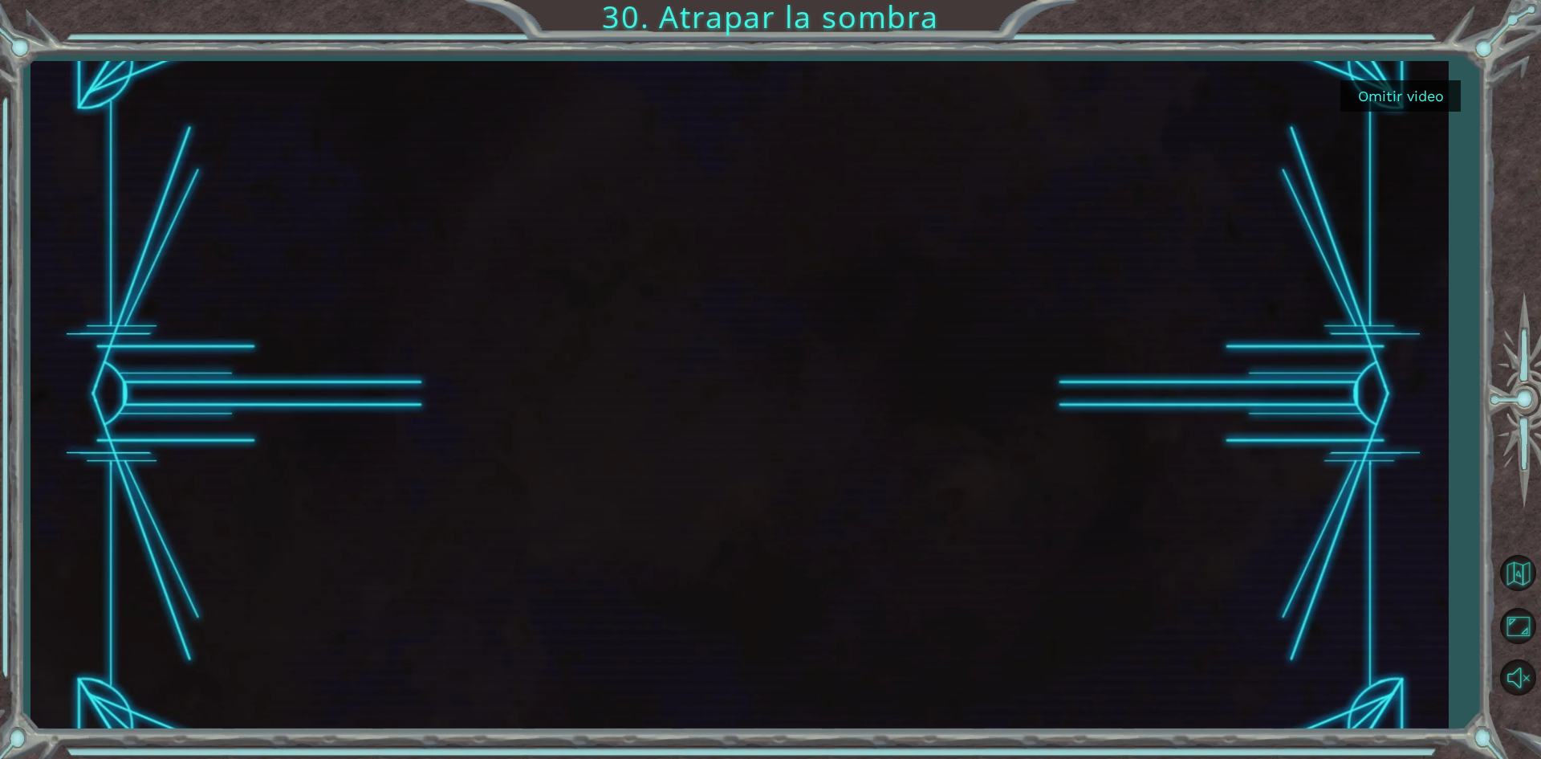
drag, startPoint x: 1405, startPoint y: 93, endPoint x: 1410, endPoint y: 79, distance: 14.5
click at [1406, 92] on button "Omitir video" at bounding box center [1401, 95] width 120 height 31
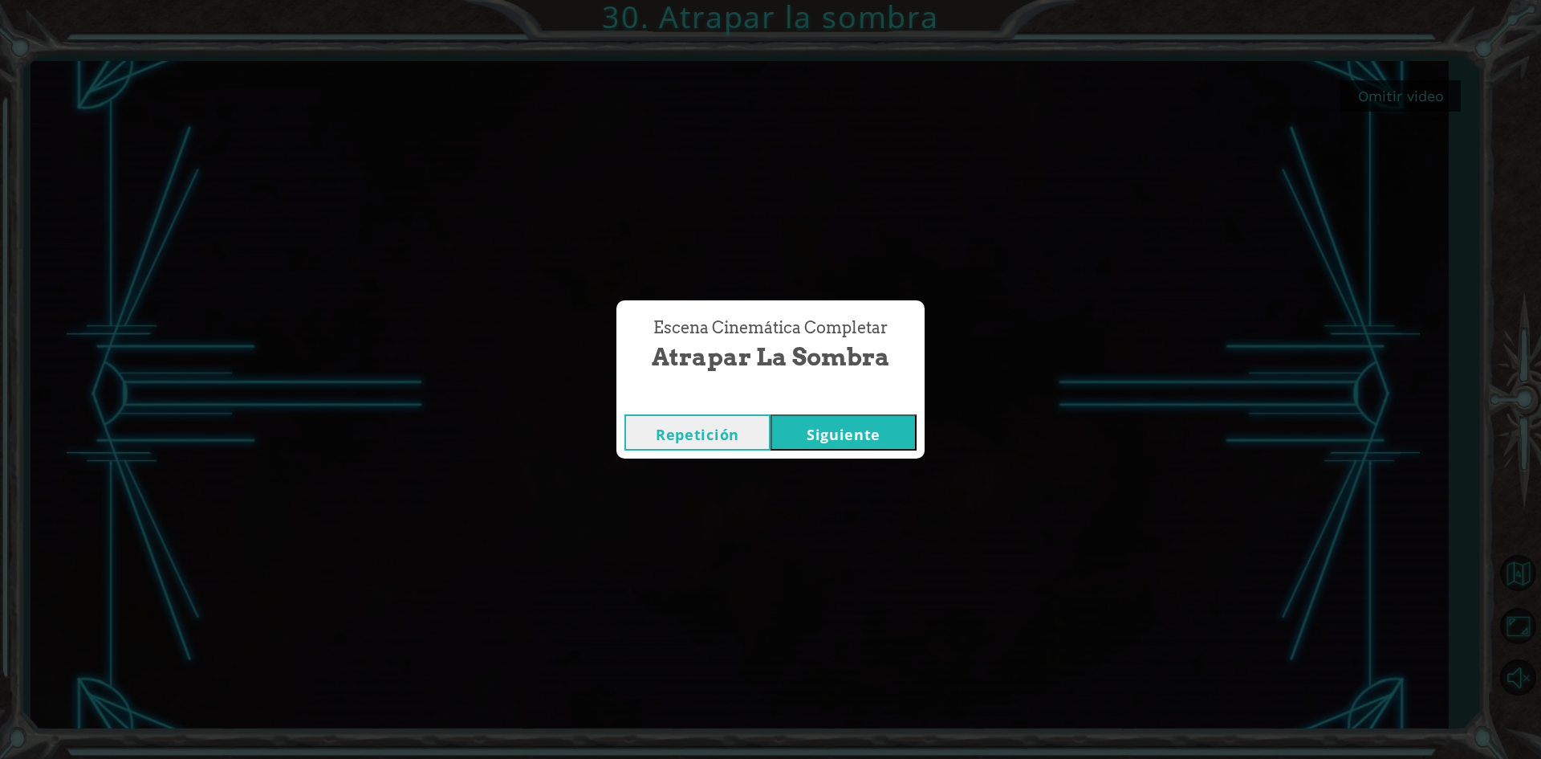
click at [866, 434] on button "Siguiente" at bounding box center [844, 432] width 146 height 36
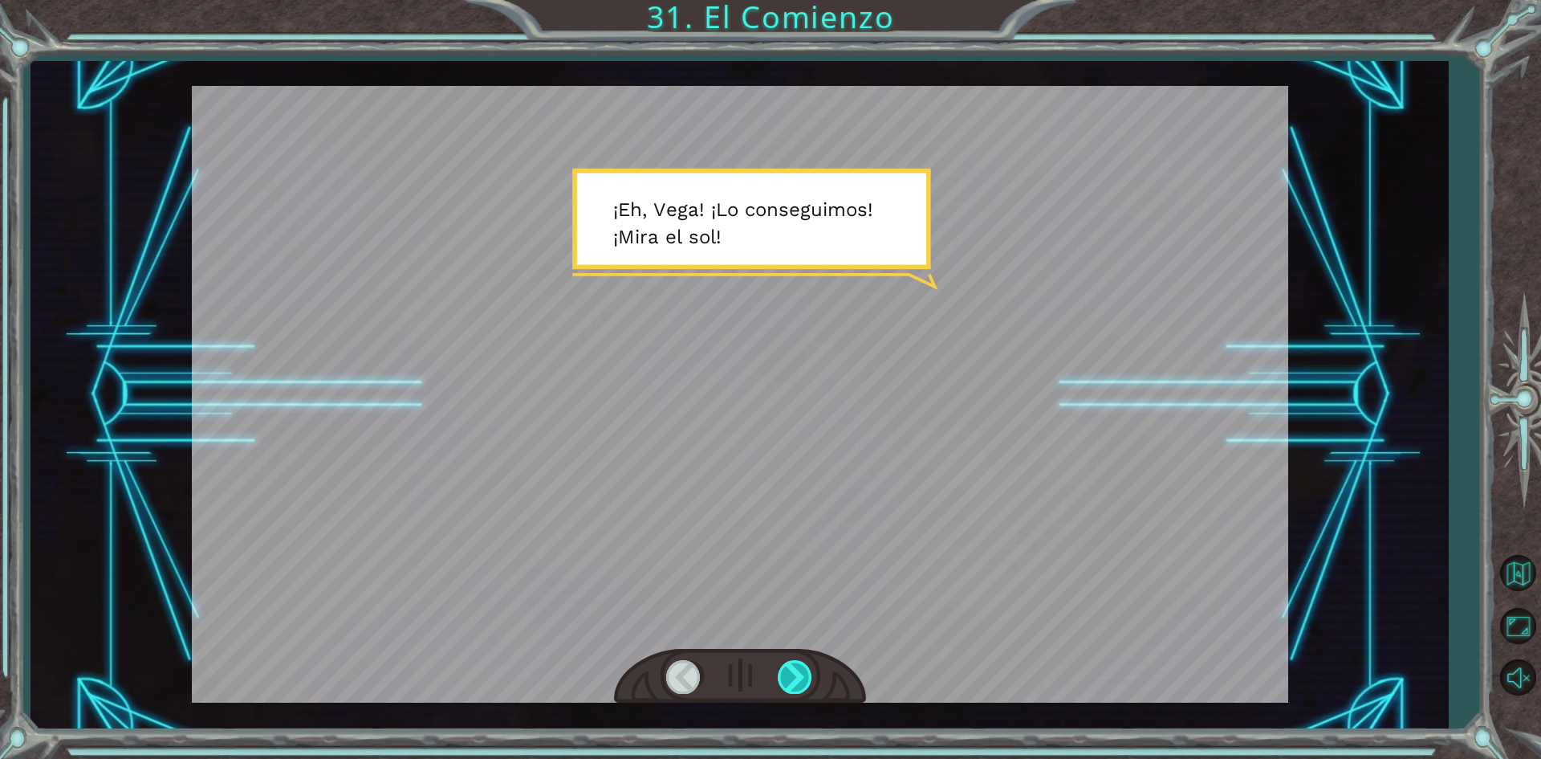
drag, startPoint x: 791, startPoint y: 680, endPoint x: 801, endPoint y: 679, distance: 10.5
click at [801, 679] on div at bounding box center [796, 676] width 36 height 33
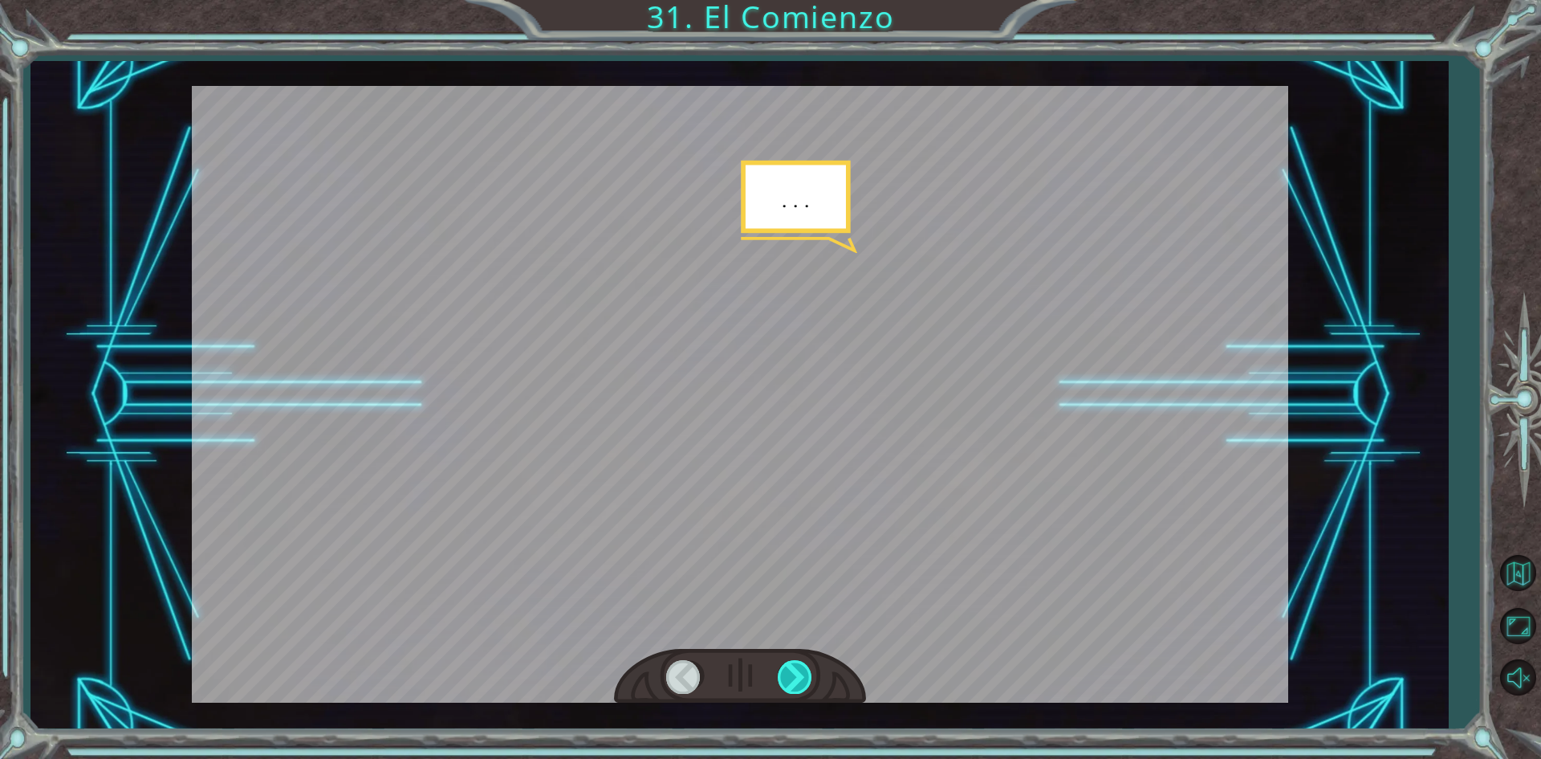
click at [801, 679] on div at bounding box center [796, 676] width 36 height 33
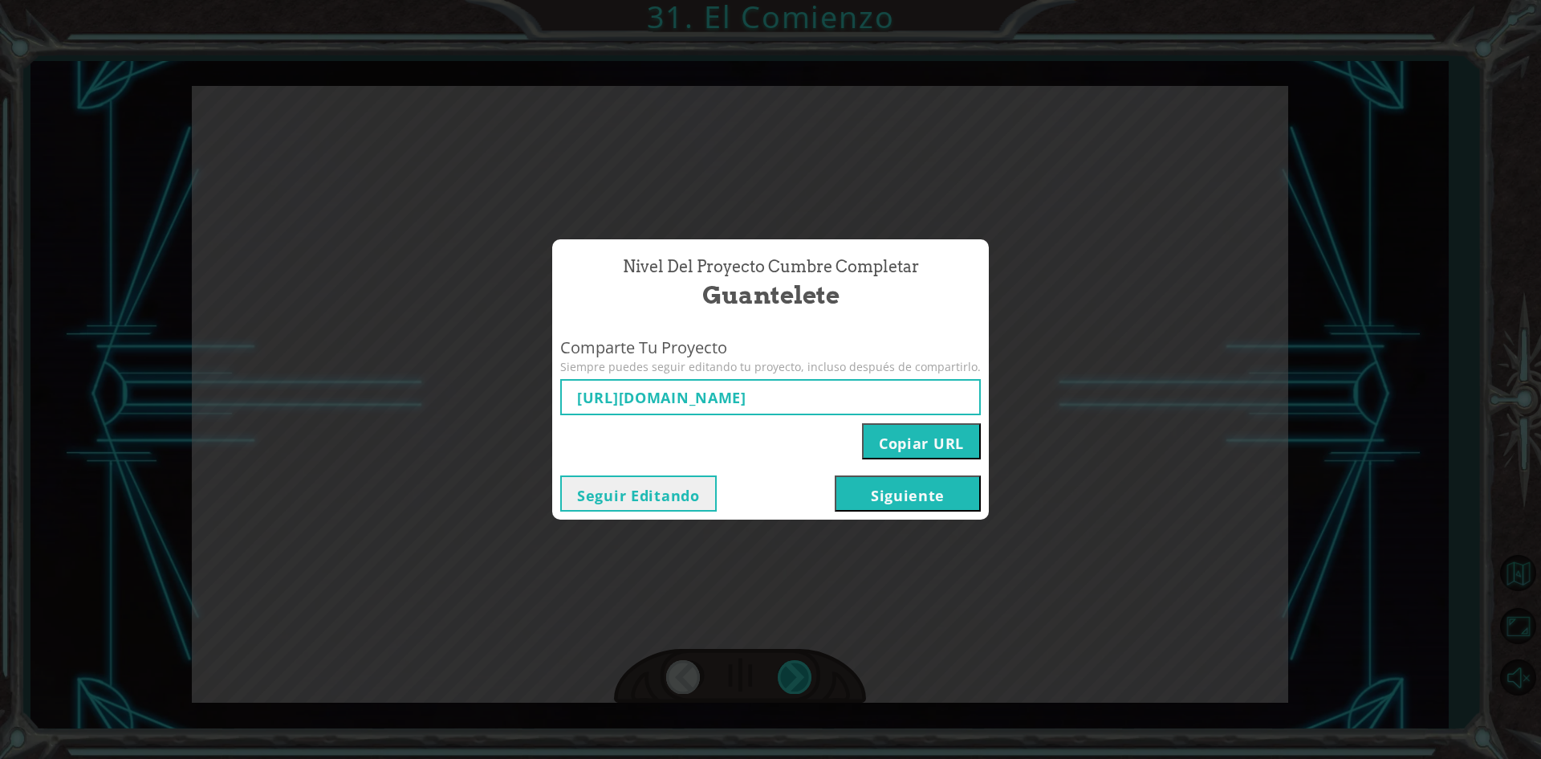
type input "[URL][DOMAIN_NAME]"
click at [933, 489] on button "Siguiente" at bounding box center [908, 493] width 146 height 36
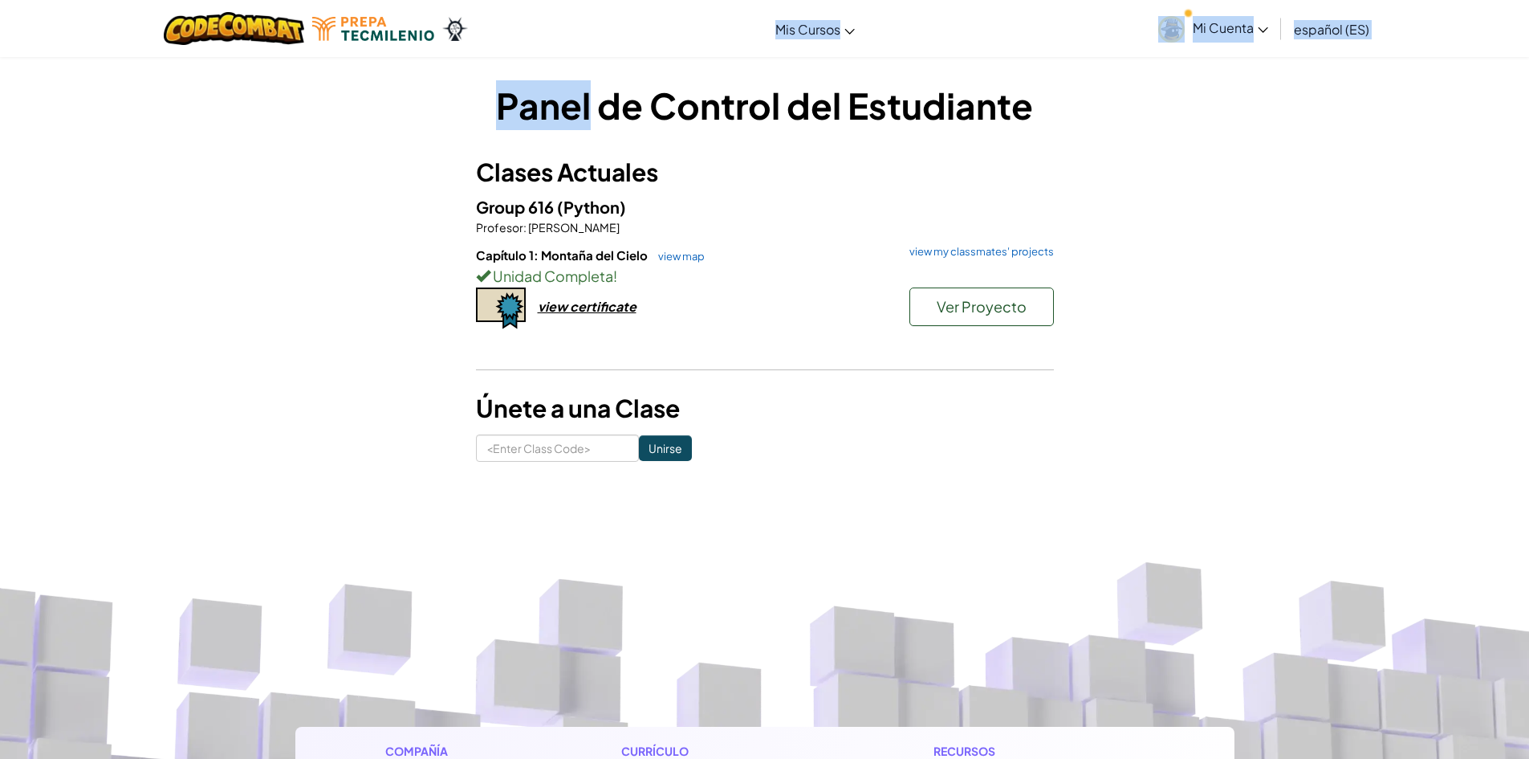
drag, startPoint x: 686, startPoint y: 4, endPoint x: 588, endPoint y: -54, distance: 113.7
click at [588, 0] on html "Cambiar modo de navegación Mis Cursos Aula de Ozaria Aula de CodeCombat Liga de…" at bounding box center [764, 379] width 1529 height 759
click at [1133, 159] on div "Panel de Control del Estudiante Clases Actuales Group 616 (Python) Profesor : […" at bounding box center [764, 270] width 939 height 381
drag, startPoint x: 280, startPoint y: 536, endPoint x: 238, endPoint y: 516, distance: 47.0
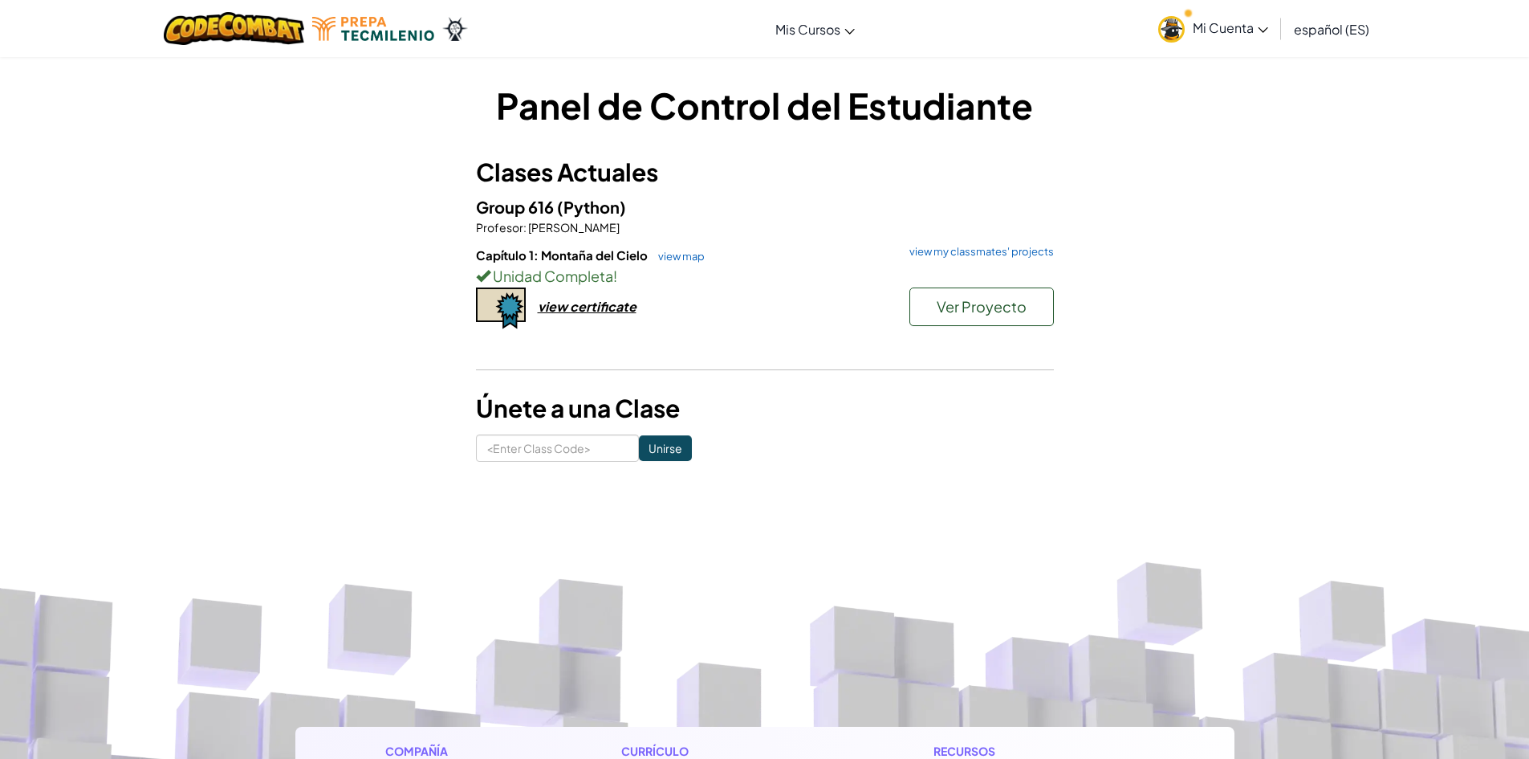
drag, startPoint x: 88, startPoint y: 623, endPoint x: 66, endPoint y: 609, distance: 26.3
